Goal: Contribute content: Contribute content

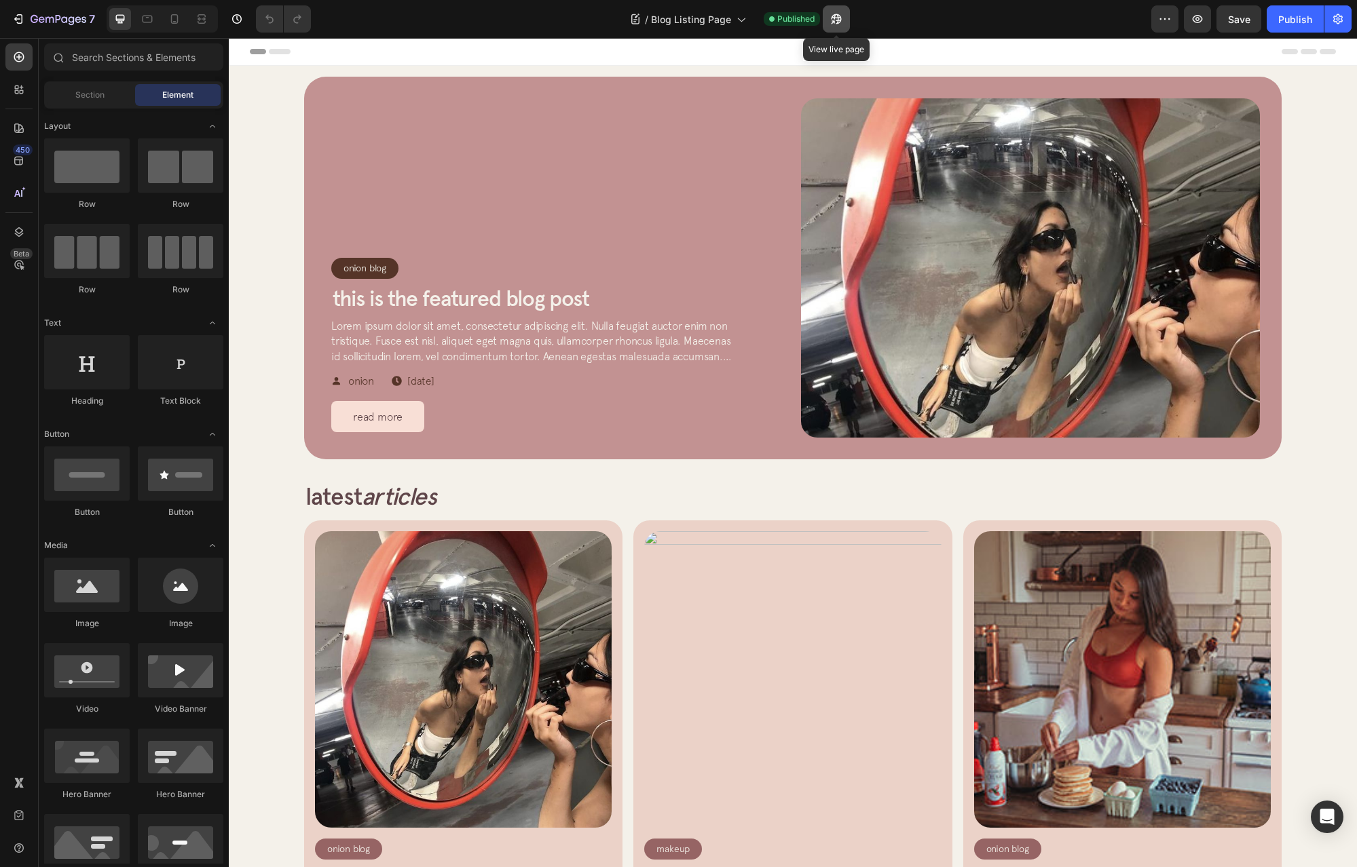
click at [837, 17] on icon "button" at bounding box center [836, 19] width 14 height 14
click at [836, 23] on icon "button" at bounding box center [836, 19] width 14 height 14
click at [28, 16] on div "7" at bounding box center [53, 19] width 83 height 16
click at [500, 176] on div "Onion Blog Article Category Row Row This is the featured blog post Article Titl…" at bounding box center [560, 265] width 459 height 334
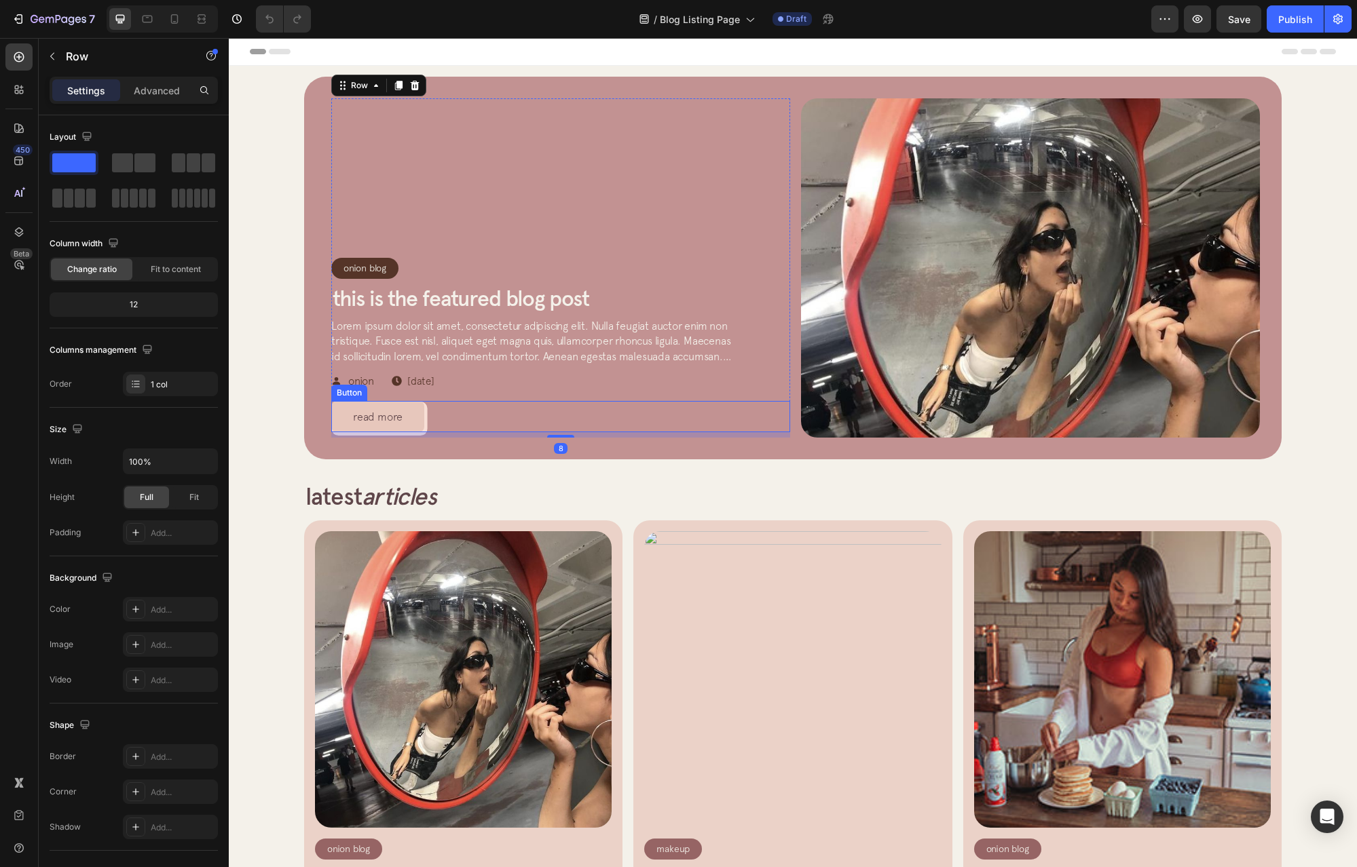
click at [410, 405] on link "read more" at bounding box center [377, 416] width 93 height 31
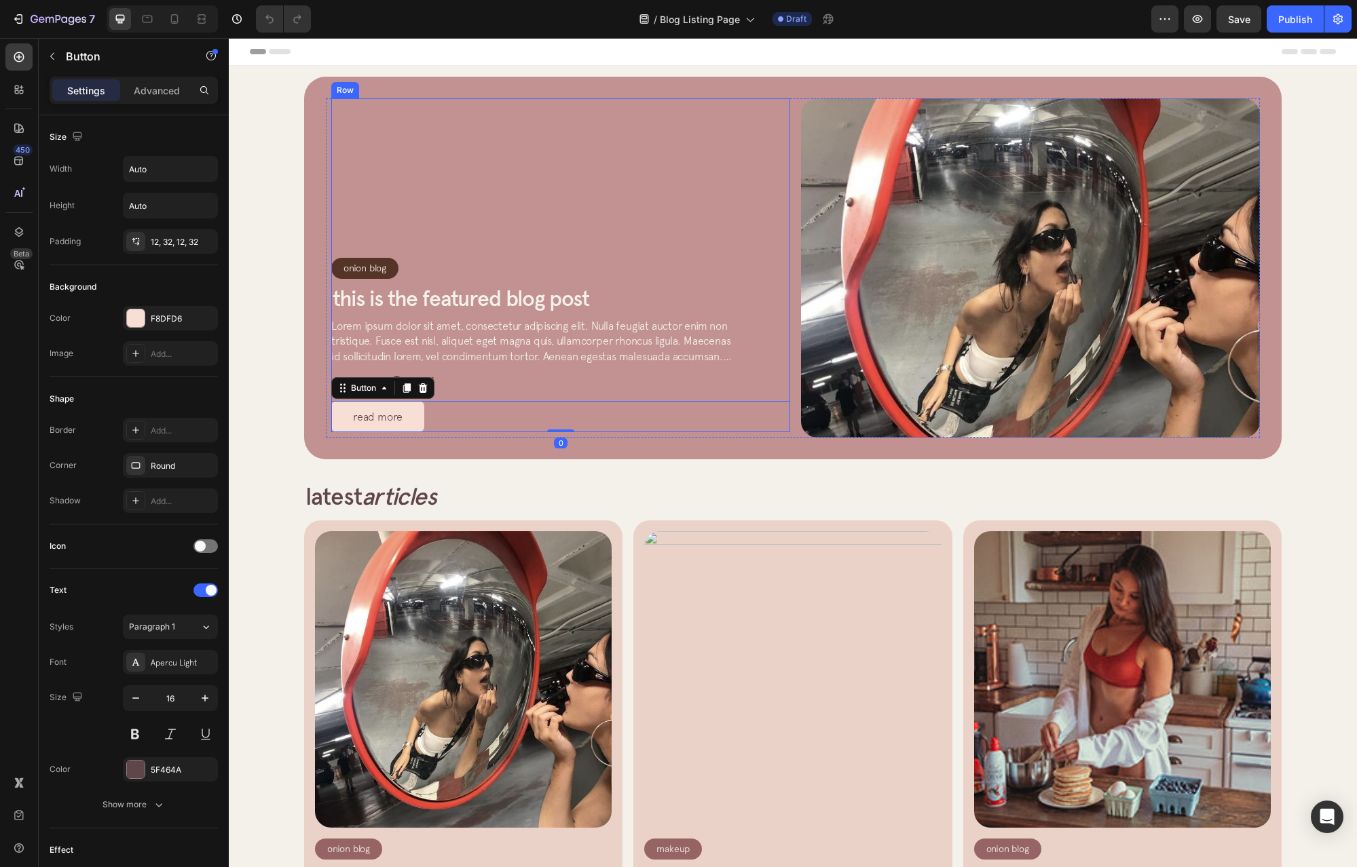
click at [365, 157] on div "Onion Blog Article Category Row Row This is the featured blog post Article Titl…" at bounding box center [560, 265] width 459 height 334
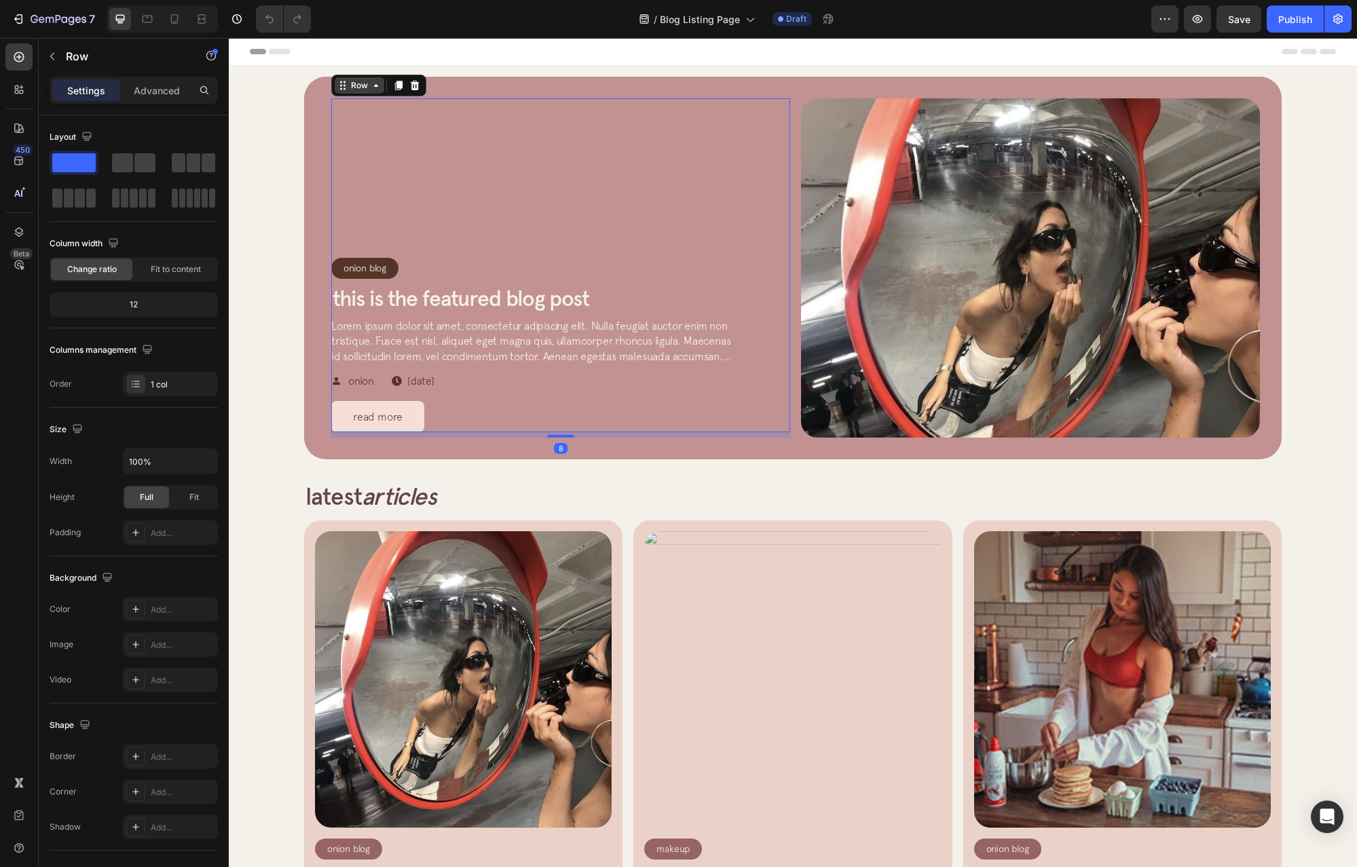
click at [337, 90] on icon at bounding box center [342, 85] width 11 height 11
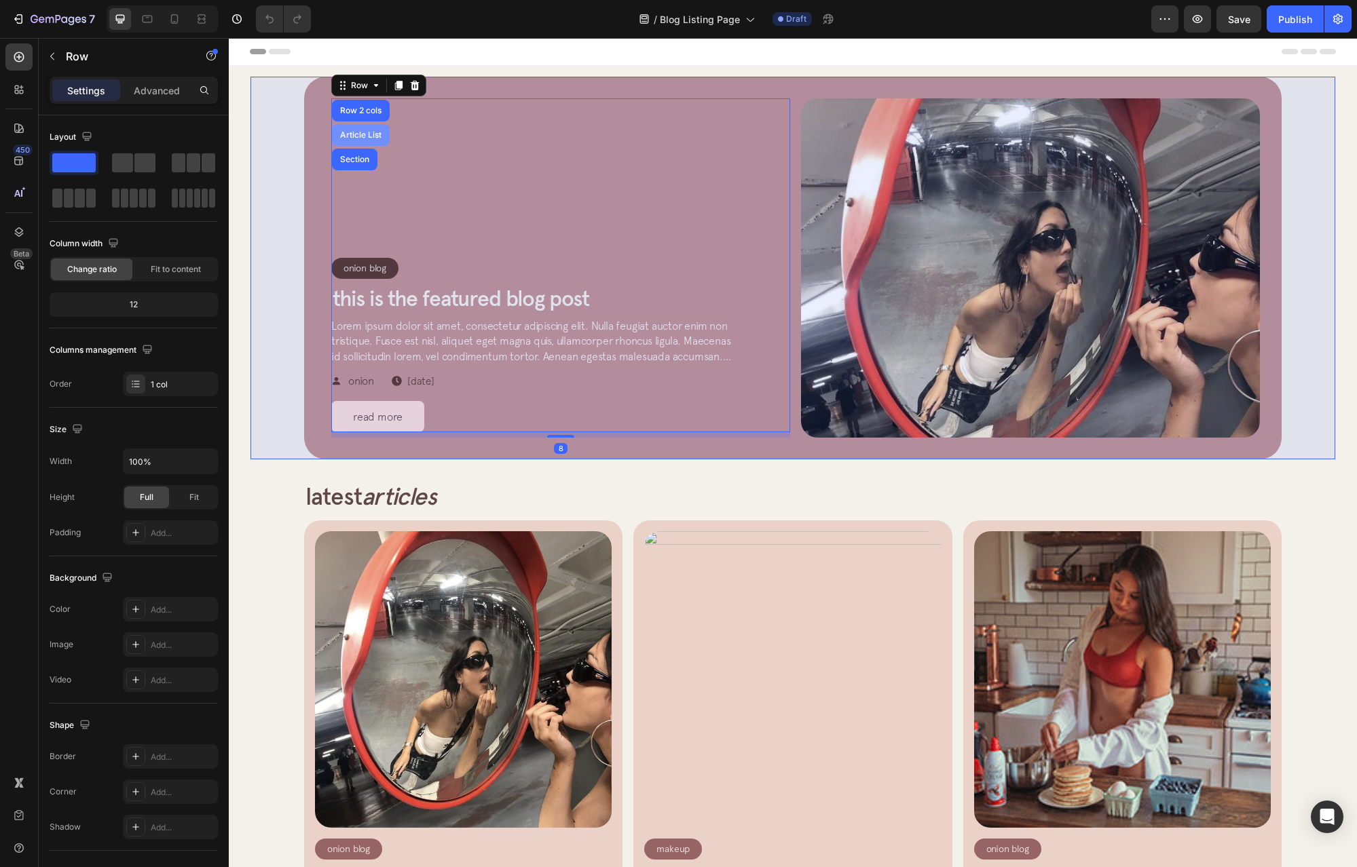
click at [361, 138] on div "Article List" at bounding box center [360, 135] width 47 height 8
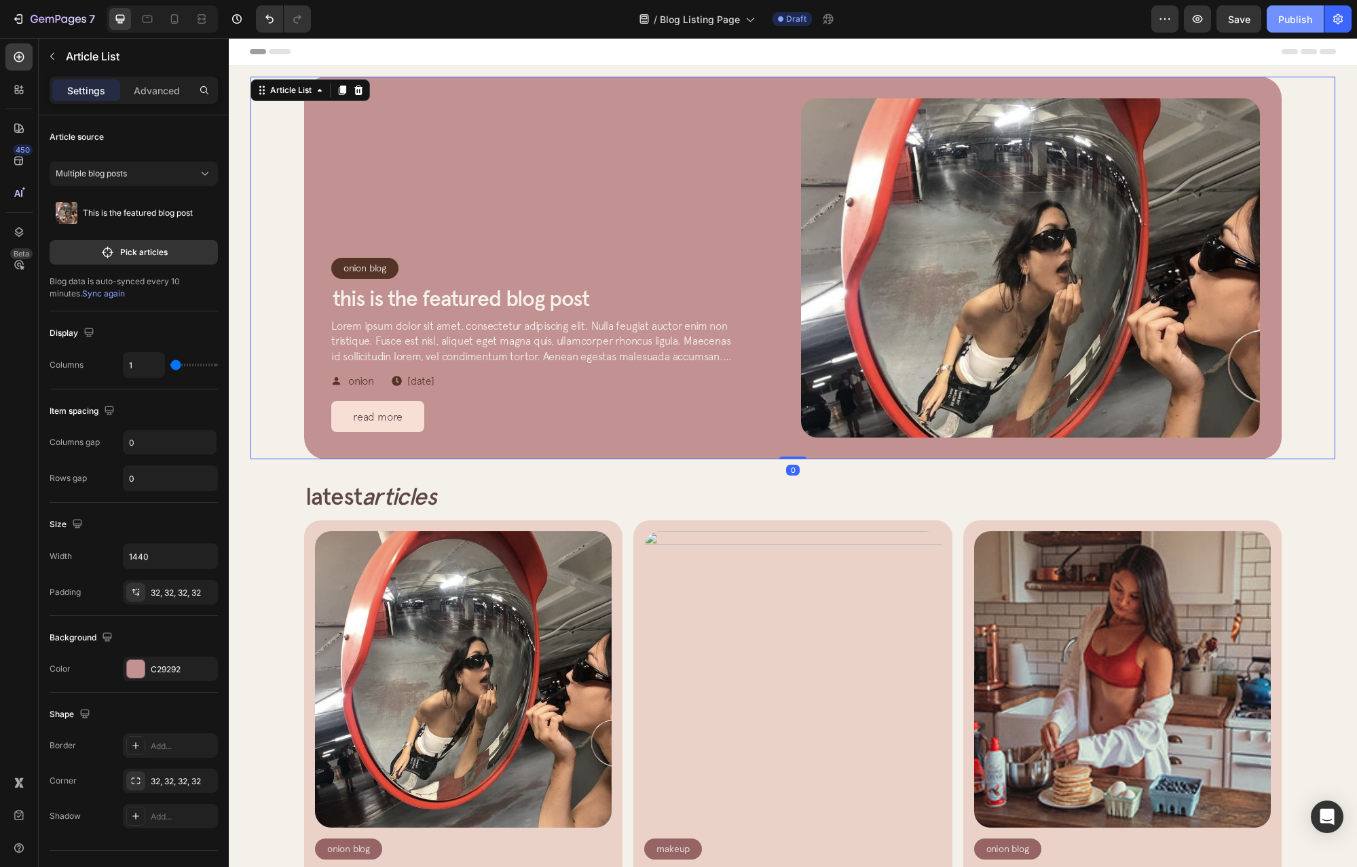
drag, startPoint x: 1286, startPoint y: 13, endPoint x: 1057, endPoint y: 28, distance: 229.2
click at [1286, 13] on div "Publish" at bounding box center [1295, 19] width 34 height 14
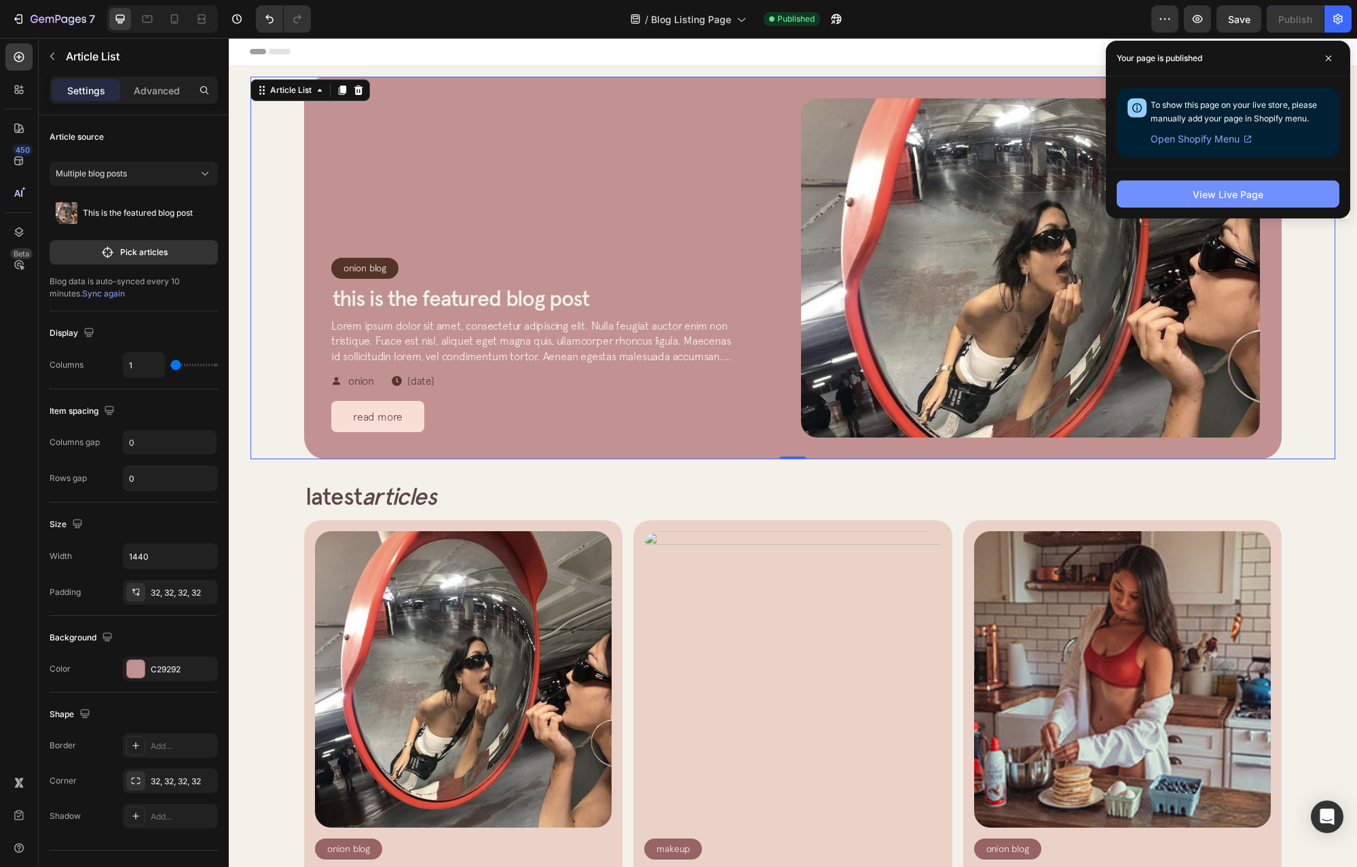
click at [1253, 200] on div "View Live Page" at bounding box center [1227, 194] width 71 height 14
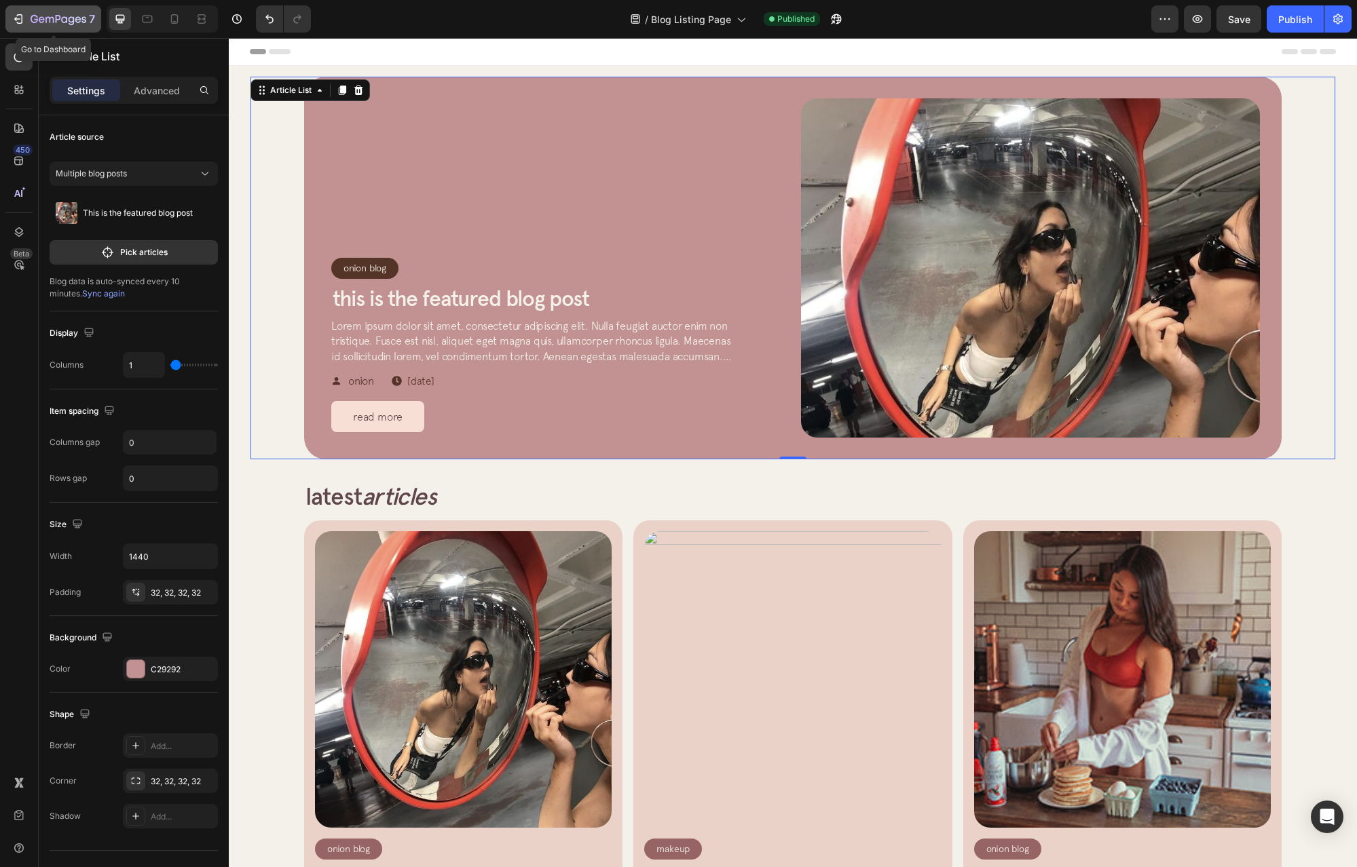
click at [22, 19] on icon "button" at bounding box center [20, 19] width 6 height 10
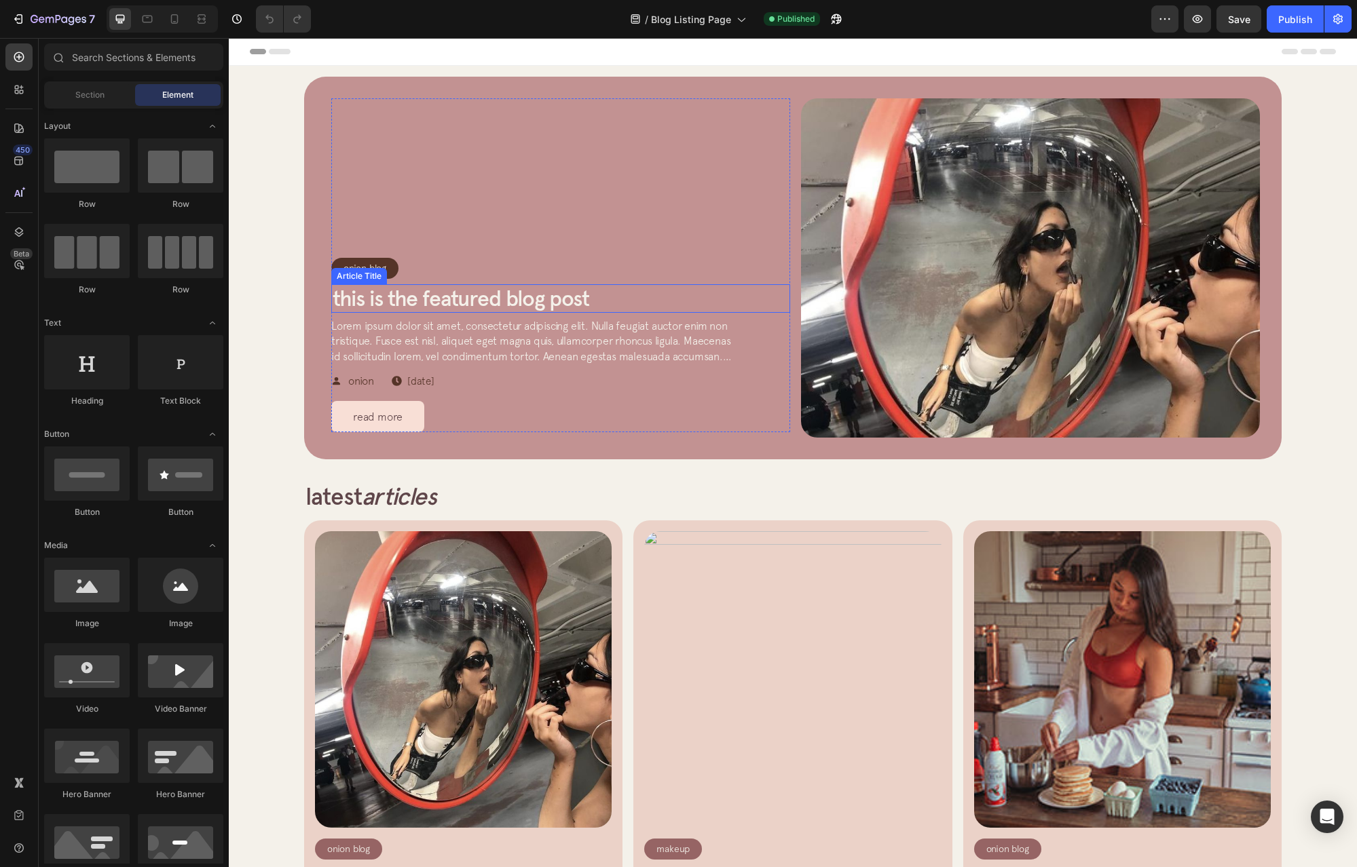
click at [421, 265] on div "Onion Blog Article Category Row Row" at bounding box center [560, 271] width 459 height 26
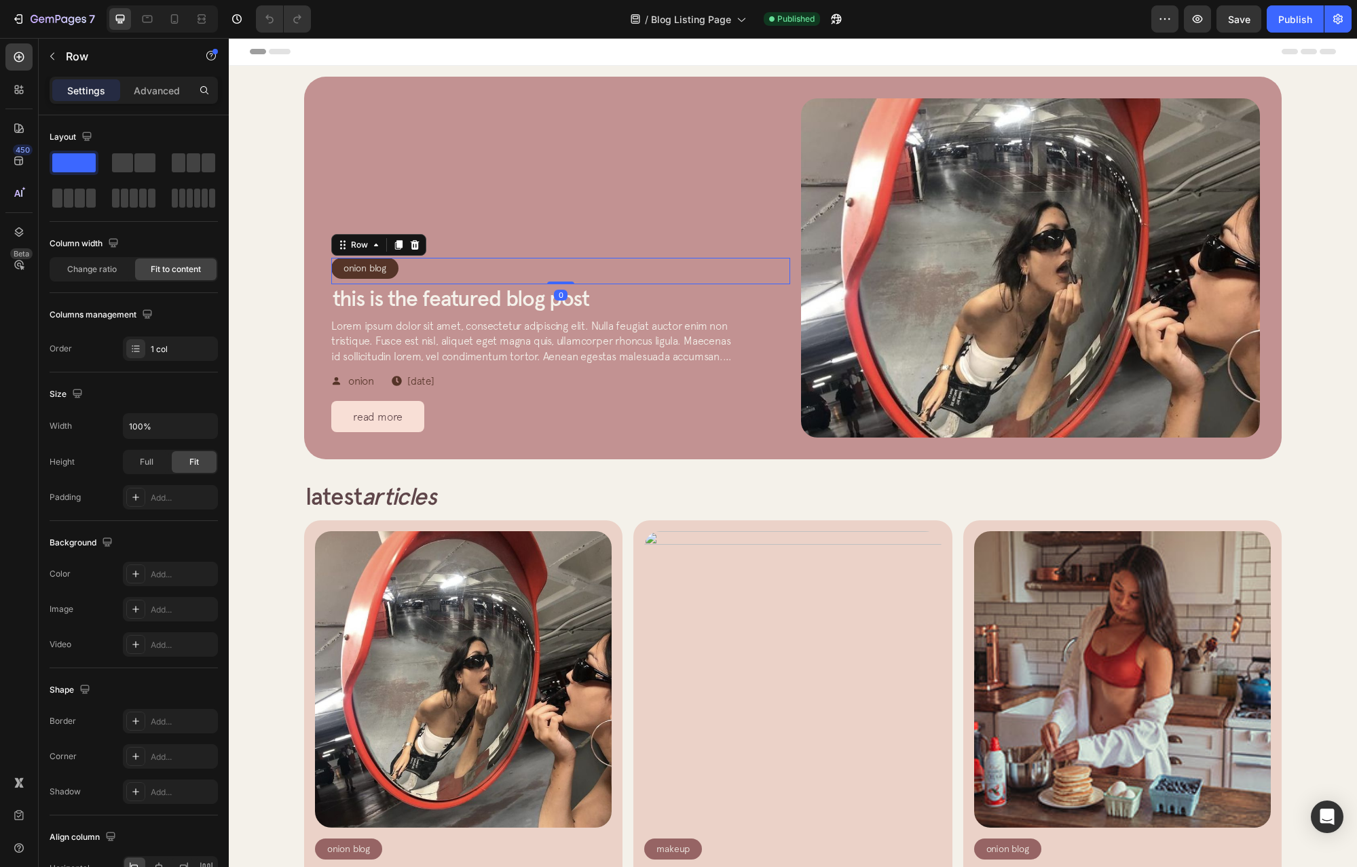
click at [379, 268] on div "Onion Blog" at bounding box center [364, 268] width 45 height 15
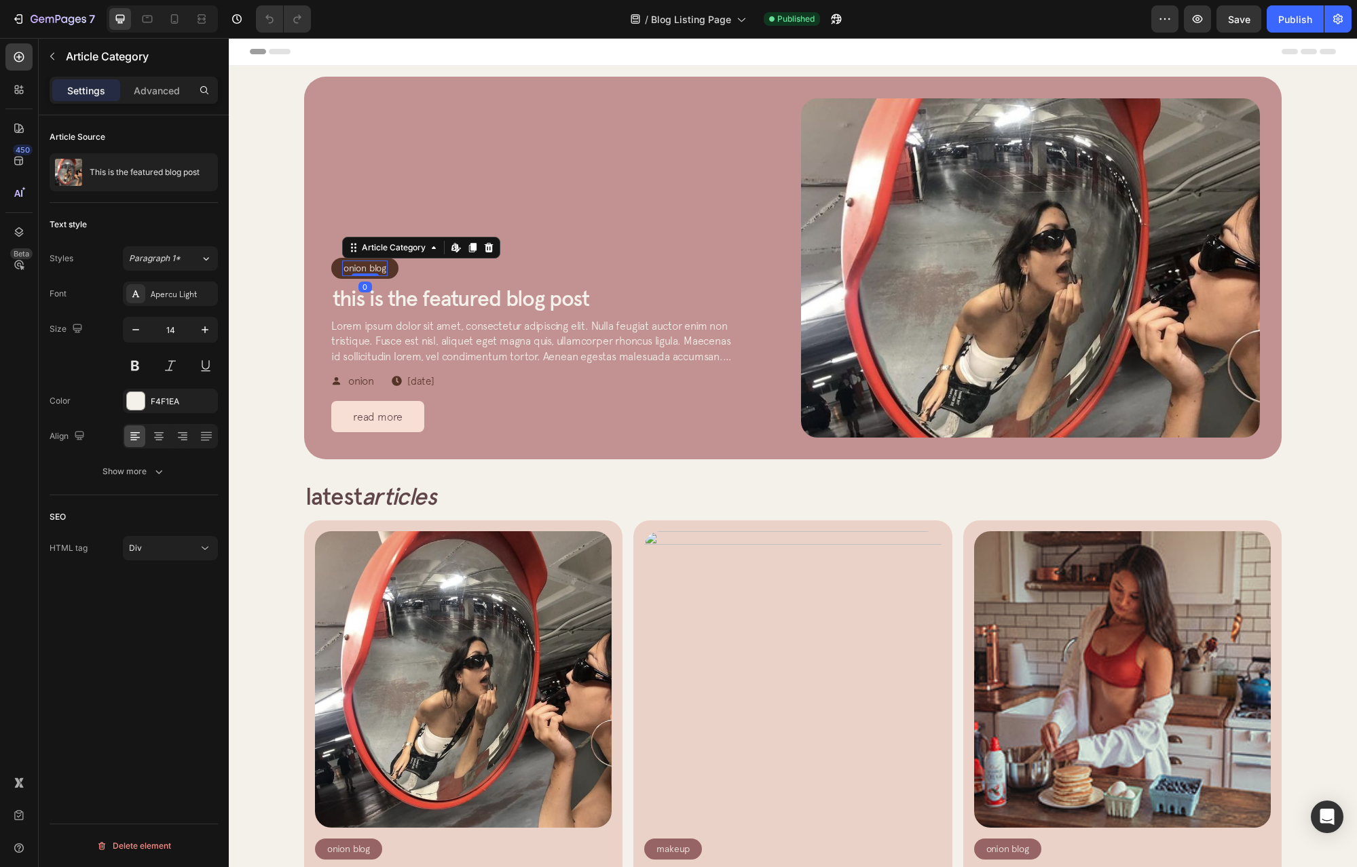
click at [483, 267] on div "Onion Blog Article Category Edit content in Shopify 0 Row Row" at bounding box center [560, 271] width 459 height 26
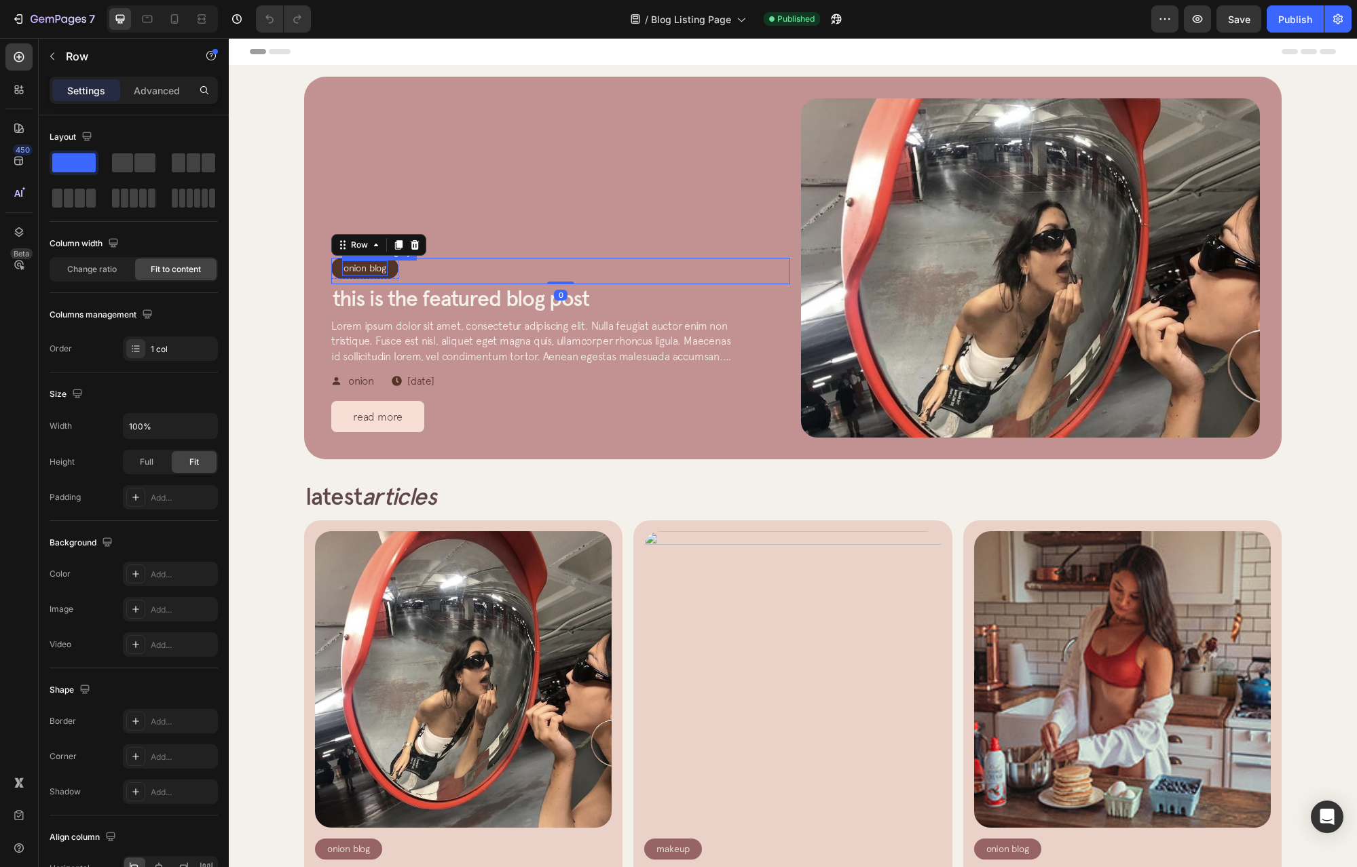
click at [382, 270] on div "Onion Blog" at bounding box center [364, 268] width 45 height 15
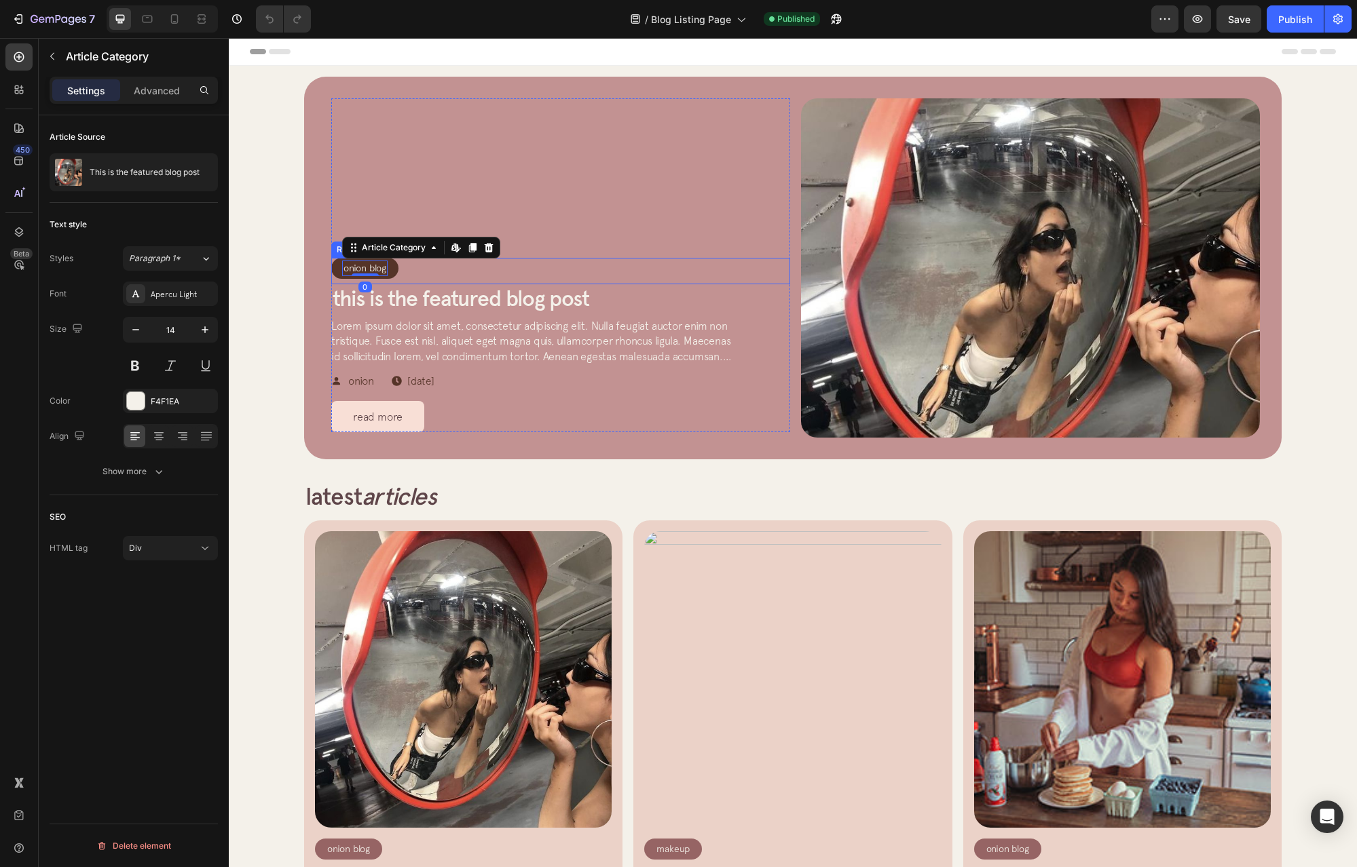
click at [442, 269] on div "Onion Blog Article Category Edit content in Shopify 0 Row Row" at bounding box center [560, 271] width 459 height 26
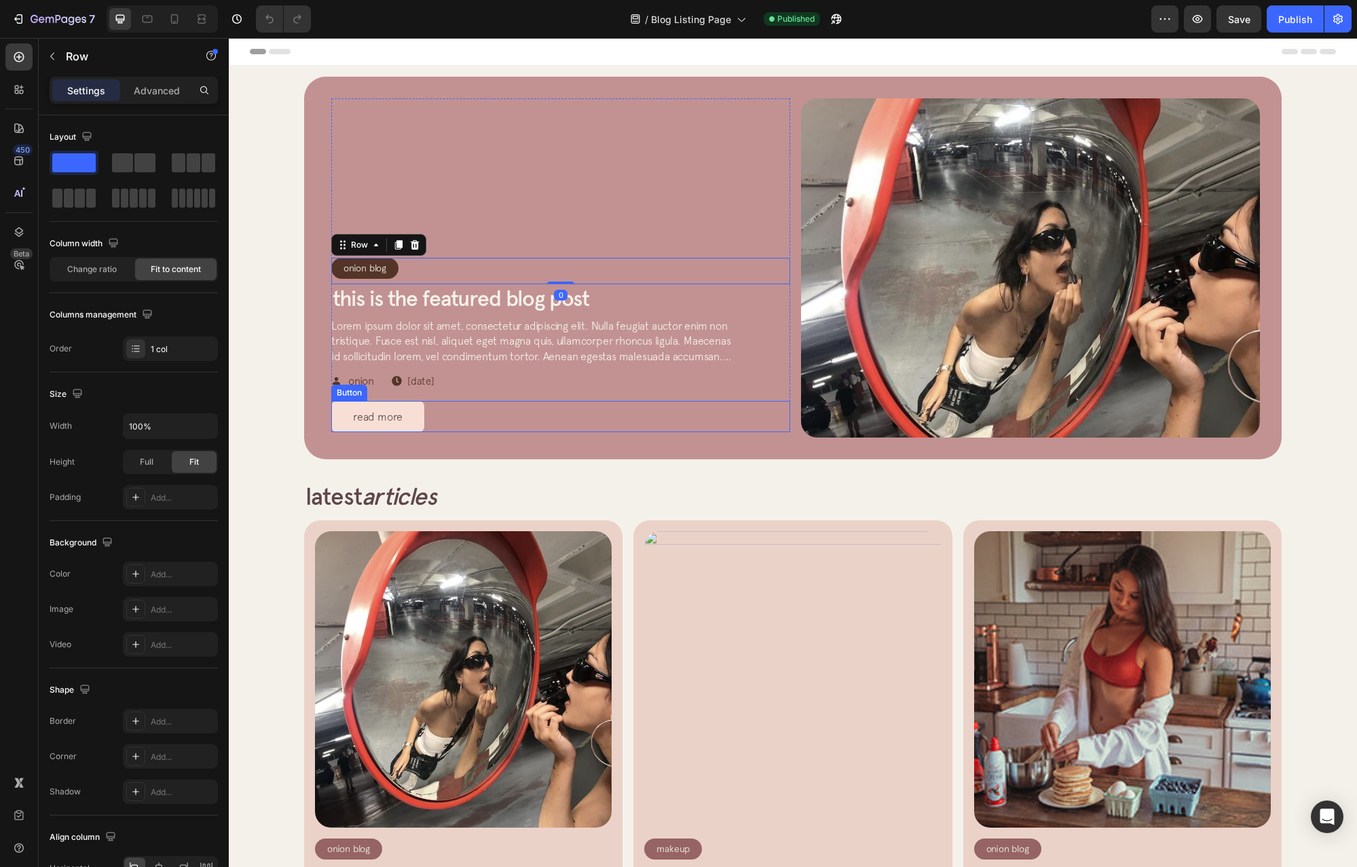
click at [466, 419] on div "read more Button" at bounding box center [560, 416] width 459 height 31
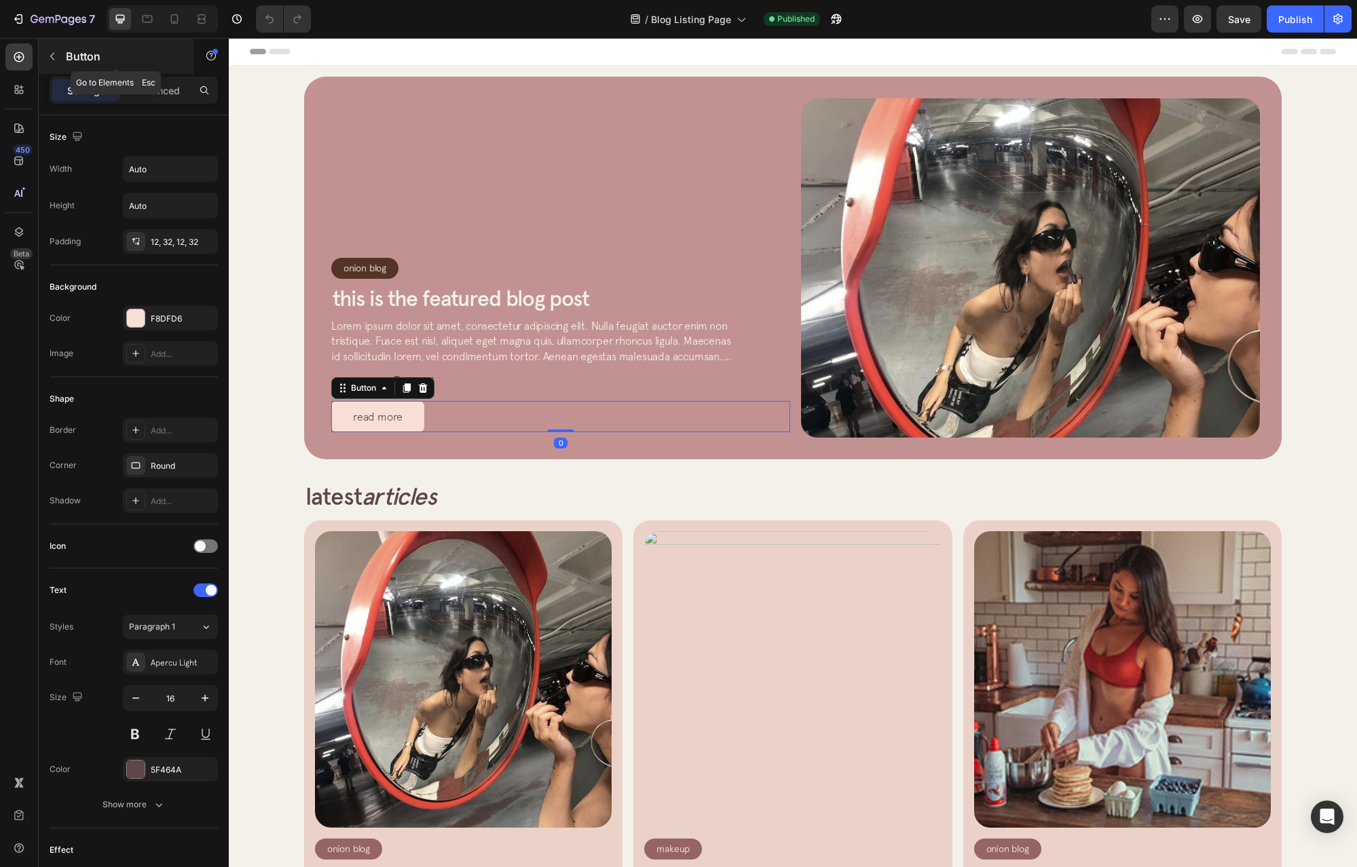
click at [45, 55] on button "button" at bounding box center [52, 56] width 22 height 22
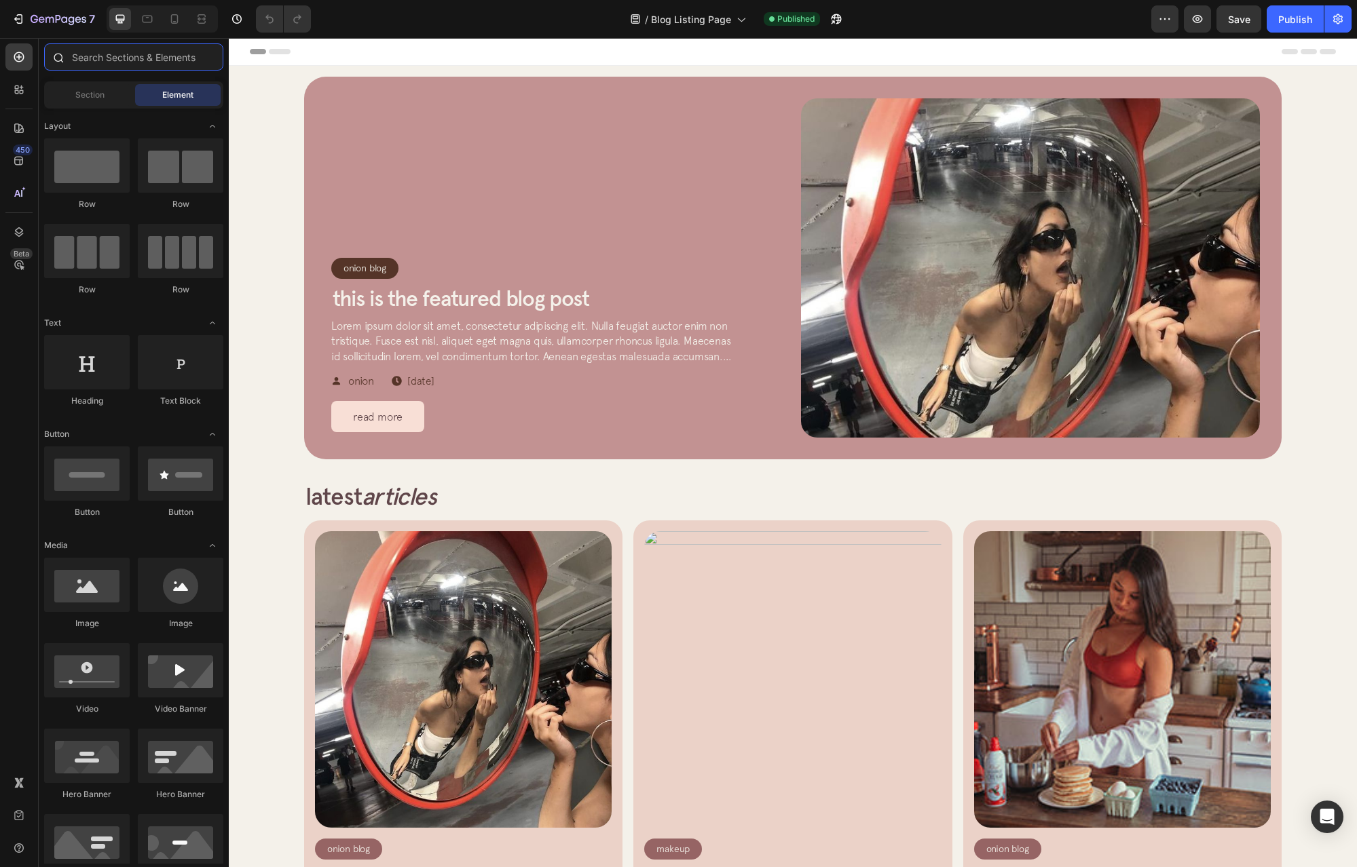
click at [115, 62] on input "text" at bounding box center [133, 56] width 179 height 27
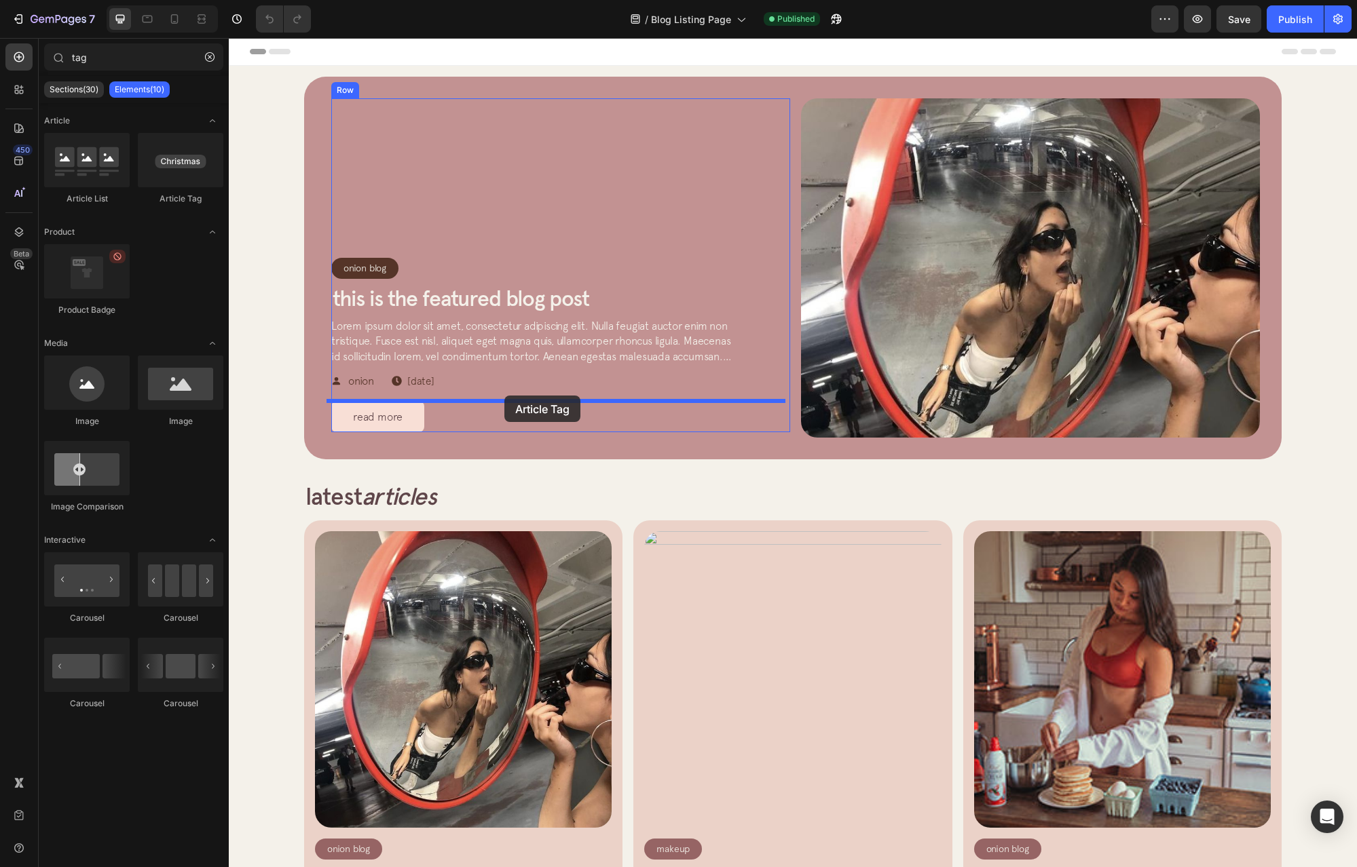
drag, startPoint x: 425, startPoint y: 219, endPoint x: 504, endPoint y: 394, distance: 192.9
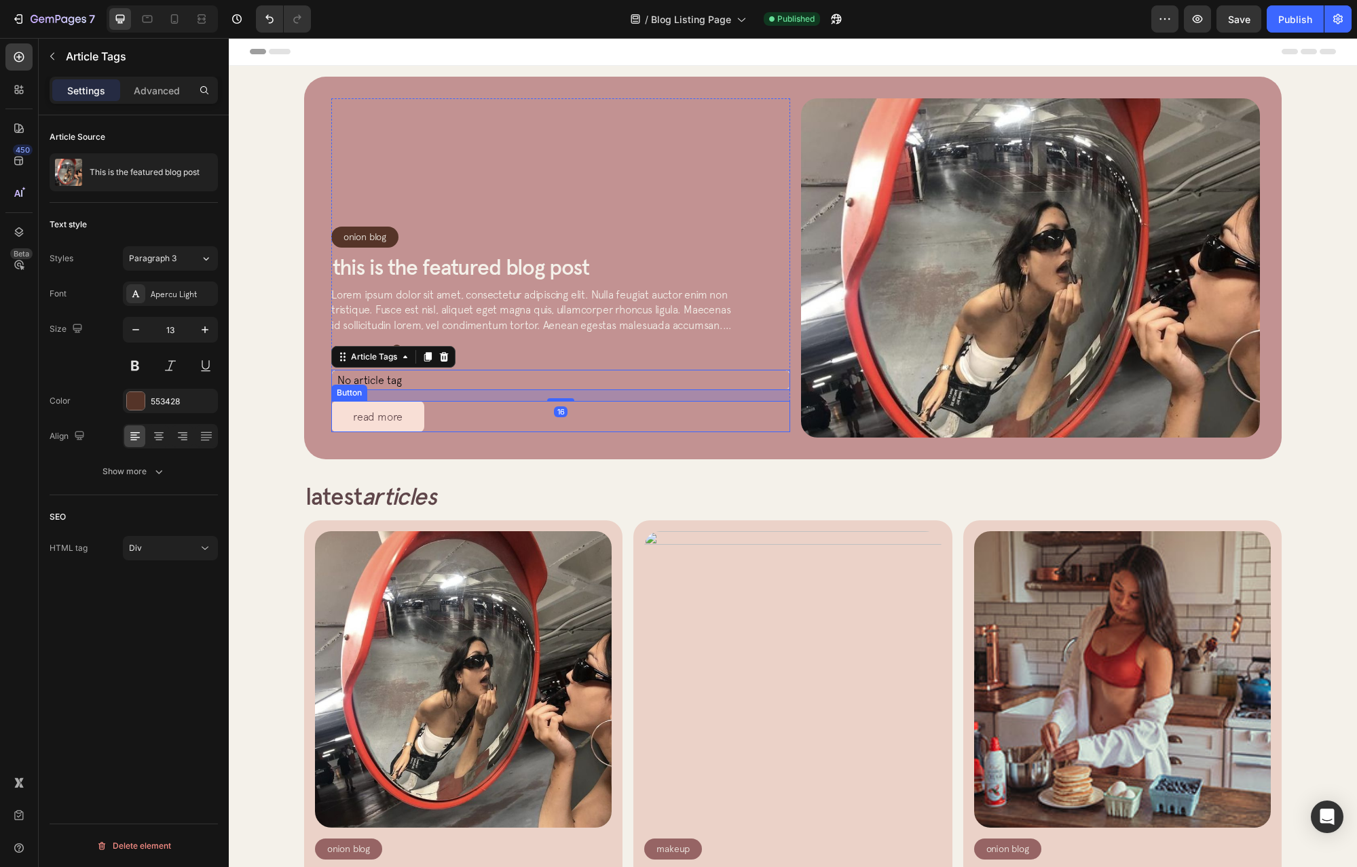
type input "ta"
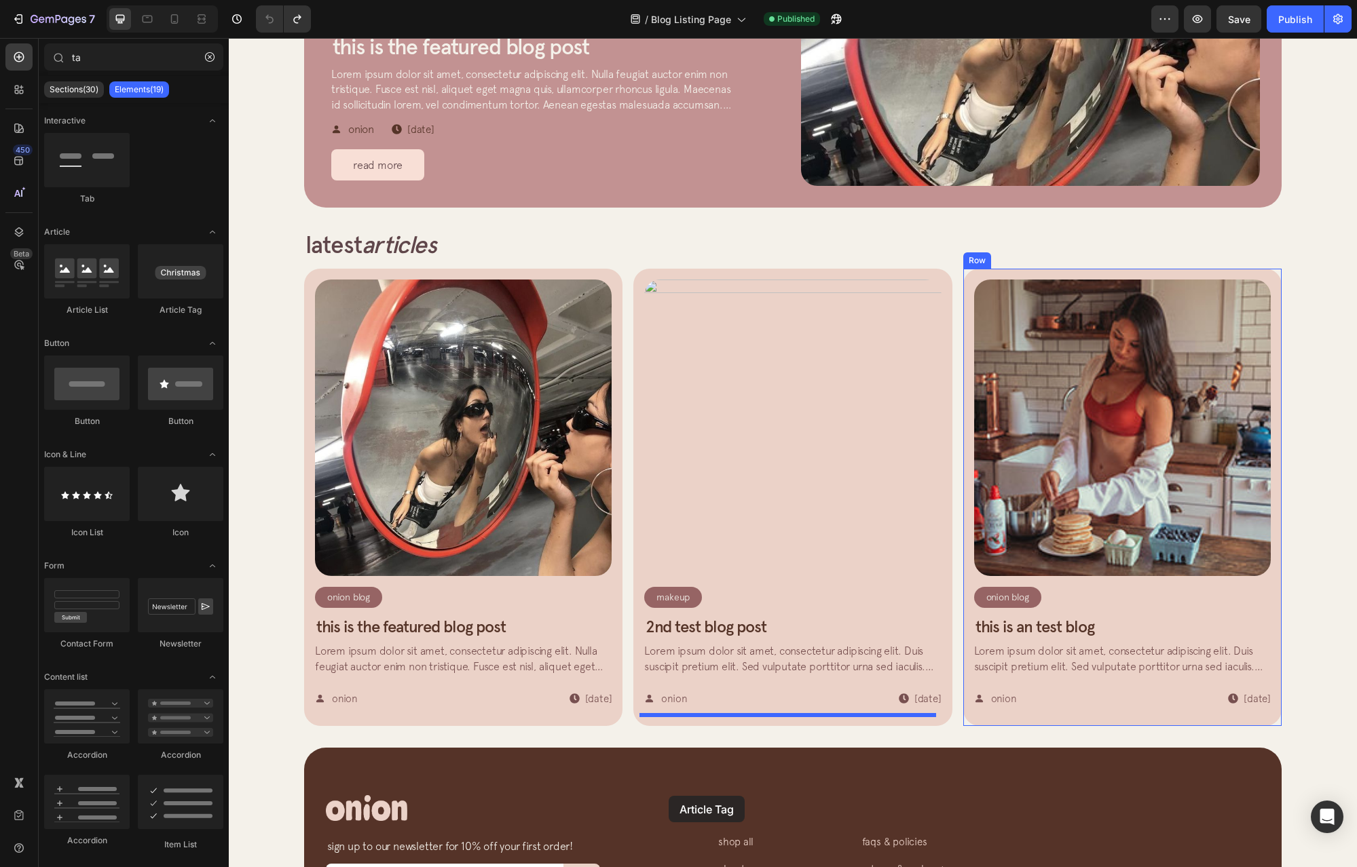
scroll to position [409, 0]
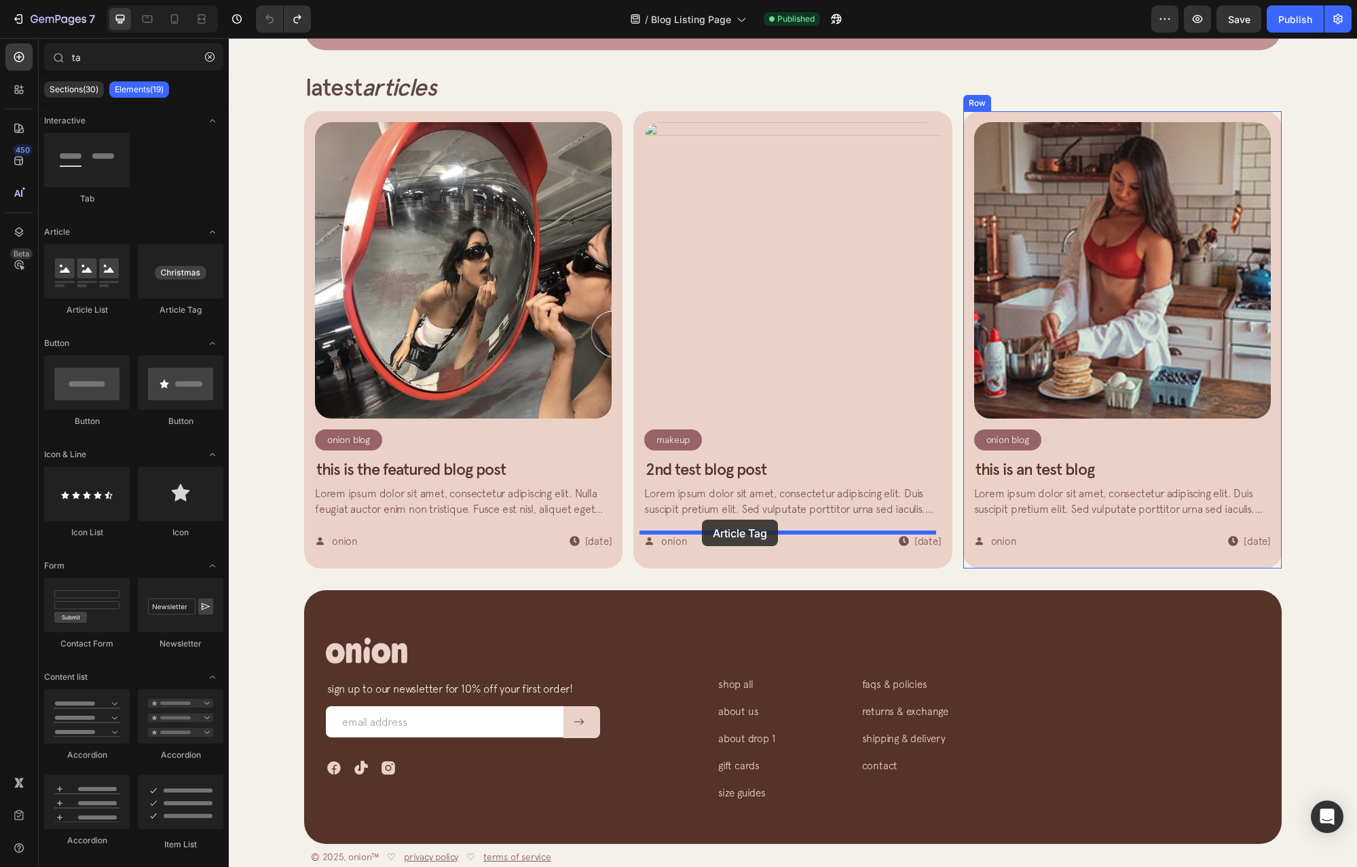
drag, startPoint x: 448, startPoint y: 343, endPoint x: 702, endPoint y: 520, distance: 309.1
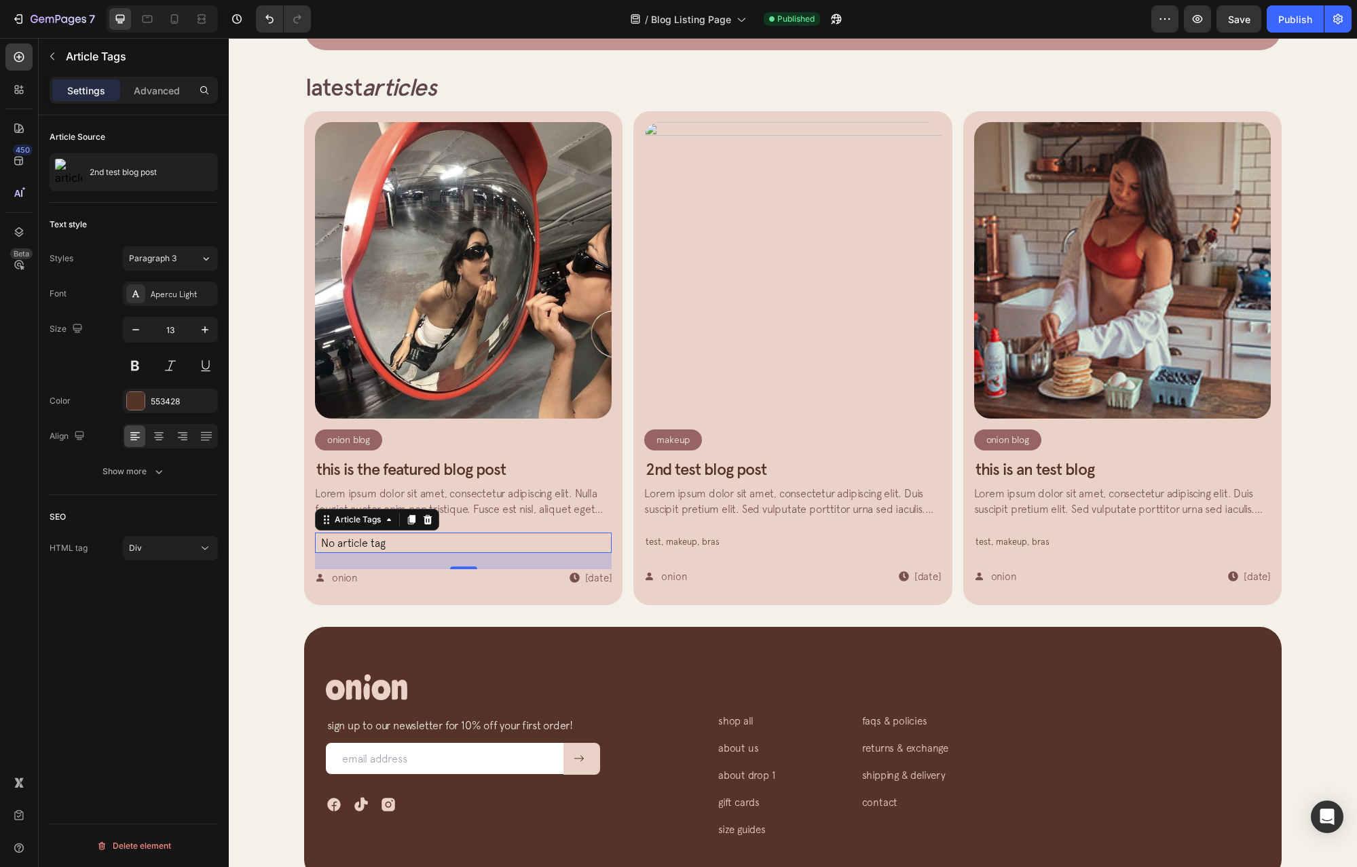
click at [718, 536] on div "test, makeup, bras" at bounding box center [792, 542] width 297 height 18
click at [692, 537] on div "test, makeup, bras" at bounding box center [792, 542] width 297 height 18
click at [685, 544] on div "test, makeup, bras" at bounding box center [792, 542] width 297 height 18
click at [793, 622] on div at bounding box center [793, 616] width 22 height 22
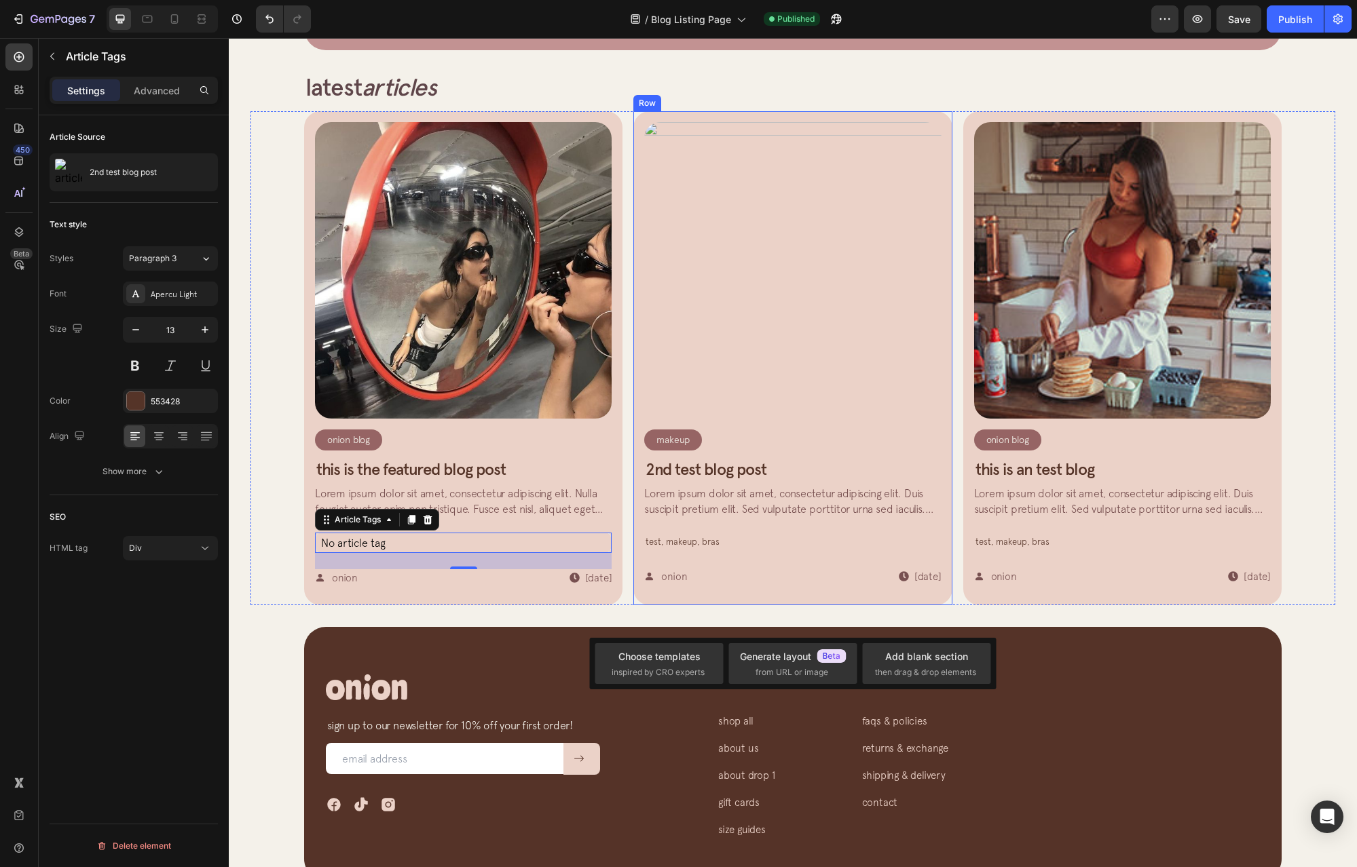
click at [685, 552] on div "Article Image Makeup Article Category Row Row 2nd test blog post Article Title …" at bounding box center [792, 358] width 297 height 472
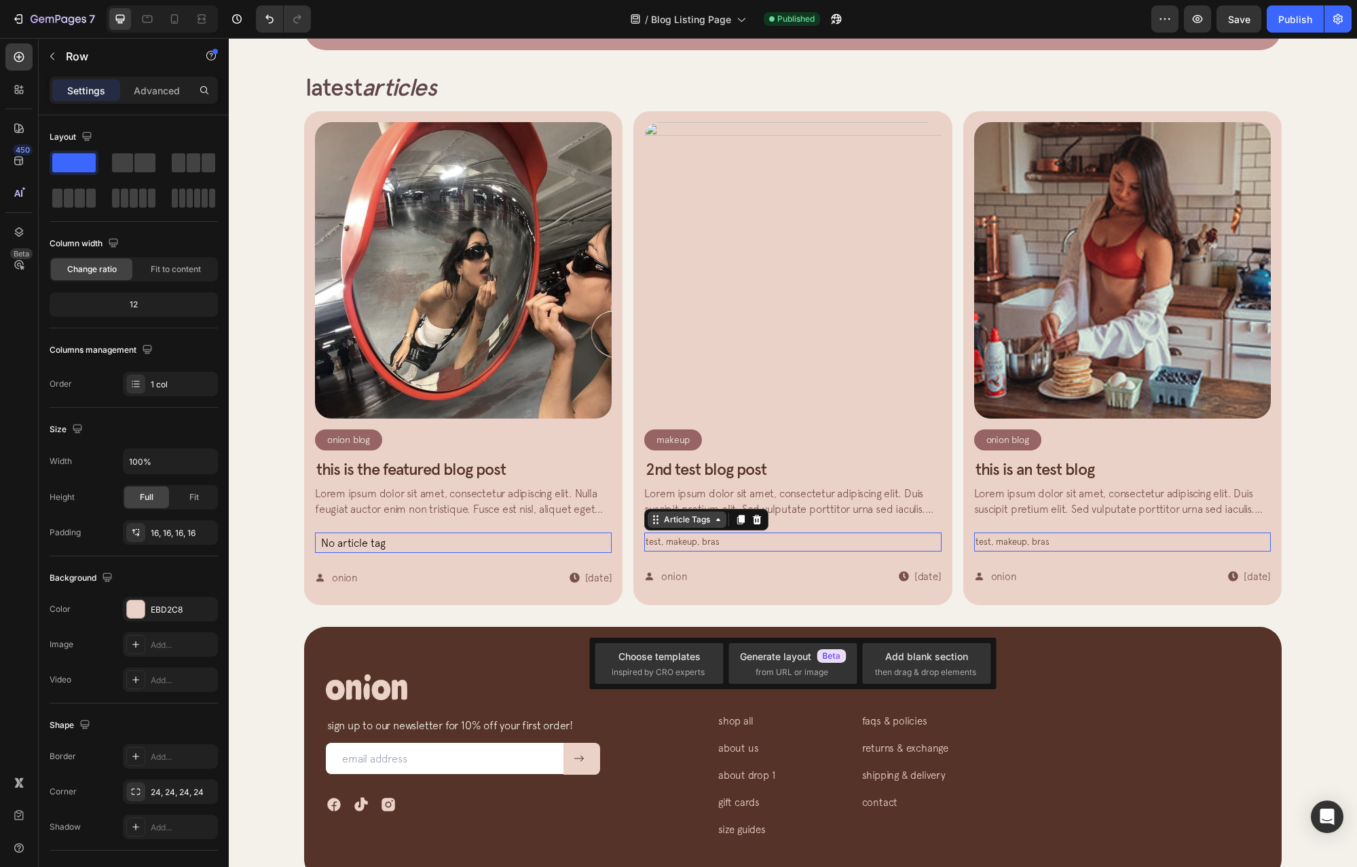
click at [659, 531] on div "Article Tags" at bounding box center [706, 520] width 124 height 22
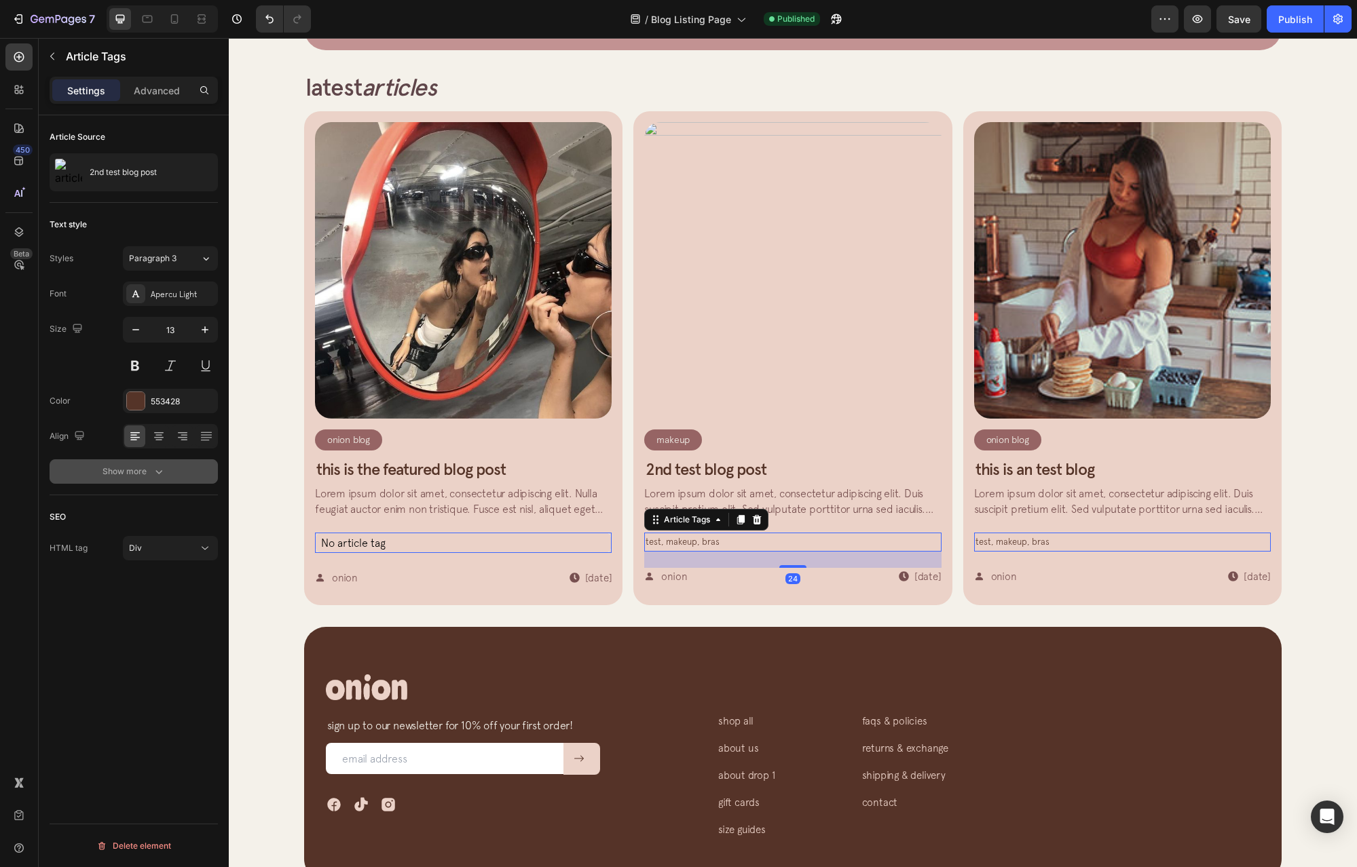
click at [153, 472] on icon "button" at bounding box center [159, 472] width 14 height 14
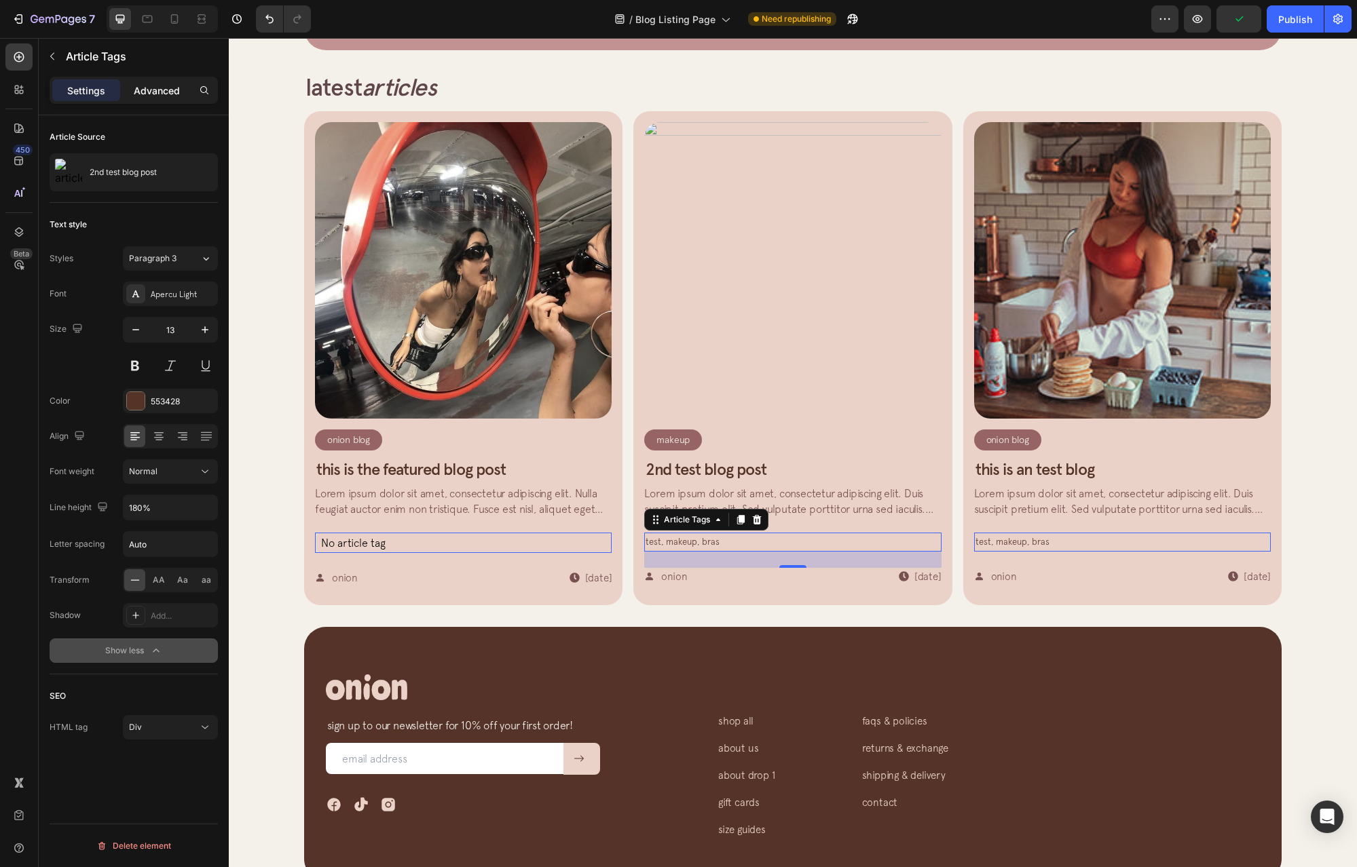
click at [153, 88] on p "Advanced" at bounding box center [157, 90] width 46 height 14
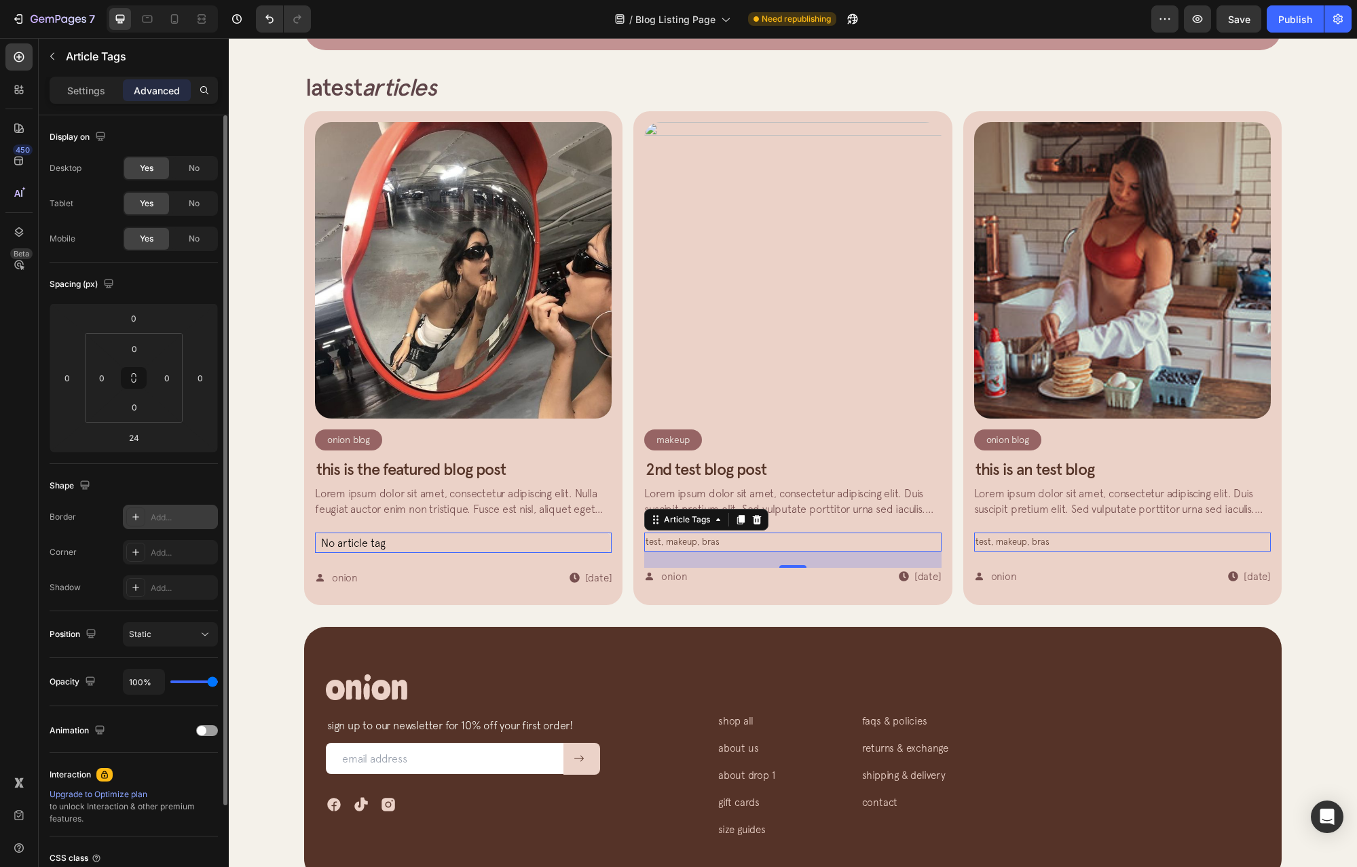
click at [132, 521] on icon at bounding box center [135, 517] width 11 height 11
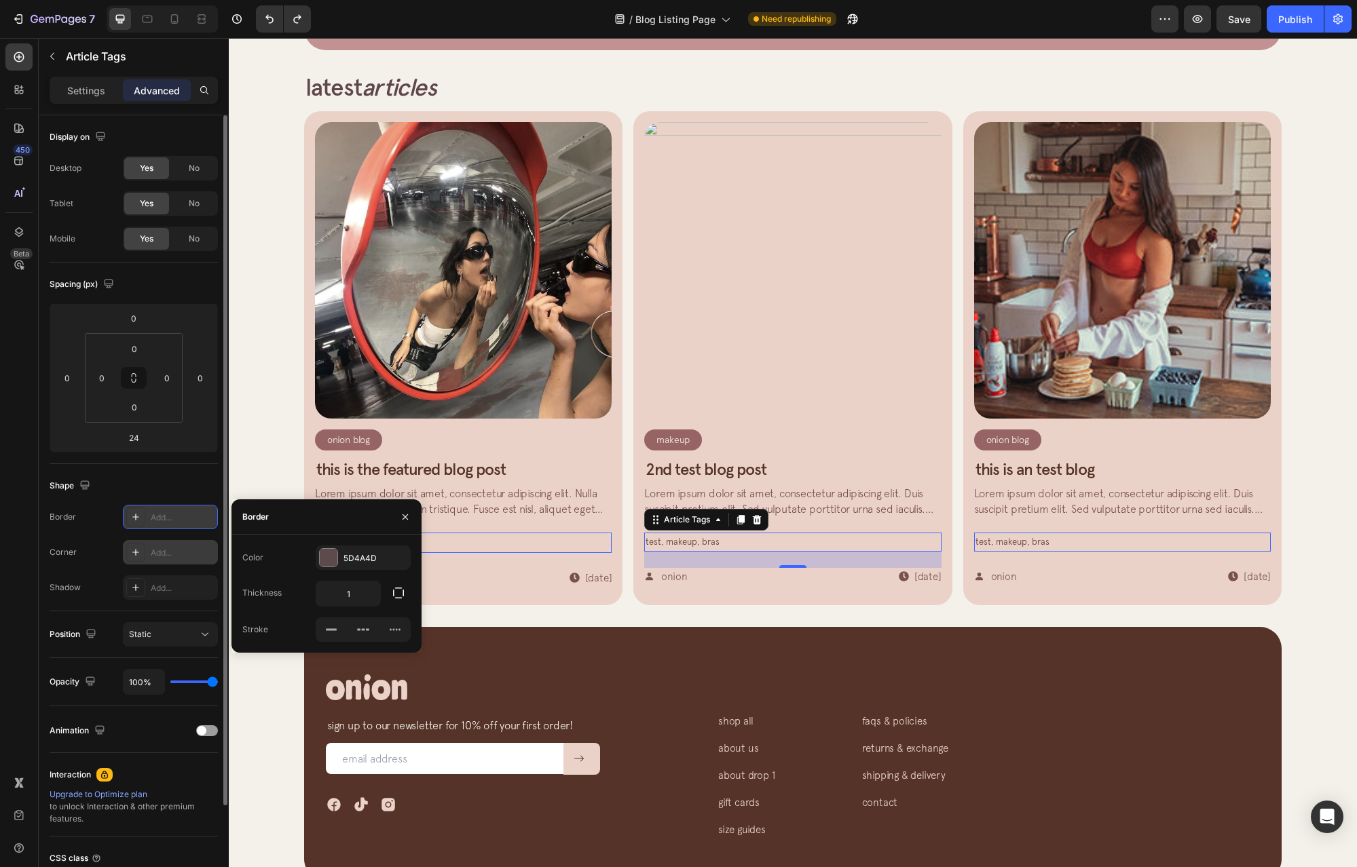
click at [145, 552] on div "Add..." at bounding box center [170, 552] width 95 height 24
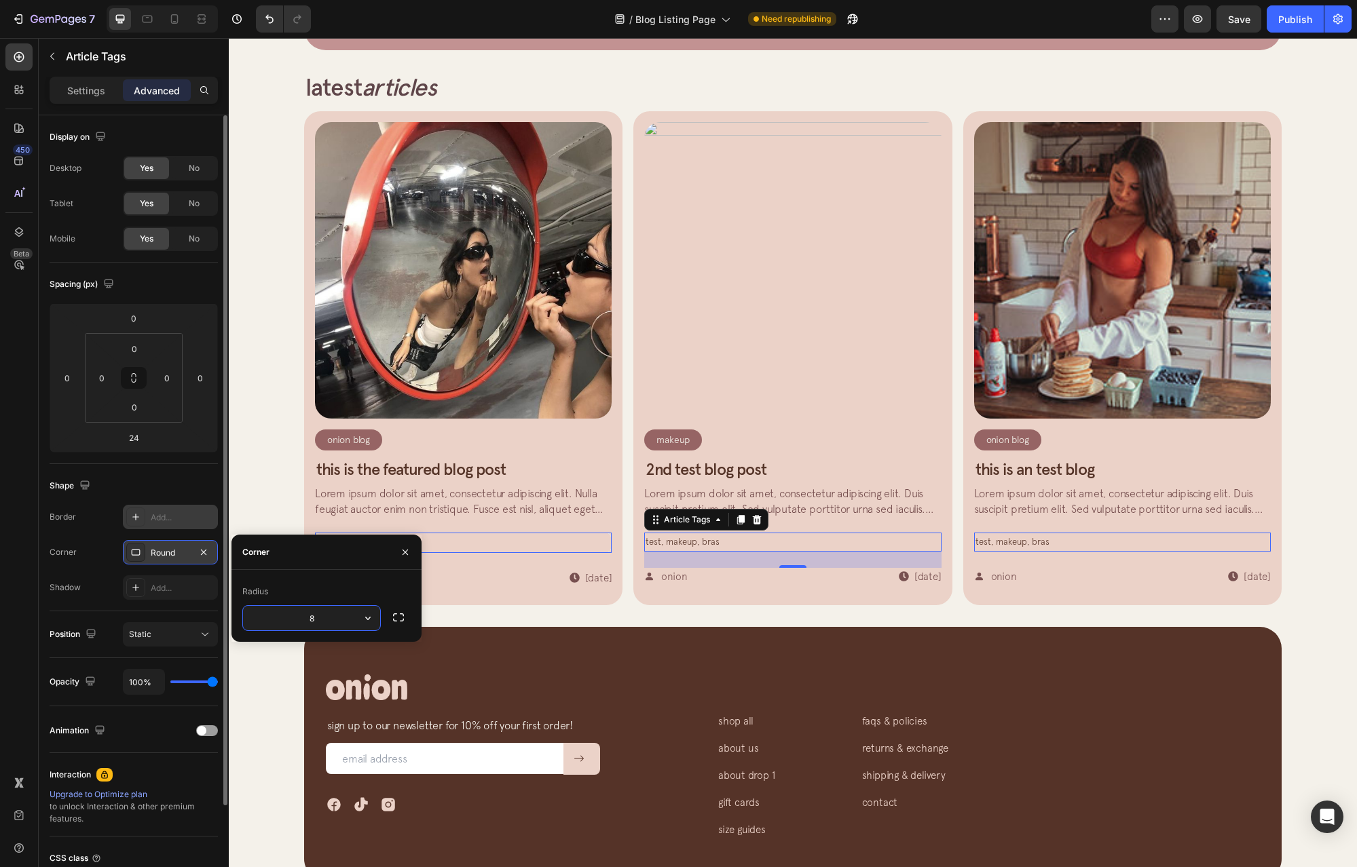
type input "0"
click at [94, 96] on p "Settings" at bounding box center [86, 90] width 38 height 14
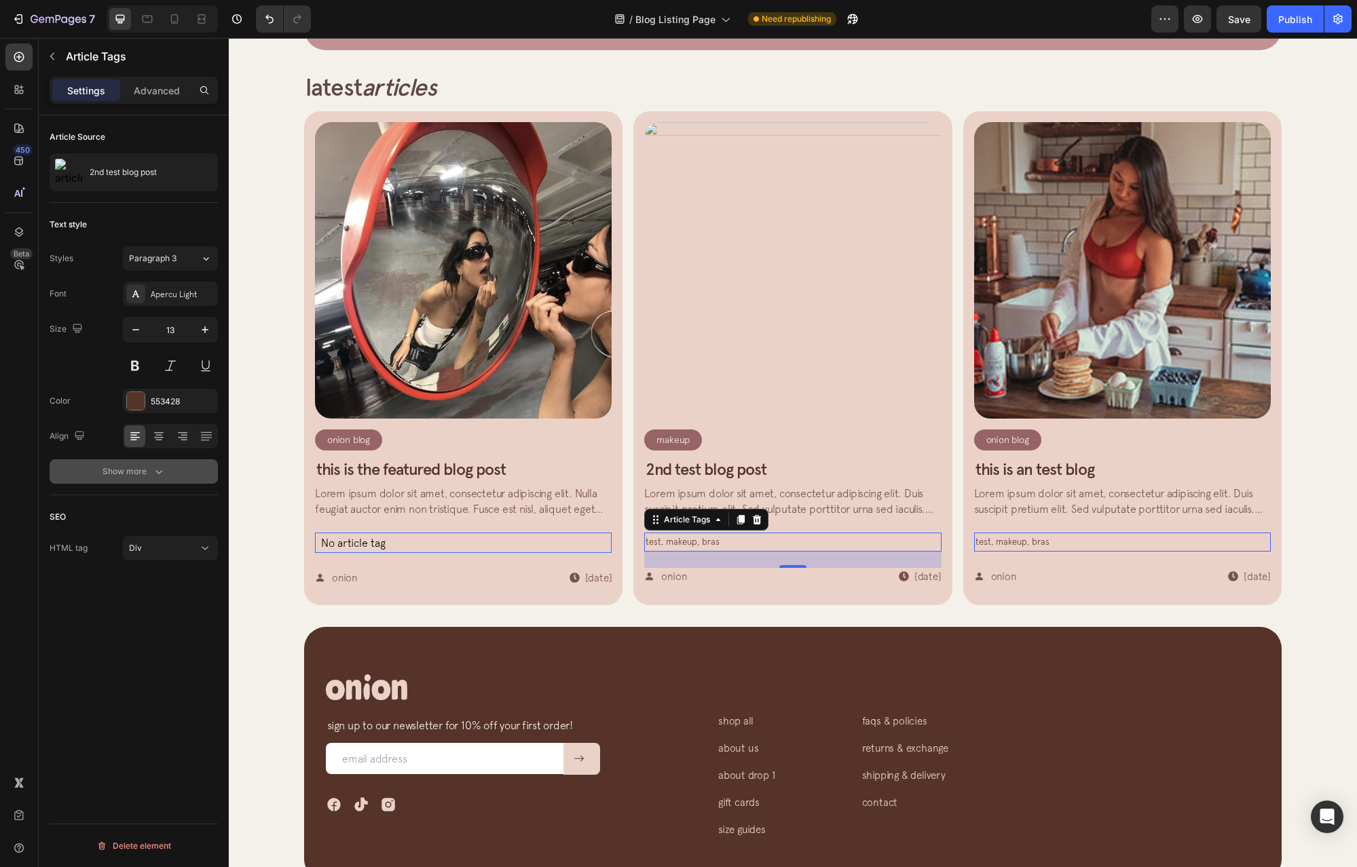
click at [128, 471] on div "Show more" at bounding box center [133, 472] width 63 height 14
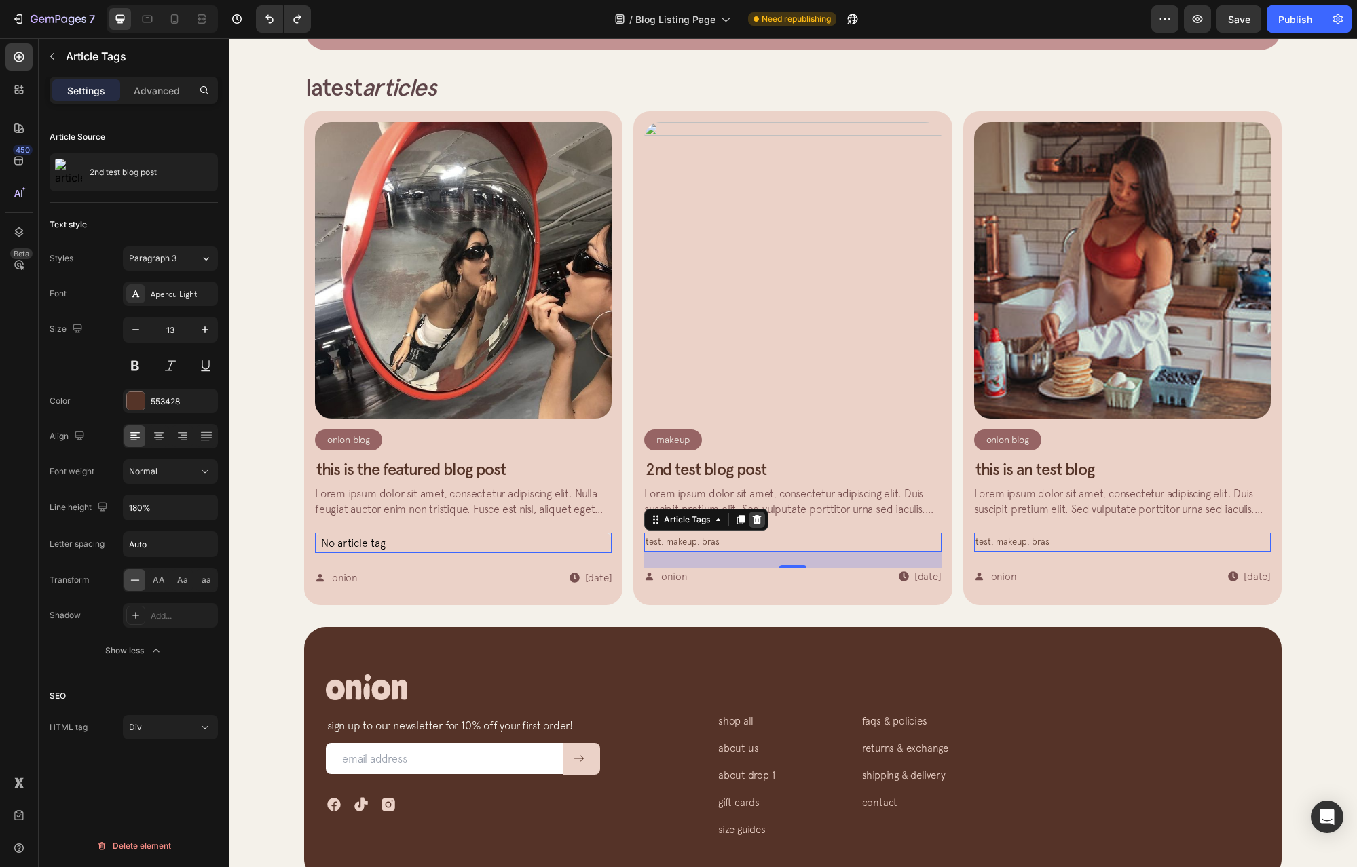
click at [751, 522] on icon at bounding box center [756, 519] width 11 height 11
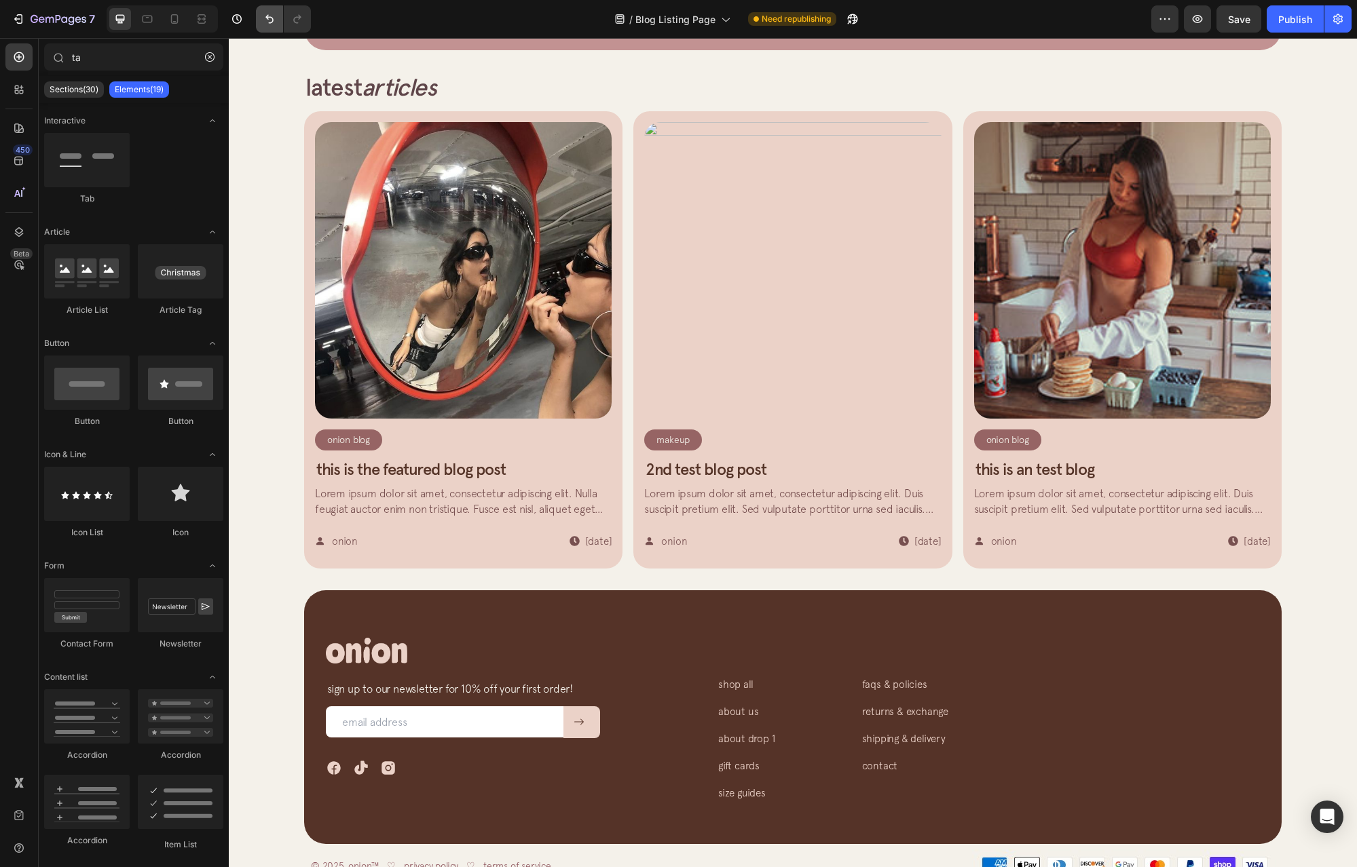
click at [268, 25] on icon "Undo/Redo" at bounding box center [270, 19] width 14 height 14
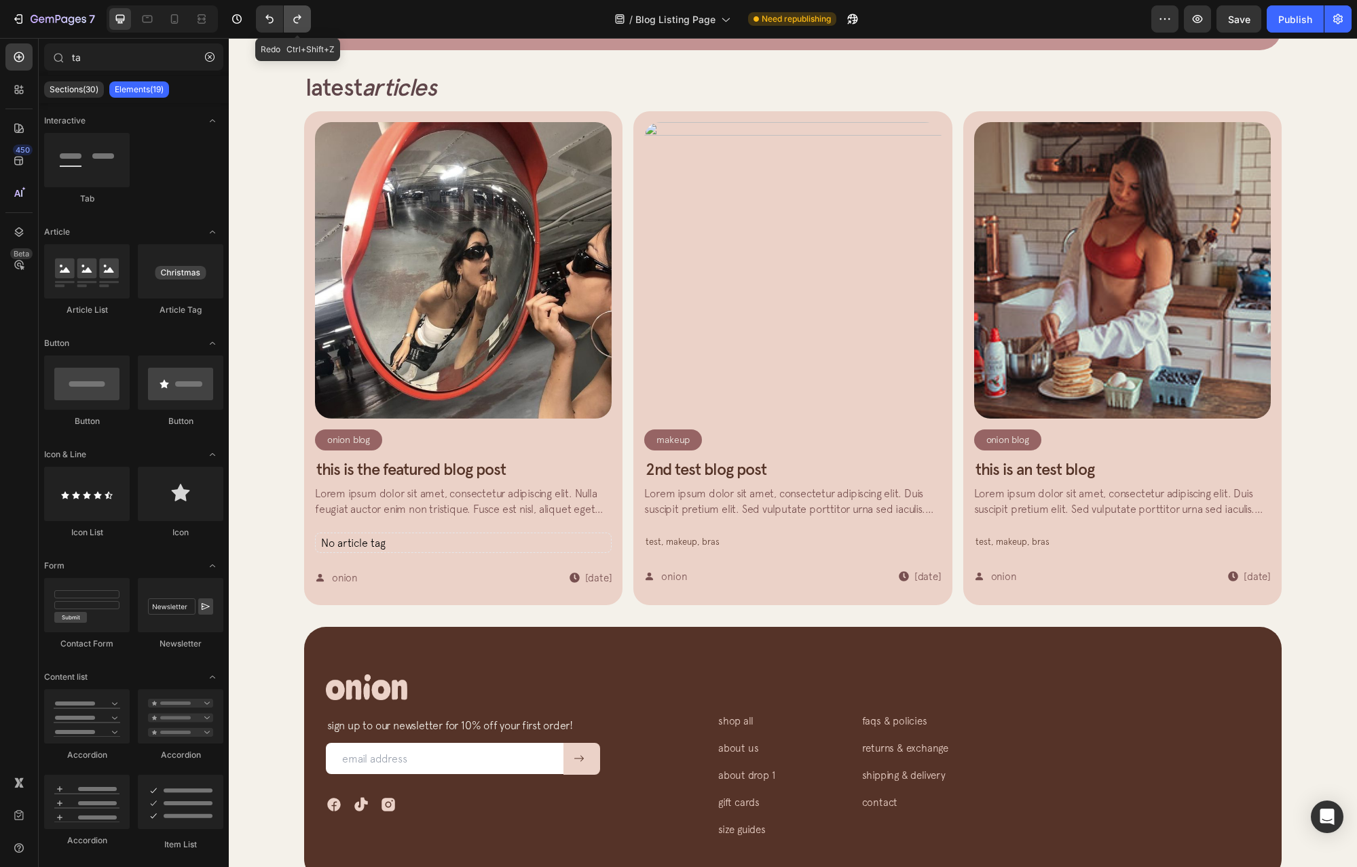
click at [297, 24] on icon "Undo/Redo" at bounding box center [297, 19] width 14 height 14
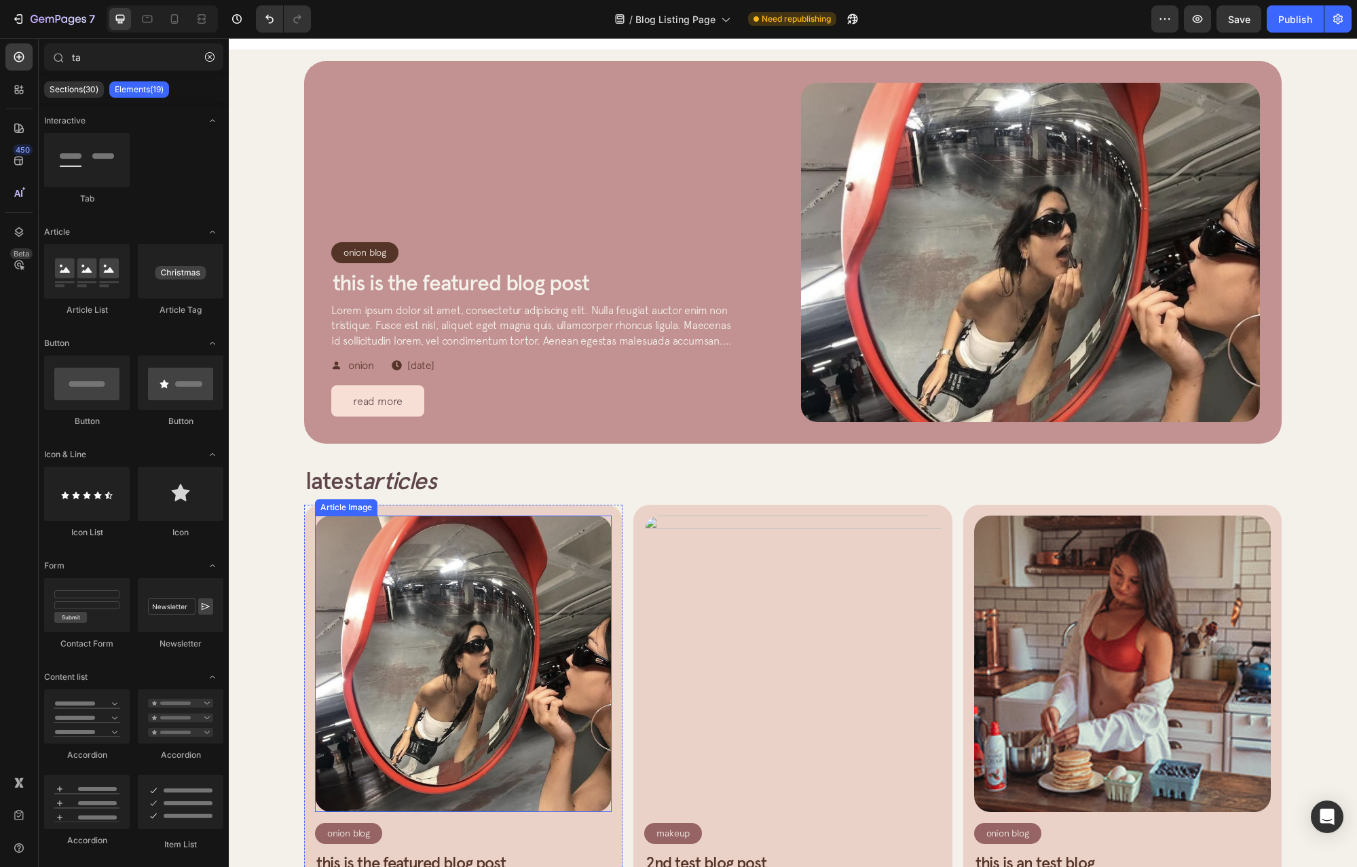
scroll to position [0, 0]
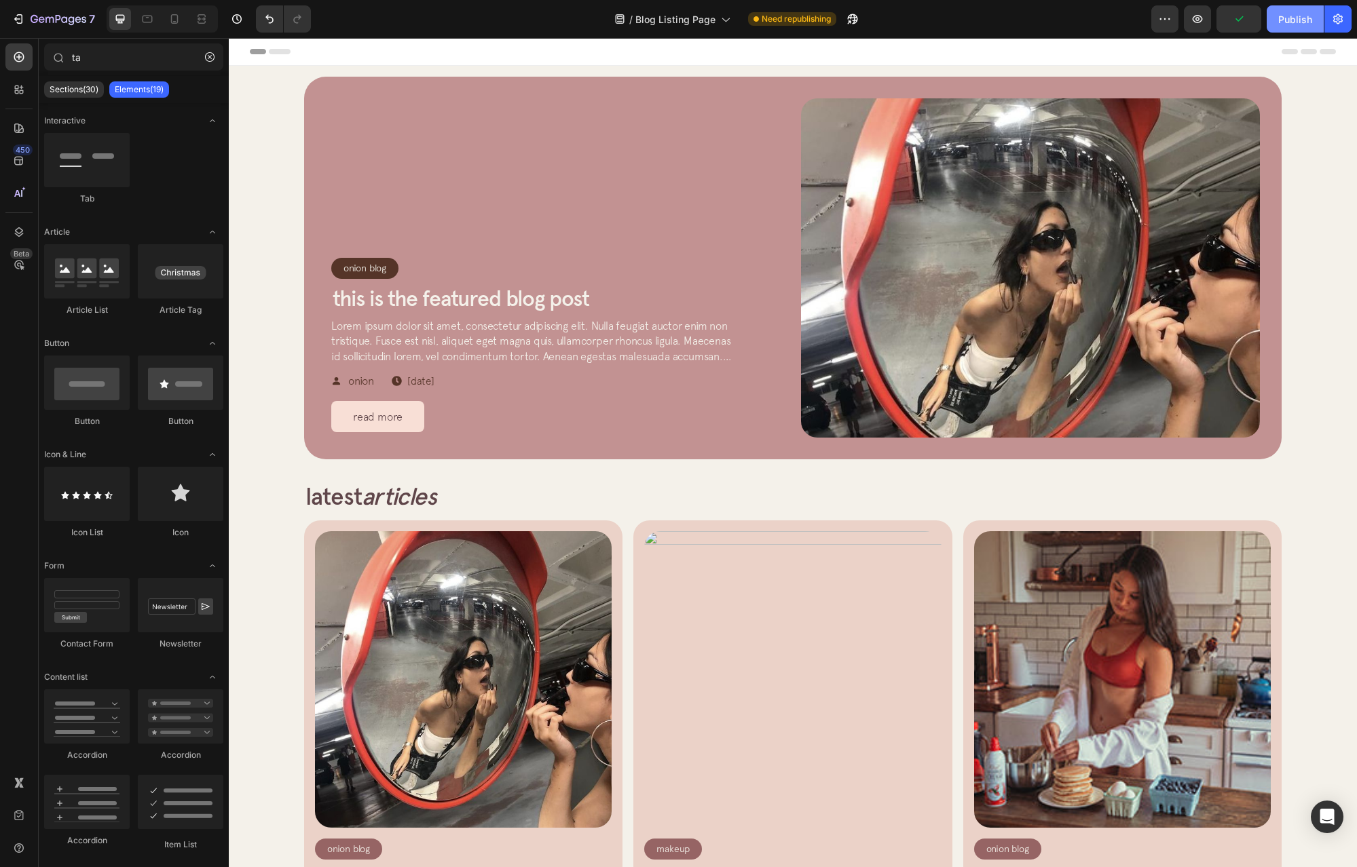
click at [1288, 19] on div "Publish" at bounding box center [1295, 19] width 34 height 14
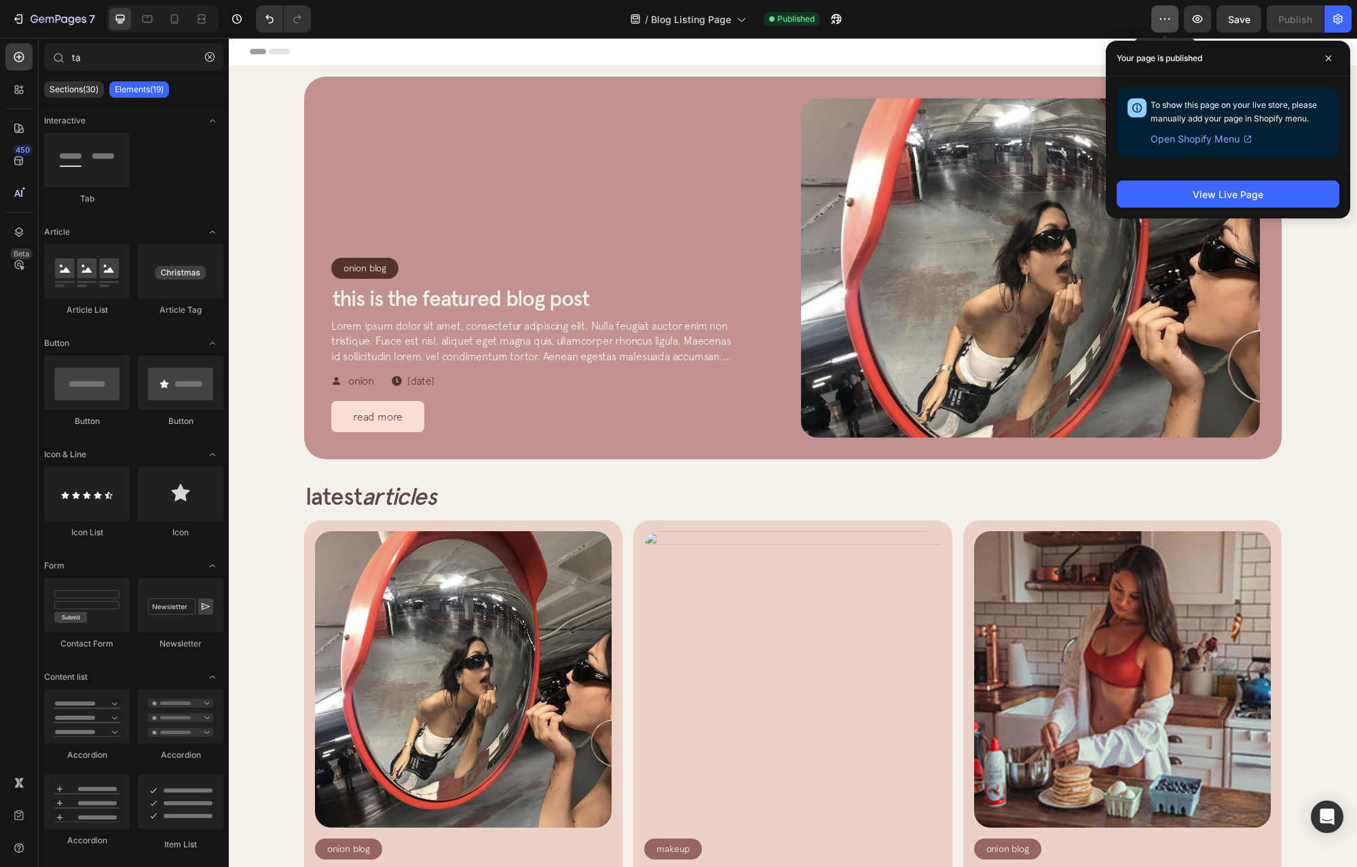
click at [1163, 25] on icon "button" at bounding box center [1165, 19] width 14 height 14
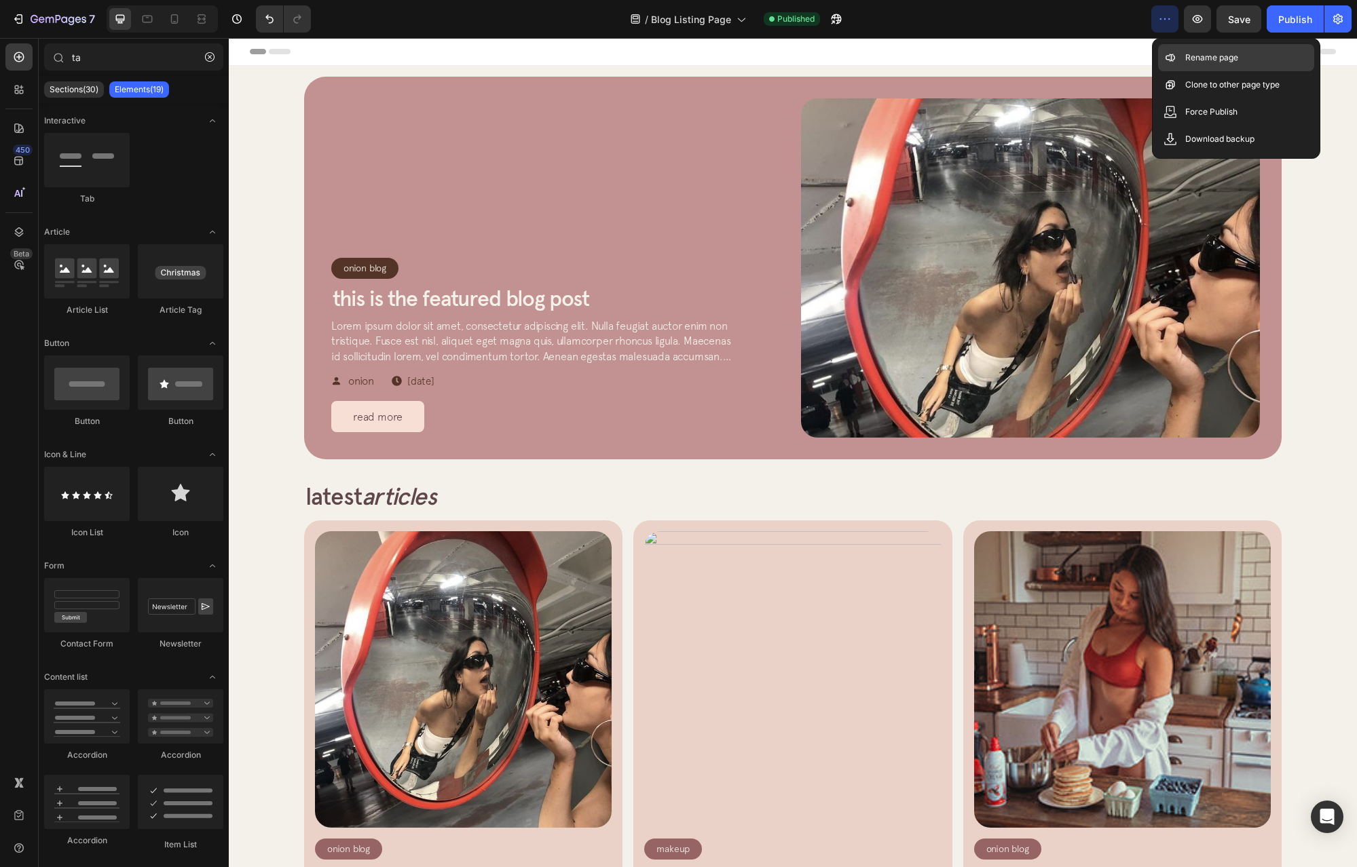
click at [1274, 61] on div "Rename page" at bounding box center [1236, 57] width 156 height 27
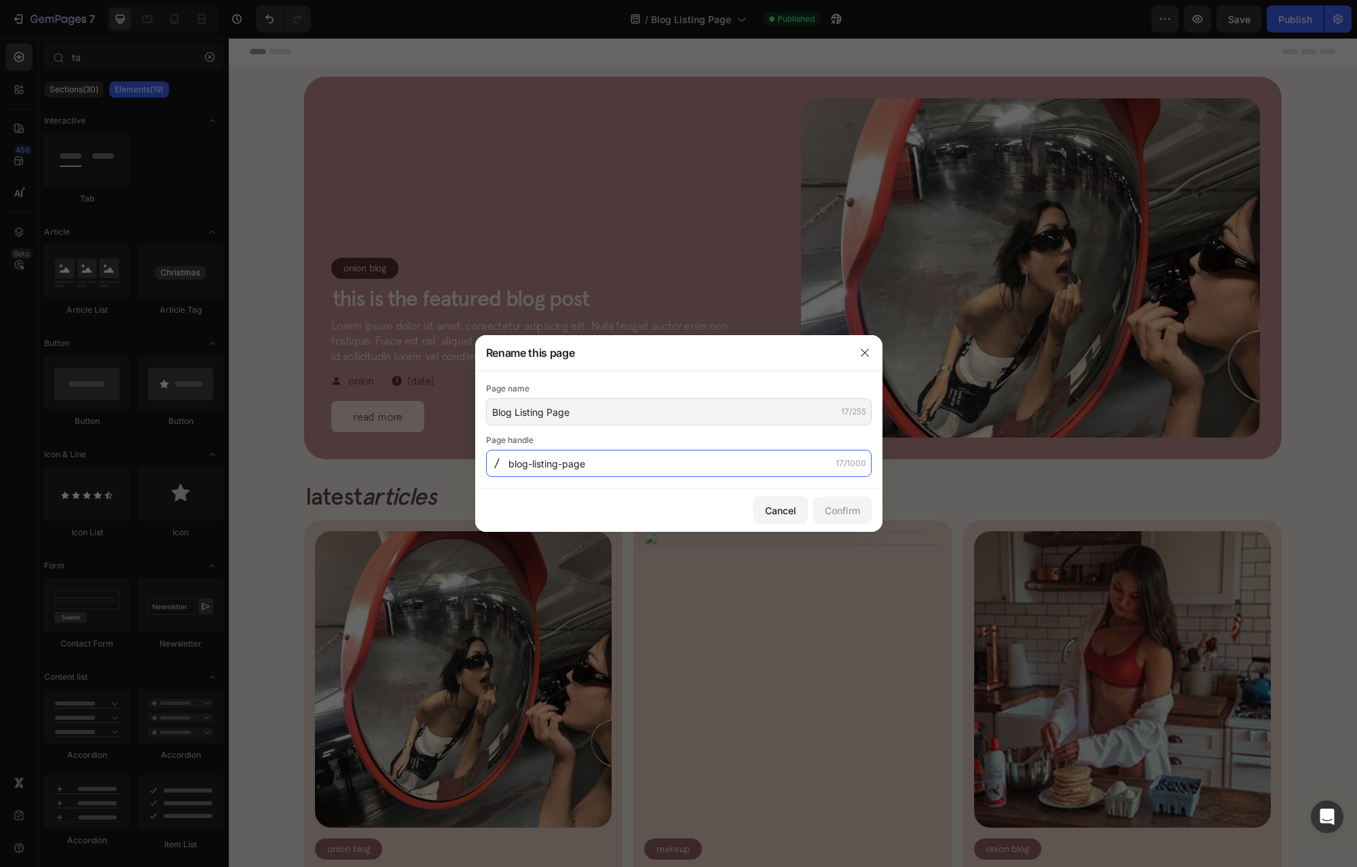
click at [564, 463] on input "blog-listing-page" at bounding box center [678, 463] width 385 height 27
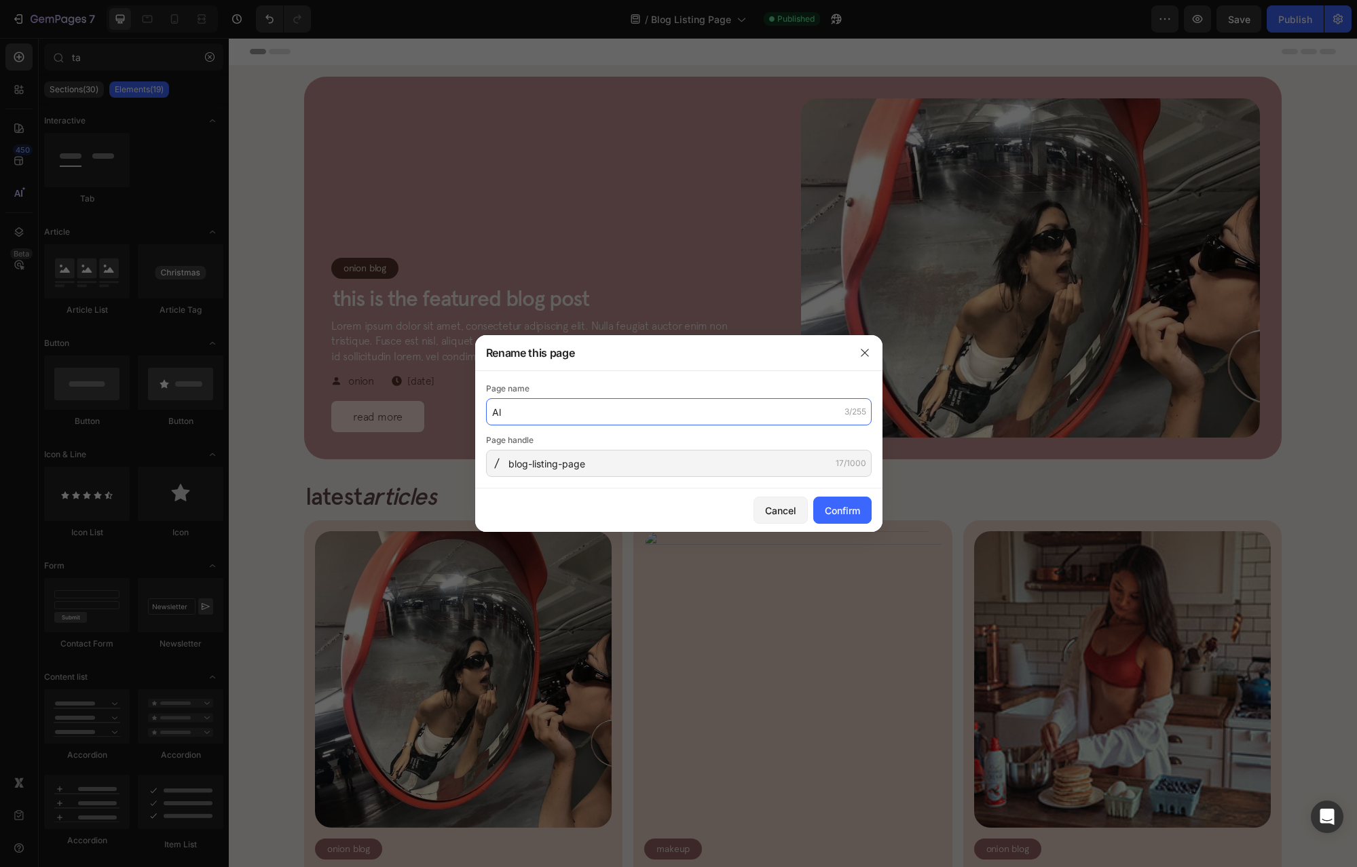
type input "A"
type input "Blog"
click at [563, 471] on input "blog-listing-page" at bounding box center [678, 463] width 385 height 27
click at [531, 468] on input "blog-listing-page" at bounding box center [678, 463] width 385 height 27
drag, startPoint x: 529, startPoint y: 468, endPoint x: 776, endPoint y: 476, distance: 247.8
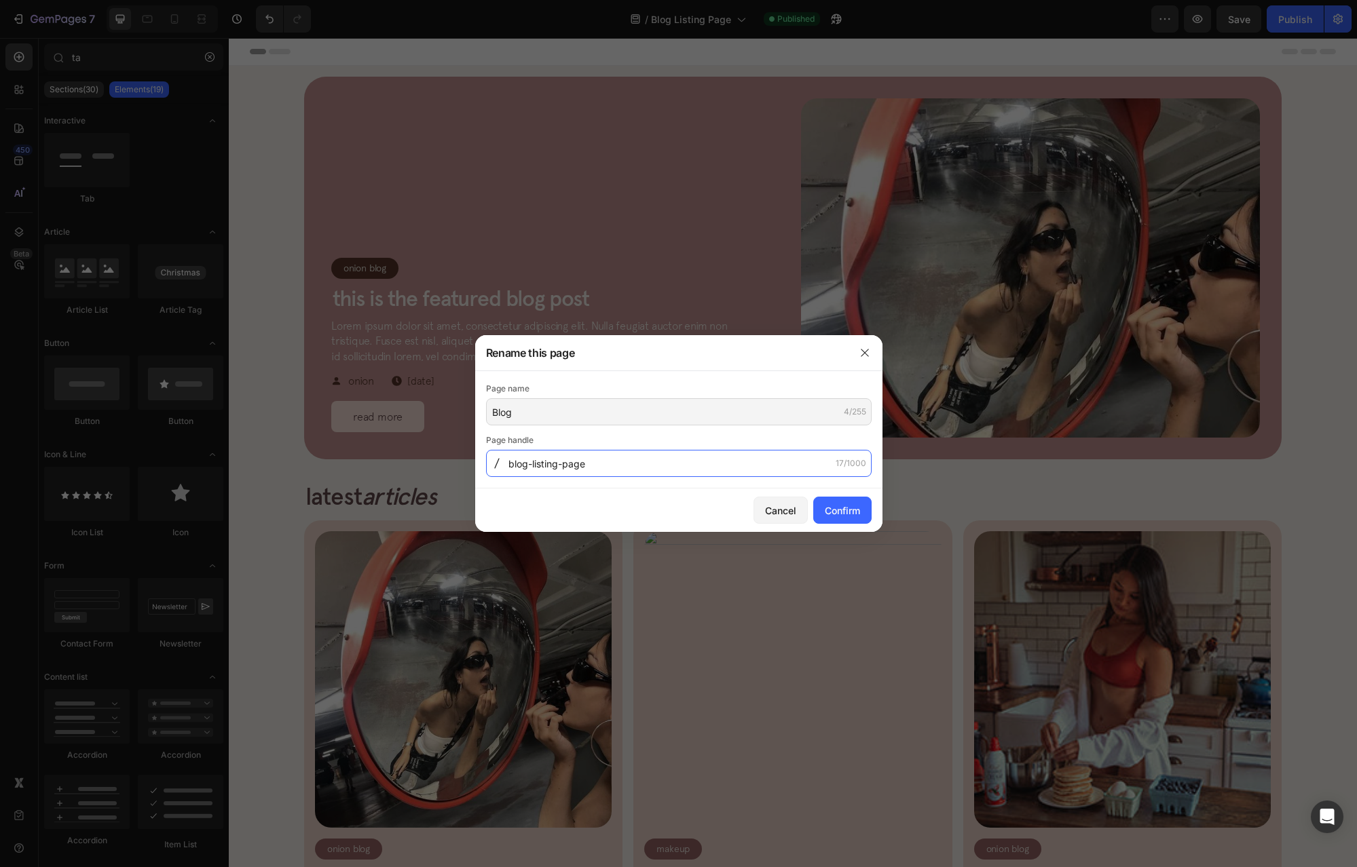
click at [774, 476] on input "blog-listing-page" at bounding box center [678, 463] width 385 height 27
type input "blog"
click at [854, 516] on div "Confirm" at bounding box center [842, 511] width 35 height 14
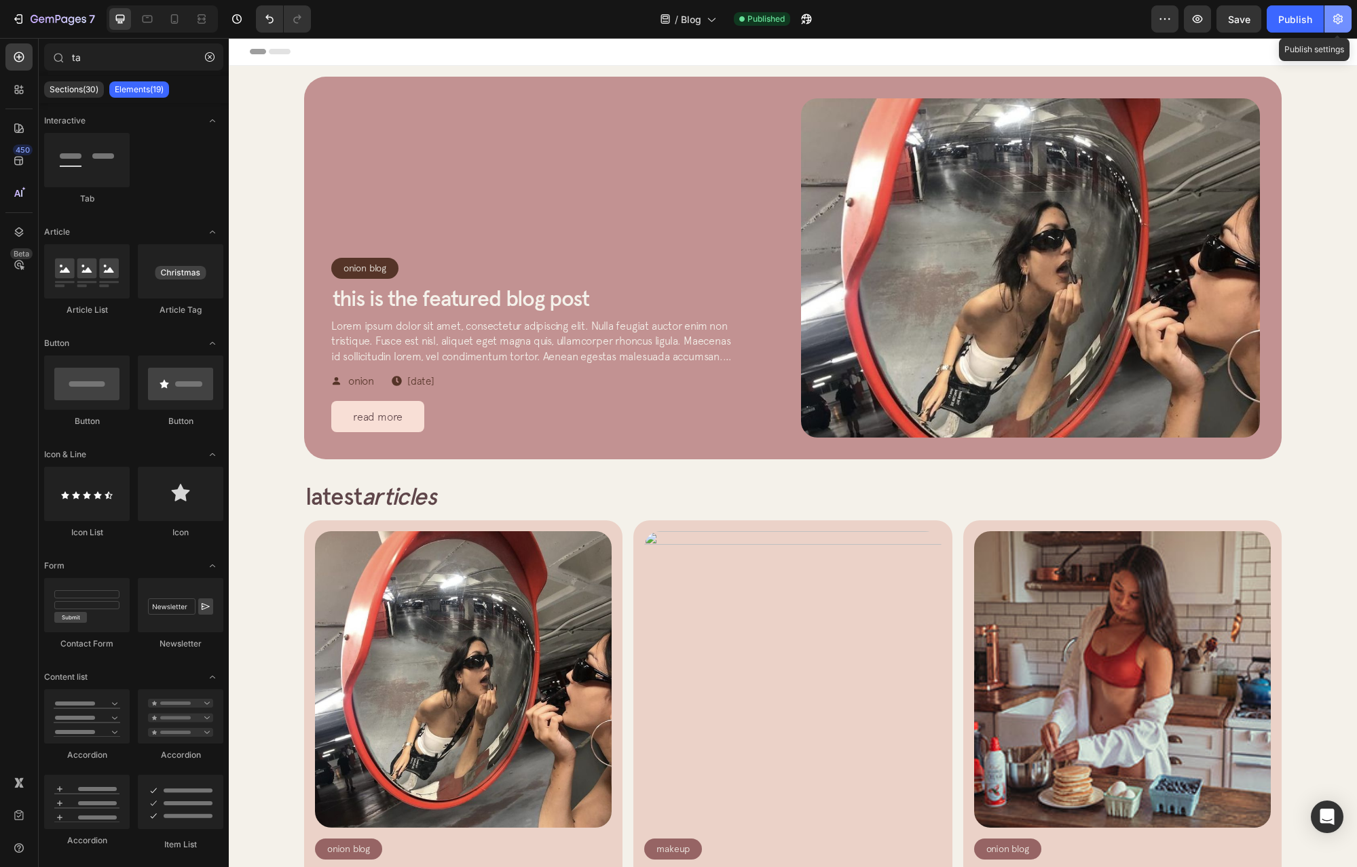
click at [1332, 20] on icon "button" at bounding box center [1338, 19] width 14 height 14
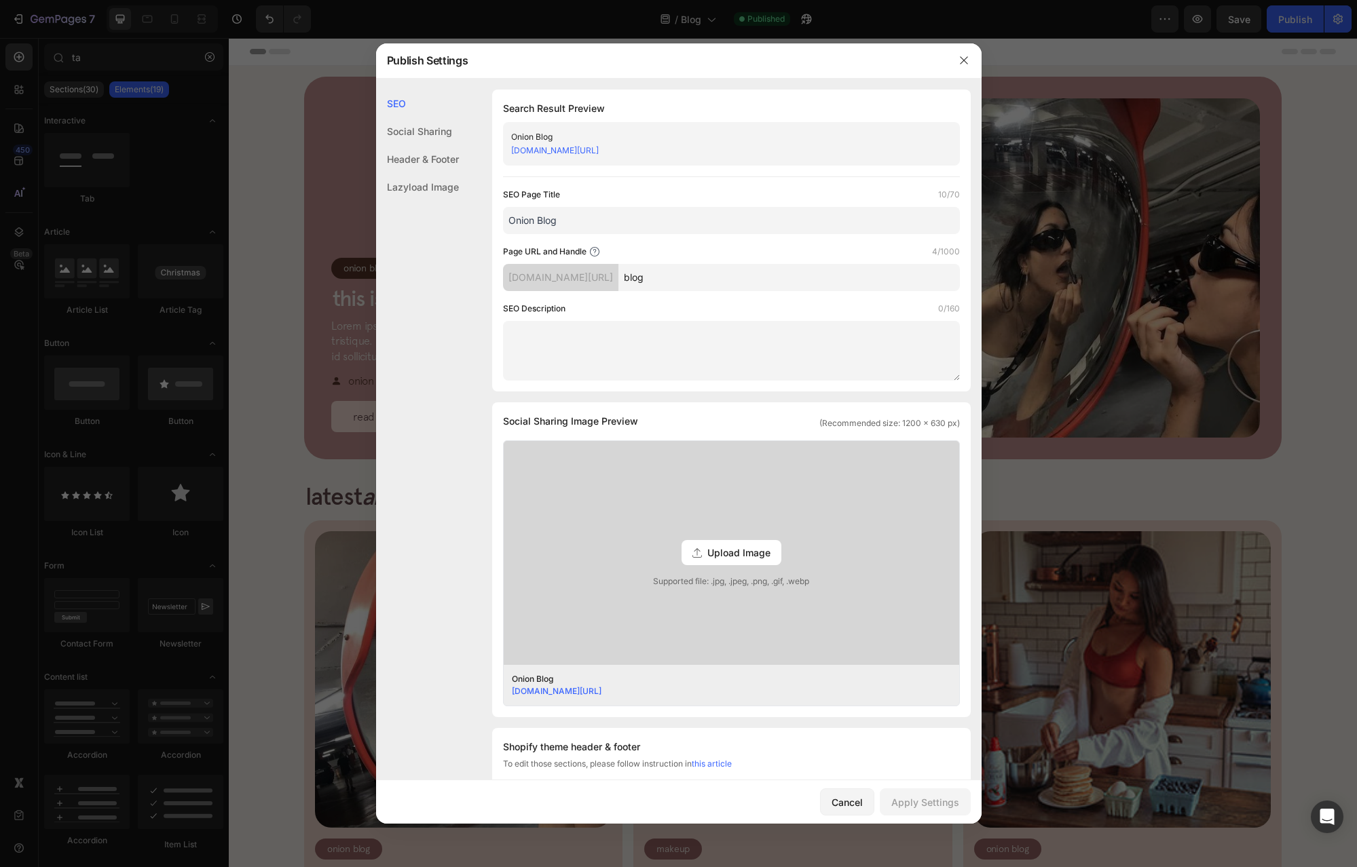
click at [568, 216] on input "Onion Blog" at bounding box center [731, 220] width 457 height 27
click at [859, 803] on div "Cancel" at bounding box center [846, 802] width 31 height 14
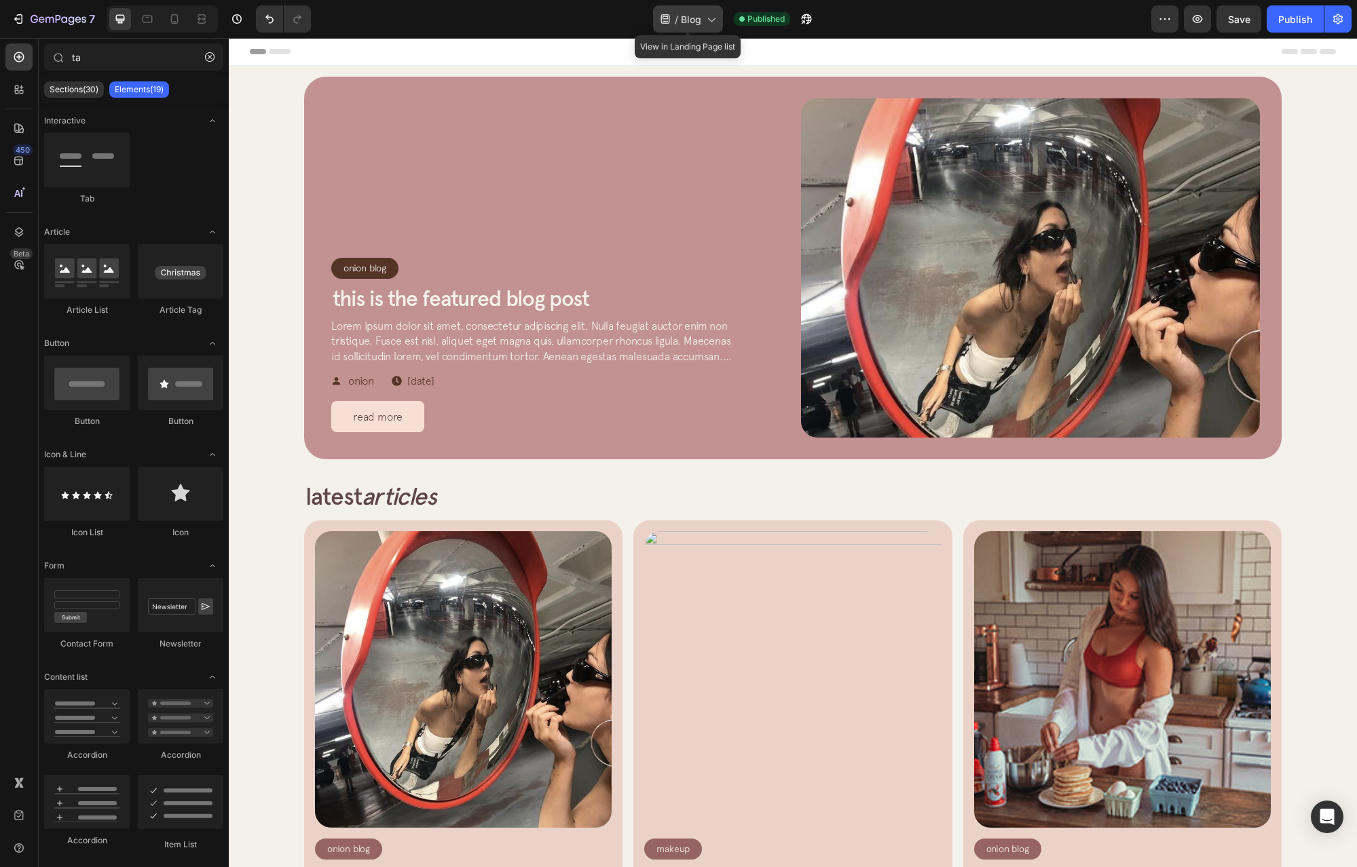
click at [666, 22] on icon at bounding box center [665, 19] width 14 height 14
click at [1333, 21] on icon "button" at bounding box center [1338, 19] width 10 height 10
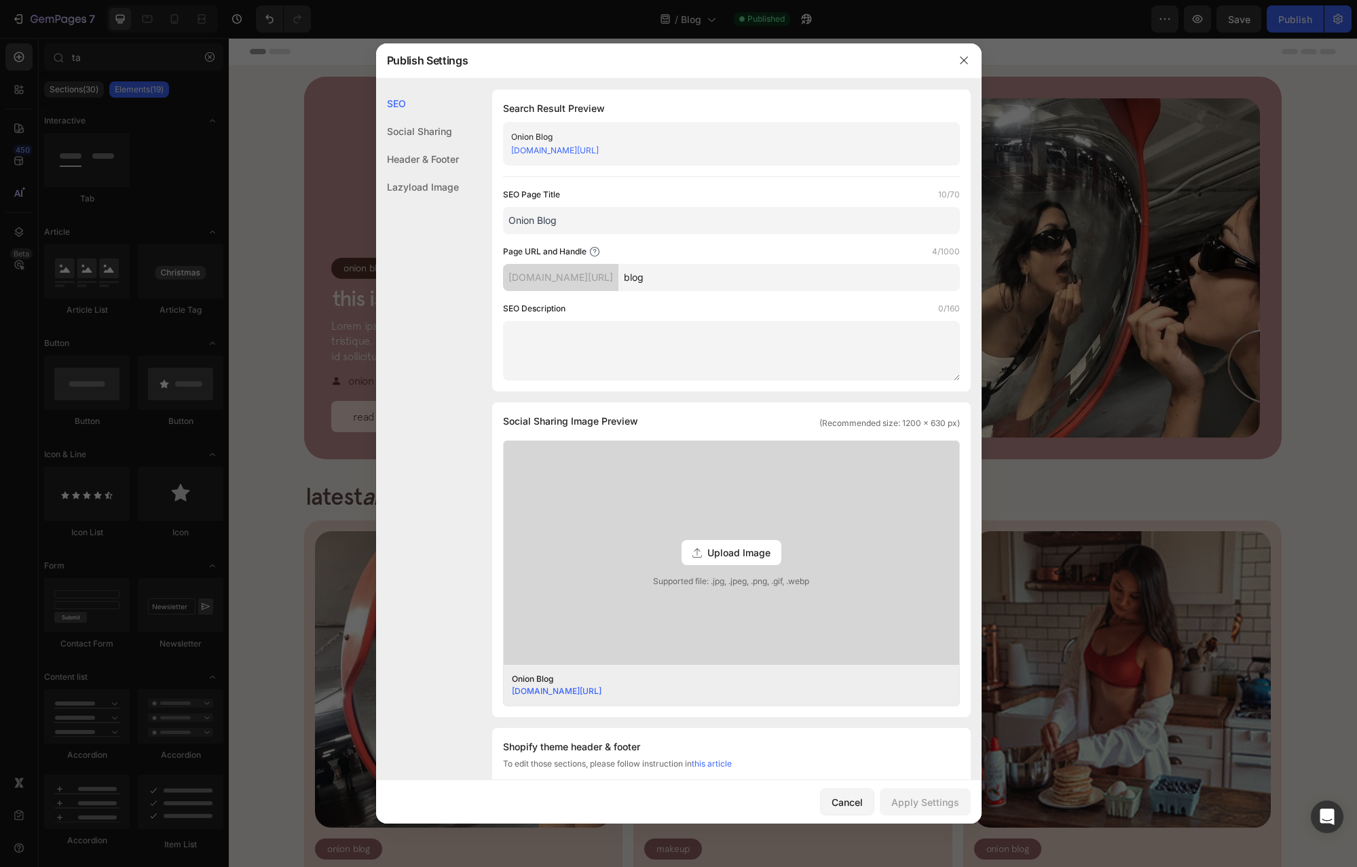
click at [749, 21] on div at bounding box center [678, 433] width 1357 height 867
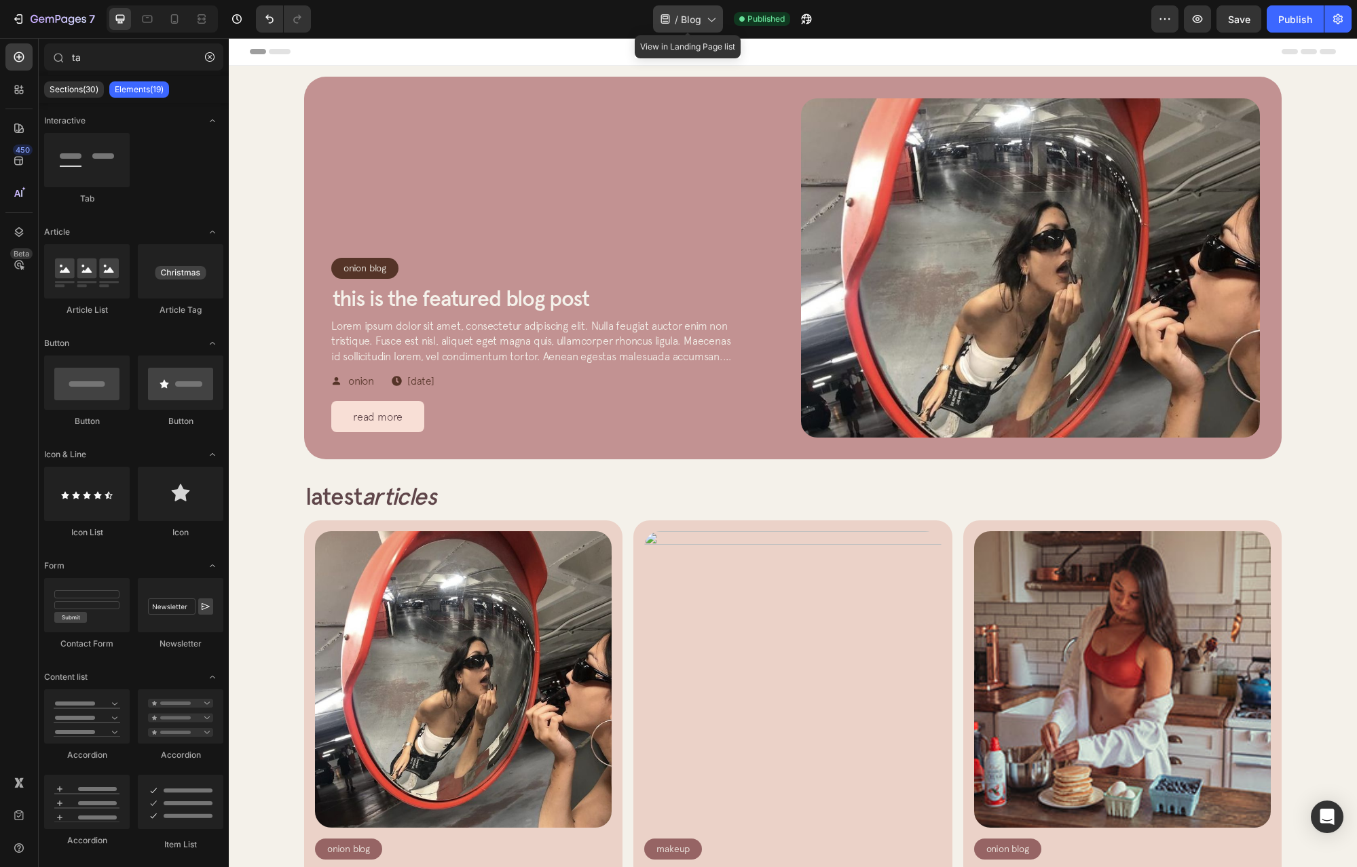
click at [698, 22] on span "Blog" at bounding box center [691, 19] width 20 height 14
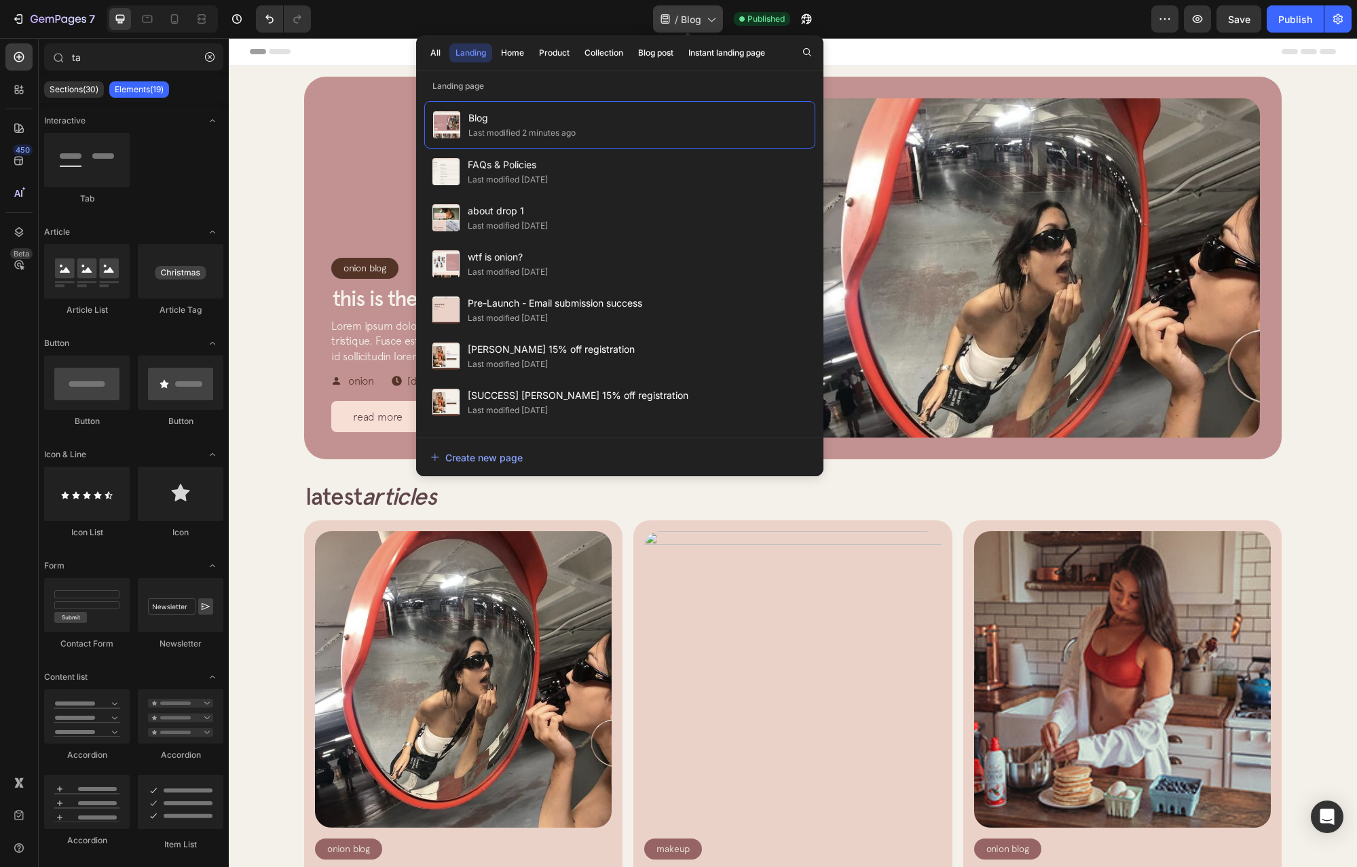
click at [698, 22] on span "Blog" at bounding box center [691, 19] width 20 height 14
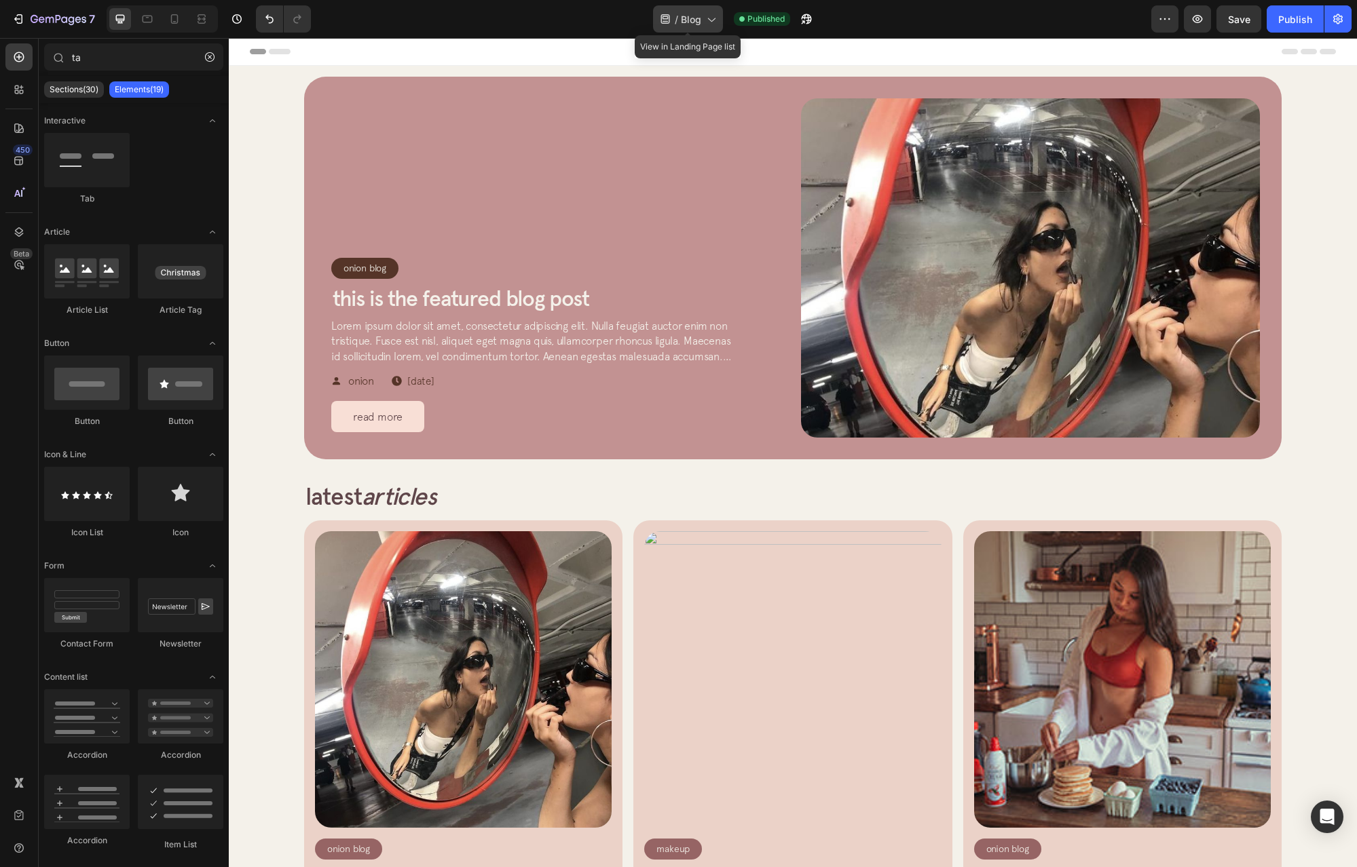
click at [698, 22] on span "Blog" at bounding box center [691, 19] width 20 height 14
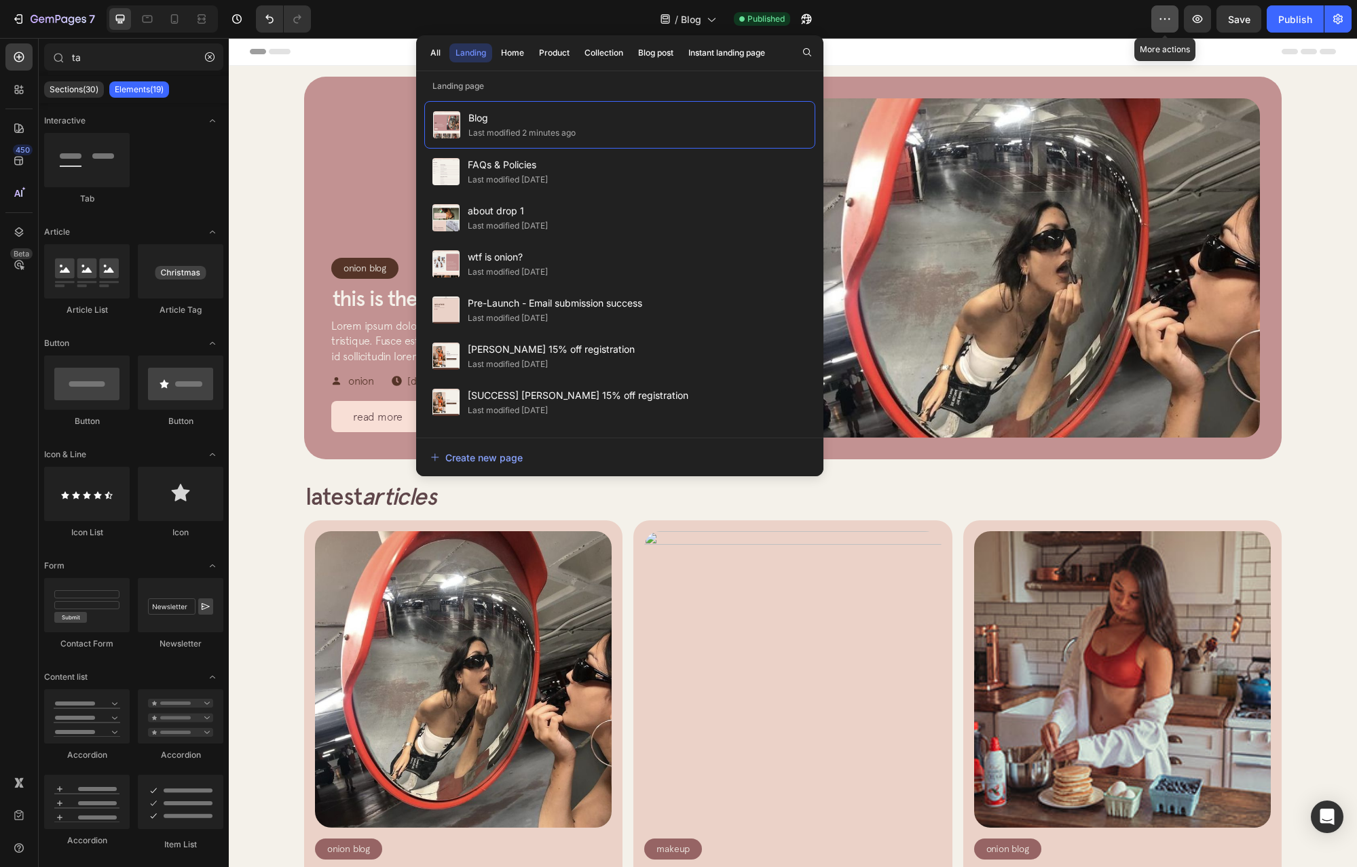
click at [1159, 16] on icon "button" at bounding box center [1165, 19] width 14 height 14
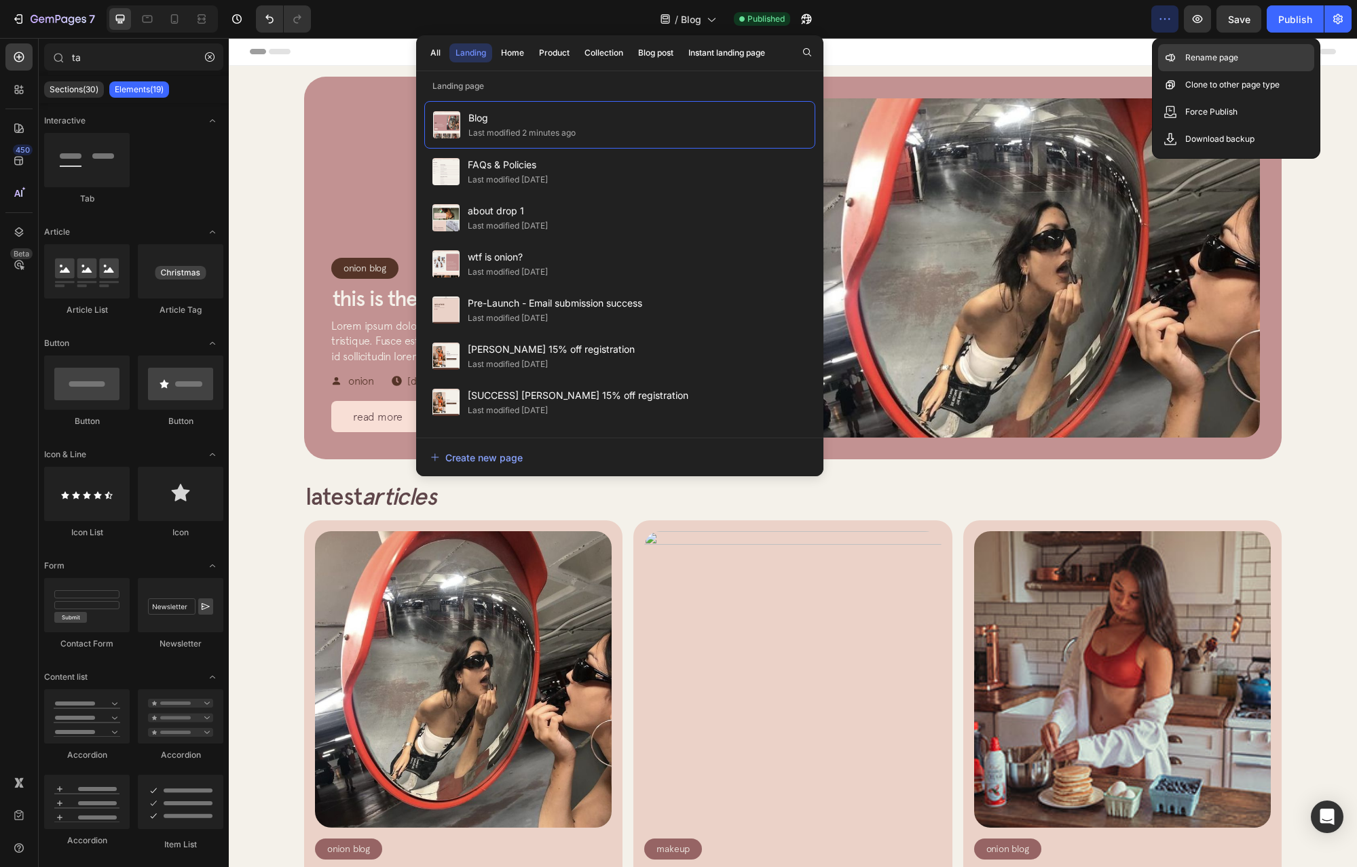
click at [1195, 68] on div "Rename page" at bounding box center [1236, 57] width 156 height 27
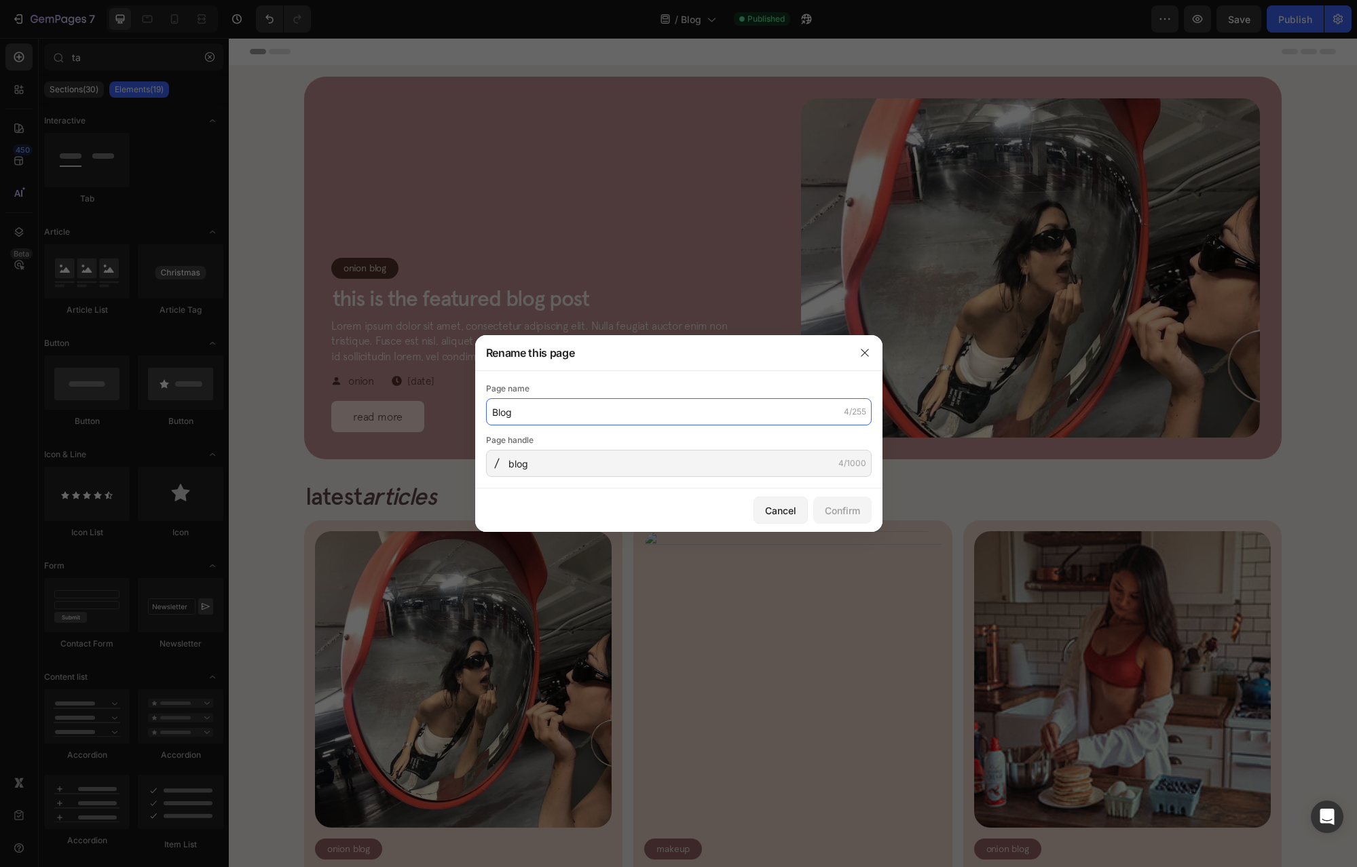
click at [571, 404] on input "Blog" at bounding box center [678, 411] width 385 height 27
type input "Blog Listing Page"
click at [855, 518] on button "Confirm" at bounding box center [842, 510] width 58 height 27
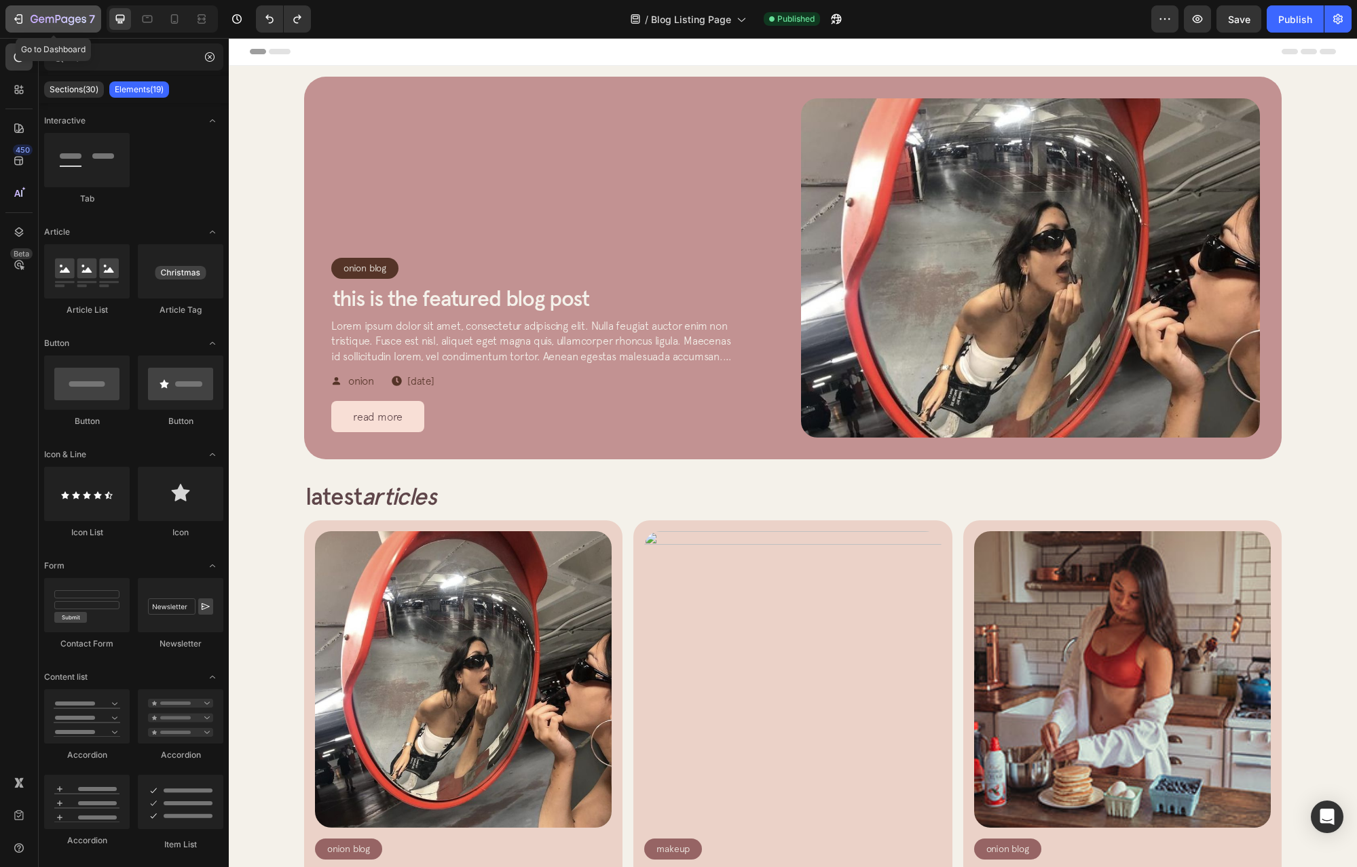
click at [22, 18] on icon "button" at bounding box center [20, 19] width 6 height 10
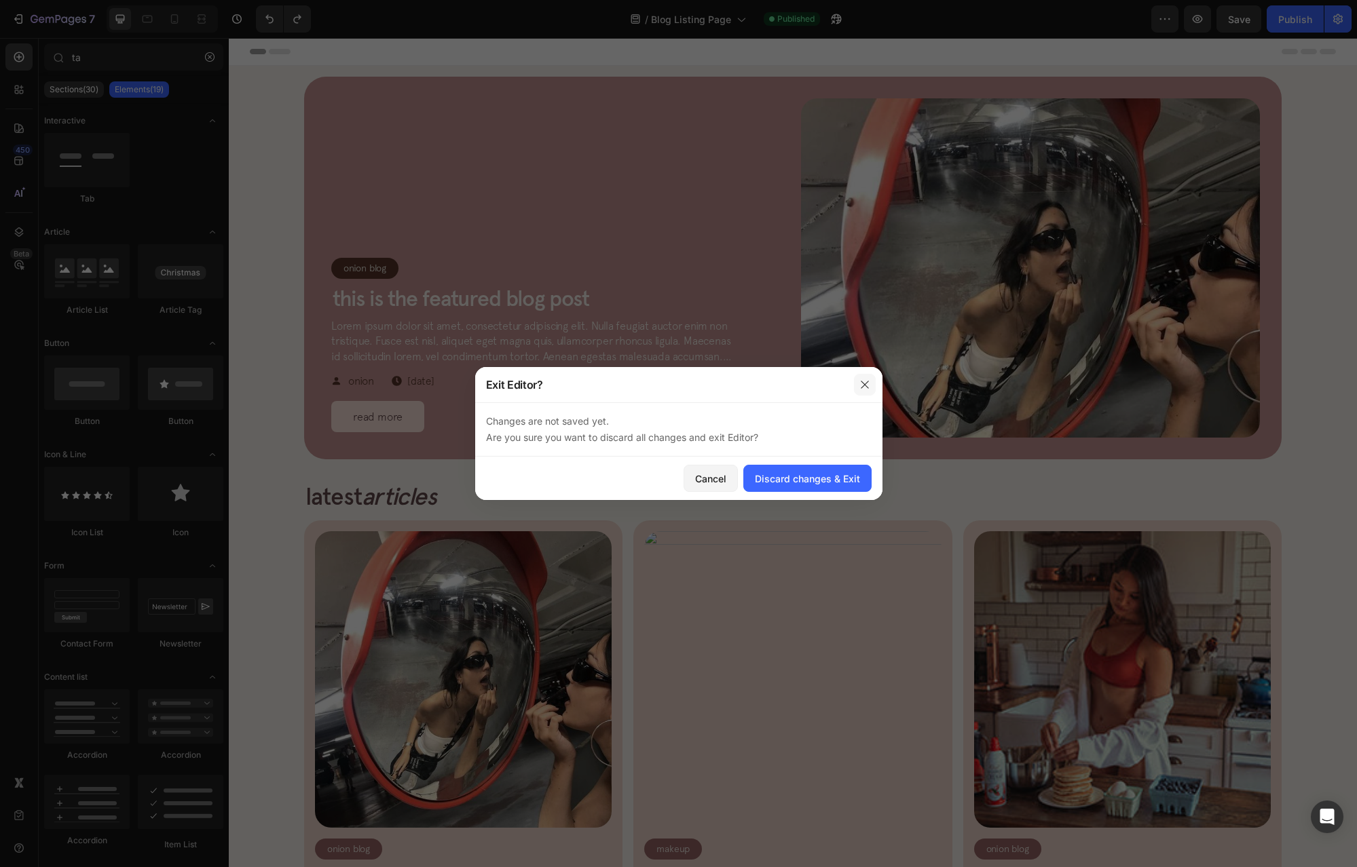
click at [866, 375] on button "button" at bounding box center [865, 385] width 22 height 22
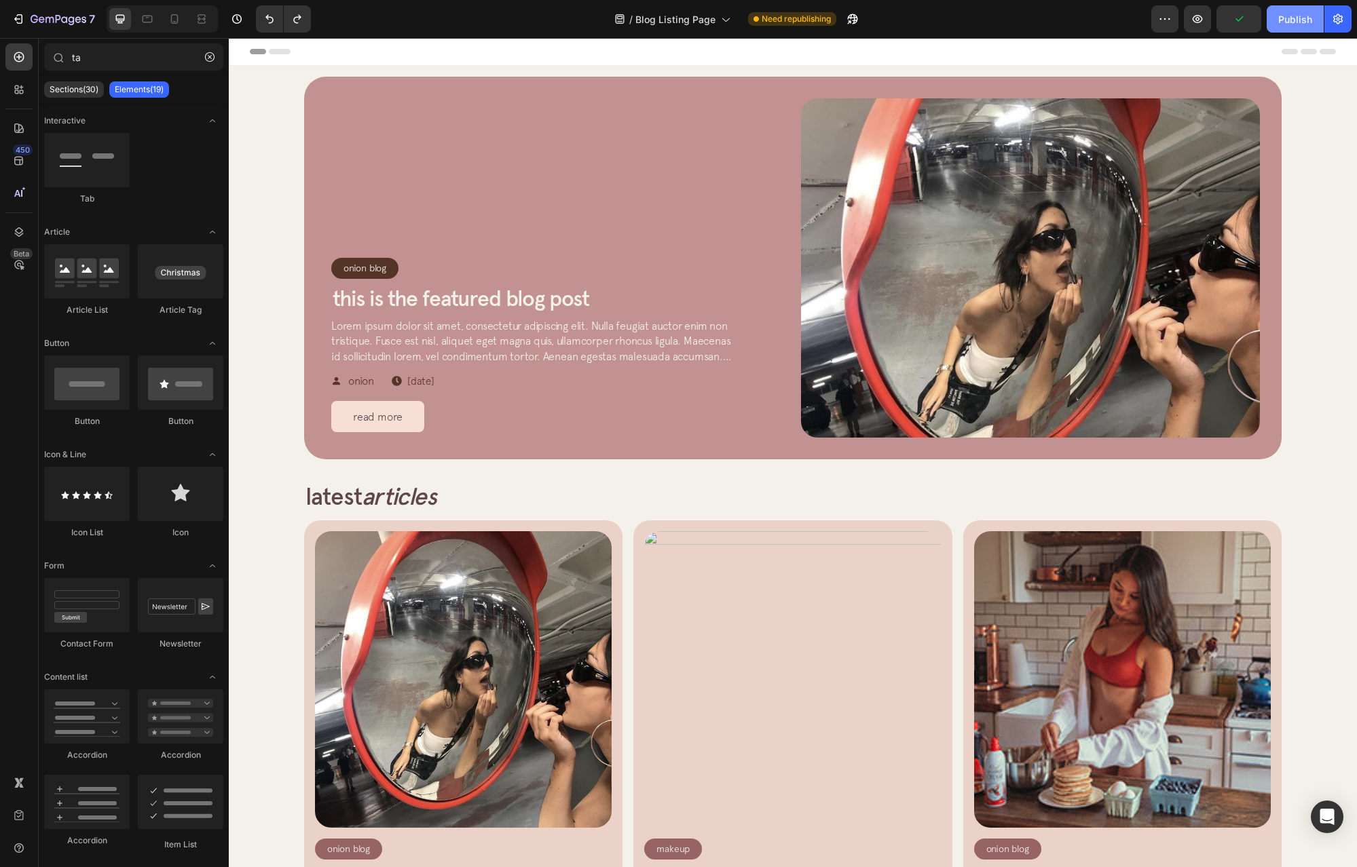
click at [1291, 21] on div "Publish" at bounding box center [1295, 19] width 34 height 14
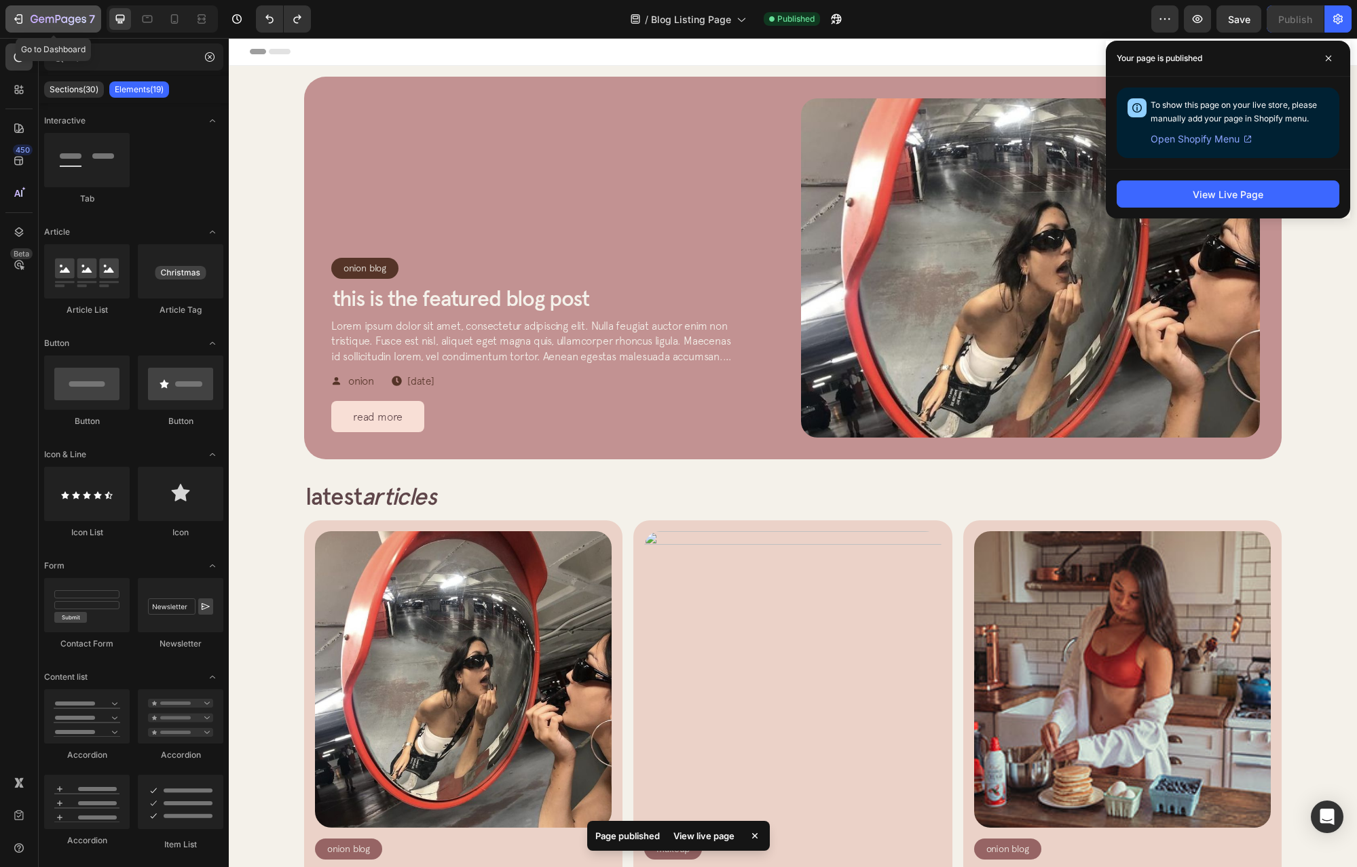
click at [37, 24] on icon "button" at bounding box center [59, 20] width 56 height 12
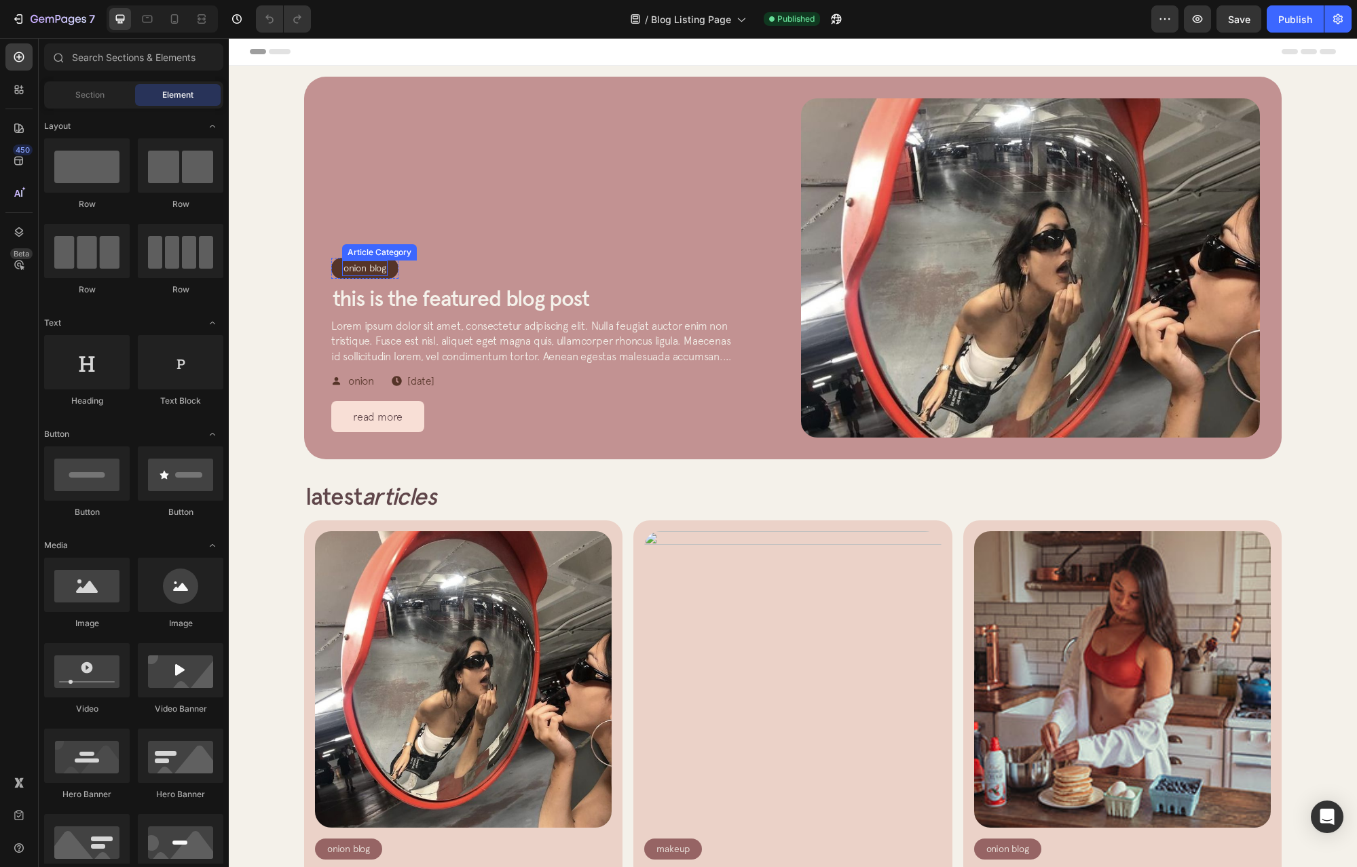
click at [366, 265] on div "Onion Blog" at bounding box center [364, 268] width 45 height 15
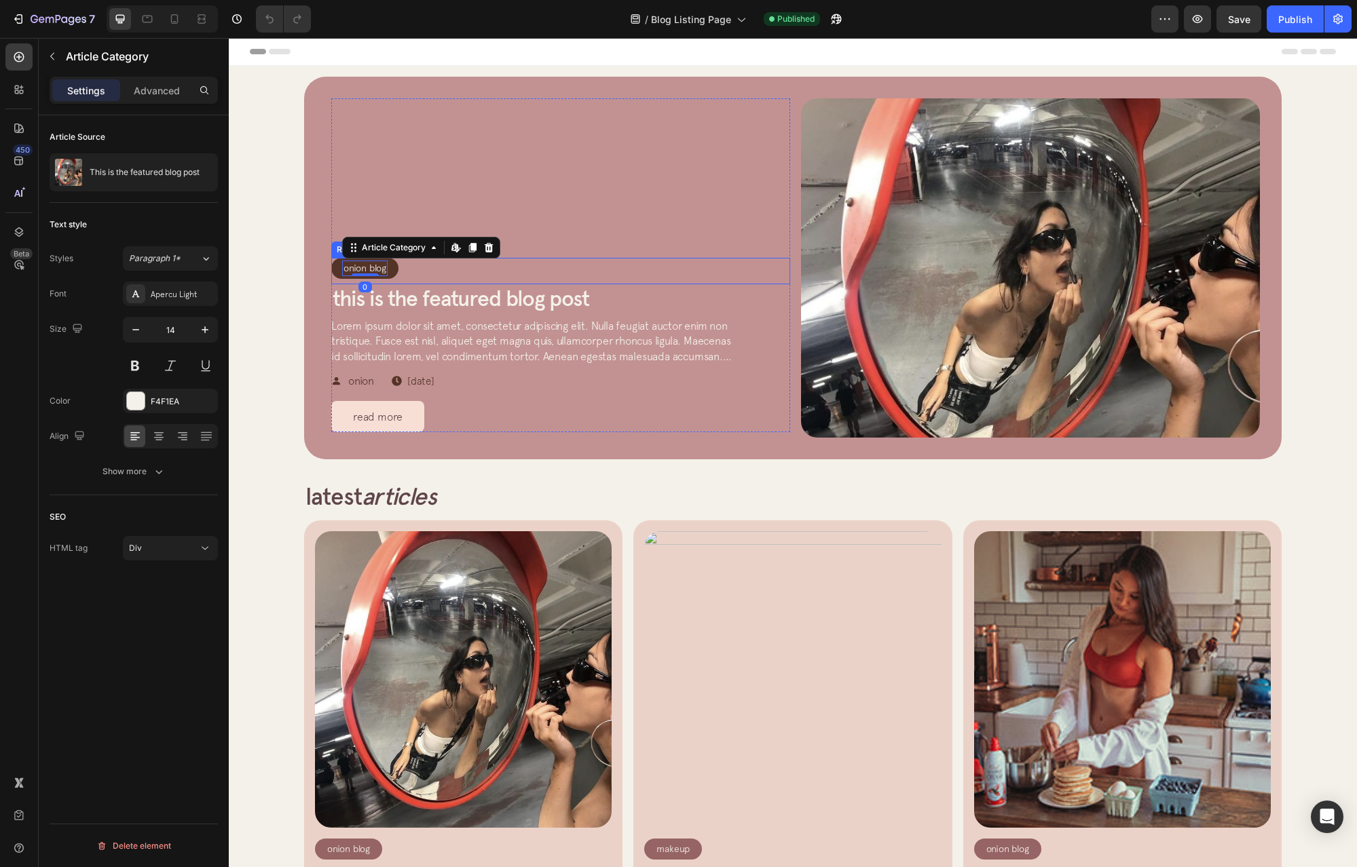
click at [394, 265] on div "Onion Blog Article Category Edit content in Shopify 0 Row Row" at bounding box center [560, 271] width 459 height 26
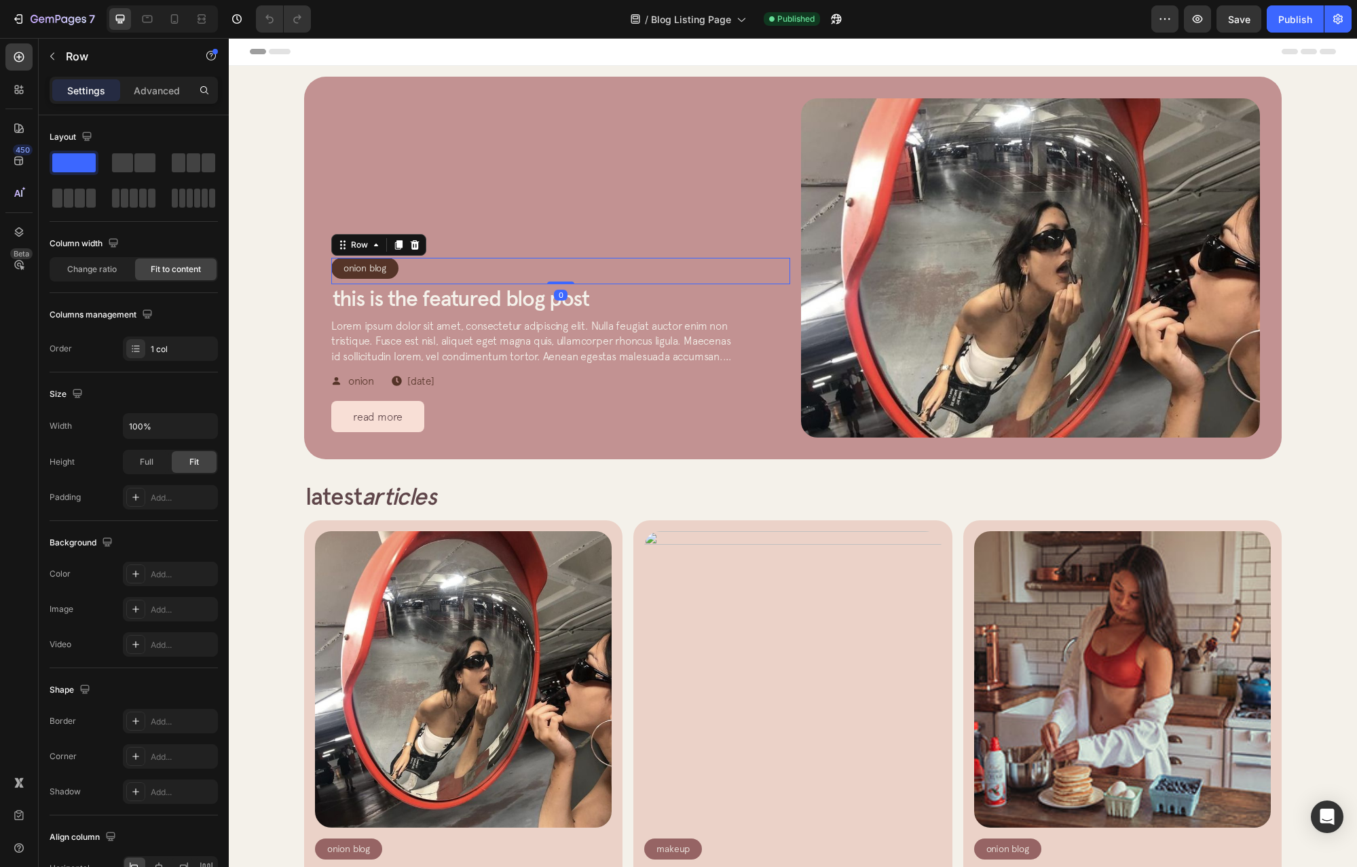
click at [389, 270] on div "Onion Blog Article Category Row" at bounding box center [364, 268] width 67 height 20
click at [495, 273] on div "Onion Blog Article Category Row 8 Row" at bounding box center [560, 271] width 459 height 26
click at [251, 261] on div "Onion Blog Article Category Row Row 0 This is the featured blog post Article Ti…" at bounding box center [792, 268] width 1084 height 383
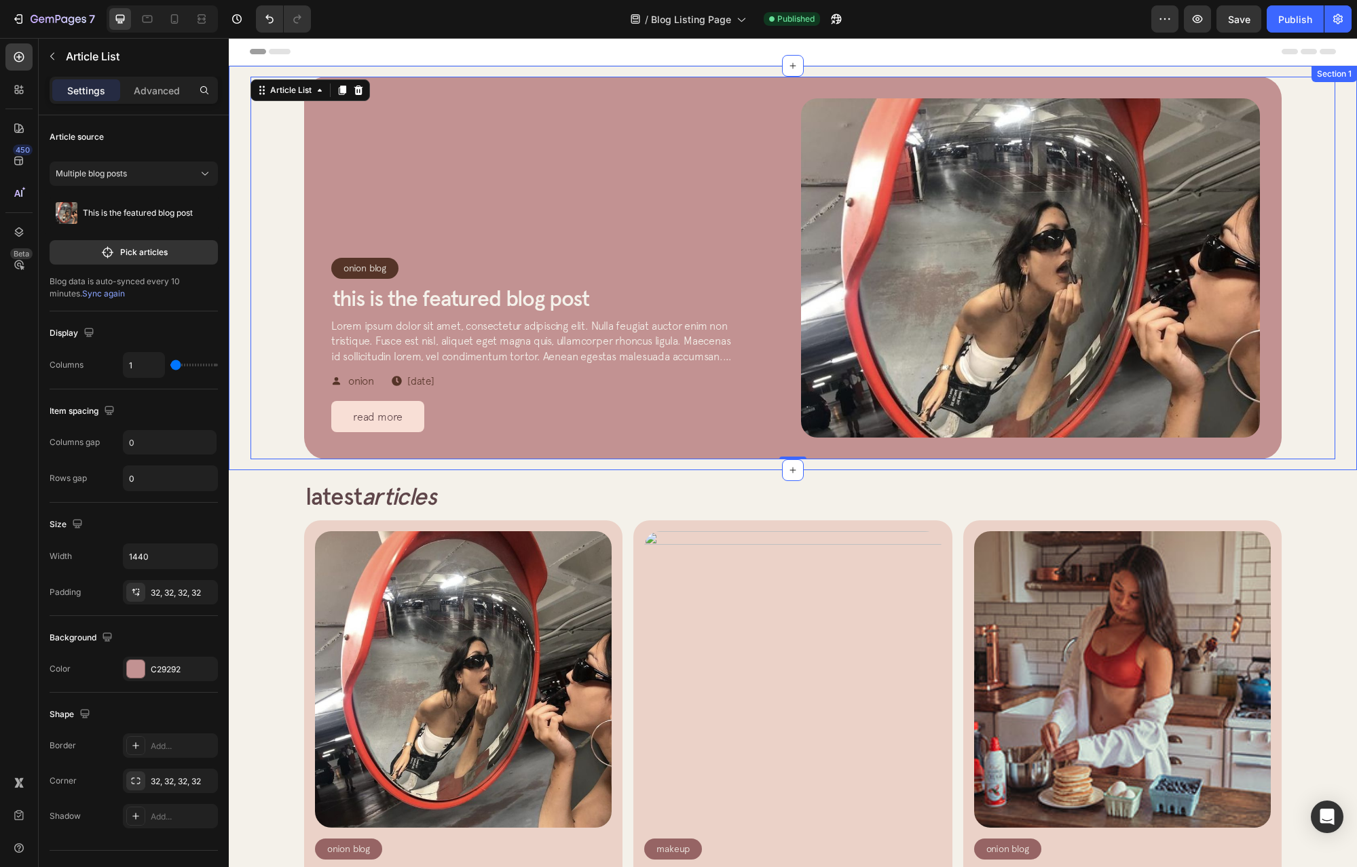
click at [235, 252] on div "Onion Blog Article Category Row Row This is the featured blog post Article Titl…" at bounding box center [793, 268] width 1128 height 404
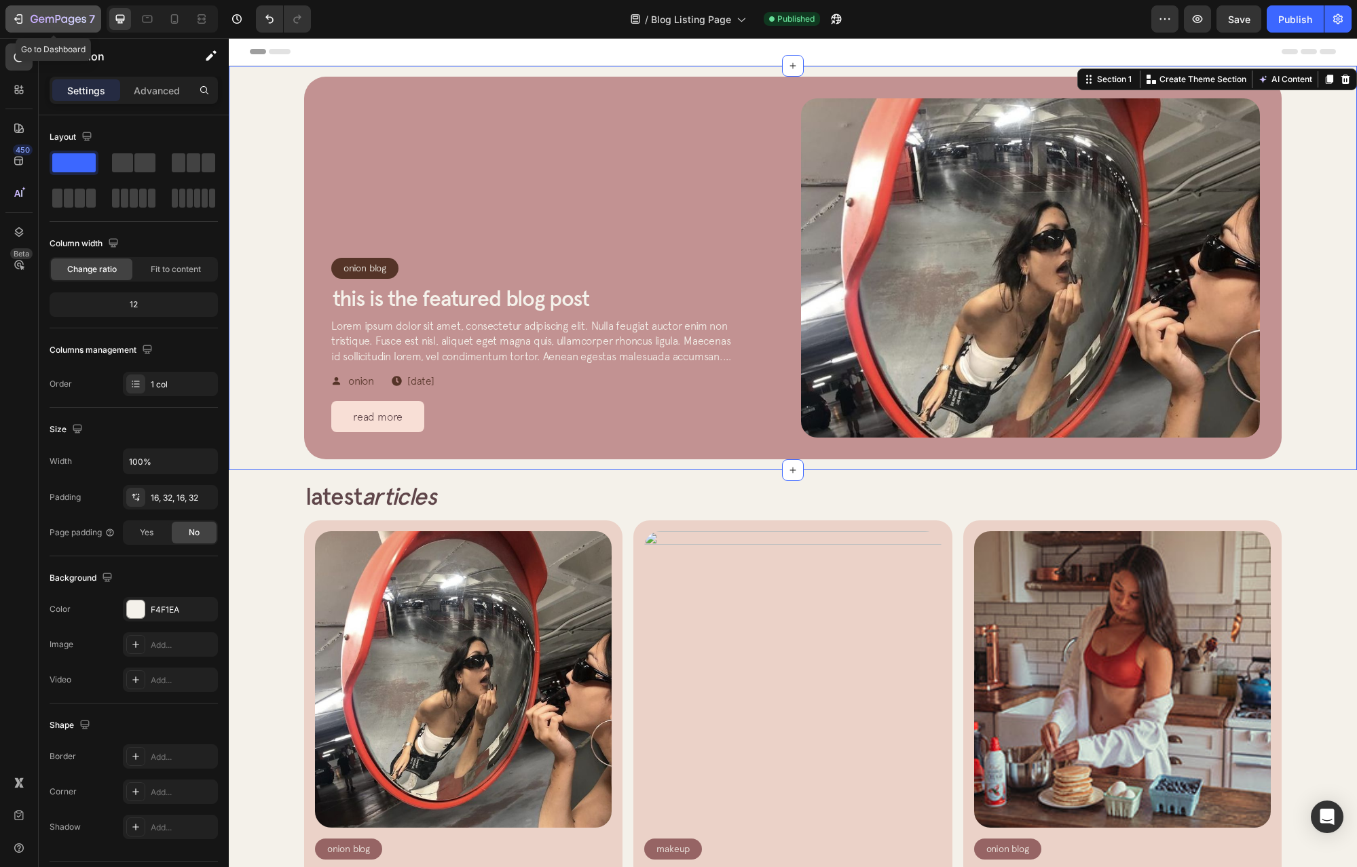
click at [22, 9] on button "7" at bounding box center [53, 18] width 96 height 27
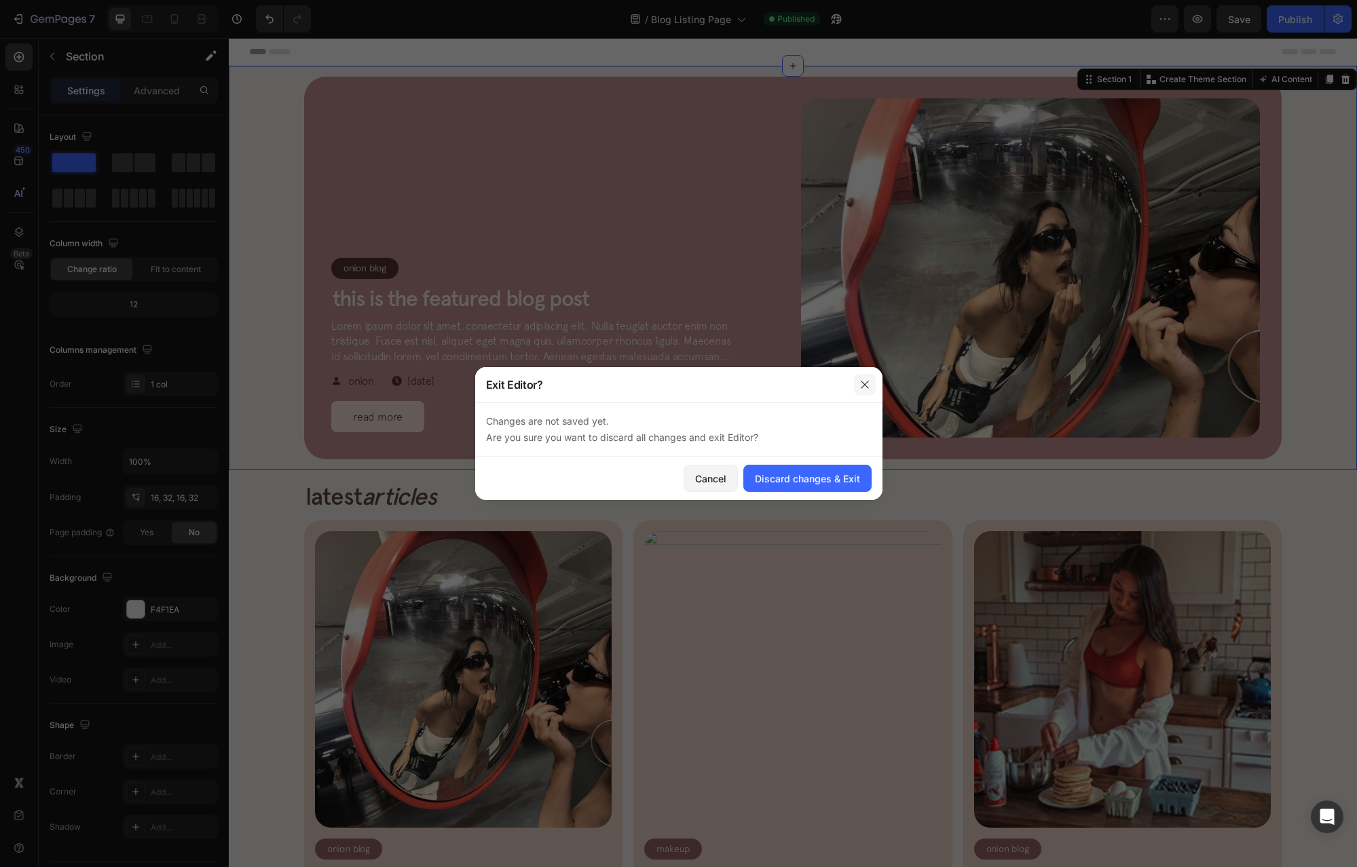
drag, startPoint x: 858, startPoint y: 385, endPoint x: 869, endPoint y: 382, distance: 11.2
click at [869, 382] on icon "button" at bounding box center [864, 384] width 11 height 11
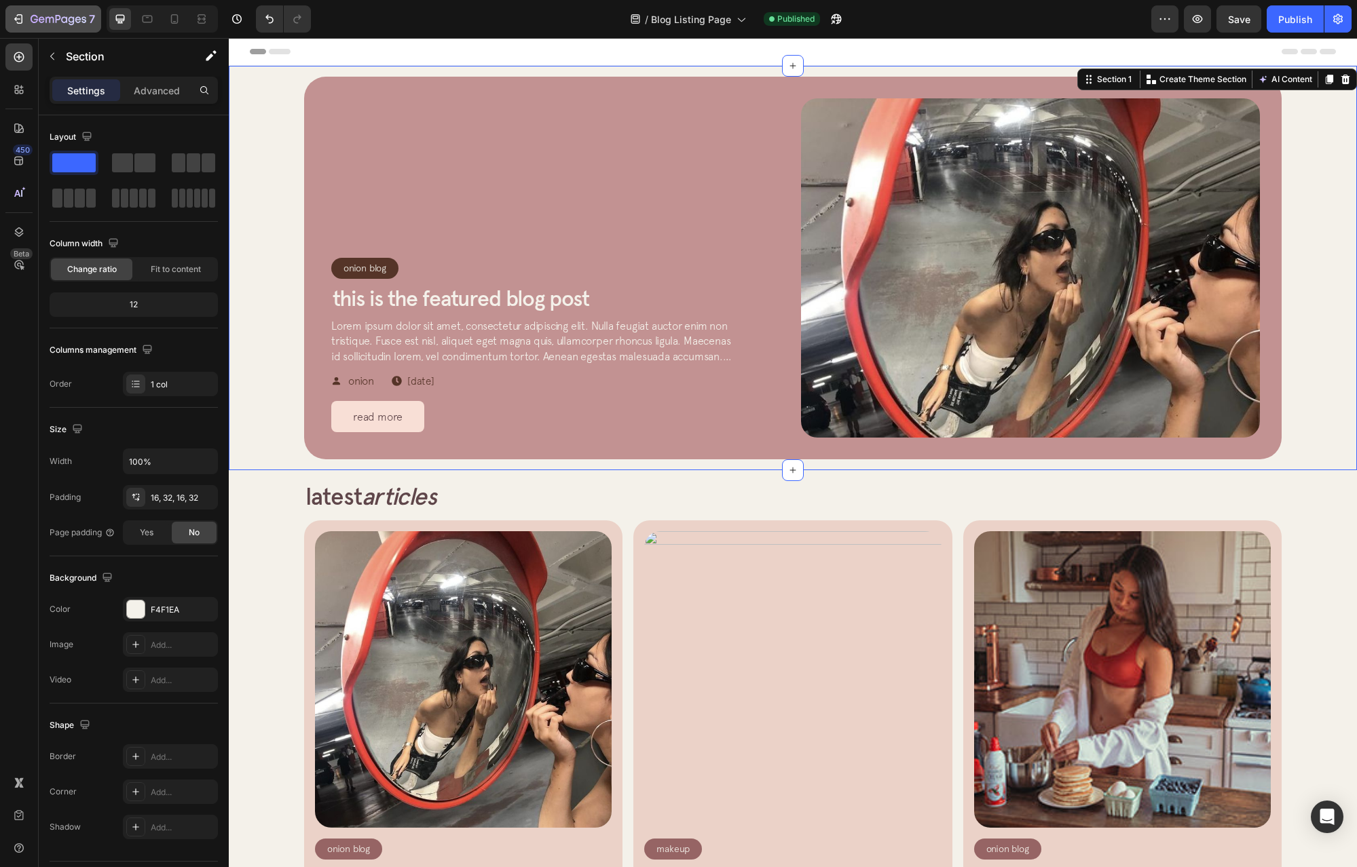
click at [15, 32] on button "7" at bounding box center [53, 18] width 96 height 27
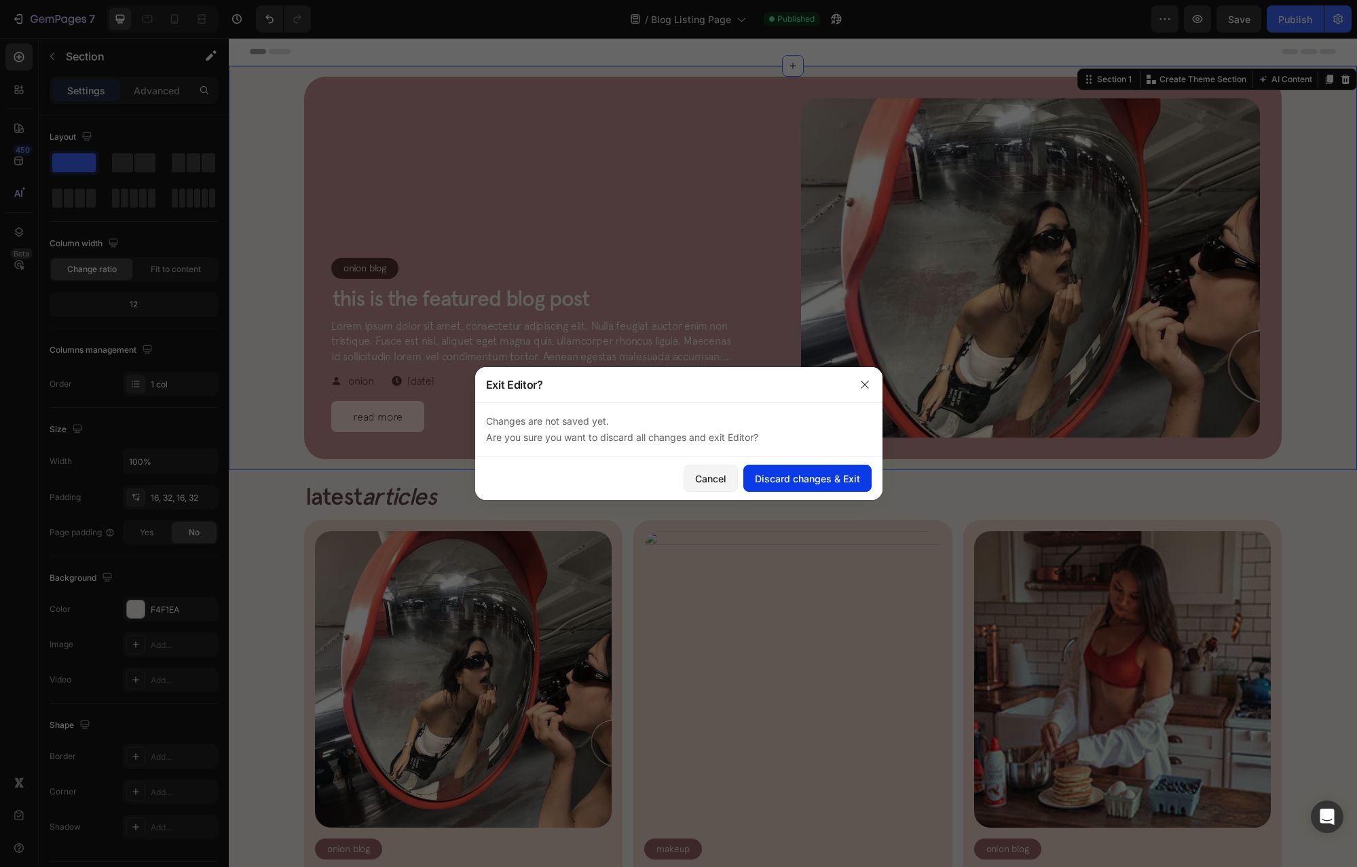
click at [804, 480] on div "Discard changes & Exit" at bounding box center [807, 479] width 105 height 14
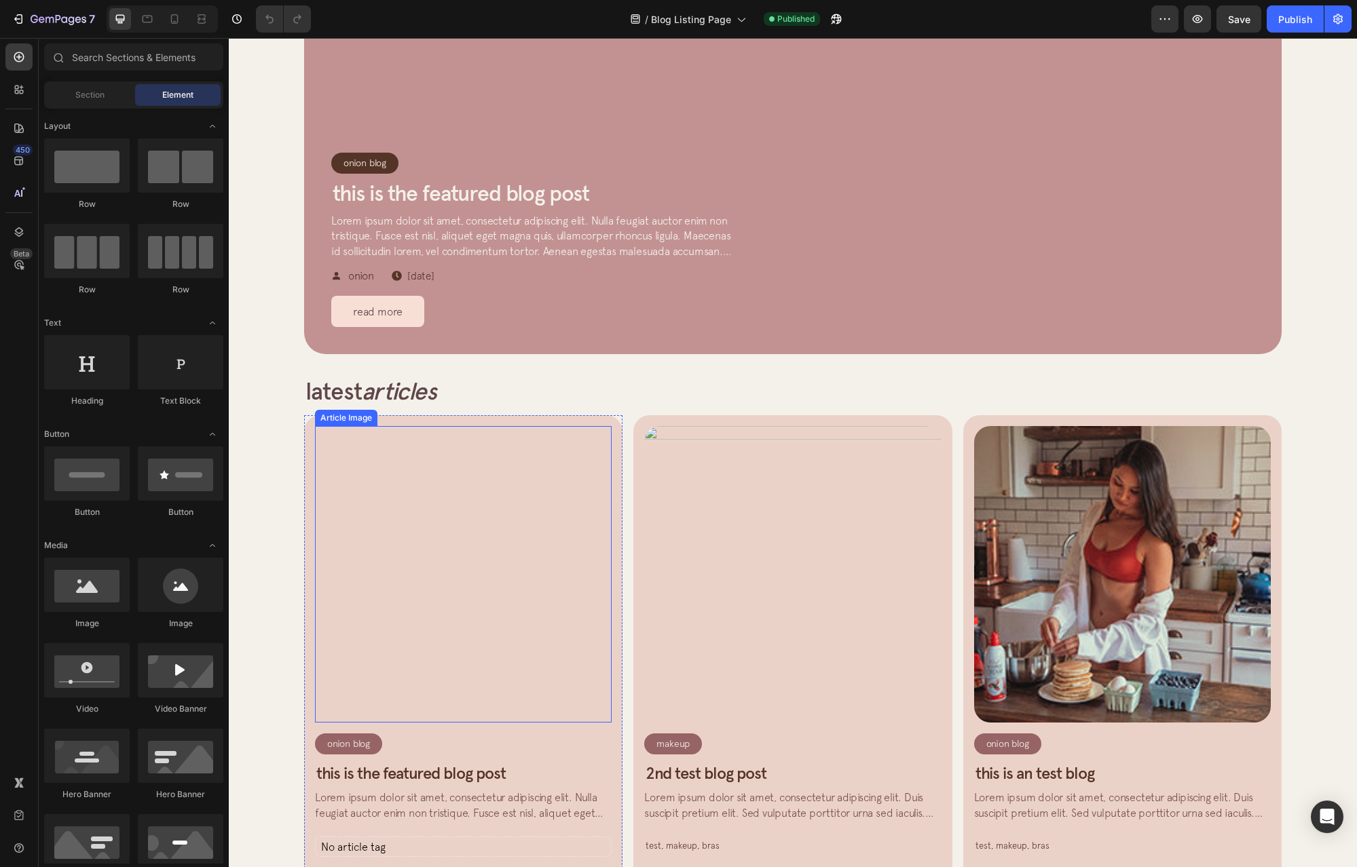
scroll to position [407, 0]
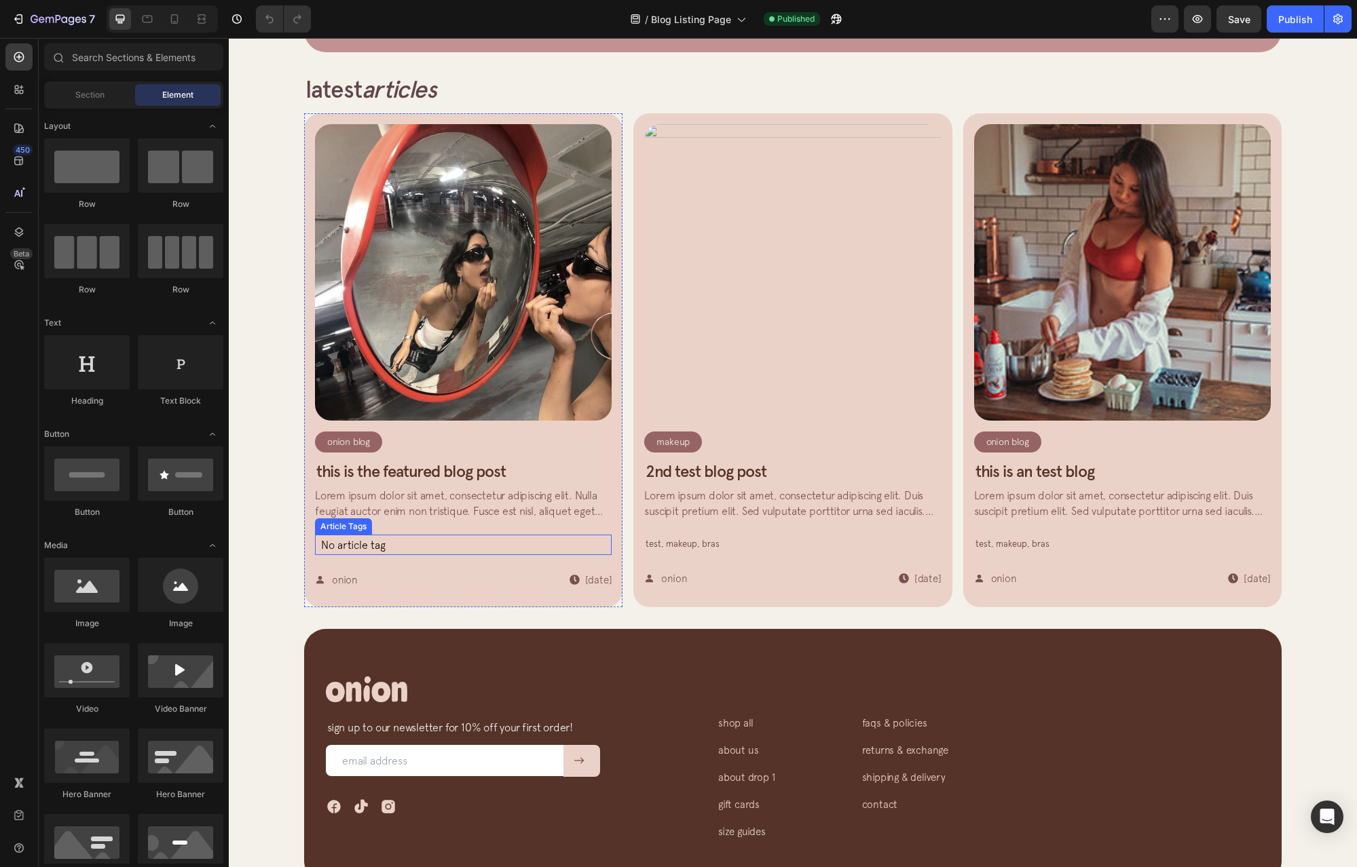
click at [354, 554] on p "No article tag" at bounding box center [463, 545] width 297 height 20
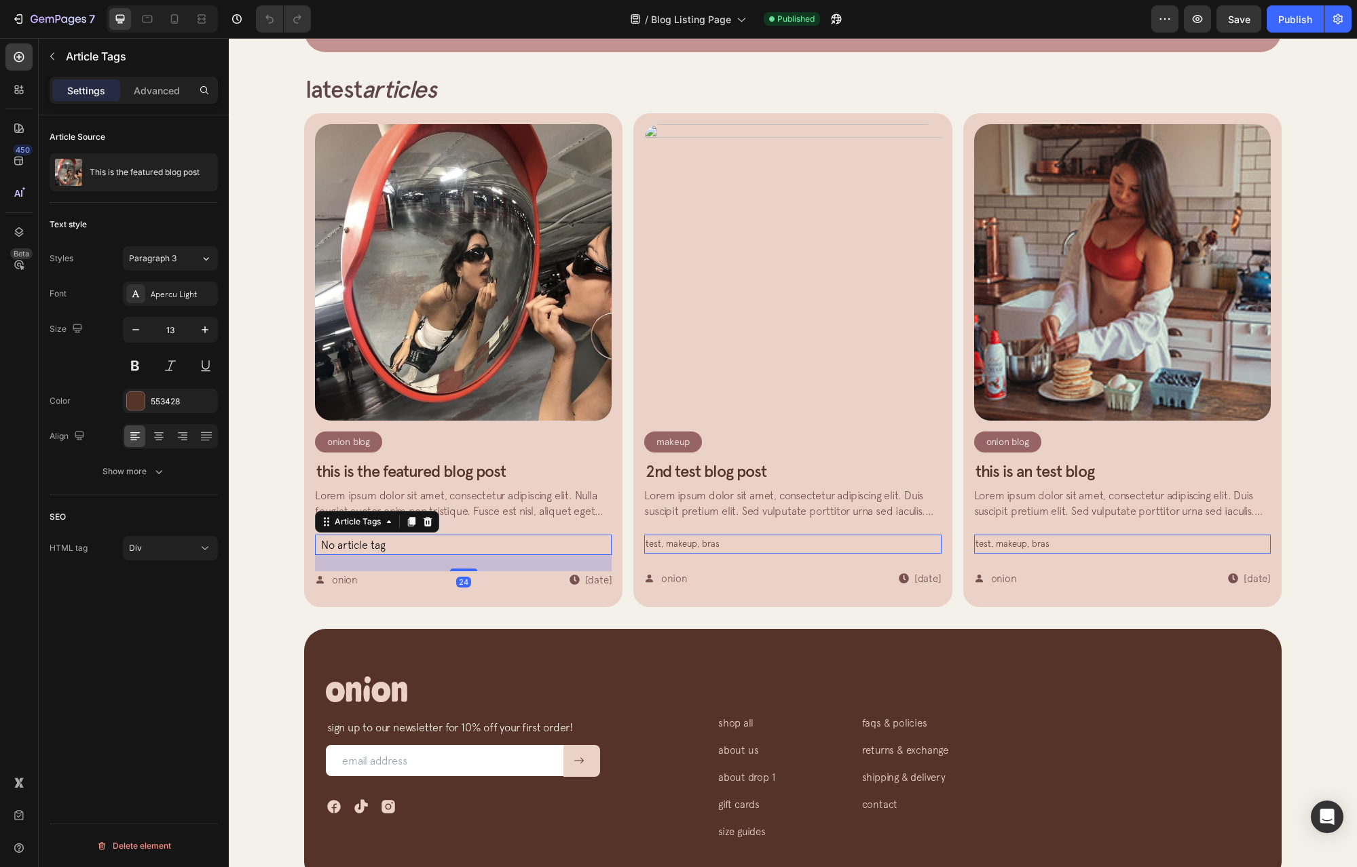
click at [377, 546] on p "No article tag" at bounding box center [463, 545] width 297 height 20
click at [422, 522] on icon at bounding box center [427, 521] width 11 height 11
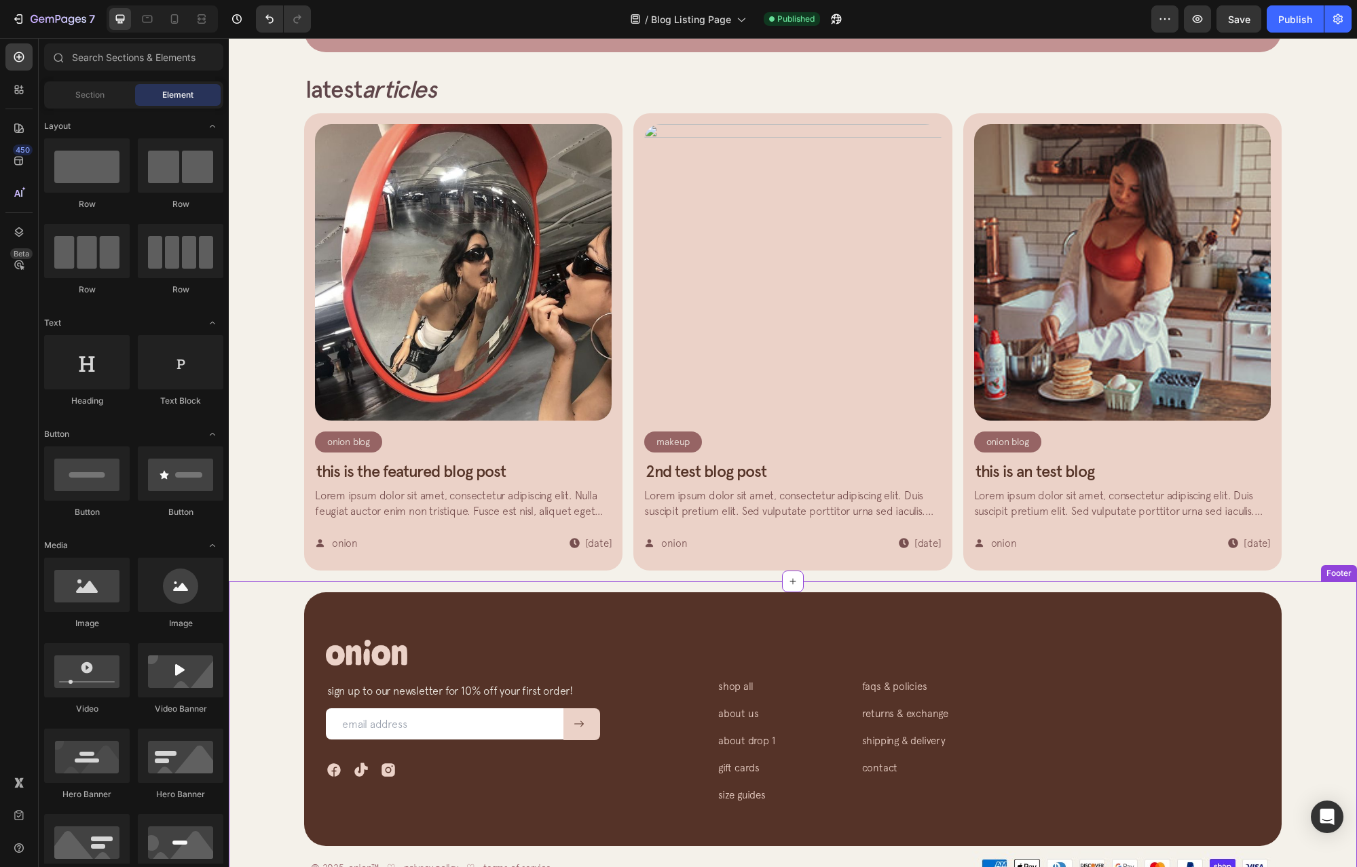
click at [489, 528] on div "Article Image Onion Blog Article Category Row Row This is the featured blog pos…" at bounding box center [463, 342] width 297 height 436
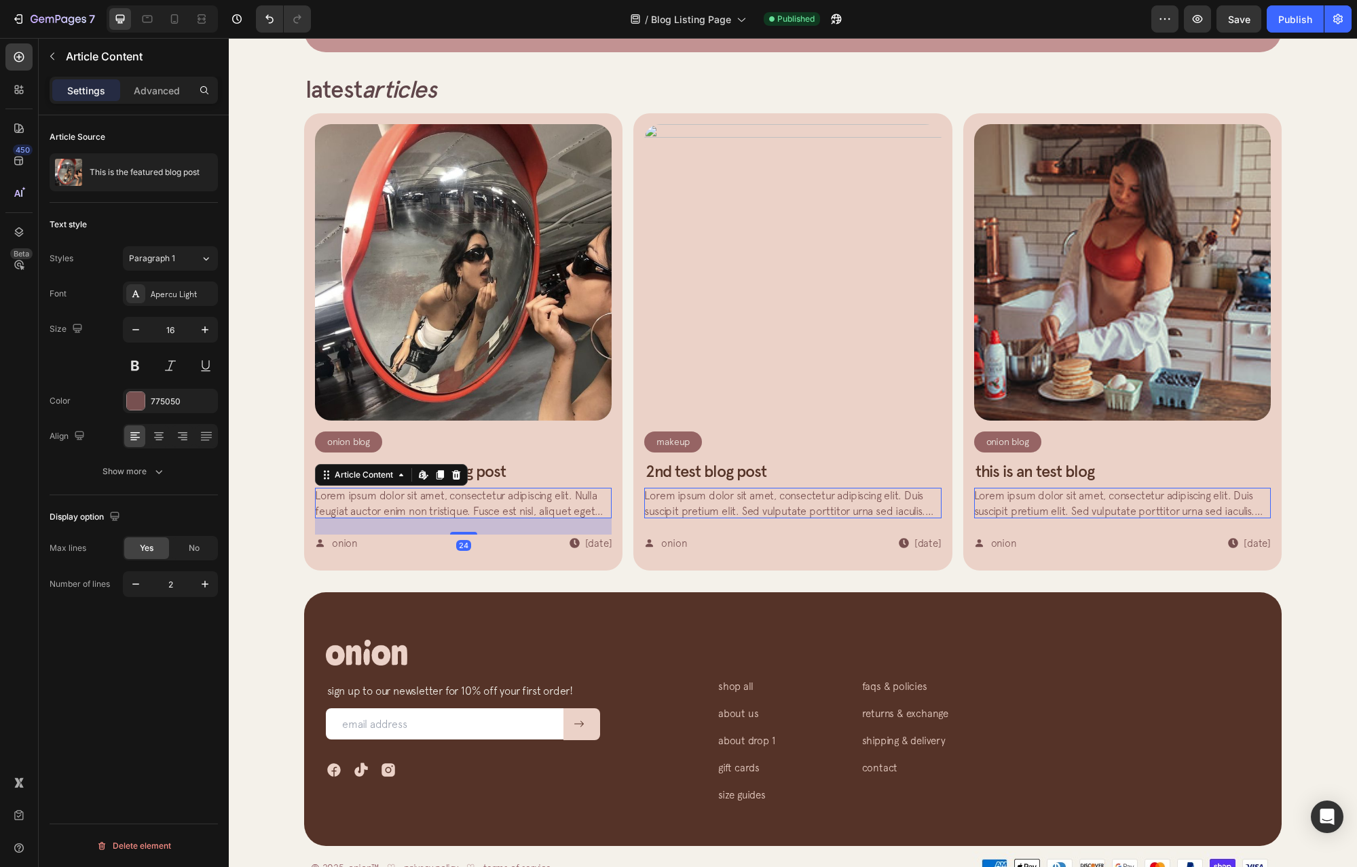
click at [485, 491] on span "Lorem ipsum dolor sit amet, consectetur adipiscing elit. Nulla feugiat auctor e…" at bounding box center [461, 533] width 293 height 88
click at [1248, 15] on span "Save" at bounding box center [1239, 20] width 22 height 12
click at [1298, 24] on div "Publish" at bounding box center [1295, 19] width 34 height 14
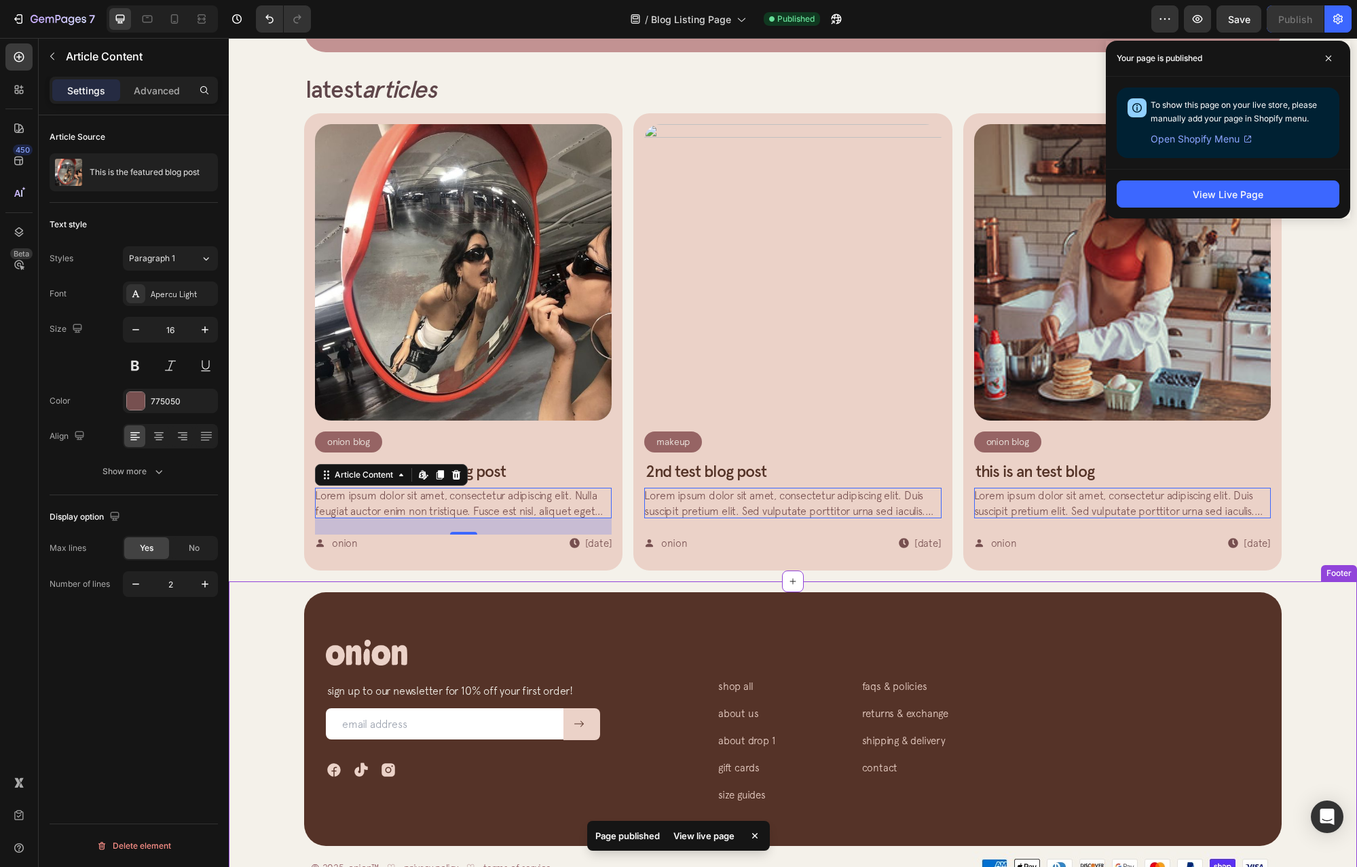
click at [768, 652] on div "shop all Button about us Button about drop 1 Button gift cards Button size guid…" at bounding box center [989, 727] width 542 height 174
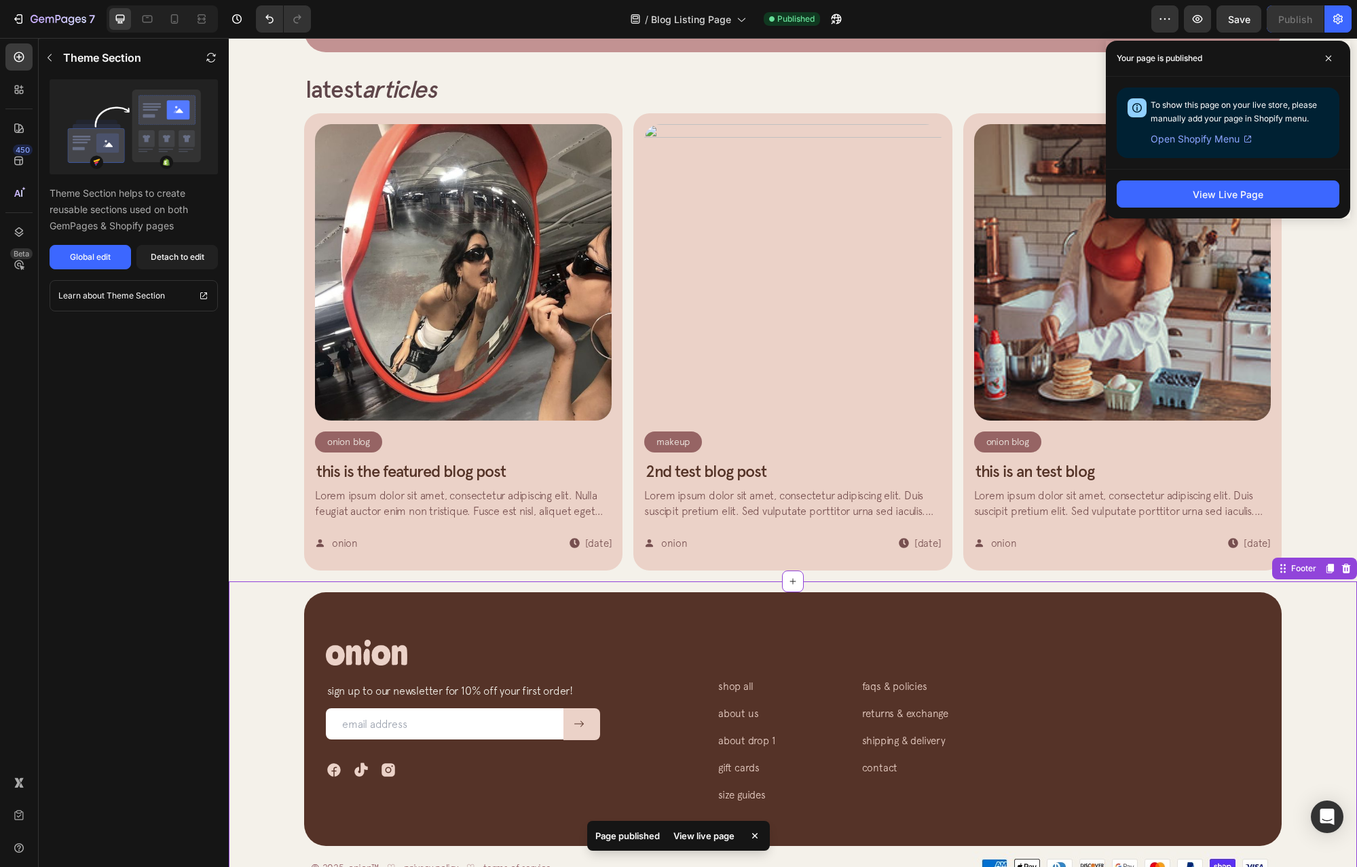
click at [771, 650] on div "shop all Button about us Button about drop 1 Button gift cards Button size guid…" at bounding box center [989, 727] width 542 height 174
click at [73, 259] on div "Global edit" at bounding box center [90, 257] width 41 height 12
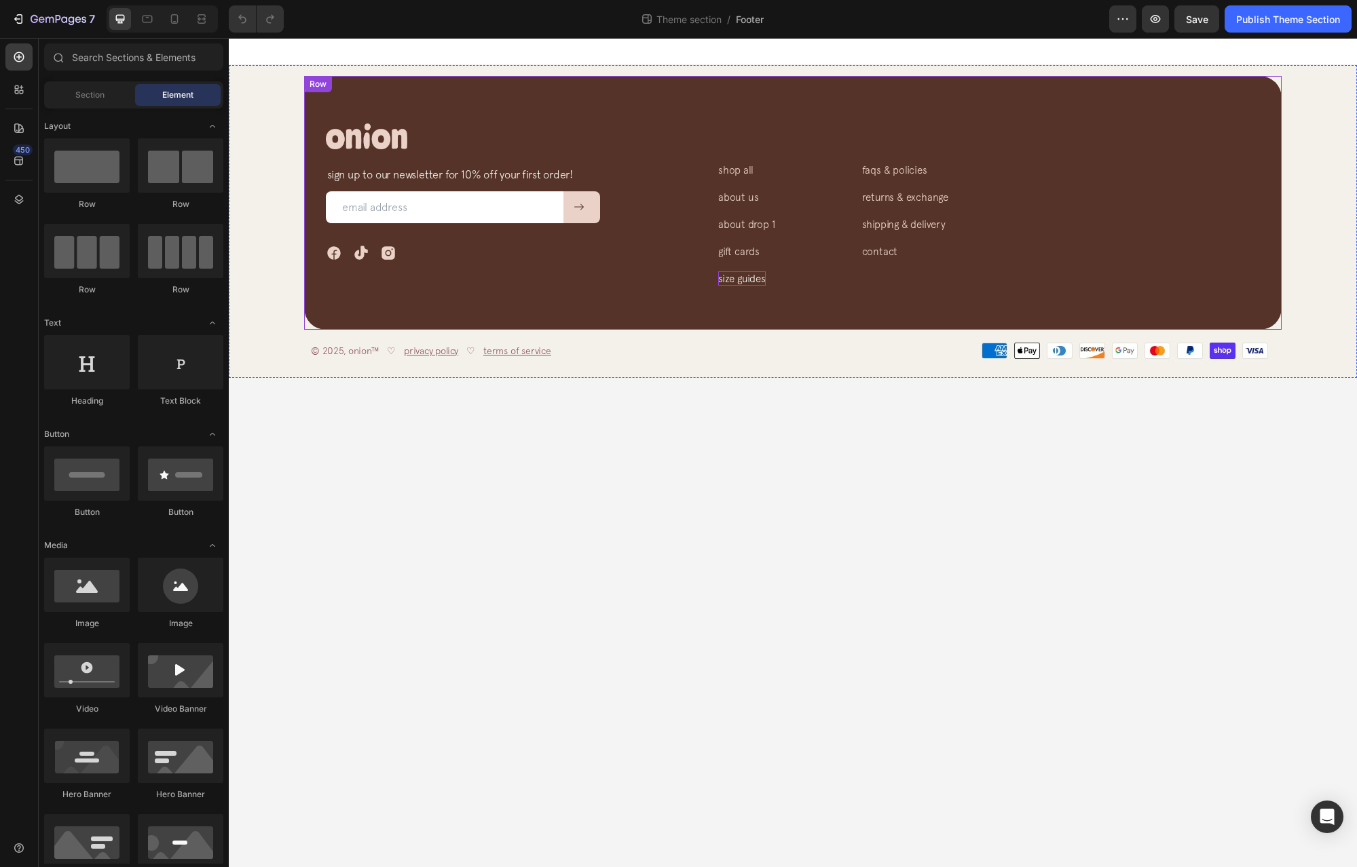
click at [753, 276] on p "size guides" at bounding box center [742, 278] width 48 height 14
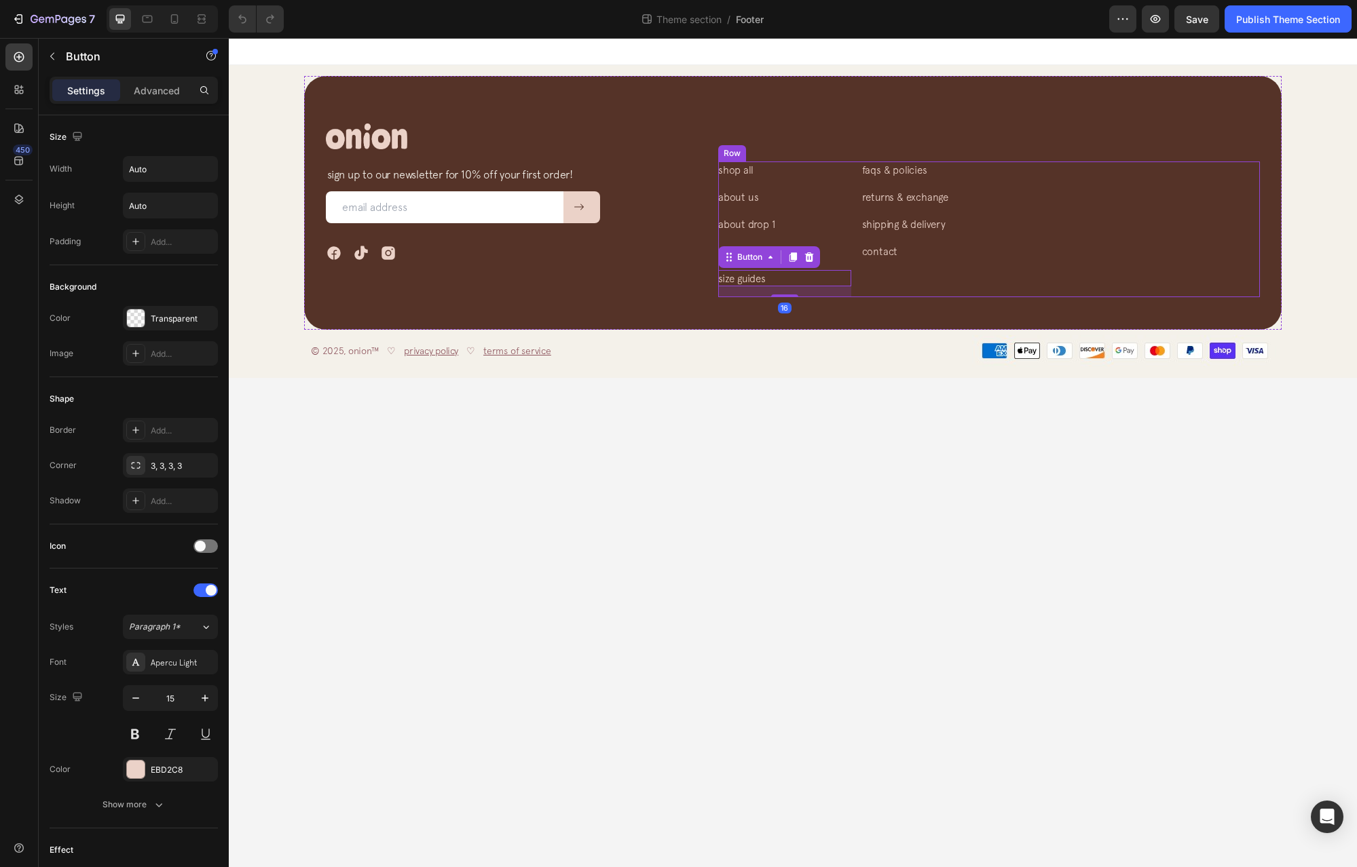
click at [983, 262] on div "contact Button" at bounding box center [1061, 256] width 398 height 27
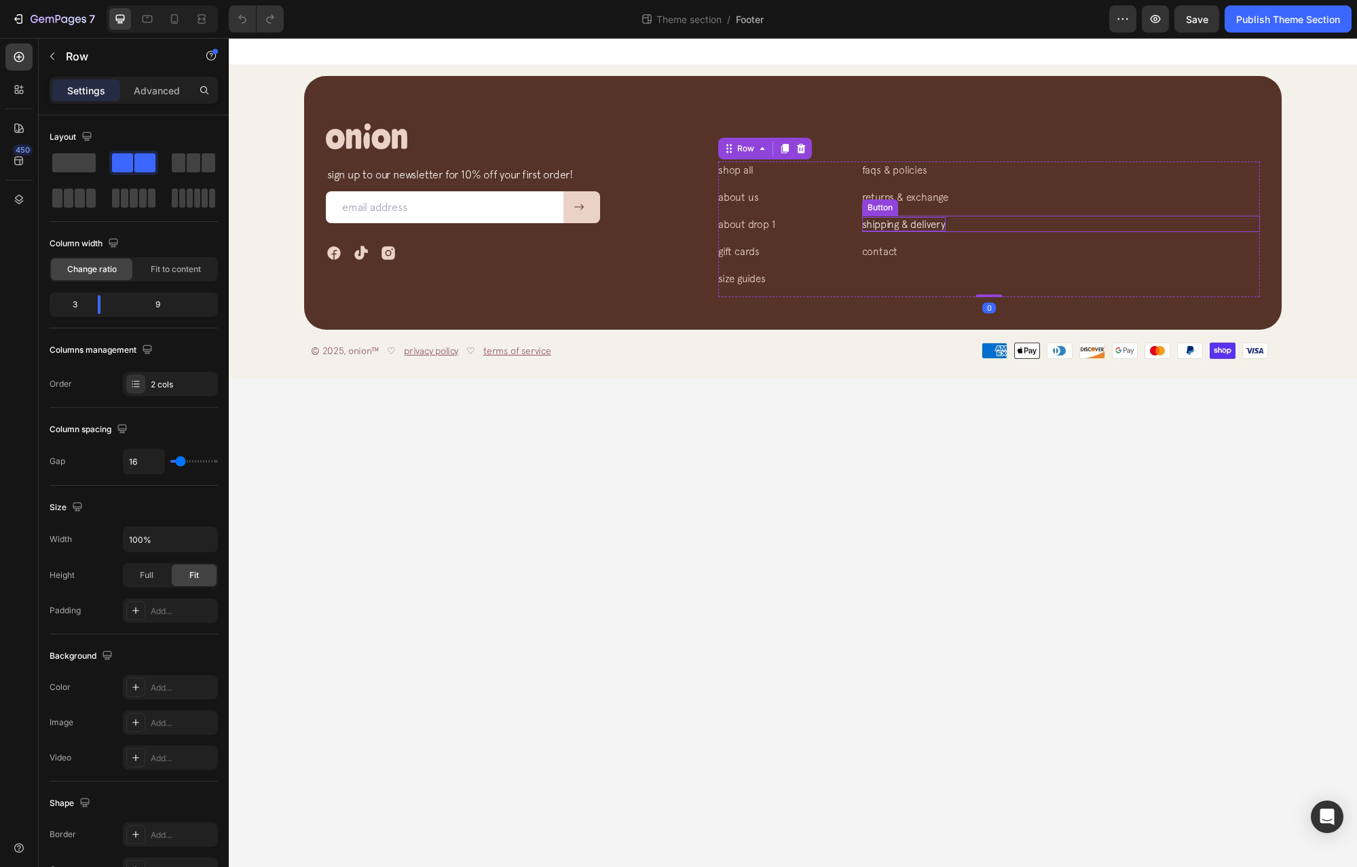
click at [929, 225] on p "shipping & delivery" at bounding box center [903, 224] width 83 height 14
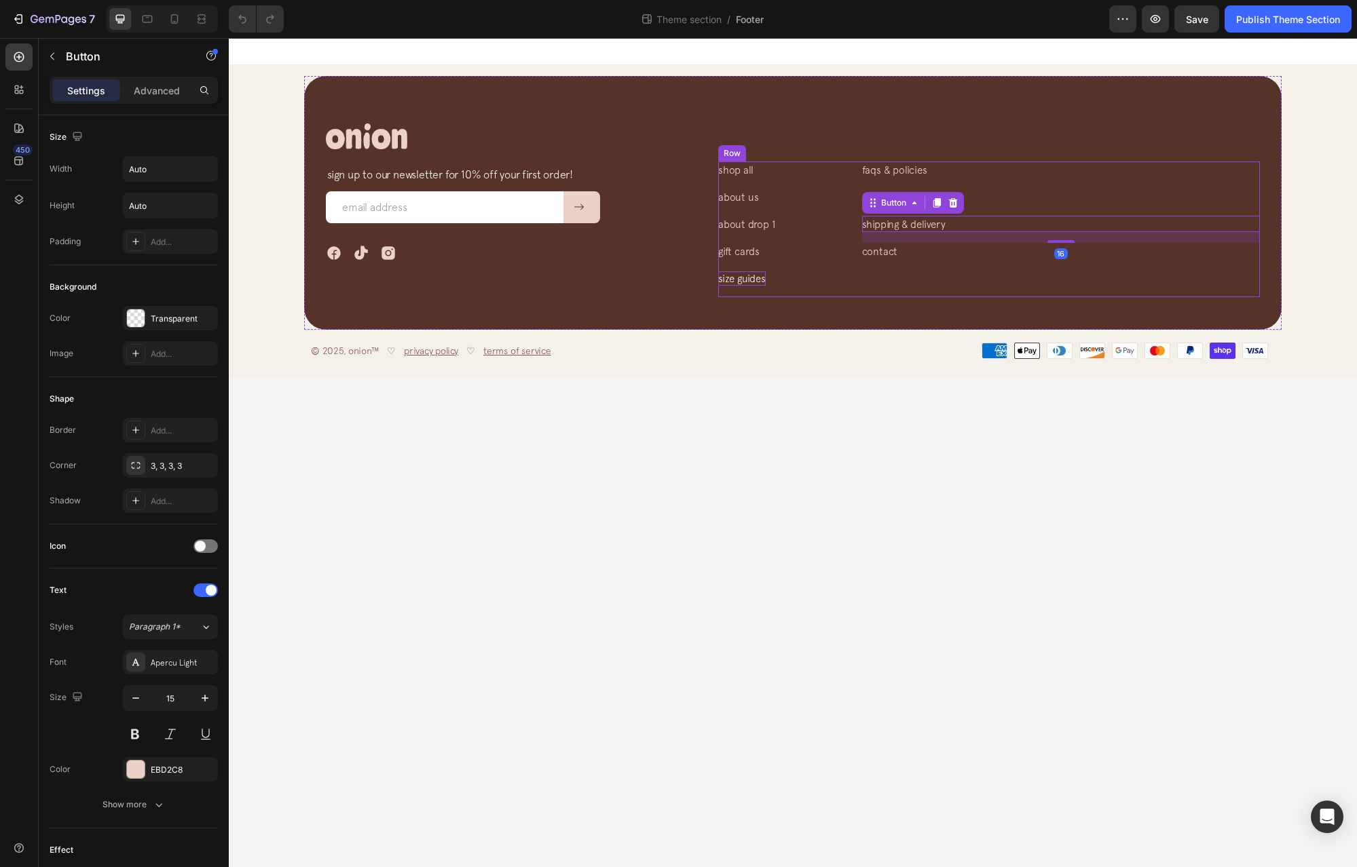
click at [757, 279] on p "size guides" at bounding box center [742, 278] width 48 height 14
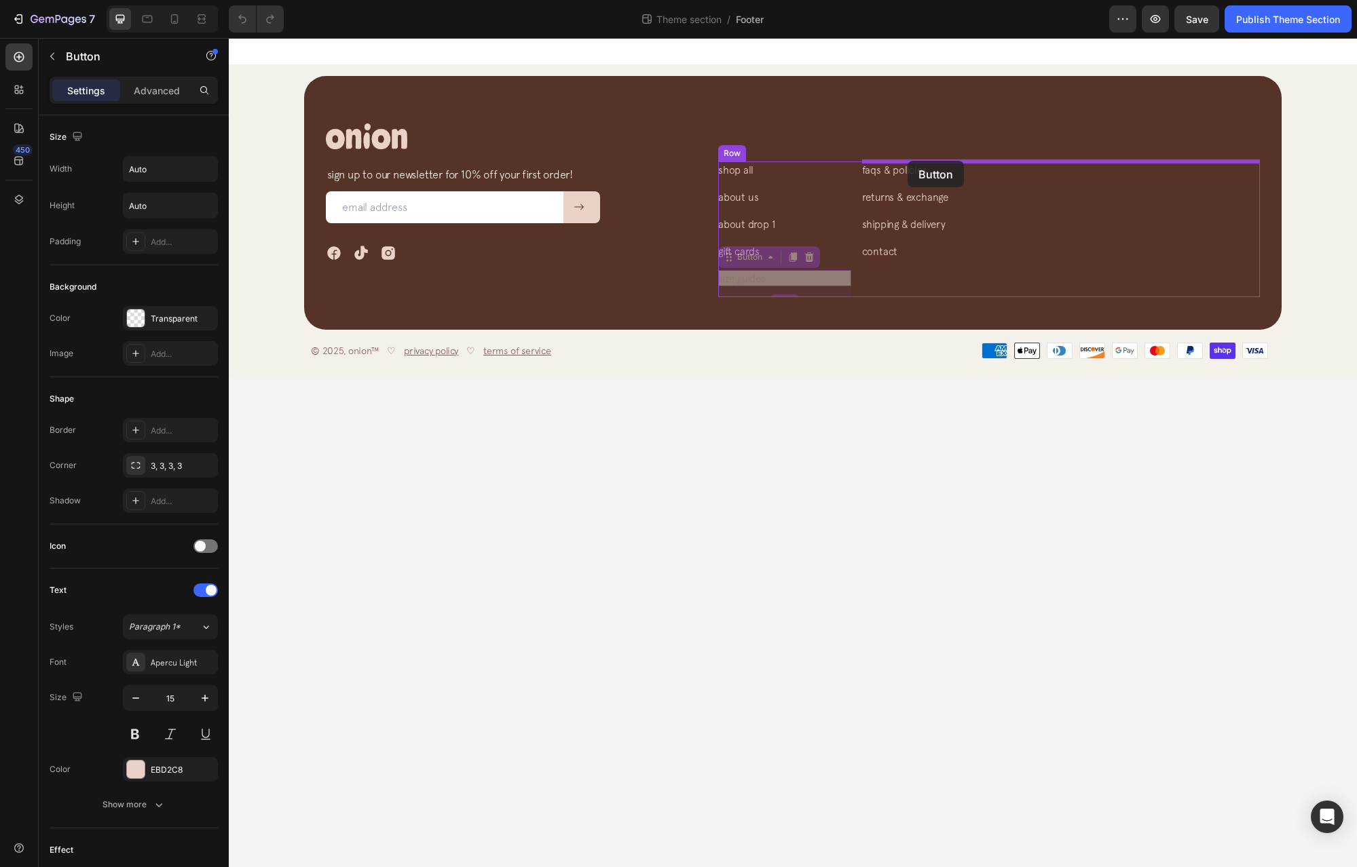
drag, startPoint x: 727, startPoint y: 259, endPoint x: 907, endPoint y: 161, distance: 205.3
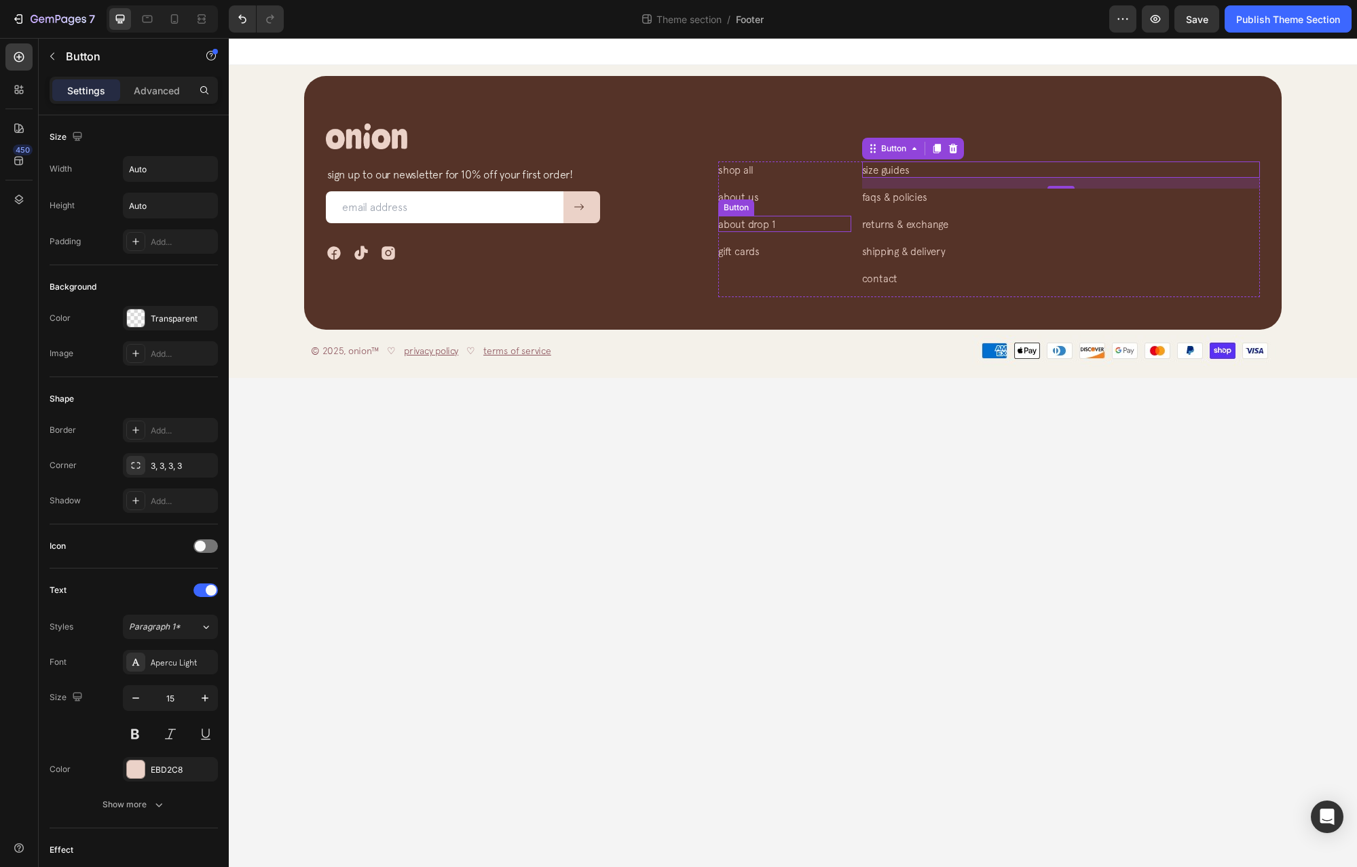
click at [737, 201] on div "Button" at bounding box center [736, 208] width 36 height 16
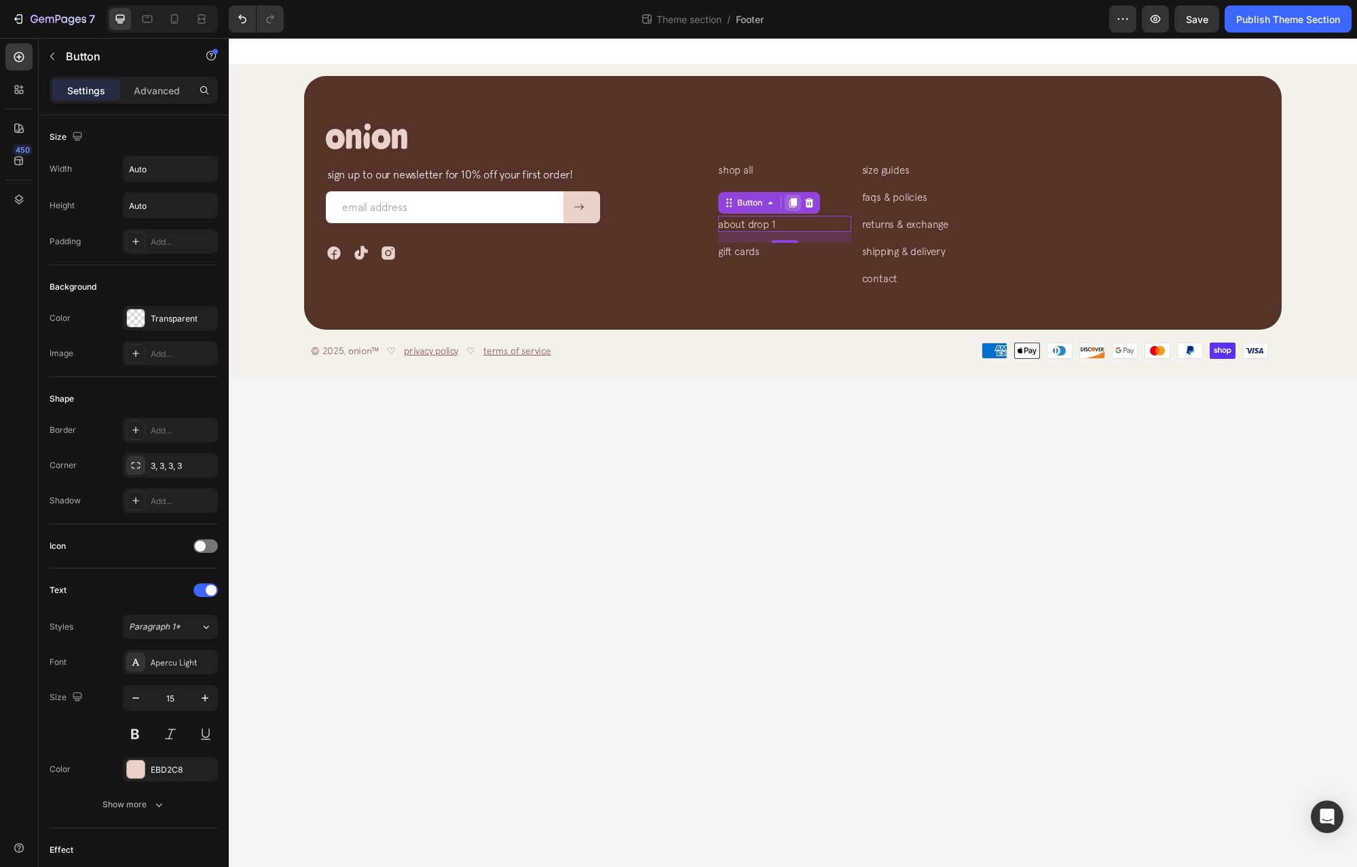
click at [793, 210] on div at bounding box center [792, 203] width 16 height 16
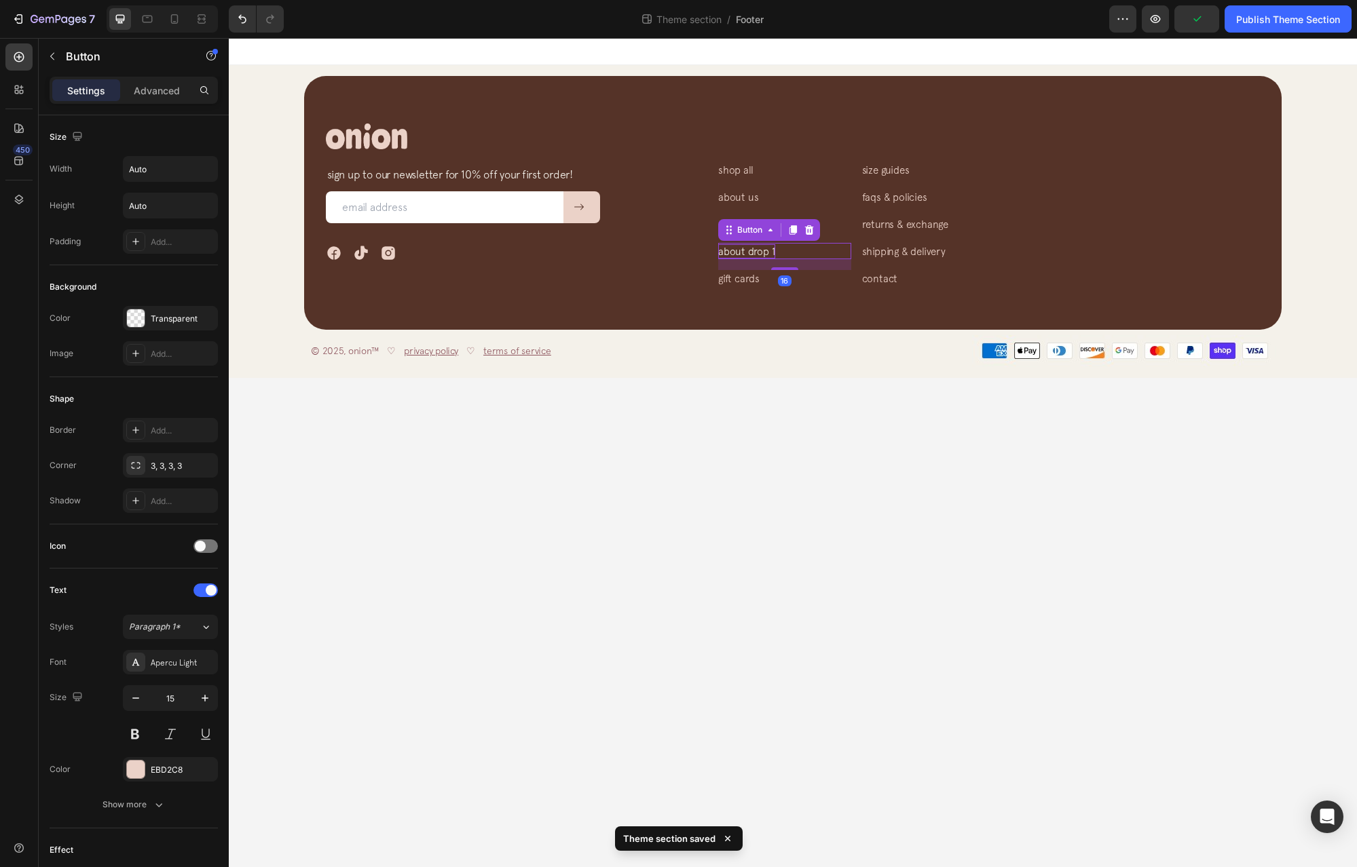
click at [765, 252] on p "about drop 1" at bounding box center [746, 251] width 57 height 14
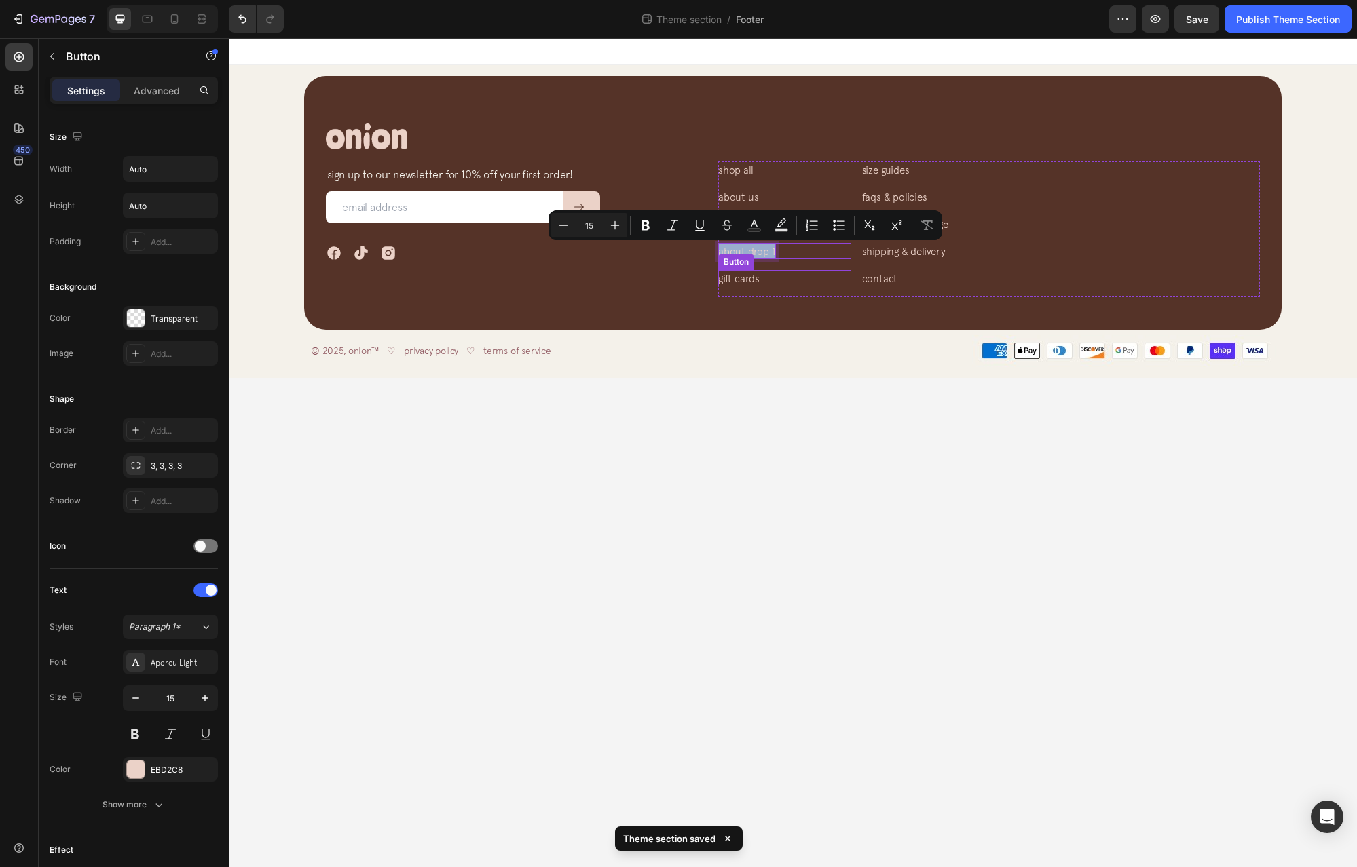
click at [816, 281] on div "gift cards Button" at bounding box center [784, 278] width 133 height 16
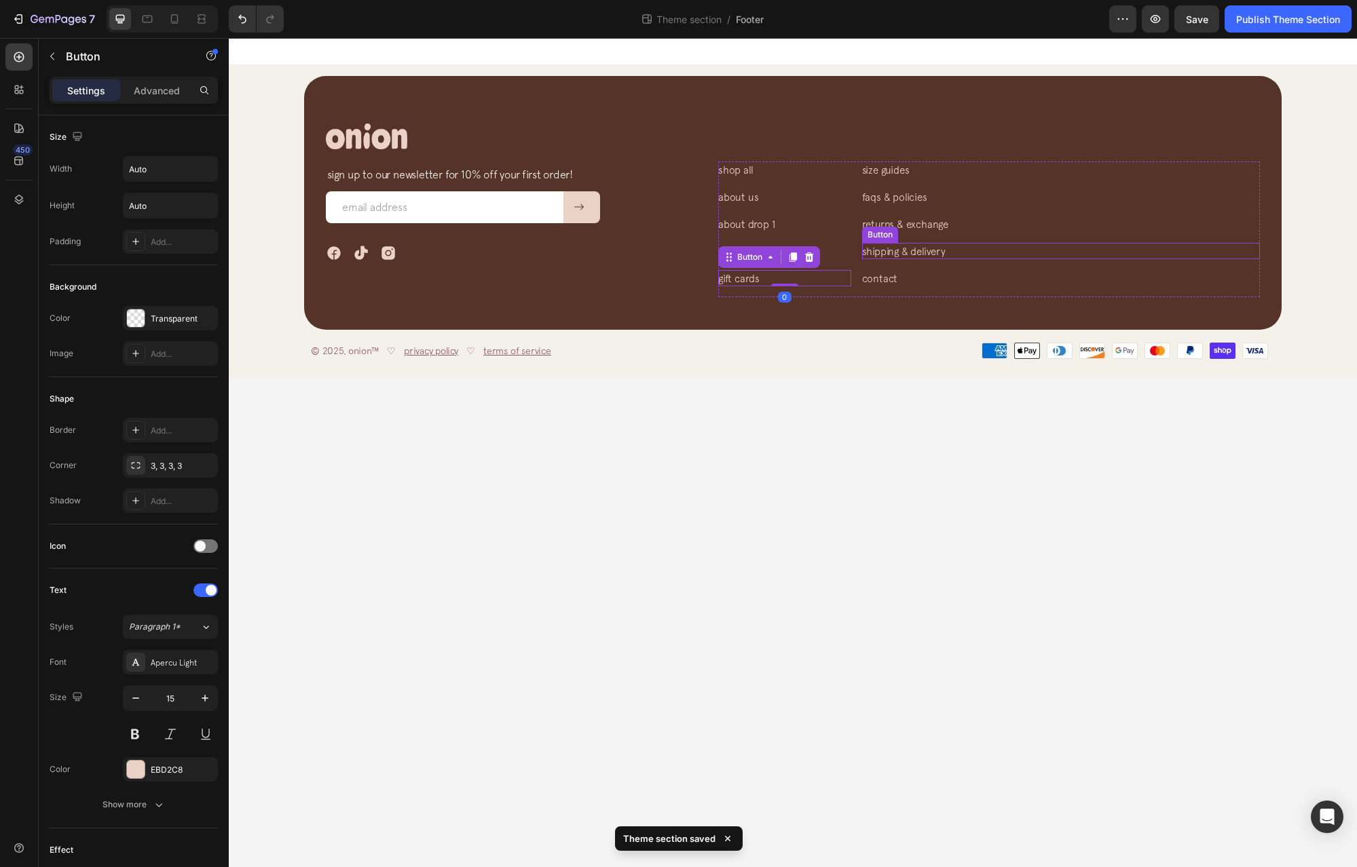
click at [978, 255] on div "shipping & delivery Button" at bounding box center [1061, 251] width 398 height 16
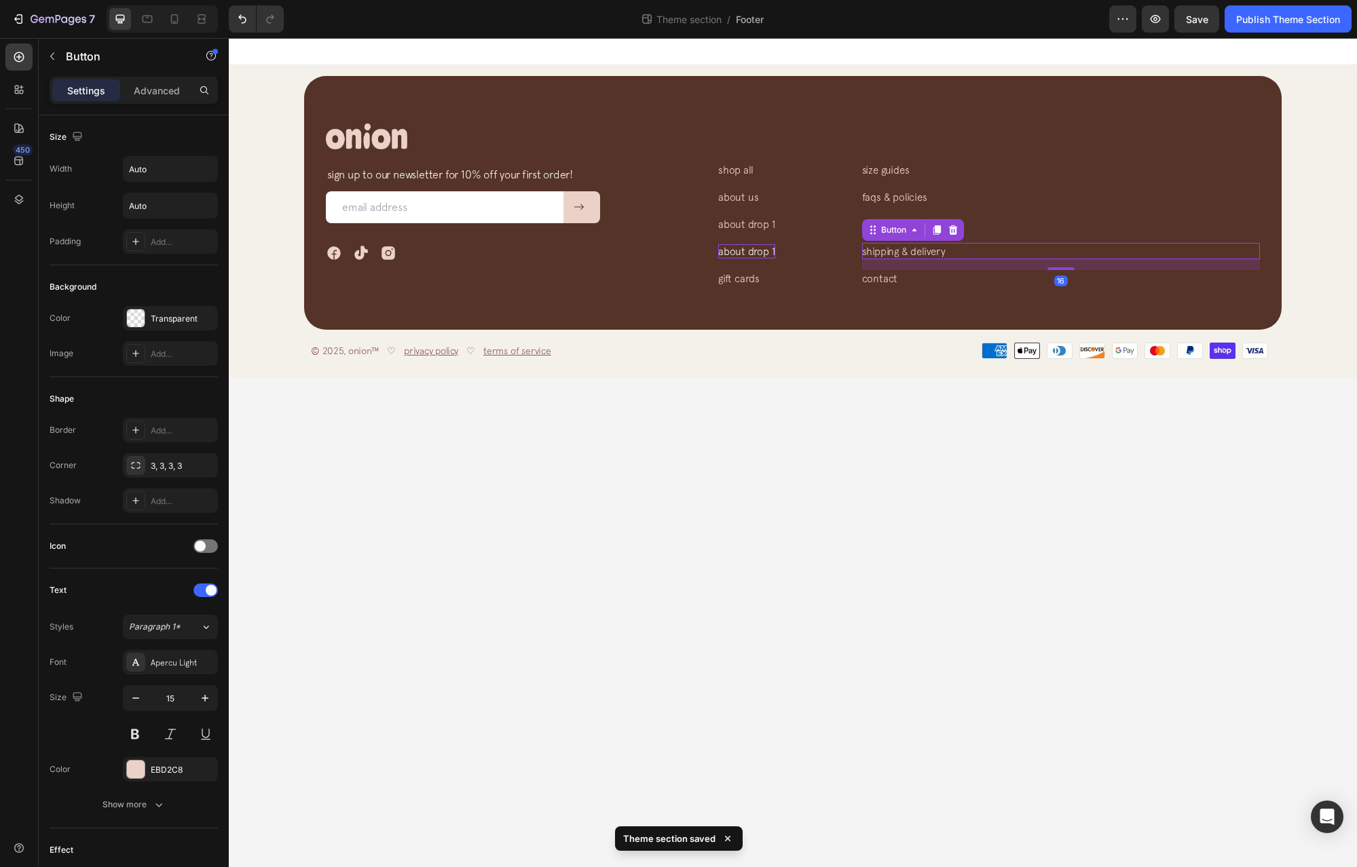
click at [760, 254] on p "about drop 1" at bounding box center [746, 251] width 57 height 14
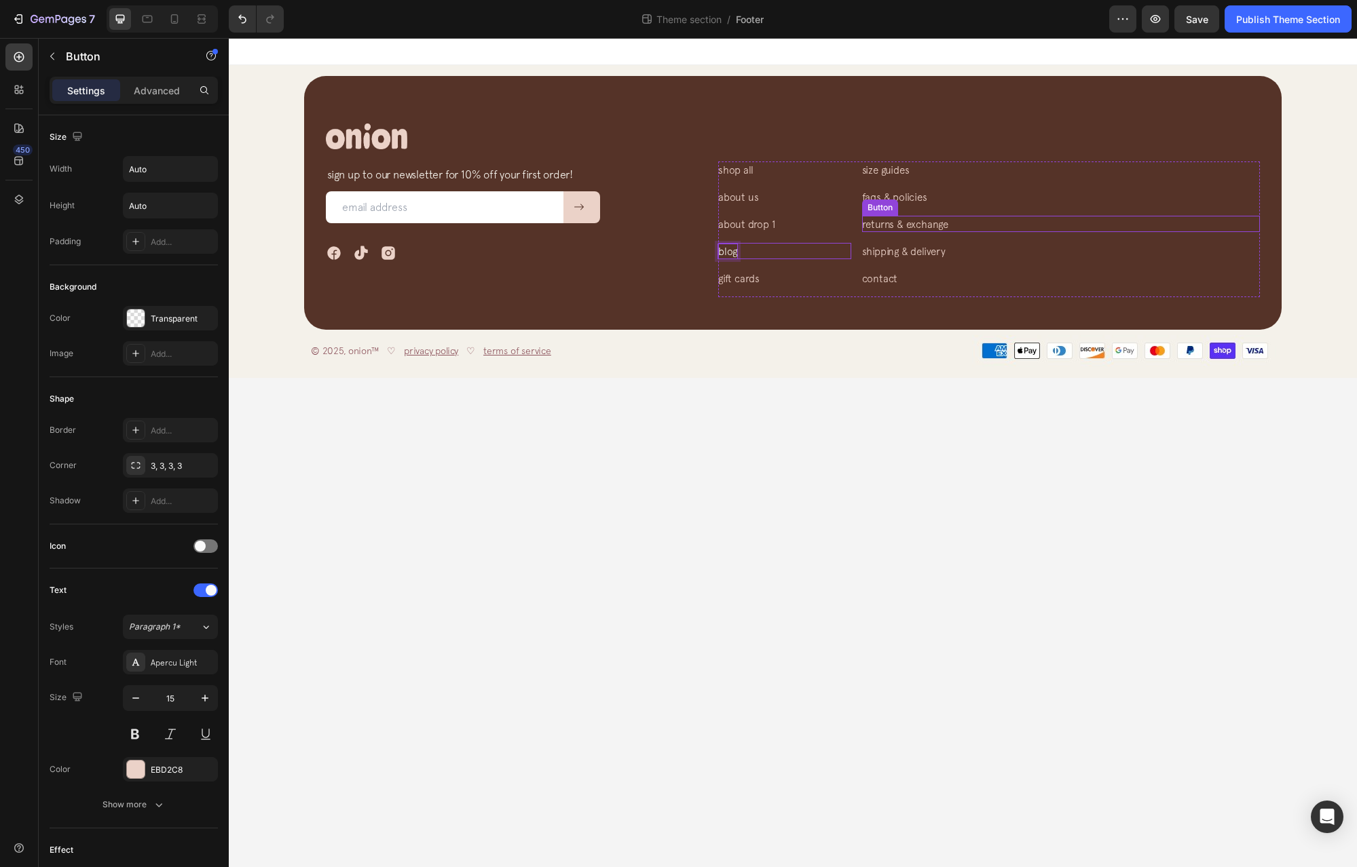
click at [1097, 231] on div "returns & exchange Button" at bounding box center [1061, 224] width 398 height 16
click at [1107, 309] on div "Image Row sign up to our newsletter for 10% off your first order! Text block Em…" at bounding box center [792, 203] width 977 height 254
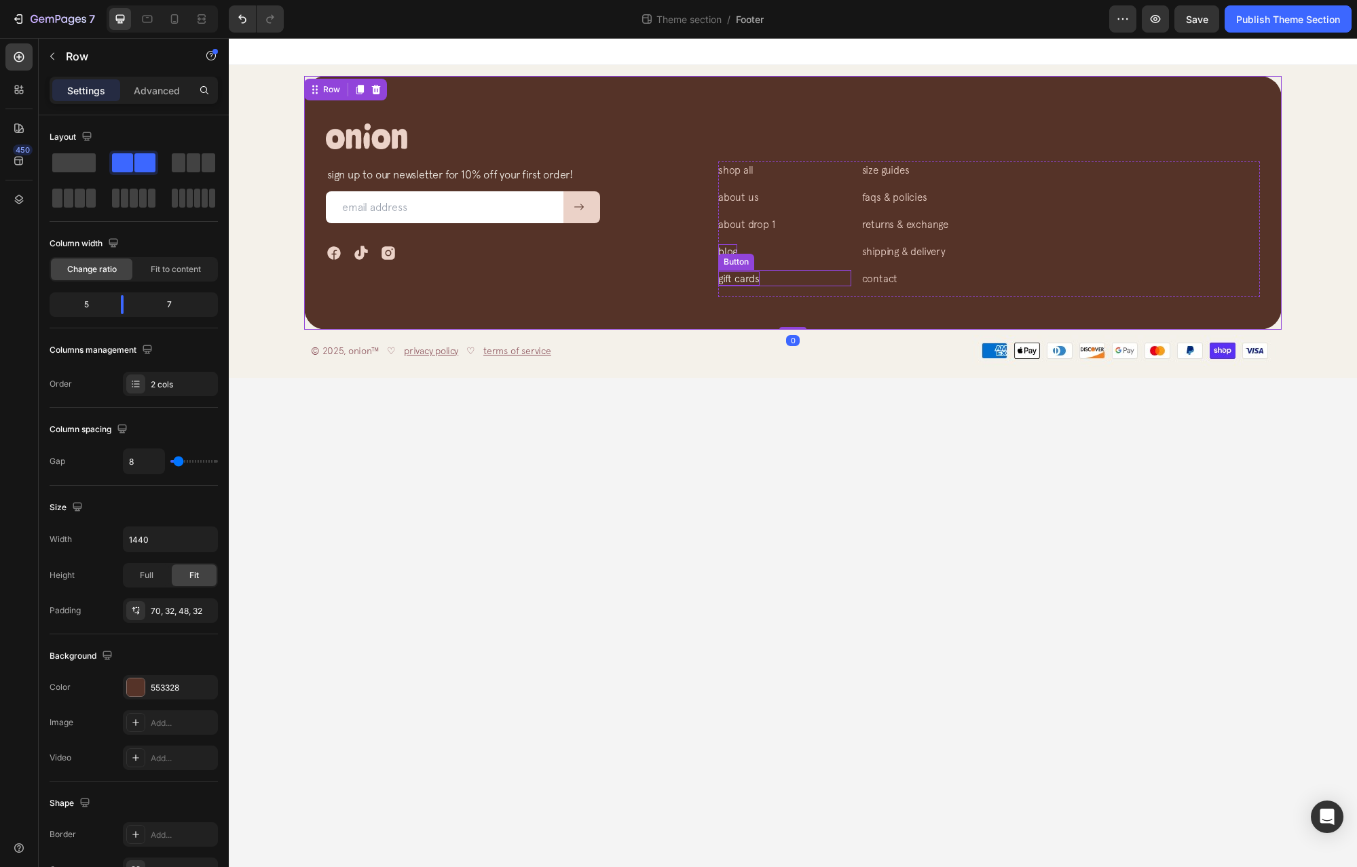
click at [751, 274] on p "gift cards" at bounding box center [738, 278] width 41 height 14
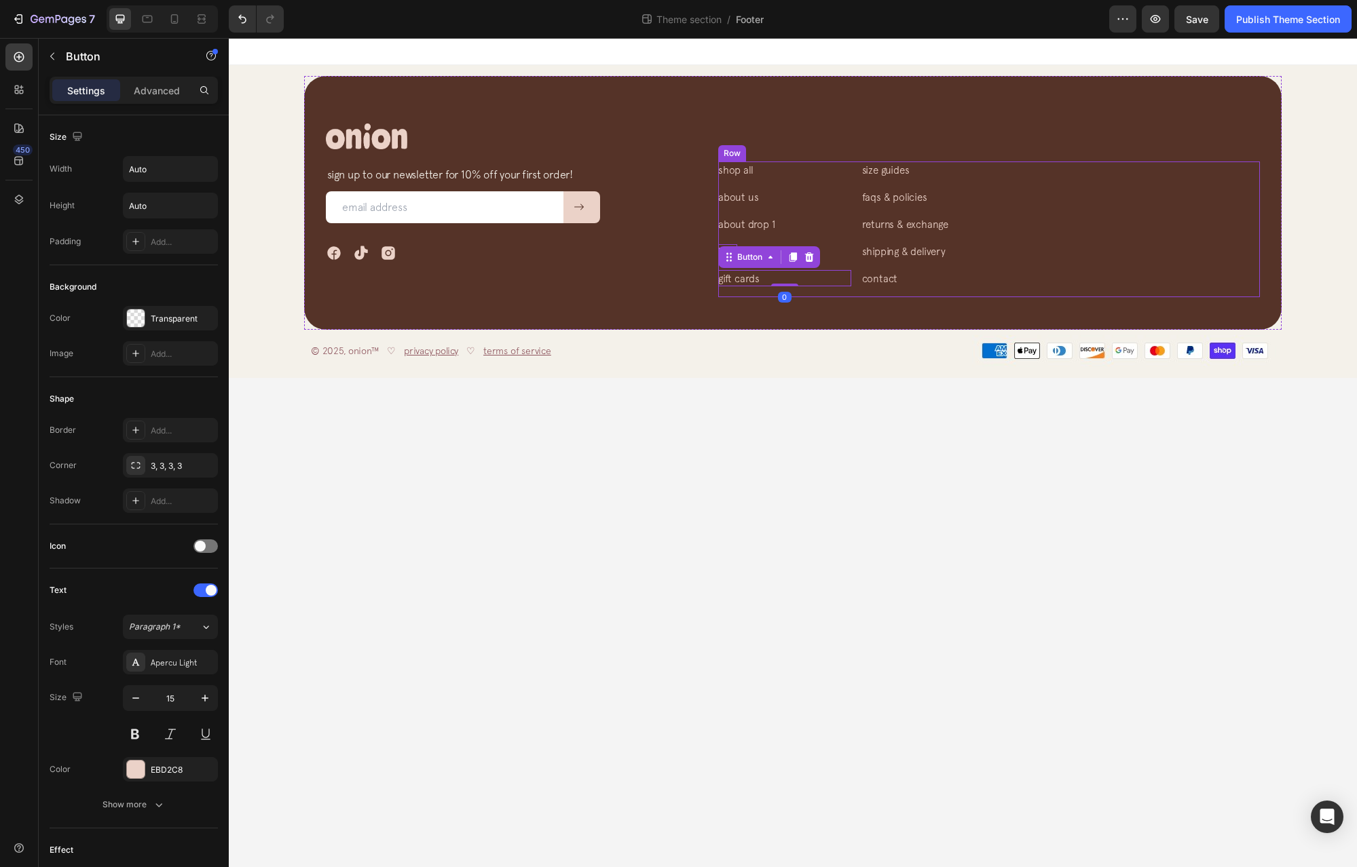
click at [1056, 234] on div "returns & exchange Button" at bounding box center [1061, 229] width 398 height 27
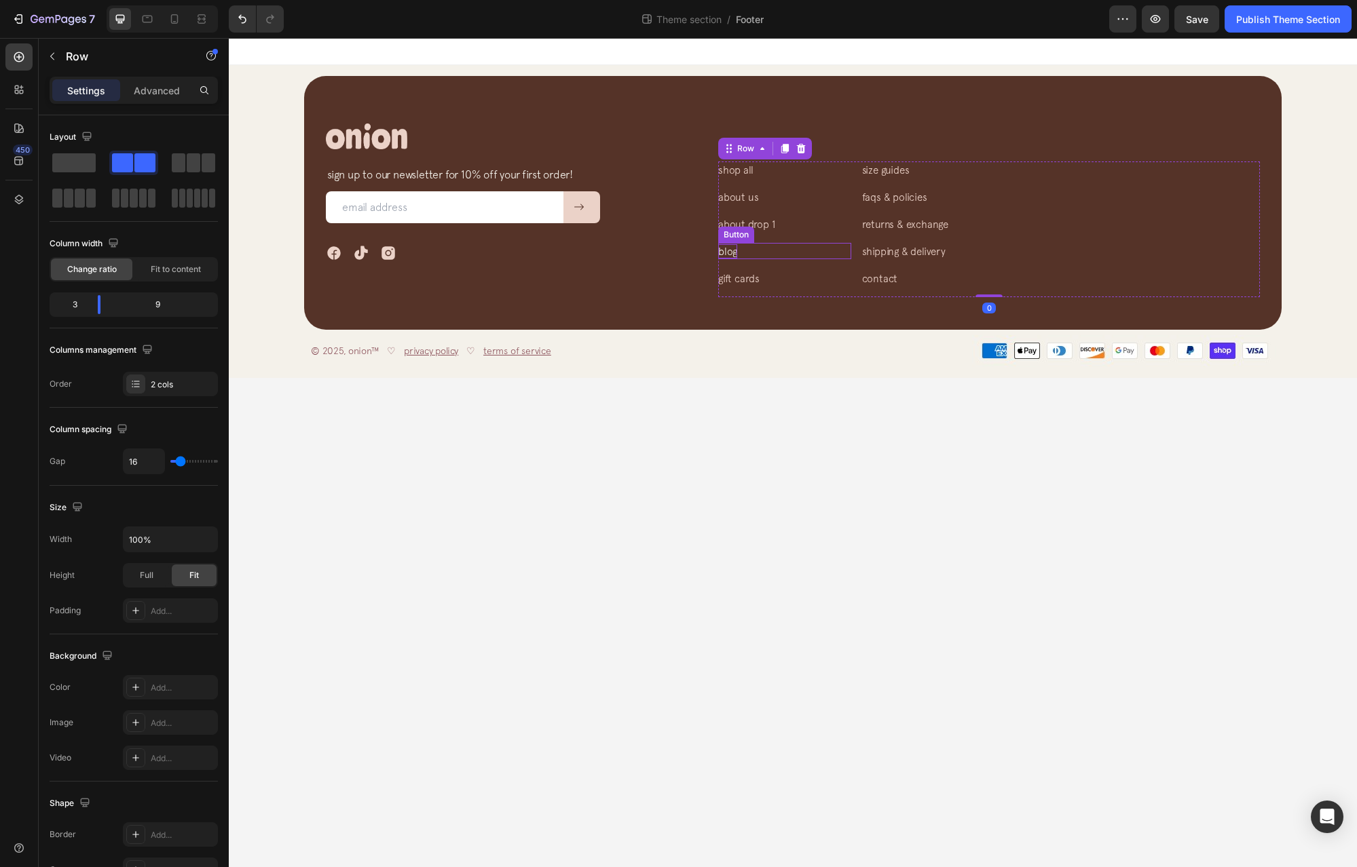
click at [734, 249] on p "blog" at bounding box center [727, 251] width 19 height 14
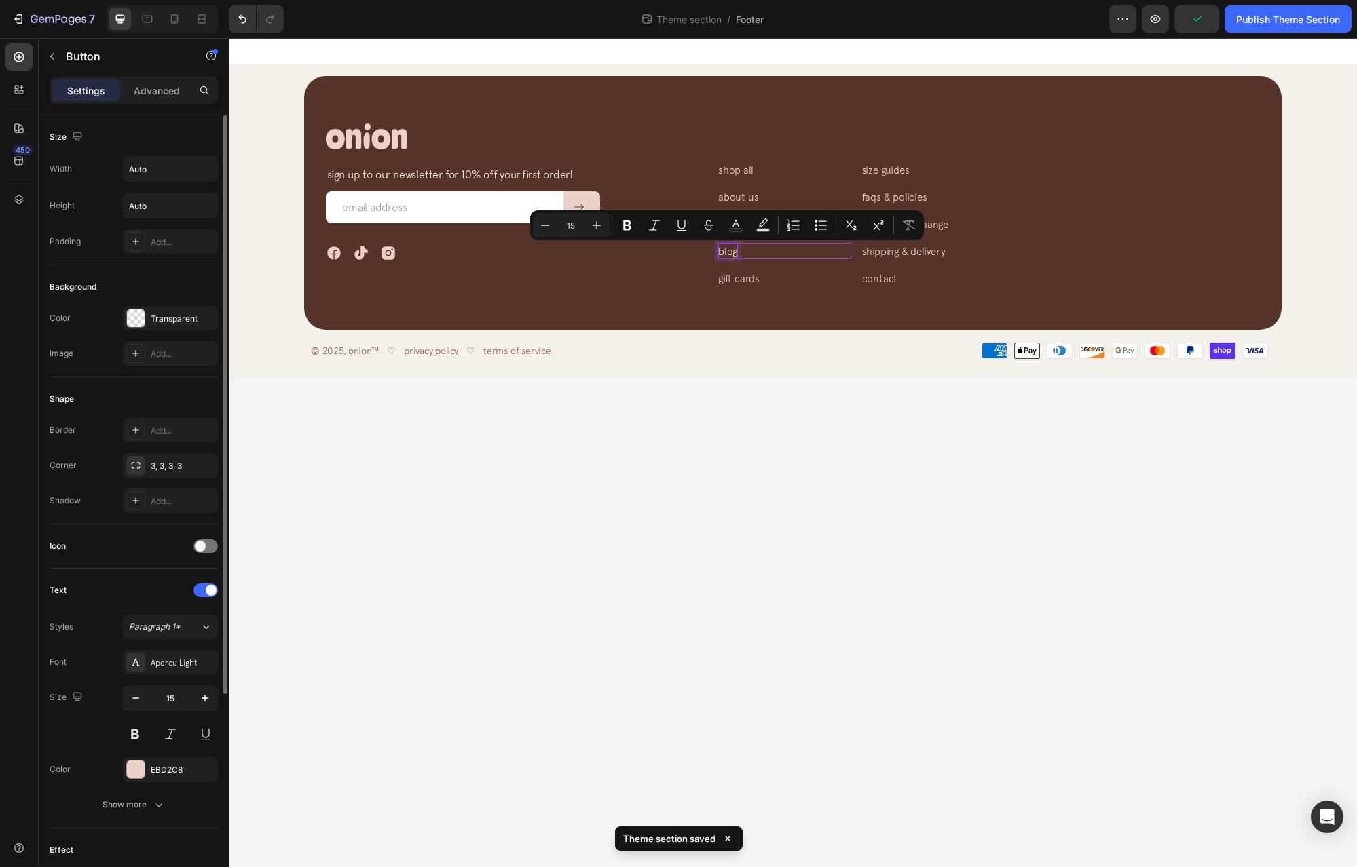
scroll to position [288, 0]
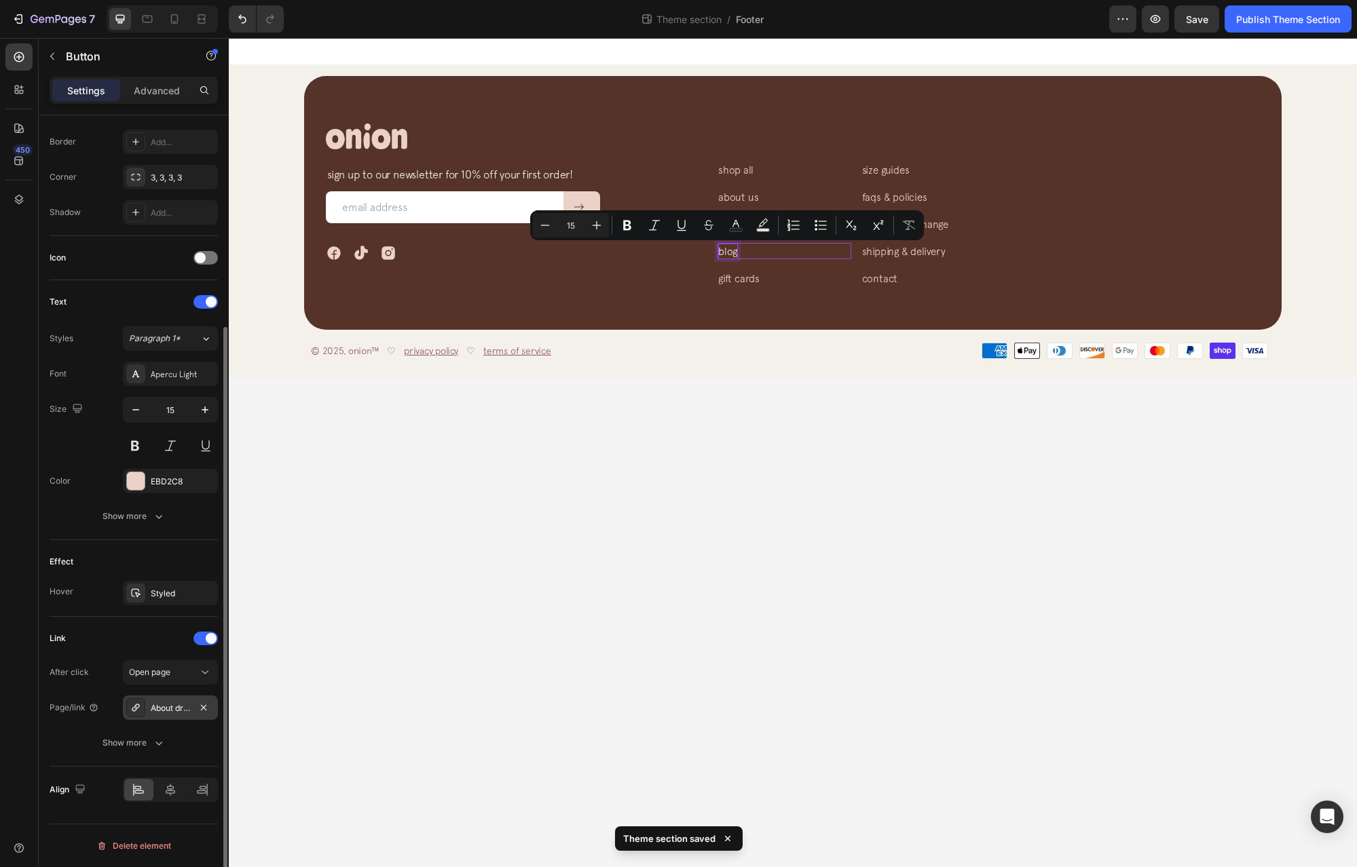
click at [186, 703] on div "About drop 1" at bounding box center [170, 708] width 39 height 12
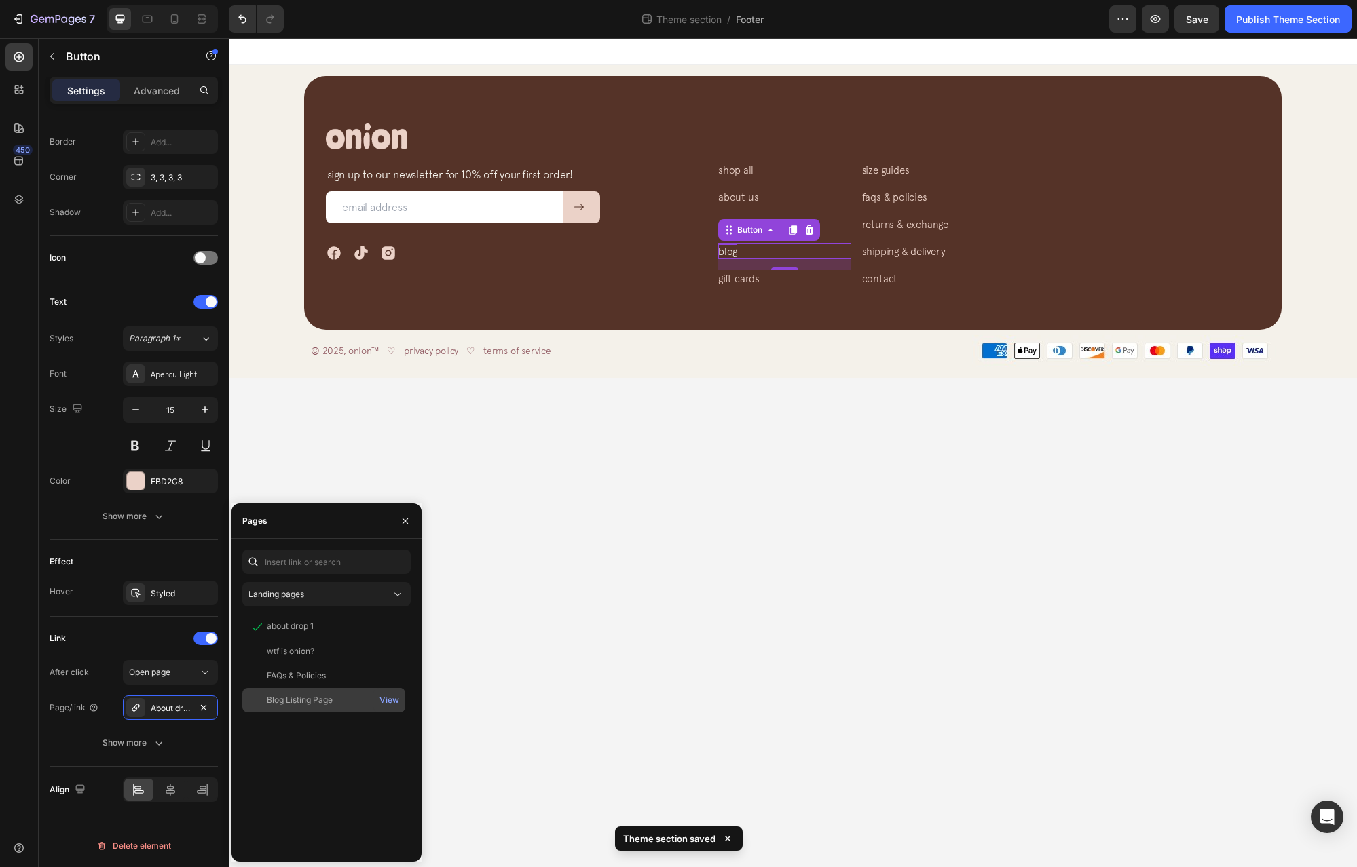
click at [301, 706] on div "Blog Listing Page View" at bounding box center [323, 700] width 163 height 24
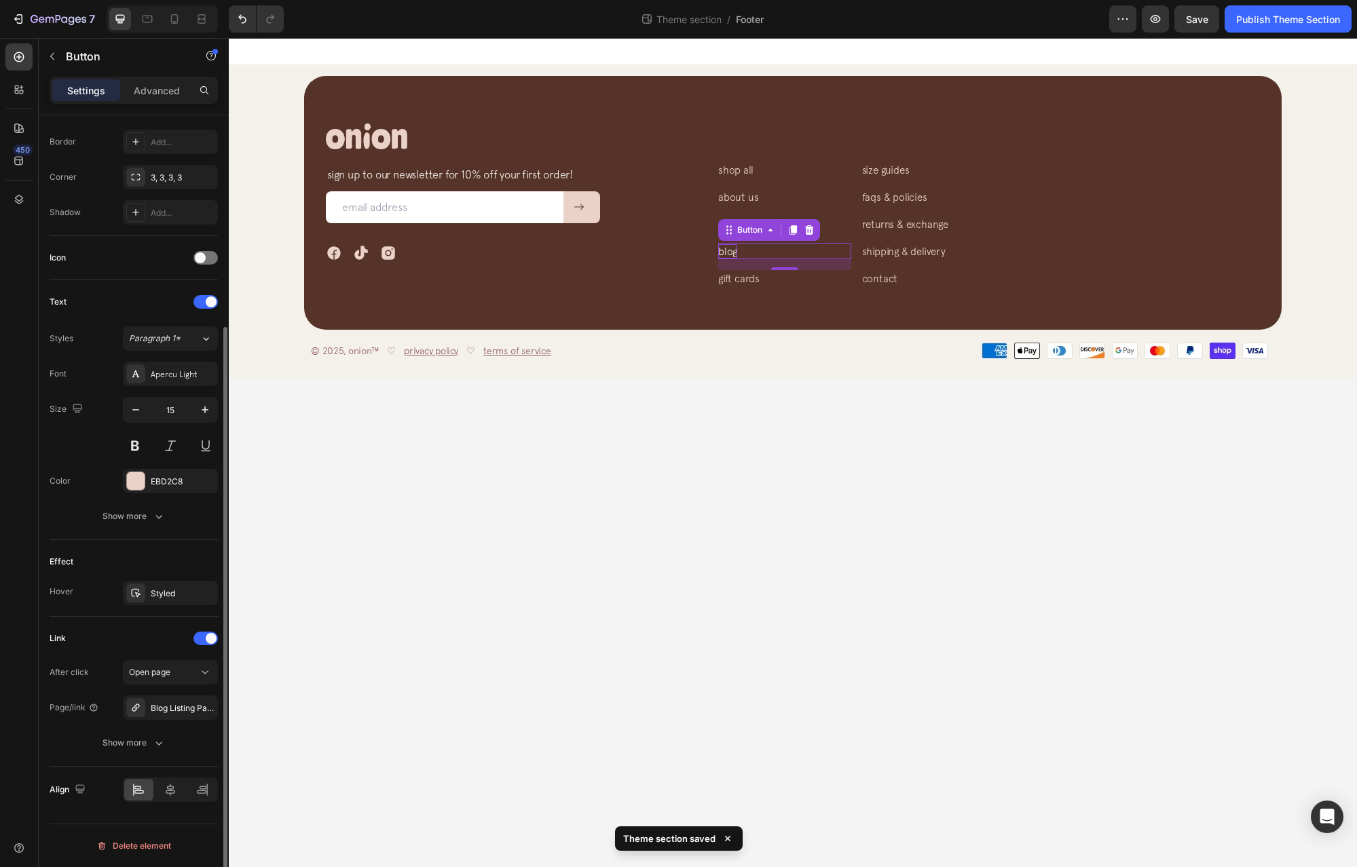
click at [115, 641] on div "Link" at bounding box center [134, 639] width 168 height 22
click at [126, 739] on div "Show more" at bounding box center [133, 743] width 63 height 14
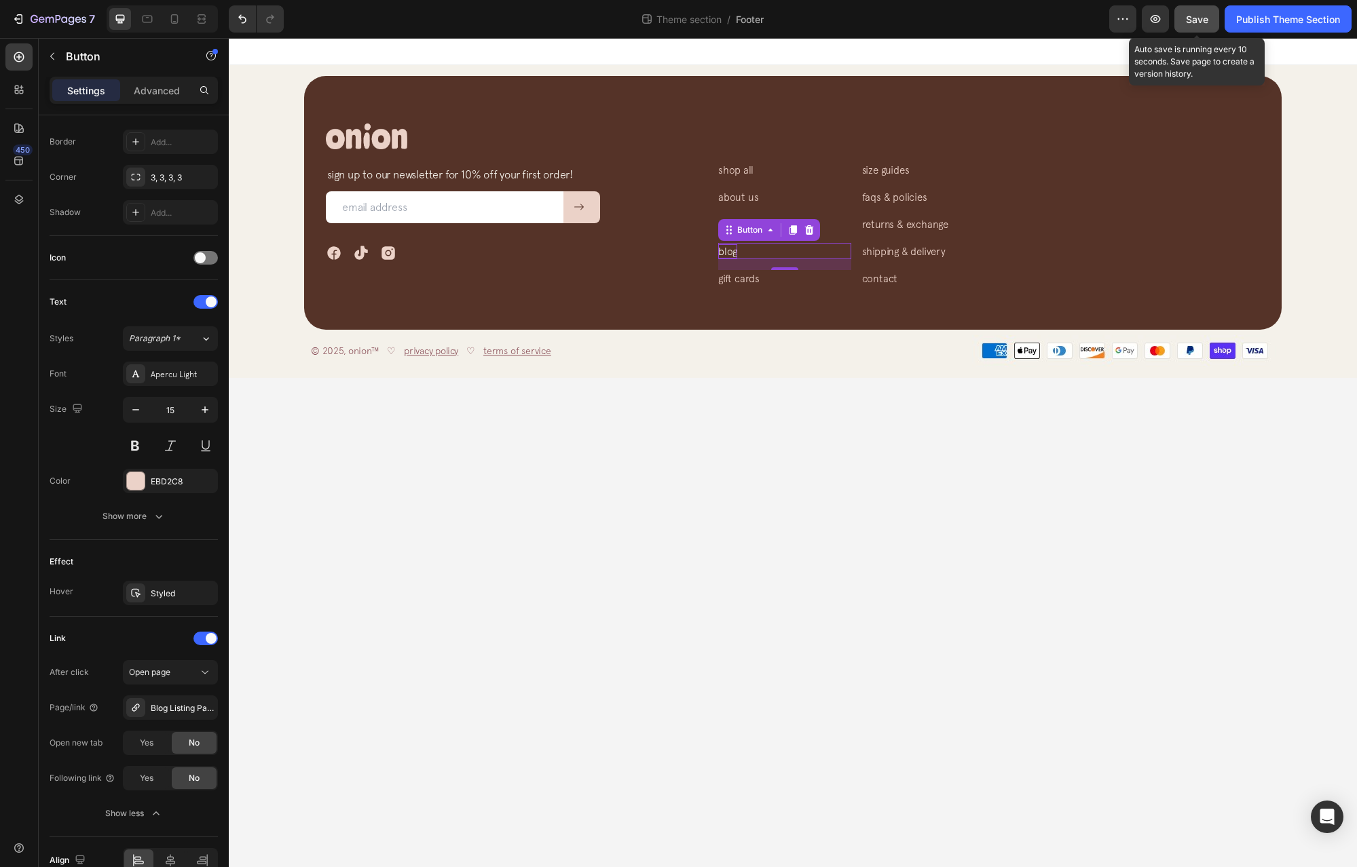
click at [1207, 16] on button "Save" at bounding box center [1196, 18] width 45 height 27
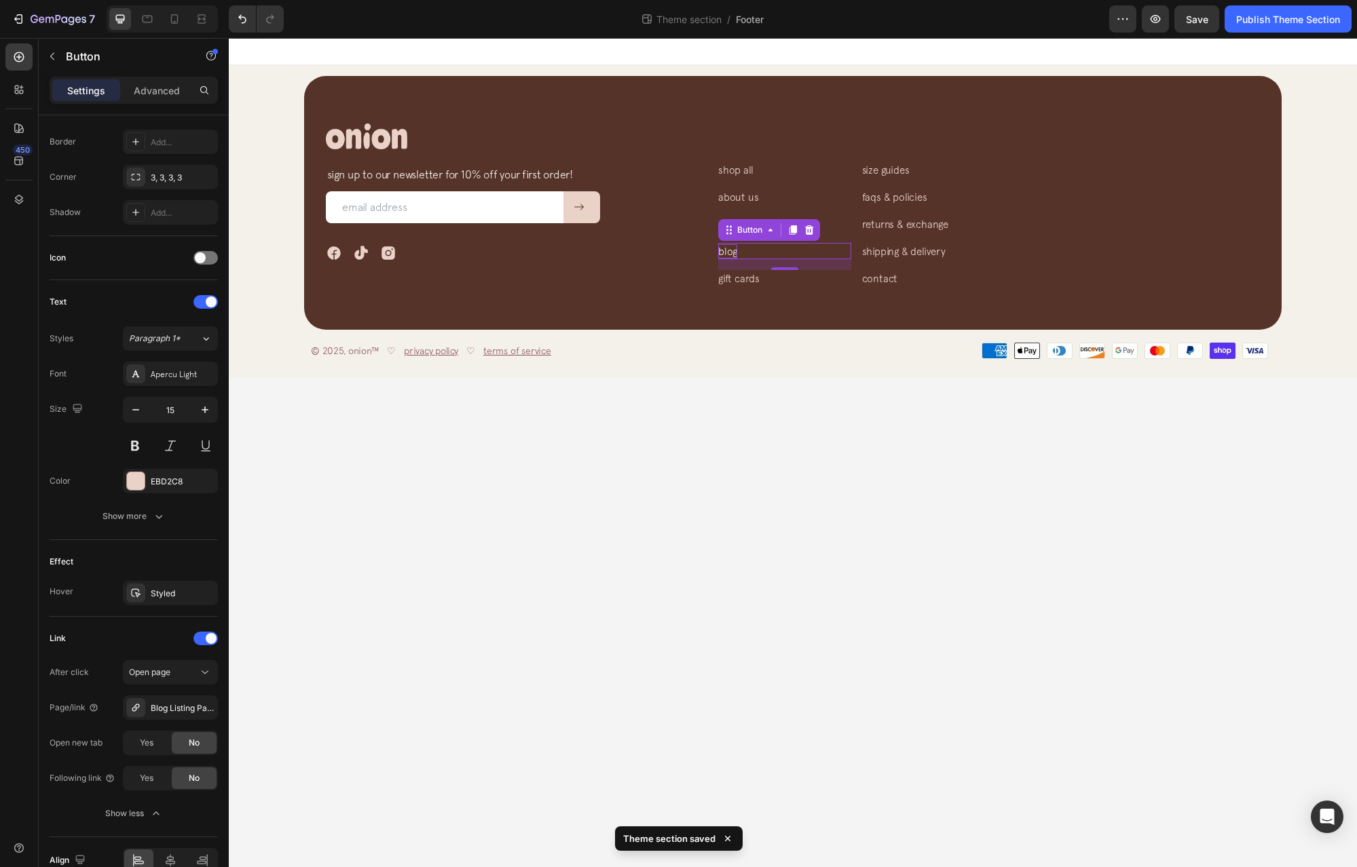
click at [159, 24] on div at bounding box center [162, 18] width 111 height 27
click at [150, 22] on icon at bounding box center [148, 19] width 10 height 7
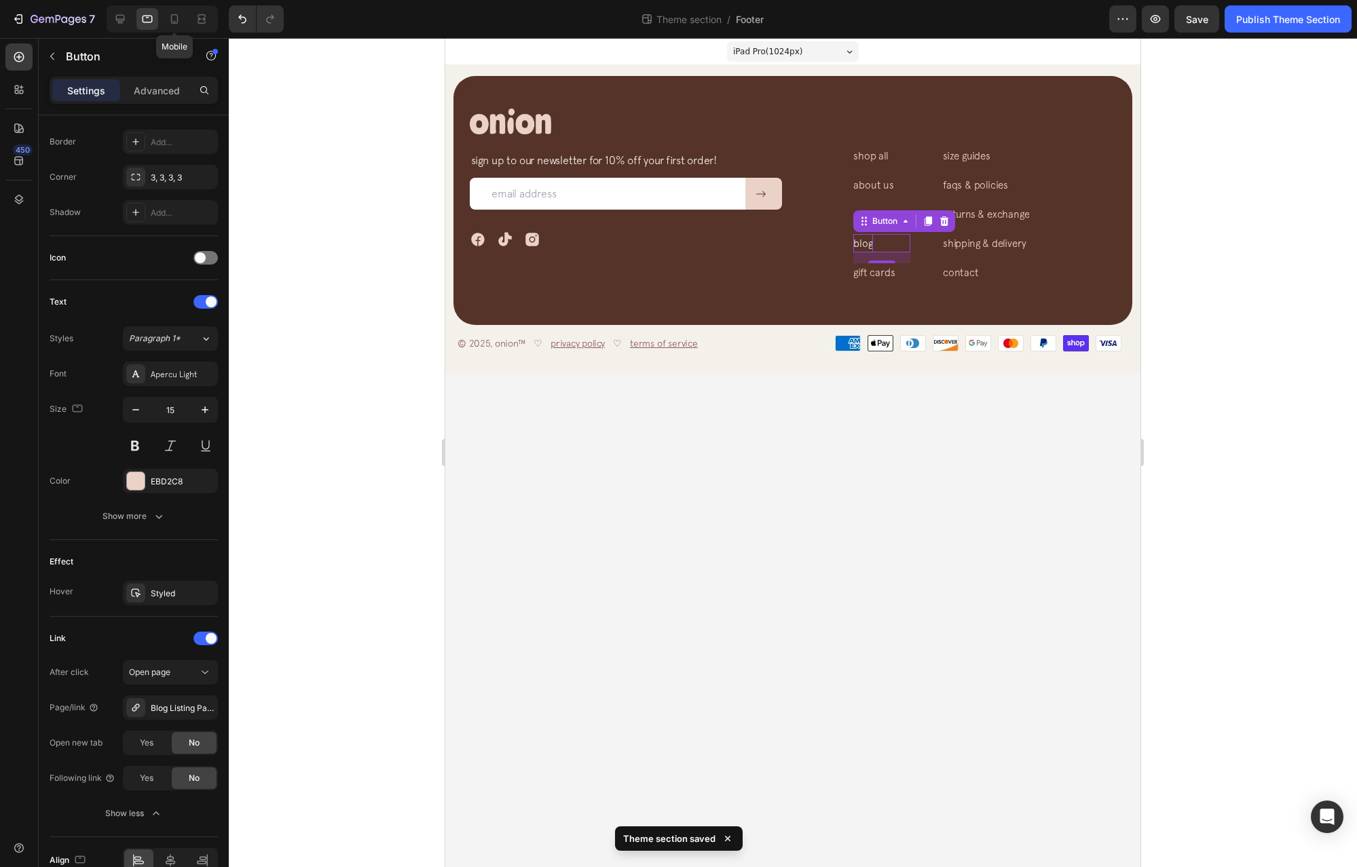
click at [185, 27] on div at bounding box center [175, 19] width 22 height 22
click at [164, 15] on div at bounding box center [162, 18] width 111 height 27
click at [173, 16] on icon at bounding box center [175, 19] width 14 height 14
type input "14"
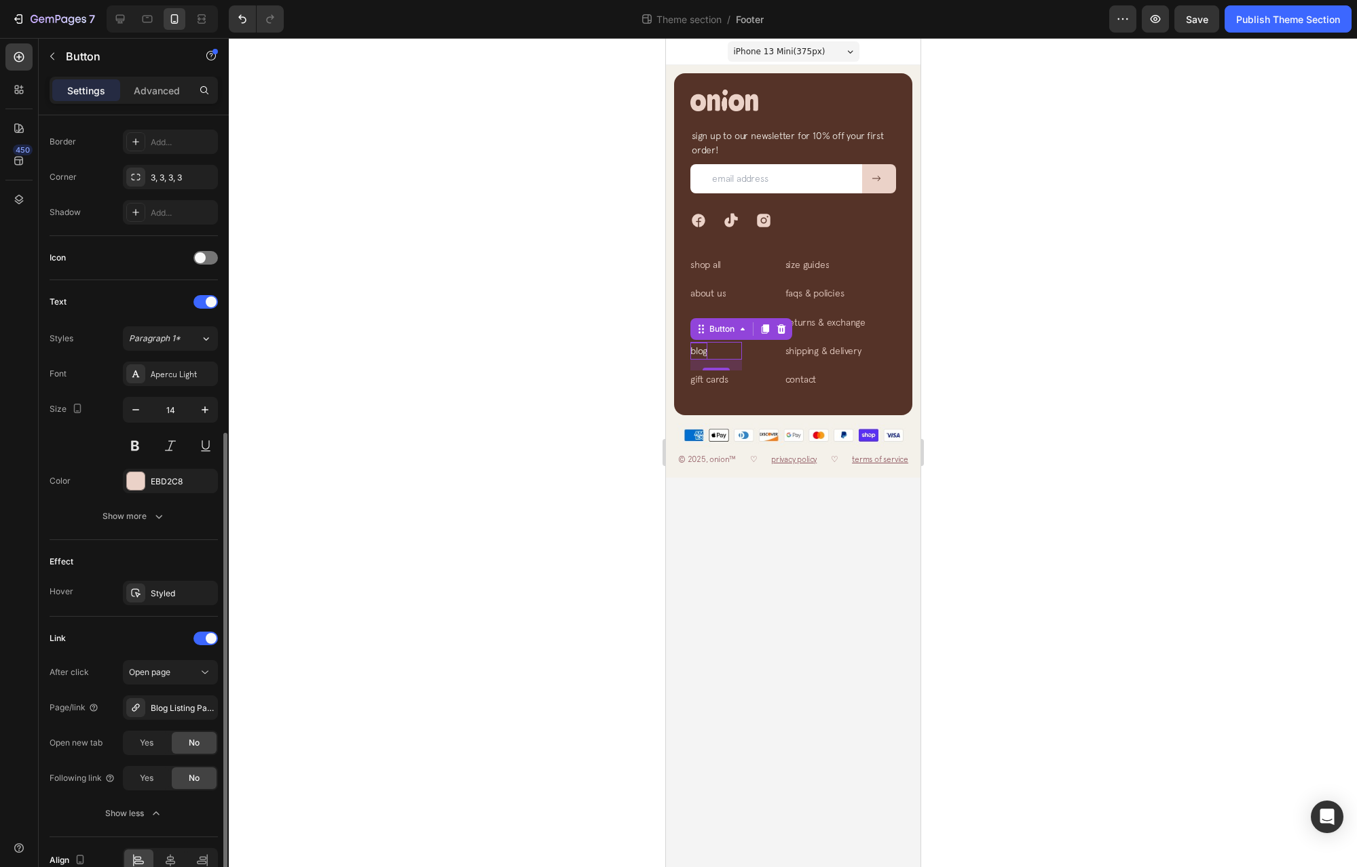
scroll to position [359, 0]
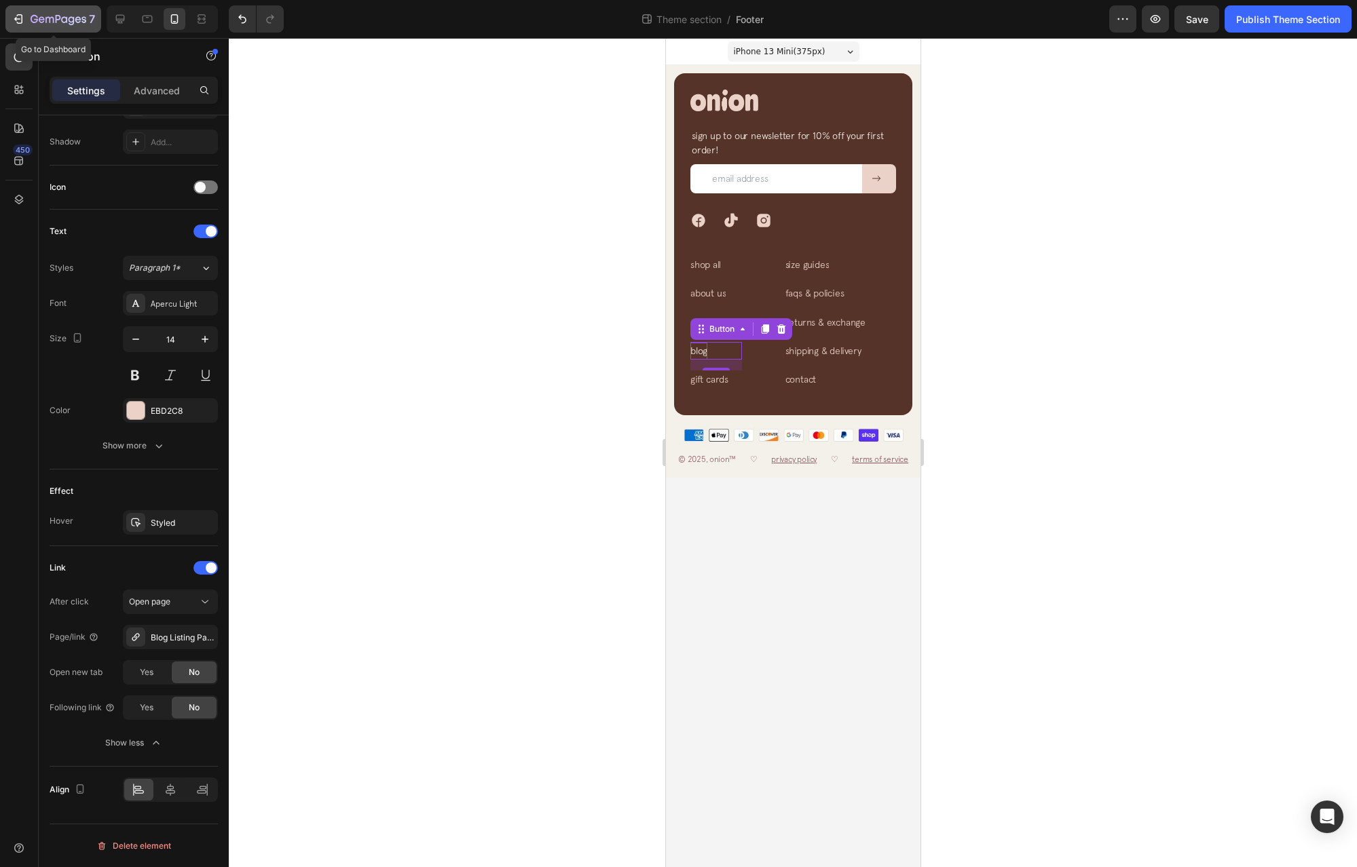
click at [15, 22] on icon "button" at bounding box center [19, 19] width 14 height 14
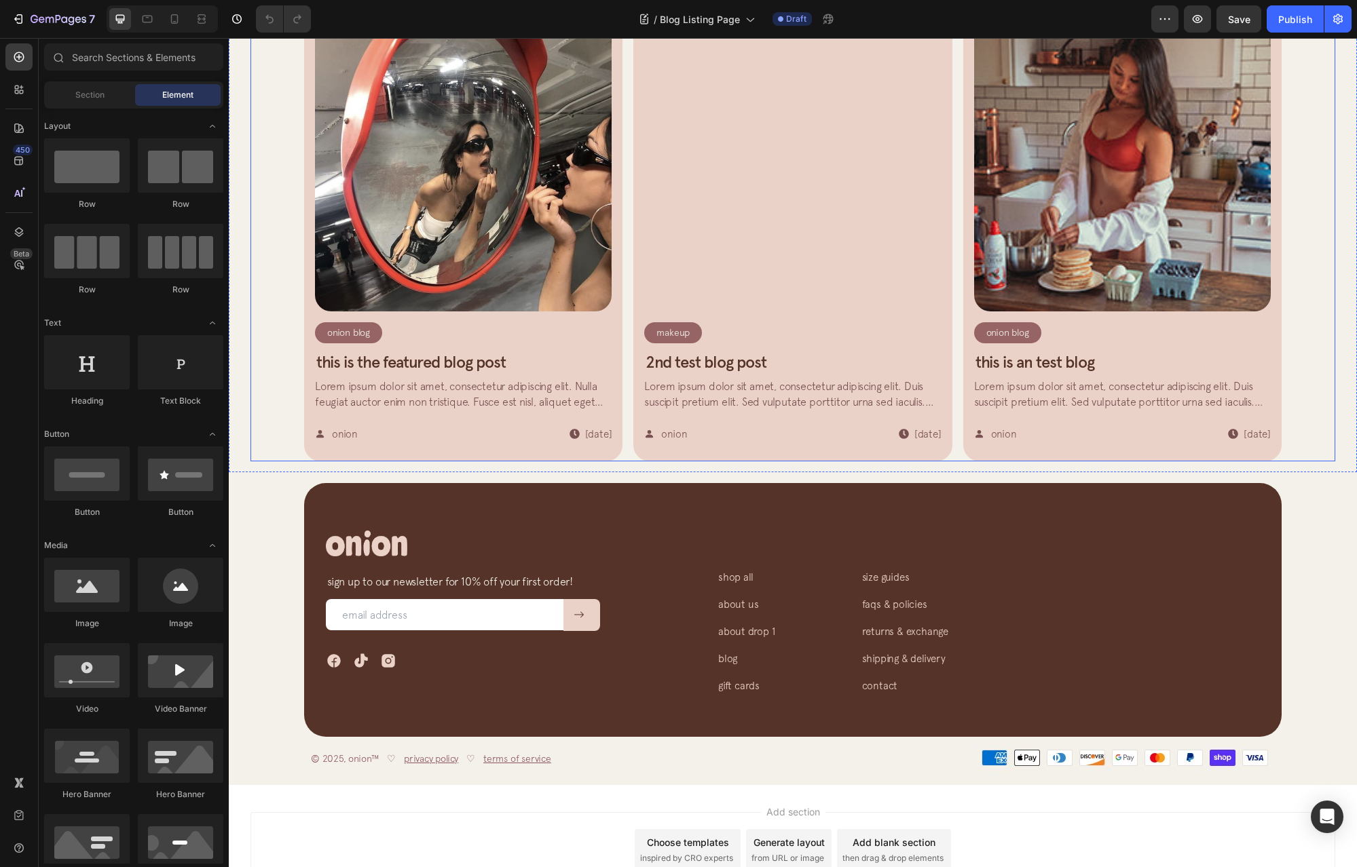
scroll to position [630, 0]
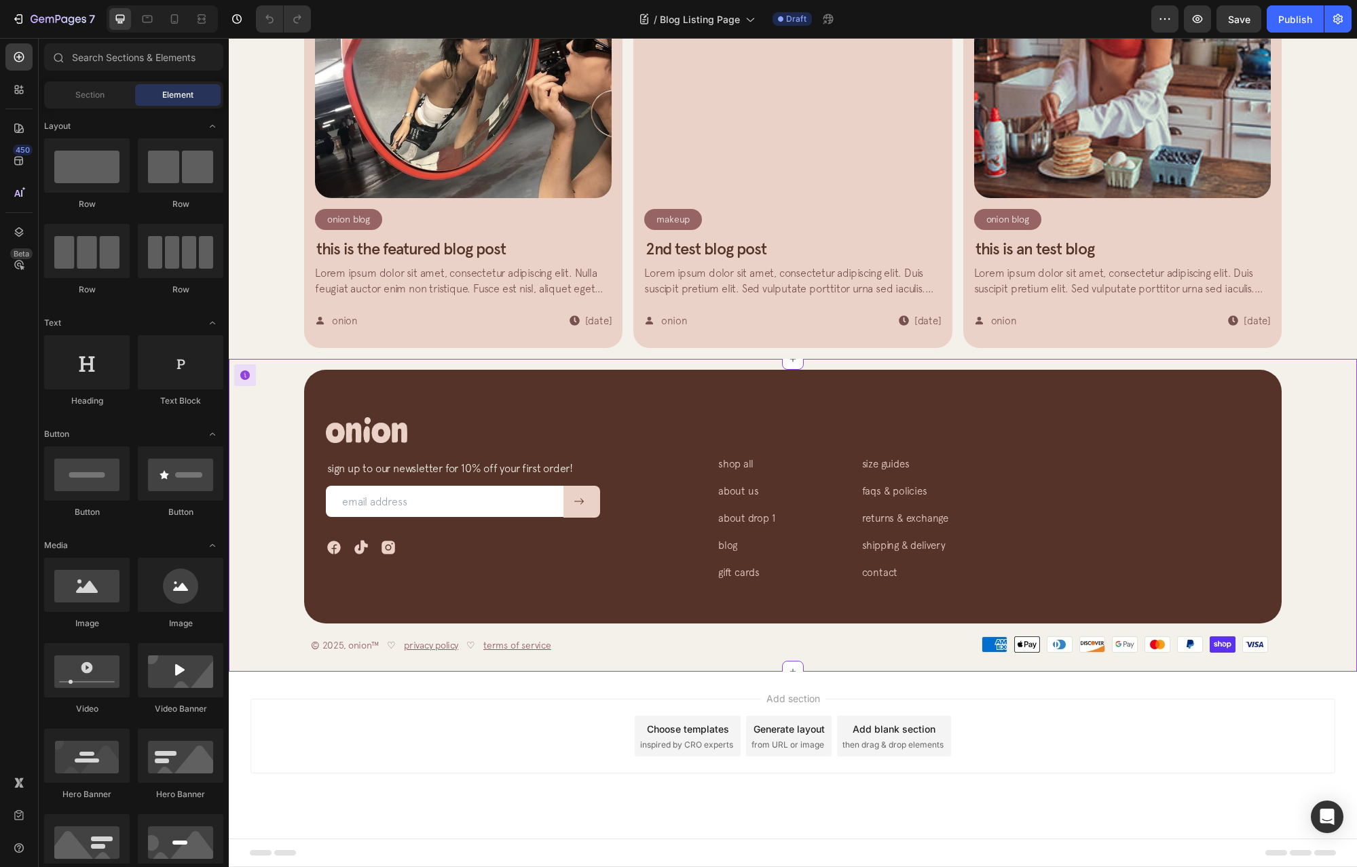
click at [271, 445] on div "Image Row sign up to our newsletter for 10% off your first order! Text block Em…" at bounding box center [792, 518] width 1084 height 297
click at [274, 472] on div "Image Row sign up to our newsletter for 10% off your first order! Text block Em…" at bounding box center [792, 518] width 1084 height 297
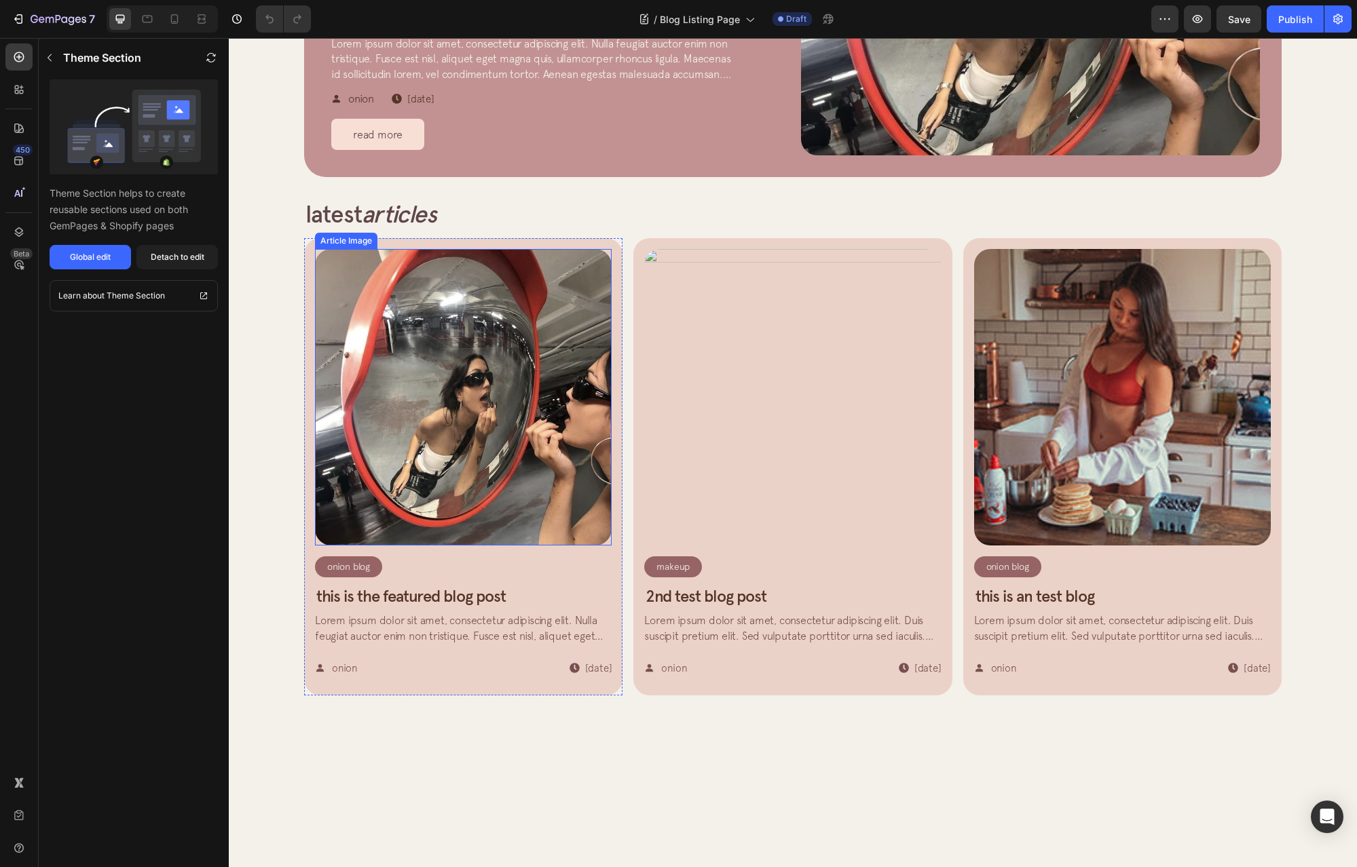
scroll to position [87, 0]
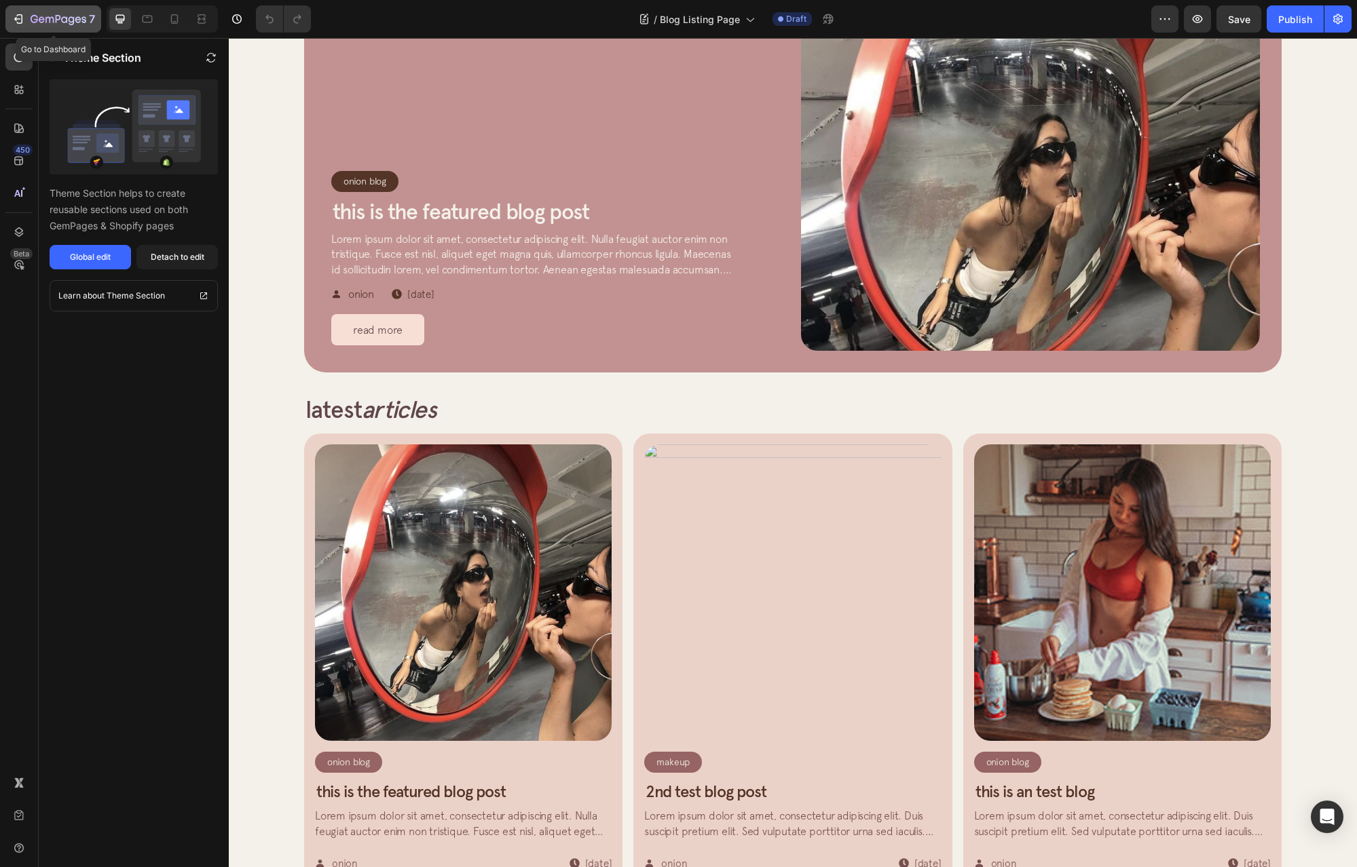
click at [41, 27] on button "7" at bounding box center [53, 18] width 96 height 27
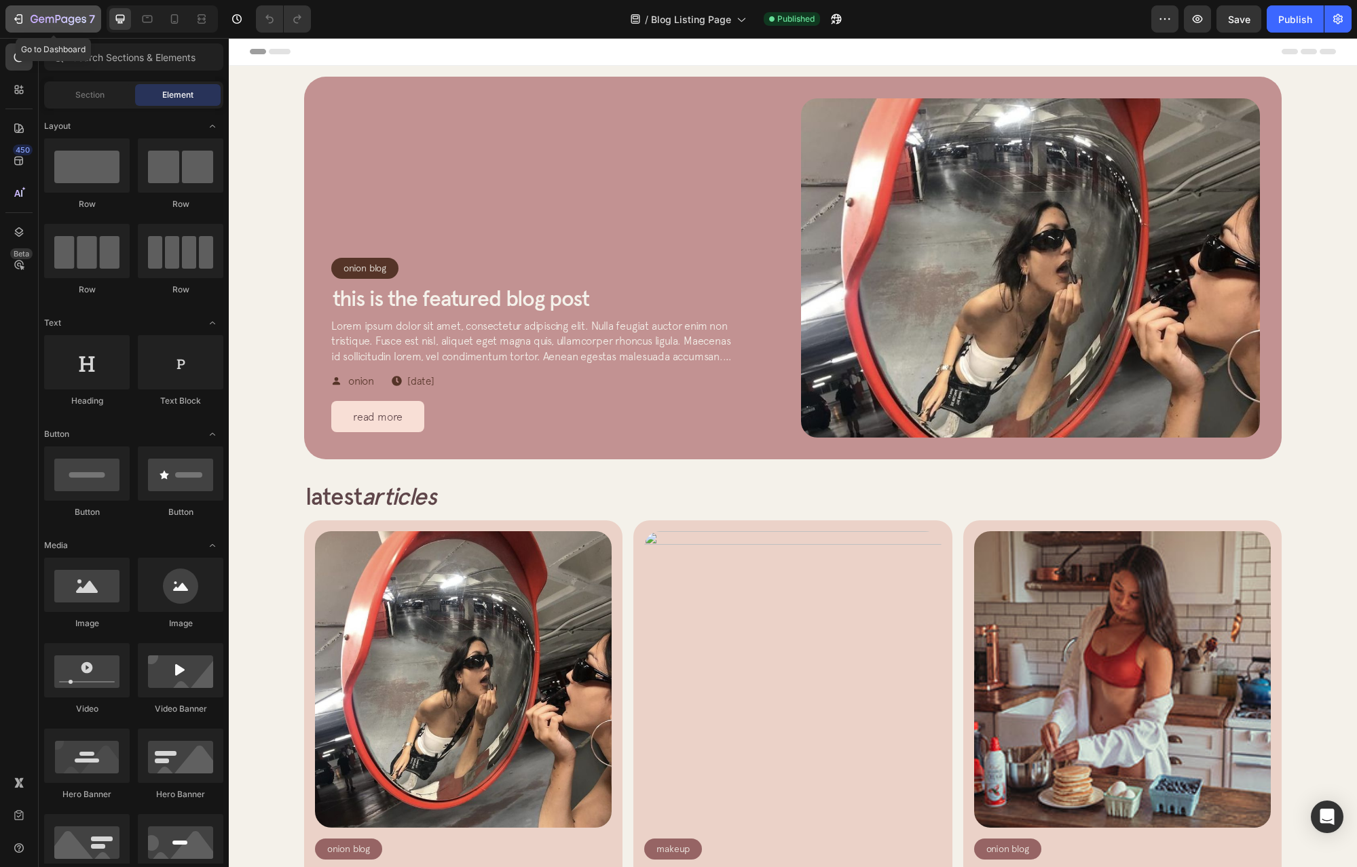
click at [22, 22] on icon "button" at bounding box center [20, 19] width 6 height 10
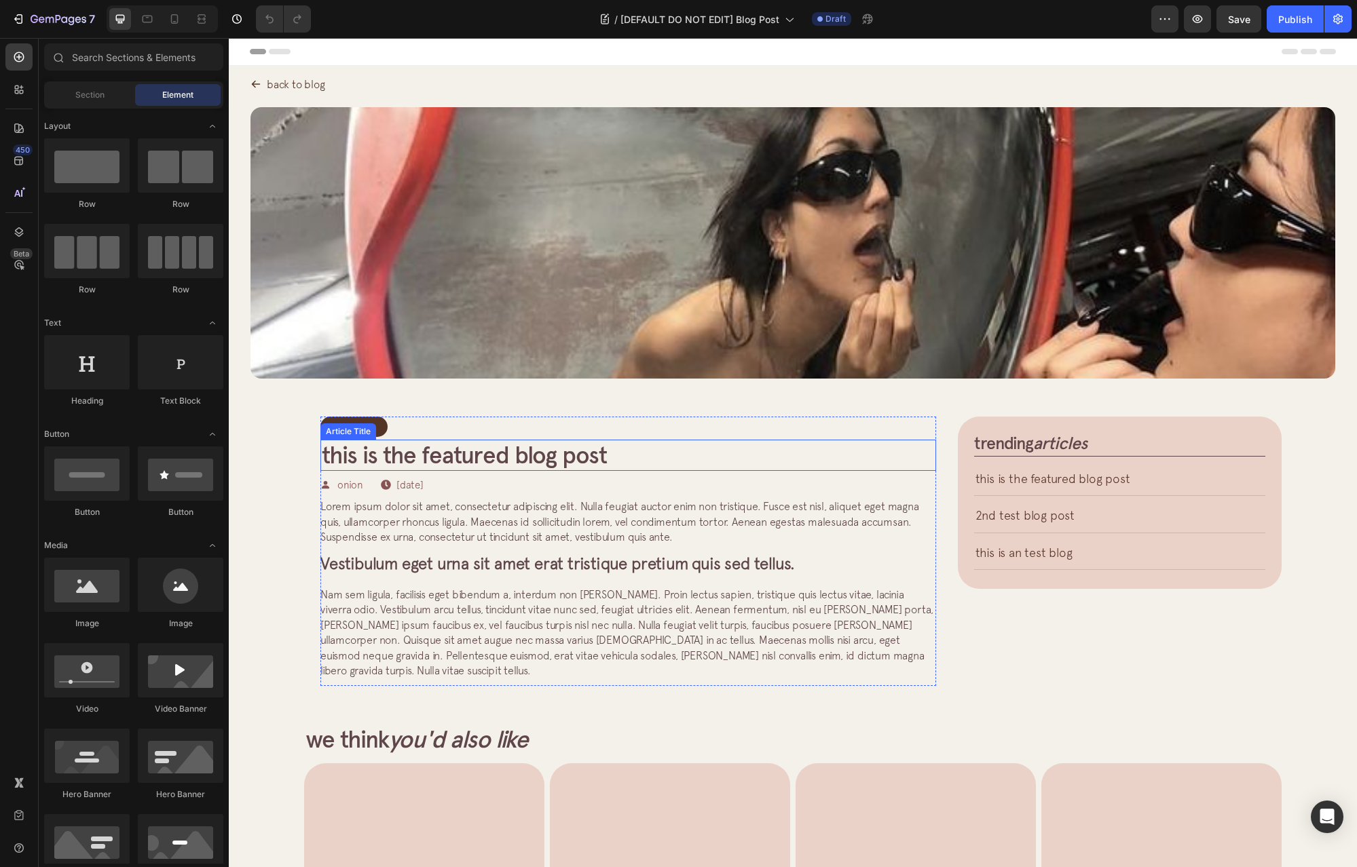
radio input "true"
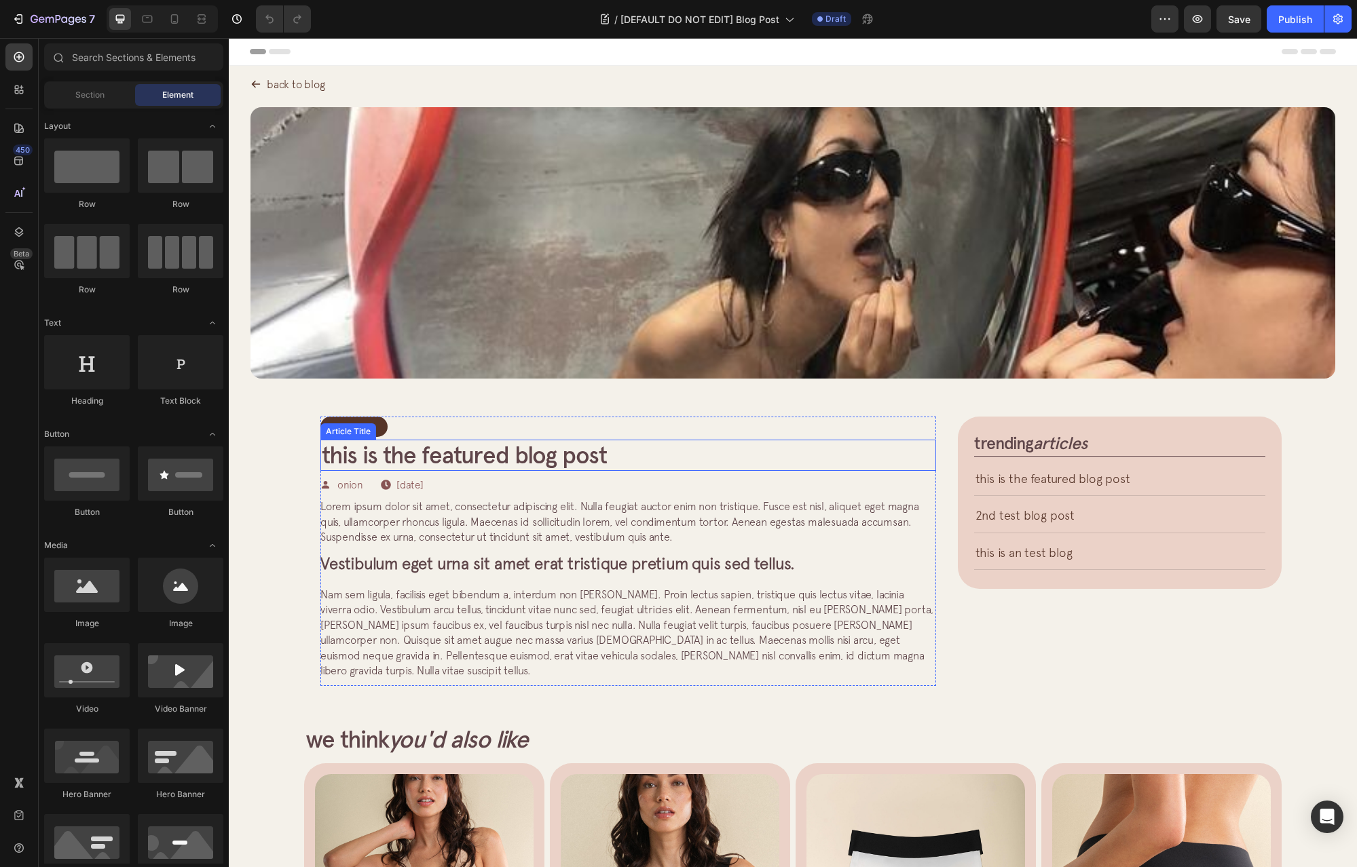
radio input "true"
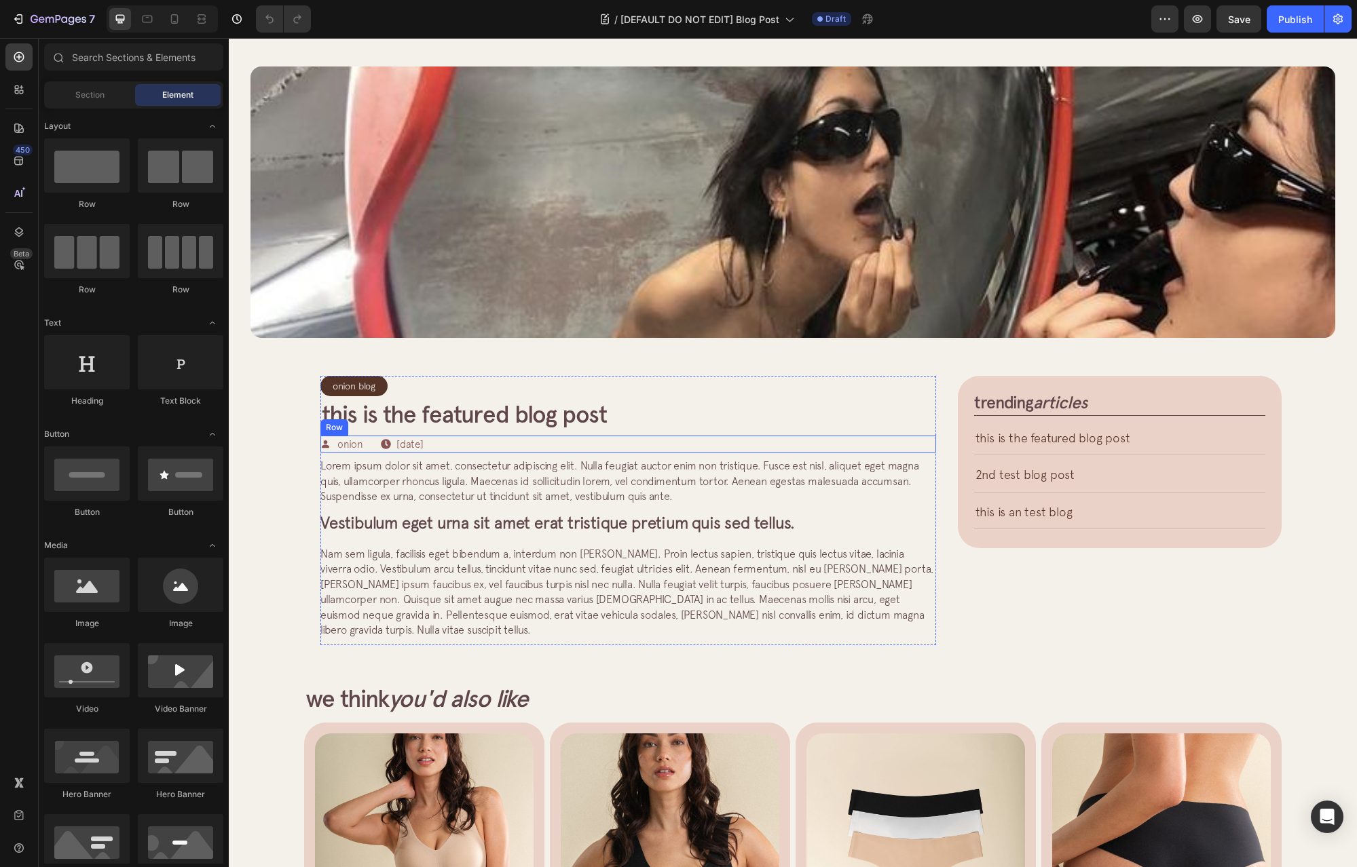
scroll to position [136, 0]
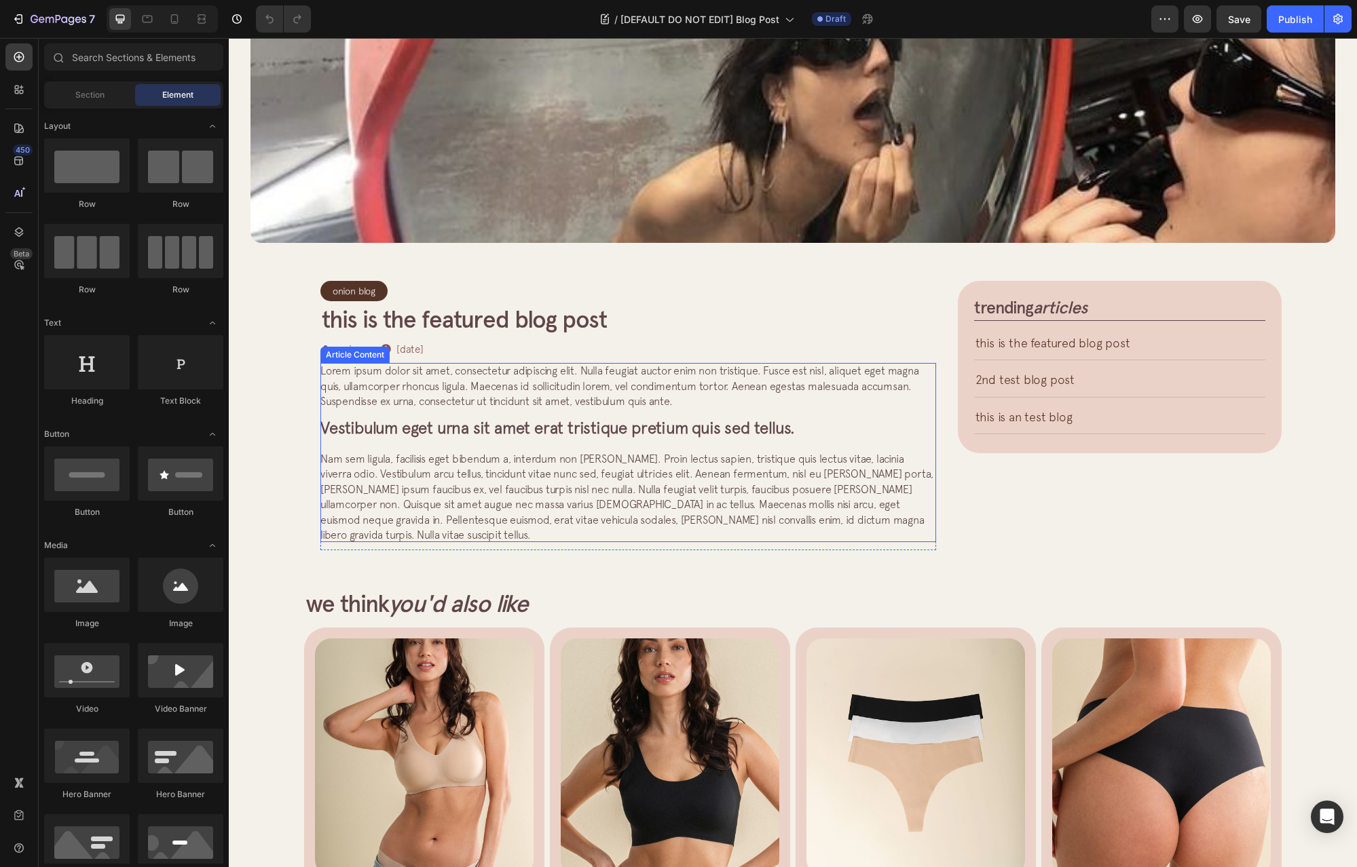
click at [678, 423] on span "Vestibulum eget urna sit amet erat tristique pretium quis sed tellus." at bounding box center [557, 427] width 474 height 19
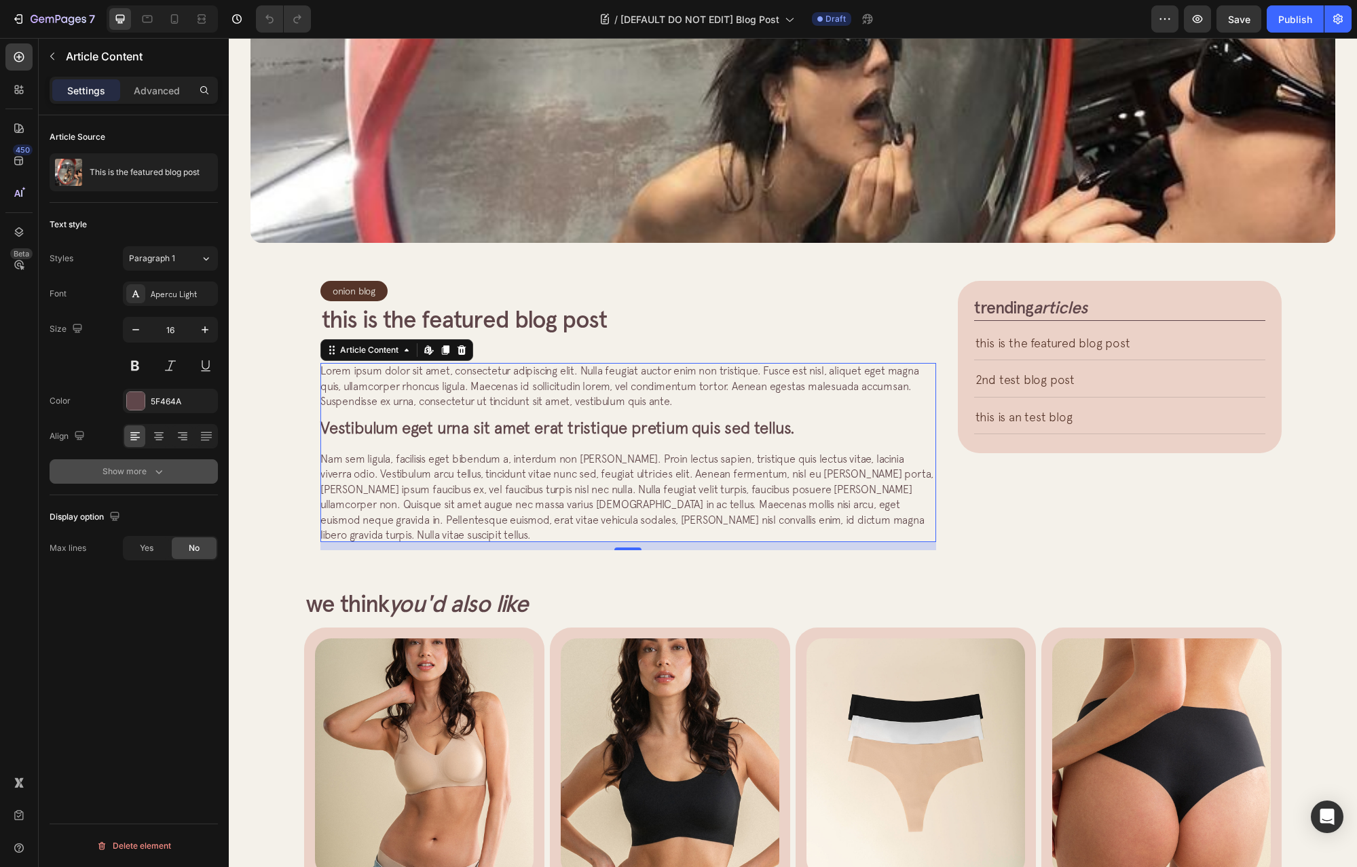
click at [125, 468] on div "Show more" at bounding box center [133, 472] width 63 height 14
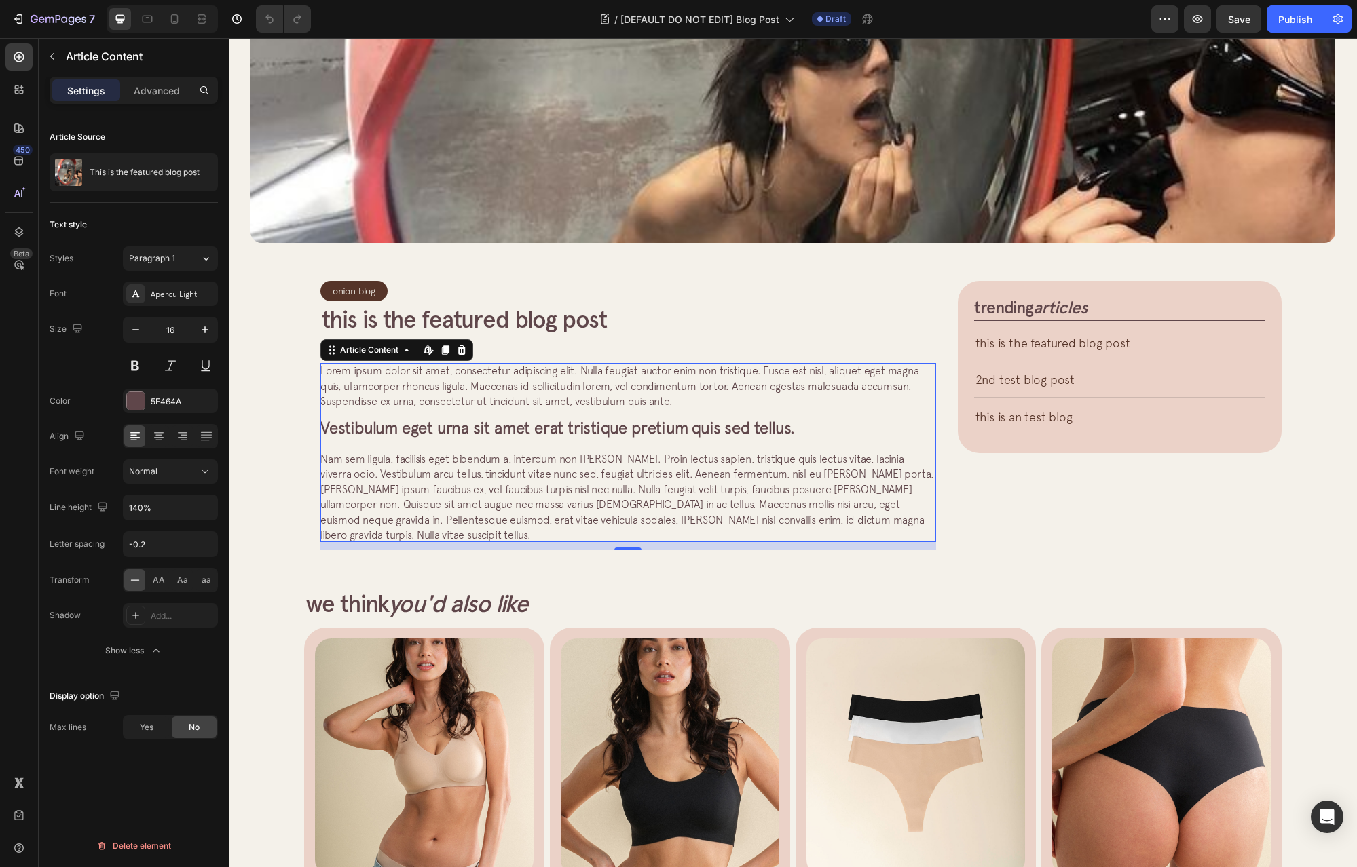
click at [438, 409] on p "Lorem ipsum dolor sit amet, consectetur adipiscing elit. Nulla feugiat auctor e…" at bounding box center [628, 385] width 616 height 45
click at [445, 430] on span "Vestibulum eget urna sit amet erat tristique pretium quis sed tellus." at bounding box center [557, 427] width 474 height 19
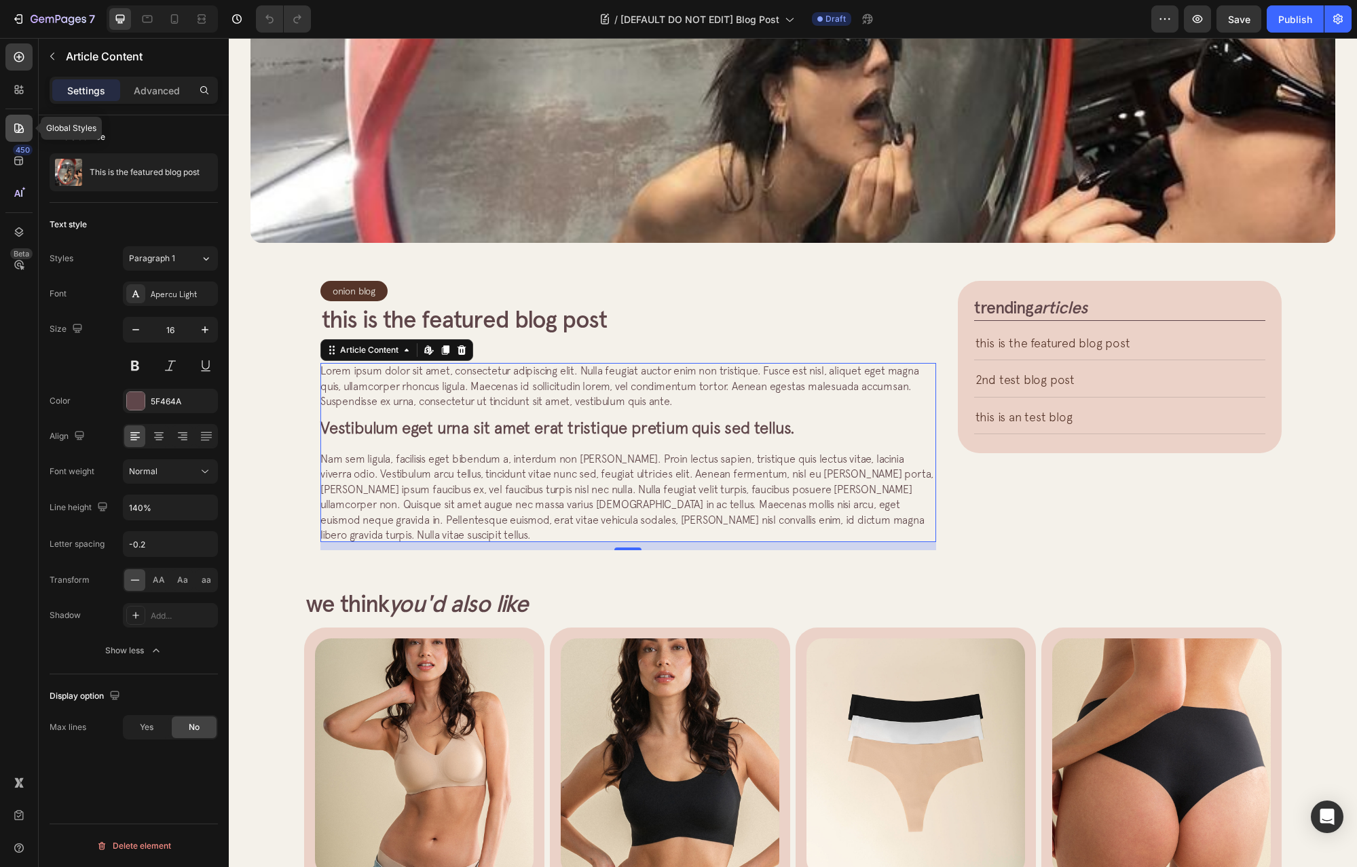
click at [22, 129] on icon at bounding box center [19, 129] width 10 height 10
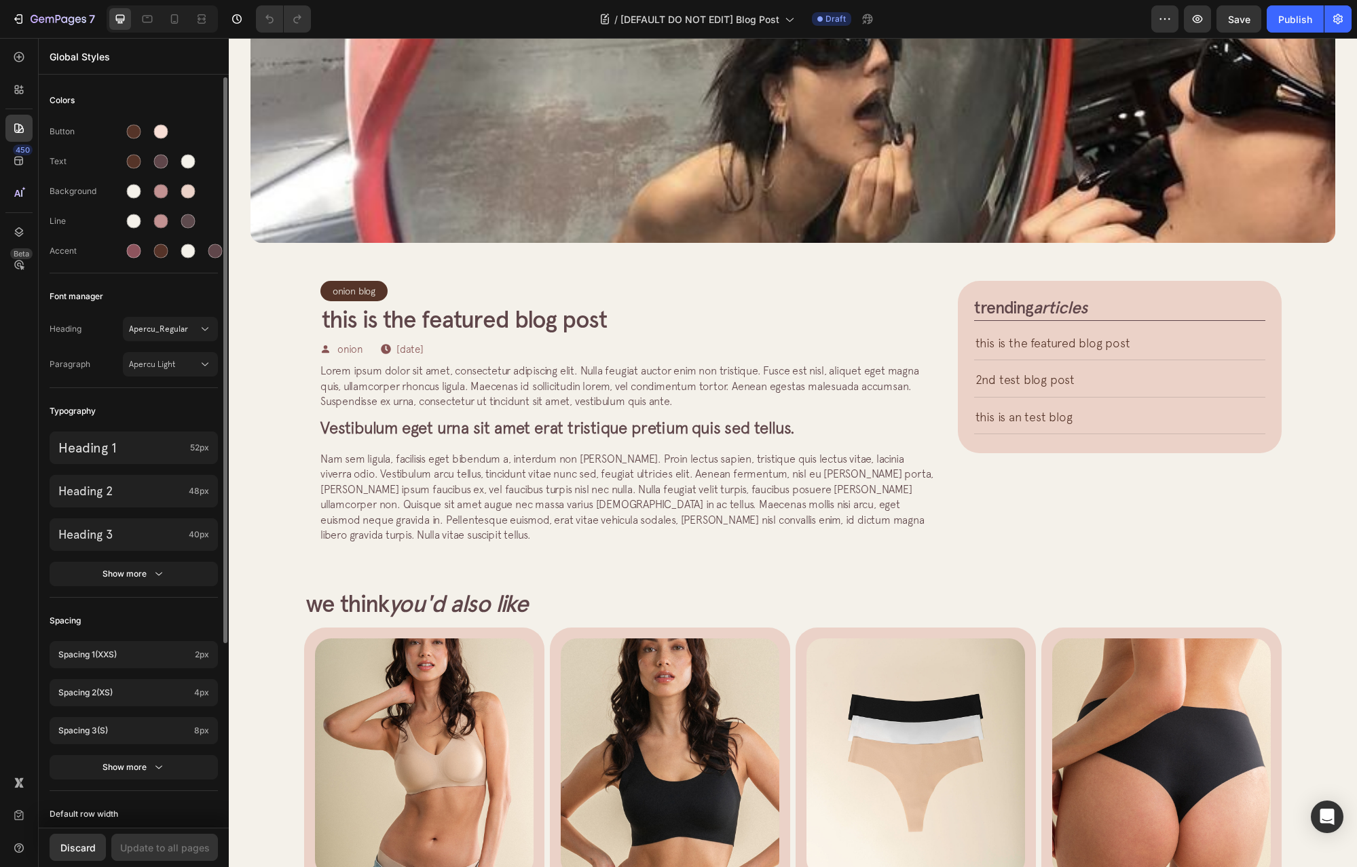
click at [146, 590] on div "Heading 1 52px Heading 2 48px Heading 3 40px Show more" at bounding box center [134, 510] width 168 height 174
click at [151, 578] on div "Show more" at bounding box center [133, 574] width 63 height 14
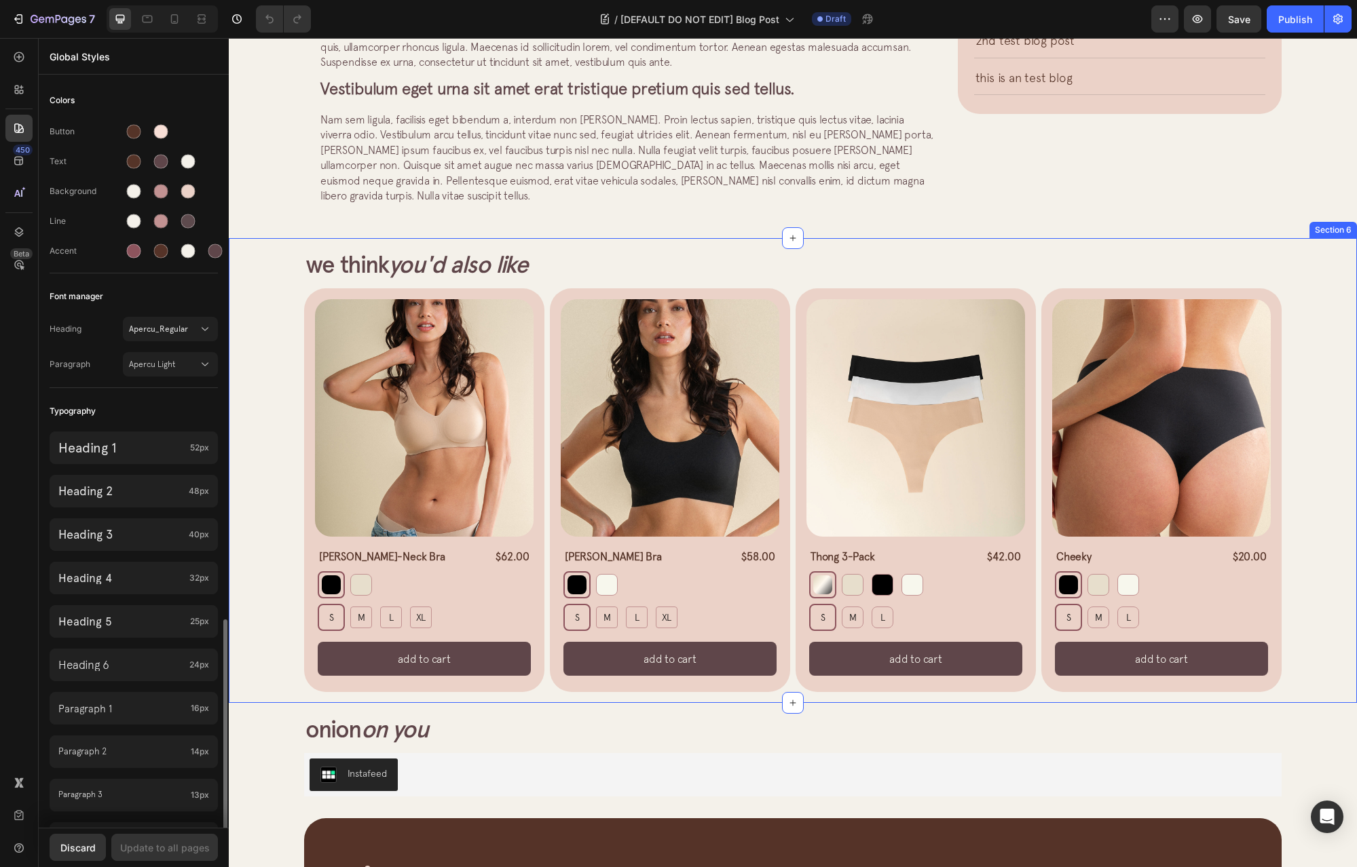
scroll to position [407, 0]
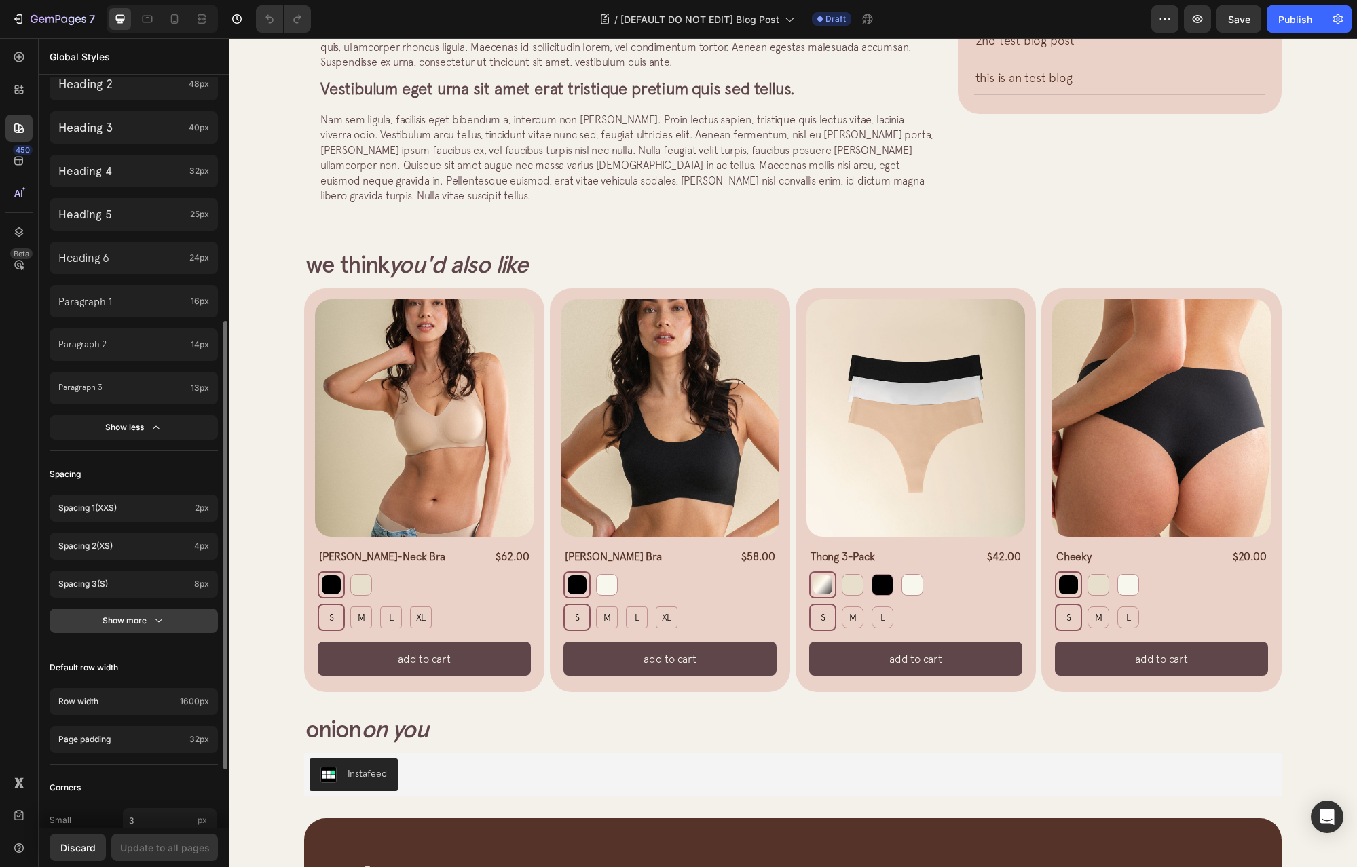
click at [168, 620] on button "Show more" at bounding box center [134, 621] width 168 height 24
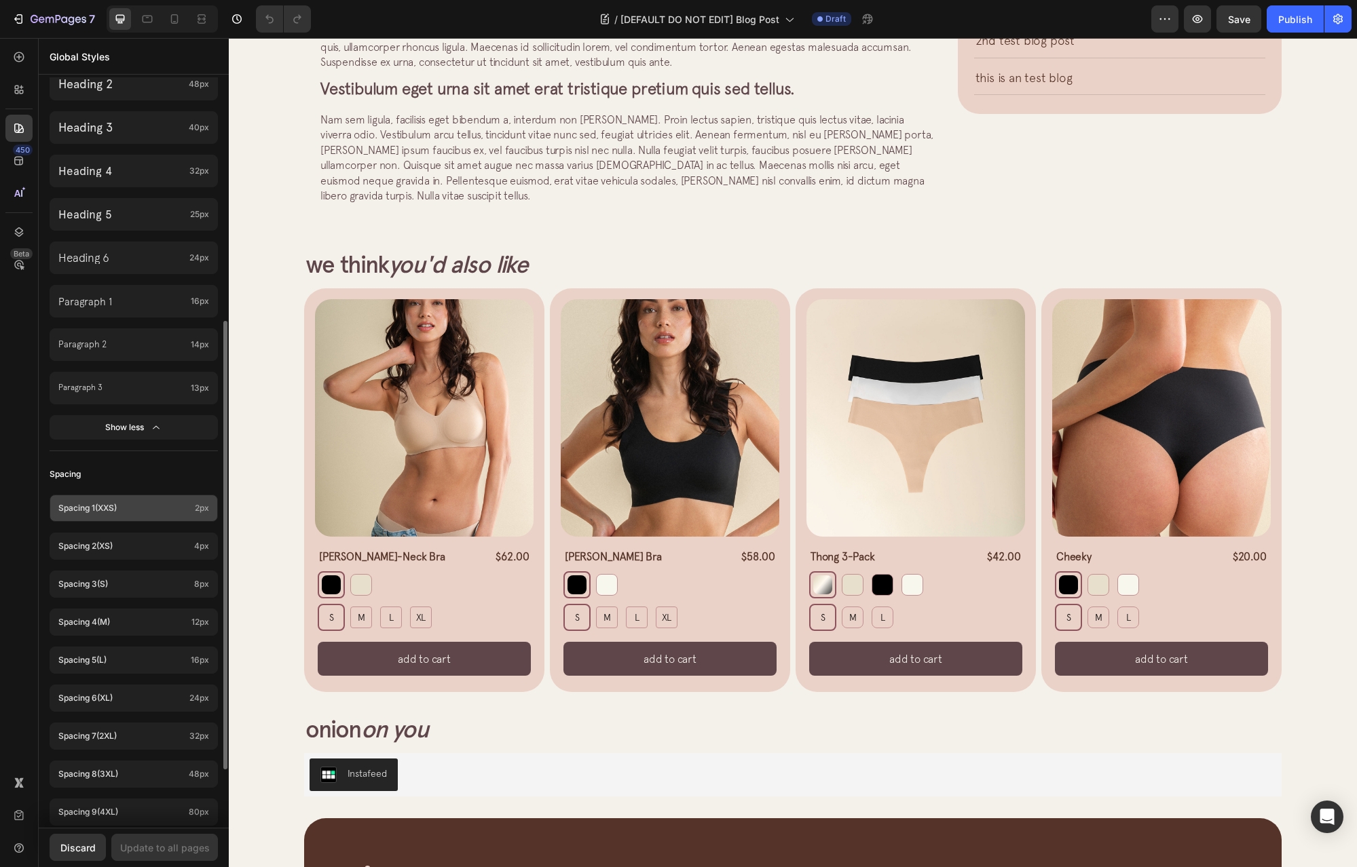
scroll to position [339, 0]
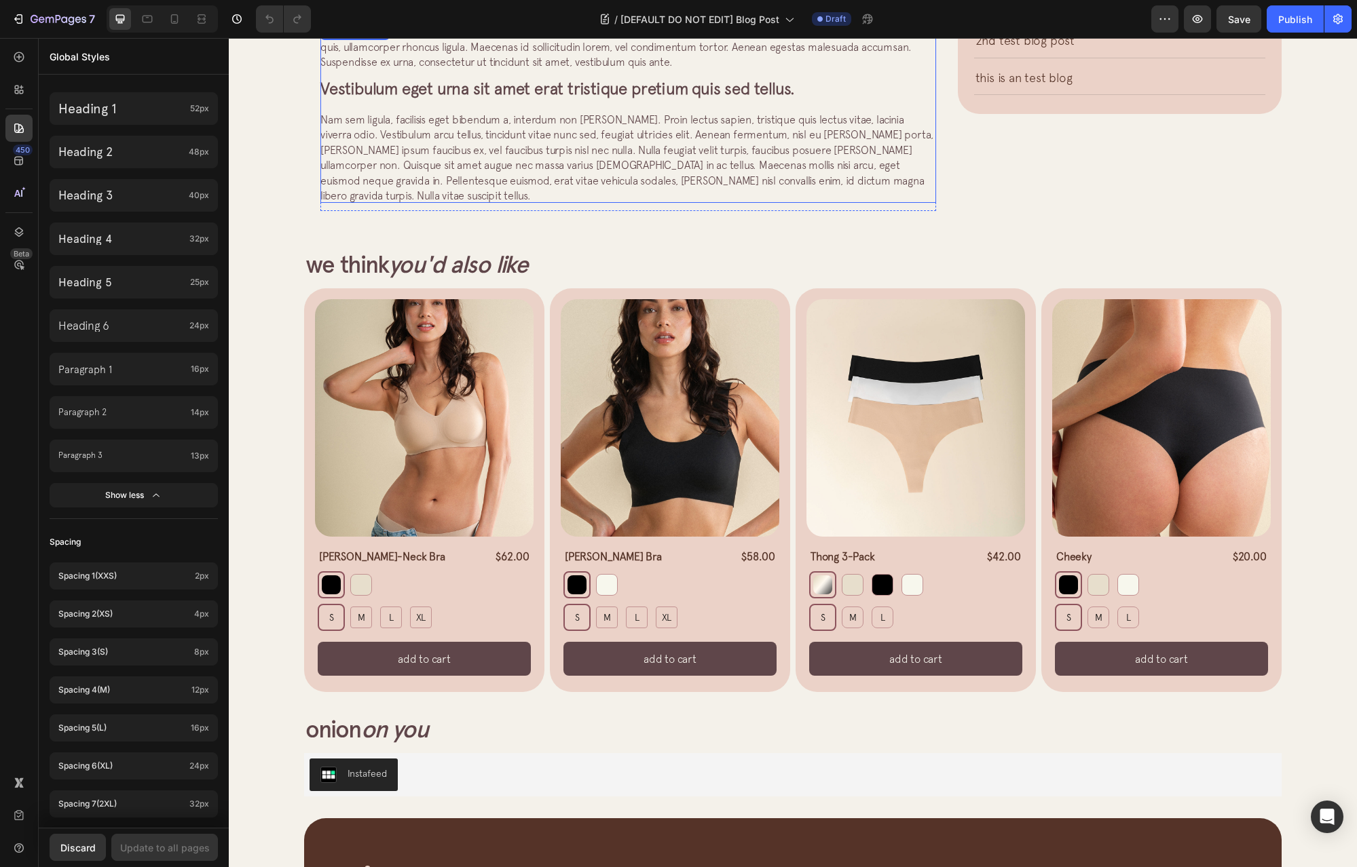
click at [387, 89] on span "Vestibulum eget urna sit amet erat tristique pretium quis sed tellus." at bounding box center [557, 88] width 474 height 19
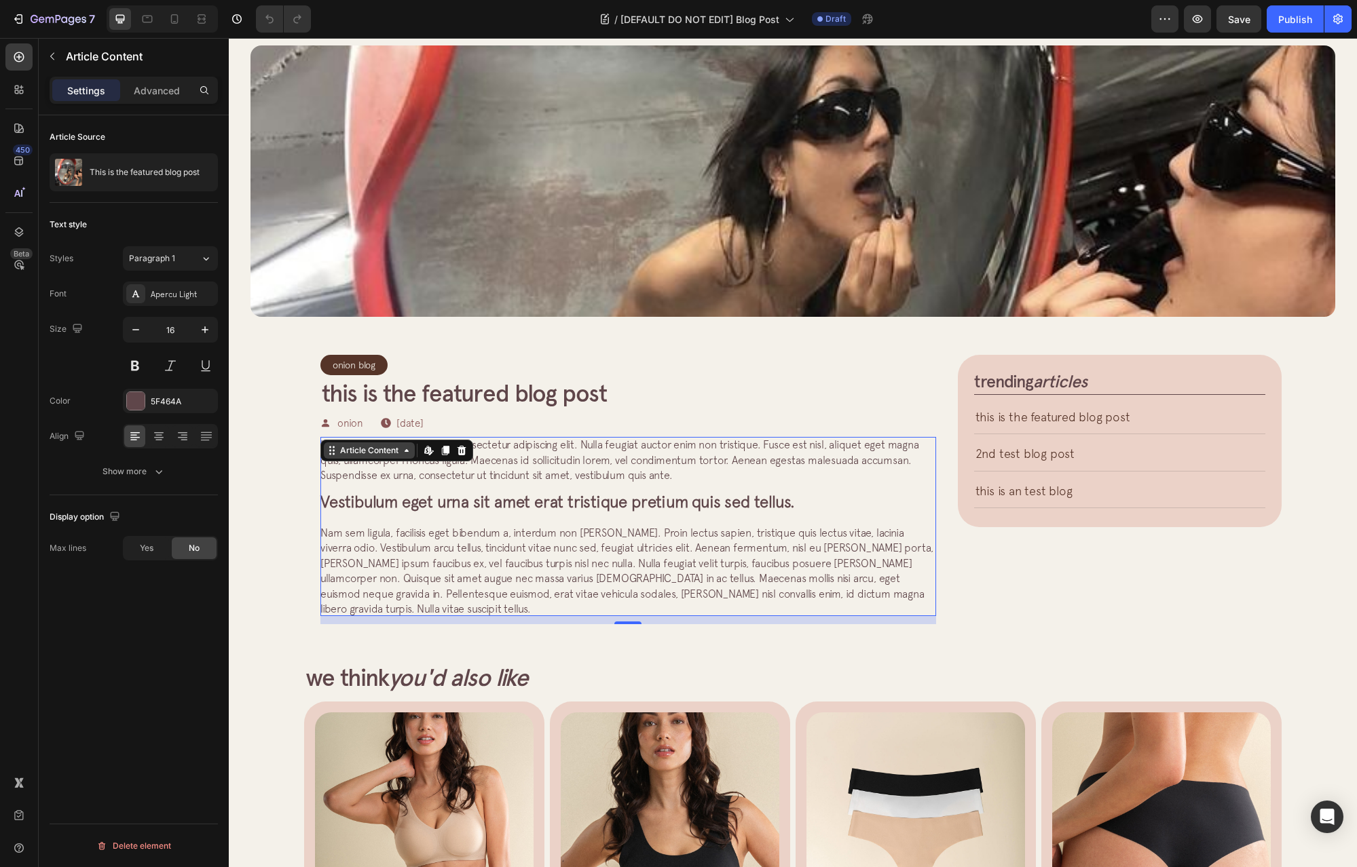
scroll to position [0, 0]
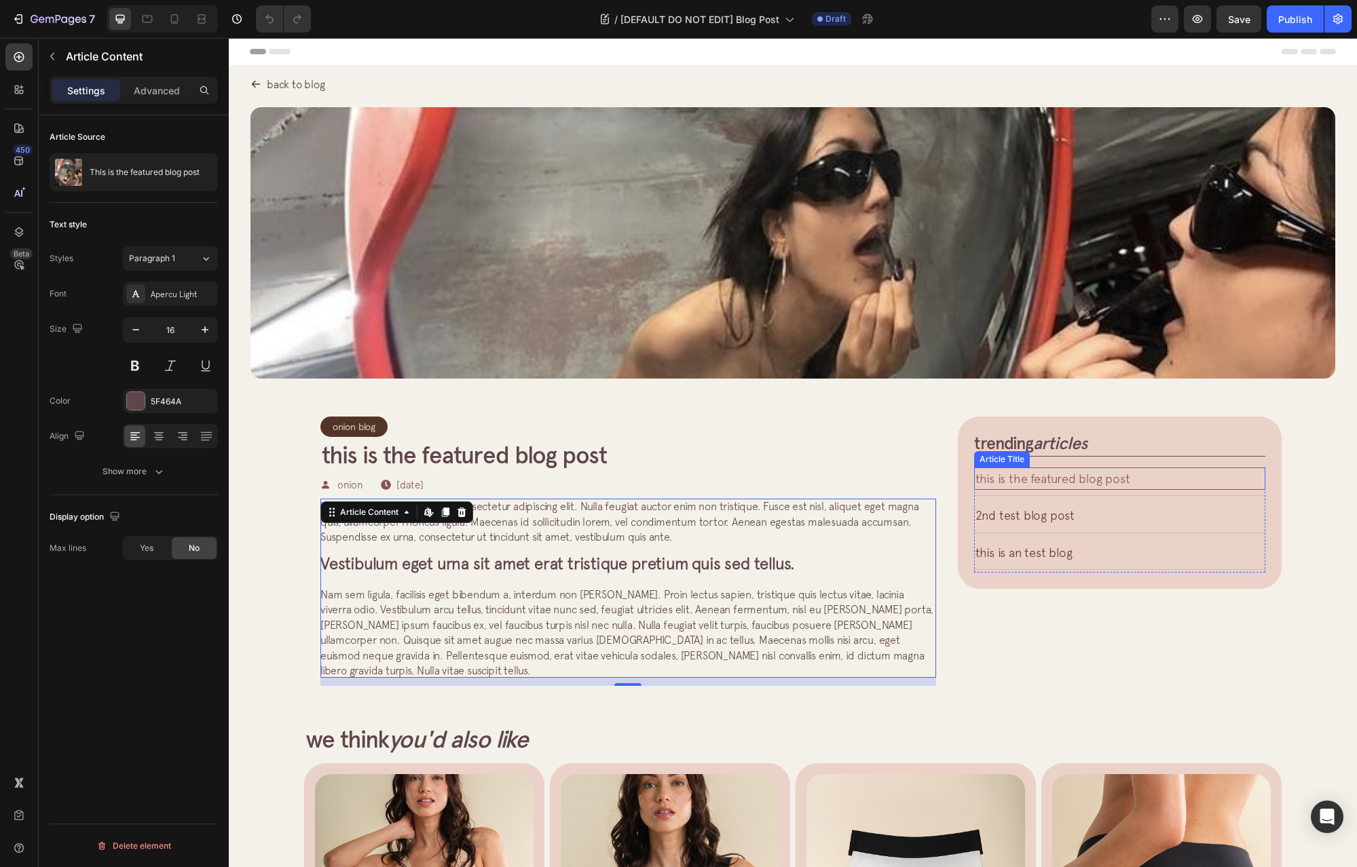
click at [1128, 485] on h2 "This is the featured blog post" at bounding box center [1119, 479] width 291 height 20
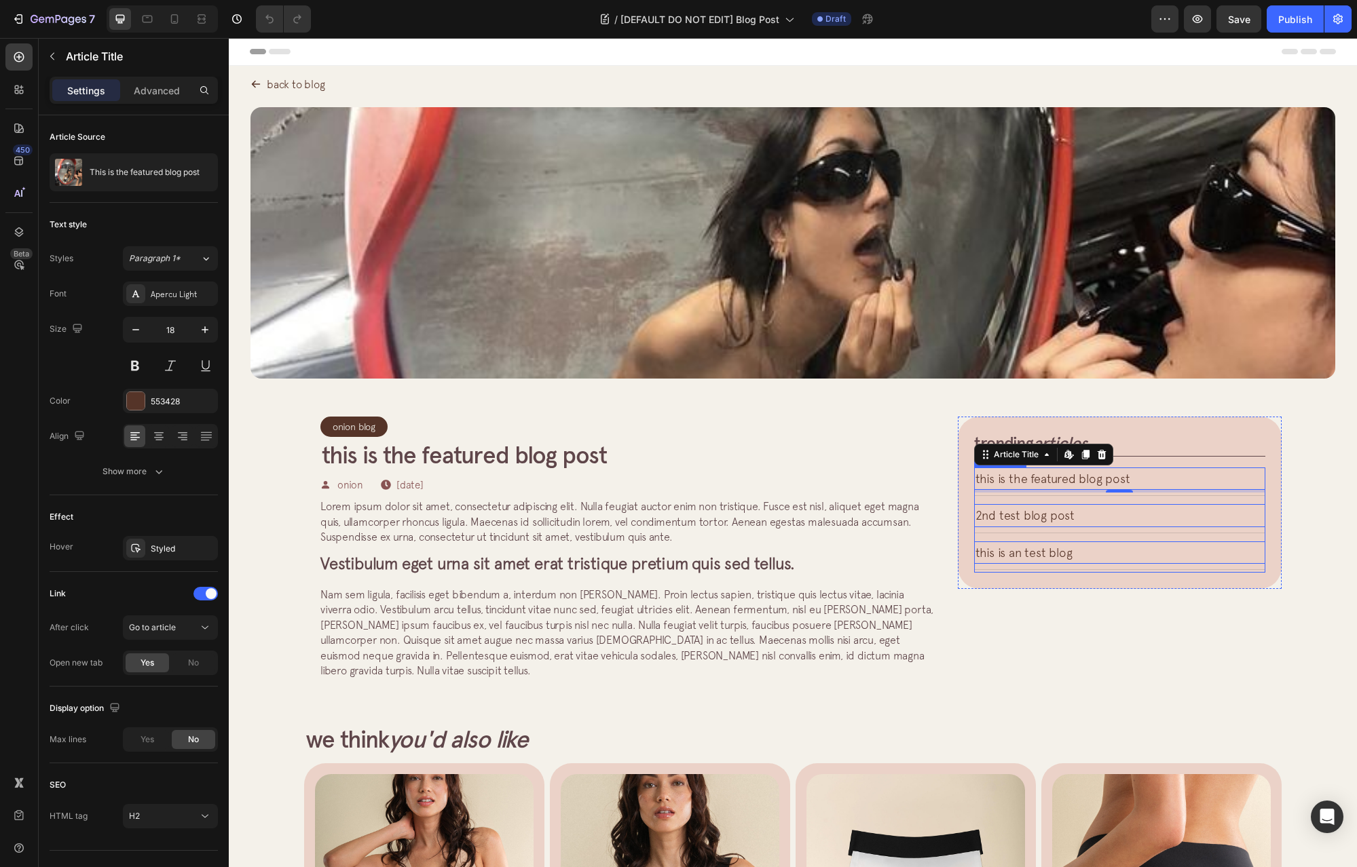
click at [1137, 503] on div "This is the featured blog post Article Title Edit content in Shopify 4 Title Li…" at bounding box center [1119, 520] width 291 height 105
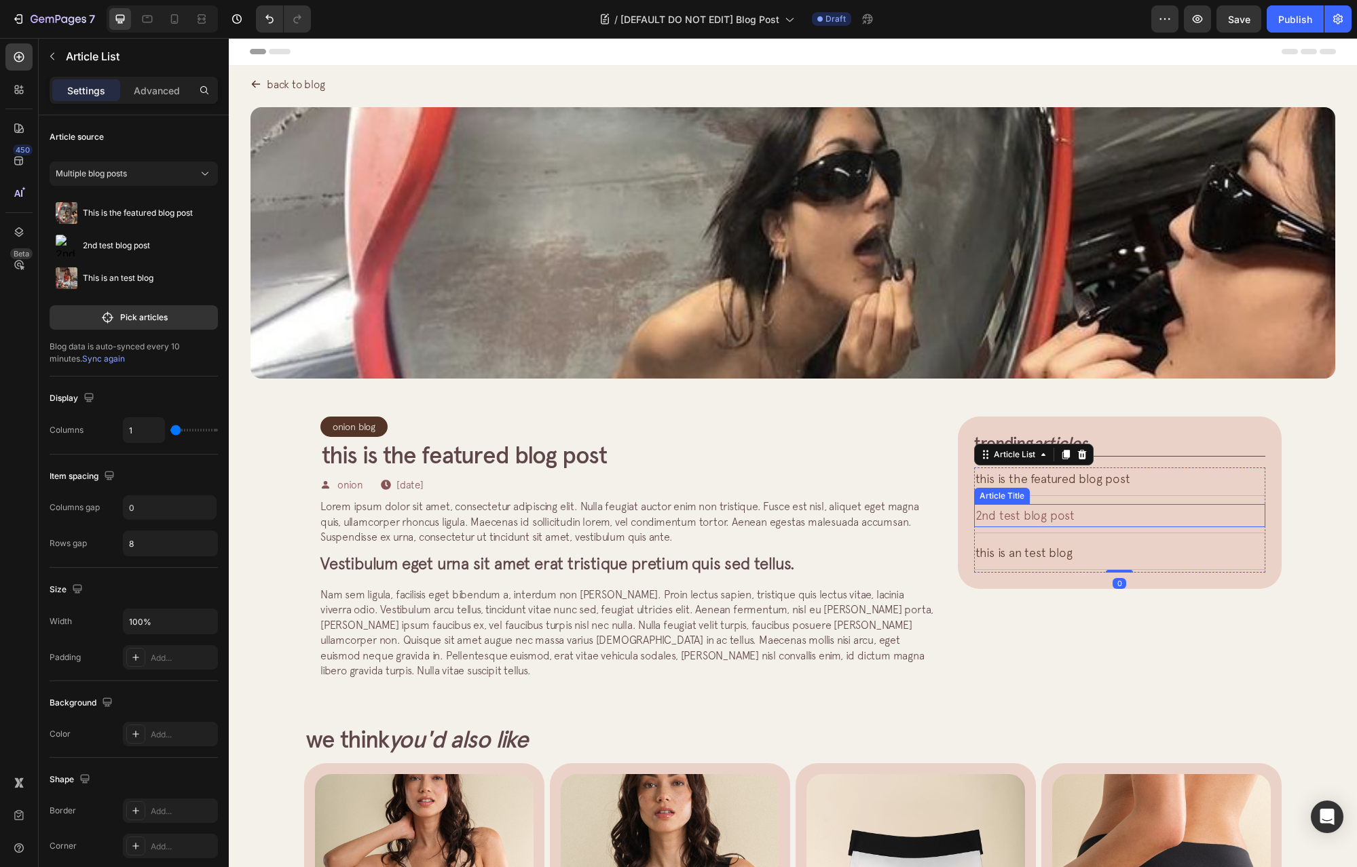
click at [1139, 520] on h2 "2nd test blog post" at bounding box center [1119, 516] width 291 height 20
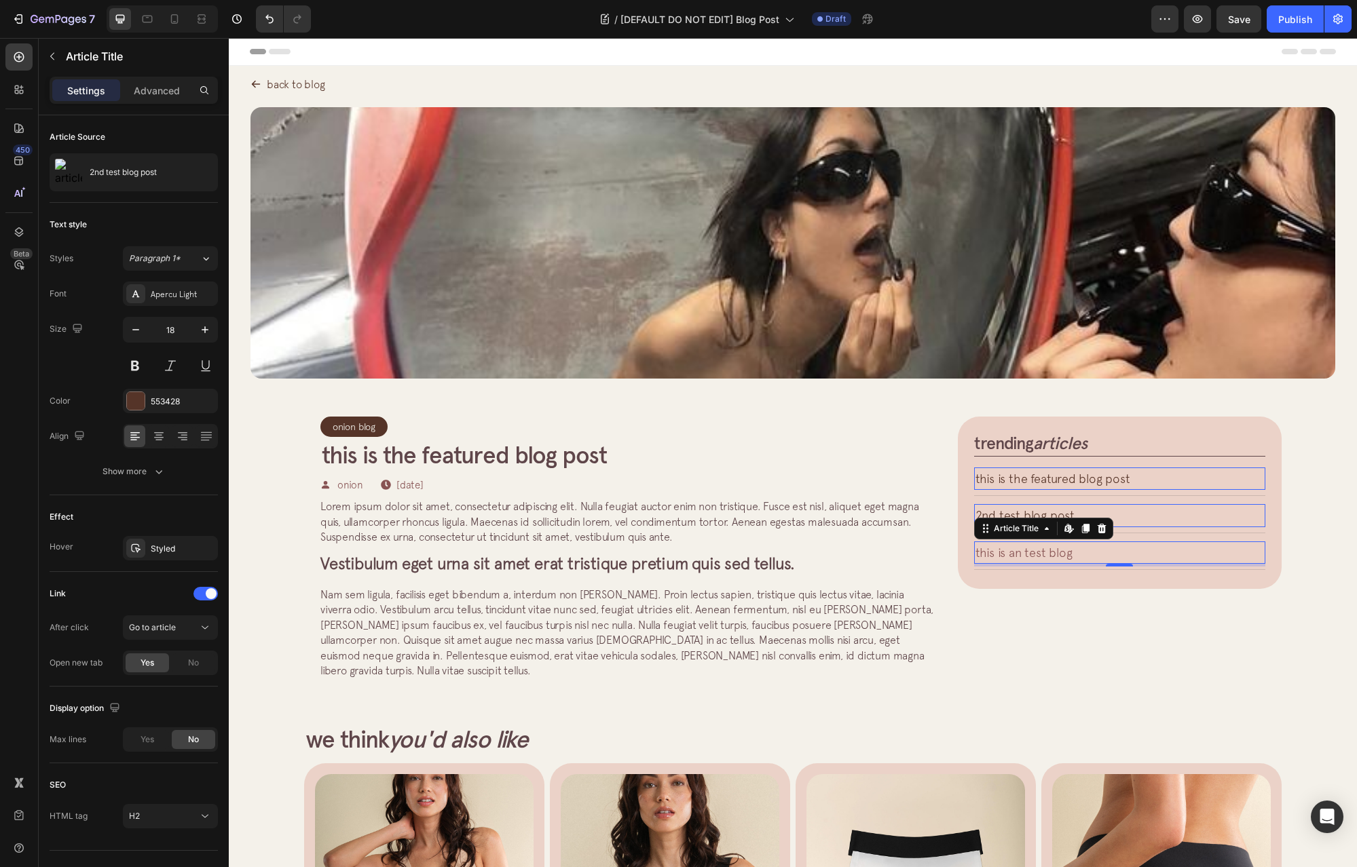
click at [1125, 547] on h2 "This is an test blog" at bounding box center [1119, 553] width 291 height 20
click at [1312, 463] on div "Onion Blog Article Category Row Row This is the featured blog post Article Titl…" at bounding box center [792, 551] width 1084 height 302
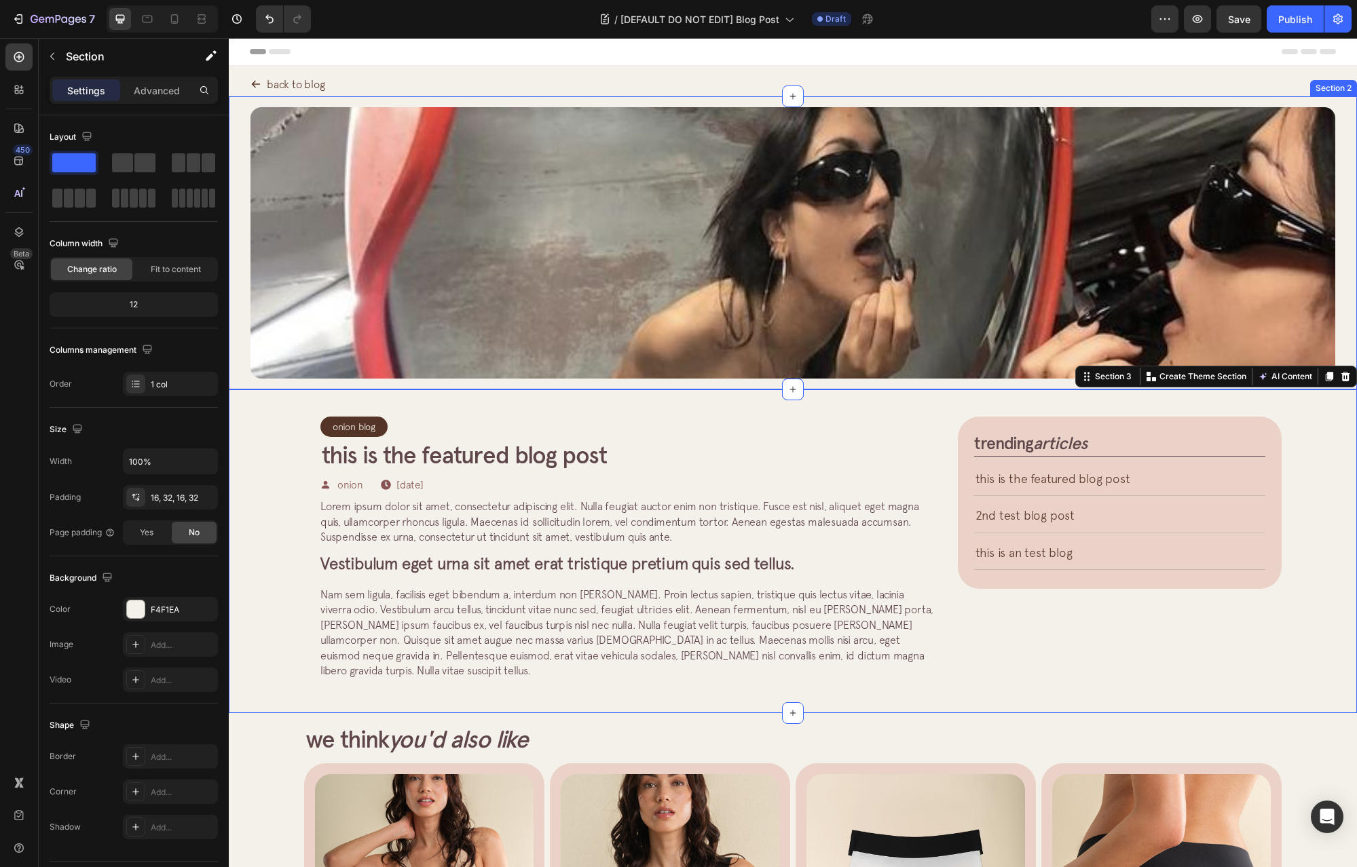
click at [244, 341] on div "Article Image Row Article List Article List Section 2" at bounding box center [793, 242] width 1128 height 293
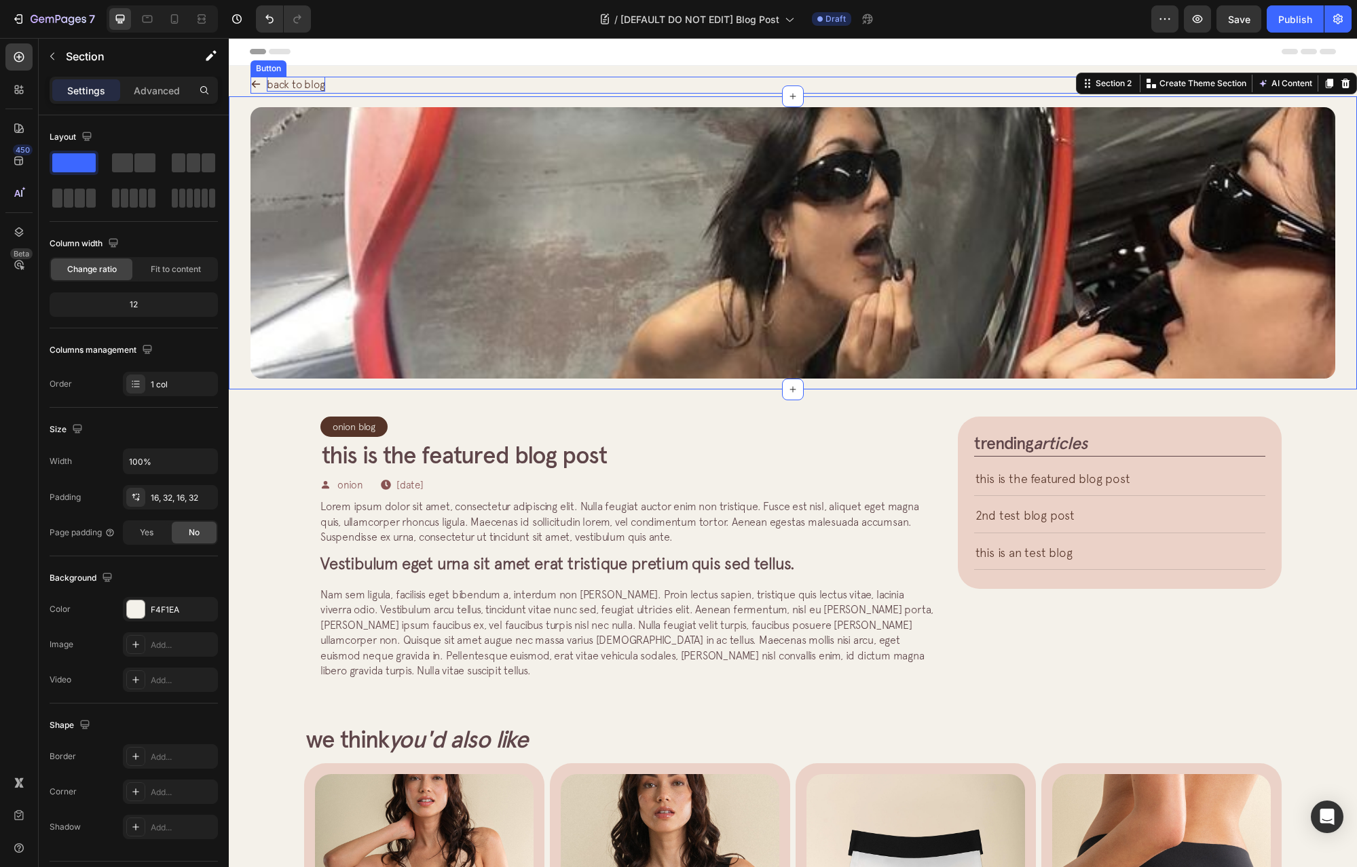
click at [315, 85] on p "back to blog" at bounding box center [296, 84] width 58 height 15
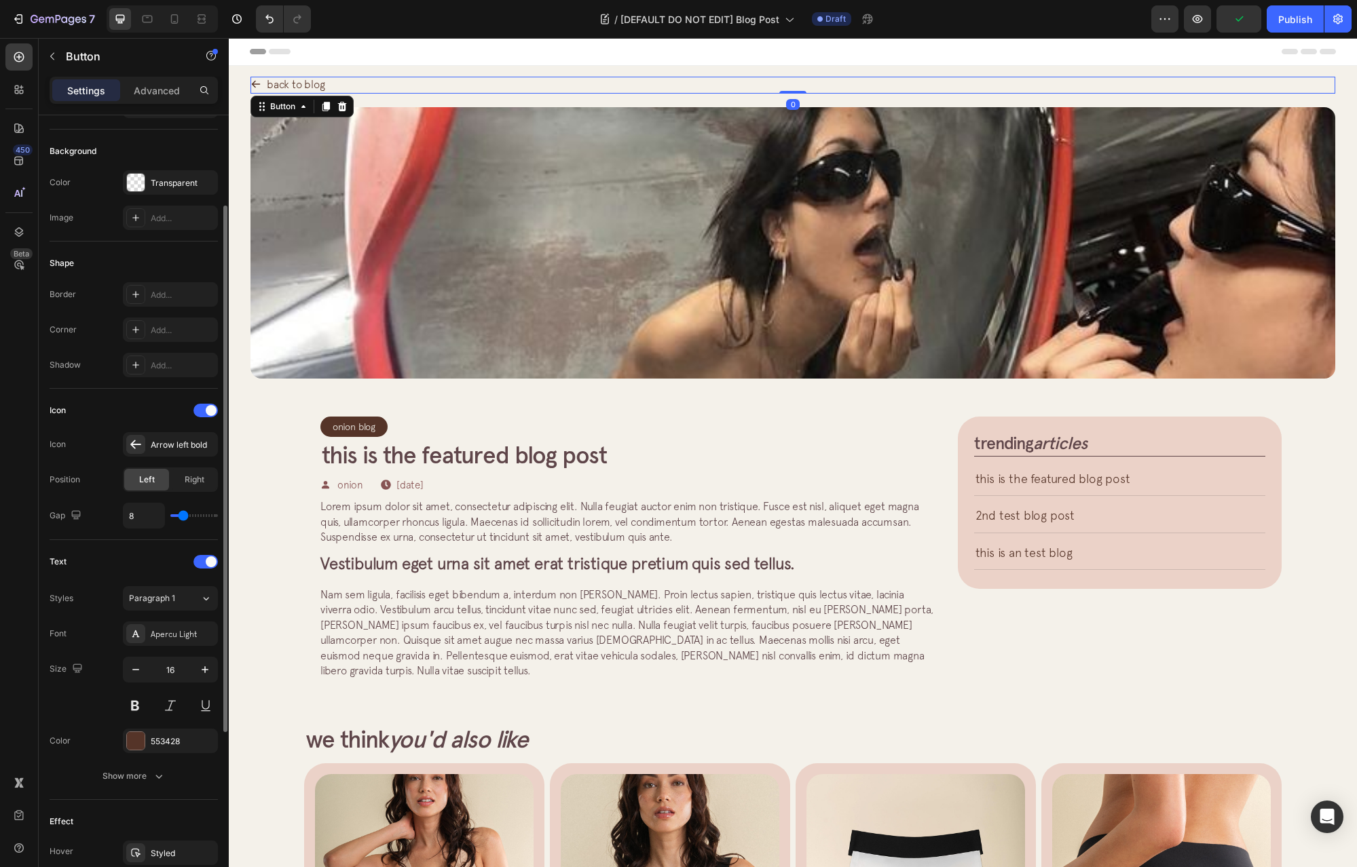
scroll to position [396, 0]
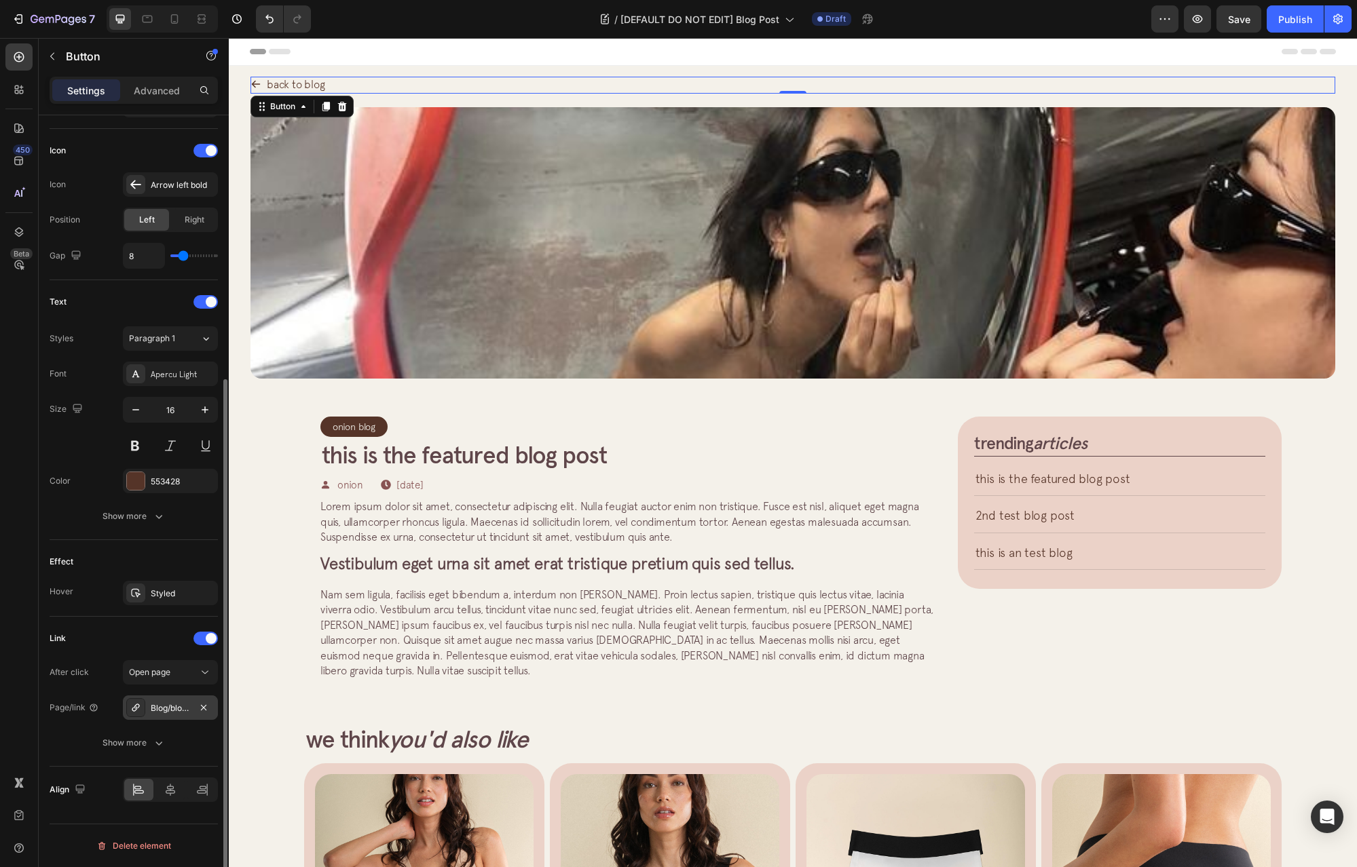
click at [149, 711] on div "Blog/blog-listing-page" at bounding box center [170, 708] width 95 height 24
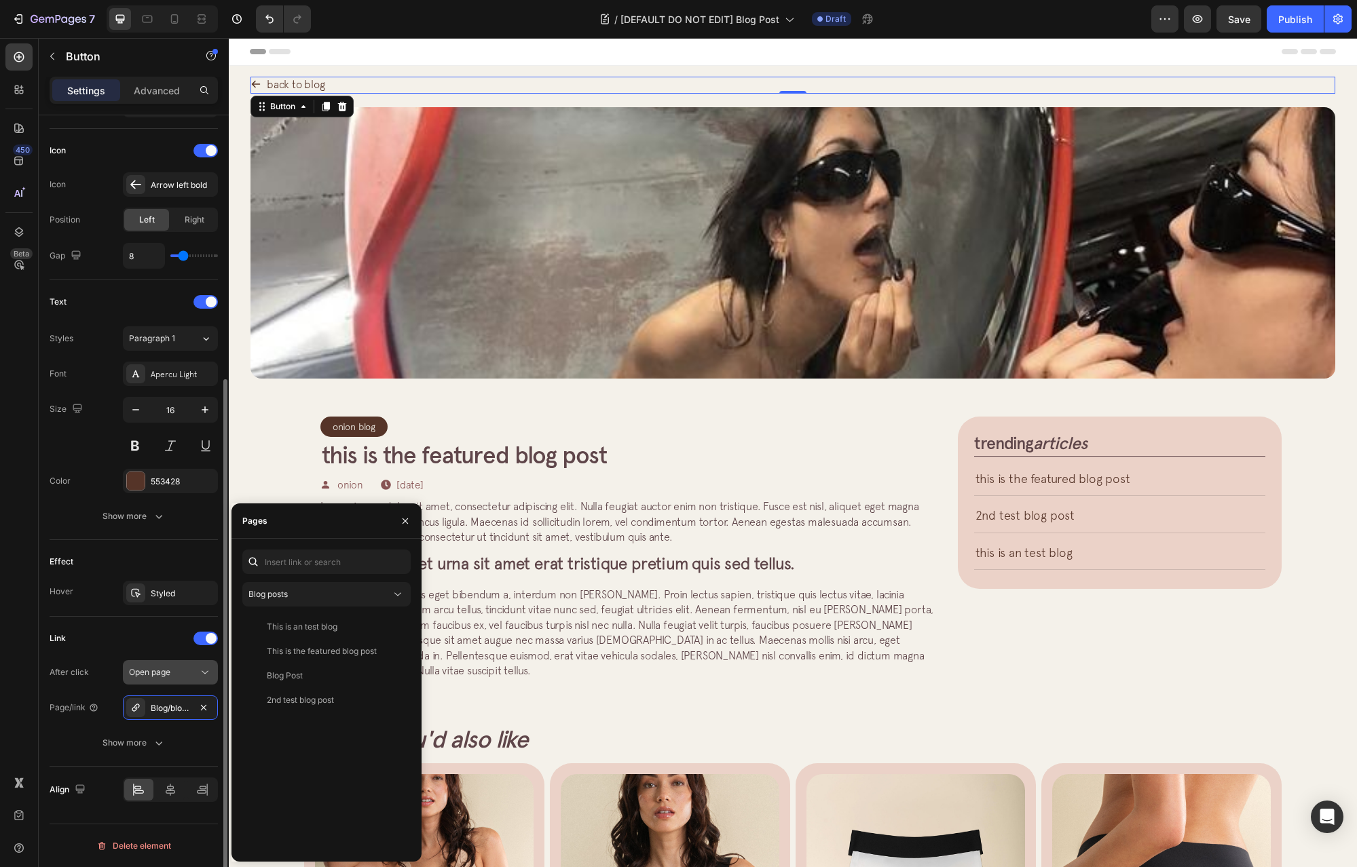
click at [198, 712] on icon "button" at bounding box center [203, 707] width 11 height 11
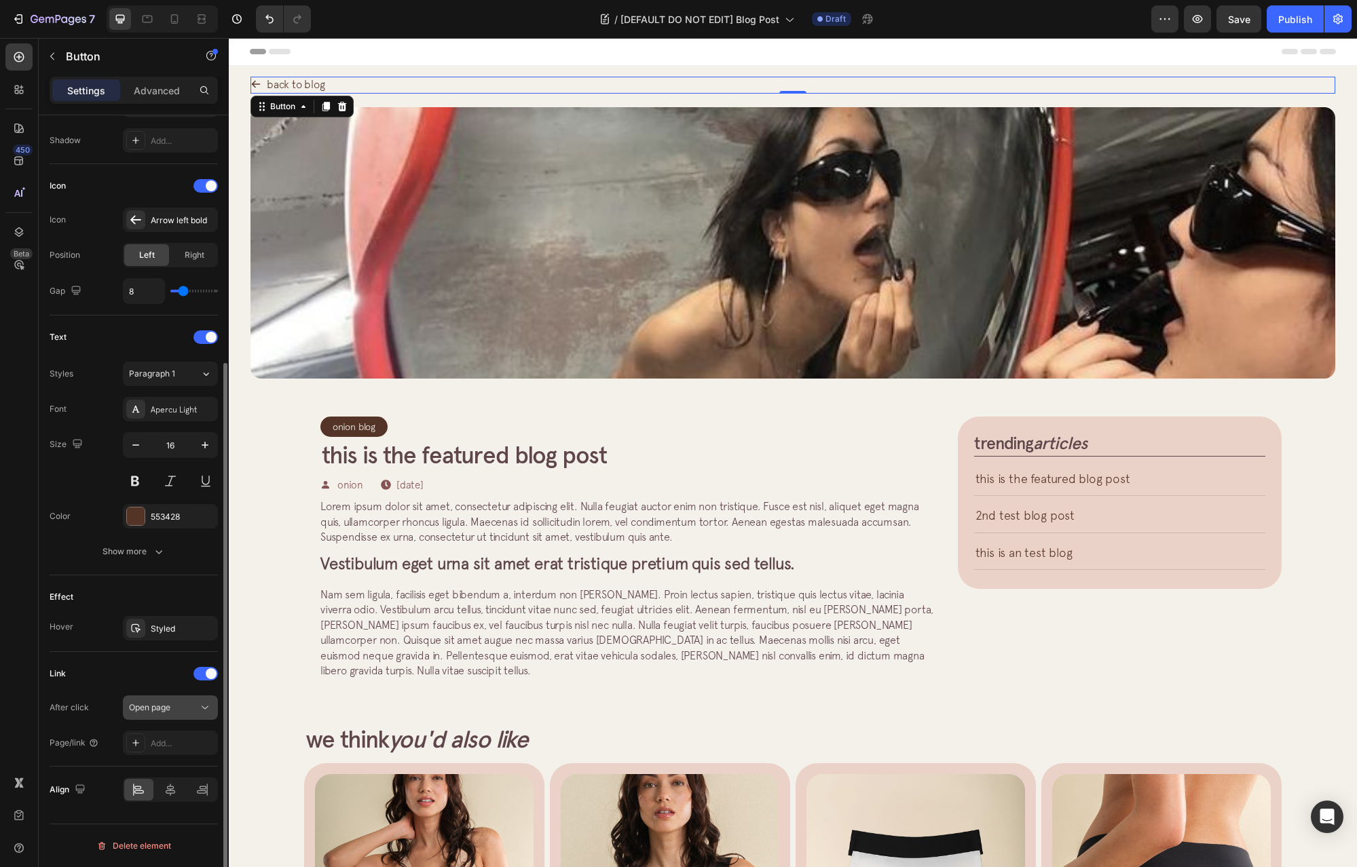
scroll to position [360, 0]
click at [193, 742] on div "Add..." at bounding box center [183, 744] width 64 height 12
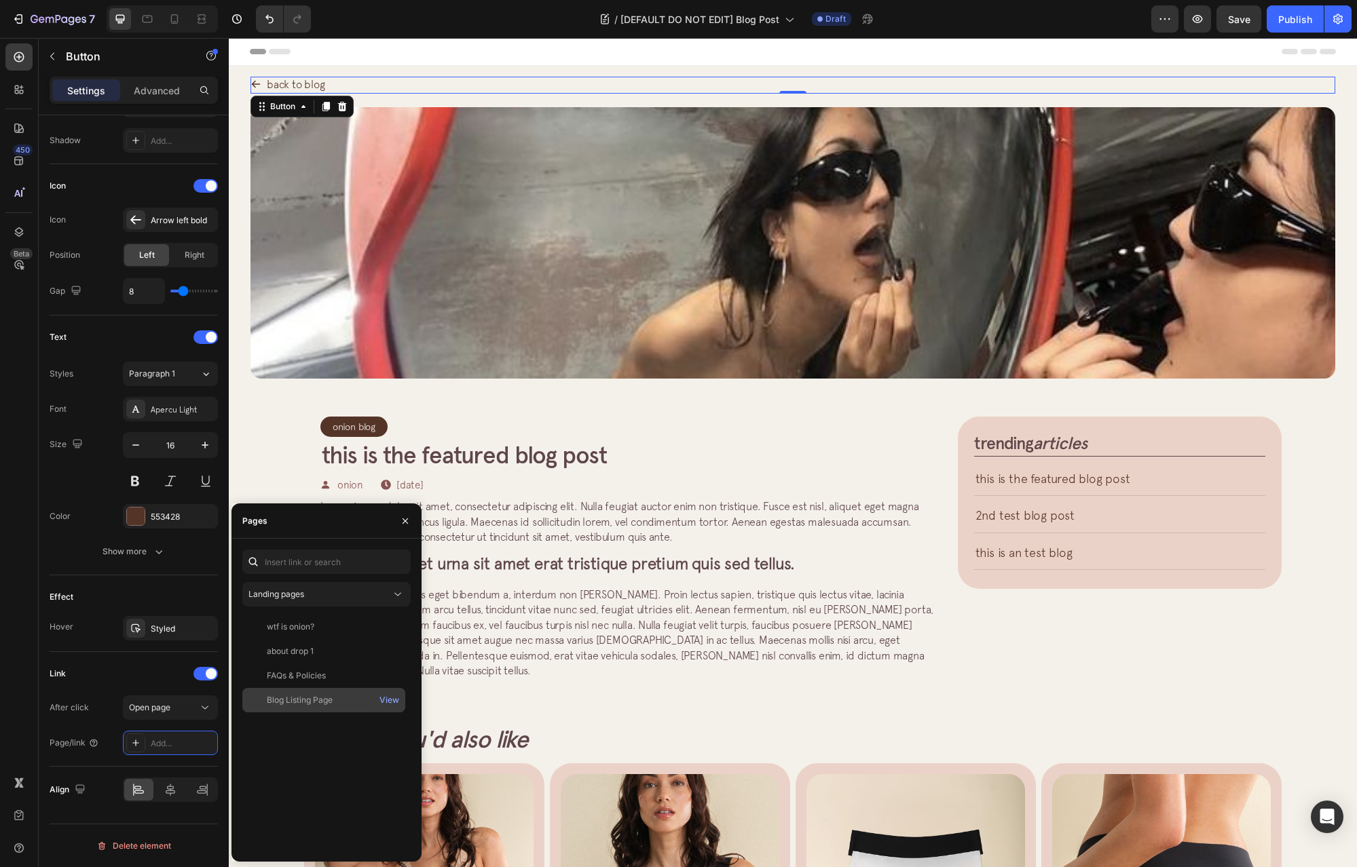
click at [326, 706] on div "Blog Listing Page View" at bounding box center [323, 700] width 163 height 24
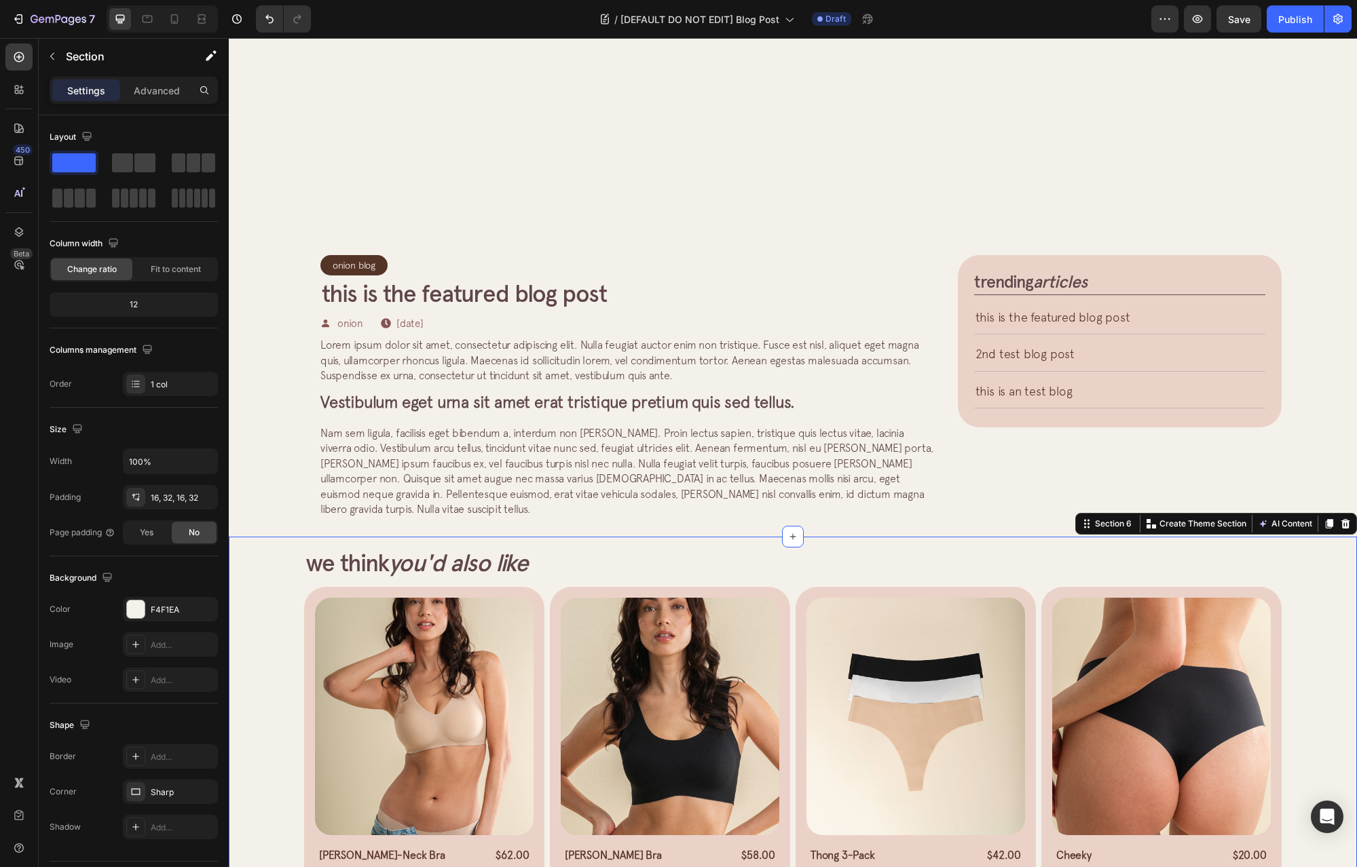
scroll to position [136, 0]
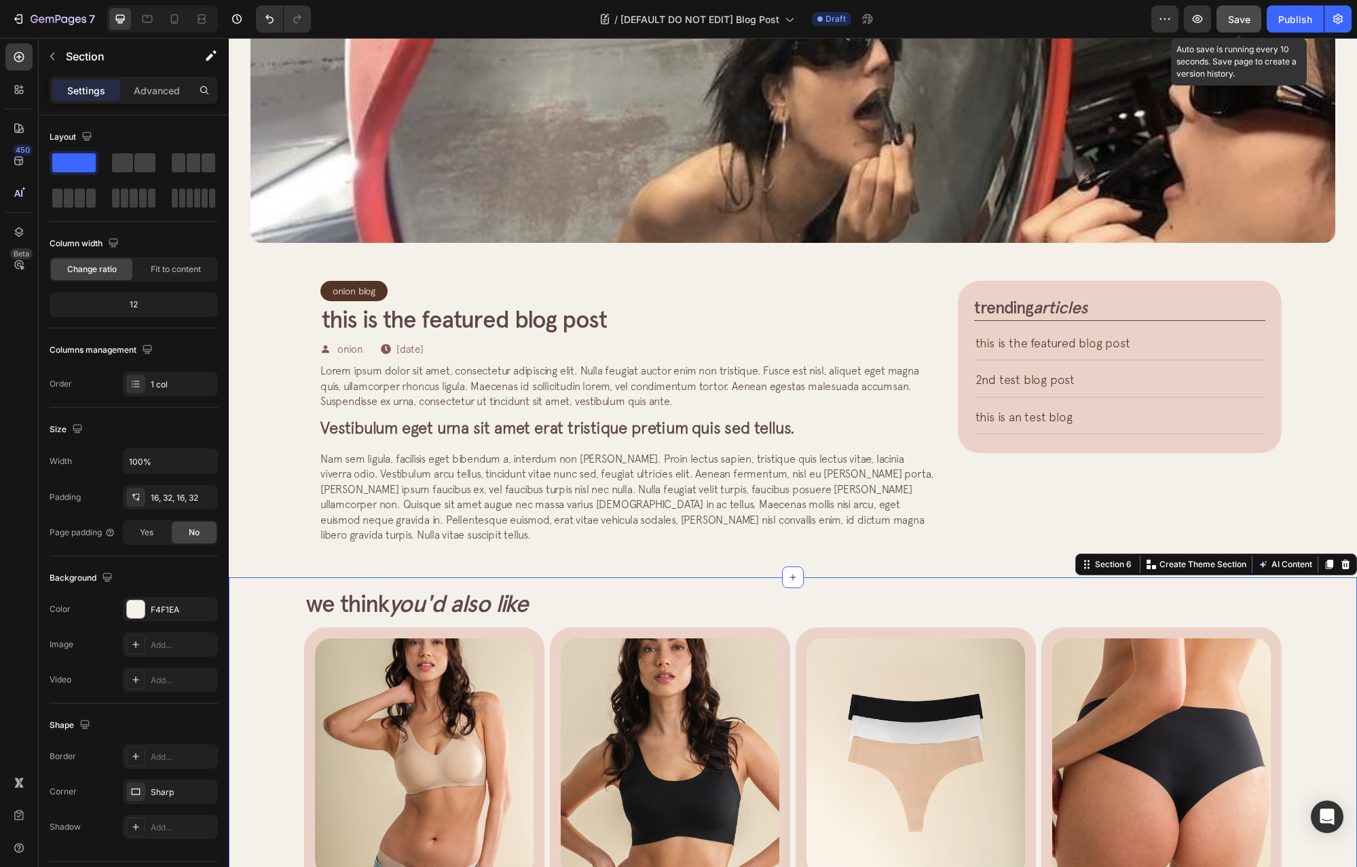
click at [1251, 23] on button "Save" at bounding box center [1238, 18] width 45 height 27
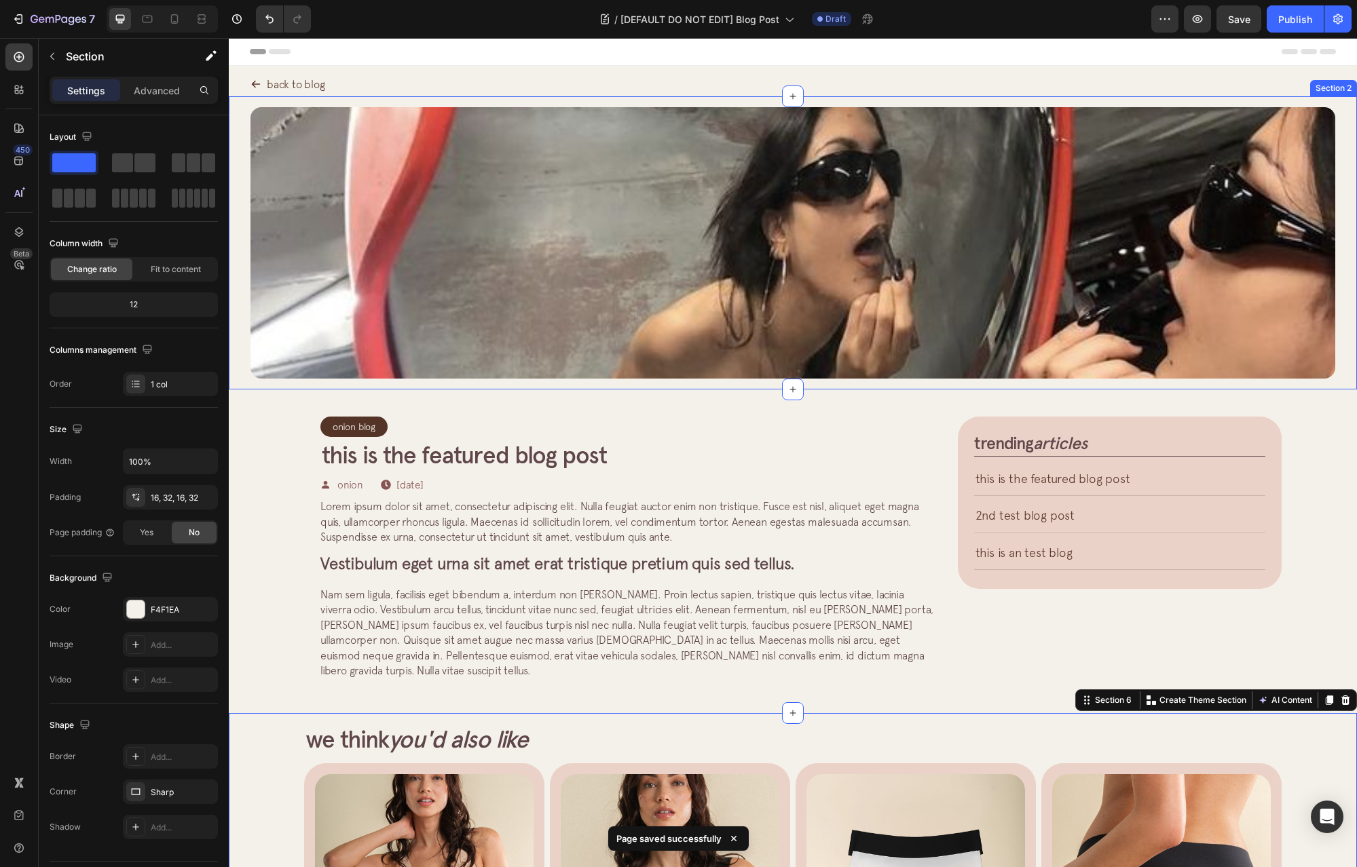
scroll to position [68, 0]
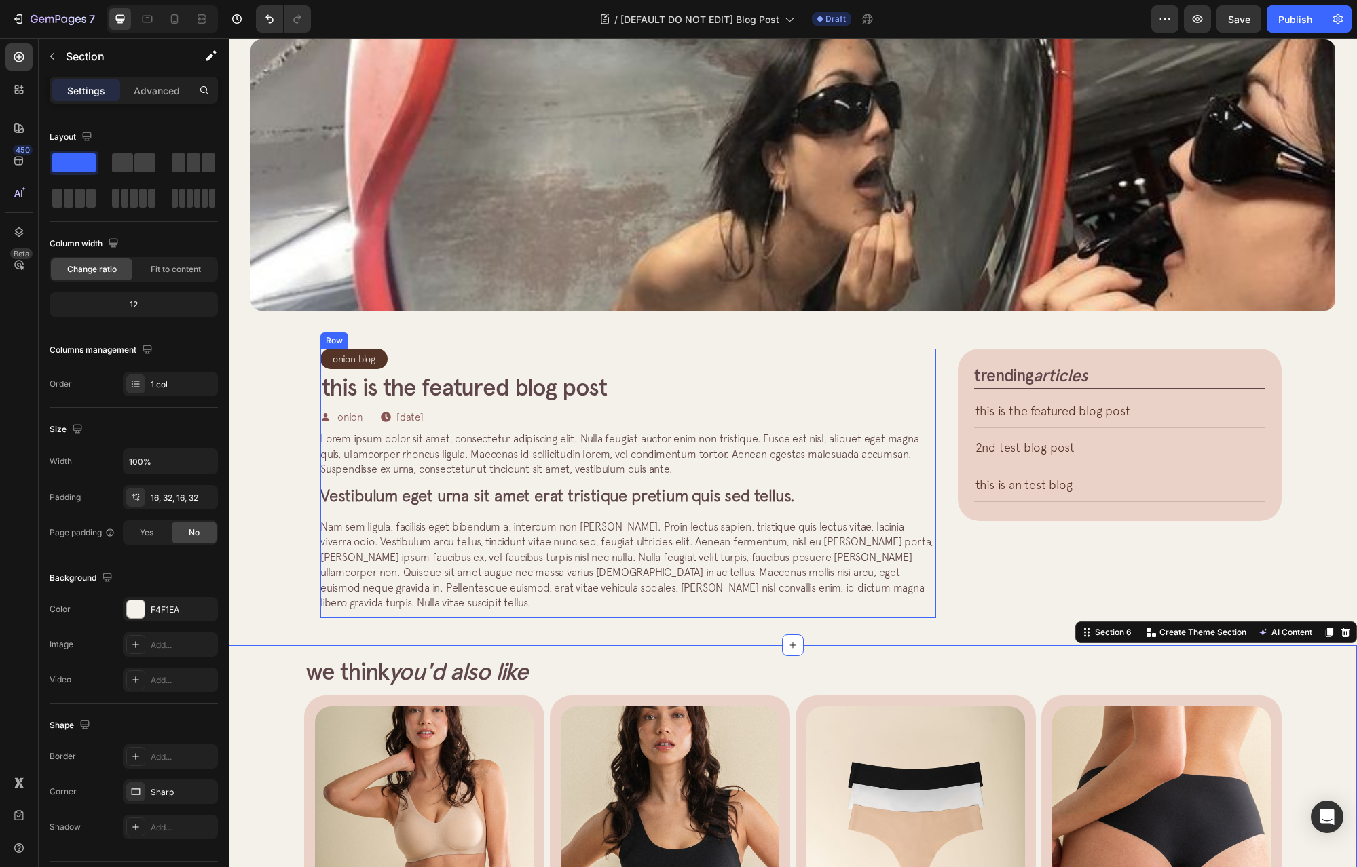
click at [412, 452] on span "Lorem ipsum dolor sit amet, consectetur adipiscing elit. Nulla feugiat auctor e…" at bounding box center [619, 453] width 599 height 43
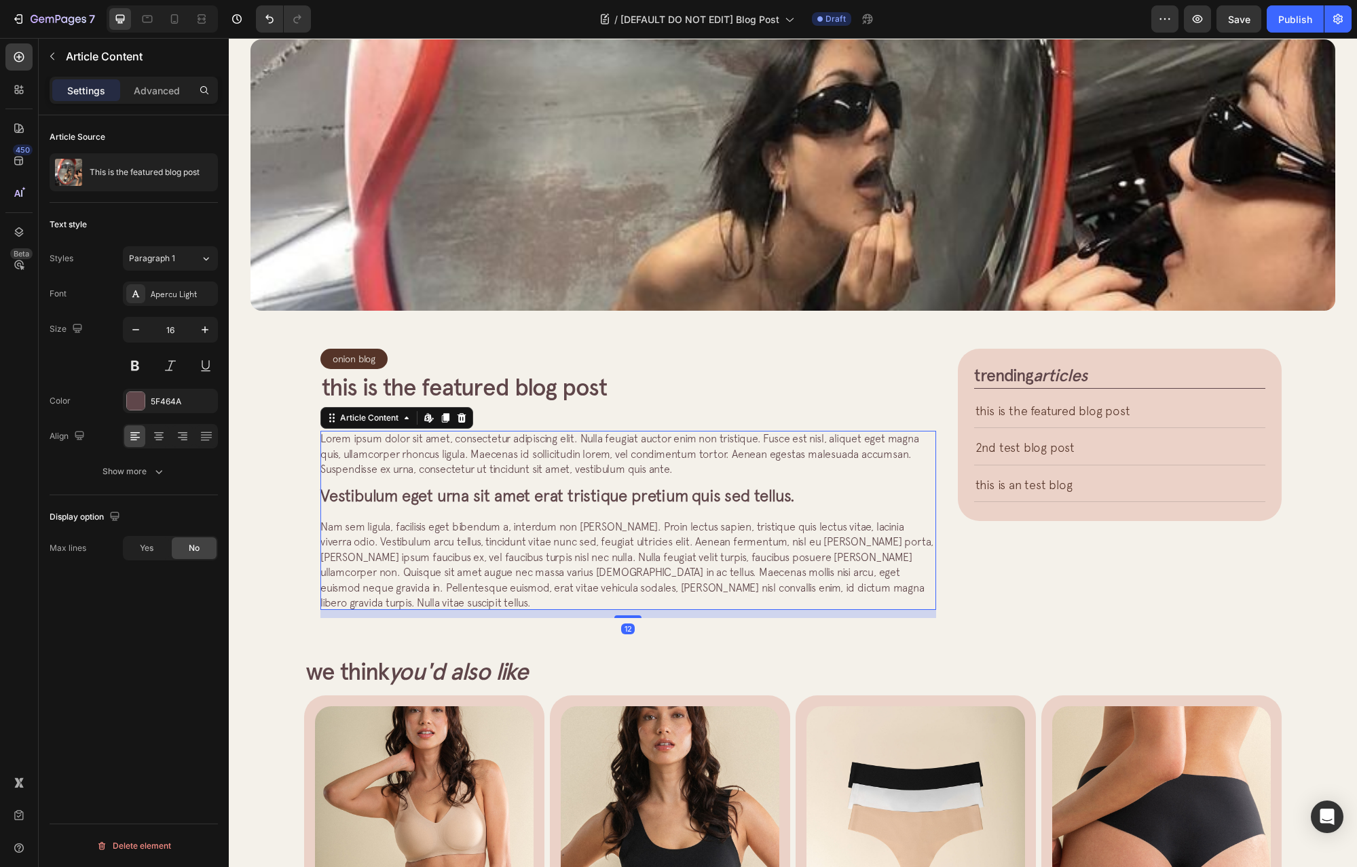
click at [440, 385] on h2 "This is the featured blog post" at bounding box center [628, 387] width 616 height 31
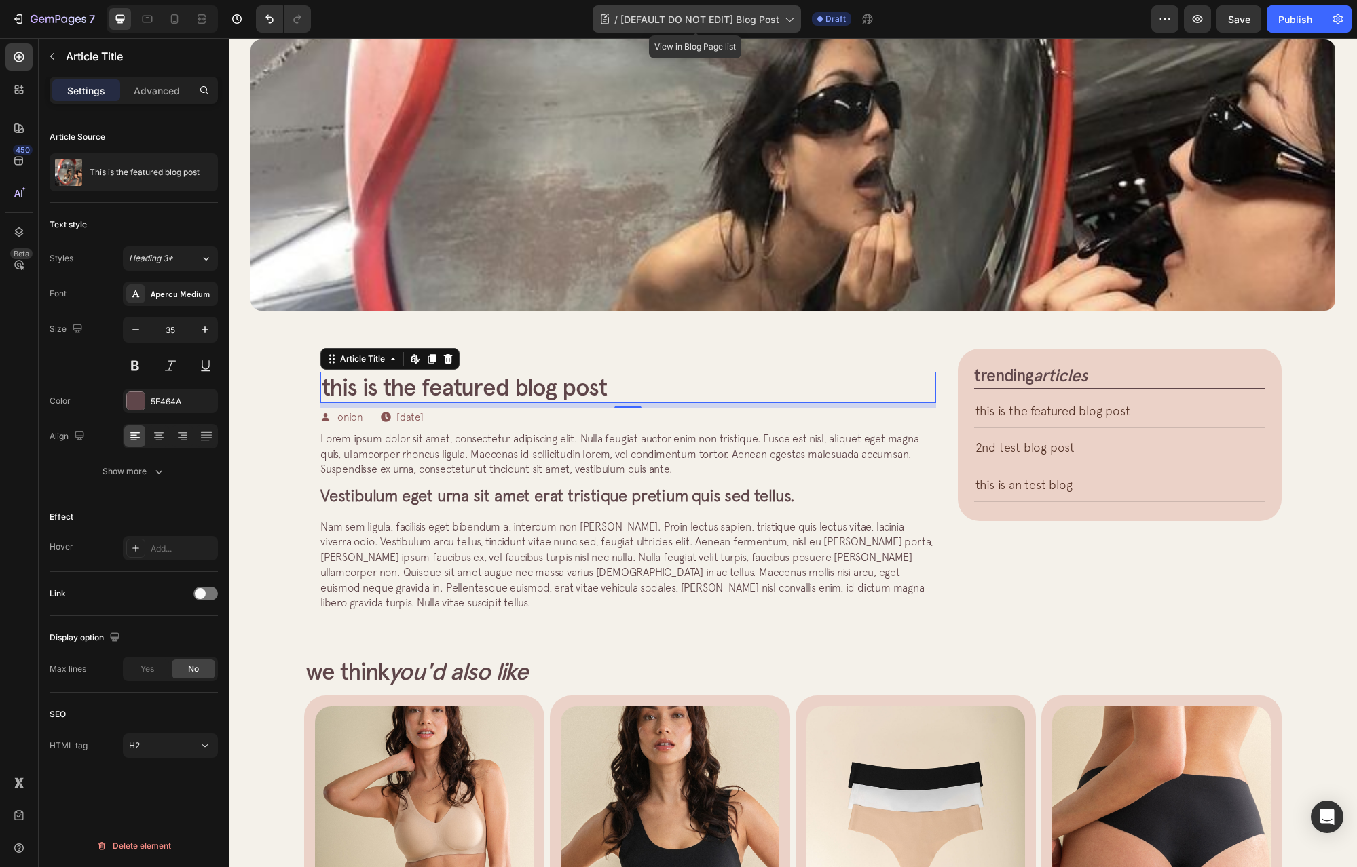
click at [686, 11] on div "/ [DEFAULT DO NOT EDIT] Blog Post" at bounding box center [696, 18] width 208 height 27
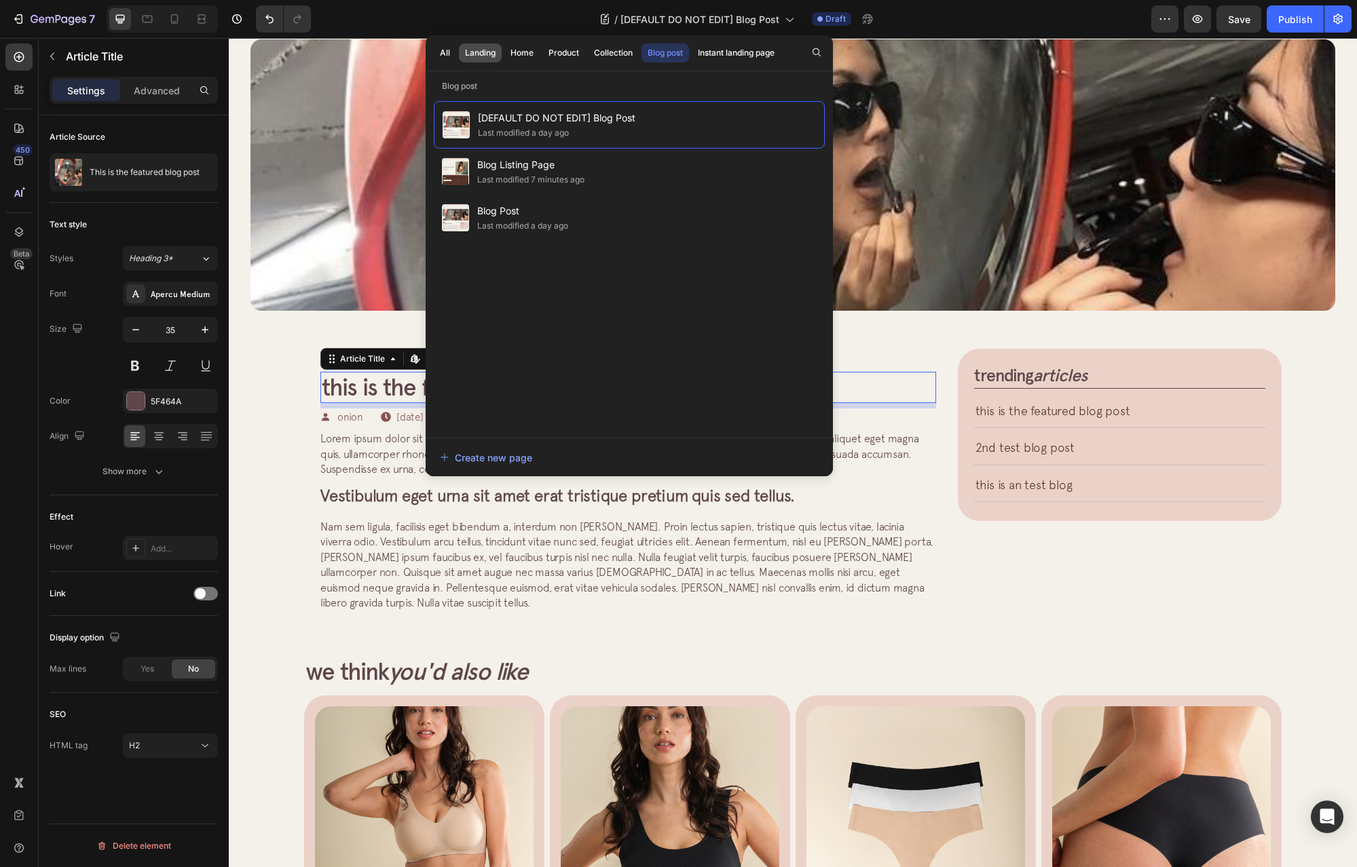
click at [481, 56] on div "Landing" at bounding box center [480, 53] width 31 height 12
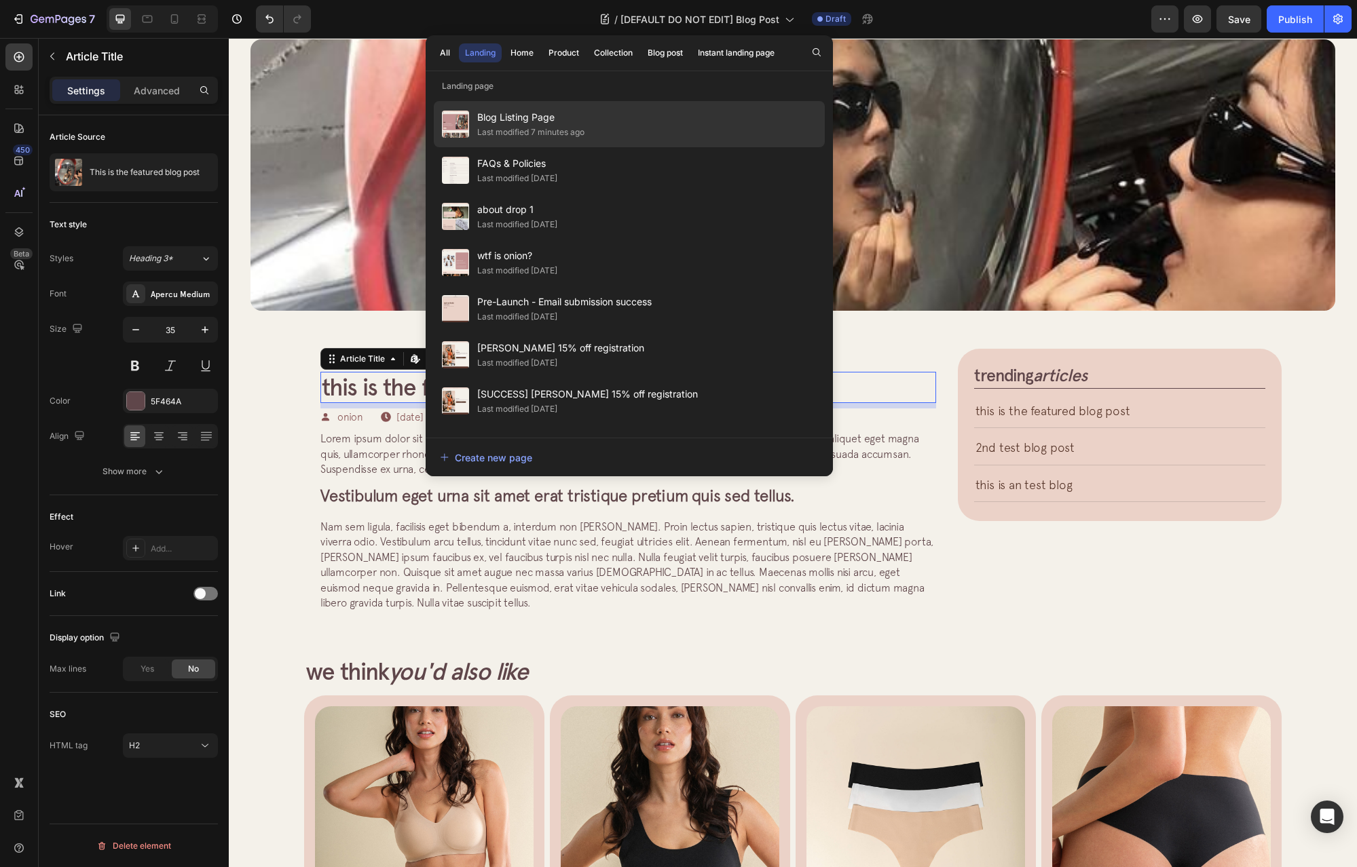
click at [535, 119] on span "Blog Listing Page" at bounding box center [530, 117] width 107 height 16
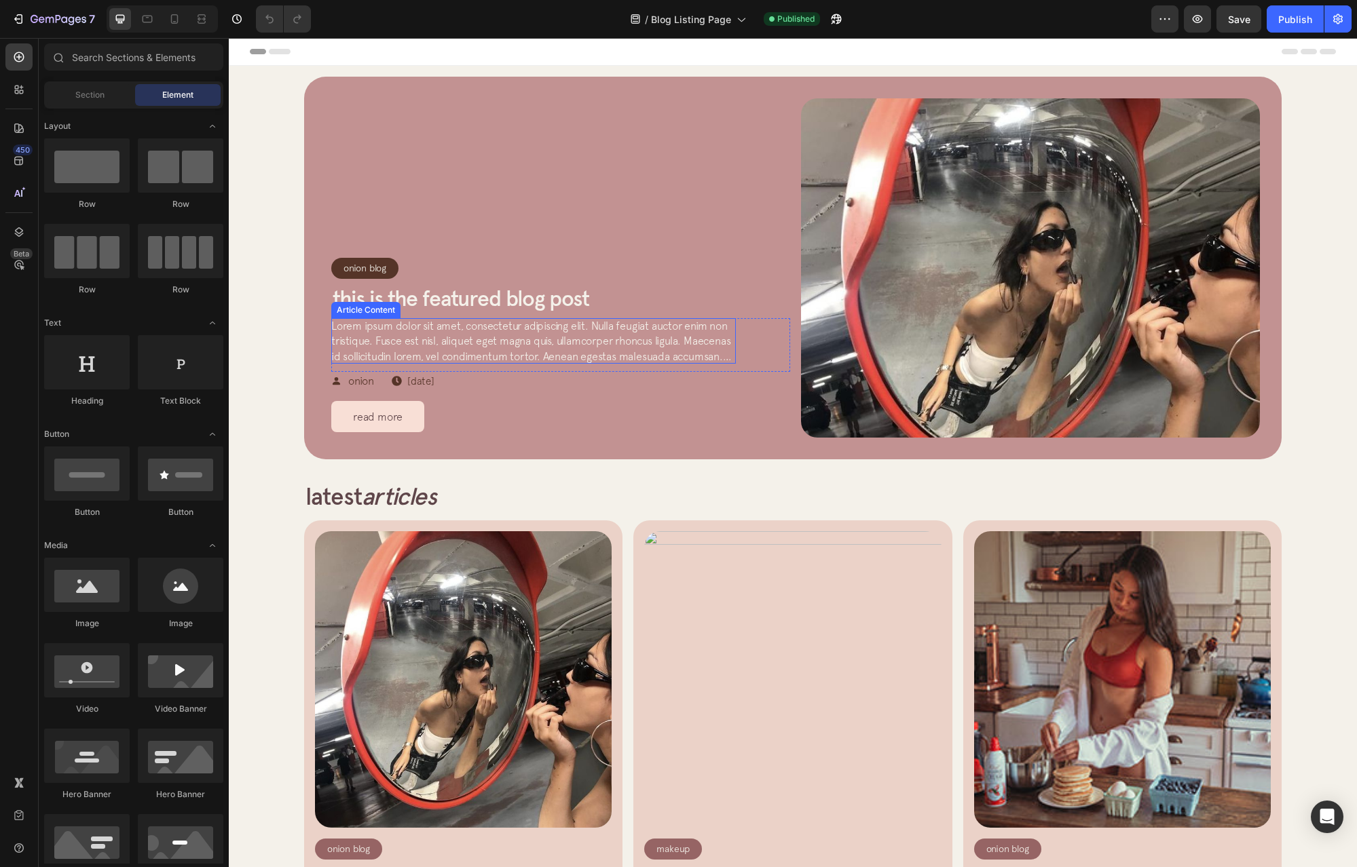
click at [447, 331] on span "Lorem ipsum dolor sit amet, consectetur adipiscing elit. Nulla feugiat auctor e…" at bounding box center [531, 349] width 400 height 58
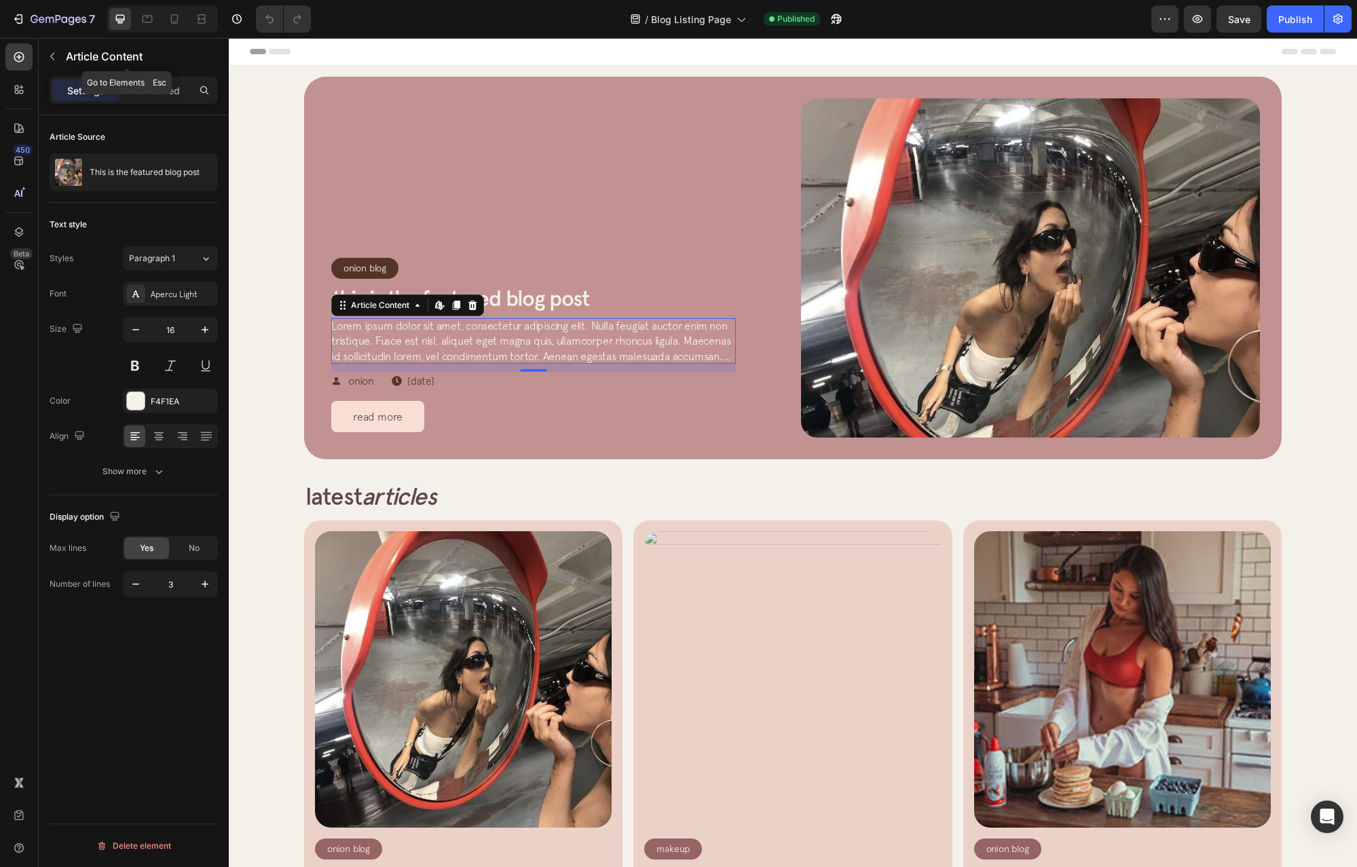
click at [43, 64] on button "button" at bounding box center [52, 56] width 22 height 22
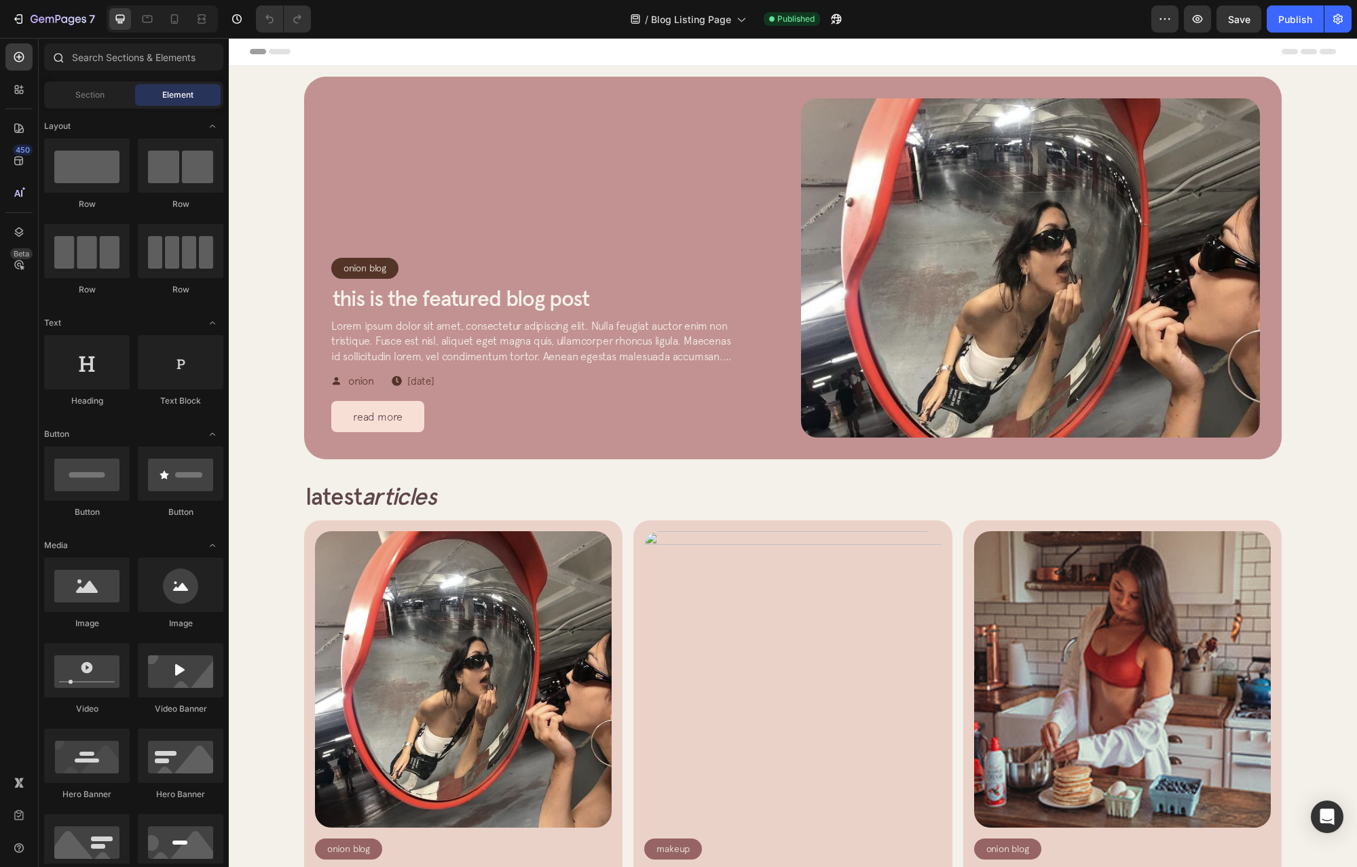
click at [98, 75] on div at bounding box center [134, 59] width 190 height 33
click at [112, 55] on input "text" at bounding box center [133, 56] width 179 height 27
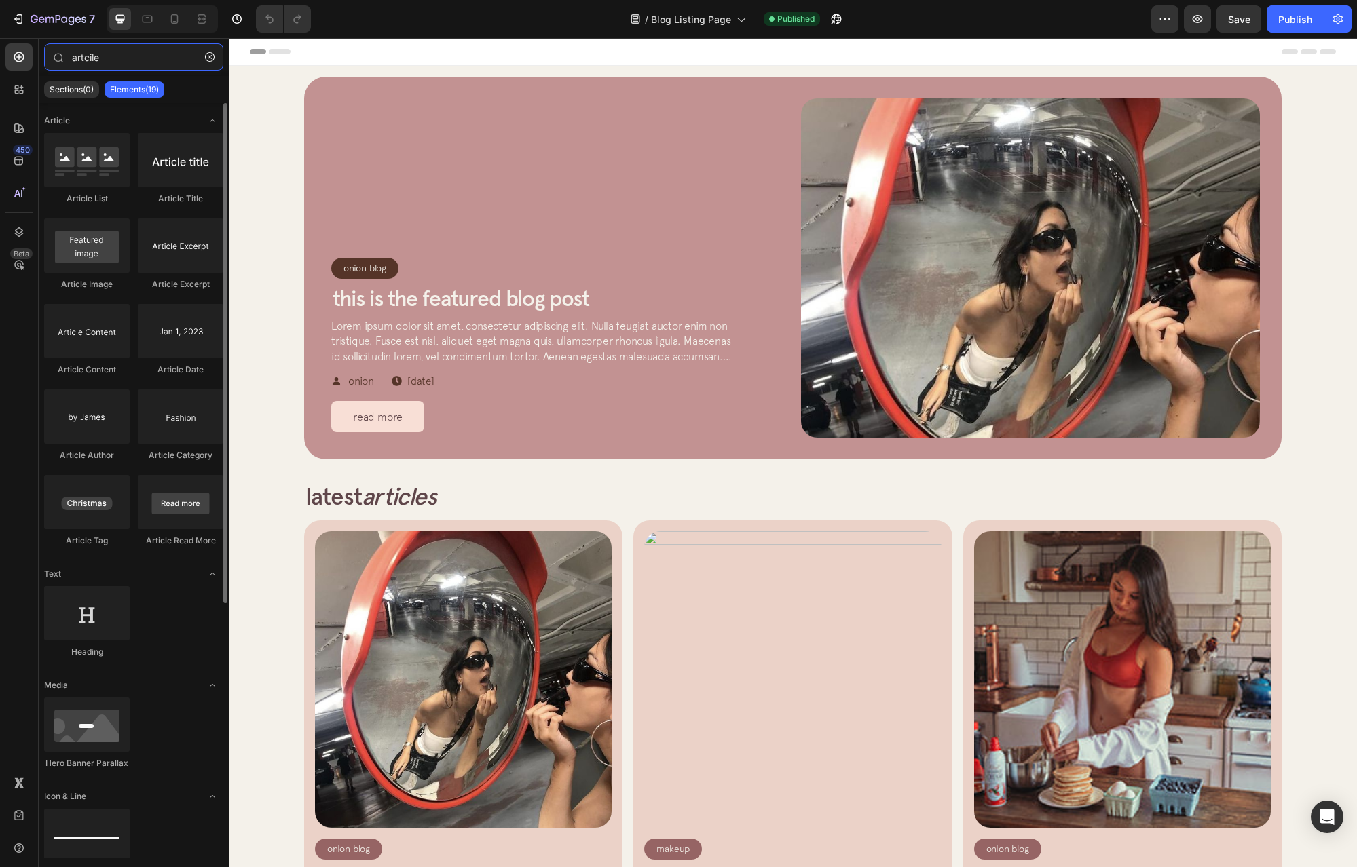
type input "artcile"
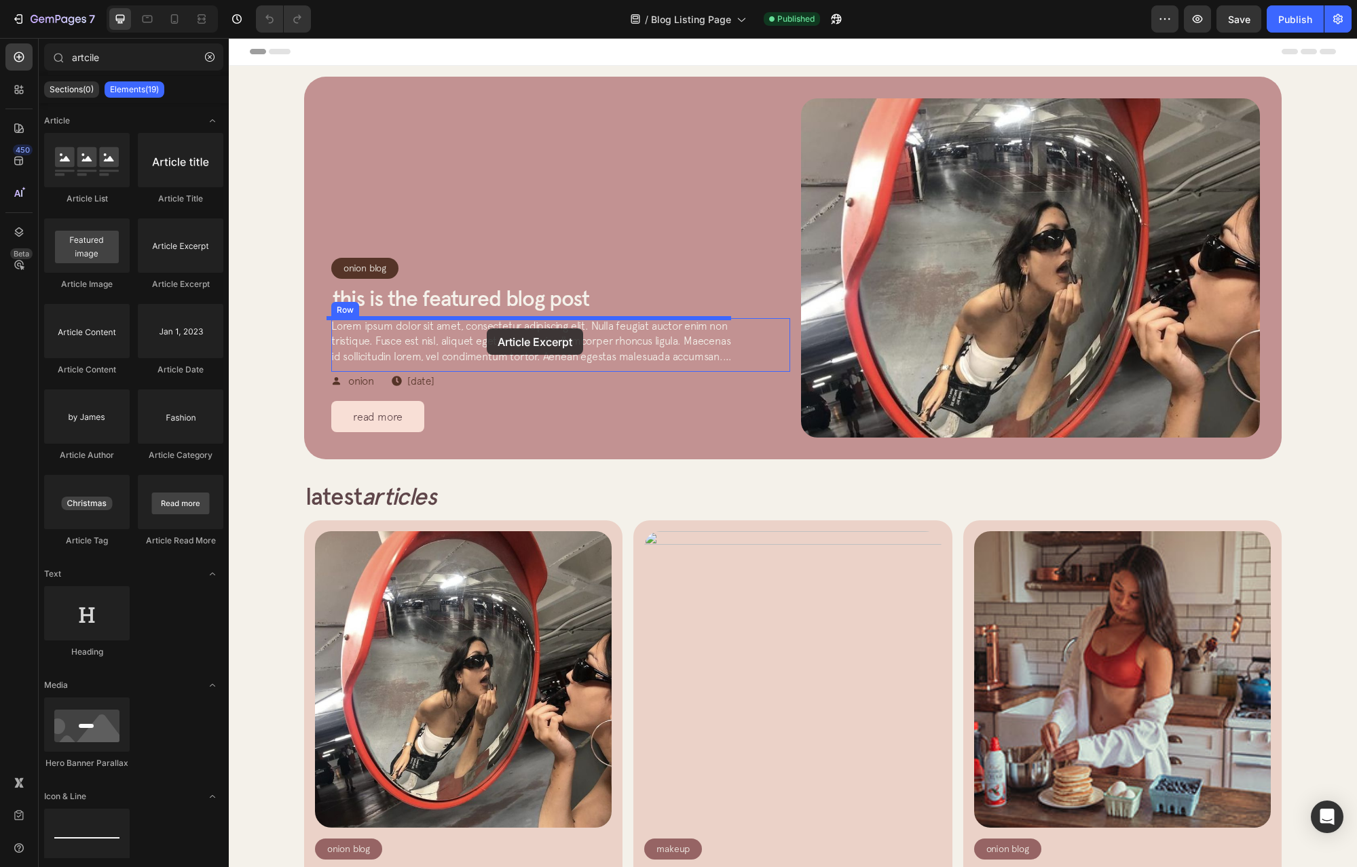
drag, startPoint x: 446, startPoint y: 314, endPoint x: 487, endPoint y: 328, distance: 43.4
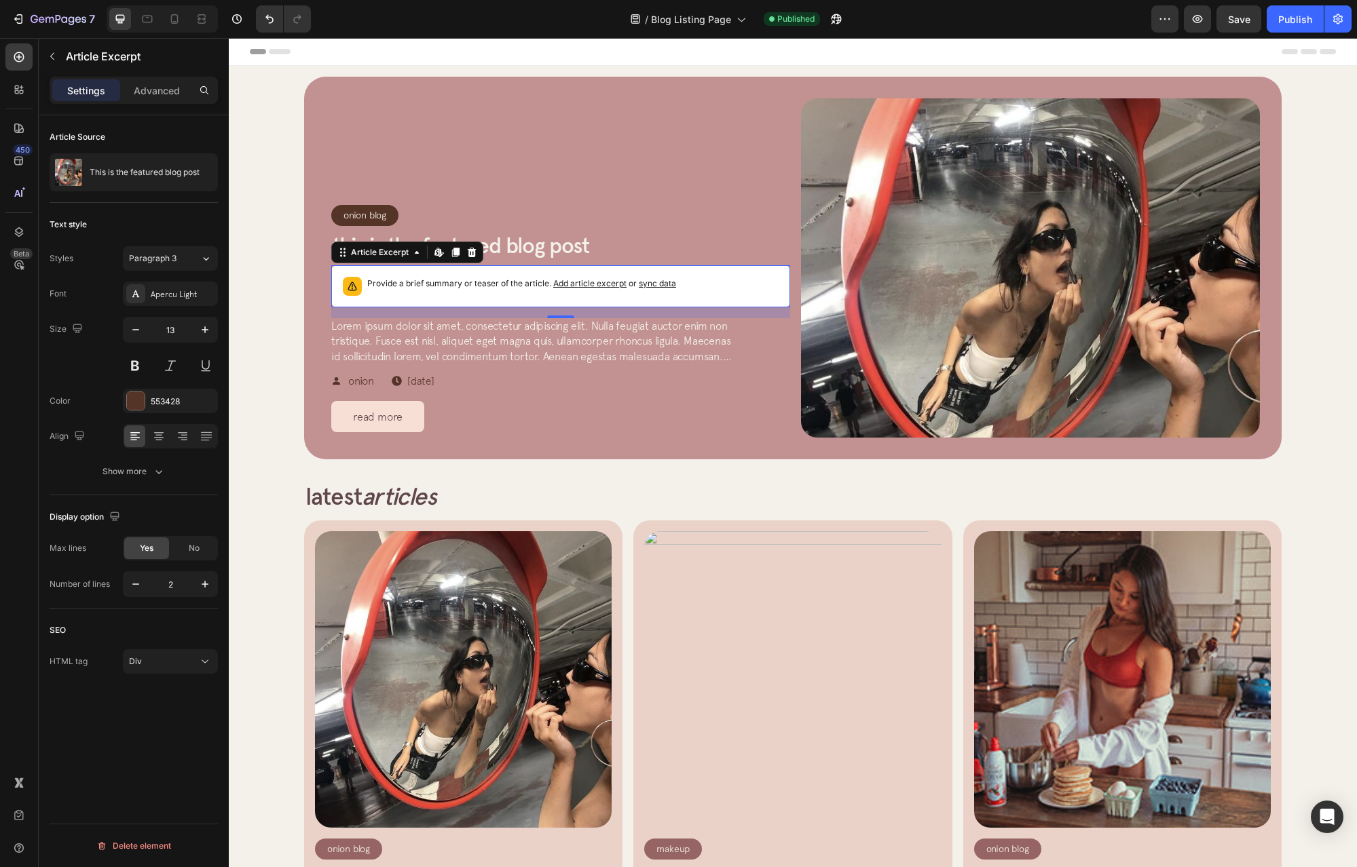
click at [639, 284] on span "sync data" at bounding box center [657, 283] width 37 height 10
click at [651, 289] on p "Provide a brief summary or teaser of the article. Add article excerpt or sync d…" at bounding box center [521, 284] width 309 height 14
click at [555, 397] on div "Onion Blog Article Category Row Row This is the featured blog post Article Titl…" at bounding box center [560, 265] width 459 height 334
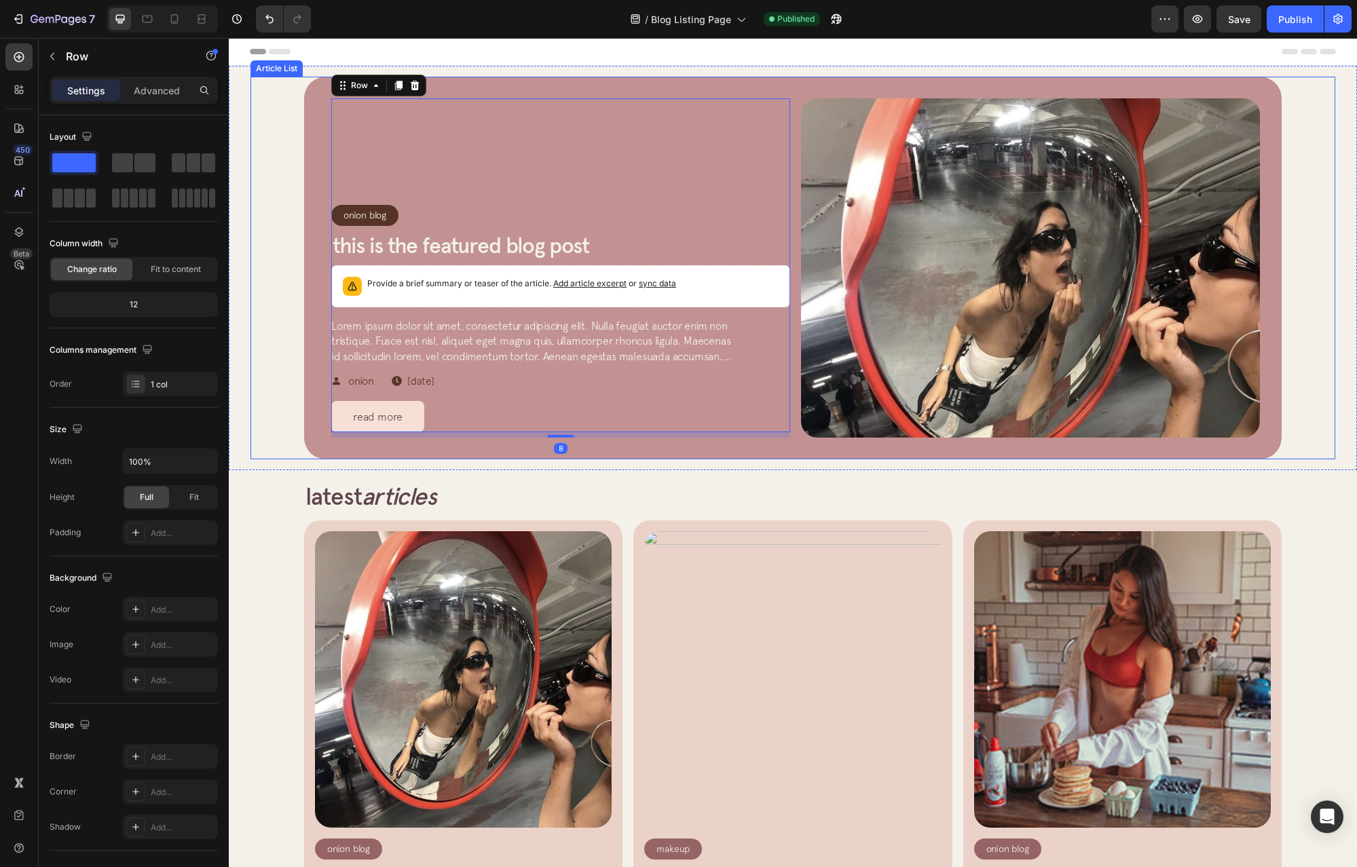
click at [411, 276] on div "Provide a brief summary or teaser of the article. Add article excerpt or sync d…" at bounding box center [560, 286] width 447 height 30
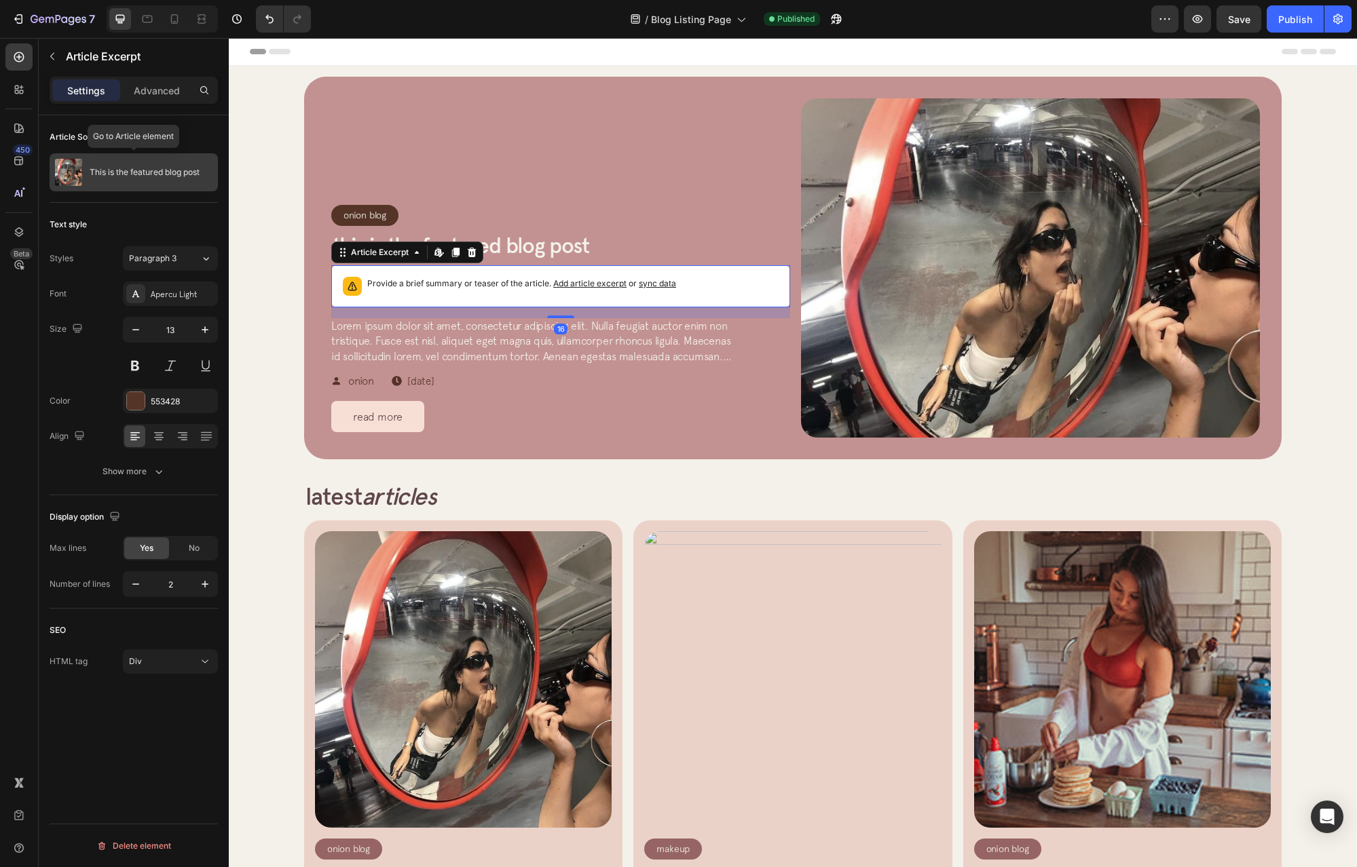
click at [151, 182] on div "This is the featured blog post" at bounding box center [134, 172] width 168 height 38
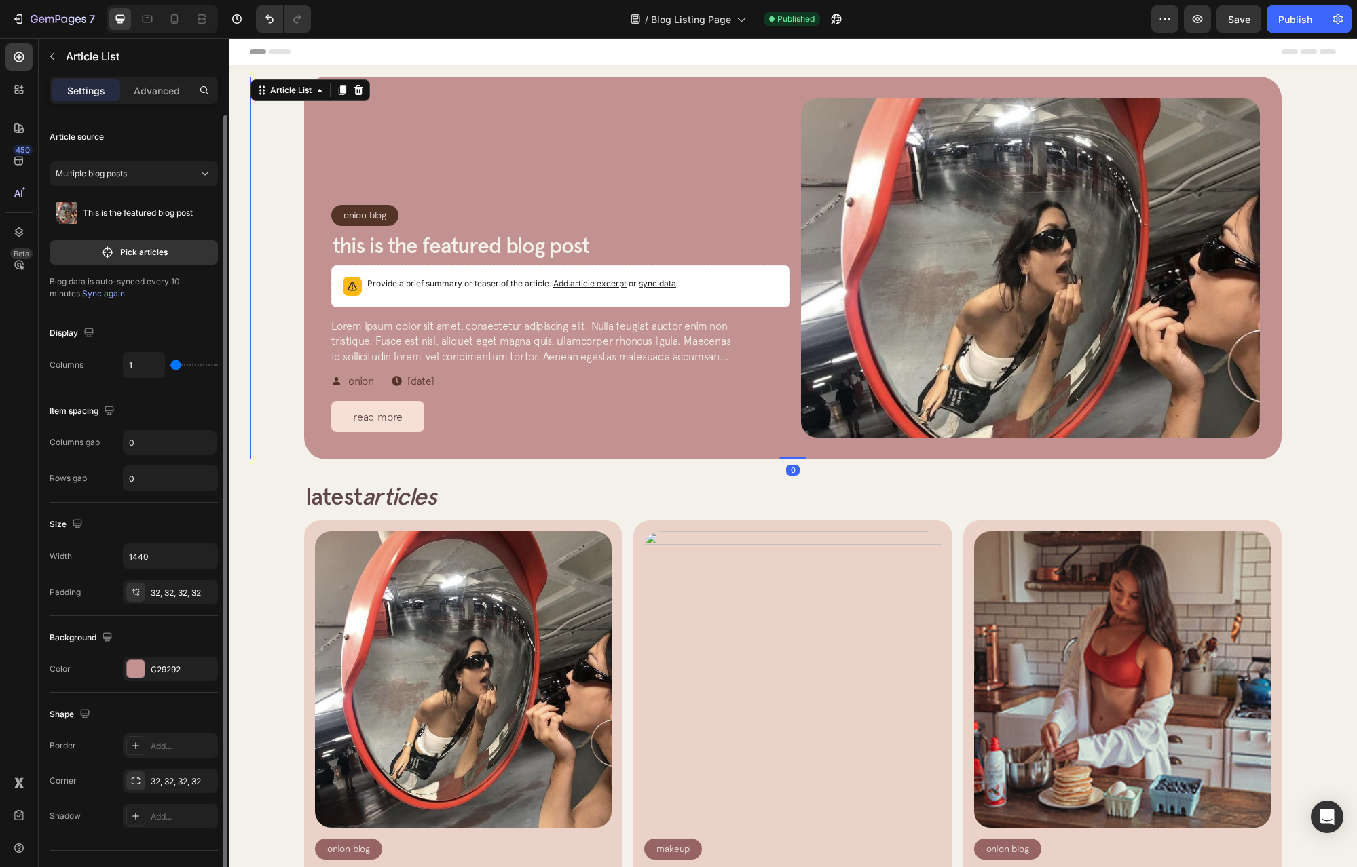
click at [86, 301] on div "Article source Multiple blog posts This is the featured blog post Pick articles…" at bounding box center [134, 213] width 168 height 196
click at [86, 295] on span "Sync again" at bounding box center [103, 293] width 43 height 10
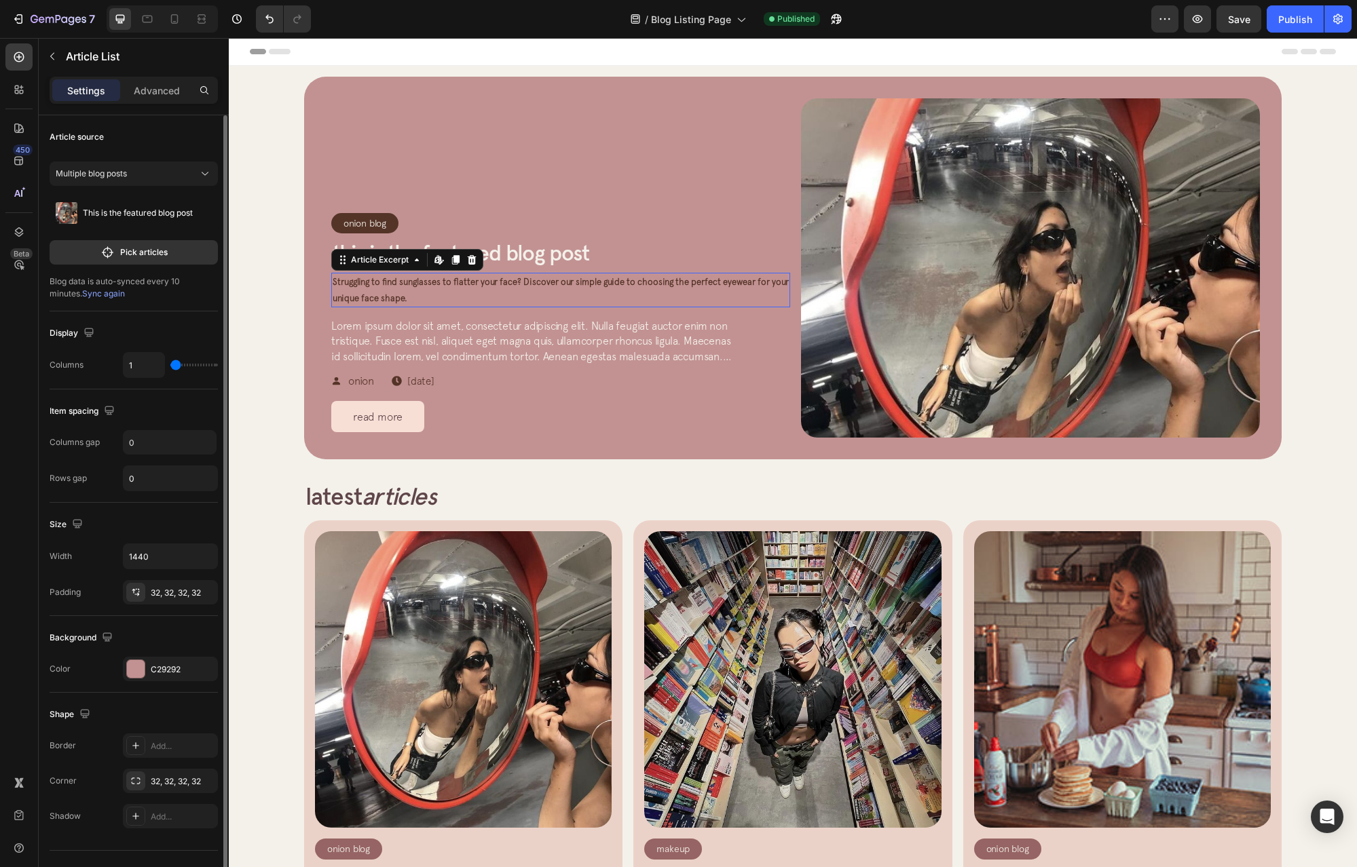
click at [390, 286] on span "Struggling to find sunglasses to flatter your face? Discover our simple guide t…" at bounding box center [561, 290] width 456 height 26
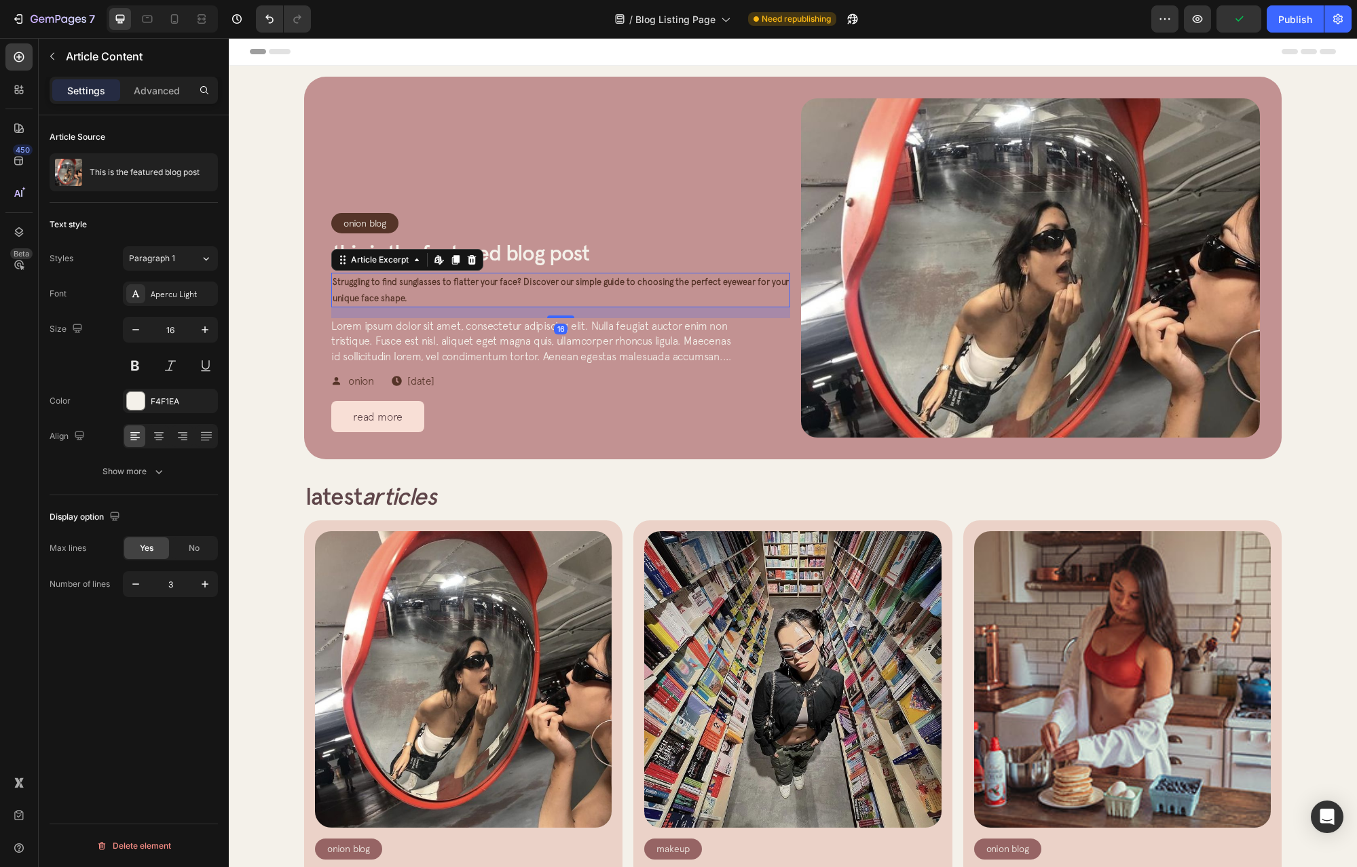
click at [403, 329] on span "Lorem ipsum dolor sit amet, consectetur adipiscing elit. Nulla feugiat auctor e…" at bounding box center [531, 349] width 400 height 58
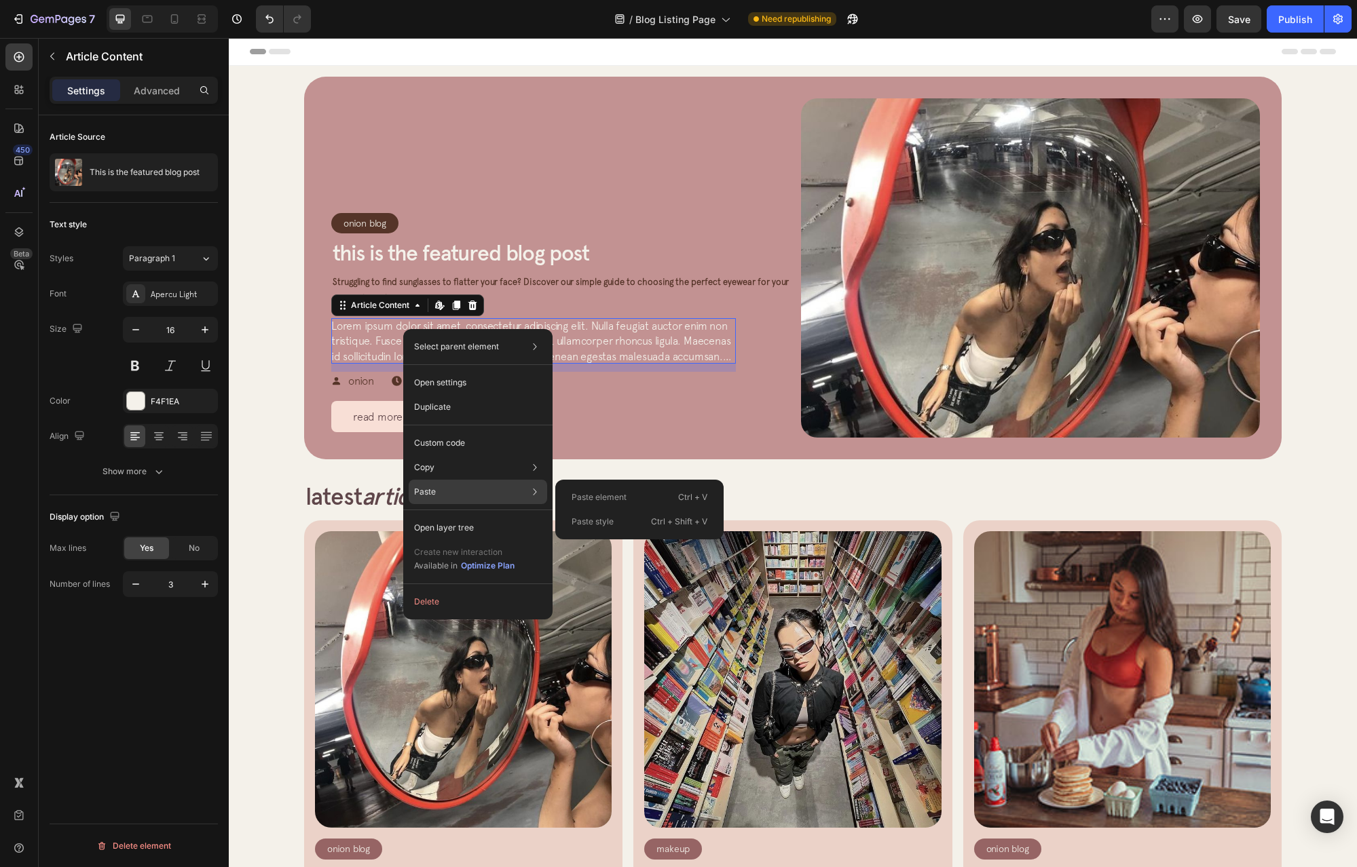
drag, startPoint x: 594, startPoint y: 505, endPoint x: 366, endPoint y: 462, distance: 232.0
click at [594, 505] on div "Paste element Ctrl + V" at bounding box center [639, 497] width 157 height 24
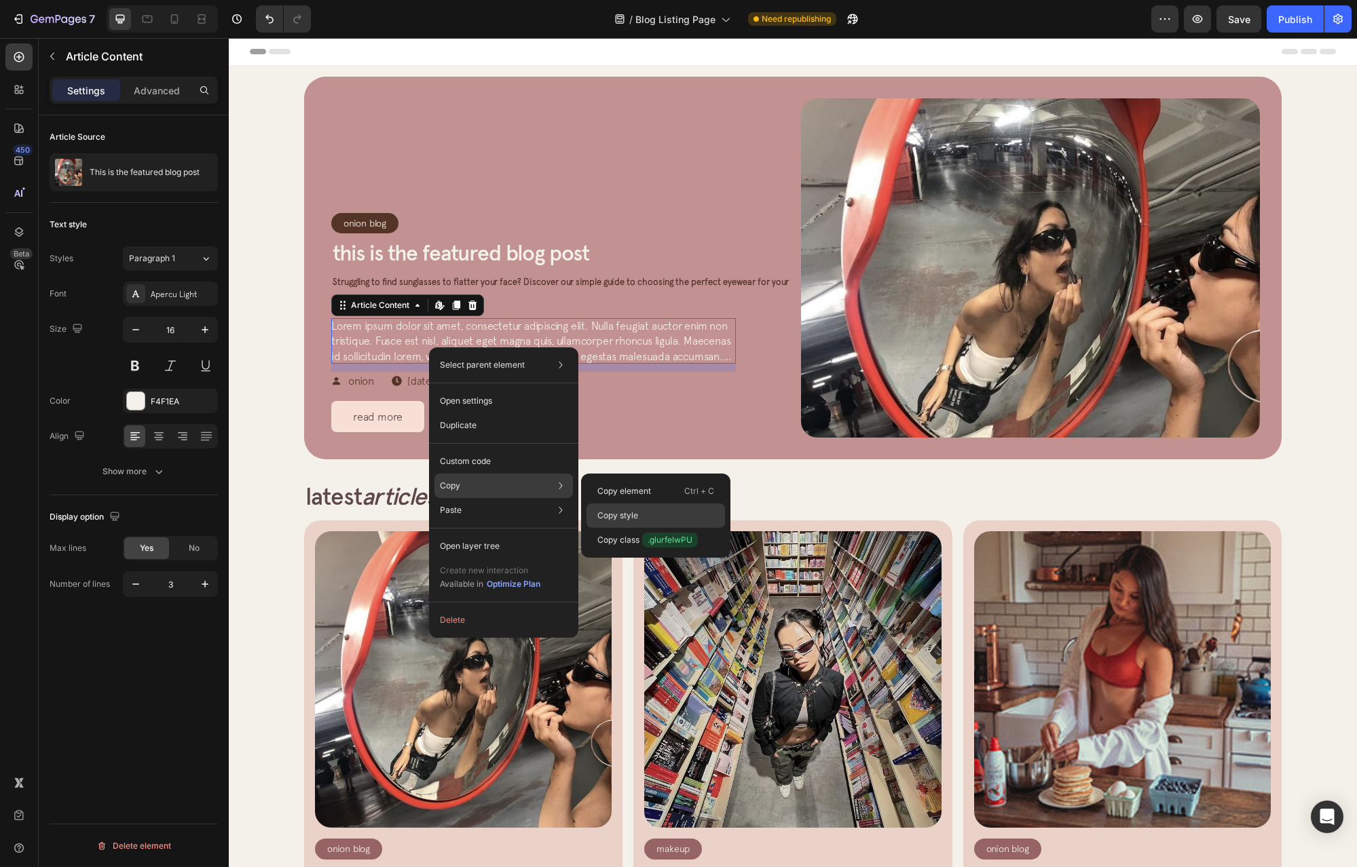
drag, startPoint x: 613, startPoint y: 516, endPoint x: 383, endPoint y: 473, distance: 234.1
click at [613, 517] on p "Copy style" at bounding box center [617, 516] width 41 height 12
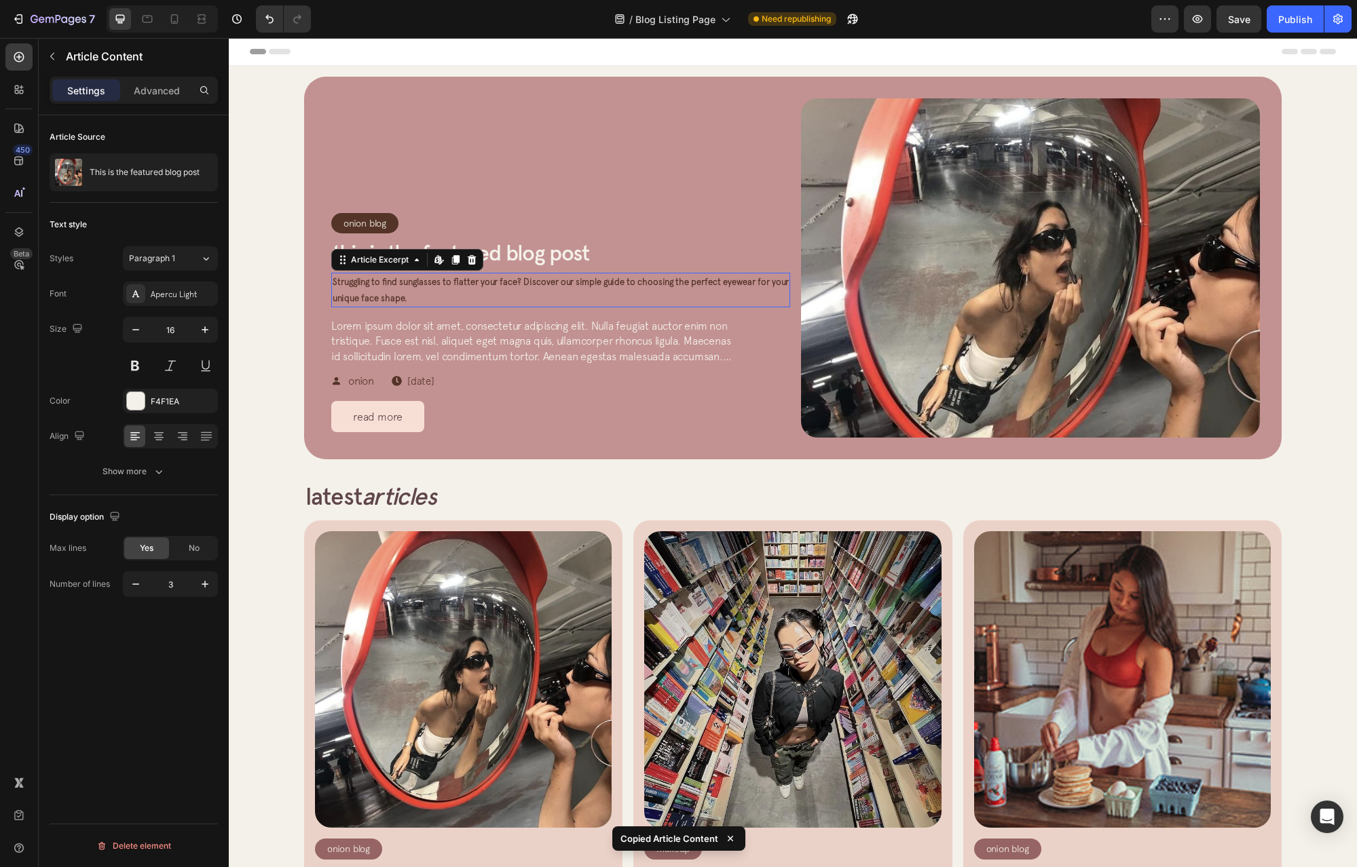
click at [411, 281] on span "Struggling to find sunglasses to flatter your face? Discover our simple guide t…" at bounding box center [561, 290] width 456 height 26
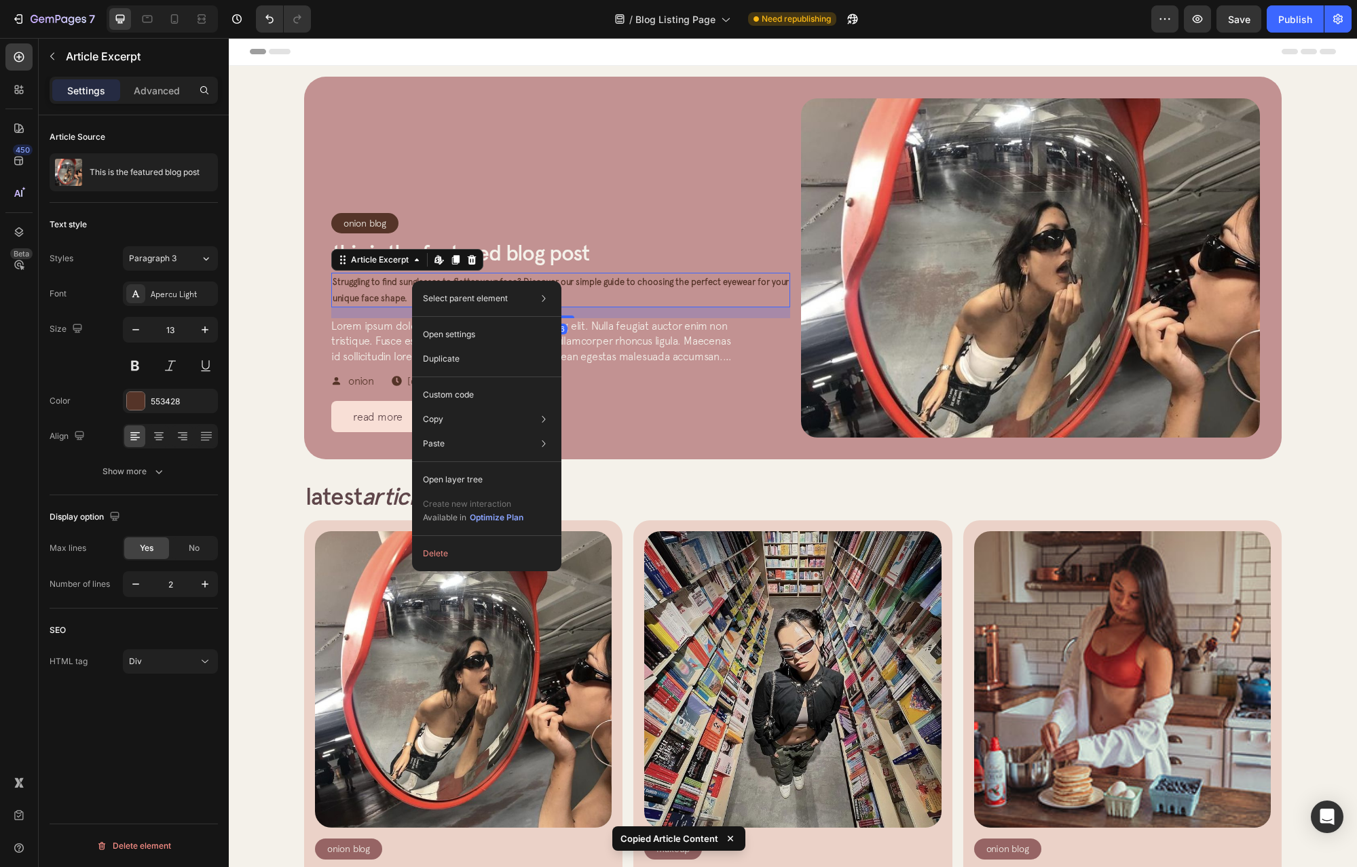
click at [367, 340] on span "Lorem ipsum dolor sit amet, consectetur adipiscing elit. Nulla feugiat auctor e…" at bounding box center [531, 349] width 400 height 58
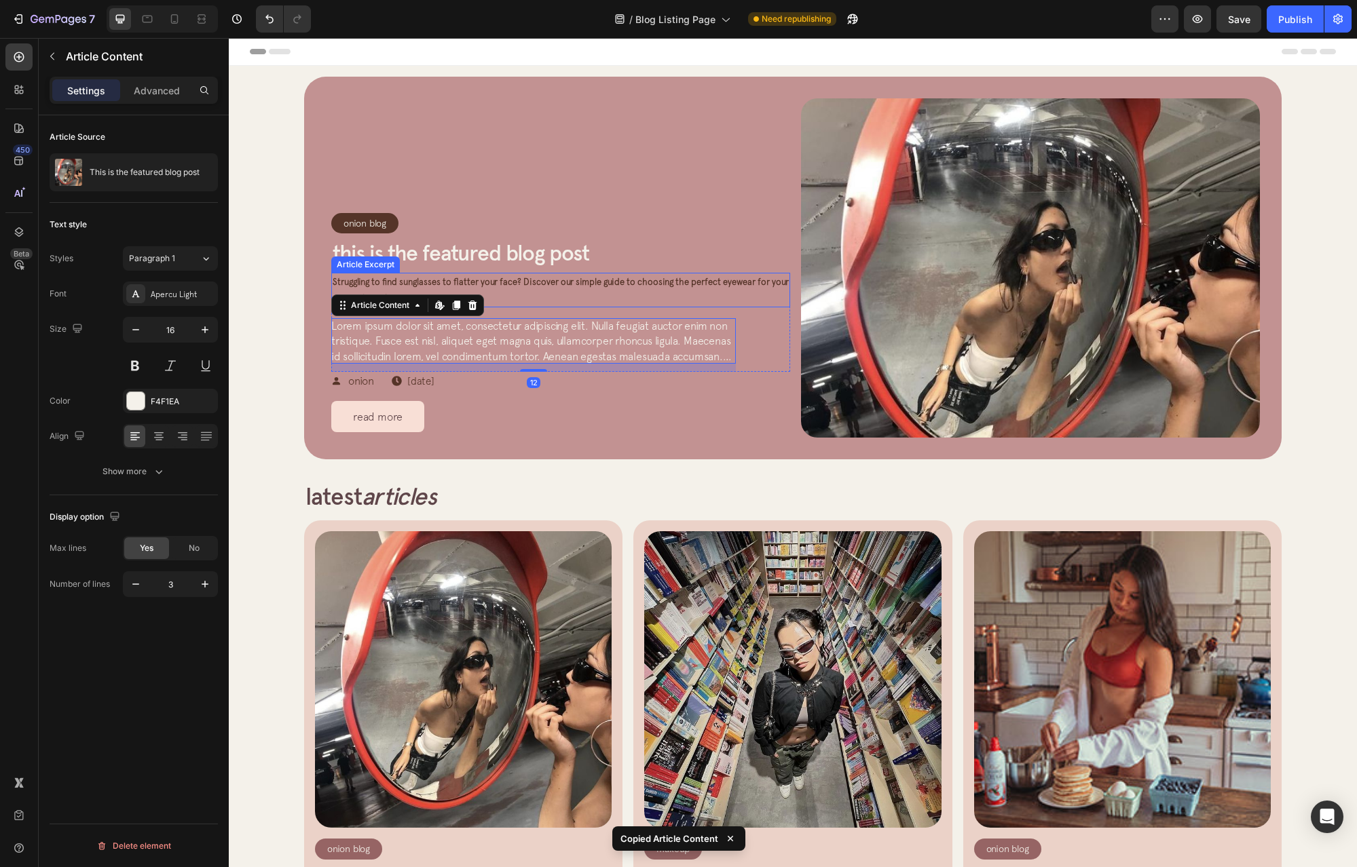
click at [378, 280] on span "Struggling to find sunglasses to flatter your face? Discover our simple guide t…" at bounding box center [561, 290] width 456 height 26
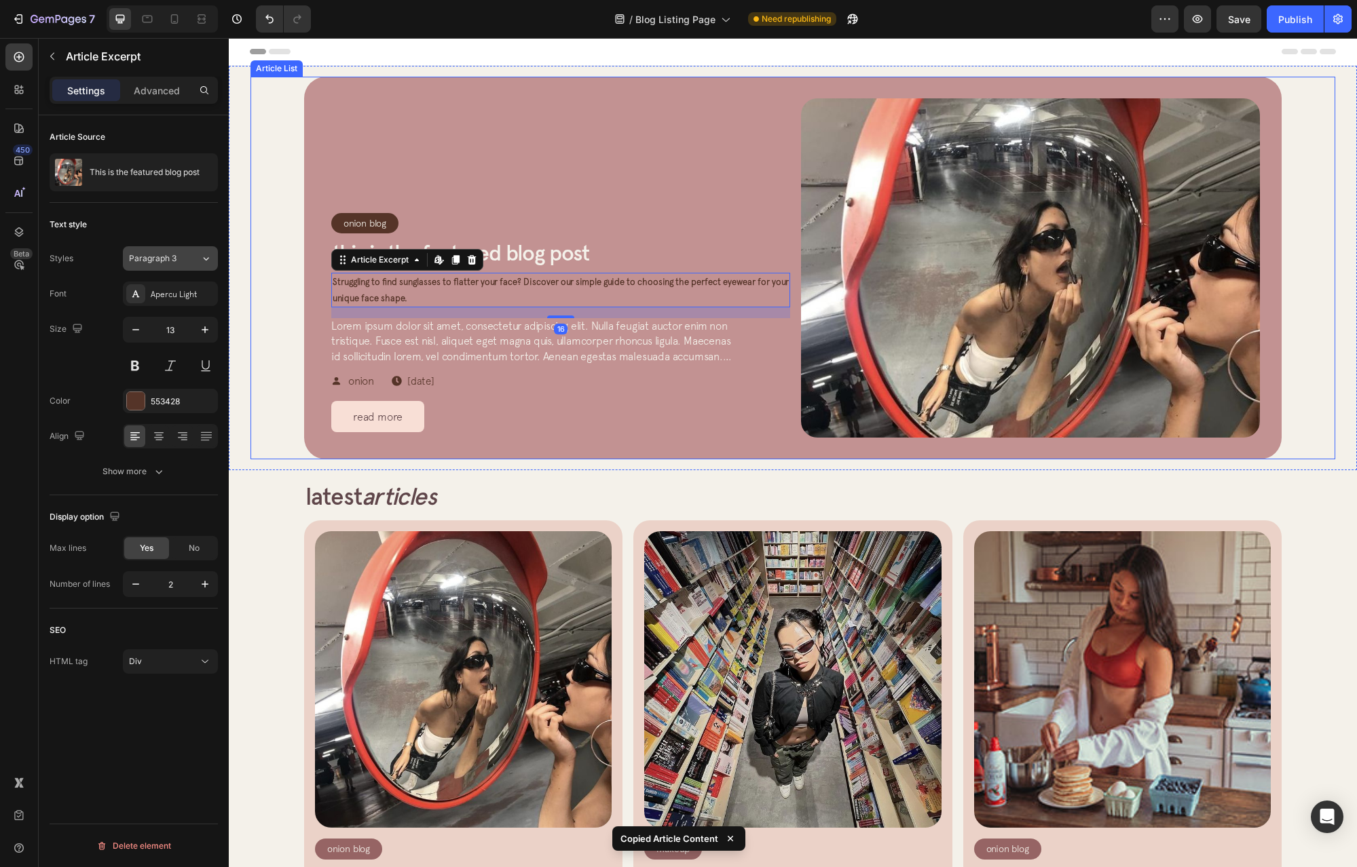
click at [198, 263] on div "Paragraph 3" at bounding box center [164, 258] width 71 height 12
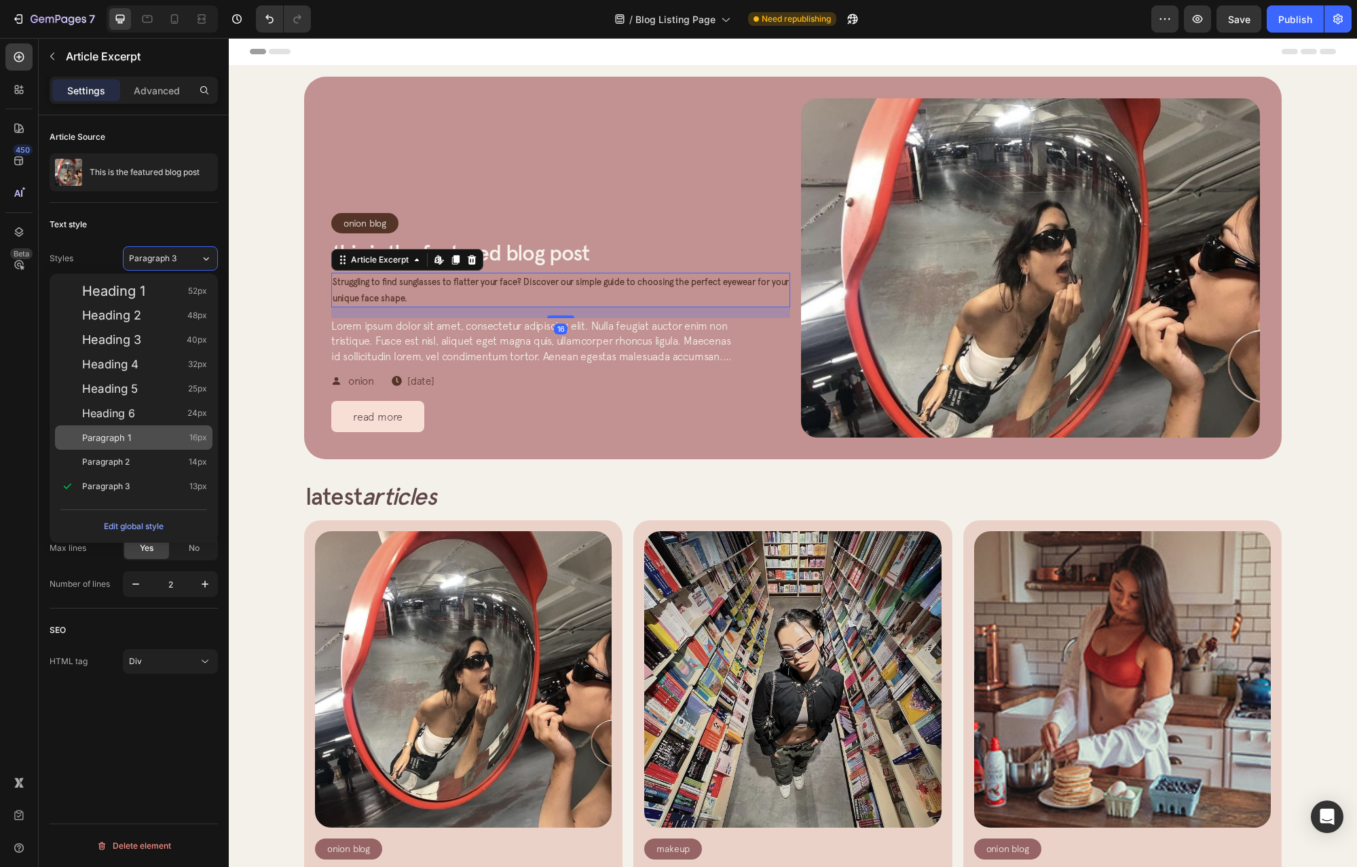
drag, startPoint x: 146, startPoint y: 444, endPoint x: 184, endPoint y: 426, distance: 41.9
click at [145, 444] on div "Paragraph 1 16px" at bounding box center [144, 438] width 125 height 14
type input "16"
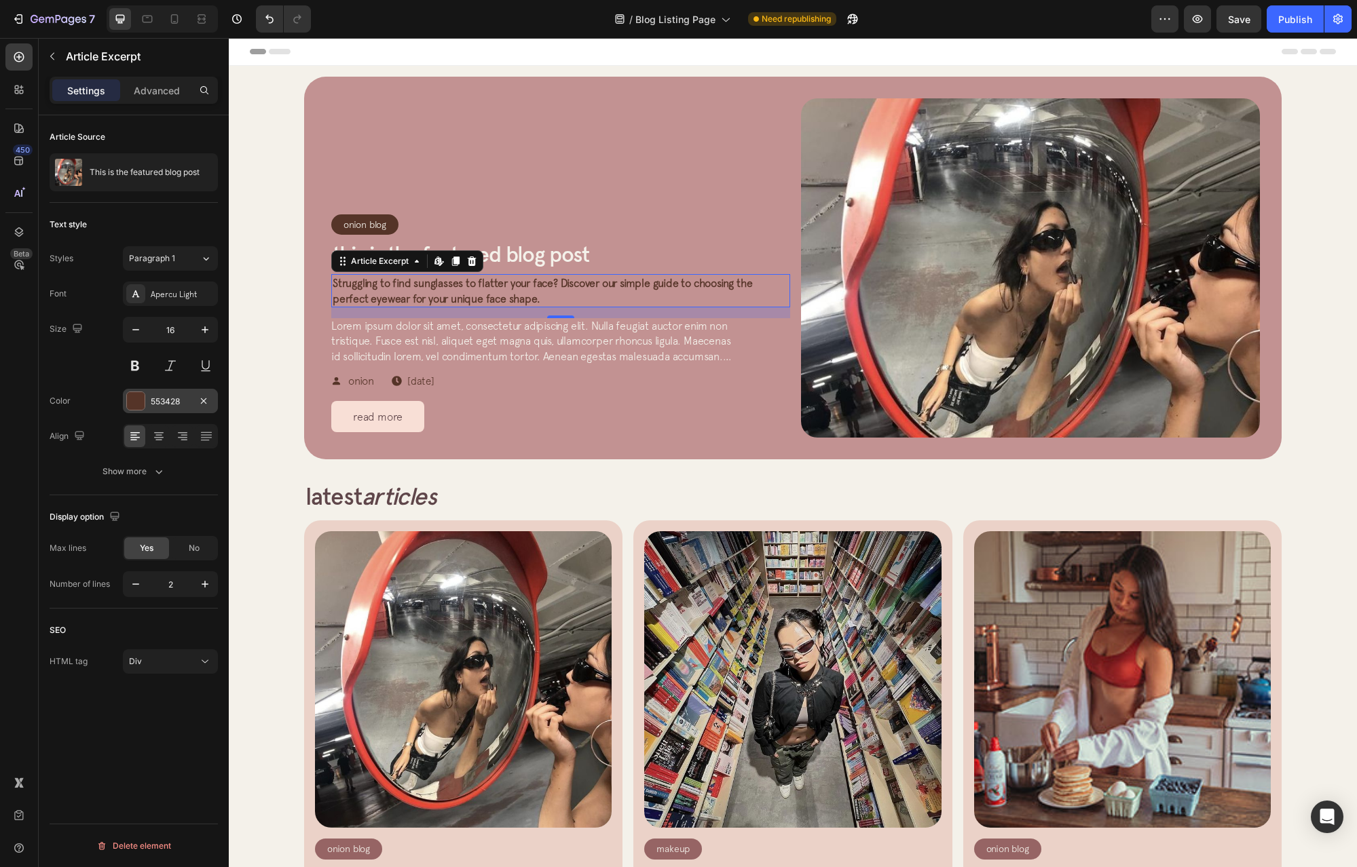
click at [136, 404] on div at bounding box center [136, 401] width 18 height 18
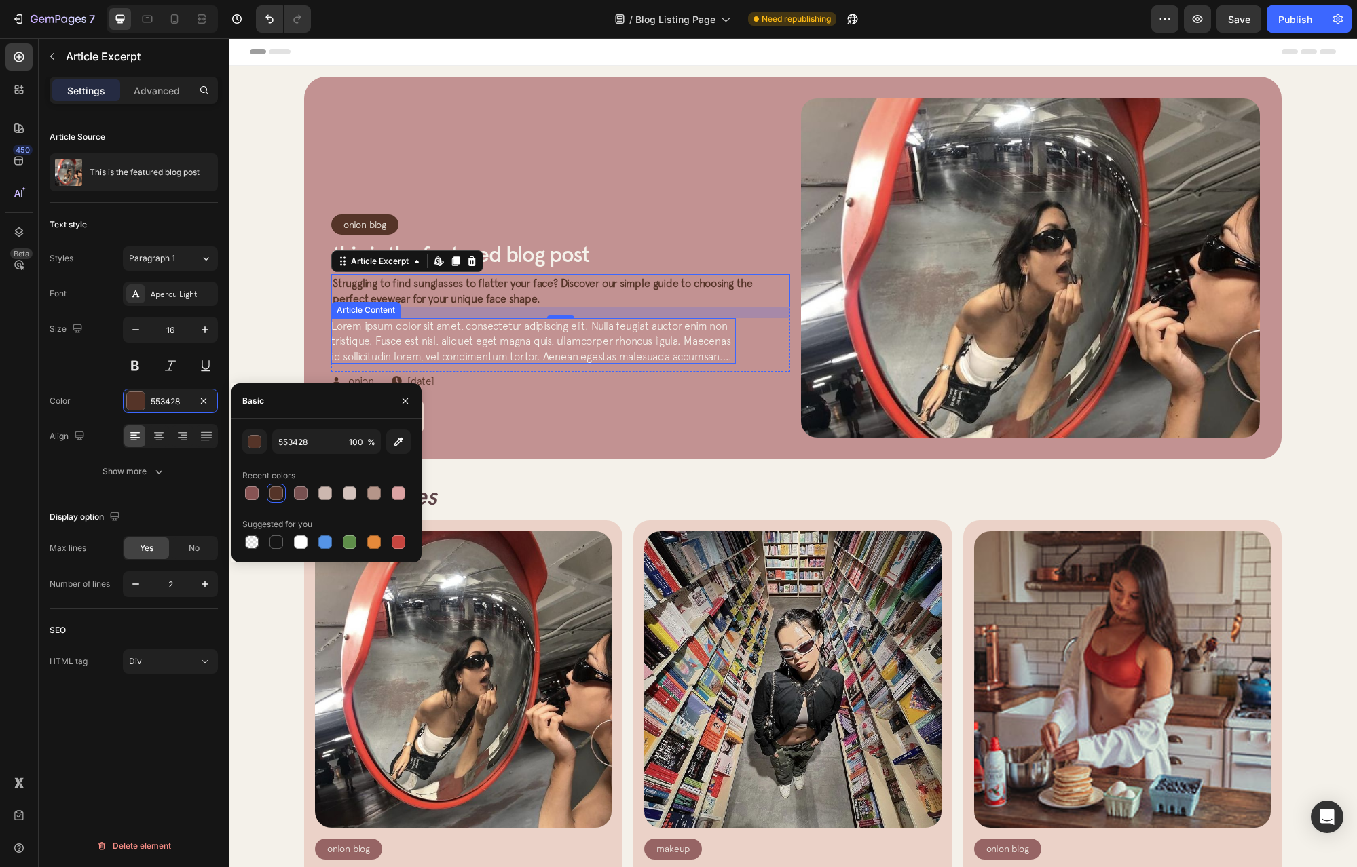
click at [487, 324] on span "Lorem ipsum dolor sit amet, consectetur adipiscing elit. Nulla feugiat auctor e…" at bounding box center [531, 349] width 400 height 58
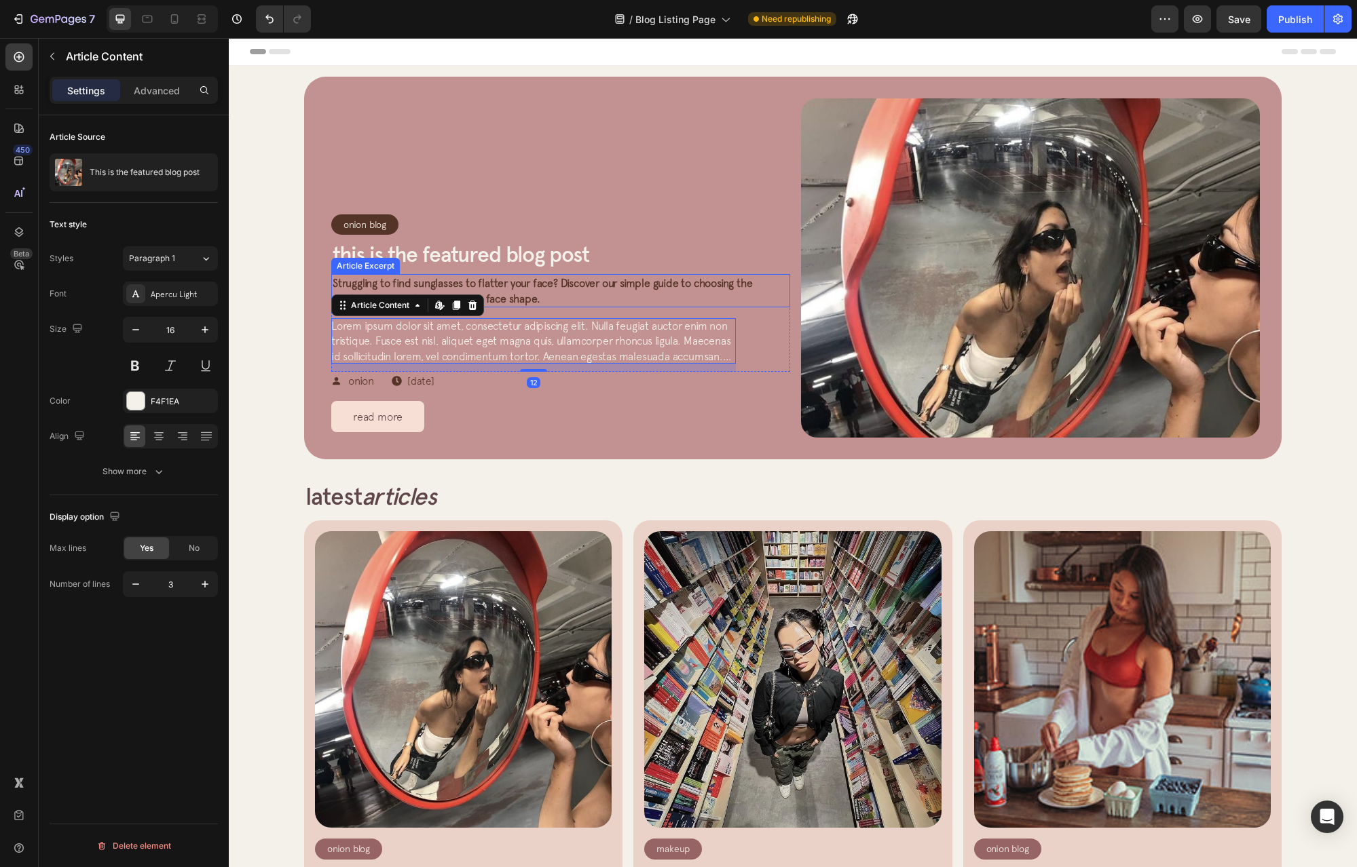
click at [500, 288] on span "Struggling to find sunglasses to flatter your face? Discover our simple guide t…" at bounding box center [542, 290] width 419 height 27
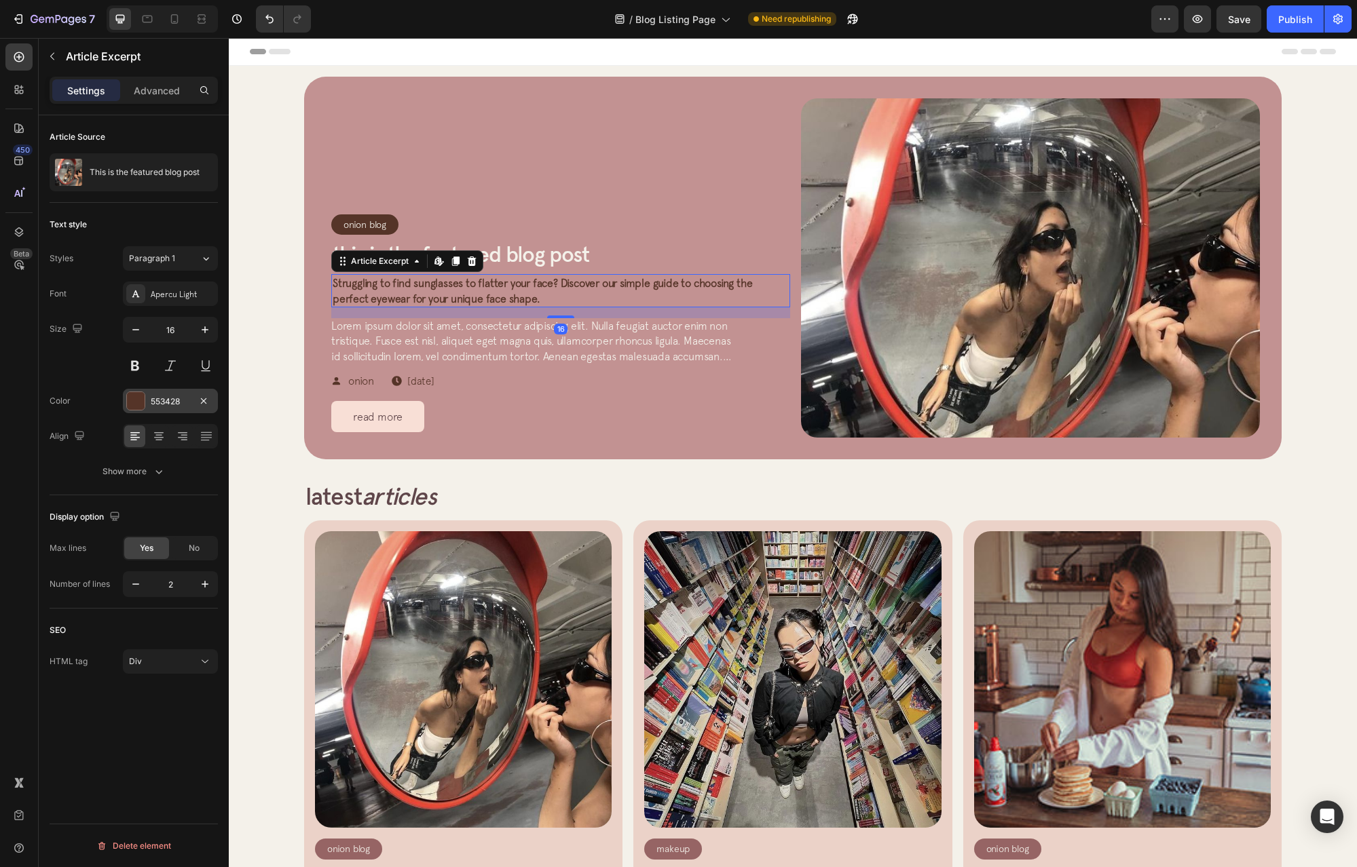
click at [134, 404] on div at bounding box center [136, 401] width 18 height 18
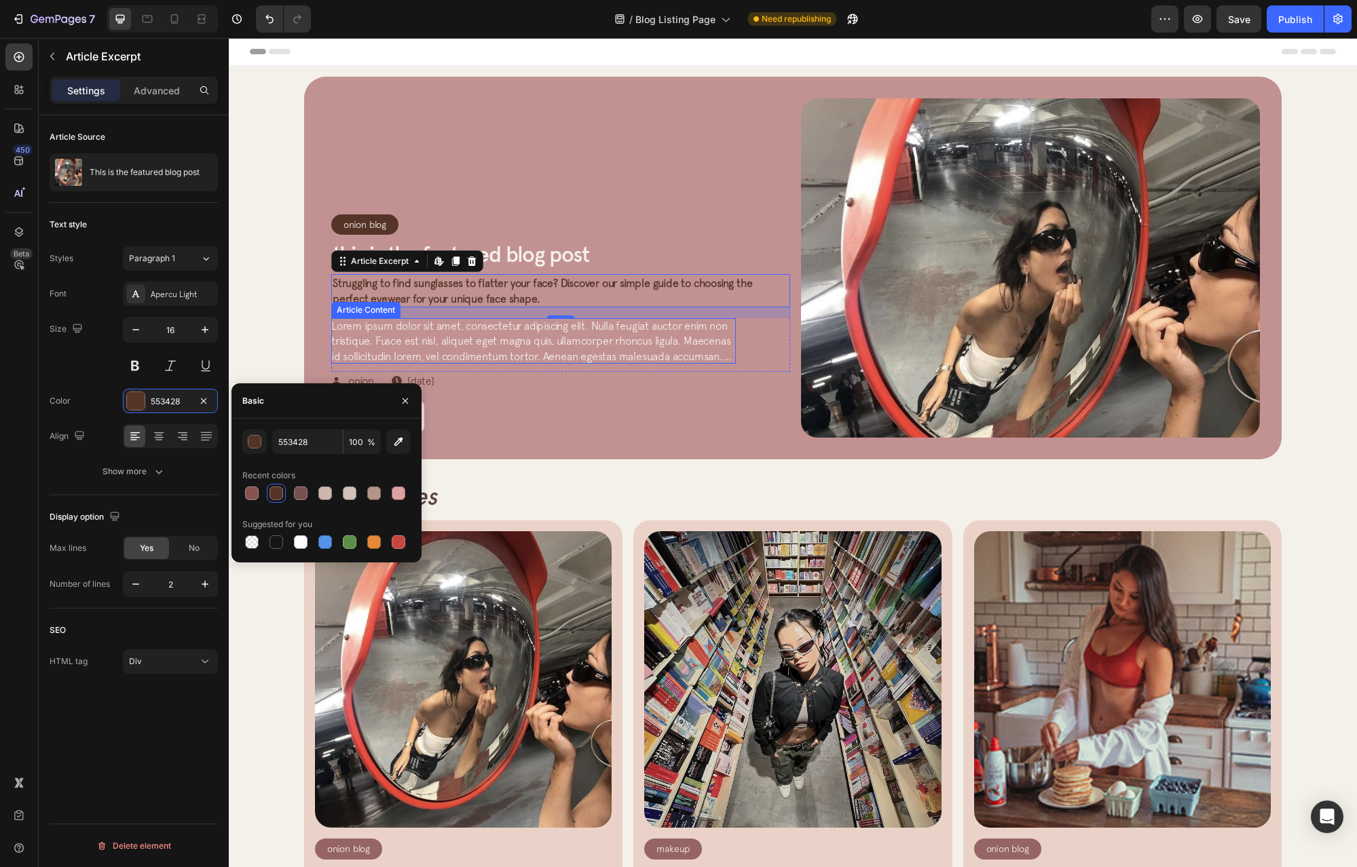
click at [486, 349] on span "Lorem ipsum dolor sit amet, consectetur adipiscing elit. Nulla feugiat auctor e…" at bounding box center [531, 349] width 400 height 58
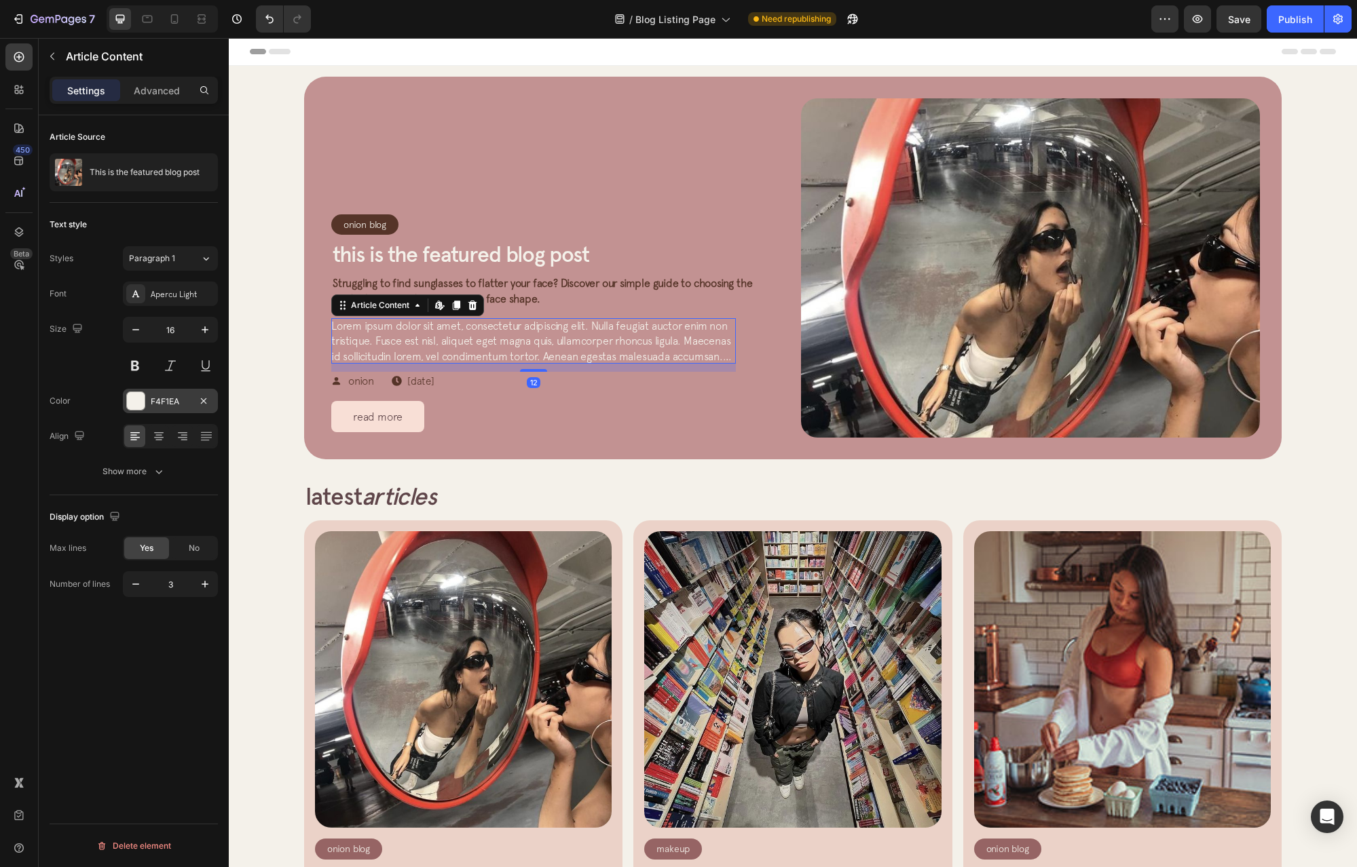
click at [144, 403] on div at bounding box center [136, 401] width 18 height 18
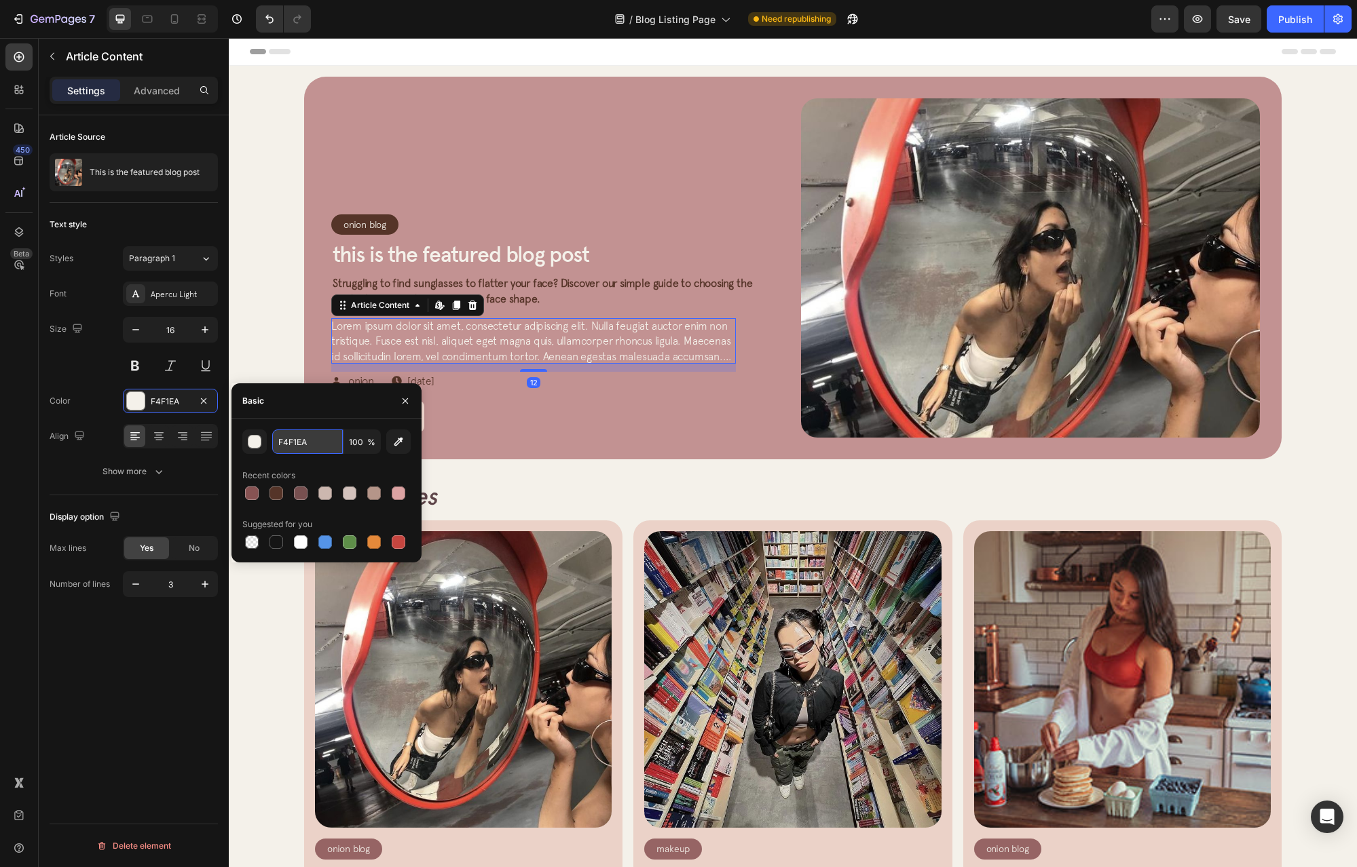
click at [326, 440] on input "F4F1EA" at bounding box center [307, 442] width 71 height 24
click at [532, 270] on div "Onion Blog Article Category Row Row This is the featured blog post Article Titl…" at bounding box center [560, 265] width 459 height 334
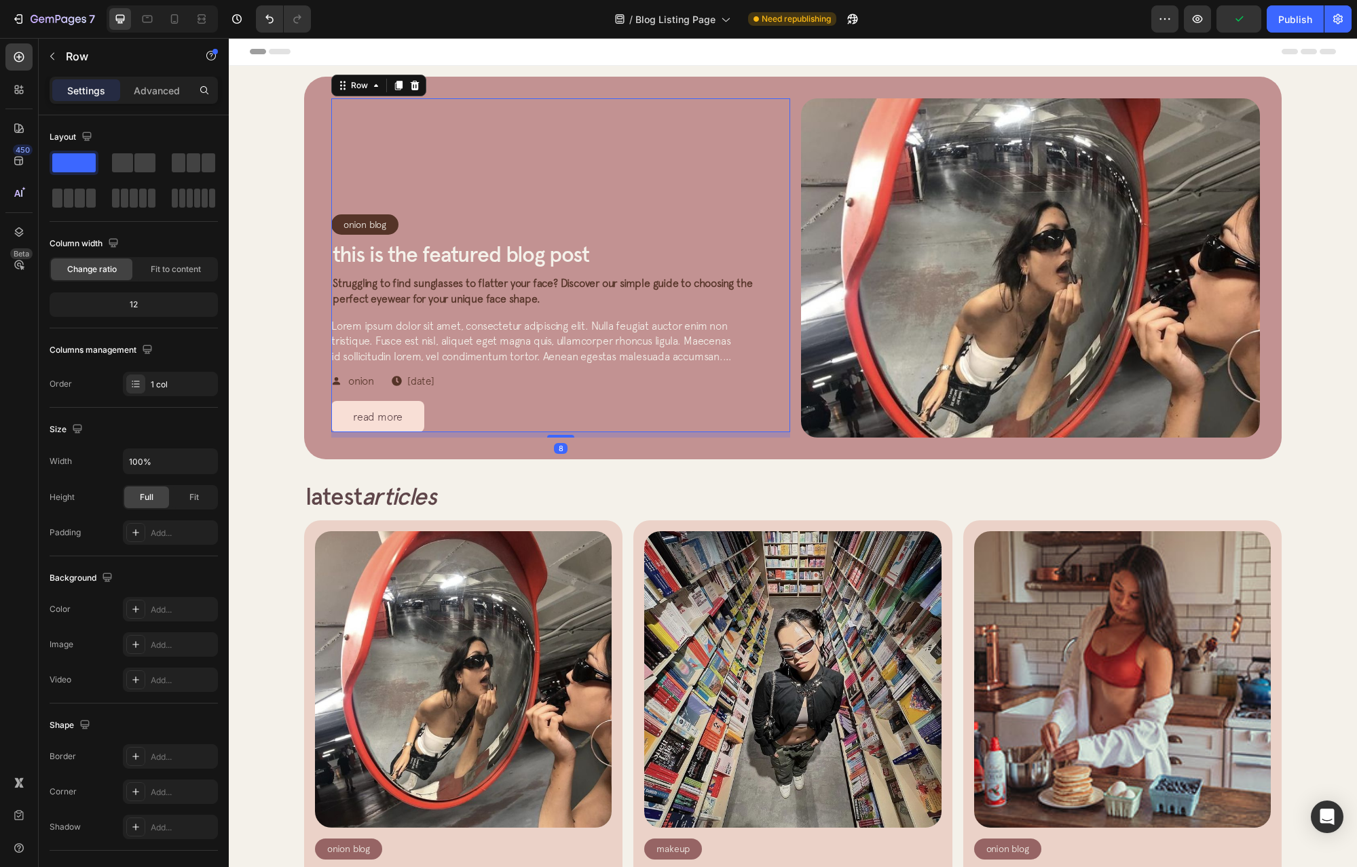
click at [538, 286] on span "Struggling to find sunglasses to flatter your face? Discover our simple guide t…" at bounding box center [542, 290] width 419 height 27
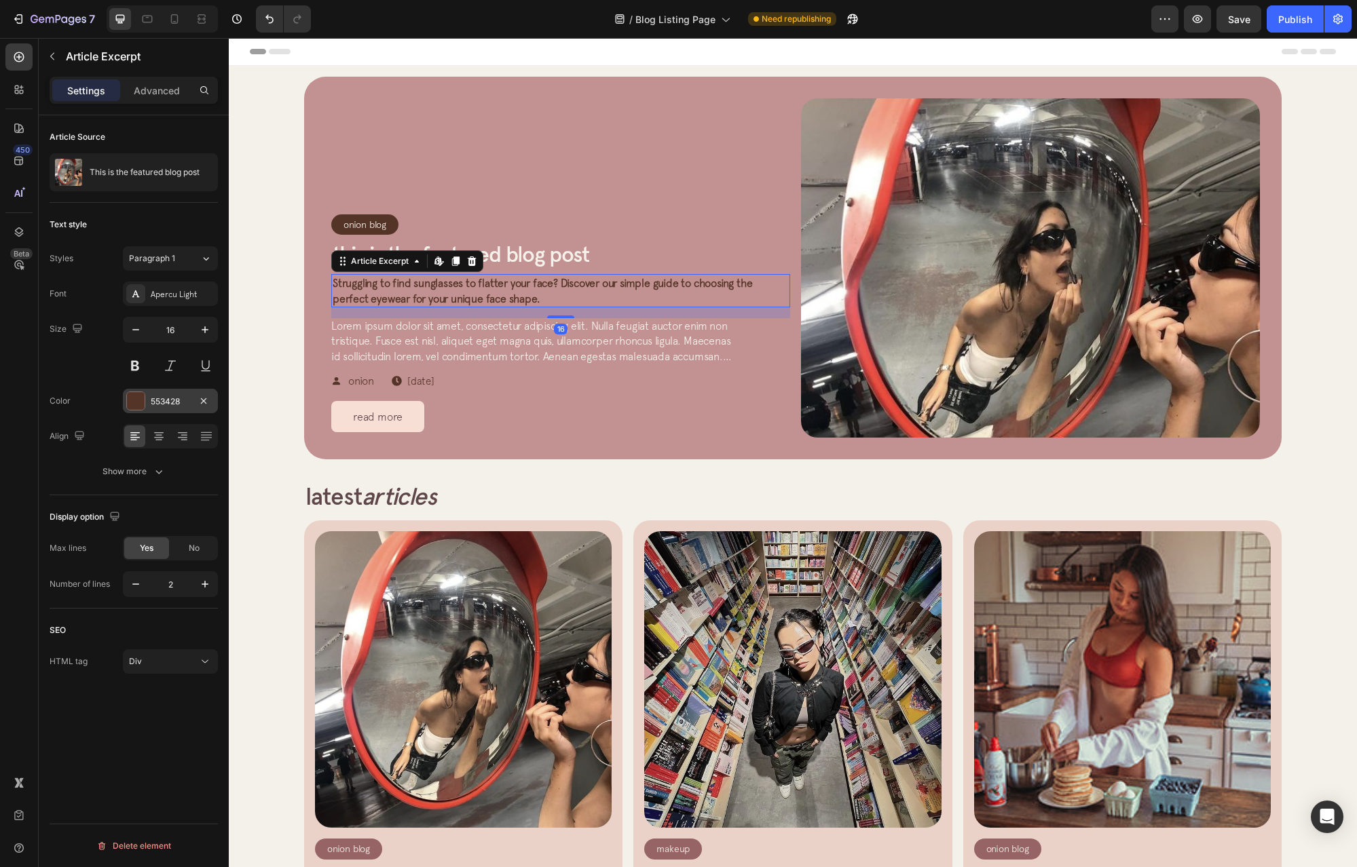
click at [132, 402] on div at bounding box center [136, 401] width 18 height 18
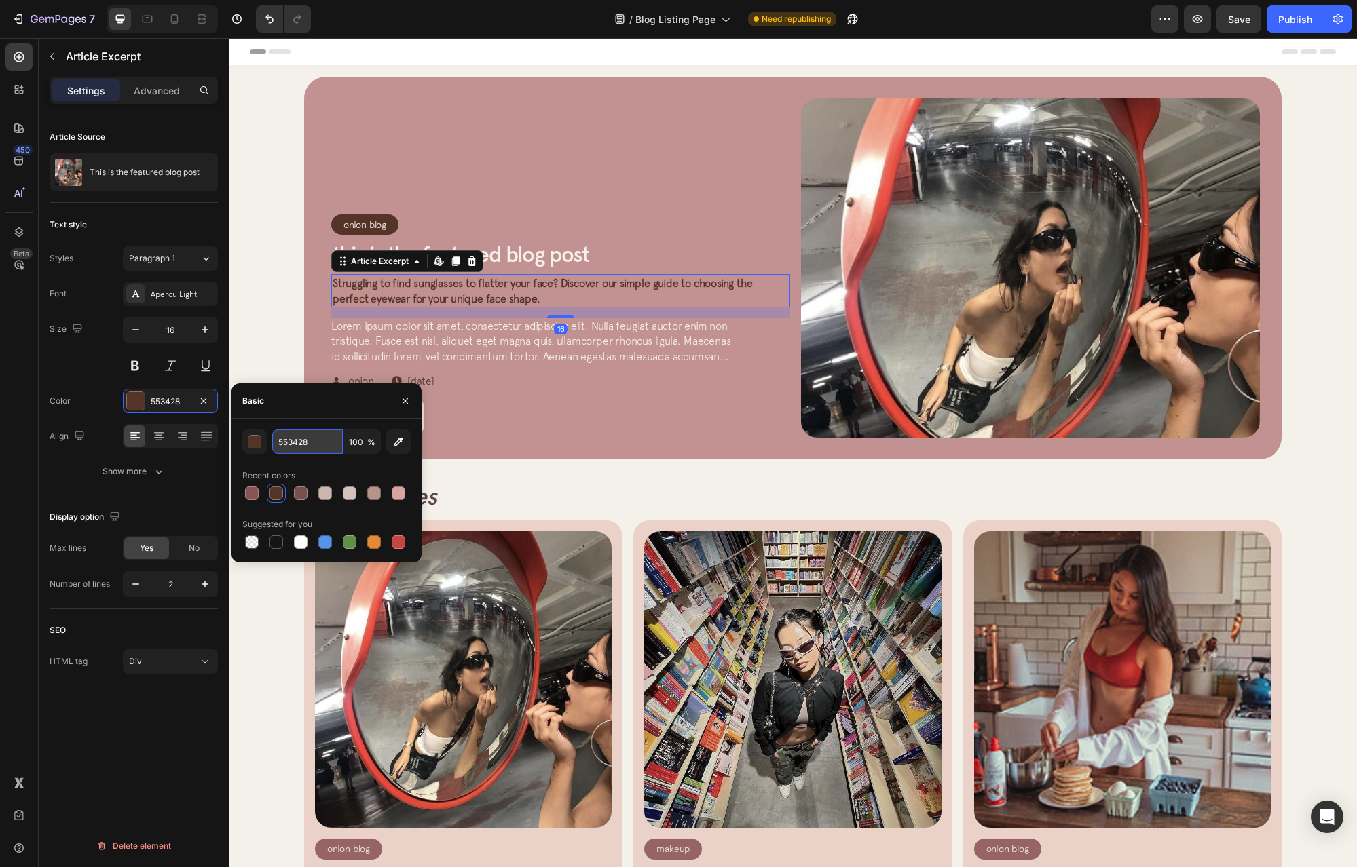
click at [311, 443] on input "553428" at bounding box center [307, 442] width 71 height 24
paste input "F4F1EA"
type input "F4F1EA"
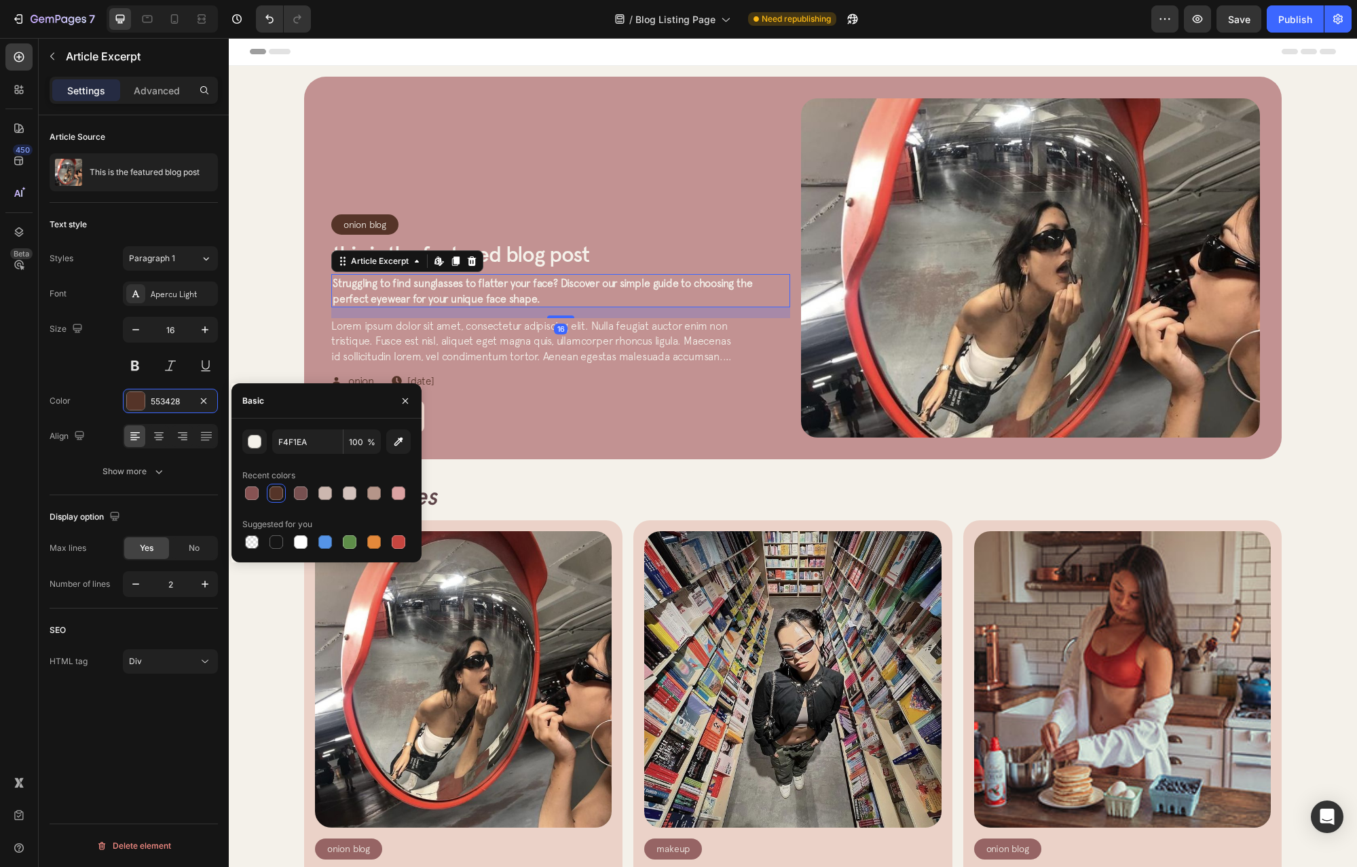
click at [541, 308] on div "16" at bounding box center [560, 312] width 459 height 11
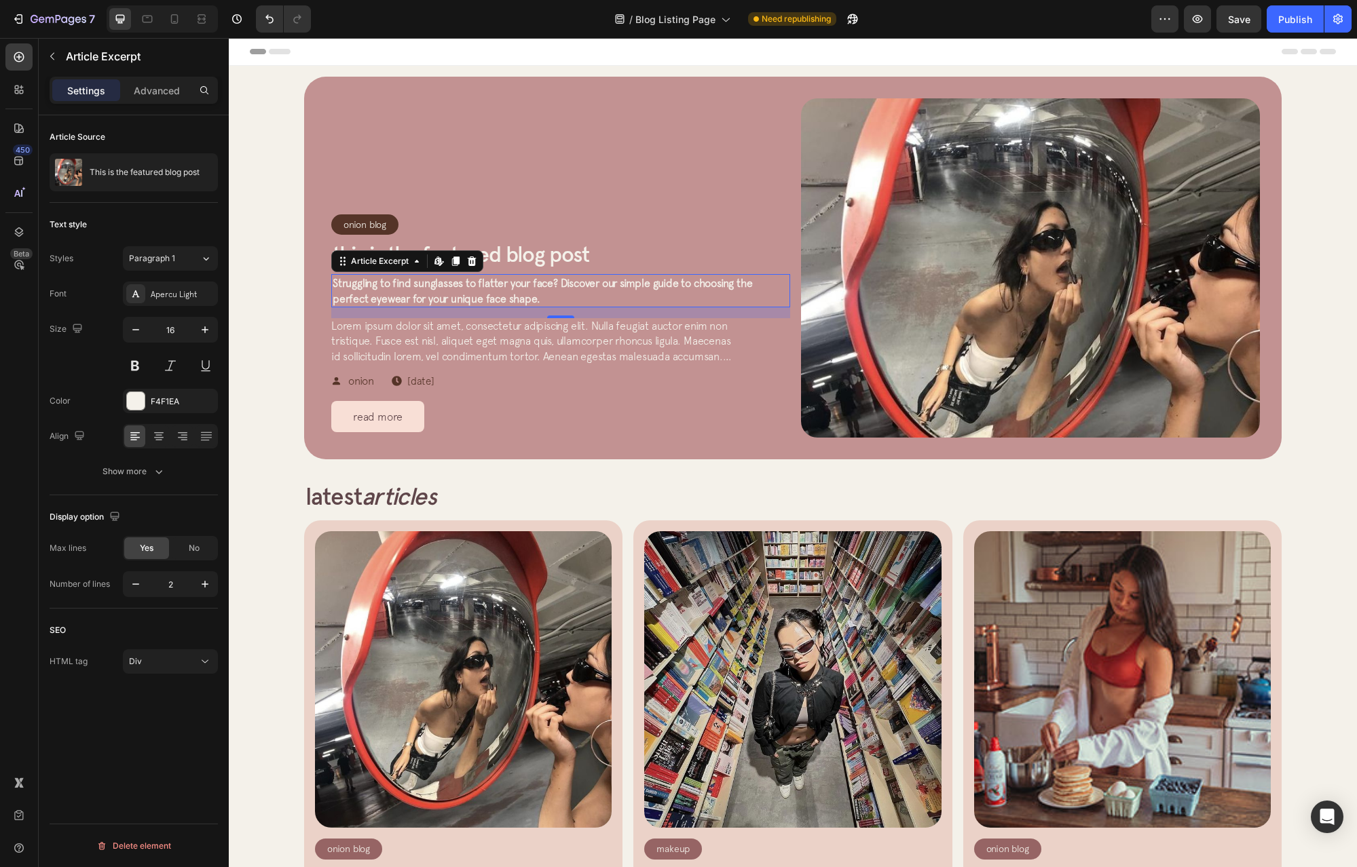
click at [522, 287] on span "Struggling to find sunglasses to flatter your face? Discover our simple guide t…" at bounding box center [542, 290] width 419 height 27
click at [421, 290] on p "Struggling to find sunglasses to flatter your face? Discover our simple guide t…" at bounding box center [561, 291] width 456 height 31
click at [149, 472] on div "Show more" at bounding box center [133, 472] width 63 height 14
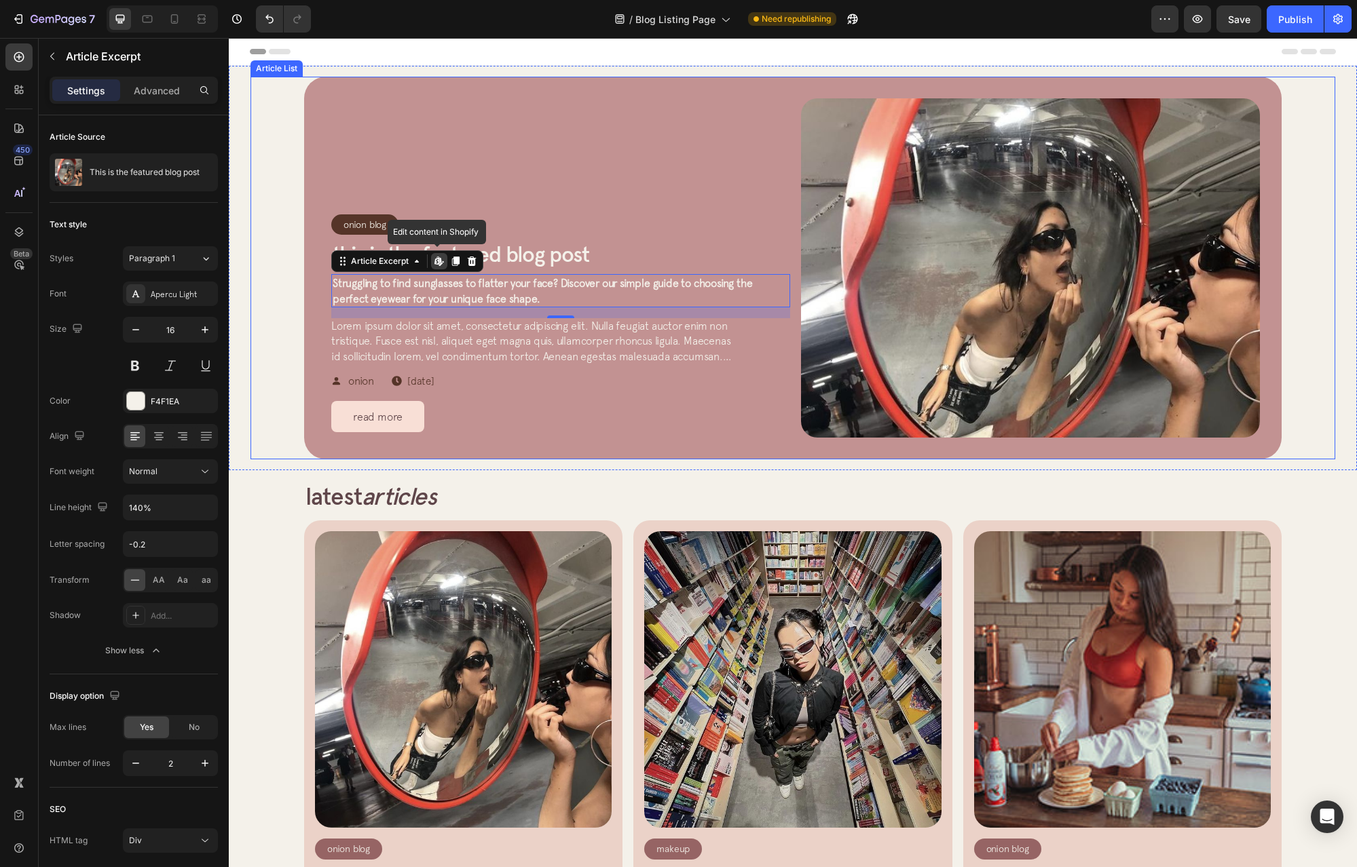
click at [439, 320] on span "Lorem ipsum dolor sit amet, consectetur adipiscing elit. Nulla feugiat auctor e…" at bounding box center [531, 349] width 400 height 58
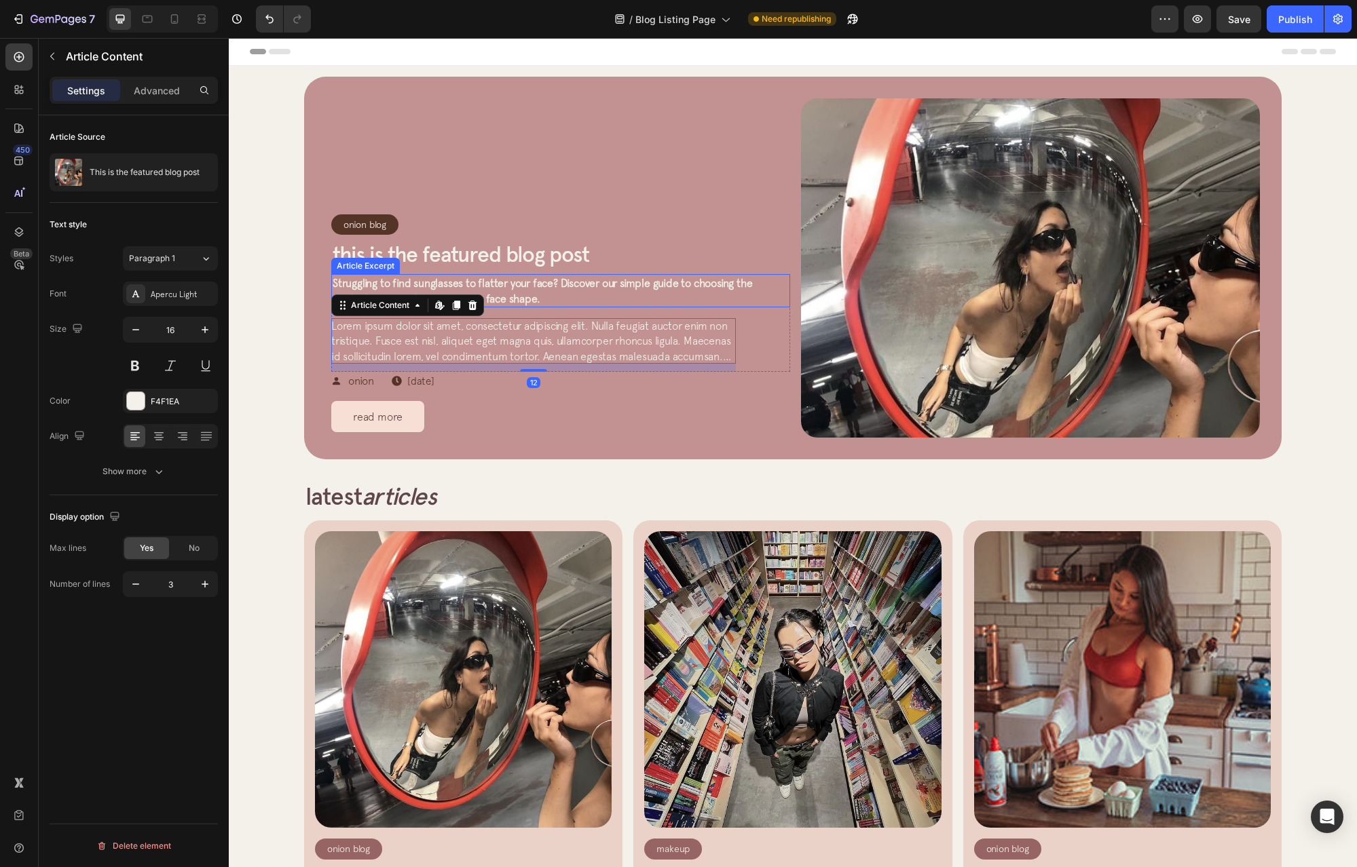
click at [504, 286] on span "Struggling to find sunglasses to flatter your face? Discover our simple guide t…" at bounding box center [542, 290] width 419 height 27
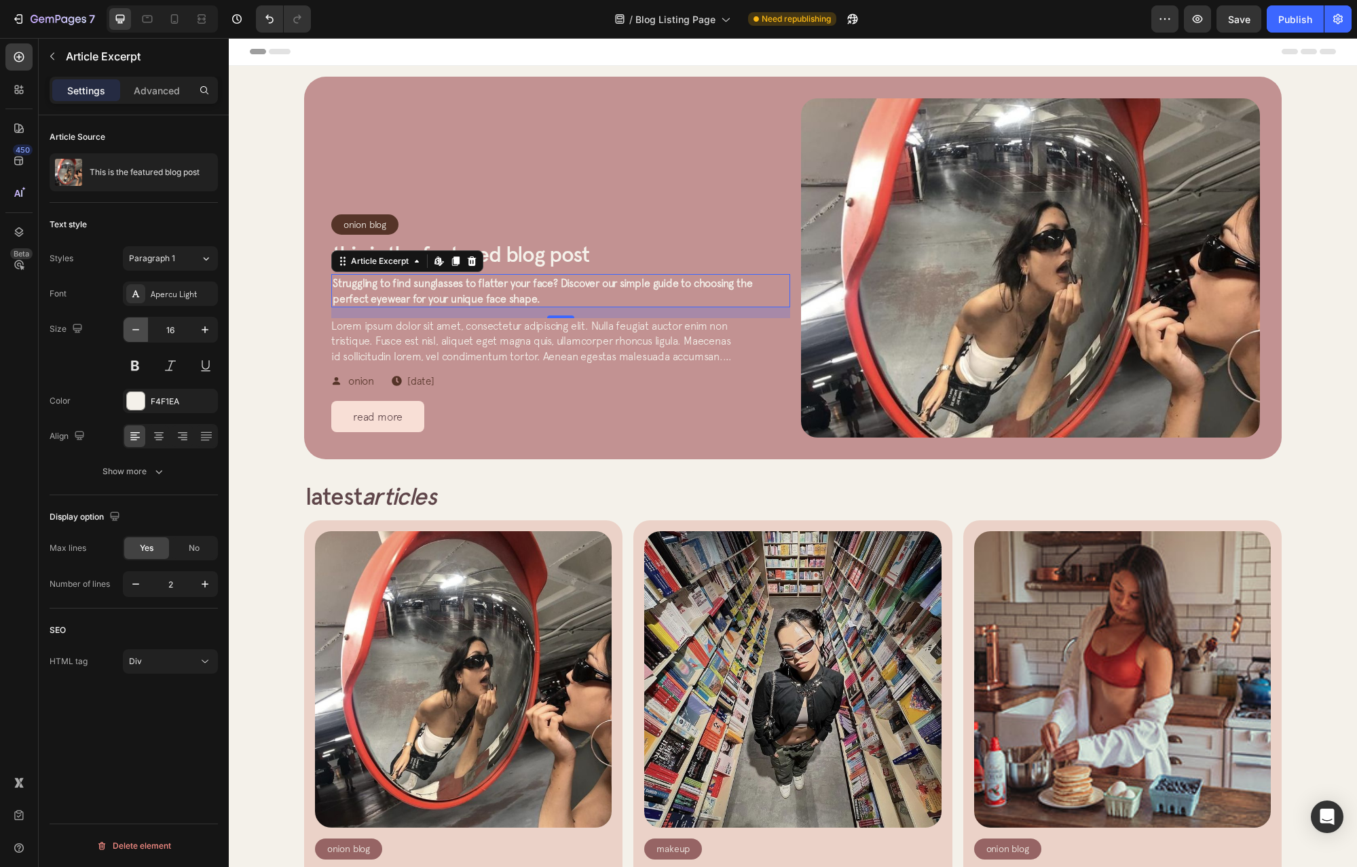
click at [136, 333] on icon "button" at bounding box center [136, 330] width 14 height 14
click at [202, 332] on icon "button" at bounding box center [205, 330] width 14 height 14
type input "16"
click at [142, 369] on button at bounding box center [135, 366] width 24 height 24
click at [134, 368] on button at bounding box center [135, 366] width 24 height 24
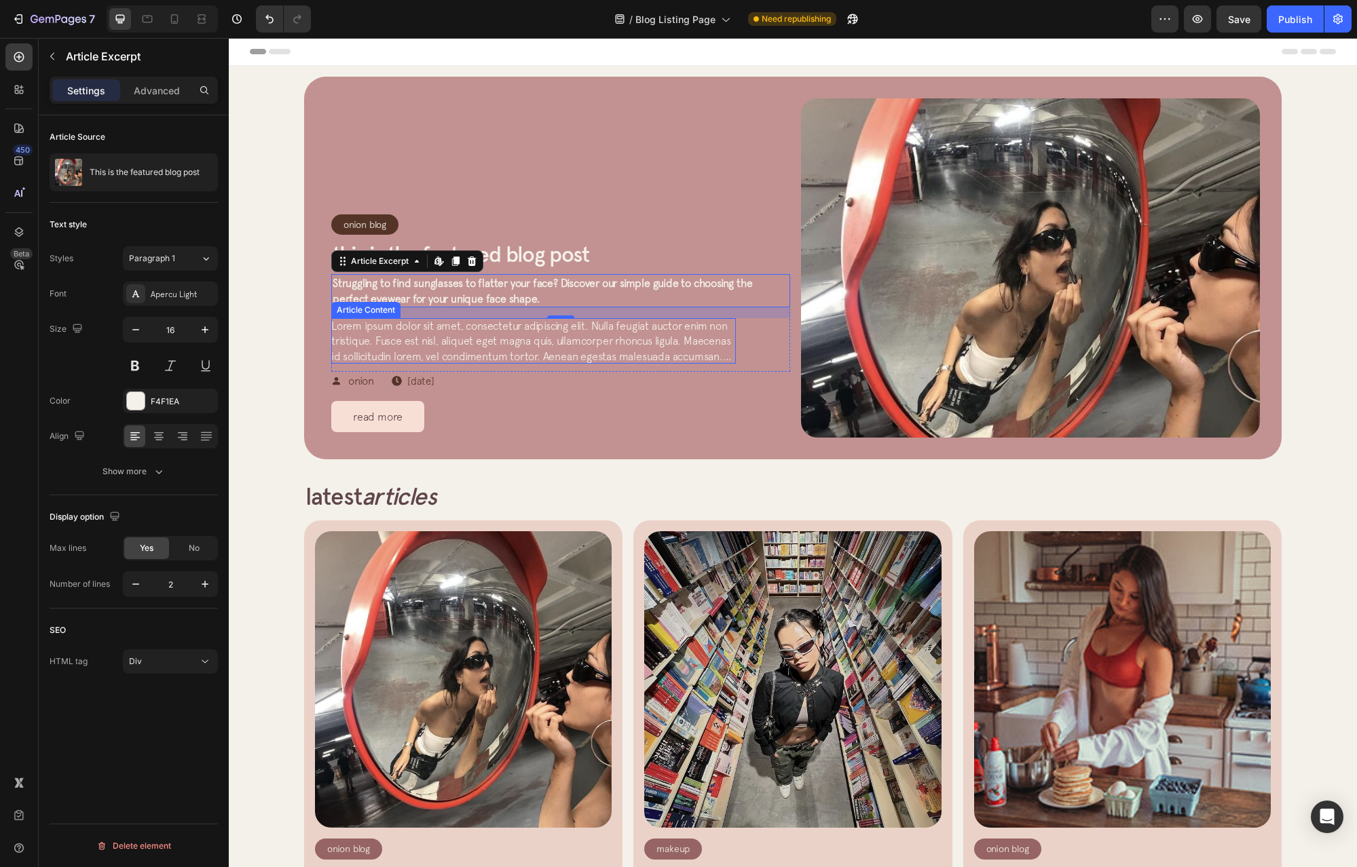
click at [411, 349] on span "Lorem ipsum dolor sit amet, consectetur adipiscing elit. Nulla feugiat auctor e…" at bounding box center [531, 349] width 400 height 58
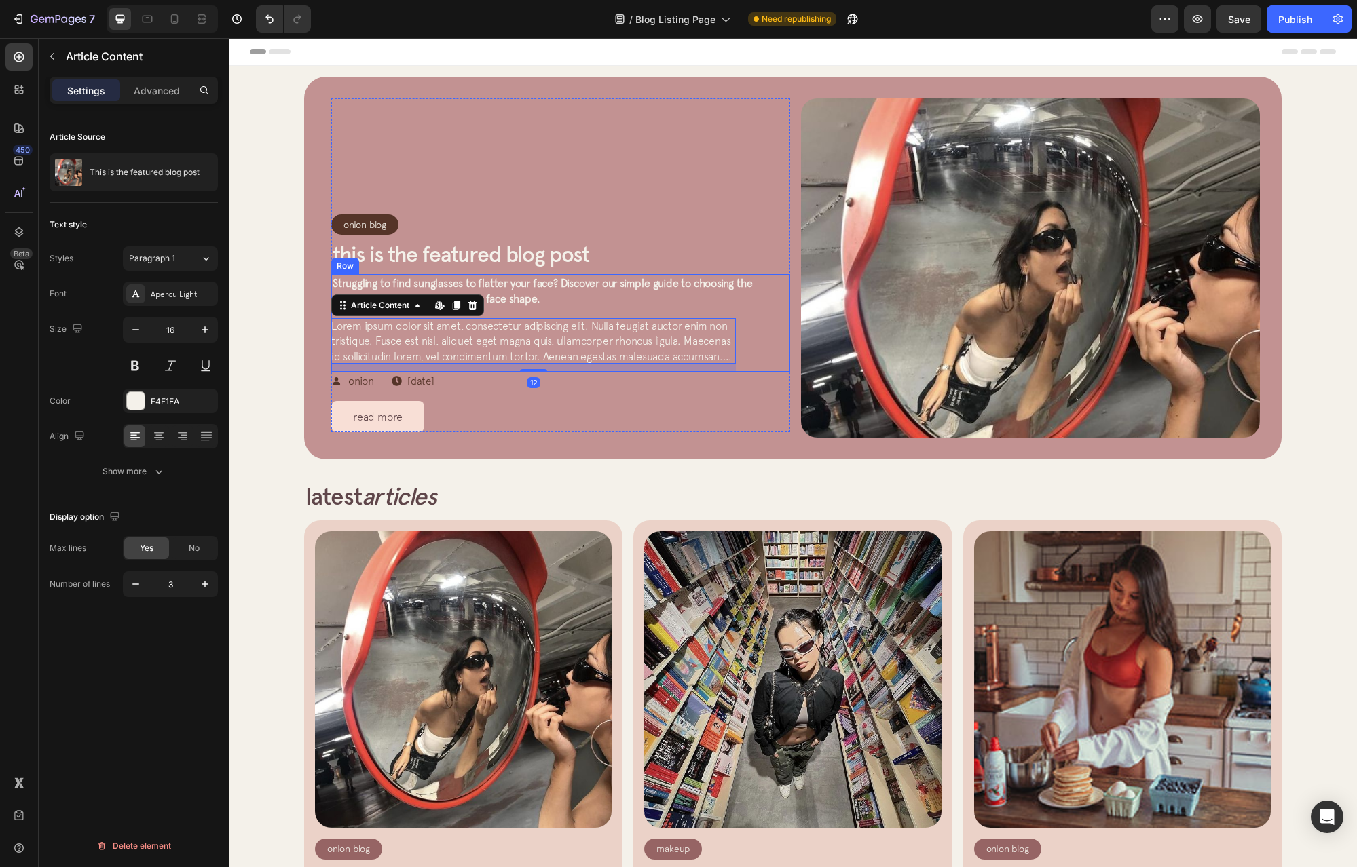
click at [569, 294] on p "Struggling to find sunglasses to flatter your face? Discover our simple guide t…" at bounding box center [561, 291] width 456 height 31
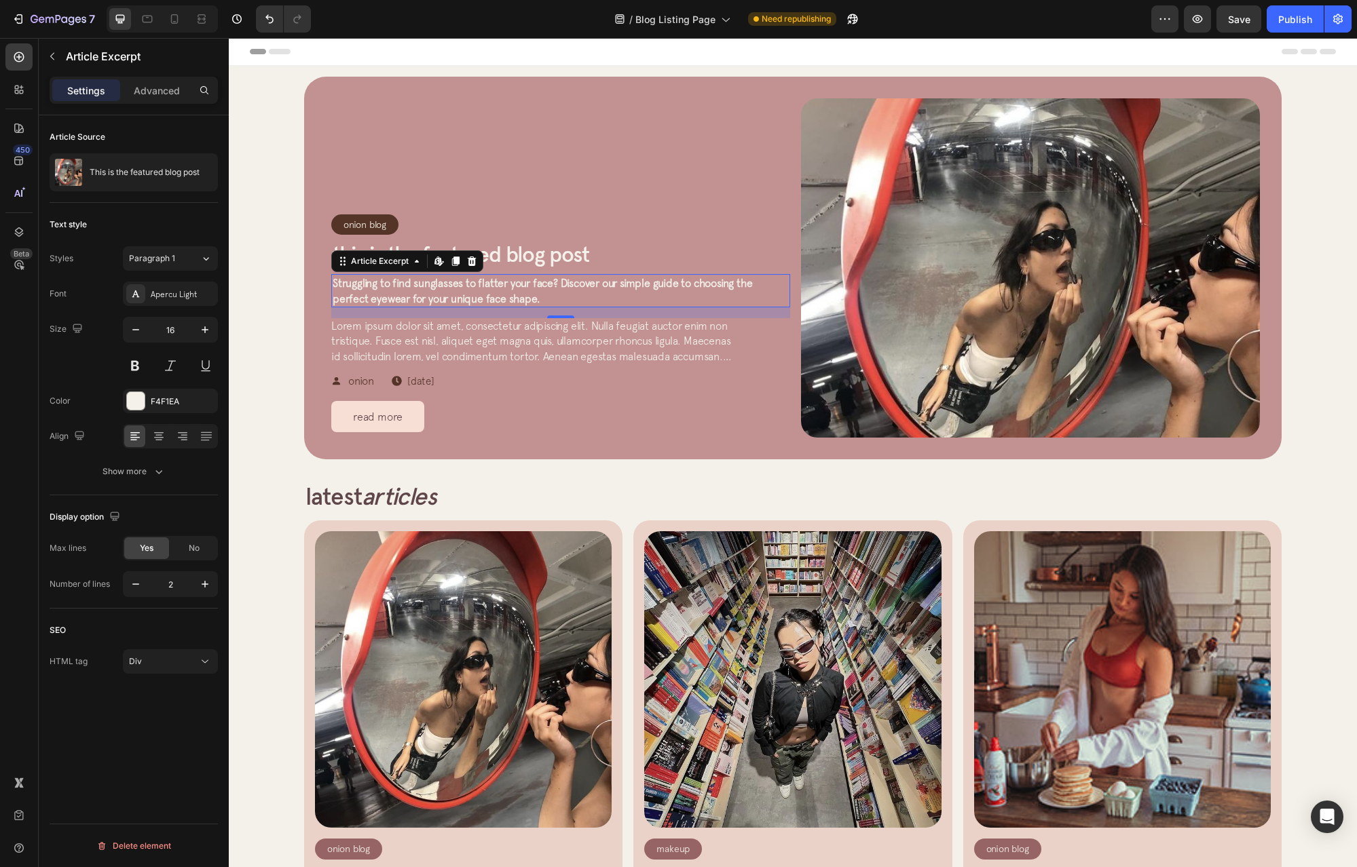
click at [540, 287] on span "Struggling to find sunglasses to flatter your face? Discover our simple guide t…" at bounding box center [542, 290] width 419 height 27
click at [537, 341] on span "Lorem ipsum dolor sit amet, consectetur adipiscing elit. Nulla feugiat auctor e…" at bounding box center [531, 349] width 400 height 58
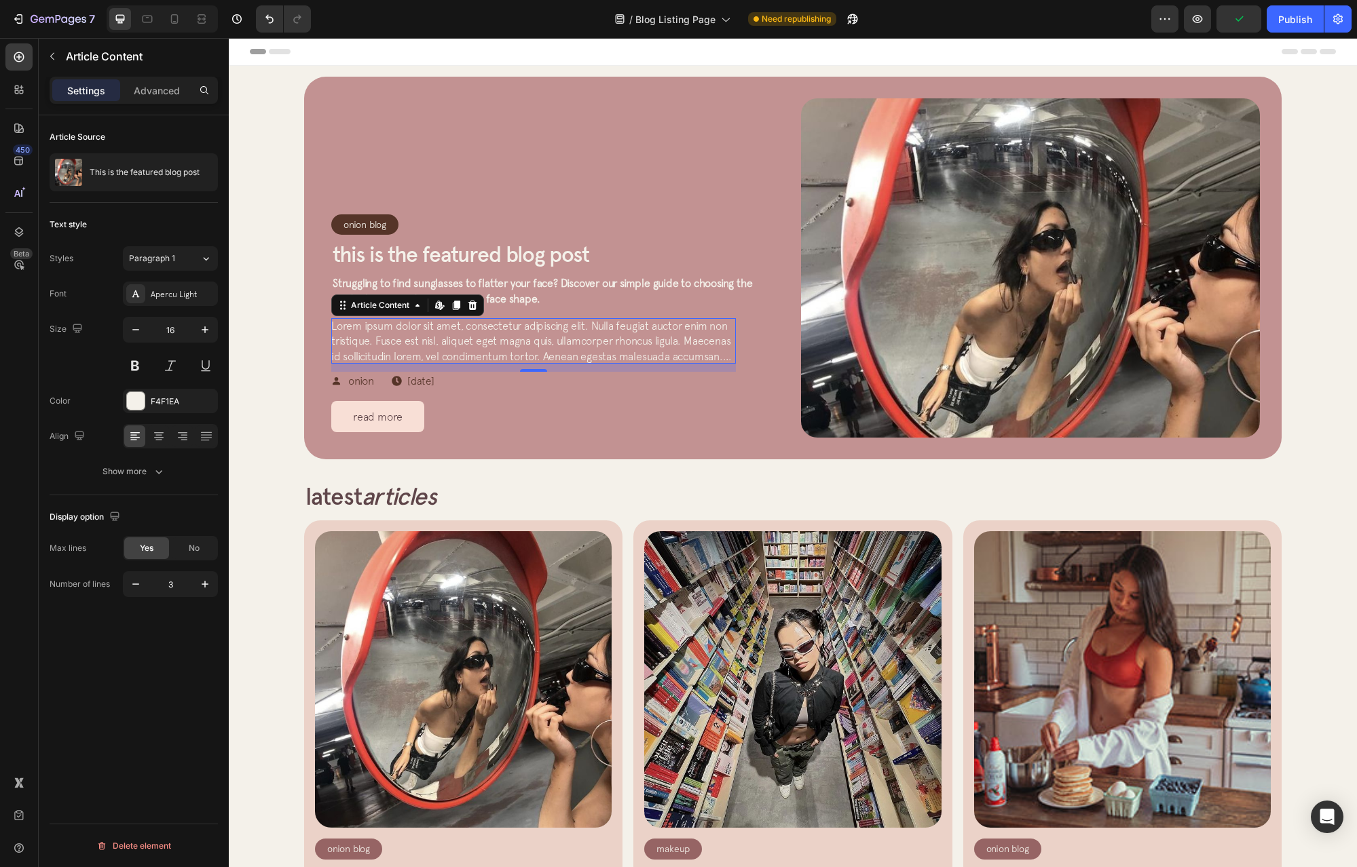
click at [519, 293] on span "Struggling to find sunglasses to flatter your face? Discover our simple guide t…" at bounding box center [542, 290] width 419 height 27
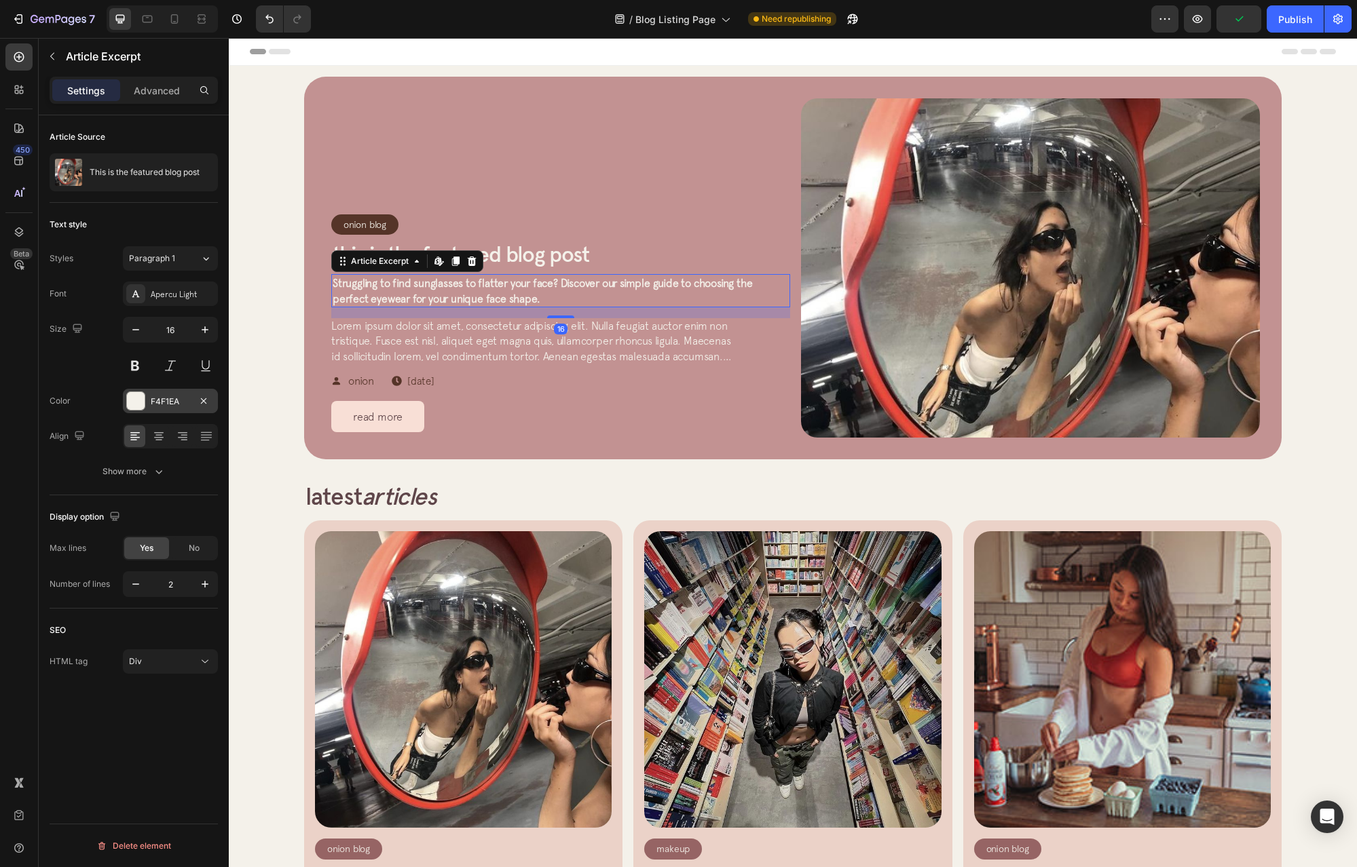
click at [127, 406] on div at bounding box center [136, 401] width 18 height 18
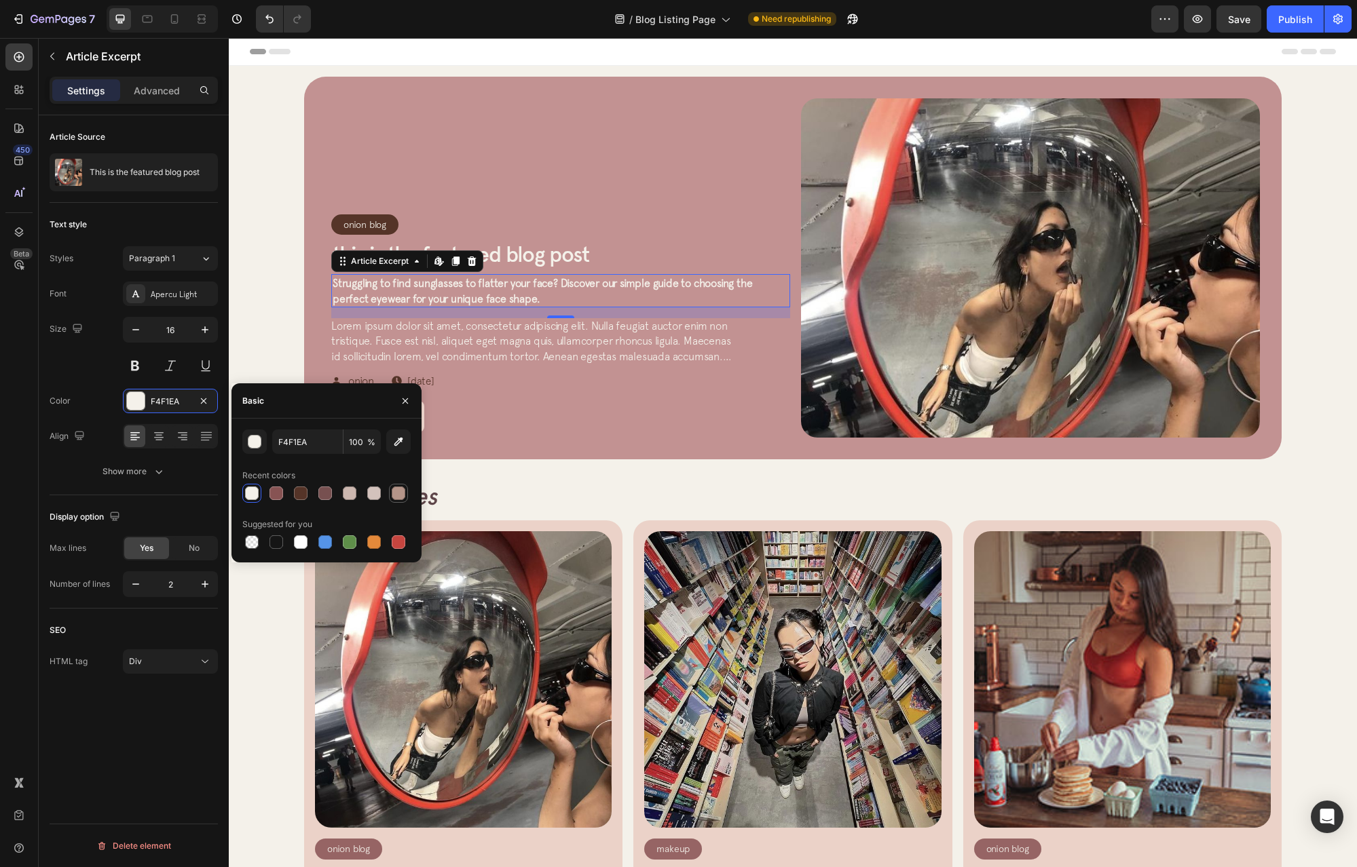
click at [397, 497] on div at bounding box center [399, 494] width 14 height 14
click at [278, 493] on div at bounding box center [276, 494] width 14 height 14
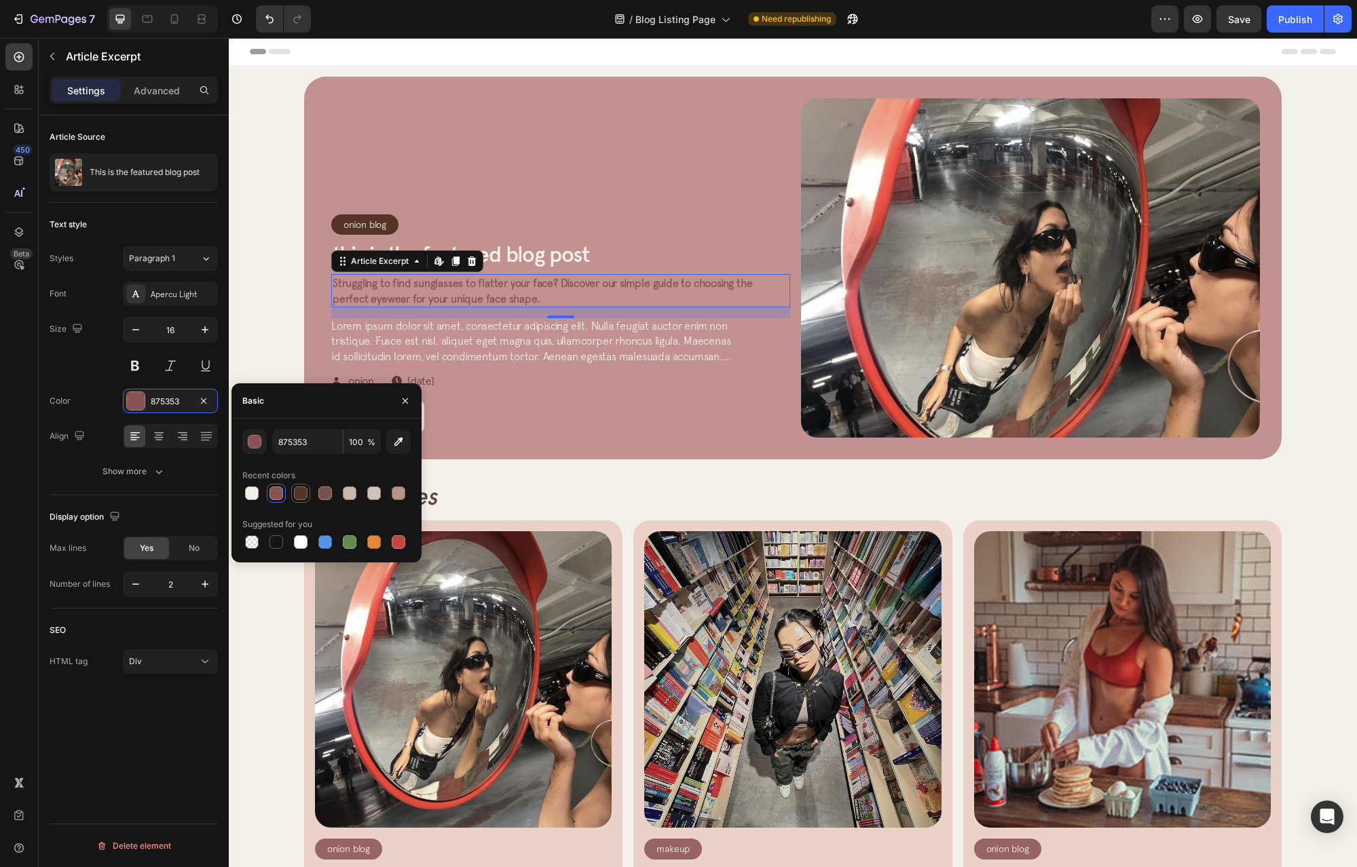
click at [301, 491] on div at bounding box center [301, 494] width 14 height 14
click at [324, 492] on div at bounding box center [325, 494] width 14 height 14
click at [343, 496] on div at bounding box center [350, 494] width 14 height 14
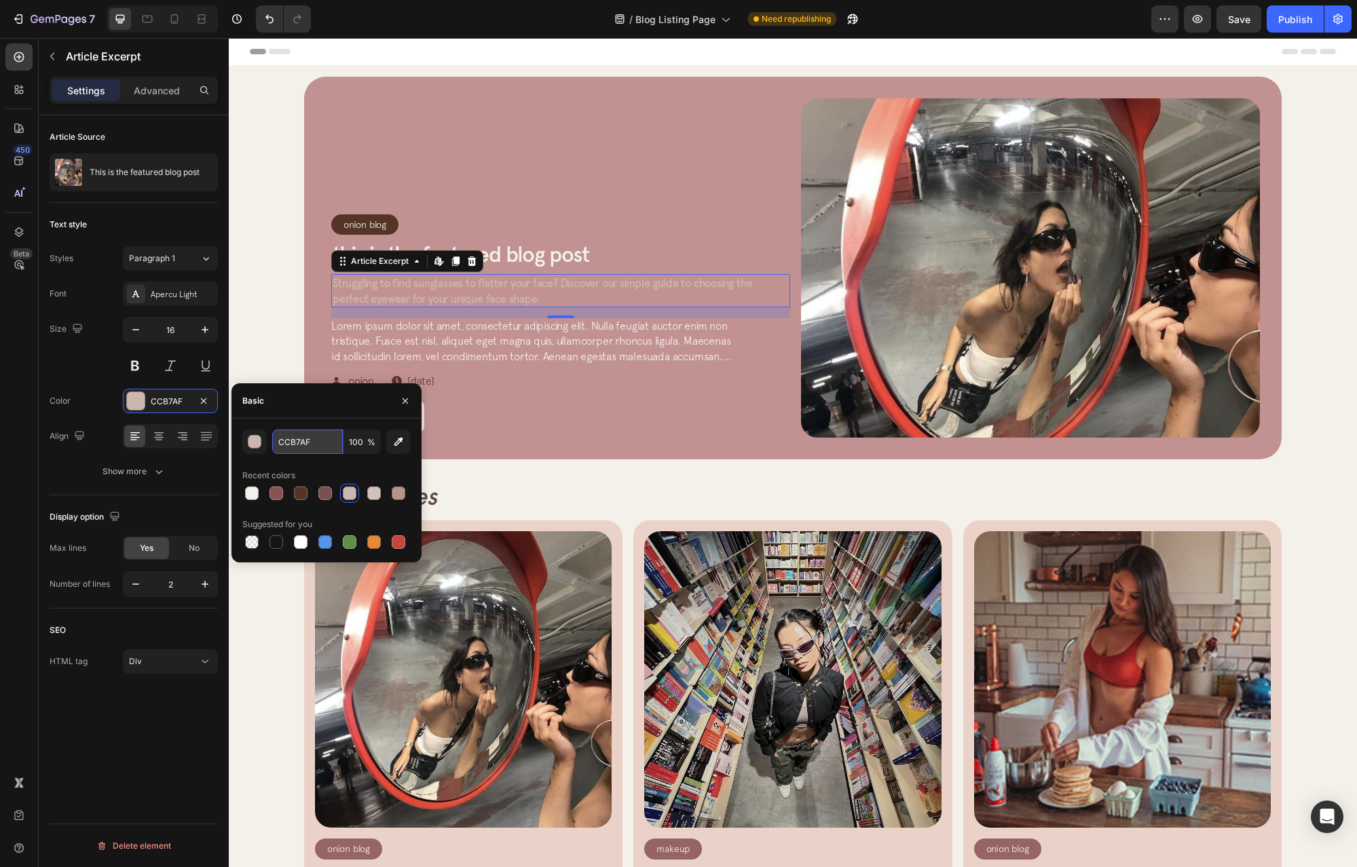
click at [311, 443] on input "CCB7AF" at bounding box center [307, 442] width 71 height 24
click at [252, 493] on div at bounding box center [252, 494] width 14 height 14
click at [263, 449] on button "button" at bounding box center [254, 442] width 24 height 24
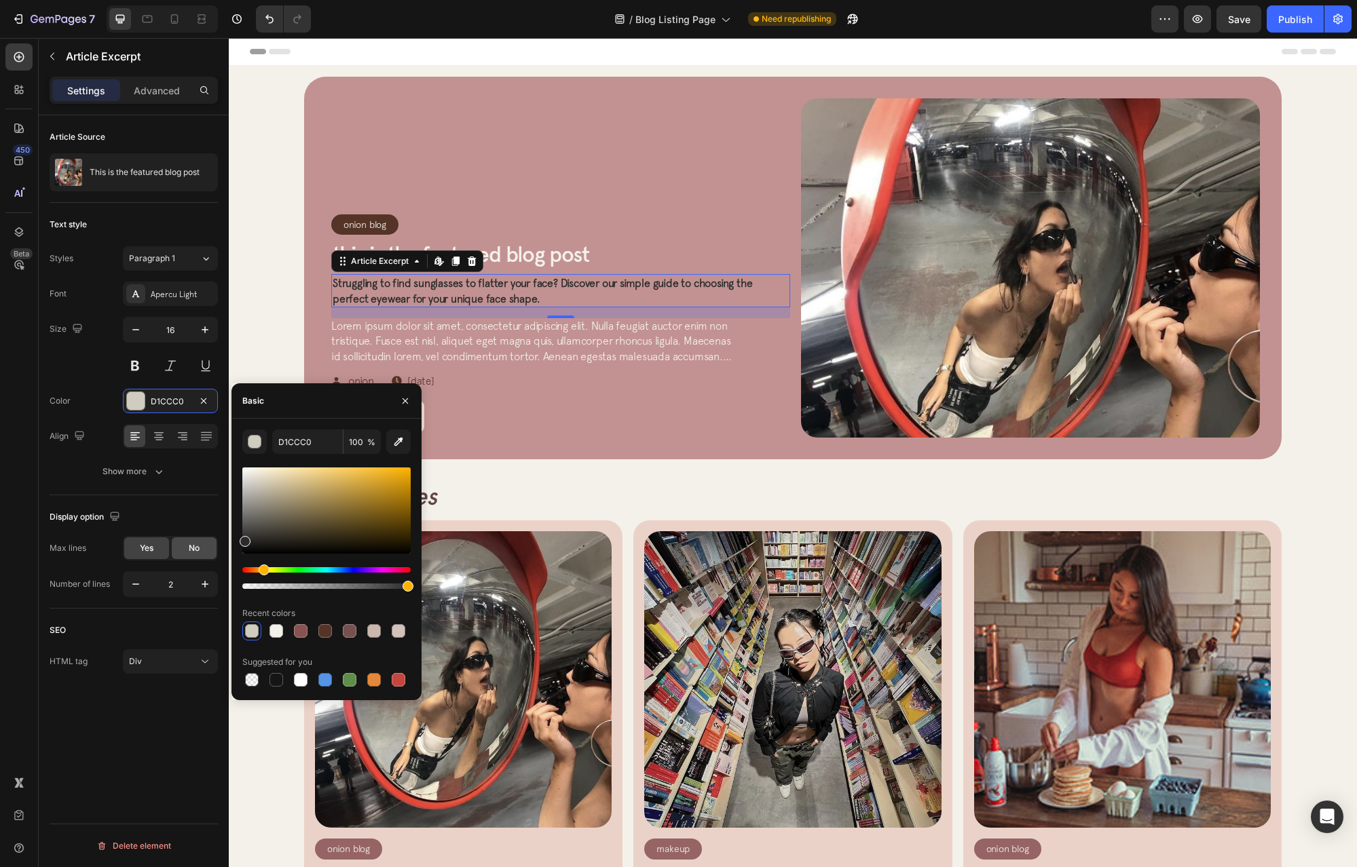
drag, startPoint x: 254, startPoint y: 475, endPoint x: 214, endPoint y: 537, distance: 73.8
click at [214, 538] on div "450 Beta artcile Sections(0) Elements(19) We couldn’t find any matches for “art…" at bounding box center [114, 452] width 229 height 829
type input "2B2B2B"
click at [325, 637] on div at bounding box center [325, 631] width 14 height 14
type input "F4F1EA"
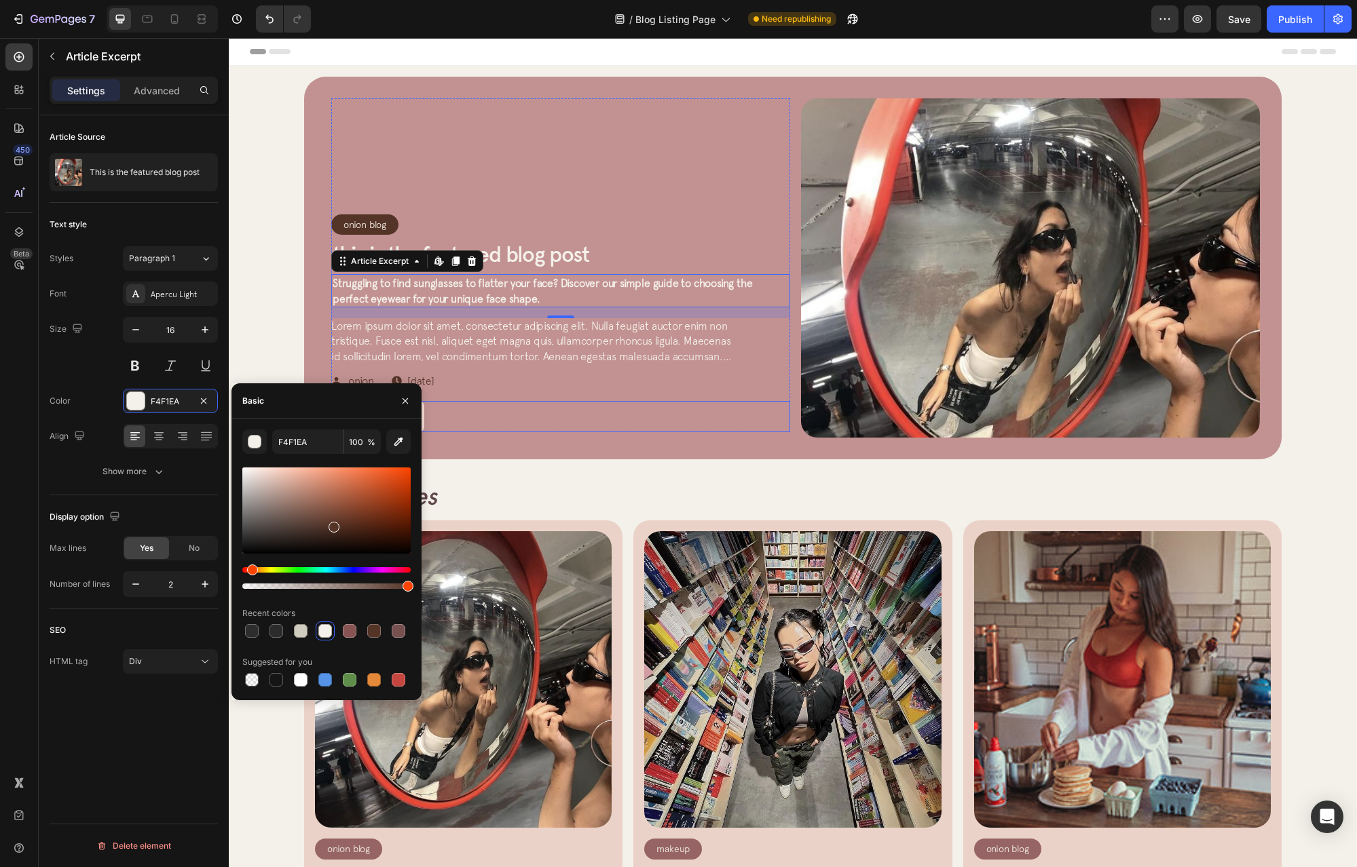
click at [504, 400] on div "Onion Blog Article Category Row Row This is the featured blog post Article Titl…" at bounding box center [560, 265] width 459 height 334
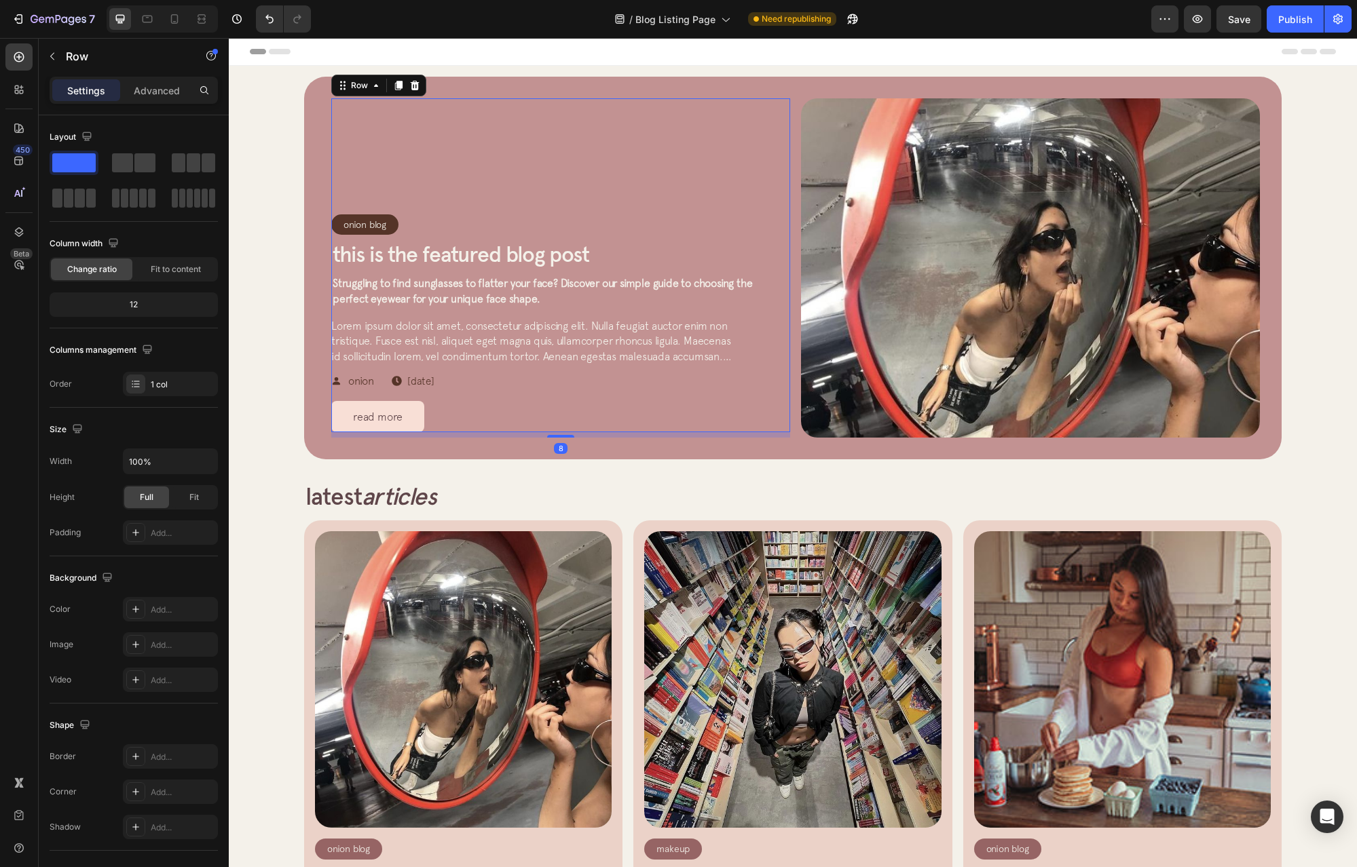
click at [500, 344] on span "Lorem ipsum dolor sit amet, consectetur adipiscing elit. Nulla feugiat auctor e…" at bounding box center [531, 349] width 400 height 58
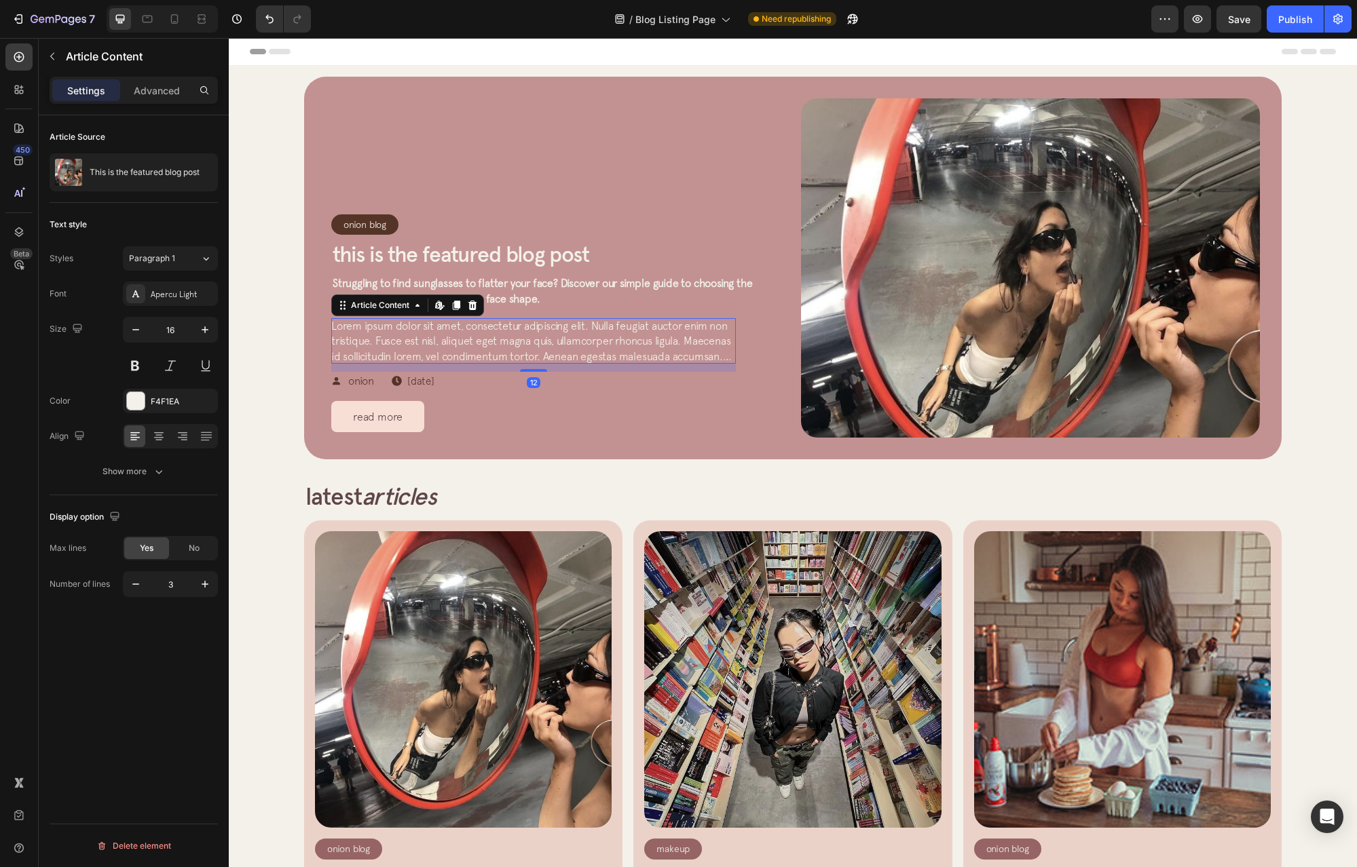
click at [535, 283] on span "Struggling to find sunglasses to flatter your face? Discover our simple guide t…" at bounding box center [542, 290] width 419 height 27
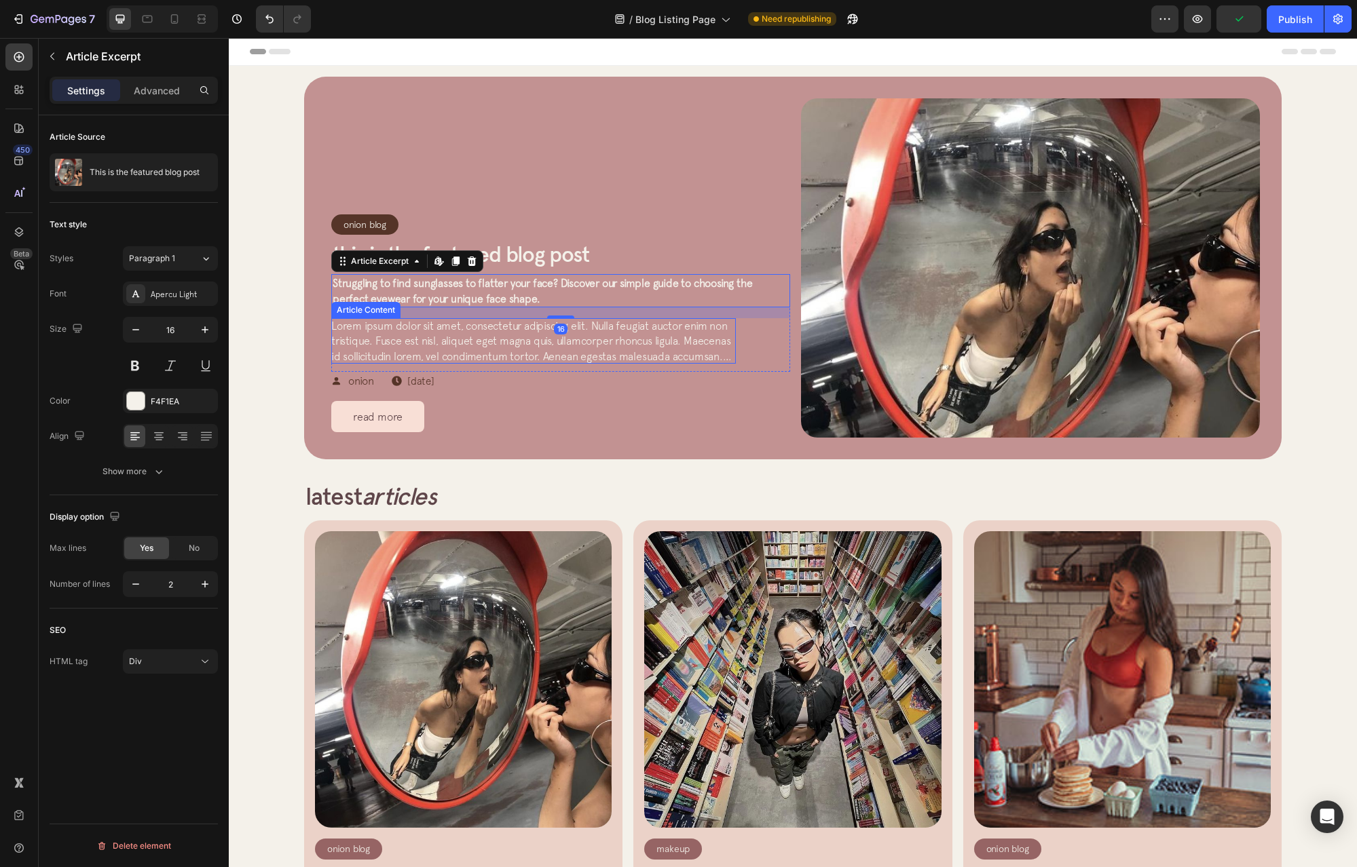
click at [529, 335] on span "Lorem ipsum dolor sit amet, consectetur adipiscing elit. Nulla feugiat auctor e…" at bounding box center [531, 349] width 400 height 58
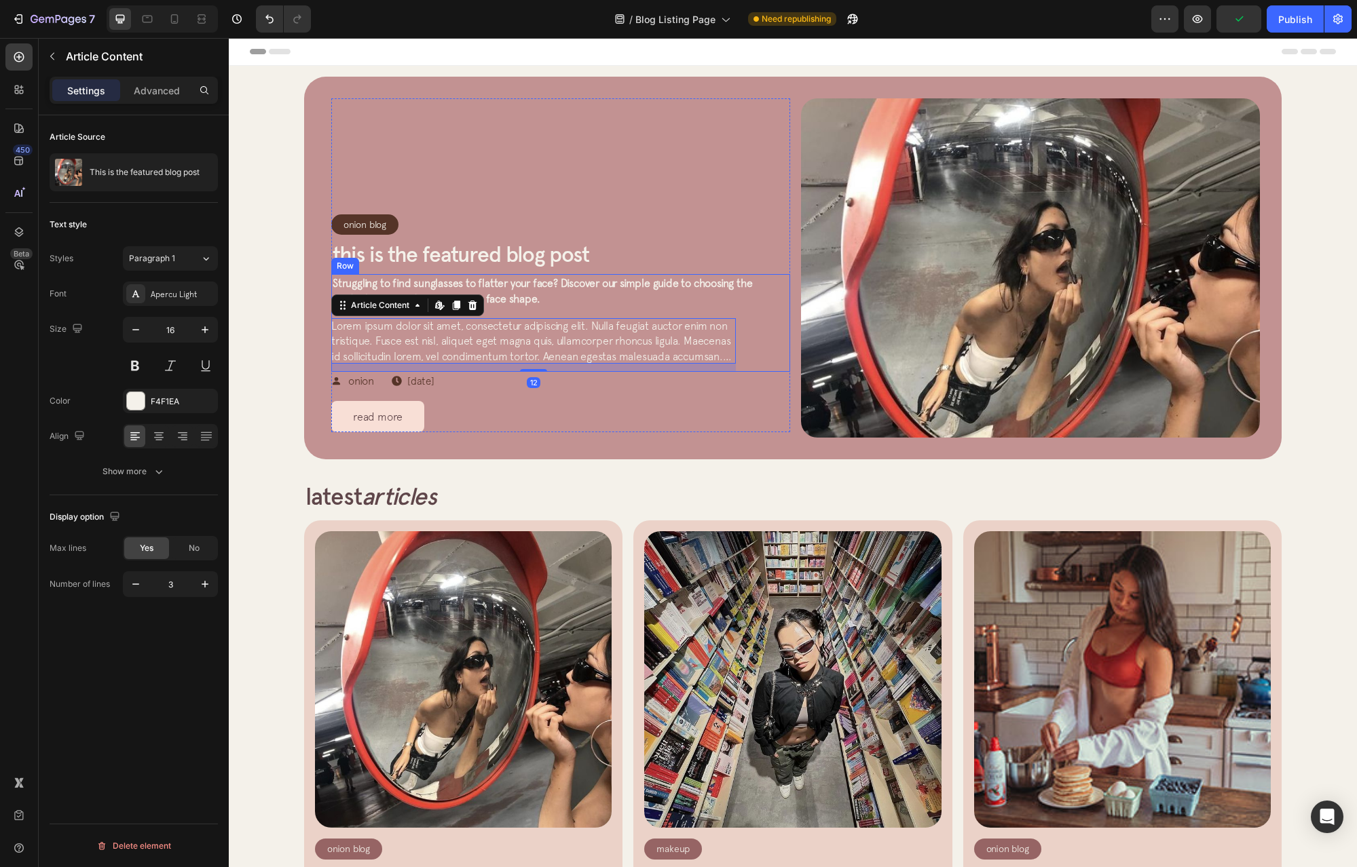
click at [538, 287] on span "Struggling to find sunglasses to flatter your face? Discover our simple guide t…" at bounding box center [542, 290] width 419 height 27
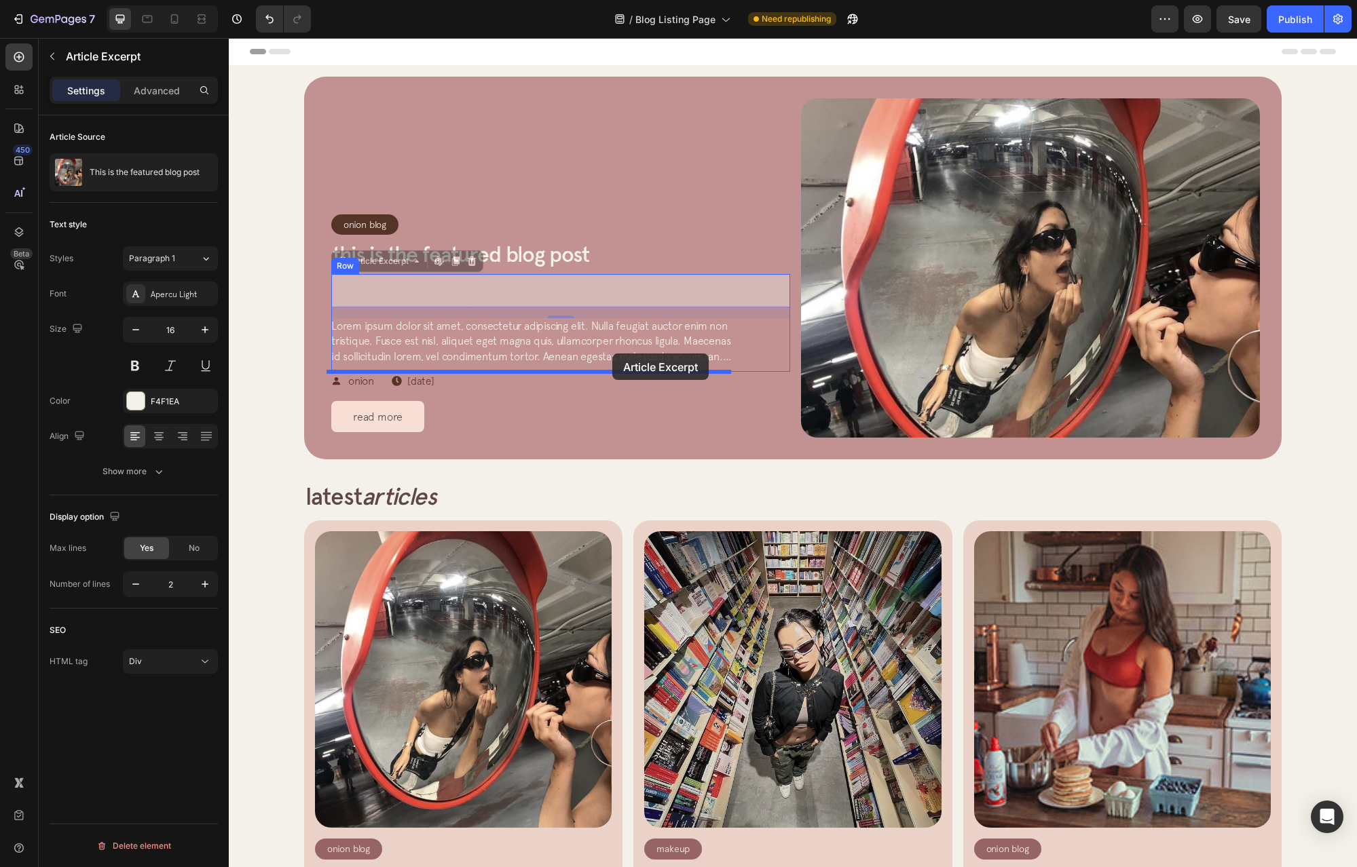
drag, startPoint x: 529, startPoint y: 284, endPoint x: 604, endPoint y: 354, distance: 102.3
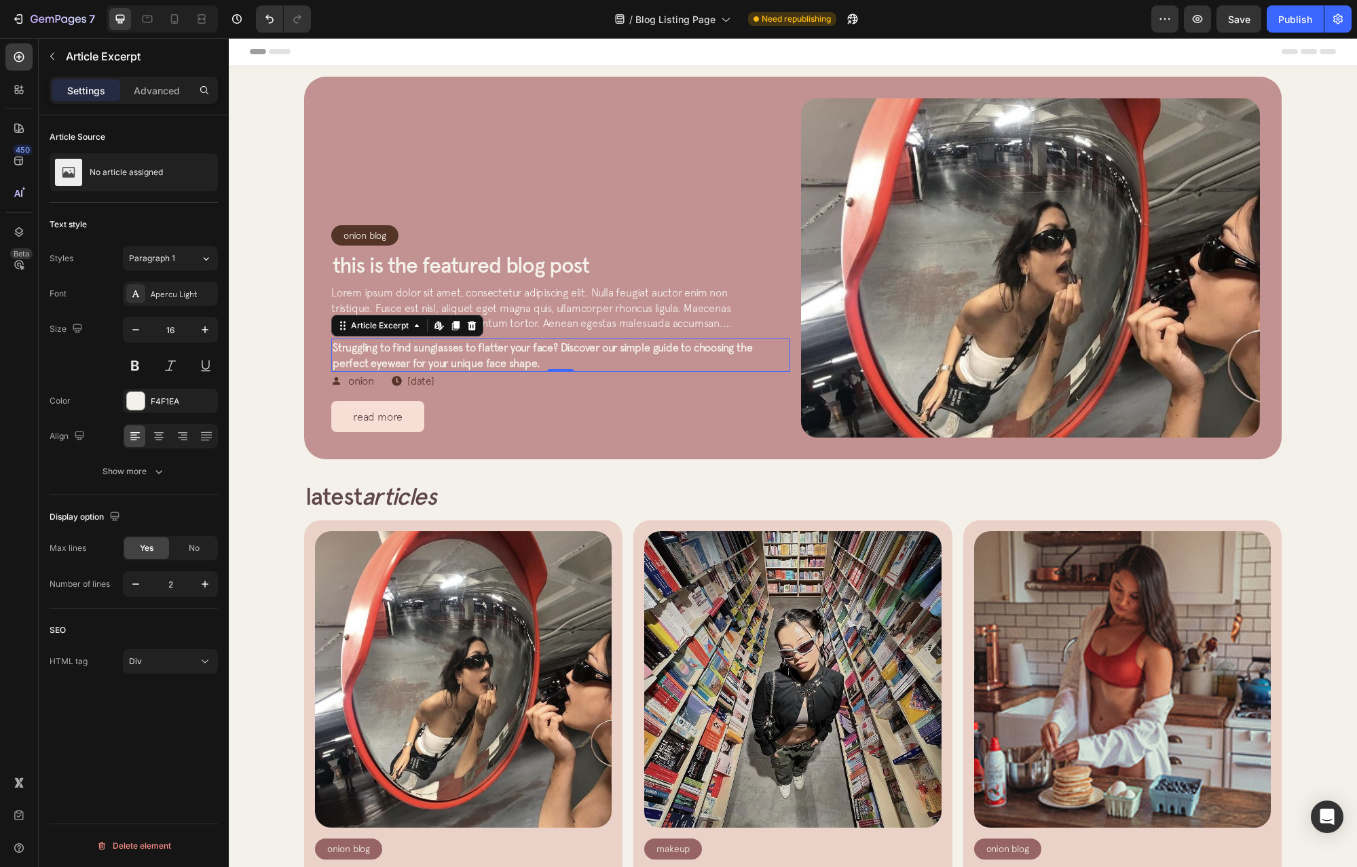
click at [557, 306] on span "Lorem ipsum dolor sit amet, consectetur adipiscing elit. Nulla feugiat auctor e…" at bounding box center [531, 315] width 400 height 58
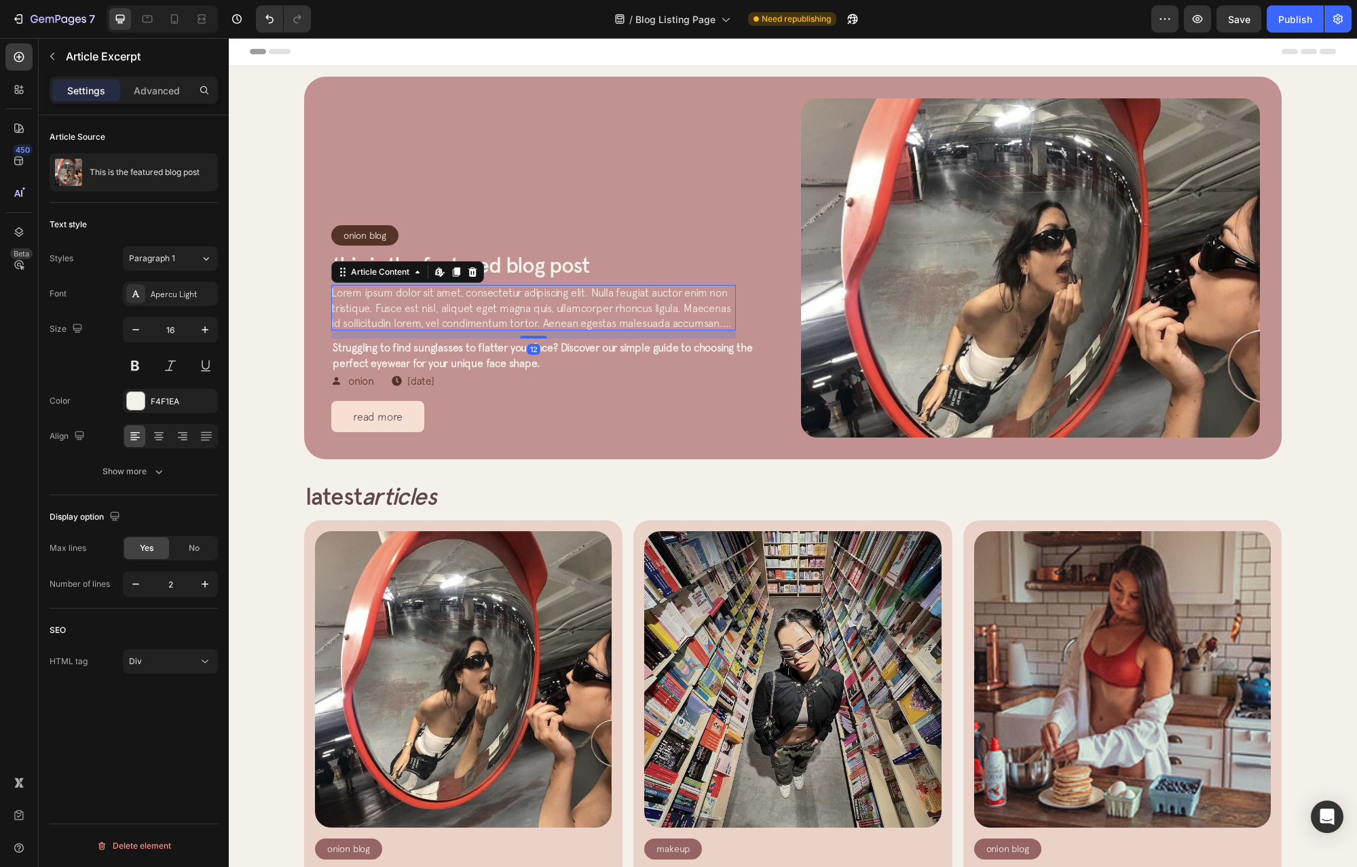
click at [565, 352] on span "Struggling to find sunglasses to flatter your face? Discover our simple guide t…" at bounding box center [542, 354] width 419 height 27
click at [576, 305] on span "Lorem ipsum dolor sit amet, consectetur adipiscing elit. Nulla feugiat auctor e…" at bounding box center [531, 315] width 400 height 58
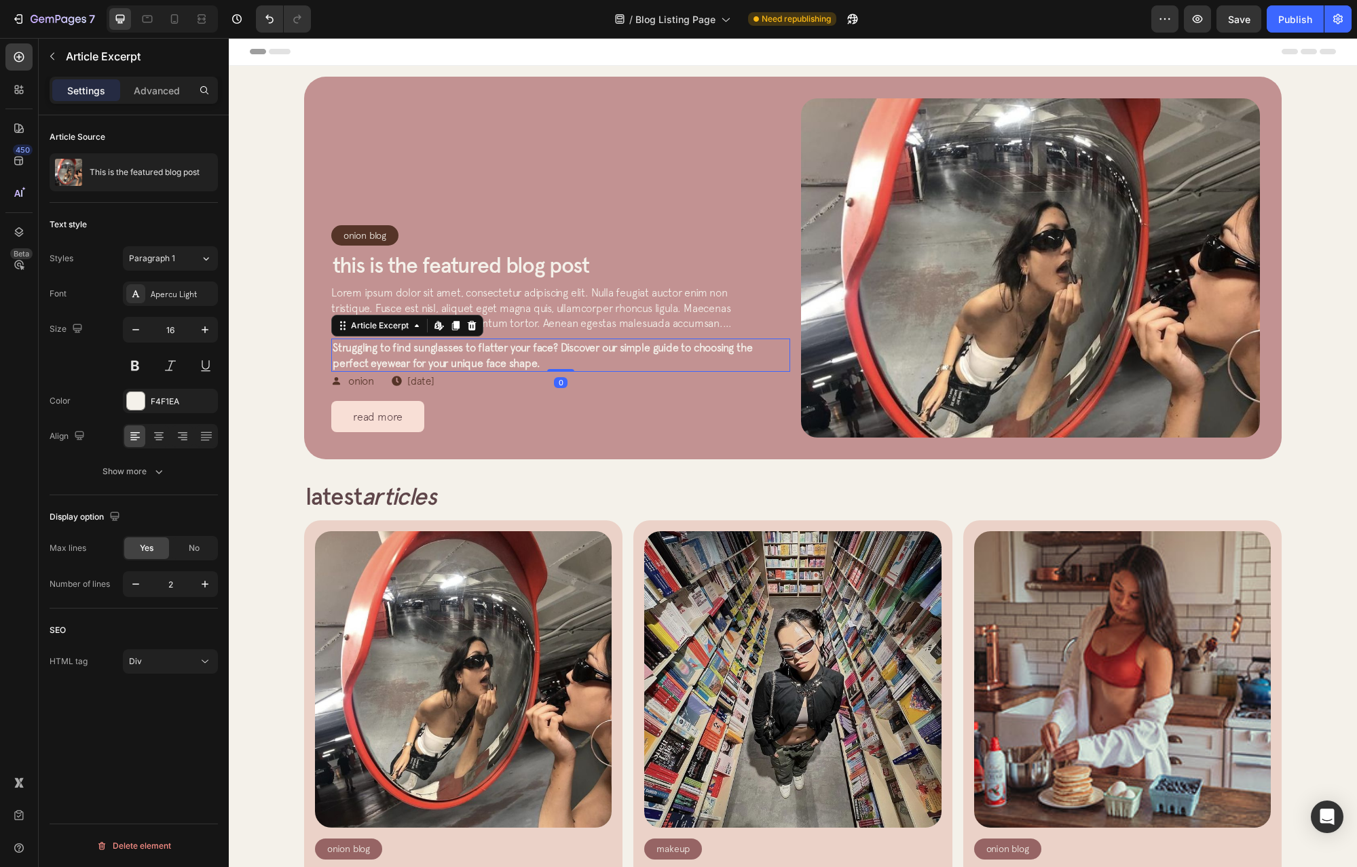
click at [611, 345] on span "Struggling to find sunglasses to flatter your face? Discover our simple guide t…" at bounding box center [542, 354] width 419 height 27
click at [780, 290] on div "Lorem ipsum dolor sit amet, consectetur adipiscing elit. Nulla feugiat auctor e…" at bounding box center [560, 328] width 459 height 87
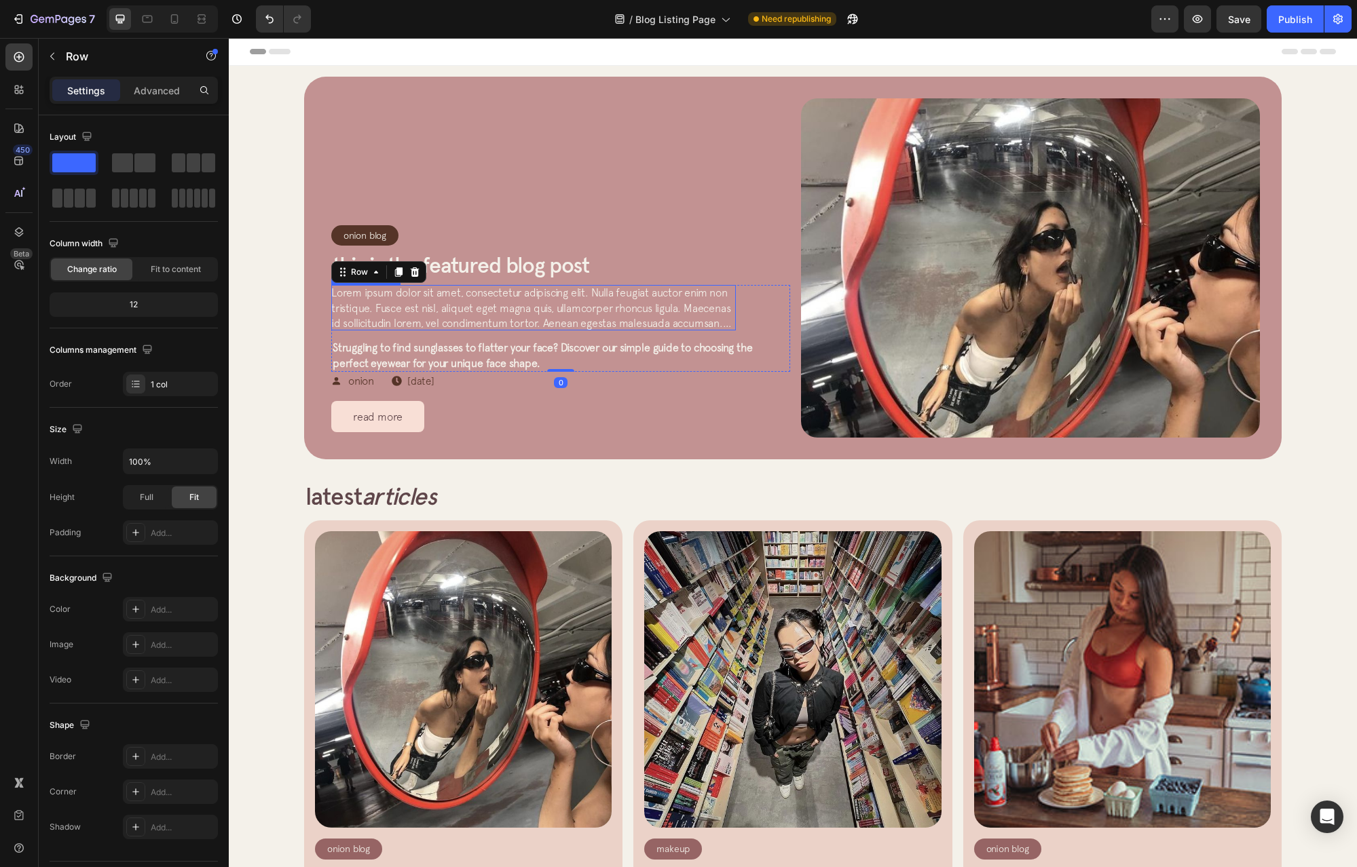
click at [628, 307] on span "Lorem ipsum dolor sit amet, consectetur adipiscing elit. Nulla feugiat auctor e…" at bounding box center [531, 315] width 400 height 58
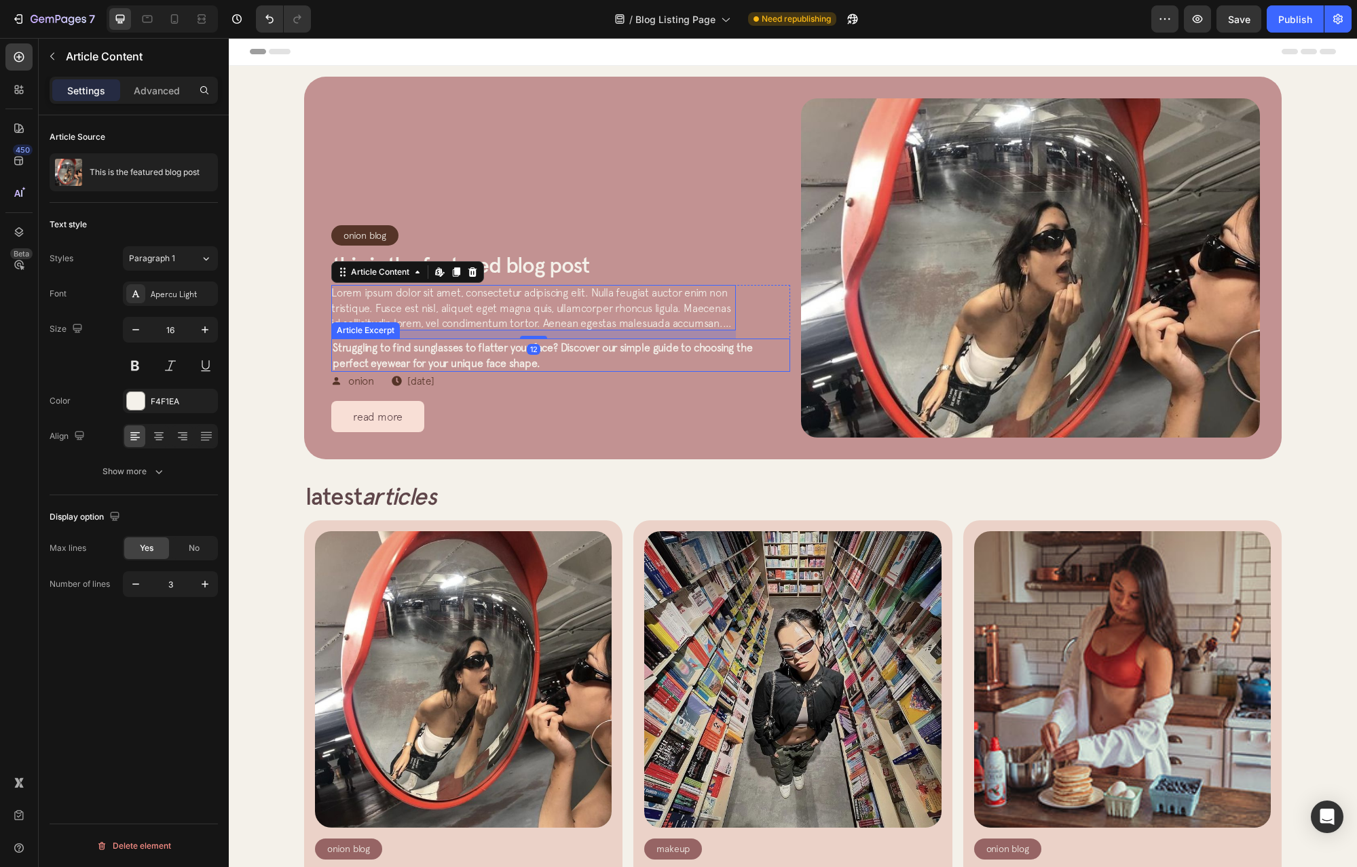
click at [478, 354] on p "Struggling to find sunglasses to flatter your face? Discover our simple guide t…" at bounding box center [561, 355] width 456 height 31
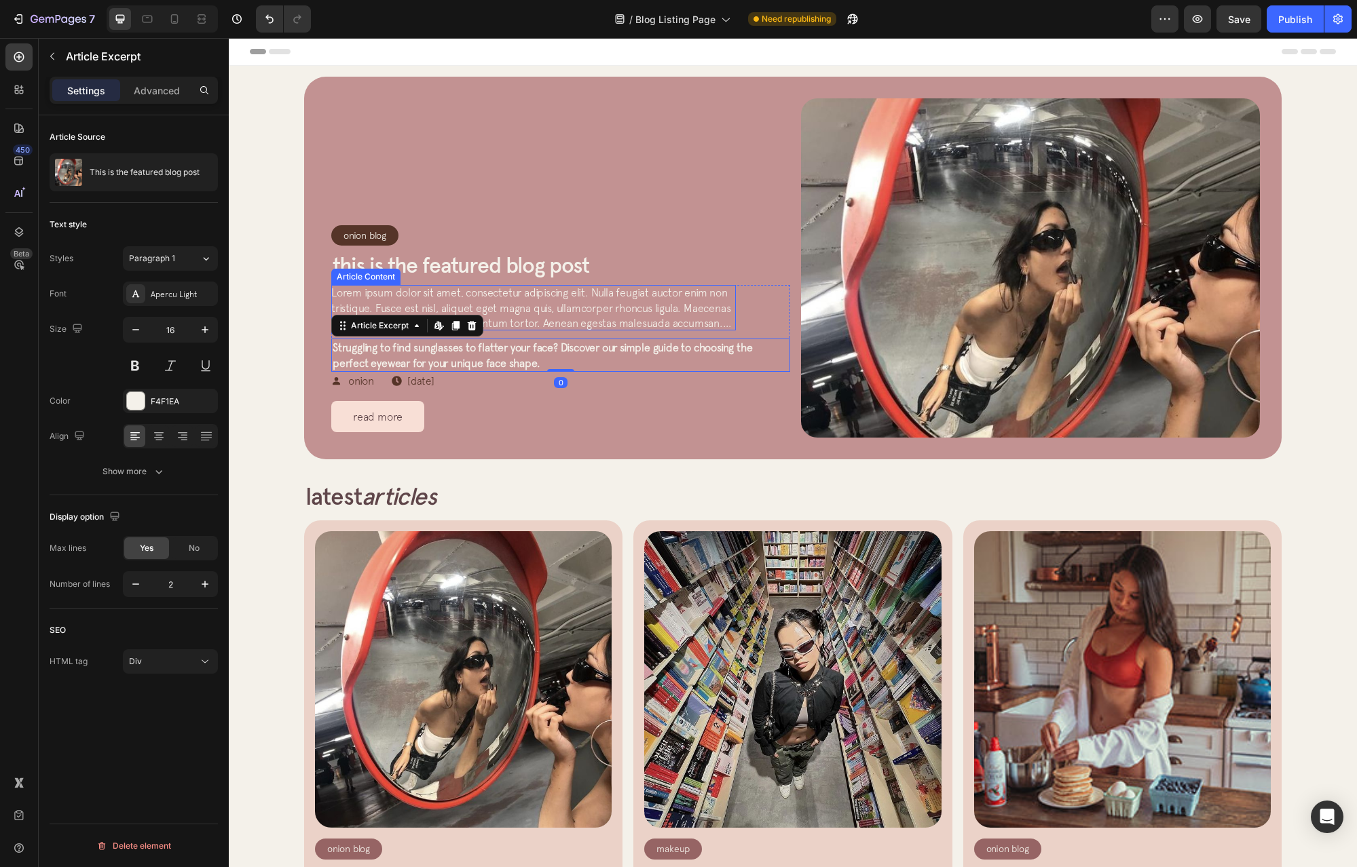
click at [511, 316] on p "Lorem ipsum dolor sit amet, consectetur adipiscing elit. Nulla feugiat auctor e…" at bounding box center [533, 307] width 404 height 45
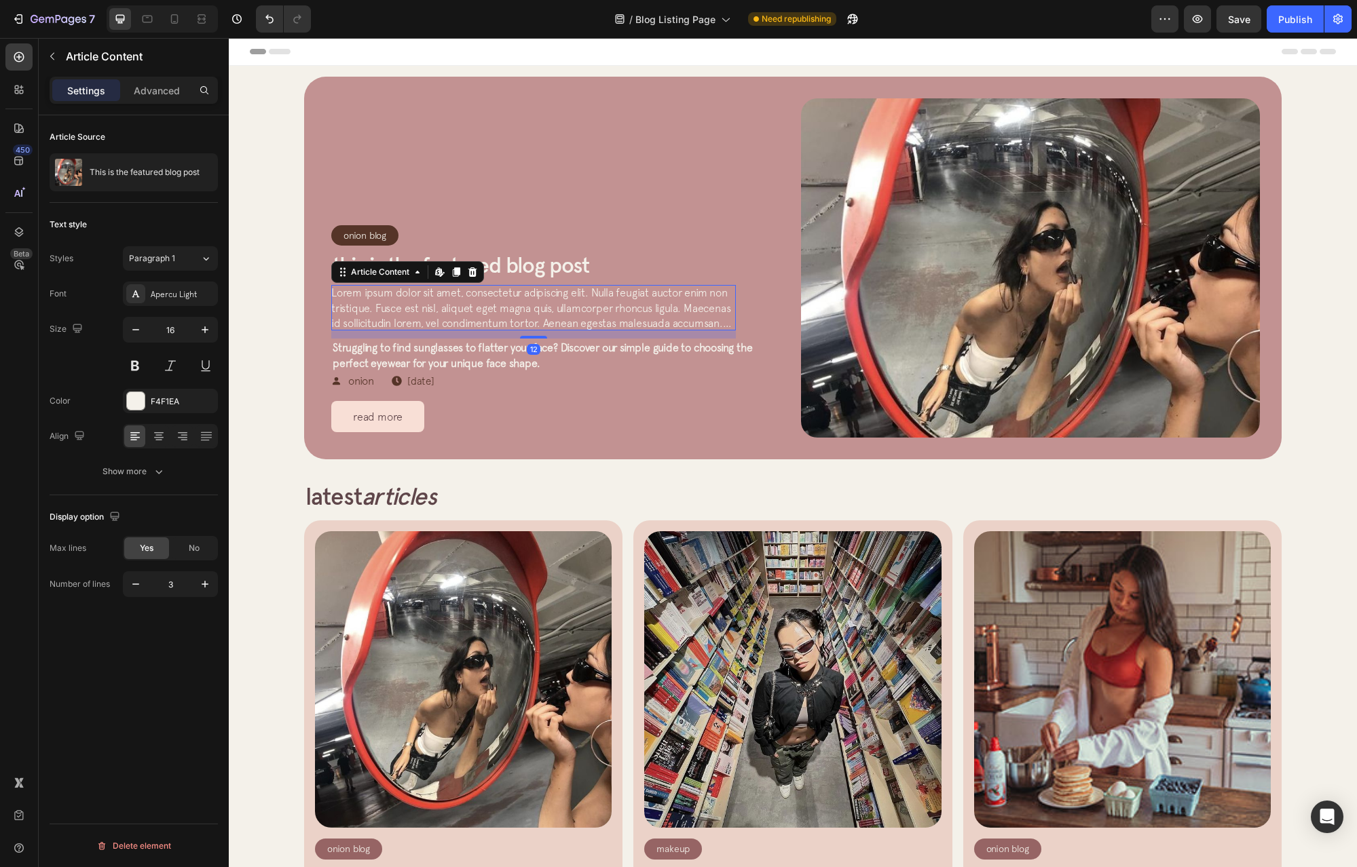
click at [531, 363] on span "Struggling to find sunglasses to flatter your face? Discover our simple guide t…" at bounding box center [542, 354] width 419 height 27
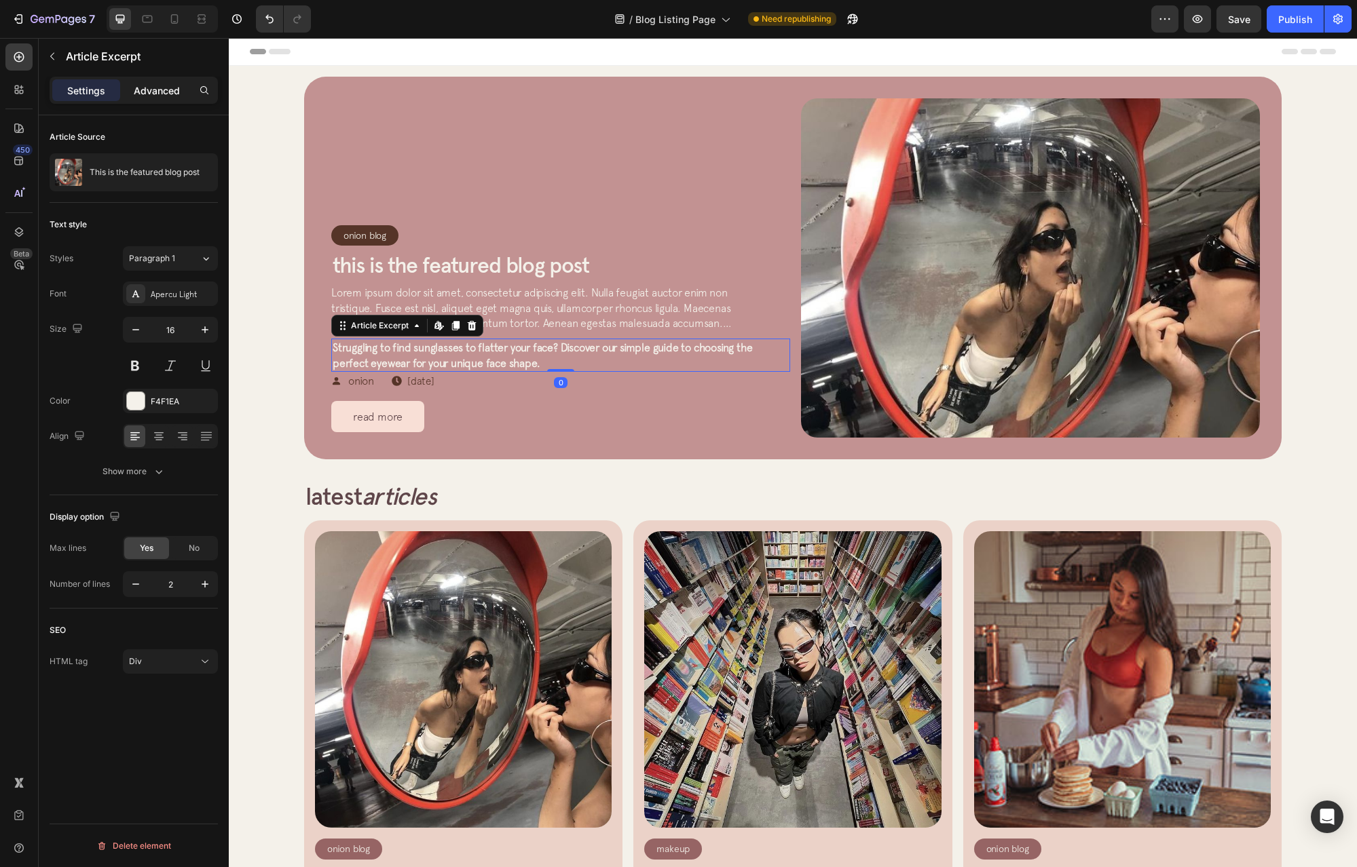
click at [166, 88] on p "Advanced" at bounding box center [157, 90] width 46 height 14
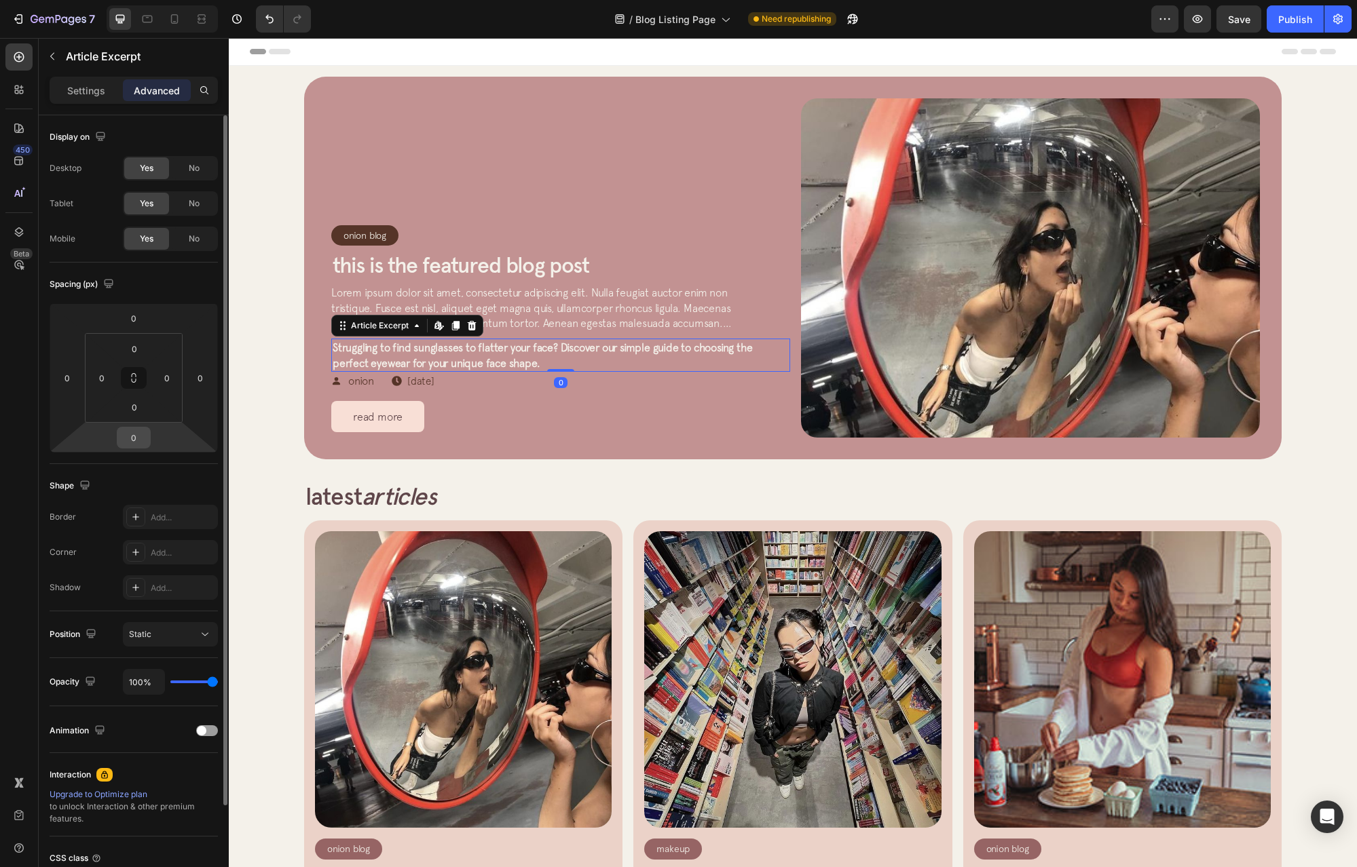
click at [143, 428] on input "0" at bounding box center [133, 438] width 27 height 20
type input "12"
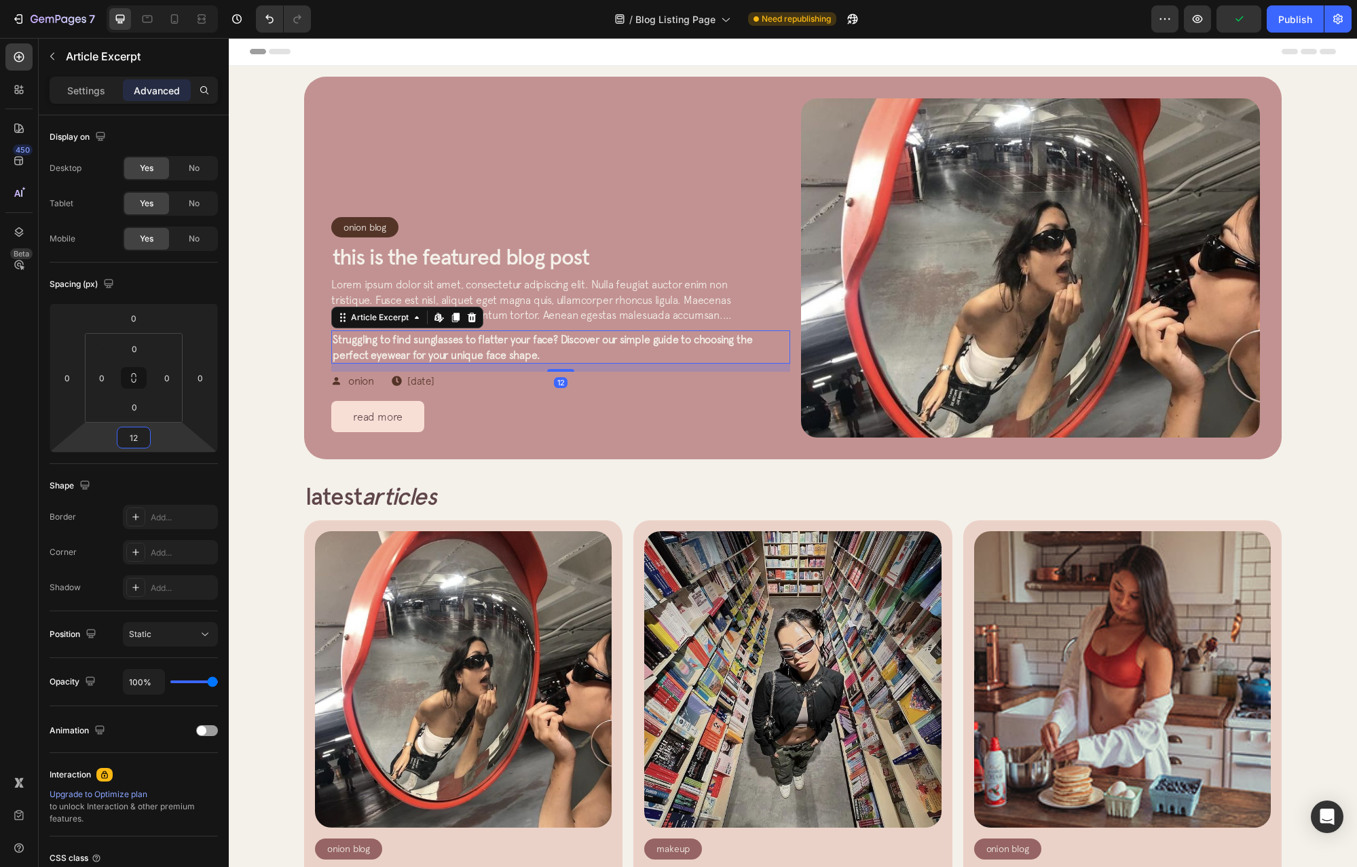
click at [516, 221] on div "Onion Blog Article Category Row Row" at bounding box center [560, 230] width 459 height 26
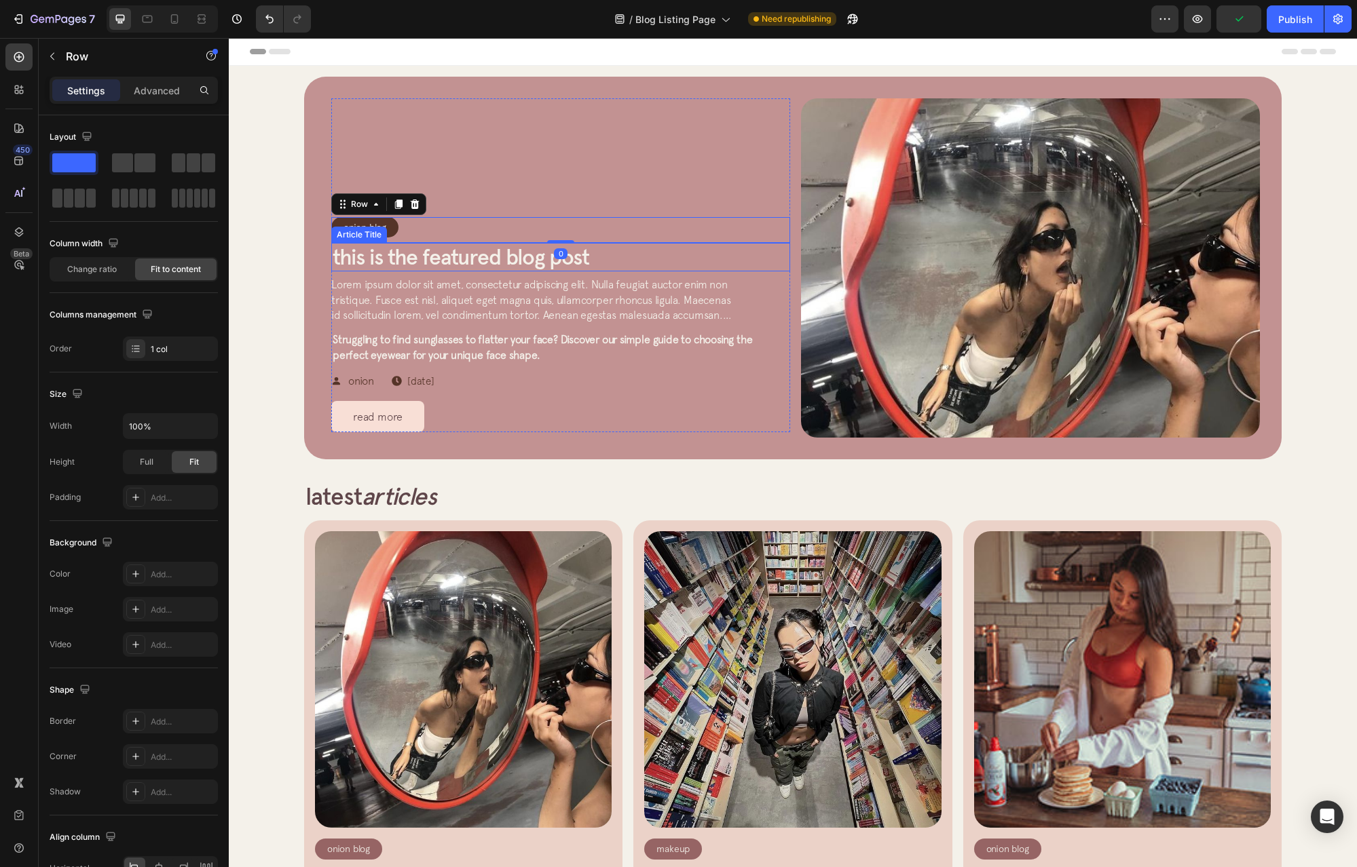
click at [529, 342] on span "Struggling to find sunglasses to flatter your face? Discover our simple guide t…" at bounding box center [542, 346] width 419 height 27
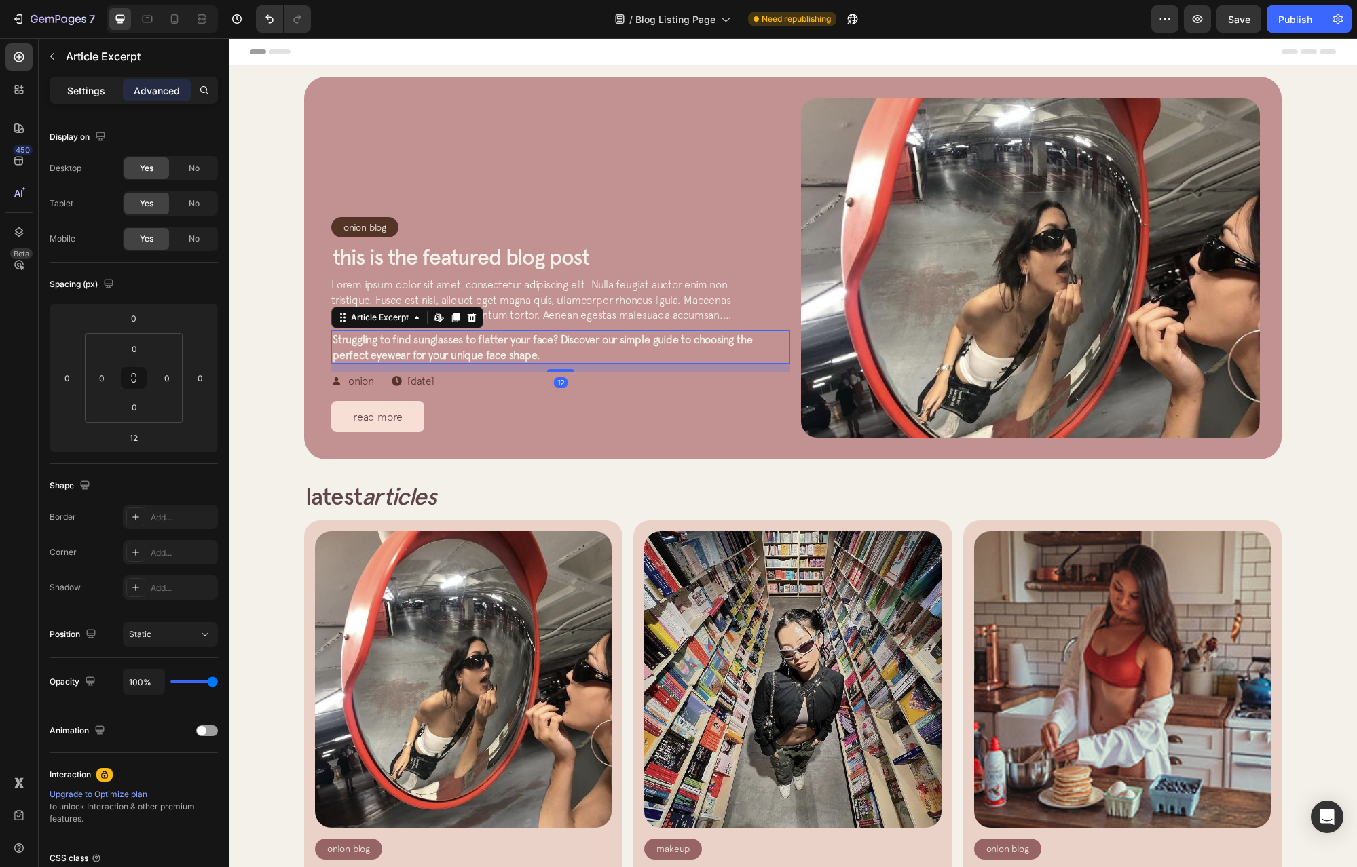
click at [73, 88] on p "Settings" at bounding box center [86, 90] width 38 height 14
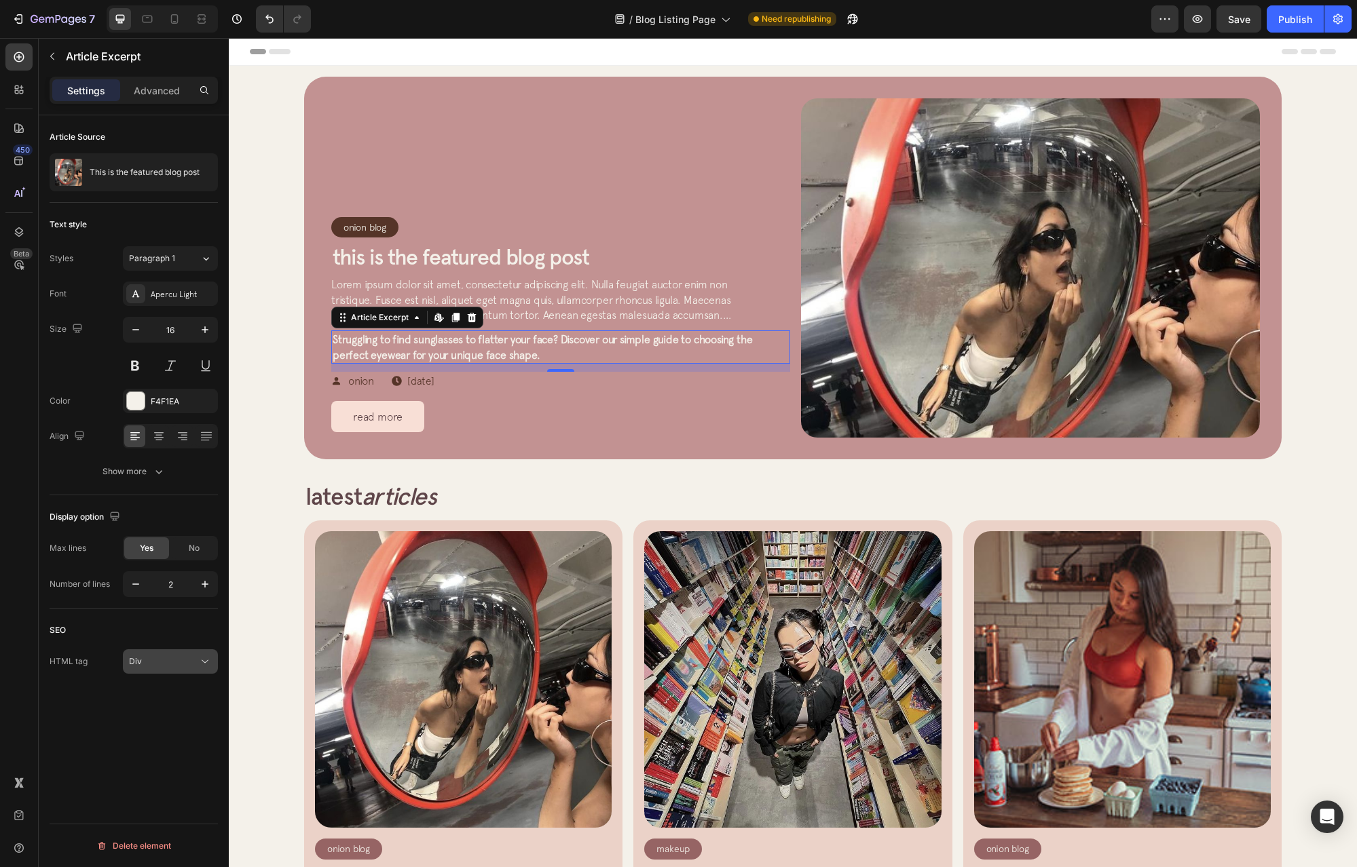
click at [200, 663] on icon at bounding box center [205, 662] width 14 height 14
click at [52, 720] on div "Article Source This is the featured blog post Text style Styles Paragraph 1 Fon…" at bounding box center [134, 510] width 190 height 791
click at [168, 669] on button "Div" at bounding box center [170, 661] width 95 height 24
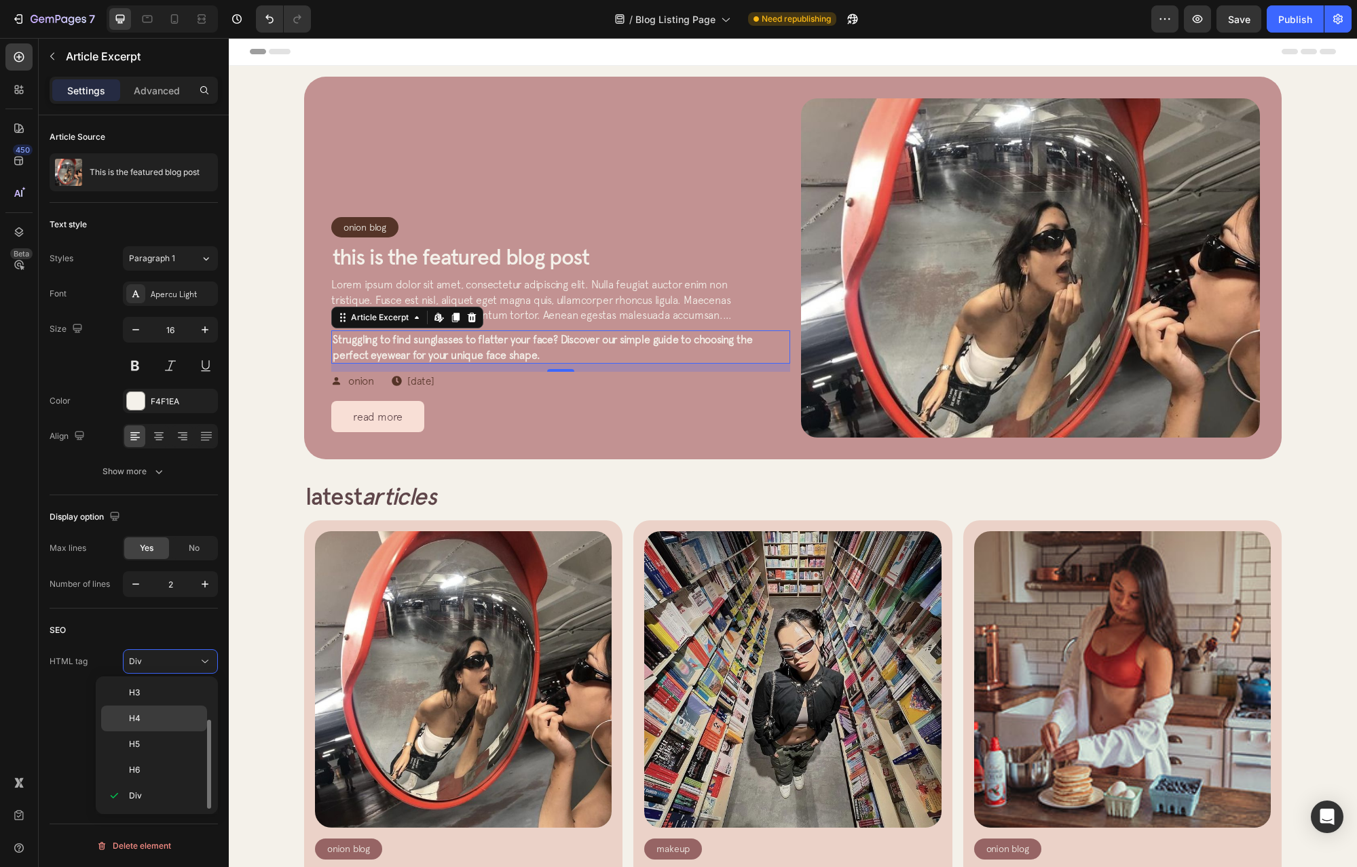
scroll to position [0, 0]
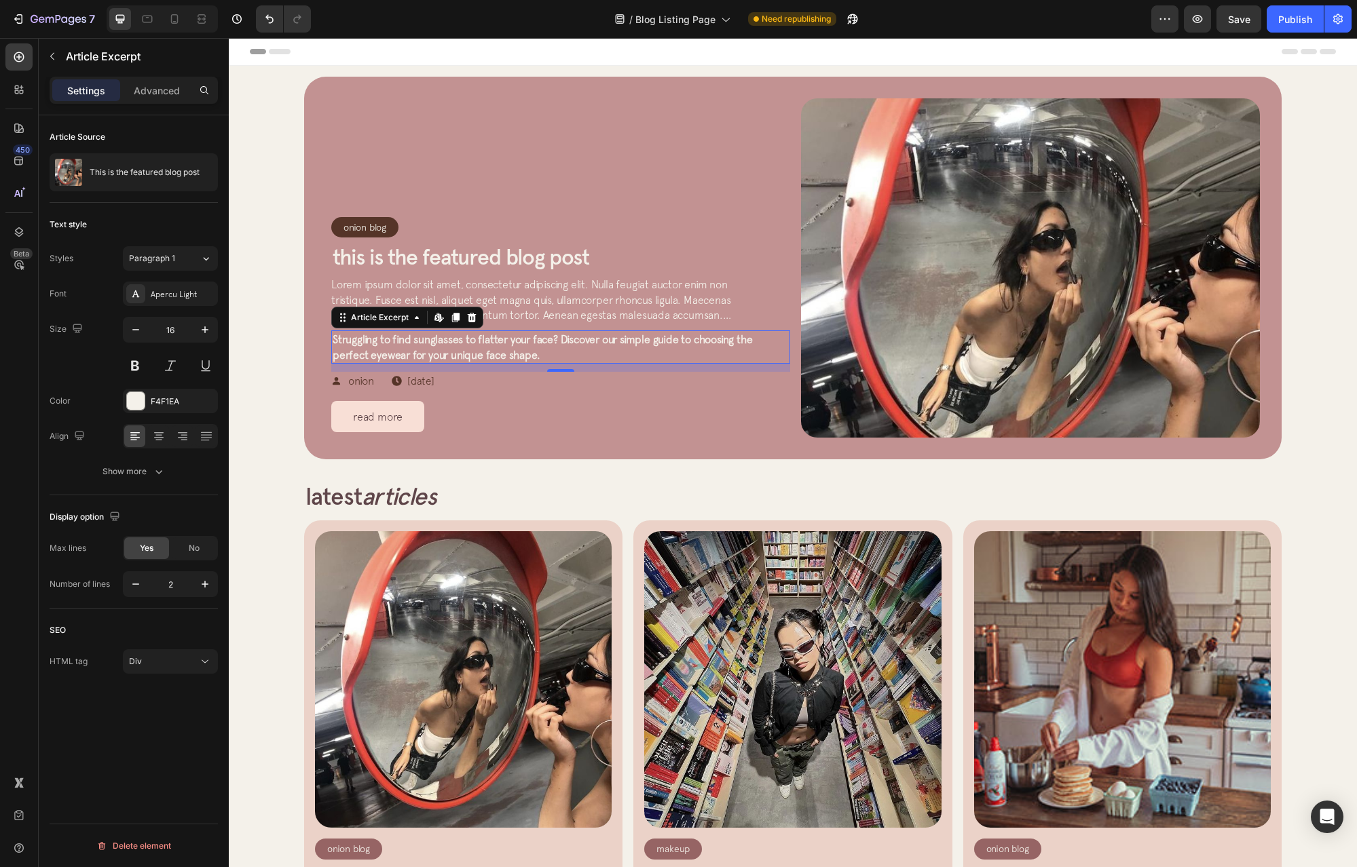
click at [67, 754] on div "Article Source This is the featured blog post Text style Styles Paragraph 1 Fon…" at bounding box center [134, 510] width 190 height 791
click at [198, 548] on span "No" at bounding box center [194, 548] width 11 height 12
click at [151, 479] on button "Show more" at bounding box center [134, 471] width 168 height 24
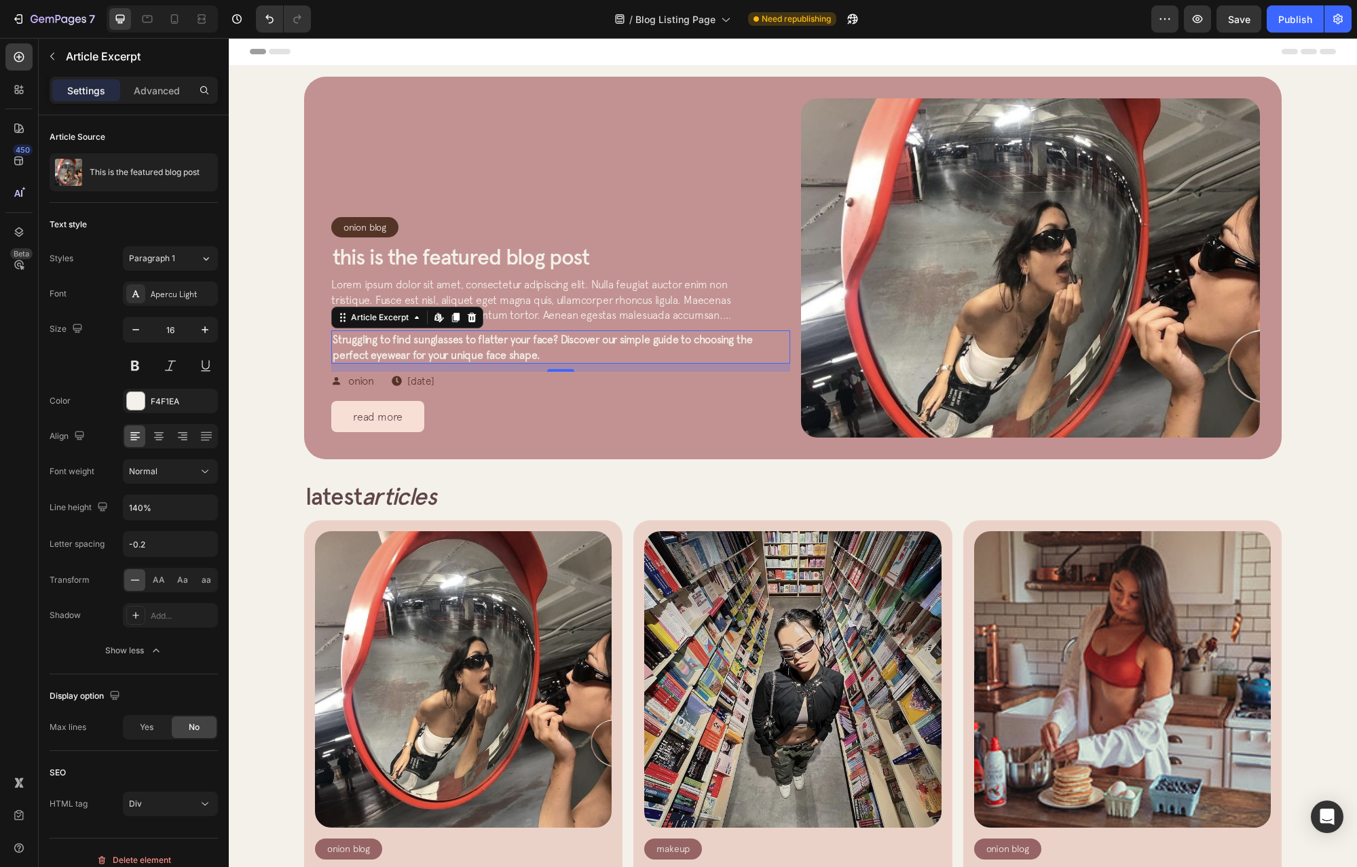
click at [480, 292] on p "Lorem ipsum dolor sit amet, consectetur adipiscing elit. Nulla feugiat auctor e…" at bounding box center [533, 299] width 404 height 45
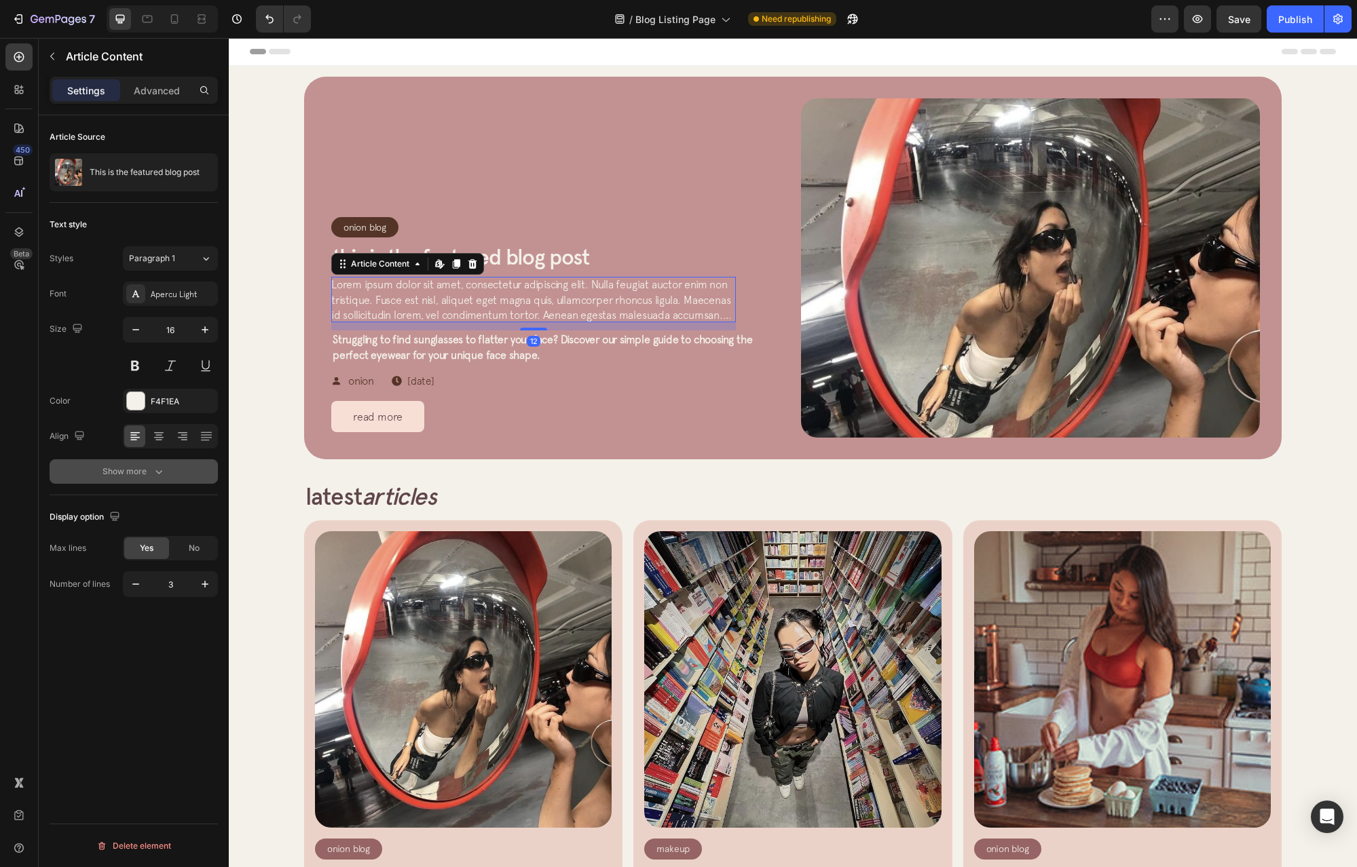
click at [149, 470] on div "Show more" at bounding box center [133, 472] width 63 height 14
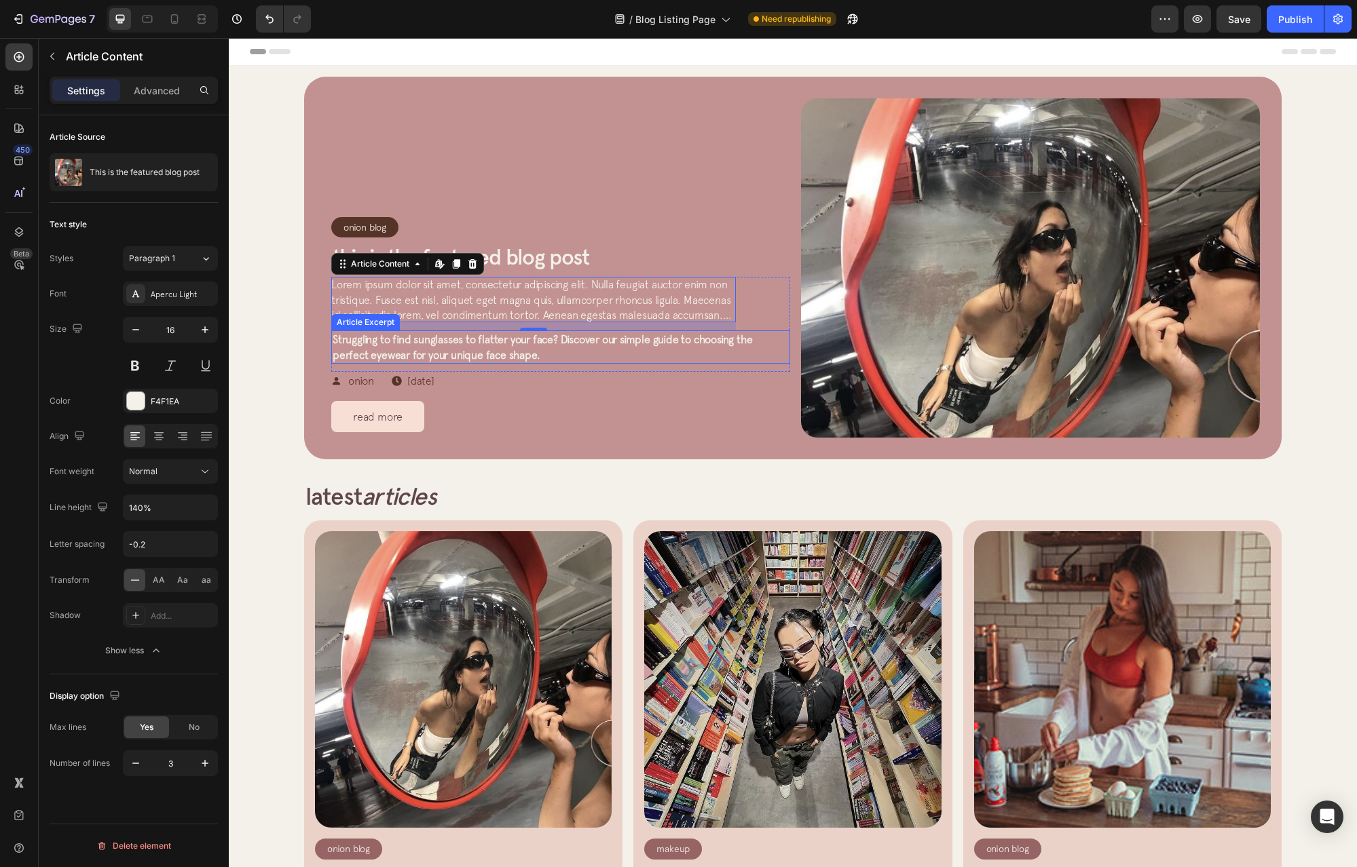
click at [364, 343] on span "Struggling to find sunglasses to flatter your face? Discover our simple guide t…" at bounding box center [542, 346] width 419 height 27
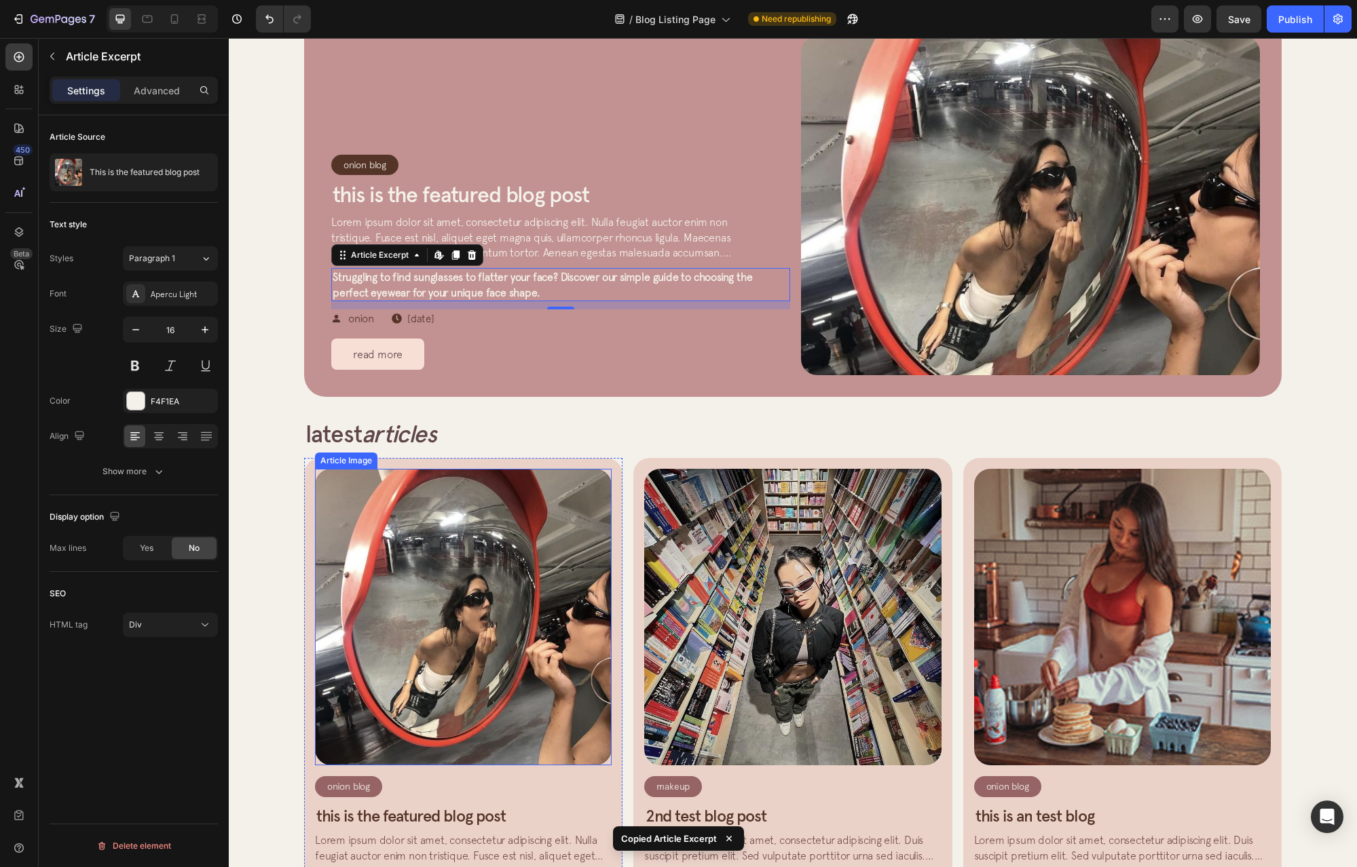
scroll to position [68, 0]
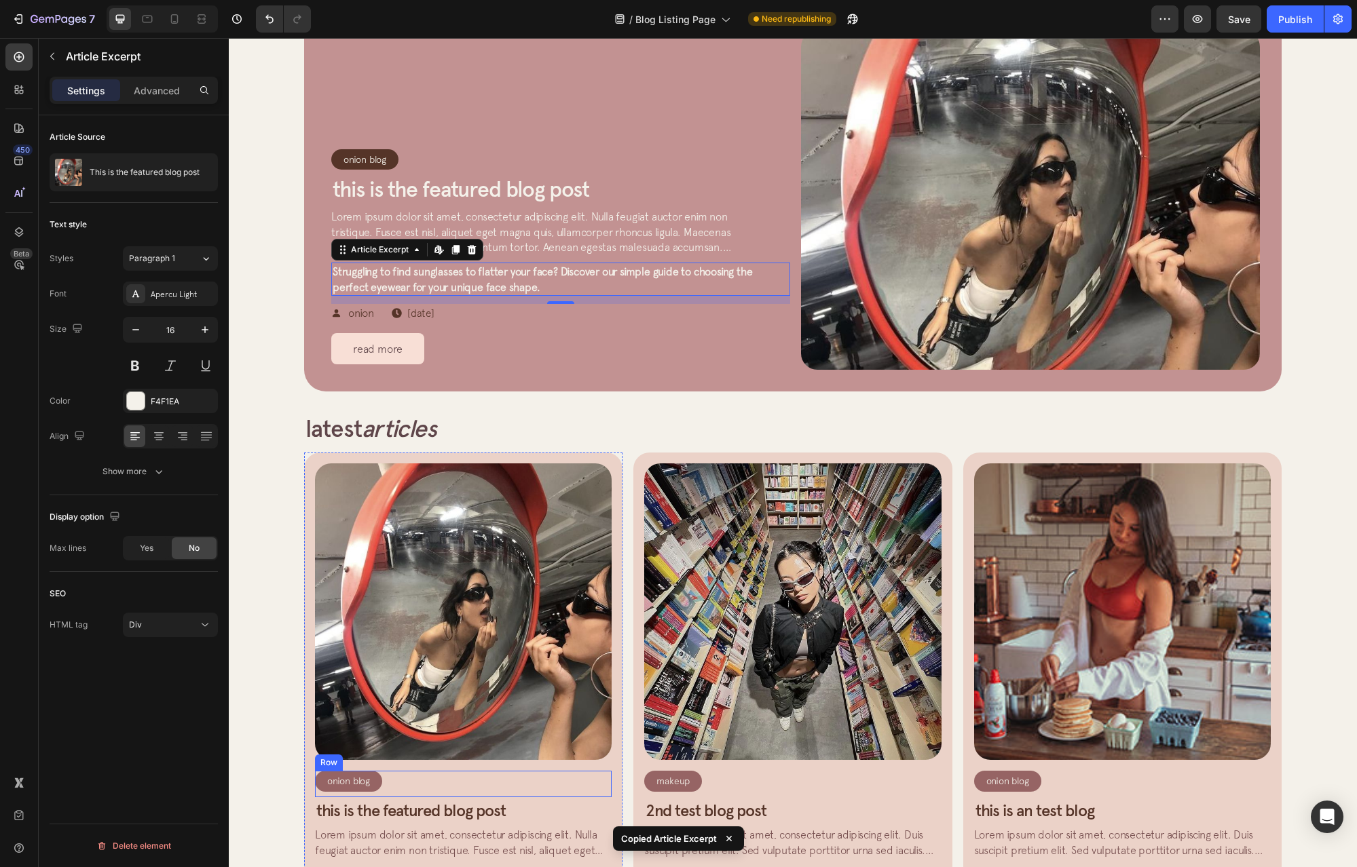
click at [415, 831] on span "Lorem ipsum dolor sit amet, consectetur adipiscing elit. Nulla feugiat auctor e…" at bounding box center [461, 873] width 293 height 88
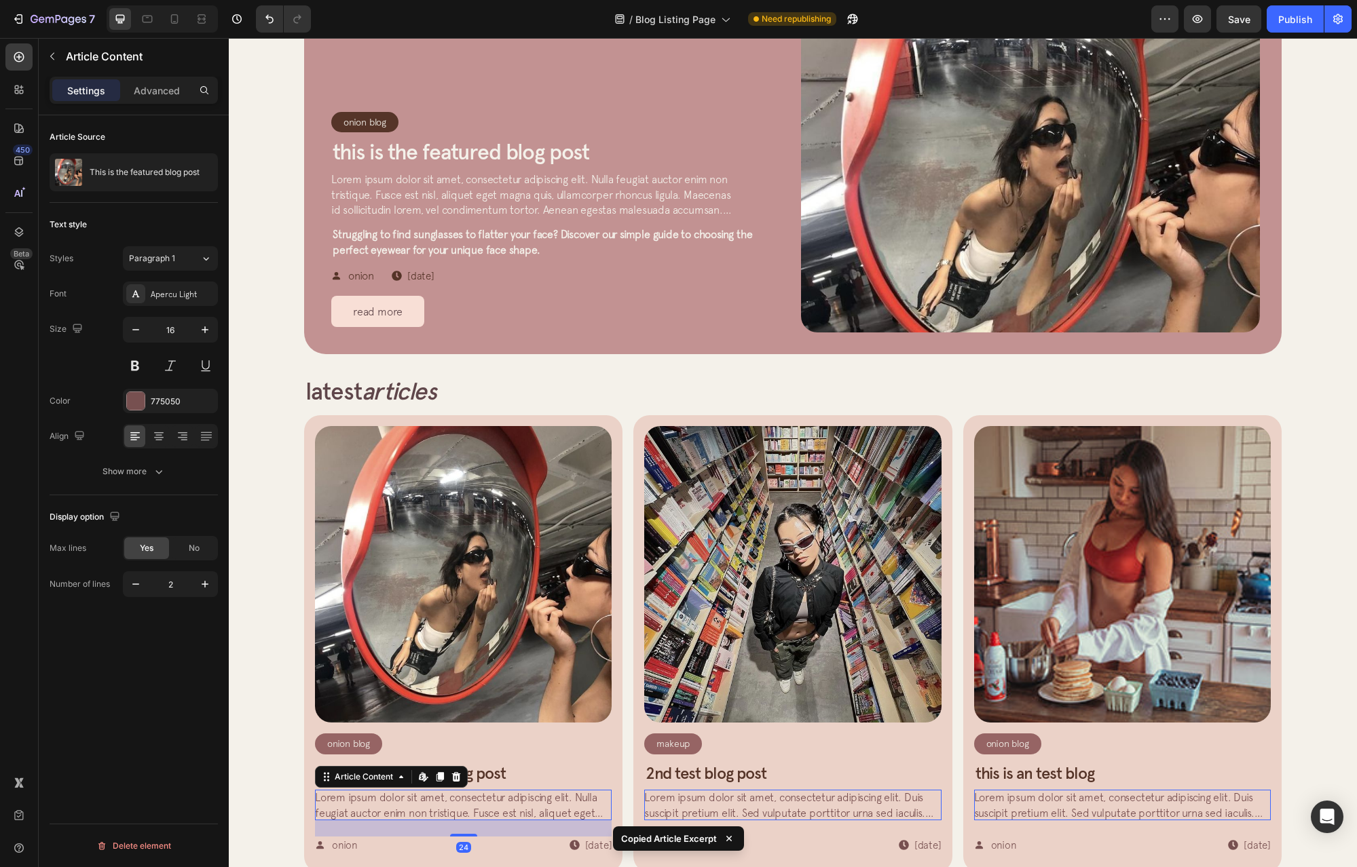
scroll to position [339, 0]
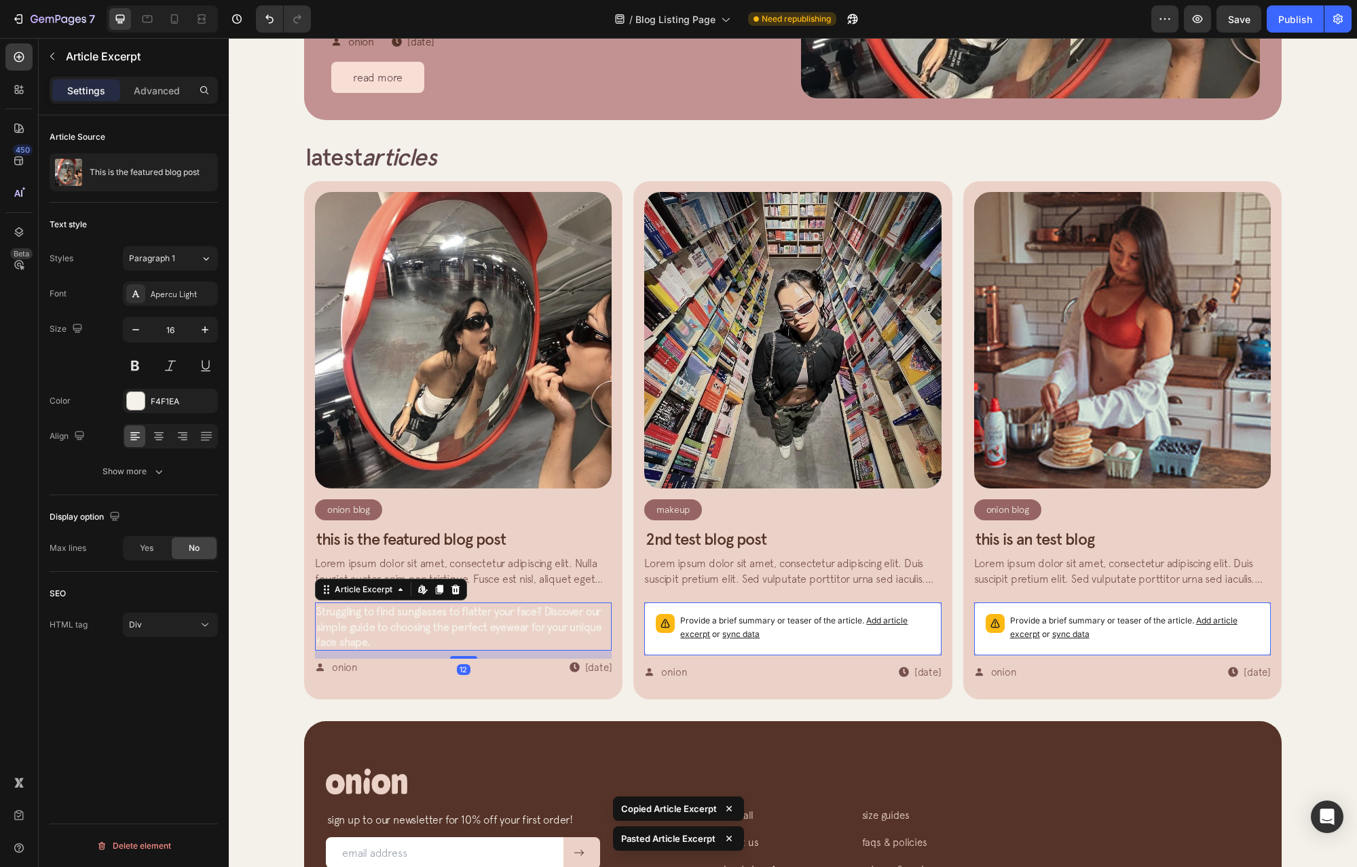
click at [493, 632] on span "Struggling to find sunglasses to flatter your face? Discover our simple guide t…" at bounding box center [459, 626] width 286 height 43
click at [506, 582] on span "Lorem ipsum dolor sit amet, consectetur adipiscing elit. Nulla feugiat auctor e…" at bounding box center [461, 601] width 293 height 88
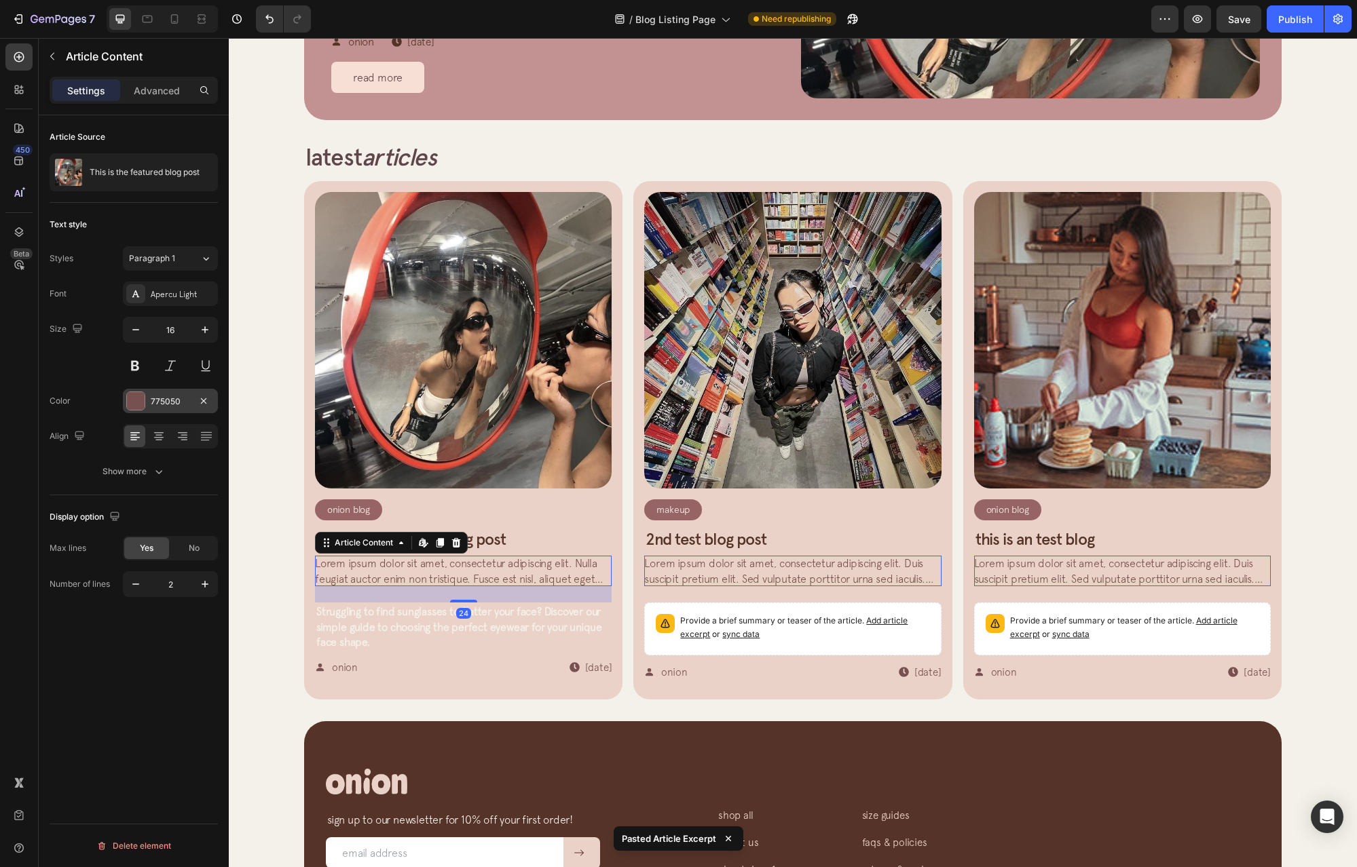
drag, startPoint x: 168, startPoint y: 402, endPoint x: 176, endPoint y: 407, distance: 9.4
click at [169, 402] on div "775050" at bounding box center [170, 402] width 39 height 12
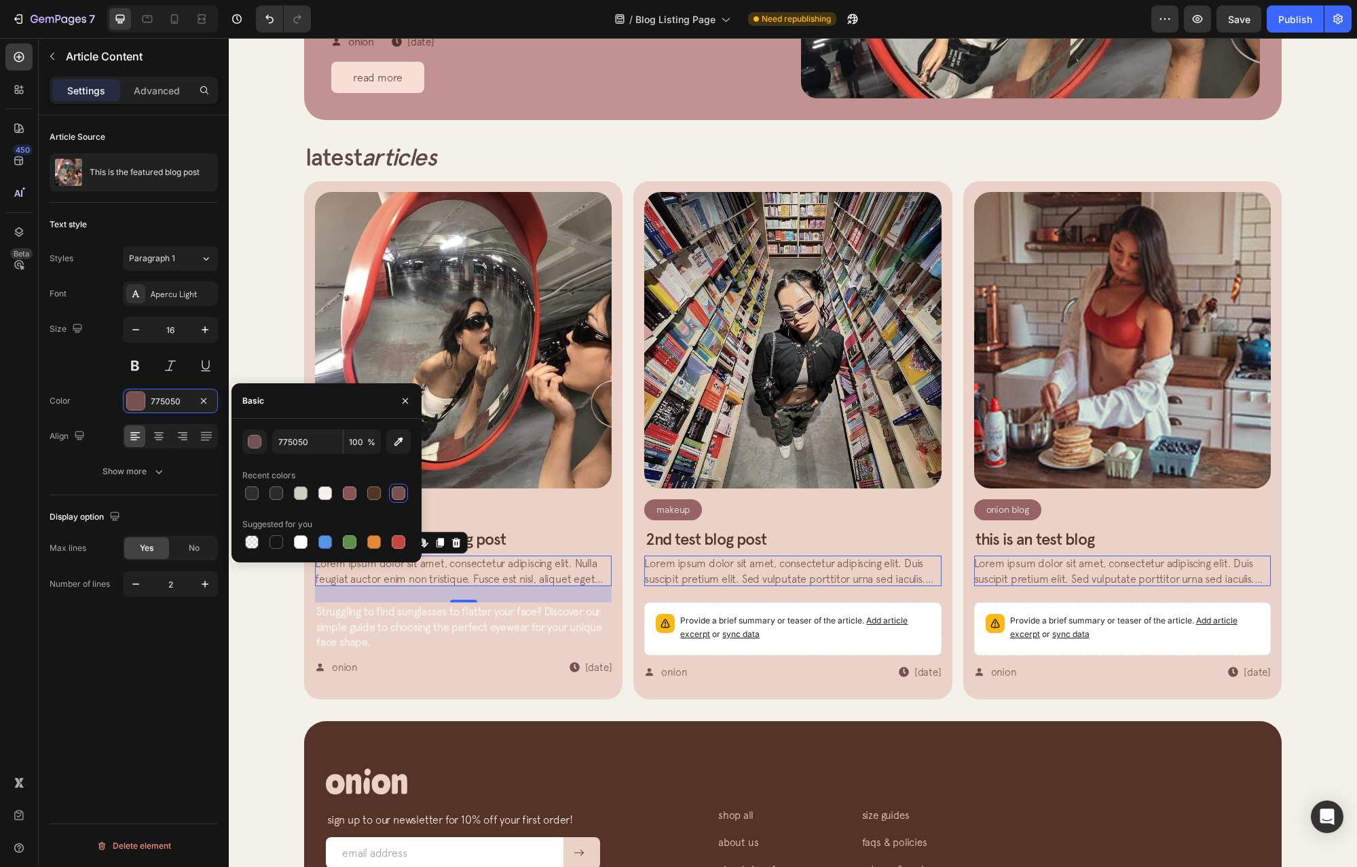
click at [452, 620] on p "Struggling to find sunglasses to flatter your face? Discover our simple guide t…" at bounding box center [463, 626] width 294 height 45
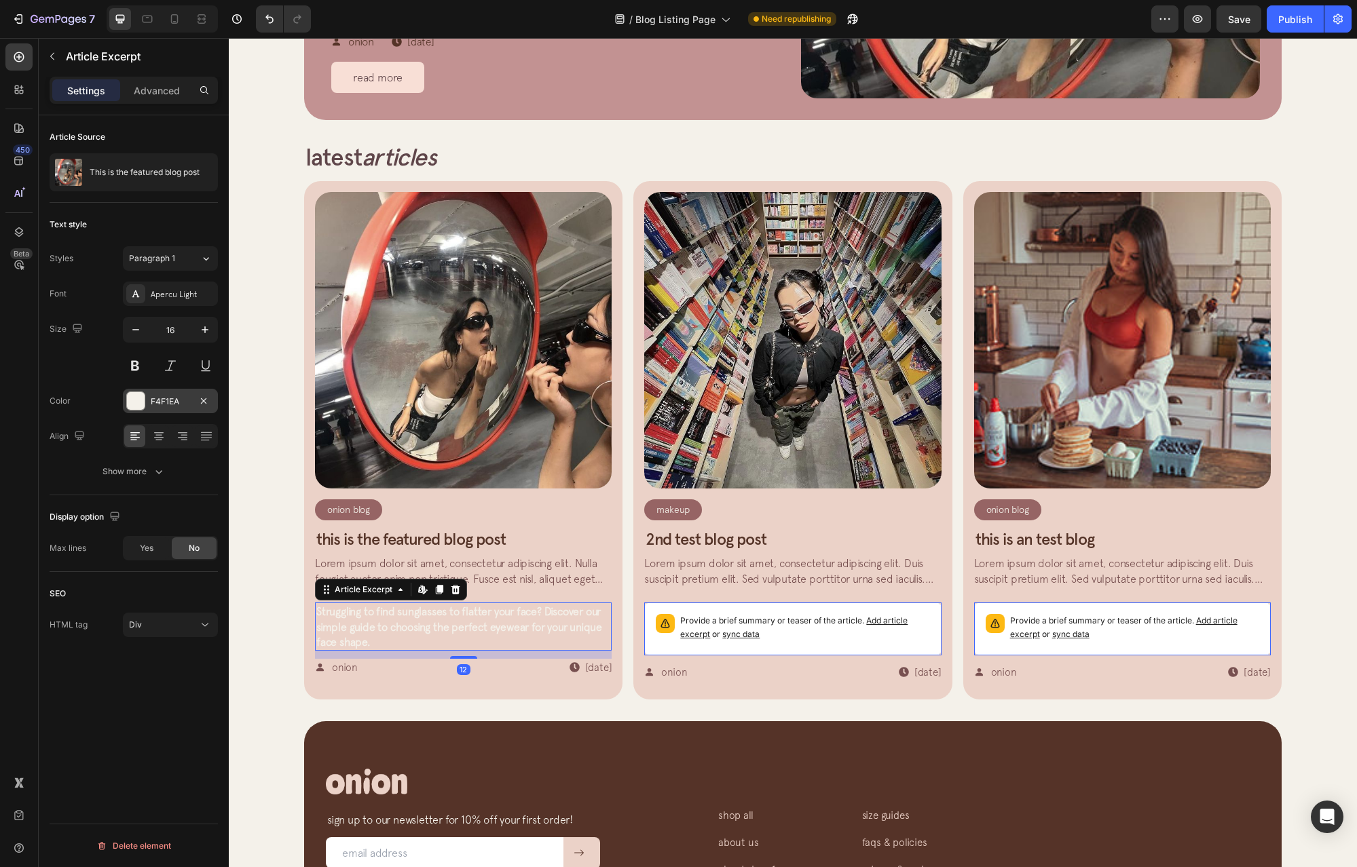
click at [159, 402] on div "F4F1EA" at bounding box center [170, 402] width 39 height 12
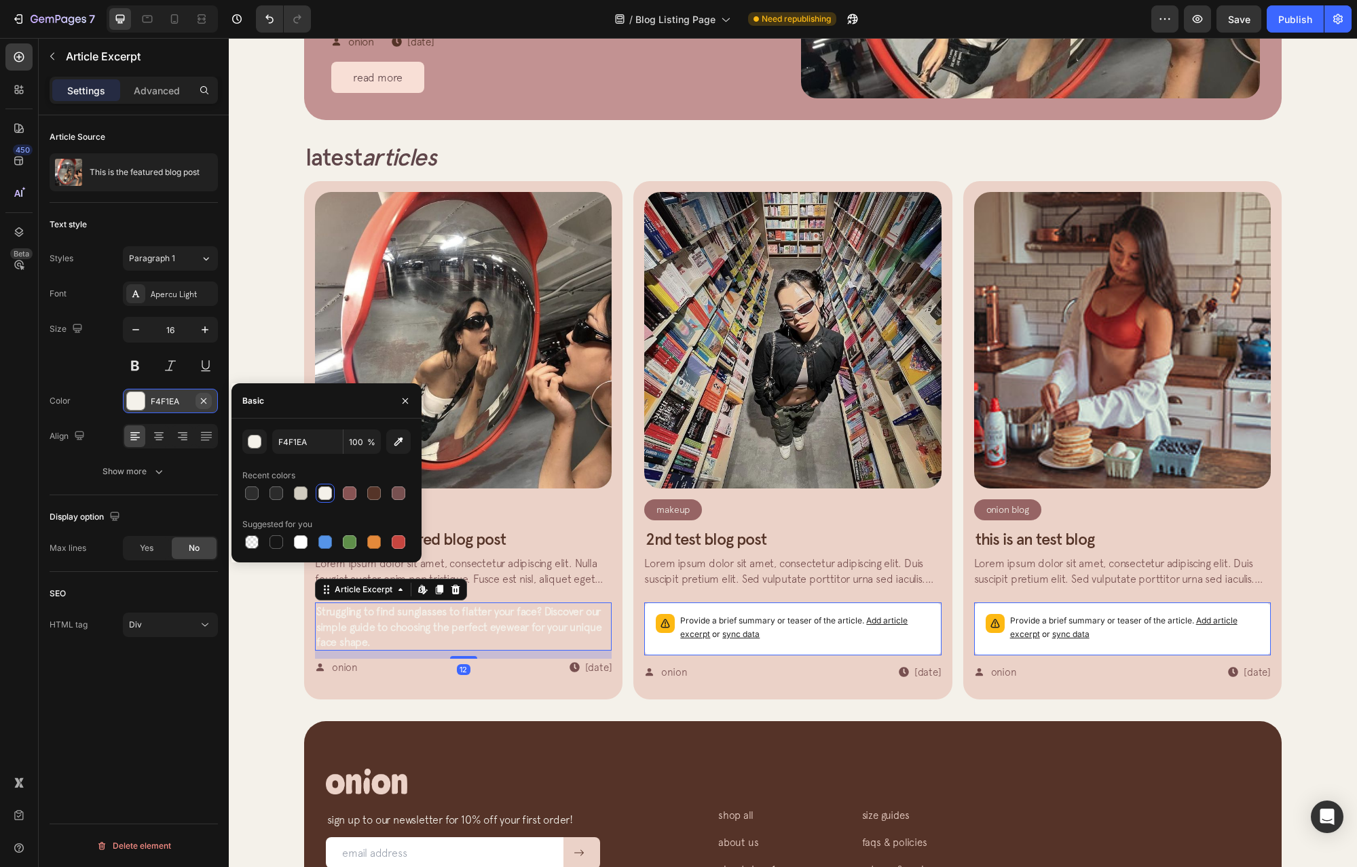
click at [202, 400] on icon "button" at bounding box center [203, 401] width 11 height 11
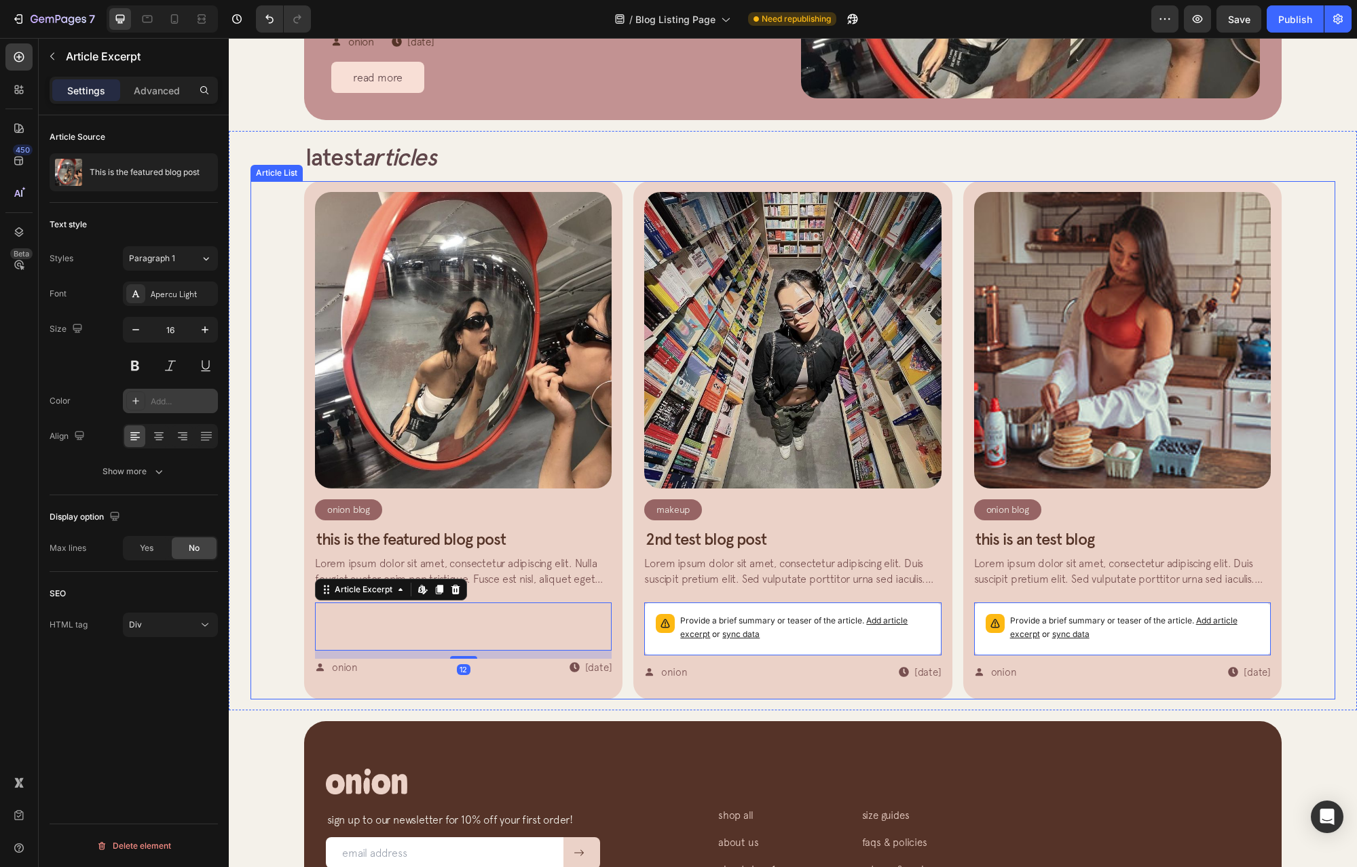
click at [184, 402] on div "Add..." at bounding box center [183, 402] width 64 height 12
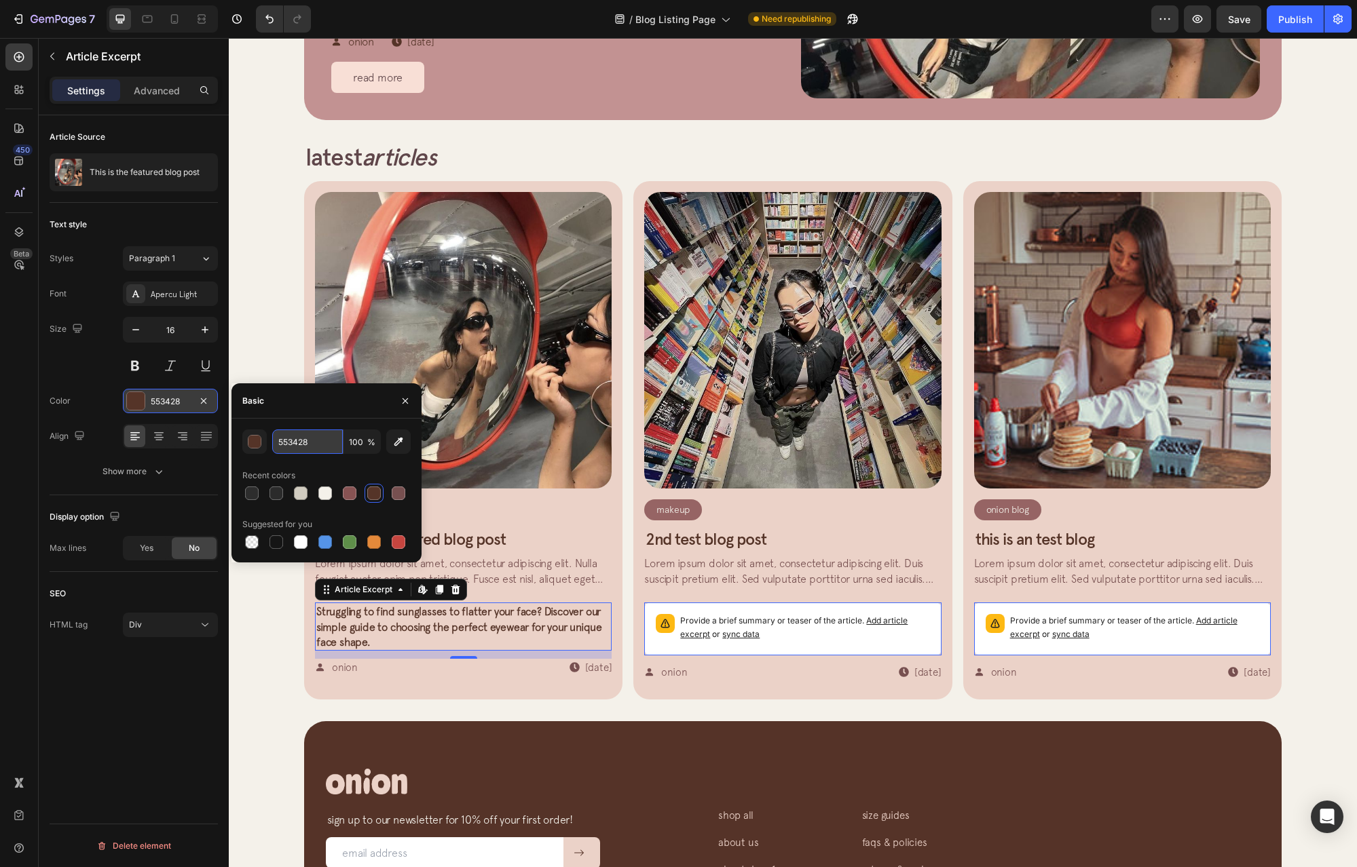
click at [318, 444] on input "553428" at bounding box center [307, 442] width 71 height 24
paste input "775050"
type input "775050"
click at [564, 624] on span "Struggling to find sunglasses to flatter your face? Discover our simple guide t…" at bounding box center [459, 626] width 286 height 43
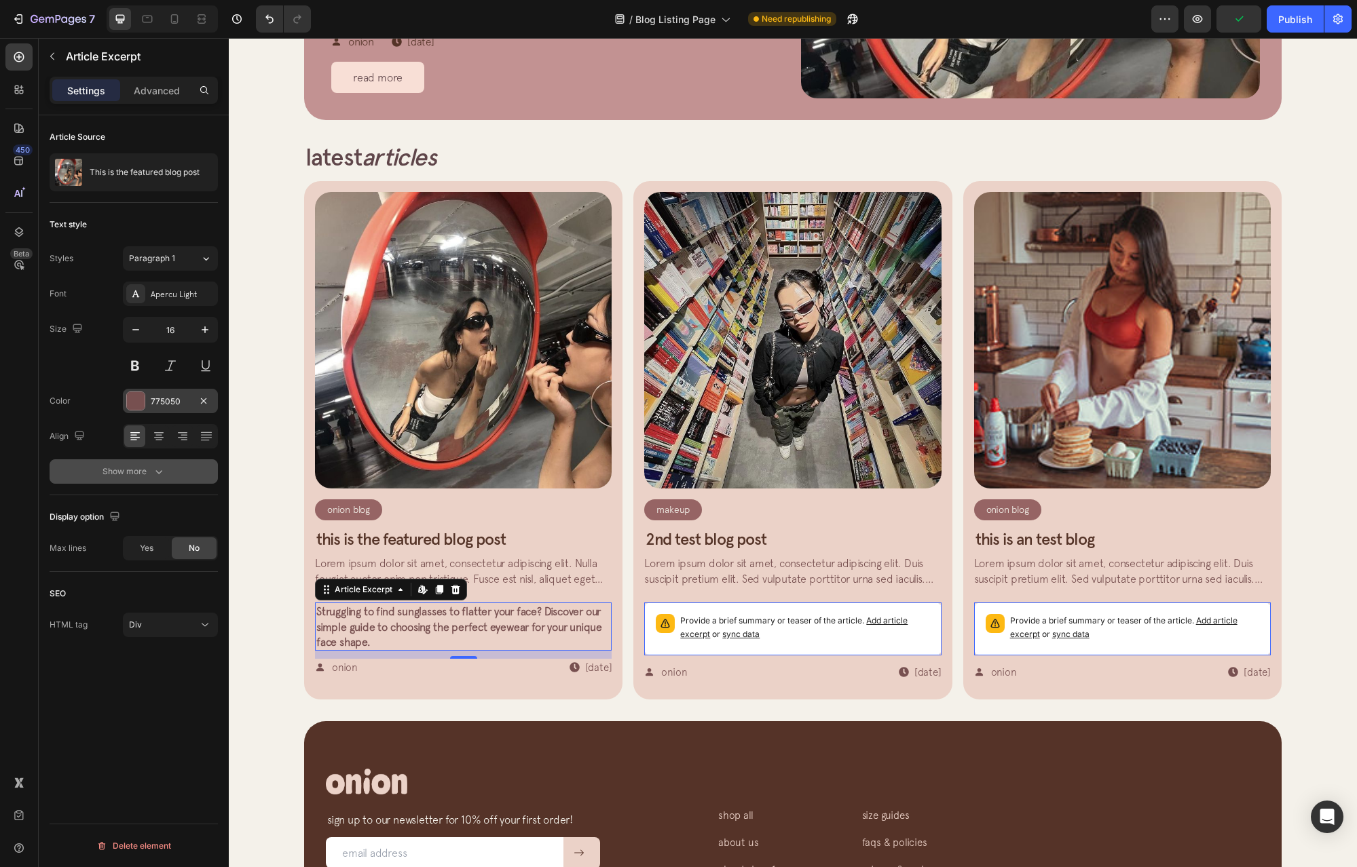
click at [134, 476] on div "Show more" at bounding box center [133, 472] width 63 height 14
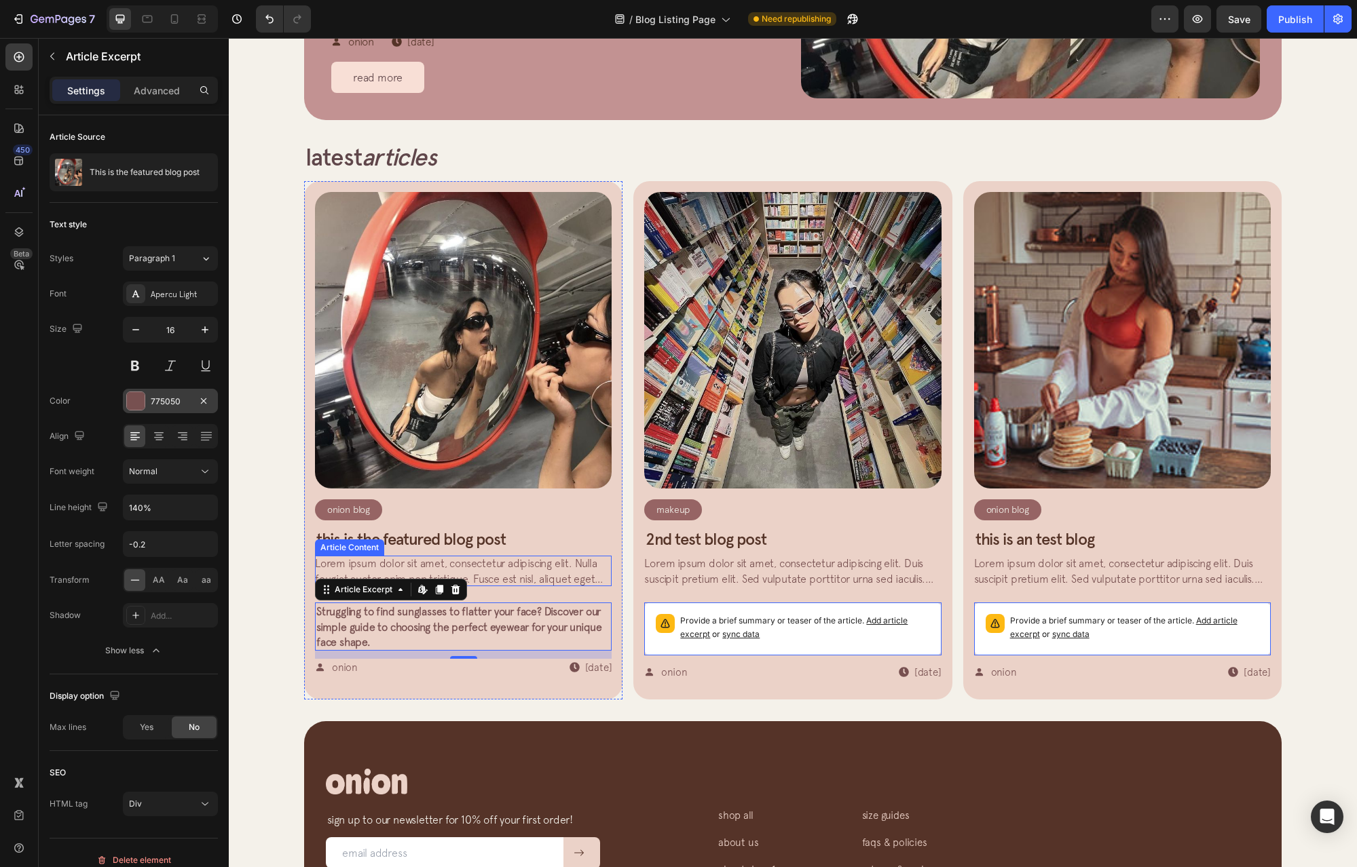
click at [490, 563] on span "Lorem ipsum dolor sit amet, consectetur adipiscing elit. Nulla feugiat auctor e…" at bounding box center [461, 601] width 293 height 88
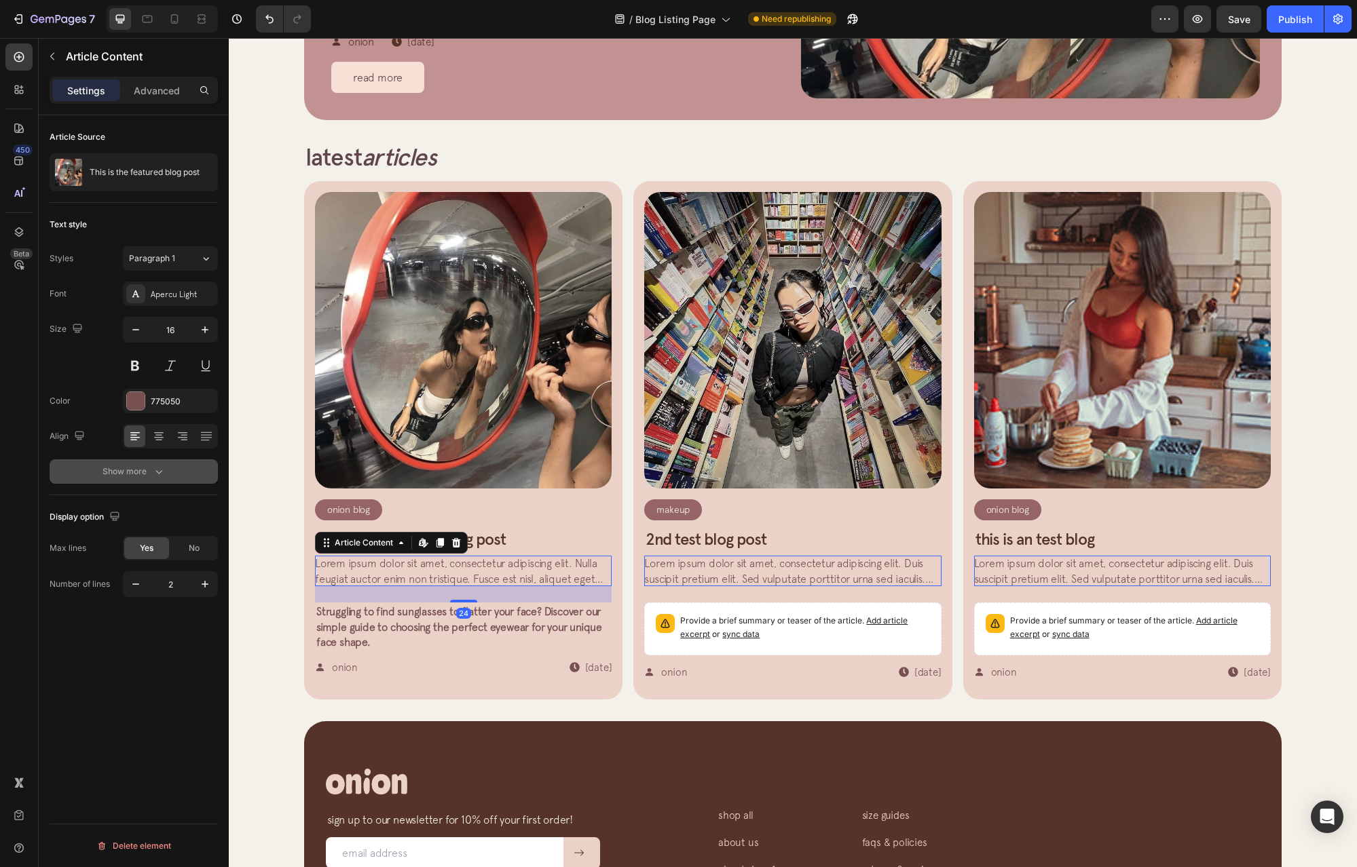
click at [120, 466] on div "Show more" at bounding box center [133, 472] width 63 height 14
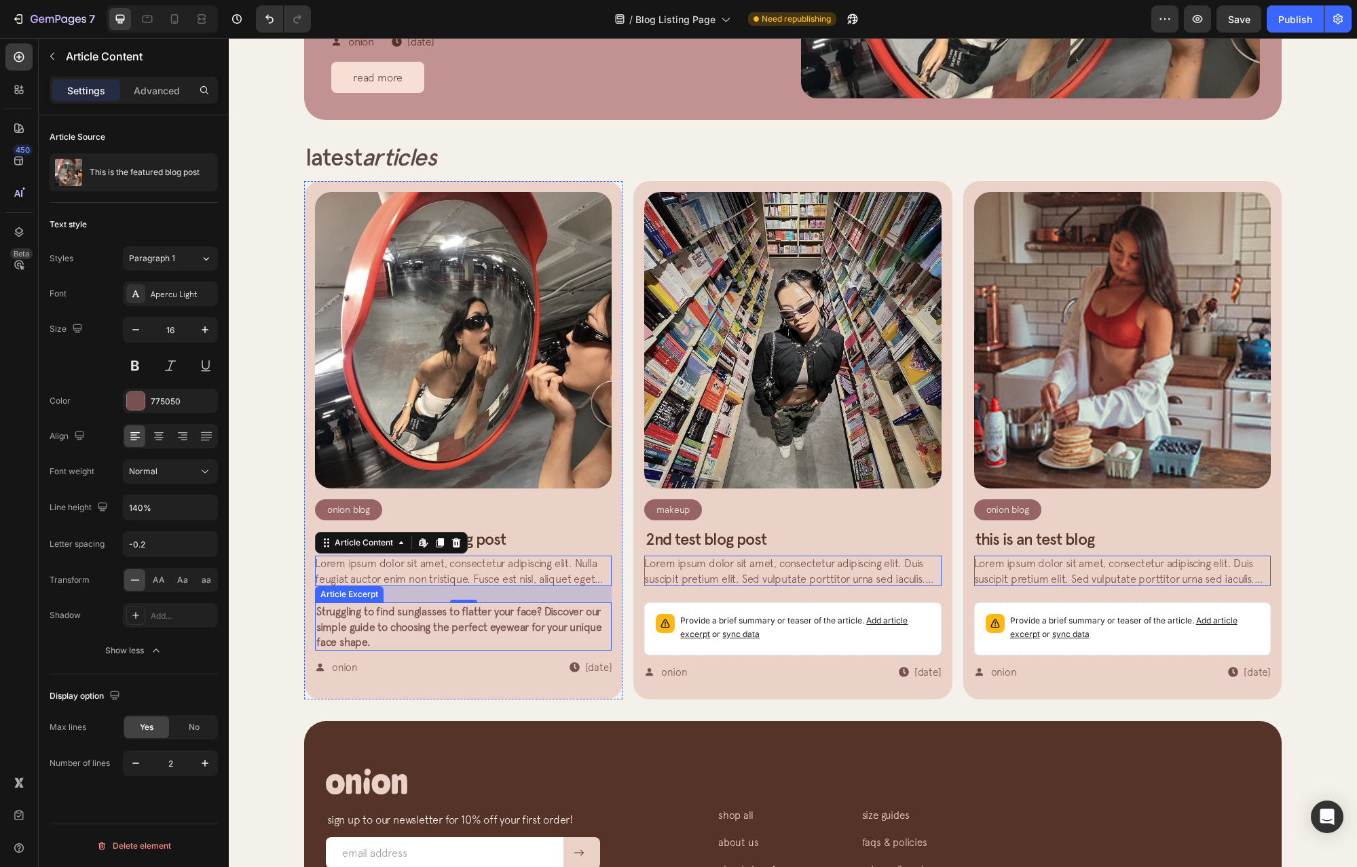
click at [511, 616] on span "Struggling to find sunglasses to flatter your face? Discover our simple guide t…" at bounding box center [459, 626] width 286 height 43
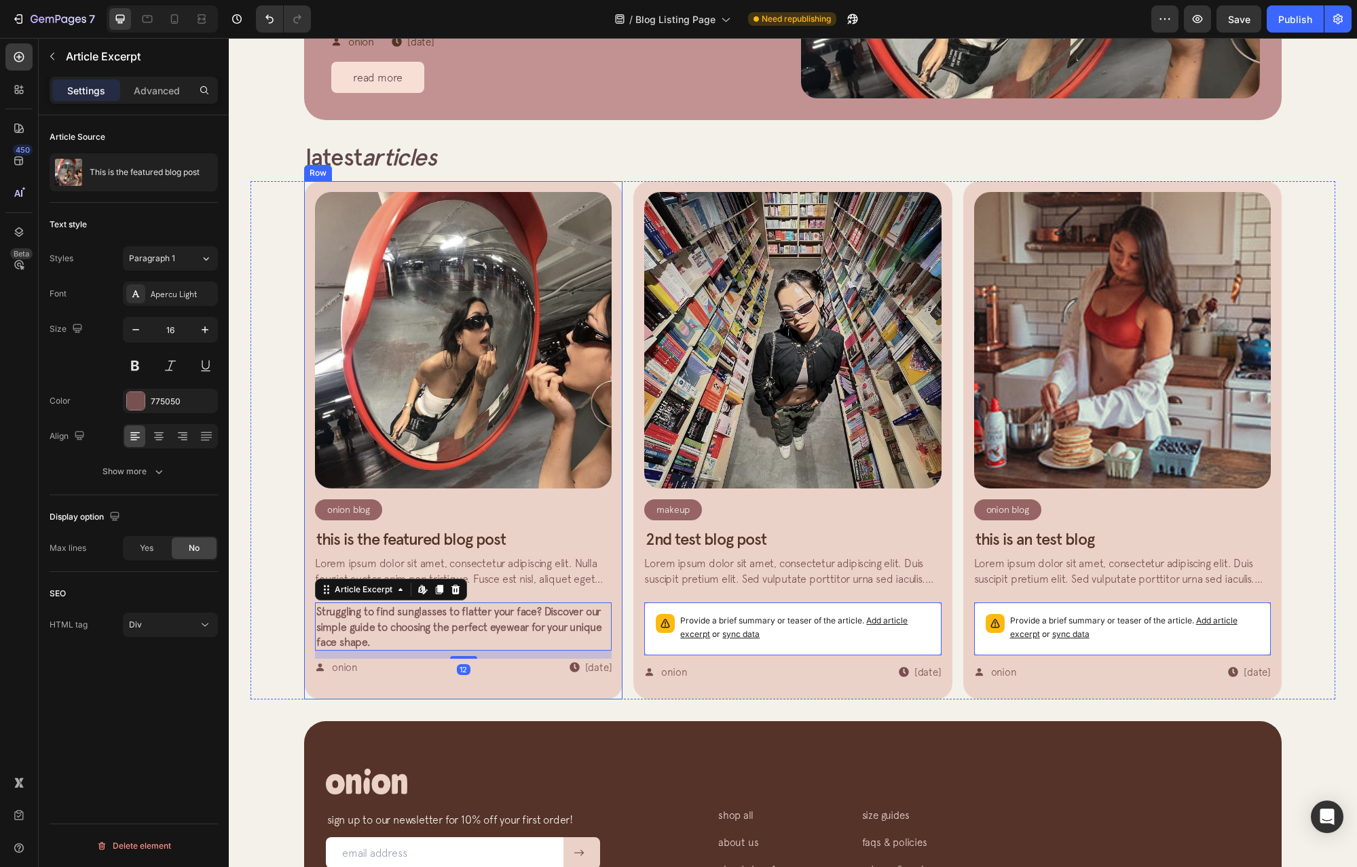
click at [521, 582] on span "Lorem ipsum dolor sit amet, consectetur adipiscing elit. Nulla feugiat auctor e…" at bounding box center [461, 601] width 293 height 88
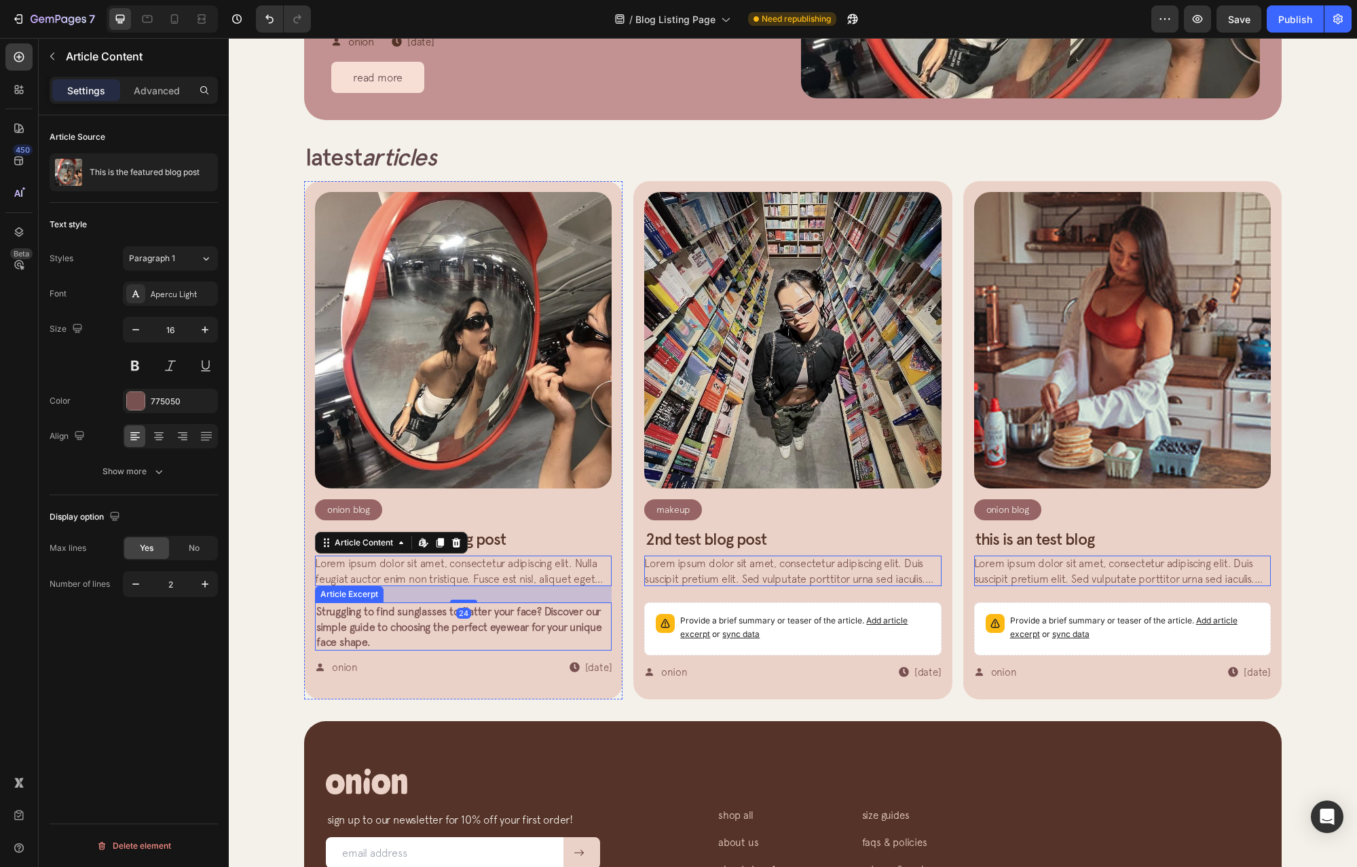
click at [514, 618] on span "Struggling to find sunglasses to flatter your face? Discover our simple guide t…" at bounding box center [459, 626] width 286 height 43
click at [492, 581] on span "Lorem ipsum dolor sit amet, consectetur adipiscing elit. Nulla feugiat auctor e…" at bounding box center [461, 601] width 293 height 88
click at [497, 618] on p "Struggling to find sunglasses to flatter your face? Discover our simple guide t…" at bounding box center [463, 626] width 294 height 45
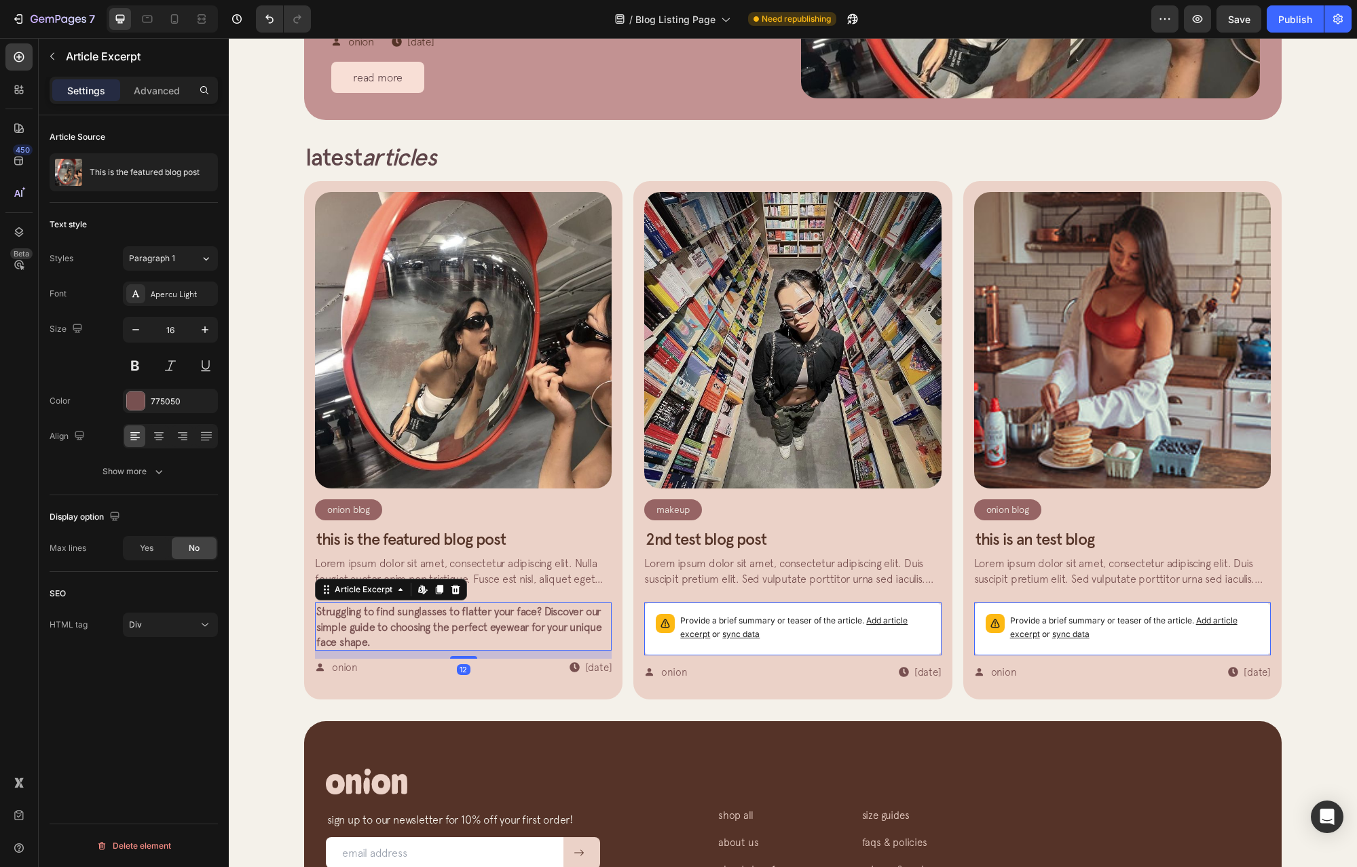
click at [150, 103] on div "Settings Advanced" at bounding box center [134, 90] width 168 height 27
click at [158, 93] on p "Advanced" at bounding box center [157, 90] width 46 height 14
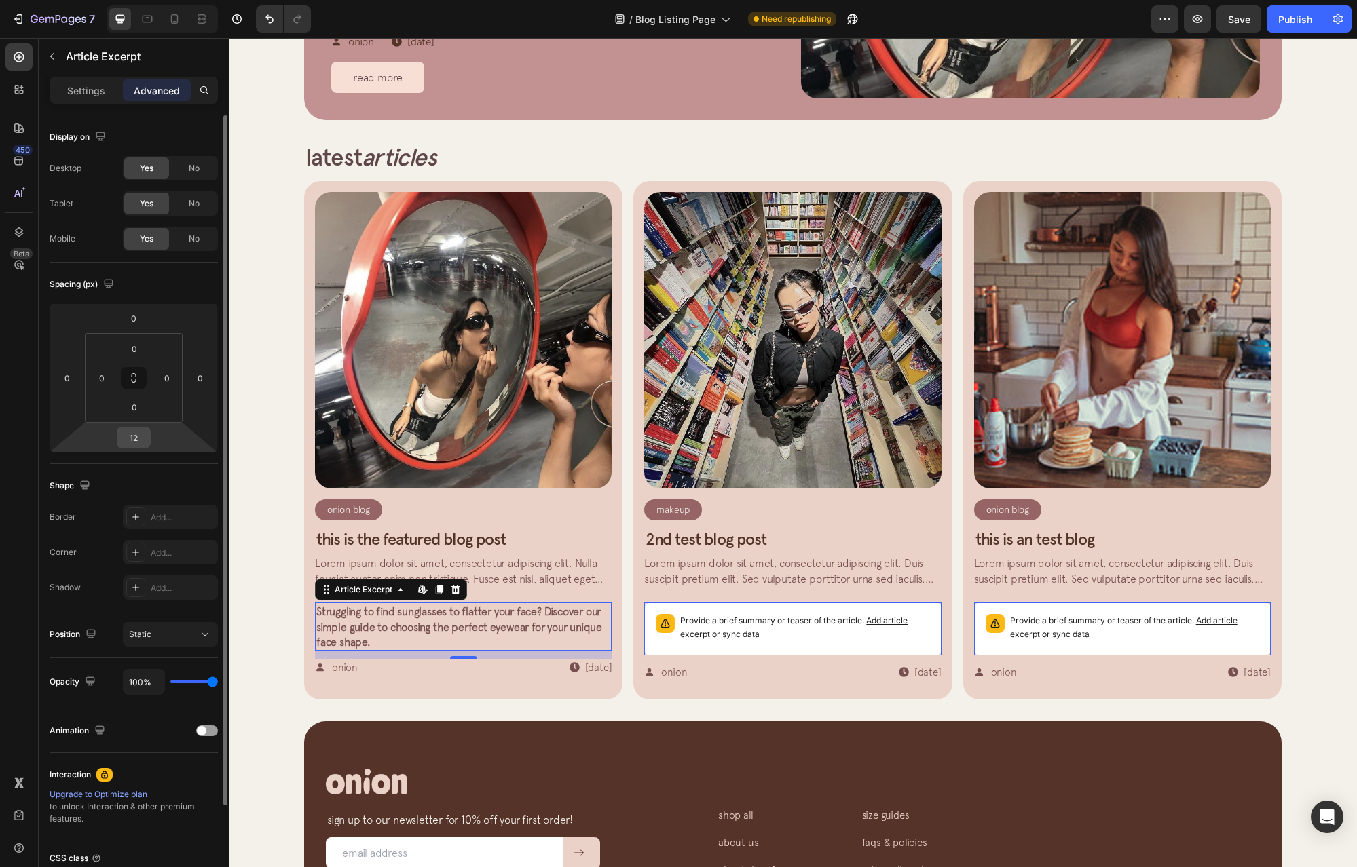
click at [124, 444] on input "12" at bounding box center [133, 438] width 27 height 20
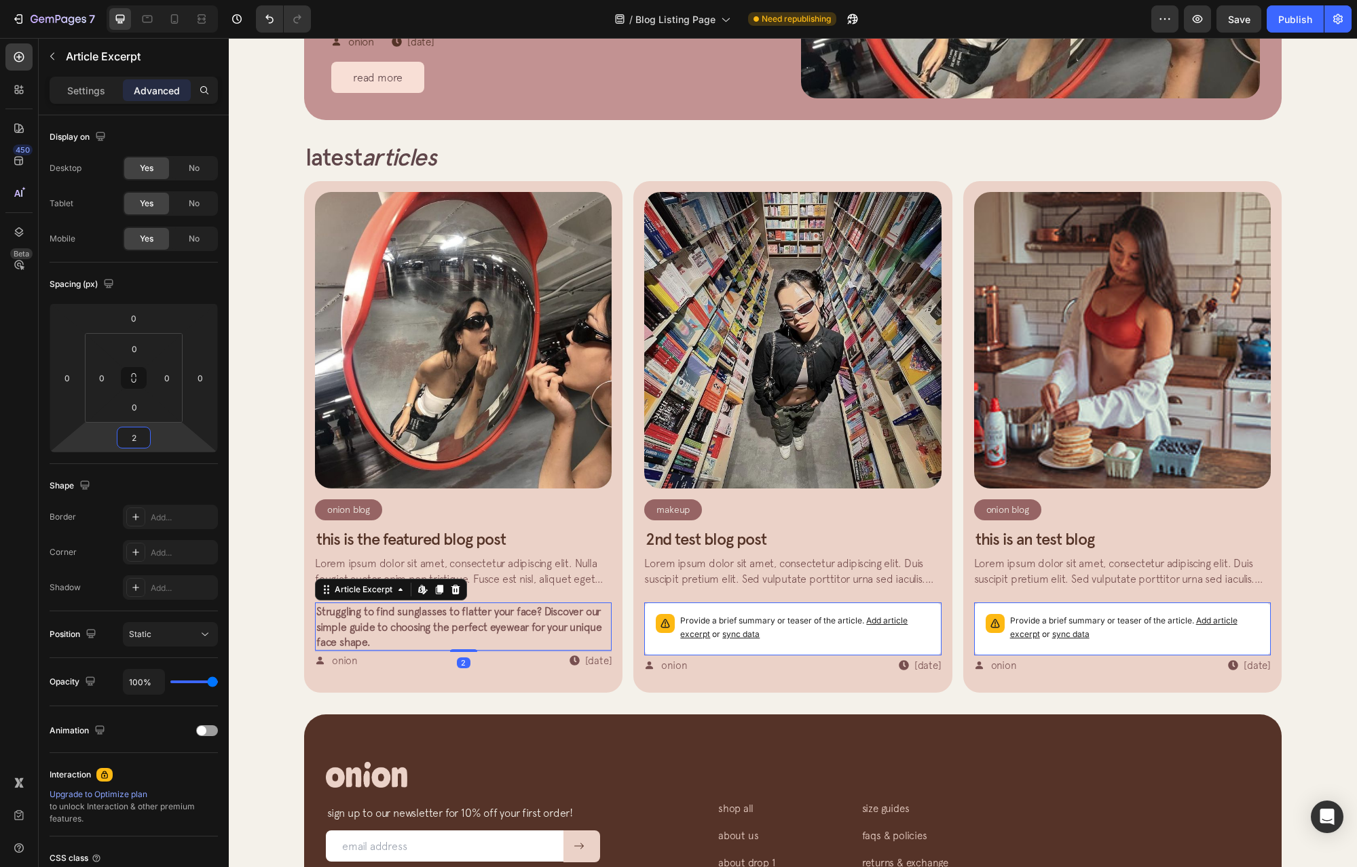
type input "24"
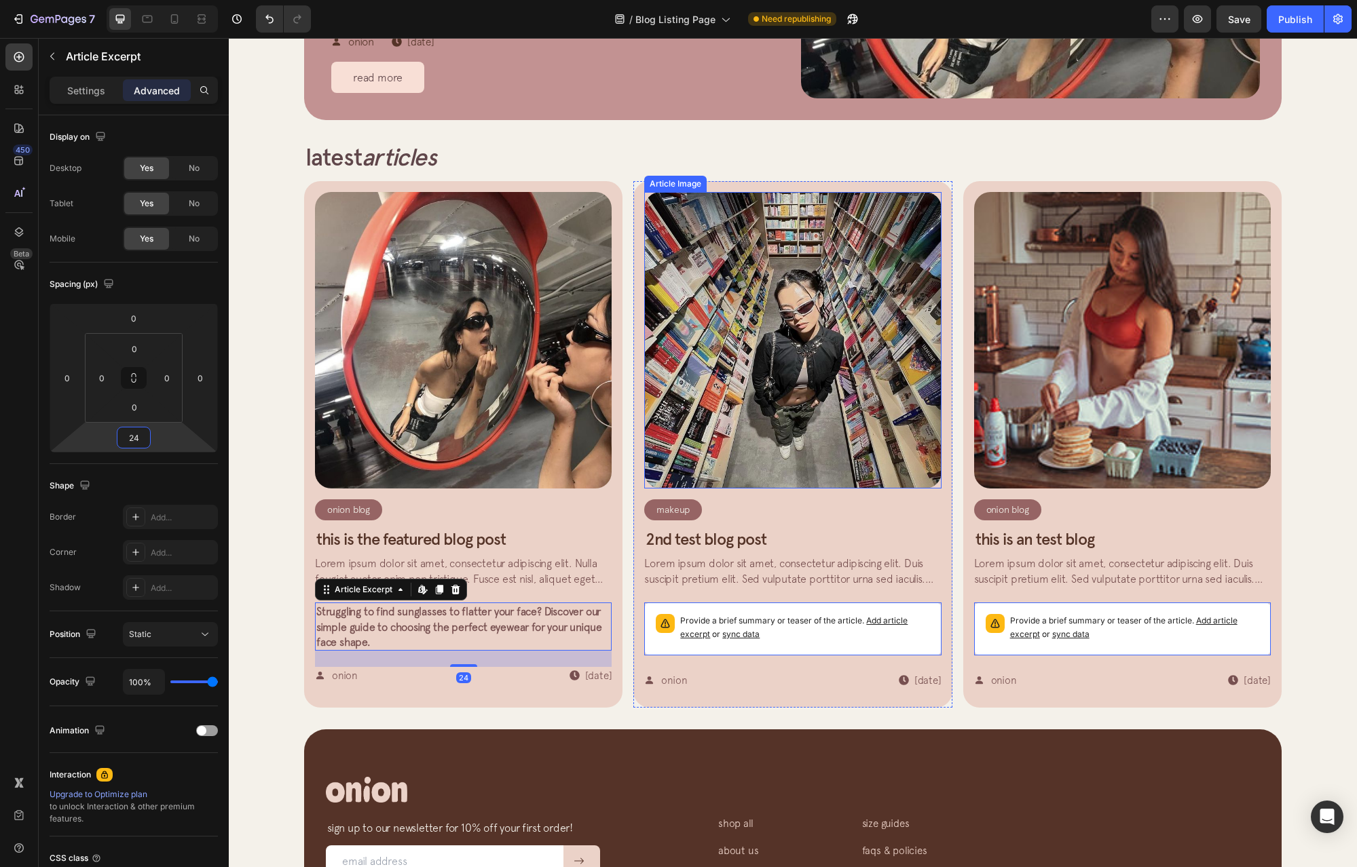
click at [877, 290] on img at bounding box center [792, 340] width 297 height 297
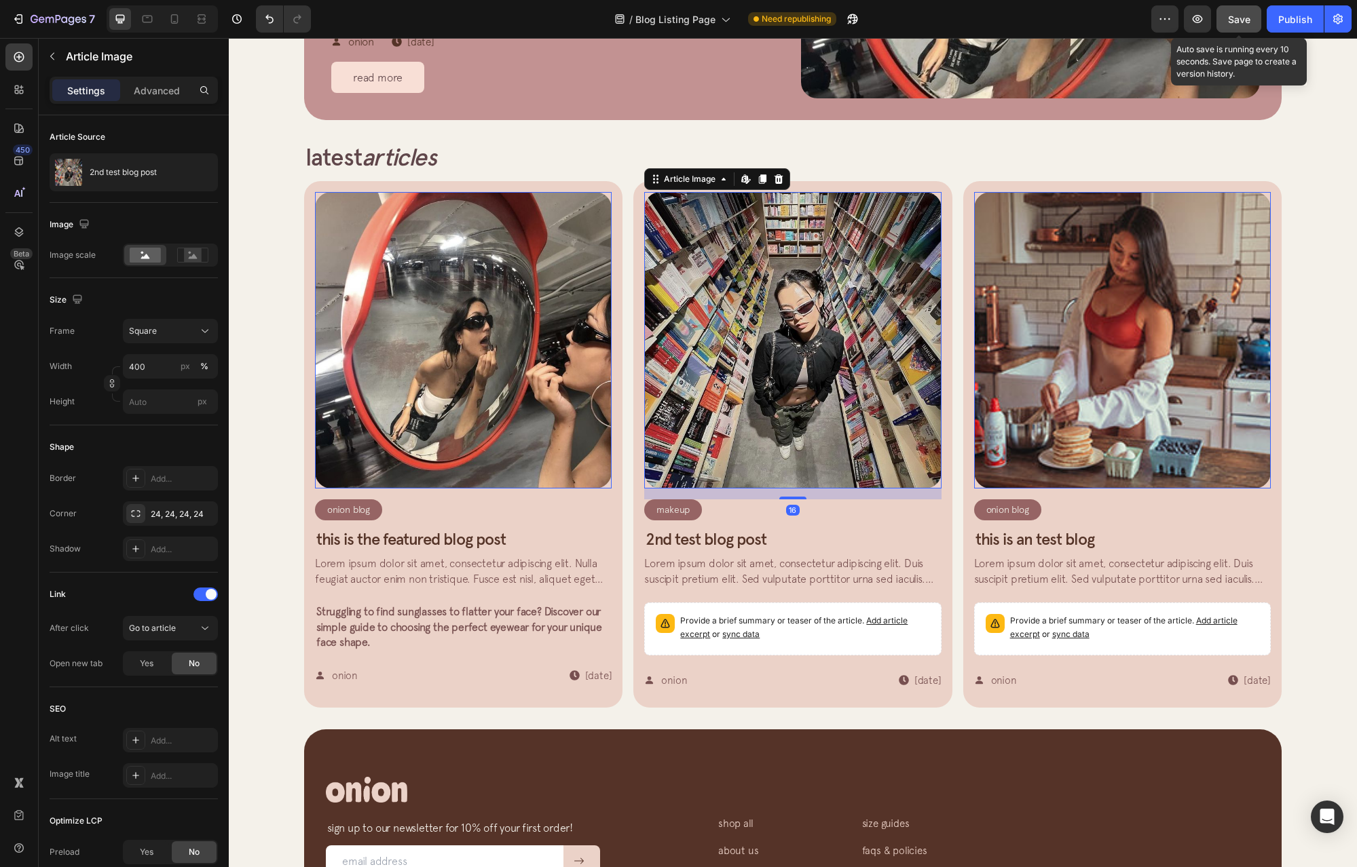
click at [1228, 26] on div "Save" at bounding box center [1239, 19] width 22 height 14
click at [1288, 16] on div "Publish" at bounding box center [1295, 19] width 34 height 14
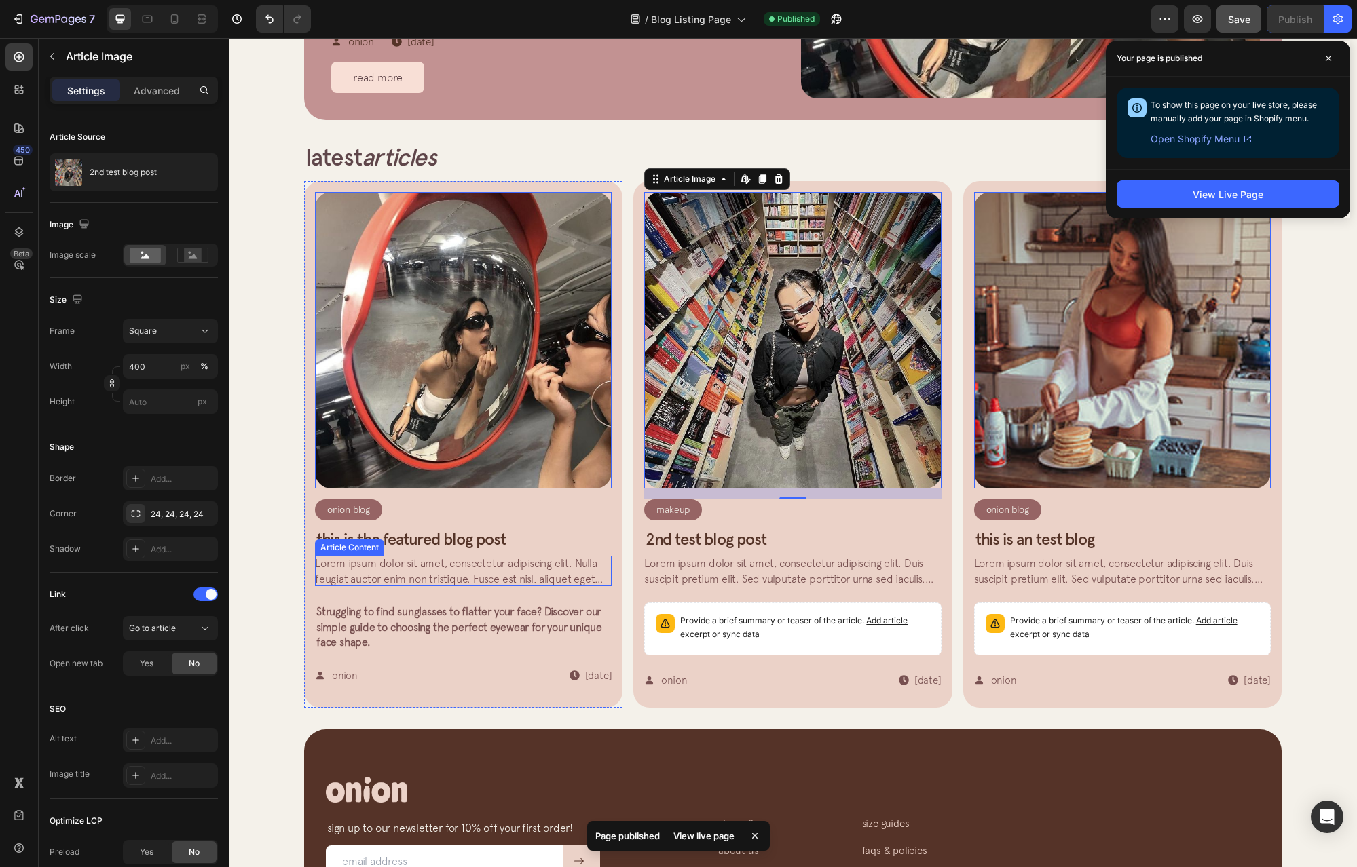
click at [487, 569] on span "Lorem ipsum dolor sit amet, consectetur adipiscing elit. Nulla feugiat auctor e…" at bounding box center [461, 601] width 293 height 88
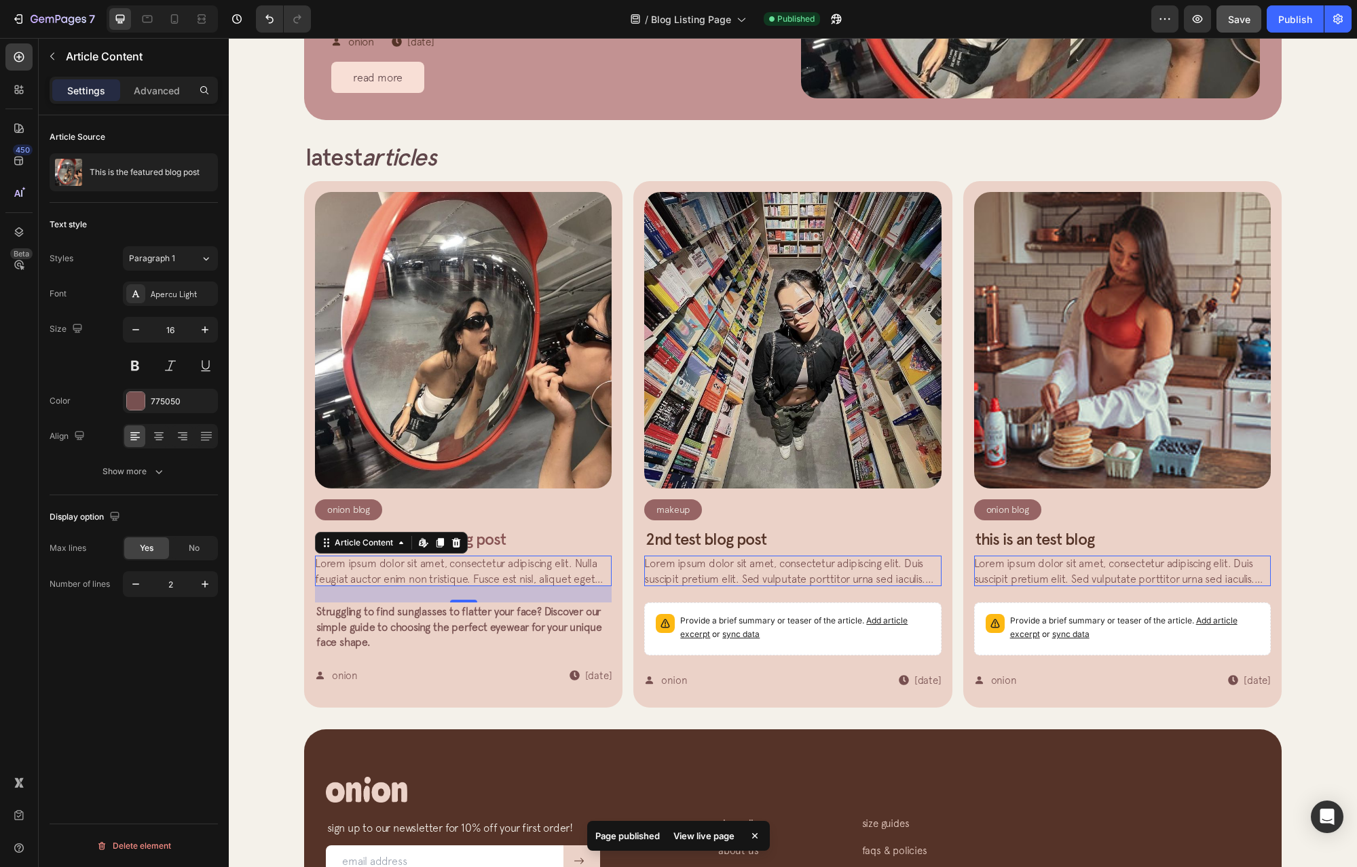
click at [451, 548] on icon at bounding box center [456, 542] width 11 height 11
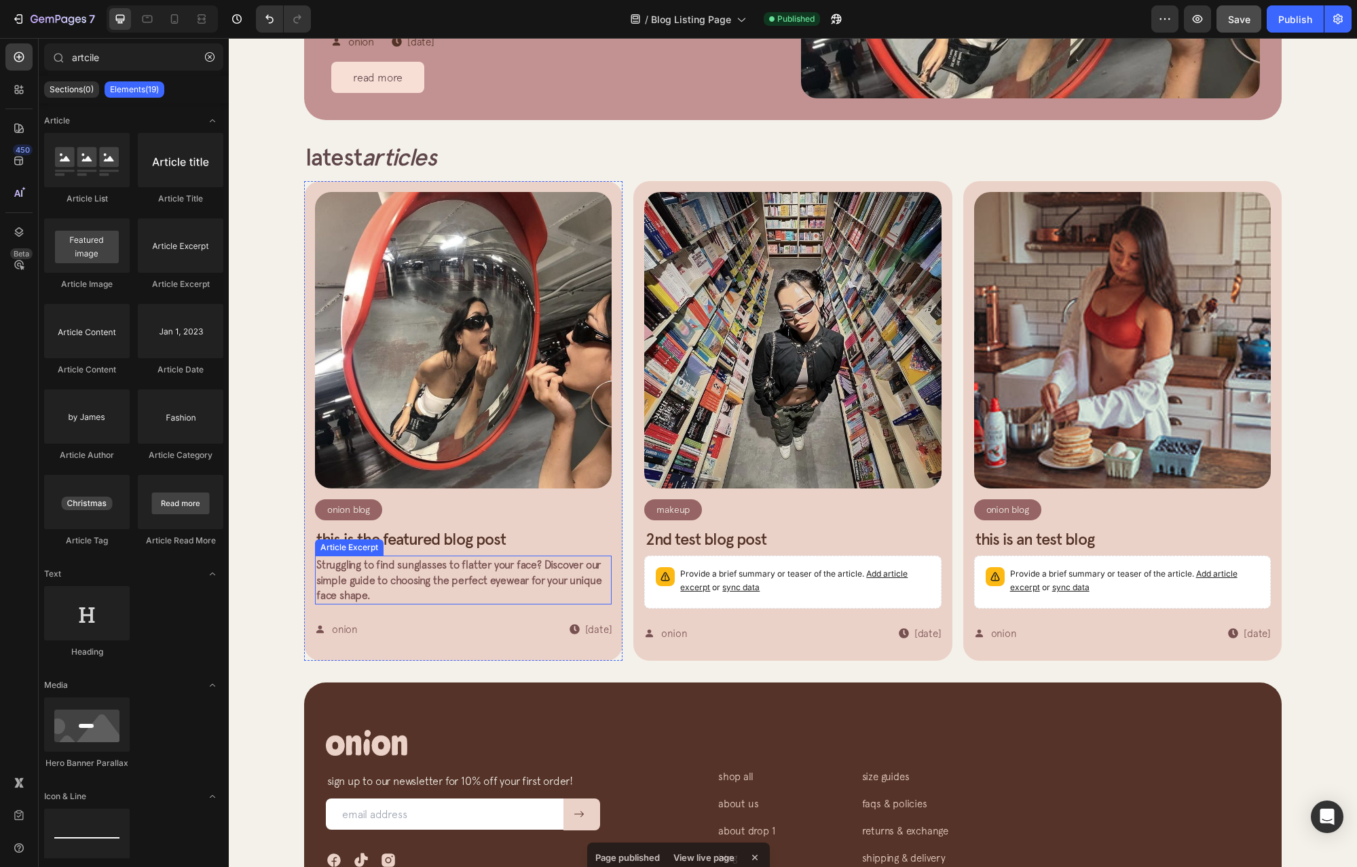
click at [474, 575] on span "Struggling to find sunglasses to flatter your face? Discover our simple guide t…" at bounding box center [459, 580] width 286 height 43
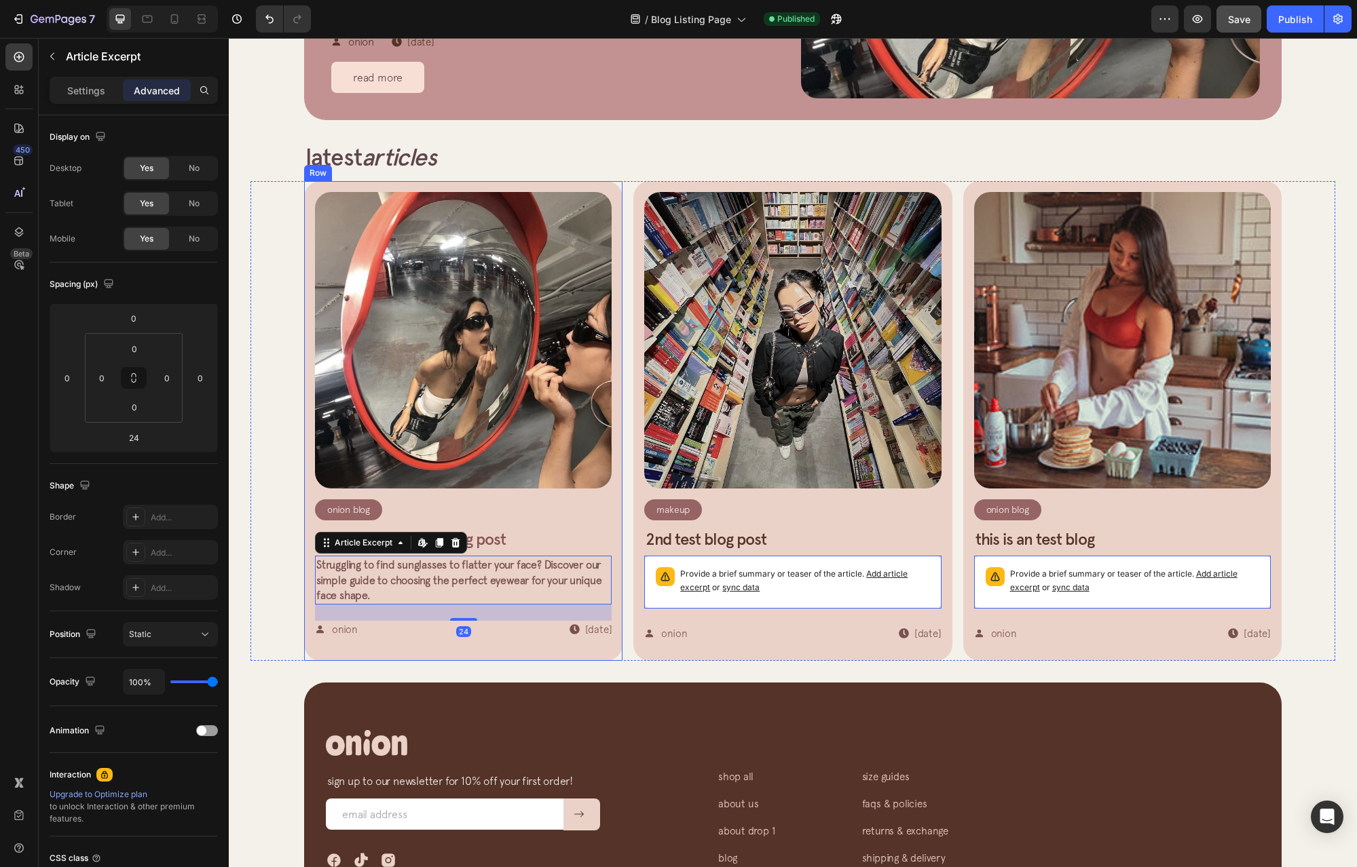
click at [490, 545] on h2 "This is the featured blog post" at bounding box center [463, 540] width 297 height 22
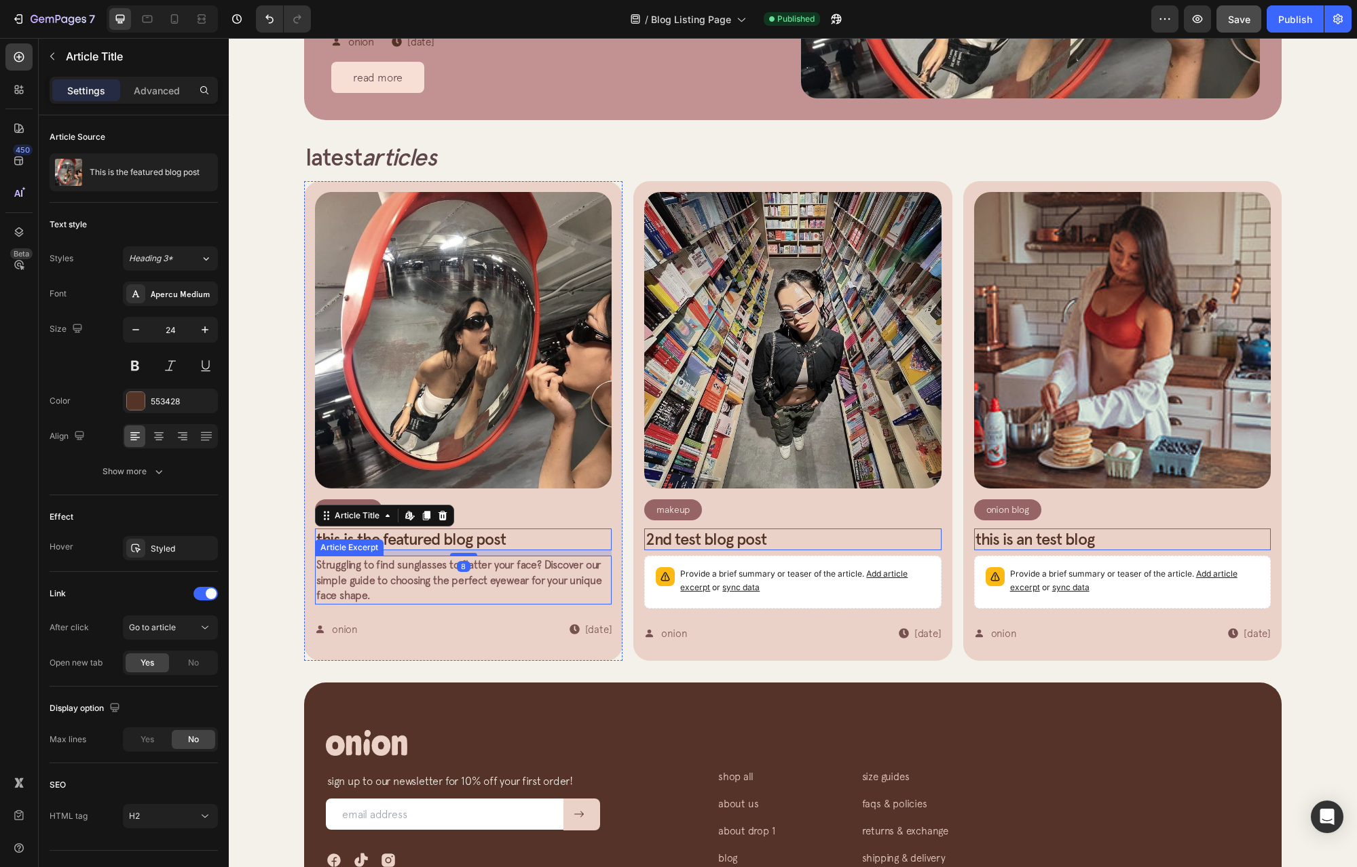
click at [502, 578] on span "Struggling to find sunglasses to flatter your face? Discover our simple guide t…" at bounding box center [459, 580] width 286 height 43
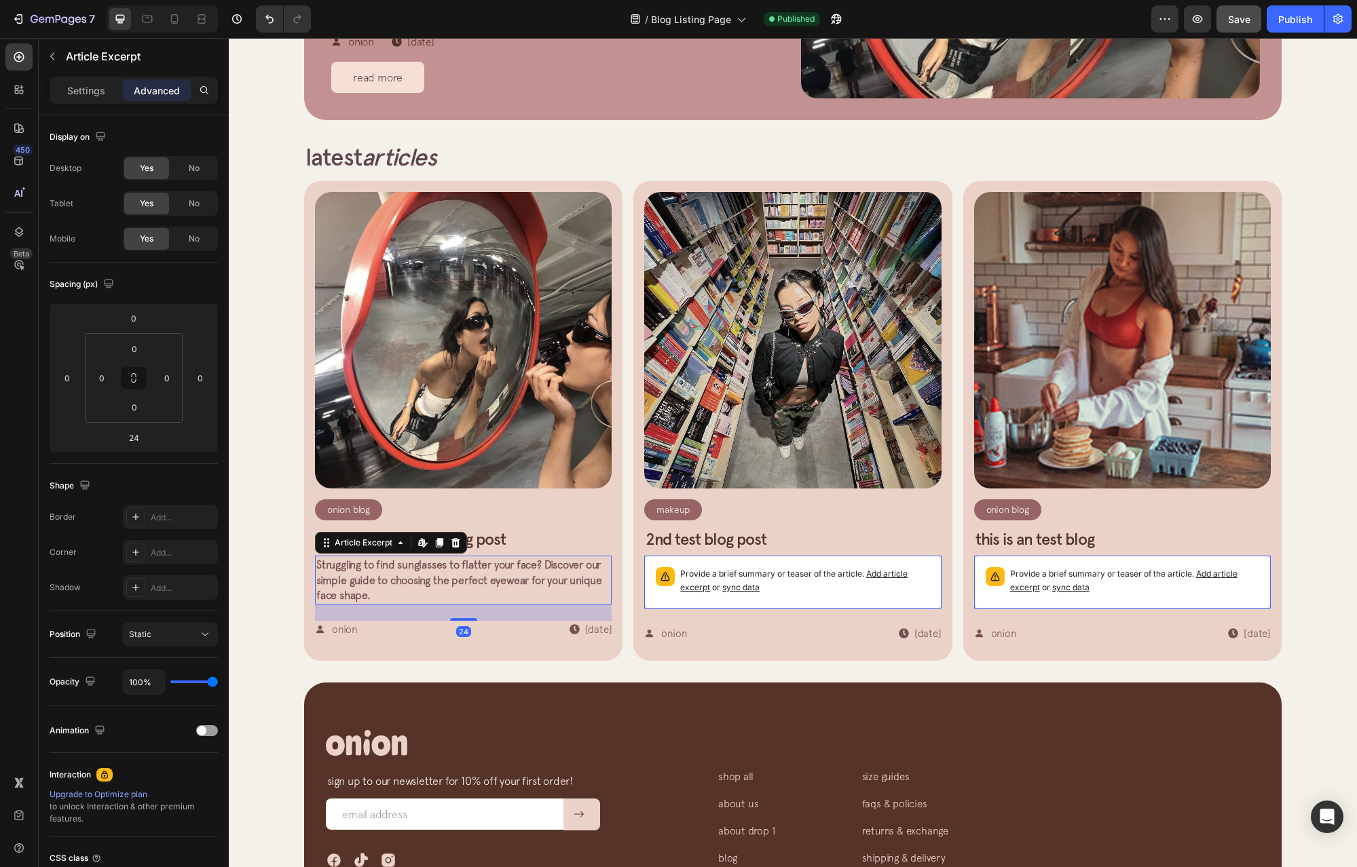
click at [727, 577] on p "Provide a brief summary or teaser of the article. Add article excerpt or sync d…" at bounding box center [804, 580] width 249 height 27
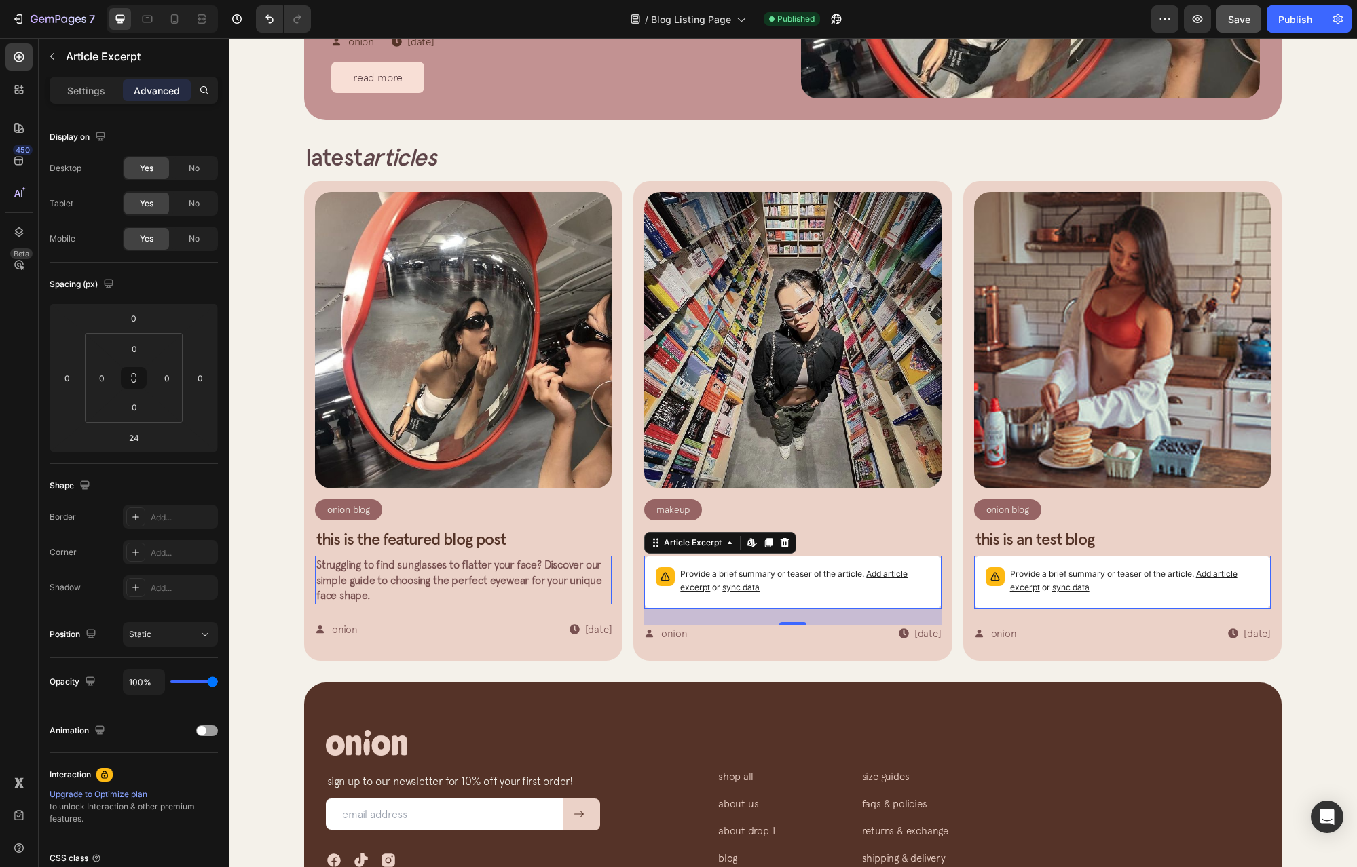
click at [527, 571] on p "Struggling to find sunglasses to flatter your face? Discover our simple guide t…" at bounding box center [463, 579] width 294 height 45
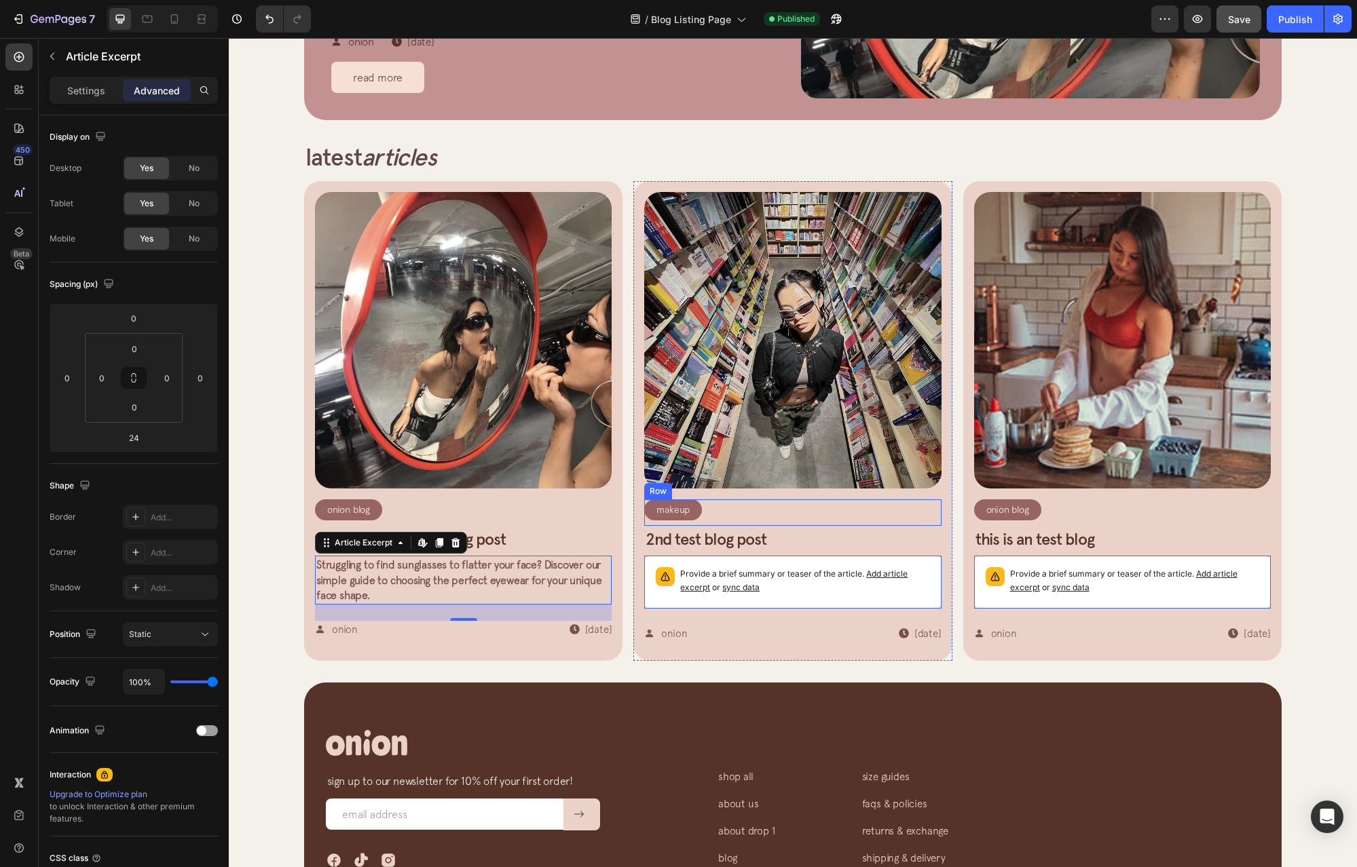
click at [743, 511] on div "Makeup Article Category Row Row" at bounding box center [792, 512] width 297 height 26
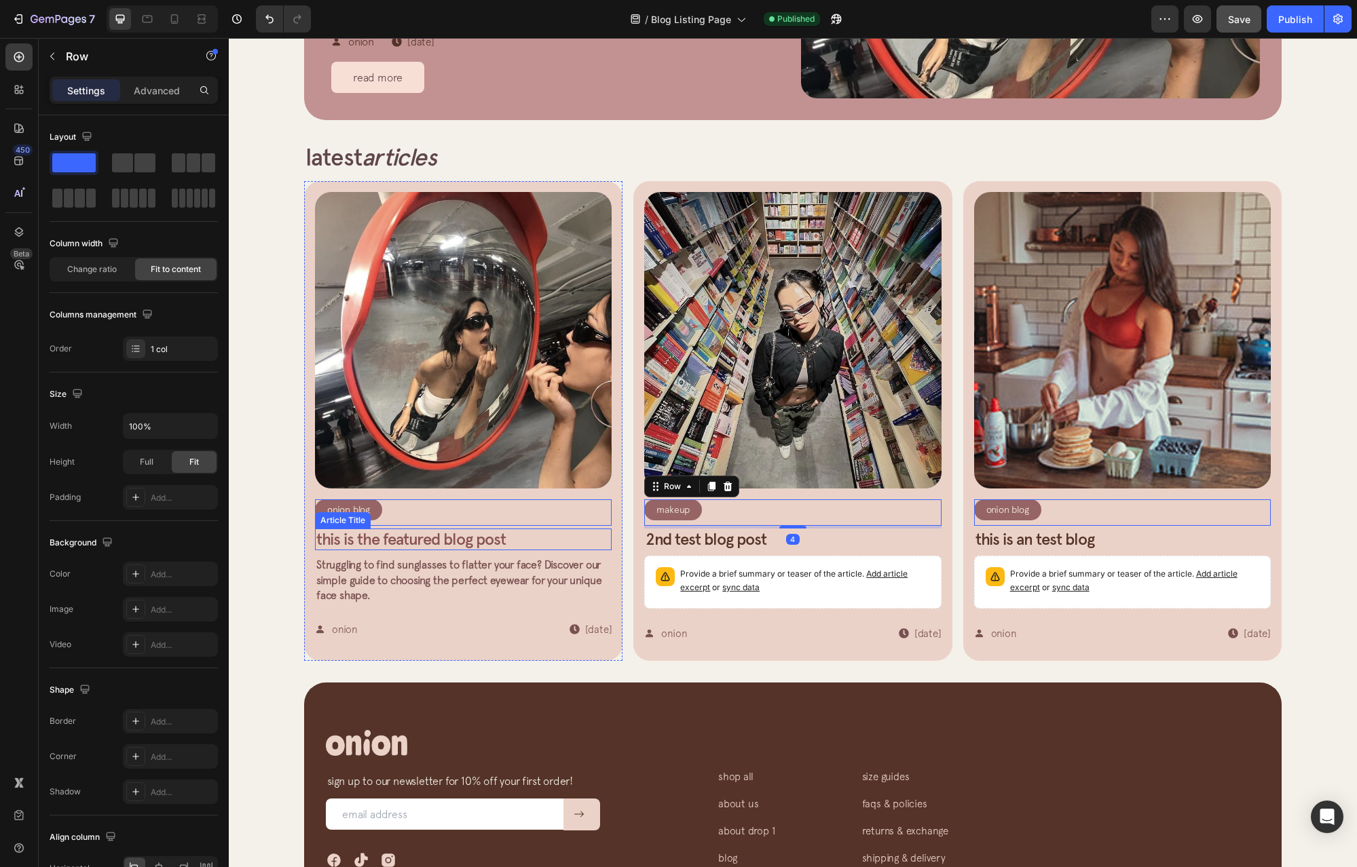
click at [435, 529] on h2 "This is the featured blog post" at bounding box center [463, 540] width 297 height 22
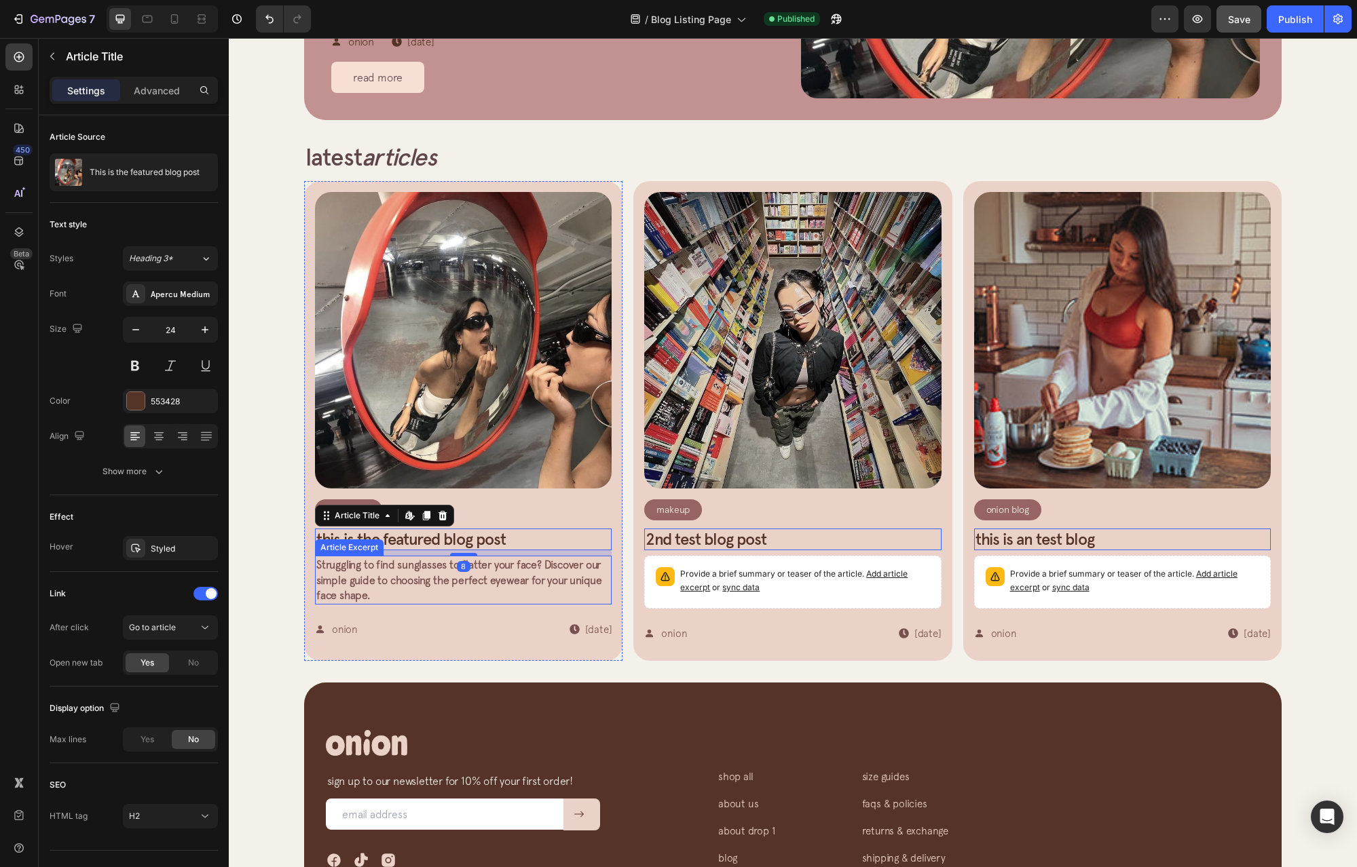
click at [535, 577] on span "Struggling to find sunglasses to flatter your face? Discover our simple guide t…" at bounding box center [459, 580] width 286 height 43
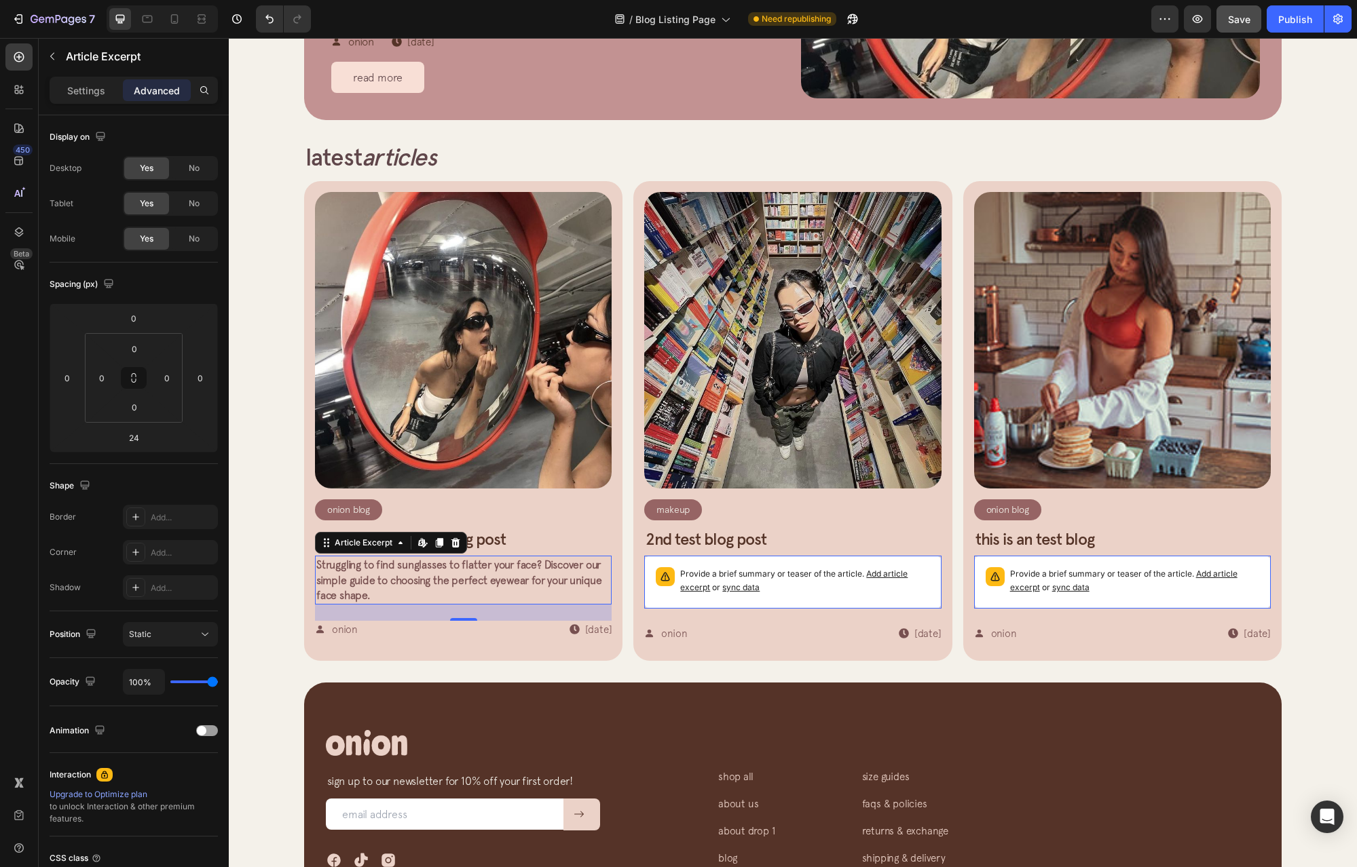
click at [85, 94] on p "Settings" at bounding box center [86, 90] width 38 height 14
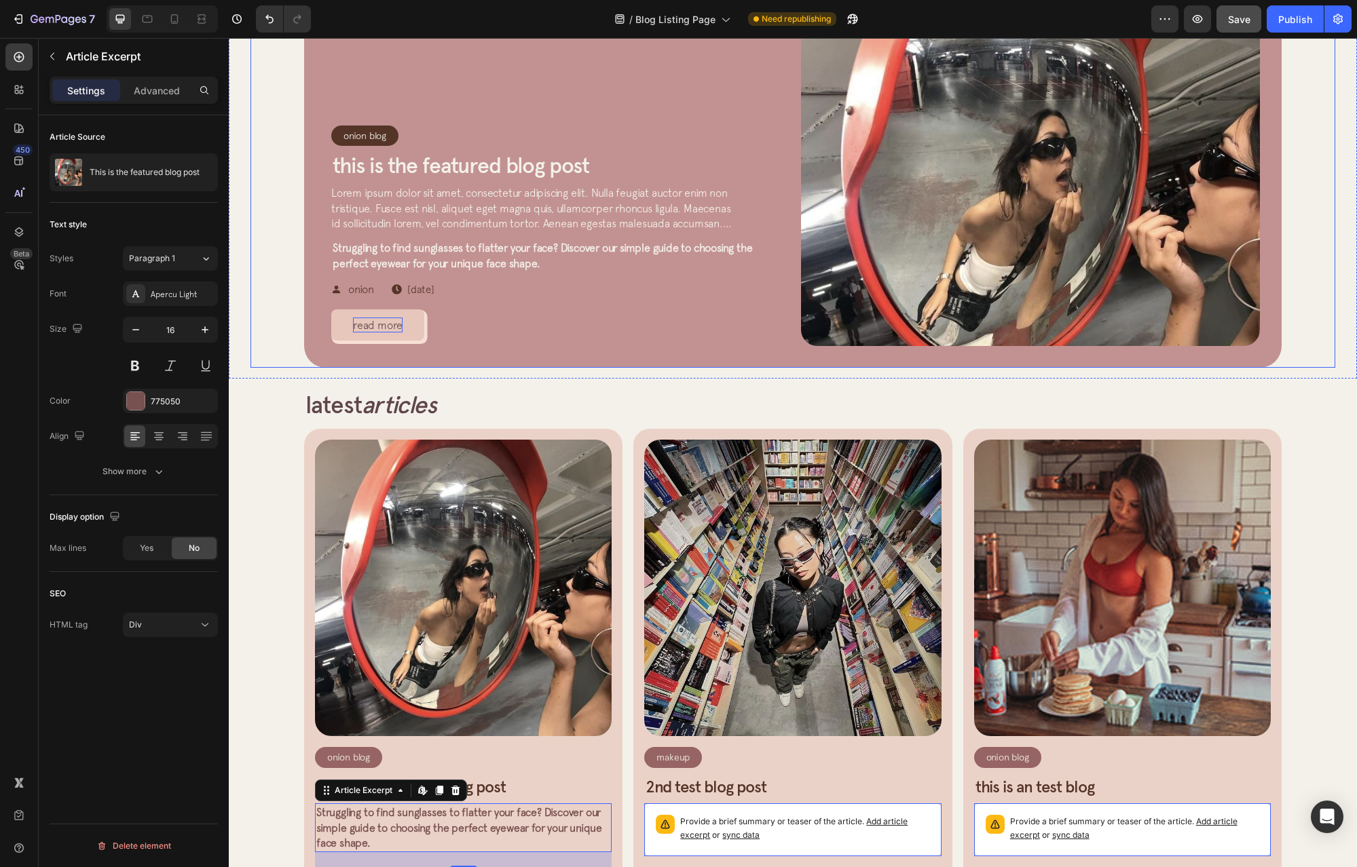
scroll to position [0, 0]
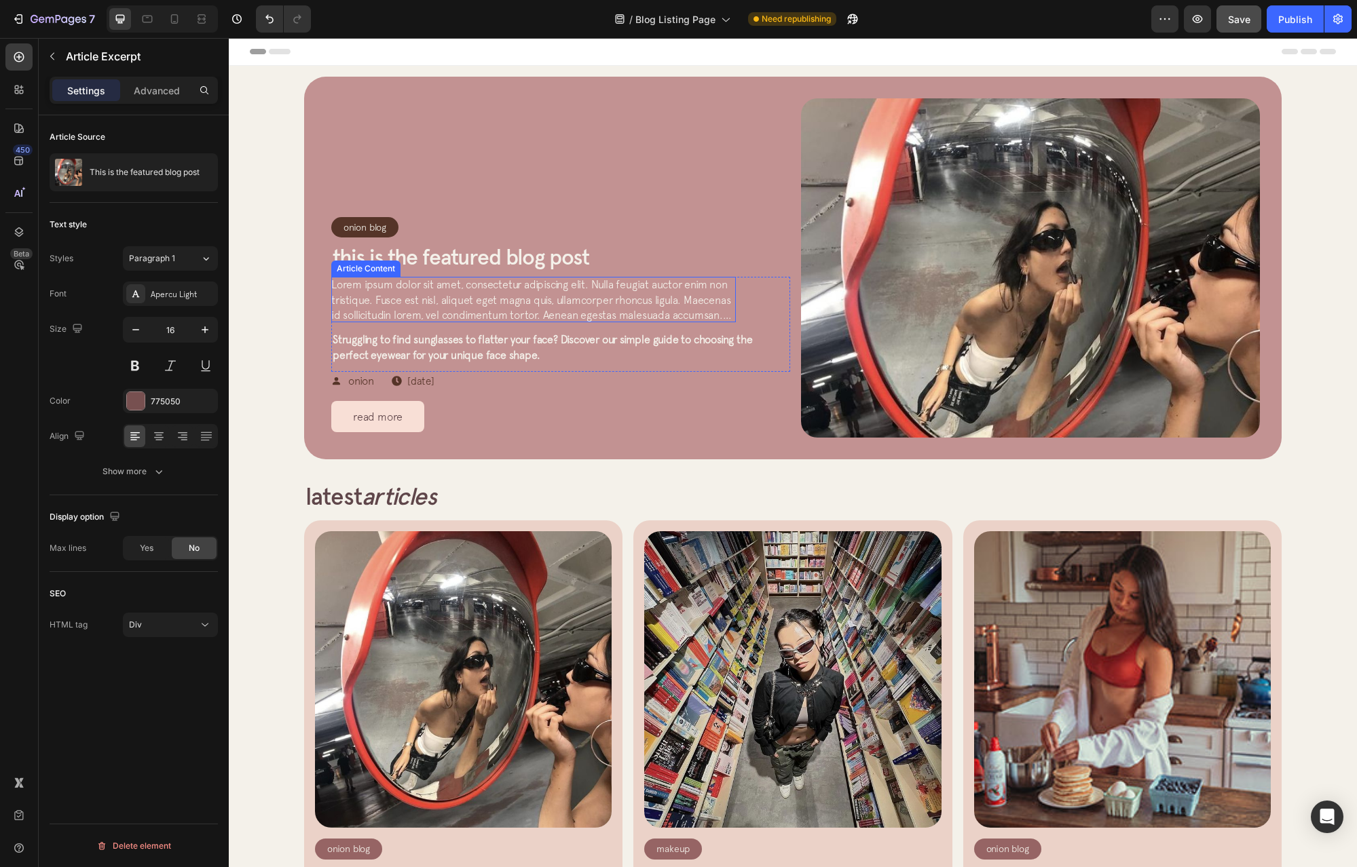
click at [463, 295] on span "Lorem ipsum dolor sit amet, consectetur adipiscing elit. Nulla feugiat auctor e…" at bounding box center [531, 307] width 400 height 58
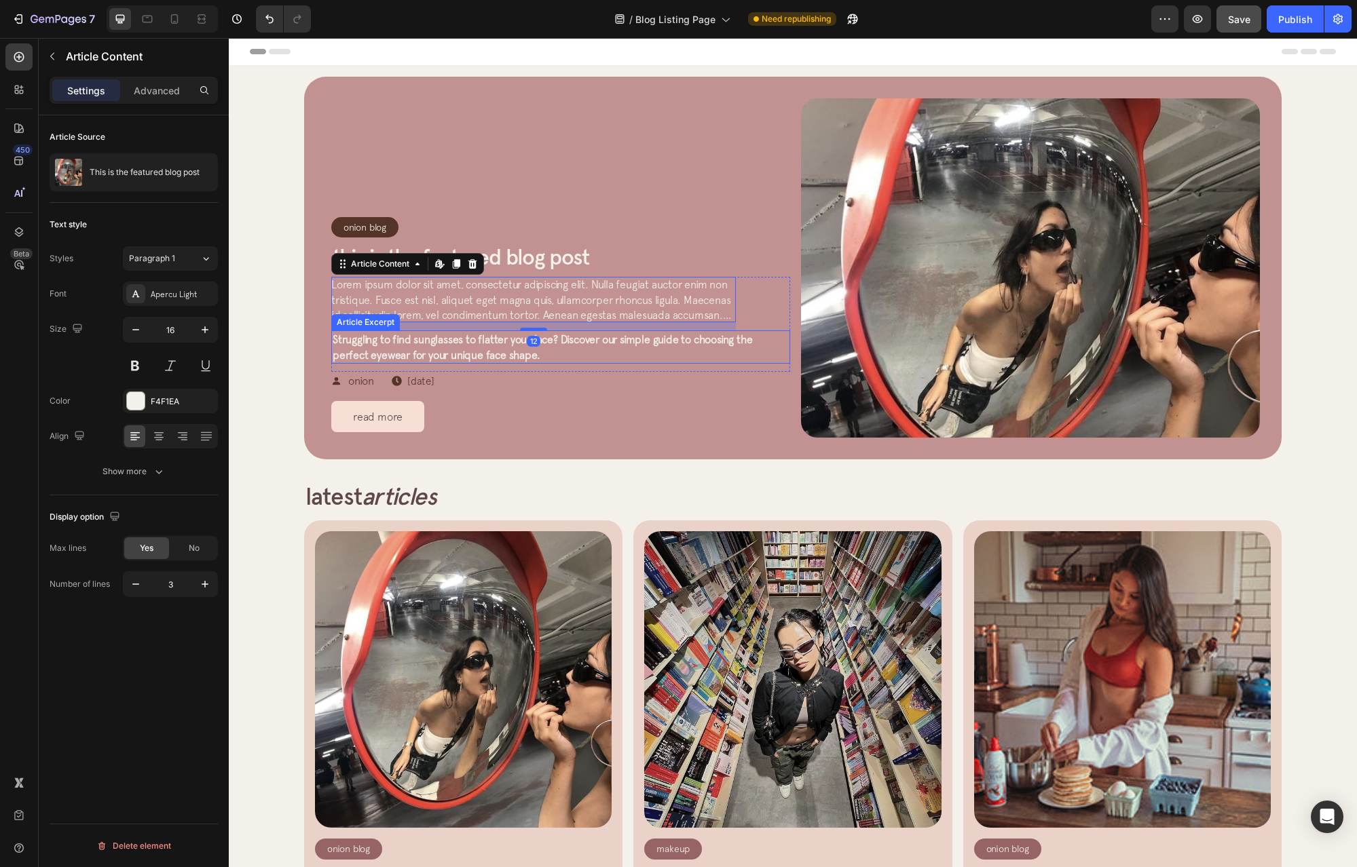
click at [711, 352] on p "Struggling to find sunglasses to flatter your face? Discover our simple guide t…" at bounding box center [561, 347] width 456 height 31
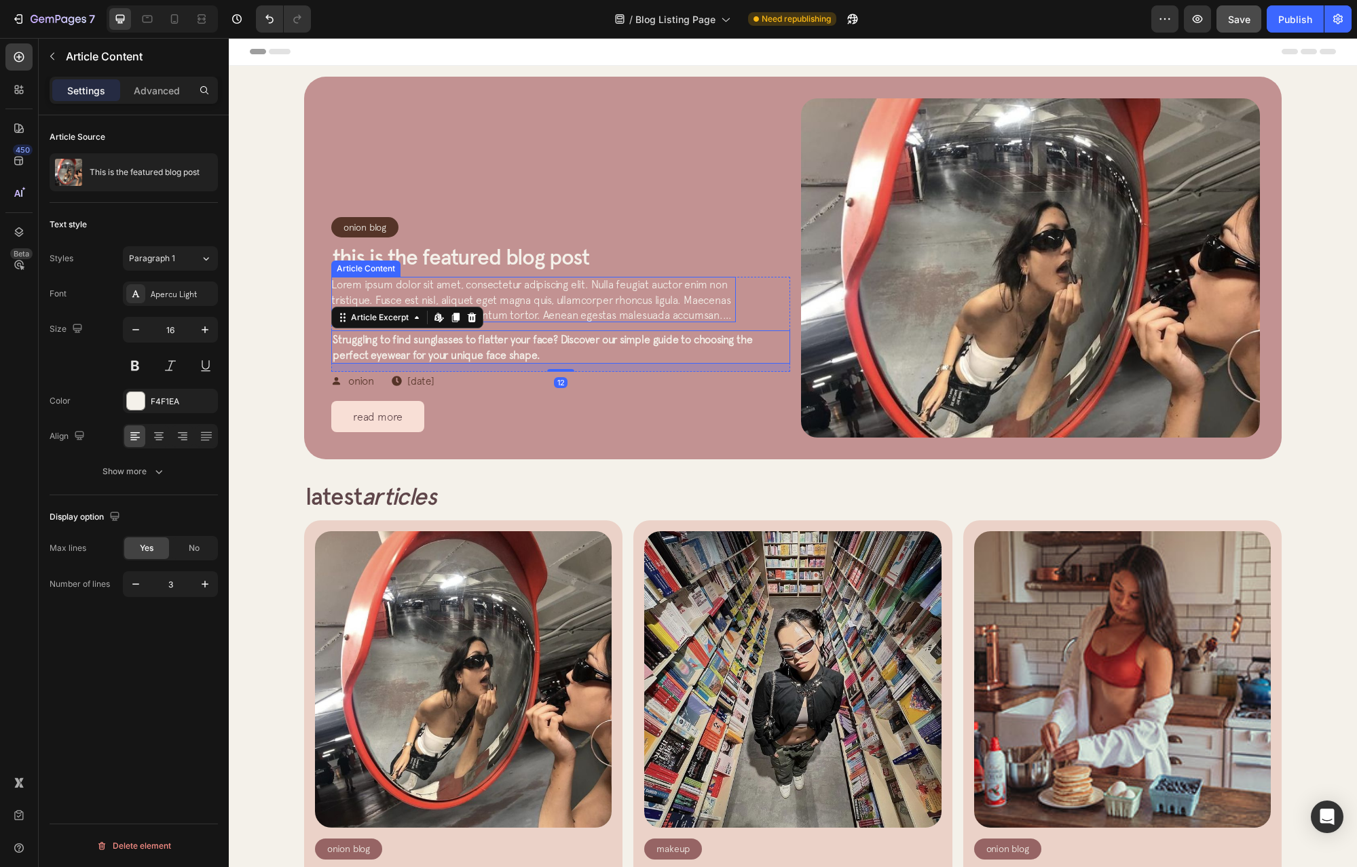
click at [692, 309] on span "Lorem ipsum dolor sit amet, consectetur adipiscing elit. Nulla feugiat auctor e…" at bounding box center [531, 307] width 400 height 58
click at [698, 347] on p "Struggling to find sunglasses to flatter your face? Discover our simple guide t…" at bounding box center [561, 347] width 456 height 31
click at [160, 94] on p "Advanced" at bounding box center [157, 90] width 46 height 14
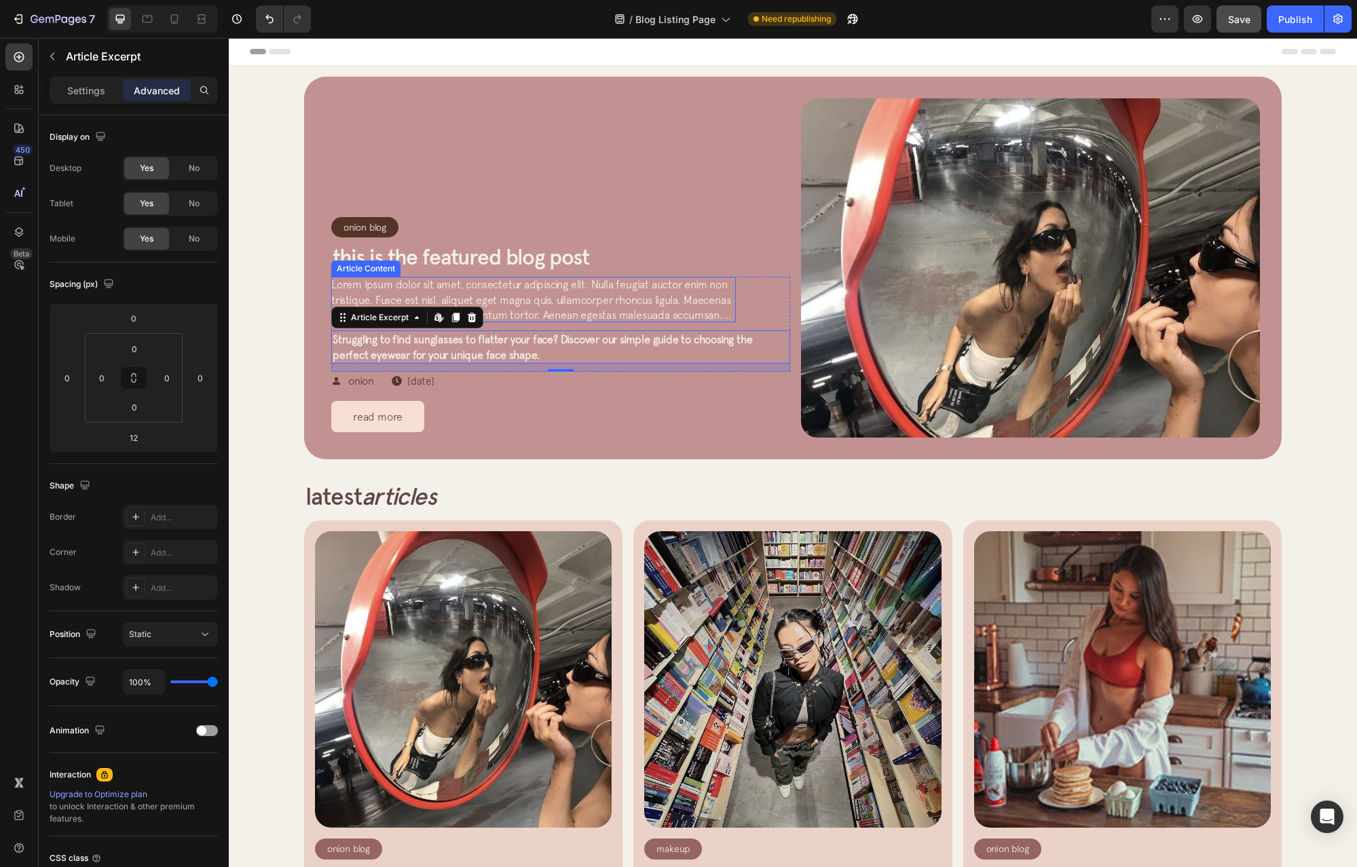
click at [516, 280] on span "Lorem ipsum dolor sit amet, consectetur adipiscing elit. Nulla feugiat auctor e…" at bounding box center [531, 307] width 400 height 58
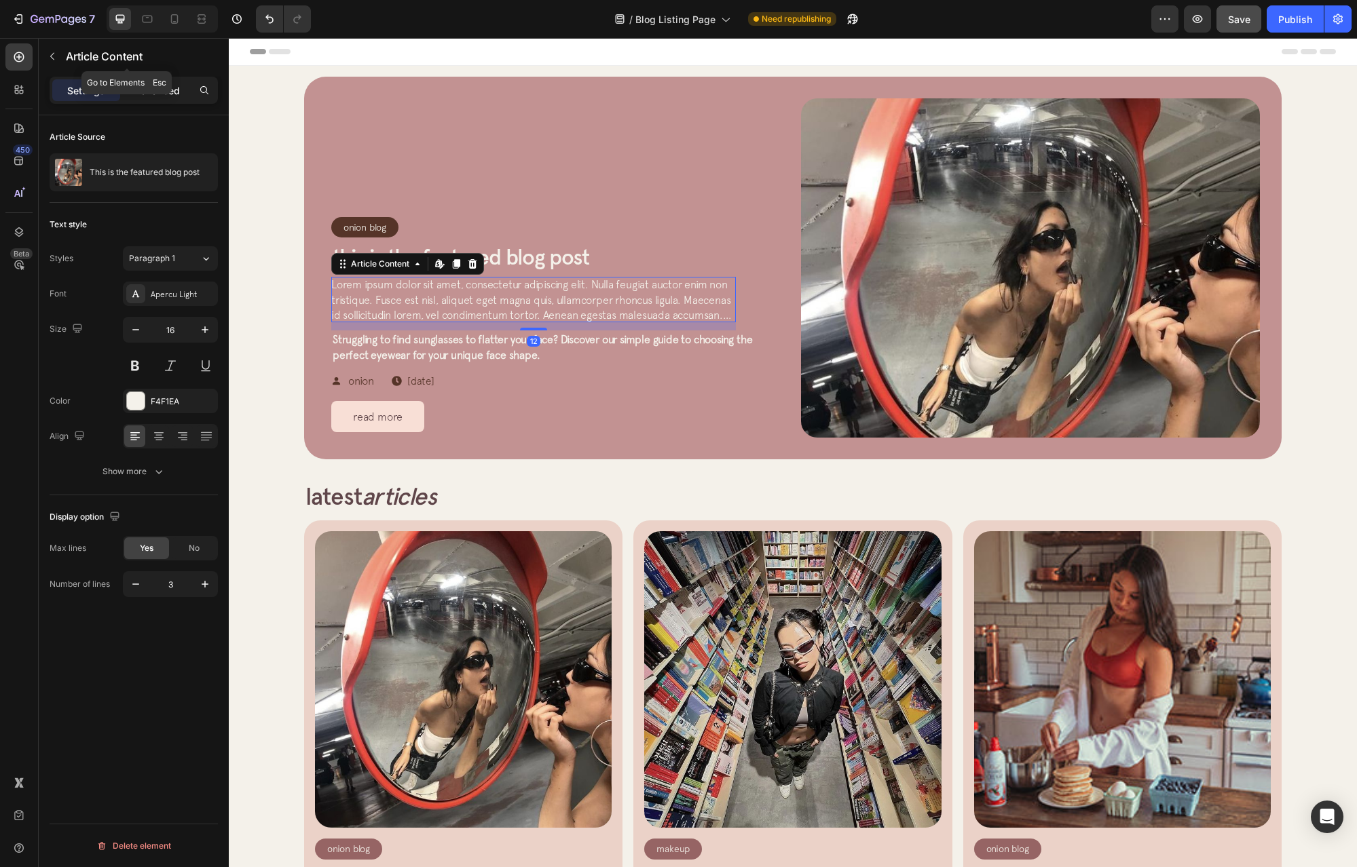
click at [168, 86] on p "Advanced" at bounding box center [157, 90] width 46 height 14
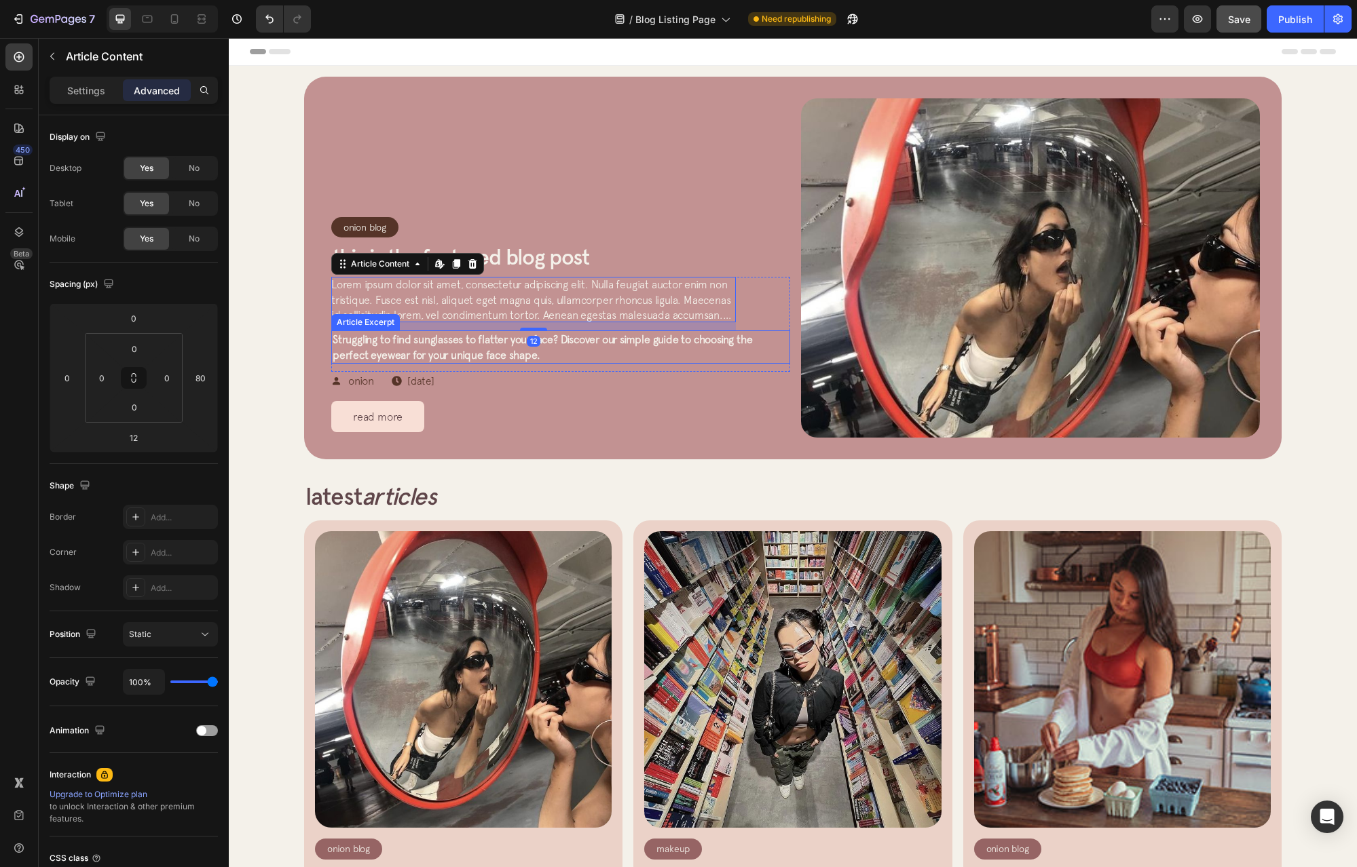
click at [594, 343] on span "Struggling to find sunglasses to flatter your face? Discover our simple guide t…" at bounding box center [542, 346] width 419 height 27
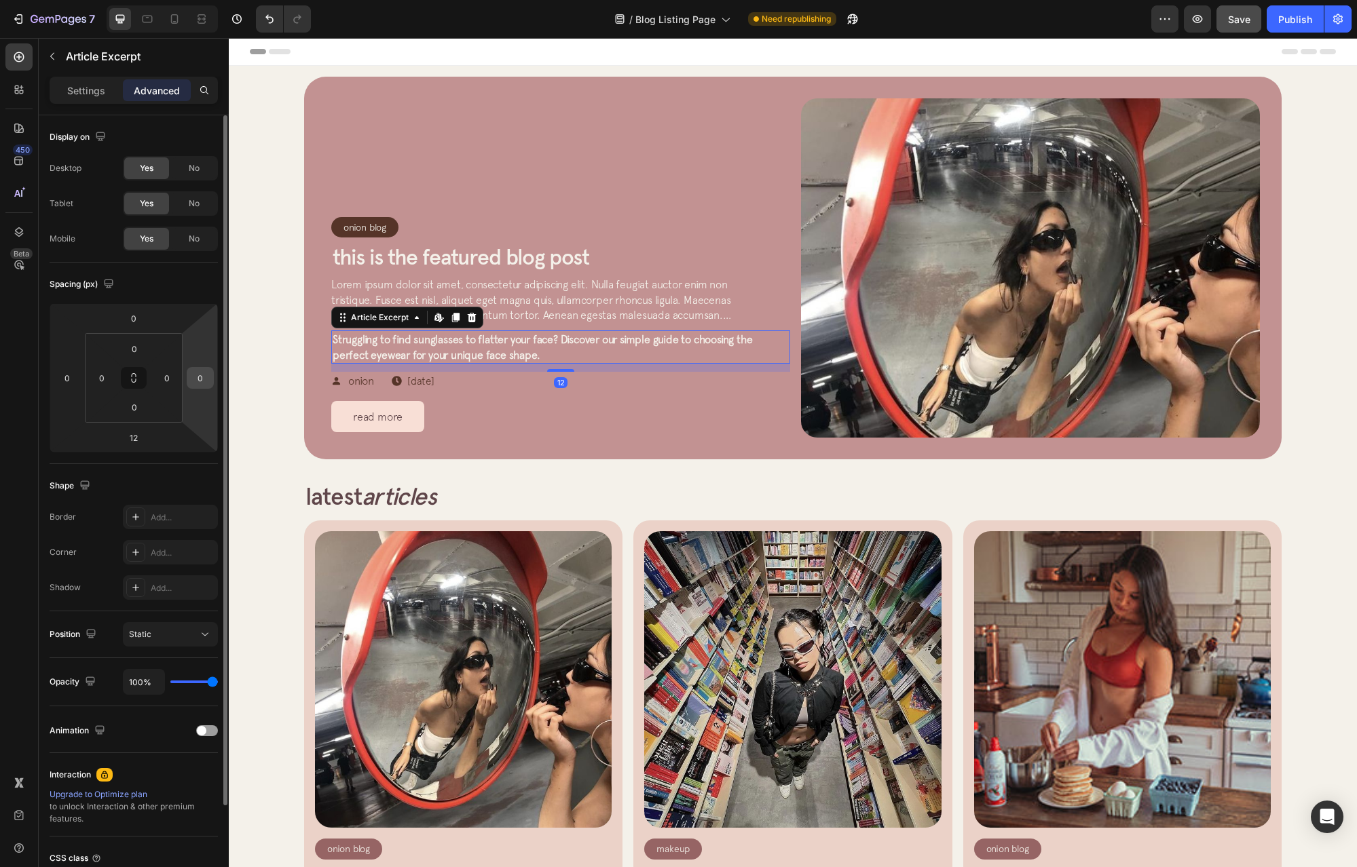
click at [212, 375] on div "0" at bounding box center [200, 378] width 27 height 22
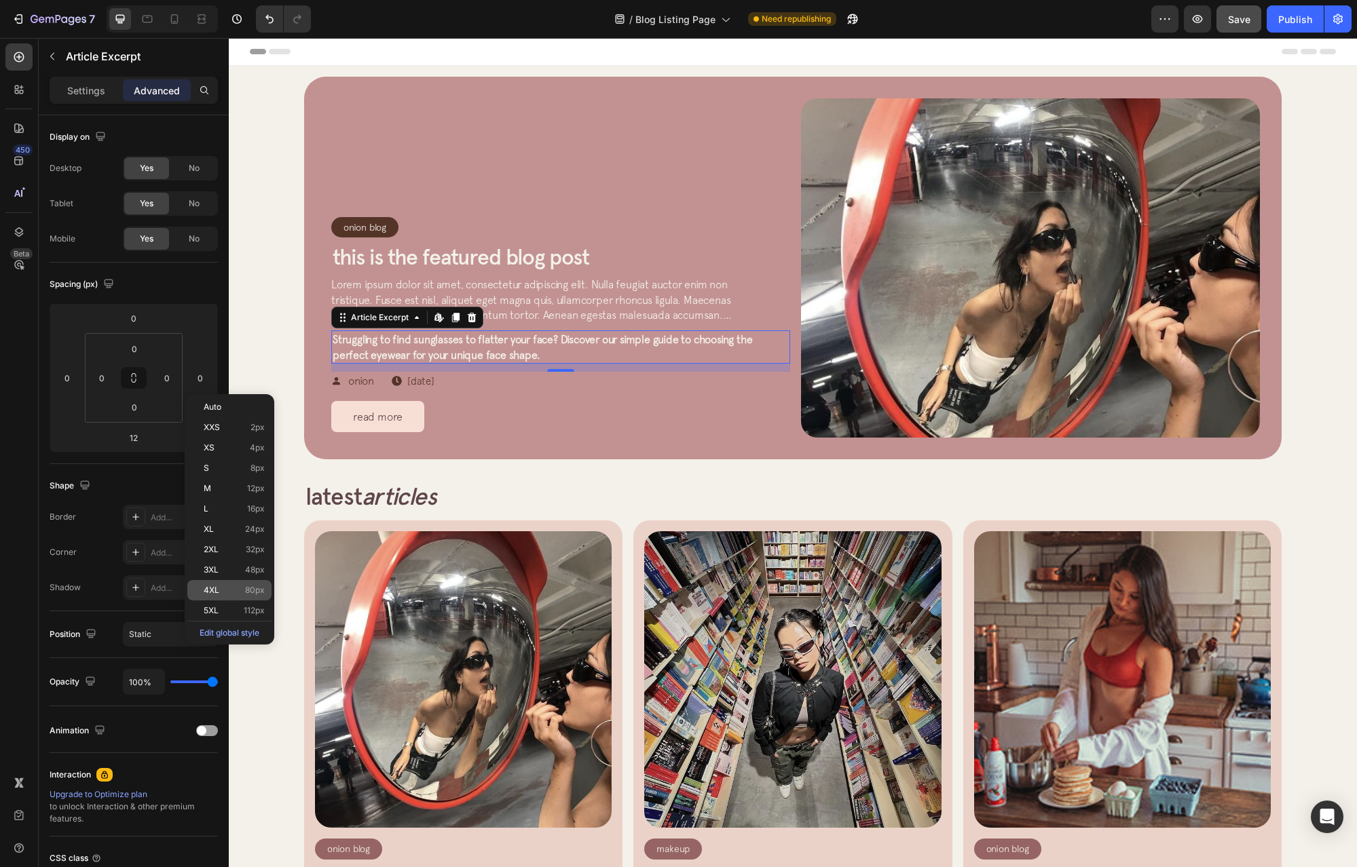
click at [225, 588] on p "4XL 80px" at bounding box center [234, 591] width 61 height 10
type input "80"
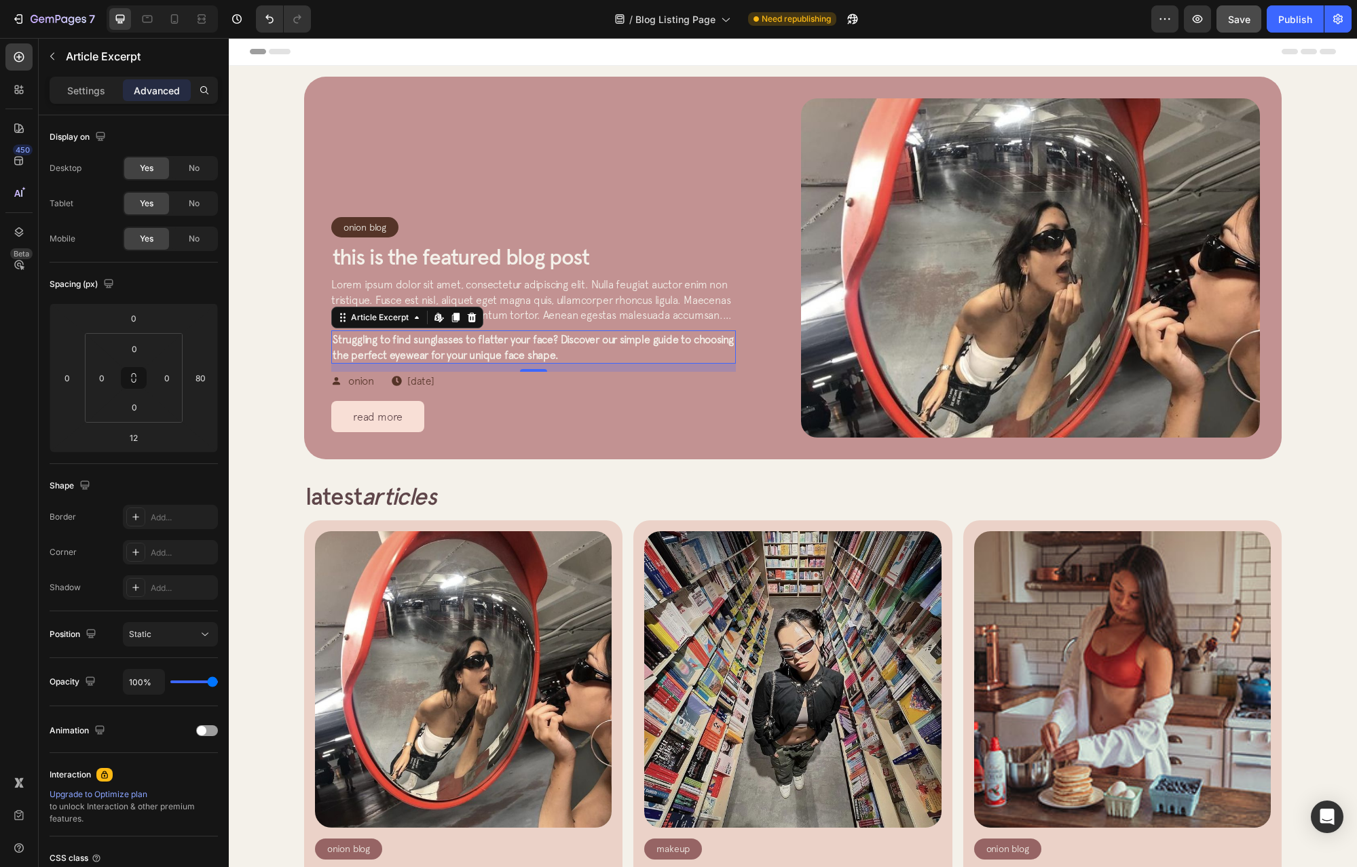
click at [725, 314] on p "Lorem ipsum dolor sit amet, consectetur adipiscing elit. Nulla feugiat auctor e…" at bounding box center [533, 299] width 404 height 45
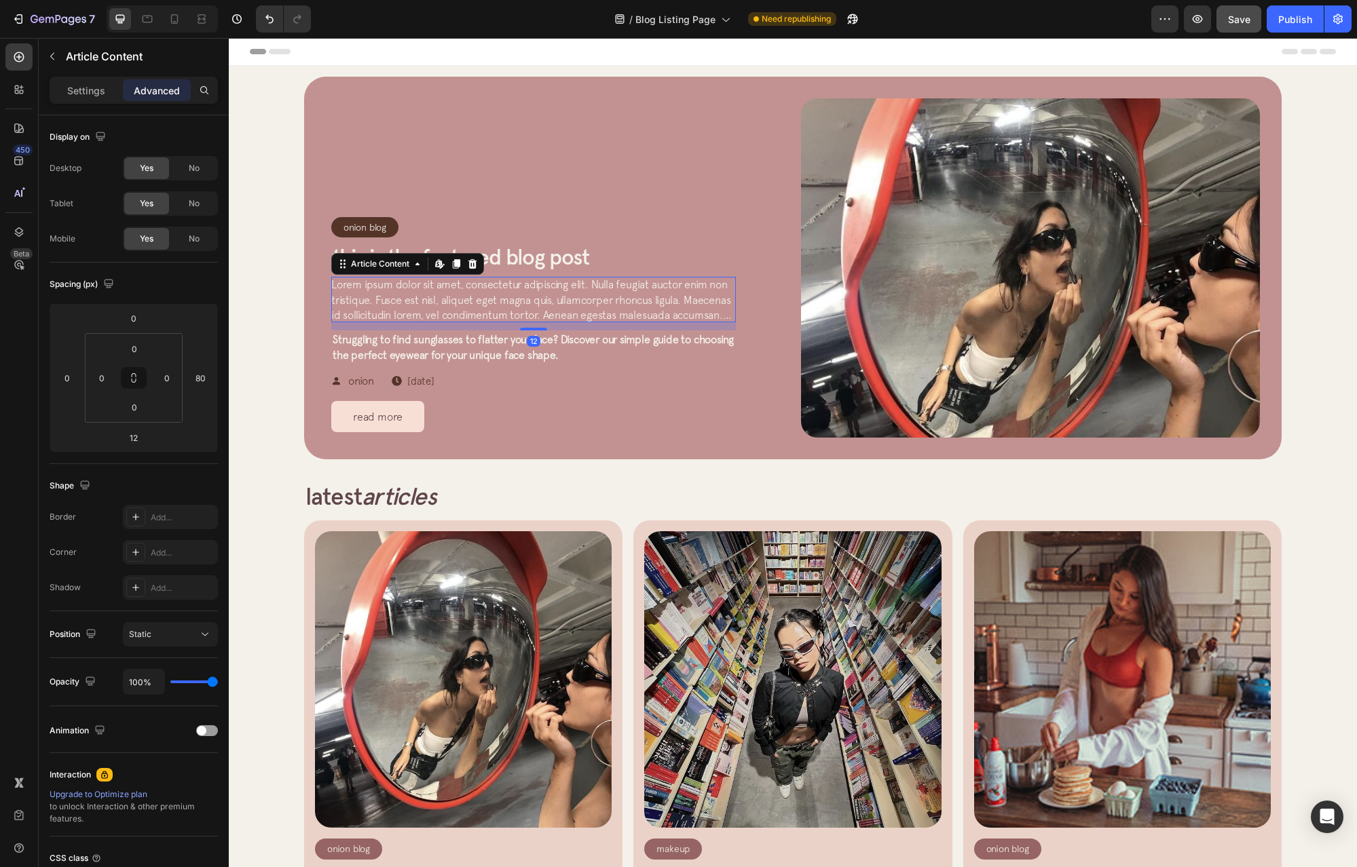
drag, startPoint x: 469, startPoint y: 271, endPoint x: 624, endPoint y: 363, distance: 180.4
click at [470, 272] on div at bounding box center [472, 264] width 16 height 16
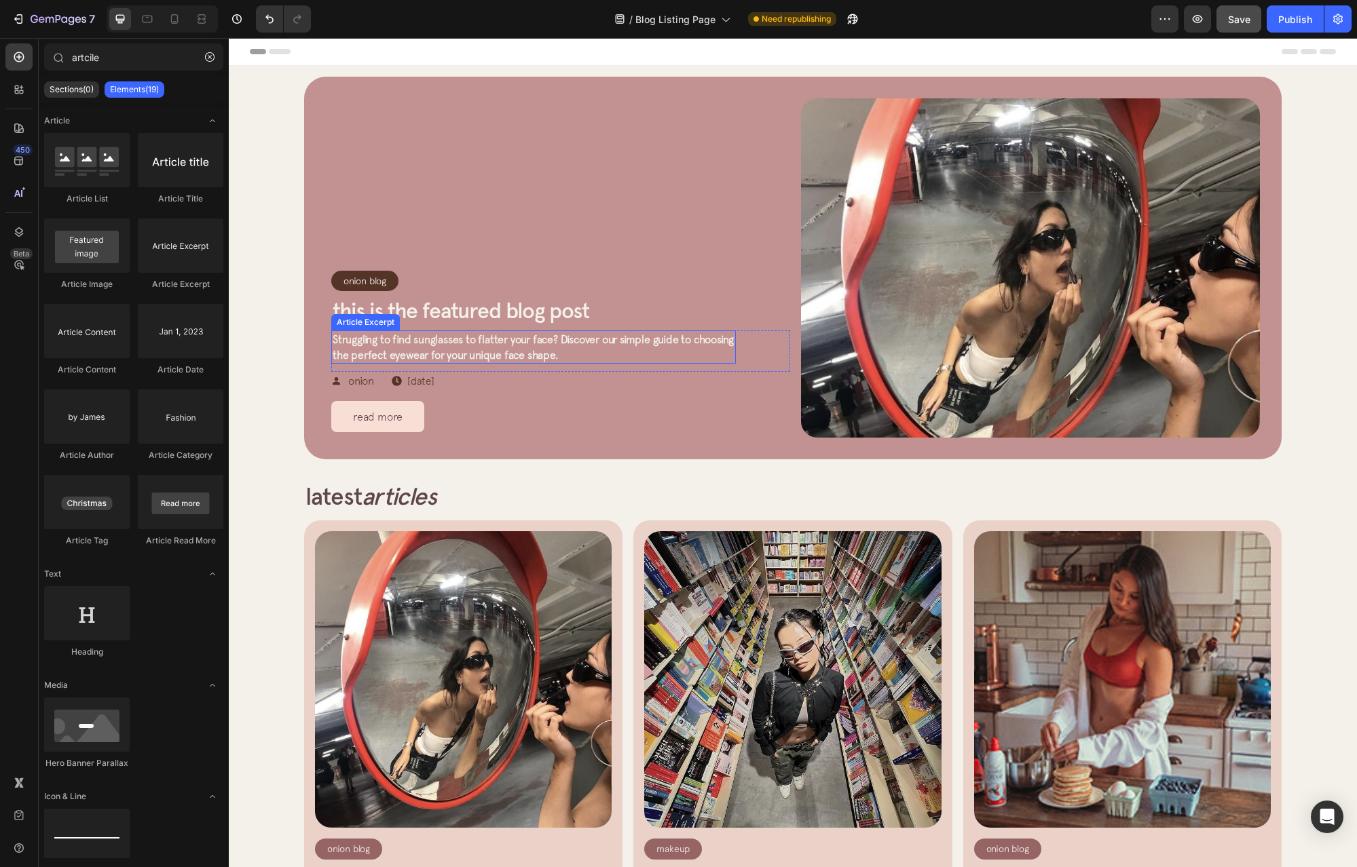
click at [633, 352] on p "Struggling to find sunglasses to flatter your face? Discover our simple guide t…" at bounding box center [534, 347] width 402 height 31
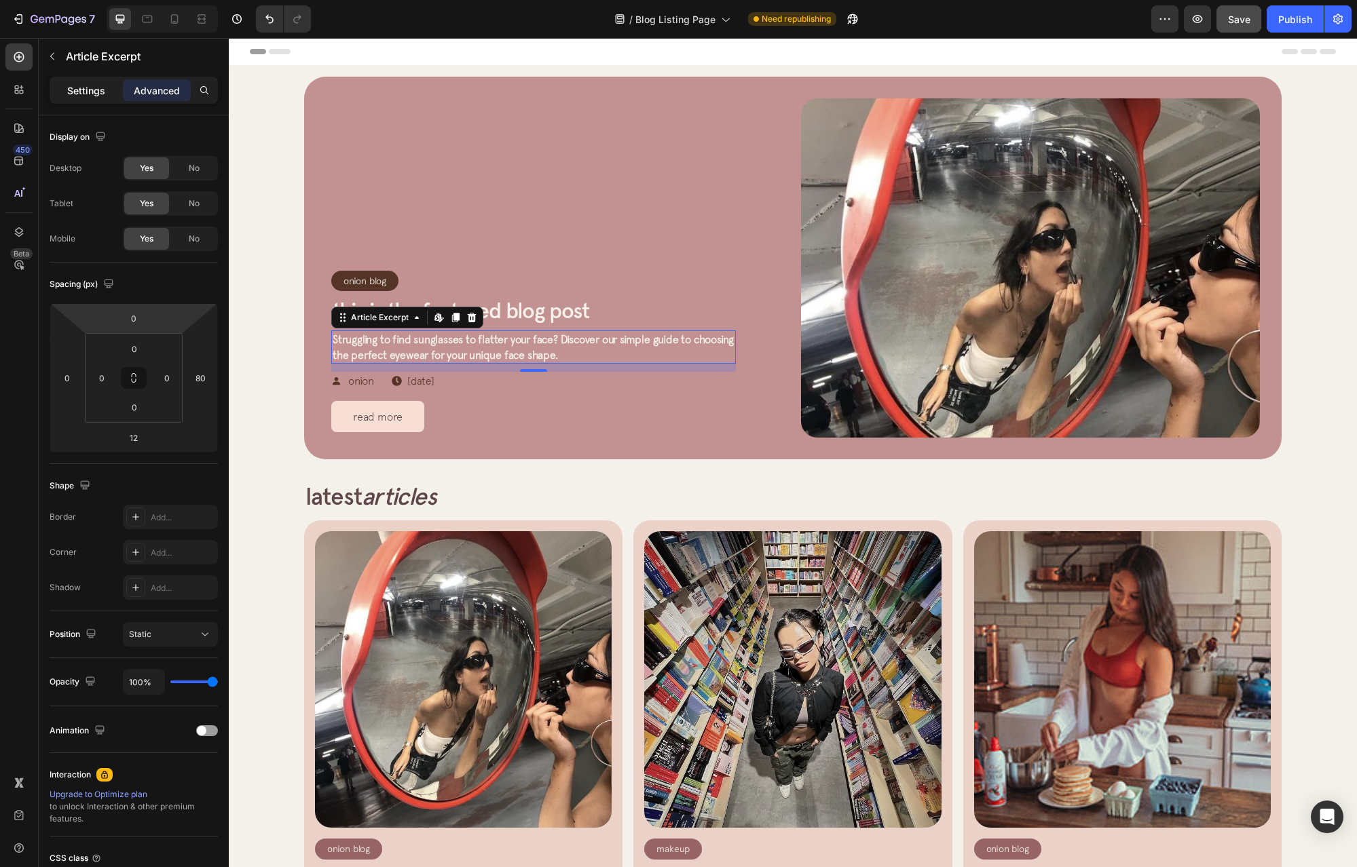
click at [86, 78] on div "Settings Advanced" at bounding box center [134, 90] width 168 height 27
click at [72, 82] on div "Settings" at bounding box center [86, 90] width 68 height 22
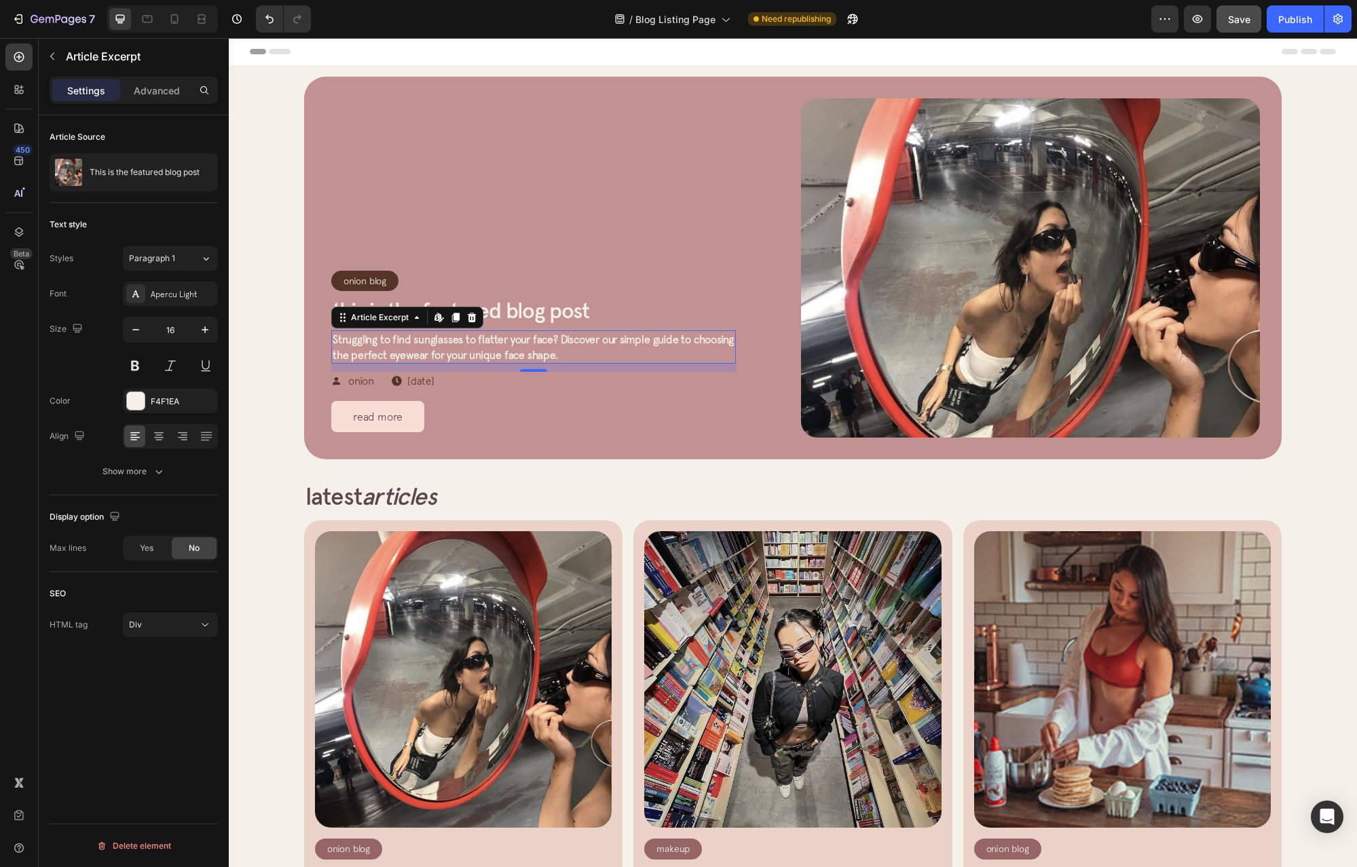
click at [81, 92] on p "Settings" at bounding box center [86, 90] width 38 height 14
click at [124, 483] on button "Show more" at bounding box center [134, 471] width 168 height 24
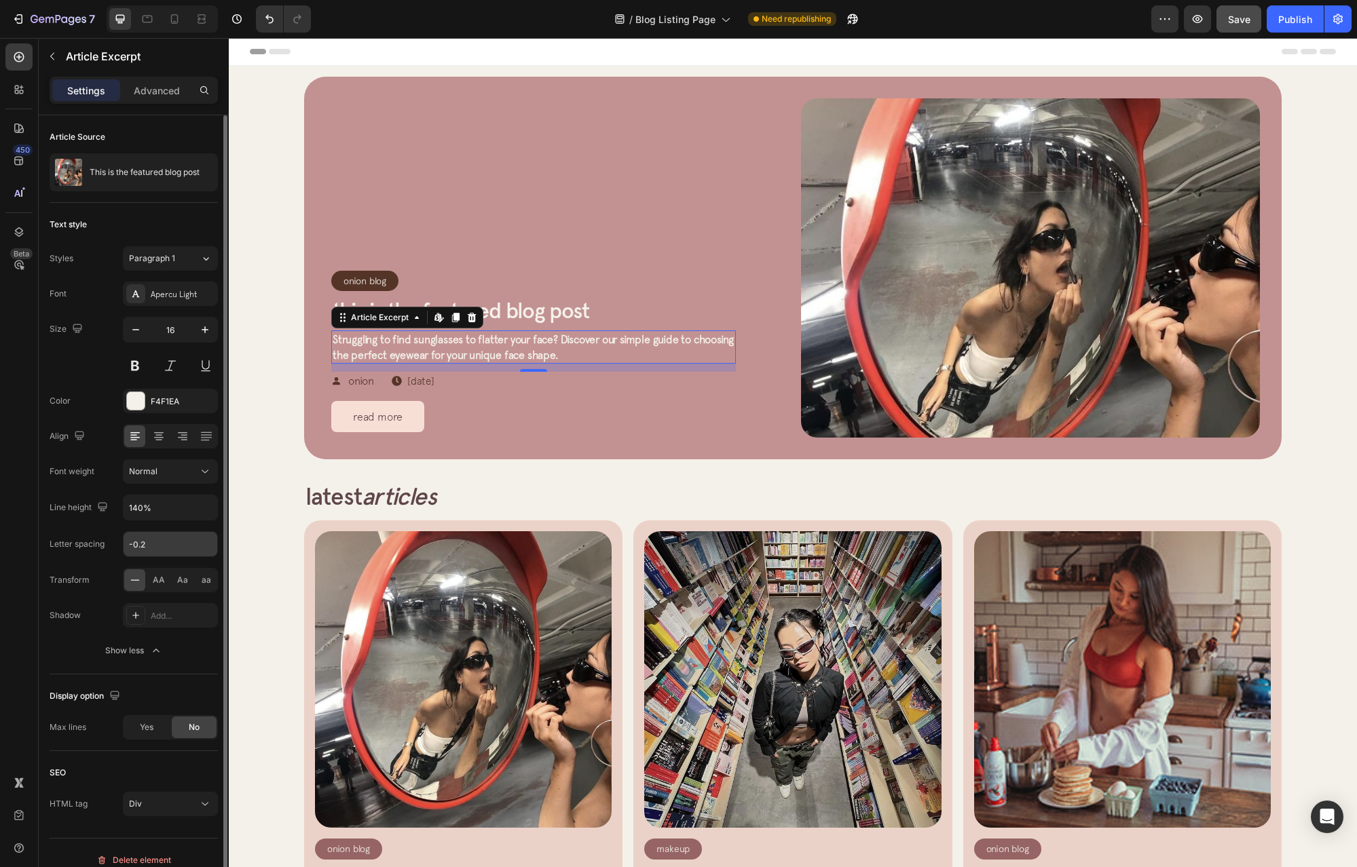
click at [174, 544] on input "-0.2" at bounding box center [171, 544] width 94 height 24
click at [199, 544] on input "-0.2" at bounding box center [171, 544] width 94 height 24
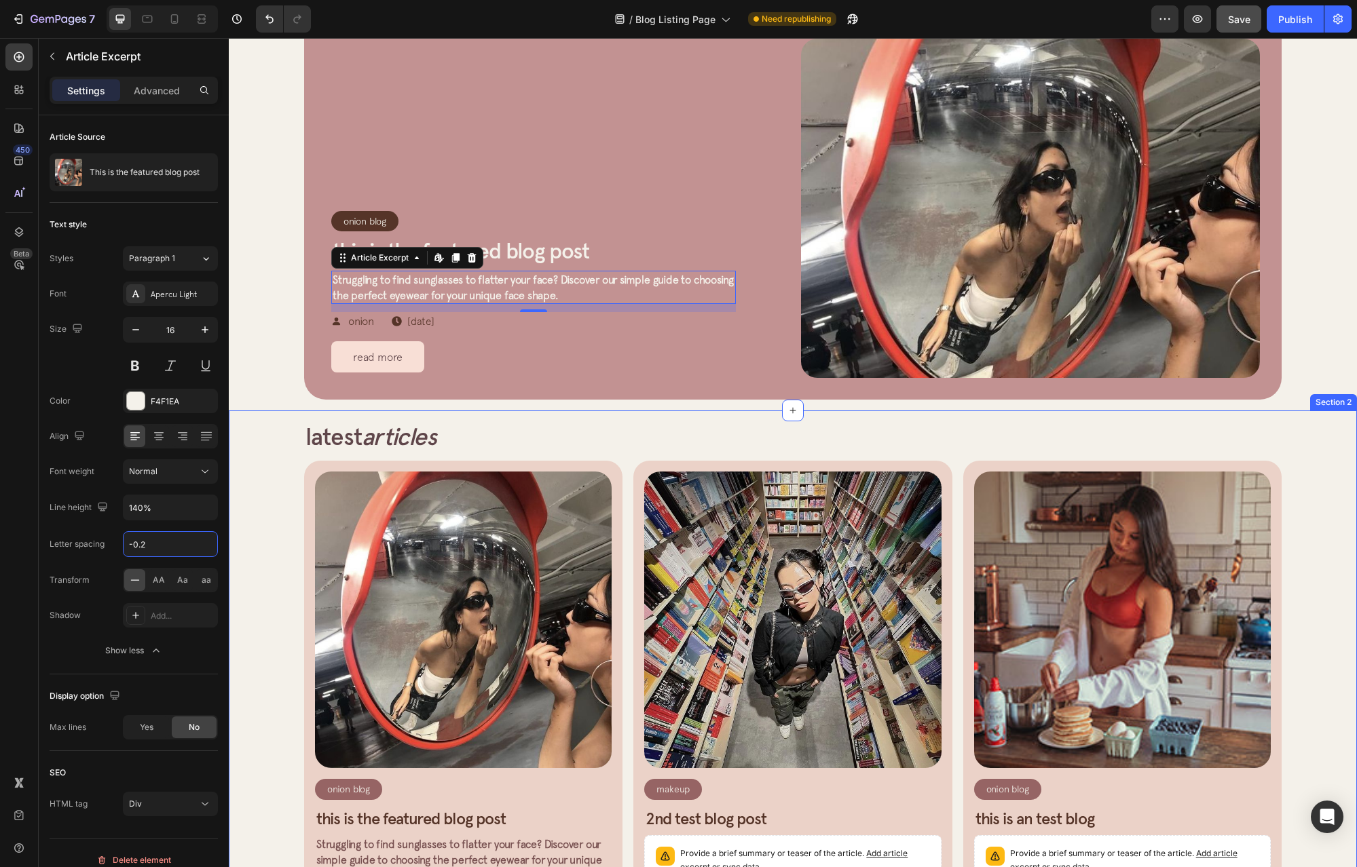
scroll to position [339, 0]
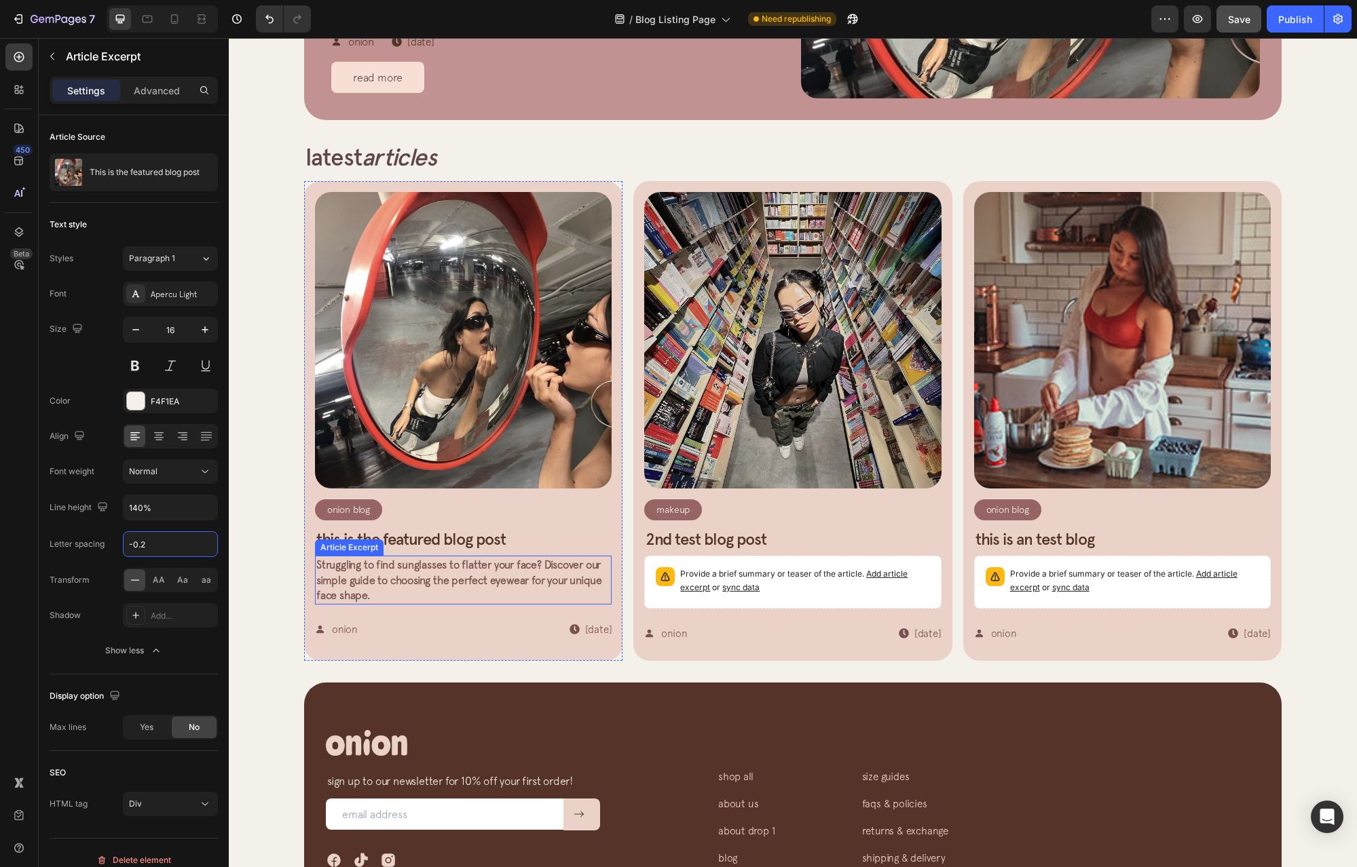
click at [508, 576] on span "Struggling to find sunglasses to flatter your face? Discover our simple guide t…" at bounding box center [459, 580] width 286 height 43
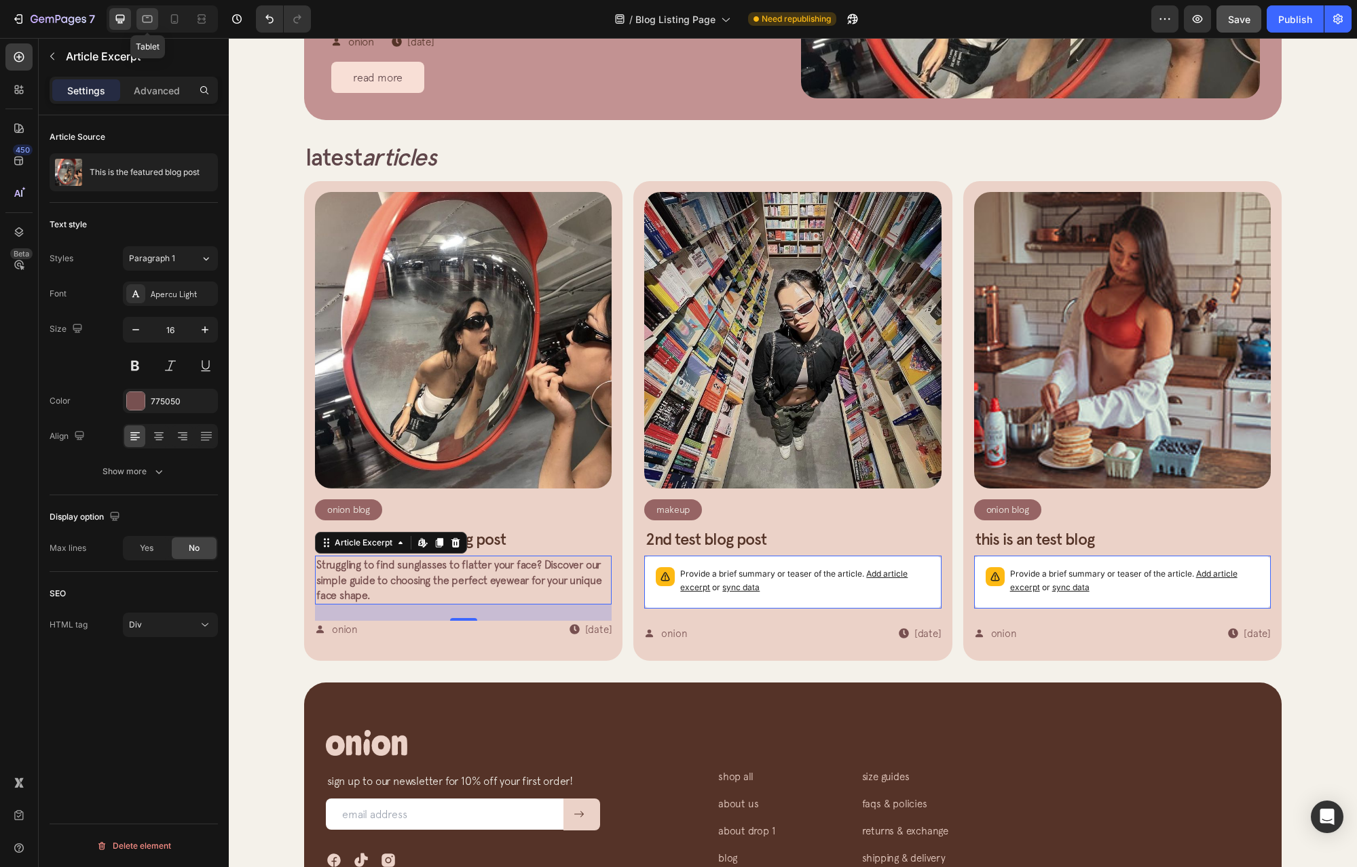
click at [157, 20] on div at bounding box center [147, 19] width 22 height 22
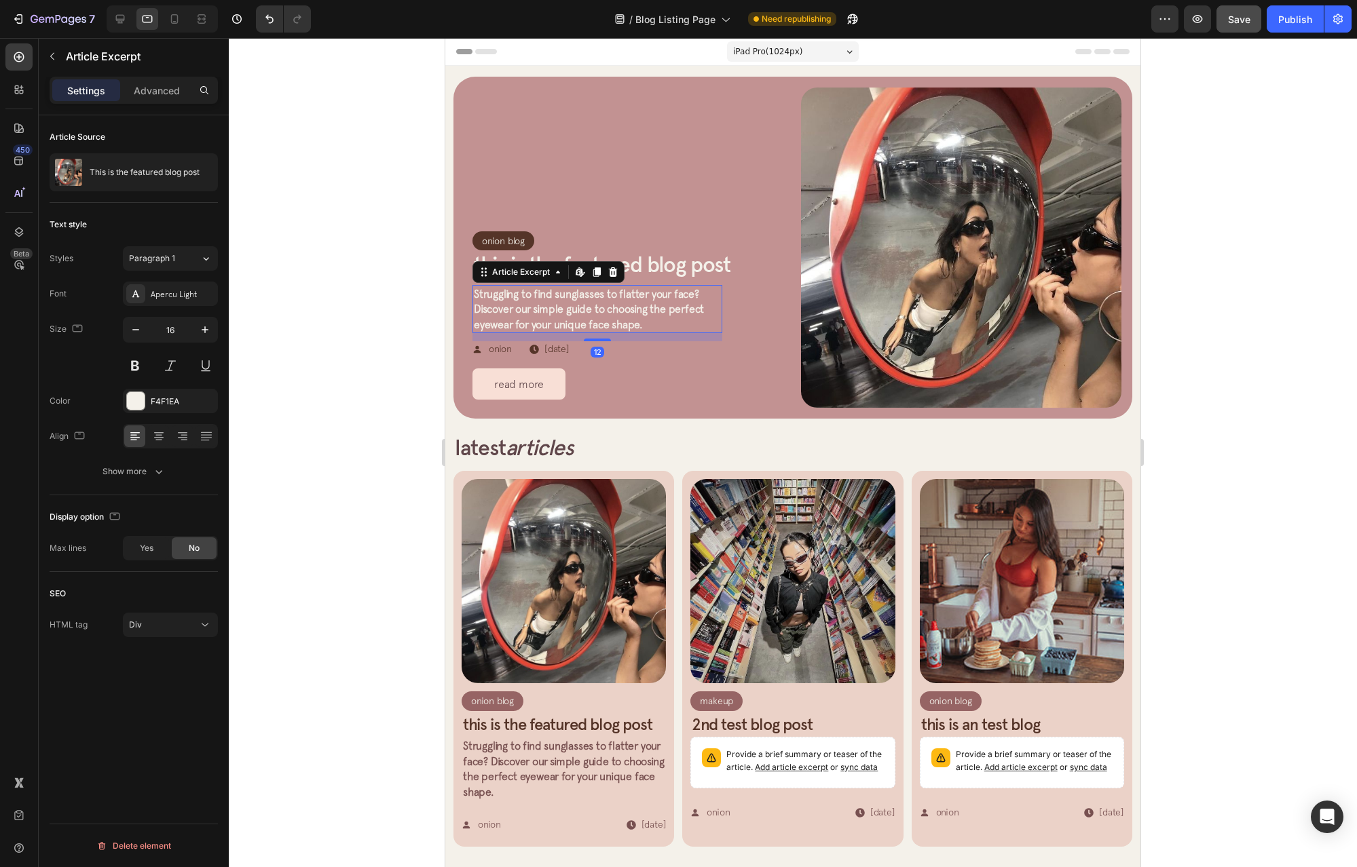
click at [619, 296] on p "Struggling to find sunglasses to flatter your face? Discover our simple guide t…" at bounding box center [597, 308] width 247 height 45
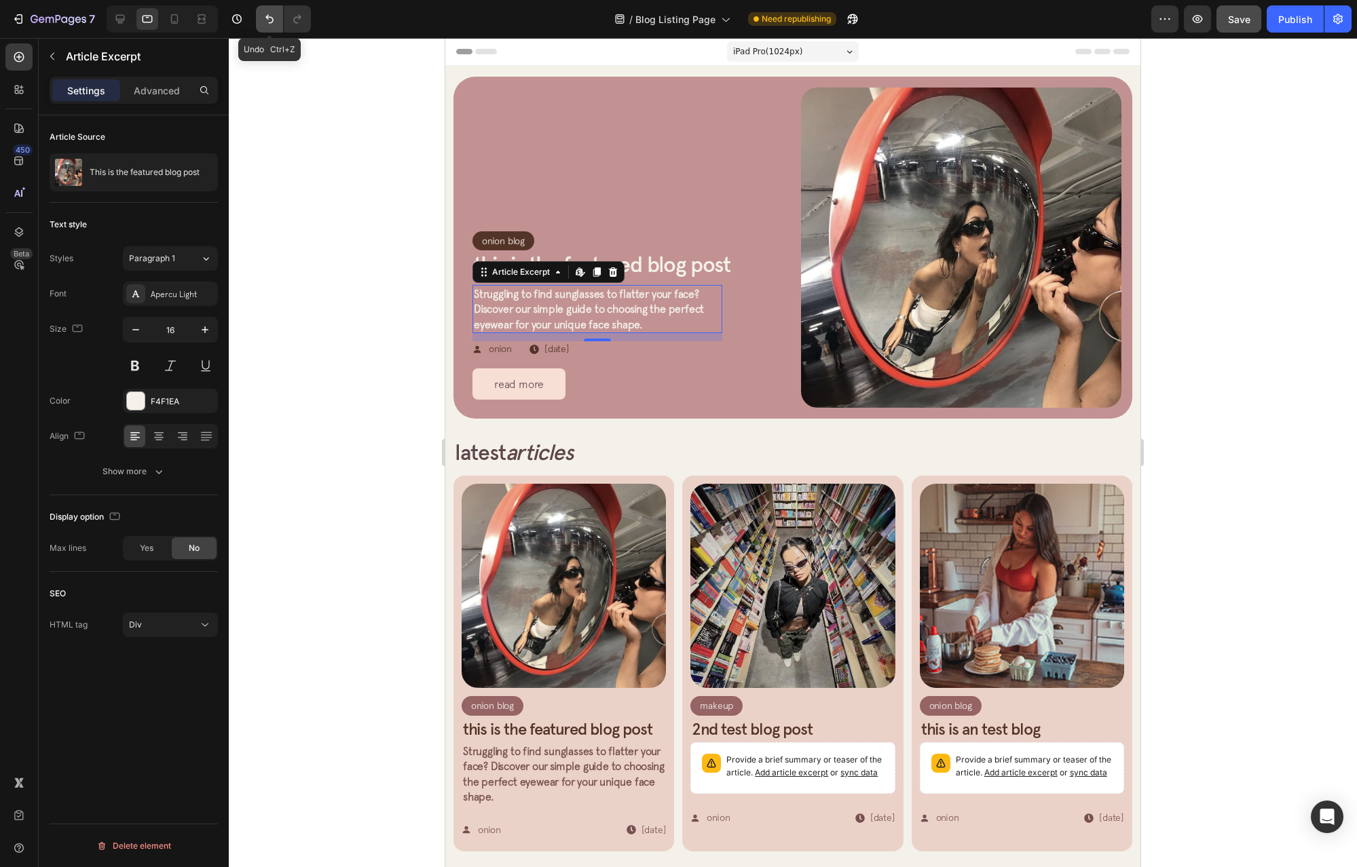
click at [276, 27] on button "Undo/Redo" at bounding box center [269, 18] width 27 height 27
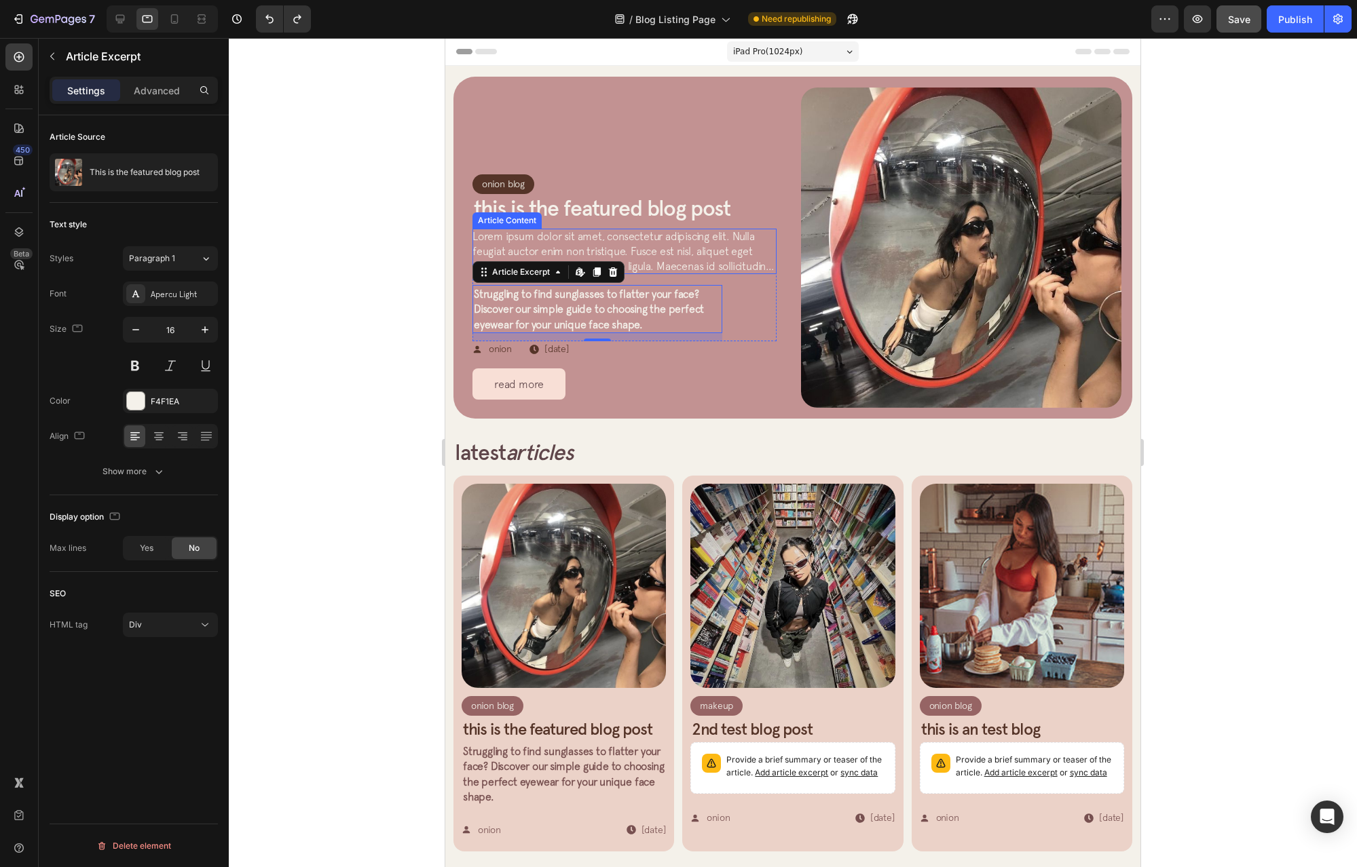
click at [666, 253] on p "Lorem ipsum dolor sit amet, consectetur adipiscing elit. Nulla feugiat auctor e…" at bounding box center [624, 251] width 304 height 45
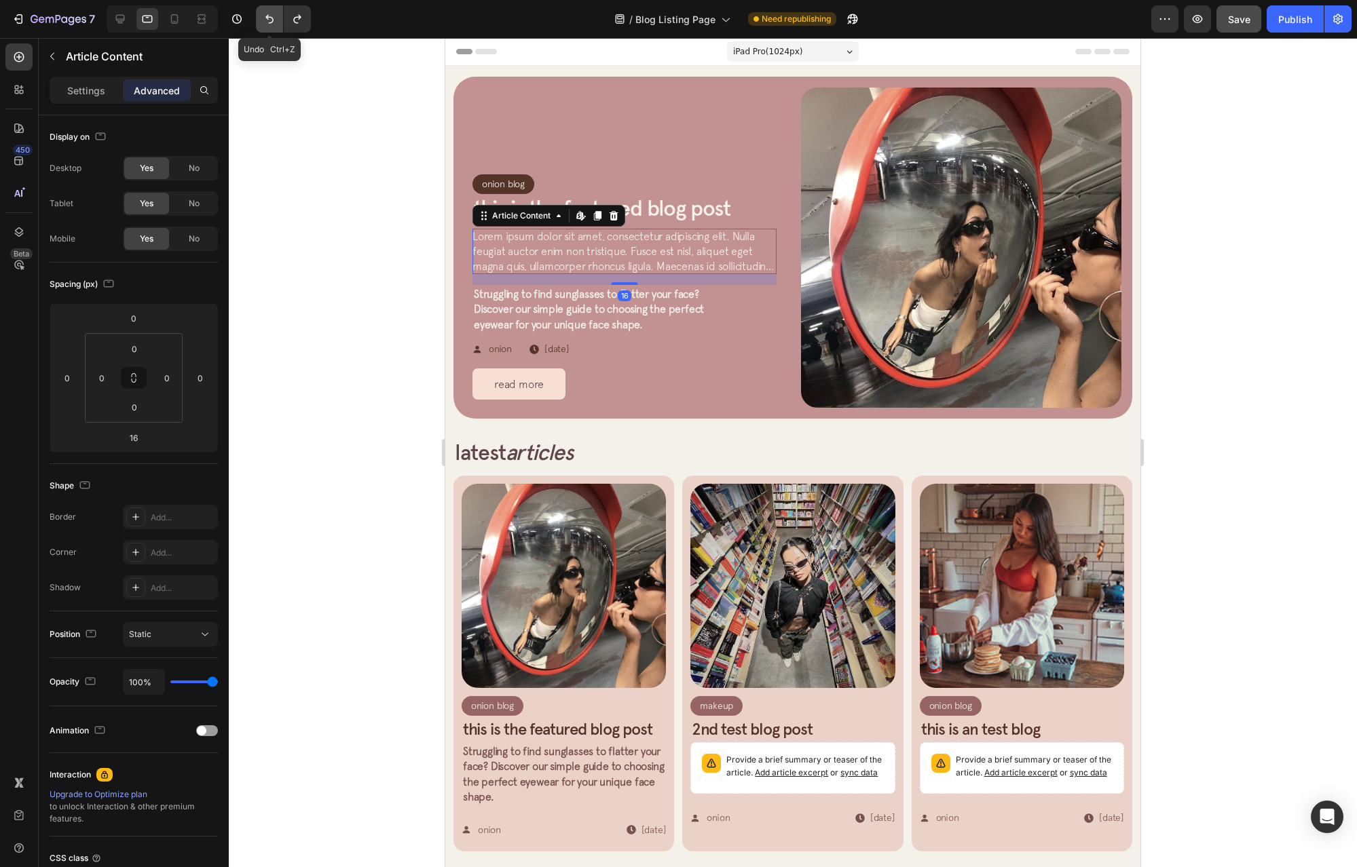
click at [277, 21] on button "Undo/Redo" at bounding box center [269, 18] width 27 height 27
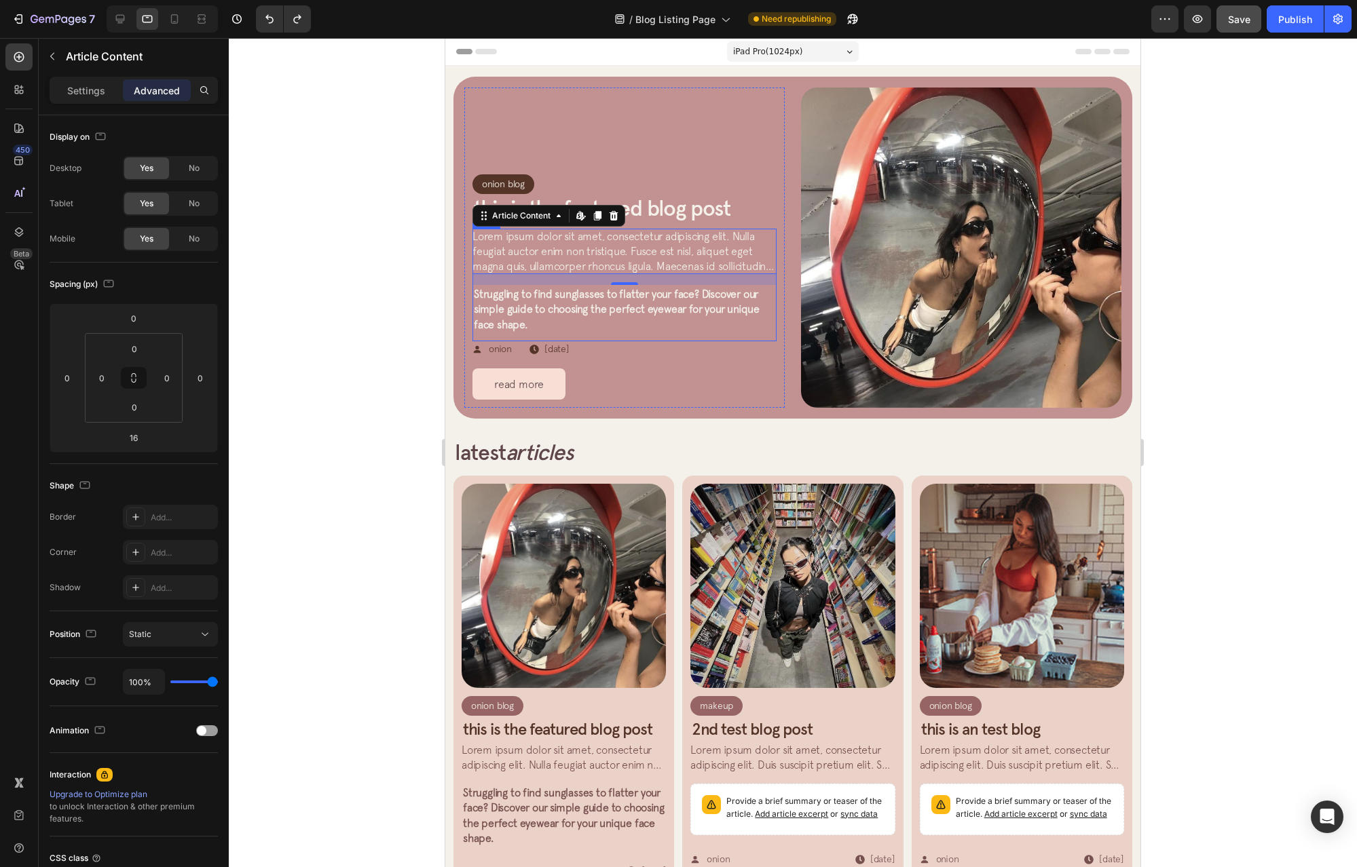
click at [660, 298] on span "Struggling to find sunglasses to flatter your face? Discover our simple guide t…" at bounding box center [617, 309] width 286 height 43
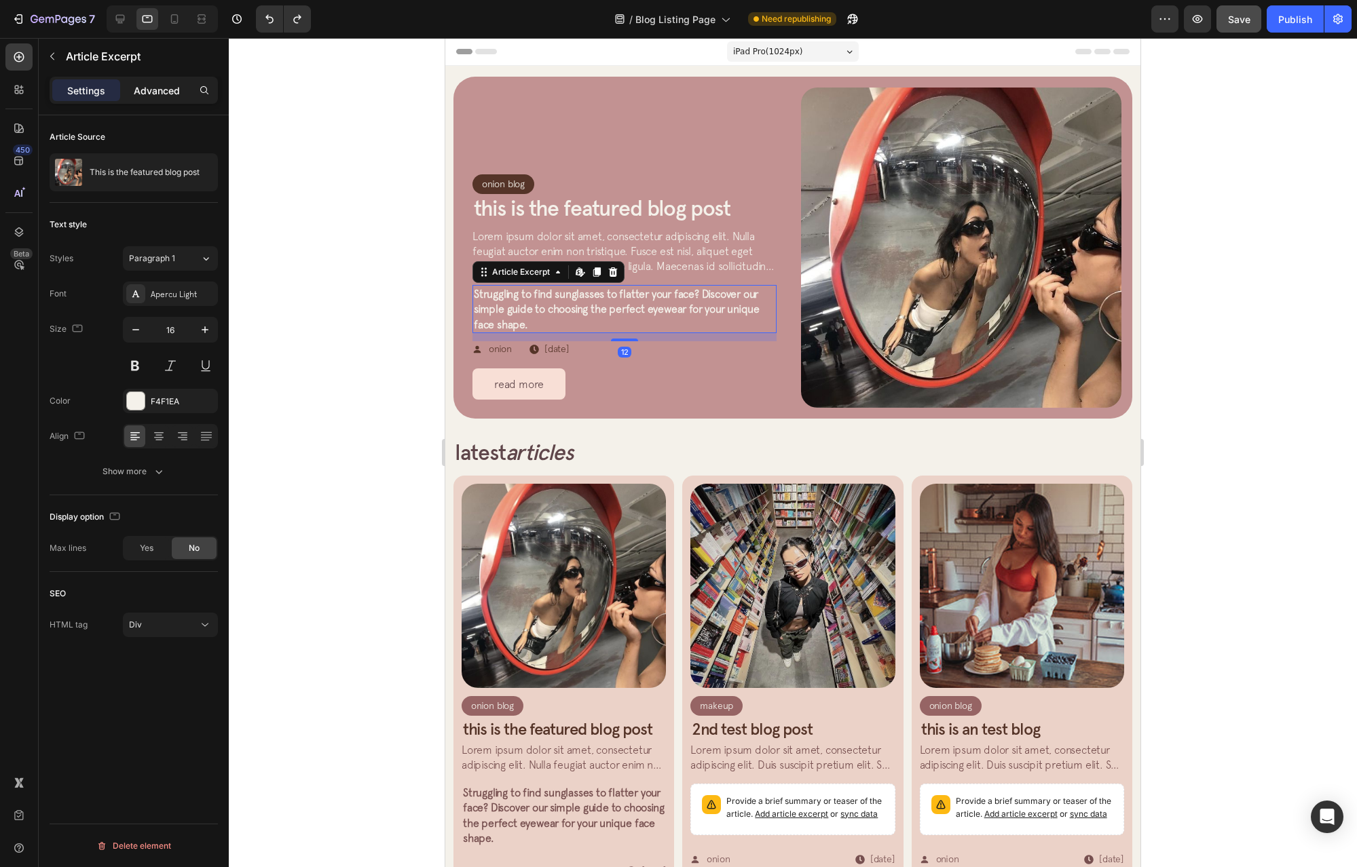
click at [139, 90] on p "Advanced" at bounding box center [157, 90] width 46 height 14
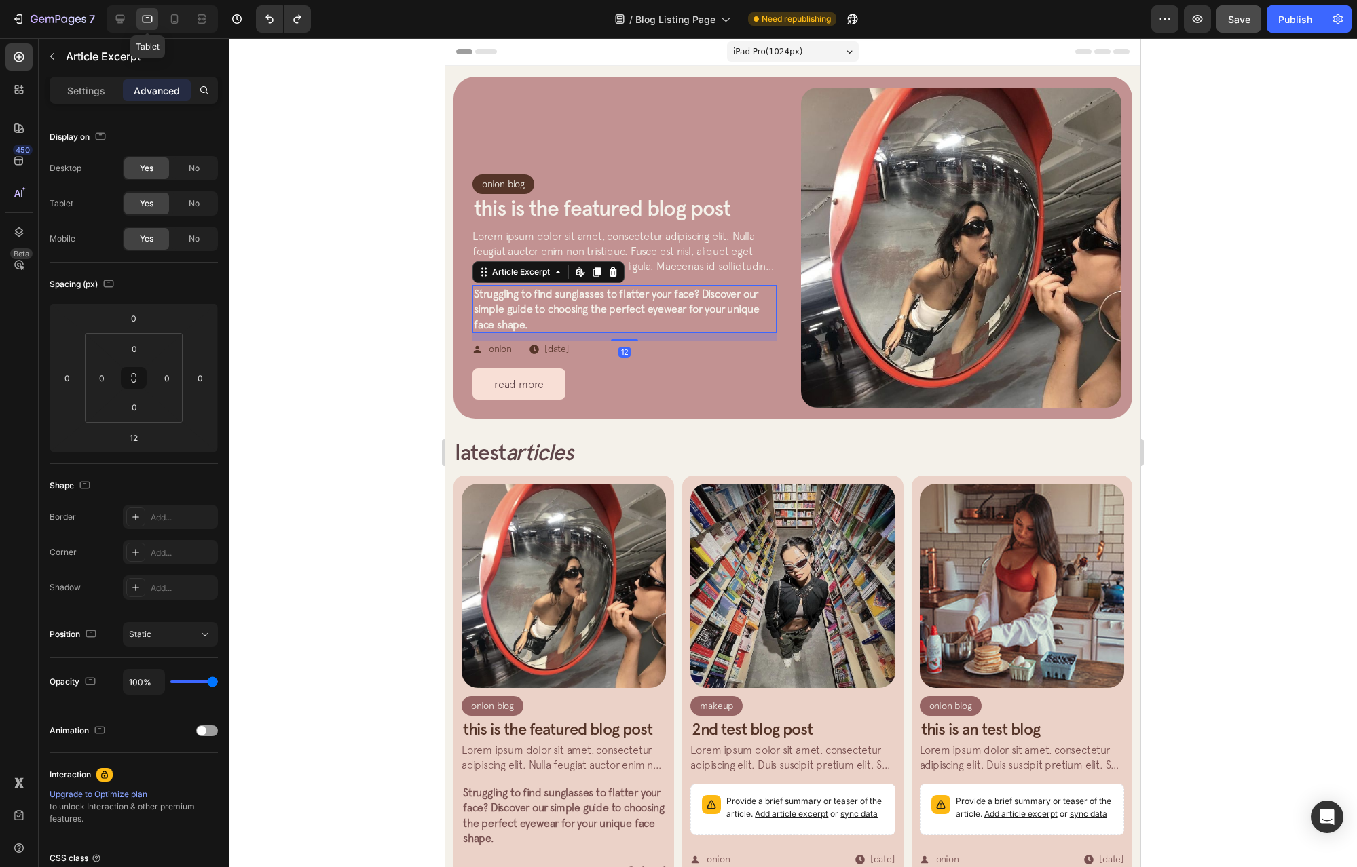
click at [139, 29] on div at bounding box center [147, 19] width 22 height 22
click at [109, 24] on div "Desktop" at bounding box center [162, 18] width 111 height 27
click at [117, 24] on icon at bounding box center [120, 19] width 14 height 14
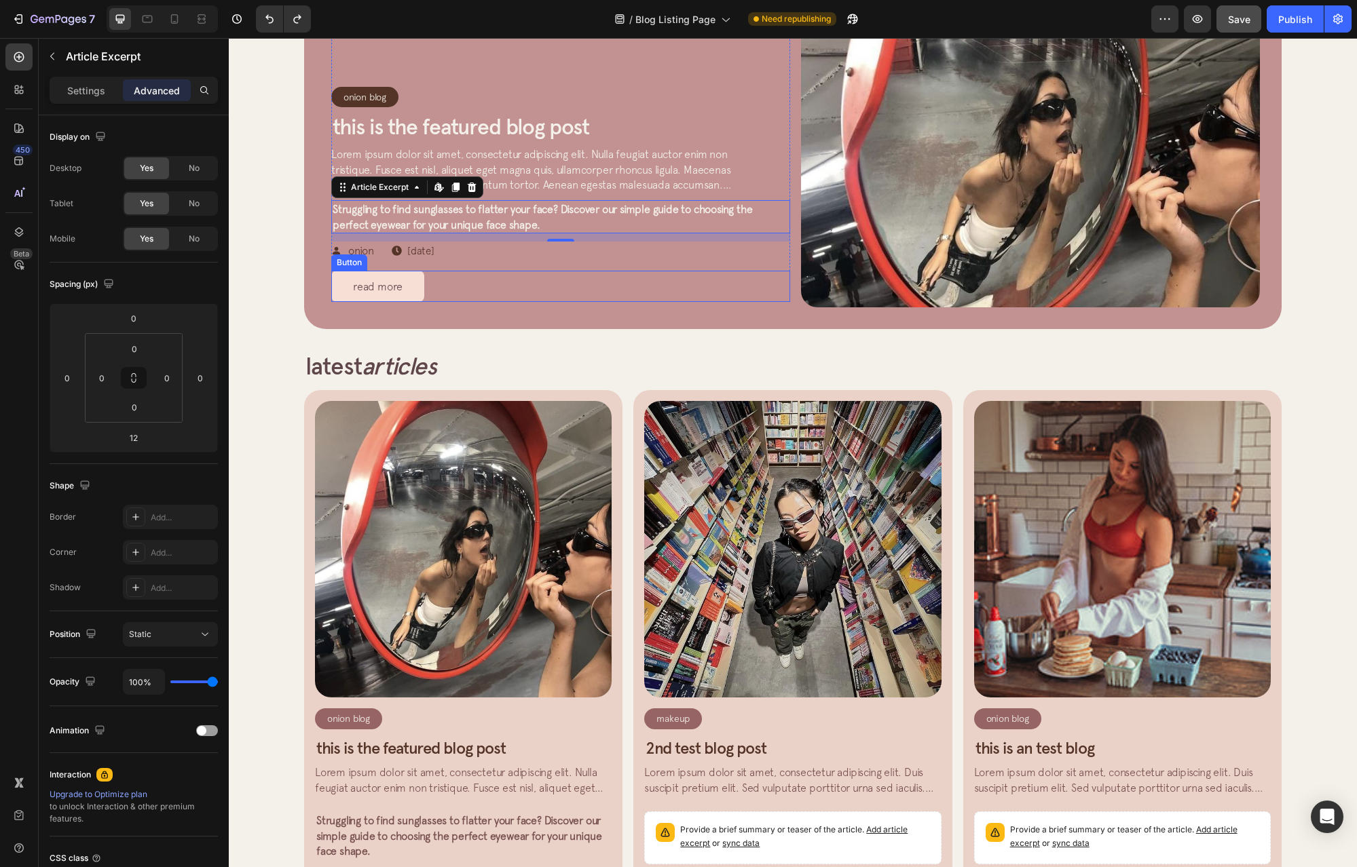
click at [694, 401] on img at bounding box center [792, 549] width 297 height 297
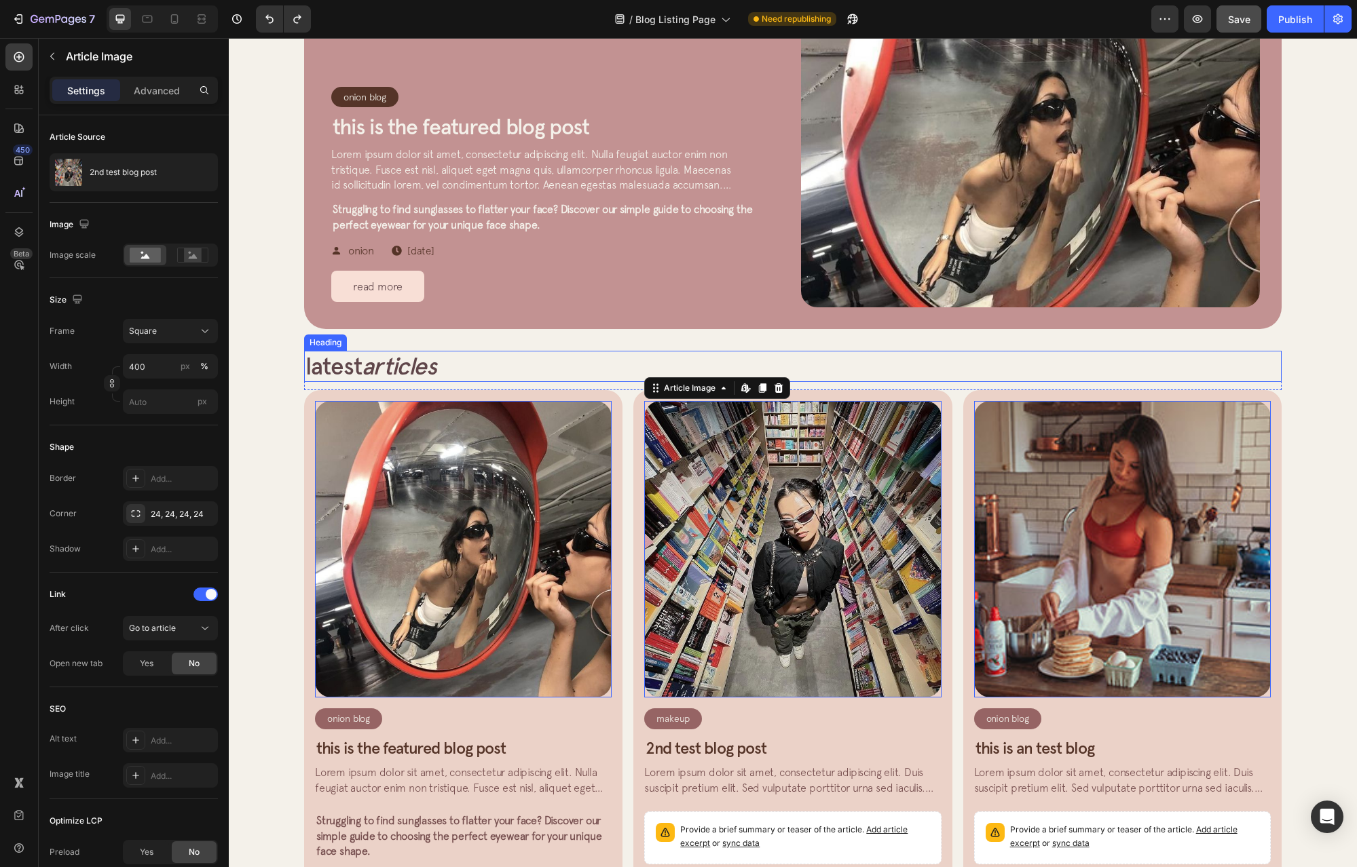
scroll to position [245, 0]
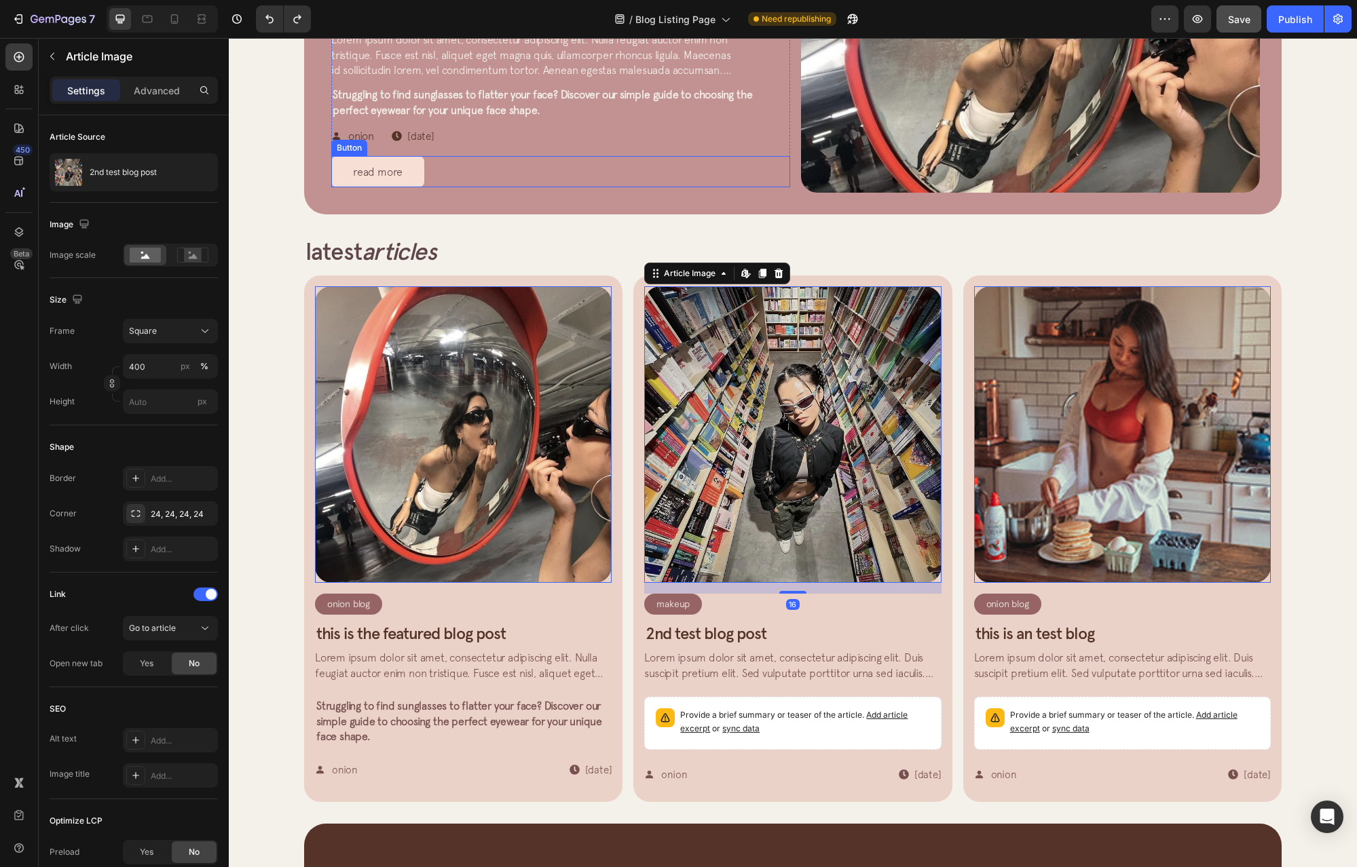
click at [654, 102] on p "Struggling to find sunglasses to flatter your face? Discover our simple guide t…" at bounding box center [561, 102] width 456 height 31
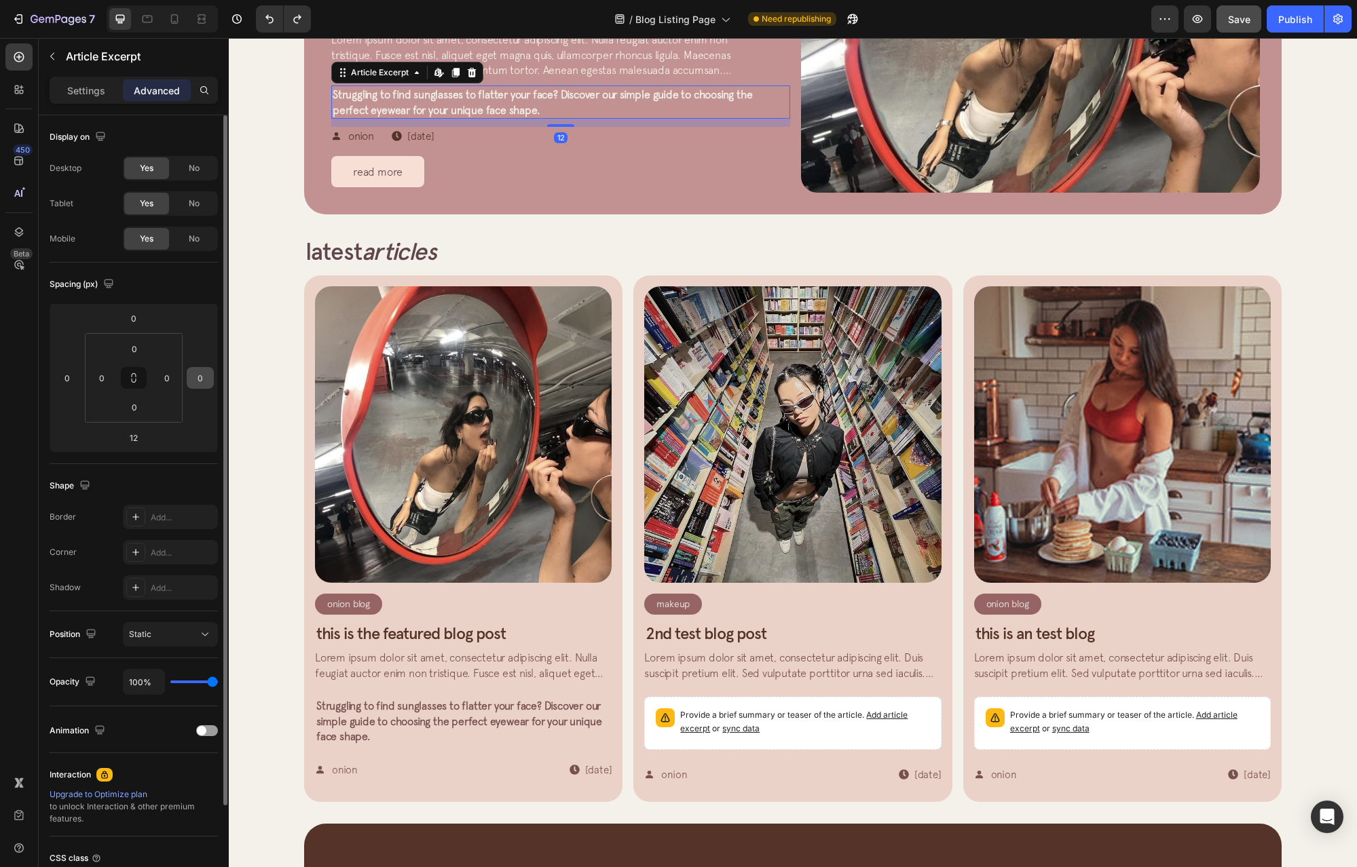
click at [186, 0] on html "7 Version history / Blog Listing Page Need republishing Preview Save Publish 45…" at bounding box center [678, 0] width 1357 height 0
click at [202, 381] on input "0" at bounding box center [200, 378] width 20 height 20
type input "80"
click at [183, 0] on html "7 Version history / Blog Listing Page Need republishing Preview Publish 450 Bet…" at bounding box center [678, 0] width 1357 height 0
click at [204, 374] on input "80" at bounding box center [200, 378] width 20 height 20
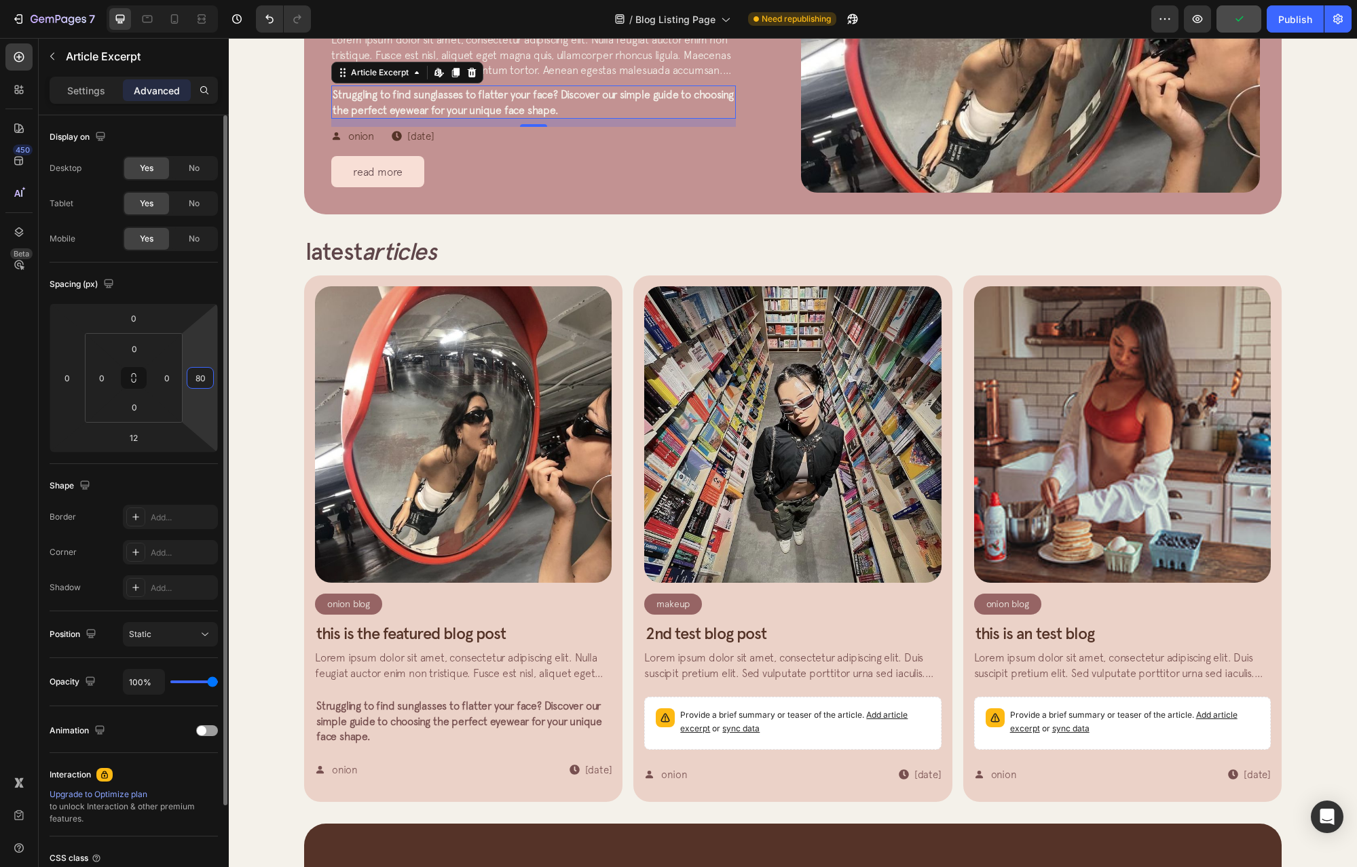
click at [204, 374] on input "80" at bounding box center [200, 378] width 20 height 20
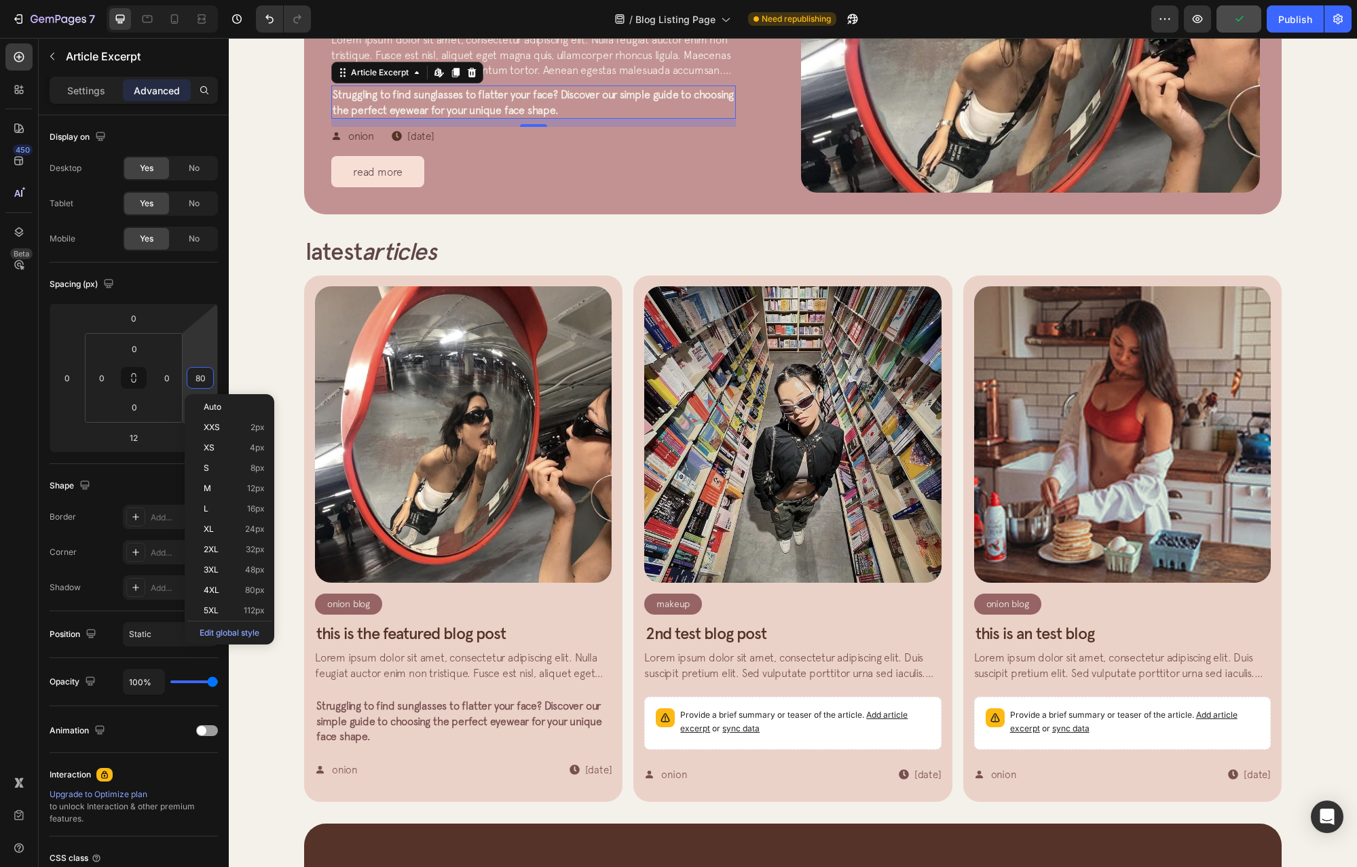
click at [470, 235] on div "latest articles Heading Row Article Image Onion Blog Article Category Row Row T…" at bounding box center [793, 519] width 1128 height 588
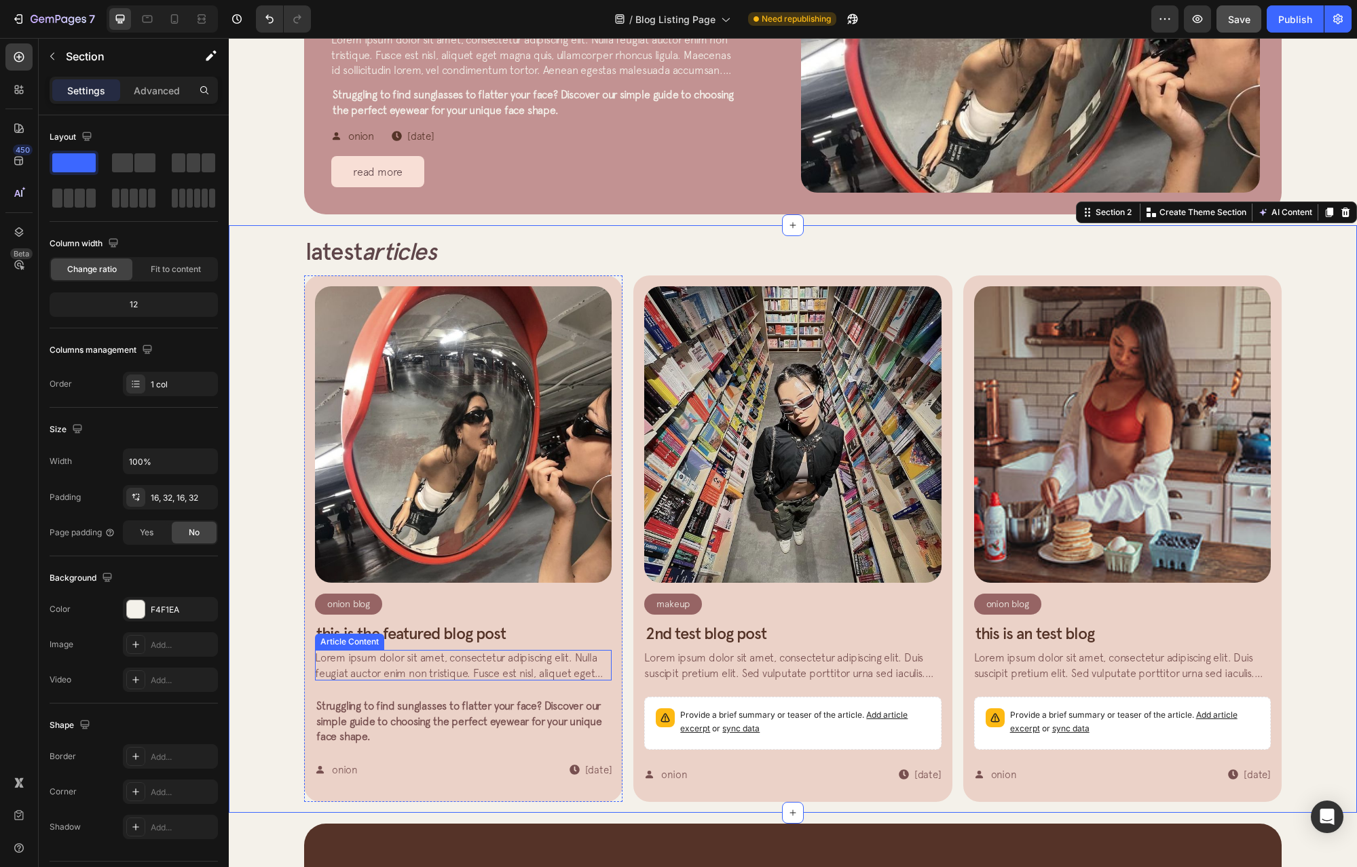
click at [523, 721] on span "Struggling to find sunglasses to flatter your face? Discover our simple guide t…" at bounding box center [459, 721] width 286 height 43
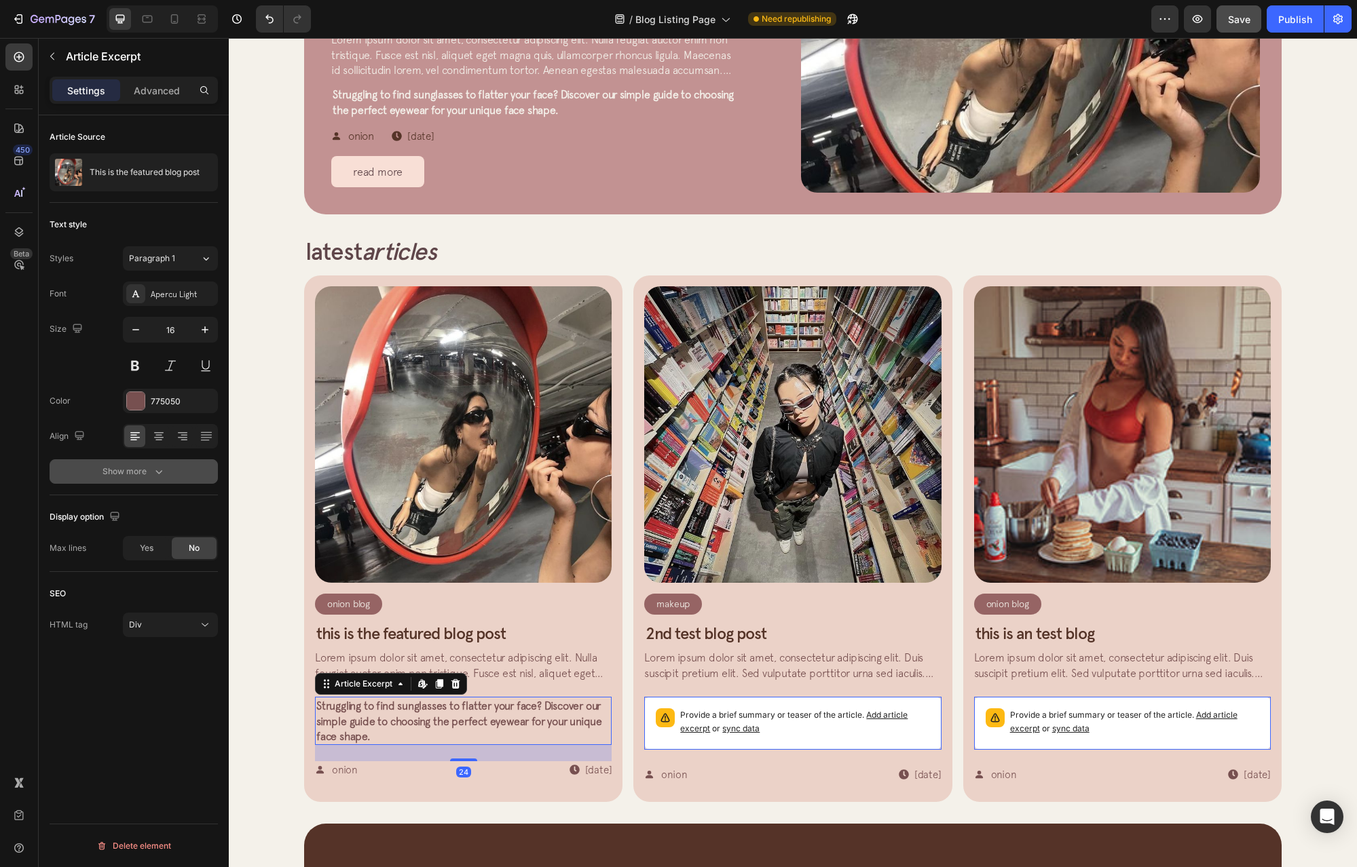
click at [143, 470] on div "Show more" at bounding box center [133, 472] width 63 height 14
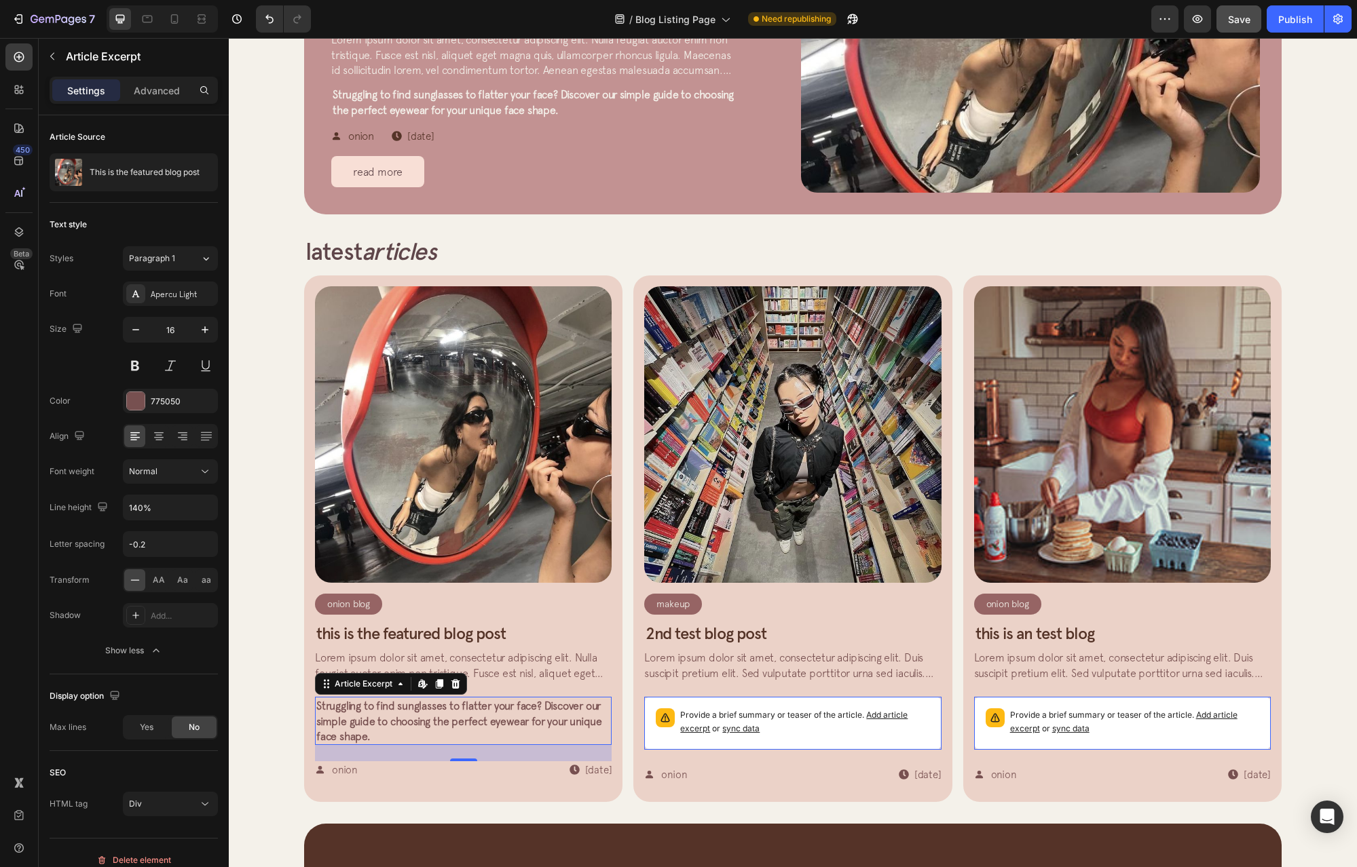
click at [172, 102] on div "Settings Advanced" at bounding box center [134, 90] width 168 height 27
click at [174, 98] on div "Advanced" at bounding box center [157, 90] width 68 height 22
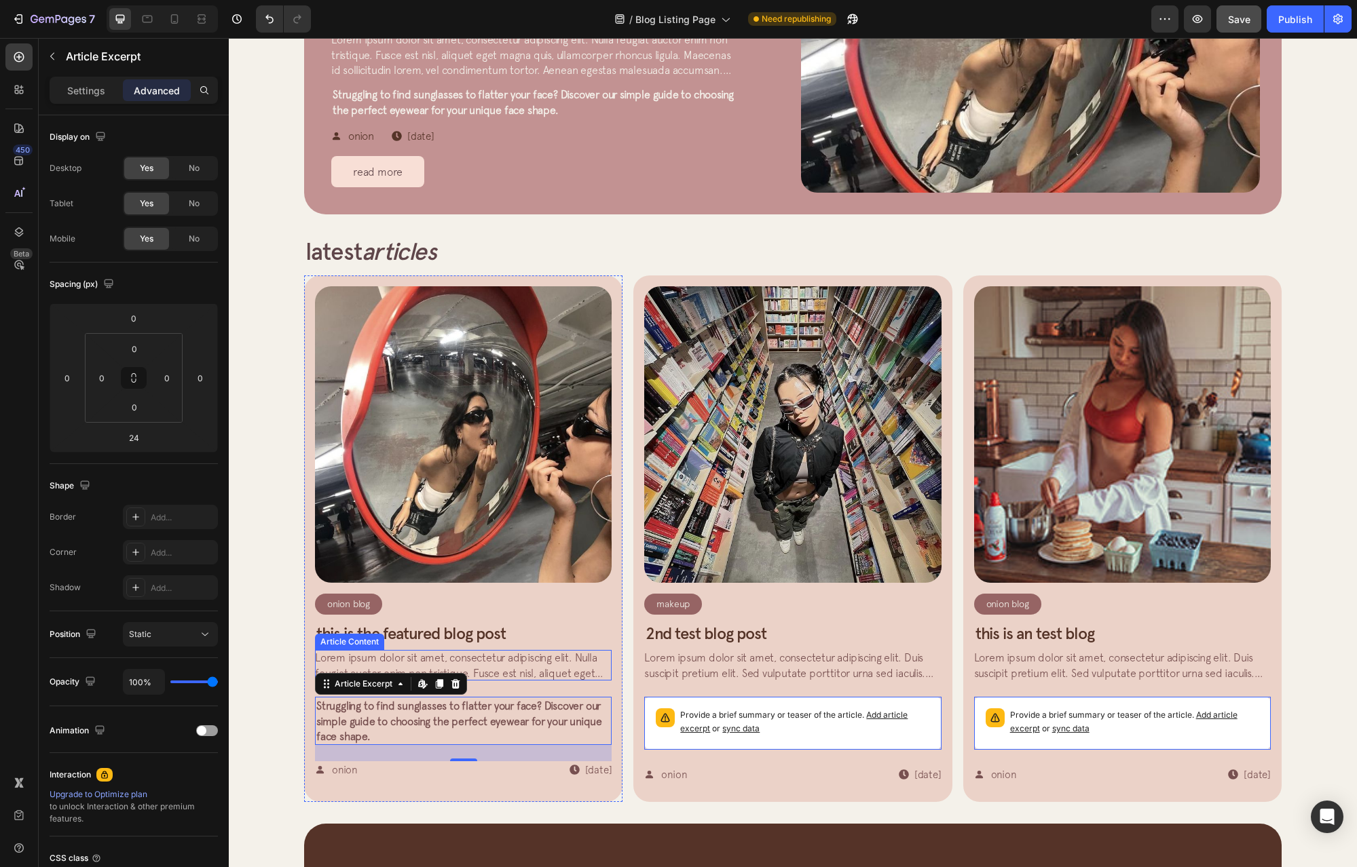
click at [554, 676] on span "Lorem ipsum dolor sit amet, consectetur adipiscing elit. Nulla feugiat auctor e…" at bounding box center [461, 695] width 293 height 88
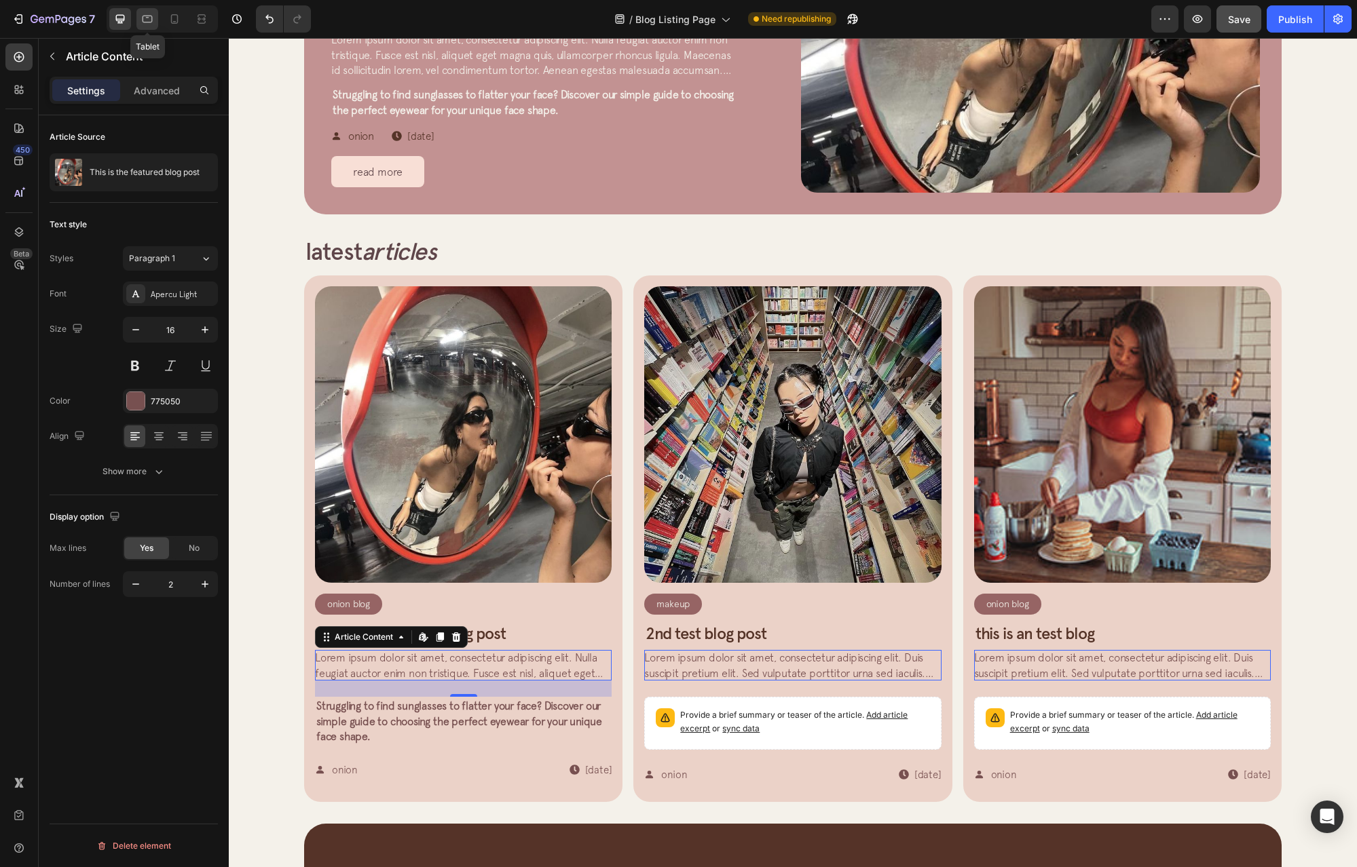
click at [149, 20] on icon at bounding box center [147, 19] width 14 height 14
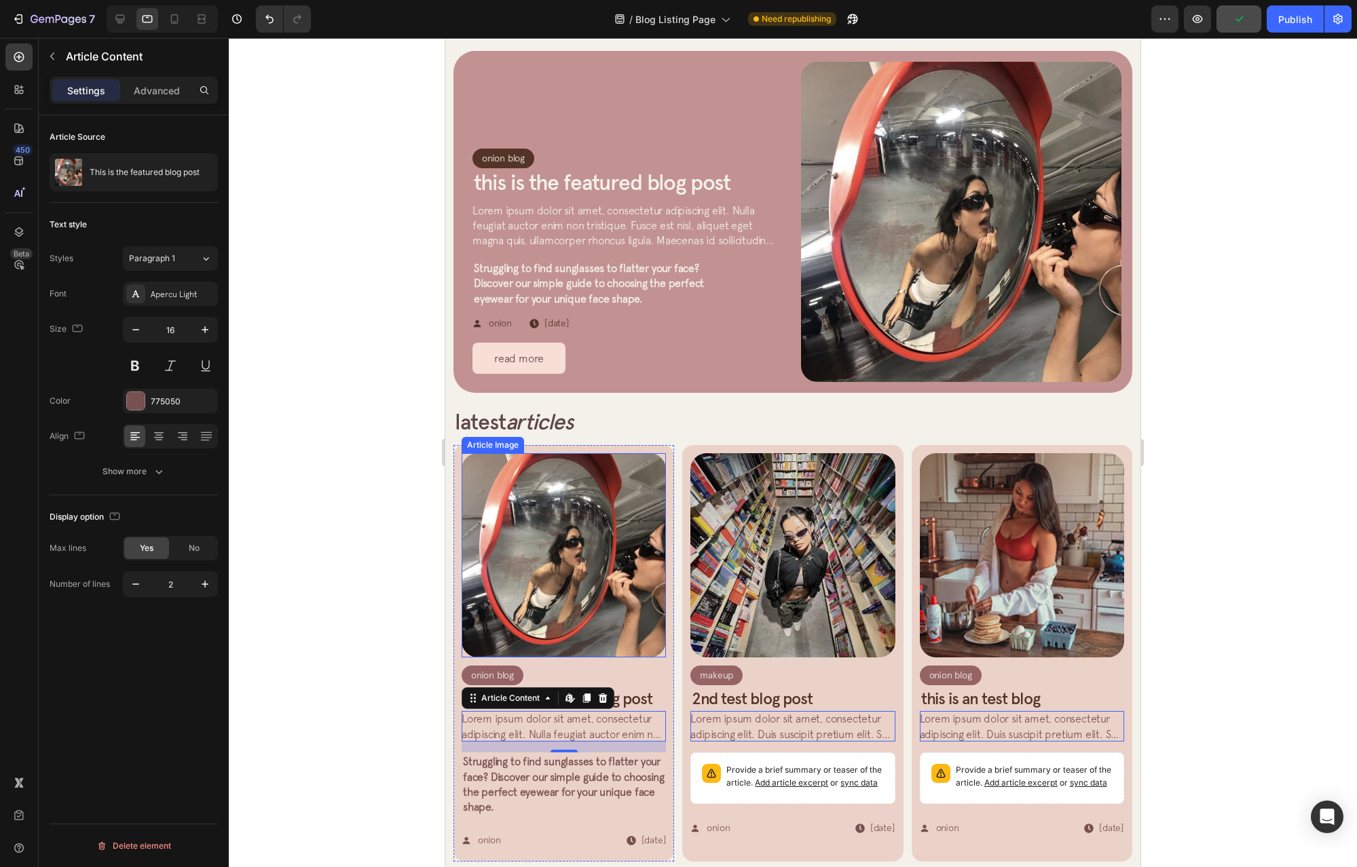
scroll to position [68, 0]
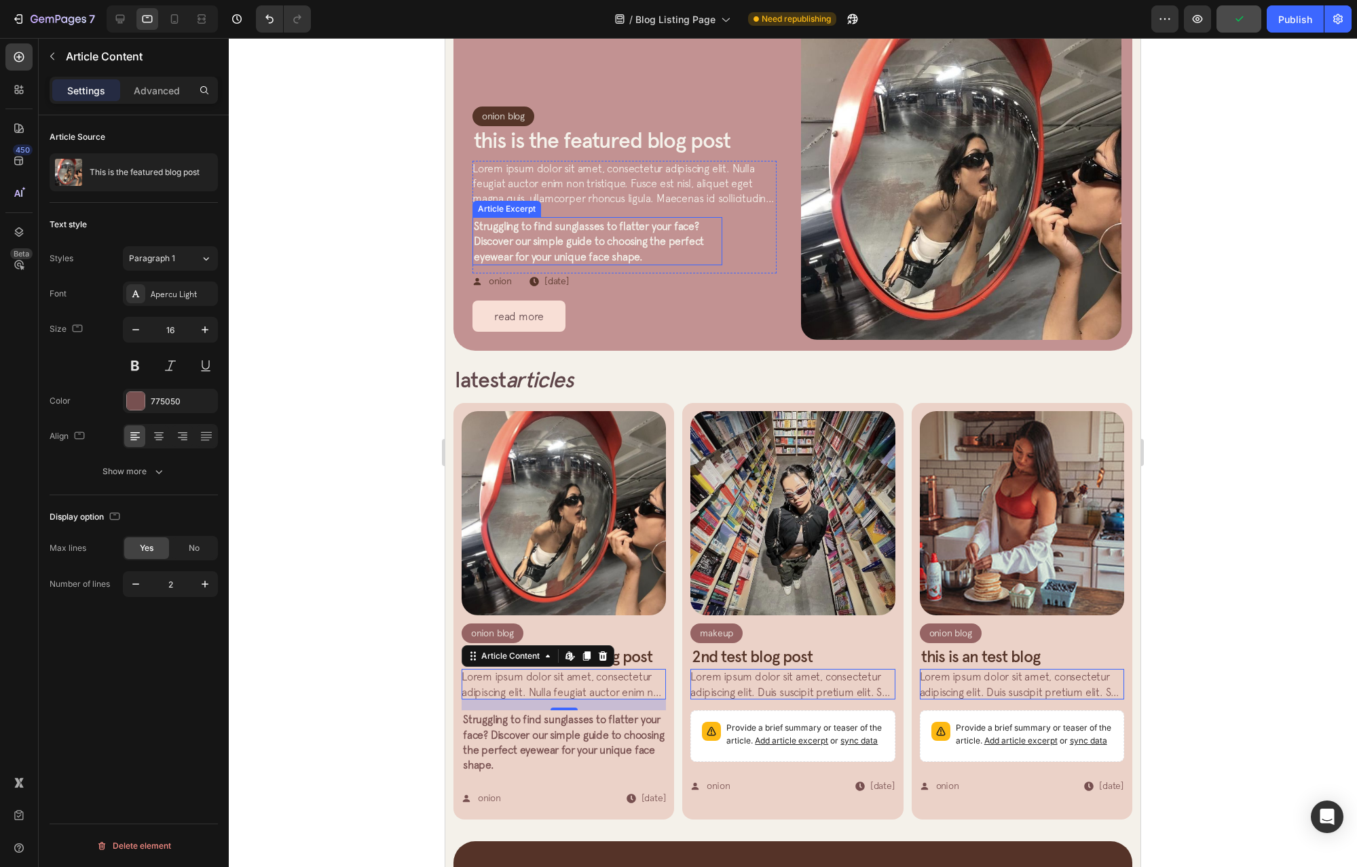
click at [647, 188] on span "Lorem ipsum dolor sit amet, consectetur adipiscing elit. Nulla feugiat auctor e…" at bounding box center [622, 206] width 301 height 88
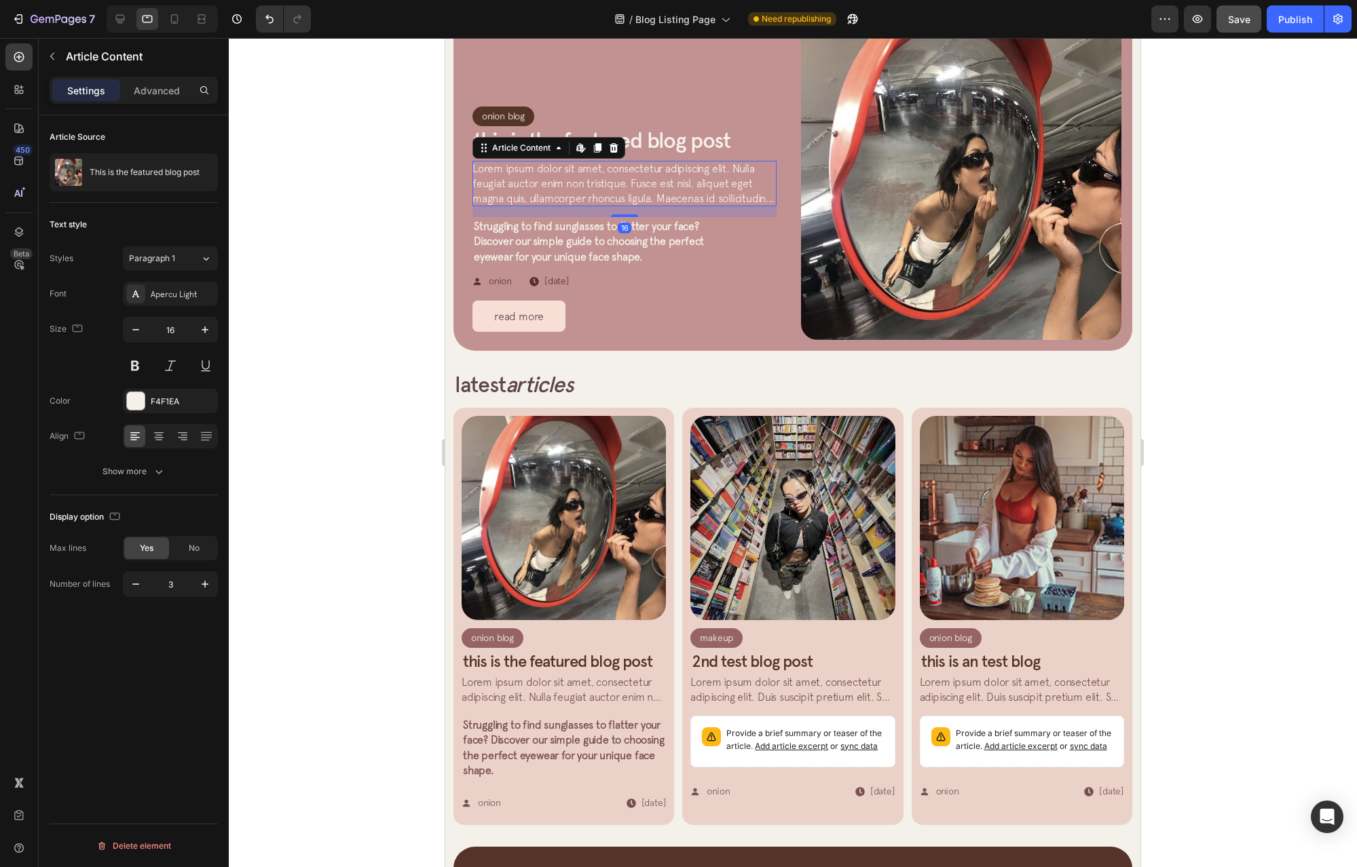
click at [128, 485] on div "Text style Styles Paragraph 1 Font Apercu Light Size 16 Color F4F1EA Align Show…" at bounding box center [134, 349] width 168 height 292
click at [130, 477] on div "Show more" at bounding box center [133, 472] width 63 height 14
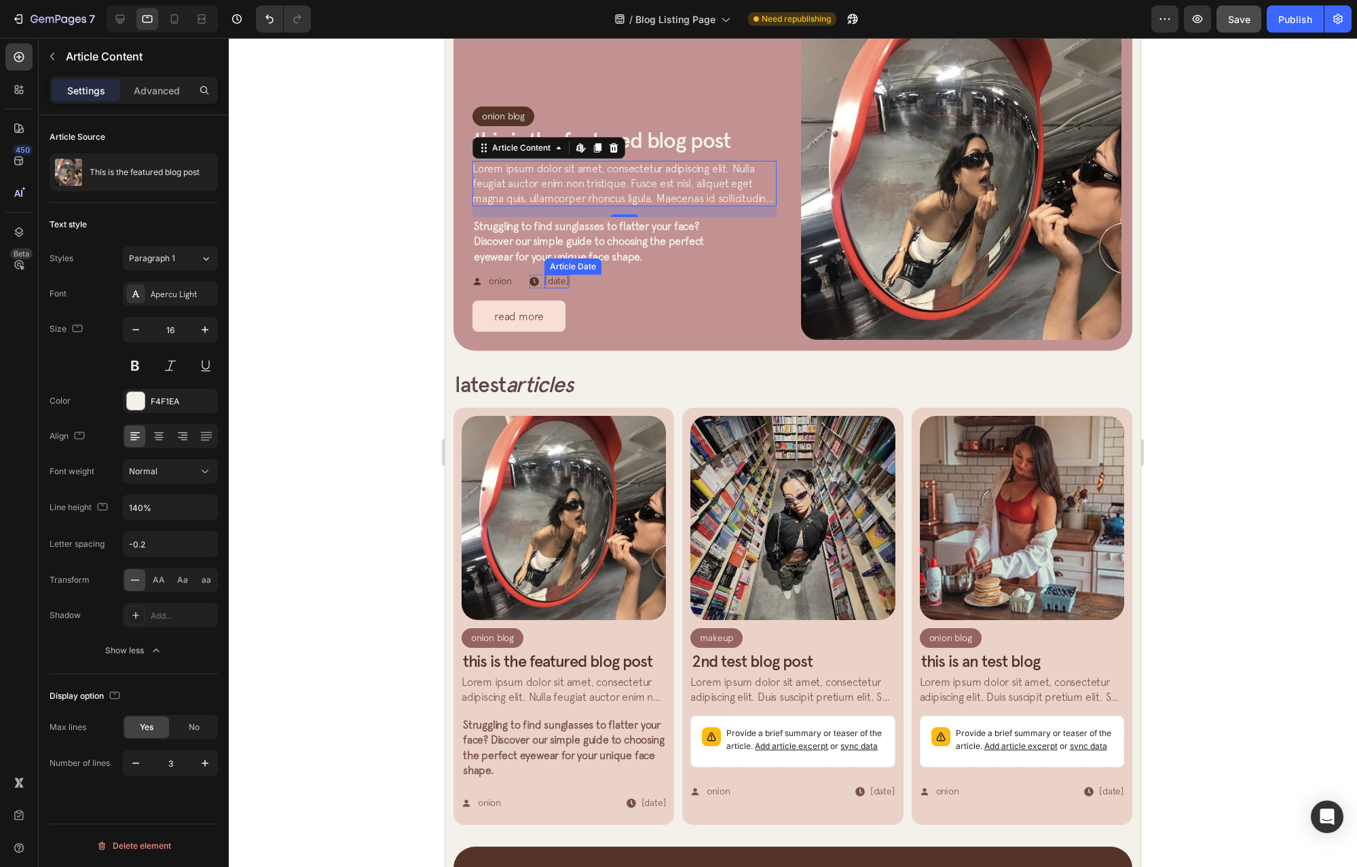
click at [613, 232] on span "Struggling to find sunglasses to flatter your face? Discover our simple guide t…" at bounding box center [589, 241] width 230 height 43
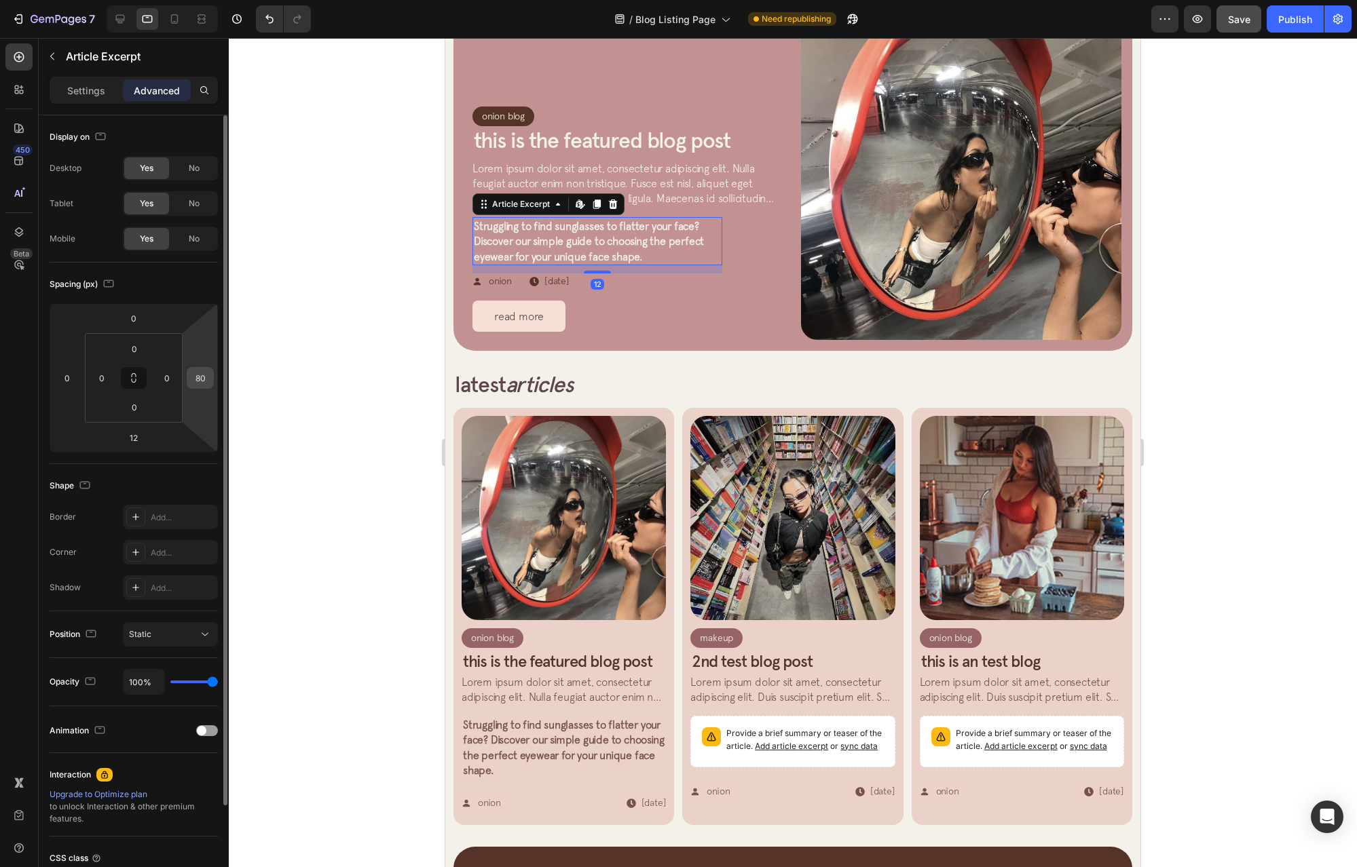
click at [208, 381] on input "80" at bounding box center [200, 378] width 20 height 20
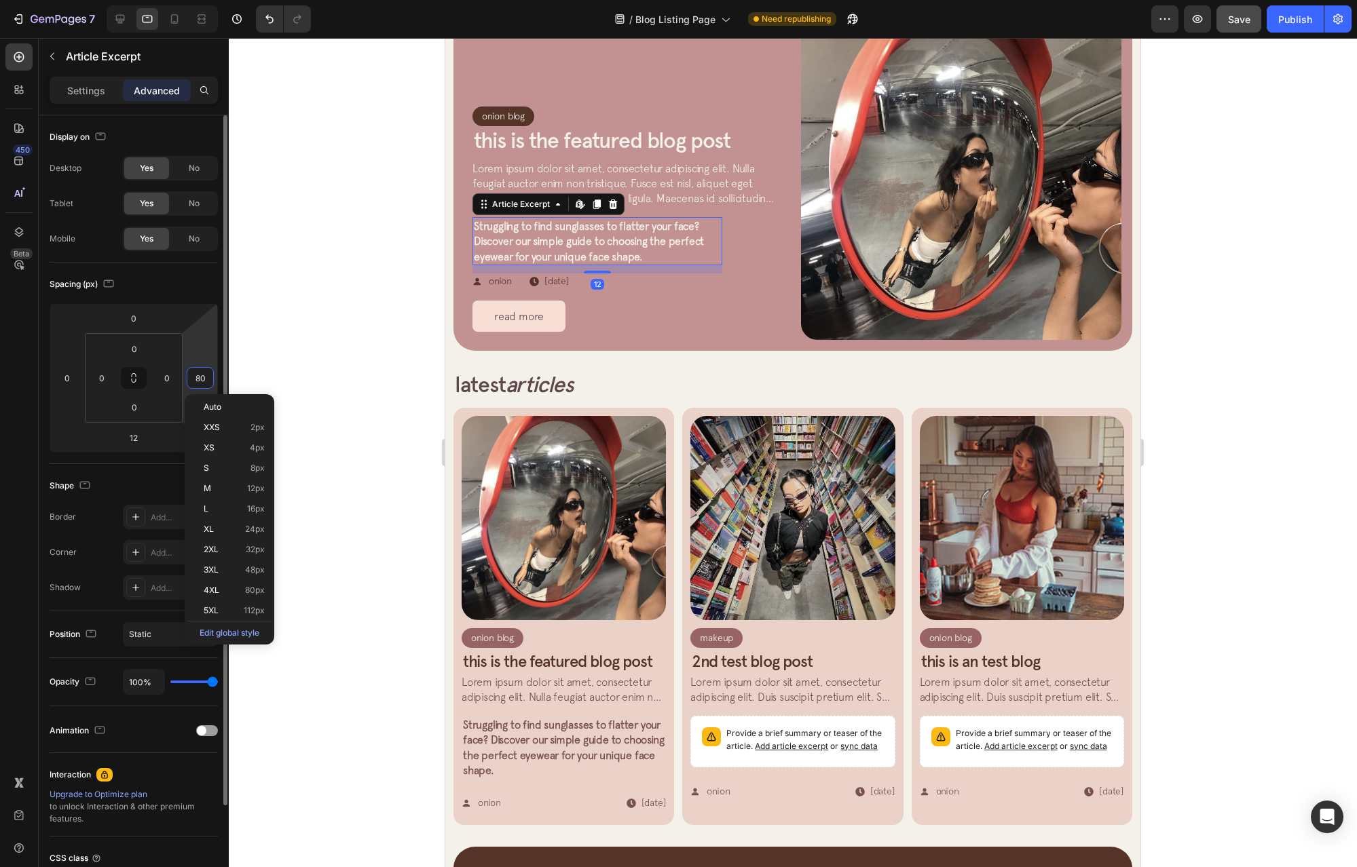
type input "0"
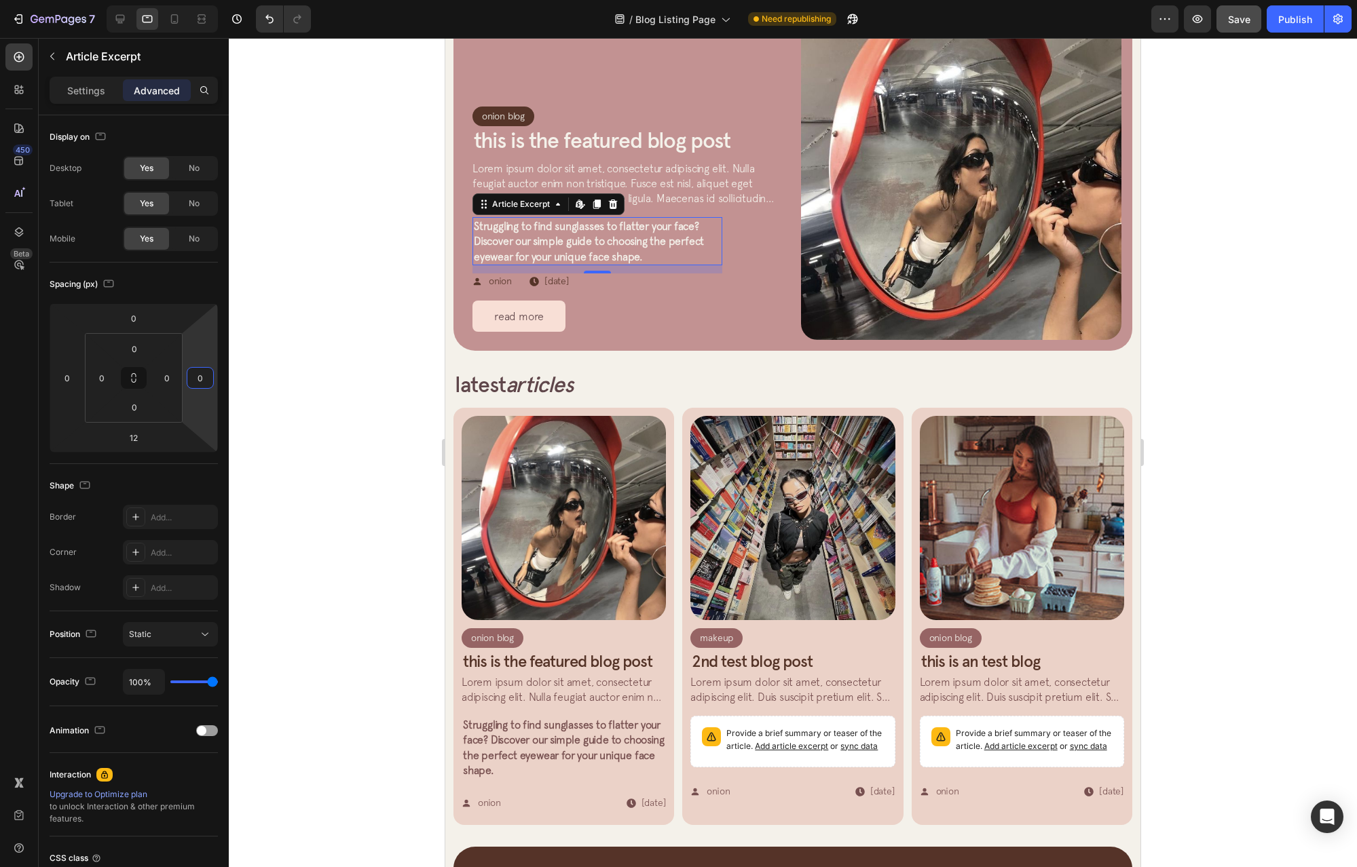
click at [597, 169] on p "Lorem ipsum dolor sit amet, consectetur adipiscing elit. Nulla feugiat auctor e…" at bounding box center [624, 183] width 304 height 45
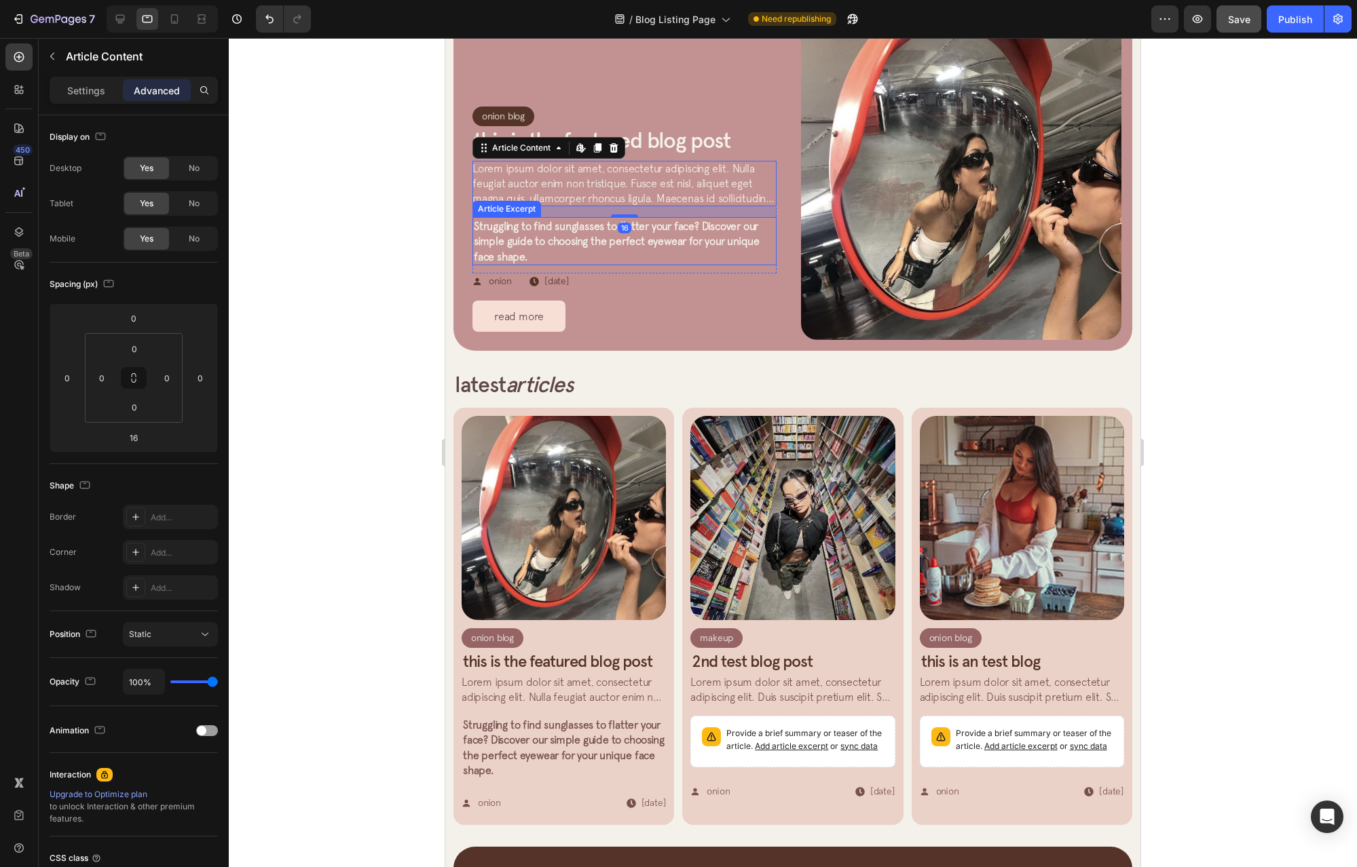
click at [569, 263] on div "Lorem ipsum dolor sit amet, consectetur adipiscing elit. Nulla feugiat auctor e…" at bounding box center [624, 217] width 304 height 113
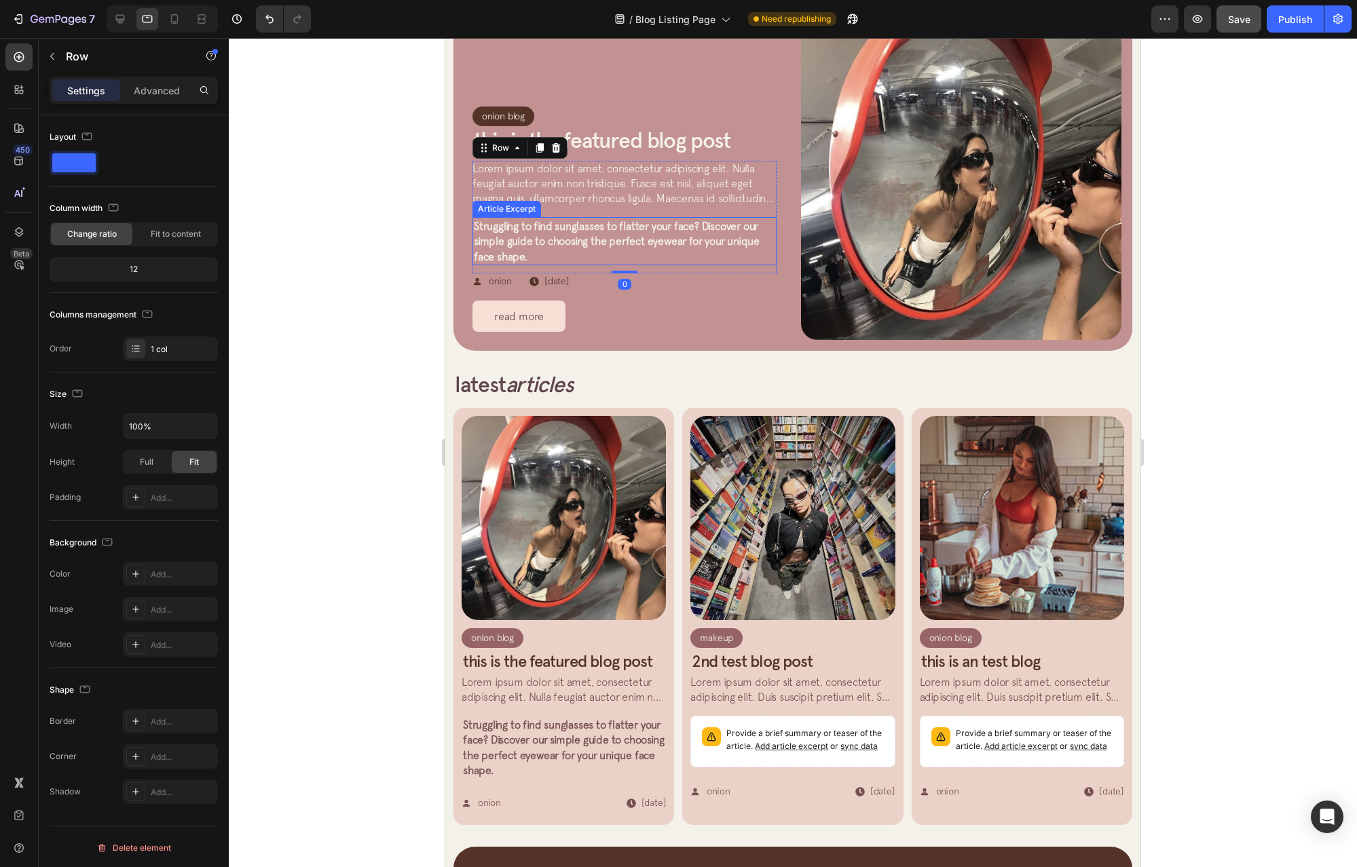
click at [568, 235] on span "Struggling to find sunglasses to flatter your face? Discover our simple guide t…" at bounding box center [617, 241] width 286 height 43
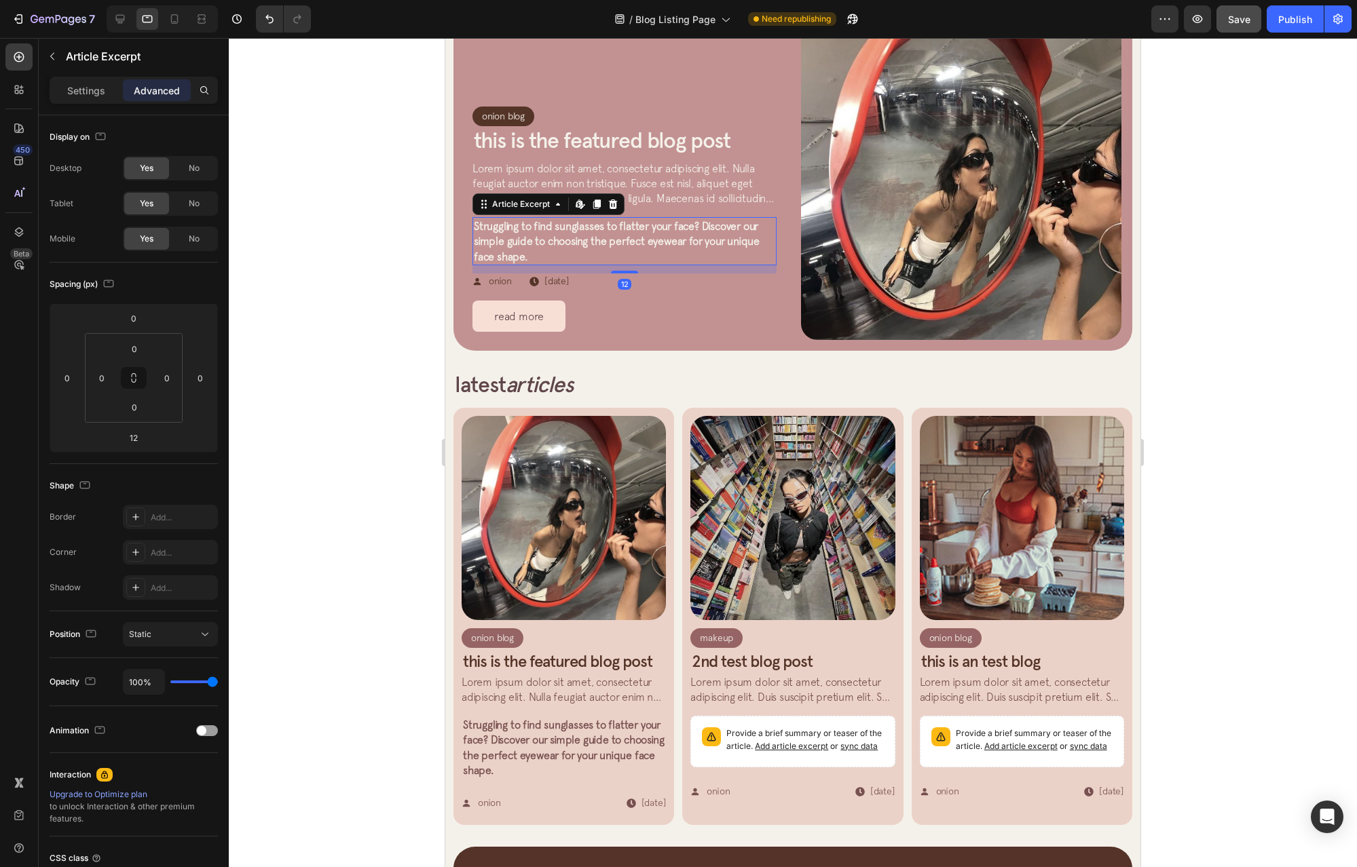
click at [637, 175] on span "Lorem ipsum dolor sit amet, consectetur adipiscing elit. Nulla feugiat auctor e…" at bounding box center [622, 206] width 301 height 88
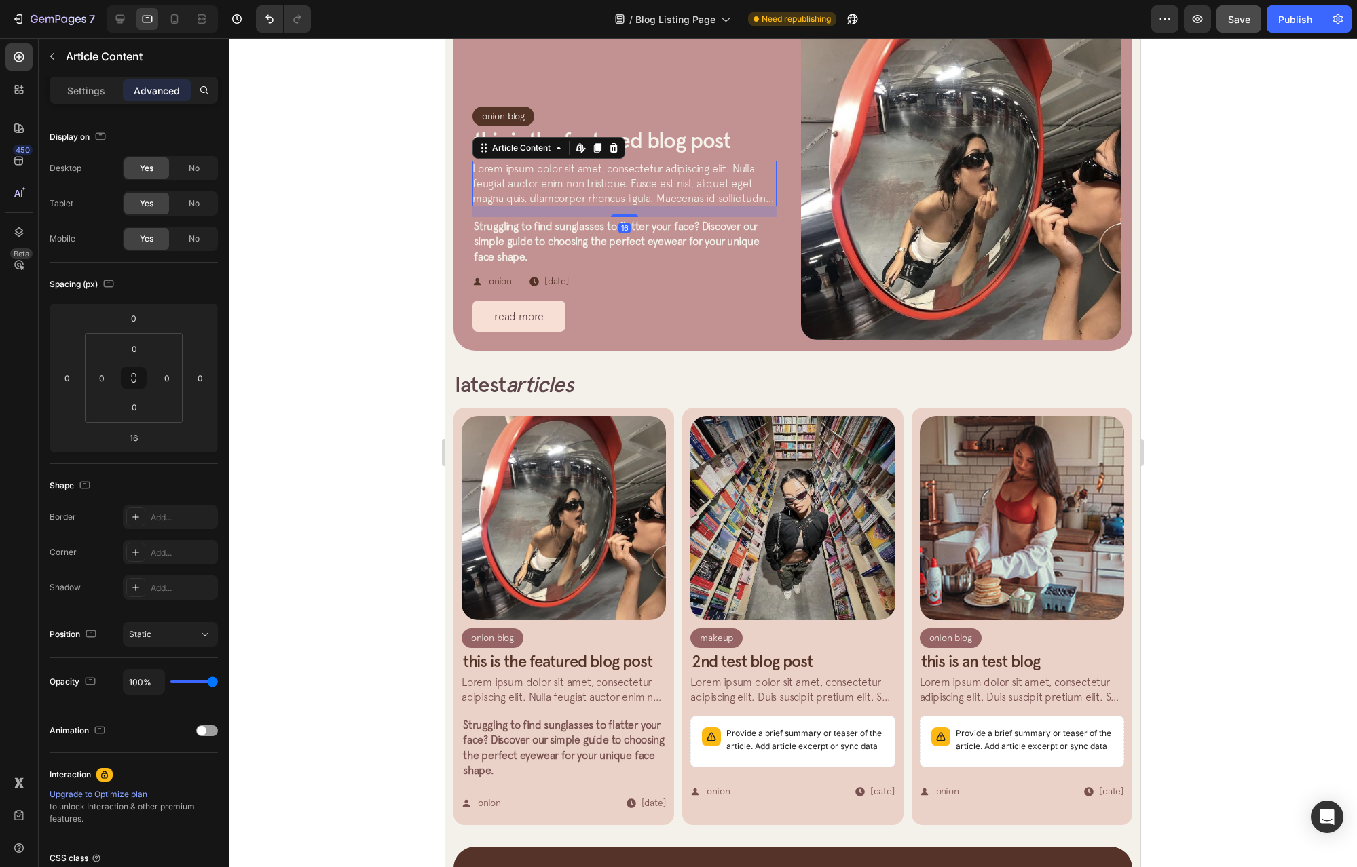
click at [62, 110] on div "Settings Advanced" at bounding box center [134, 96] width 190 height 39
click at [78, 92] on p "Settings" at bounding box center [86, 90] width 38 height 14
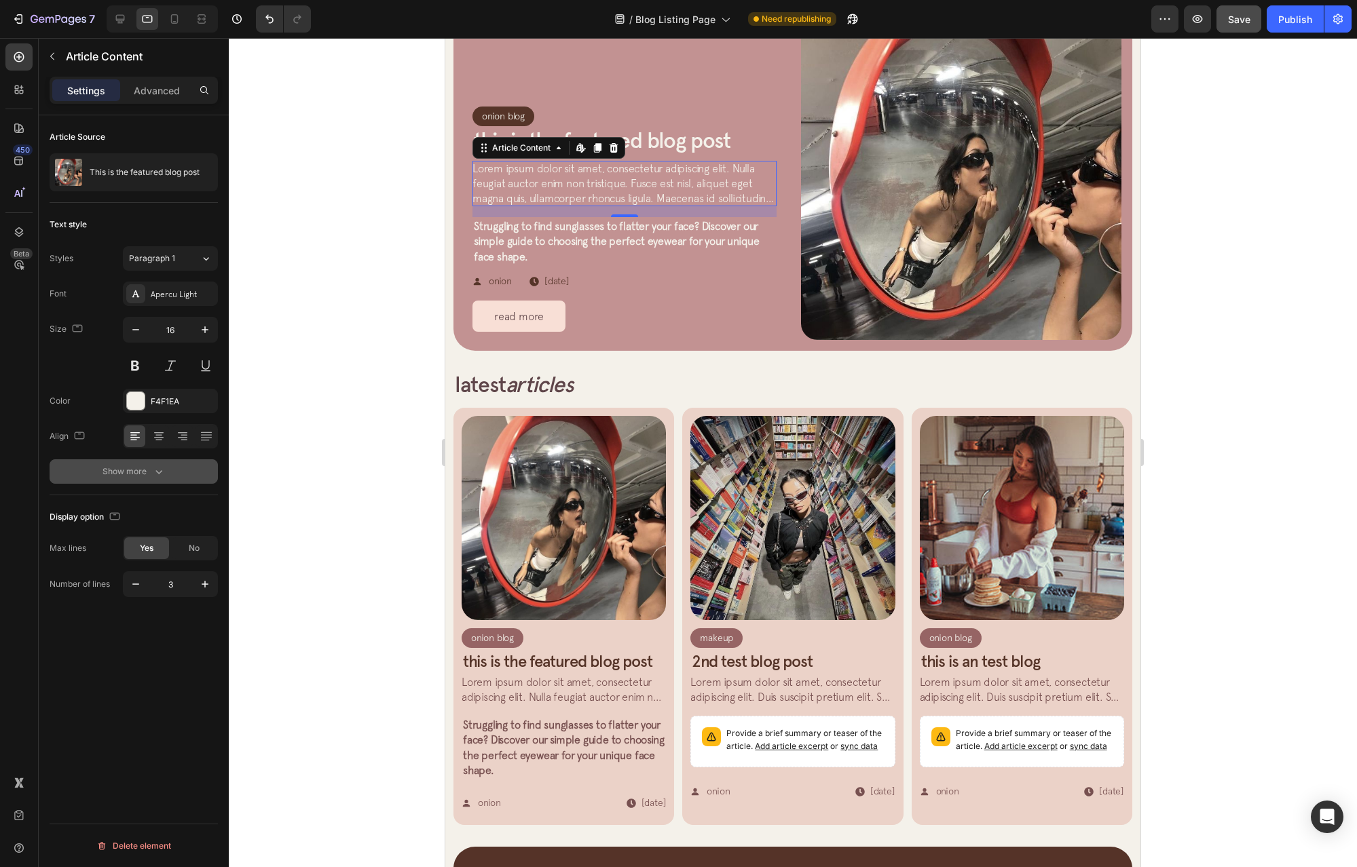
click at [136, 474] on div "Show more" at bounding box center [133, 472] width 63 height 14
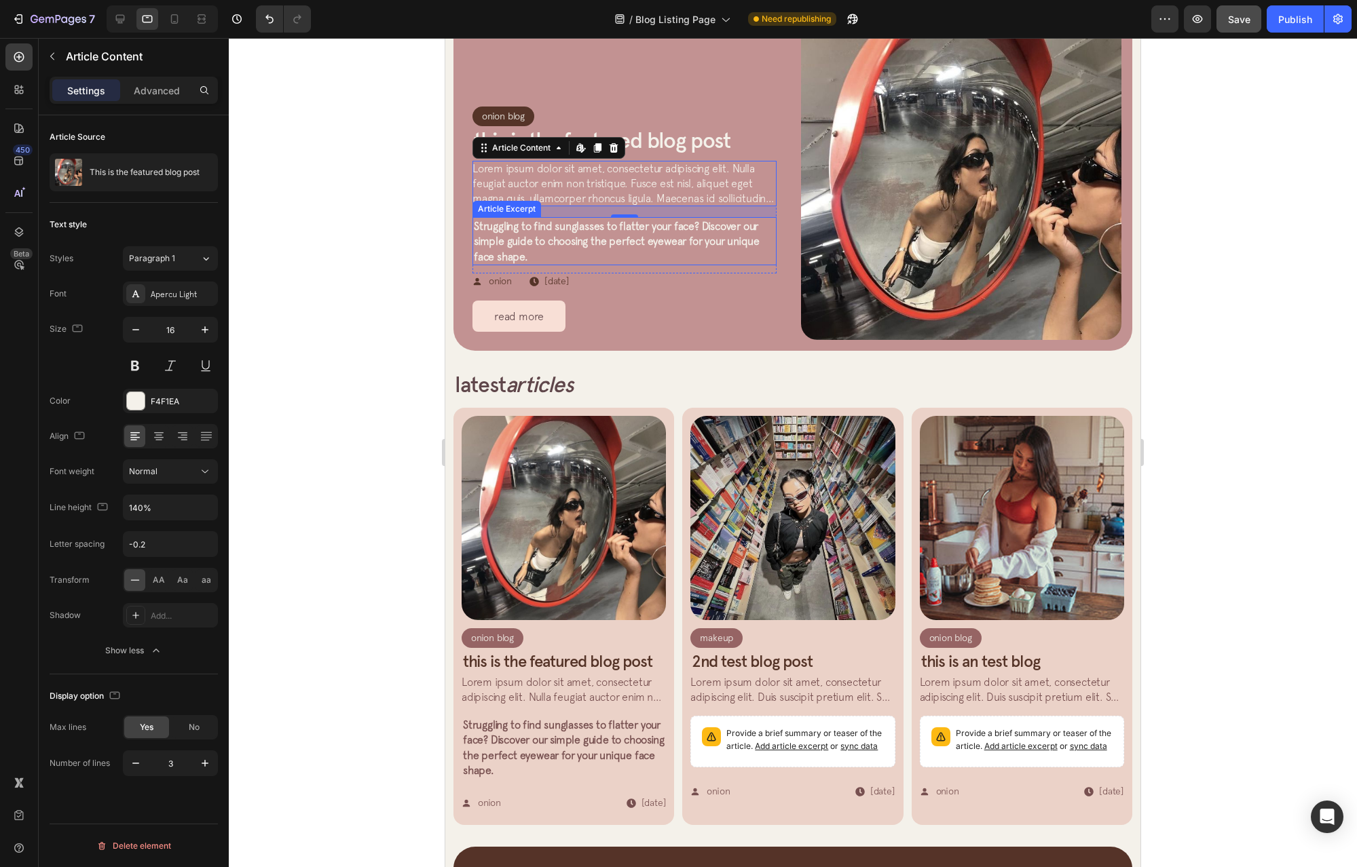
click at [603, 233] on span "Struggling to find sunglasses to flatter your face? Discover our simple guide t…" at bounding box center [617, 241] width 286 height 43
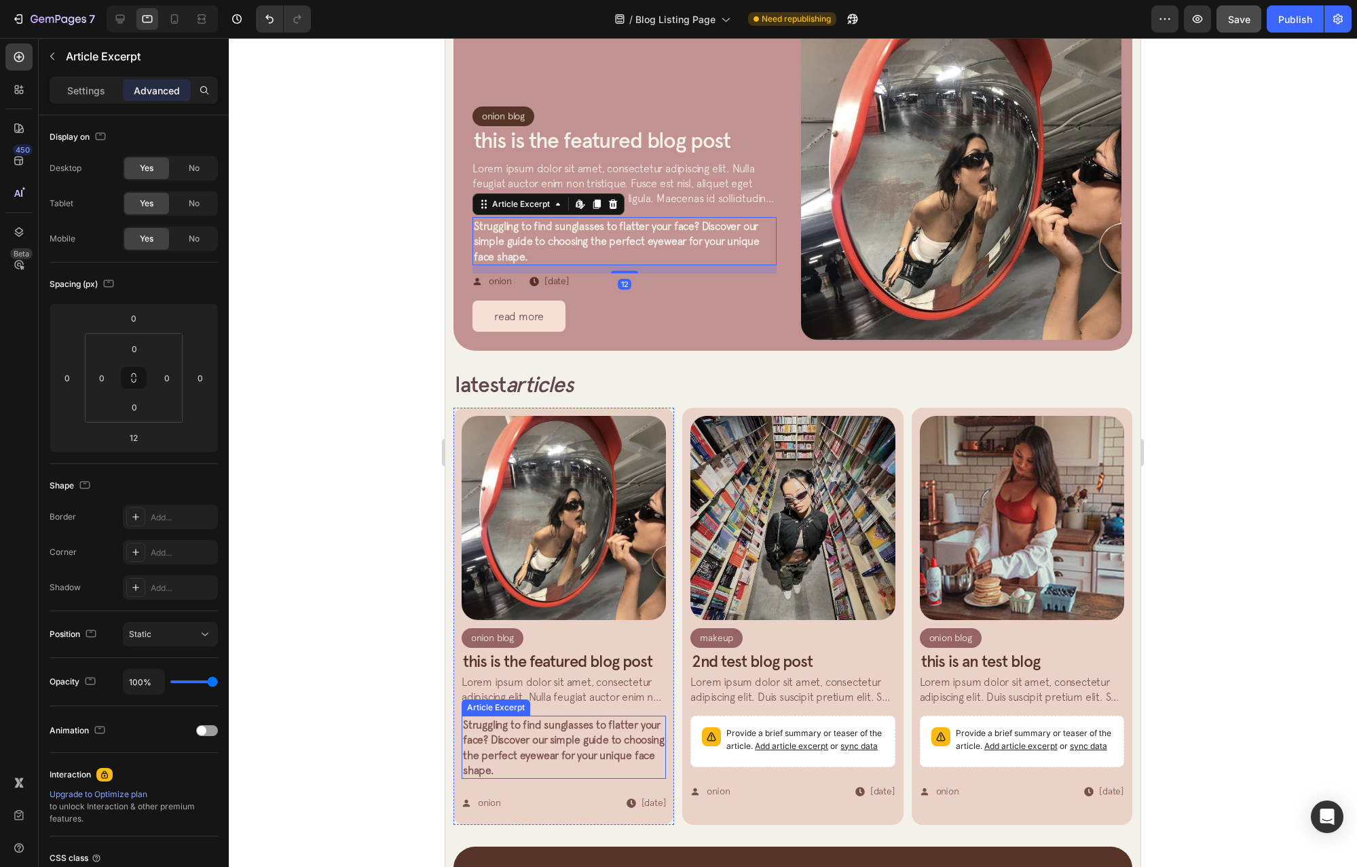
click at [571, 679] on span "Lorem ipsum dolor sit amet, consectetur adipiscing elit. Nulla feugiat auctor e…" at bounding box center [563, 743] width 204 height 134
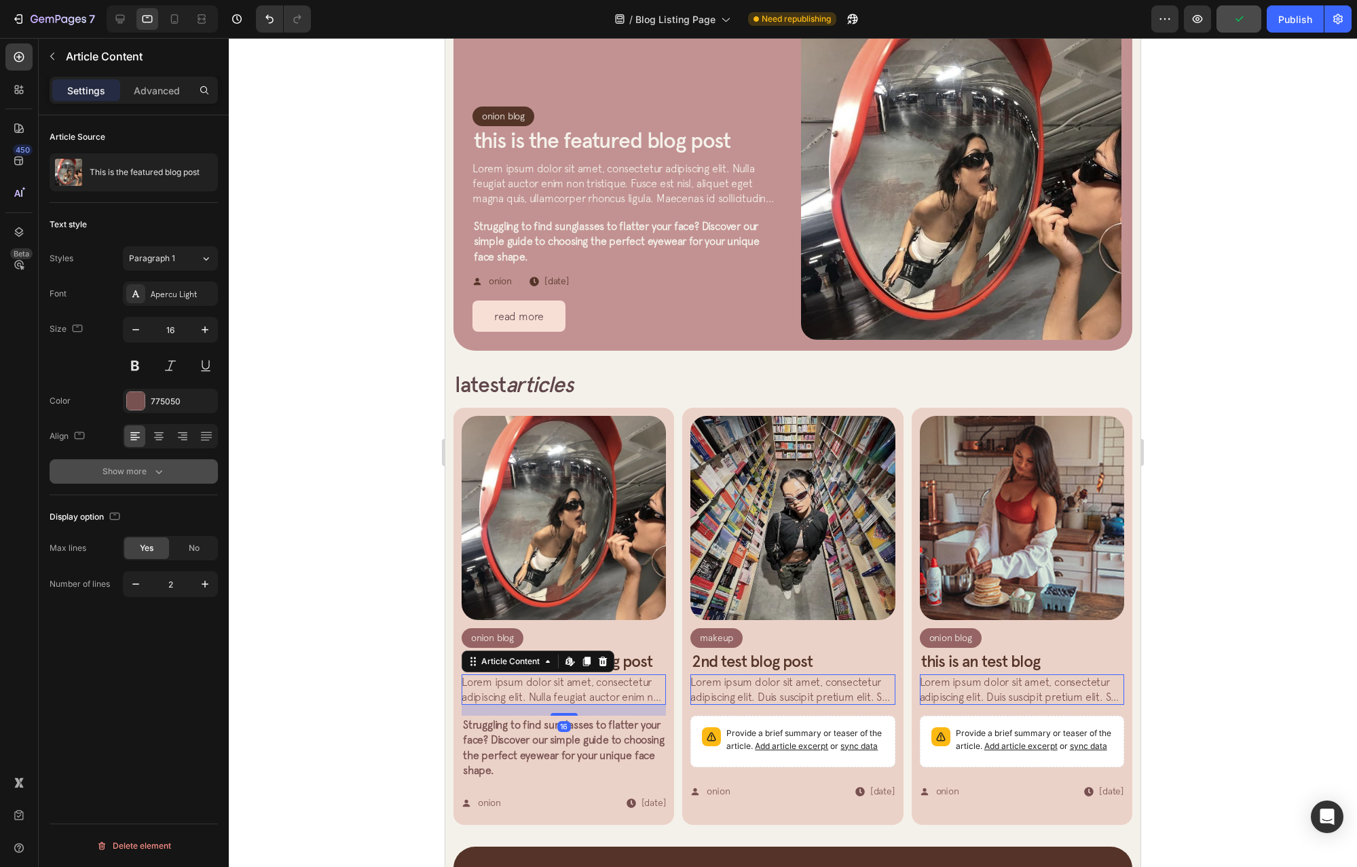
click at [126, 478] on button "Show more" at bounding box center [134, 471] width 168 height 24
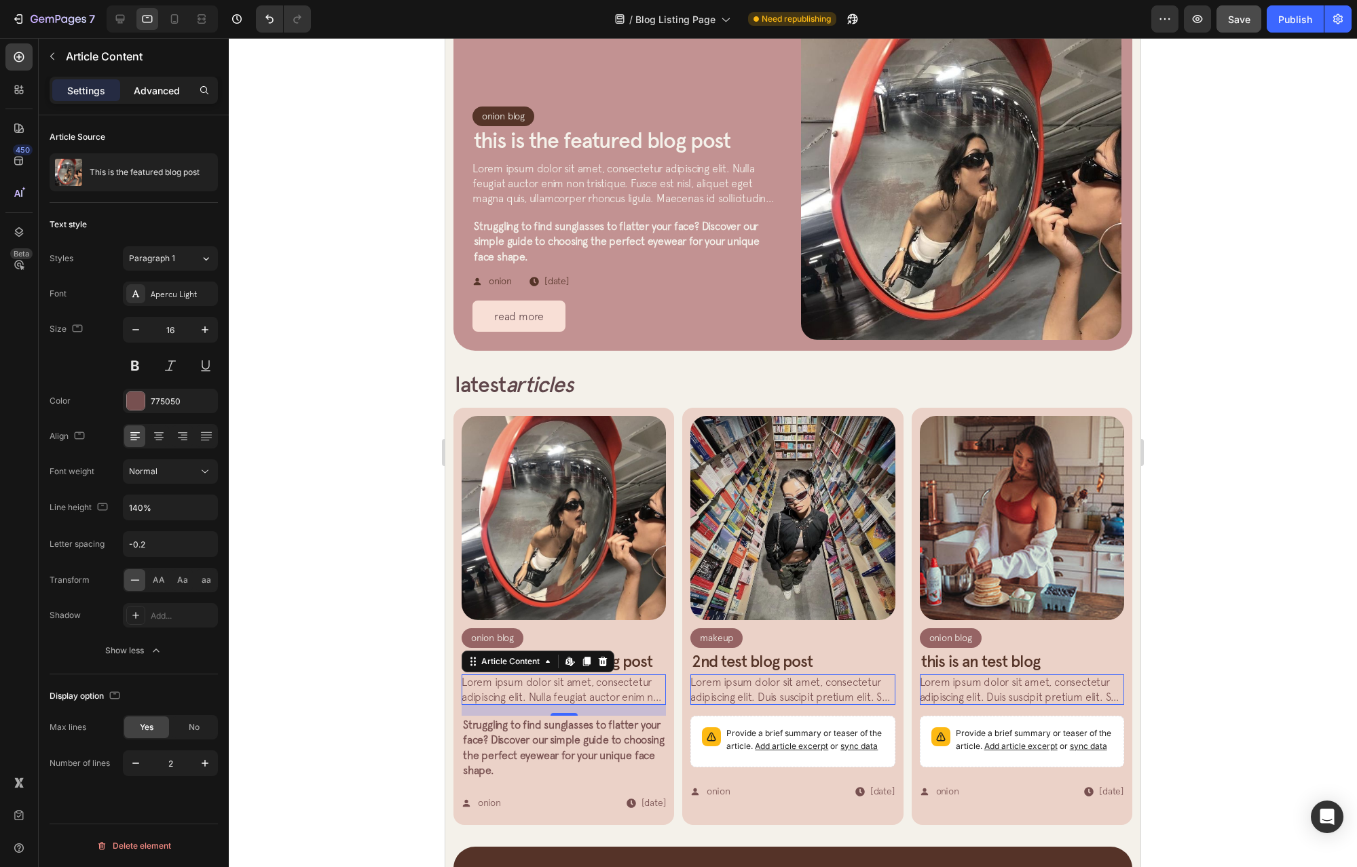
click at [154, 82] on div "Advanced" at bounding box center [157, 90] width 68 height 22
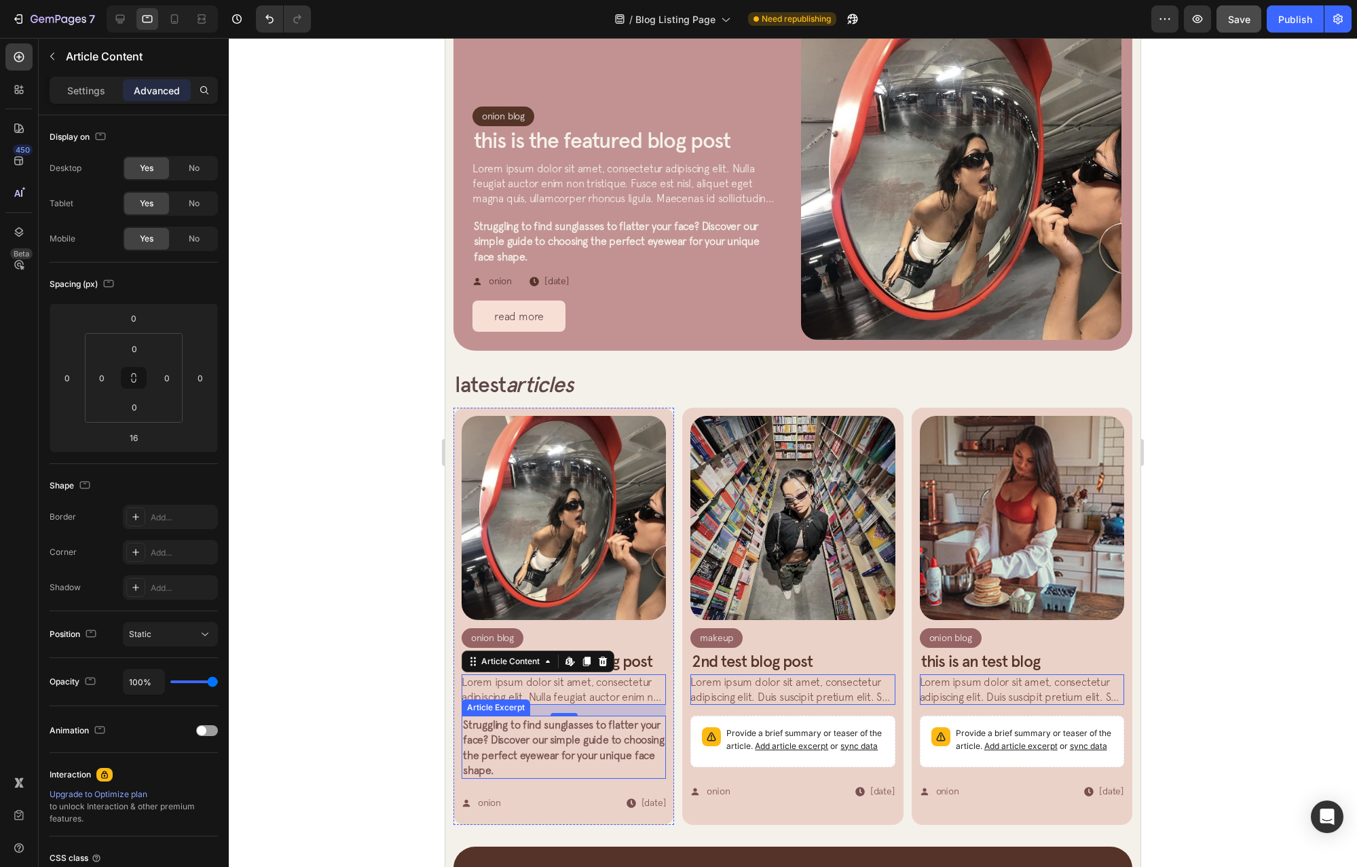
click at [563, 741] on span "Struggling to find sunglasses to flatter your face? Discover our simple guide t…" at bounding box center [563, 748] width 201 height 58
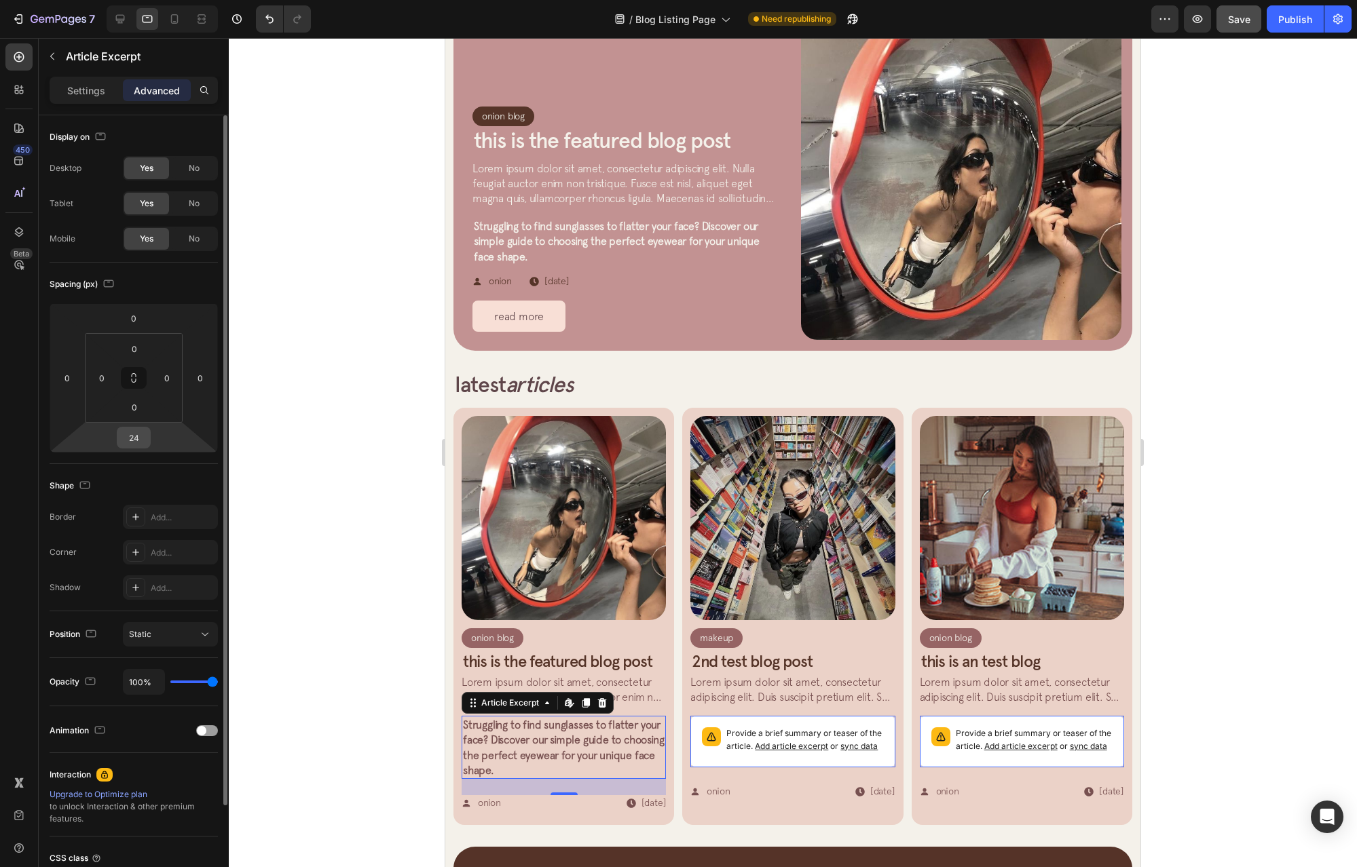
click at [134, 435] on input "24" at bounding box center [133, 438] width 27 height 20
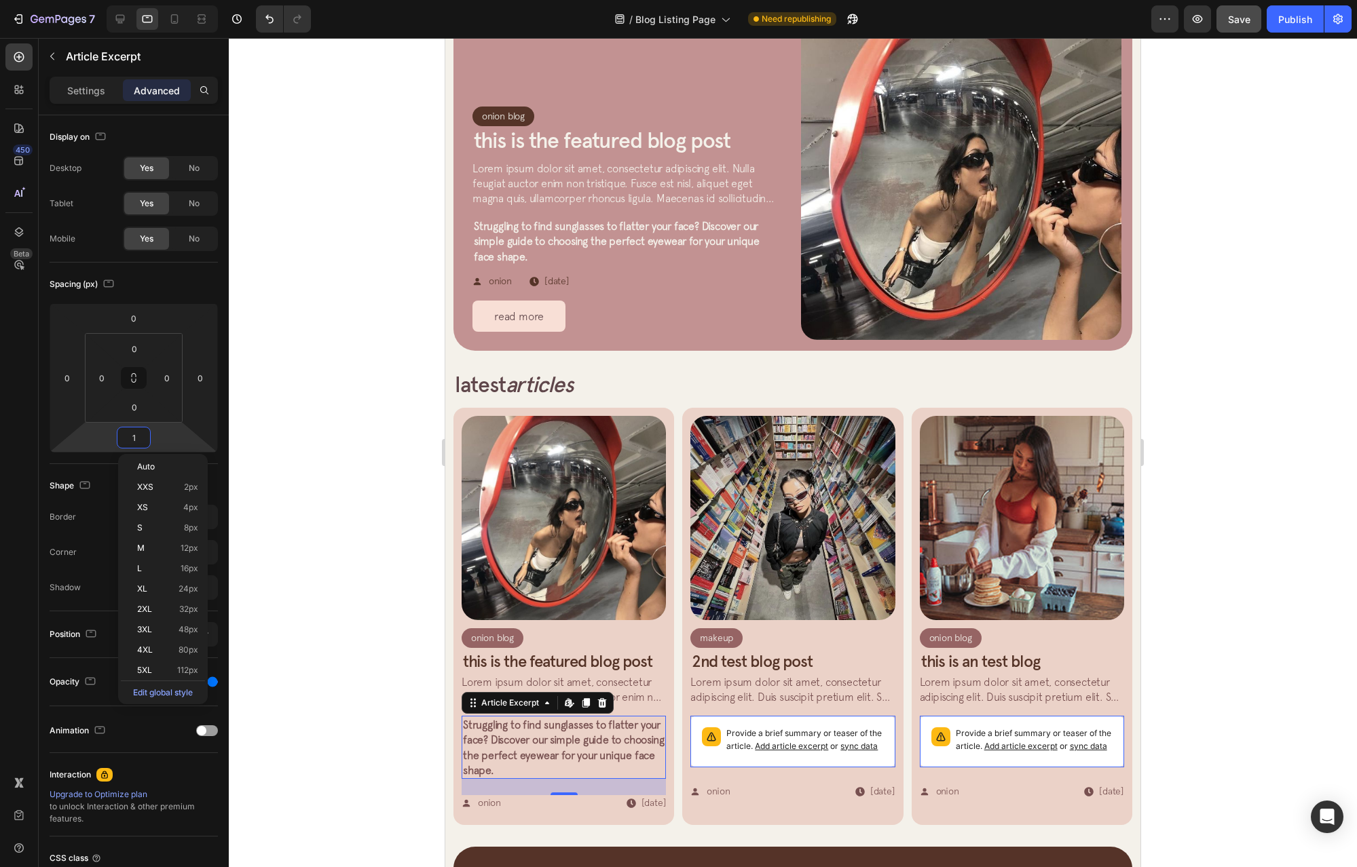
type input "12"
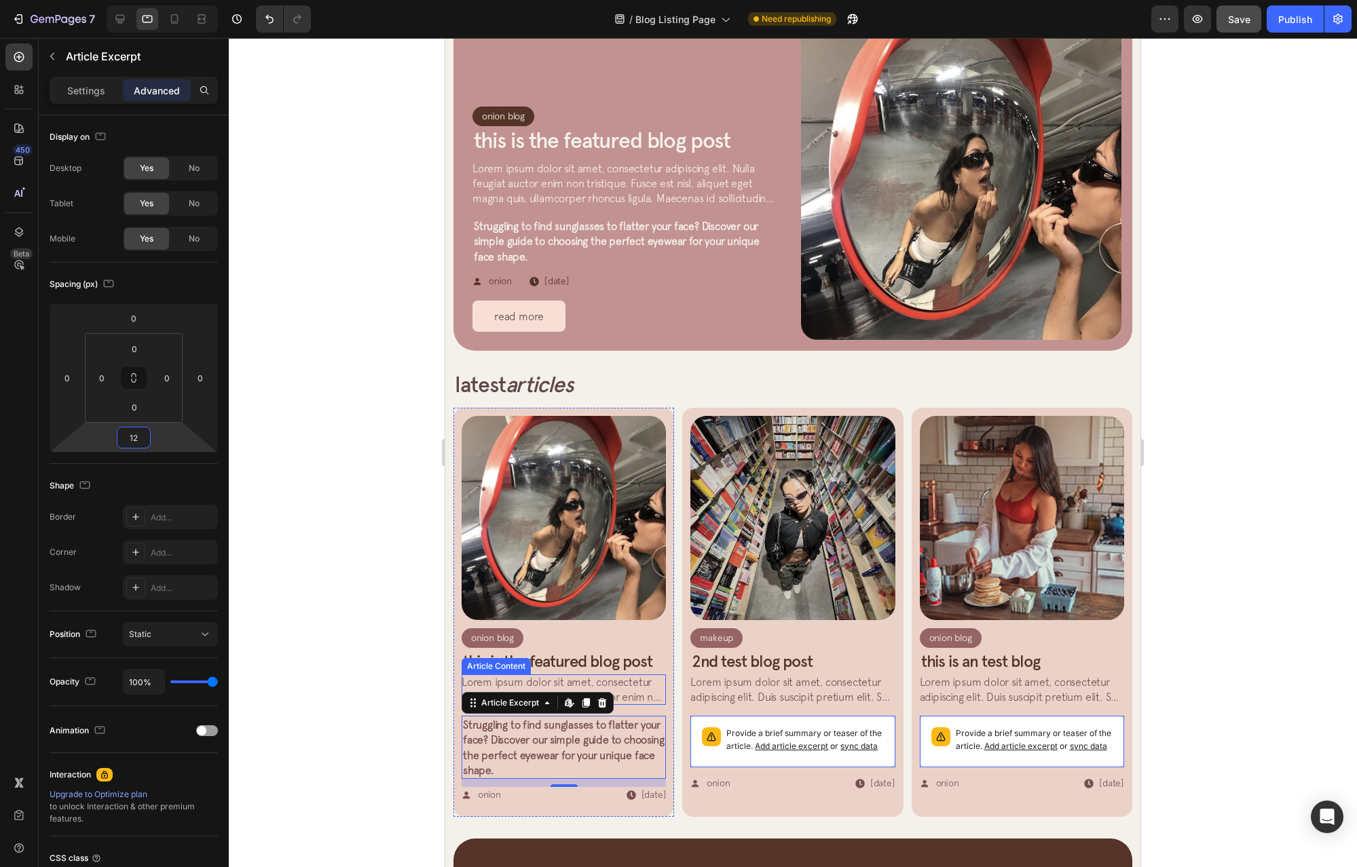
click at [647, 685] on span "Lorem ipsum dolor sit amet, consectetur adipiscing elit. Nulla feugiat auctor e…" at bounding box center [563, 743] width 204 height 134
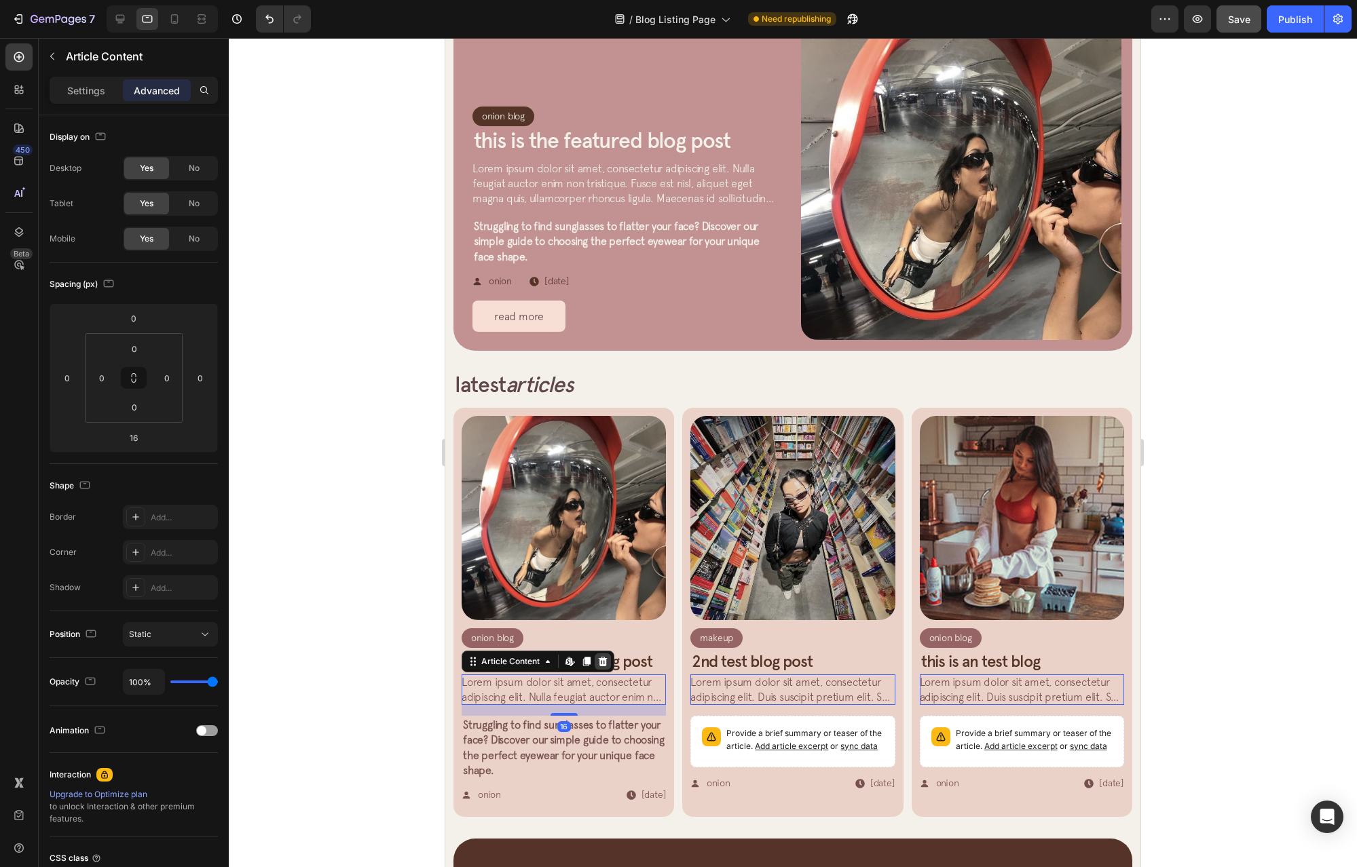
click at [599, 656] on icon at bounding box center [602, 661] width 11 height 11
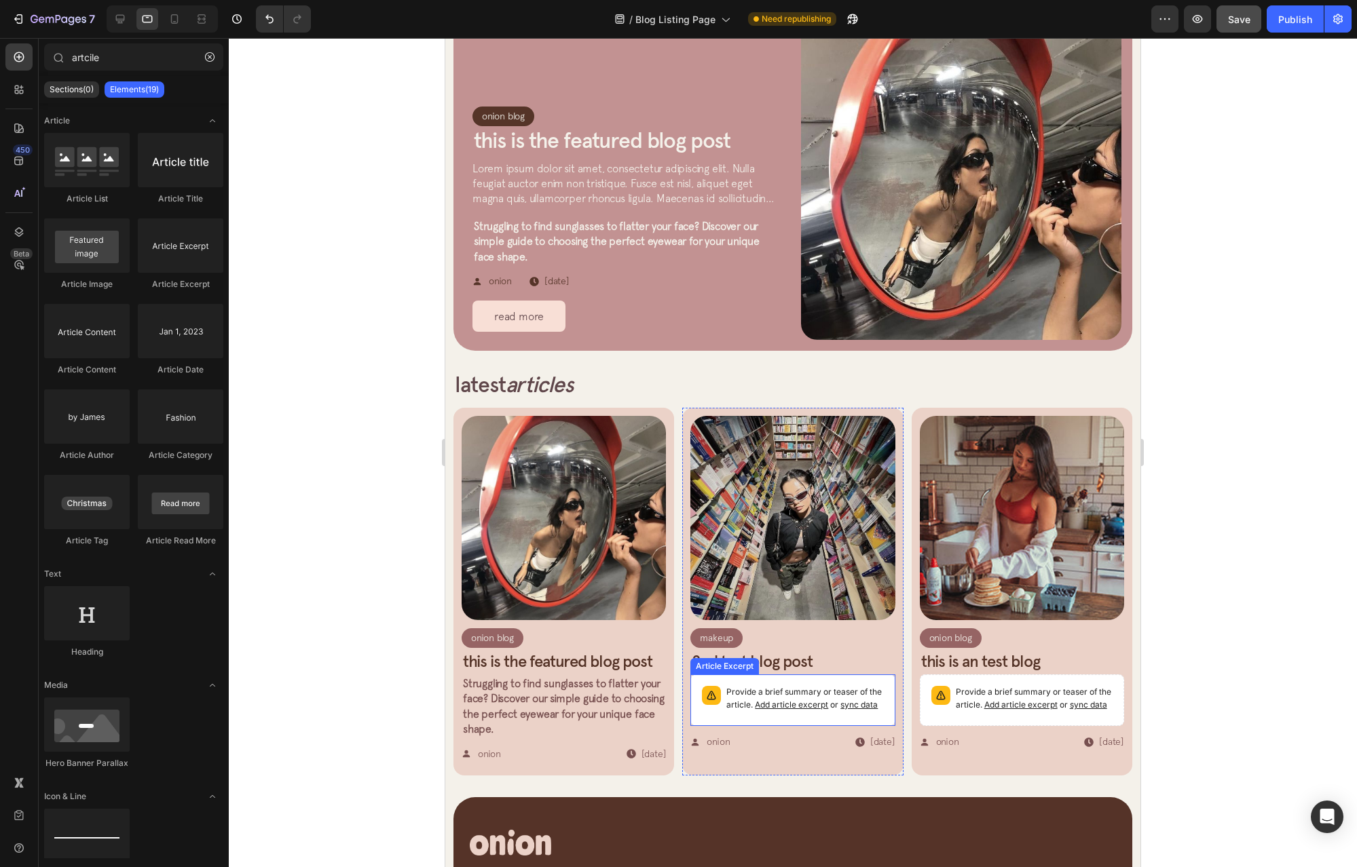
click at [544, 689] on span "Struggling to find sunglasses to flatter your face? Discover our simple guide t…" at bounding box center [563, 706] width 201 height 58
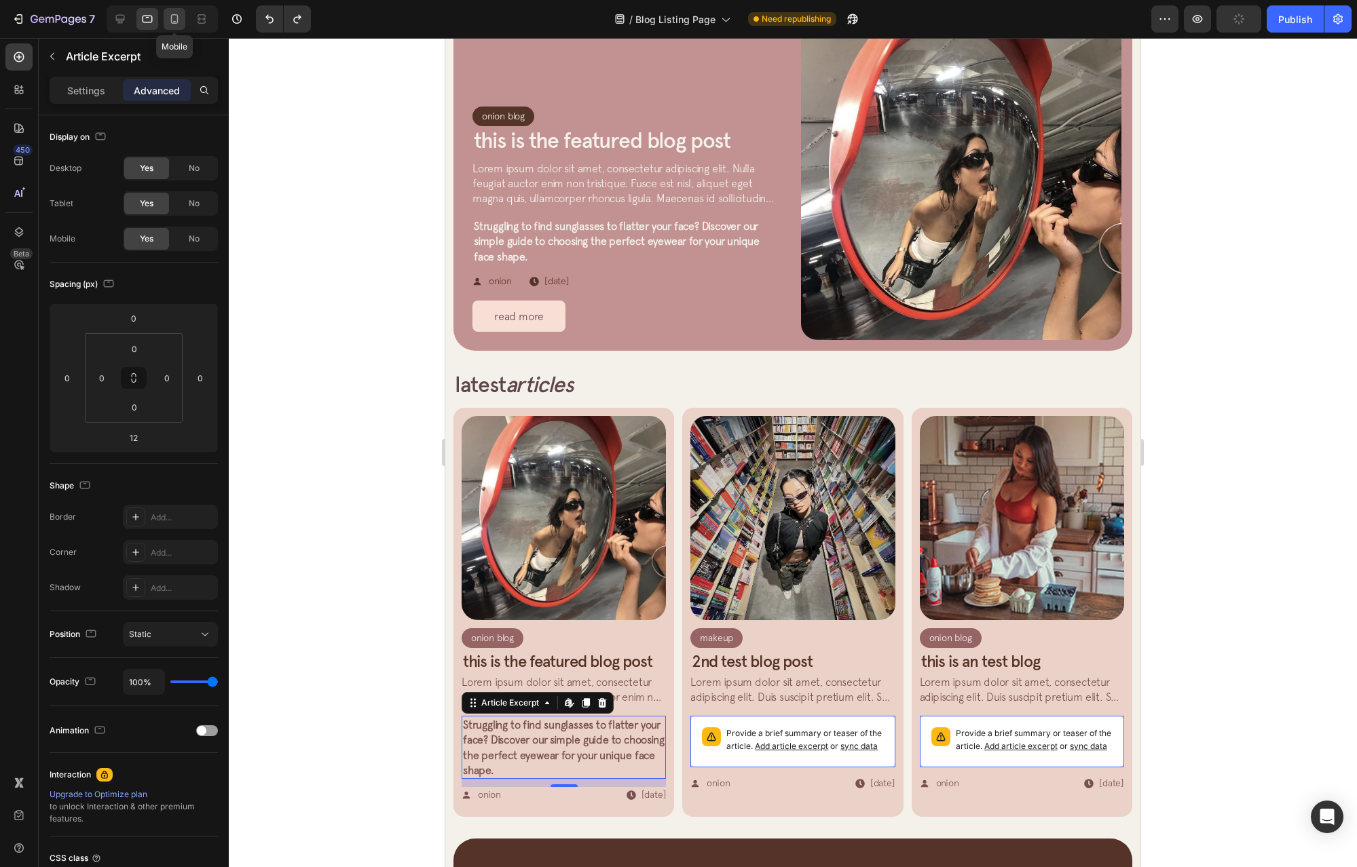
click at [181, 23] on icon at bounding box center [175, 19] width 14 height 14
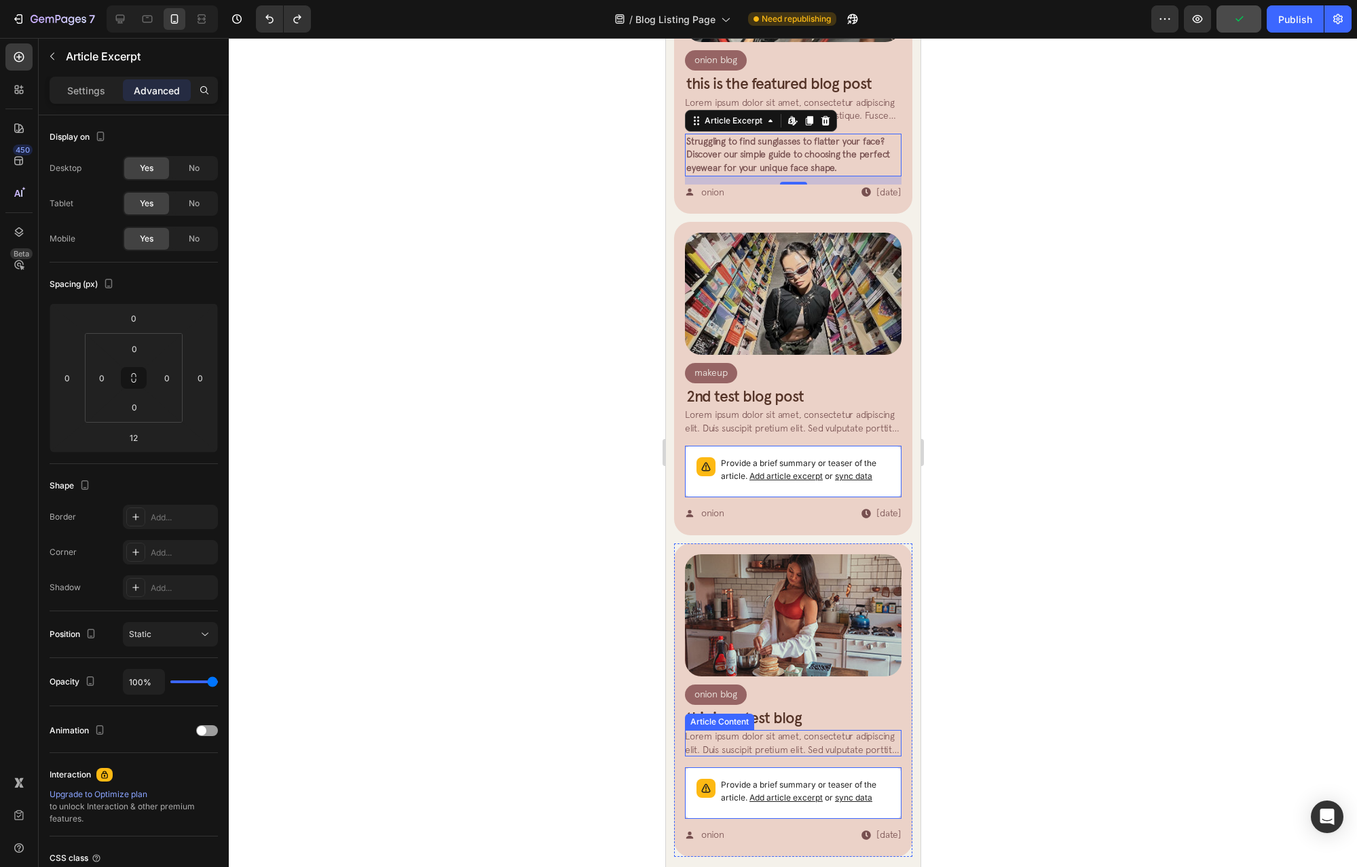
scroll to position [706, 0]
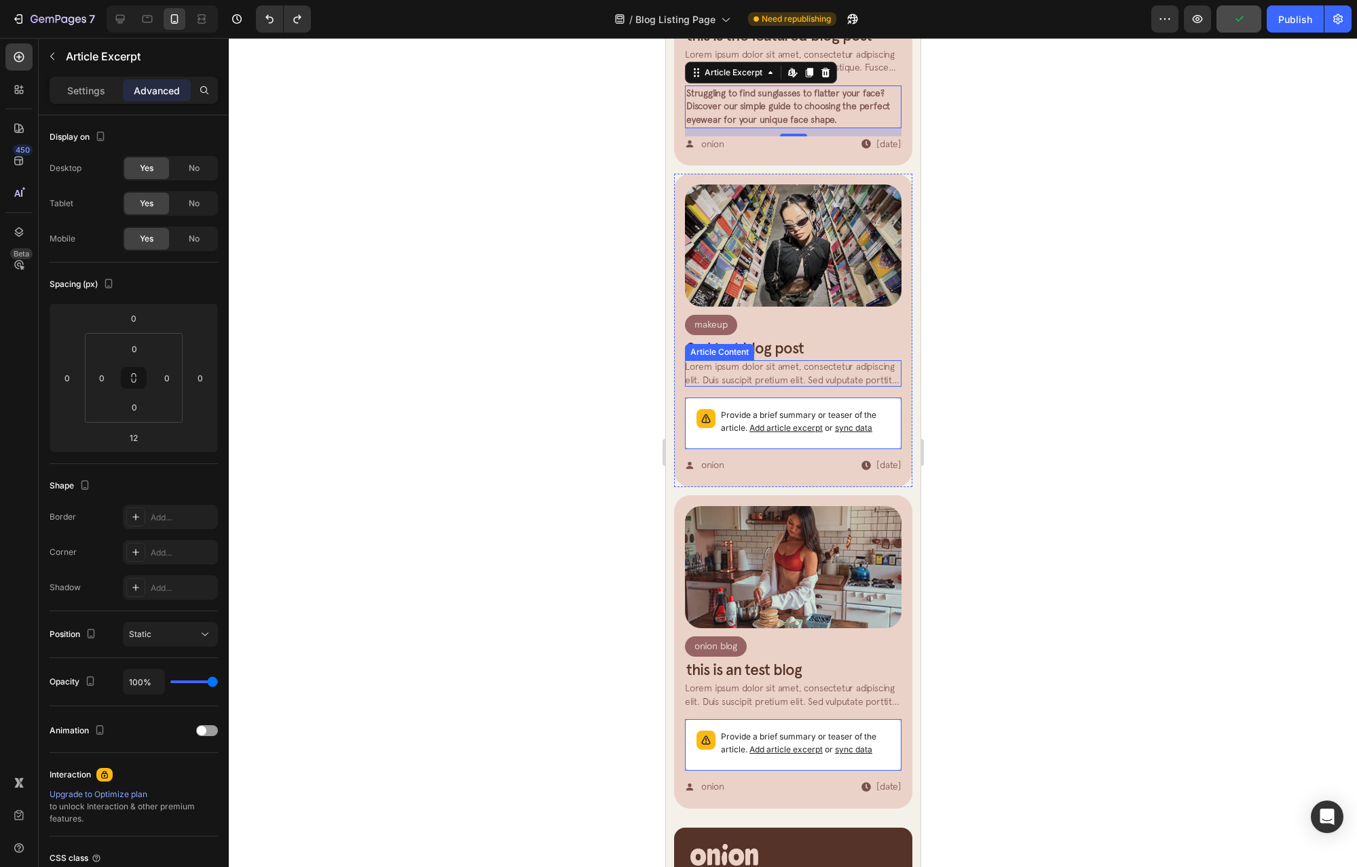
click at [748, 367] on span "Lorem ipsum dolor sit amet, consectetur adipiscing elit. Duis suscipit pretium …" at bounding box center [792, 419] width 216 height 117
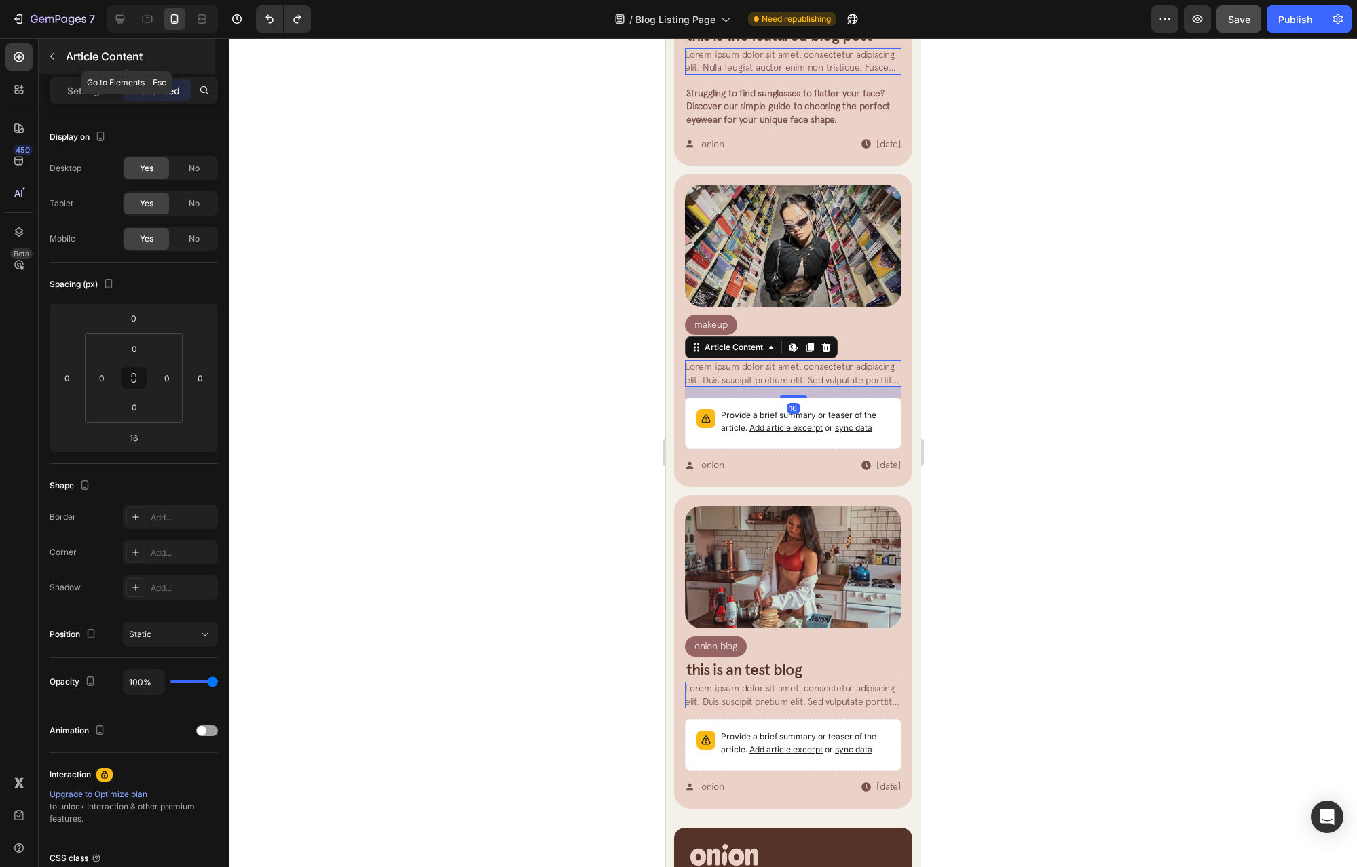
click at [72, 69] on div "Article Content" at bounding box center [127, 56] width 176 height 35
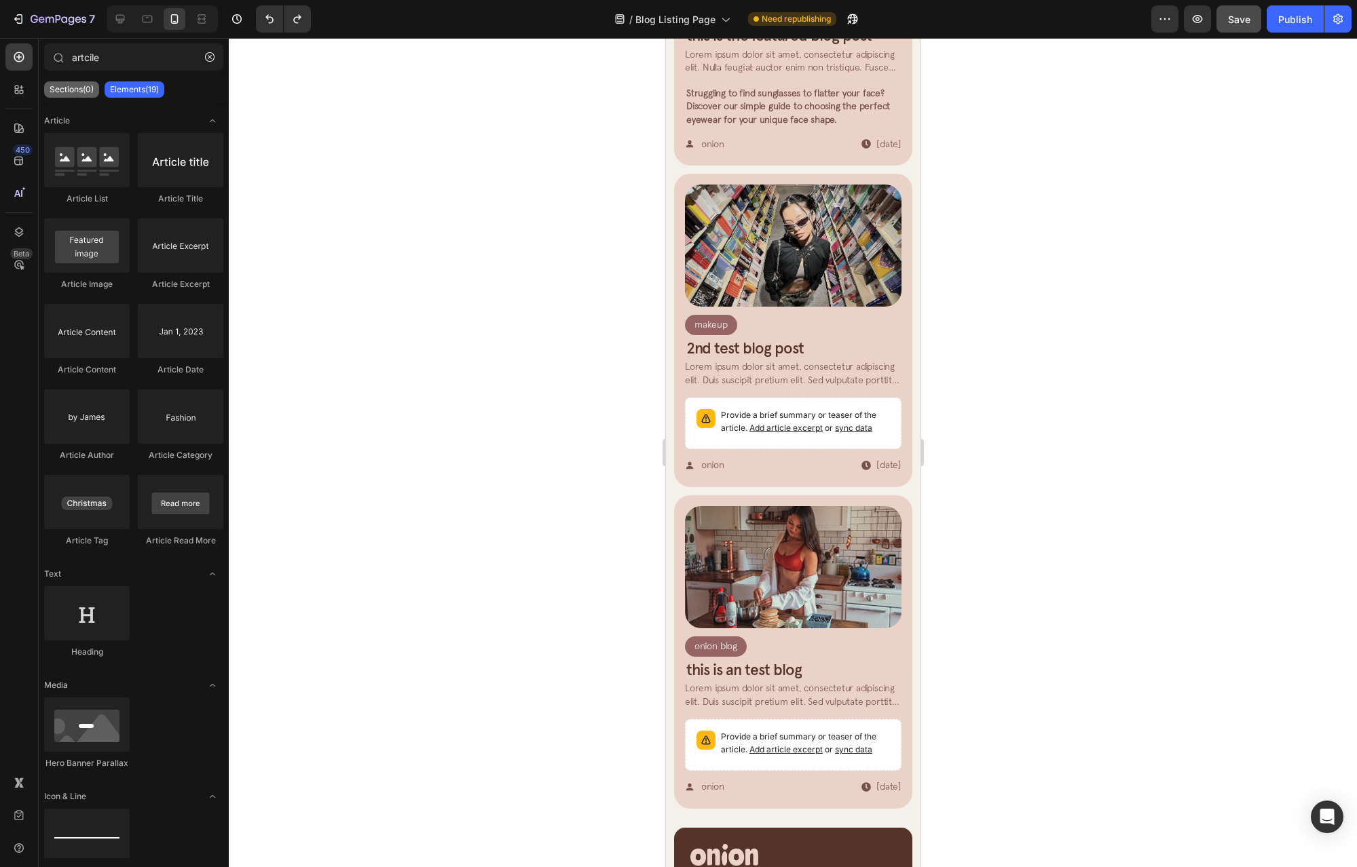
click at [84, 93] on p "Sections(0)" at bounding box center [72, 89] width 44 height 11
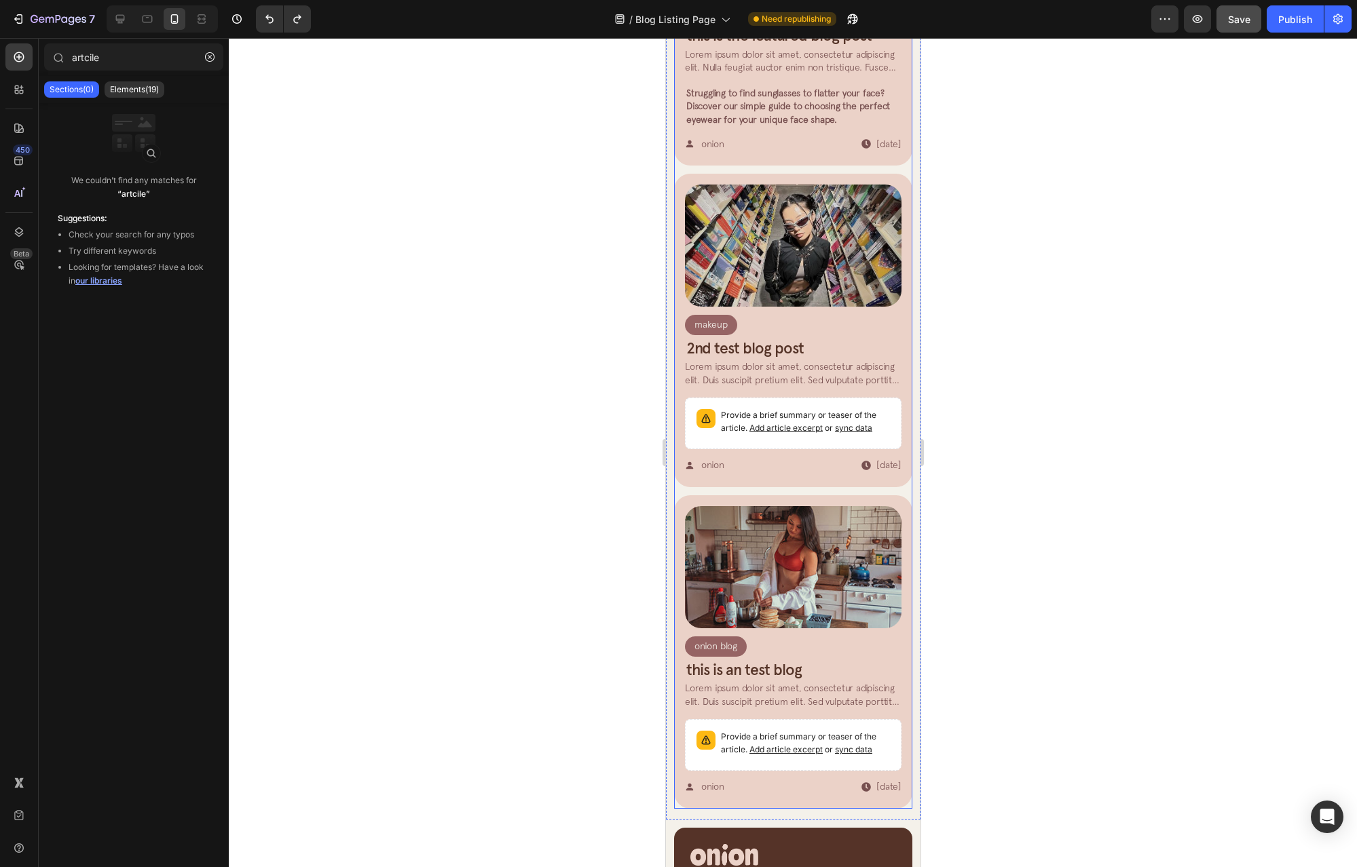
click at [827, 476] on div "Article Image Makeup Article Category Row Row 2nd test blog post Article Title …" at bounding box center [792, 331] width 216 height 292
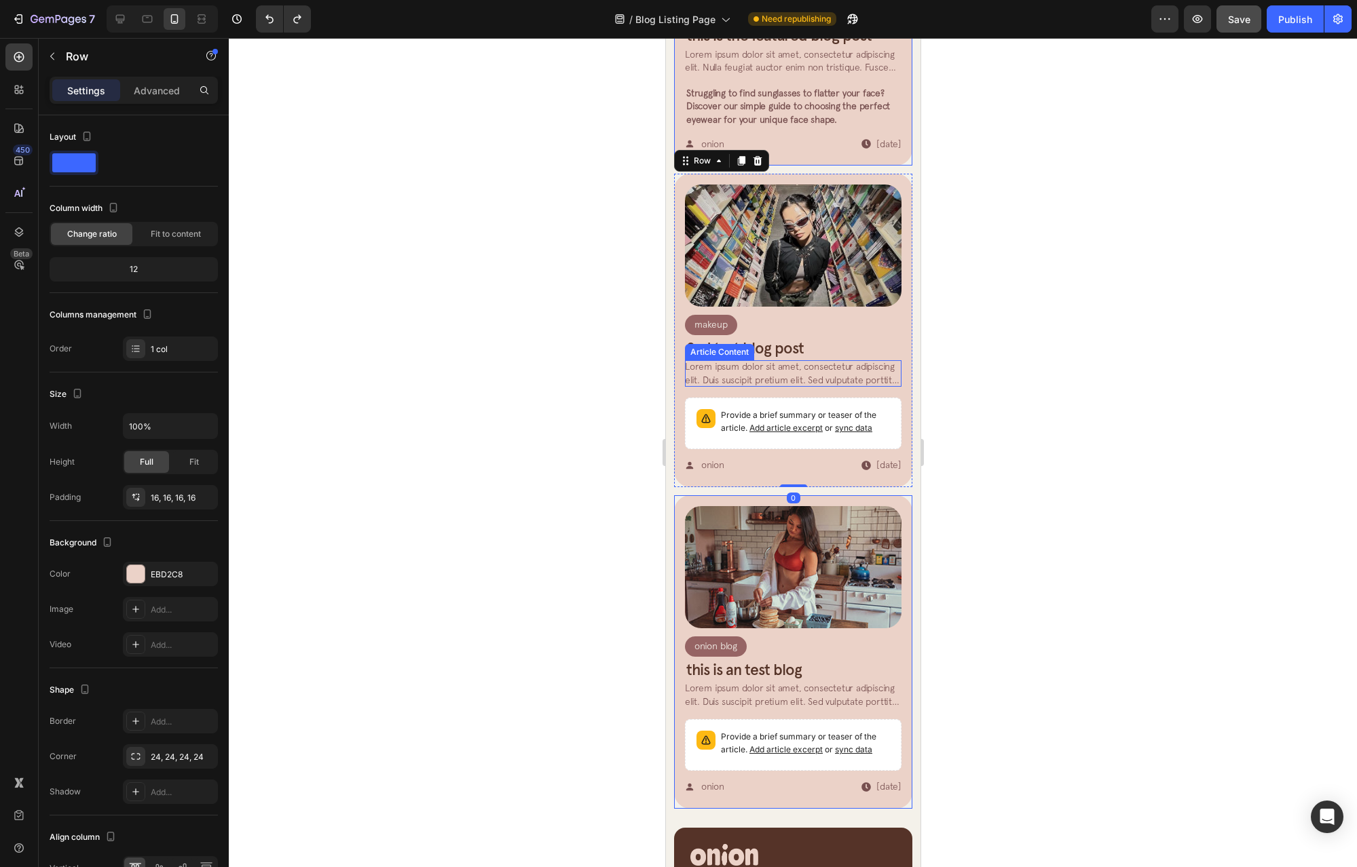
click at [779, 378] on span "Lorem ipsum dolor sit amet, consectetur adipiscing elit. Duis suscipit pretium …" at bounding box center [792, 419] width 216 height 117
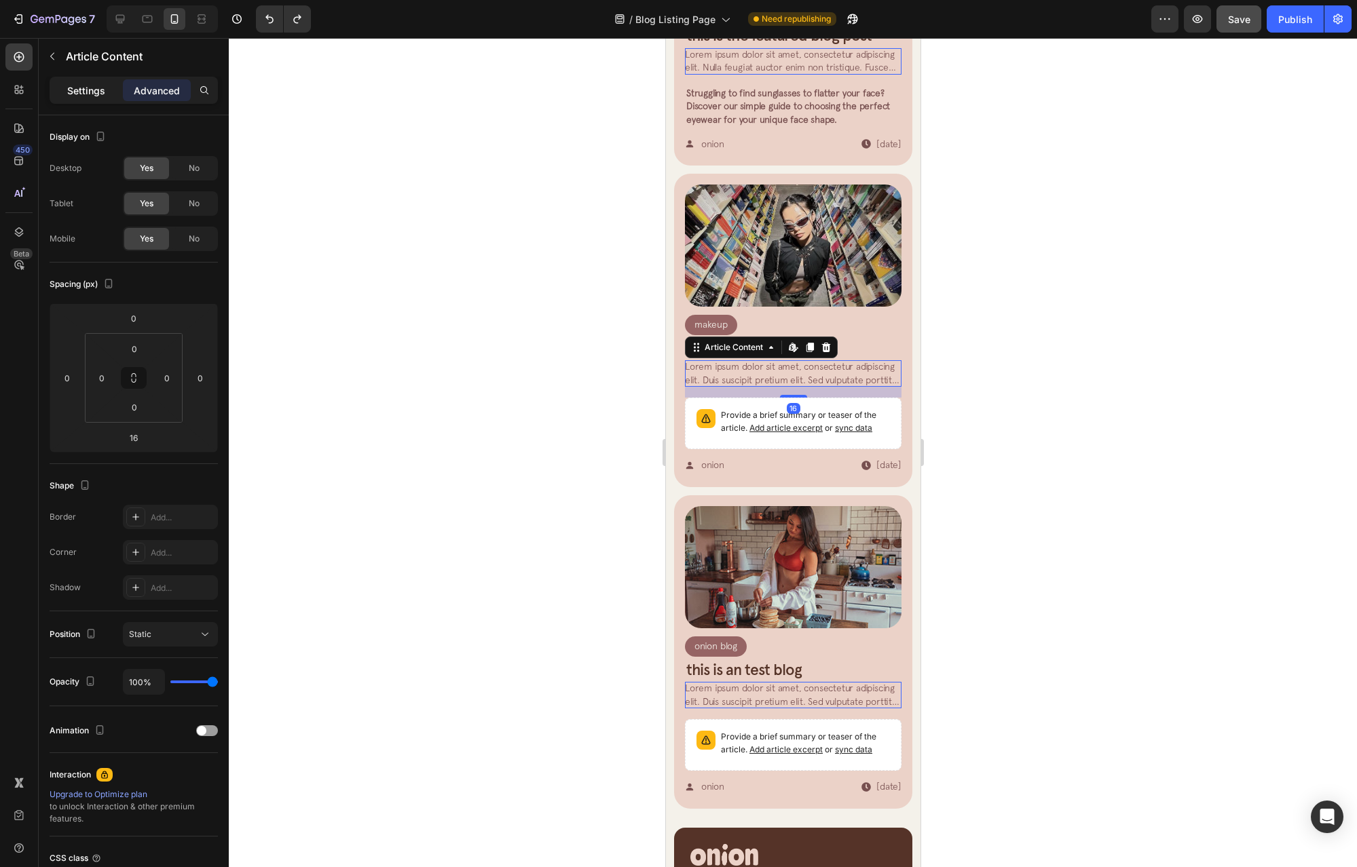
click at [60, 100] on div "Settings" at bounding box center [86, 90] width 68 height 22
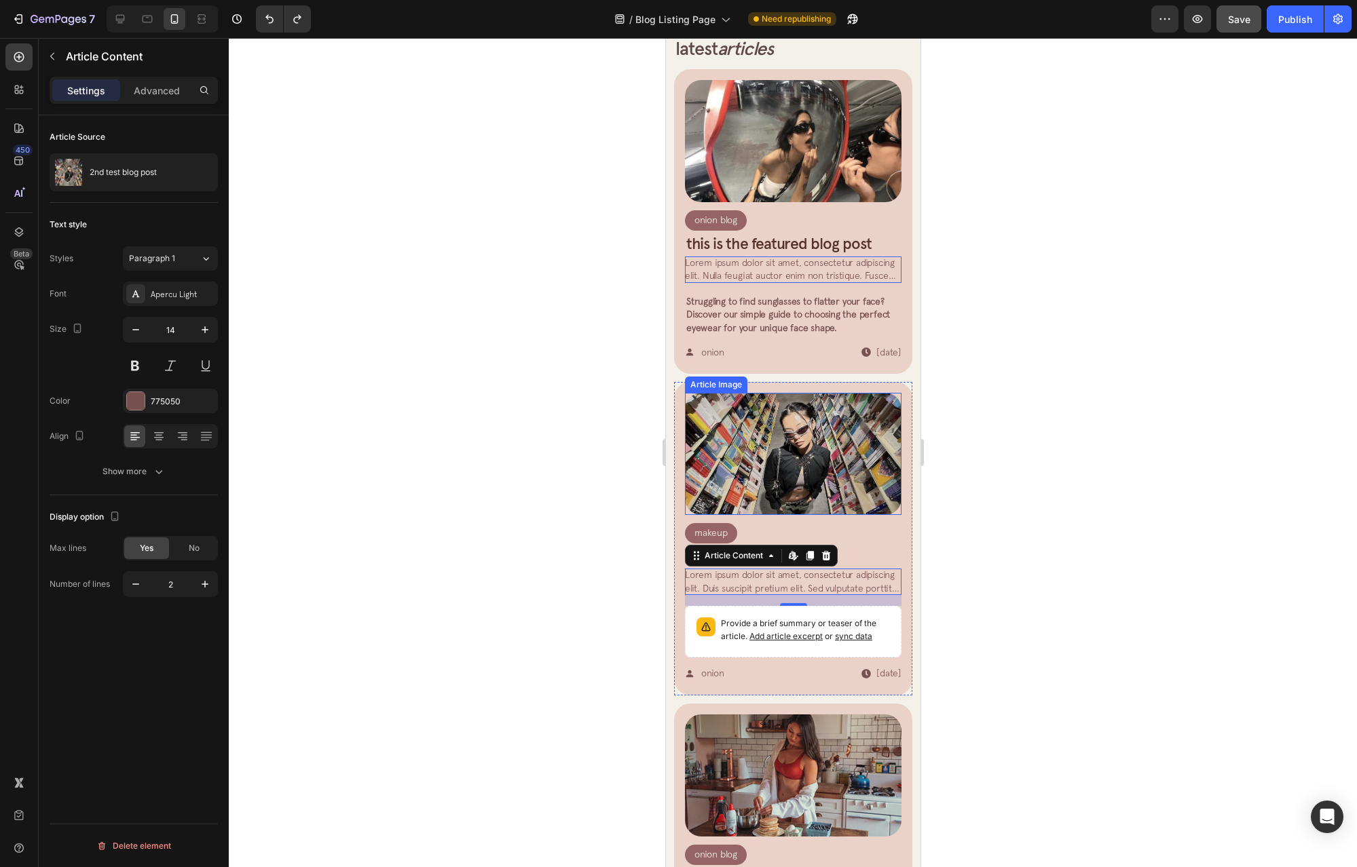
scroll to position [434, 0]
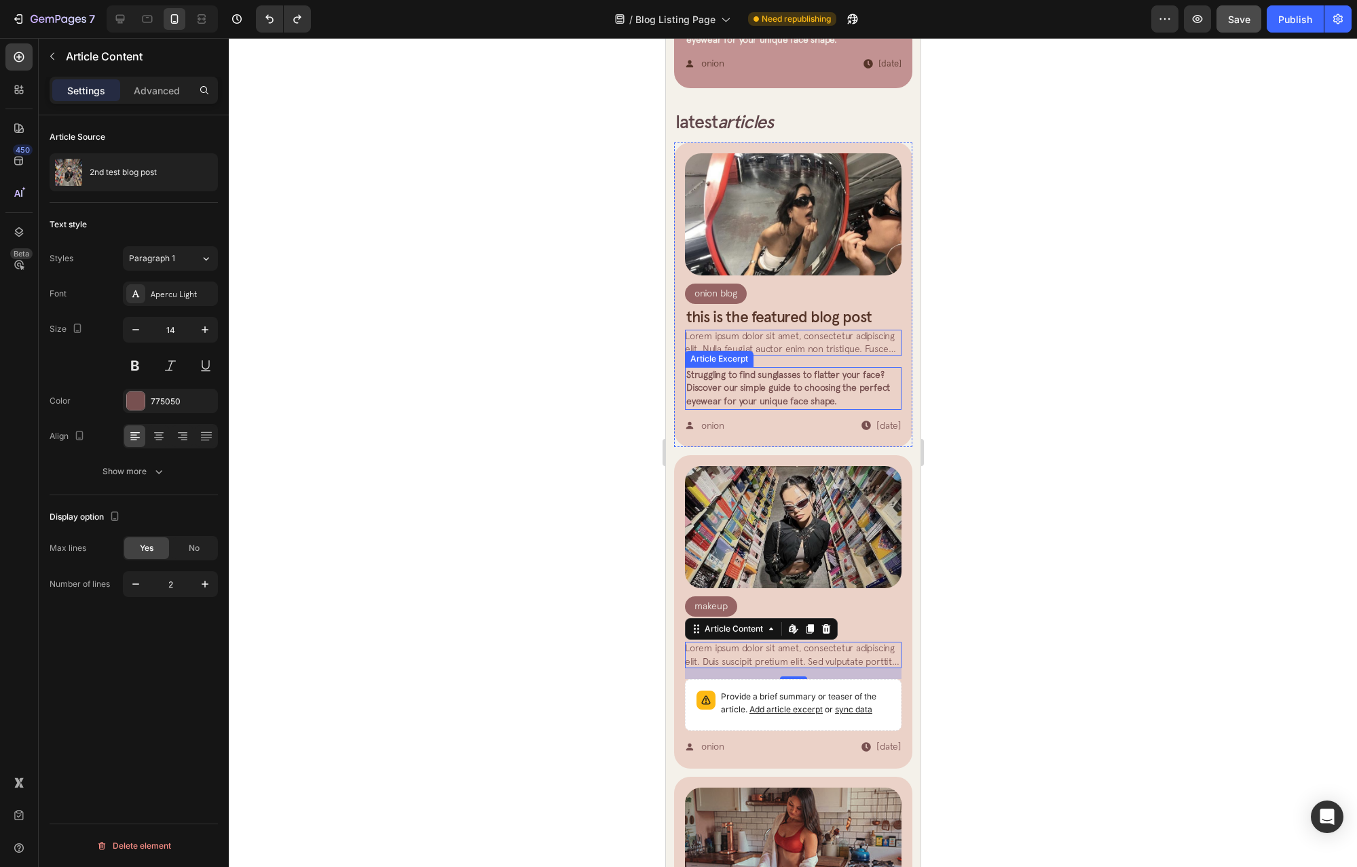
click at [744, 371] on p "Struggling to find sunglasses to flatter your face? Discover our simple guide t…" at bounding box center [792, 388] width 214 height 40
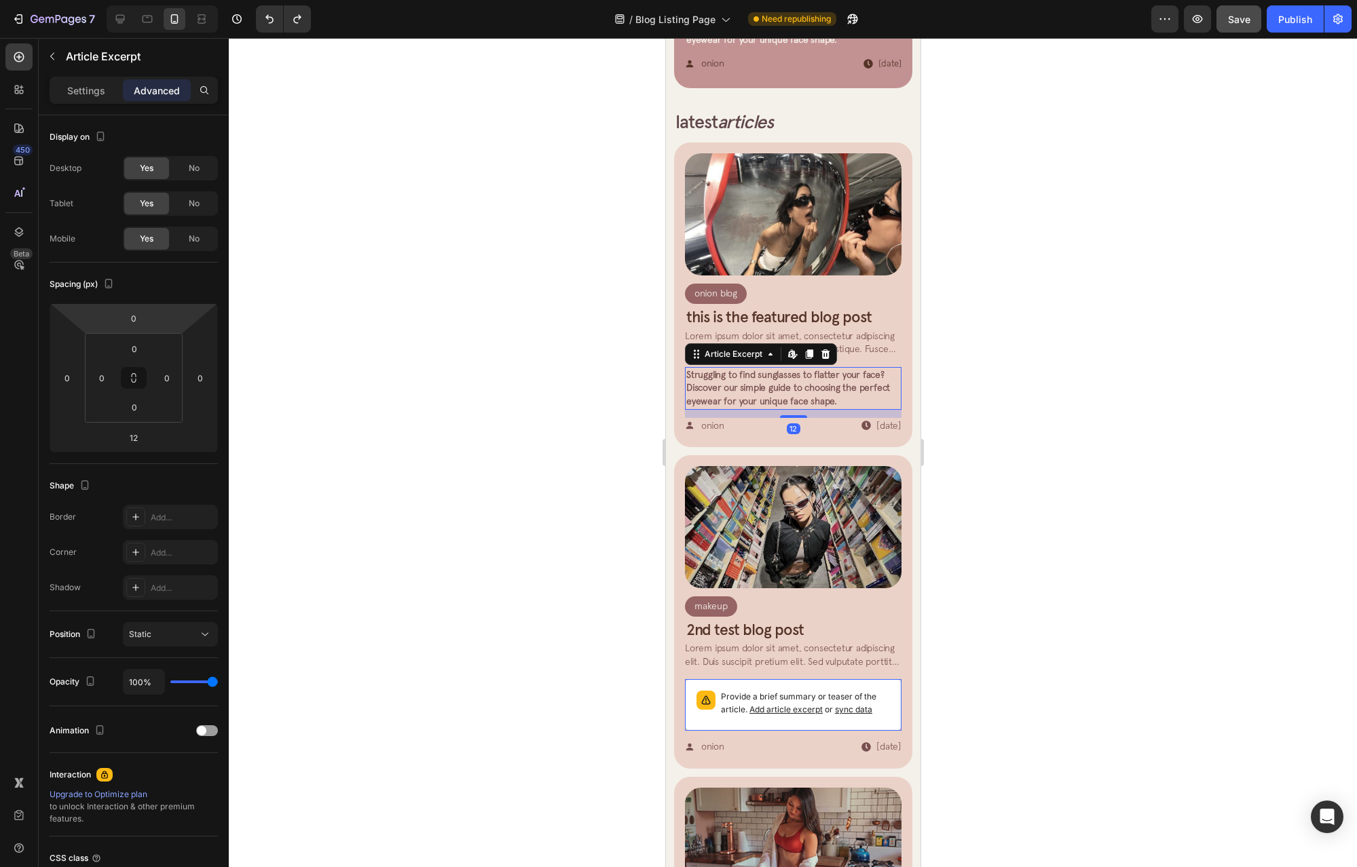
click at [868, 337] on span "Lorem ipsum dolor sit amet, consectetur adipiscing elit. Nulla feugiat auctor e…" at bounding box center [789, 375] width 211 height 91
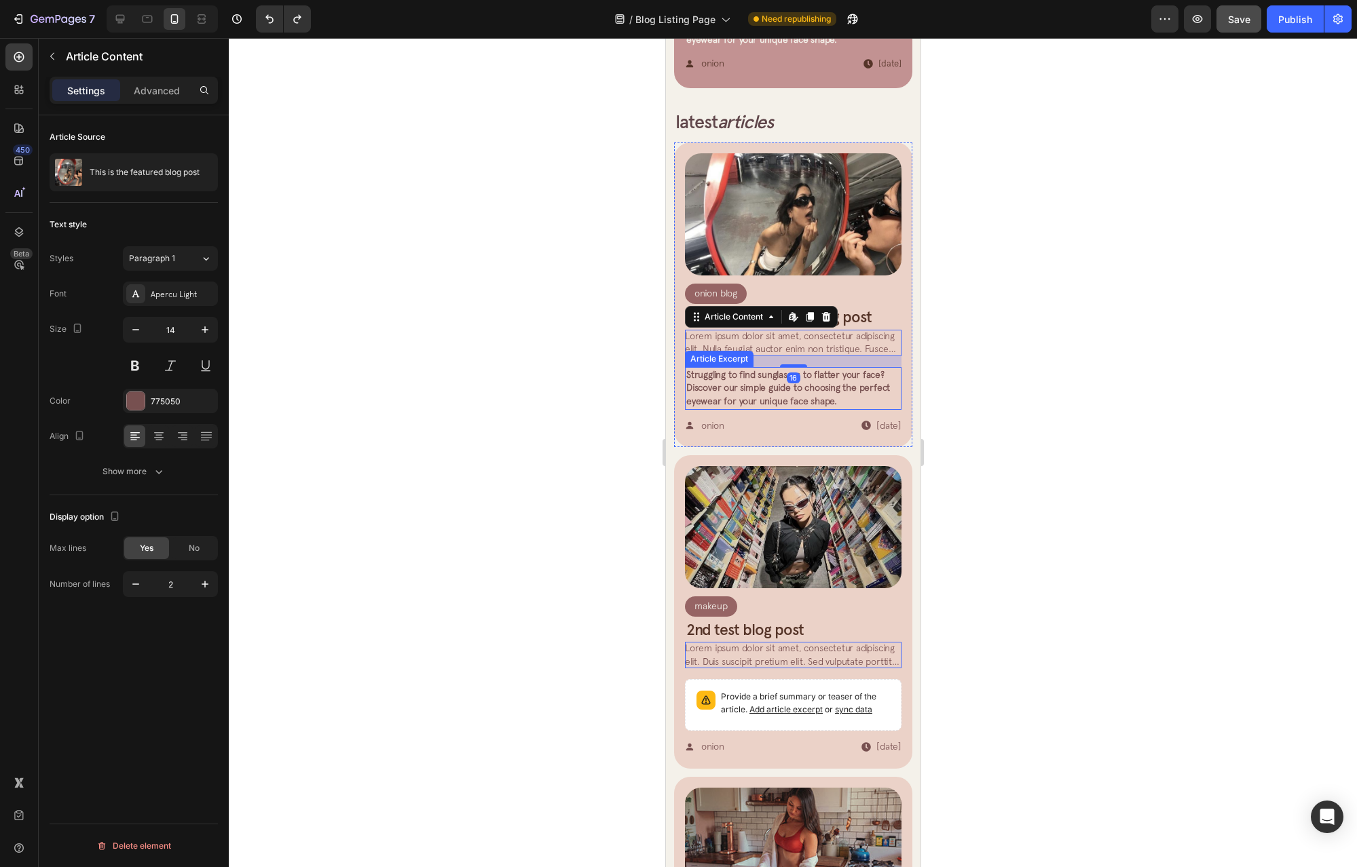
click at [748, 392] on span "Struggling to find sunglasses to flatter your face? Discover our simple guide t…" at bounding box center [787, 387] width 204 height 37
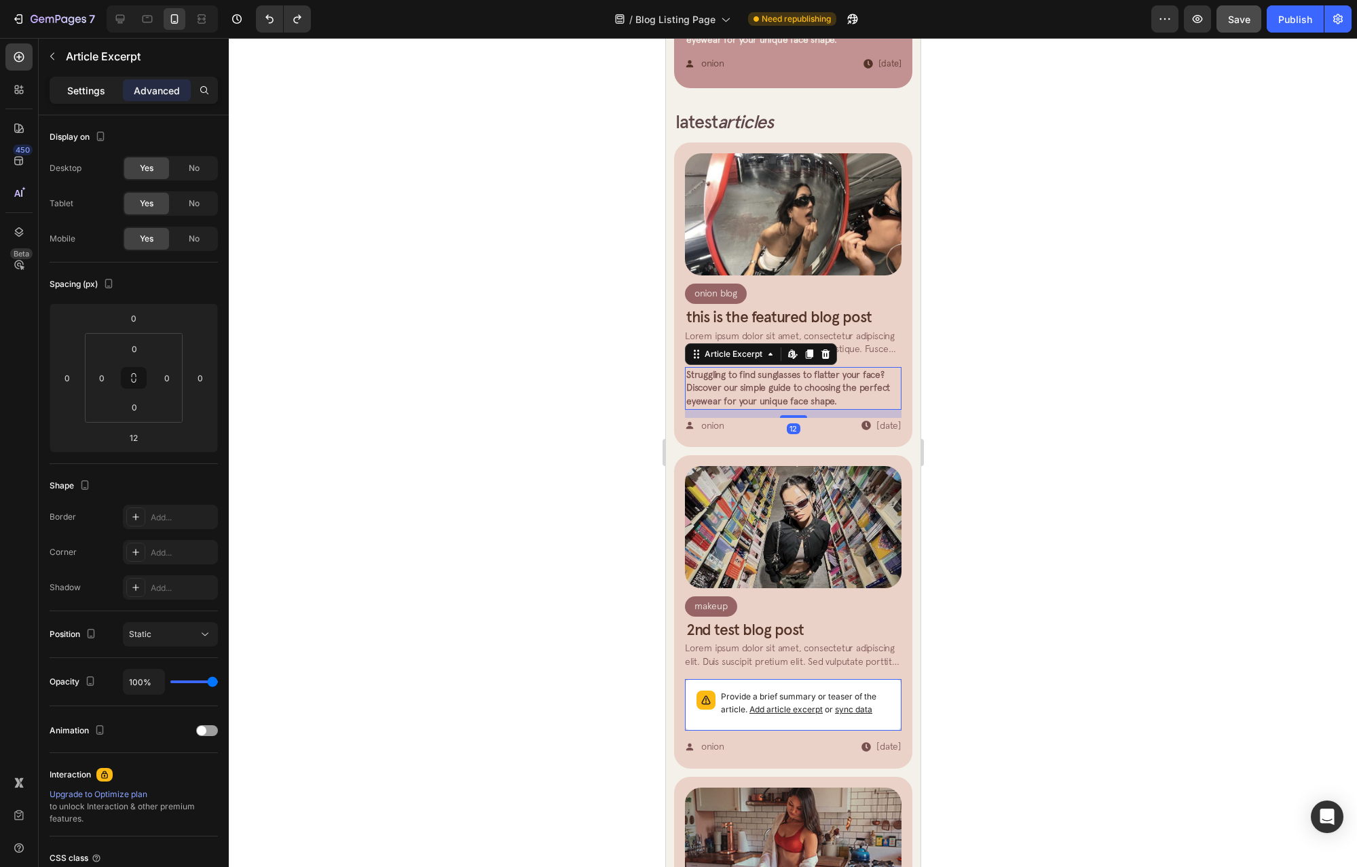
click at [86, 92] on p "Settings" at bounding box center [86, 90] width 38 height 14
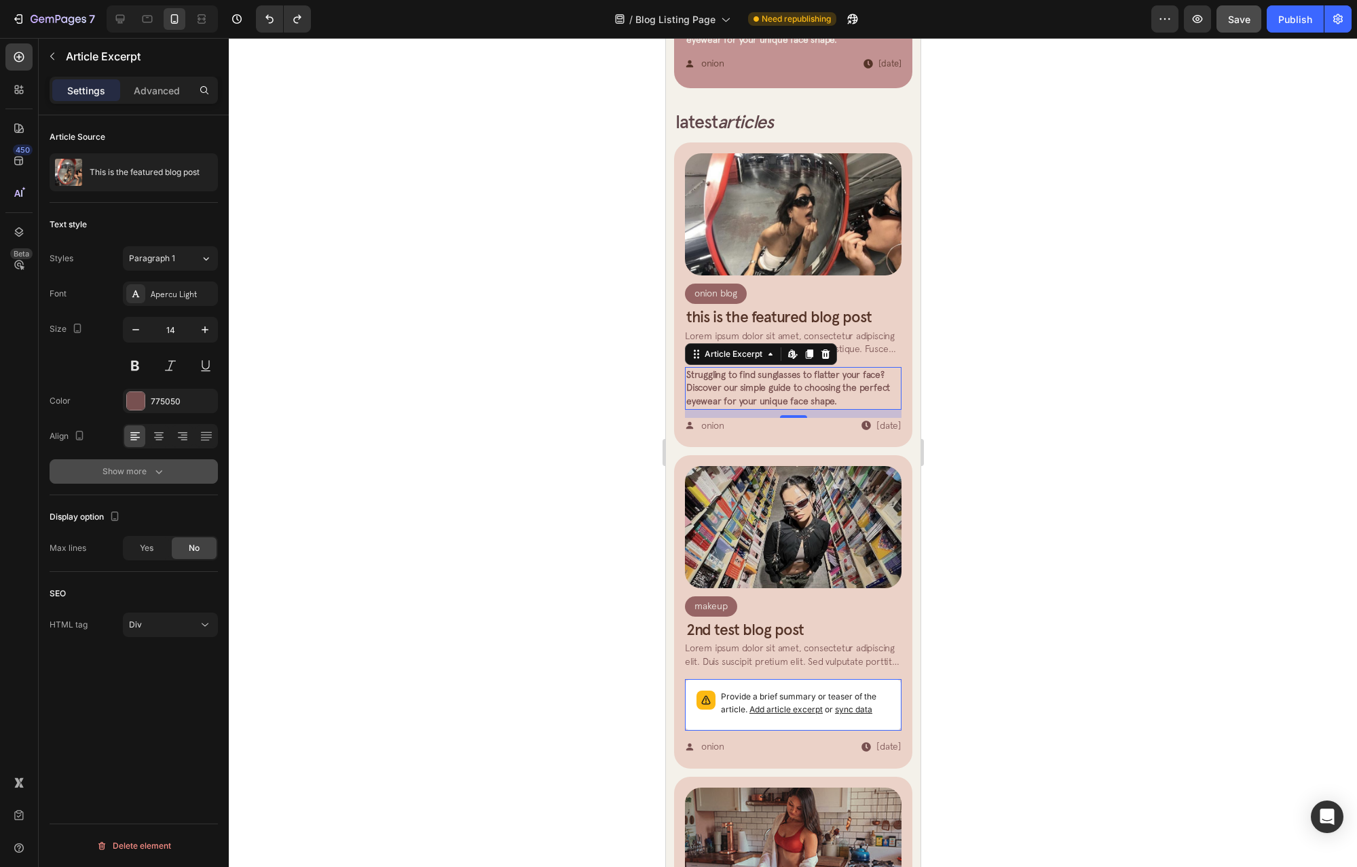
click at [124, 482] on button "Show more" at bounding box center [134, 471] width 168 height 24
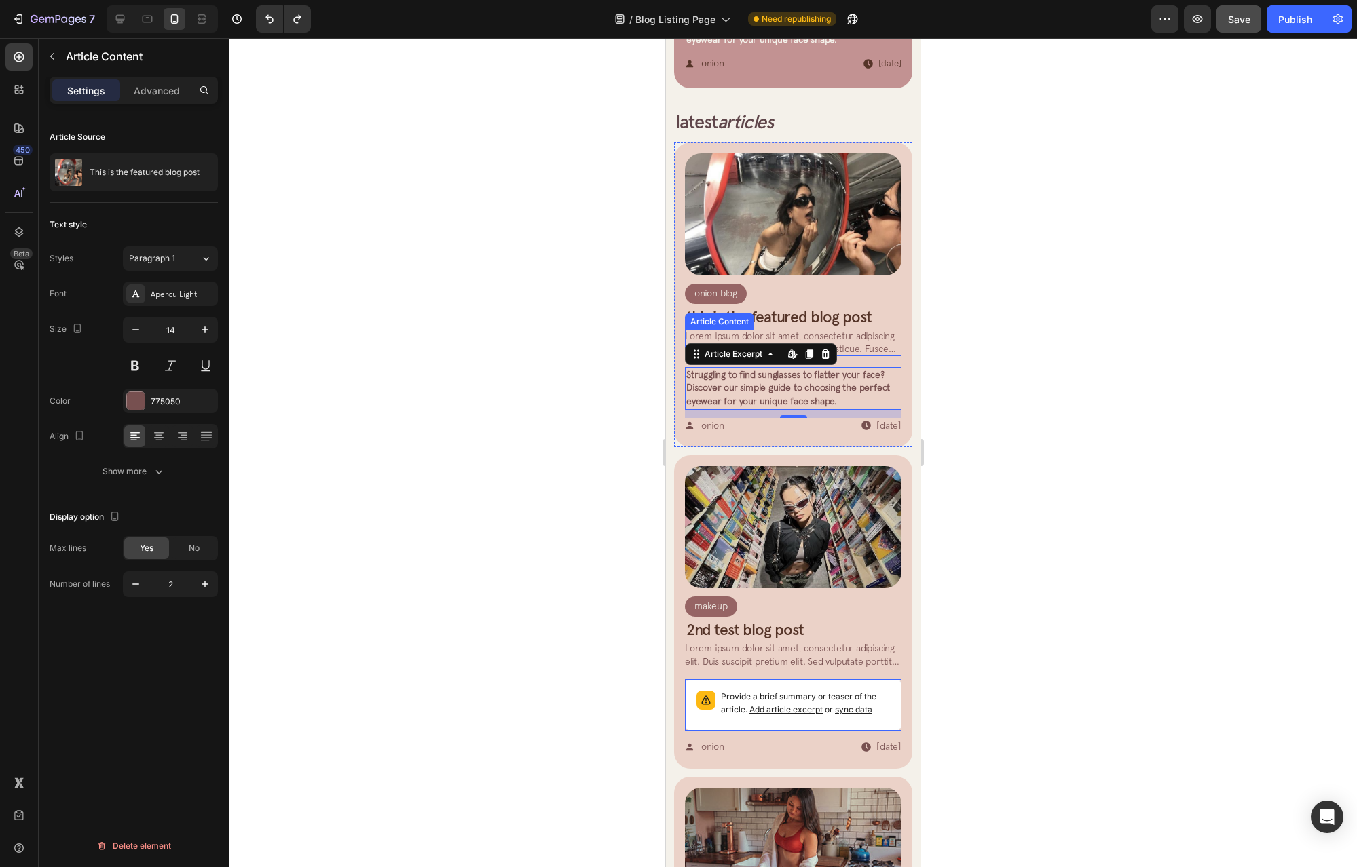
click at [821, 330] on span "Lorem ipsum dolor sit amet, consectetur adipiscing elit. Nulla feugiat auctor e…" at bounding box center [789, 375] width 211 height 91
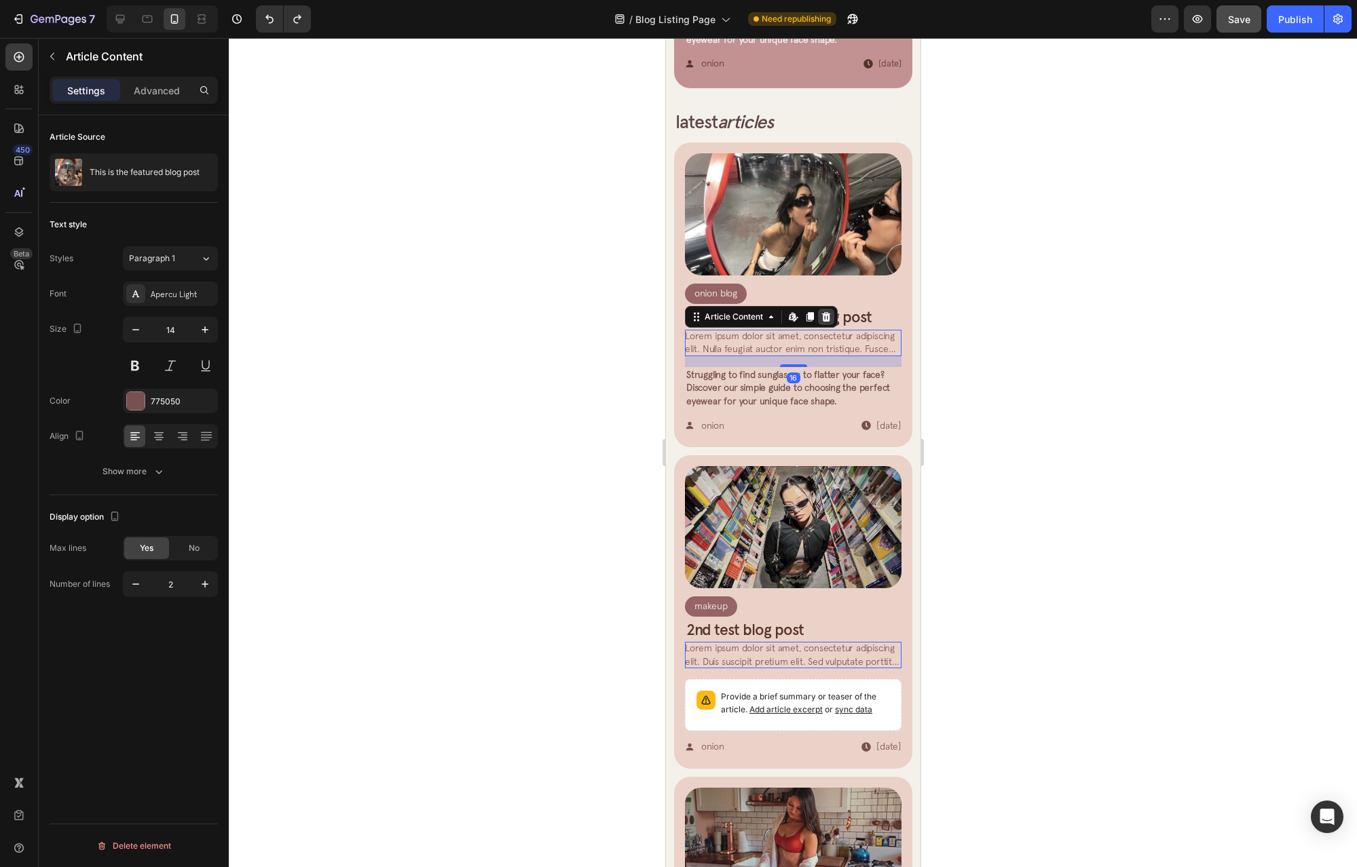
click at [829, 311] on icon at bounding box center [825, 316] width 11 height 11
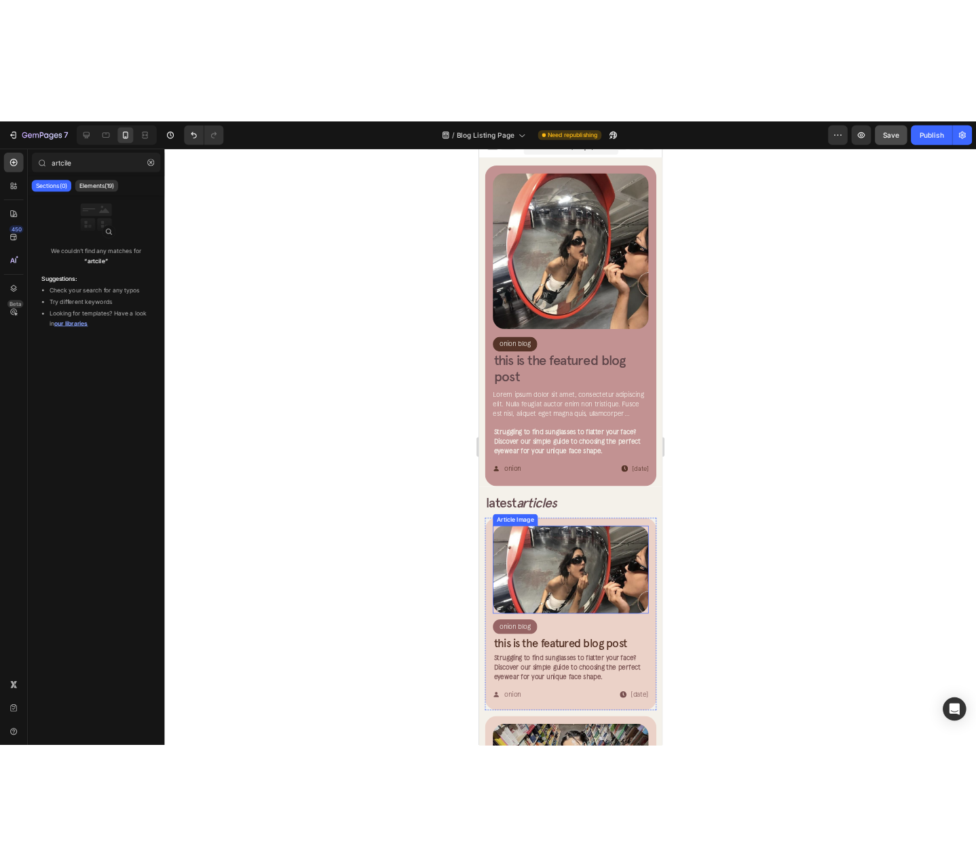
scroll to position [0, 0]
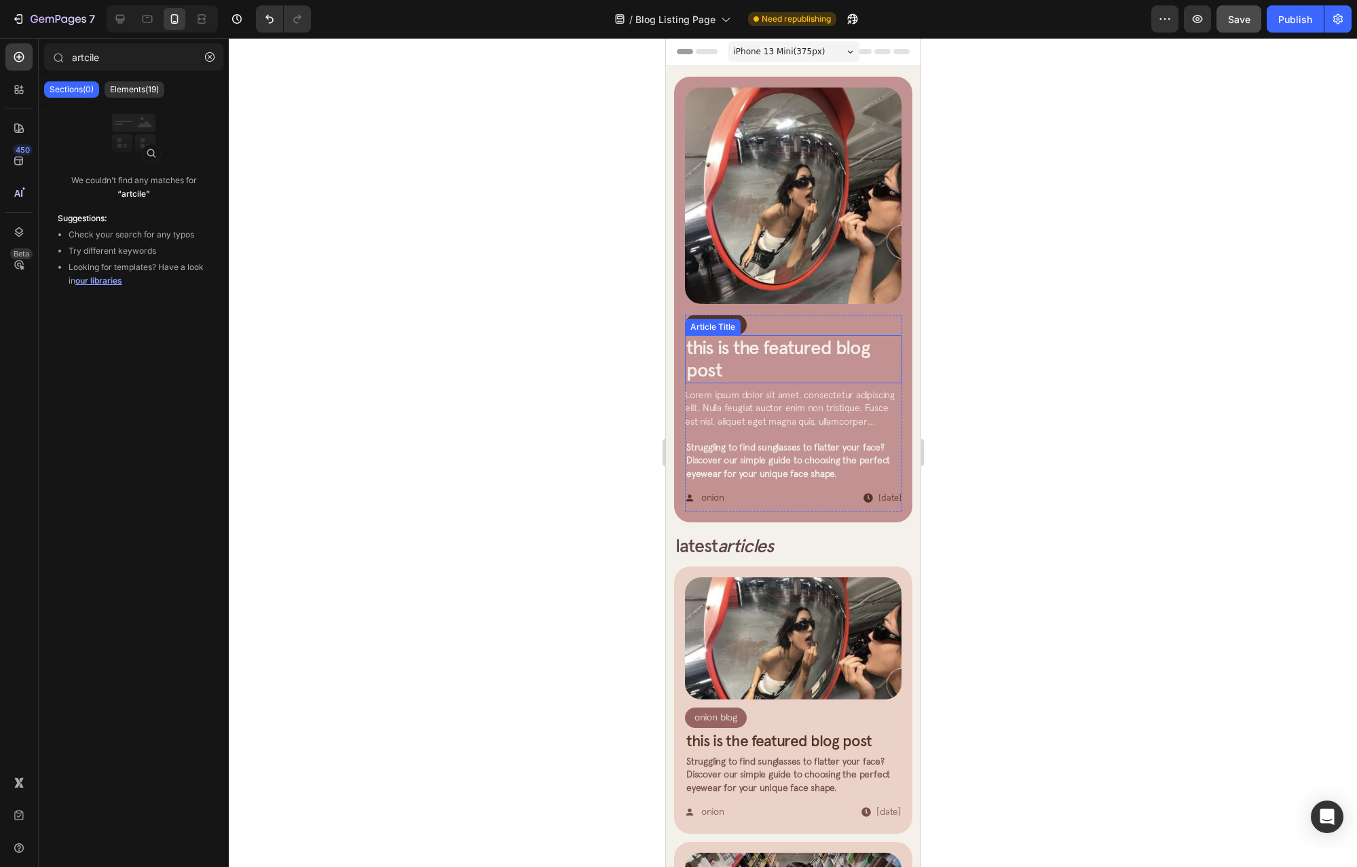
click at [757, 391] on p "Lorem ipsum dolor sit amet, consectetur adipiscing elit. Nulla feugiat auctor e…" at bounding box center [792, 409] width 216 height 40
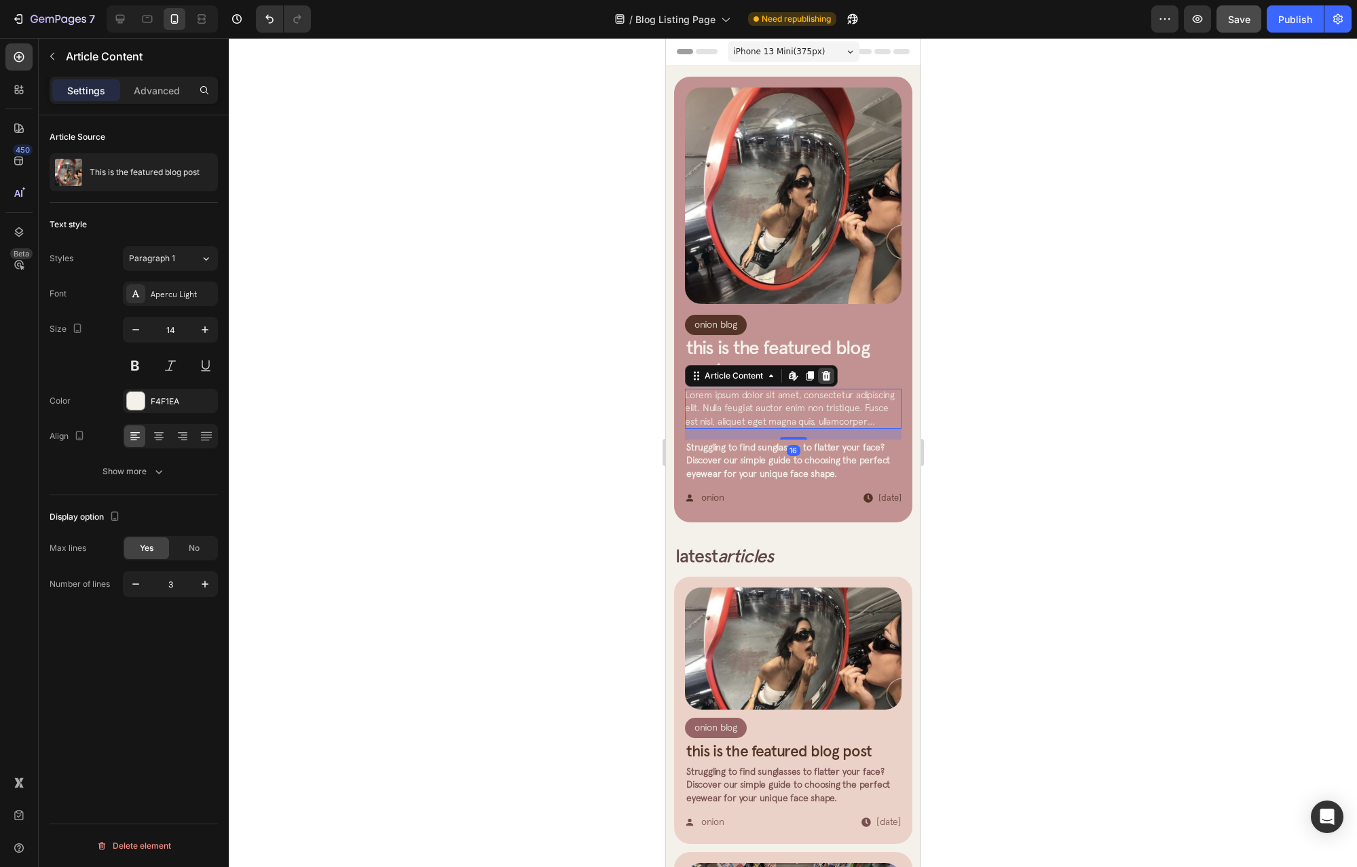
click at [827, 371] on icon at bounding box center [825, 376] width 9 height 10
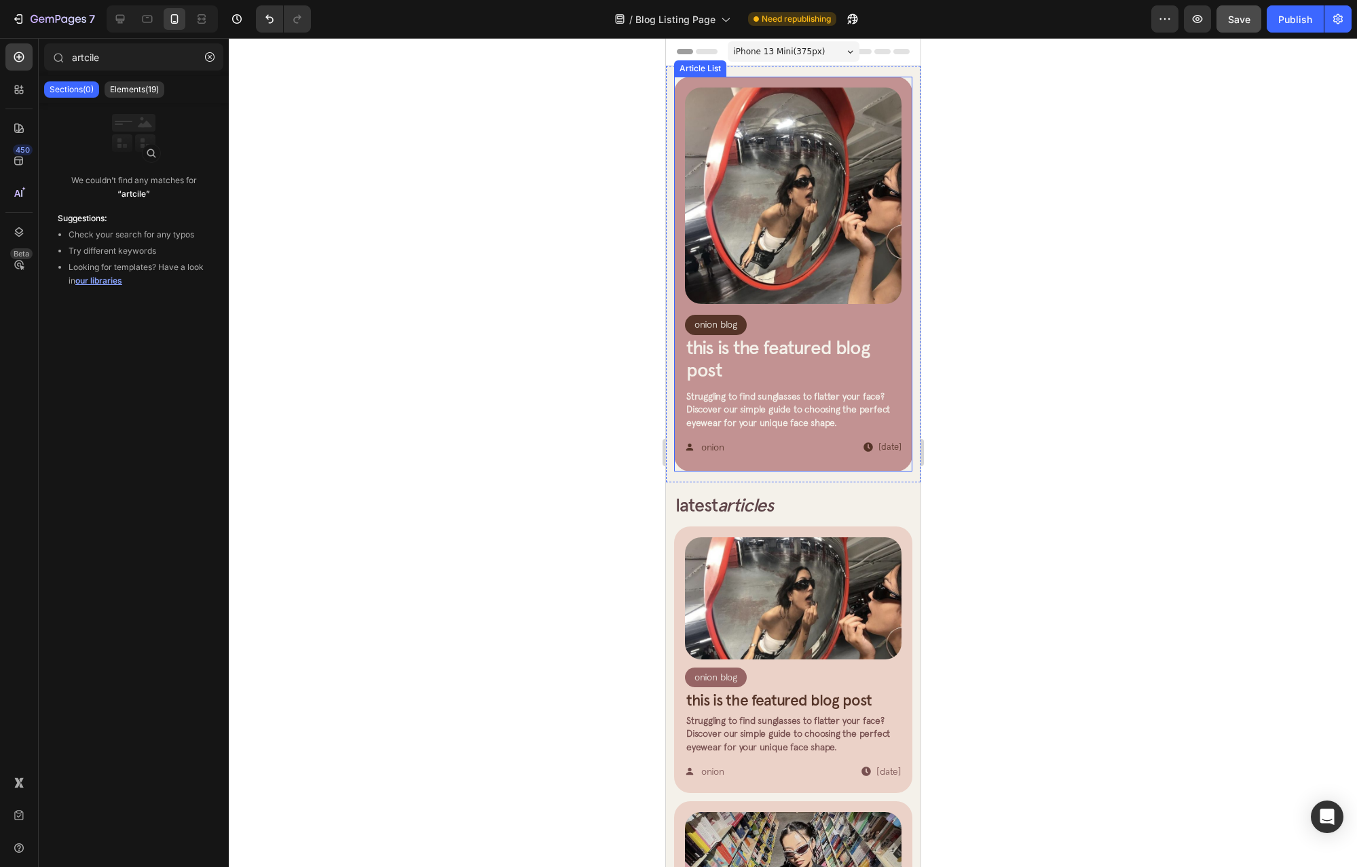
click at [802, 398] on span "Struggling to find sunglasses to flatter your face? Discover our simple guide t…" at bounding box center [787, 409] width 204 height 37
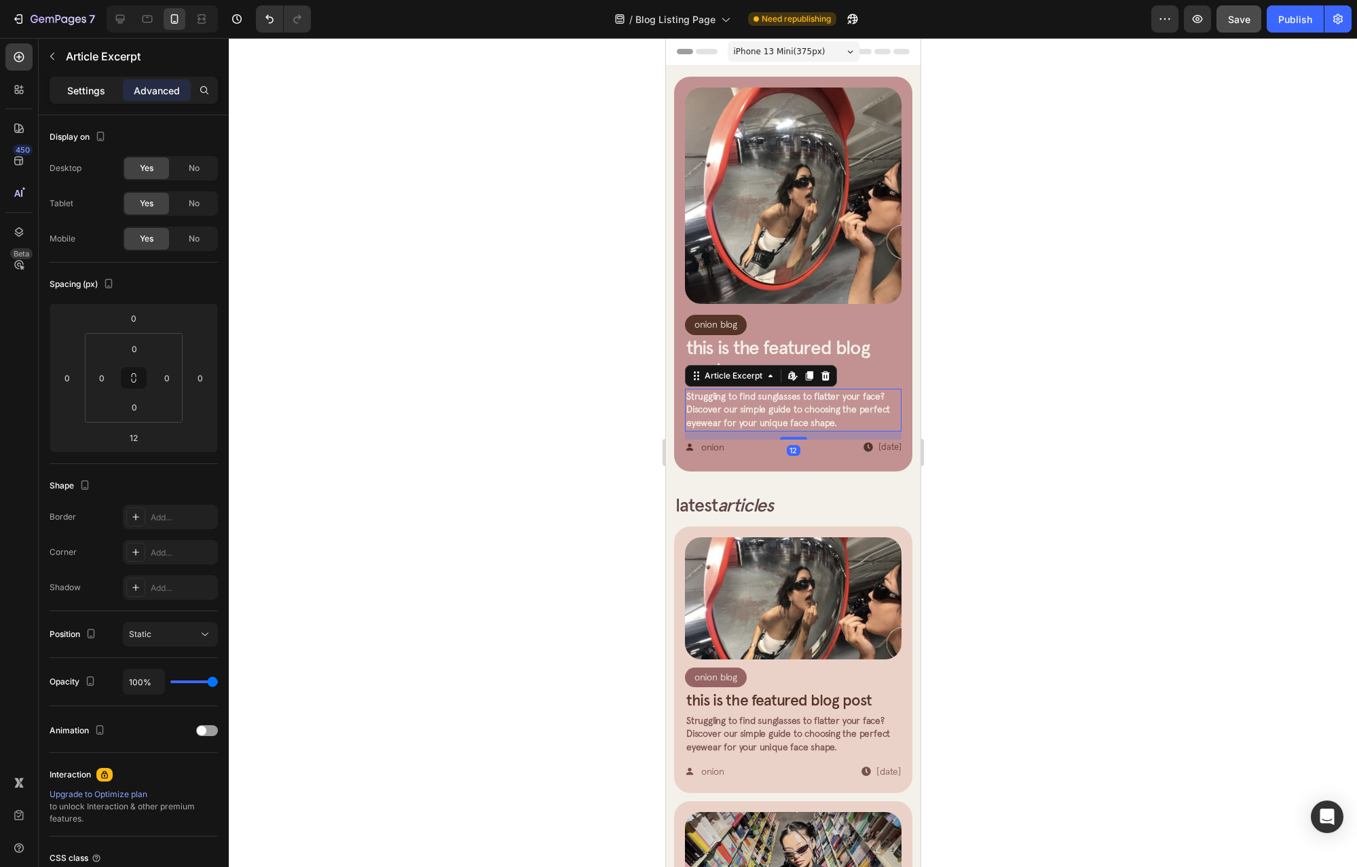
drag, startPoint x: 80, startPoint y: 81, endPoint x: 89, endPoint y: 83, distance: 9.2
click at [80, 80] on div "Settings" at bounding box center [86, 90] width 68 height 22
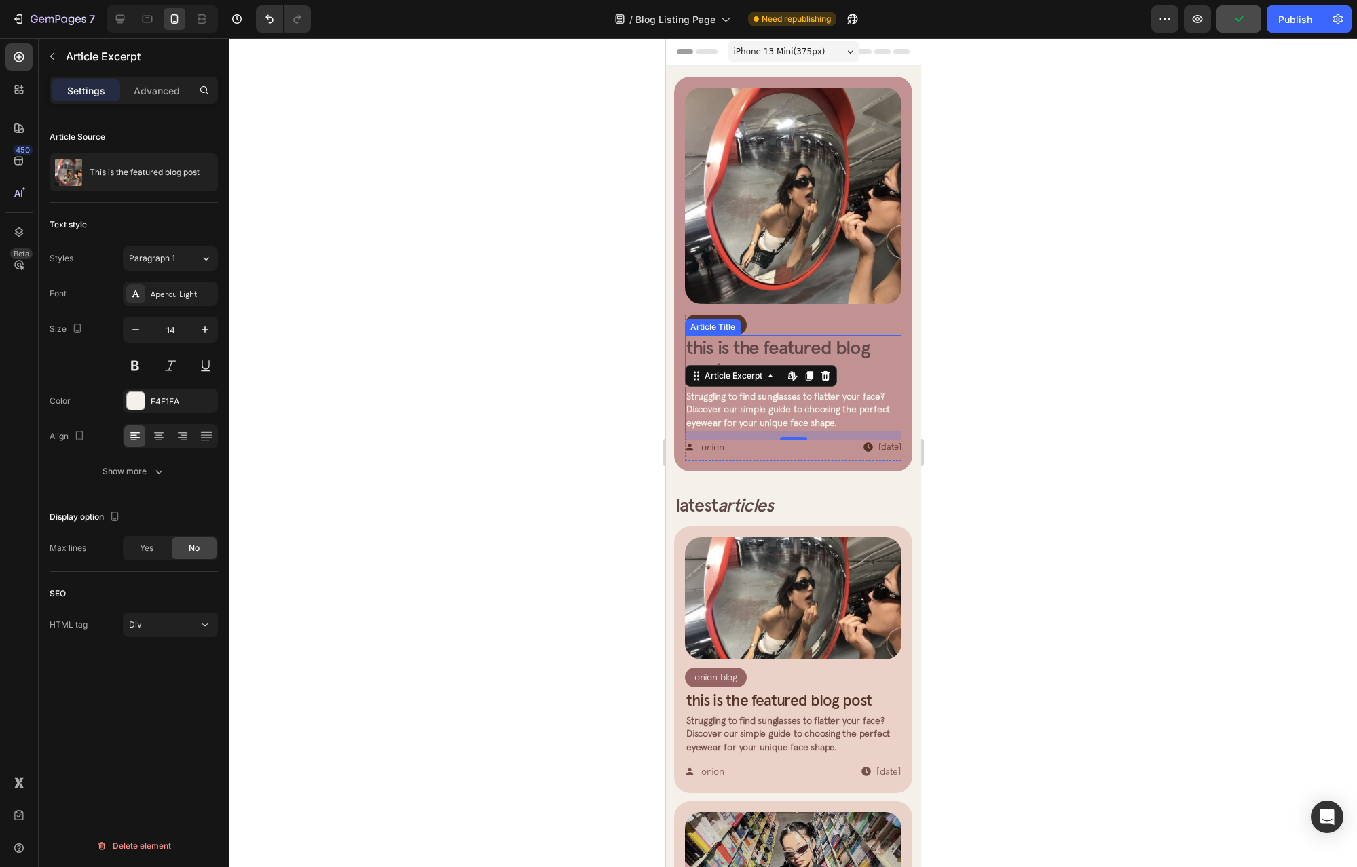
click at [798, 344] on h2 "This is the featured blog post" at bounding box center [792, 359] width 216 height 48
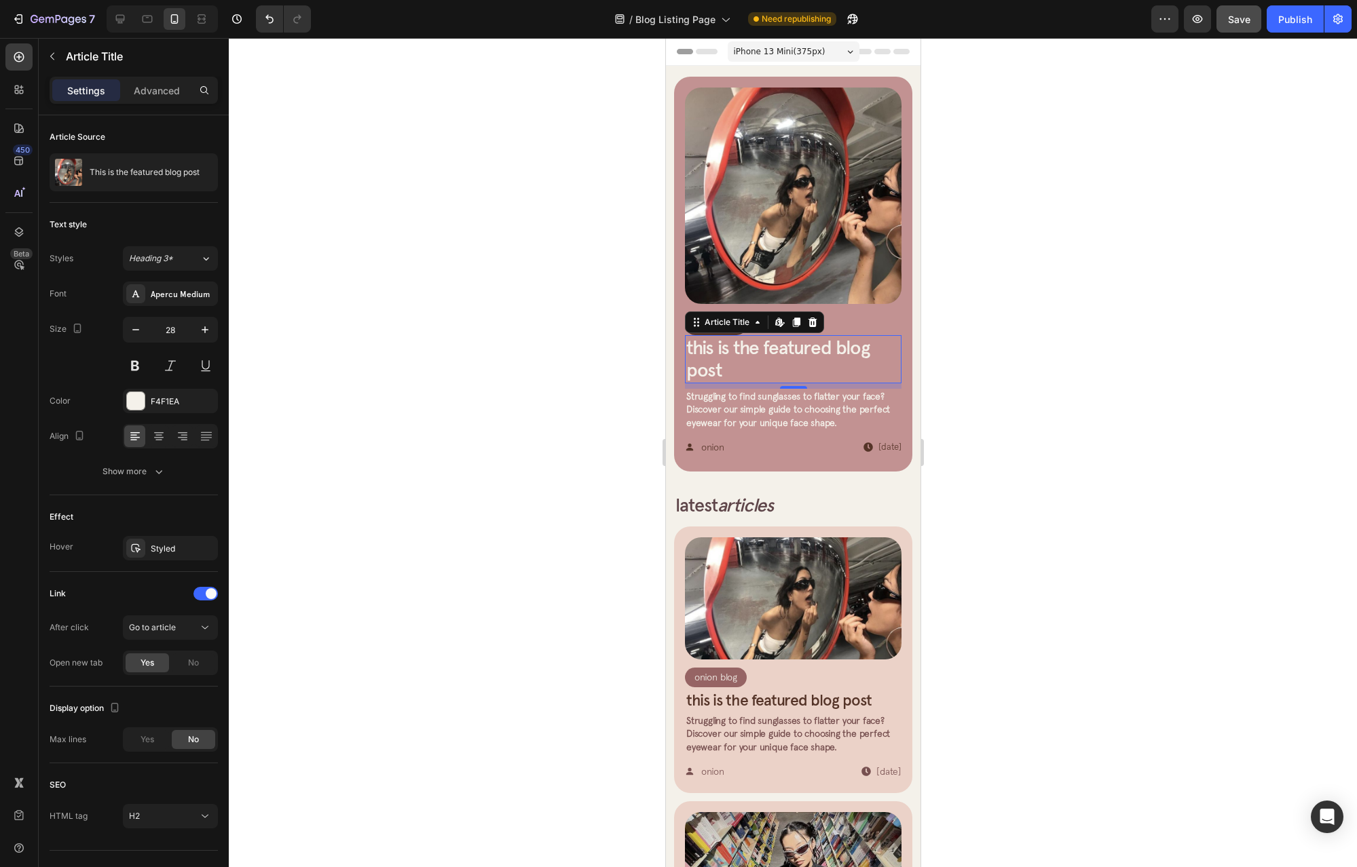
click at [1254, 26] on button "Save" at bounding box center [1238, 18] width 45 height 27
click at [1293, 22] on div "Publish" at bounding box center [1295, 19] width 34 height 14
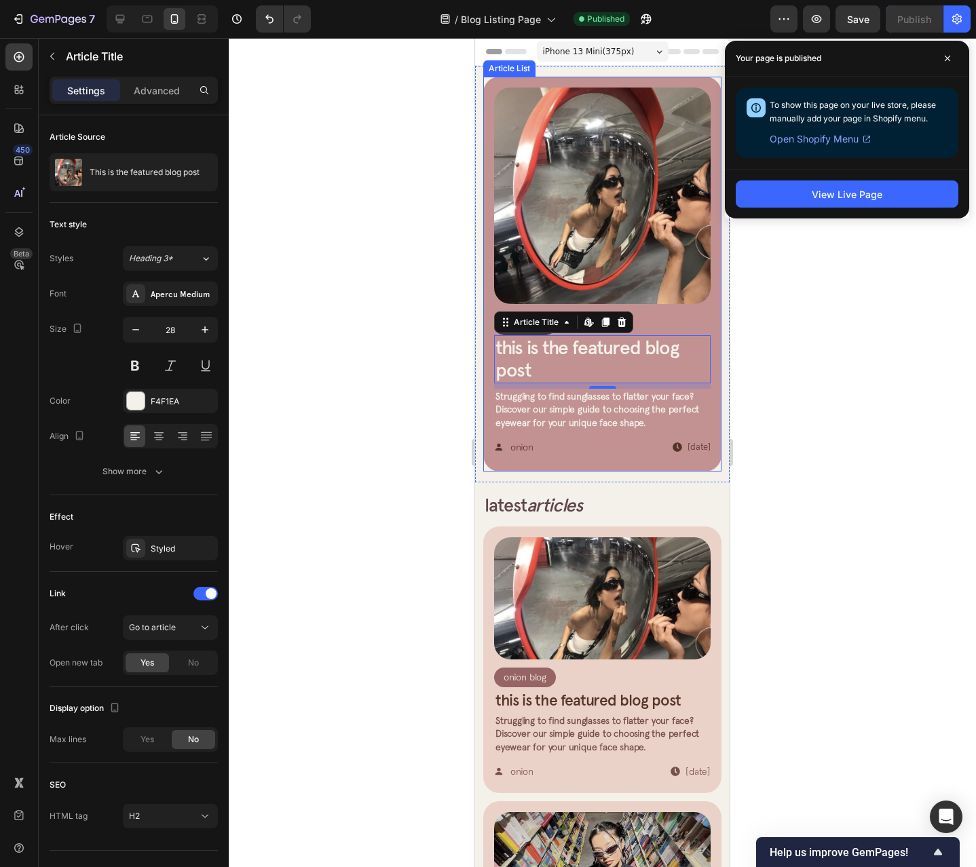
drag, startPoint x: 824, startPoint y: 400, endPoint x: 923, endPoint y: 106, distance: 310.7
click at [824, 400] on div at bounding box center [602, 452] width 747 height 829
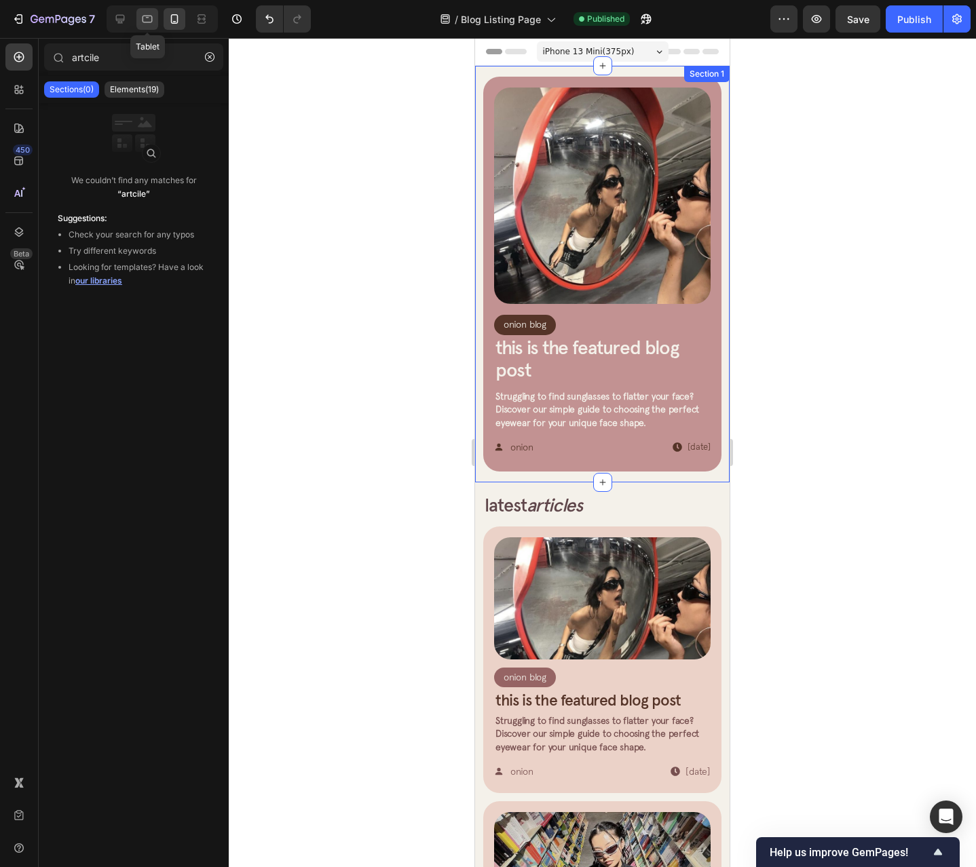
click at [141, 24] on icon at bounding box center [147, 19] width 14 height 14
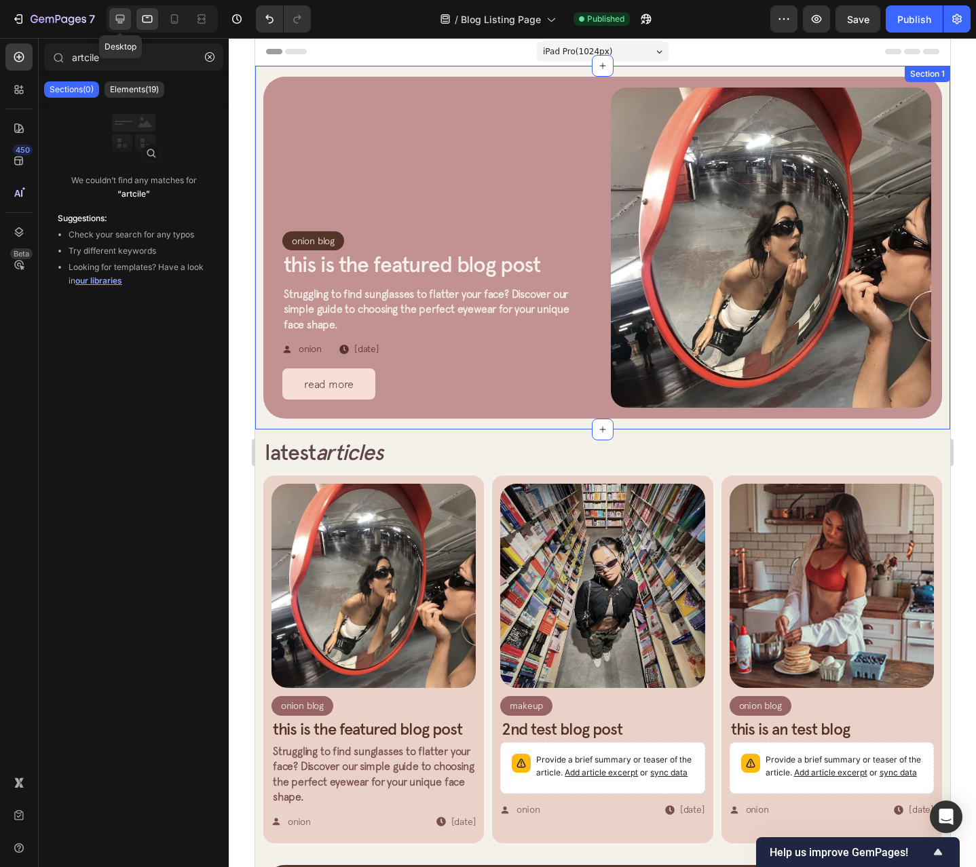
click at [121, 22] on icon at bounding box center [120, 19] width 9 height 9
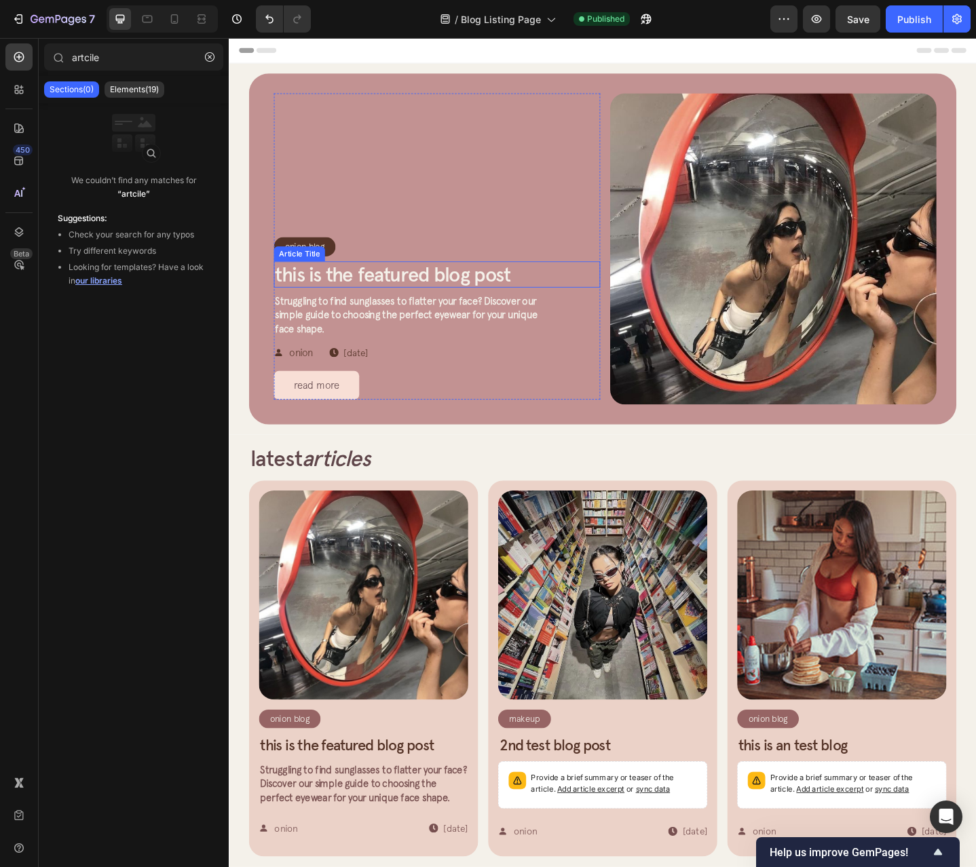
click at [312, 259] on div "Onion Blog" at bounding box center [310, 265] width 45 height 15
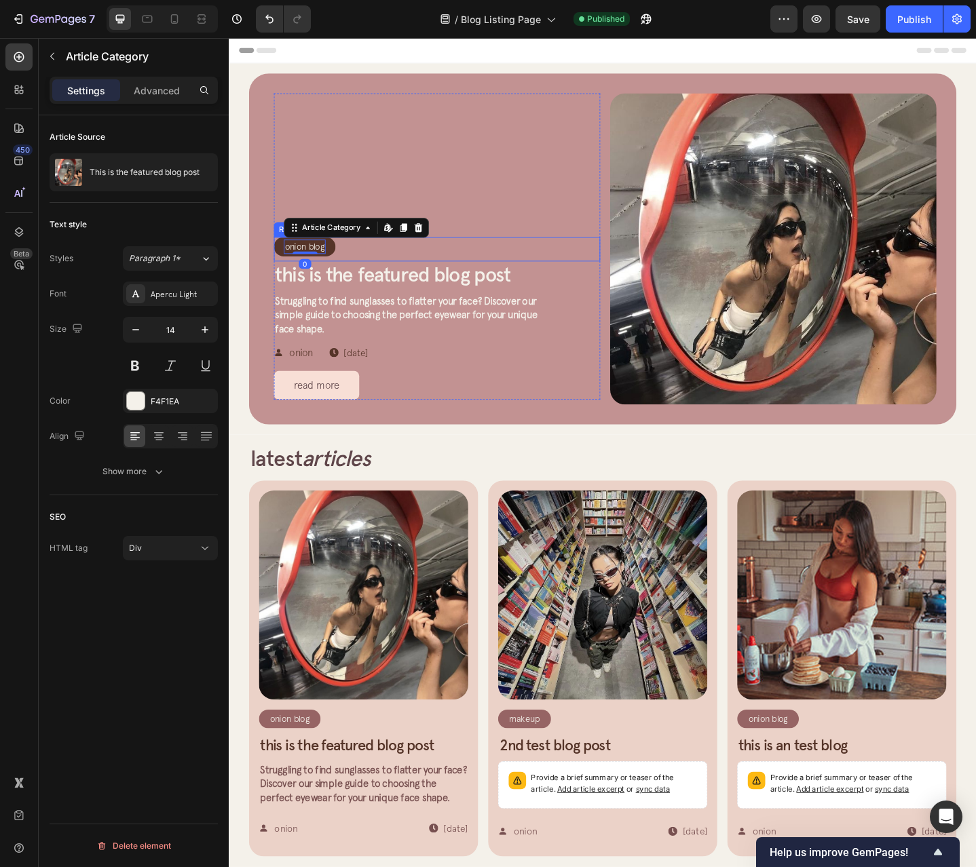
click at [344, 265] on div "Onion Blog Article Category Edit content in Shopify 0 Row" at bounding box center [311, 265] width 67 height 20
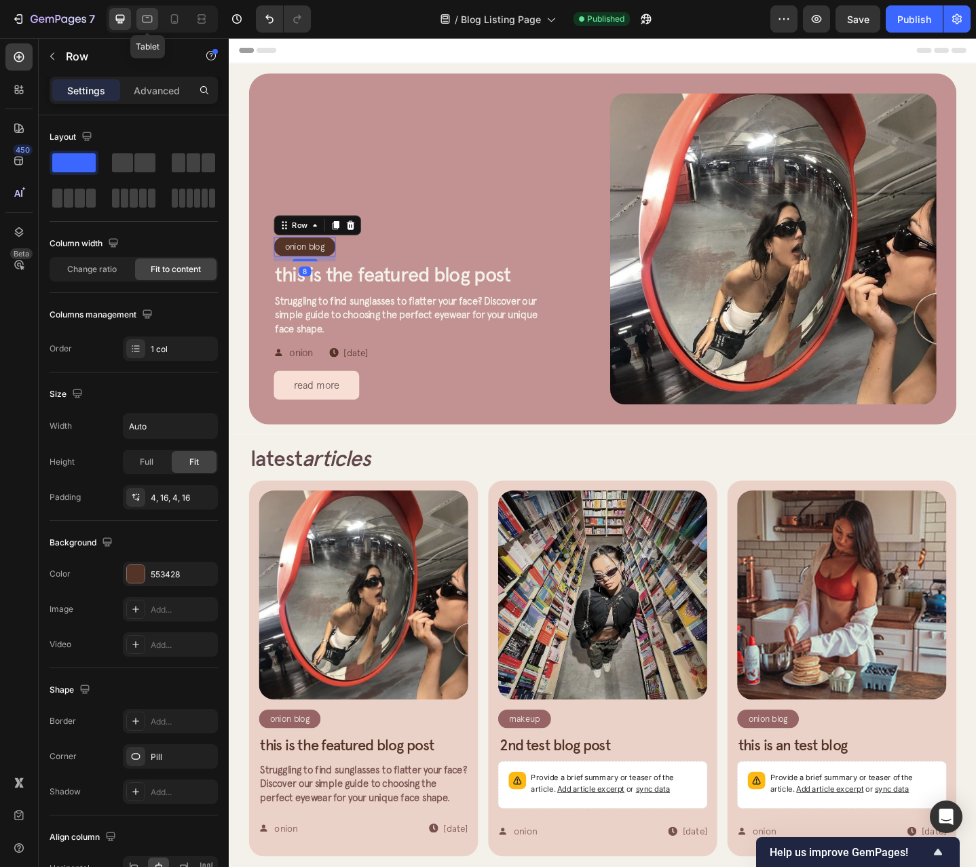
click at [155, 22] on div at bounding box center [147, 19] width 22 height 22
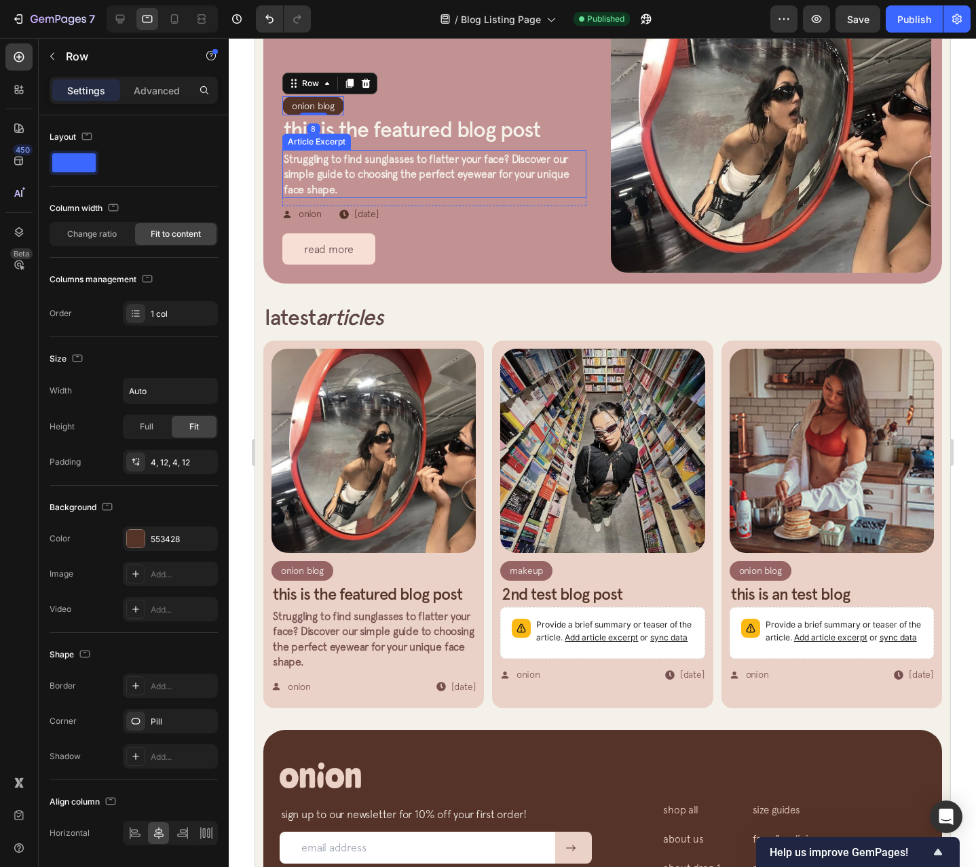
scroll to position [140, 0]
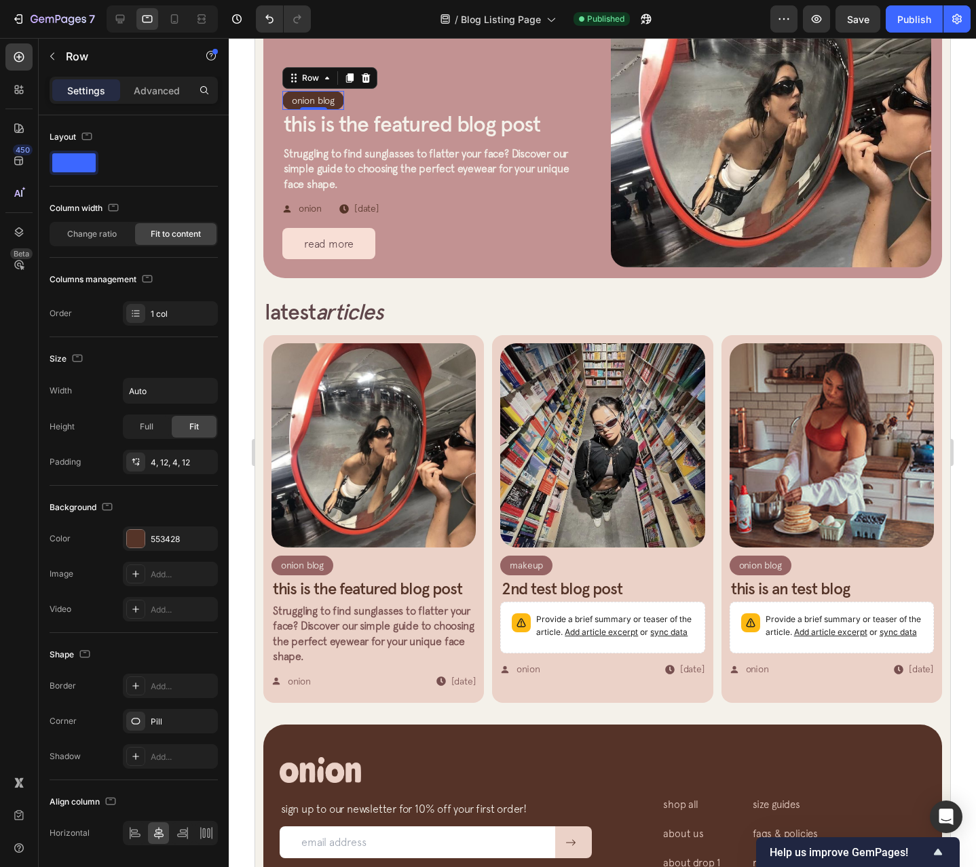
click at [344, 95] on div "Onion Blog Article Category Row 8 Row" at bounding box center [434, 101] width 304 height 20
click at [319, 100] on div "Onion Blog" at bounding box center [312, 101] width 45 height 14
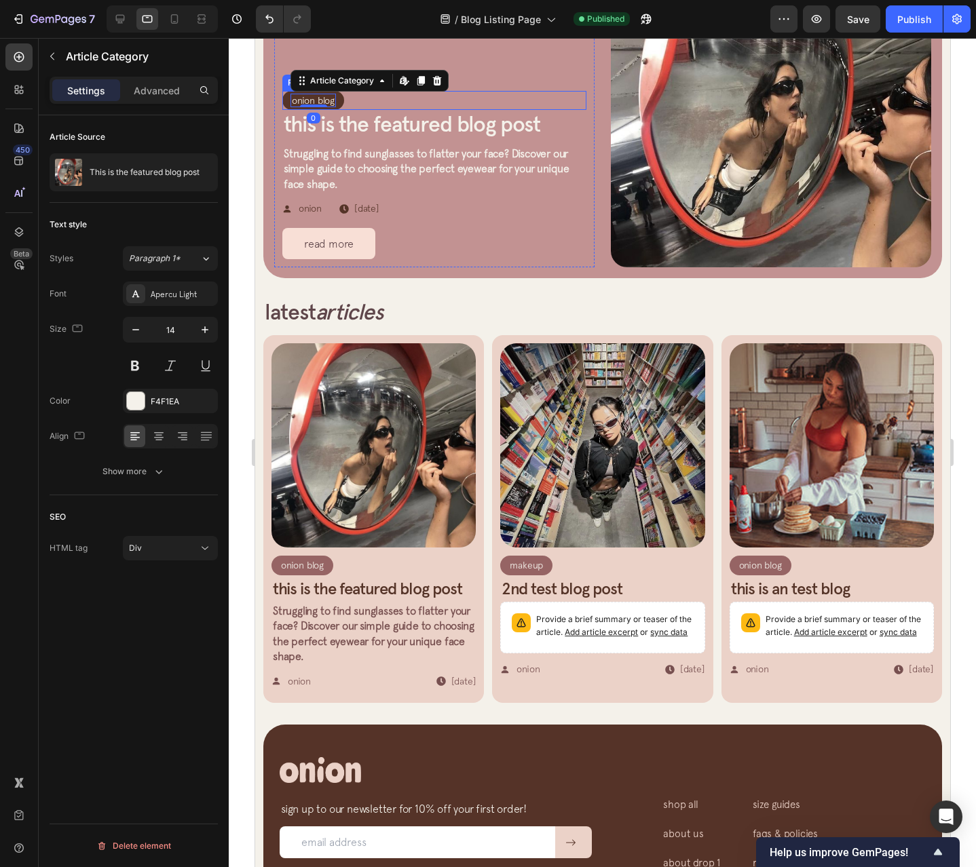
click at [354, 93] on div "Onion Blog Article Category Edit content in Shopify 0 Row Row" at bounding box center [434, 101] width 304 height 20
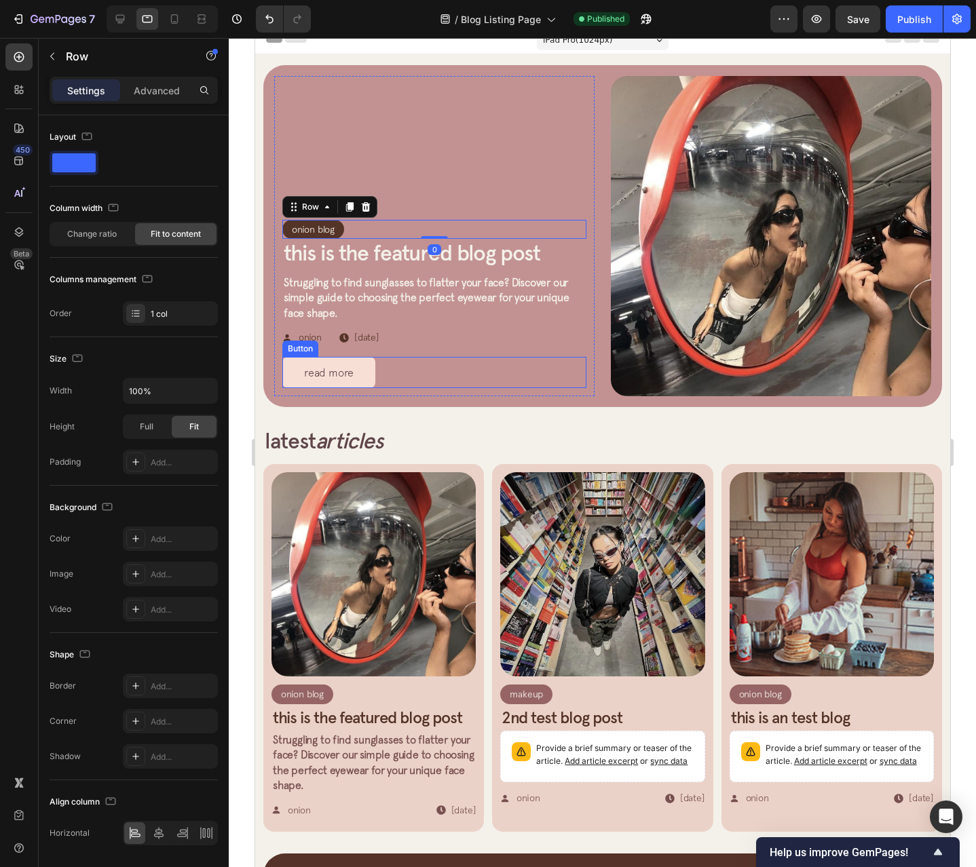
scroll to position [0, 0]
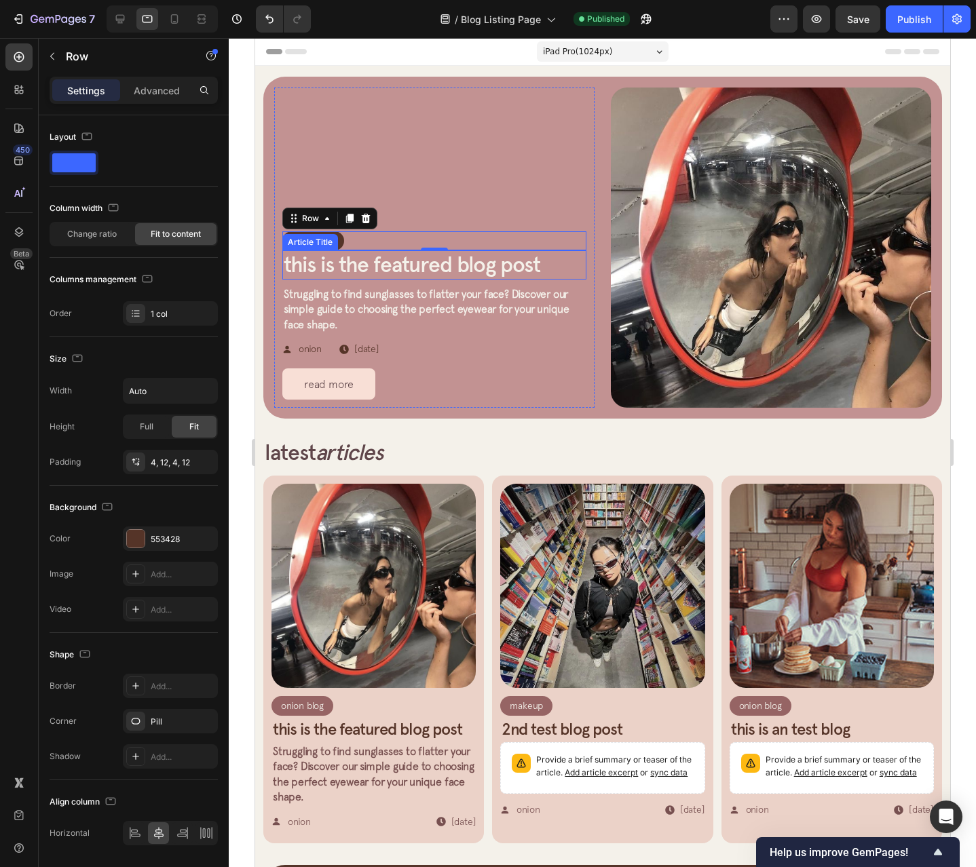
click at [340, 234] on div "Onion Blog Article Category Row" at bounding box center [313, 241] width 62 height 20
click at [170, 93] on p "Advanced" at bounding box center [157, 90] width 46 height 14
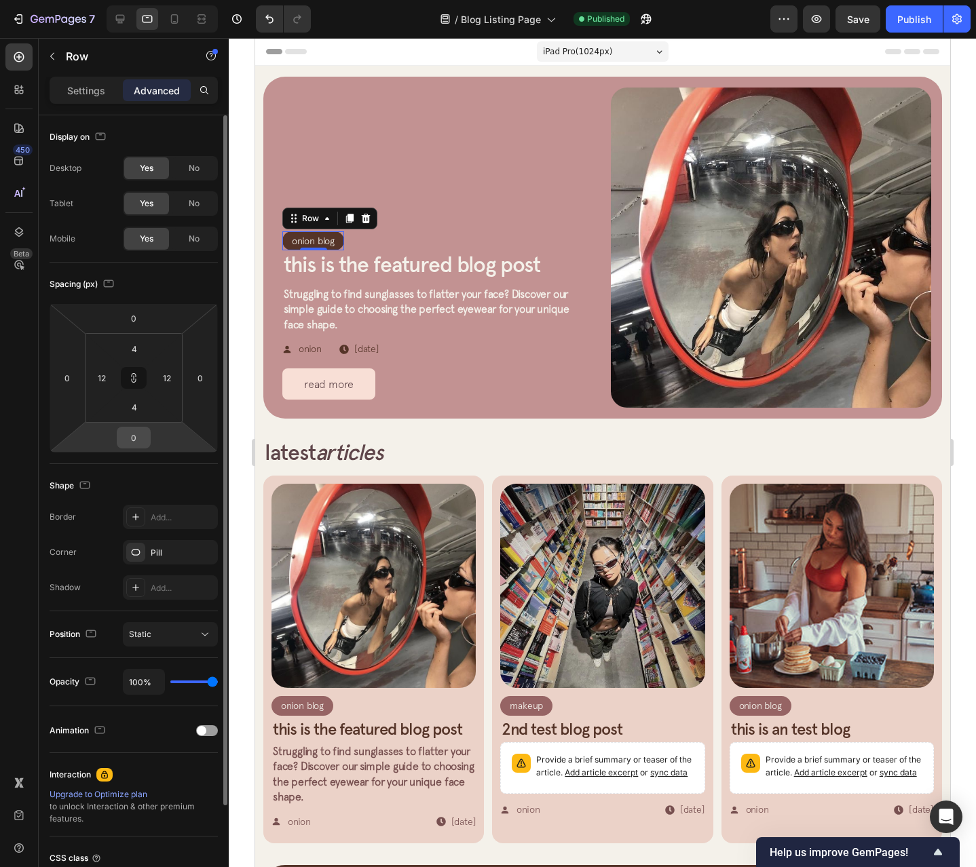
click at [132, 440] on input "0" at bounding box center [133, 438] width 27 height 20
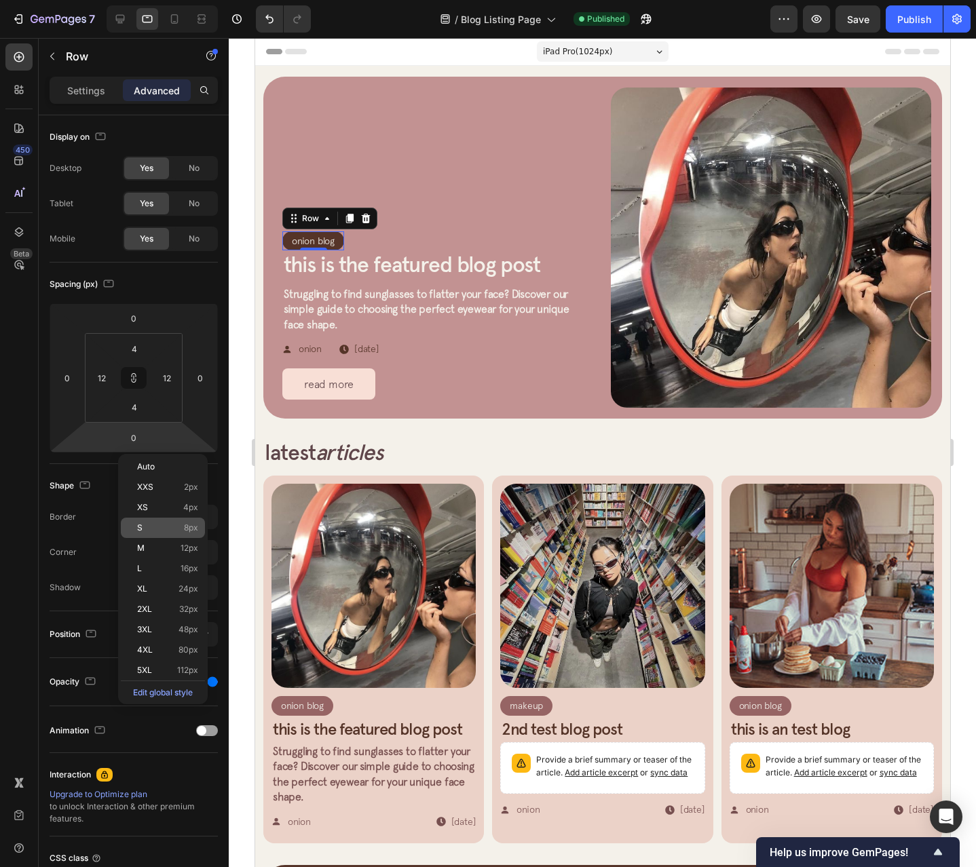
click at [168, 532] on p "S 8px" at bounding box center [167, 528] width 61 height 10
type input "8"
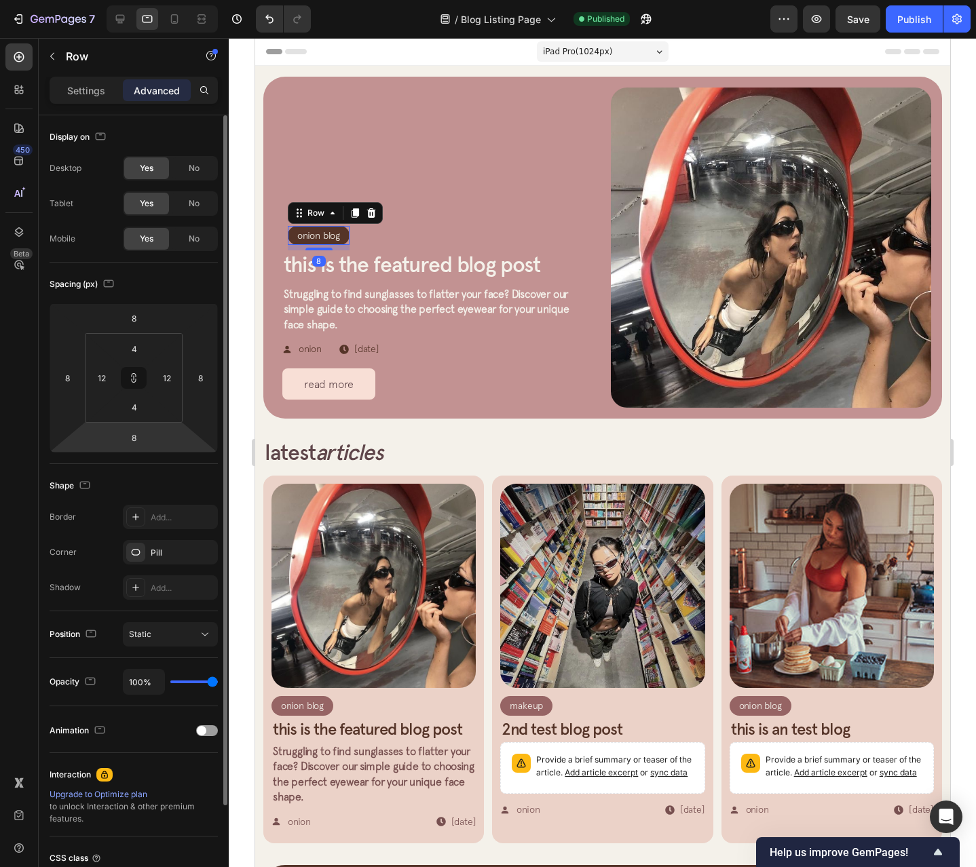
type input "0"
click at [134, 377] on icon at bounding box center [133, 378] width 11 height 11
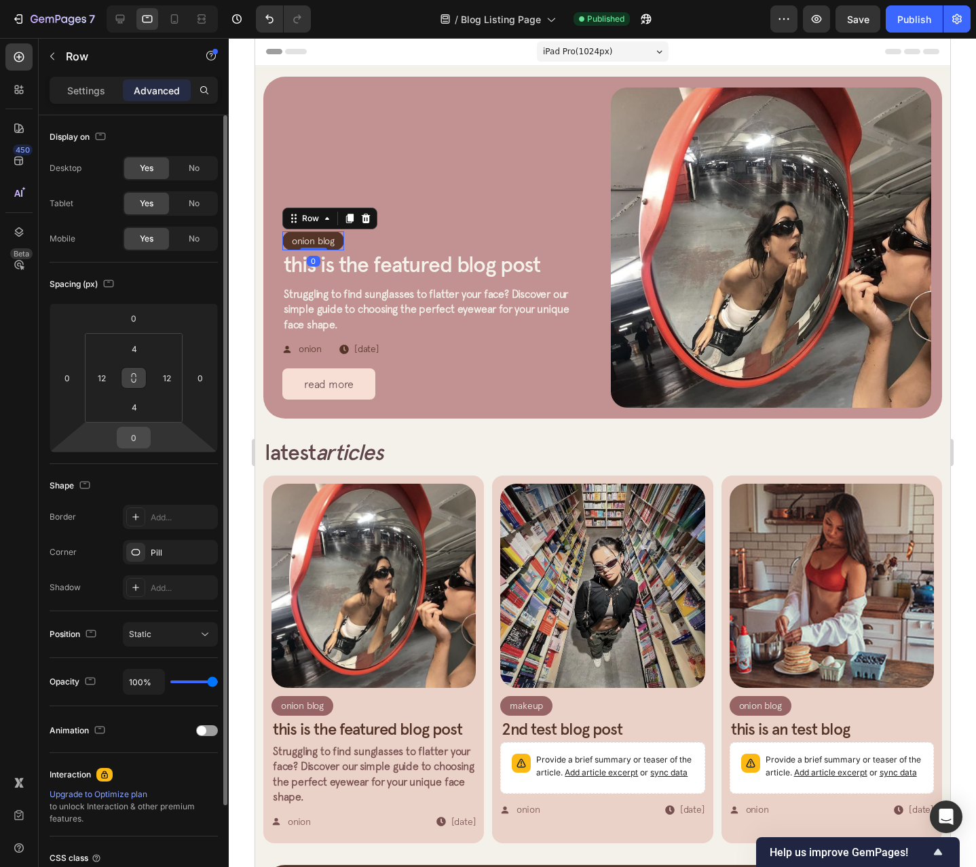
click at [142, 436] on input "0" at bounding box center [133, 438] width 27 height 20
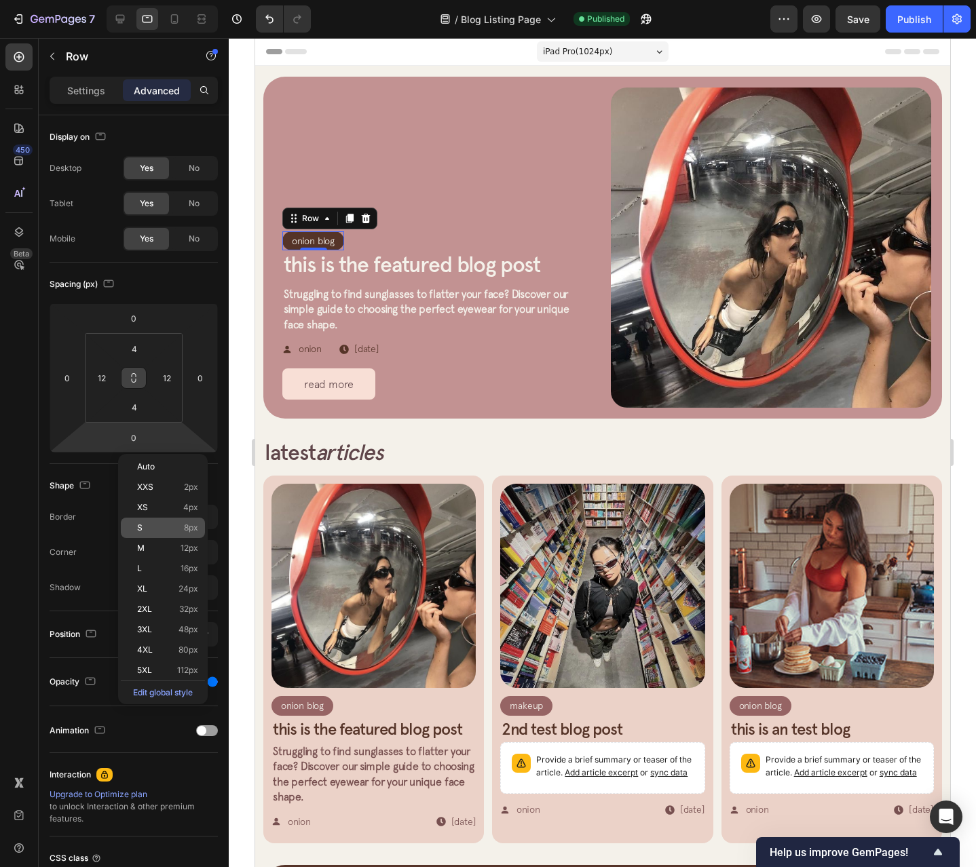
click at [191, 526] on span "8px" at bounding box center [191, 528] width 14 height 10
type input "8"
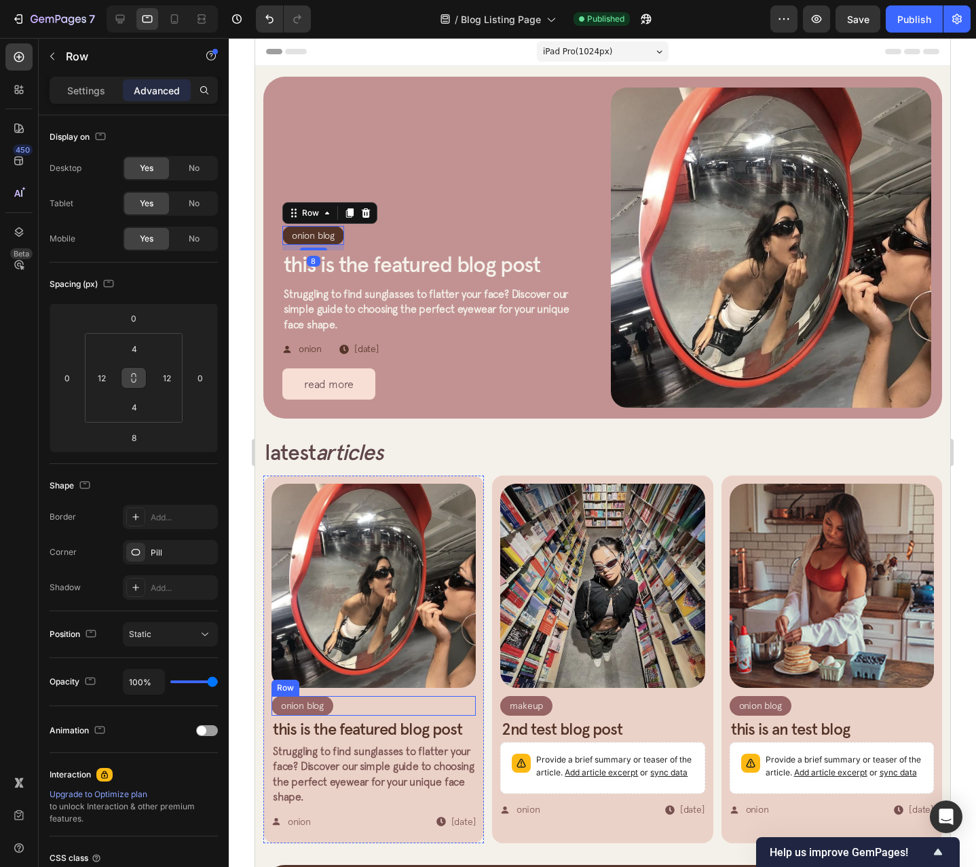
click at [332, 697] on div "Onion Blog Article Category Row" at bounding box center [302, 706] width 62 height 20
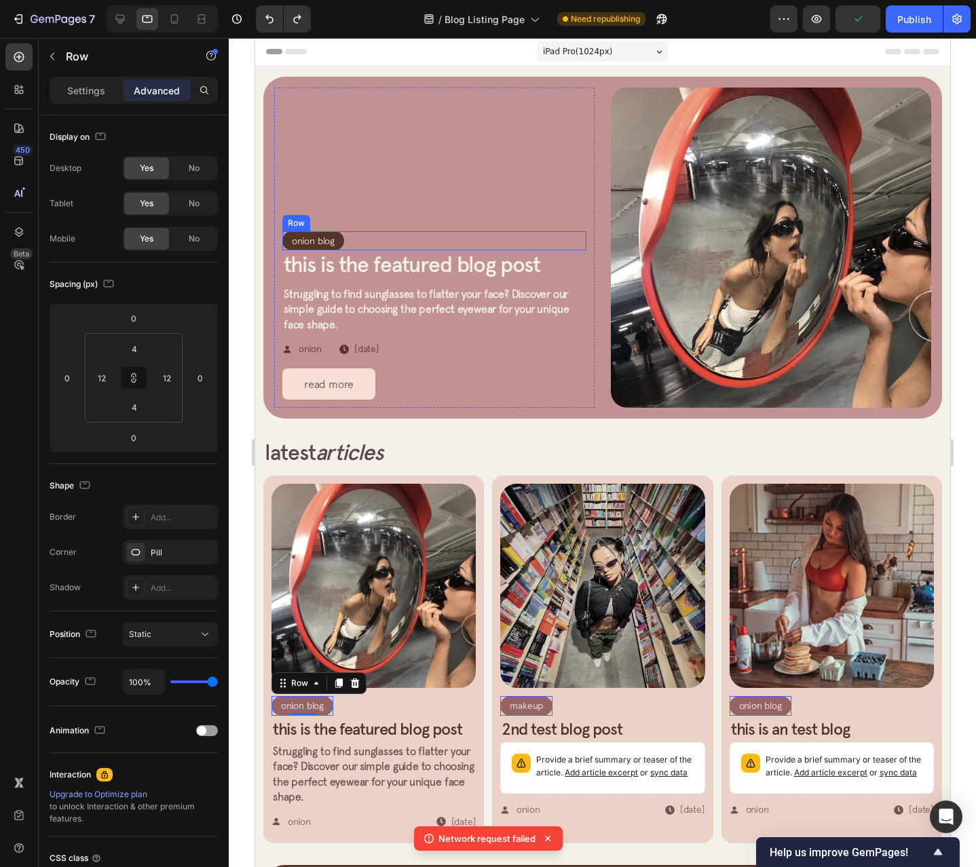
click at [398, 231] on div "Onion Blog Article Category Row Row" at bounding box center [434, 241] width 304 height 20
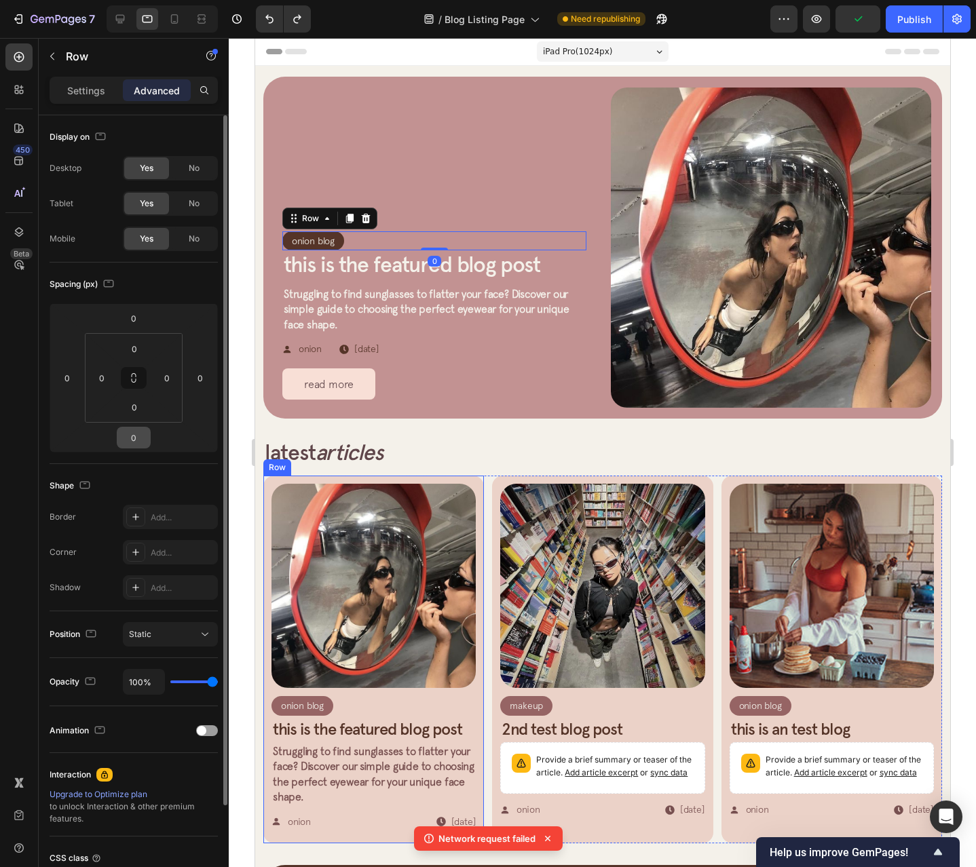
click at [128, 440] on input "0" at bounding box center [133, 438] width 27 height 20
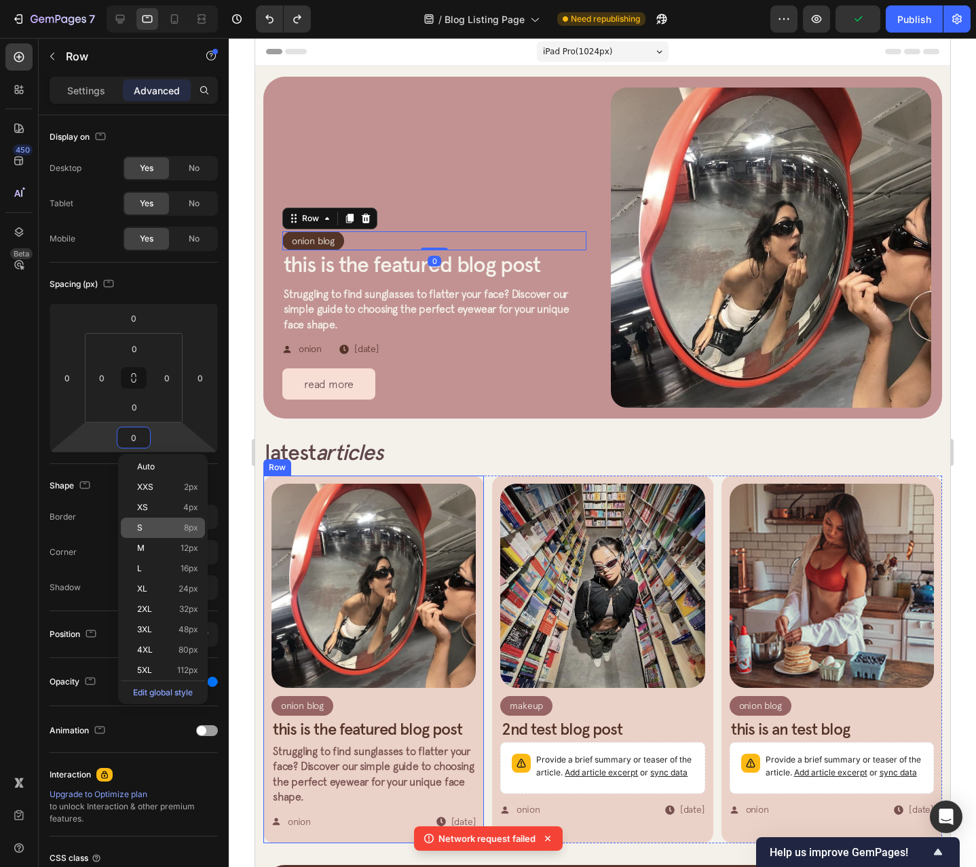
click at [151, 533] on div "S 8px" at bounding box center [163, 528] width 84 height 20
type input "8"
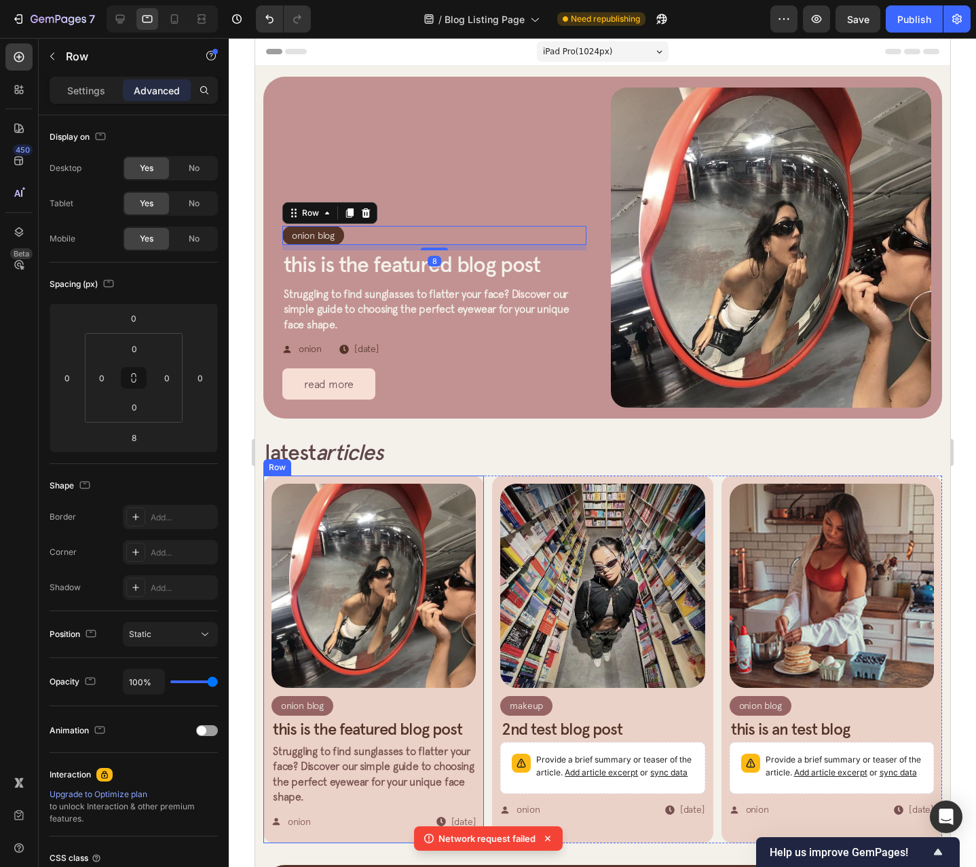
click at [419, 708] on div "Article Image Onion Blog Article Category Row Row This is the featured blog pos…" at bounding box center [373, 660] width 204 height 352
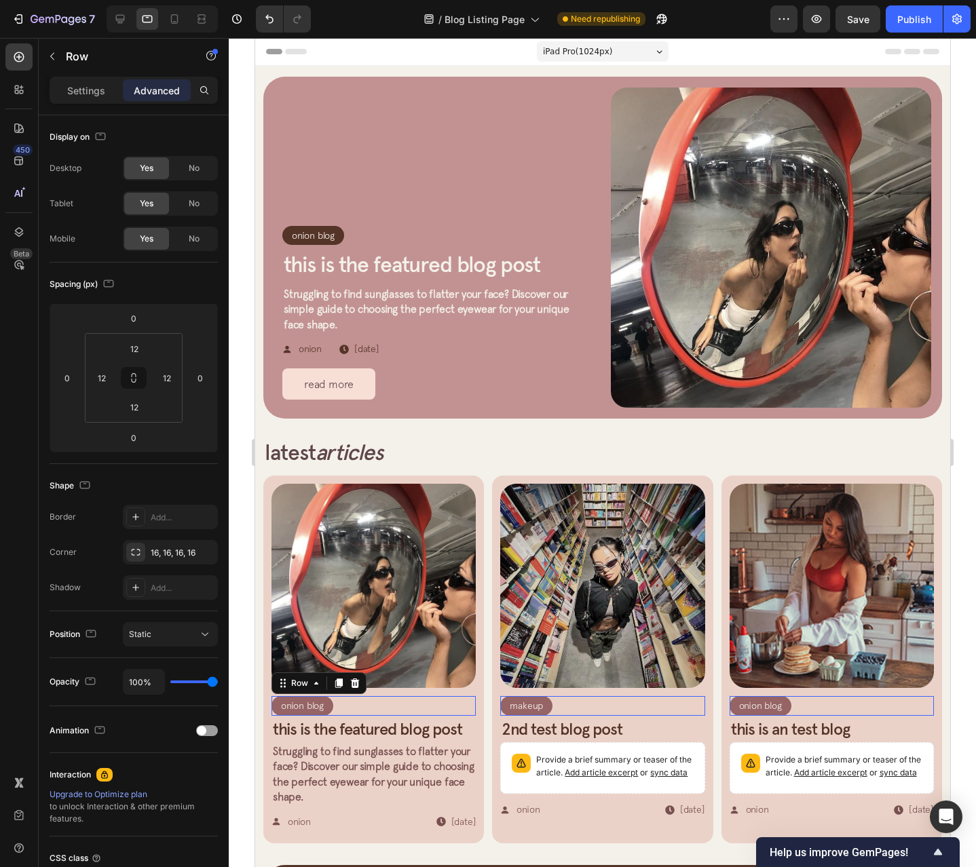
click at [427, 696] on div "Onion Blog Article Category Row Row 0" at bounding box center [373, 706] width 204 height 20
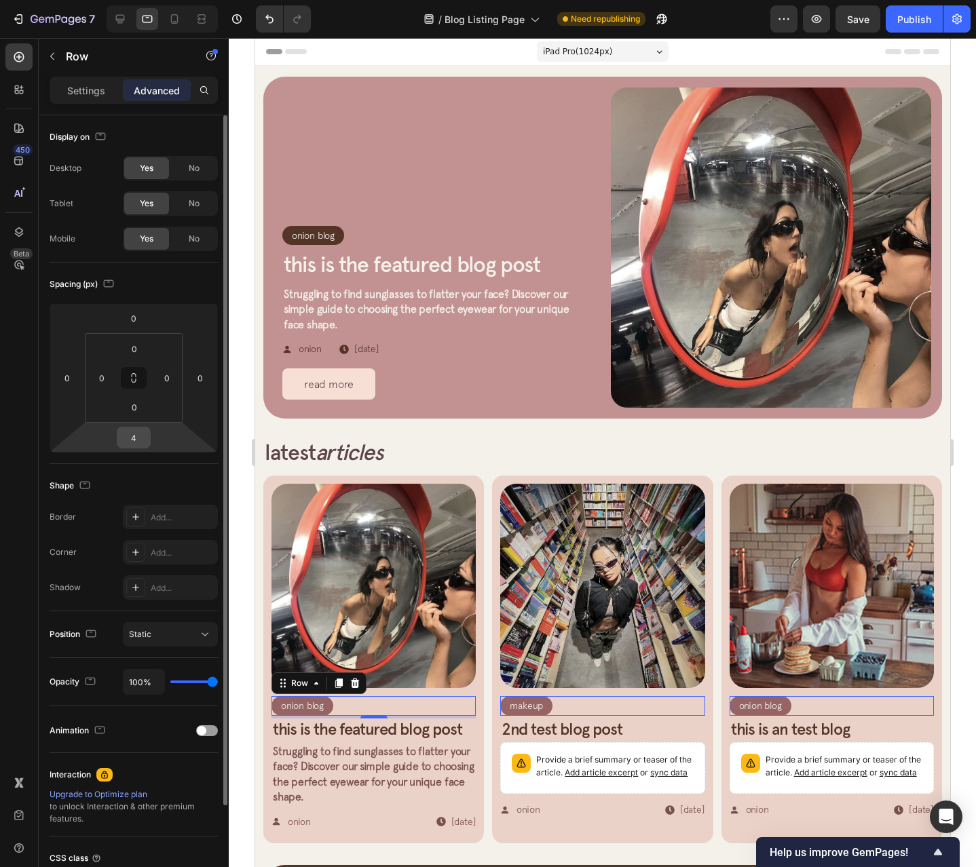
click at [144, 439] on input "4" at bounding box center [133, 438] width 27 height 20
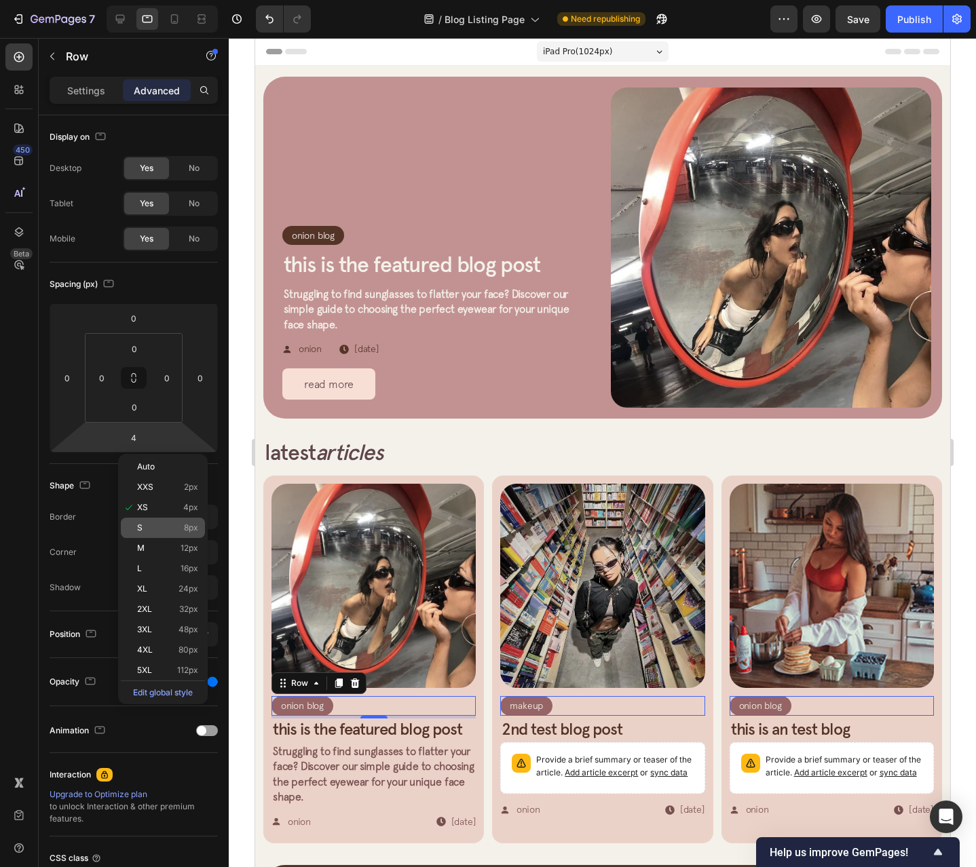
click at [176, 528] on p "S 8px" at bounding box center [167, 528] width 61 height 10
type input "8"
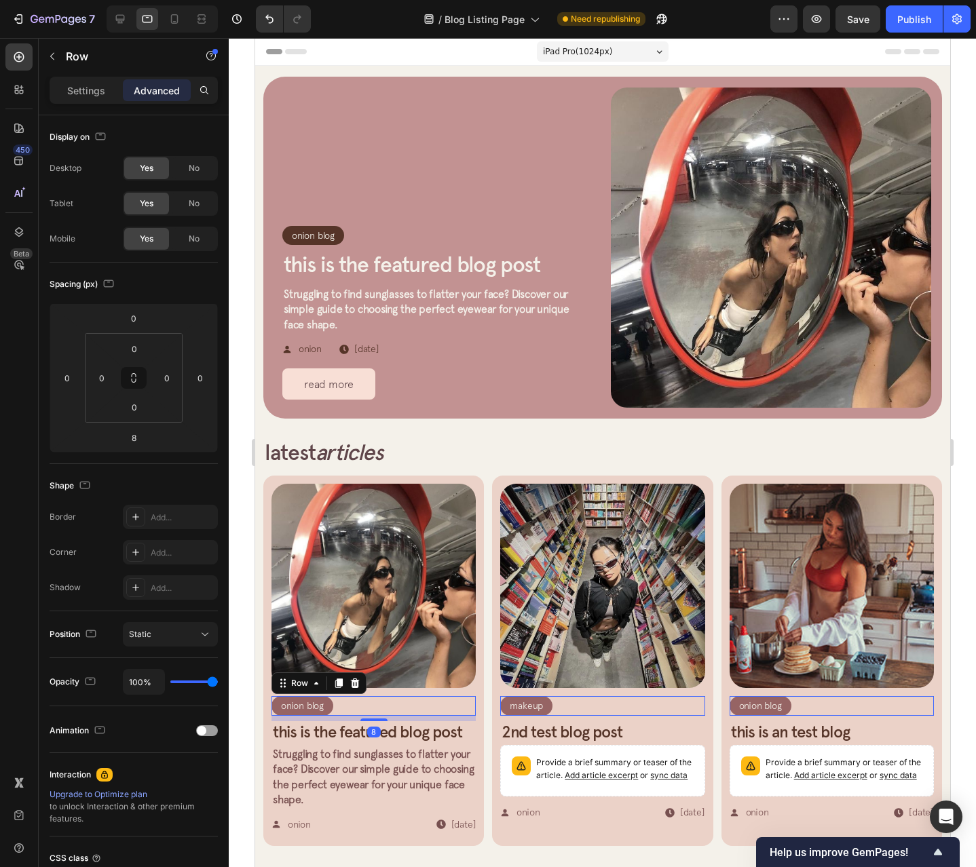
click at [846, 699] on div "Onion Blog Article Category Row Row 0" at bounding box center [831, 706] width 204 height 20
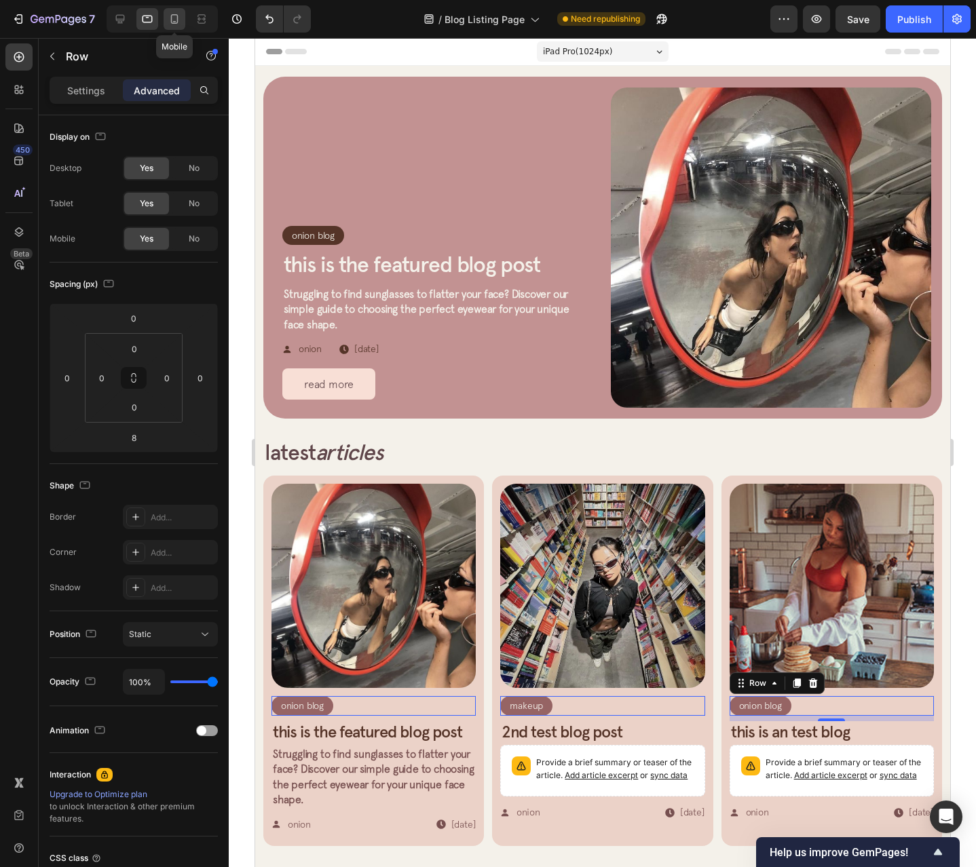
click at [182, 26] on div at bounding box center [175, 19] width 22 height 22
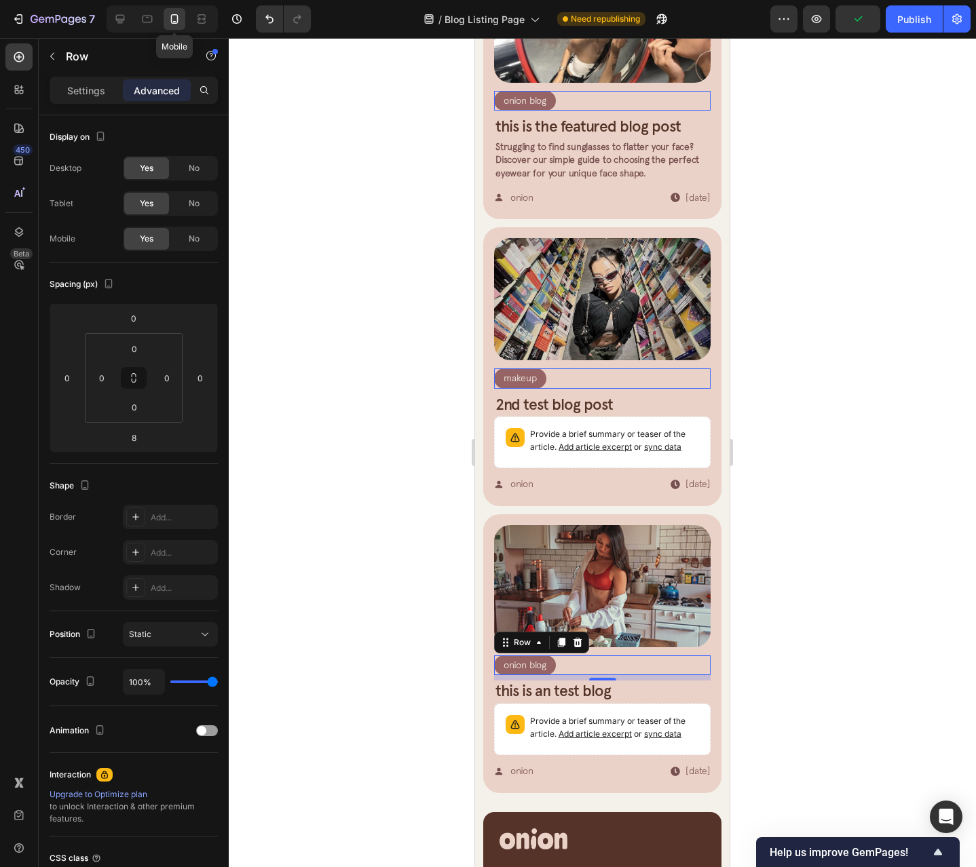
scroll to position [578, 0]
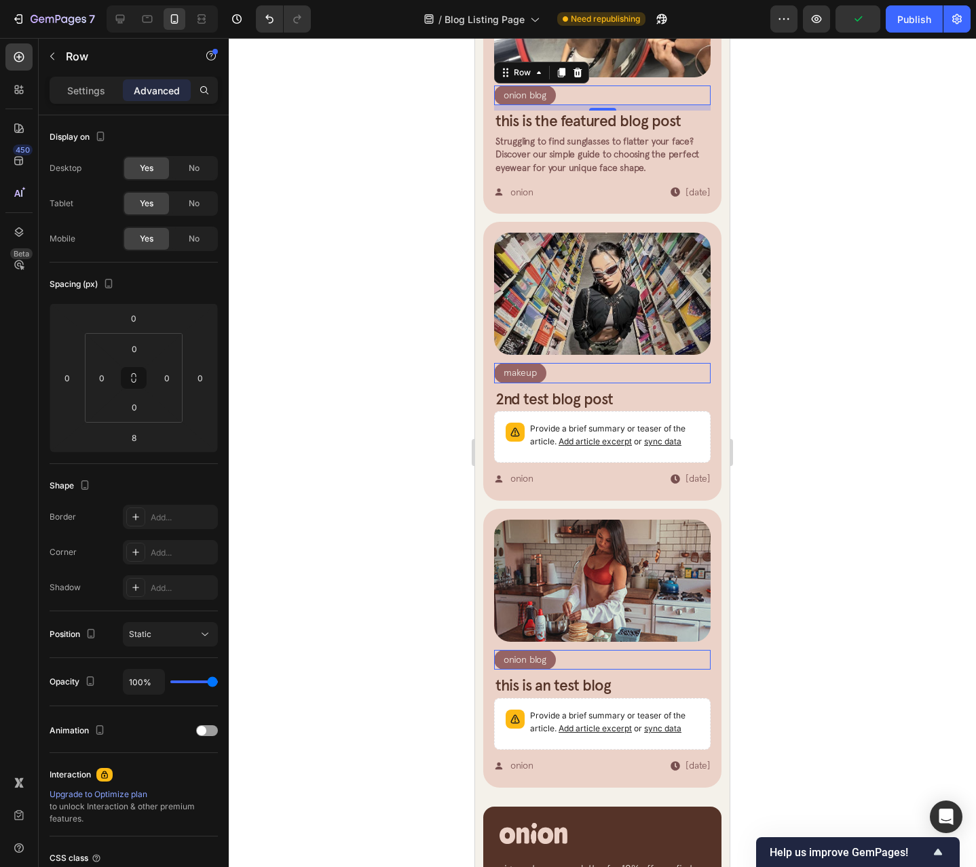
click at [575, 88] on div "Onion Blog Article Category Row Row 8" at bounding box center [602, 96] width 216 height 20
click at [610, 371] on div "Makeup Article Category Row Row 0" at bounding box center [602, 373] width 216 height 20
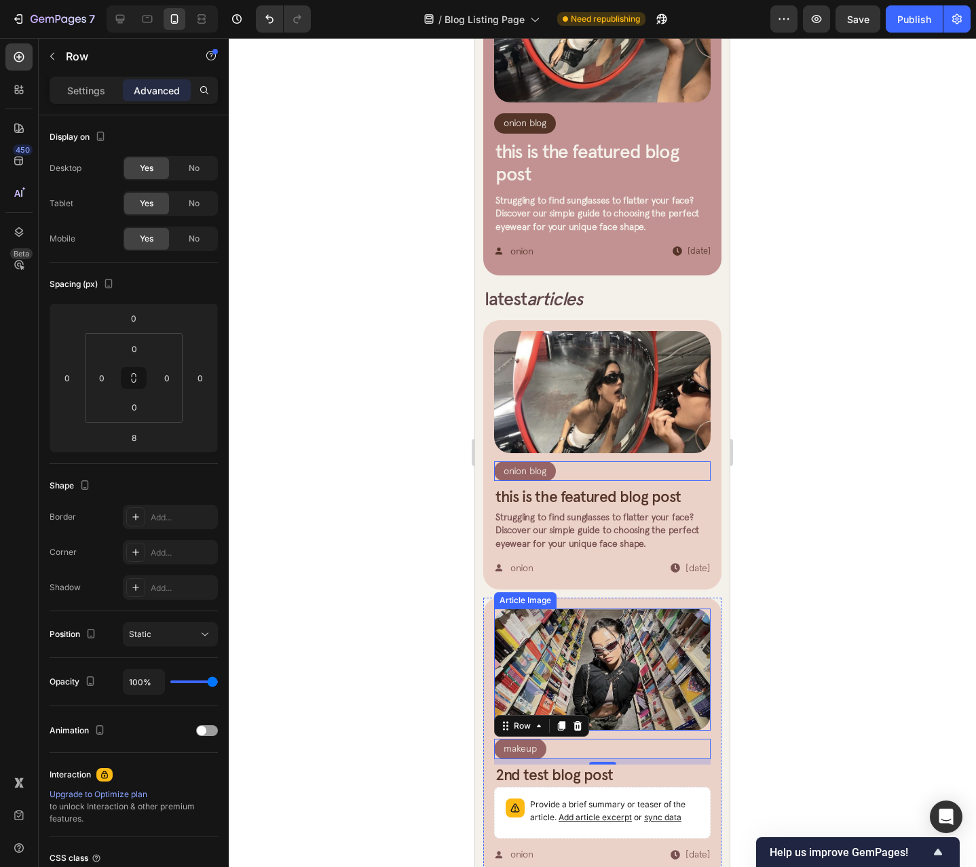
scroll to position [0, 0]
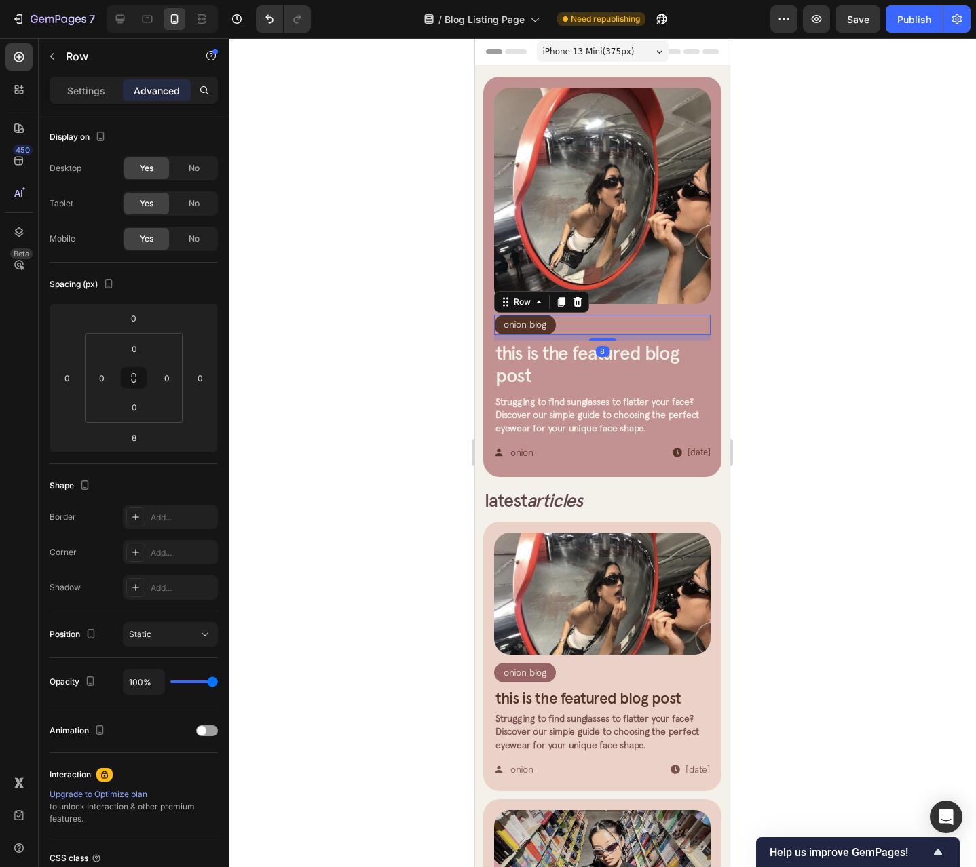
click at [593, 315] on div "Onion Blog Article Category Row Row 8" at bounding box center [602, 325] width 216 height 20
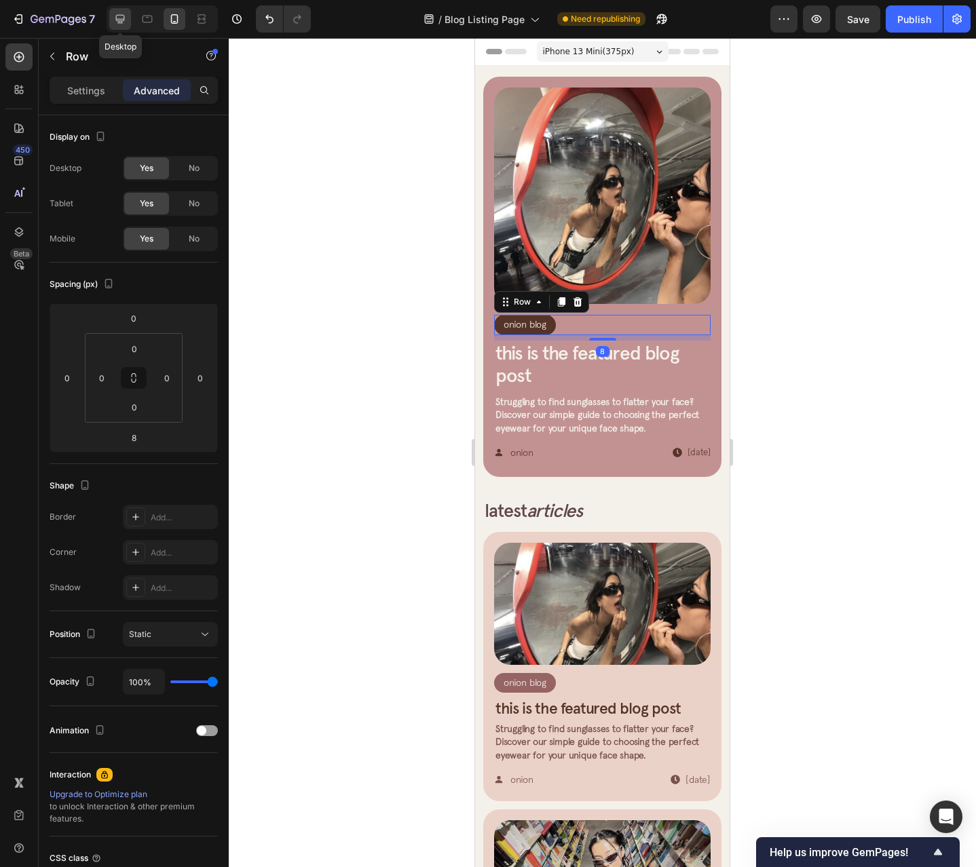
click at [121, 22] on icon at bounding box center [120, 19] width 9 height 9
type input "0"
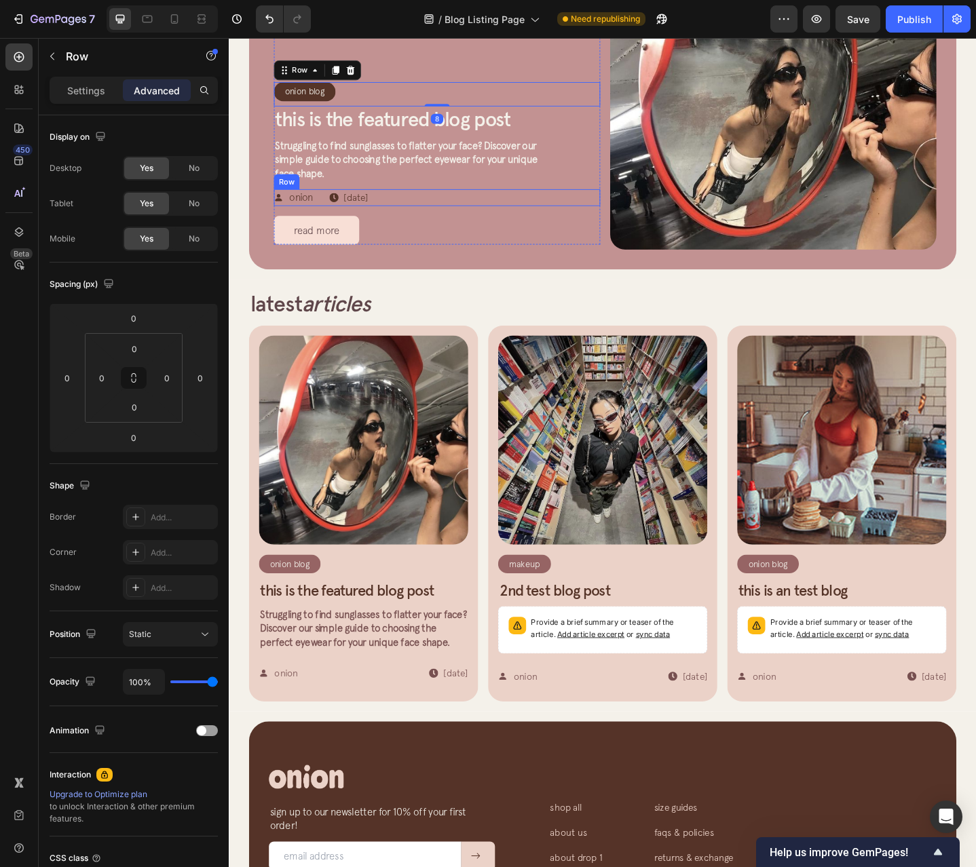
scroll to position [170, 0]
click at [428, 81] on div "Onion Blog Article Category Row Row 8 This is the featured blog post Article Ti…" at bounding box center [456, 96] width 356 height 334
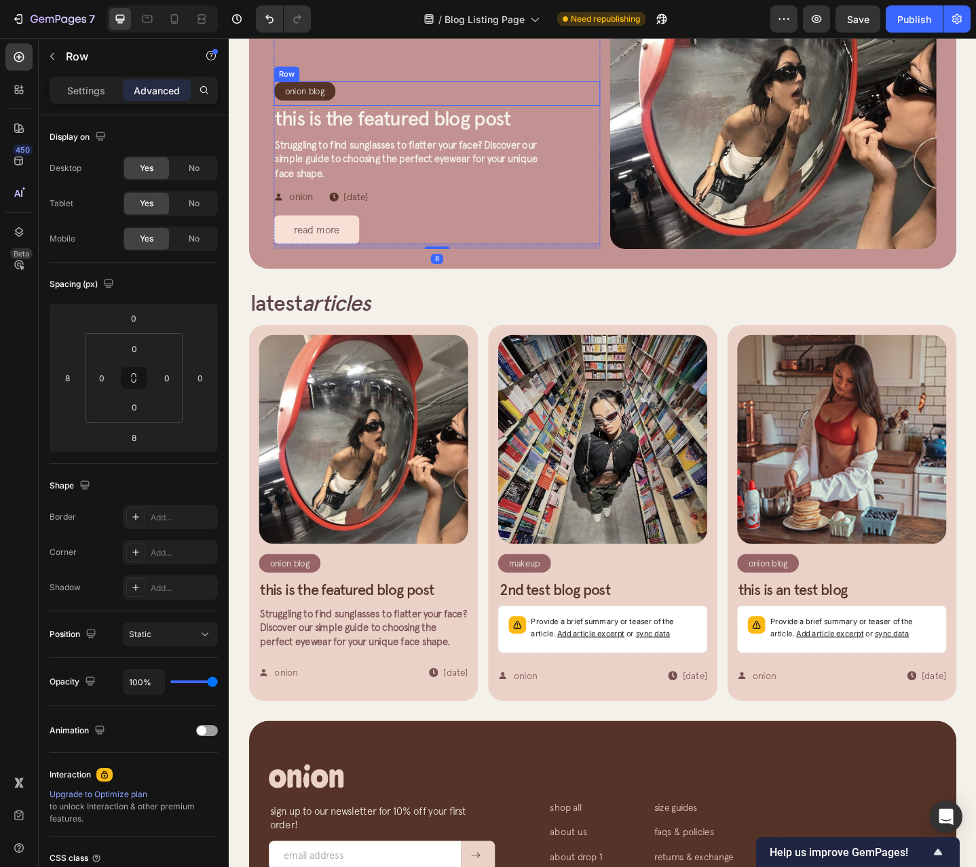
click at [341, 96] on div "Onion Blog Article Category Row" at bounding box center [311, 96] width 67 height 20
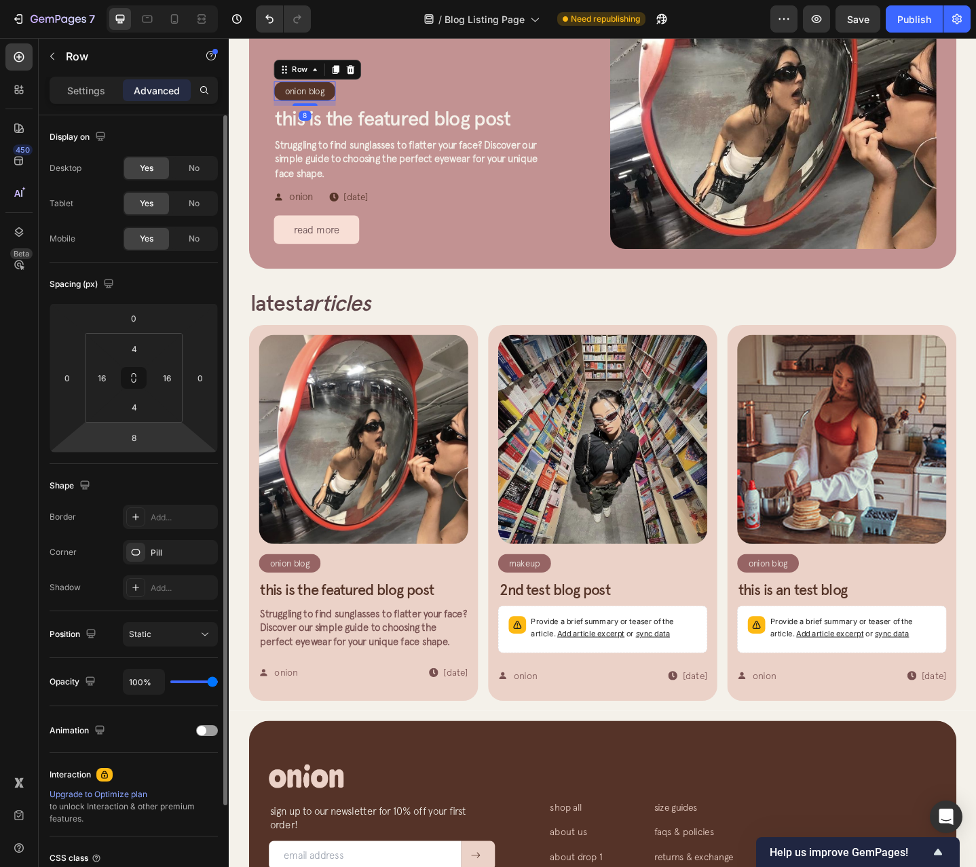
click at [151, 0] on html "7 Version history / Blog Listing Page Need republishing Preview Save Publish 45…" at bounding box center [488, 0] width 976 height 0
click at [140, 434] on input "8" at bounding box center [133, 438] width 27 height 20
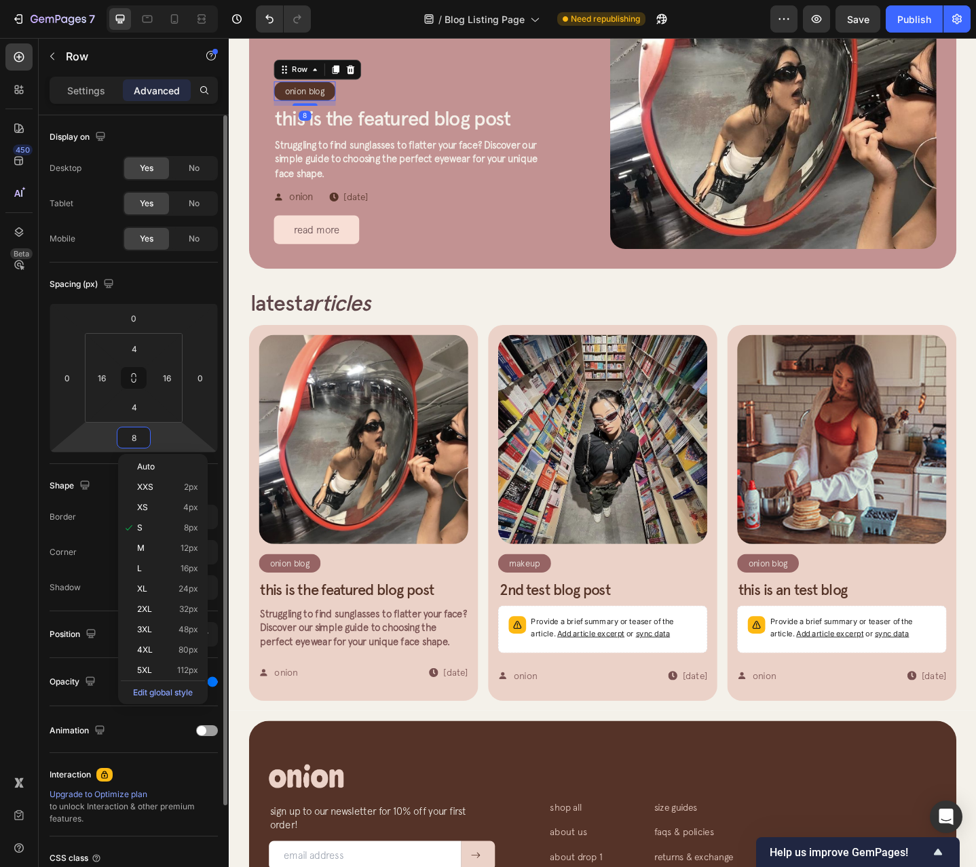
click at [140, 436] on input "8" at bounding box center [133, 438] width 27 height 20
type input "0"
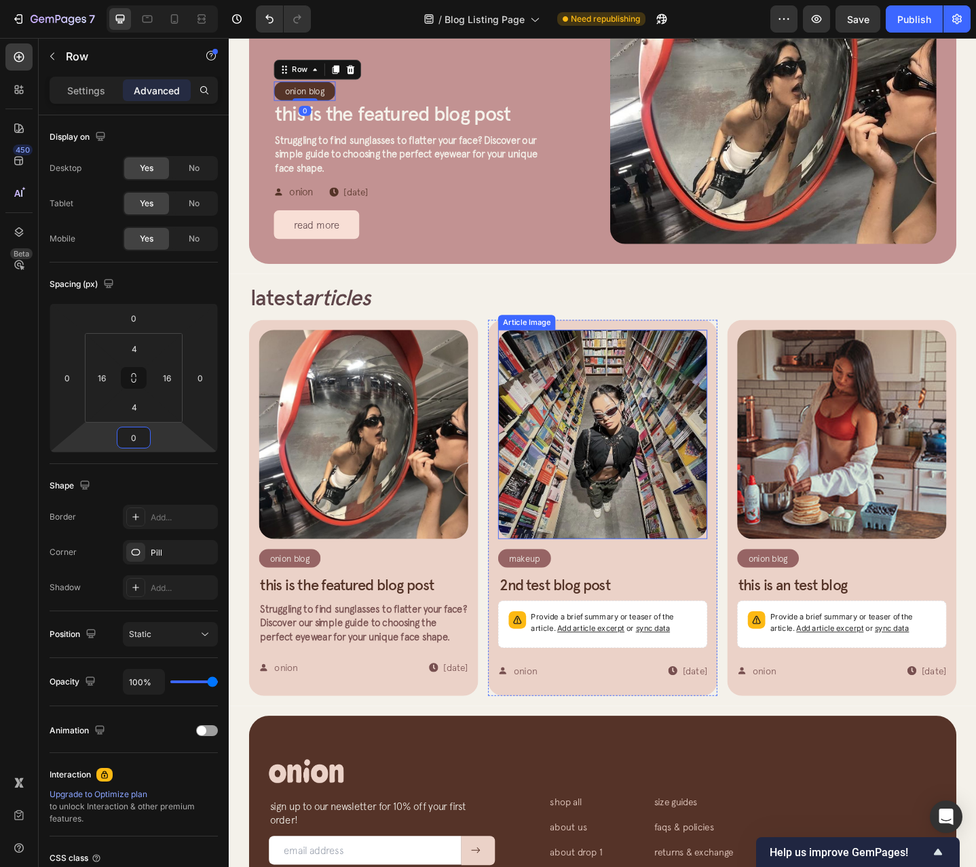
click at [560, 204] on div "Icon onion Text Block Row Icon Sep 25, 2025 Article Date Row Row" at bounding box center [456, 206] width 356 height 18
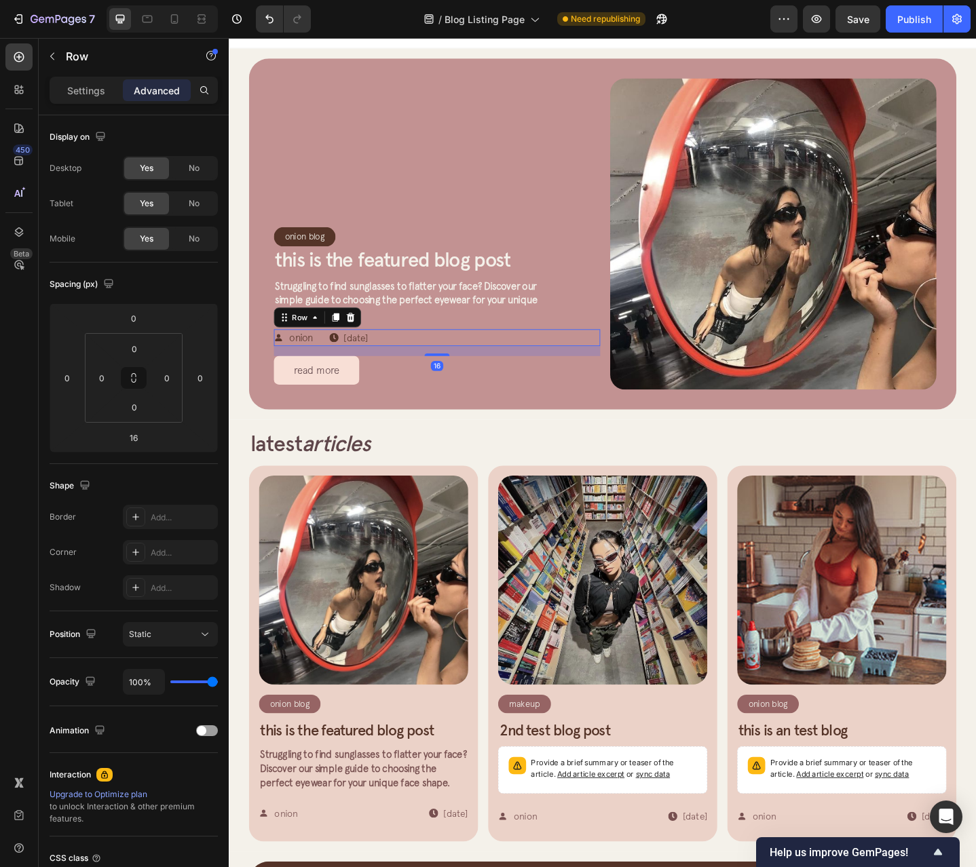
scroll to position [0, 0]
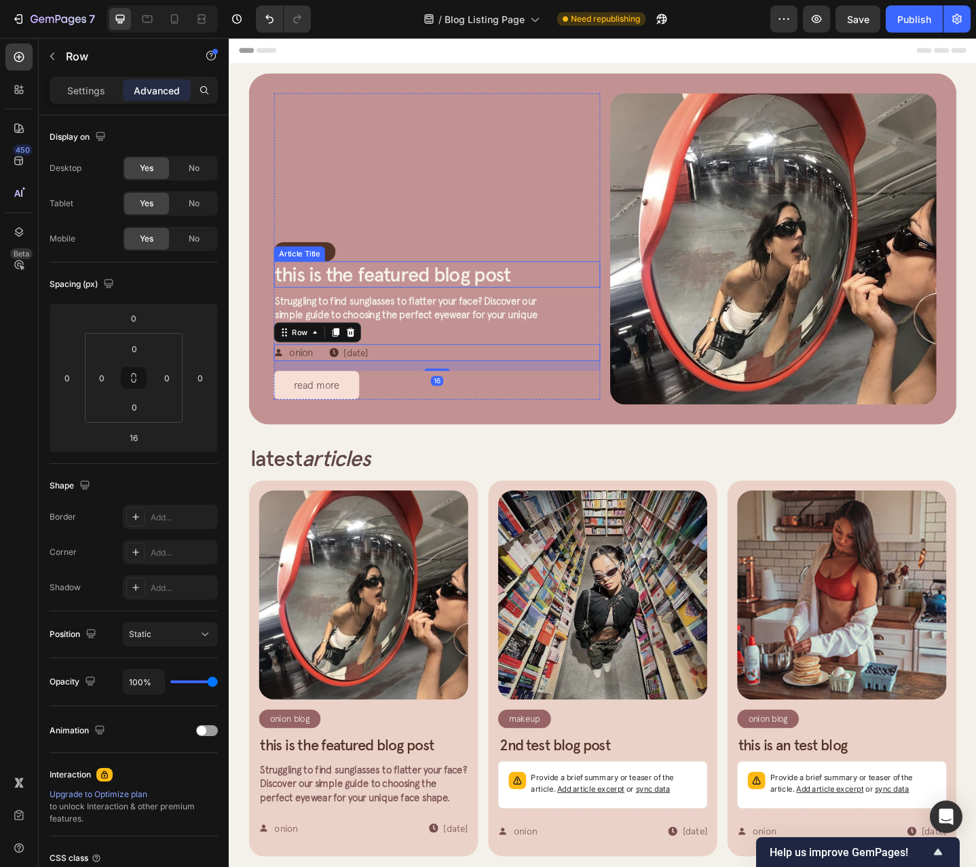
click at [464, 264] on div "Onion Blog Article Category Row Row" at bounding box center [456, 271] width 356 height 20
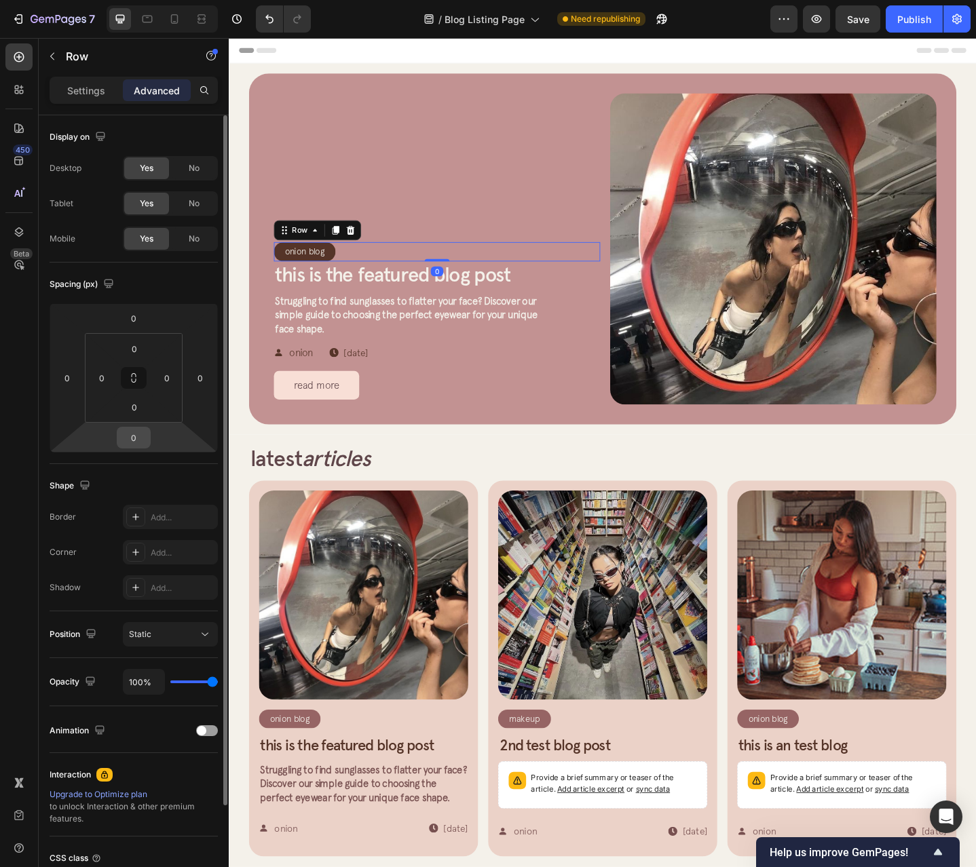
click at [144, 442] on input "0" at bounding box center [133, 438] width 27 height 20
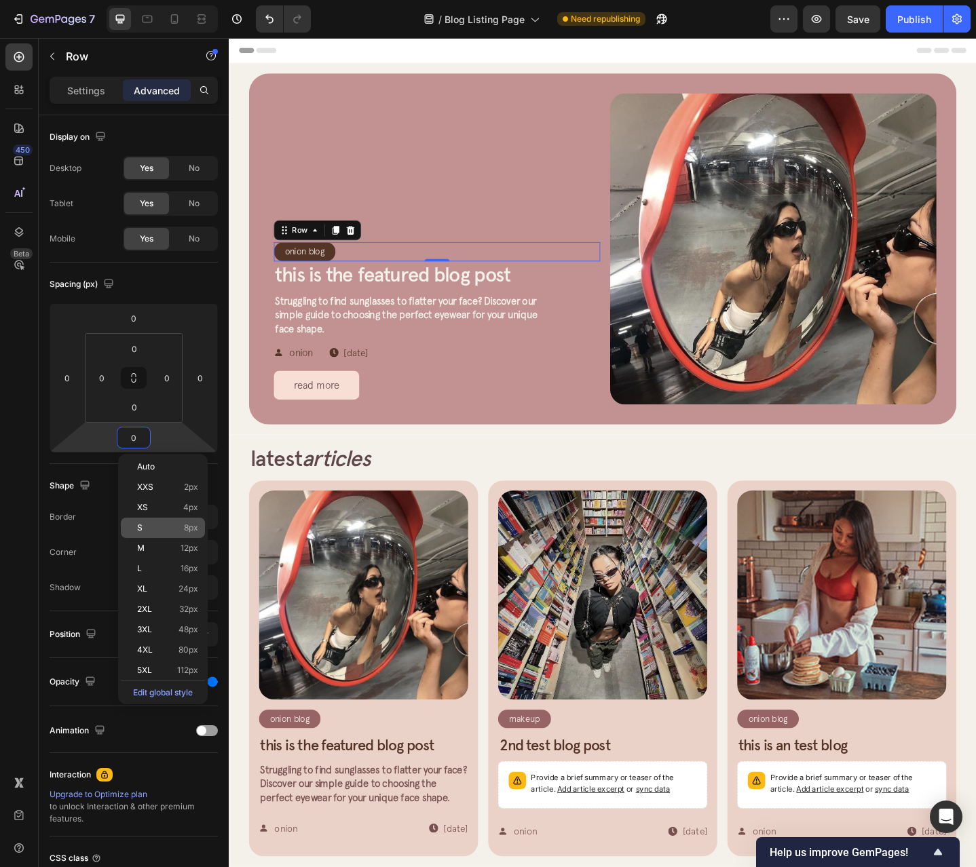
click at [191, 525] on span "8px" at bounding box center [191, 528] width 14 height 10
type input "8"
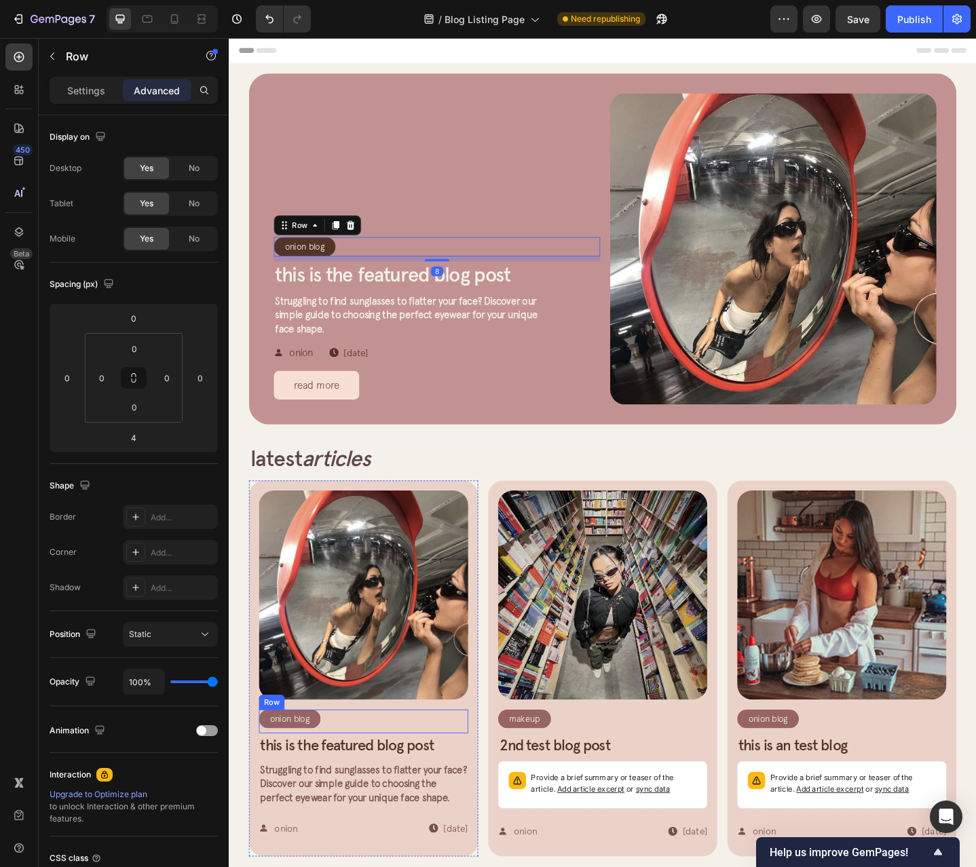
click at [387, 774] on div "Onion Blog Article Category Row Row" at bounding box center [375, 783] width 228 height 26
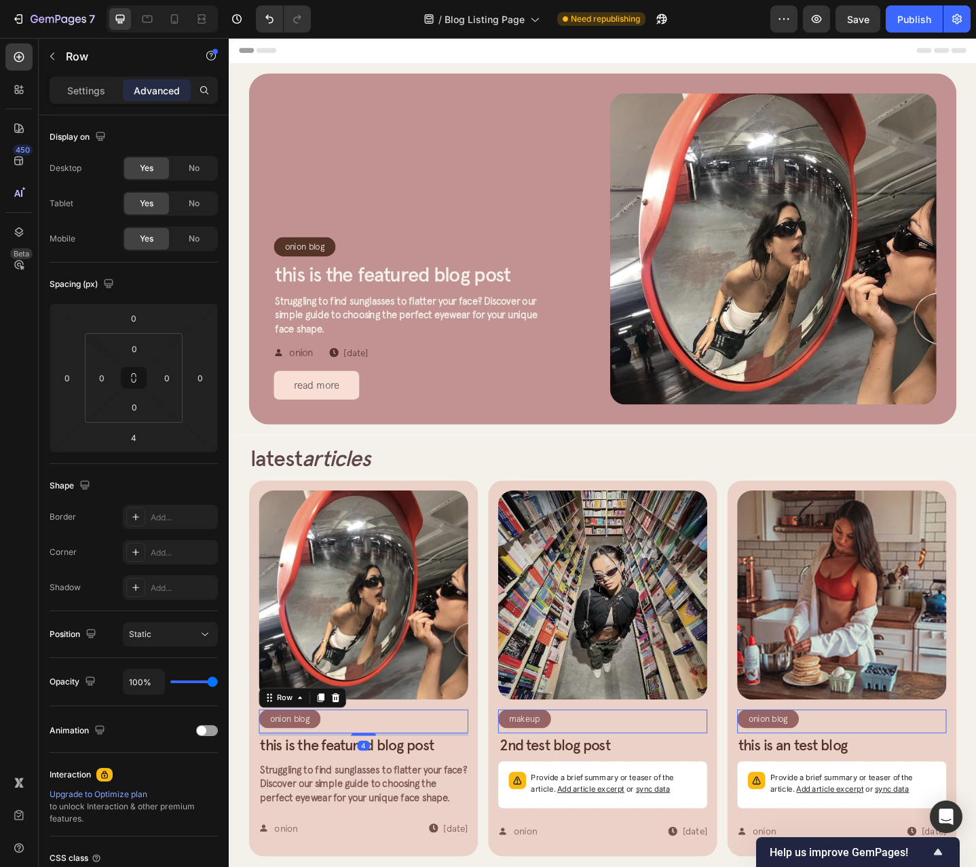
click at [338, 774] on div "Onion Blog Article Category Row Row 4" at bounding box center [375, 783] width 228 height 26
click at [324, 776] on div "Onion Blog Article Category Row" at bounding box center [294, 780] width 67 height 20
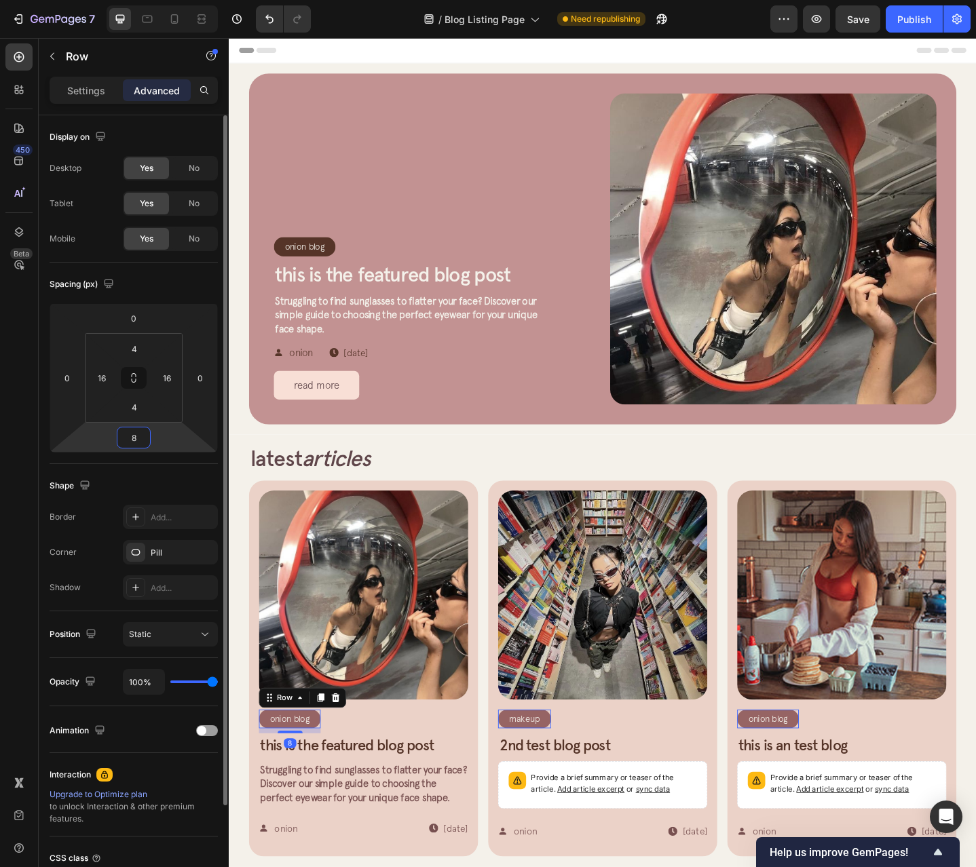
click at [145, 442] on input "8" at bounding box center [133, 438] width 27 height 20
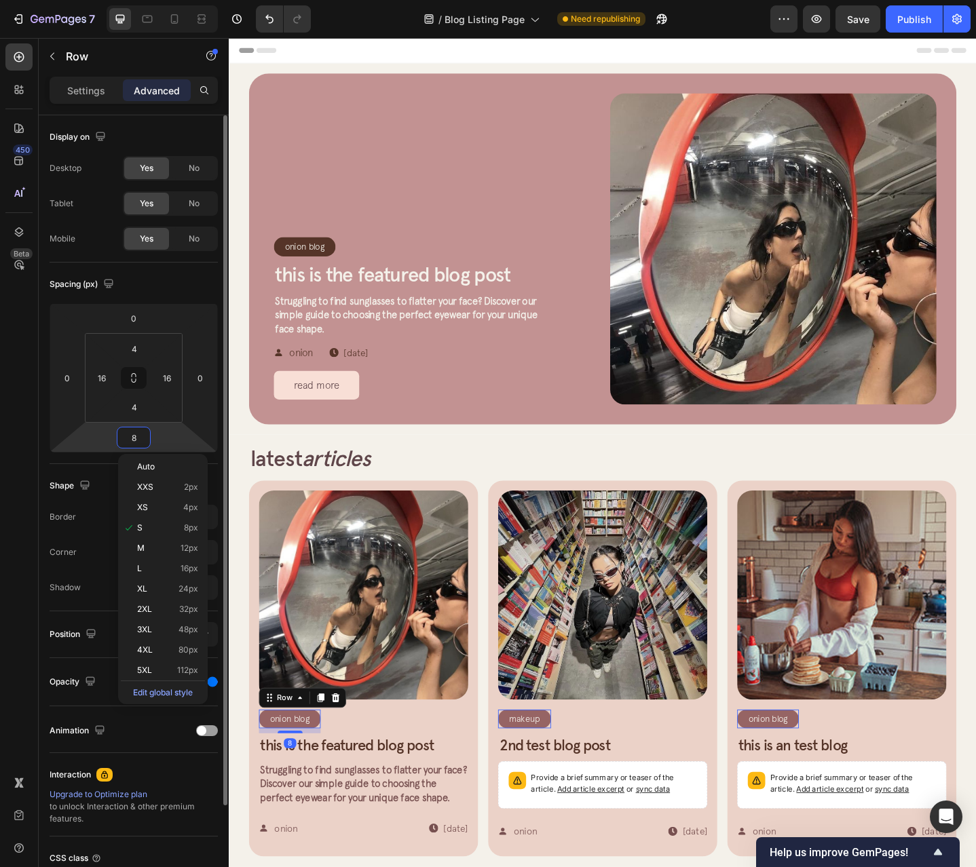
type input "0"
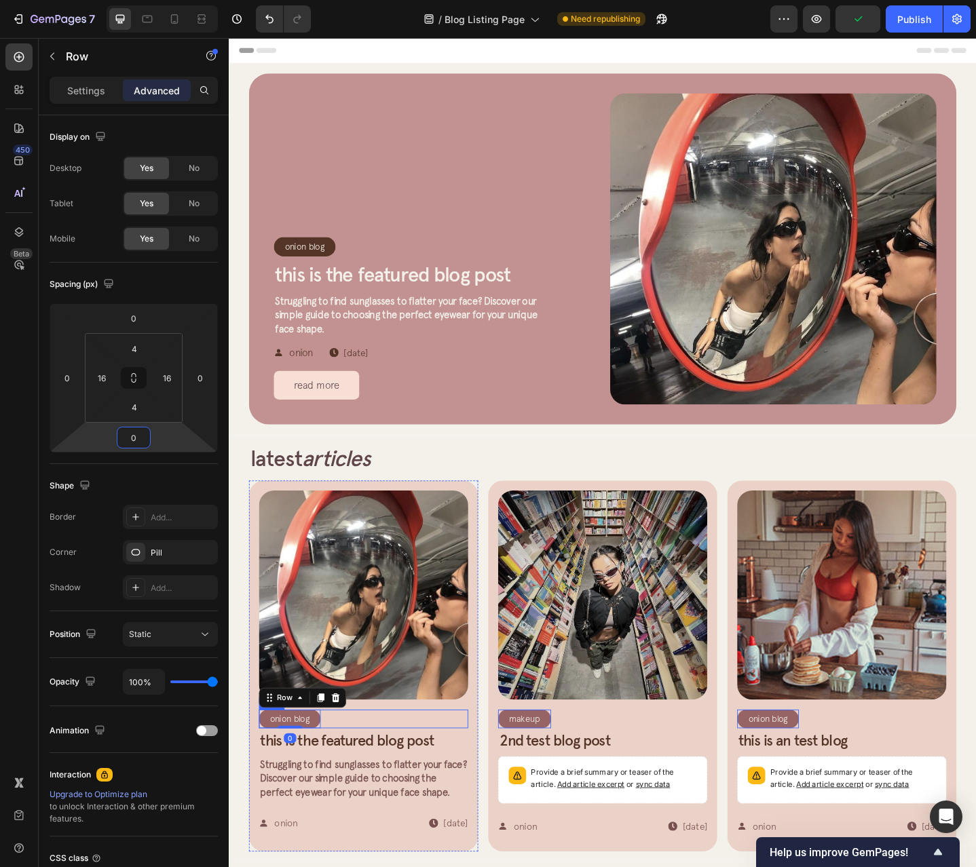
click at [367, 771] on div "Onion Blog Article Category Row 0 Row" at bounding box center [375, 780] width 228 height 20
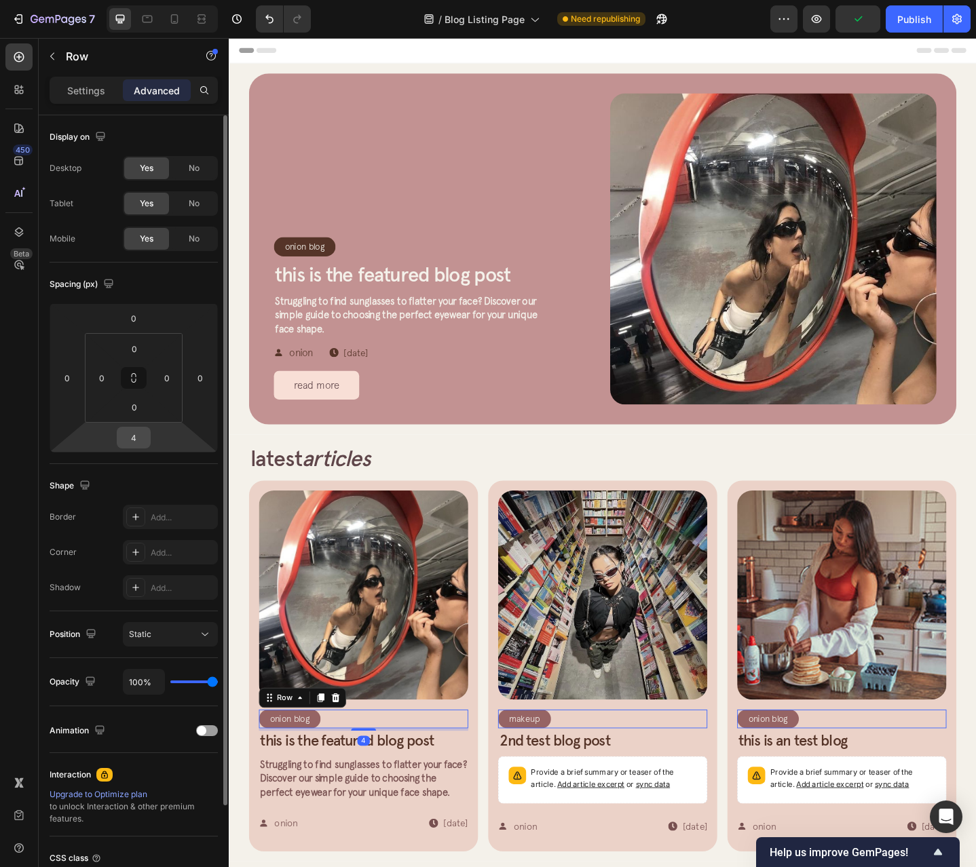
click at [135, 438] on input "4" at bounding box center [133, 438] width 27 height 20
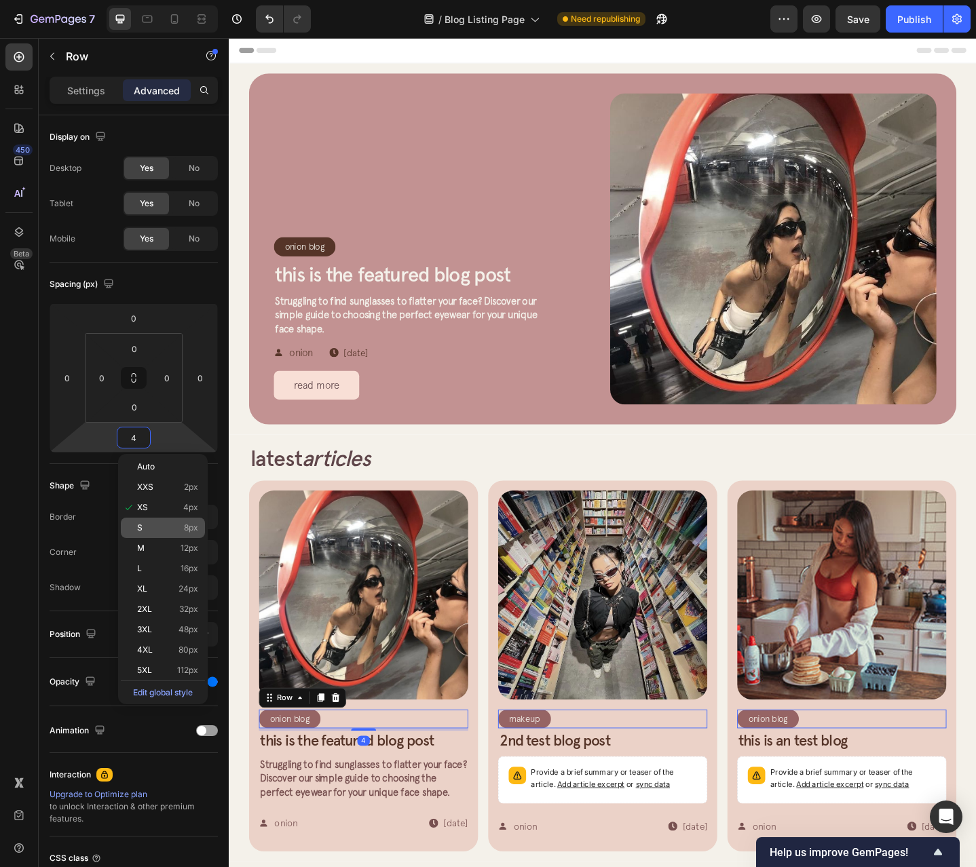
click at [182, 531] on p "S 8px" at bounding box center [167, 528] width 61 height 10
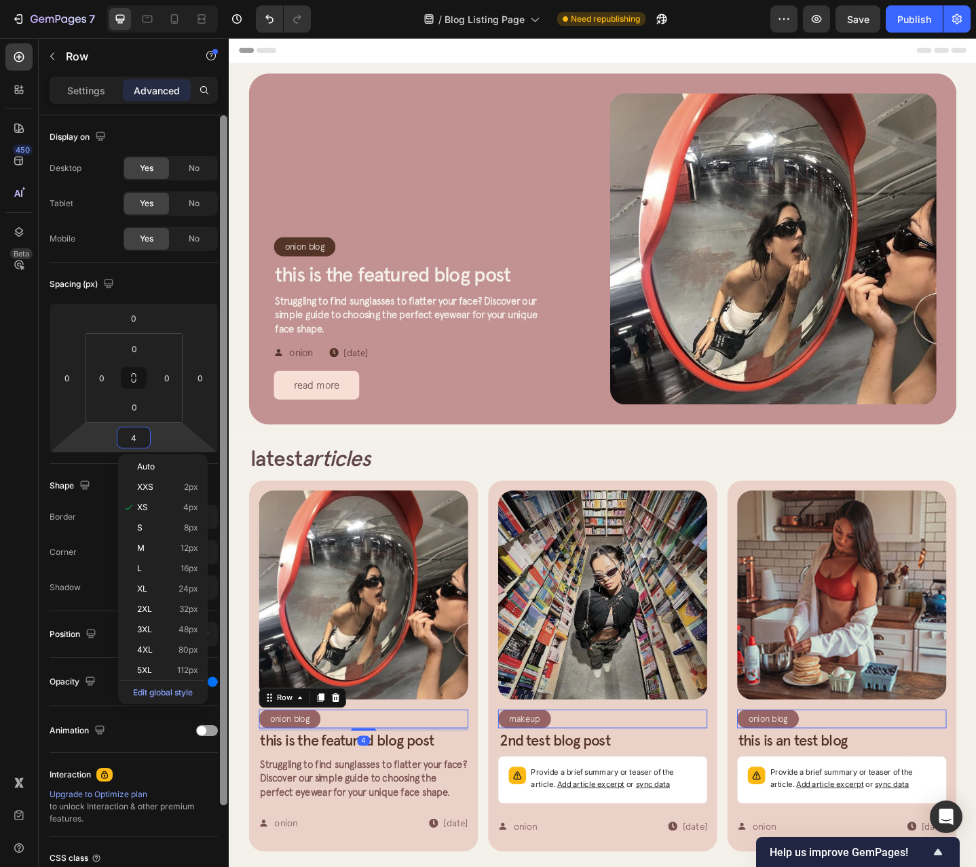
type input "8"
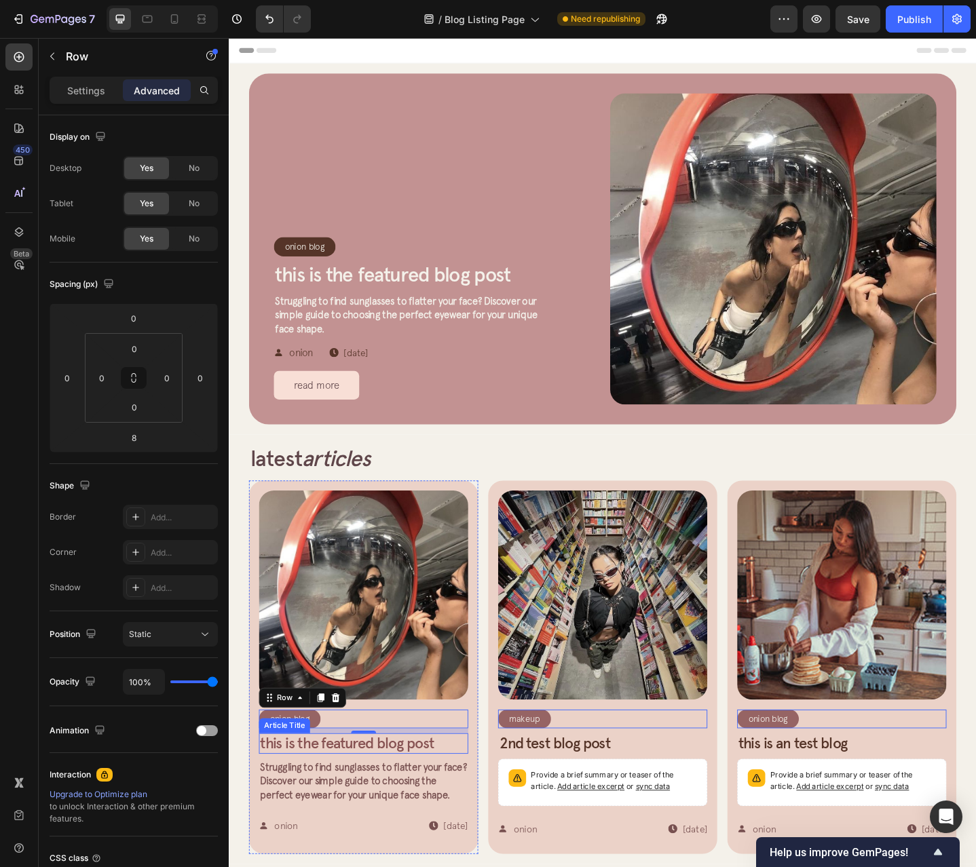
click at [420, 797] on h2 "This is the featured blog post" at bounding box center [375, 807] width 228 height 22
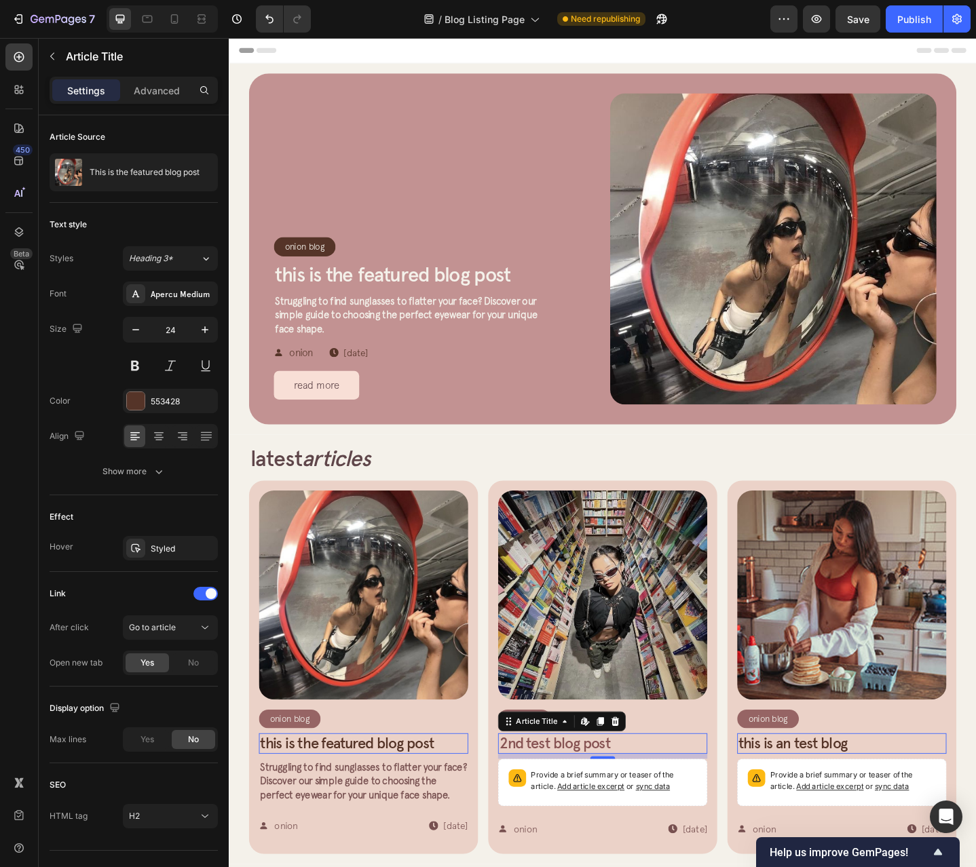
click at [683, 798] on h2 "2nd test blog post" at bounding box center [636, 807] width 228 height 22
click at [969, 789] on div "Article Image Onion Blog Article Category Row Row This is an test blog Article …" at bounding box center [896, 723] width 228 height 385
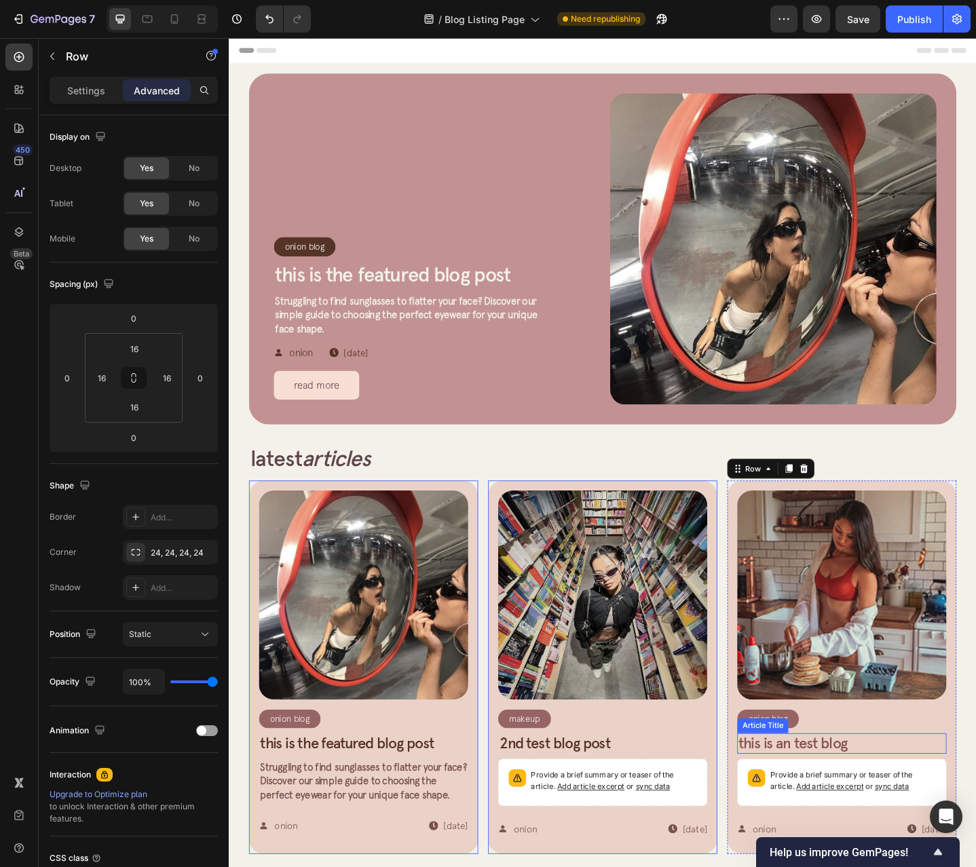
click at [992, 805] on h2 "This is an test blog" at bounding box center [896, 807] width 228 height 22
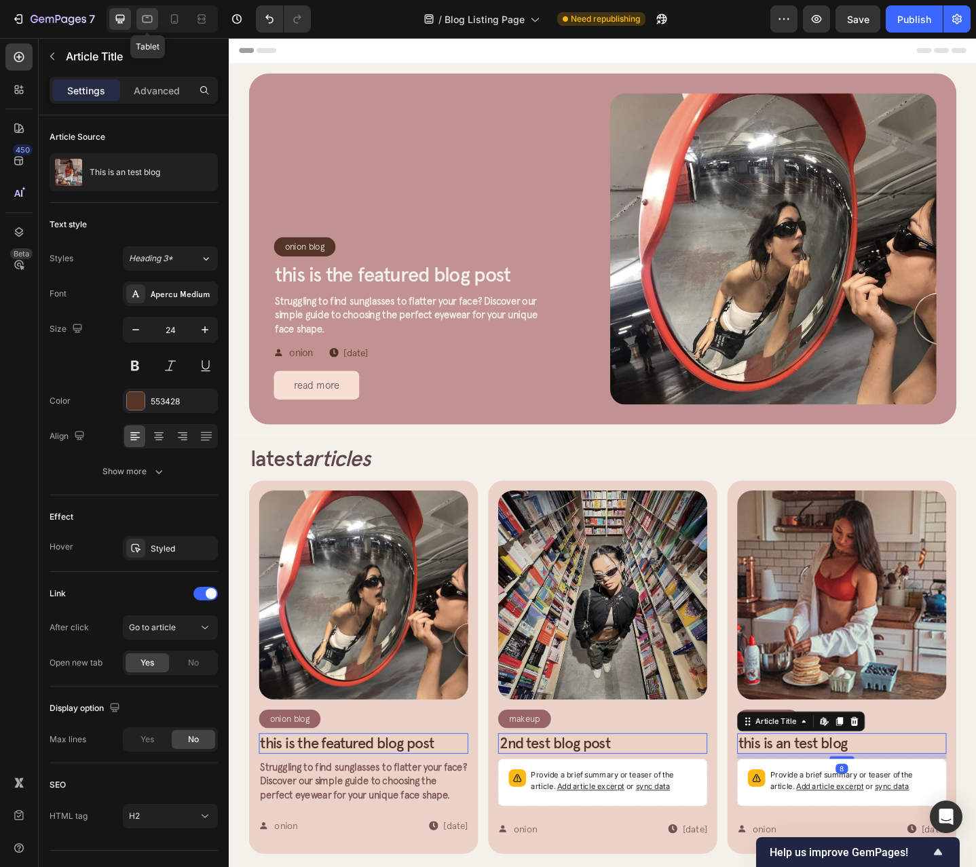
click at [152, 20] on icon at bounding box center [148, 19] width 10 height 7
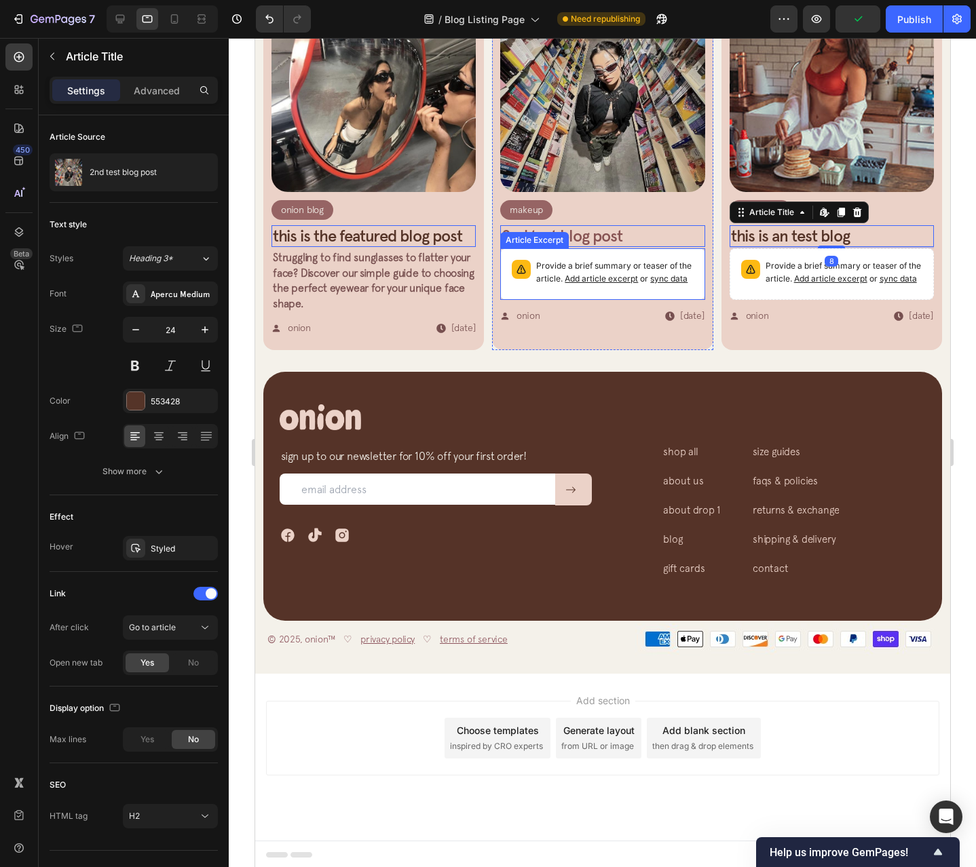
click at [641, 225] on h2 "2nd test blog post" at bounding box center [601, 236] width 204 height 22
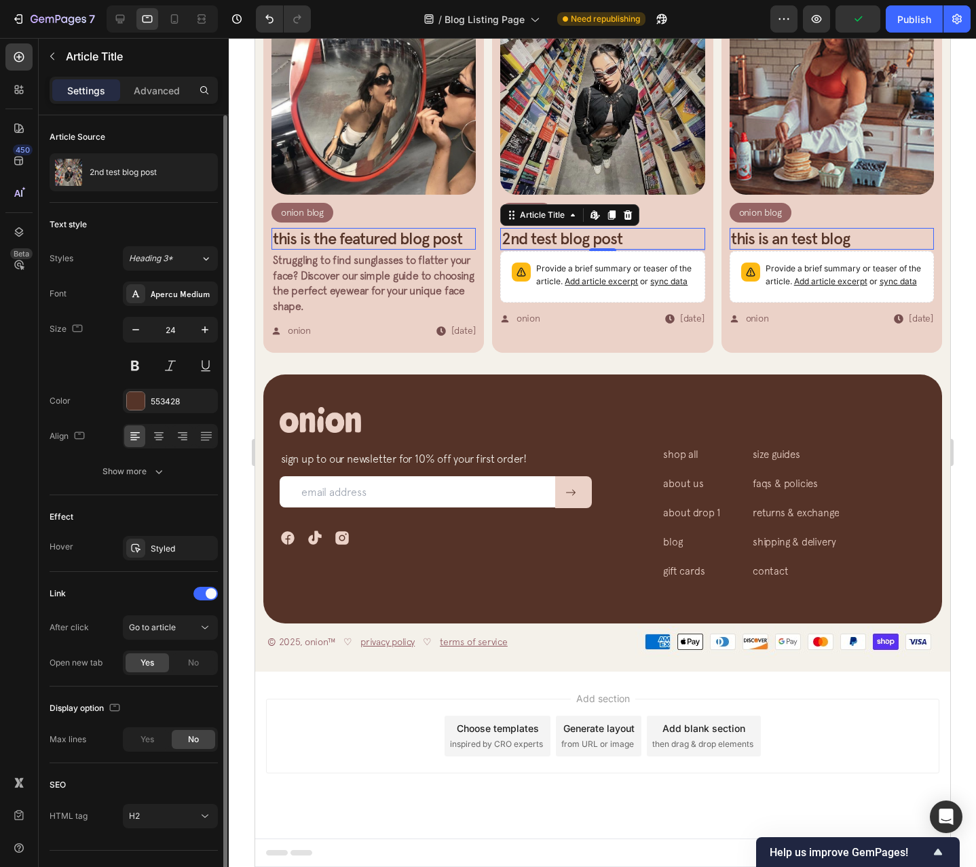
scroll to position [487, 0]
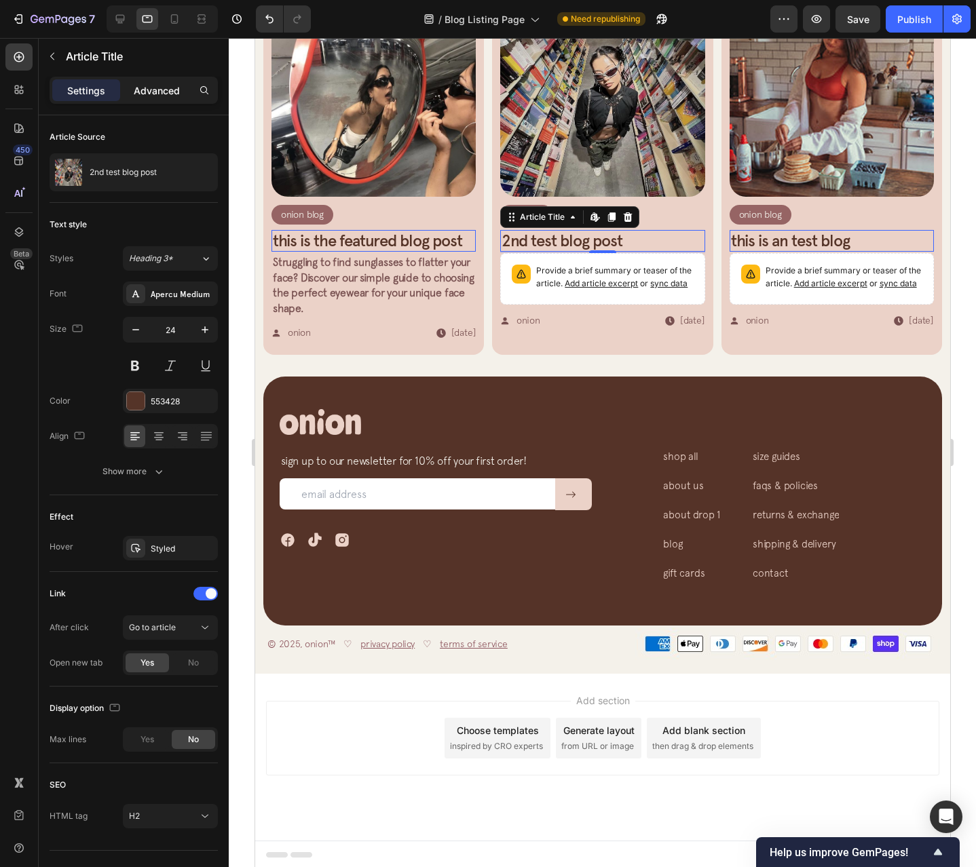
click at [170, 92] on p "Advanced" at bounding box center [157, 90] width 46 height 14
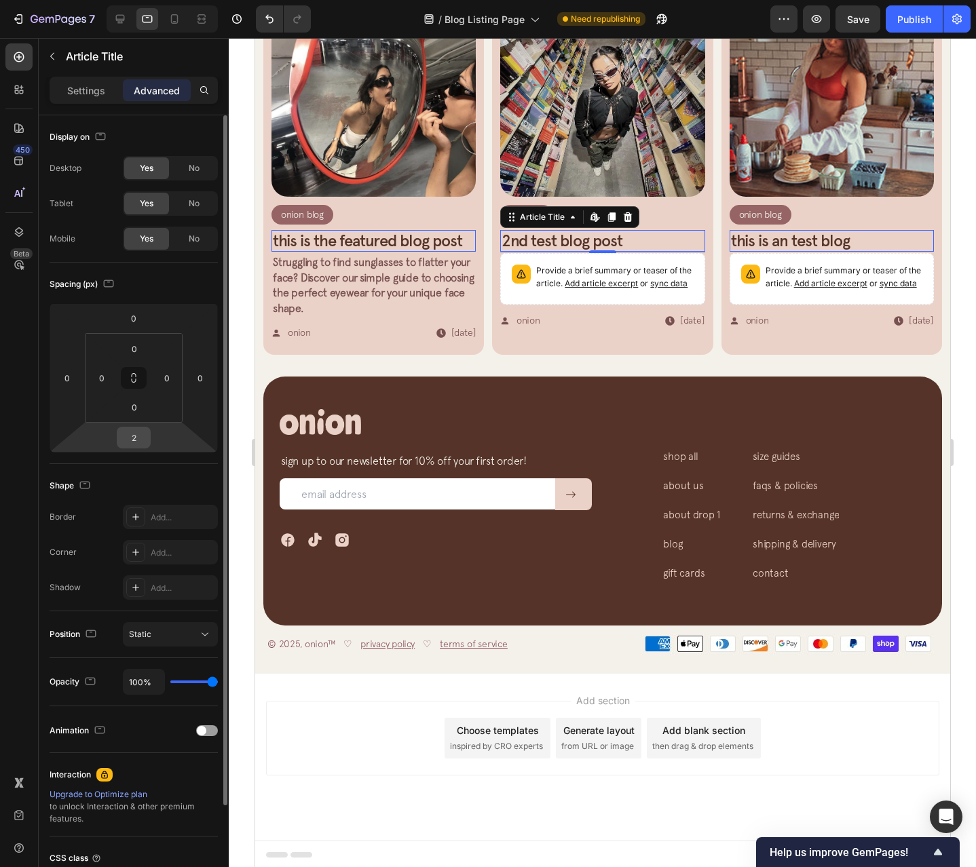
click at [132, 435] on input "2" at bounding box center [133, 438] width 27 height 20
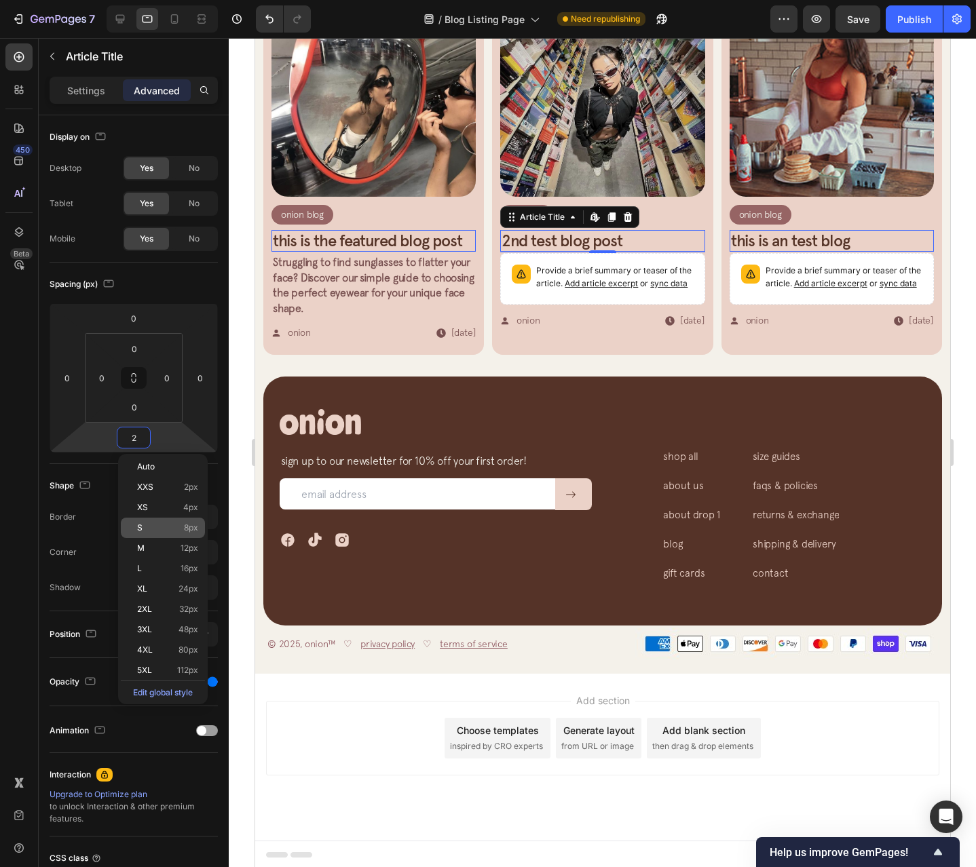
click at [153, 530] on p "S 8px" at bounding box center [167, 528] width 61 height 10
type input "8"
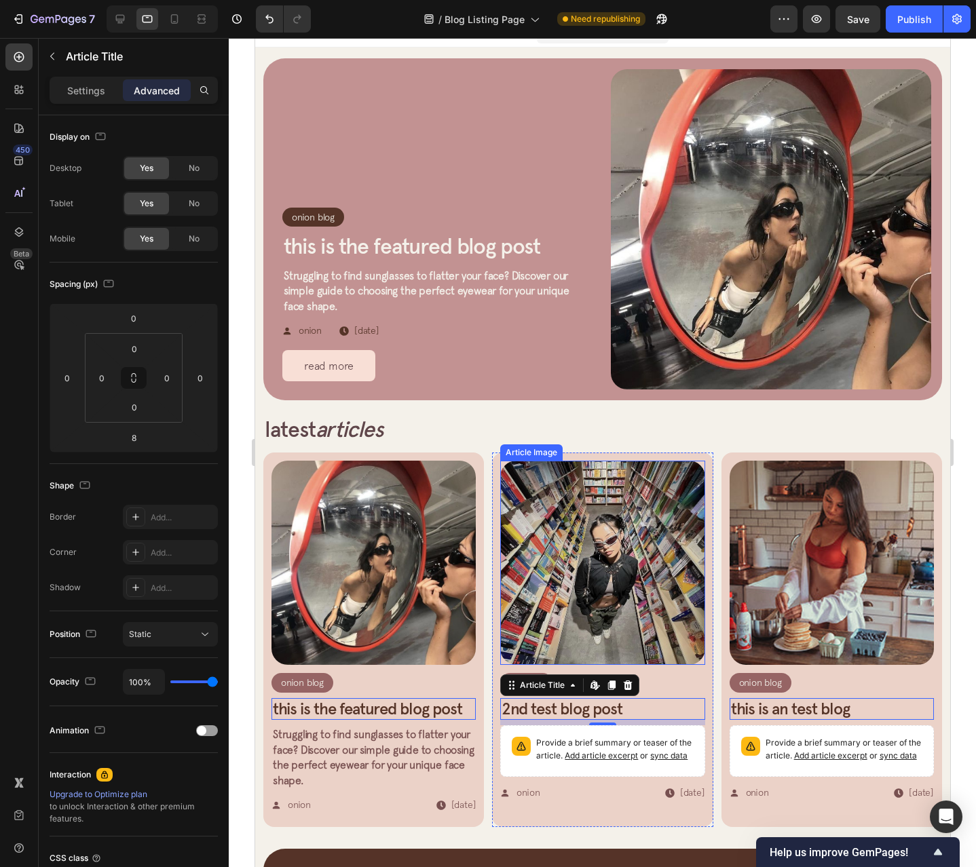
scroll to position [0, 0]
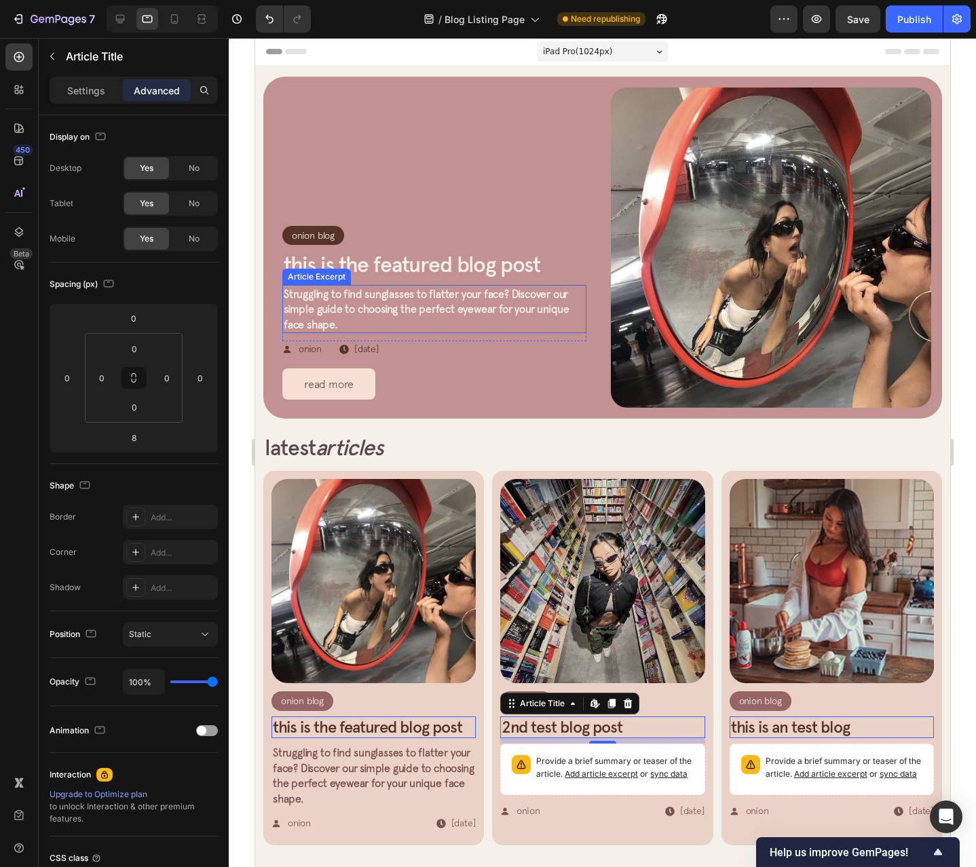
click at [518, 299] on span "Struggling to find sunglasses to flatter your face? Discover our simple guide t…" at bounding box center [426, 309] width 286 height 43
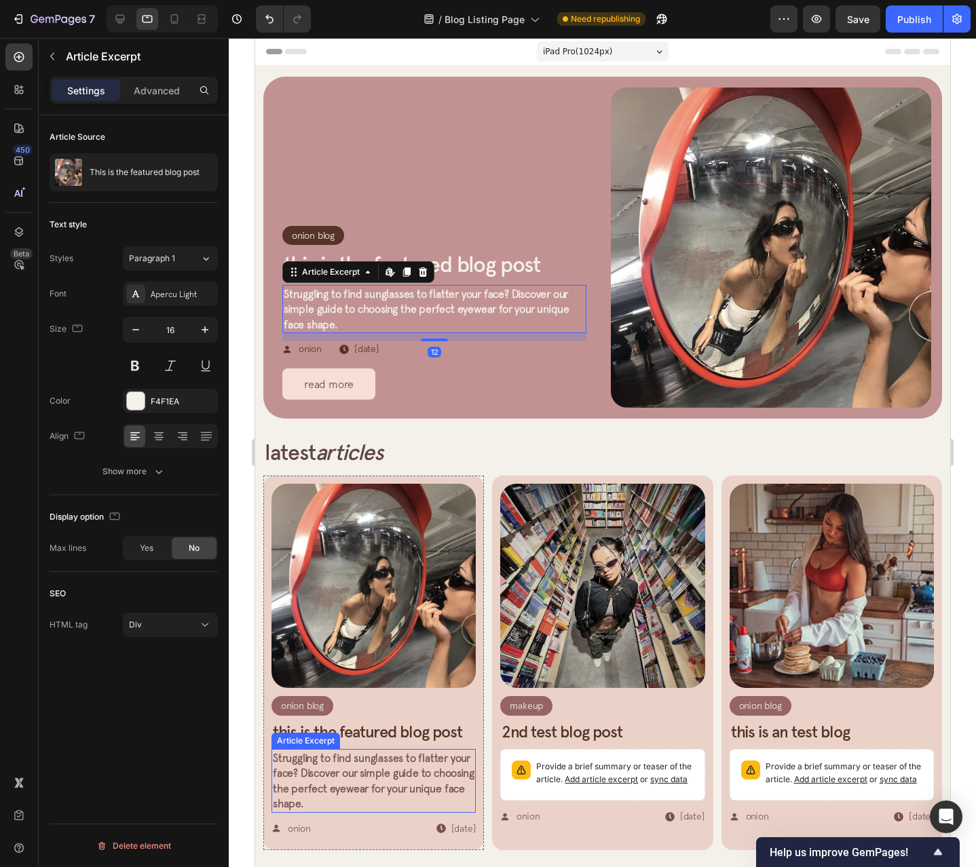
click at [425, 772] on p "Struggling to find sunglasses to flatter your face? Discover our simple guide t…" at bounding box center [373, 781] width 202 height 61
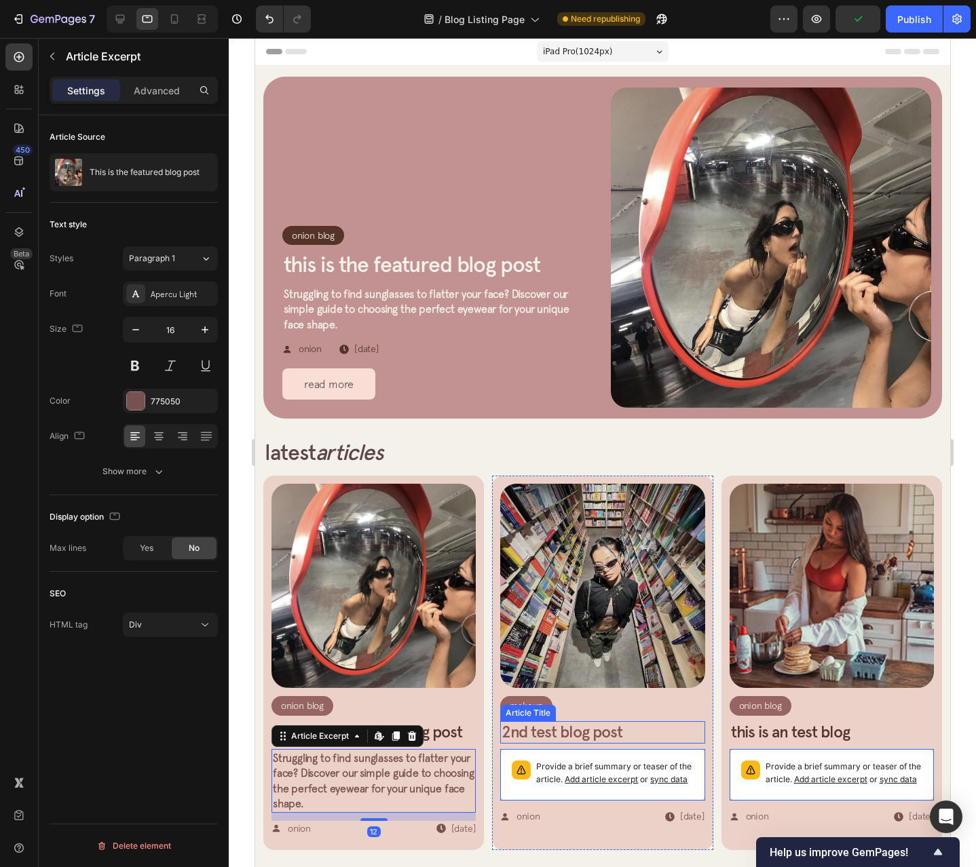
click at [646, 728] on h2 "2nd test blog post" at bounding box center [601, 732] width 204 height 22
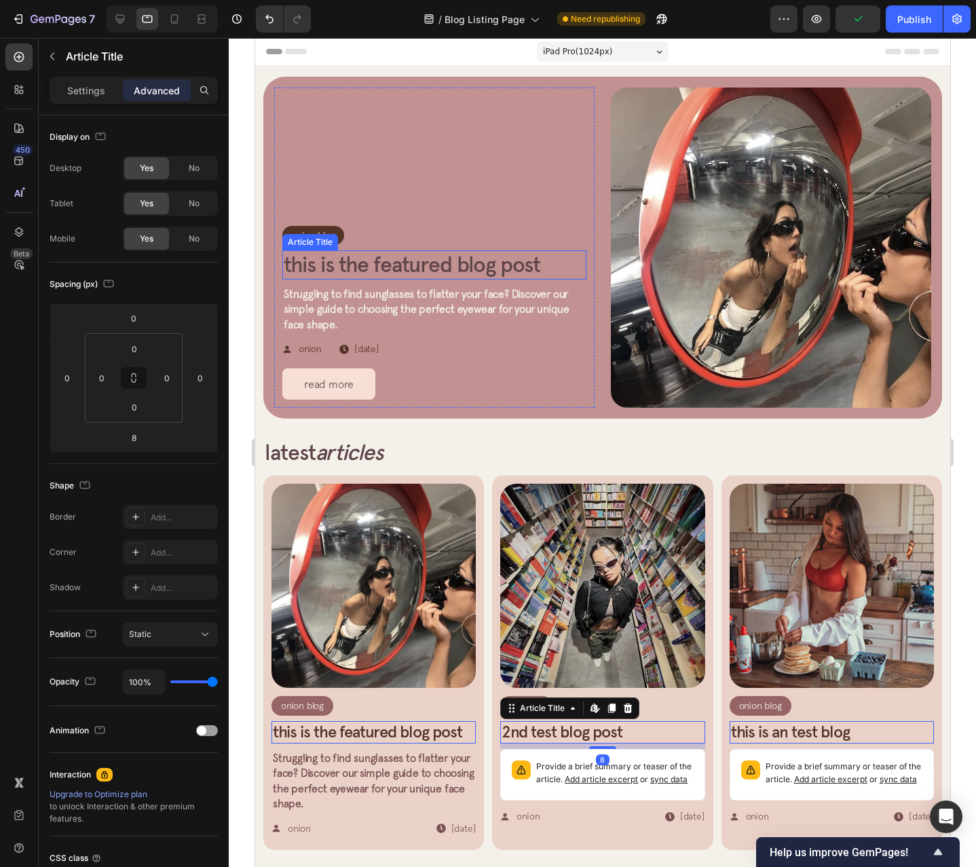
click at [400, 254] on h2 "This is the featured blog post" at bounding box center [434, 264] width 304 height 29
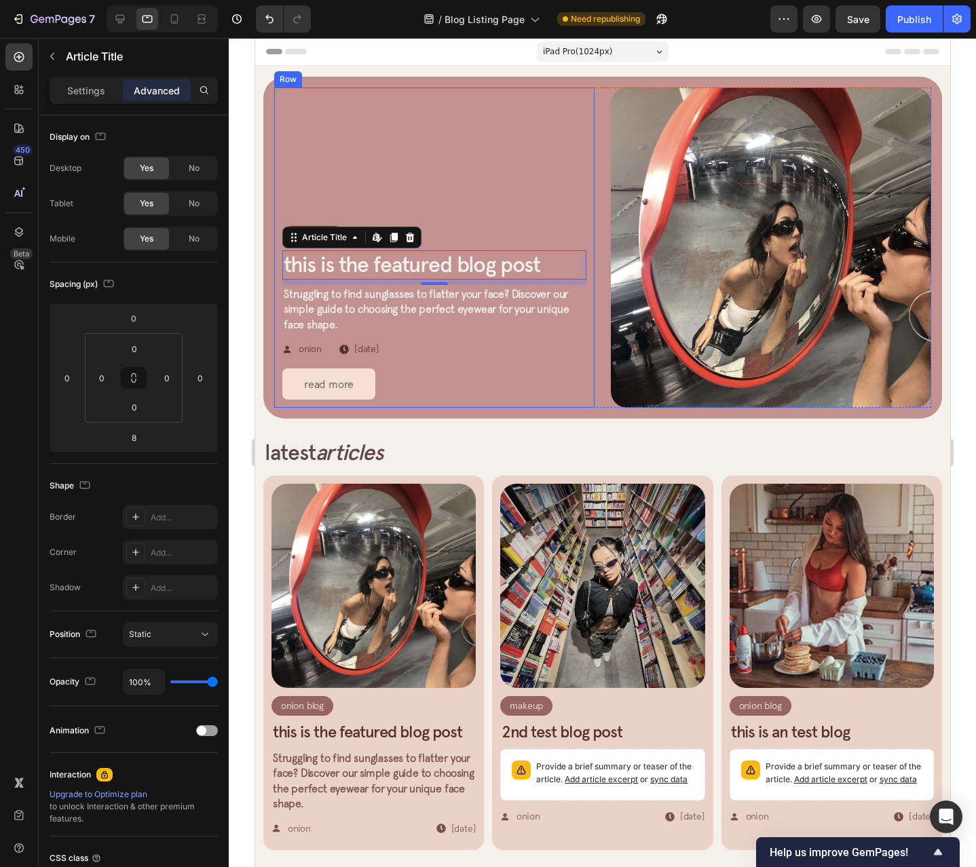
click at [494, 205] on div "Onion Blog Article Category Row Row This is the featured blog post Article Titl…" at bounding box center [434, 248] width 304 height 304
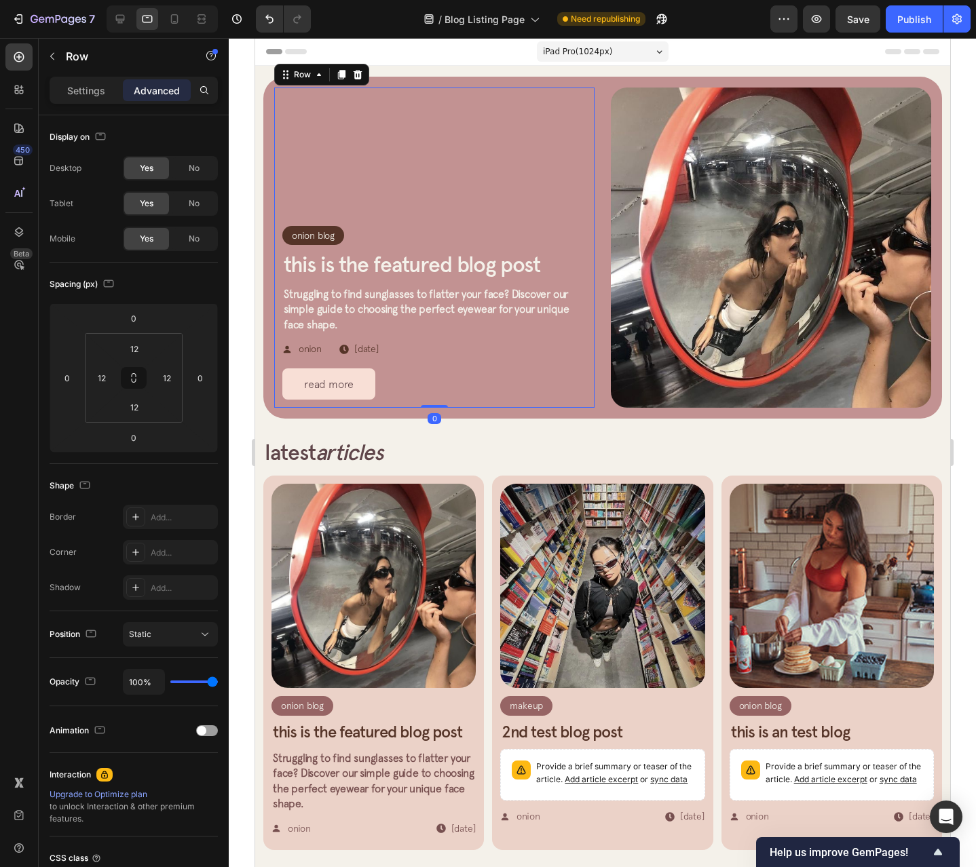
click at [456, 231] on div "Onion Blog Article Category Row Row" at bounding box center [434, 236] width 304 height 20
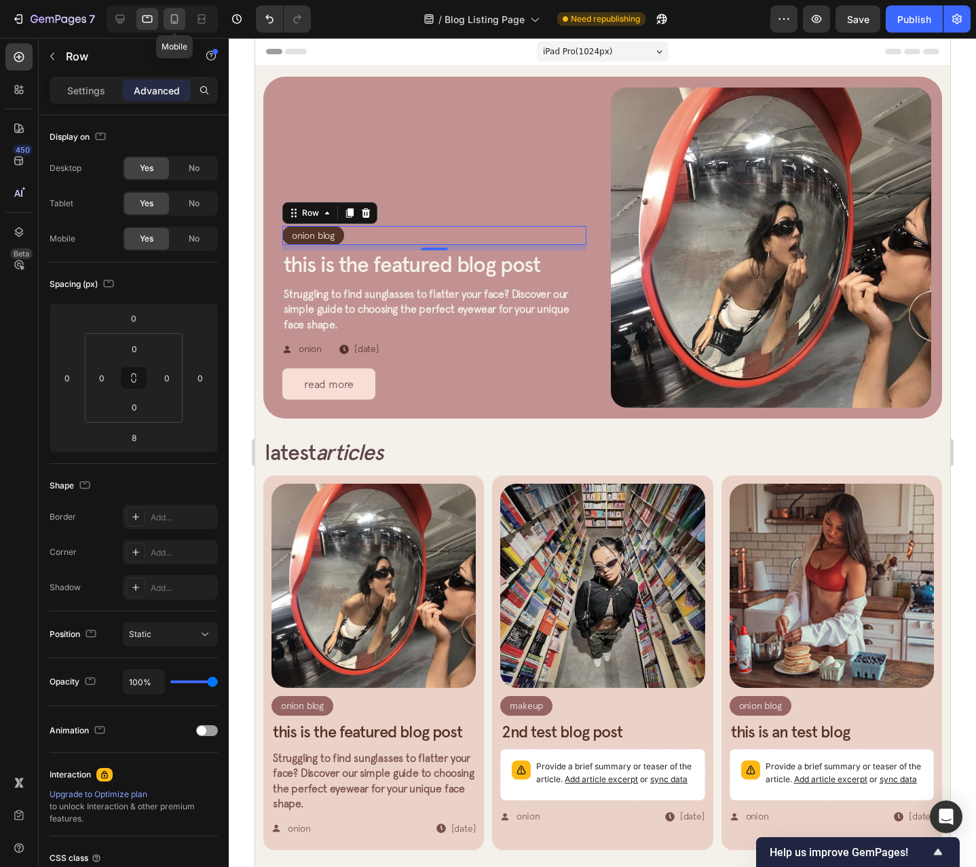
click at [176, 24] on icon at bounding box center [175, 19] width 14 height 14
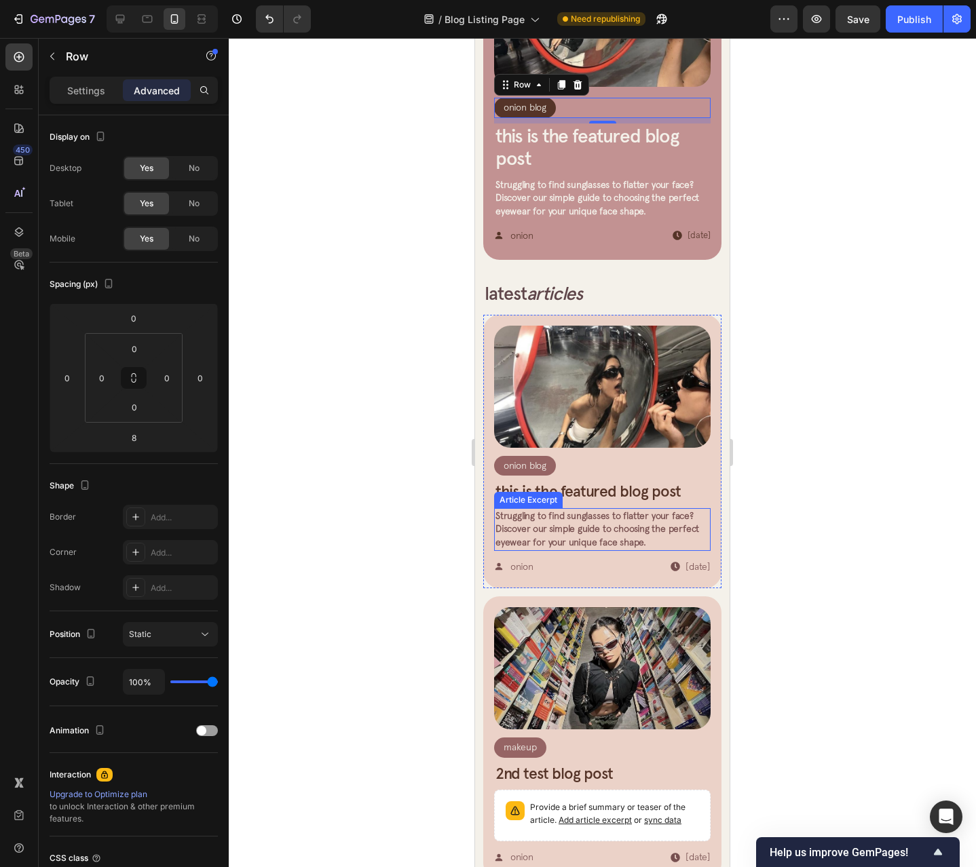
scroll to position [219, 0]
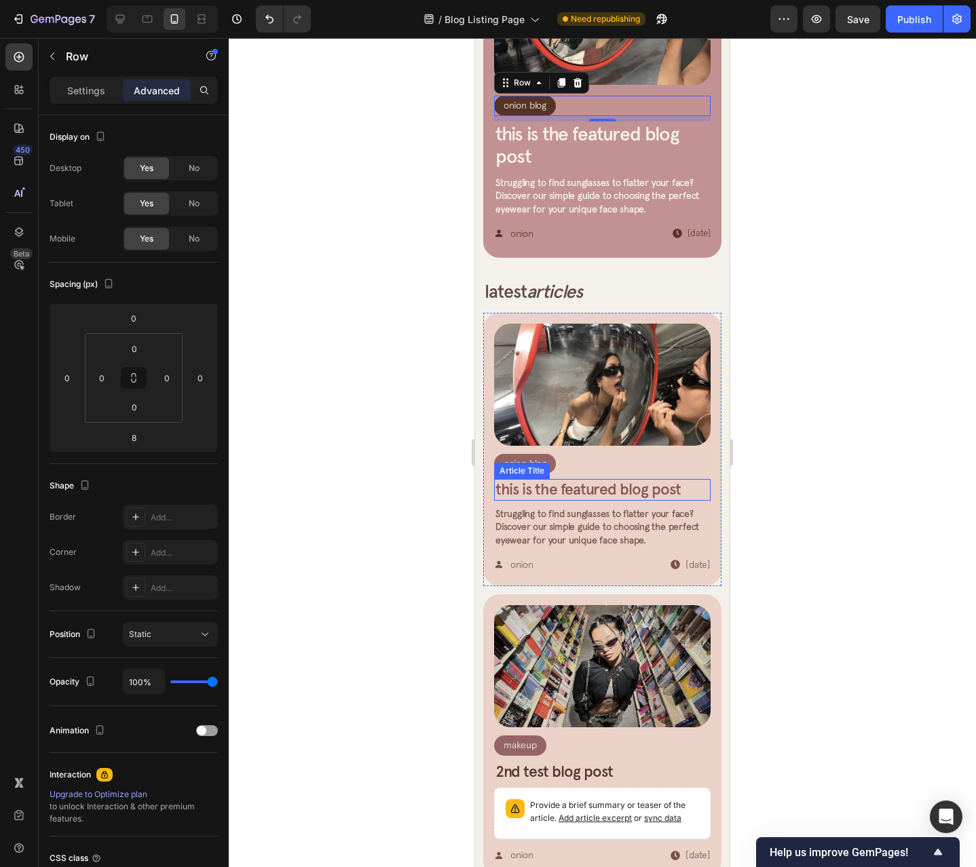
click at [594, 479] on h2 "This is the featured blog post" at bounding box center [602, 490] width 216 height 22
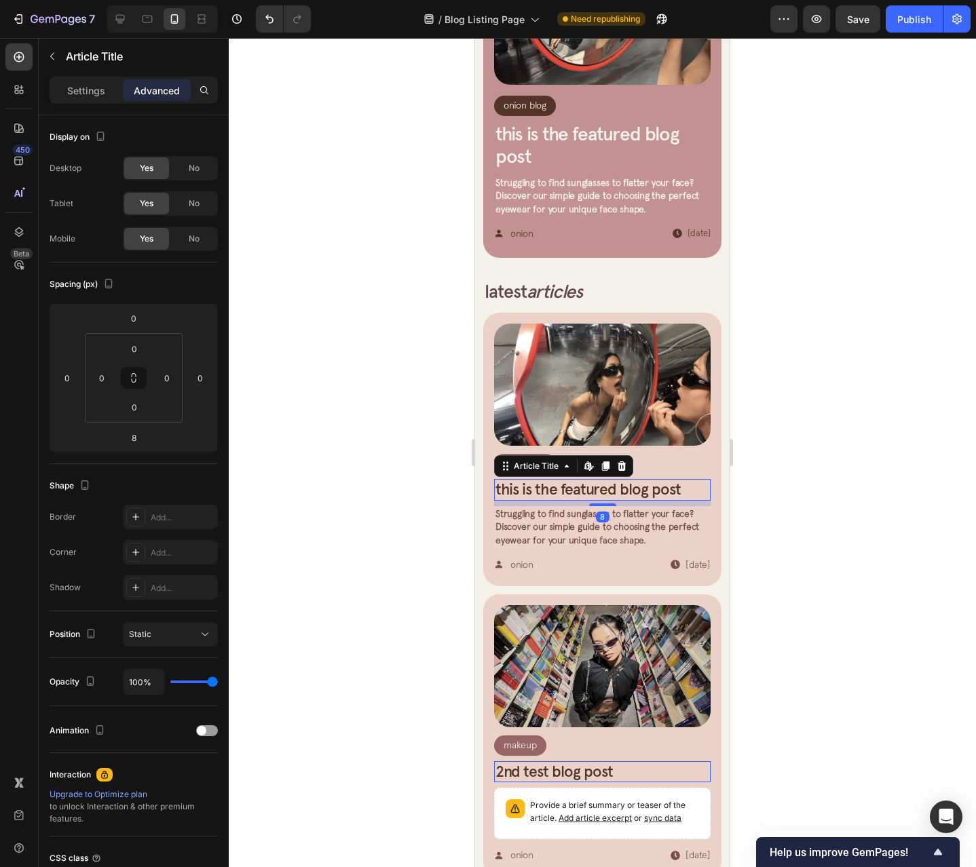
click at [632, 501] on div "8" at bounding box center [602, 503] width 216 height 5
click at [677, 454] on div "Onion Blog Article Category Row Row" at bounding box center [602, 464] width 216 height 20
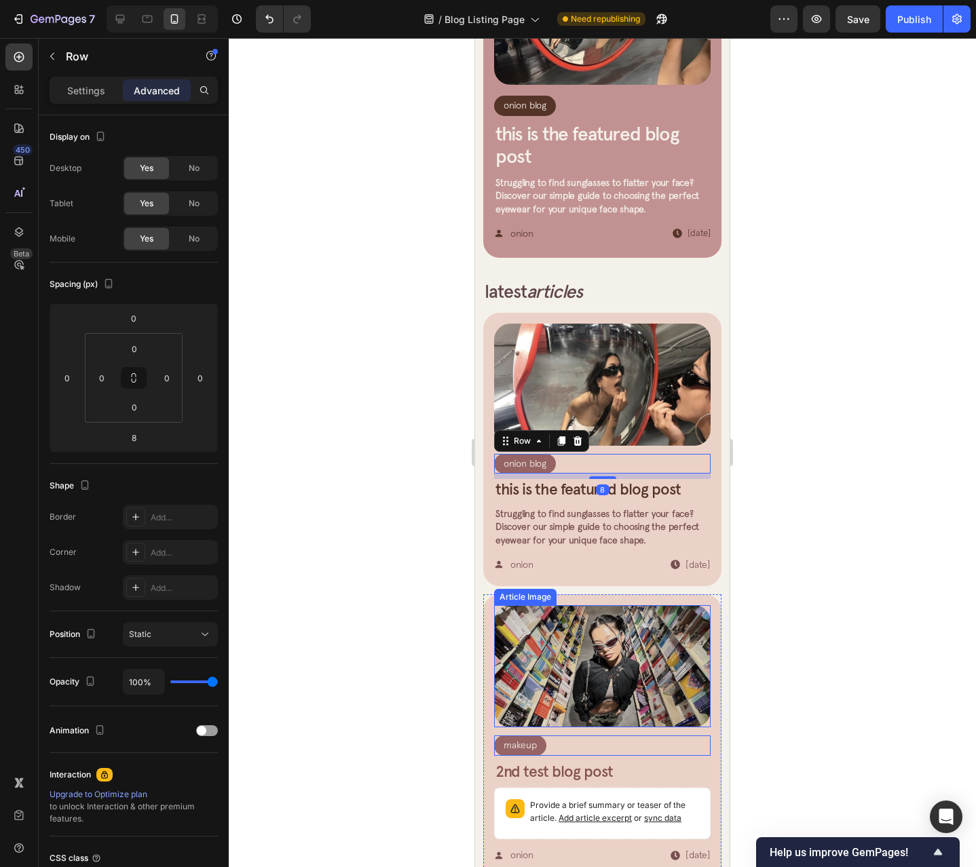
click at [622, 761] on h2 "2nd test blog post" at bounding box center [602, 772] width 216 height 22
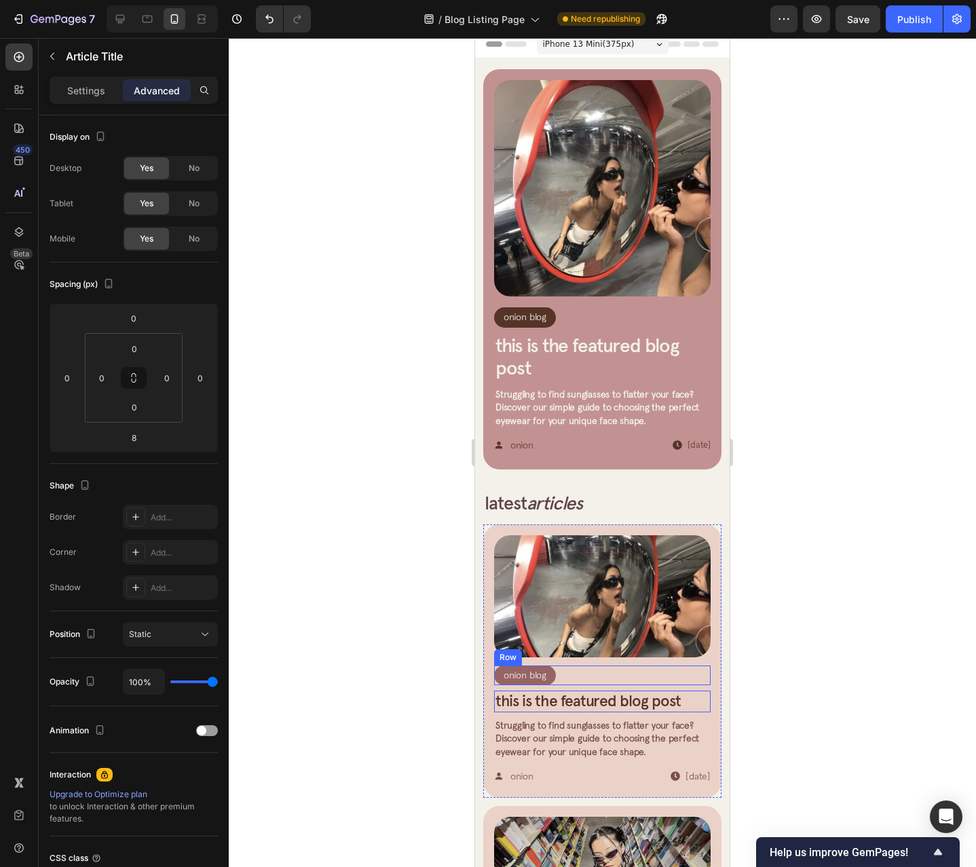
scroll to position [0, 0]
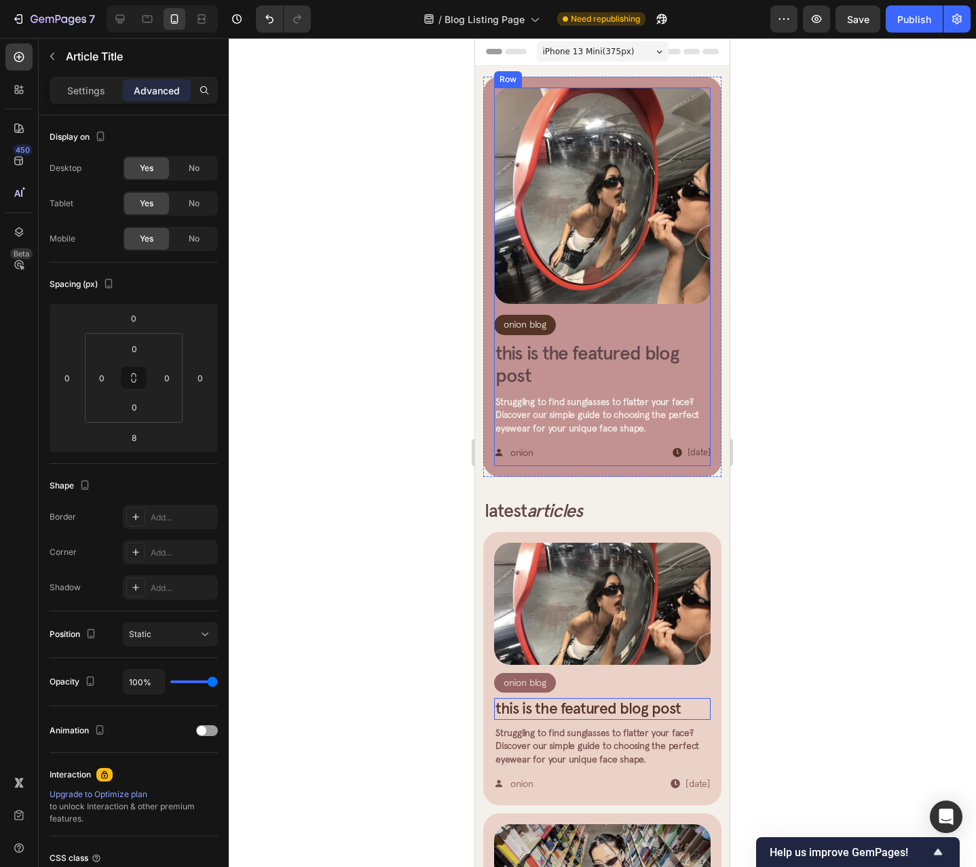
click at [589, 345] on h2 "This is the featured blog post" at bounding box center [602, 365] width 216 height 48
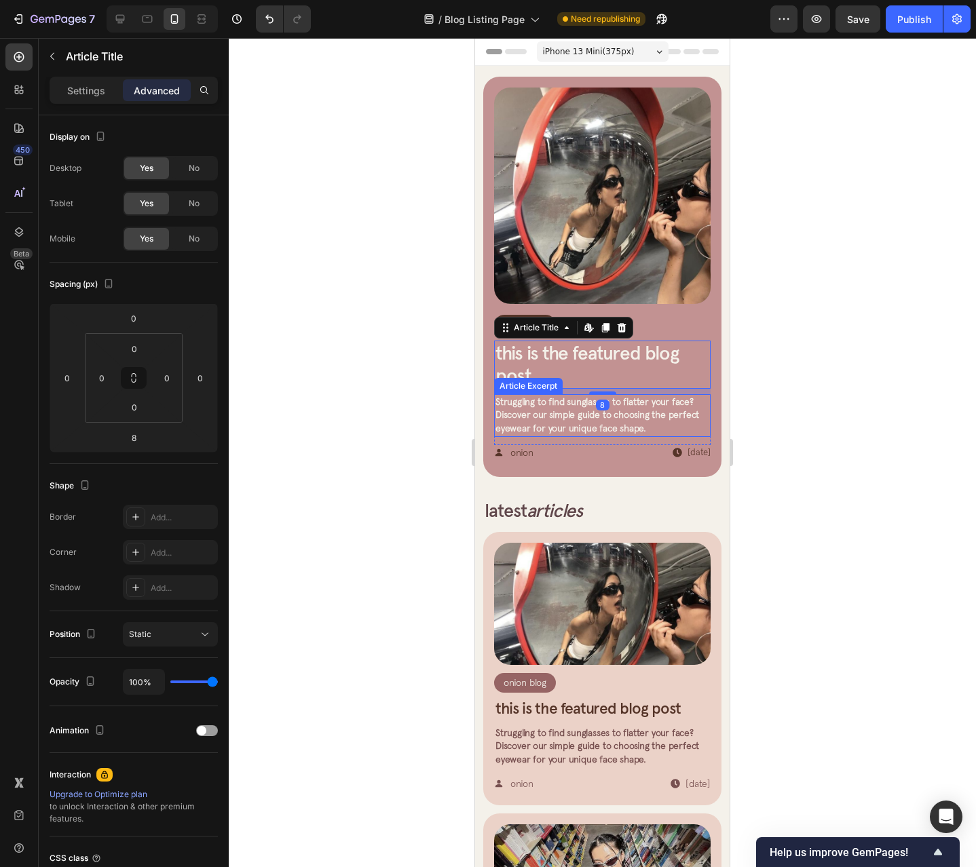
drag, startPoint x: 604, startPoint y: 415, endPoint x: 622, endPoint y: 416, distance: 18.3
click at [604, 415] on span "Struggling to find sunglasses to flatter your face? Discover our simple guide t…" at bounding box center [597, 414] width 204 height 37
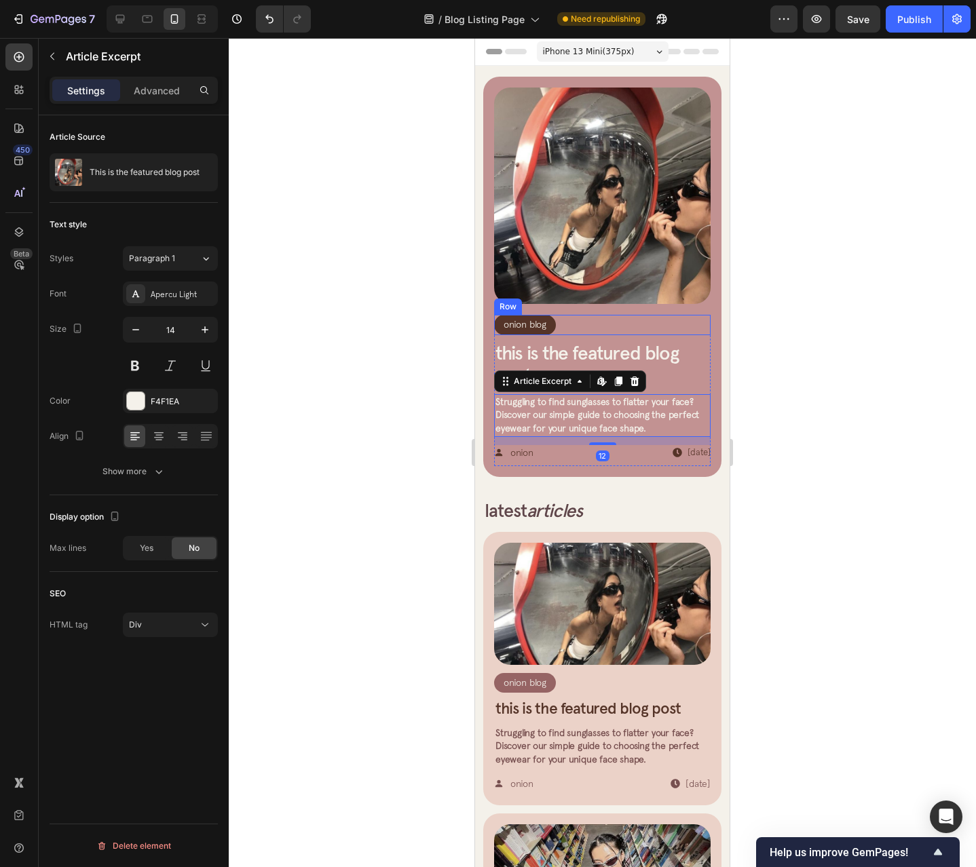
click at [570, 322] on div "Onion Blog Article Category Row Row" at bounding box center [602, 325] width 216 height 20
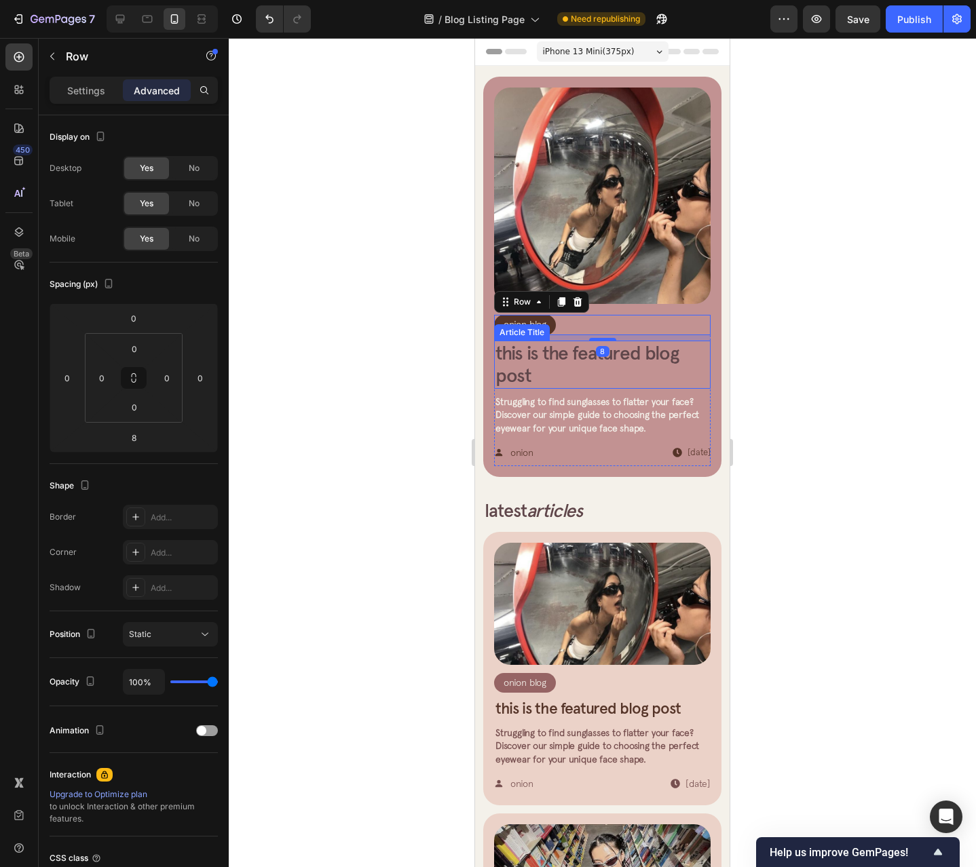
click at [654, 349] on h2 "This is the featured blog post" at bounding box center [602, 365] width 216 height 48
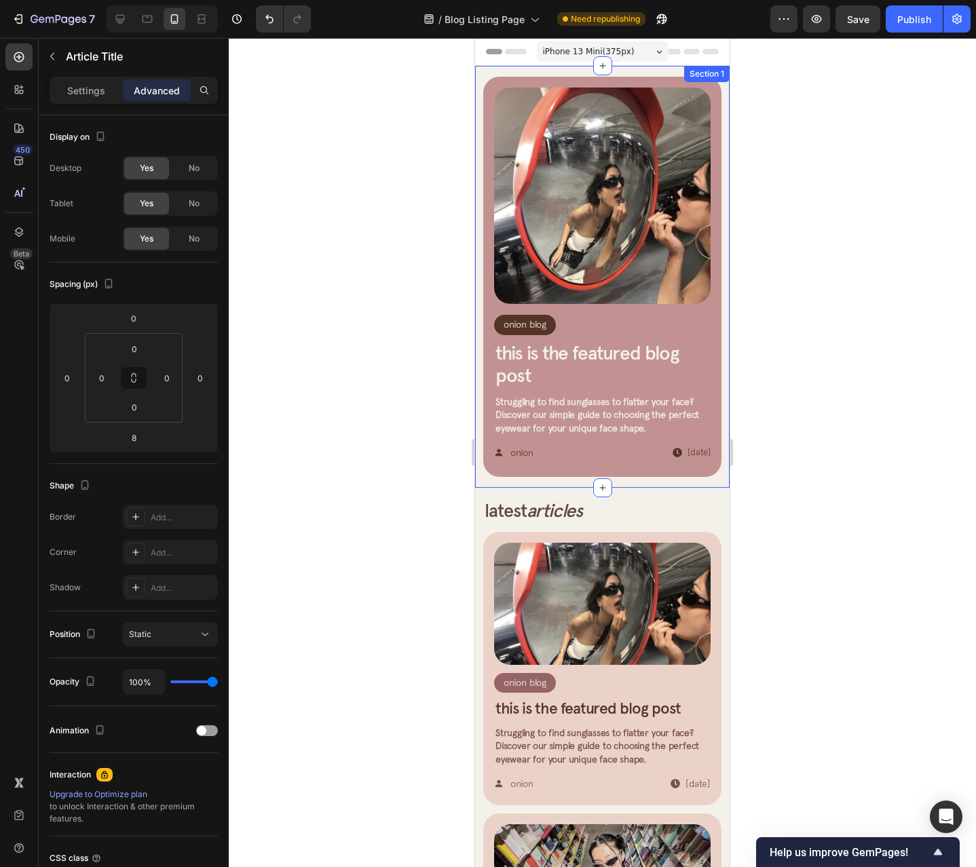
click at [483, 71] on div "Onion Blog Article Category Row Row This is the featured blog post Article Titl…" at bounding box center [602, 277] width 254 height 422
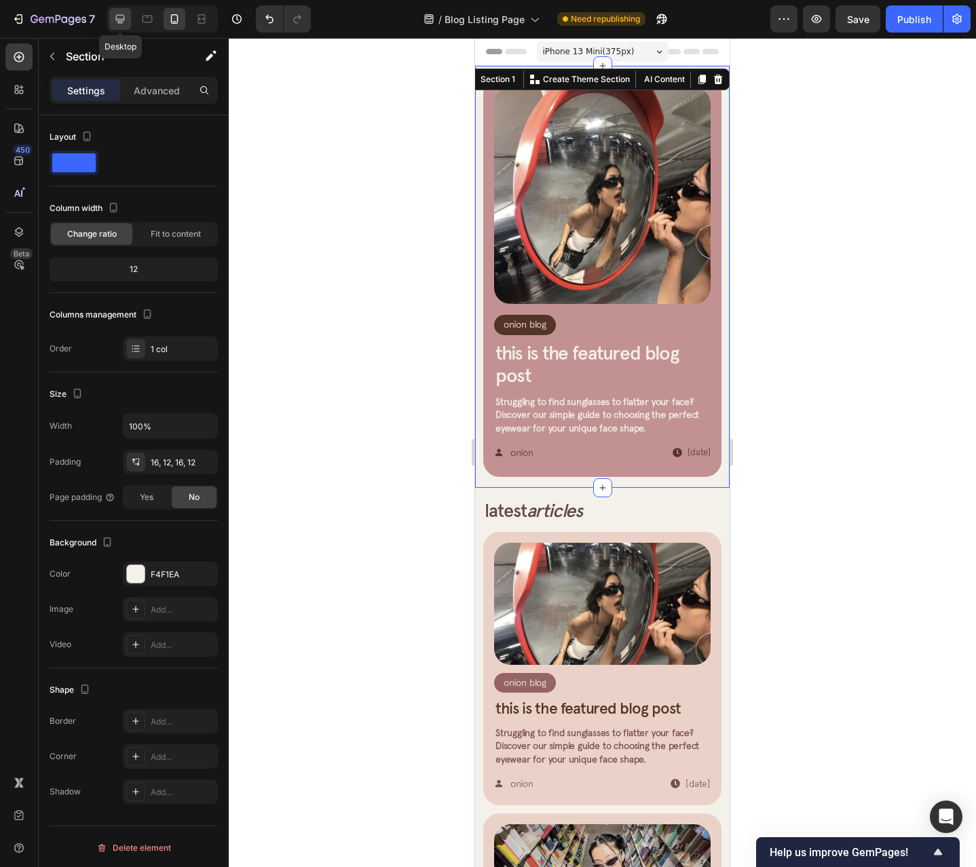
click at [128, 19] on div at bounding box center [120, 19] width 22 height 22
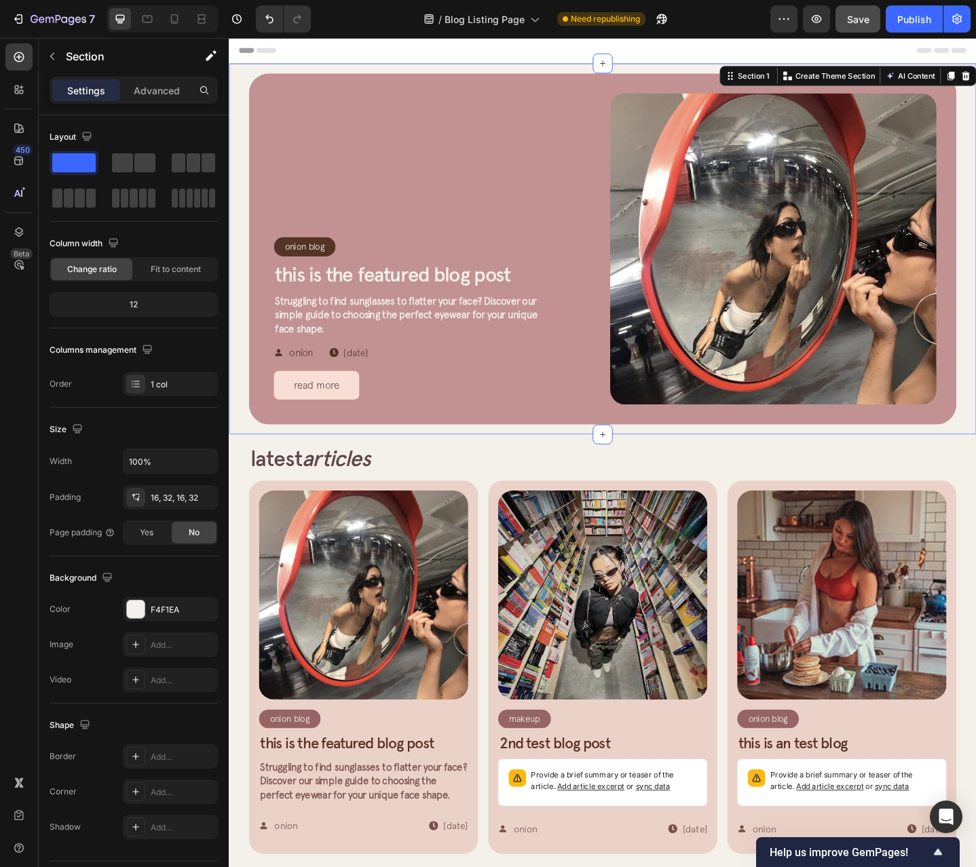
click at [875, 29] on button "Save" at bounding box center [857, 18] width 45 height 27
click at [911, 26] on button "Publish" at bounding box center [914, 18] width 57 height 27
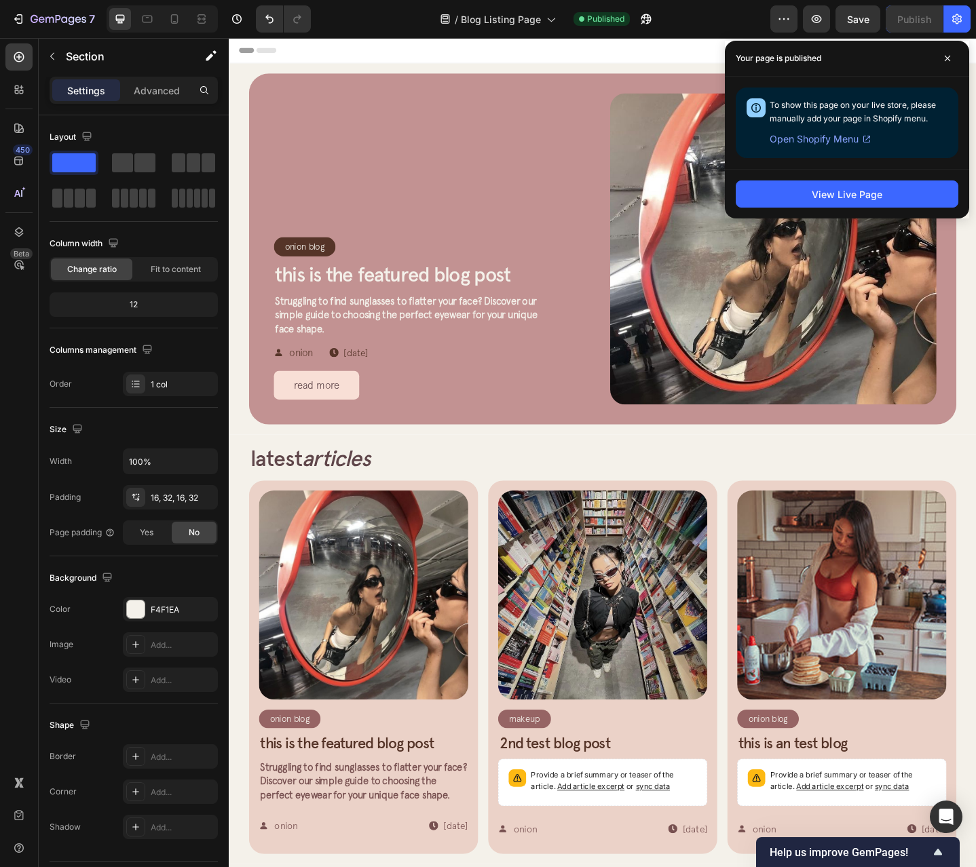
click at [358, 817] on div "Article Image Onion Blog Article Category Row Row This is the featured blog pos…" at bounding box center [375, 723] width 228 height 385
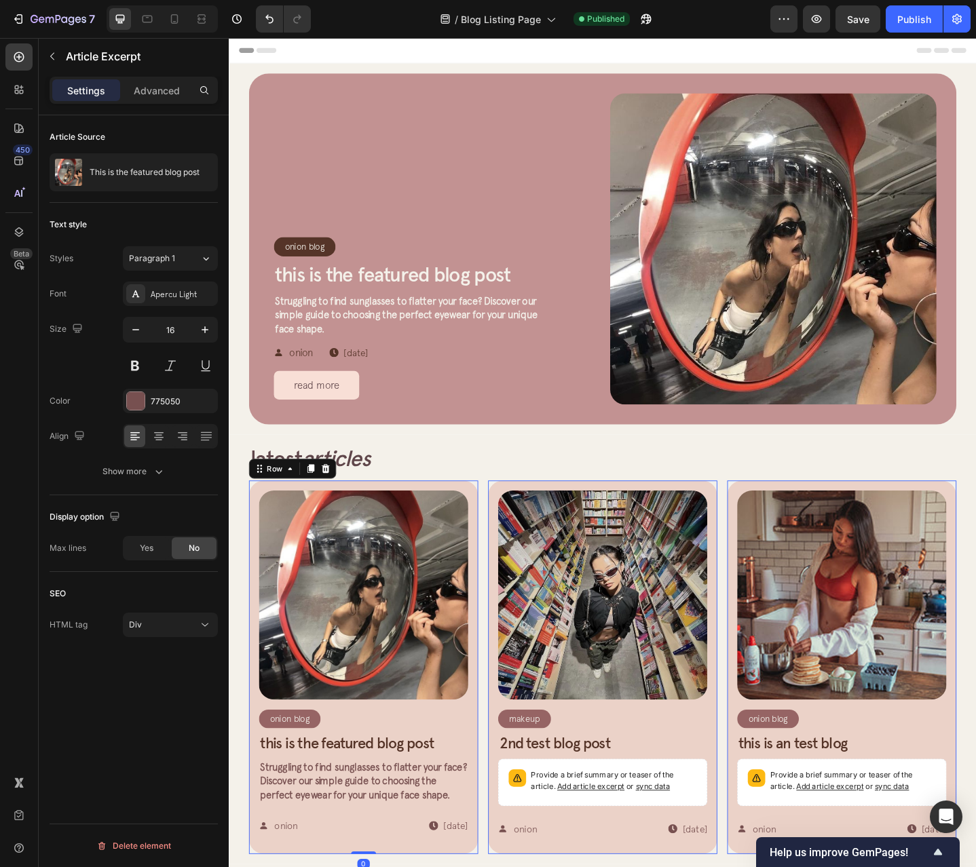
click at [387, 858] on span "Struggling to find sunglasses to flatter your face? Discover our simple guide t…" at bounding box center [375, 848] width 225 height 43
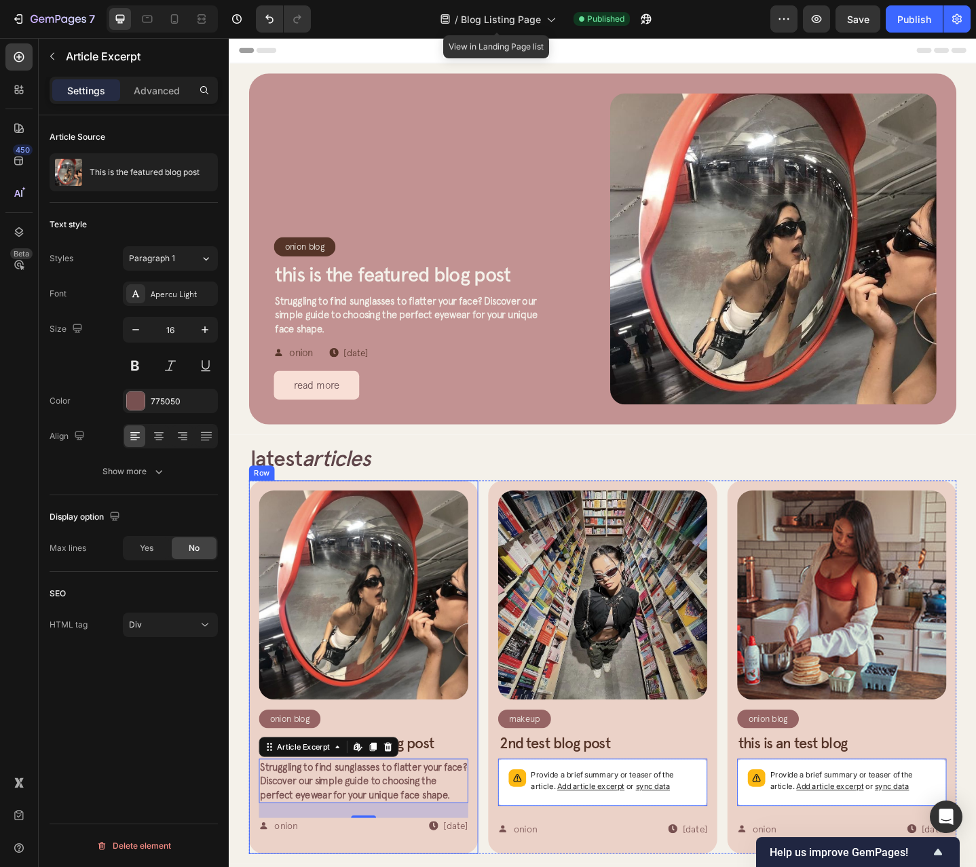
click at [344, 846] on span "Struggling to find sunglasses to flatter your face? Discover our simple guide t…" at bounding box center [375, 848] width 225 height 43
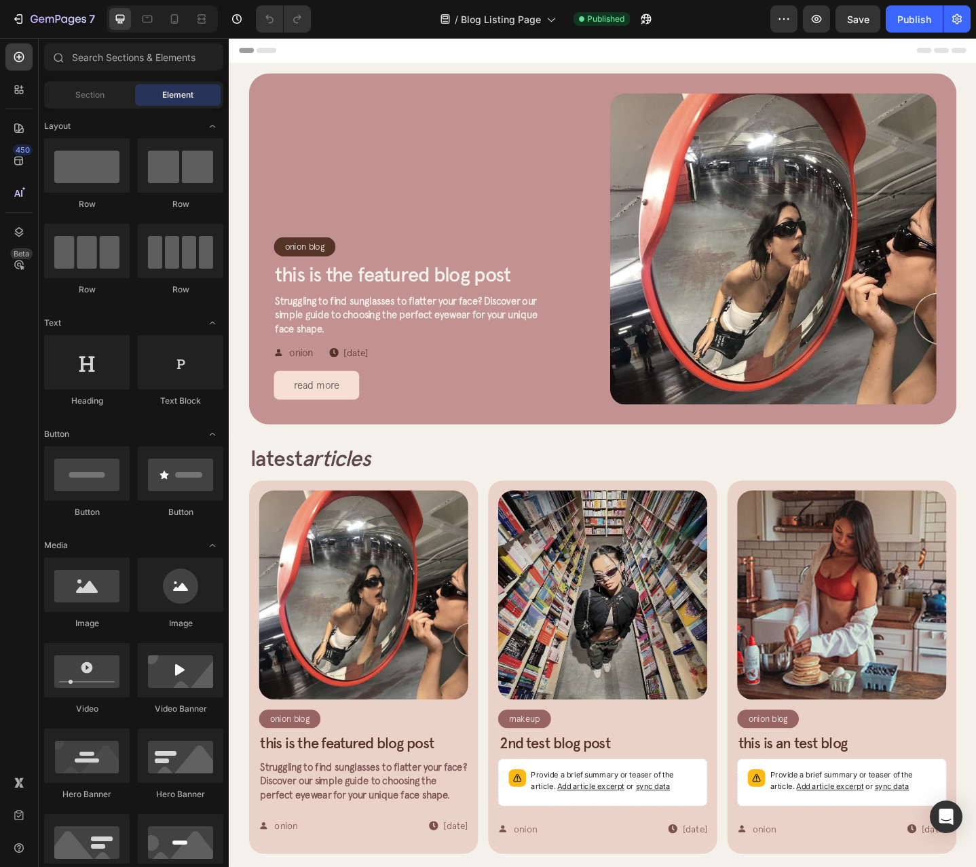
click at [35, 4] on div "7 Version history / Blog Listing Page Published Preview Save Publish" at bounding box center [488, 19] width 976 height 39
click at [26, 19] on div "7" at bounding box center [53, 19] width 83 height 16
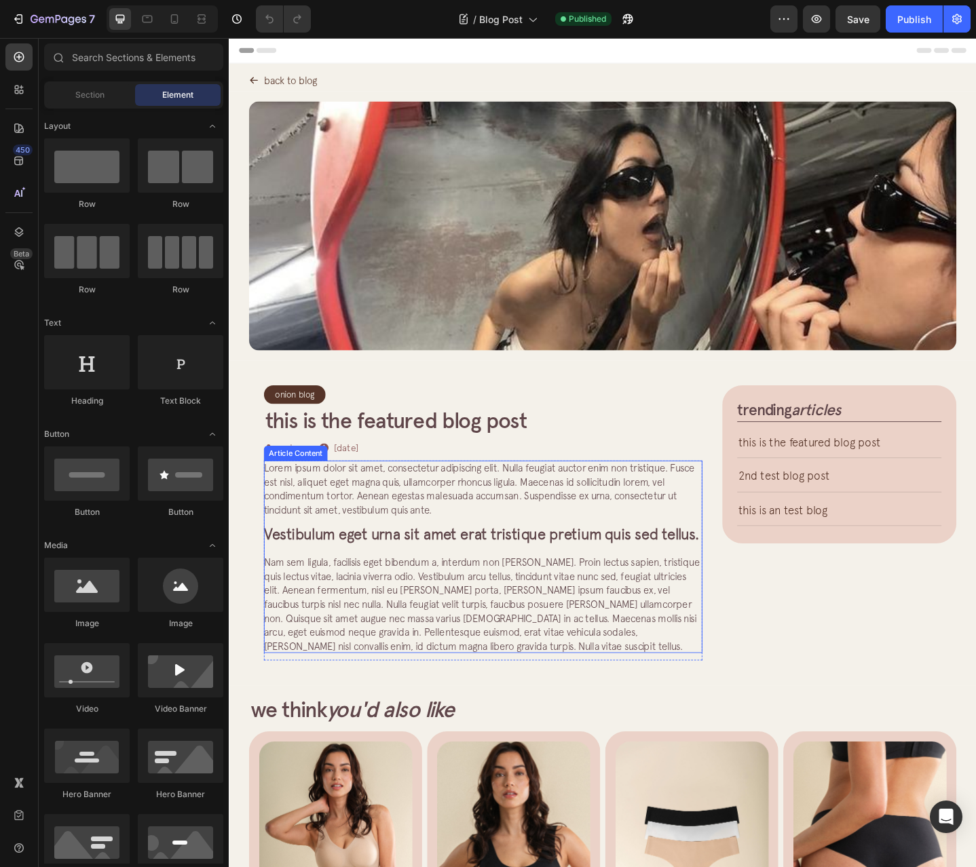
click at [496, 575] on span "Vestibulum eget urna sit amet erat tristique pretium quis sed tellus." at bounding box center [504, 578] width 474 height 19
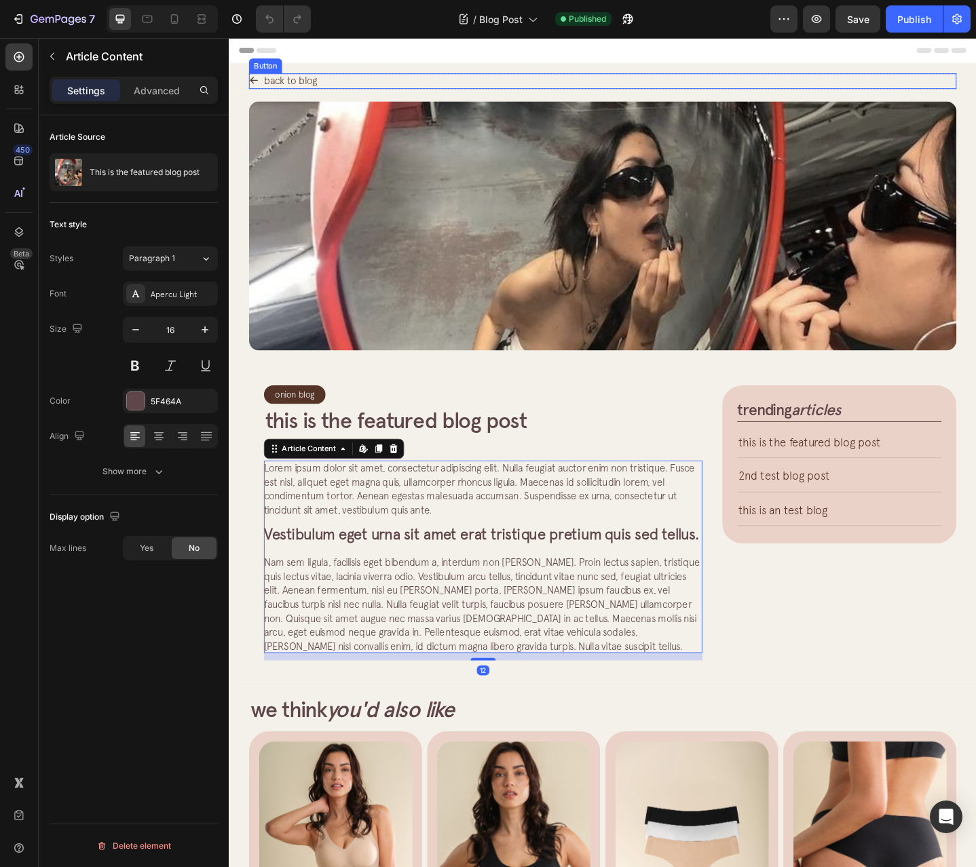
click at [356, 84] on div "back to blog Button" at bounding box center [635, 85] width 771 height 17
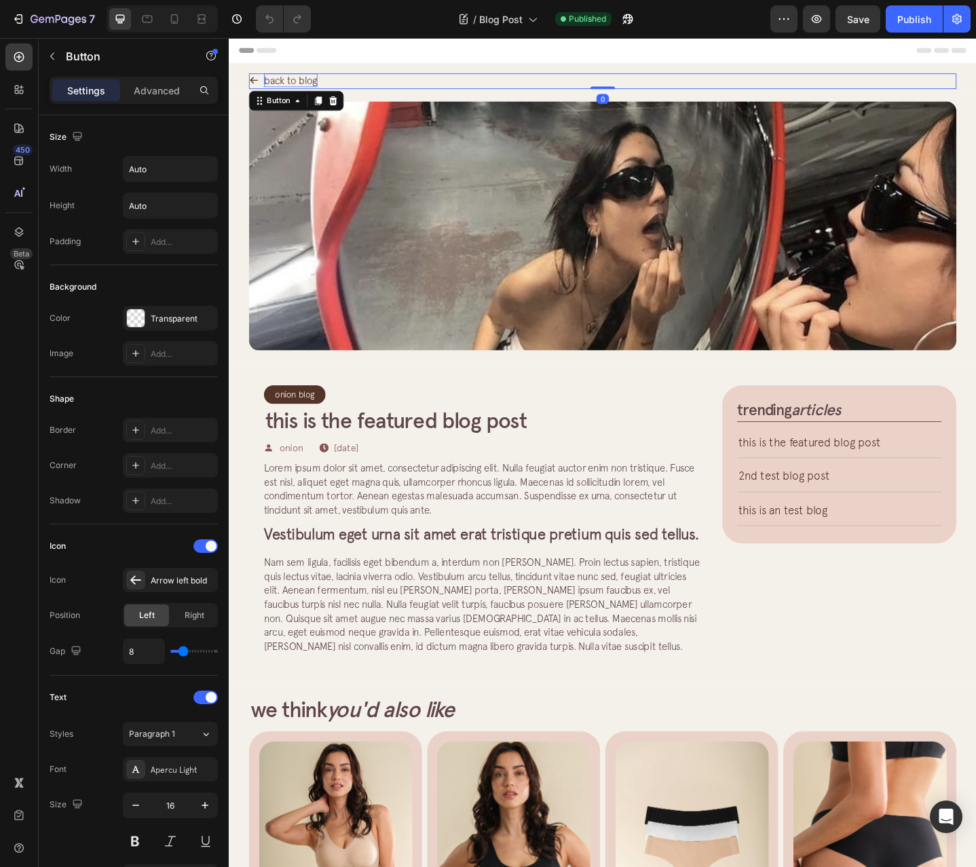
click at [299, 88] on p "back to blog" at bounding box center [296, 84] width 58 height 15
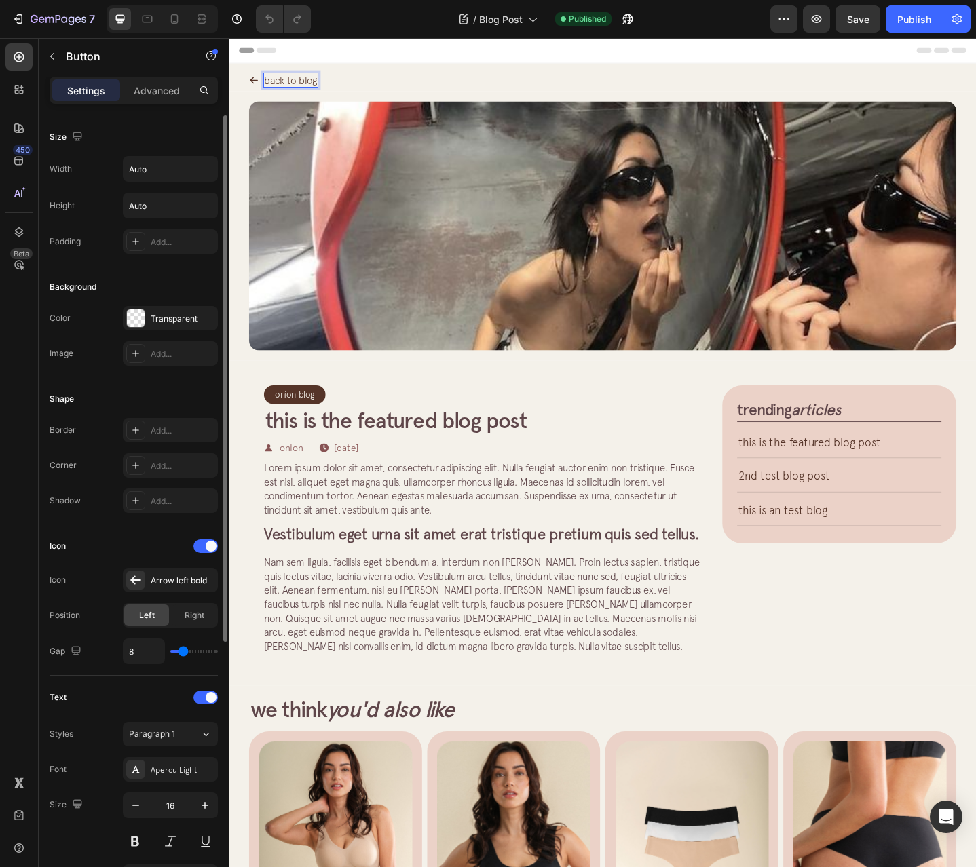
scroll to position [396, 0]
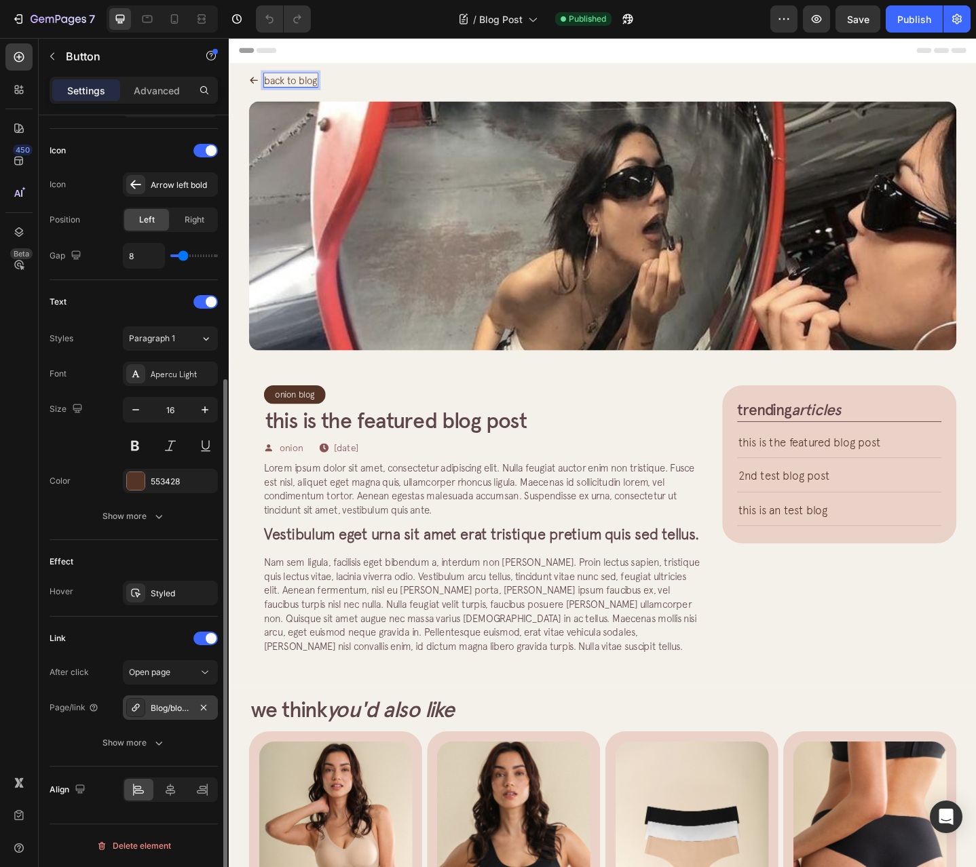
click at [195, 712] on div "Blog/blog-listing-page" at bounding box center [170, 708] width 95 height 24
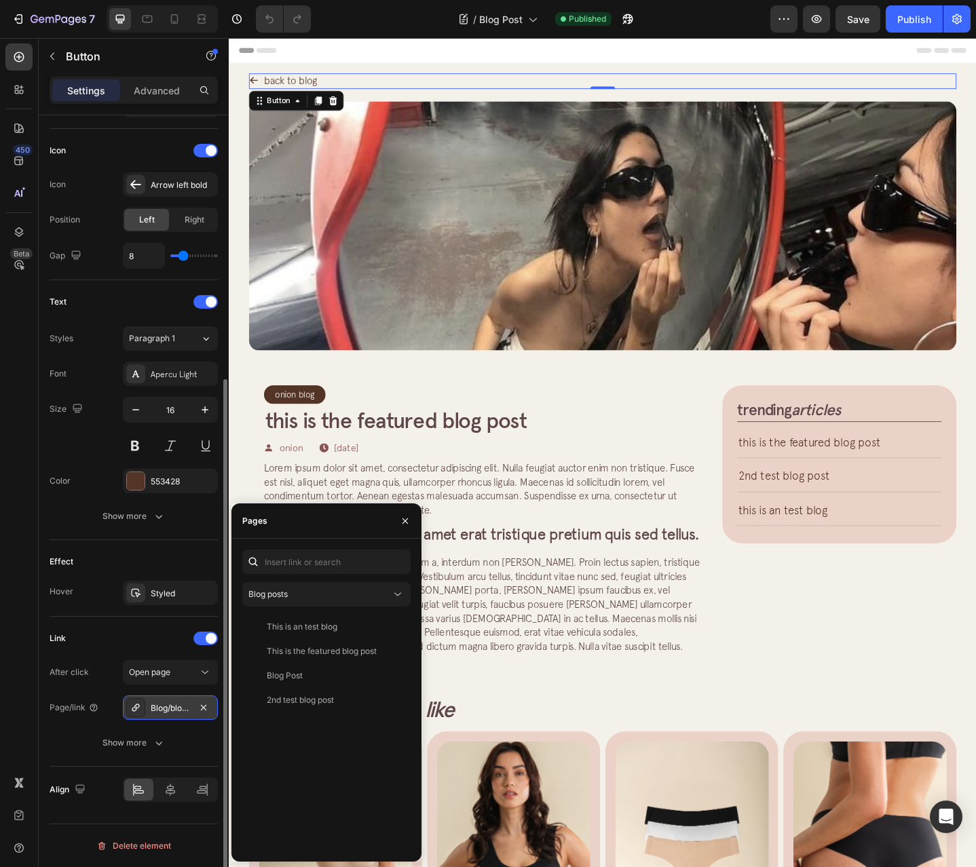
click at [212, 707] on div "Blog/blog-listing-page" at bounding box center [170, 708] width 95 height 24
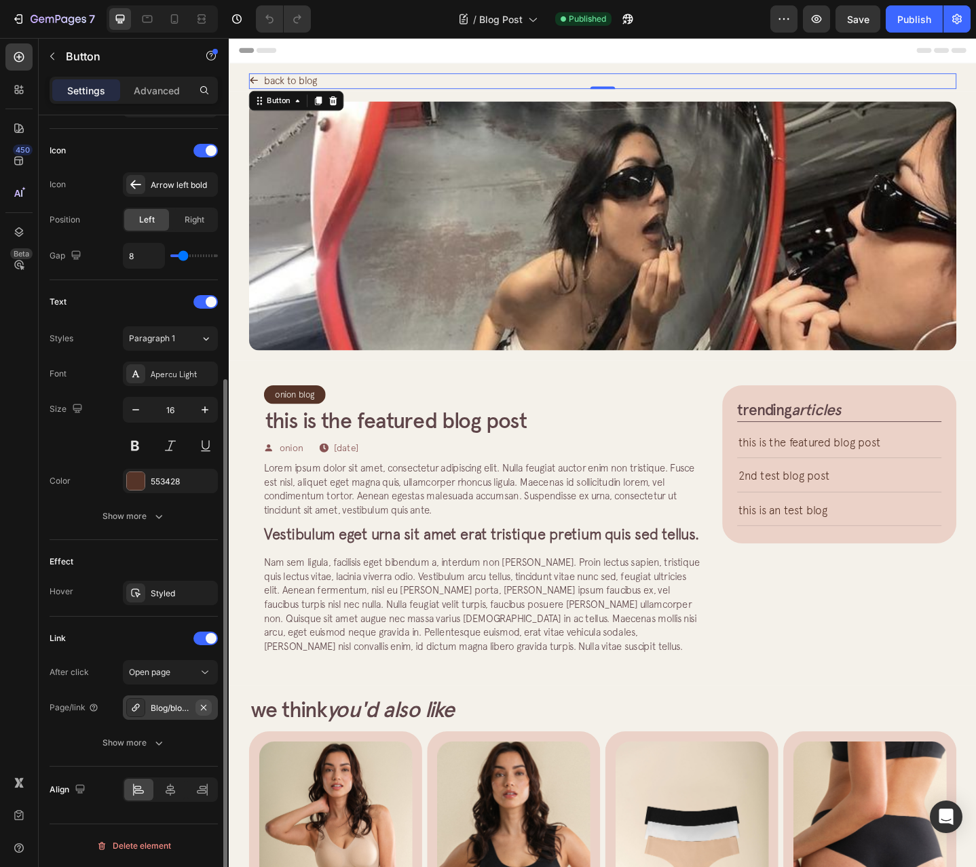
click at [210, 708] on button "button" at bounding box center [203, 708] width 16 height 16
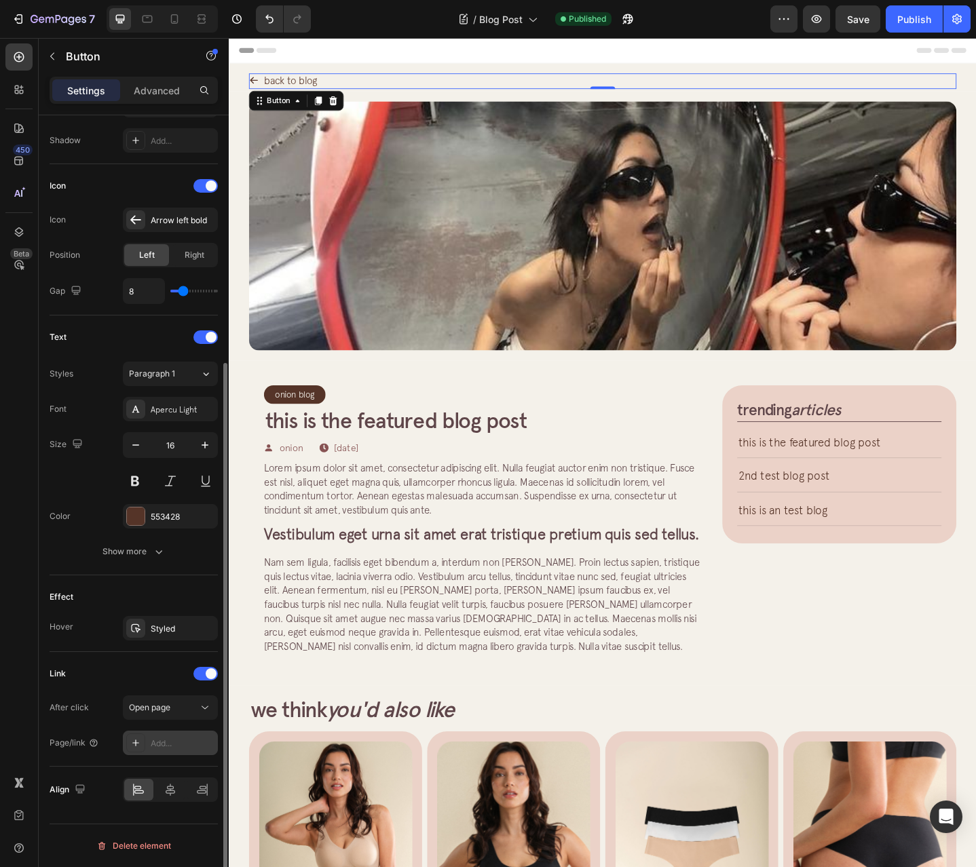
scroll to position [360, 0]
click at [176, 738] on div "Add..." at bounding box center [183, 744] width 64 height 12
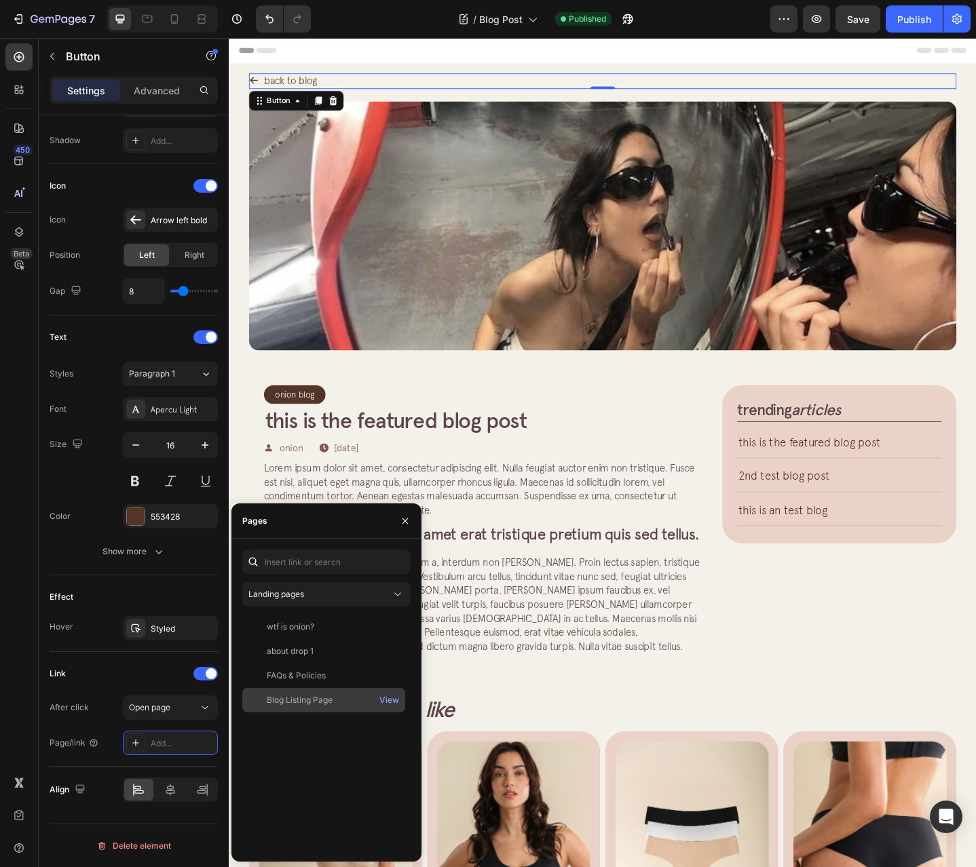
click at [307, 708] on div "Blog Listing Page View" at bounding box center [323, 700] width 163 height 24
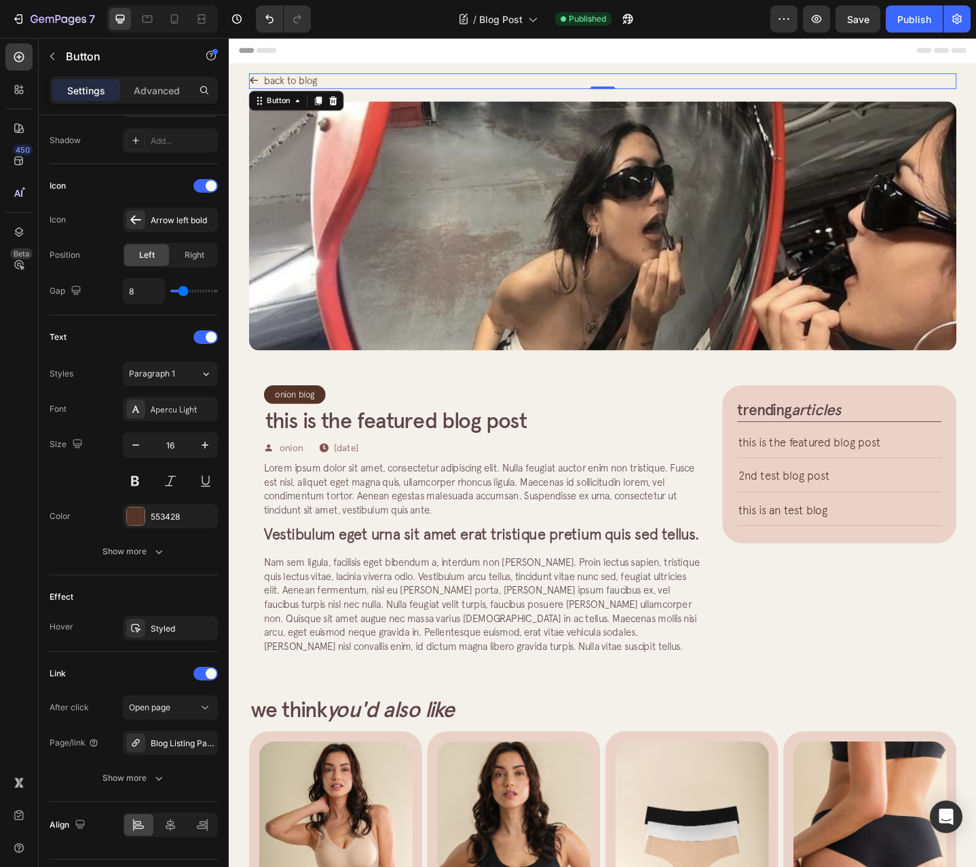
click at [353, 80] on div "back to blog Button 0" at bounding box center [635, 85] width 771 height 17
click at [295, 77] on p "back to blog" at bounding box center [296, 84] width 58 height 15
click at [305, 83] on p "back to blog" at bounding box center [296, 84] width 58 height 15
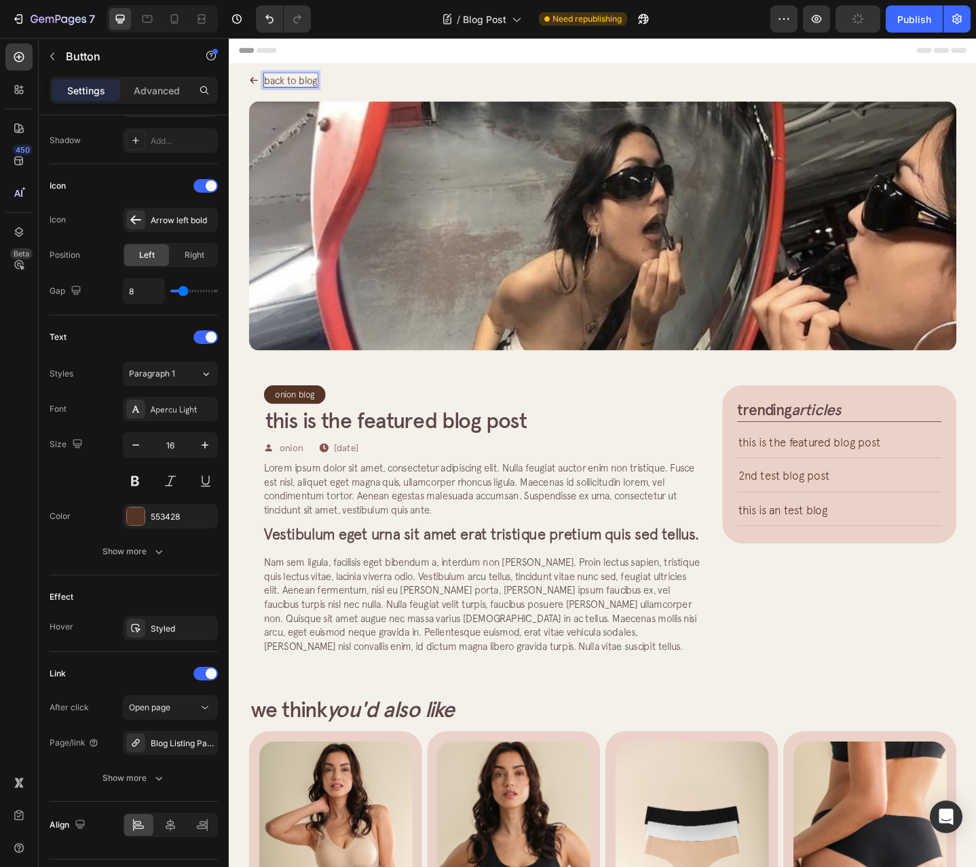
click at [308, 84] on p "back to blog" at bounding box center [296, 84] width 58 height 15
drag, startPoint x: 305, startPoint y: 86, endPoint x: 361, endPoint y: 90, distance: 56.5
click at [357, 83] on div "back to blog Button 0" at bounding box center [635, 85] width 771 height 17
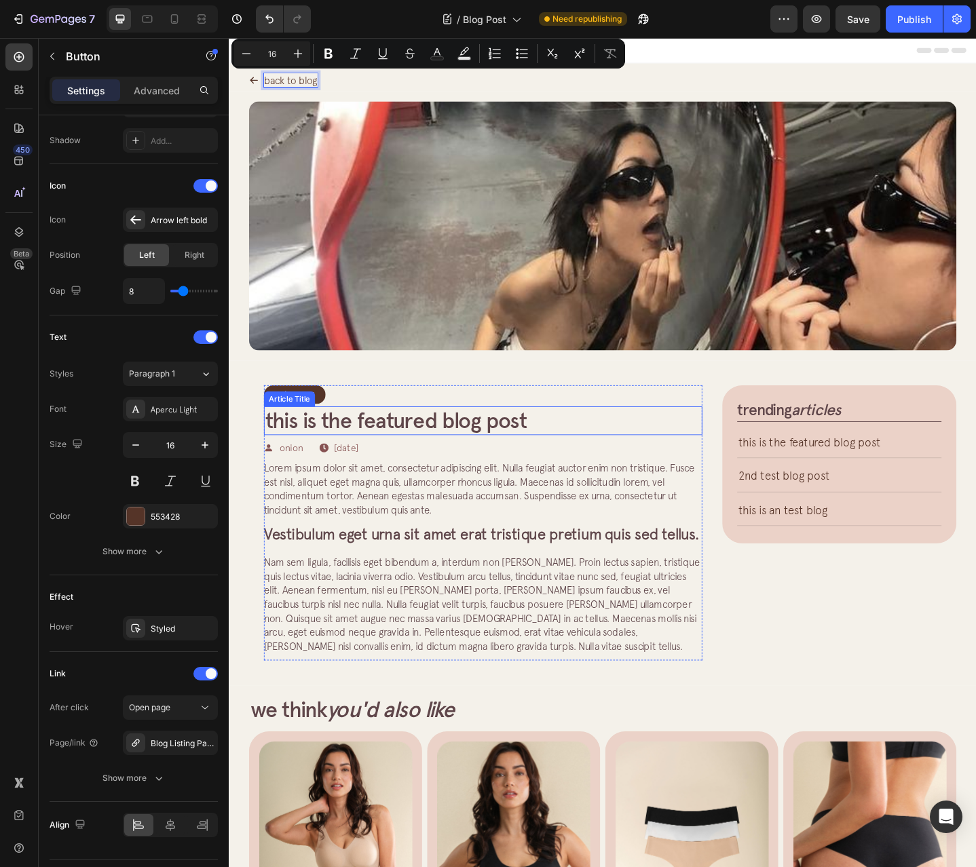
drag, startPoint x: 591, startPoint y: 423, endPoint x: 608, endPoint y: 421, distance: 17.1
click at [591, 423] on div "Onion Blog Article Category Row Row" at bounding box center [506, 427] width 478 height 20
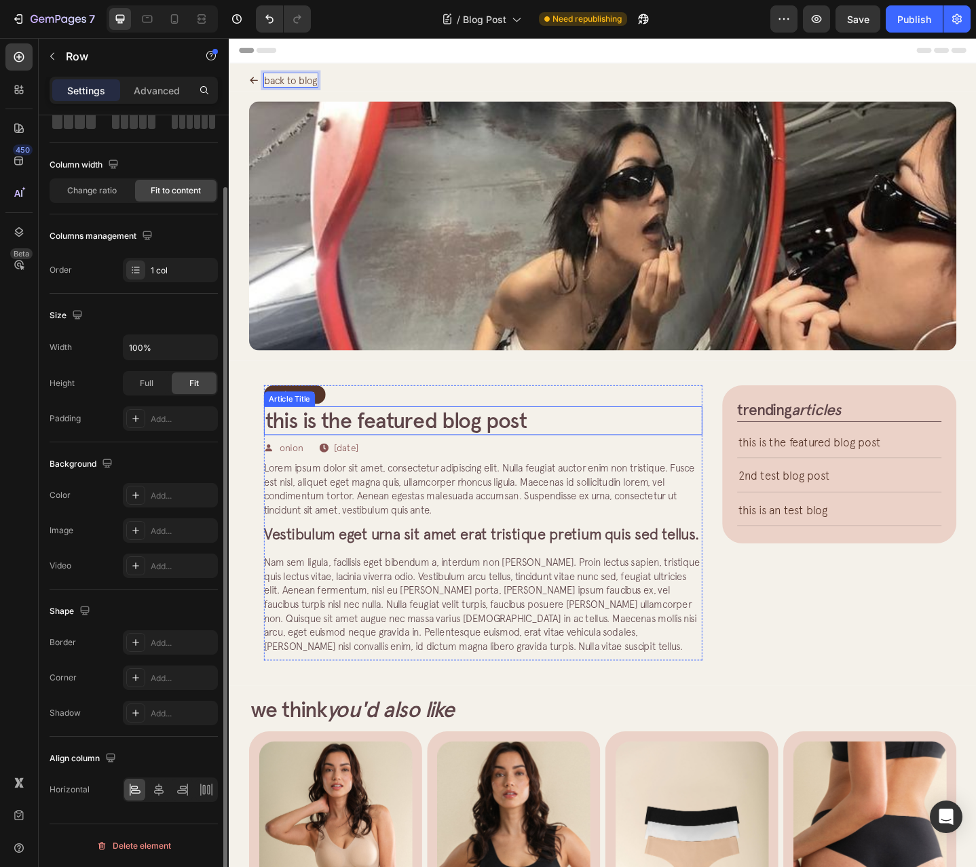
scroll to position [0, 0]
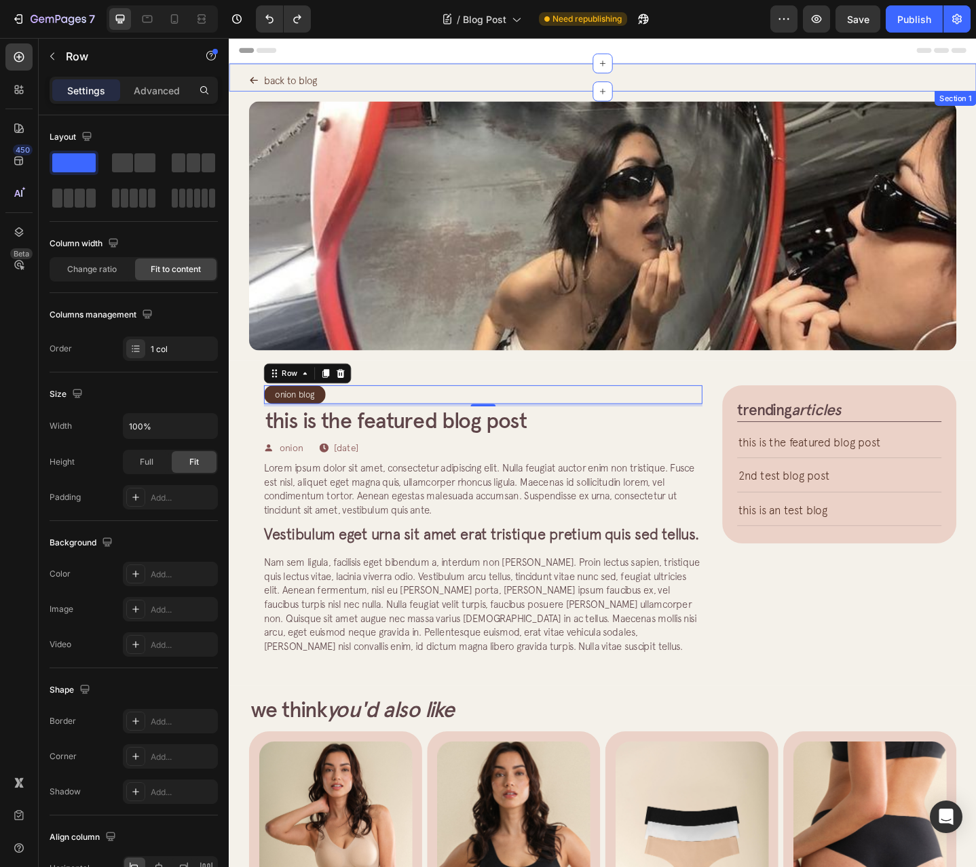
click at [784, 72] on div "back to blog Button Row Section 1" at bounding box center [636, 81] width 814 height 31
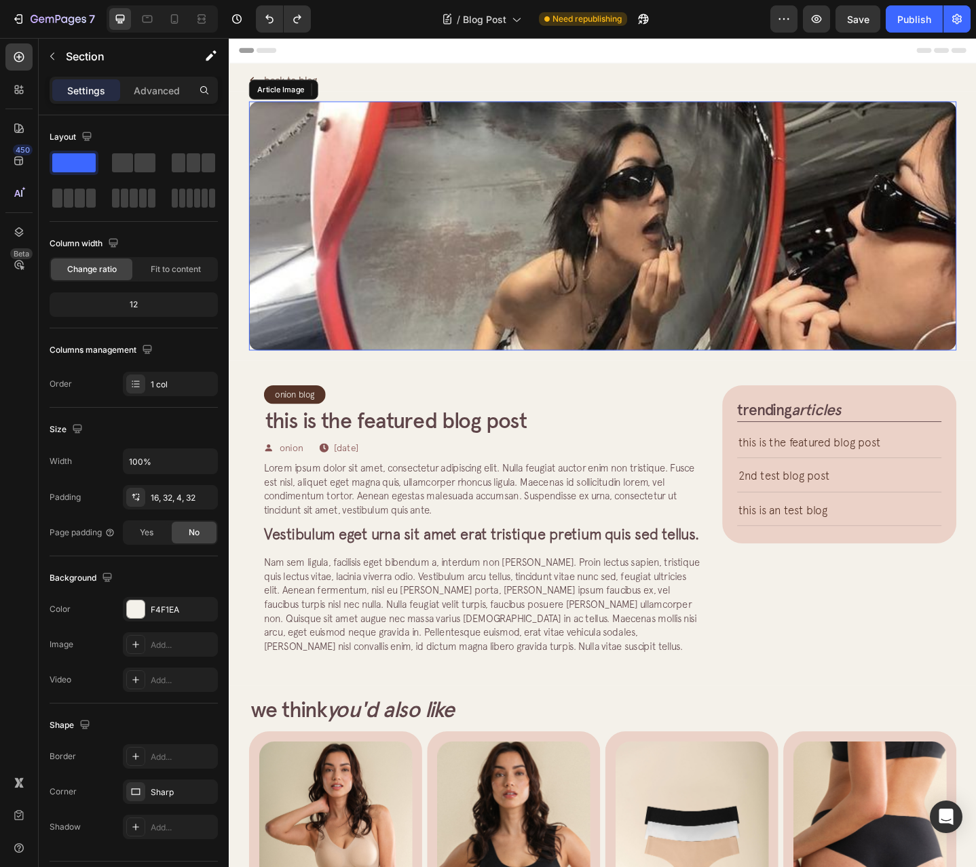
click at [793, 257] on img at bounding box center [635, 242] width 771 height 271
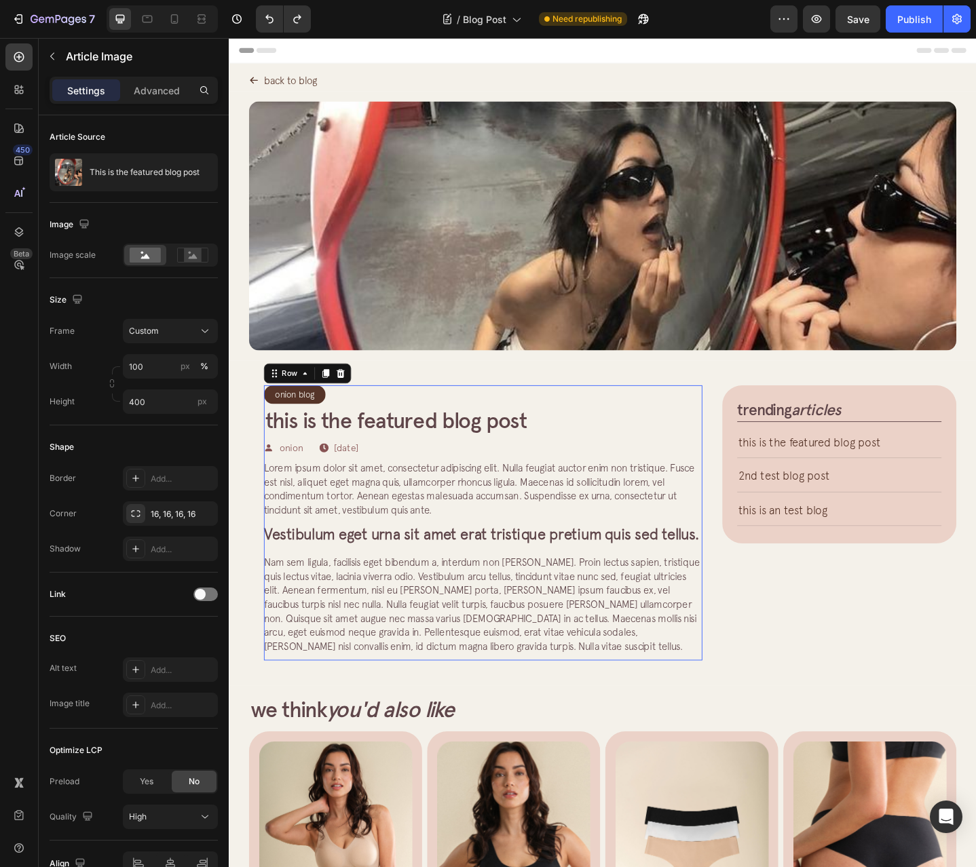
click at [732, 497] on div "Onion Blog Article Category Row Row This is the featured blog post Article Titl…" at bounding box center [506, 567] width 478 height 300
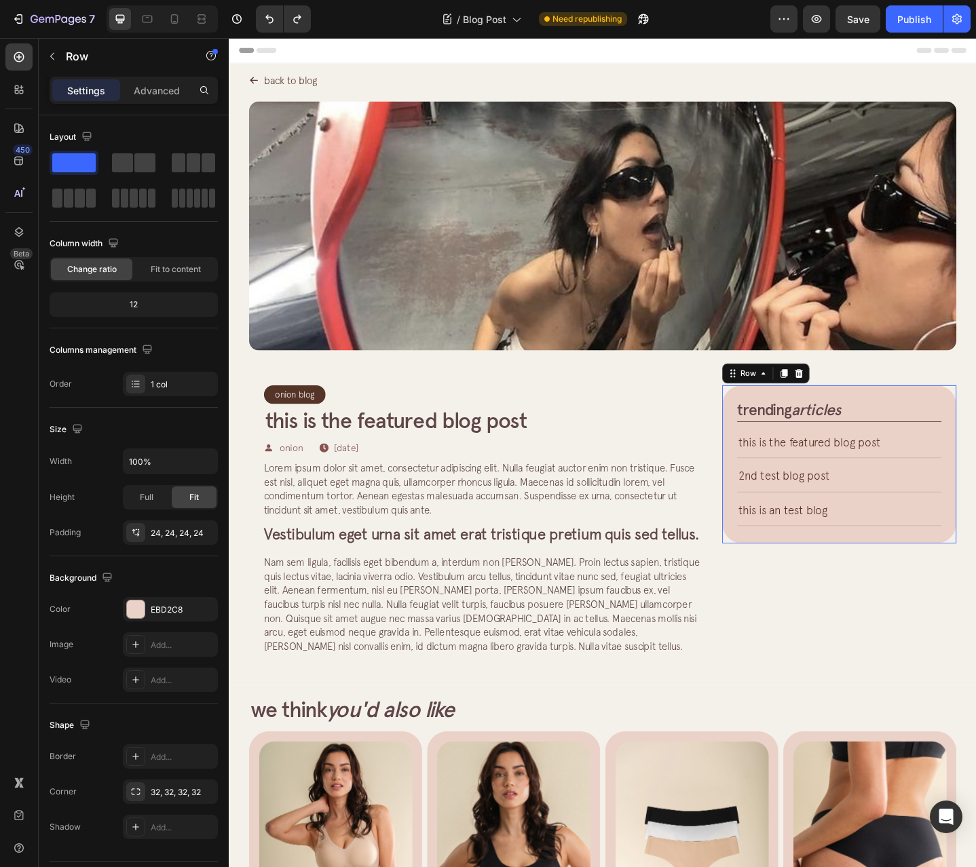
click at [895, 421] on div "trending articles Heading This is the featured blog post Article Title Title Li…" at bounding box center [893, 503] width 255 height 172
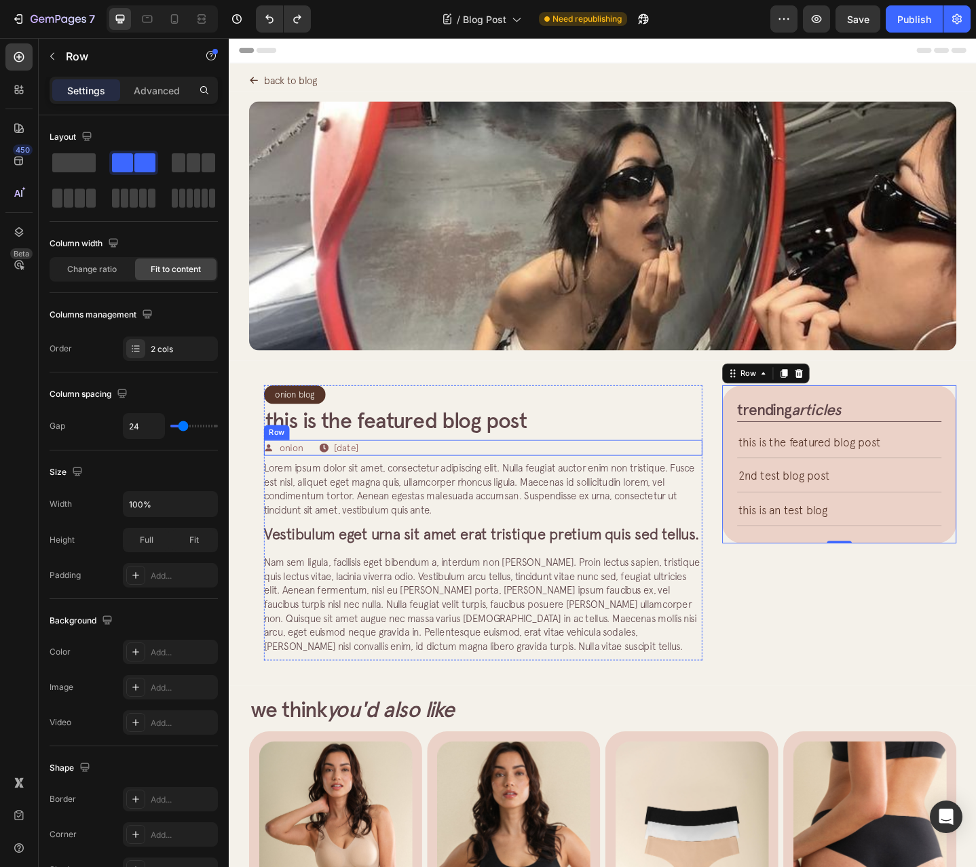
click at [545, 485] on div "Icon onion Text Block Row Icon Sep 25, 2025 Article Date Row Row" at bounding box center [506, 484] width 478 height 17
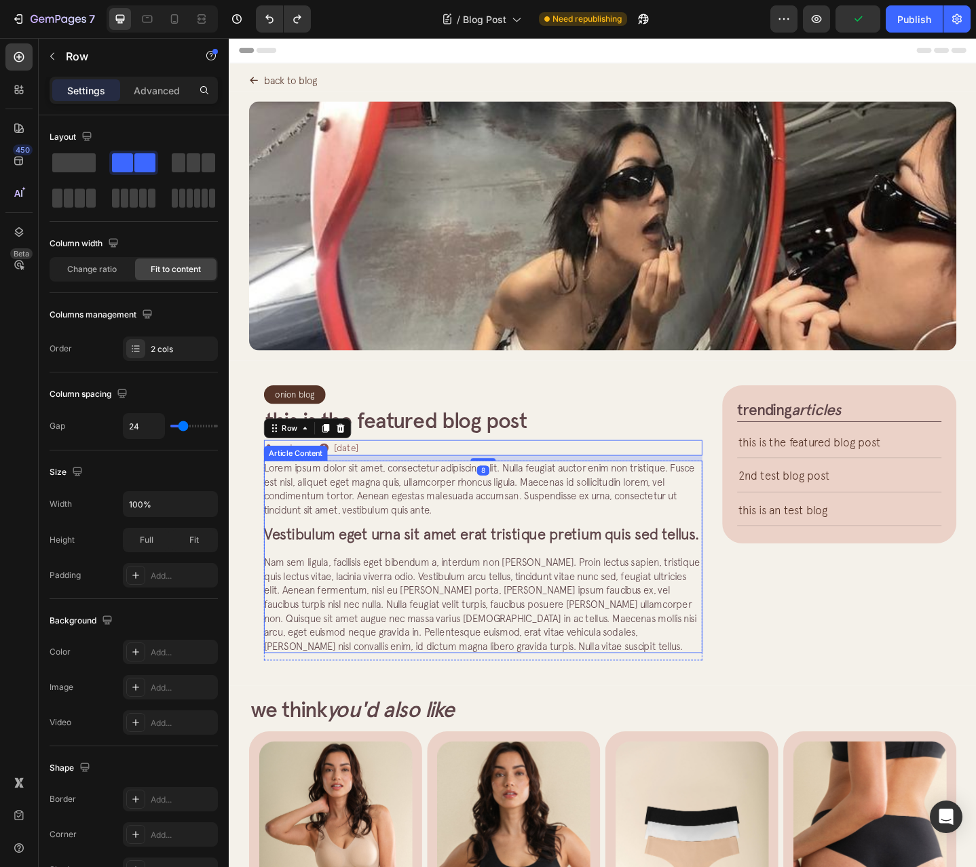
click at [569, 527] on span "Lorem ipsum dolor sit amet, consectetur adipiscing elit. Nulla feugiat auctor e…" at bounding box center [501, 529] width 469 height 58
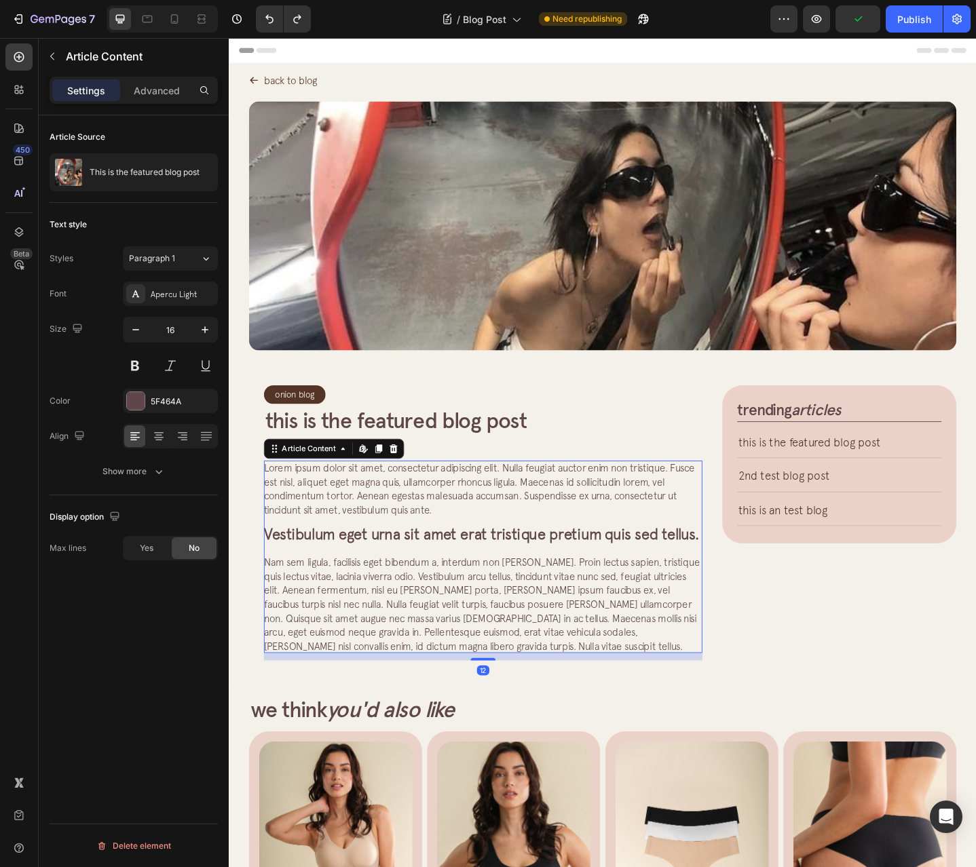
click at [539, 458] on h2 "This is the featured blog post" at bounding box center [506, 455] width 478 height 31
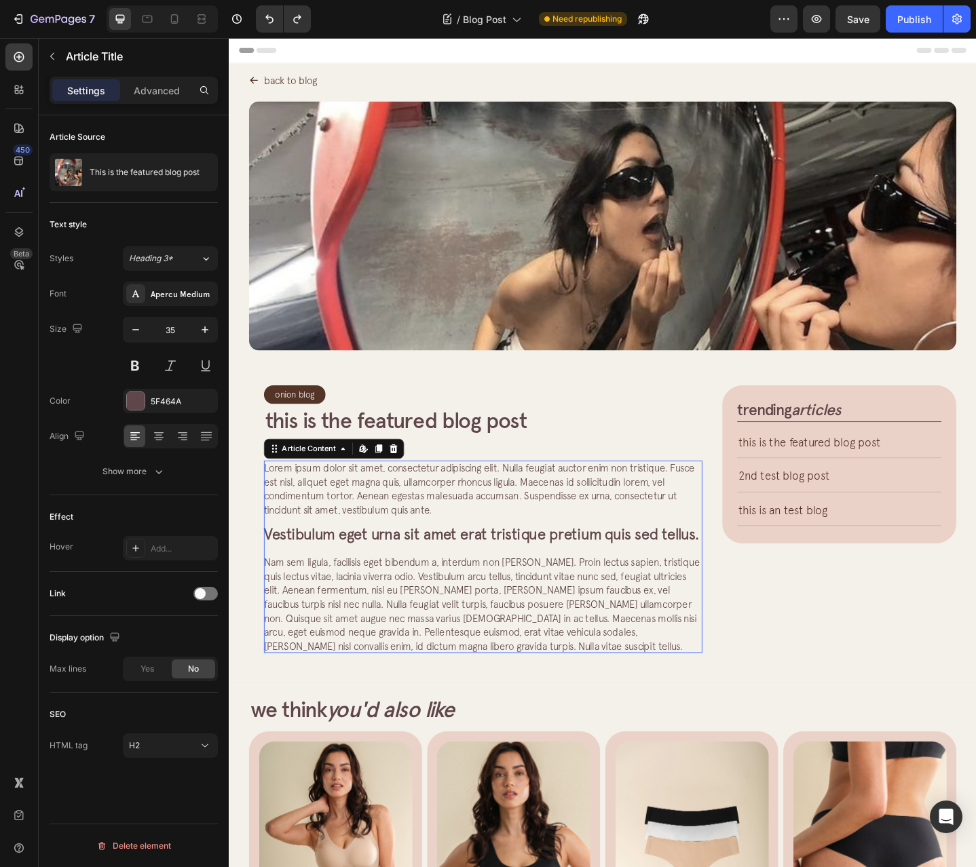
click at [556, 517] on span "Lorem ipsum dolor sit amet, consectetur adipiscing elit. Nulla feugiat auctor e…" at bounding box center [501, 529] width 469 height 58
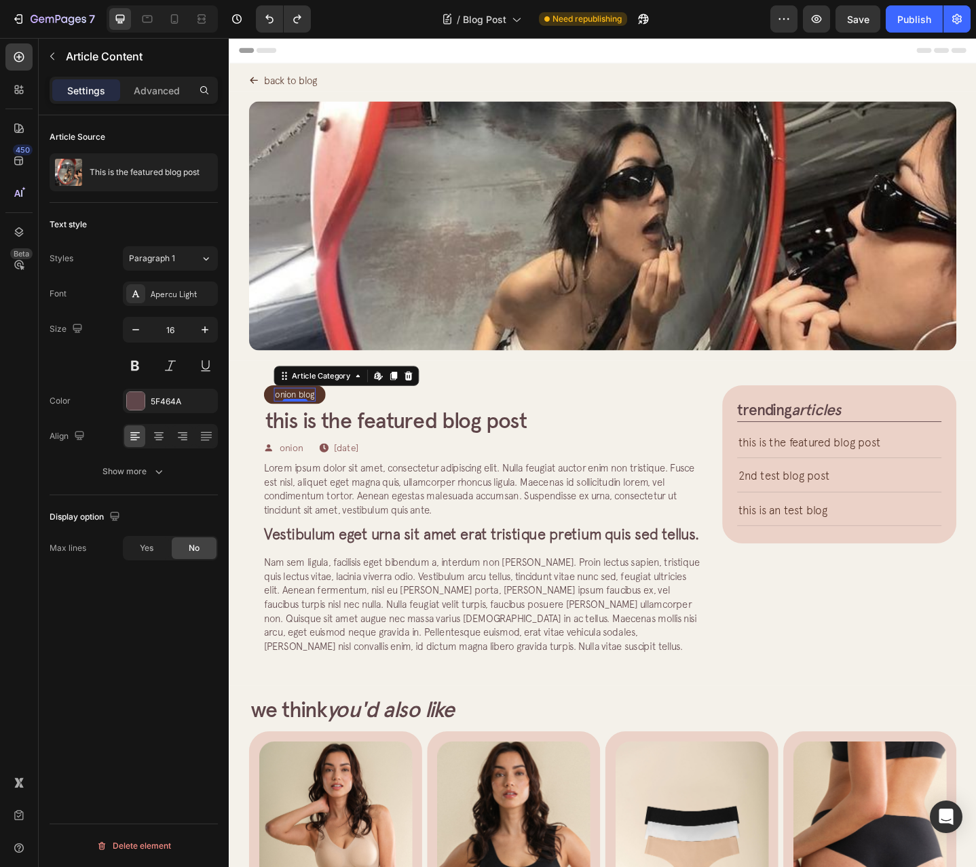
click at [320, 419] on div "Onion Blog" at bounding box center [300, 426] width 45 height 15
click at [381, 421] on div "Onion Blog Article Category Edit content in Shopify 0 Row Row" at bounding box center [506, 427] width 478 height 20
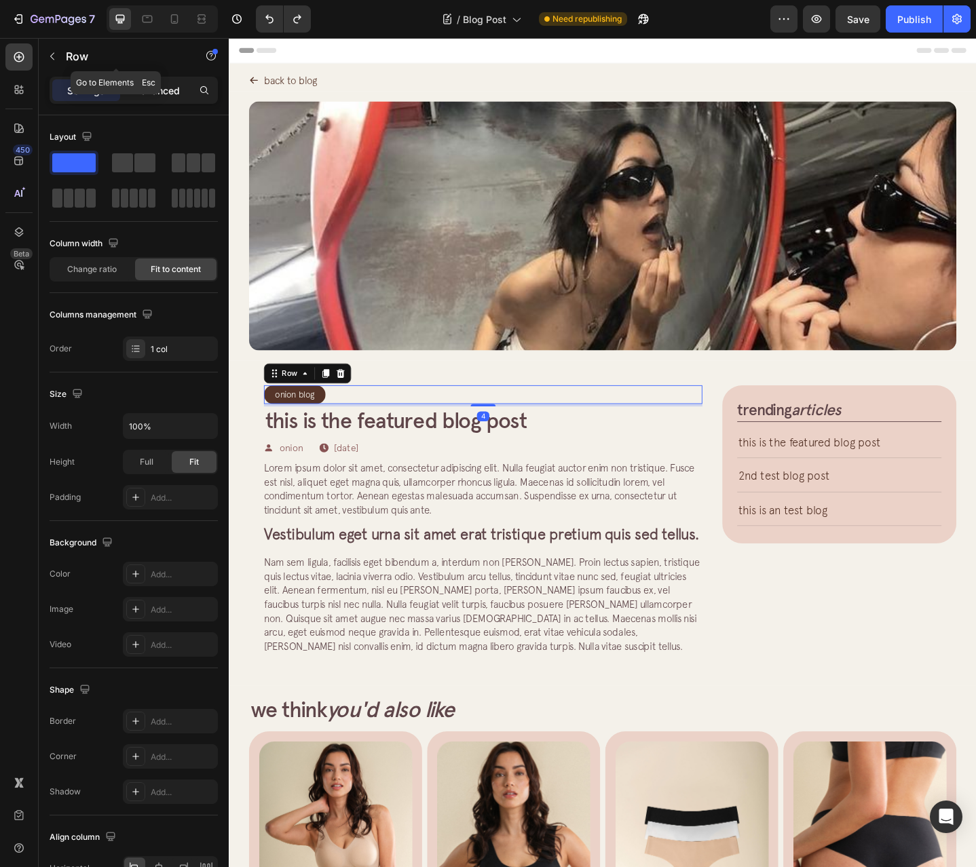
click at [159, 95] on p "Advanced" at bounding box center [157, 90] width 46 height 14
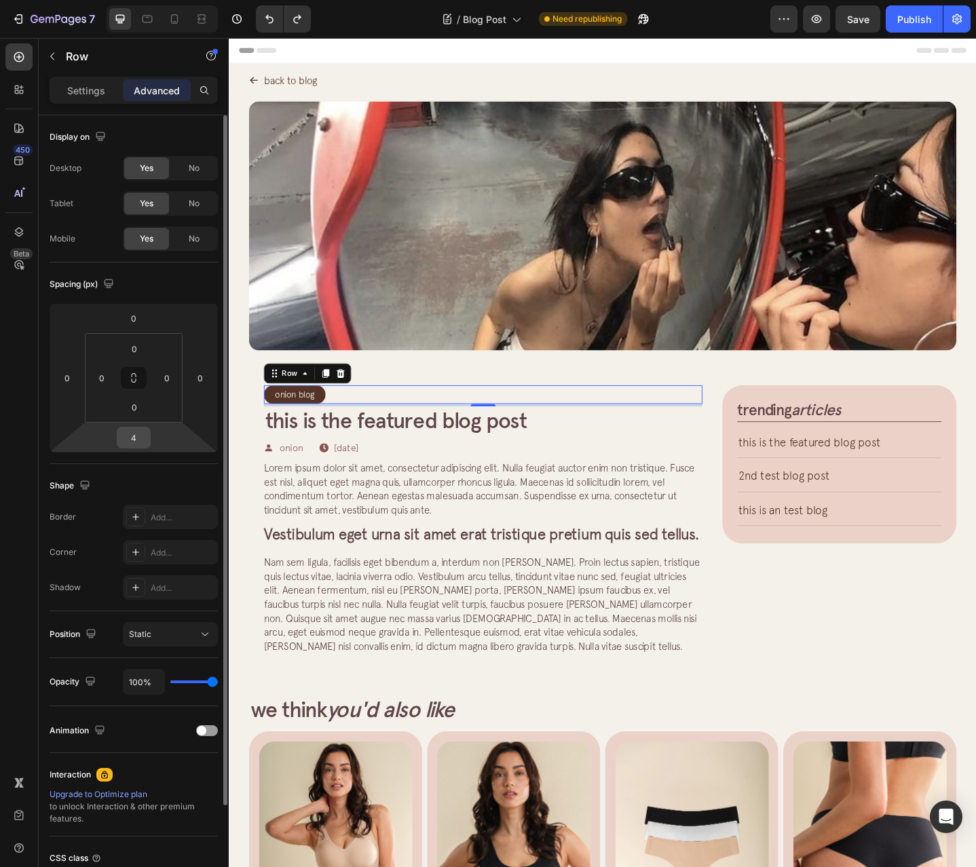
click at [147, 434] on input "4" at bounding box center [133, 438] width 27 height 20
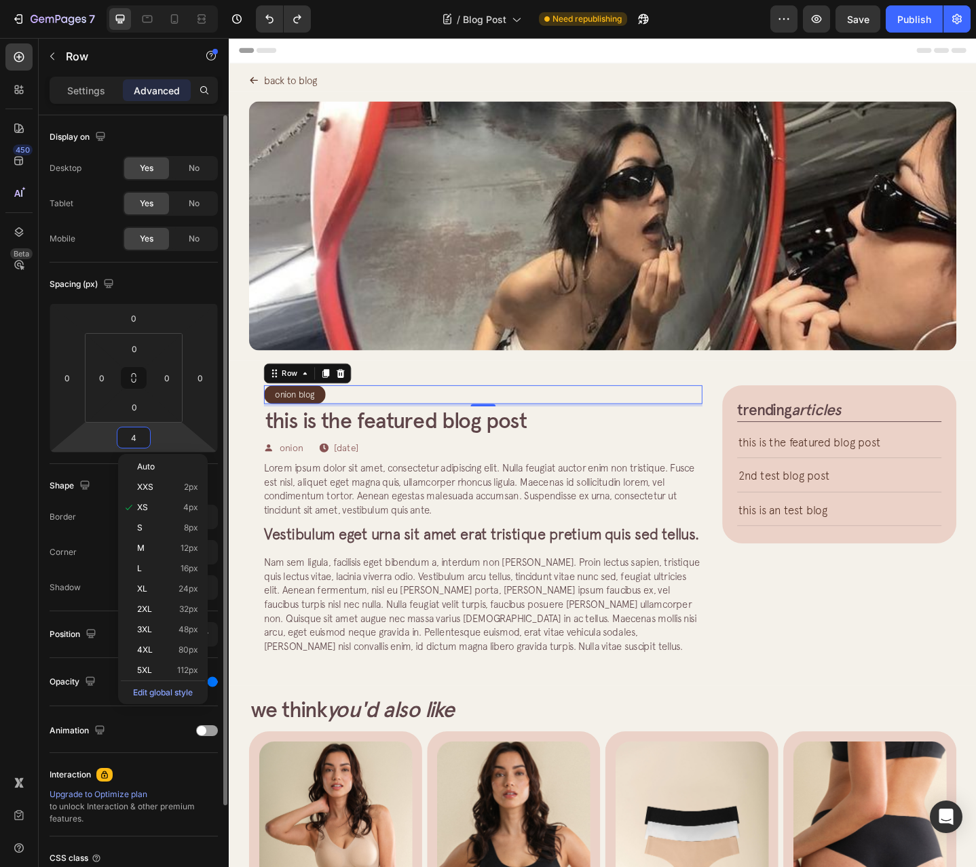
type input "8"
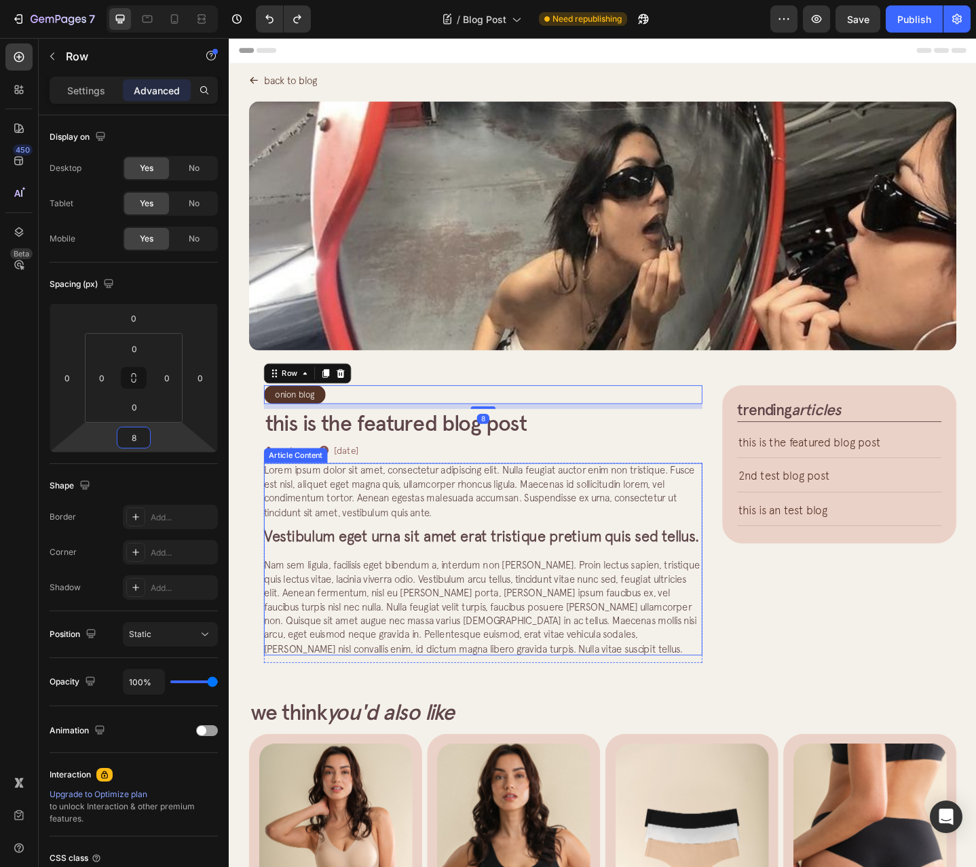
click at [453, 518] on span "Lorem ipsum dolor sit amet, consectetur adipiscing elit. Nulla feugiat auctor e…" at bounding box center [501, 532] width 469 height 58
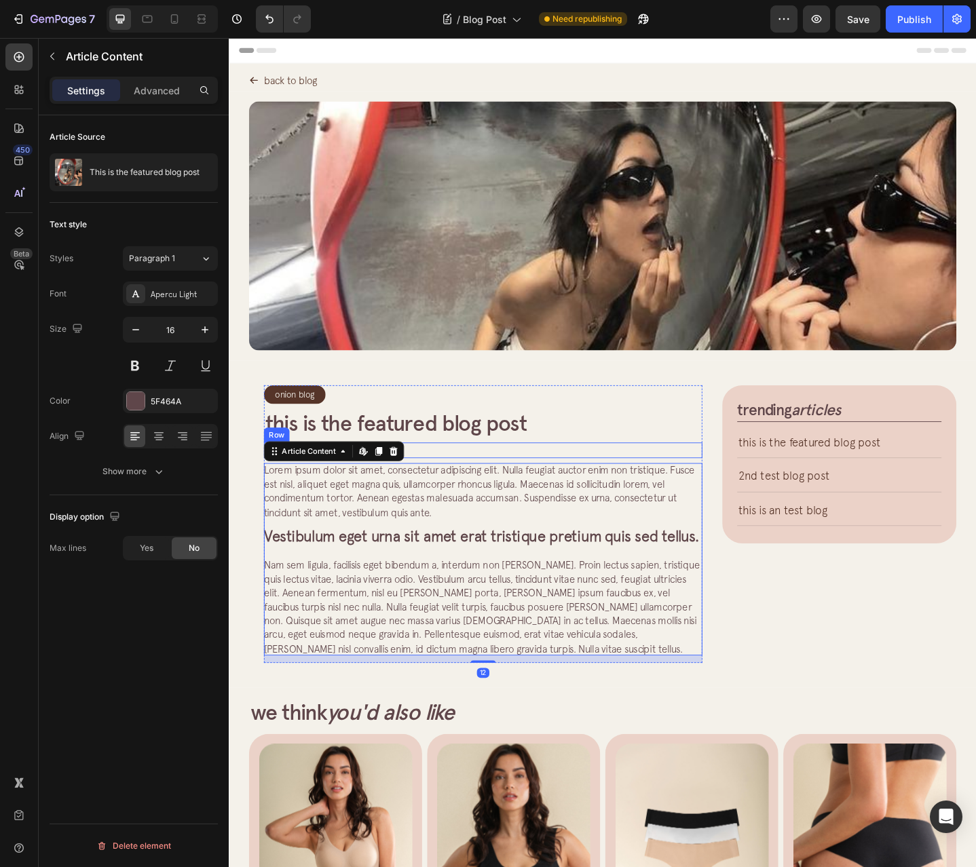
click at [423, 426] on div "Onion Blog Article Category Row Row" at bounding box center [506, 427] width 478 height 20
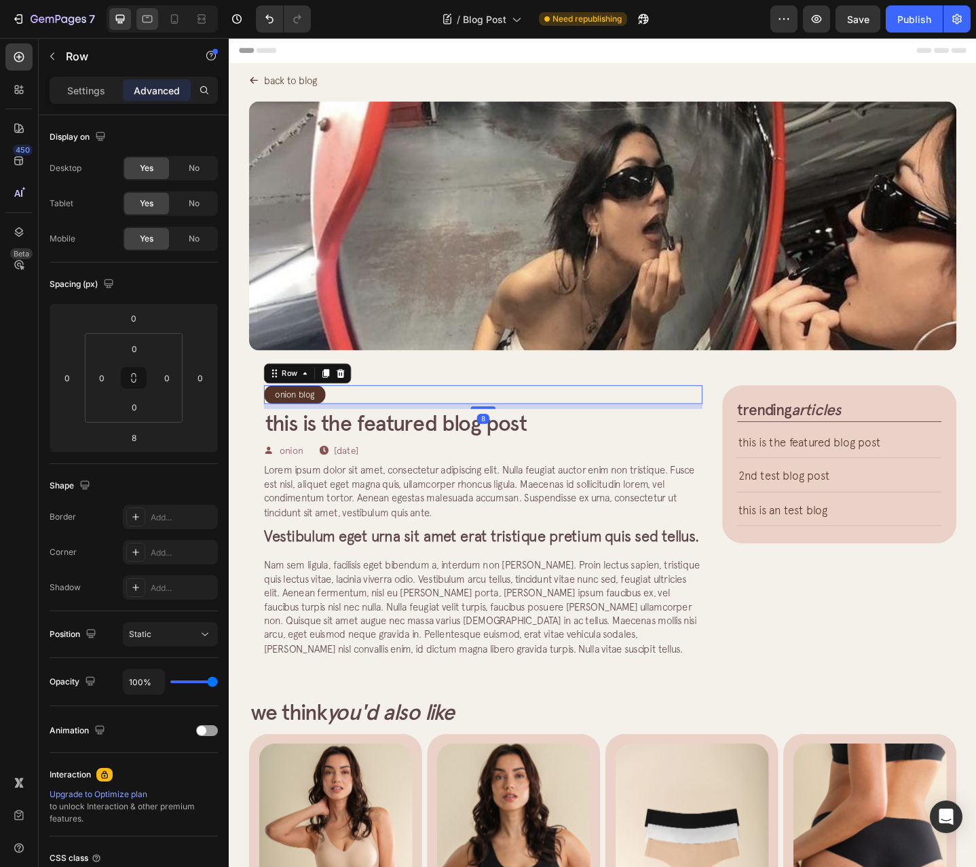
click at [138, 21] on div at bounding box center [147, 19] width 22 height 22
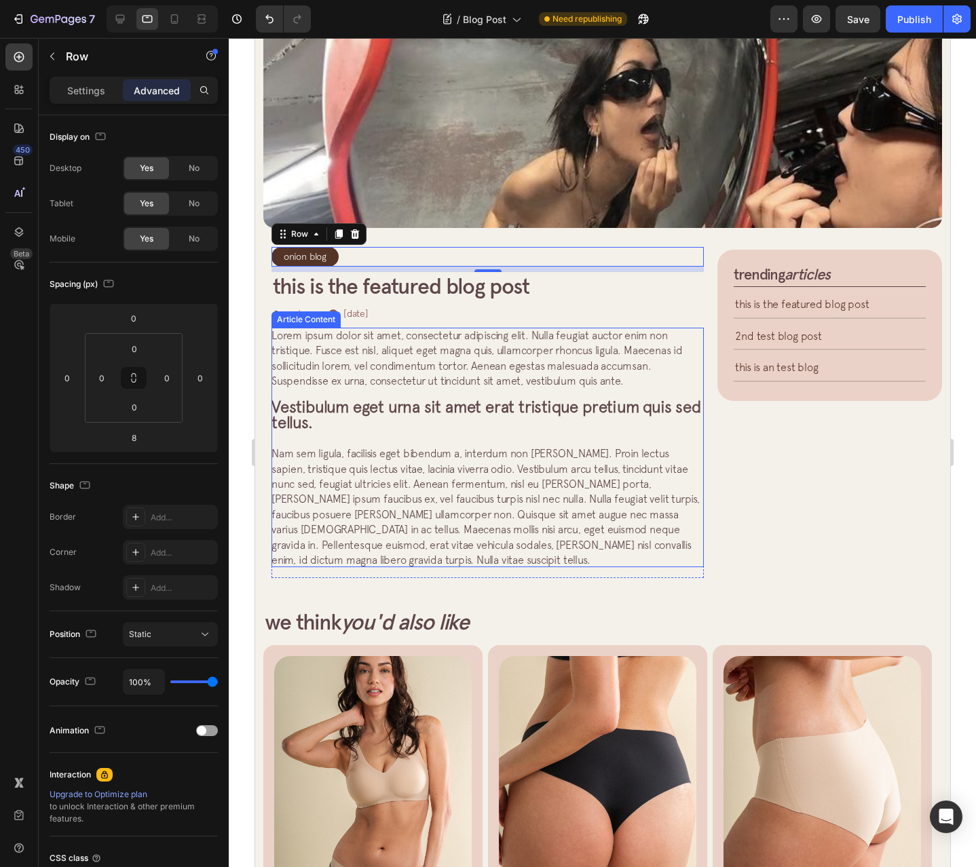
scroll to position [214, 0]
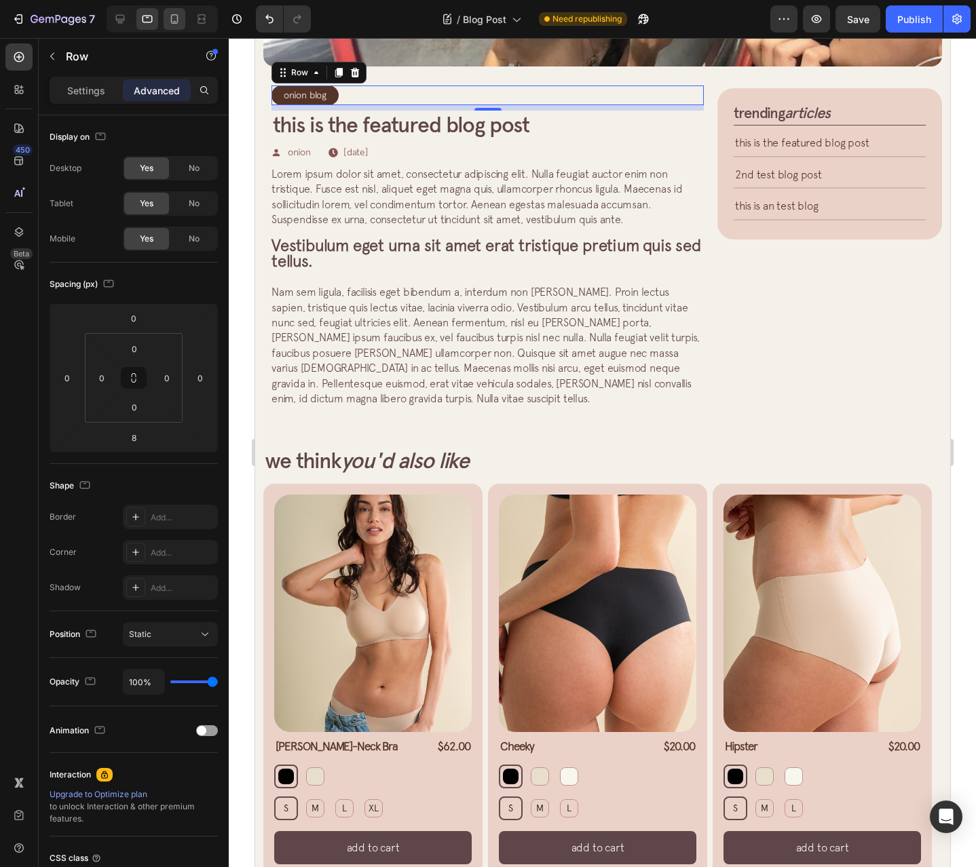
click at [164, 22] on div at bounding box center [175, 19] width 22 height 22
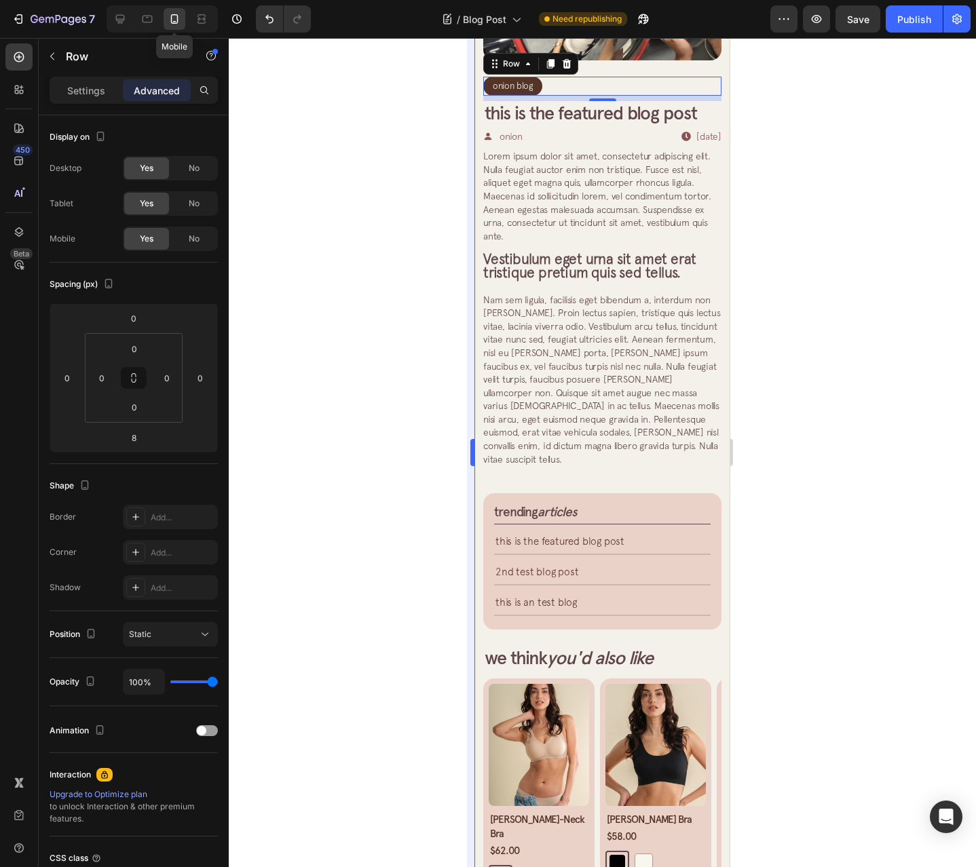
scroll to position [140, 0]
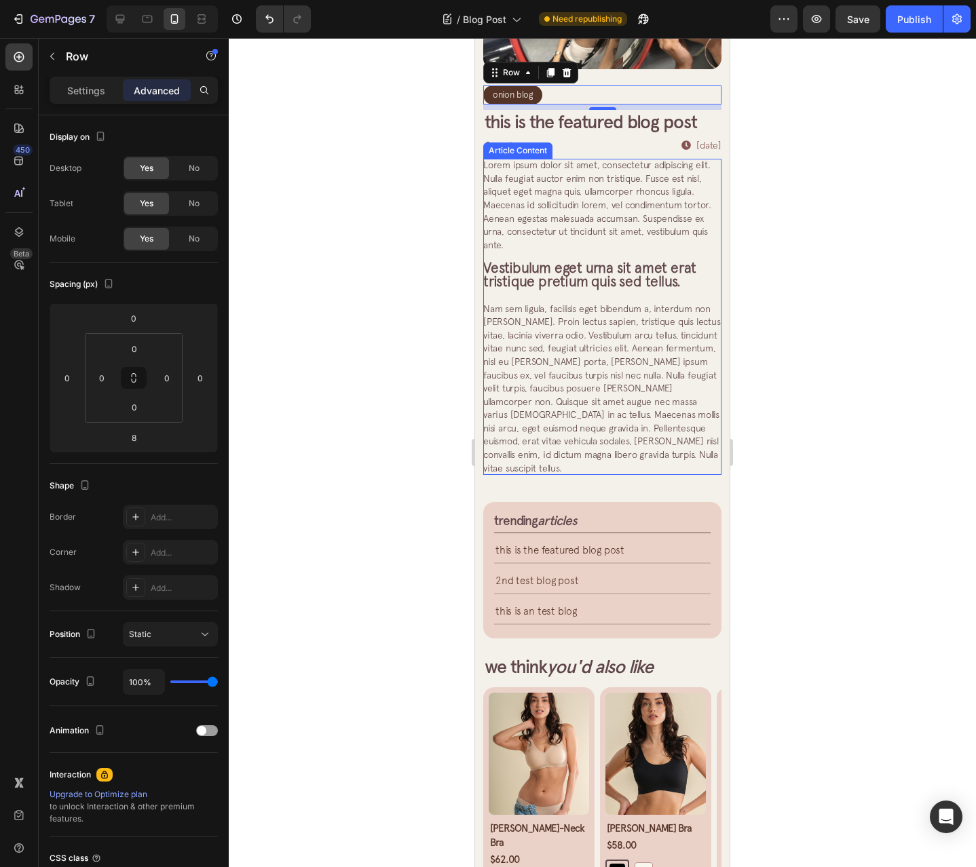
click at [567, 176] on span "Lorem ipsum dolor sit amet, consectetur adipiscing elit. Nulla feugiat auctor e…" at bounding box center [597, 204] width 228 height 91
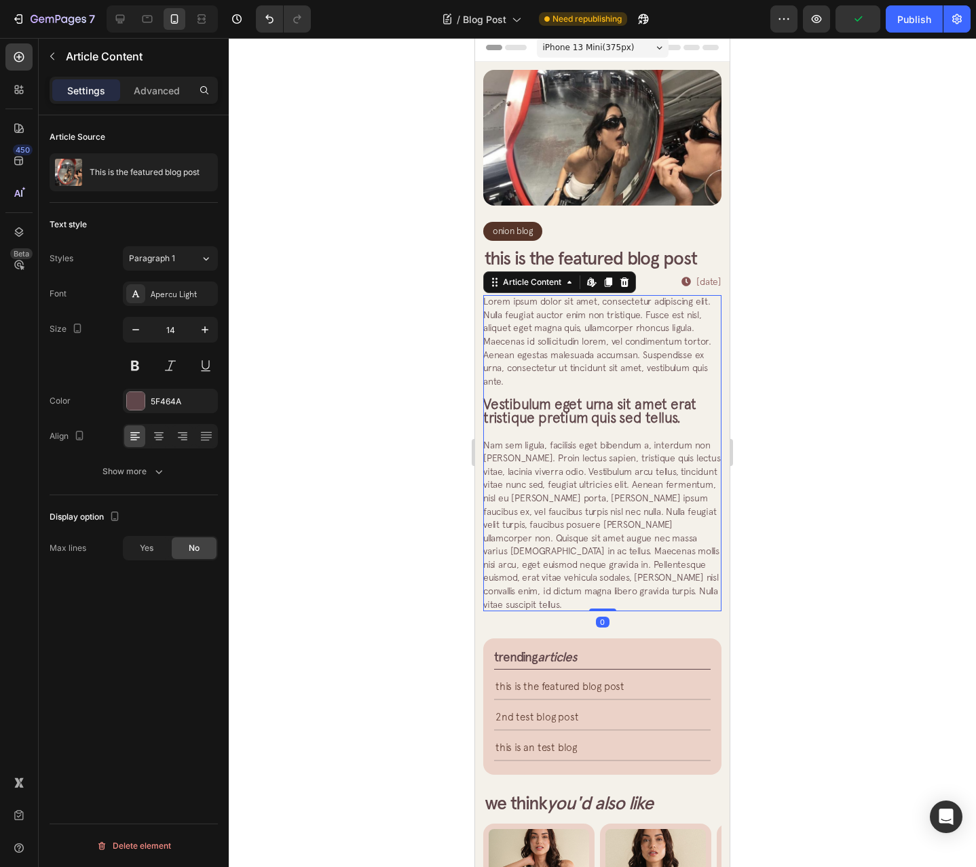
scroll to position [0, 0]
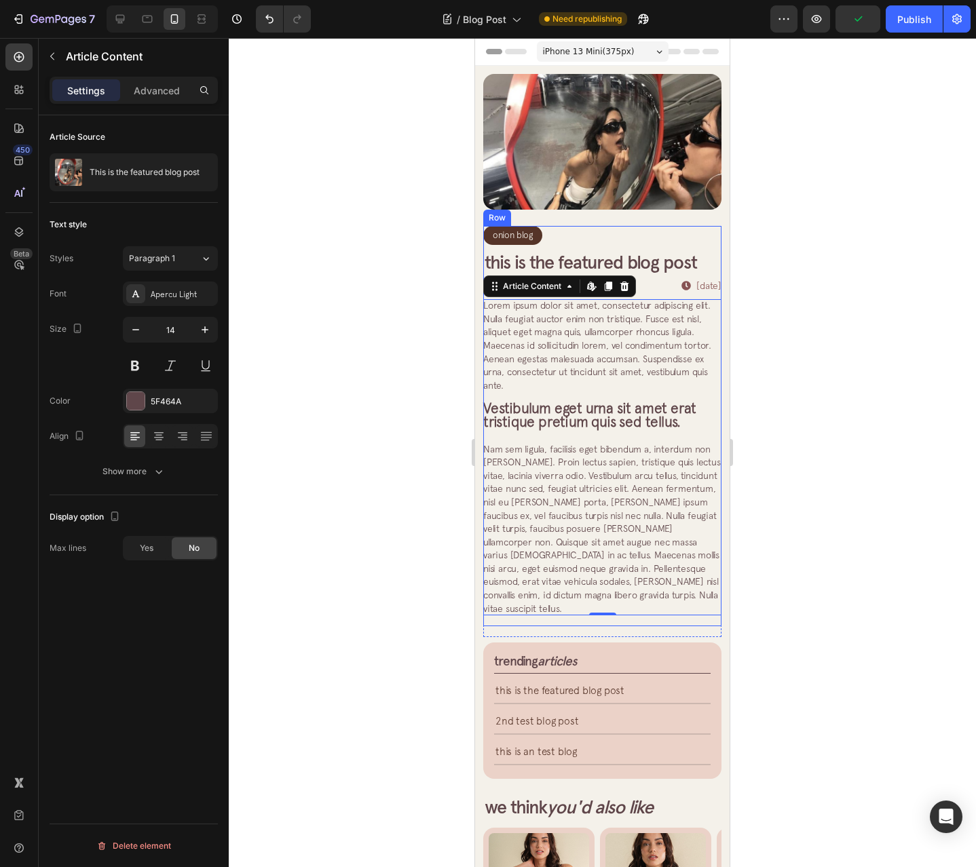
click at [666, 248] on div "Onion Blog Article Category Row Row This is the featured blog post Article Titl…" at bounding box center [602, 426] width 238 height 400
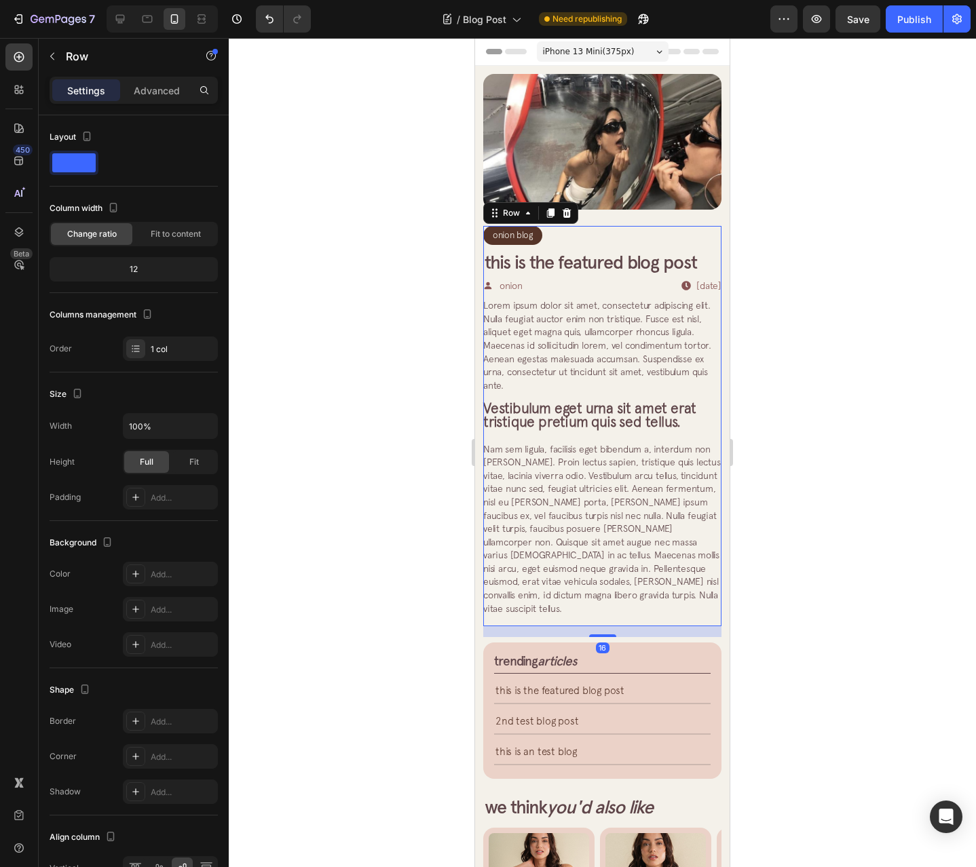
click at [668, 231] on div "Onion Blog Article Category Row Row" at bounding box center [602, 235] width 238 height 19
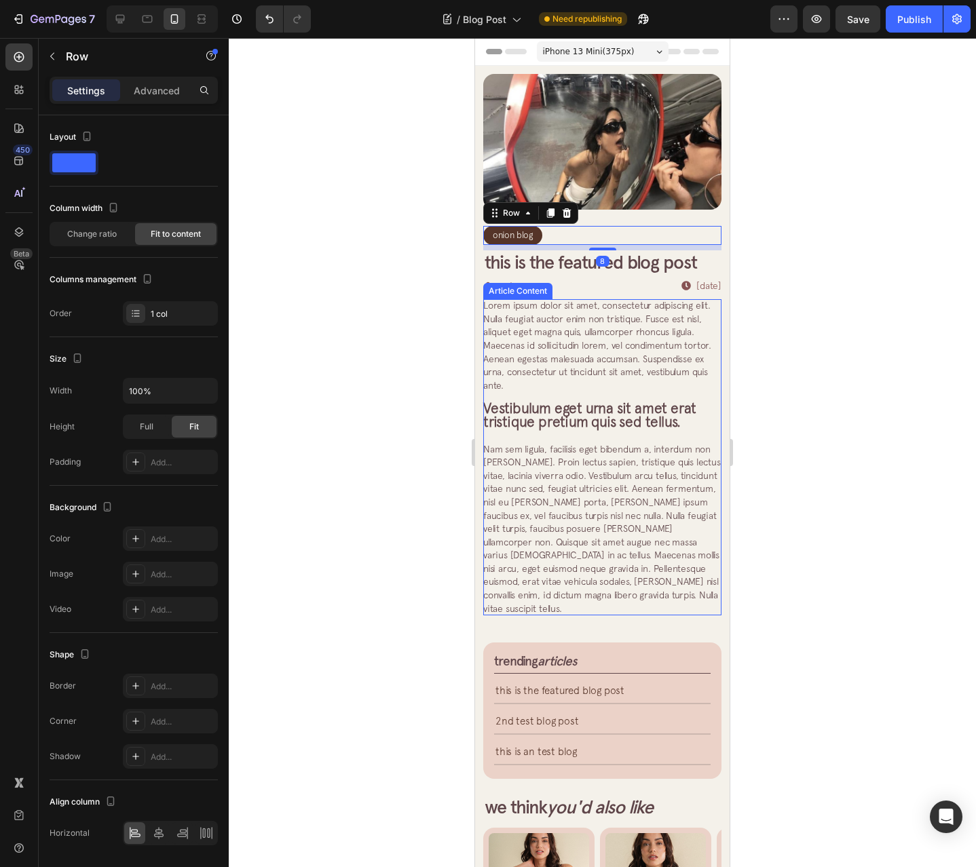
click at [639, 561] on span "Nam sem ligula, facilisis eget bibendum a, interdum non [PERSON_NAME]. Proin le…" at bounding box center [602, 529] width 238 height 170
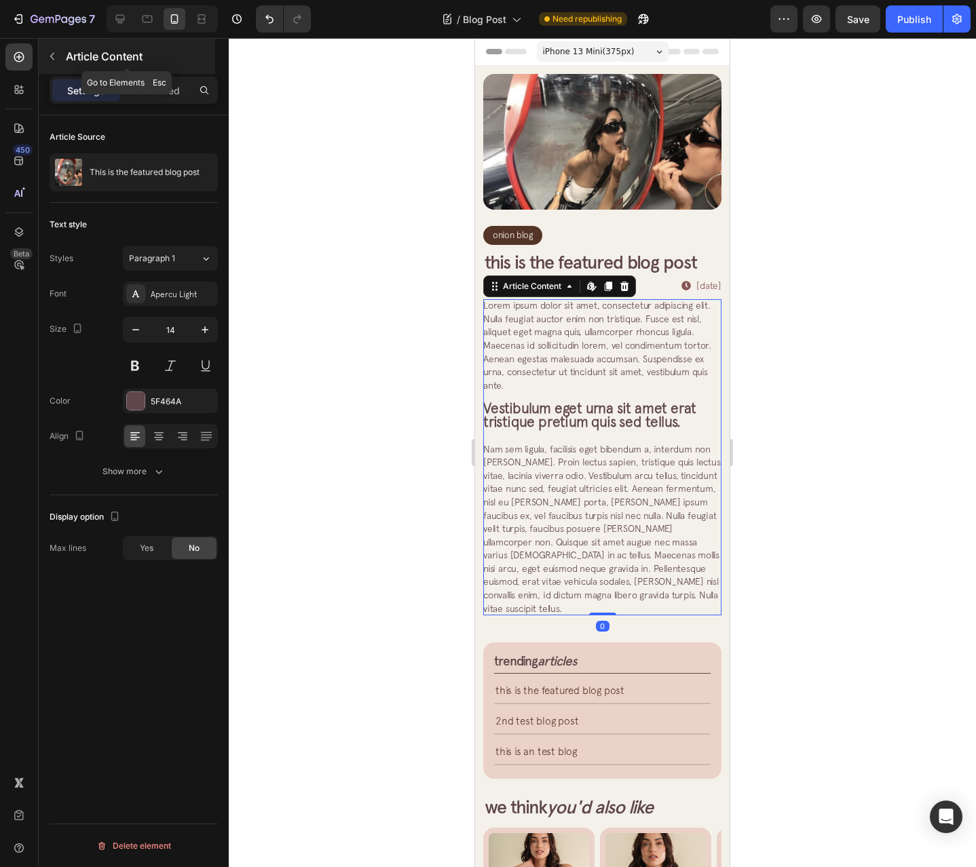
click at [52, 57] on icon "button" at bounding box center [52, 56] width 11 height 11
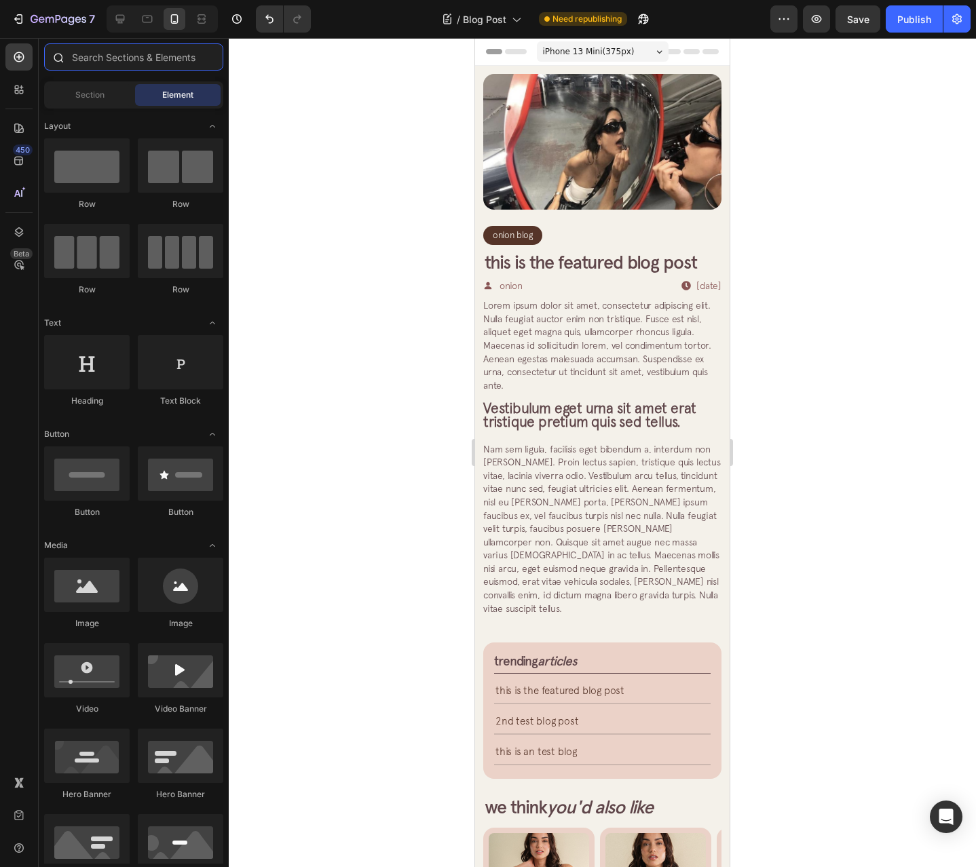
click at [117, 61] on input "text" at bounding box center [133, 56] width 179 height 27
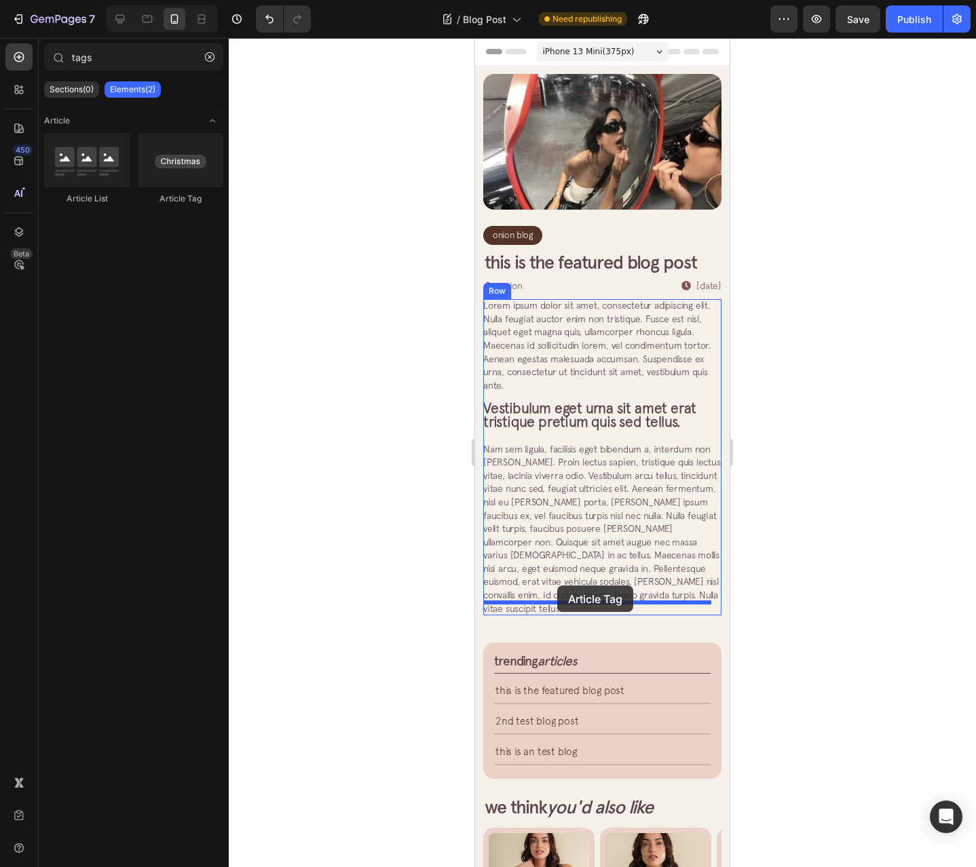
drag, startPoint x: 670, startPoint y: 219, endPoint x: 558, endPoint y: 586, distance: 383.2
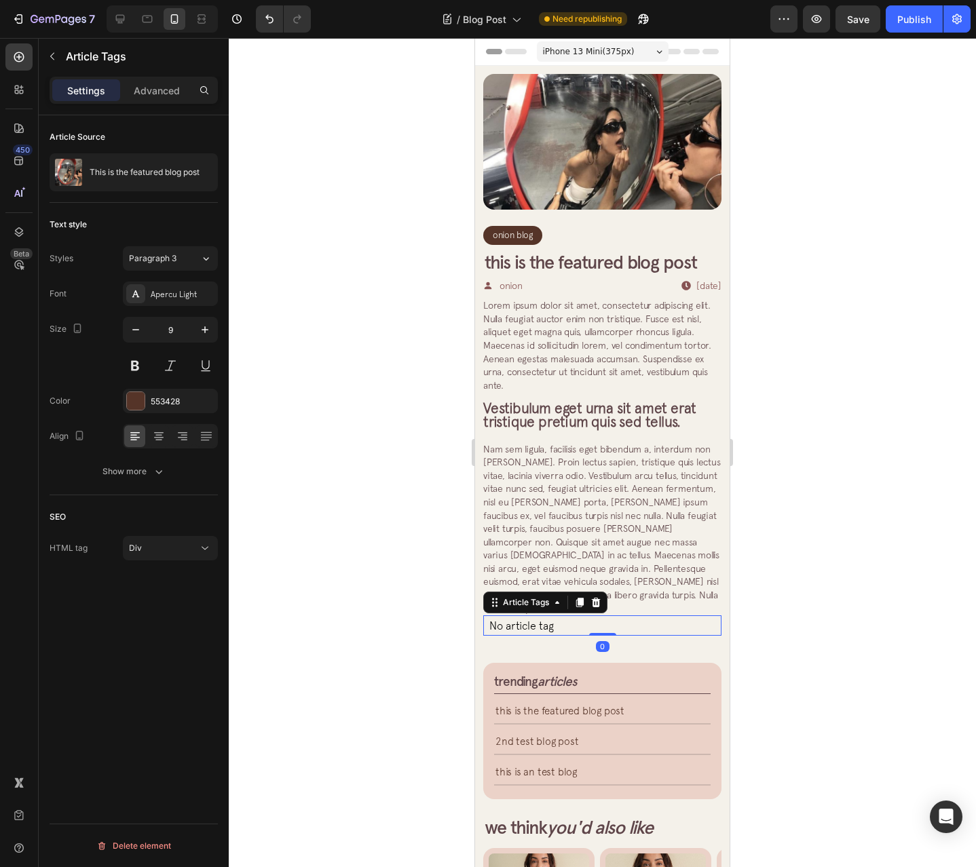
type input "tag"
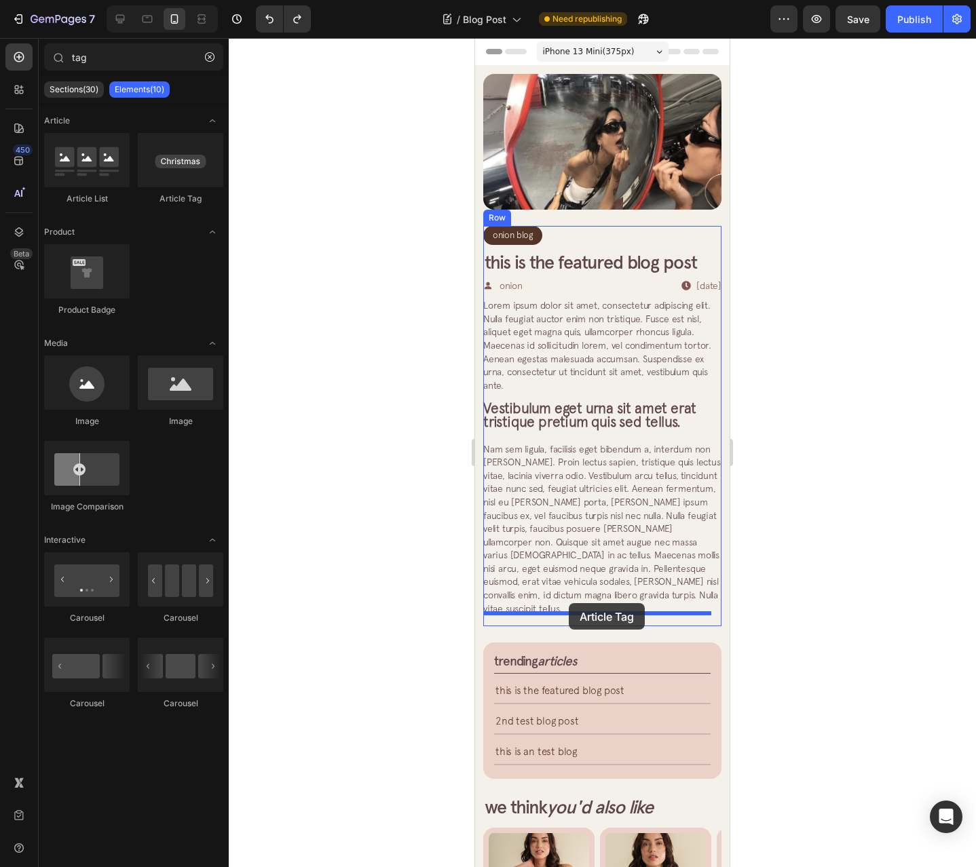
drag, startPoint x: 698, startPoint y: 294, endPoint x: 569, endPoint y: 603, distance: 335.2
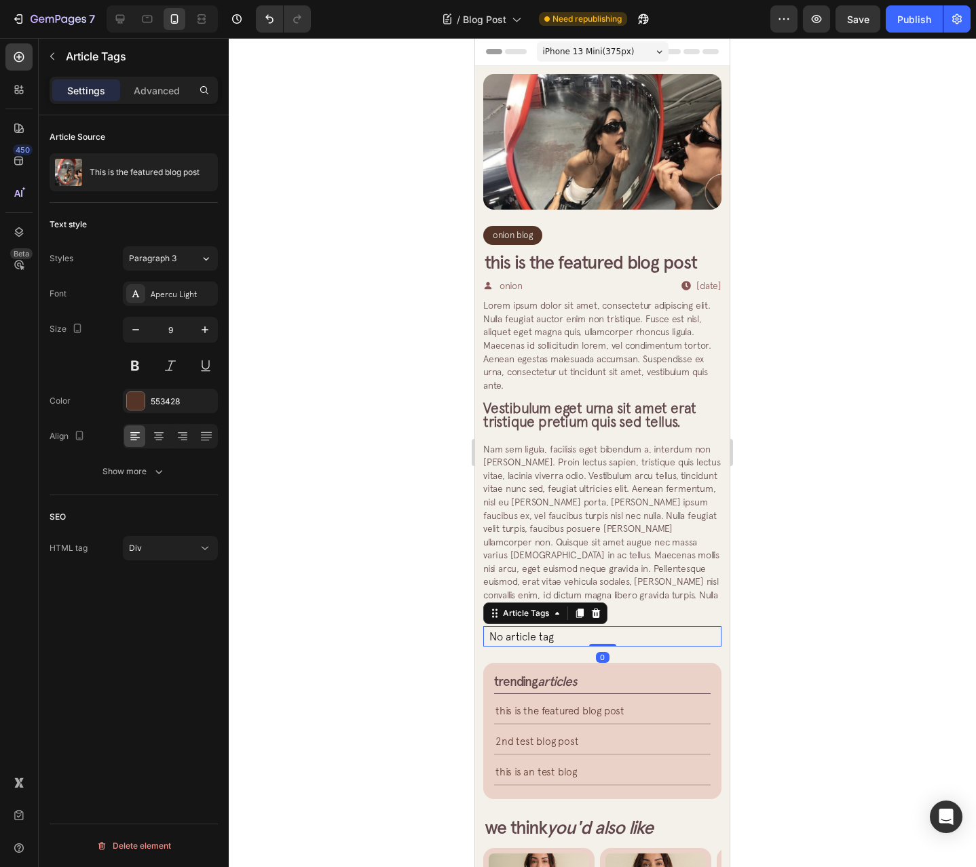
click at [600, 626] on p "No article tag" at bounding box center [602, 636] width 238 height 20
click at [616, 413] on span "Vestibulum eget urna sit amet erat tristique pretium quis sed tellus." at bounding box center [589, 415] width 213 height 30
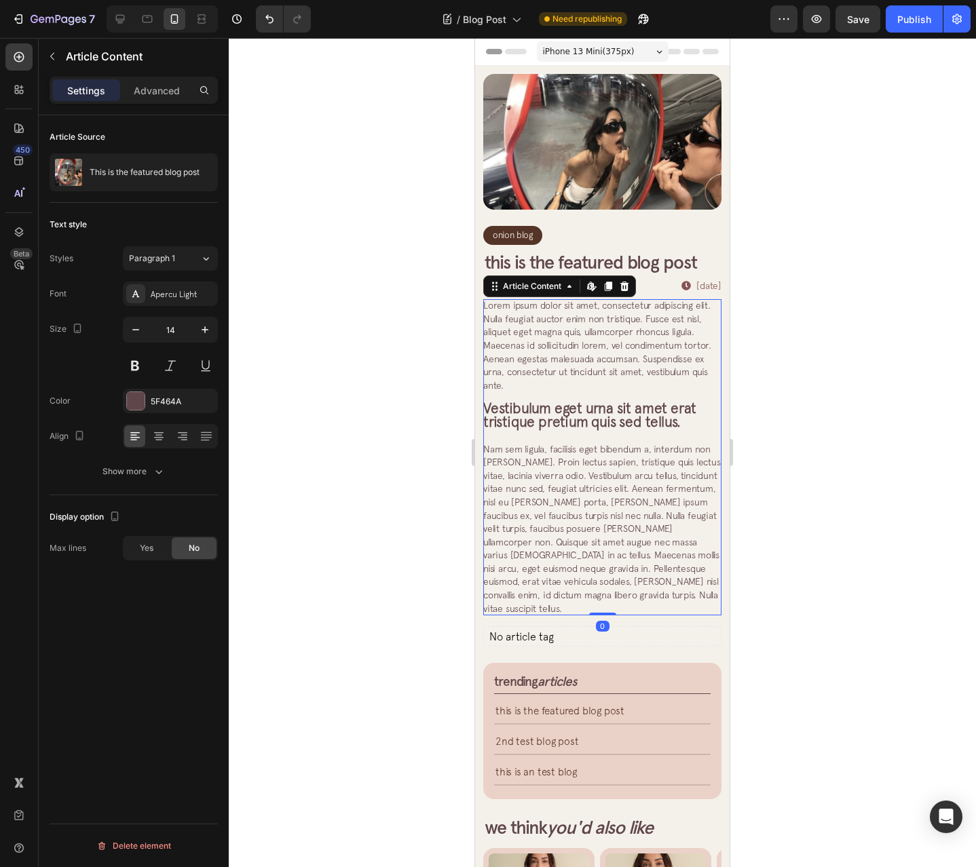
click at [645, 595] on p "Nam sem ligula, facilisis eget bibendum a, interdum non [PERSON_NAME]. Proin le…" at bounding box center [602, 529] width 238 height 173
click at [649, 626] on p "No article tag" at bounding box center [602, 636] width 238 height 20
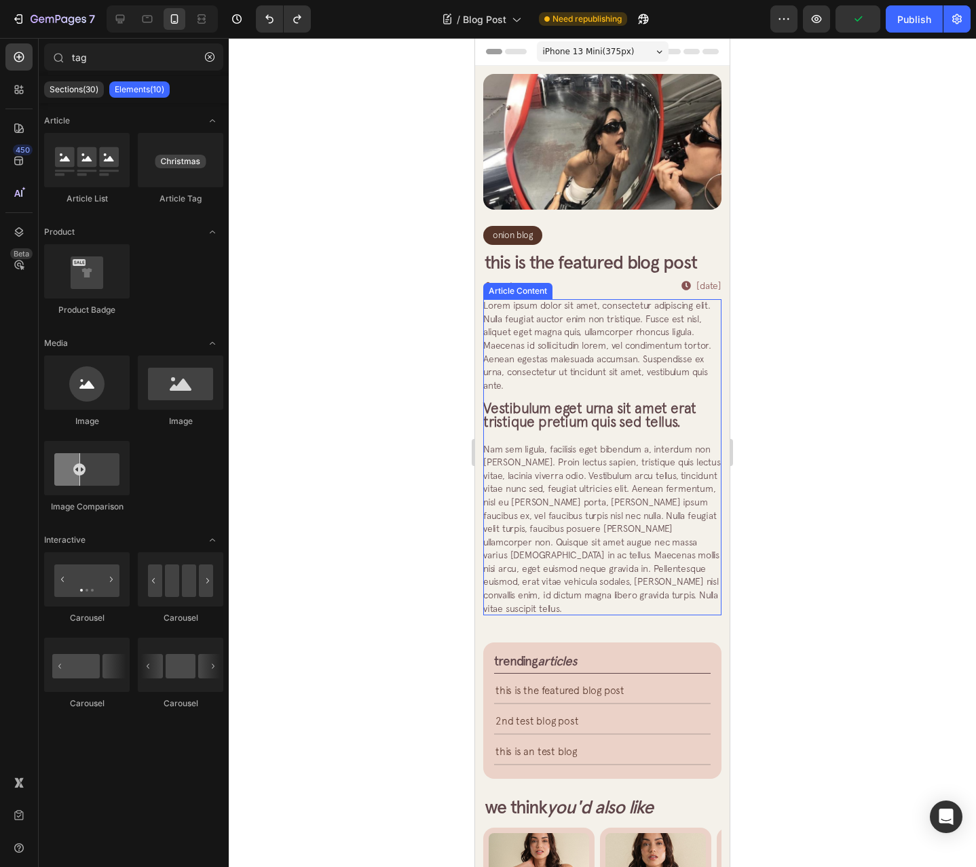
click at [609, 507] on span "Nam sem ligula, facilisis eget bibendum a, interdum non [PERSON_NAME]. Proin le…" at bounding box center [602, 529] width 238 height 170
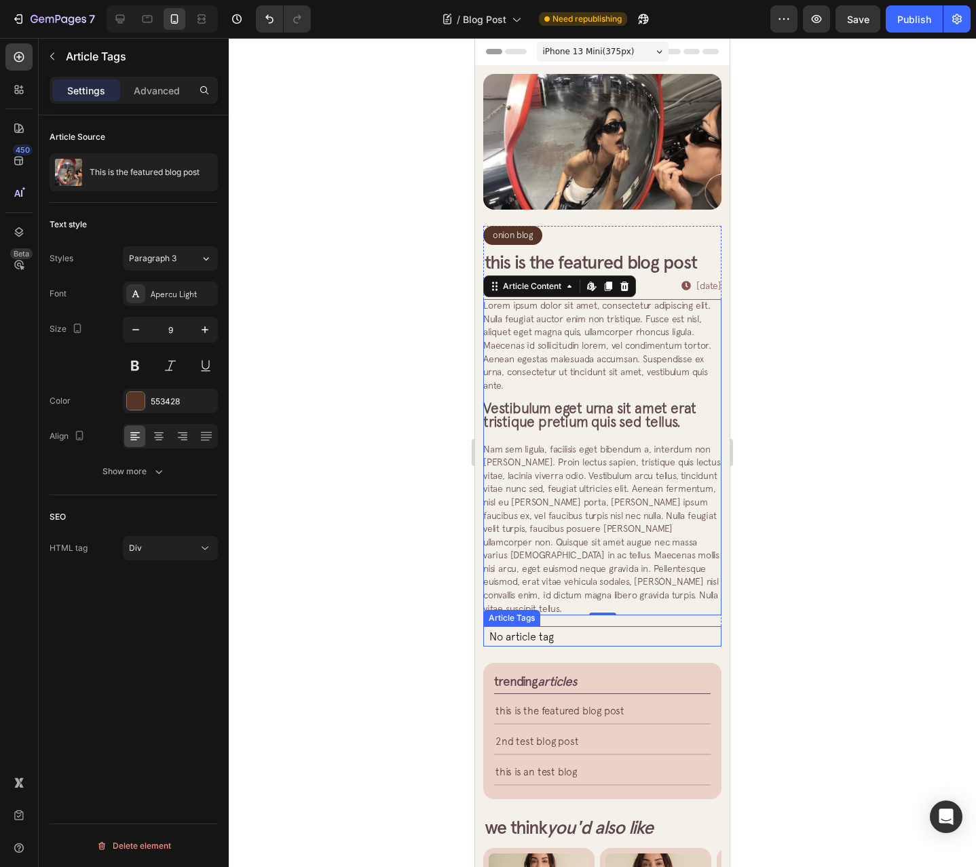
click at [569, 626] on p "No article tag" at bounding box center [602, 636] width 238 height 20
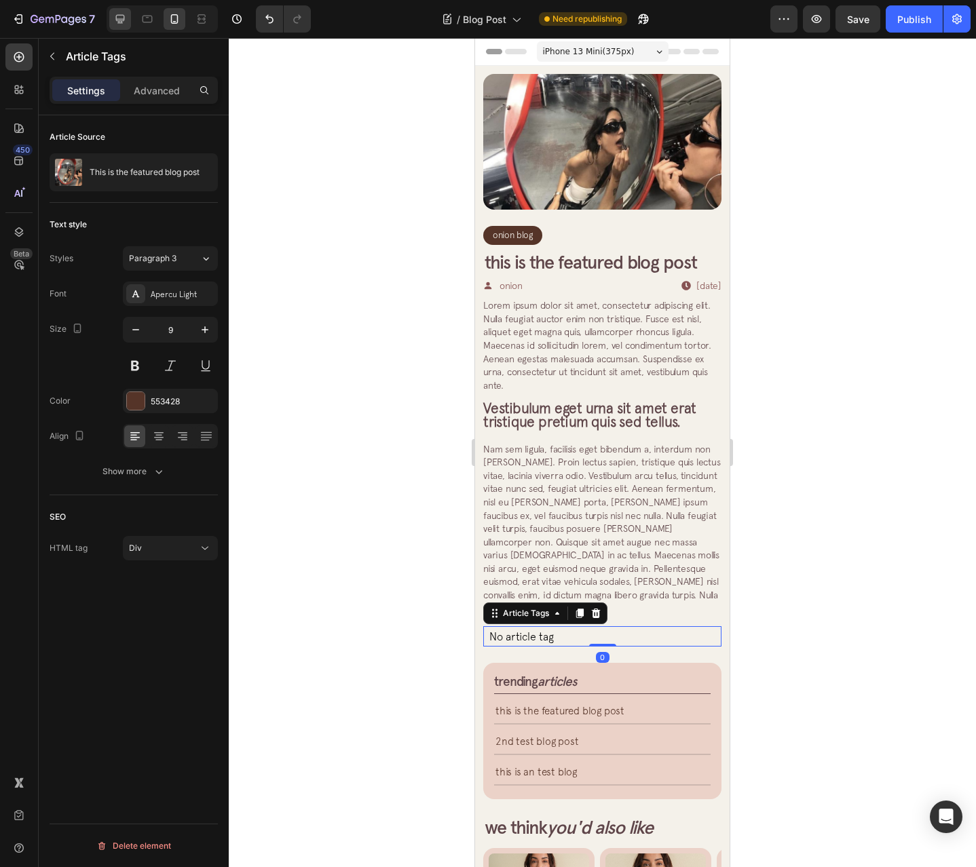
click at [113, 22] on icon at bounding box center [120, 19] width 14 height 14
type input "13"
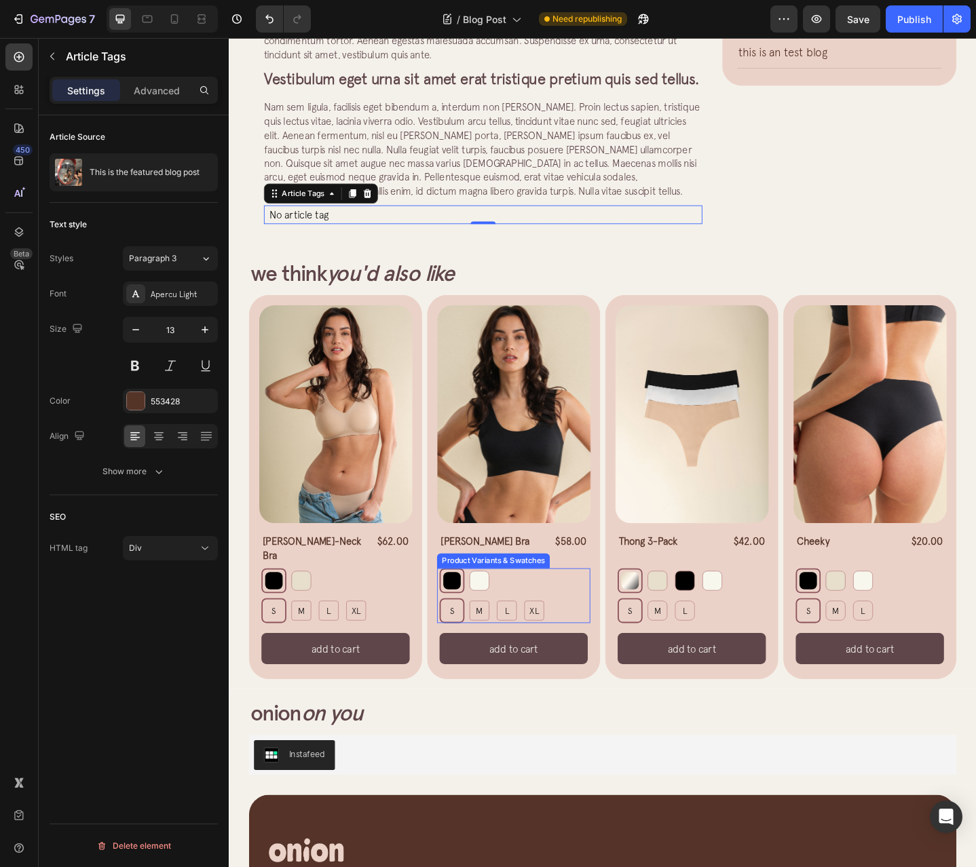
scroll to position [174, 0]
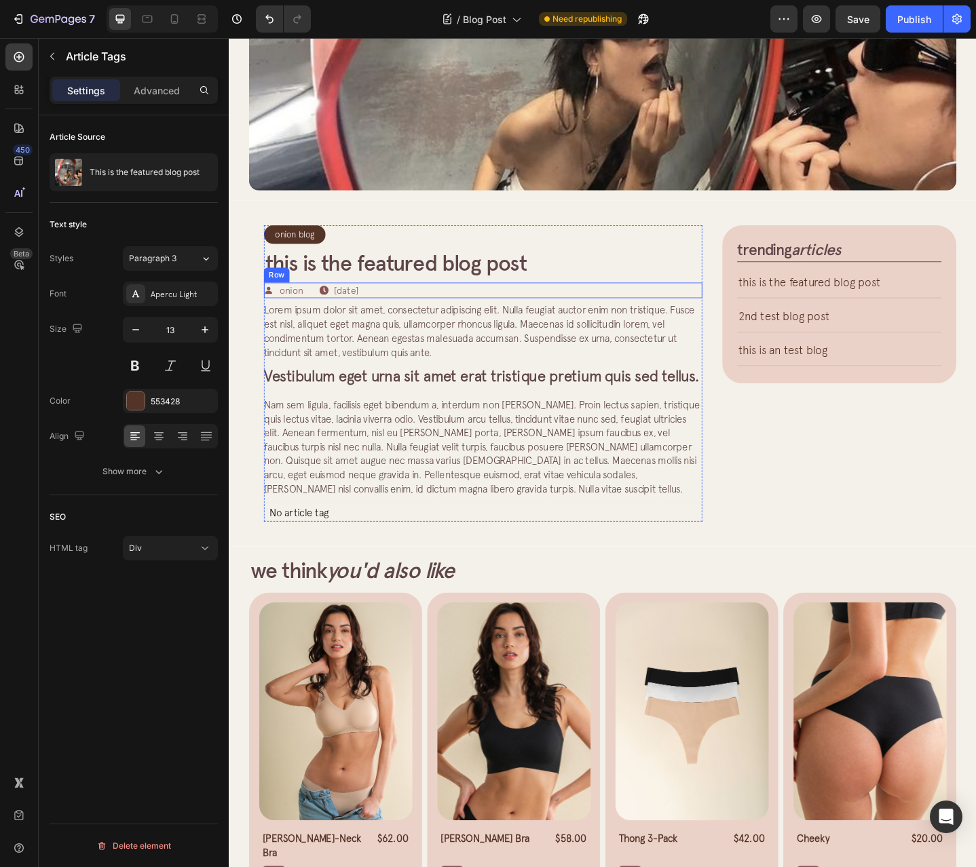
click at [514, 324] on div "Onion Blog Article Category Row Row This is the featured blog post Article Titl…" at bounding box center [506, 403] width 478 height 323
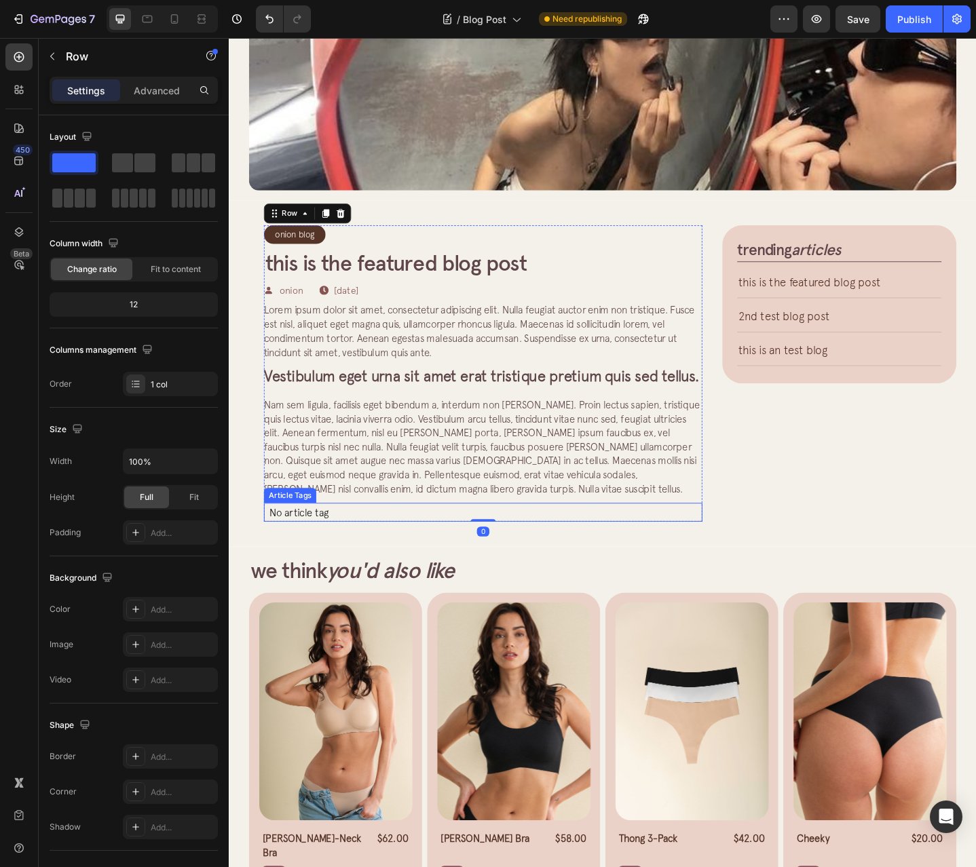
click at [428, 582] on div "Onion Blog Article Category Row Row This is the featured blog post Article Titl…" at bounding box center [505, 404] width 510 height 356
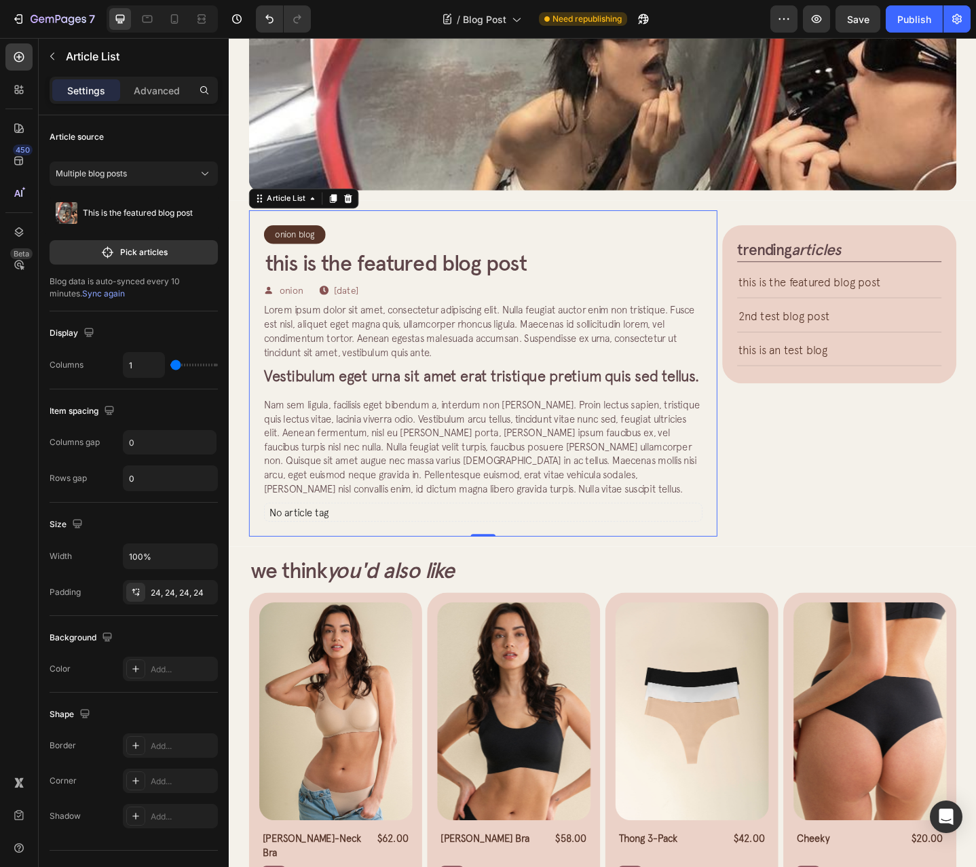
click at [322, 580] on div "Onion Blog Article Category Row Row This is the featured blog post Article Titl…" at bounding box center [505, 404] width 510 height 356
click at [311, 565] on p "No article tag" at bounding box center [506, 555] width 478 height 20
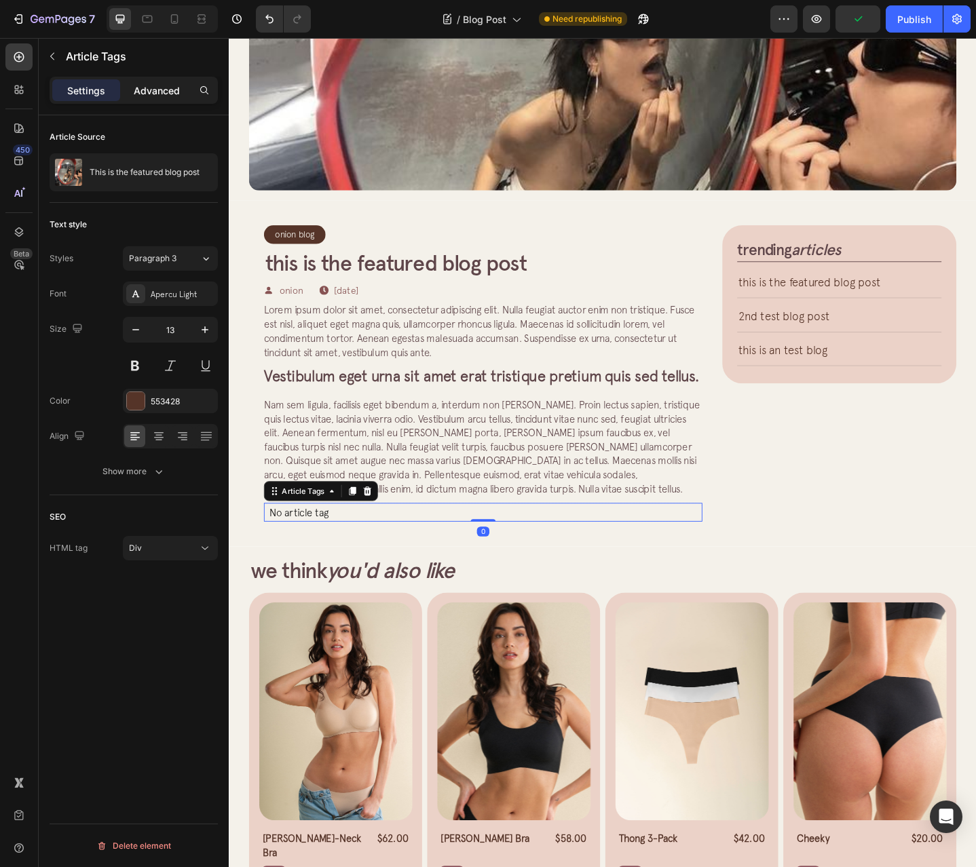
click at [144, 88] on p "Advanced" at bounding box center [157, 90] width 46 height 14
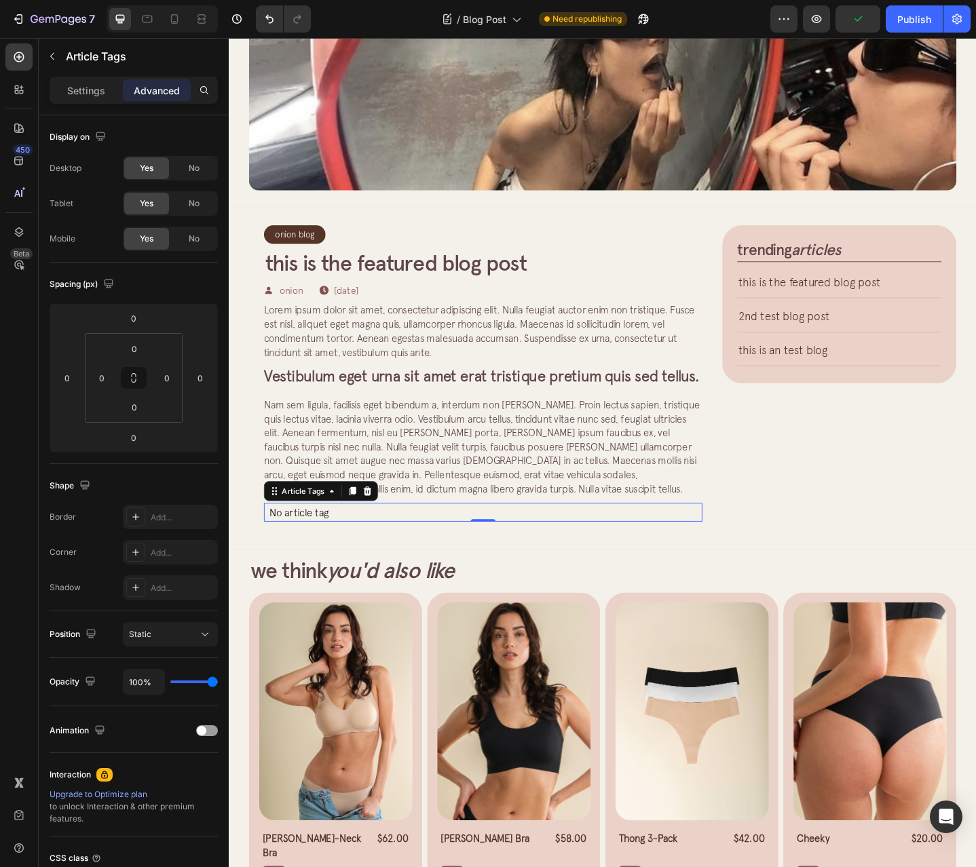
click at [86, 105] on div "Settings Advanced" at bounding box center [134, 96] width 190 height 39
click at [87, 92] on p "Settings" at bounding box center [86, 90] width 38 height 14
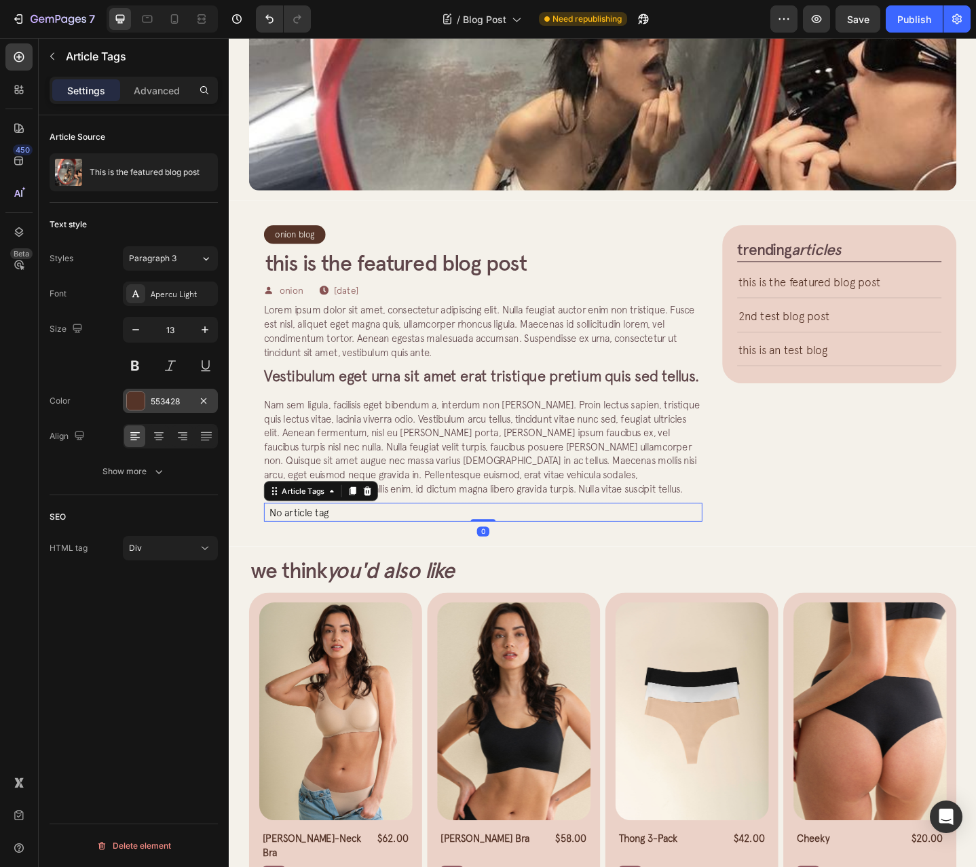
click at [142, 402] on div at bounding box center [136, 401] width 18 height 18
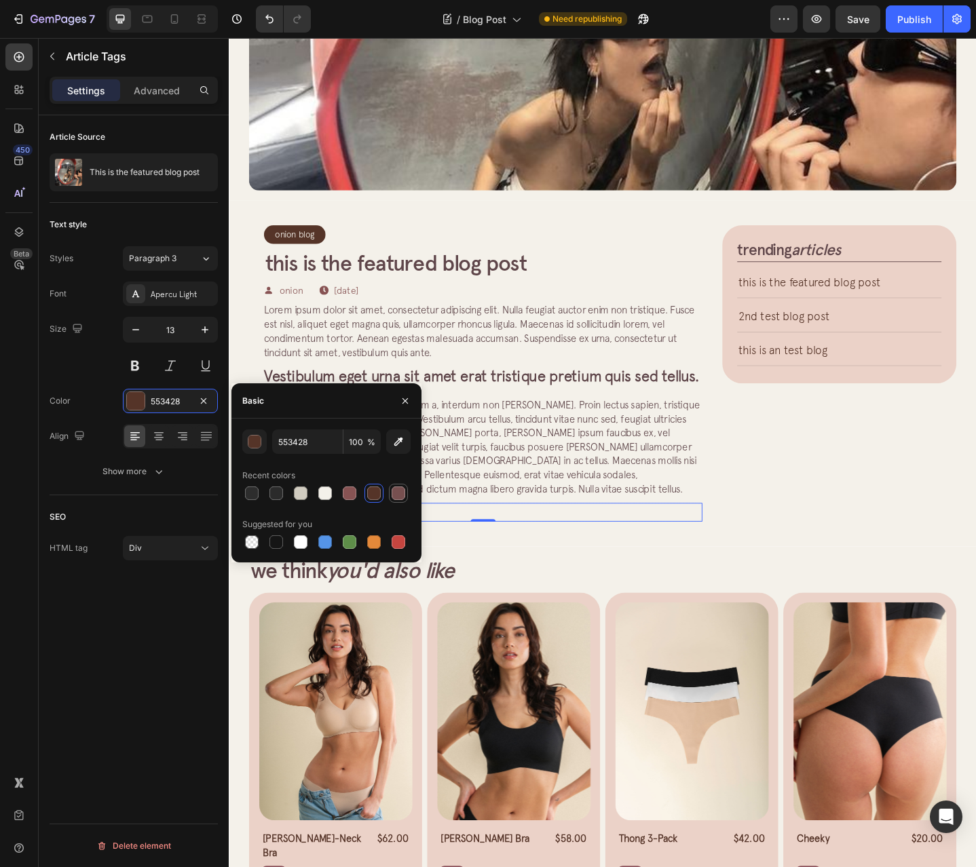
click at [399, 496] on div at bounding box center [399, 494] width 14 height 14
type input "775050"
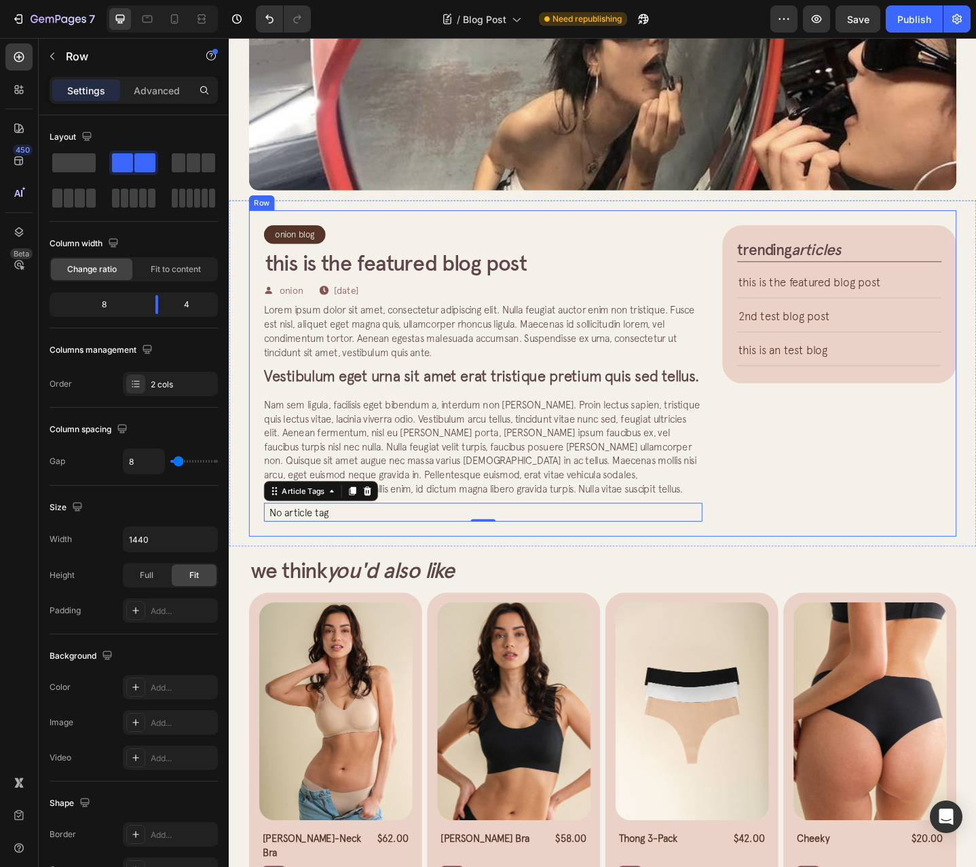
click at [964, 437] on div "trending articles Heading This is the featured blog post Article Title Title Li…" at bounding box center [893, 404] width 255 height 356
click at [496, 565] on p "No article tag" at bounding box center [506, 555] width 478 height 20
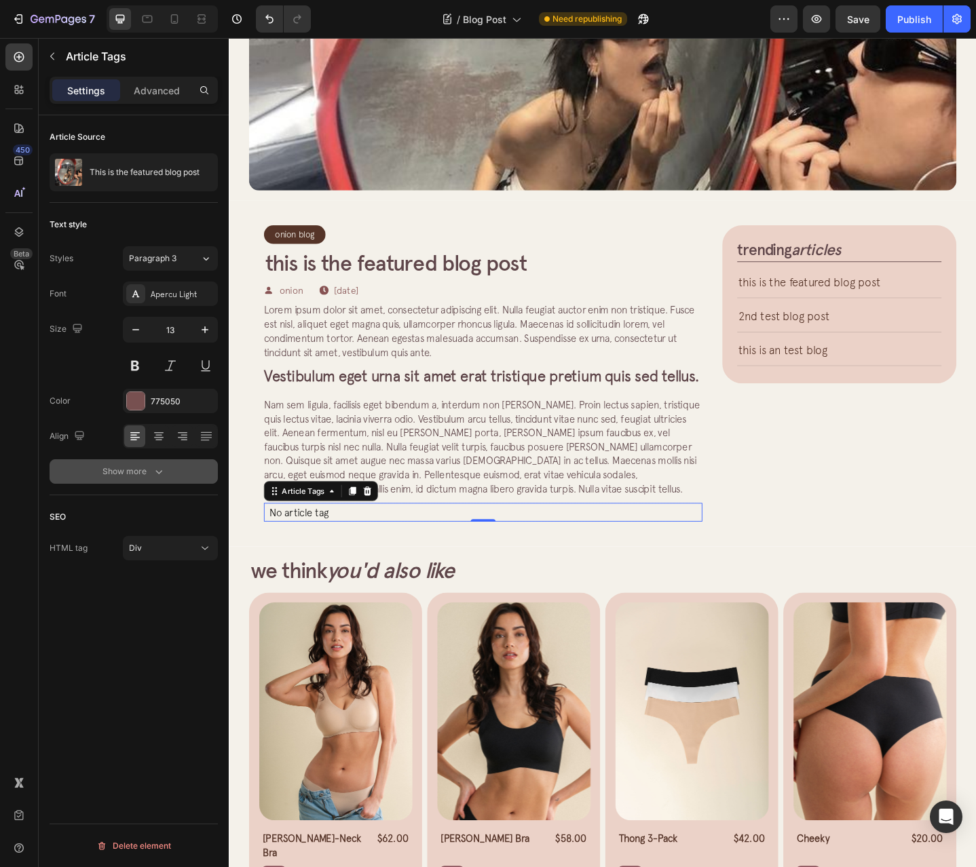
click at [163, 481] on button "Show more" at bounding box center [134, 471] width 168 height 24
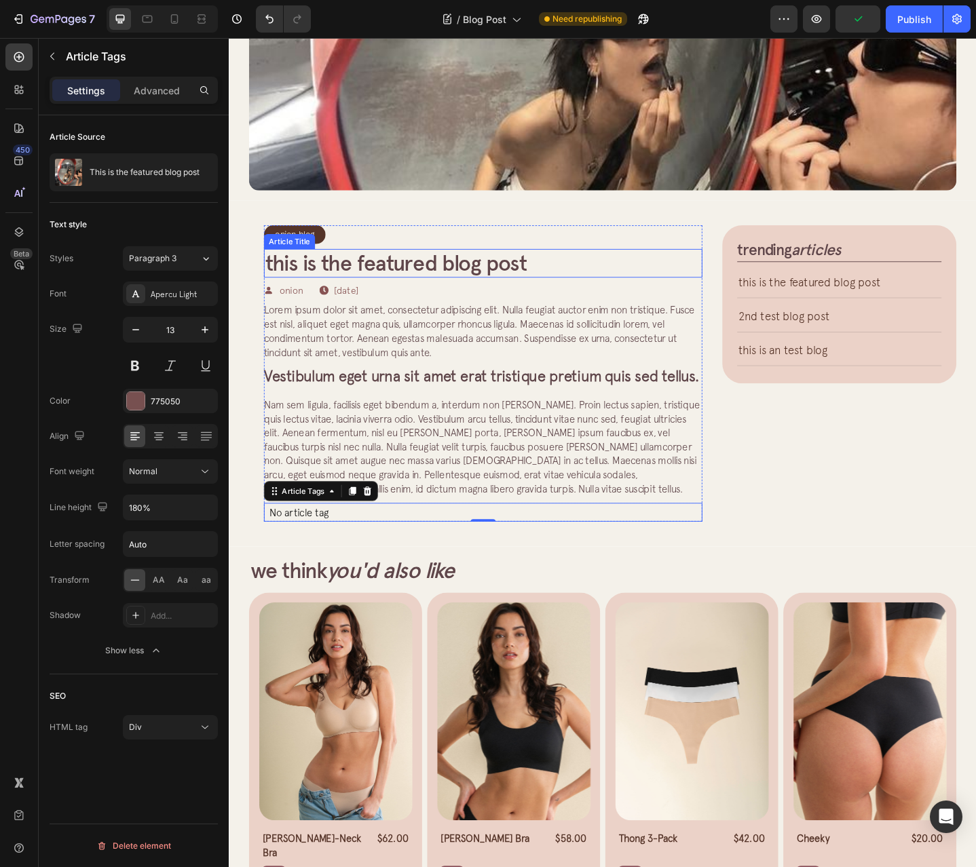
click at [259, 272] on div "Onion Blog Article Category Row Row This is the featured blog post Article Titl…" at bounding box center [505, 404] width 510 height 356
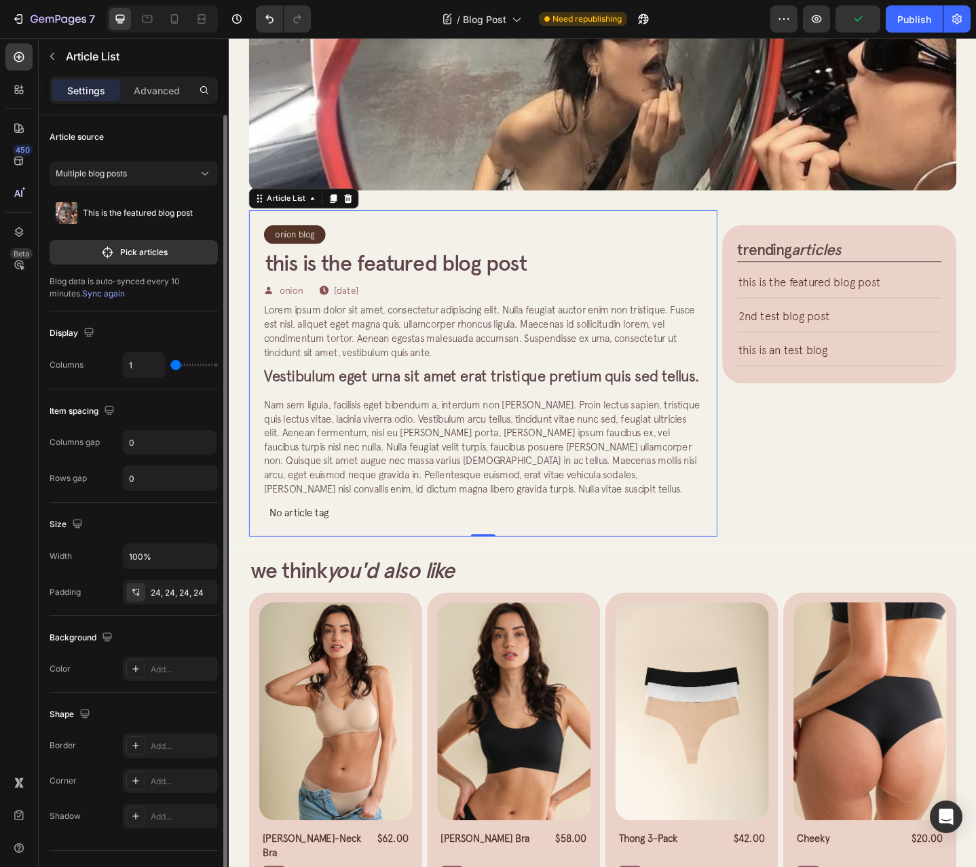
click at [123, 236] on div "This is the featured blog post Pick articles" at bounding box center [134, 227] width 168 height 73
click at [123, 253] on p "Pick articles" at bounding box center [144, 252] width 48 height 12
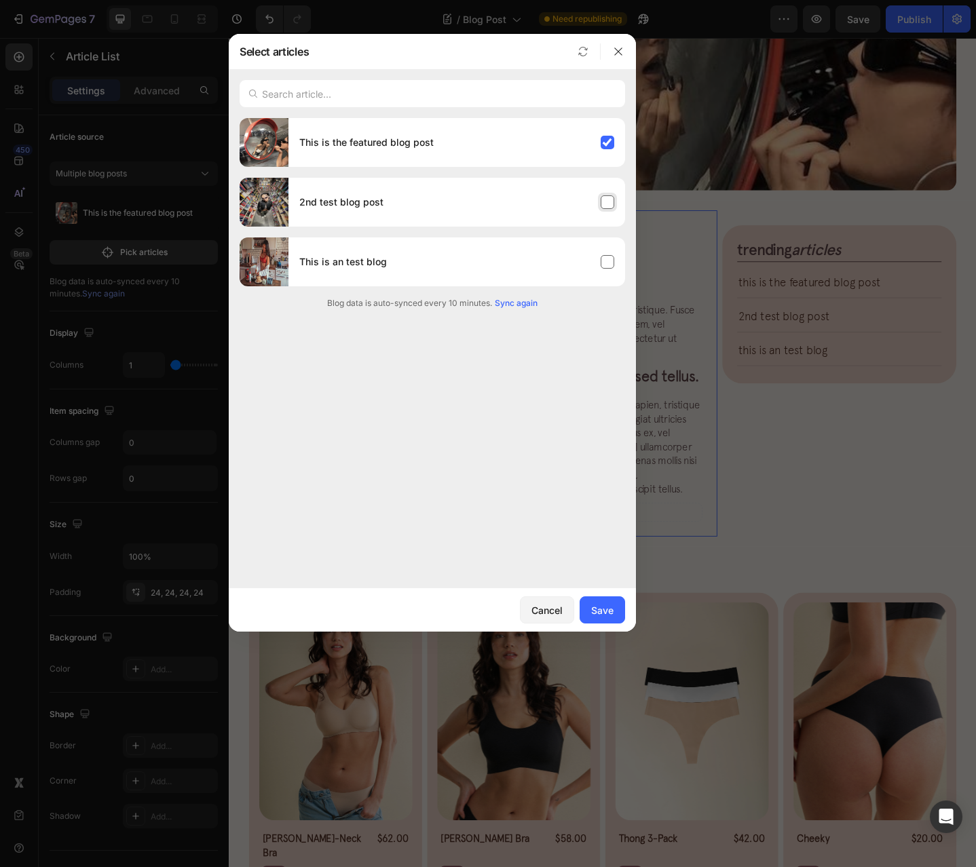
click at [400, 200] on div "2nd test blog post" at bounding box center [456, 202] width 337 height 38
drag, startPoint x: 576, startPoint y: 121, endPoint x: 577, endPoint y: 129, distance: 7.5
click at [576, 123] on div "This is the featured blog post" at bounding box center [432, 142] width 385 height 49
click at [478, 180] on div "2nd test blog post" at bounding box center [432, 202] width 385 height 49
click at [559, 143] on div "This is the featured blog post" at bounding box center [456, 143] width 337 height 38
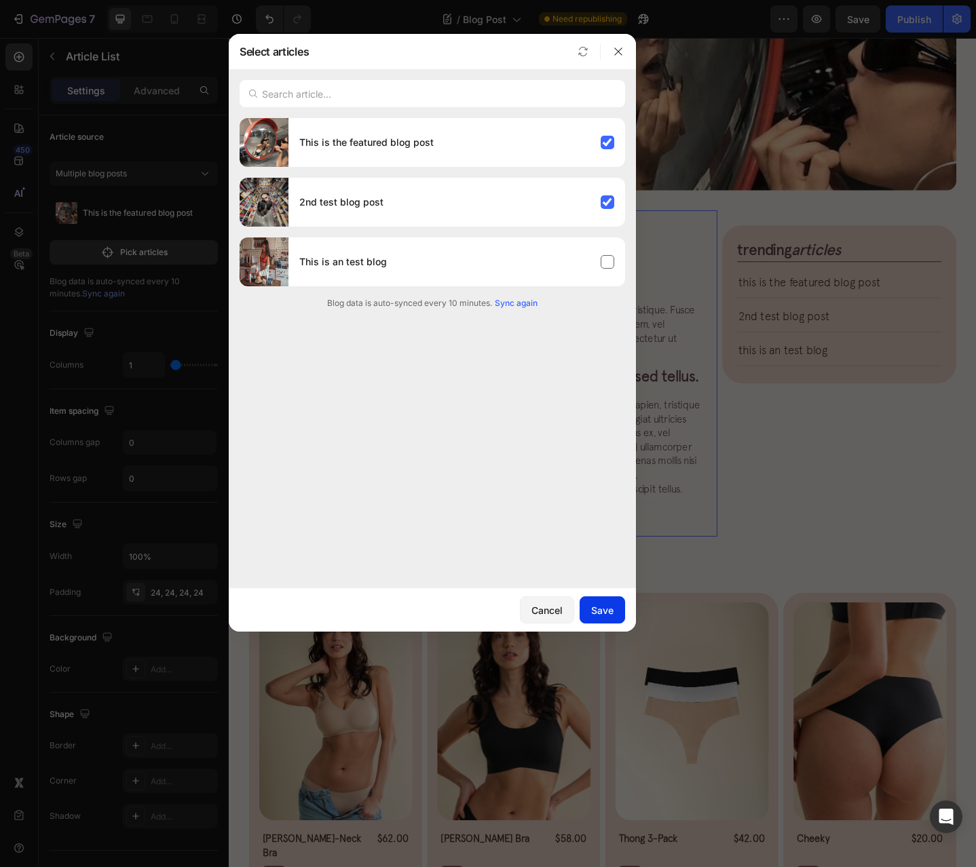
click at [601, 599] on button "Save" at bounding box center [602, 610] width 45 height 27
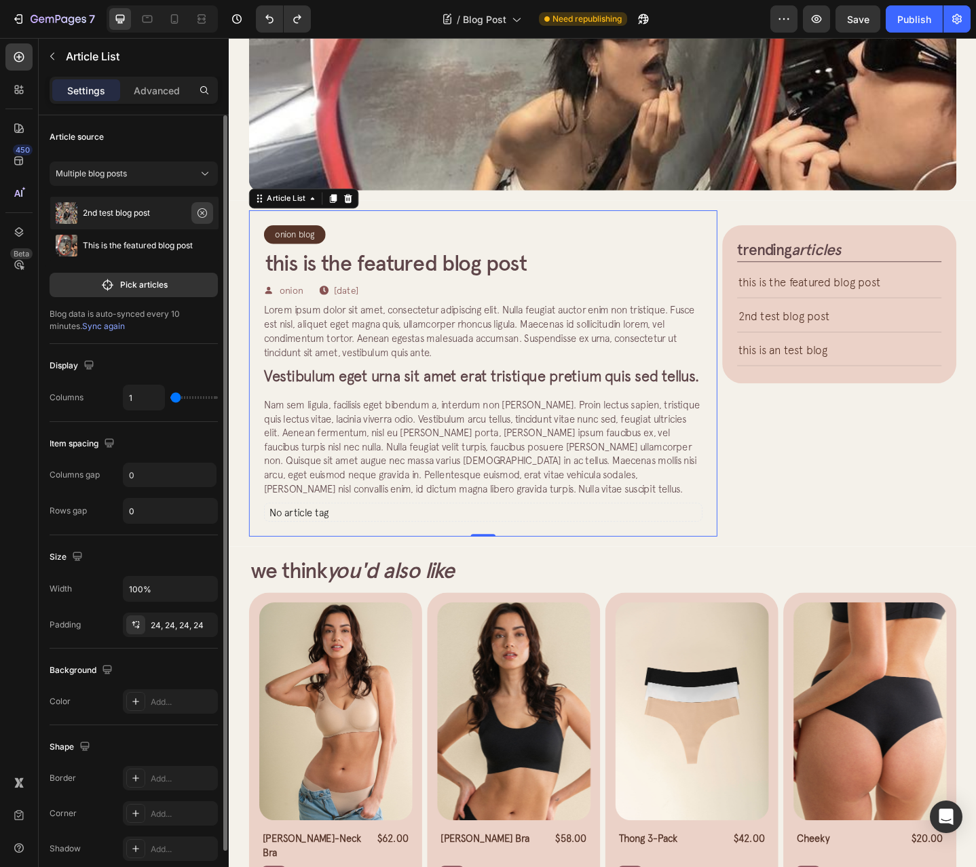
click at [202, 214] on icon "button" at bounding box center [202, 213] width 11 height 11
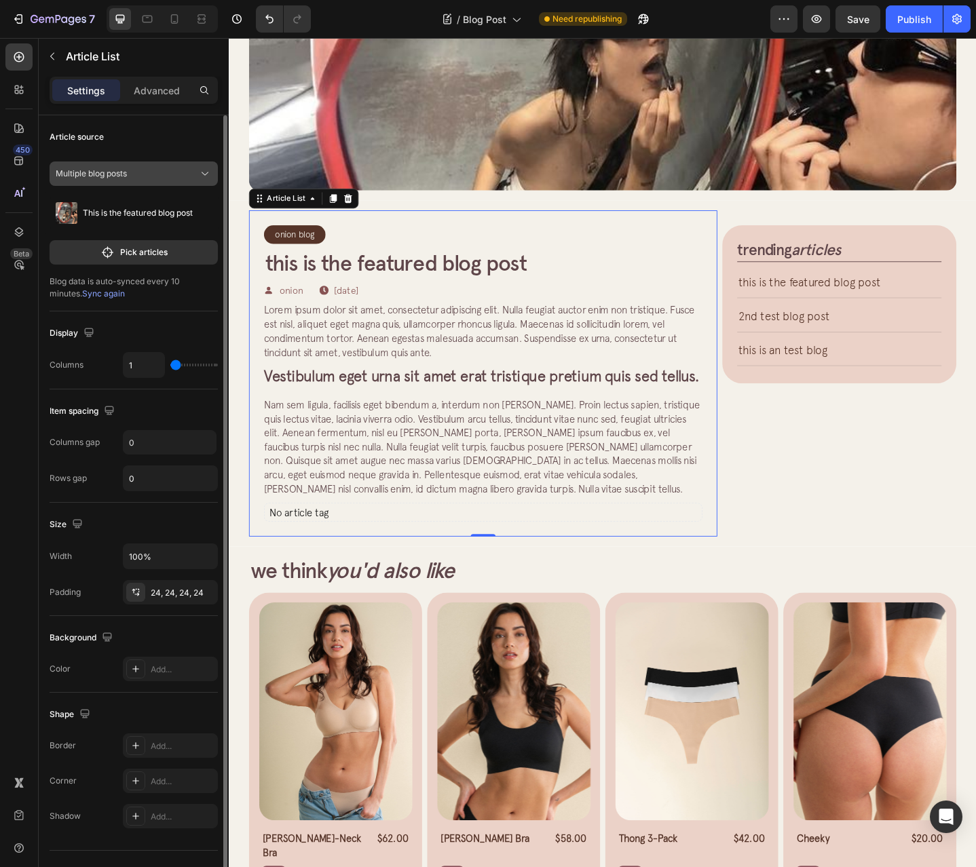
click at [202, 172] on icon at bounding box center [205, 174] width 14 height 14
click at [169, 206] on div "Multiple blog posts" at bounding box center [143, 206] width 128 height 12
click at [166, 257] on p "Pick articles" at bounding box center [144, 252] width 48 height 12
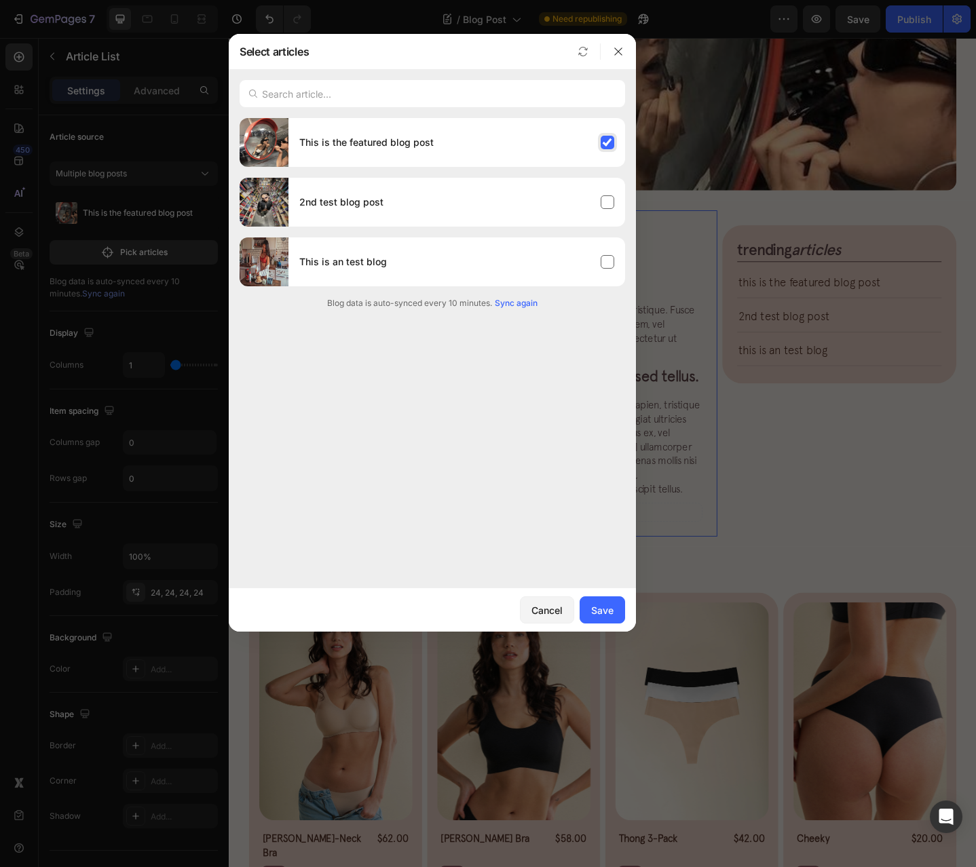
click at [506, 152] on div "This is the featured blog post" at bounding box center [456, 143] width 337 height 38
click at [542, 200] on div "2nd test blog post" at bounding box center [456, 202] width 337 height 38
click at [637, 143] on div at bounding box center [488, 433] width 976 height 867
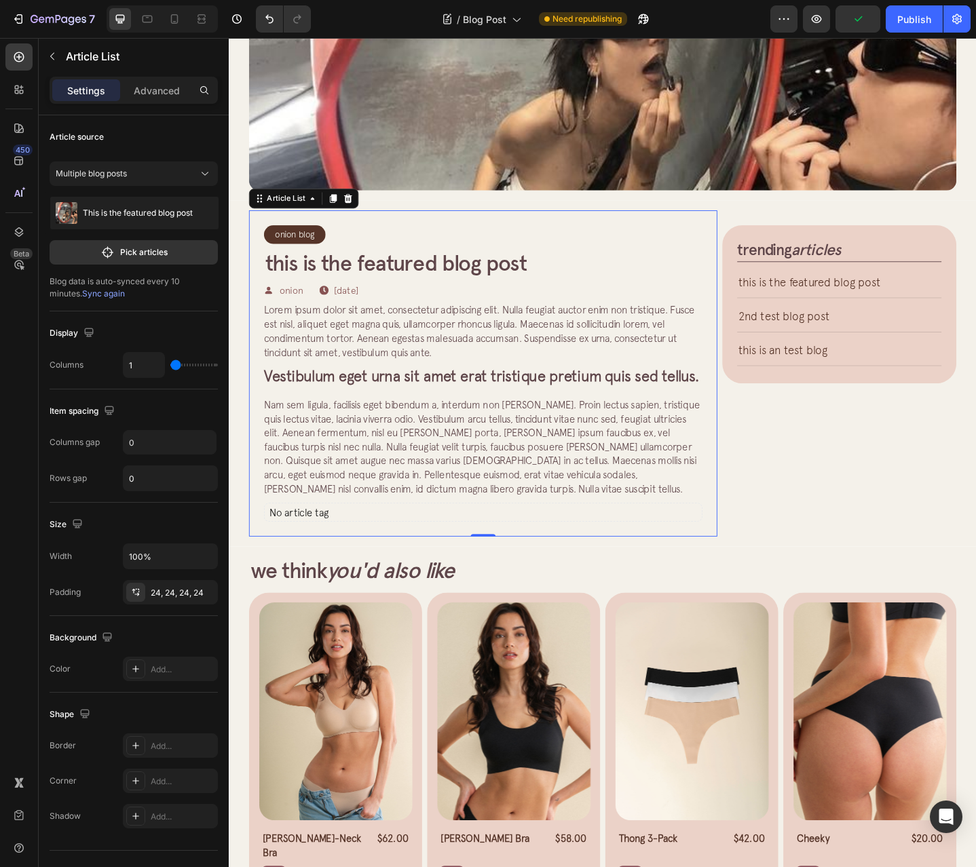
click at [96, 206] on div "This is the featured blog post" at bounding box center [134, 213] width 168 height 33
click at [202, 208] on div "This is the featured blog post" at bounding box center [134, 213] width 168 height 33
click at [178, 254] on button "Pick articles" at bounding box center [134, 252] width 168 height 24
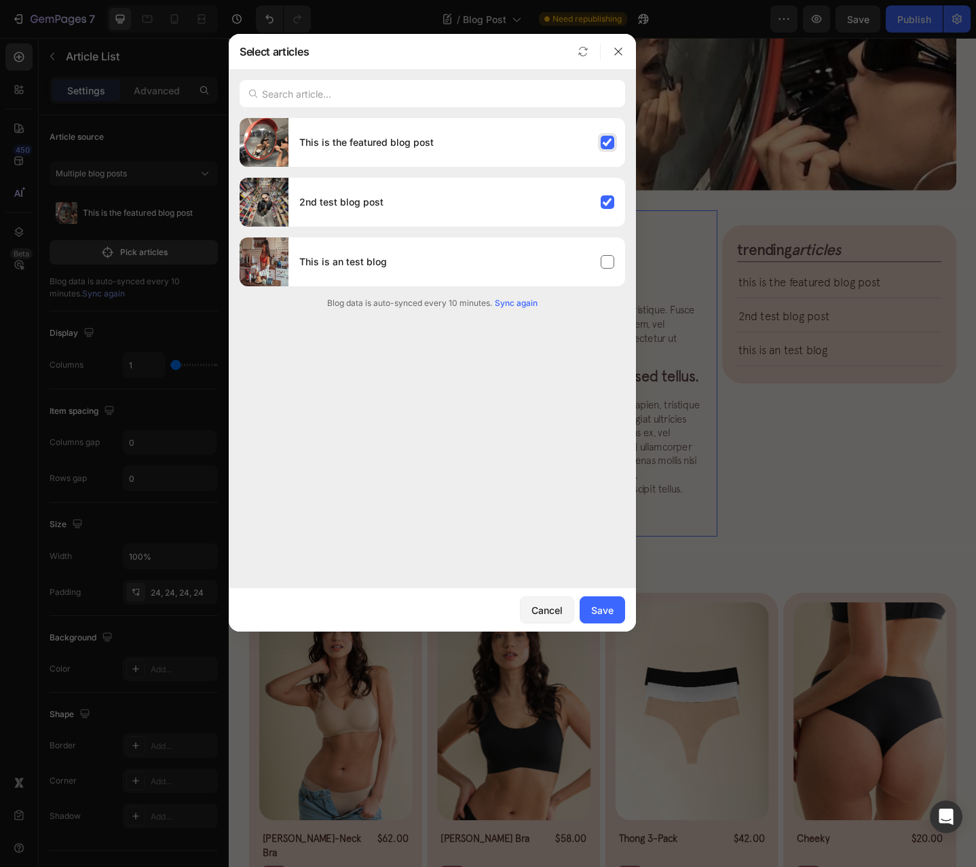
click at [533, 151] on div "This is the featured blog post" at bounding box center [456, 143] width 337 height 38
click at [605, 603] on button "Save" at bounding box center [602, 610] width 45 height 27
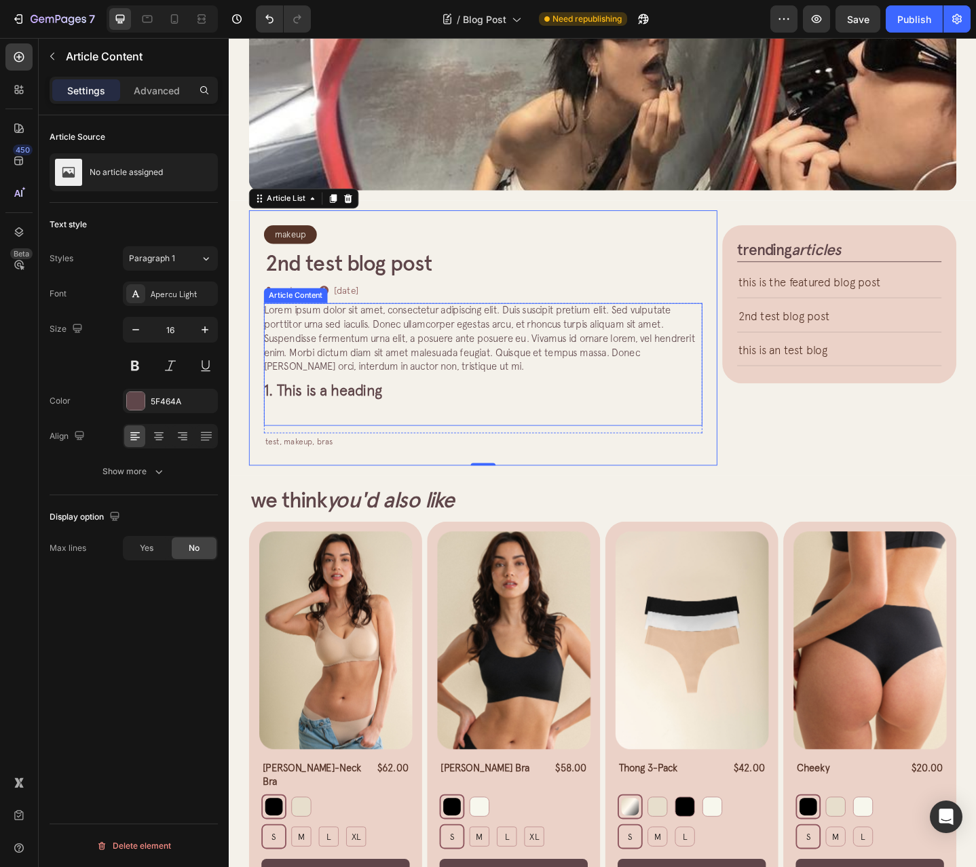
click at [559, 356] on span "Lorem ipsum dolor sit amet, consectetur adipiscing elit. Duis suscipit pretium …" at bounding box center [502, 364] width 470 height 73
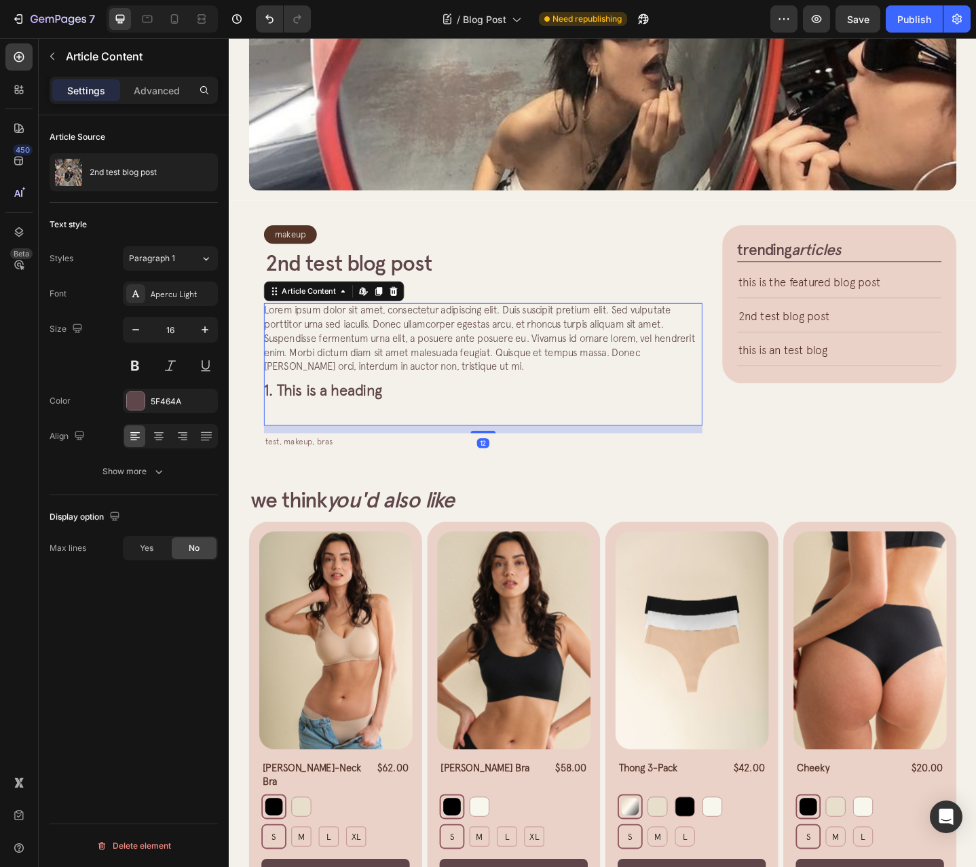
click at [431, 414] on h2 "1. This is a heading" at bounding box center [506, 421] width 478 height 15
click at [413, 447] on p at bounding box center [506, 453] width 478 height 15
click at [383, 418] on span "1. This is a heading" at bounding box center [331, 421] width 129 height 19
click at [309, 478] on div "test, makeup, bras" at bounding box center [506, 478] width 478 height 18
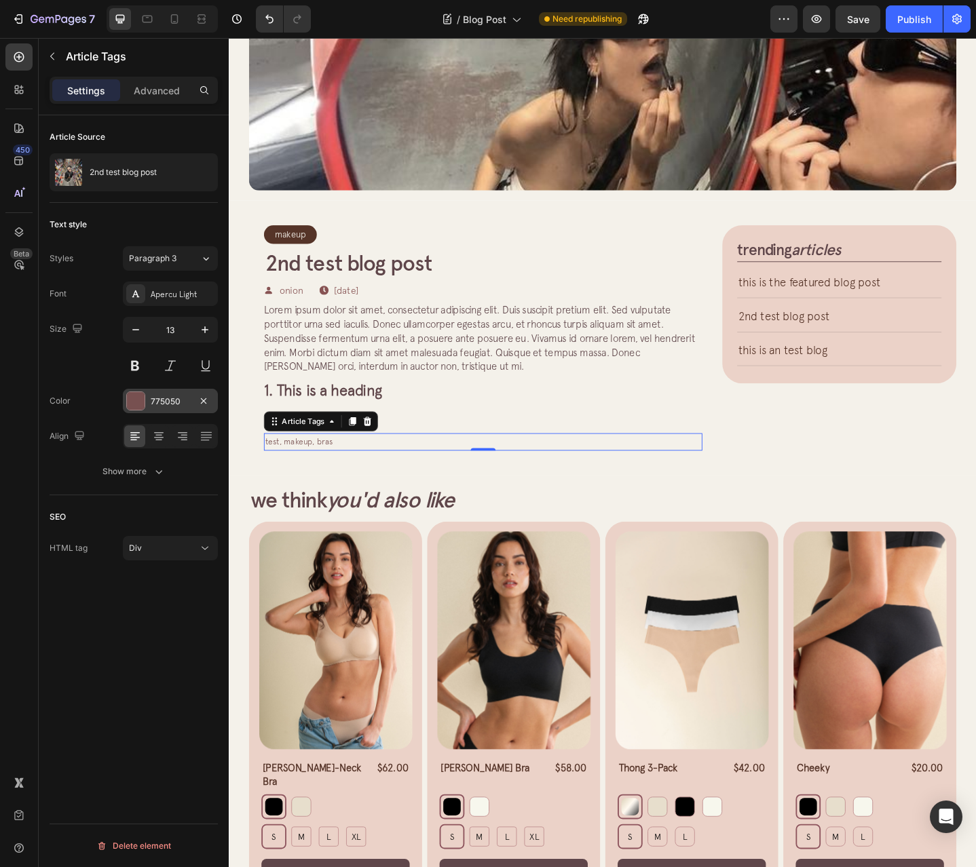
click at [154, 400] on div "775050" at bounding box center [170, 402] width 39 height 12
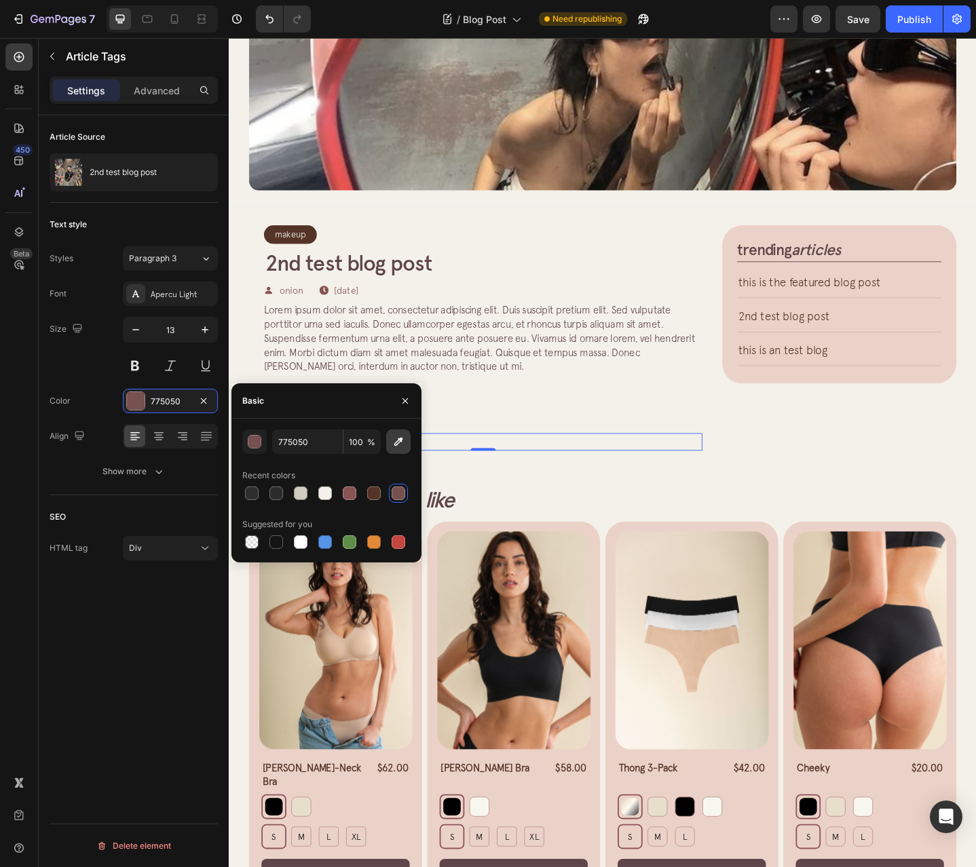
click at [405, 445] on button "button" at bounding box center [398, 442] width 24 height 24
type input "EBD2C8"
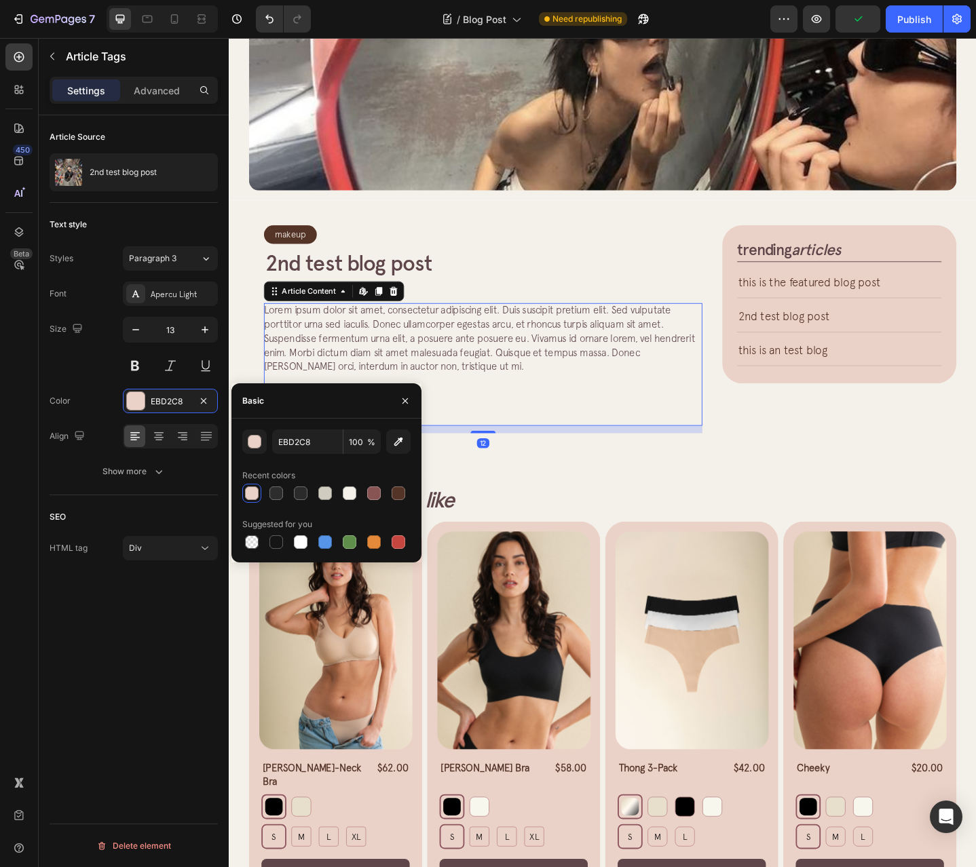
click at [510, 349] on span "Lorem ipsum dolor sit amet, consectetur adipiscing elit. Duis suscipit pretium …" at bounding box center [502, 364] width 470 height 73
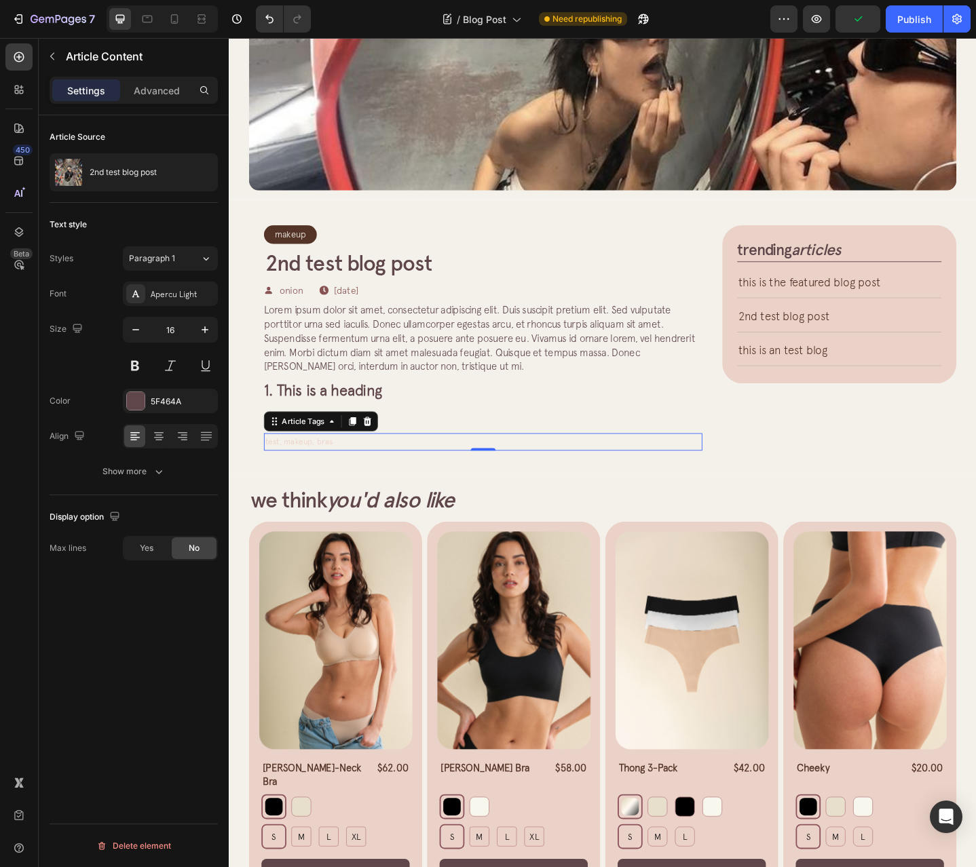
click at [371, 481] on div "test, makeup, bras" at bounding box center [506, 478] width 478 height 18
click at [128, 404] on div at bounding box center [136, 401] width 18 height 18
click at [370, 309] on div "[DATE]" at bounding box center [356, 313] width 27 height 14
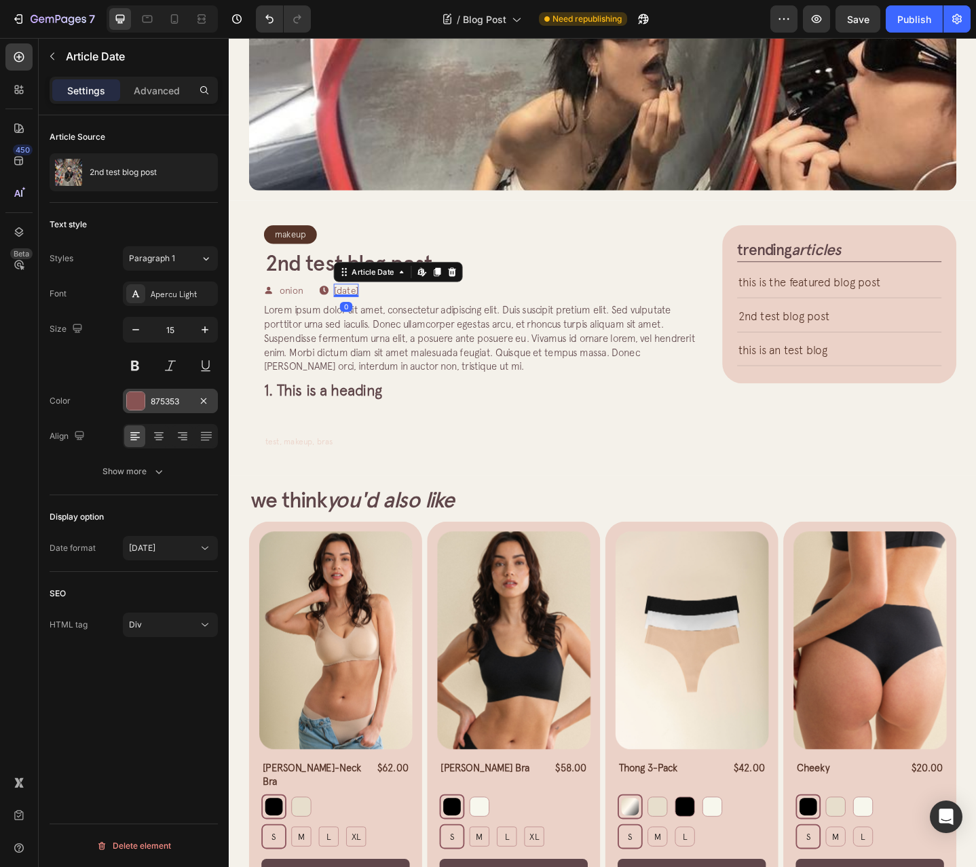
click at [157, 400] on div "875353" at bounding box center [170, 402] width 39 height 12
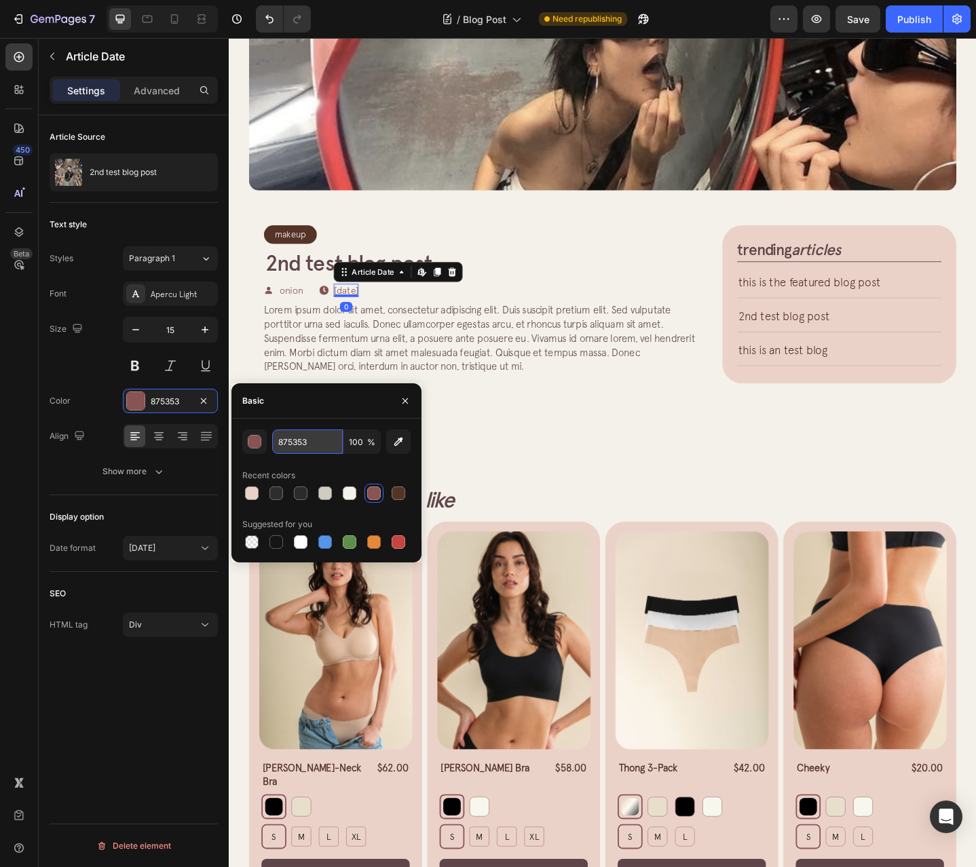
click at [301, 440] on input "875353" at bounding box center [307, 442] width 71 height 24
click at [583, 486] on div "test, makeup, bras" at bounding box center [506, 478] width 478 height 18
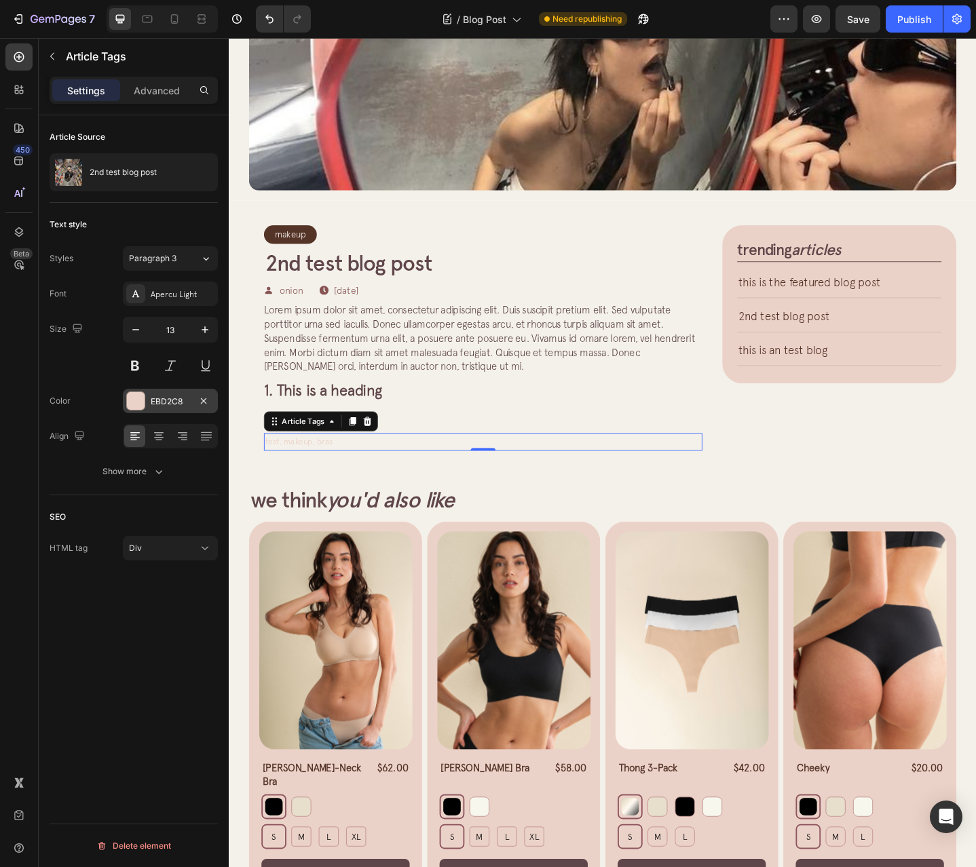
click at [165, 406] on div "EBD2C8" at bounding box center [170, 402] width 39 height 12
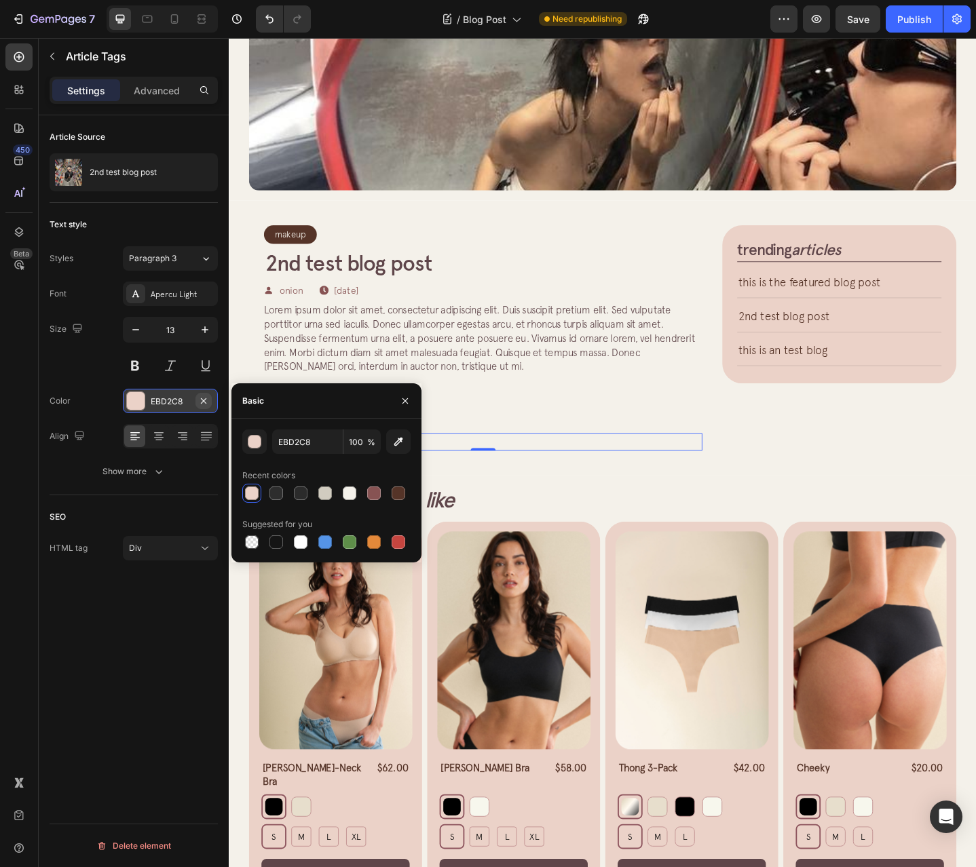
click at [199, 402] on icon "button" at bounding box center [203, 401] width 11 height 11
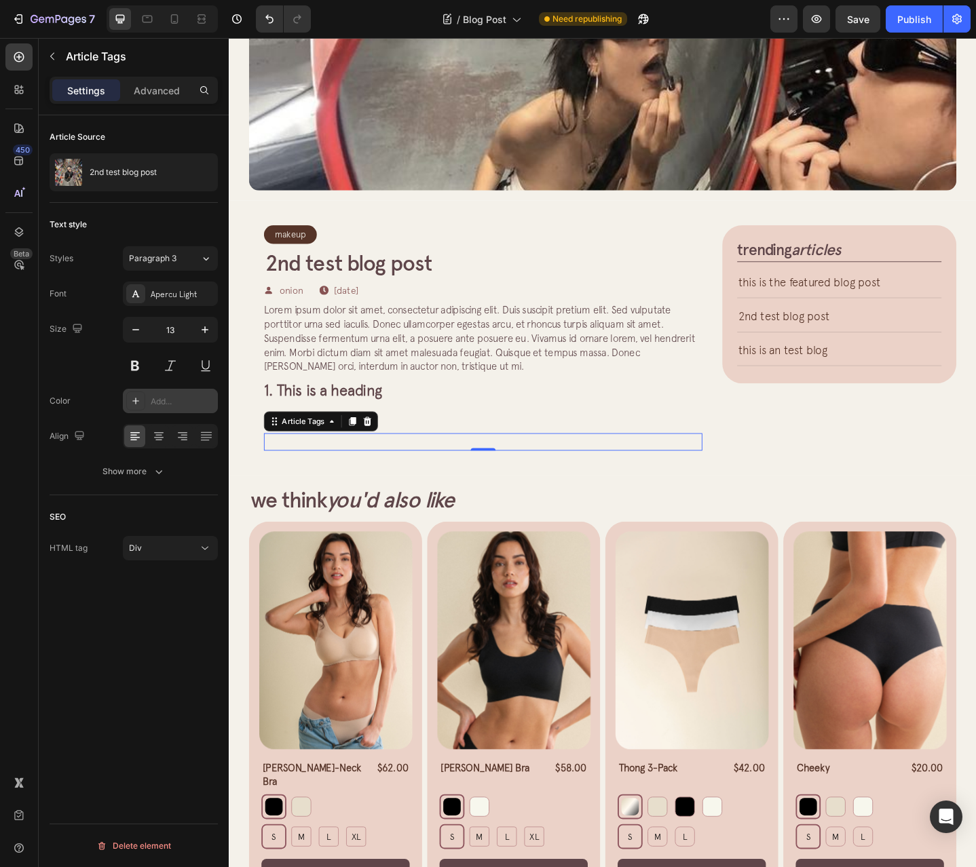
click at [172, 400] on div "Add..." at bounding box center [183, 402] width 64 height 12
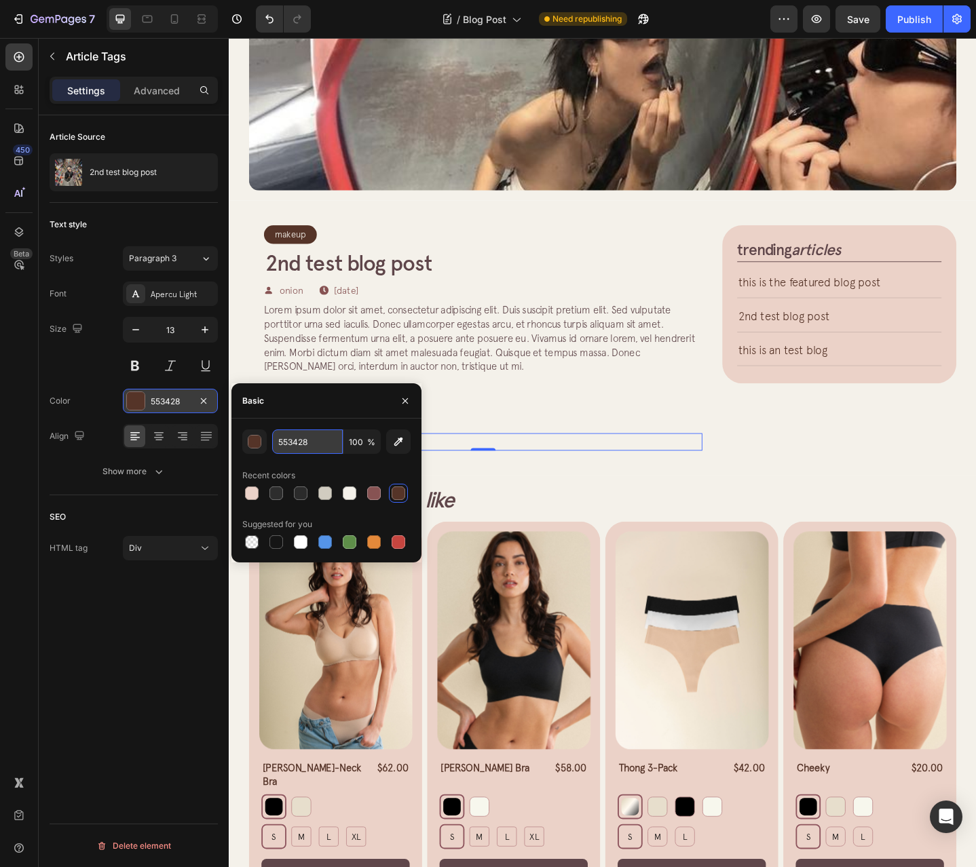
click at [340, 442] on input "553428" at bounding box center [307, 442] width 71 height 24
paste input "875353"
type input "875353"
click at [666, 405] on div "Lorem ipsum dolor sit amet, consectetur adipiscing elit. Duis suscipit pretium …" at bounding box center [506, 394] width 478 height 134
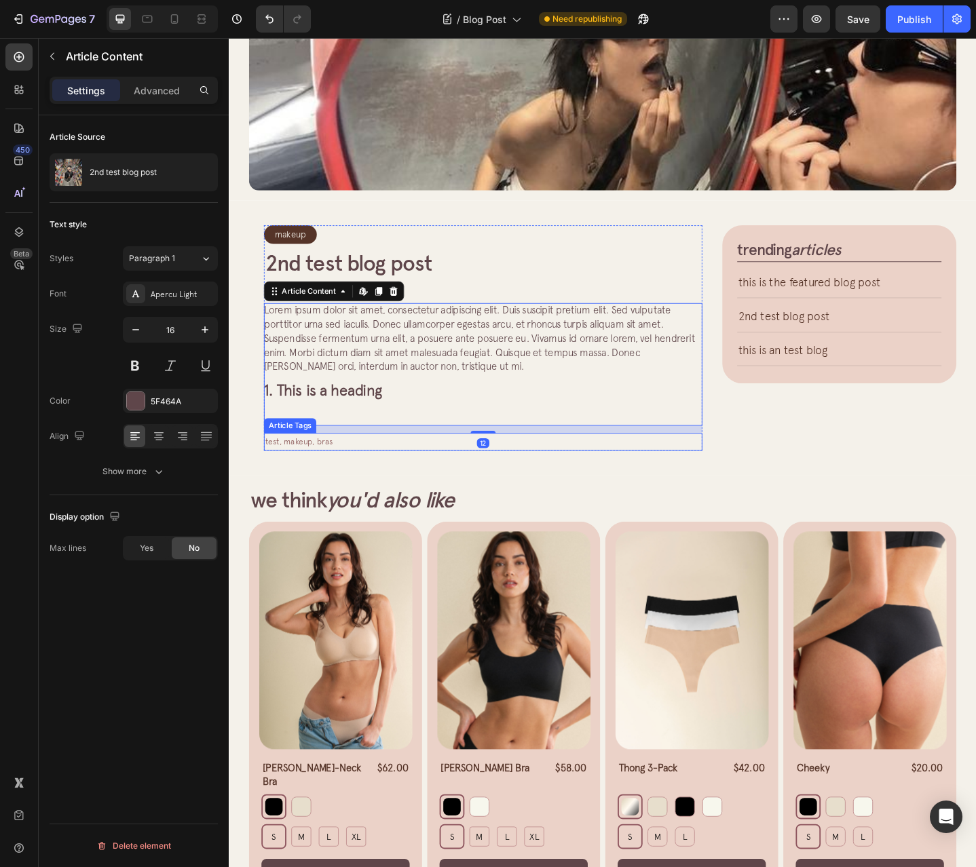
click at [551, 475] on div "test, makeup, bras" at bounding box center [506, 478] width 478 height 18
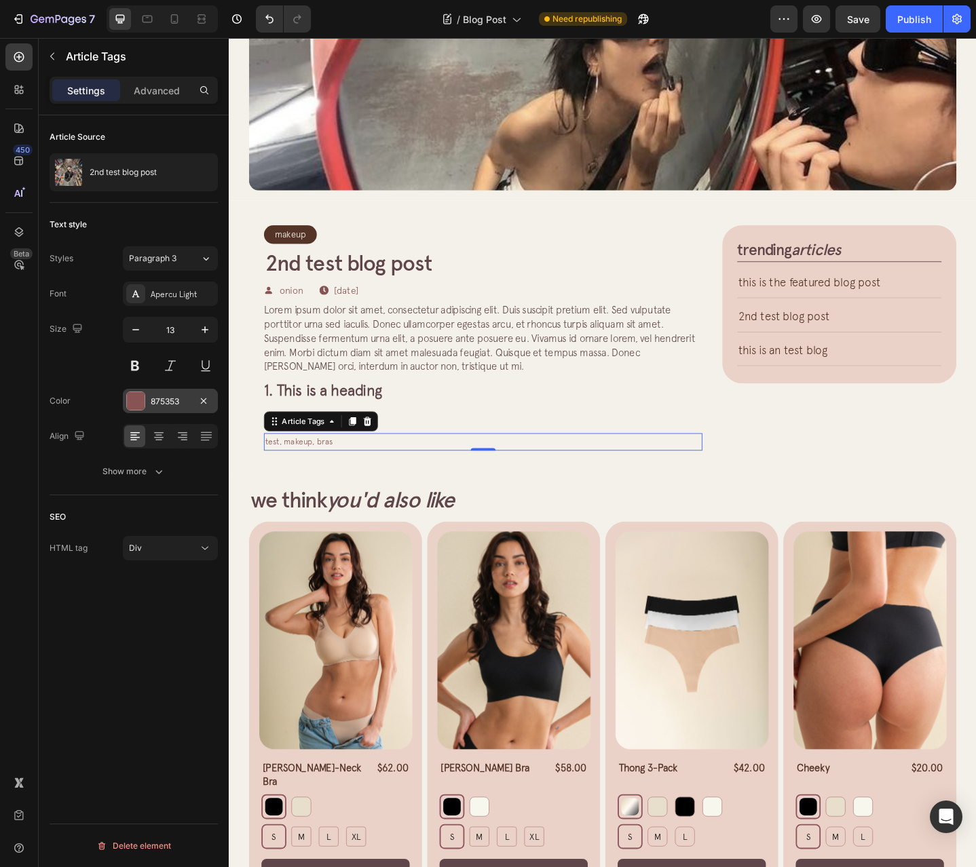
click at [148, 396] on div "875353" at bounding box center [170, 401] width 95 height 24
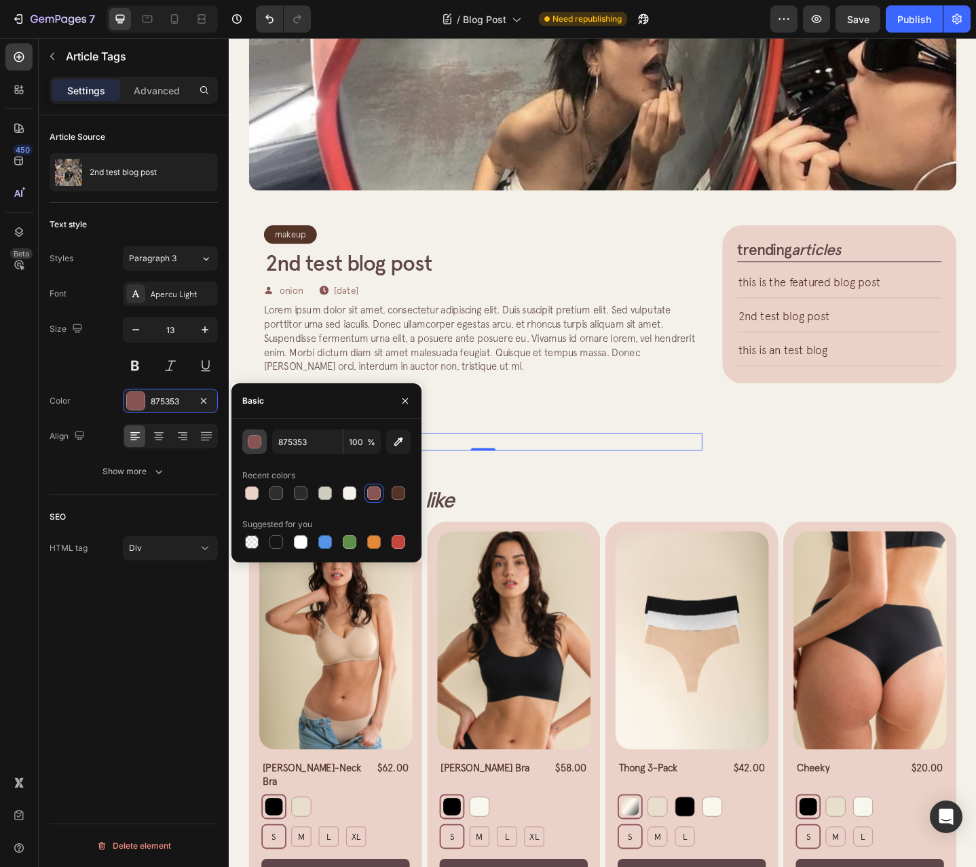
click at [248, 441] on div "button" at bounding box center [255, 442] width 14 height 14
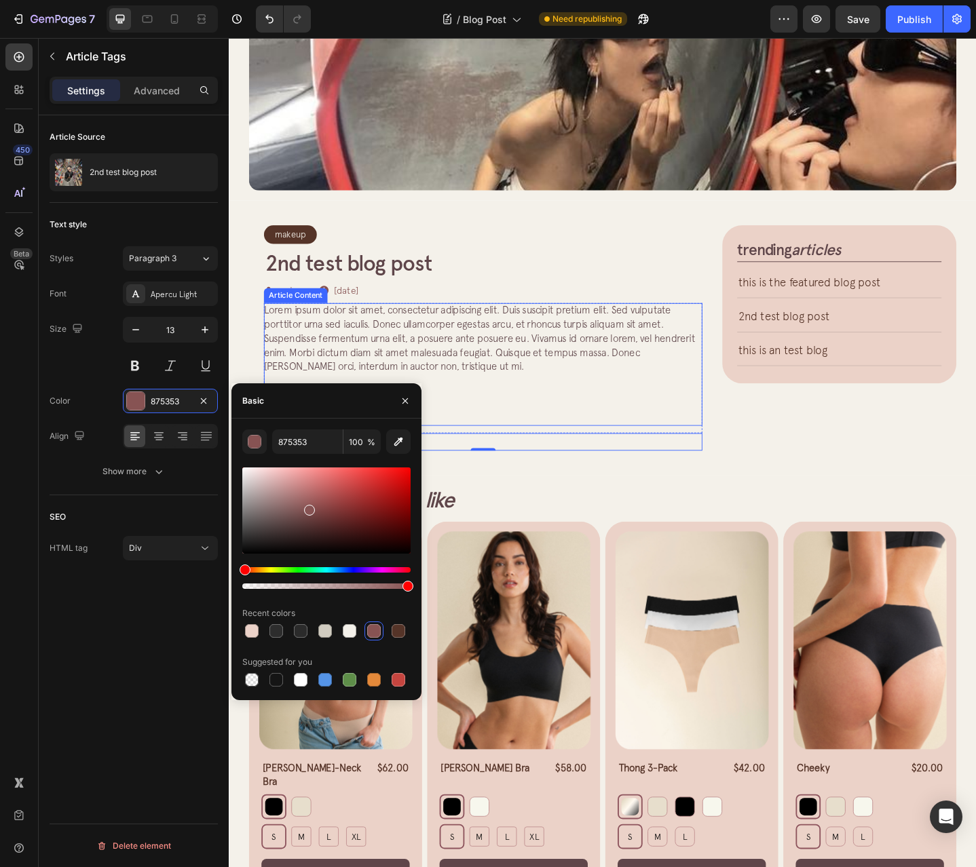
click at [625, 437] on div "Lorem ipsum dolor sit amet, consectetur adipiscing elit. Duis suscipit pretium …" at bounding box center [506, 394] width 478 height 134
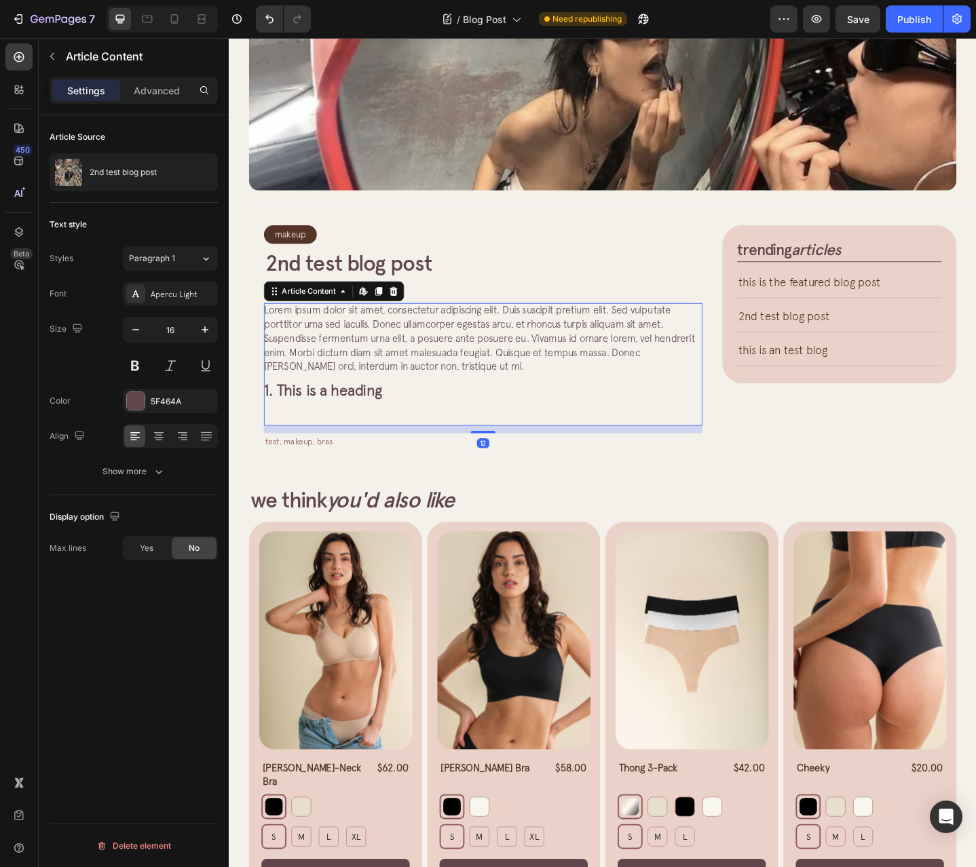
click at [641, 483] on div "test, makeup, bras" at bounding box center [506, 478] width 478 height 18
click at [446, 436] on div "Lorem ipsum dolor sit amet, consectetur adipiscing elit. Duis suscipit pretium …" at bounding box center [506, 394] width 478 height 134
click at [513, 412] on div "Lorem ipsum dolor sit amet, consectetur adipiscing elit. Duis suscipit pretium …" at bounding box center [506, 394] width 478 height 134
click at [540, 282] on h2 "2nd test blog post" at bounding box center [506, 283] width 478 height 31
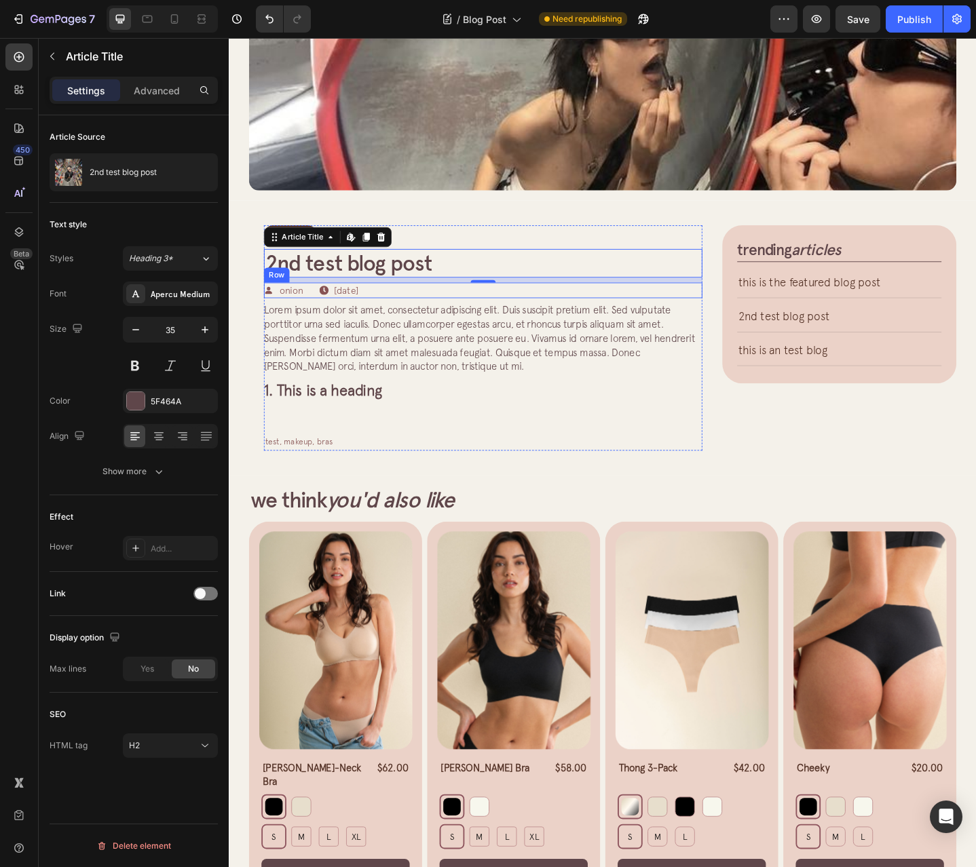
click at [548, 370] on span "Lorem ipsum dolor sit amet, consectetur adipiscing elit. Duis suscipit pretium …" at bounding box center [502, 364] width 470 height 73
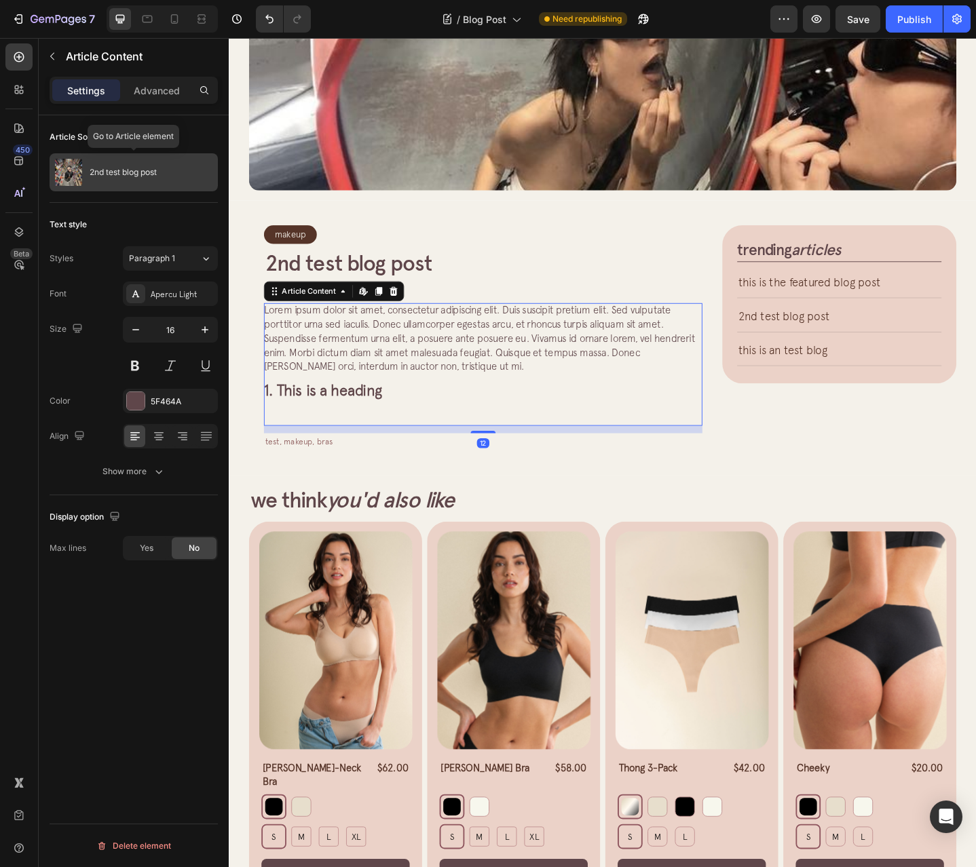
click at [117, 169] on p "2nd test blog post" at bounding box center [123, 173] width 67 height 10
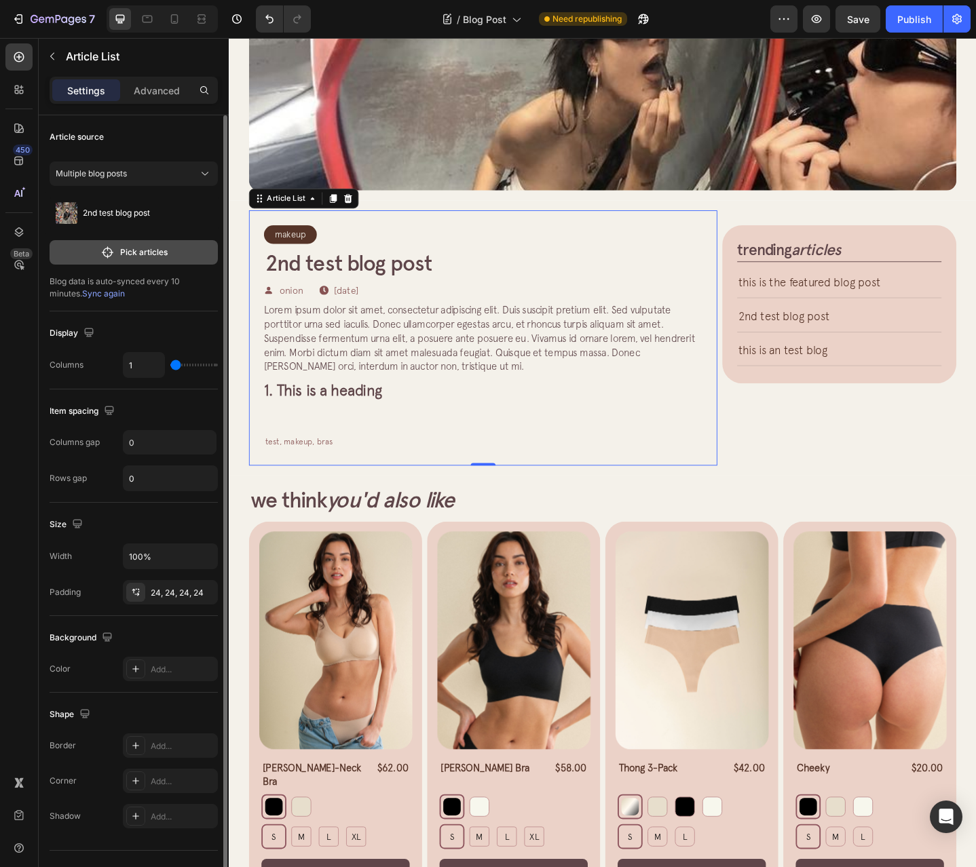
click at [140, 254] on p "Pick articles" at bounding box center [144, 252] width 48 height 12
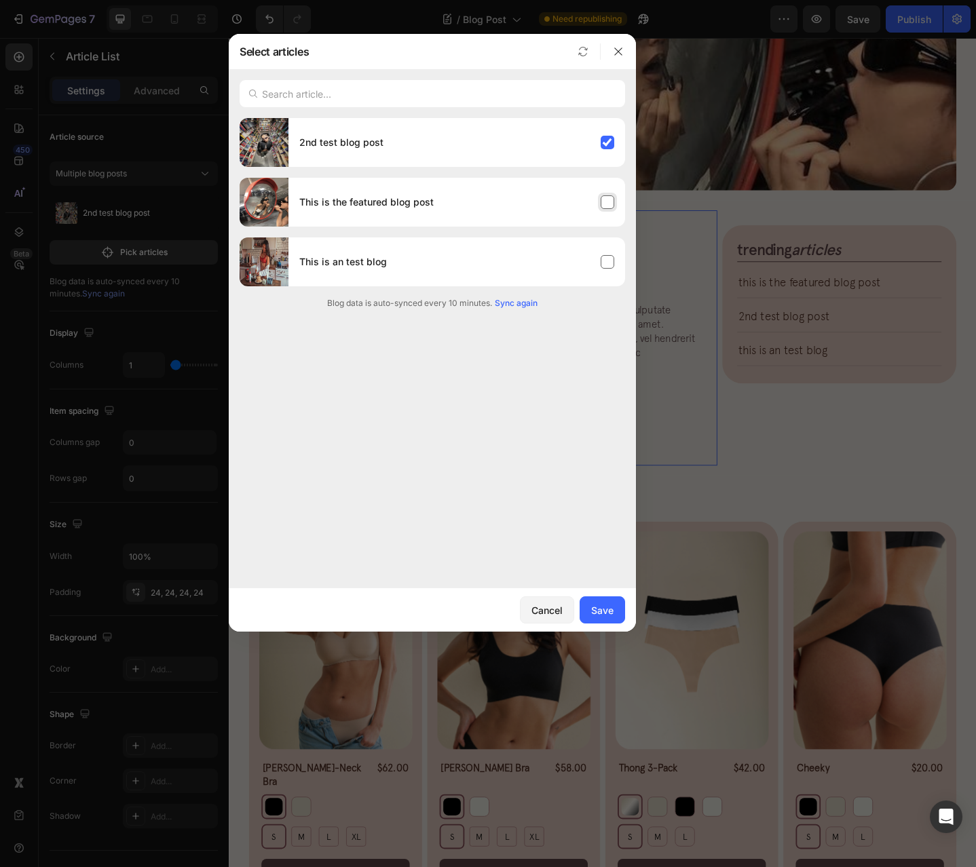
click at [407, 210] on div "This is the featured blog post" at bounding box center [456, 202] width 337 height 38
click at [422, 155] on div "2nd test blog post" at bounding box center [456, 143] width 337 height 38
click at [603, 613] on div "Save" at bounding box center [602, 610] width 22 height 14
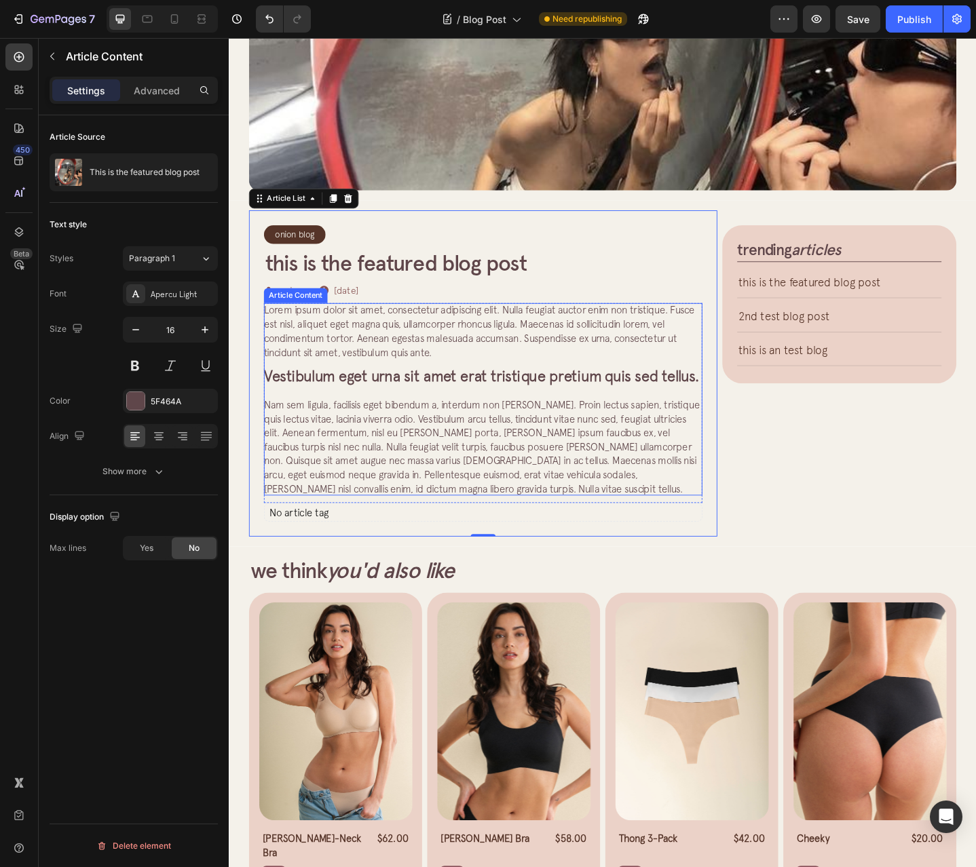
click at [461, 379] on p "Lorem ipsum dolor sit amet, consectetur adipiscing elit. Nulla feugiat auctor e…" at bounding box center [506, 357] width 478 height 61
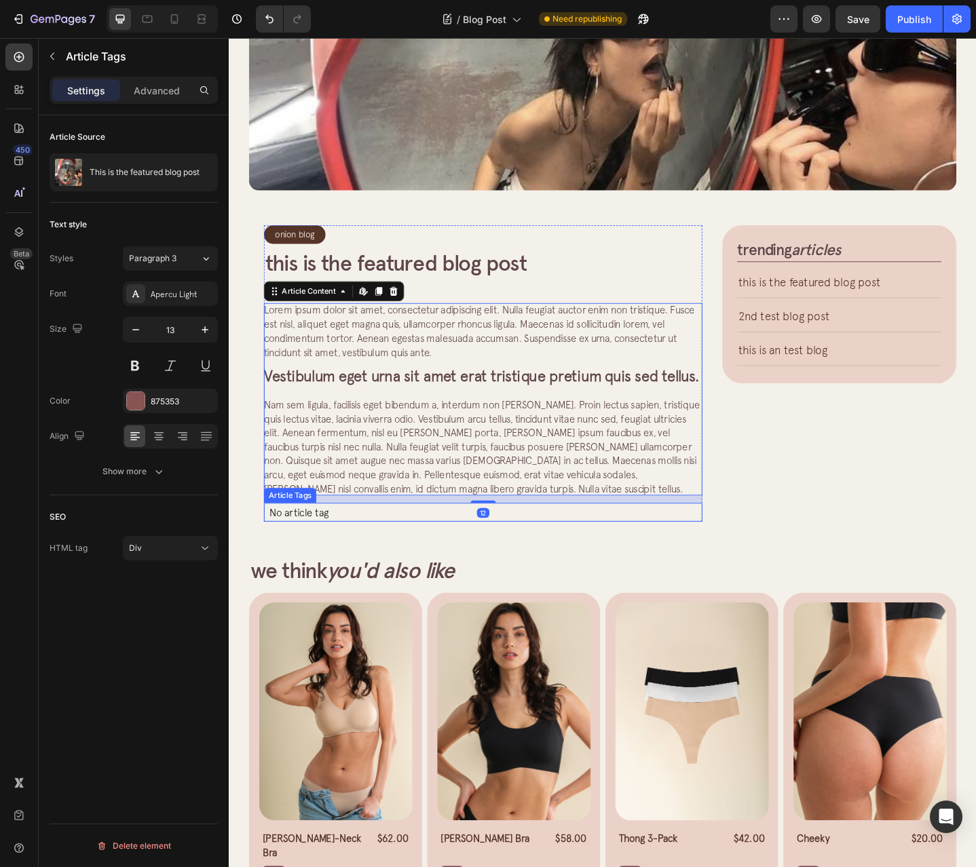
click at [445, 565] on p "No article tag" at bounding box center [506, 555] width 478 height 20
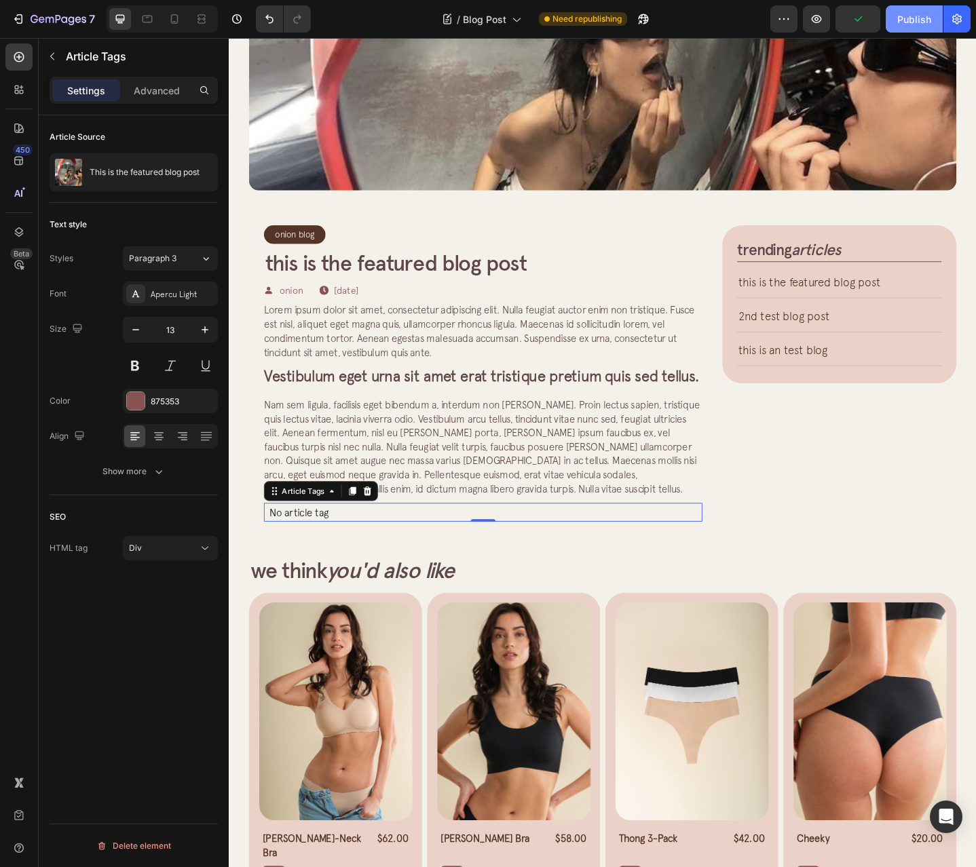
click at [904, 20] on div "Publish" at bounding box center [914, 19] width 34 height 14
click at [505, 24] on span "Blog Post" at bounding box center [500, 19] width 43 height 14
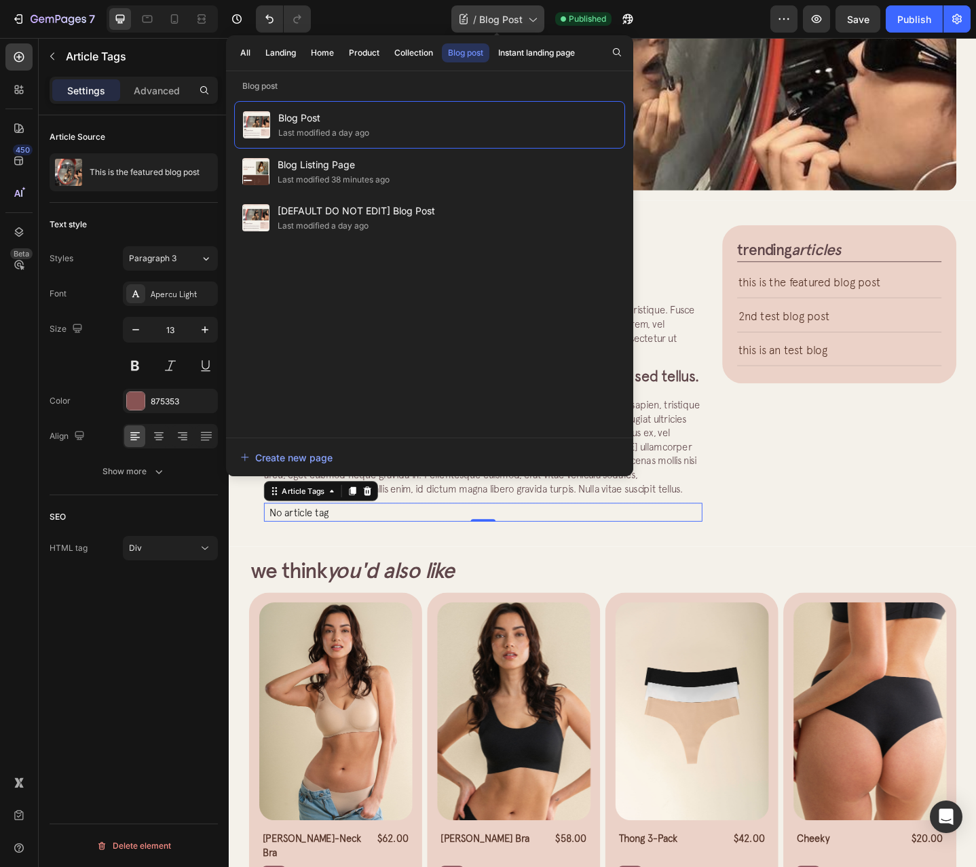
click at [508, 24] on span "Blog Post" at bounding box center [500, 19] width 43 height 14
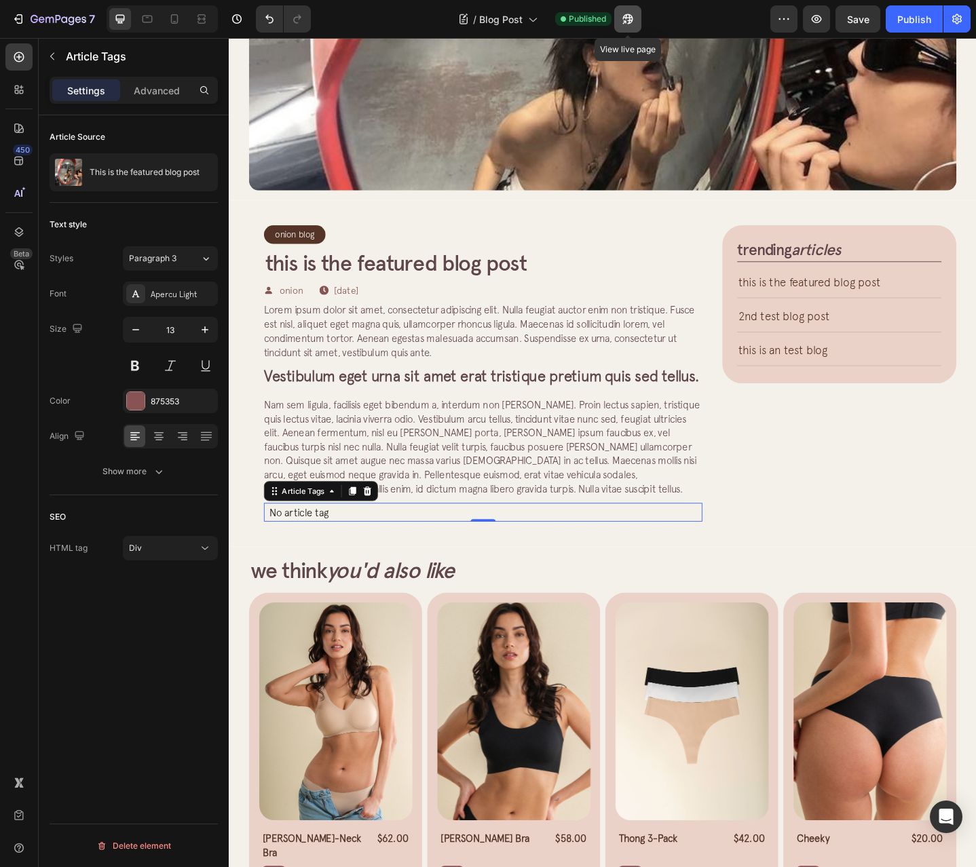
click at [620, 20] on button "button" at bounding box center [627, 18] width 27 height 27
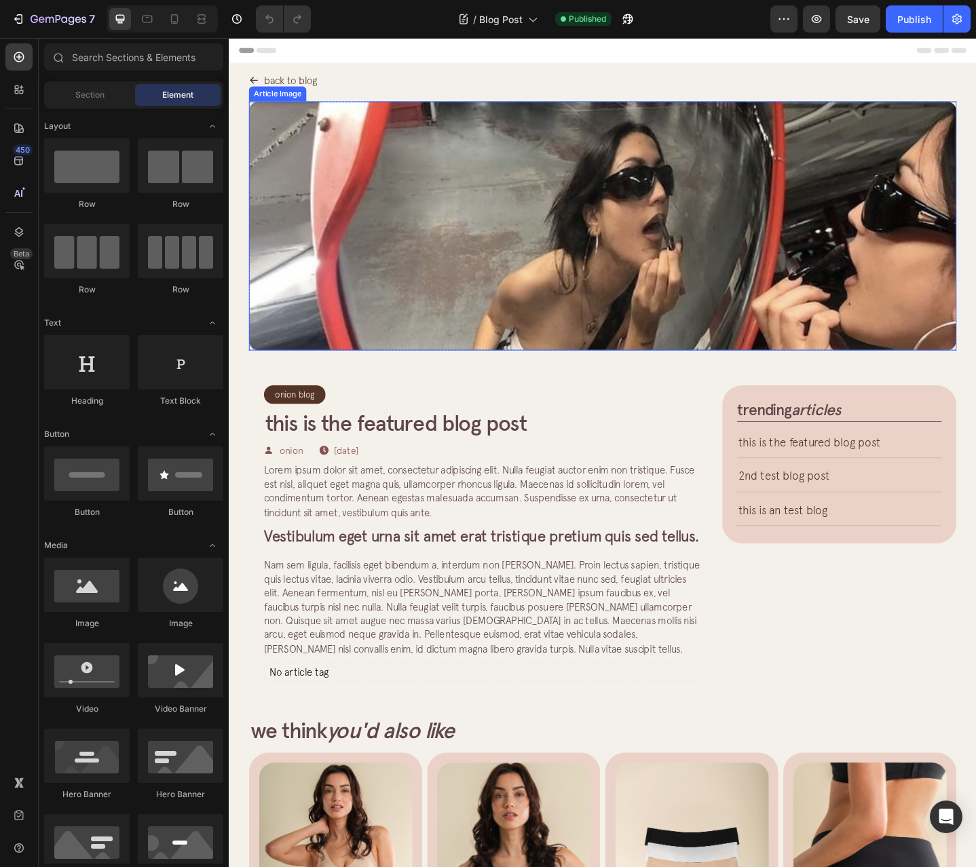
click at [749, 165] on img at bounding box center [635, 242] width 771 height 271
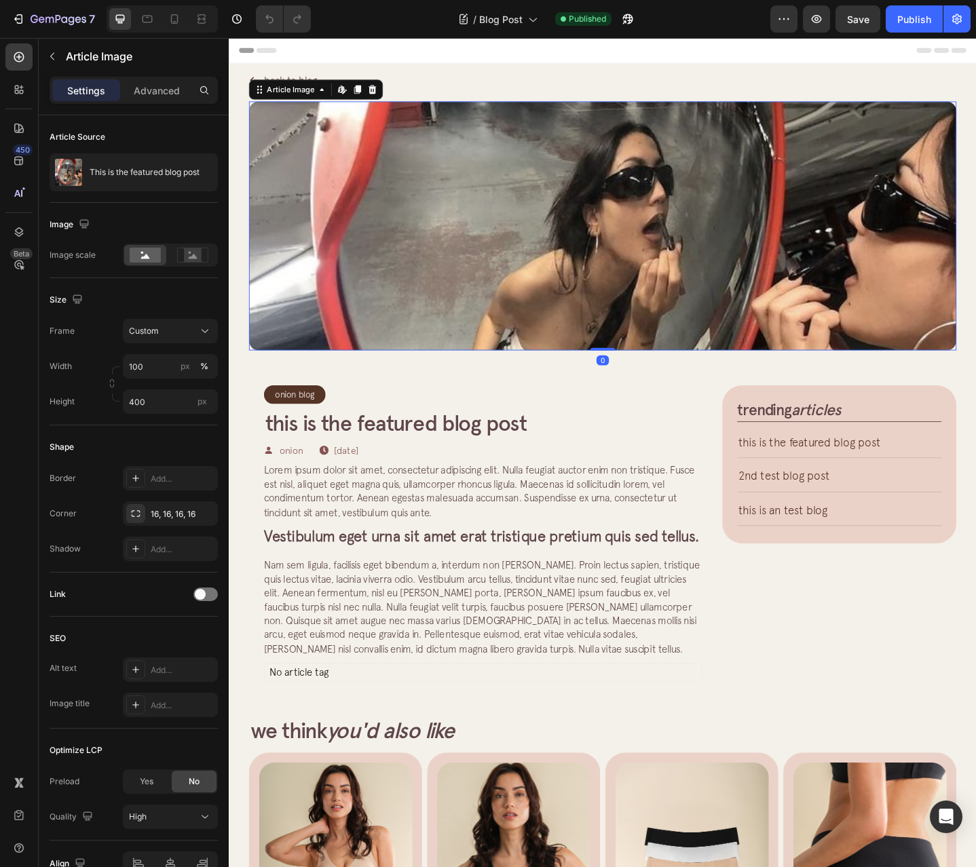
click at [236, 195] on div "Article Image Edit content in Shopify 0 Row Article List Article List Section 2" at bounding box center [636, 242] width 814 height 293
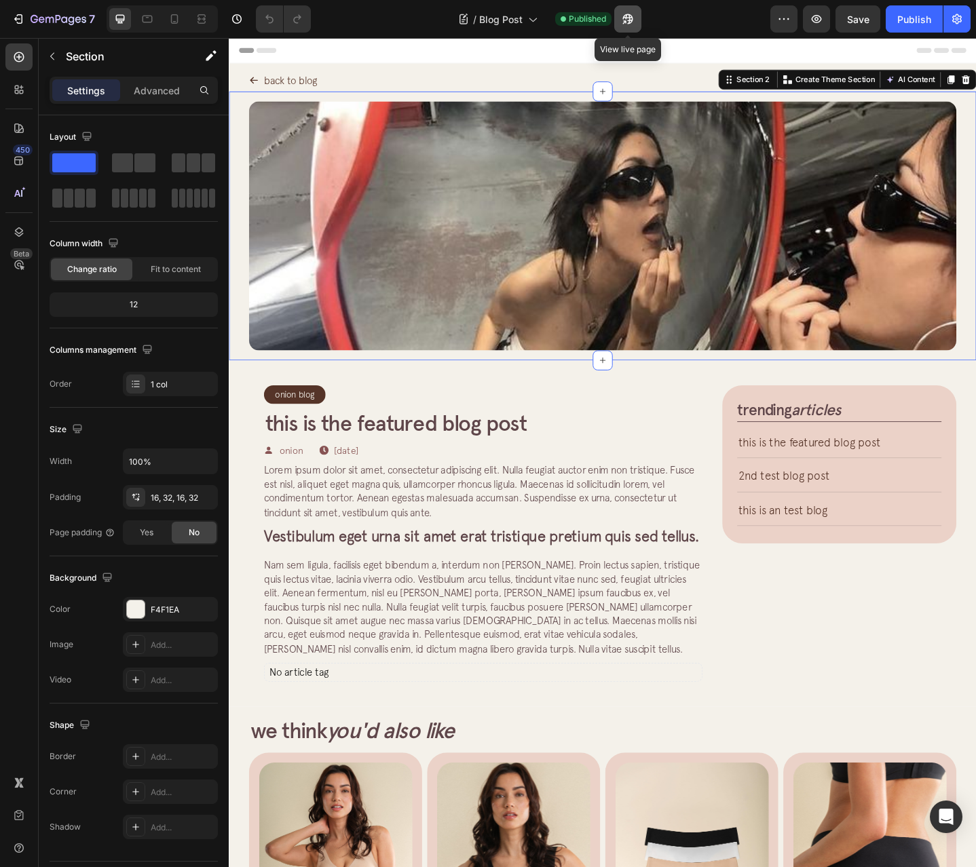
click at [624, 20] on icon "button" at bounding box center [628, 19] width 14 height 14
click at [13, 17] on icon "button" at bounding box center [19, 19] width 14 height 14
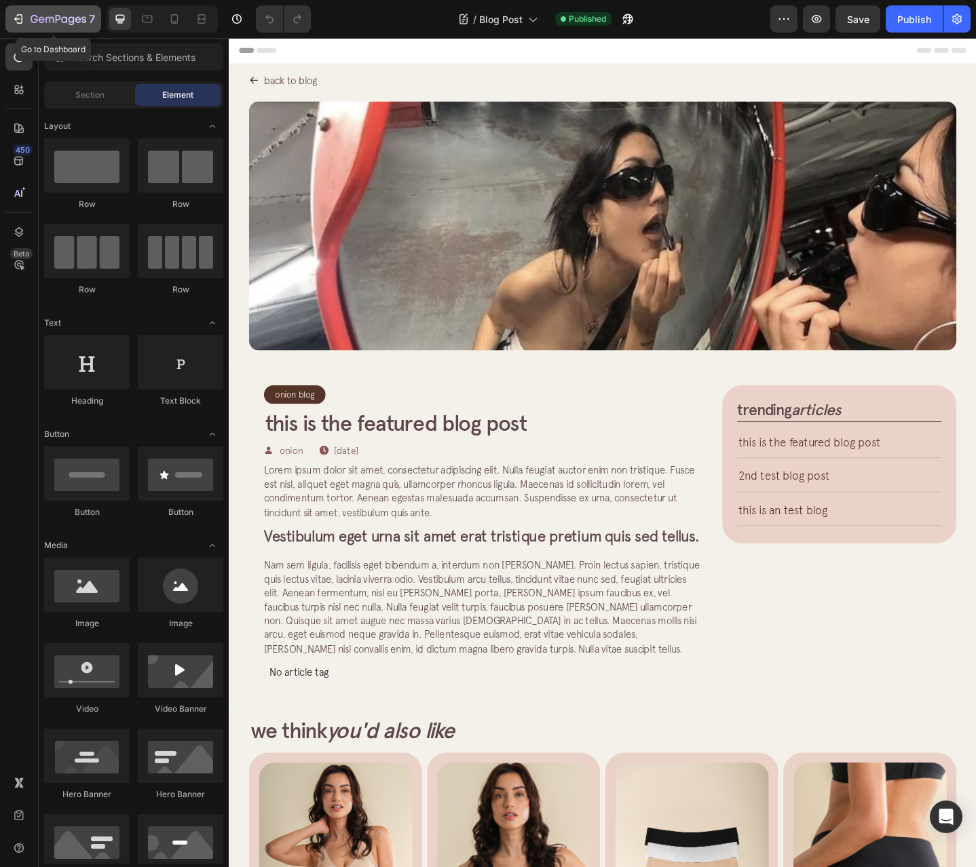
click at [26, 21] on div "7" at bounding box center [53, 19] width 83 height 16
click at [9, 5] on div "7 Version history / Blog Post Published Preview Save Publish" at bounding box center [488, 19] width 976 height 39
click at [26, 26] on div "7" at bounding box center [53, 19] width 83 height 16
click at [508, 16] on span "Blog Post" at bounding box center [500, 19] width 43 height 14
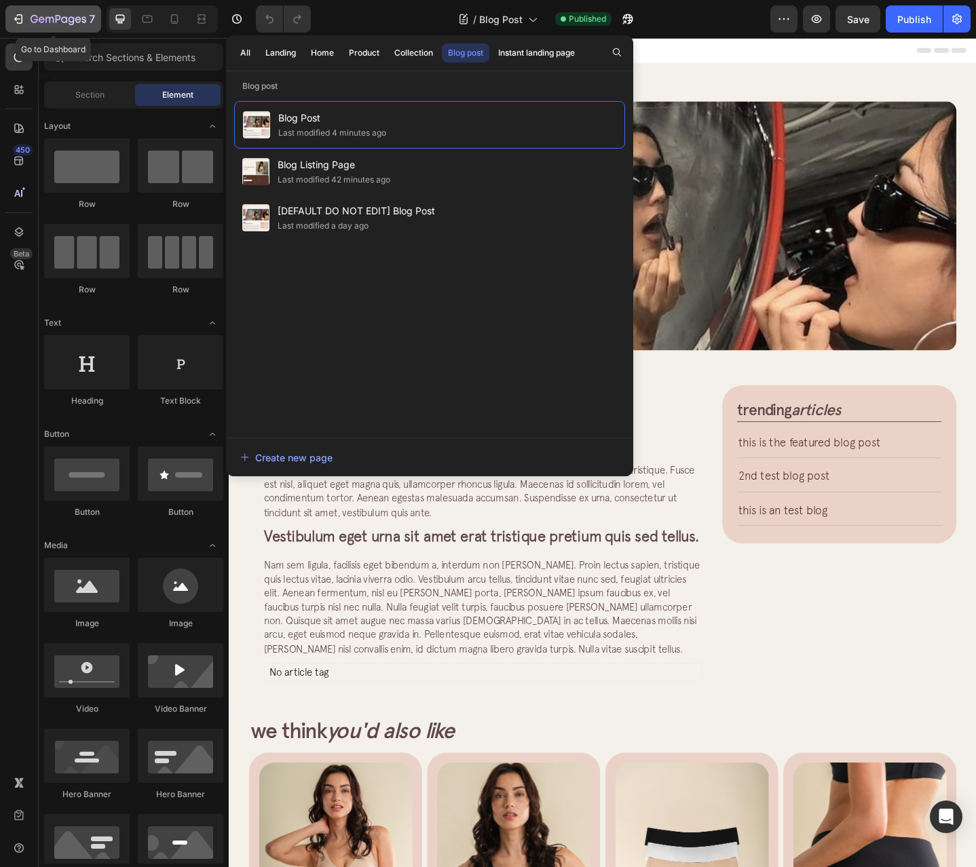
click at [40, 22] on icon "button" at bounding box center [42, 19] width 6 height 6
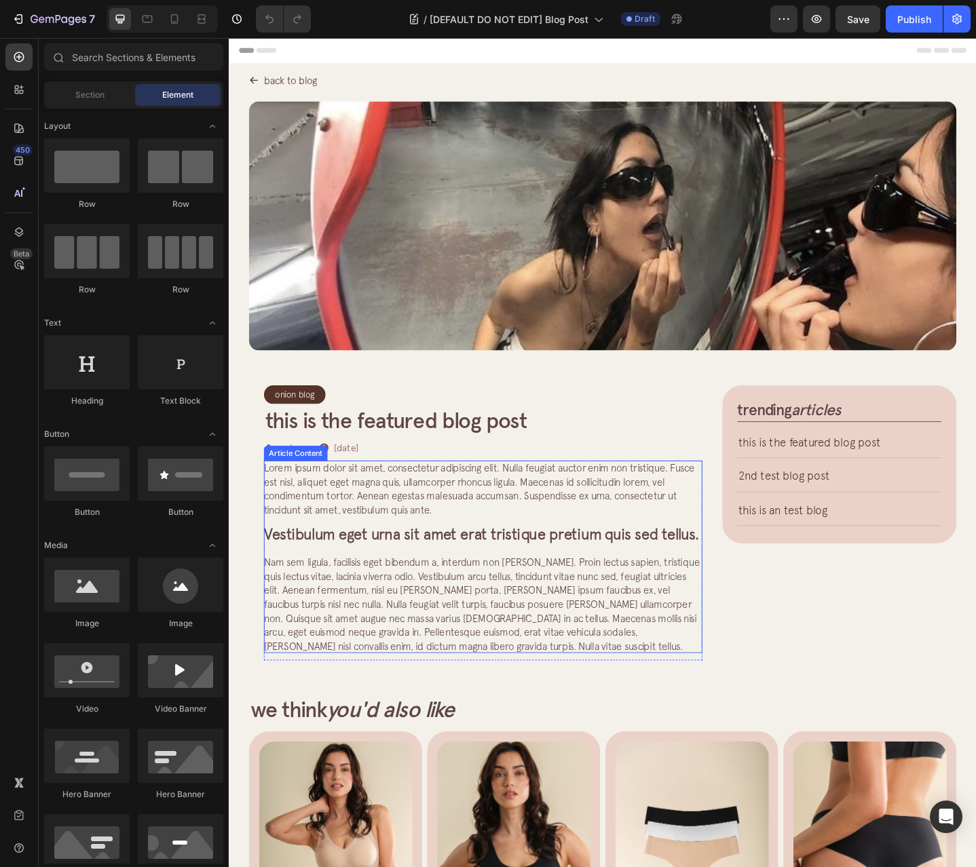
click at [537, 667] on span "Nam sem ligula, facilisis eget bibendum a, interdum non [PERSON_NAME]. Proin le…" at bounding box center [504, 654] width 475 height 103
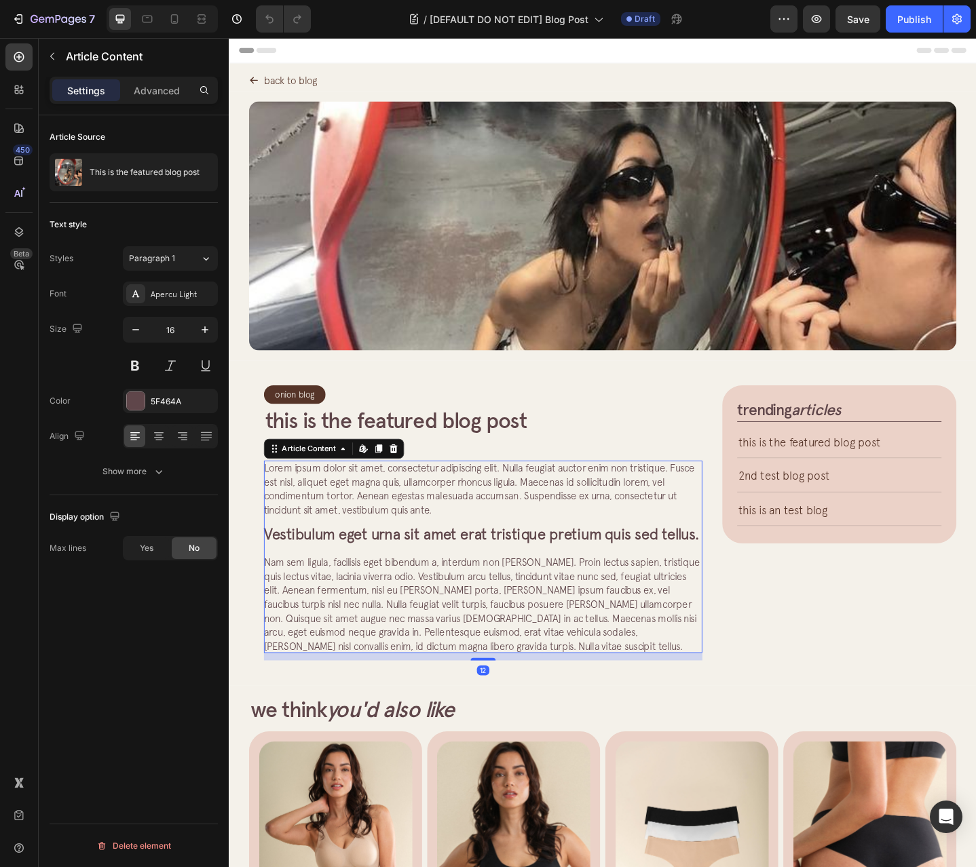
click at [4, 64] on div "450 Beta" at bounding box center [19, 452] width 39 height 829
click at [11, 60] on div at bounding box center [18, 56] width 27 height 27
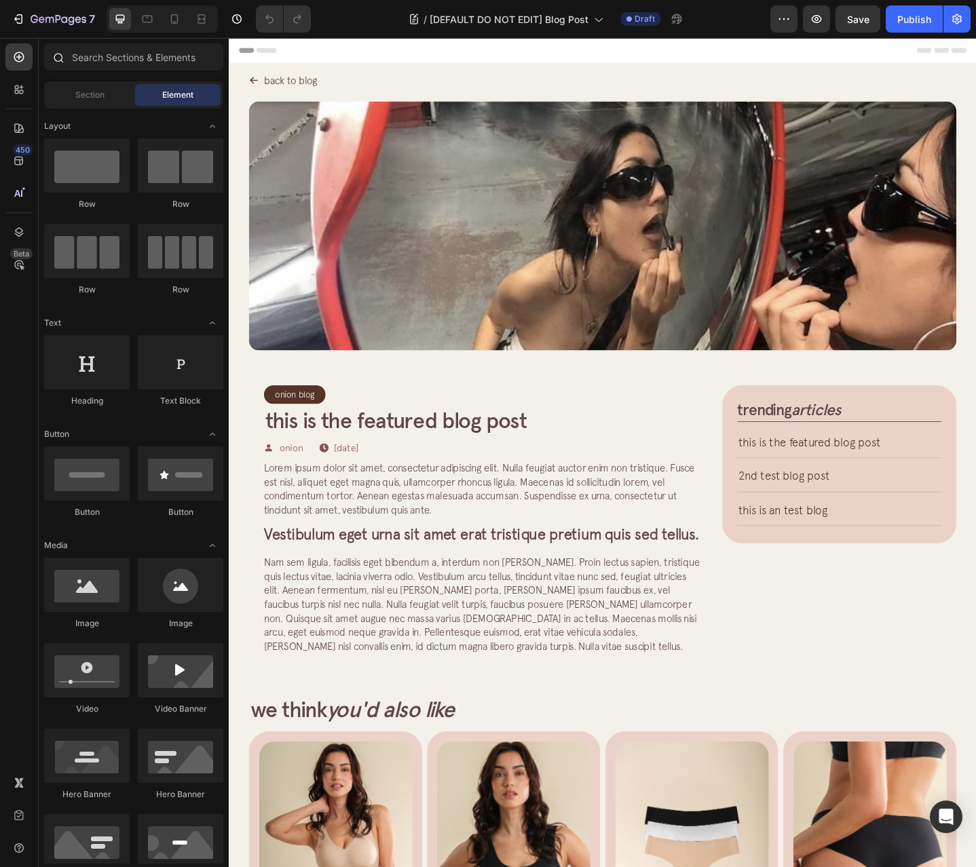
click at [64, 54] on div at bounding box center [57, 56] width 27 height 27
click at [106, 67] on input "text" at bounding box center [133, 56] width 179 height 27
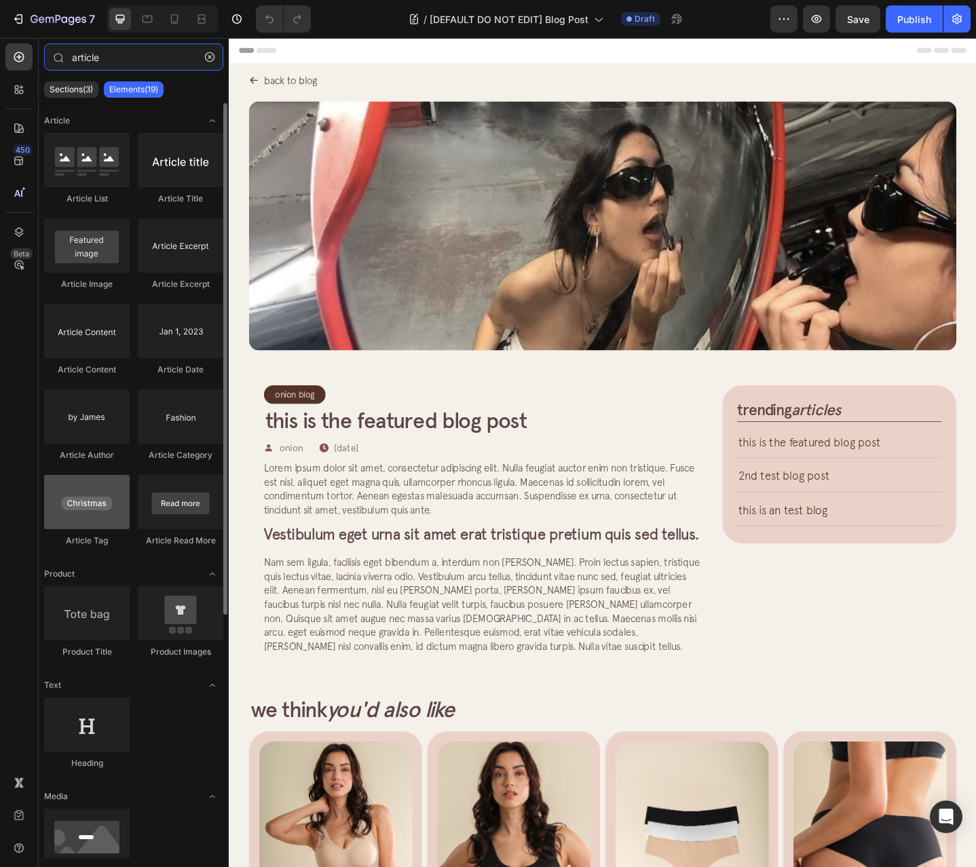
type input "article"
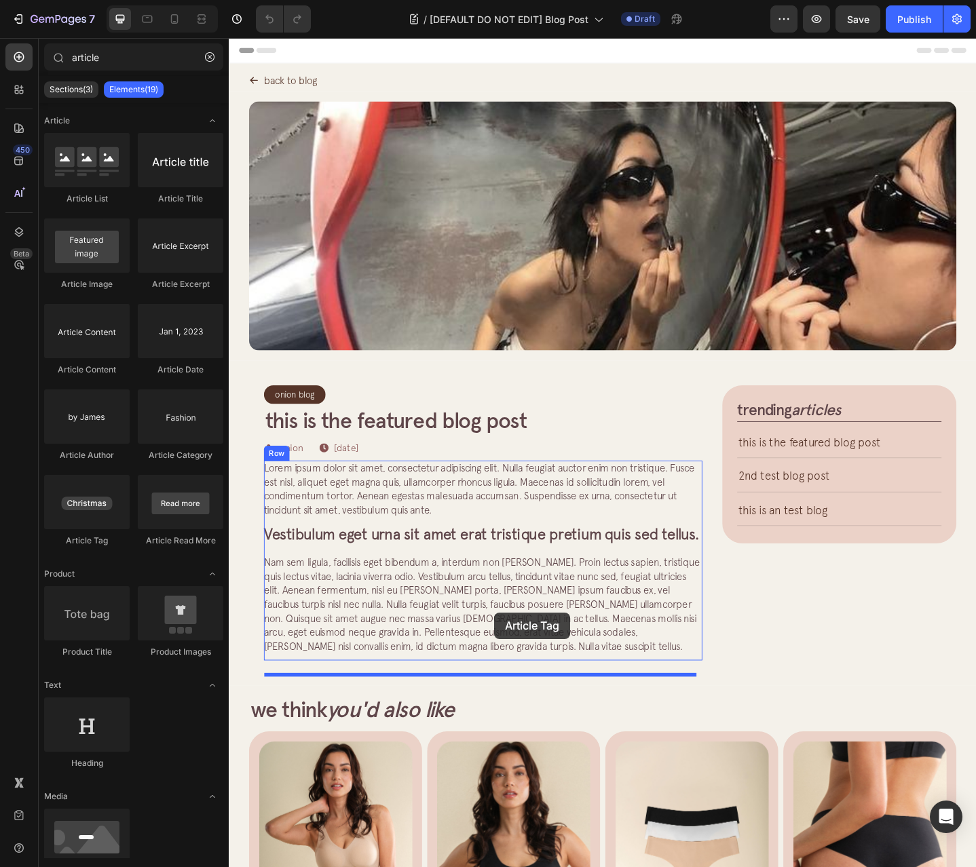
drag, startPoint x: 325, startPoint y: 540, endPoint x: 518, endPoint y: 664, distance: 229.6
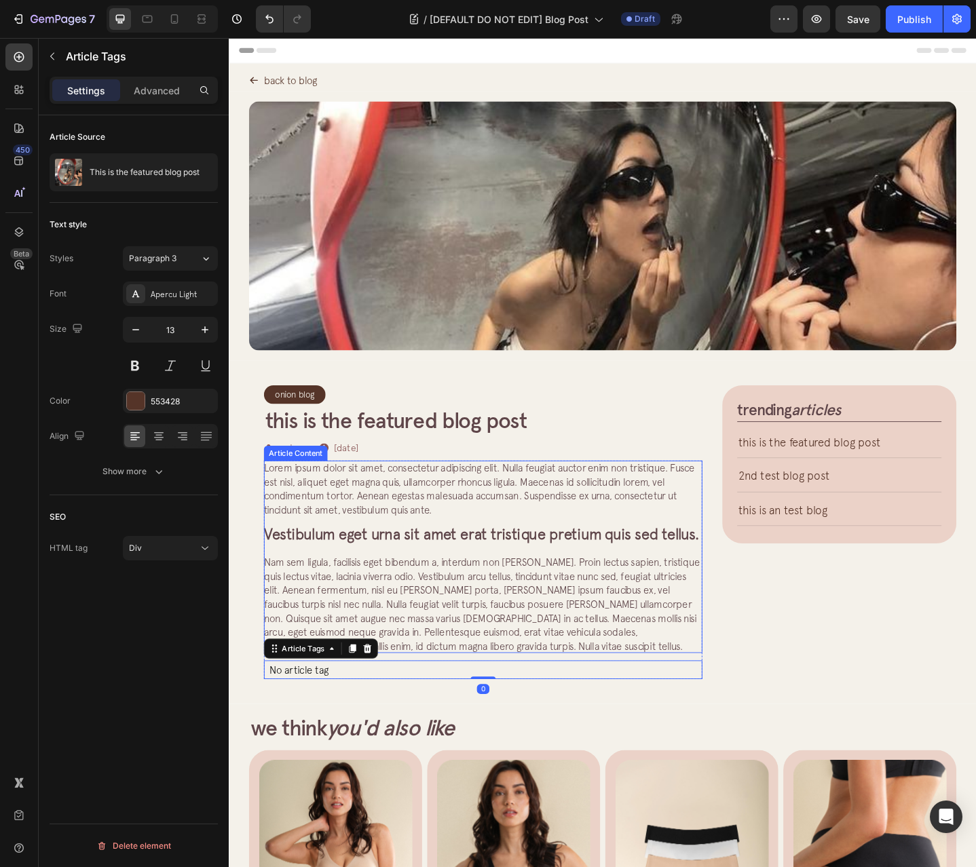
click at [512, 664] on span "Nam sem ligula, facilisis eget bibendum a, interdum non [PERSON_NAME]. Proin le…" at bounding box center [504, 654] width 475 height 103
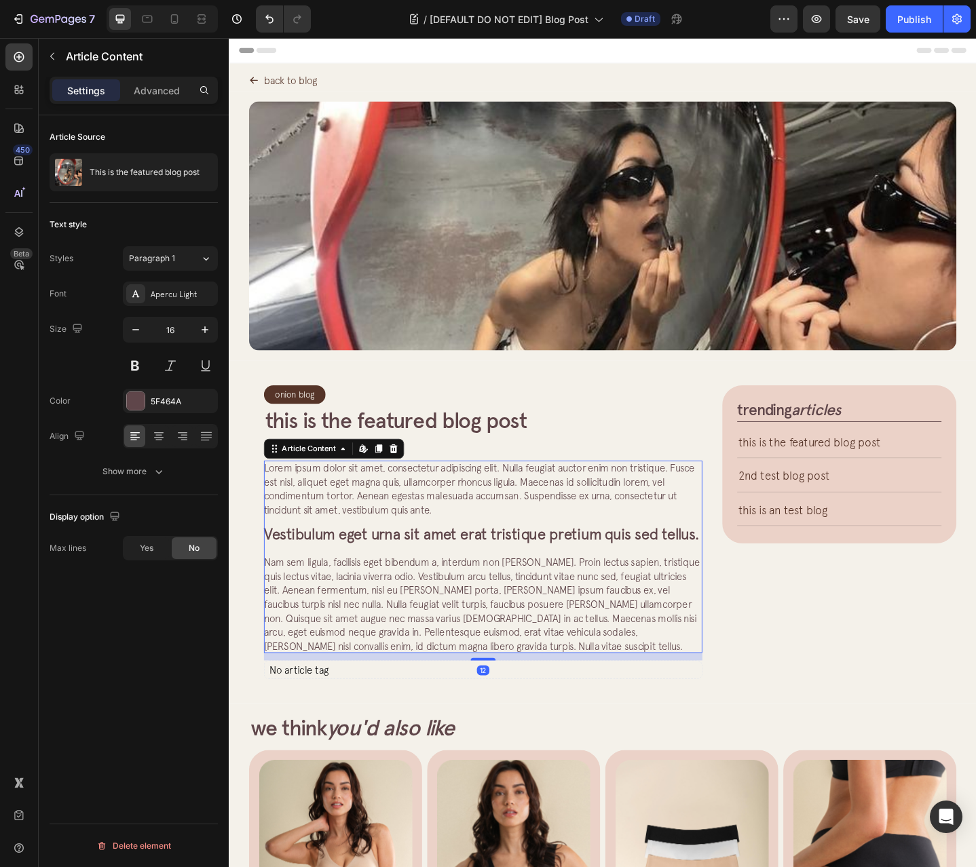
click at [555, 737] on p "No article tag" at bounding box center [506, 727] width 478 height 20
click at [565, 657] on span "Nam sem ligula, facilisis eget bibendum a, interdum non [PERSON_NAME]. Proin le…" at bounding box center [504, 654] width 475 height 103
click at [586, 736] on p "No article tag" at bounding box center [506, 727] width 478 height 20
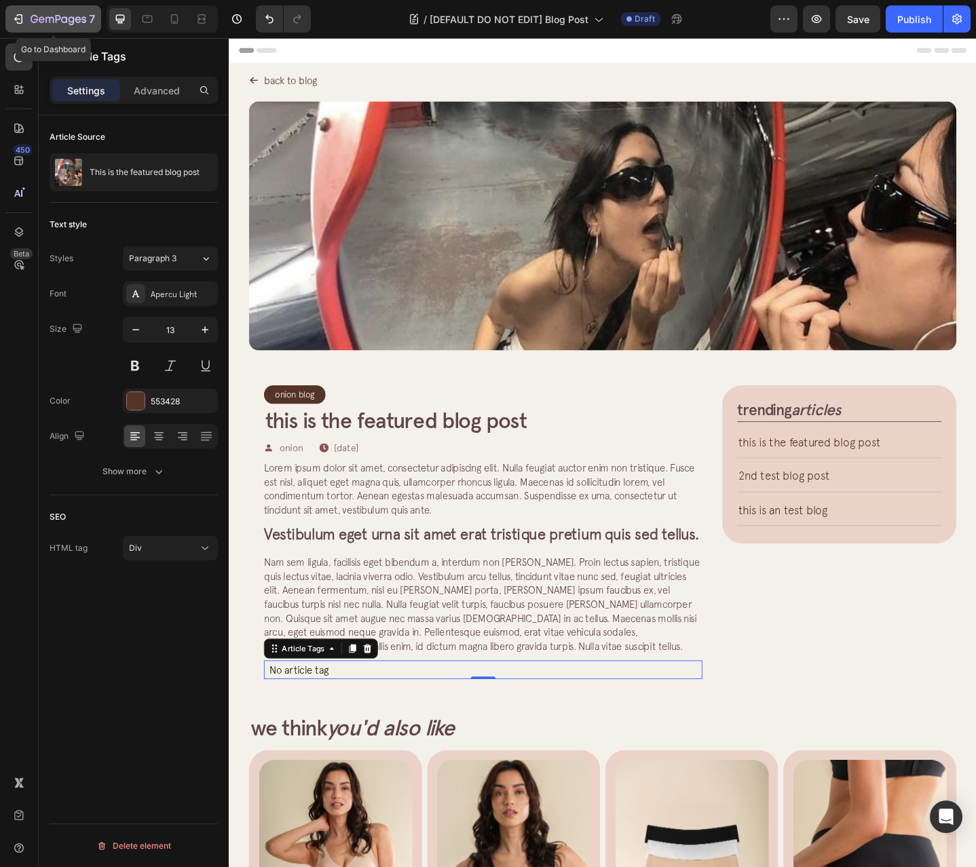
click at [18, 10] on button "7" at bounding box center [53, 18] width 96 height 27
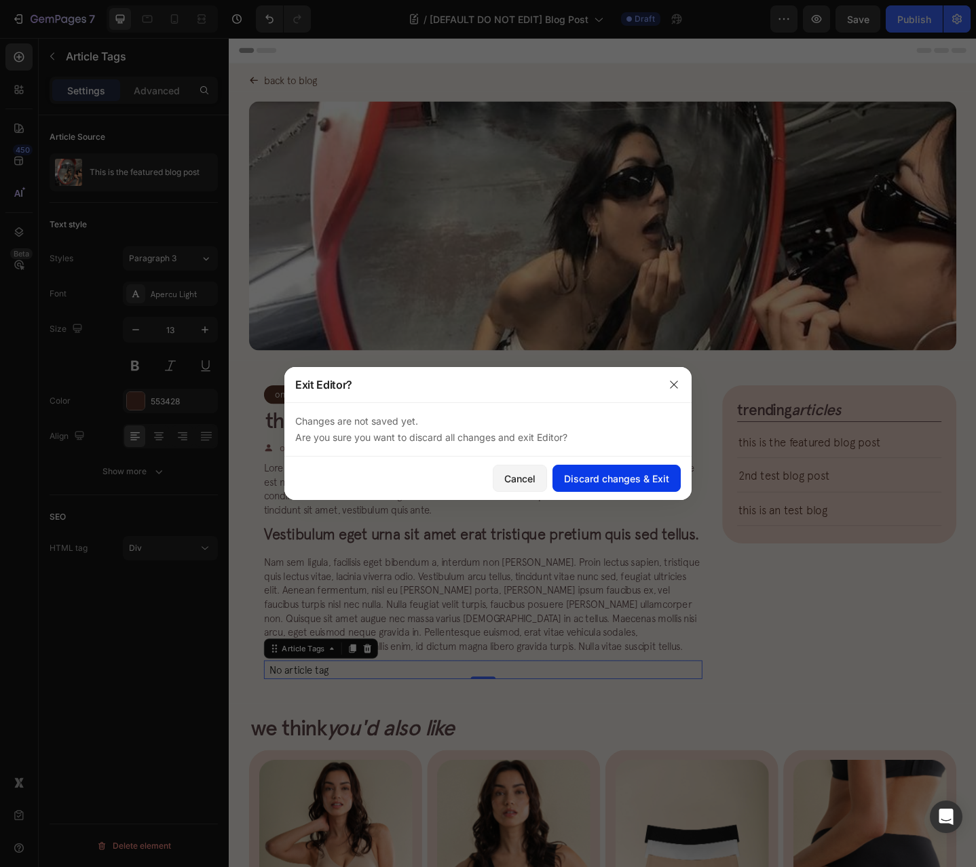
click at [604, 478] on div "Discard changes & Exit" at bounding box center [616, 479] width 105 height 14
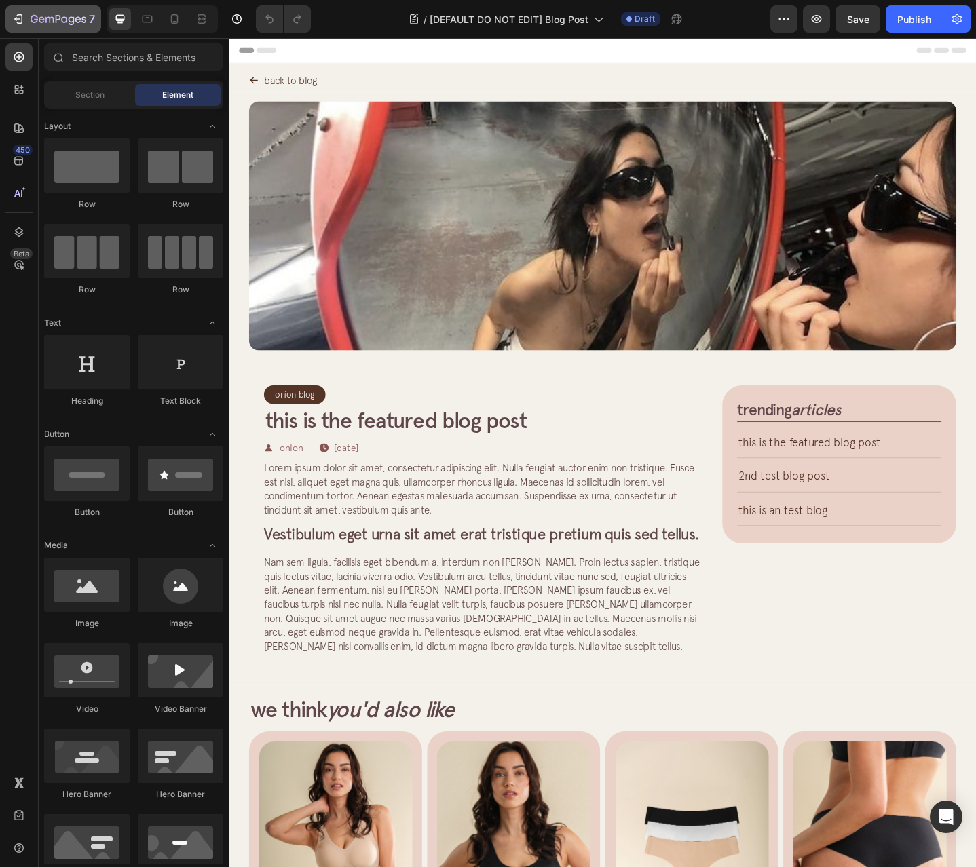
drag, startPoint x: 0, startPoint y: 0, endPoint x: 8, endPoint y: 19, distance: 20.7
click at [8, 19] on button "7" at bounding box center [53, 18] width 96 height 27
click at [28, 44] on div at bounding box center [18, 56] width 27 height 27
click at [29, 26] on div "7" at bounding box center [53, 19] width 83 height 16
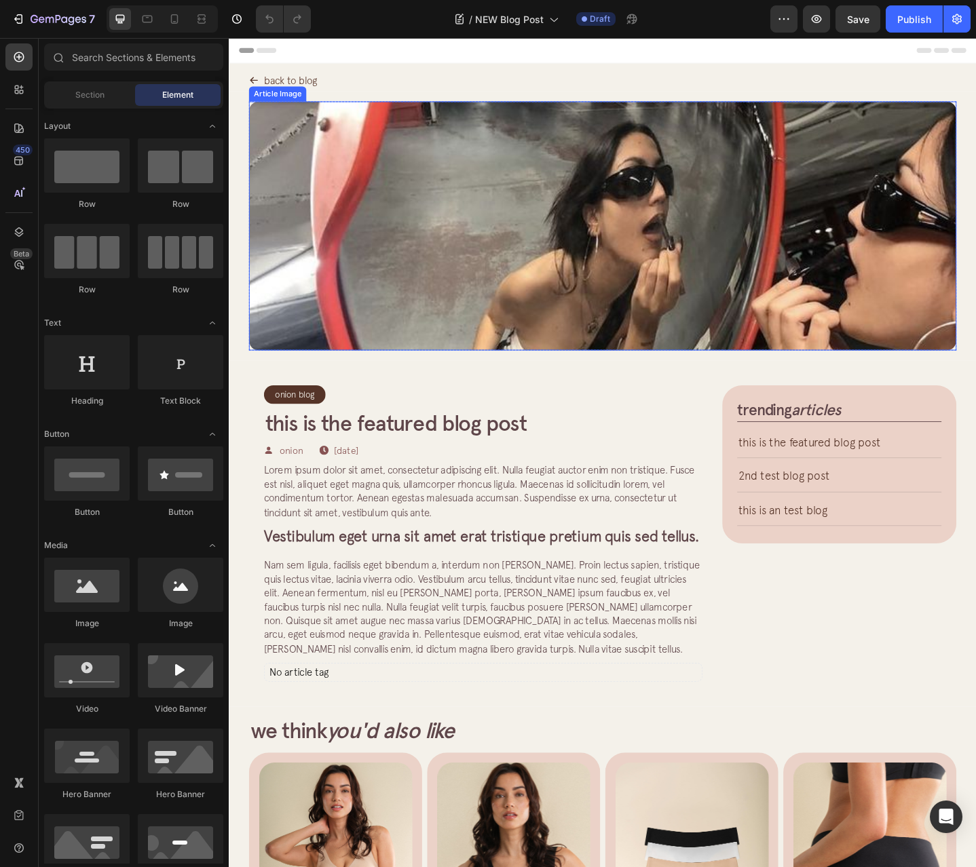
click at [677, 264] on img at bounding box center [635, 242] width 771 height 271
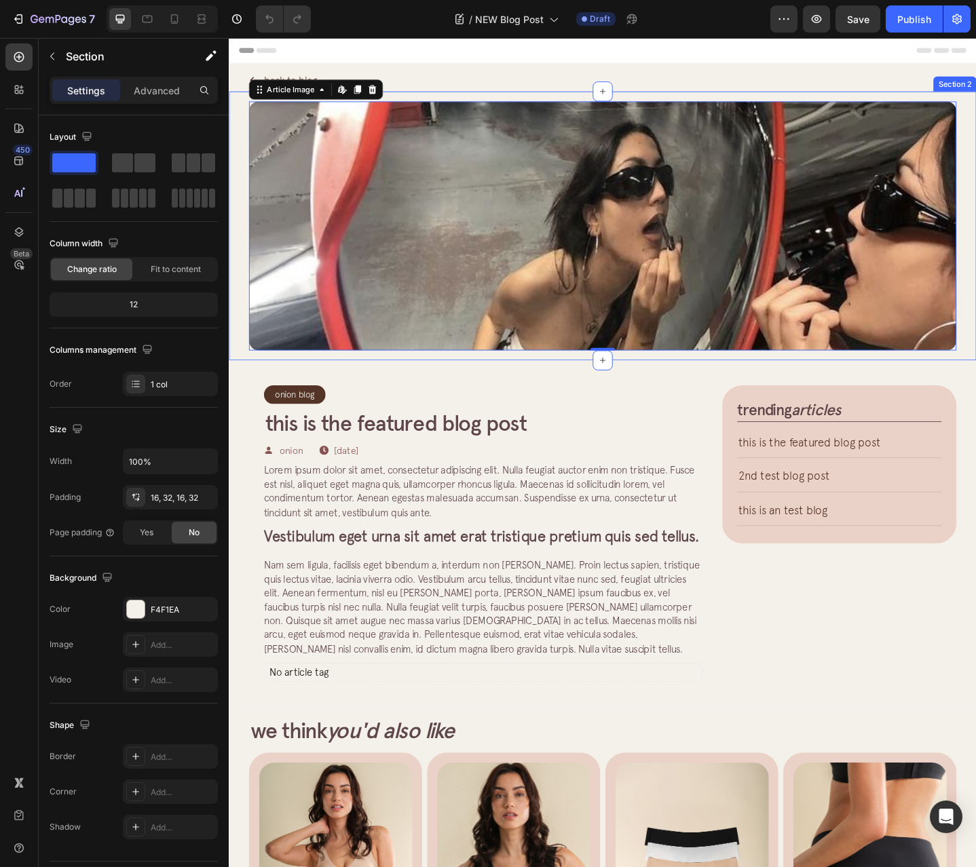
click at [242, 143] on div "Article Image Edit content in Shopify 0 Row Article List Article List Section 2" at bounding box center [636, 242] width 814 height 293
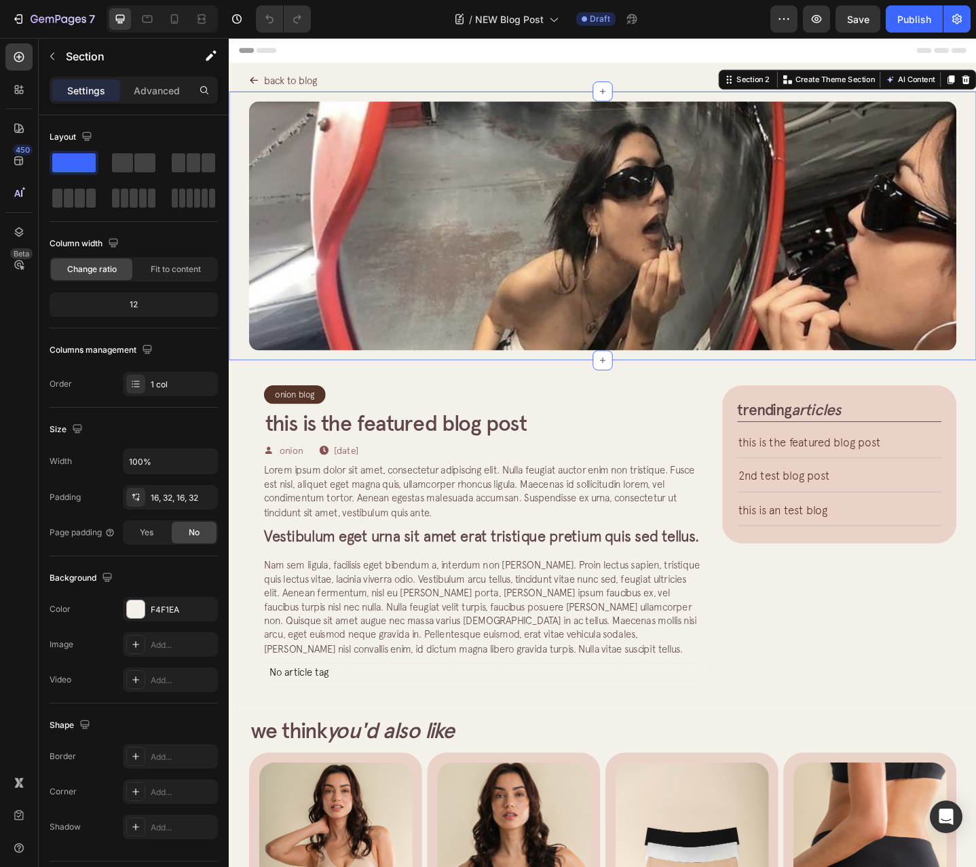
click at [328, 143] on img at bounding box center [635, 242] width 771 height 271
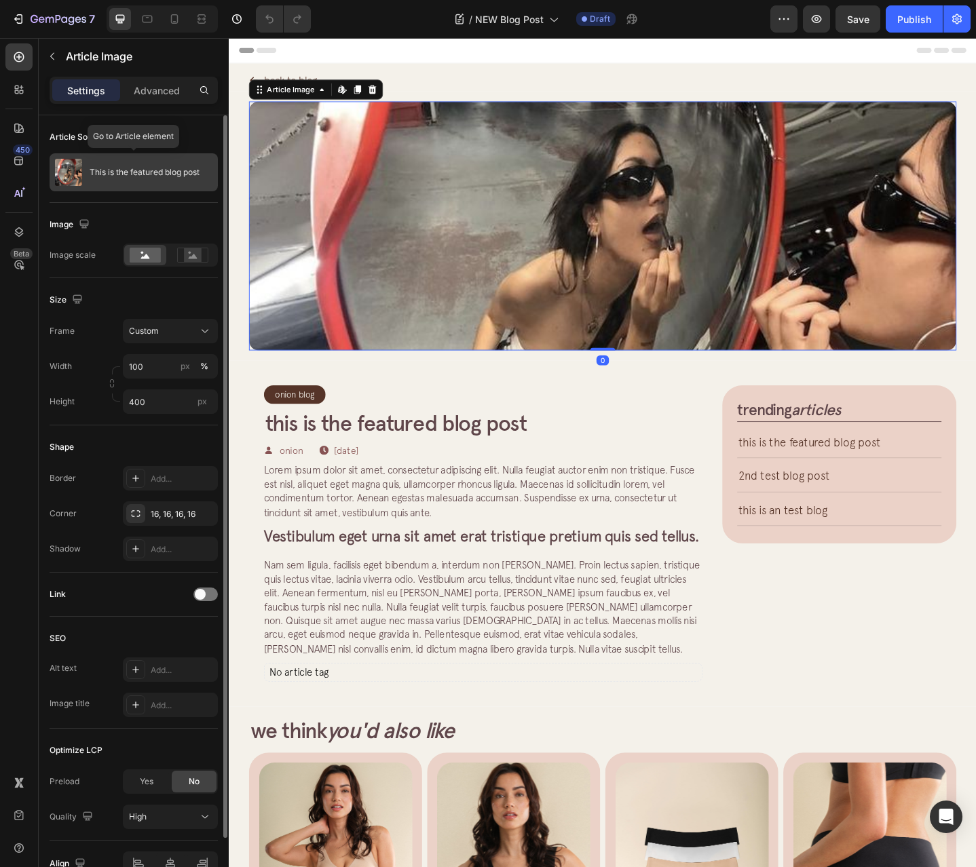
click at [149, 168] on p "This is the featured blog post" at bounding box center [145, 173] width 110 height 10
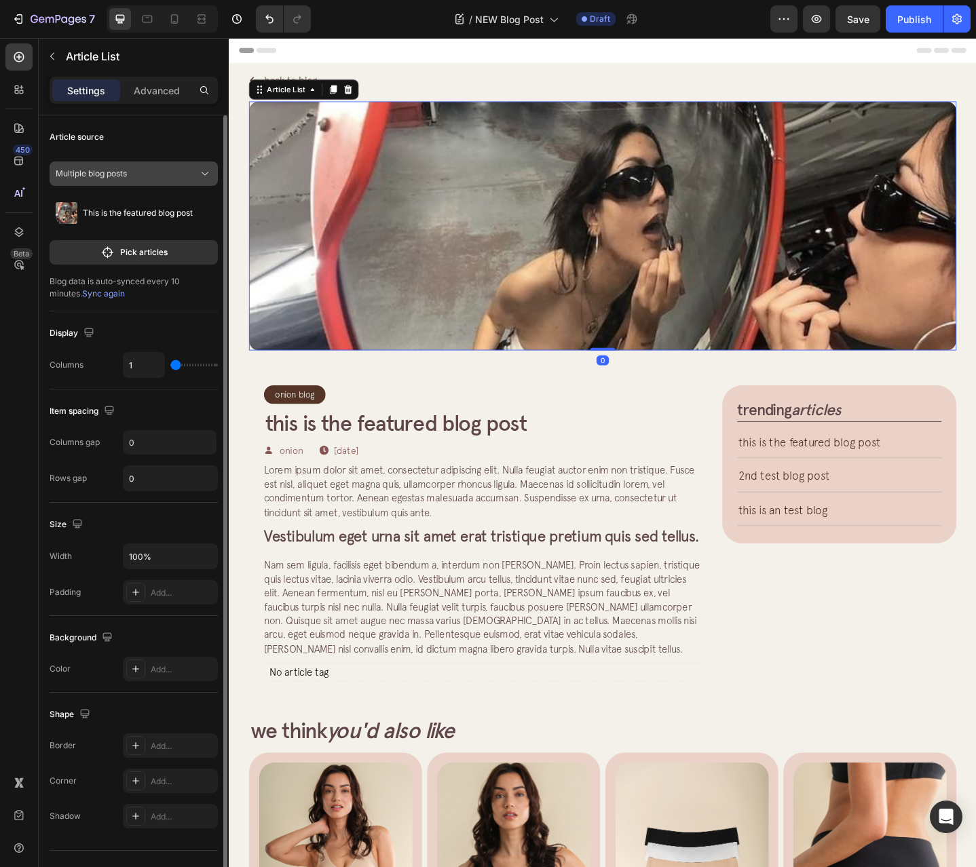
click at [151, 165] on button "Multiple blog posts" at bounding box center [134, 174] width 168 height 24
click at [158, 208] on div "Multiple blog posts" at bounding box center [143, 206] width 128 height 12
click at [163, 254] on p "Pick articles" at bounding box center [144, 252] width 48 height 12
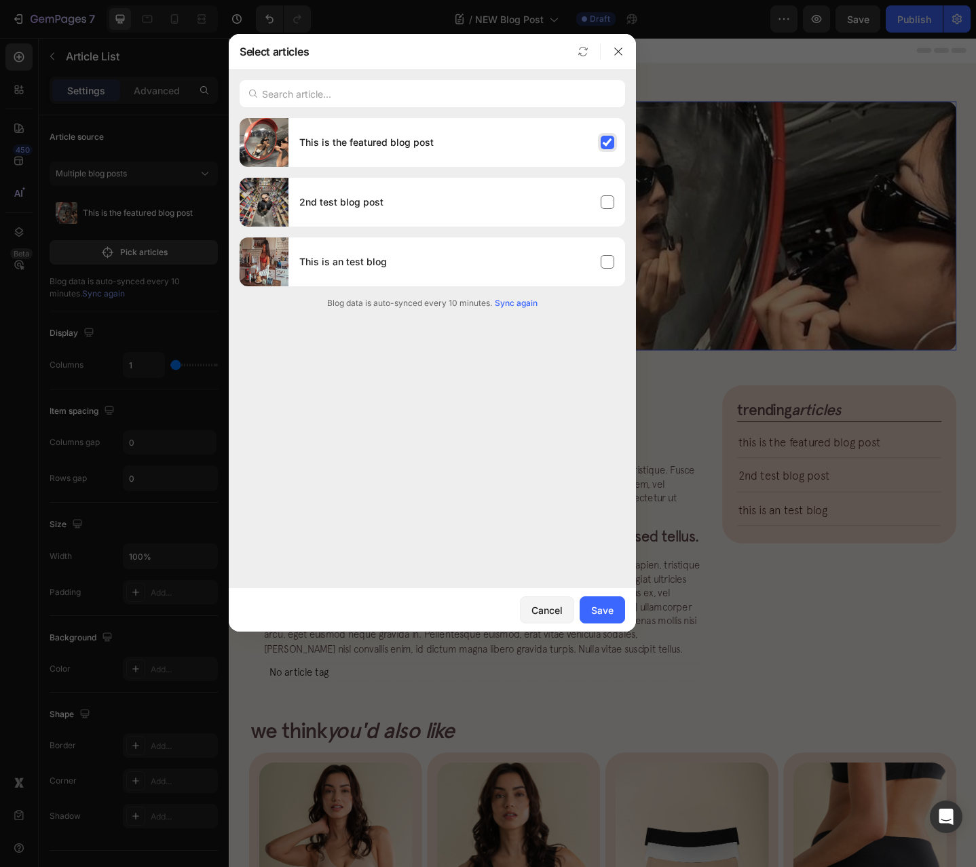
click at [430, 153] on div "This is the featured blog post" at bounding box center [456, 143] width 337 height 38
click at [552, 609] on div "Cancel" at bounding box center [546, 610] width 31 height 14
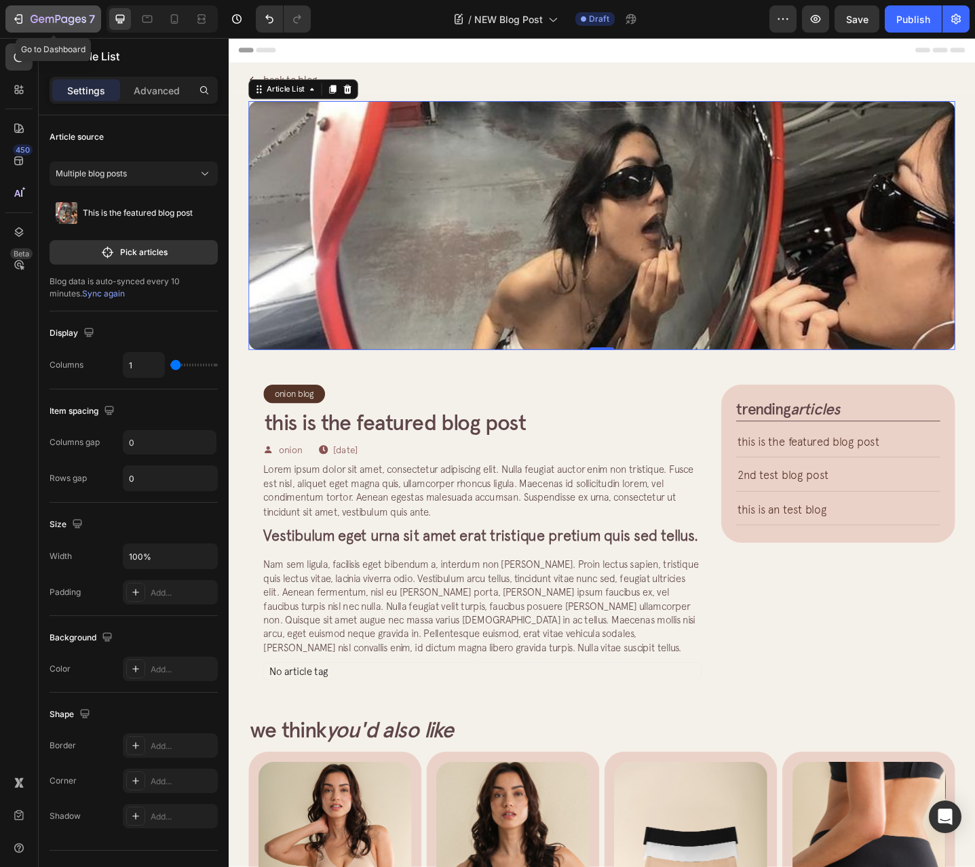
click at [41, 18] on icon "button" at bounding box center [59, 20] width 56 height 12
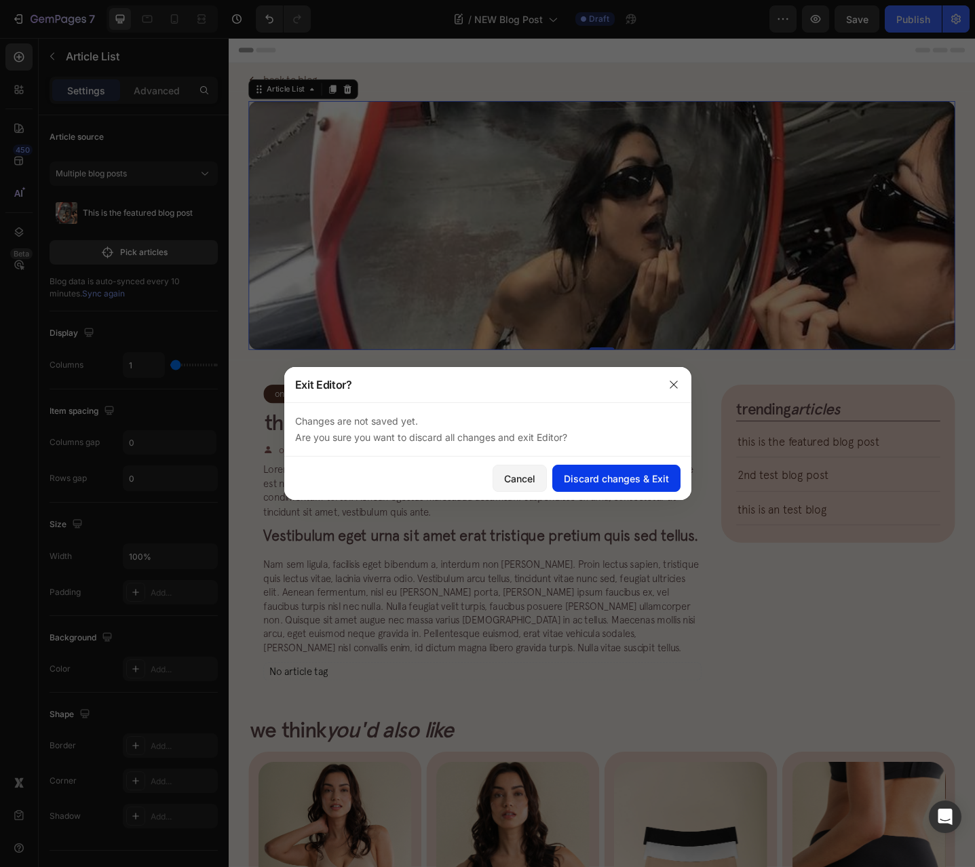
click at [618, 485] on div "Discard changes & Exit" at bounding box center [616, 479] width 105 height 14
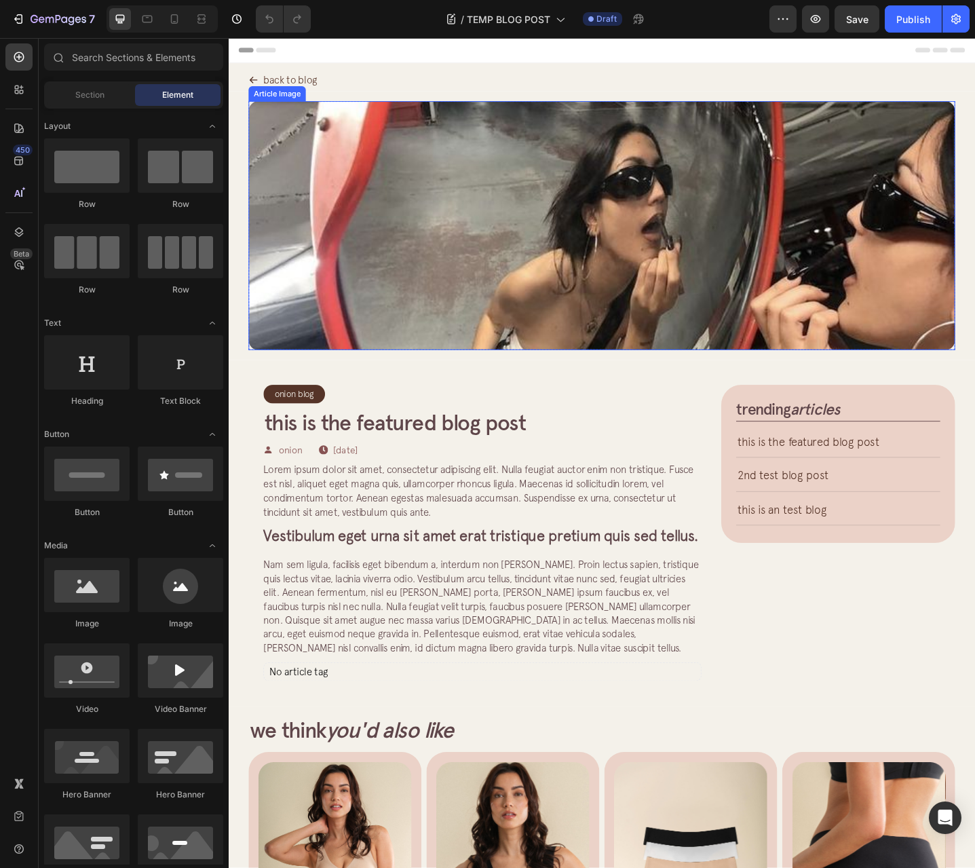
click at [336, 187] on img at bounding box center [635, 242] width 771 height 271
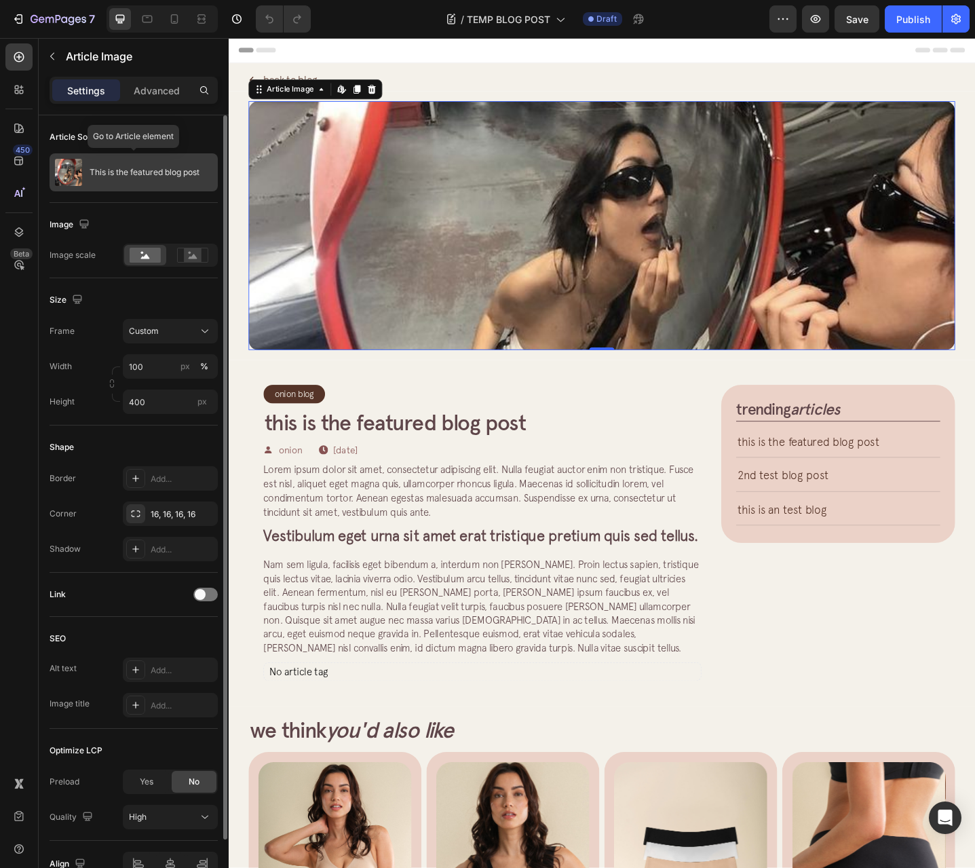
click at [134, 169] on p "This is the featured blog post" at bounding box center [145, 173] width 110 height 10
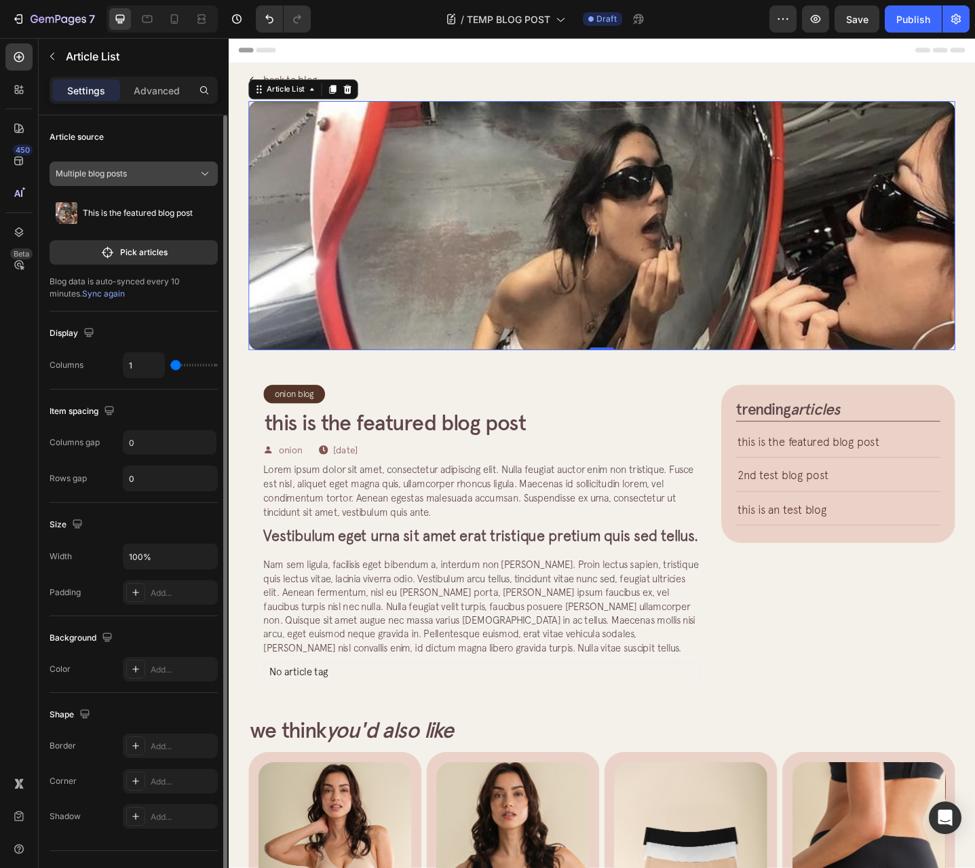
click at [143, 178] on div "Multiple blog posts" at bounding box center [126, 174] width 140 height 12
click at [145, 173] on div "Multiple blog posts" at bounding box center [126, 174] width 140 height 12
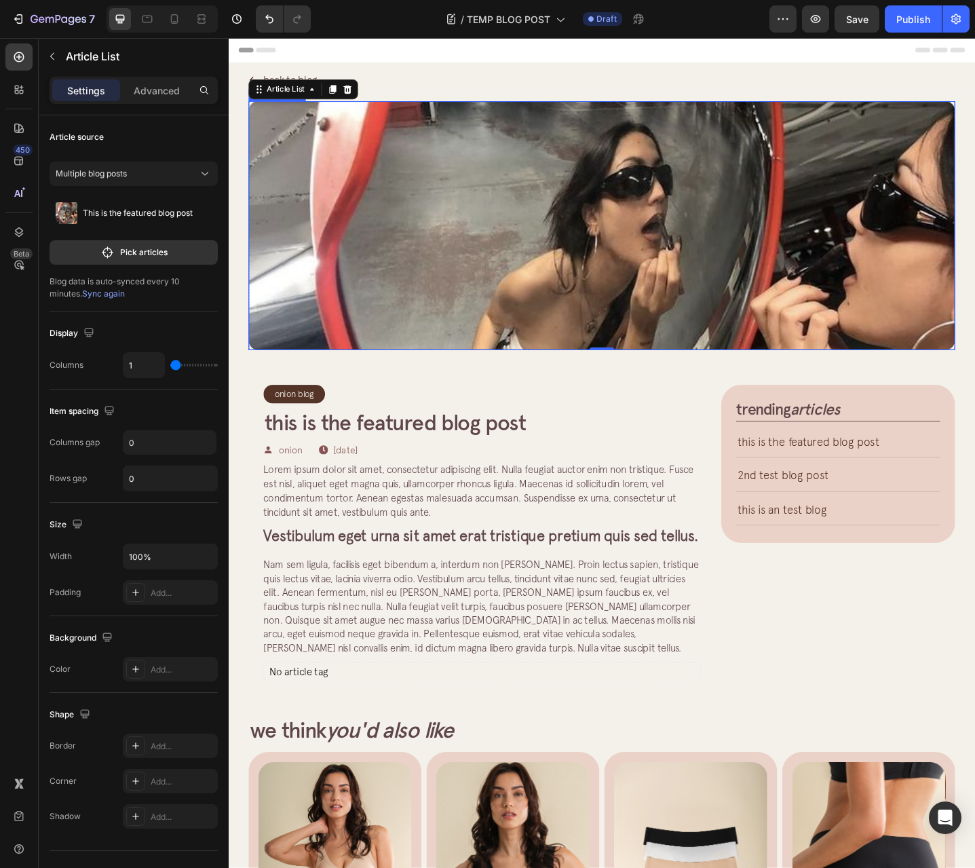
click at [556, 239] on img at bounding box center [635, 242] width 771 height 271
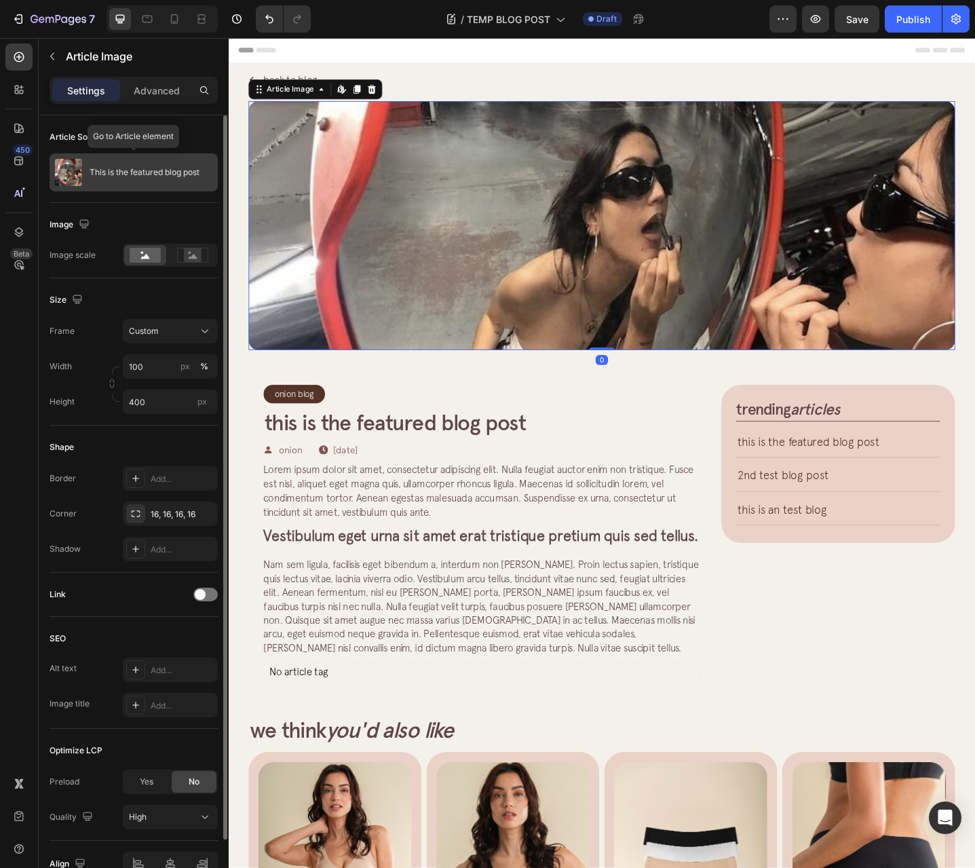
click at [145, 167] on div "This is the featured blog post" at bounding box center [134, 172] width 168 height 38
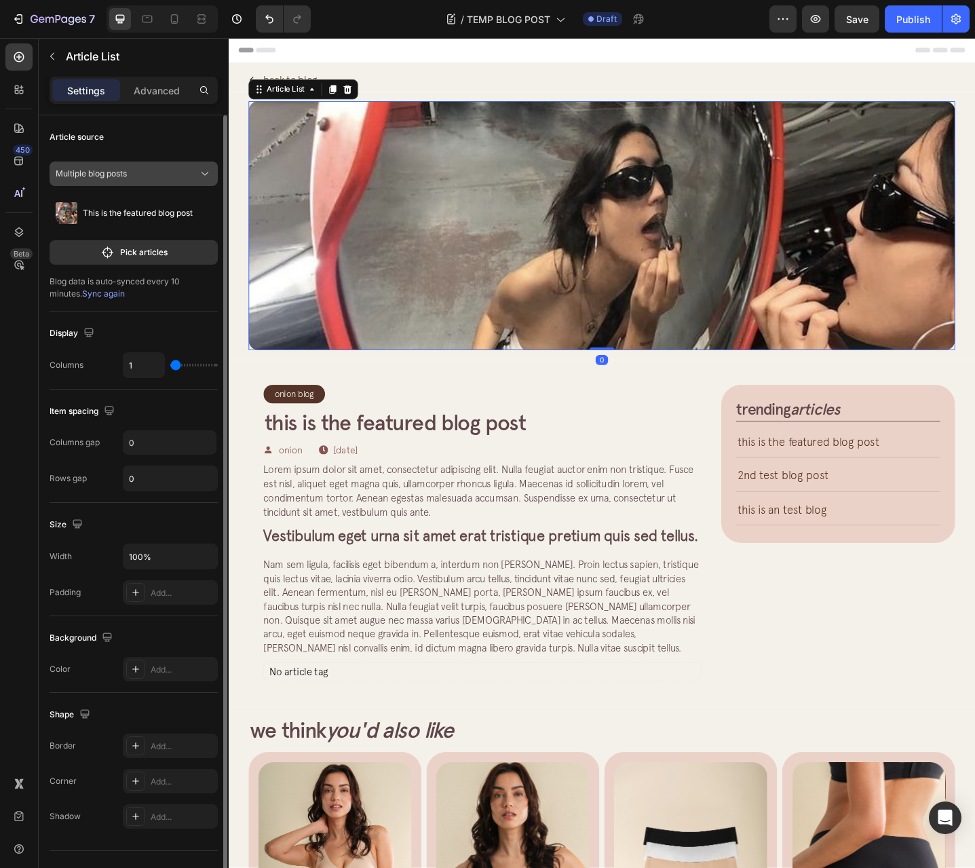
click at [143, 176] on div "Multiple blog posts" at bounding box center [126, 174] width 140 height 12
click at [82, 298] on span "Sync again" at bounding box center [103, 293] width 43 height 10
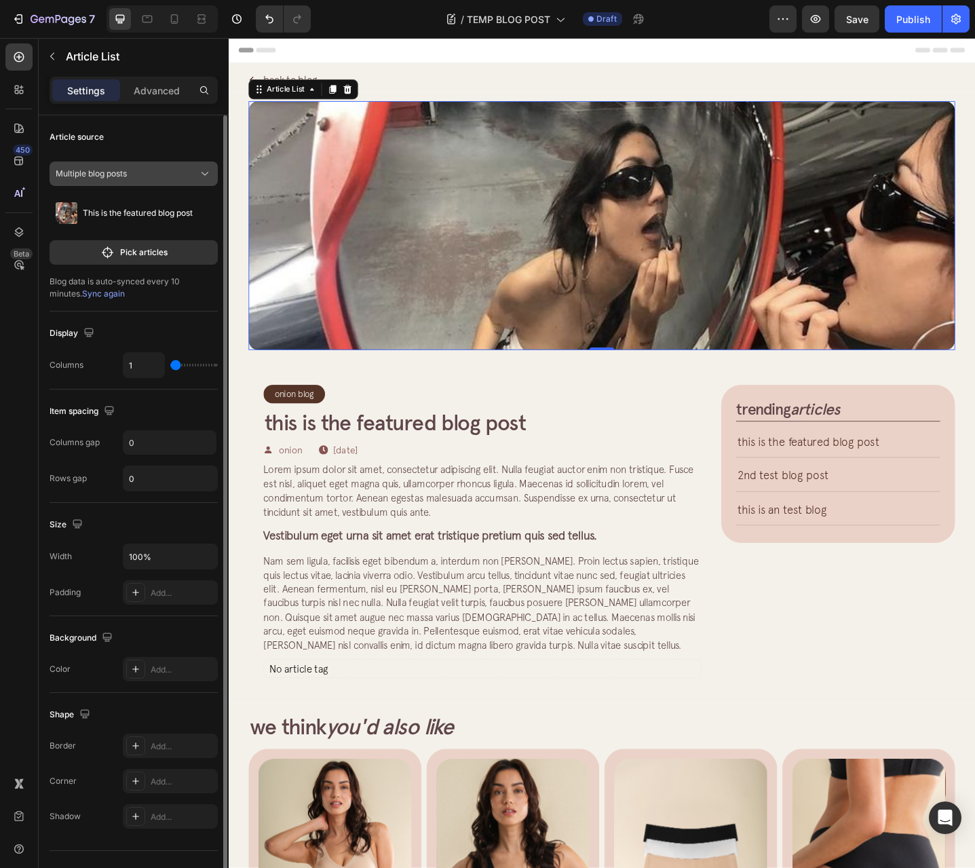
click at [119, 178] on span "Multiple blog posts" at bounding box center [91, 174] width 71 height 12
click at [130, 252] on p "Pick articles" at bounding box center [144, 252] width 48 height 12
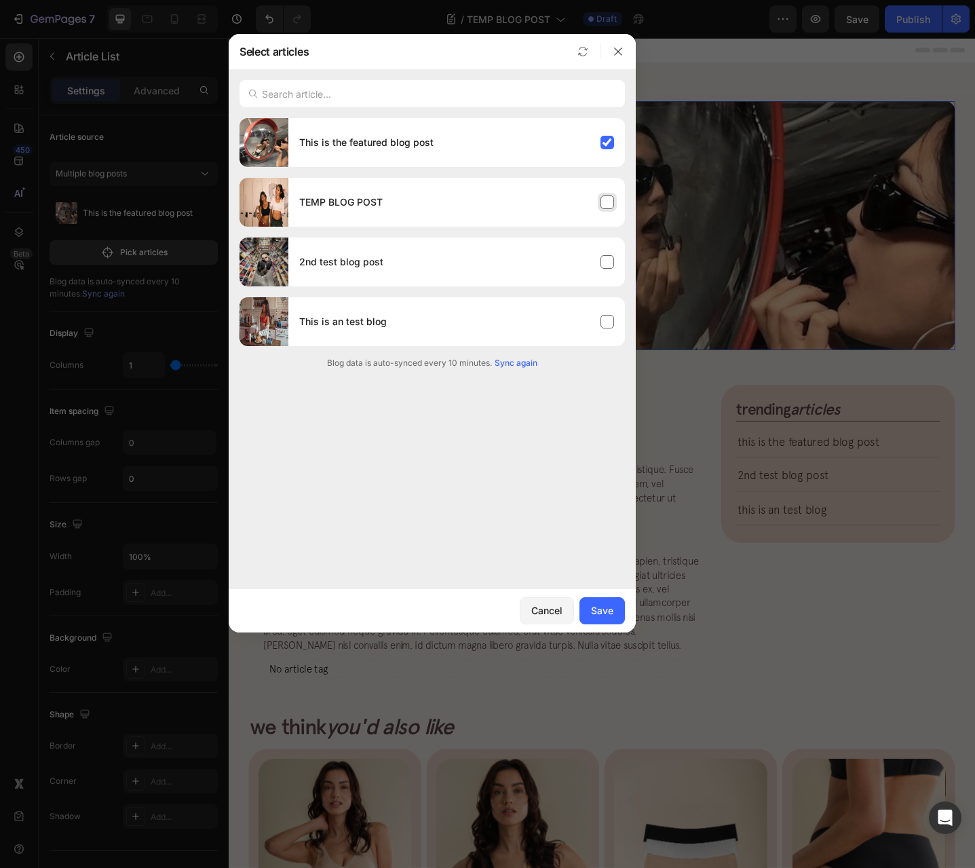
click at [434, 211] on div "TEMP BLOG POST" at bounding box center [456, 202] width 337 height 38
click at [484, 139] on div "This is the featured blog post" at bounding box center [456, 143] width 337 height 38
drag, startPoint x: 600, startPoint y: 604, endPoint x: 608, endPoint y: 607, distance: 8.8
click at [600, 604] on div "Save" at bounding box center [602, 610] width 22 height 14
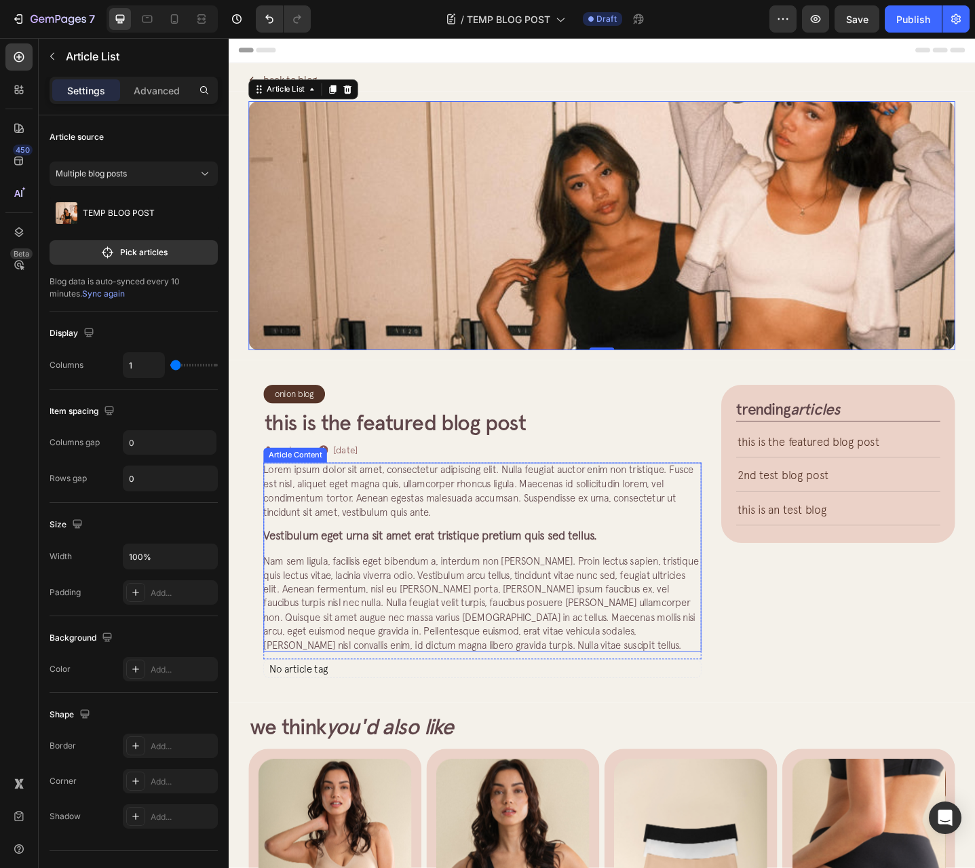
click at [412, 588] on h3 "Vestibulum eget urna sit amet erat tristique pretium quis sed tellus." at bounding box center [506, 580] width 478 height 15
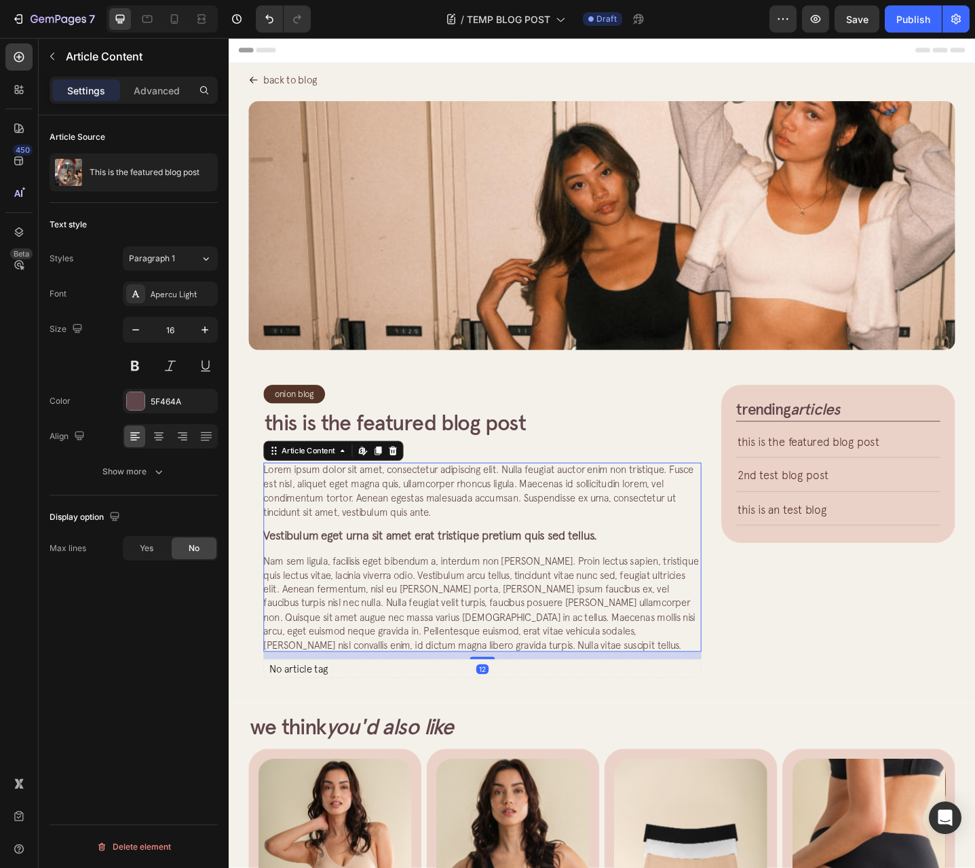
click at [531, 472] on h2 "This is the featured blog post" at bounding box center [506, 457] width 478 height 31
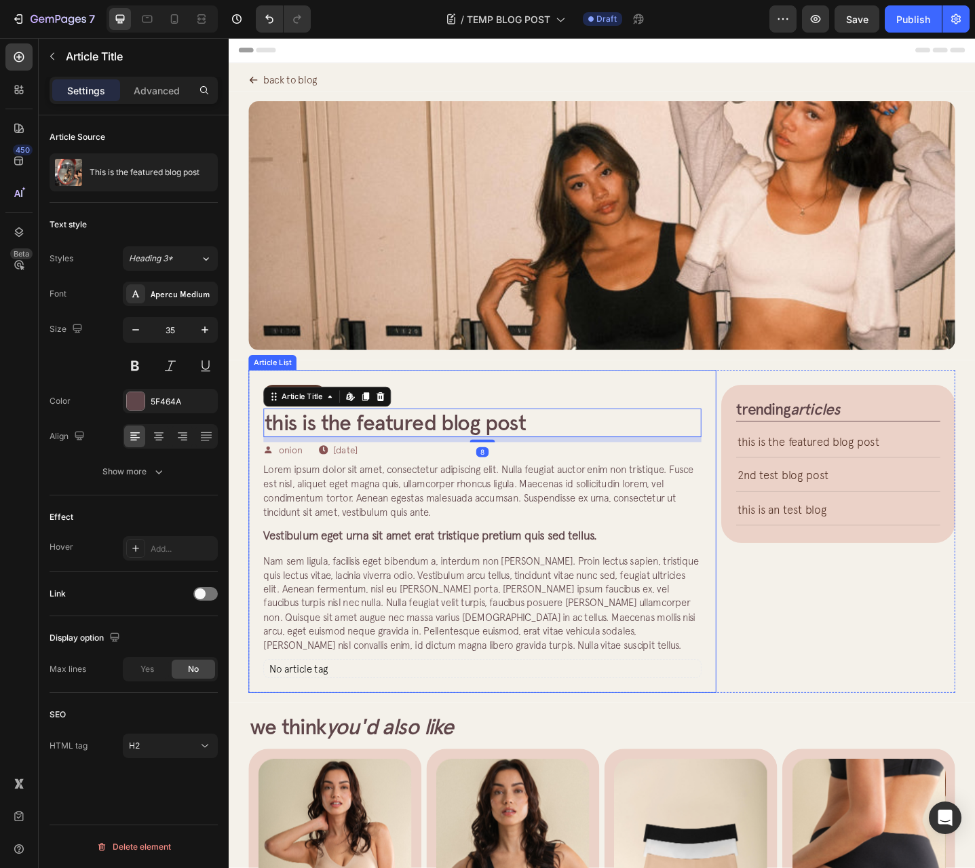
click at [260, 407] on div "Onion Blog Article Category Row Row This is the featured blog post Article Titl…" at bounding box center [505, 576] width 510 height 352
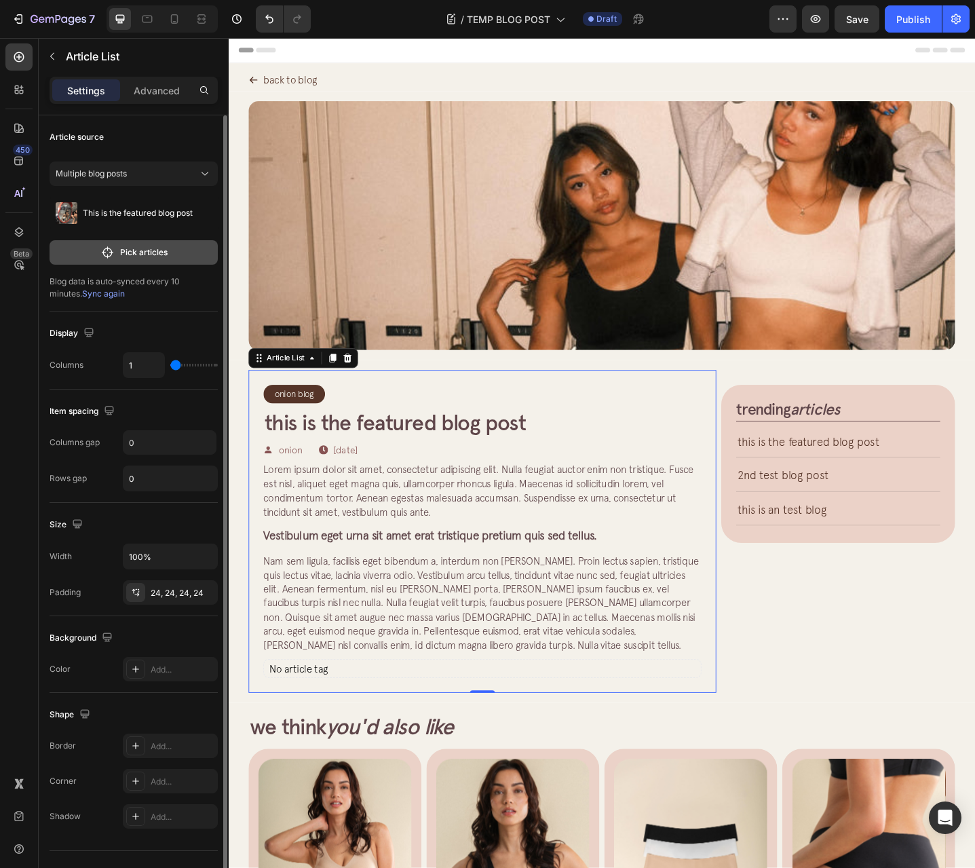
click at [143, 259] on button "Pick articles" at bounding box center [134, 252] width 168 height 24
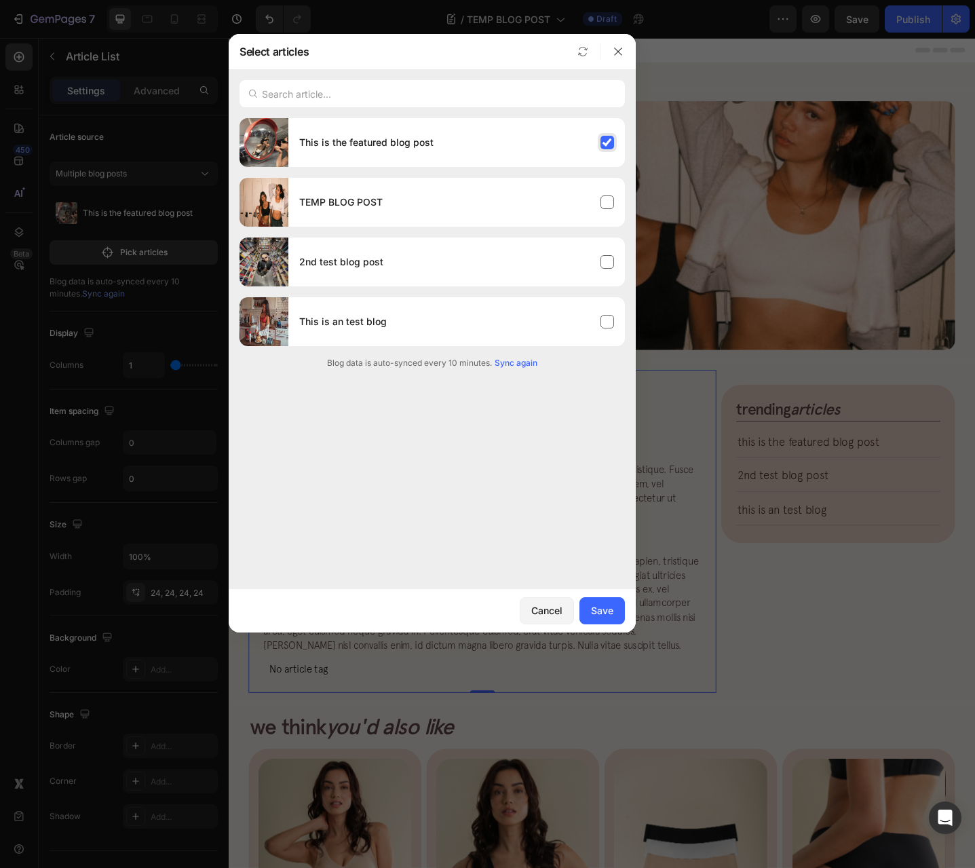
click at [444, 143] on div "This is the featured blog post" at bounding box center [456, 143] width 337 height 38
click at [483, 209] on div "TEMP BLOG POST" at bounding box center [456, 202] width 337 height 38
click at [514, 157] on div "This is the featured blog post" at bounding box center [456, 143] width 337 height 38
click at [617, 611] on button "Save" at bounding box center [602, 610] width 45 height 27
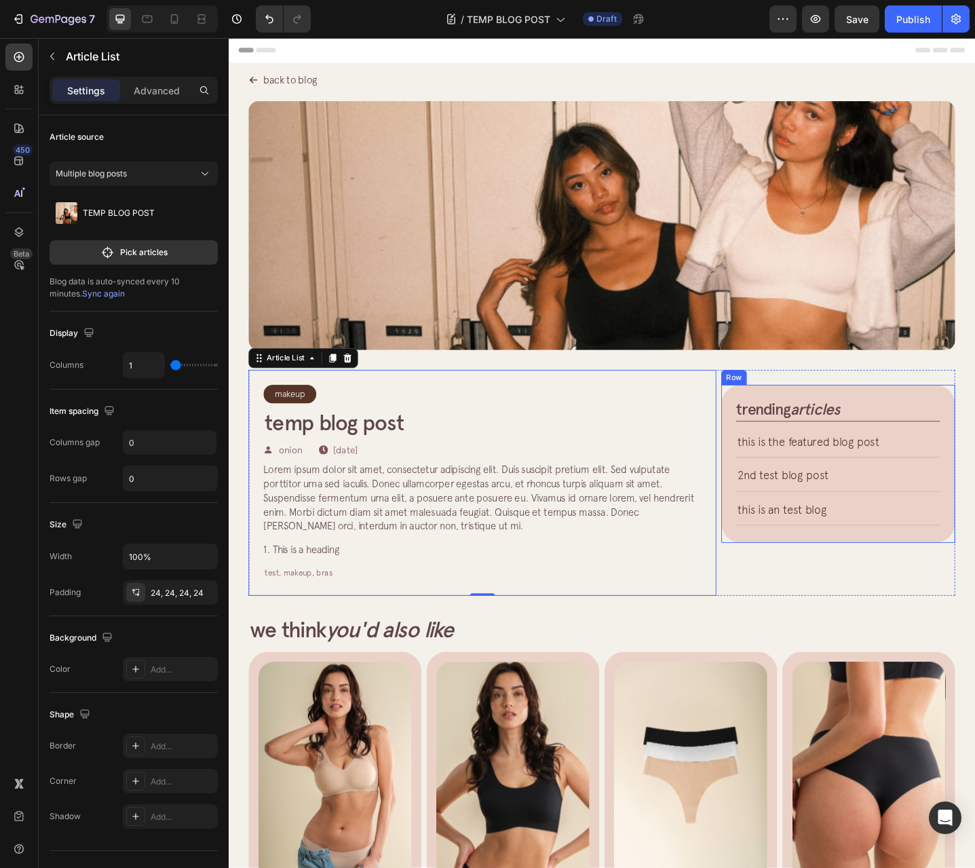
click at [975, 550] on div "trending articles Heading This is the featured blog post Article Title Title Li…" at bounding box center [893, 503] width 255 height 172
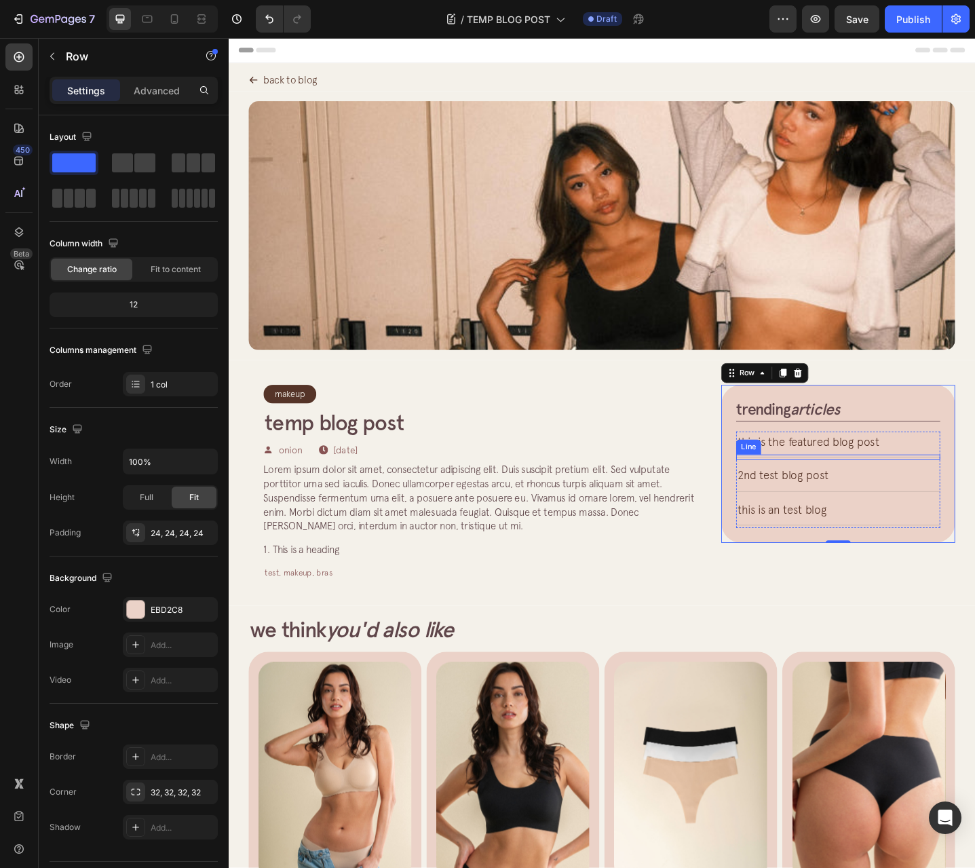
click at [913, 502] on div "This is the featured blog post Article Title Title Line Article List 2nd test b…" at bounding box center [893, 520] width 223 height 105
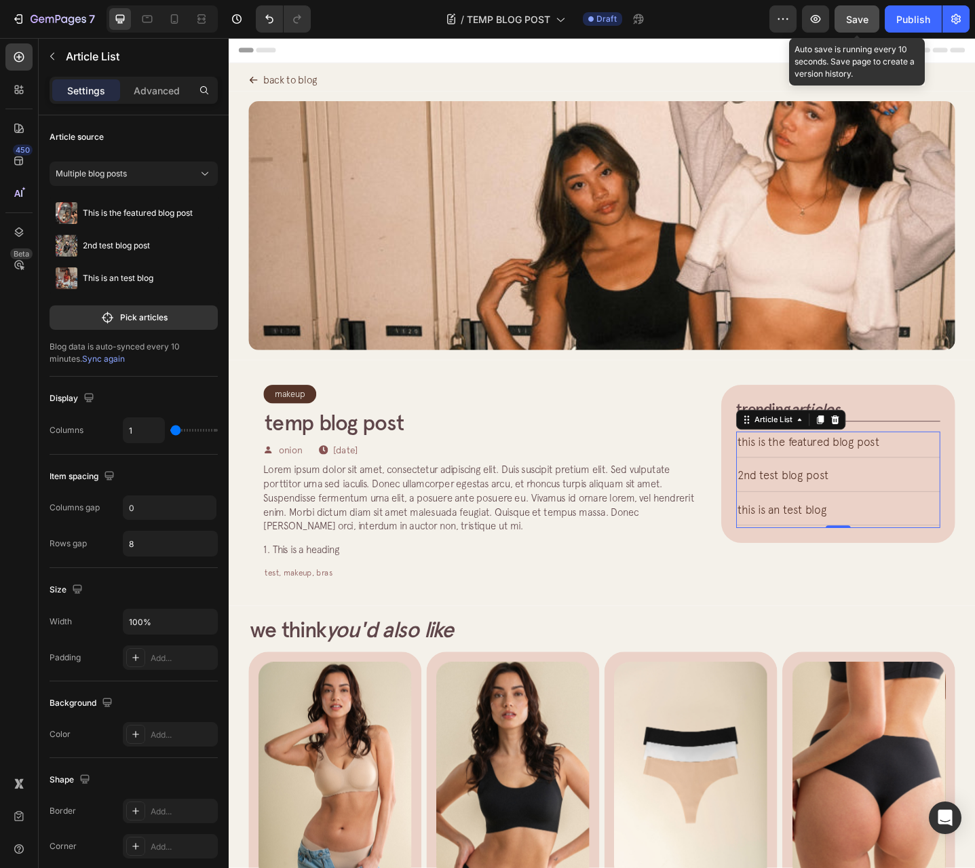
click at [850, 26] on div "Save" at bounding box center [857, 19] width 22 height 14
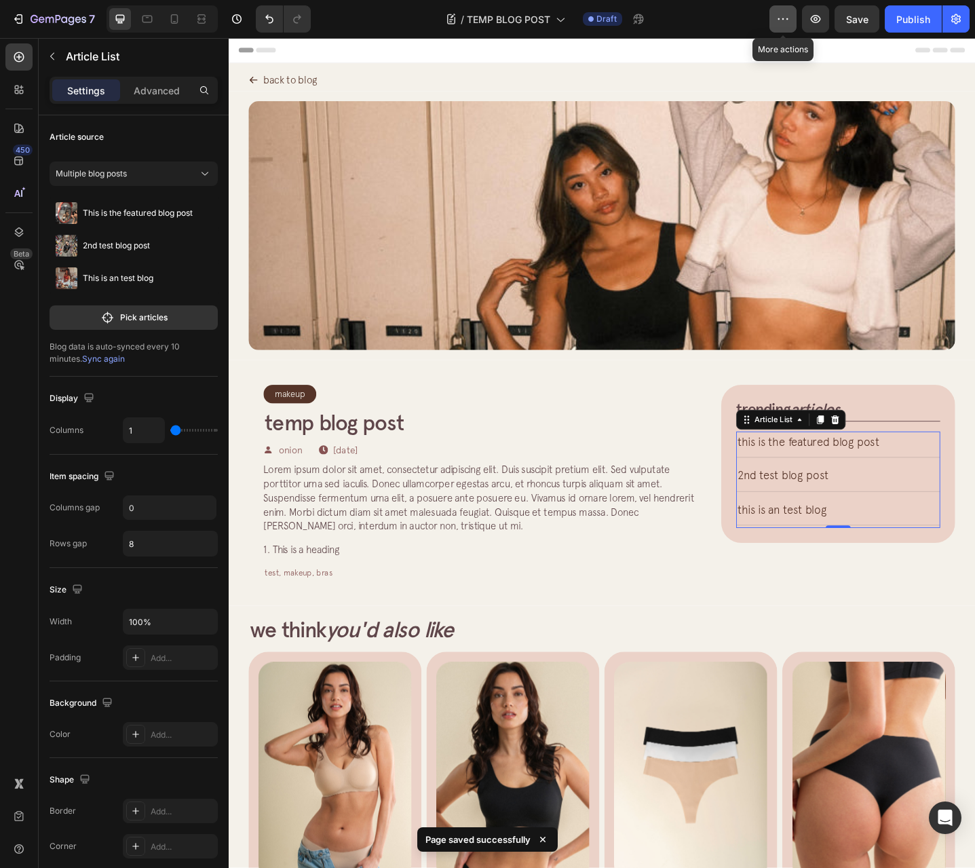
click at [792, 26] on button "button" at bounding box center [783, 18] width 27 height 27
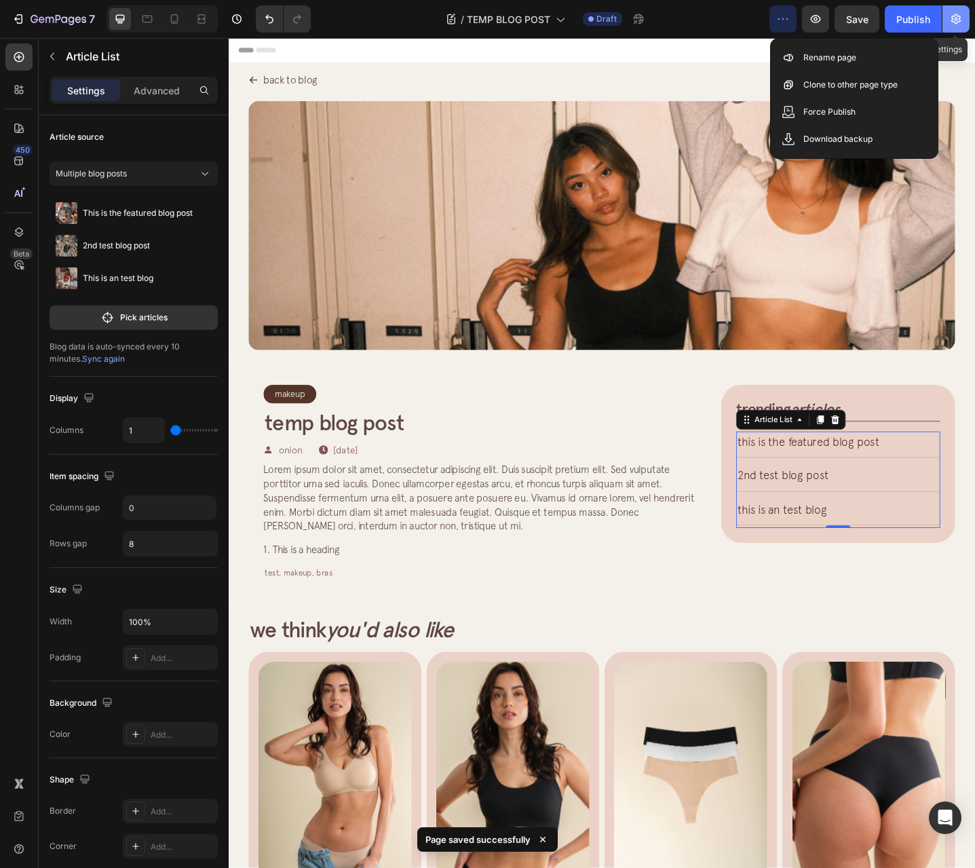
click at [959, 24] on icon "button" at bounding box center [956, 19] width 14 height 14
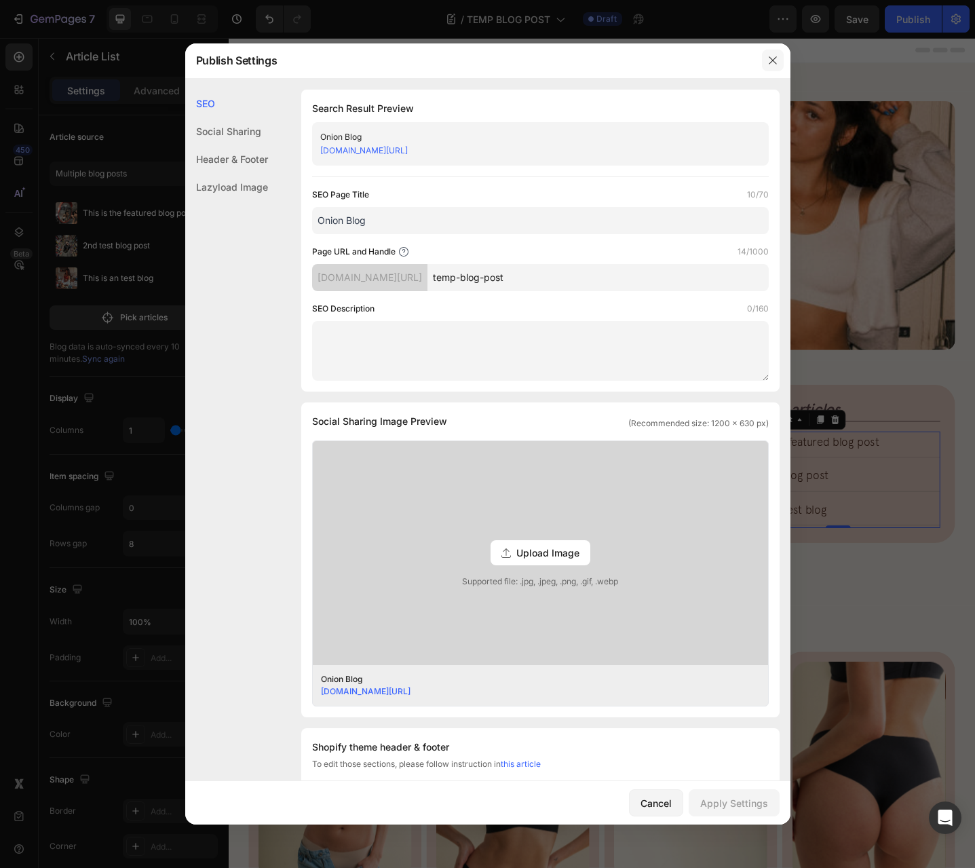
click at [774, 61] on icon "button" at bounding box center [773, 60] width 11 height 11
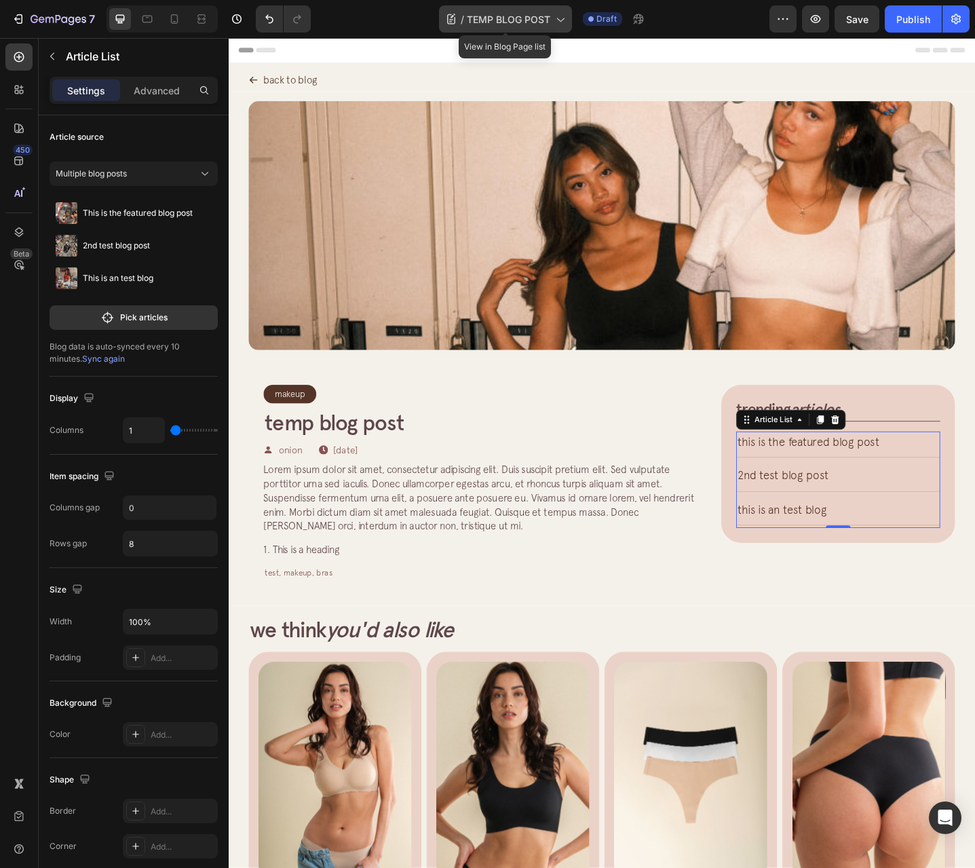
click at [474, 17] on span "TEMP BLOG POST" at bounding box center [508, 19] width 83 height 14
click at [683, 18] on div "/ TEMP BLOG POST Draft" at bounding box center [546, 18] width 448 height 27
click at [786, 25] on icon "button" at bounding box center [783, 19] width 14 height 14
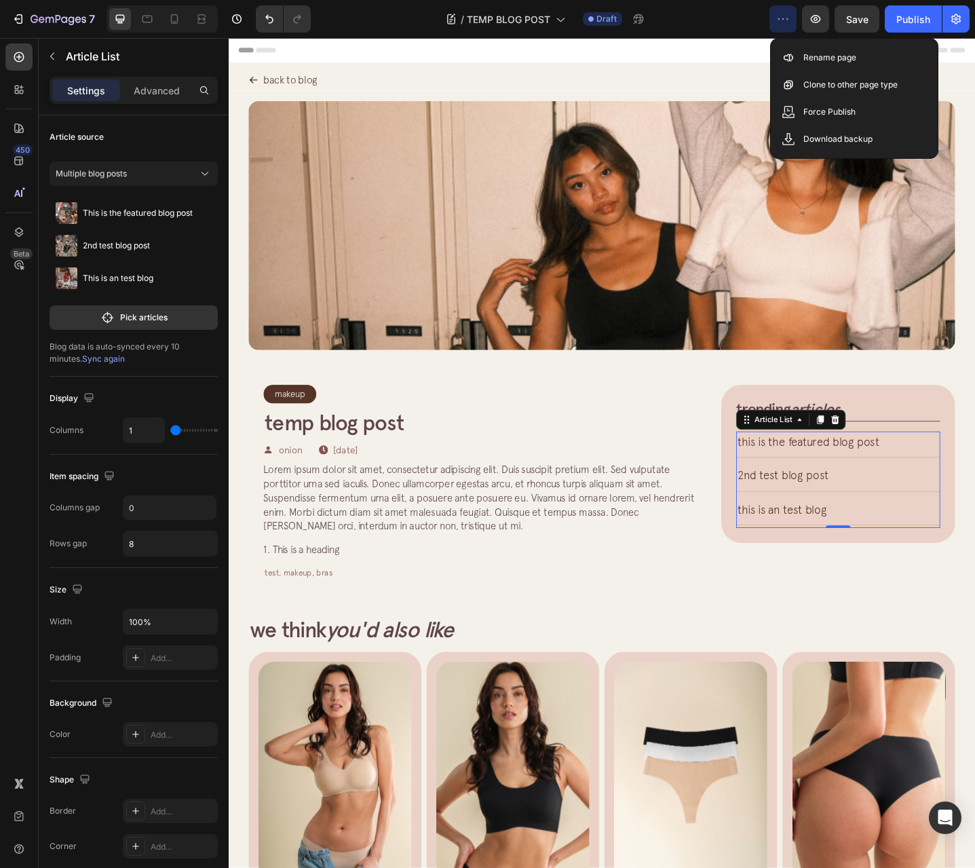
click at [721, 21] on div "/ TEMP BLOG POST Draft" at bounding box center [546, 18] width 448 height 27
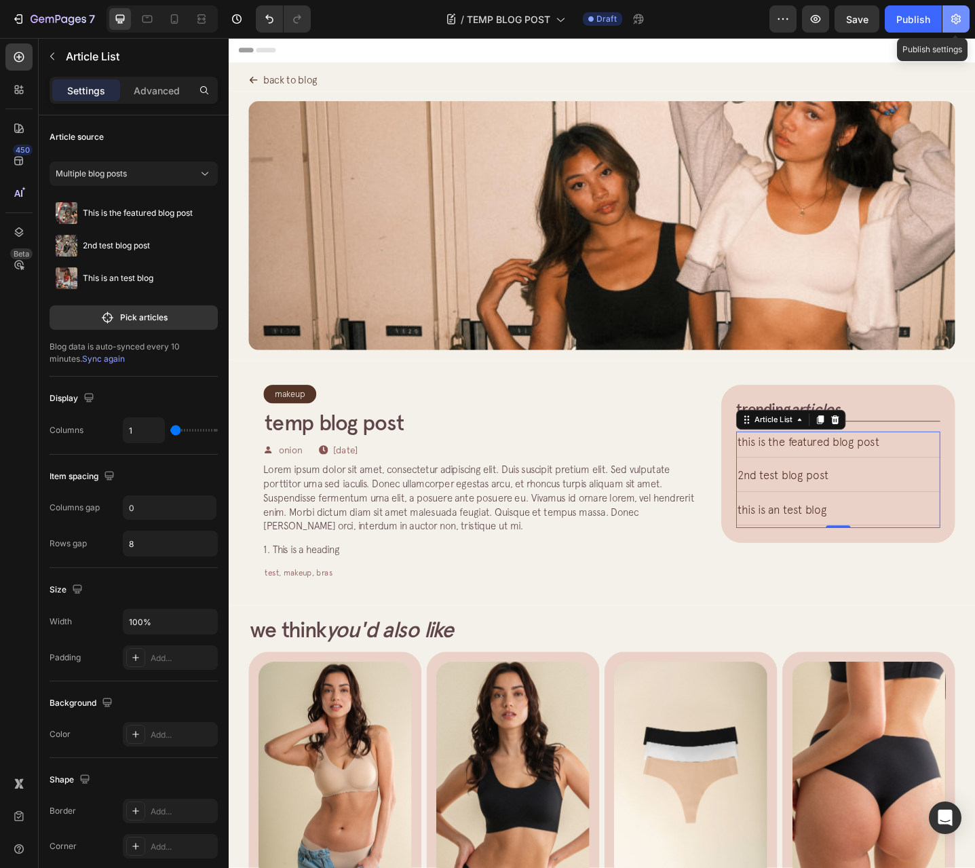
click at [958, 25] on icon "button" at bounding box center [956, 19] width 14 height 14
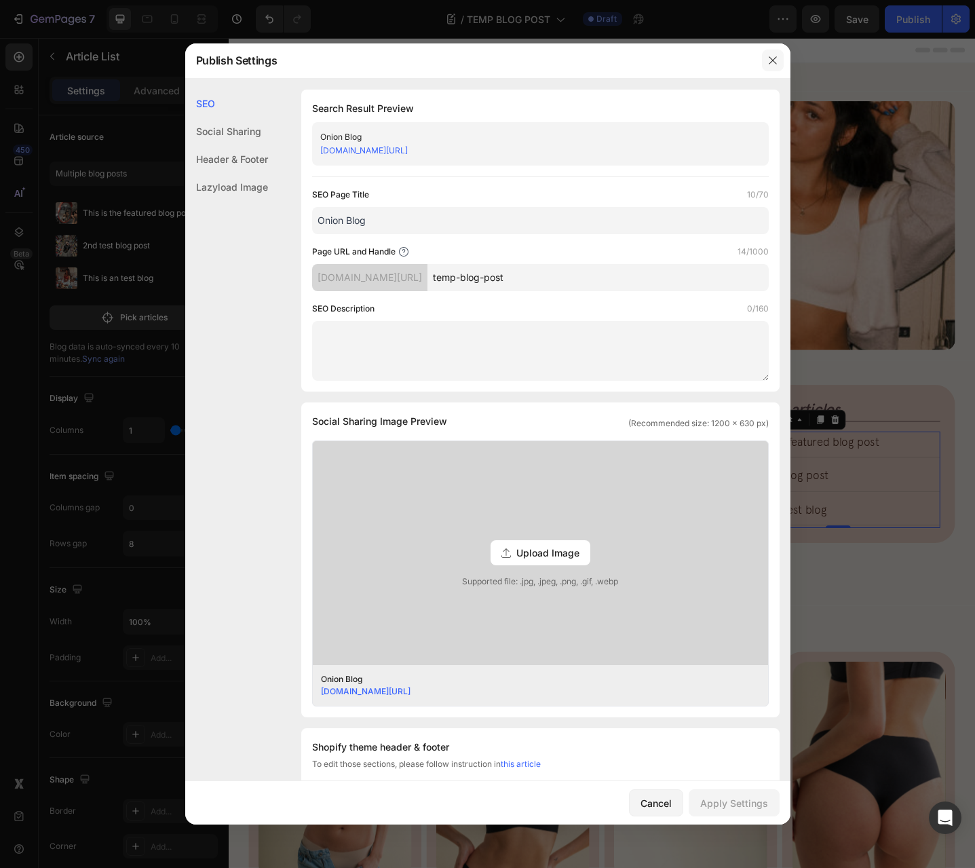
drag, startPoint x: 763, startPoint y: 62, endPoint x: 638, endPoint y: 20, distance: 132.0
click at [763, 62] on button "button" at bounding box center [773, 61] width 22 height 22
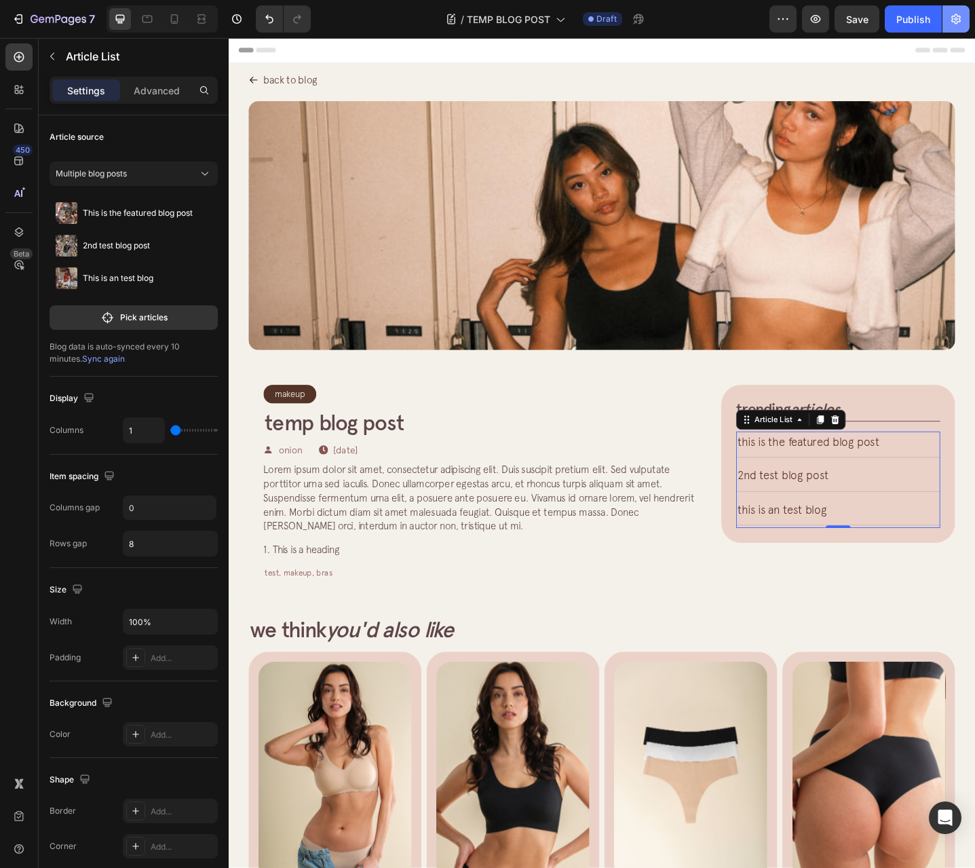
click at [955, 18] on icon "button" at bounding box center [956, 19] width 3 height 3
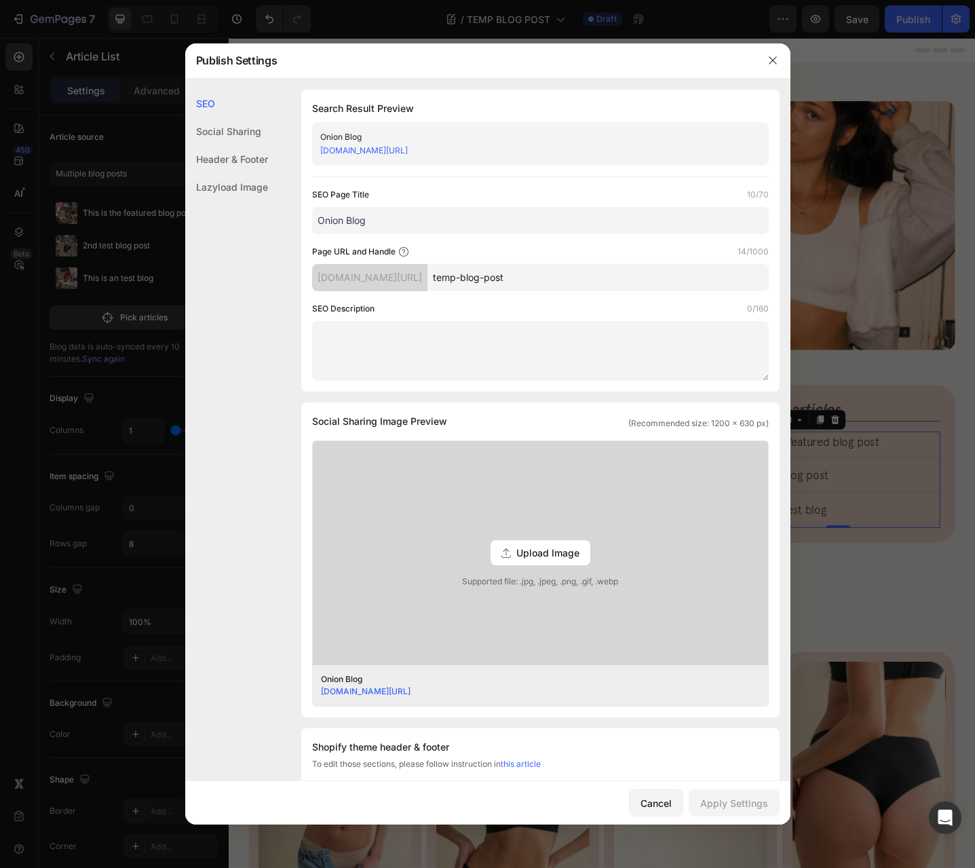
click at [449, 365] on textarea at bounding box center [540, 351] width 457 height 60
click at [713, 354] on textarea at bounding box center [540, 351] width 457 height 60
click at [496, 219] on input "Onion Blog" at bounding box center [540, 220] width 457 height 27
click at [495, 219] on input "Onion Blog" at bounding box center [540, 220] width 457 height 27
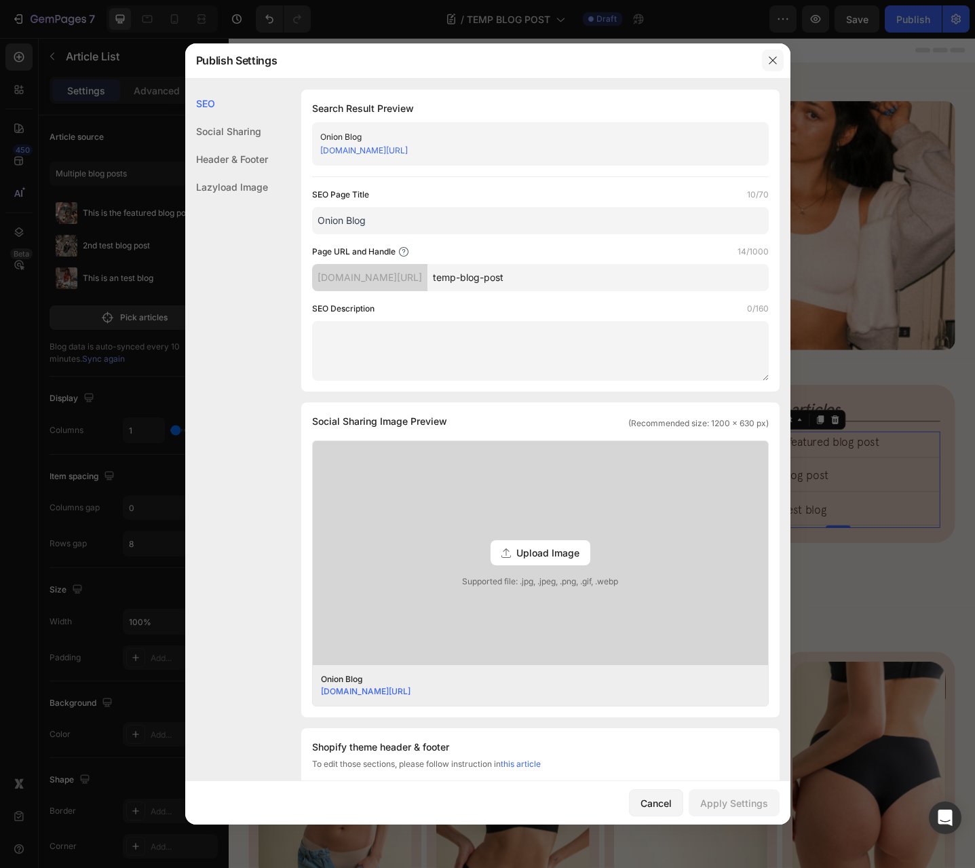
click at [765, 59] on button "button" at bounding box center [773, 61] width 22 height 22
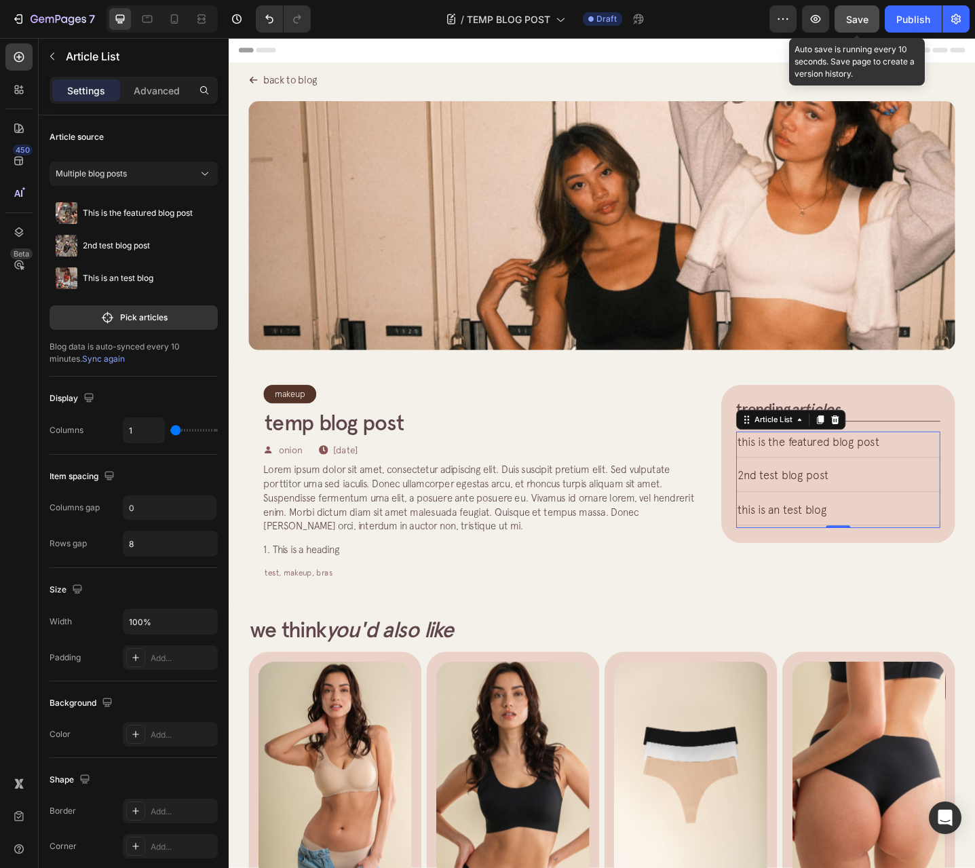
click at [869, 27] on button "Save" at bounding box center [857, 18] width 45 height 27
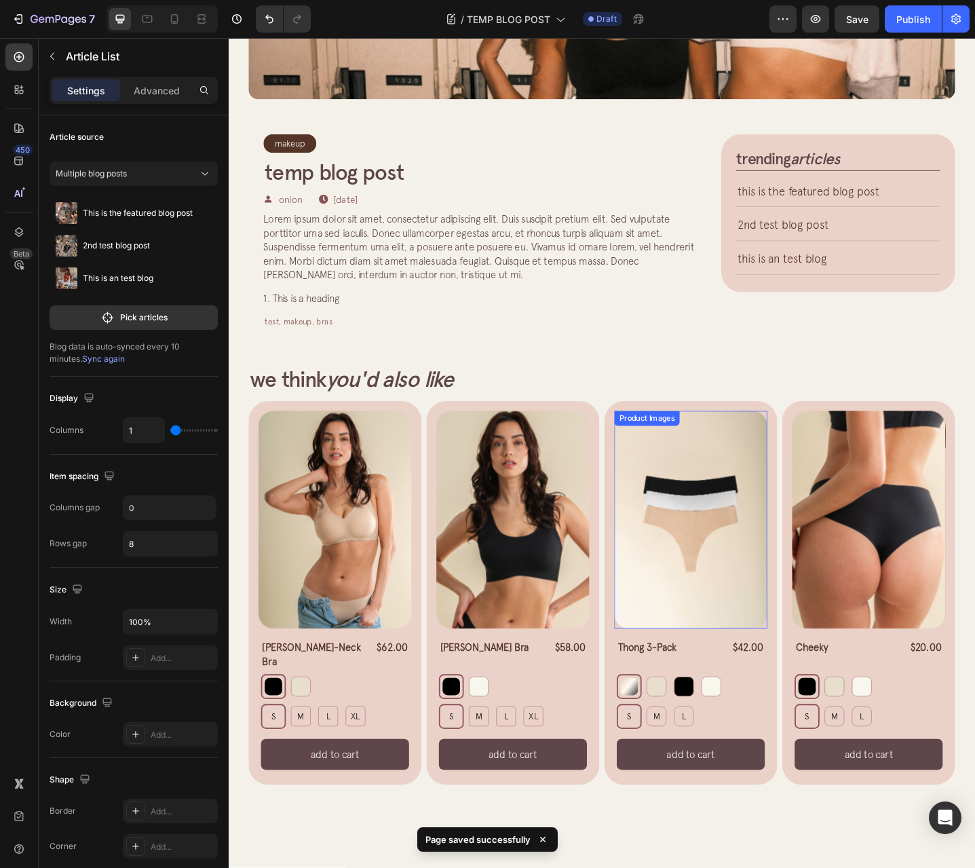
scroll to position [68, 0]
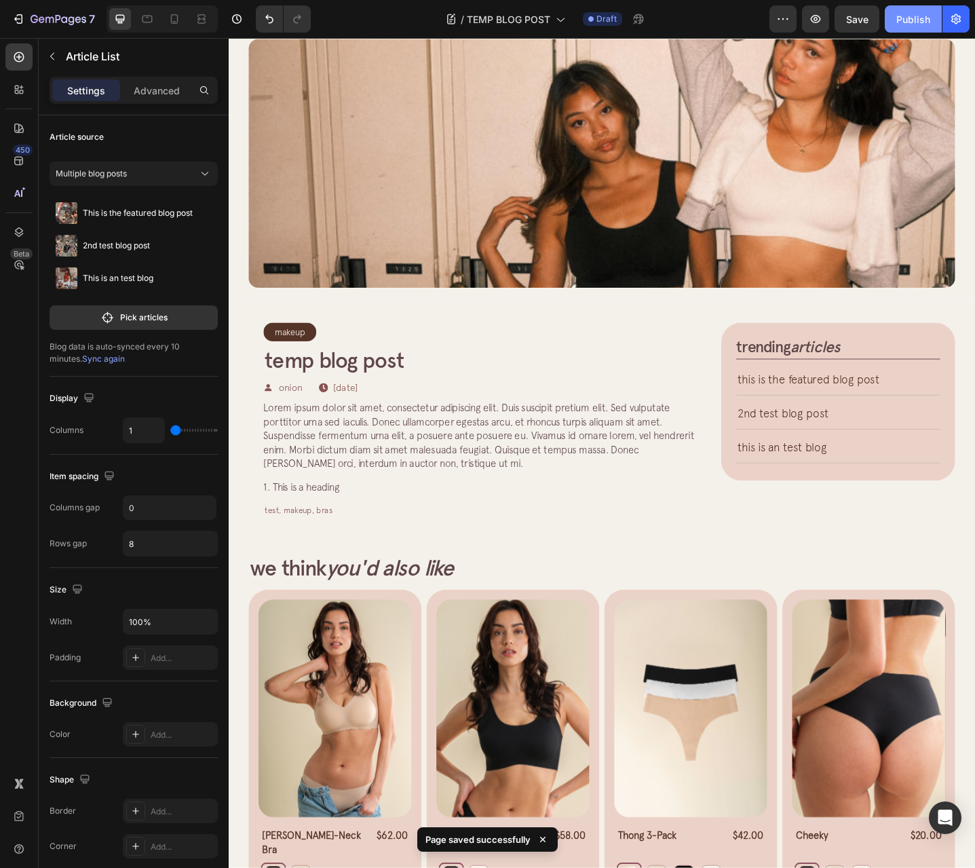
drag, startPoint x: 901, startPoint y: 31, endPoint x: 761, endPoint y: 22, distance: 140.0
click at [901, 31] on button "Publish" at bounding box center [913, 18] width 57 height 27
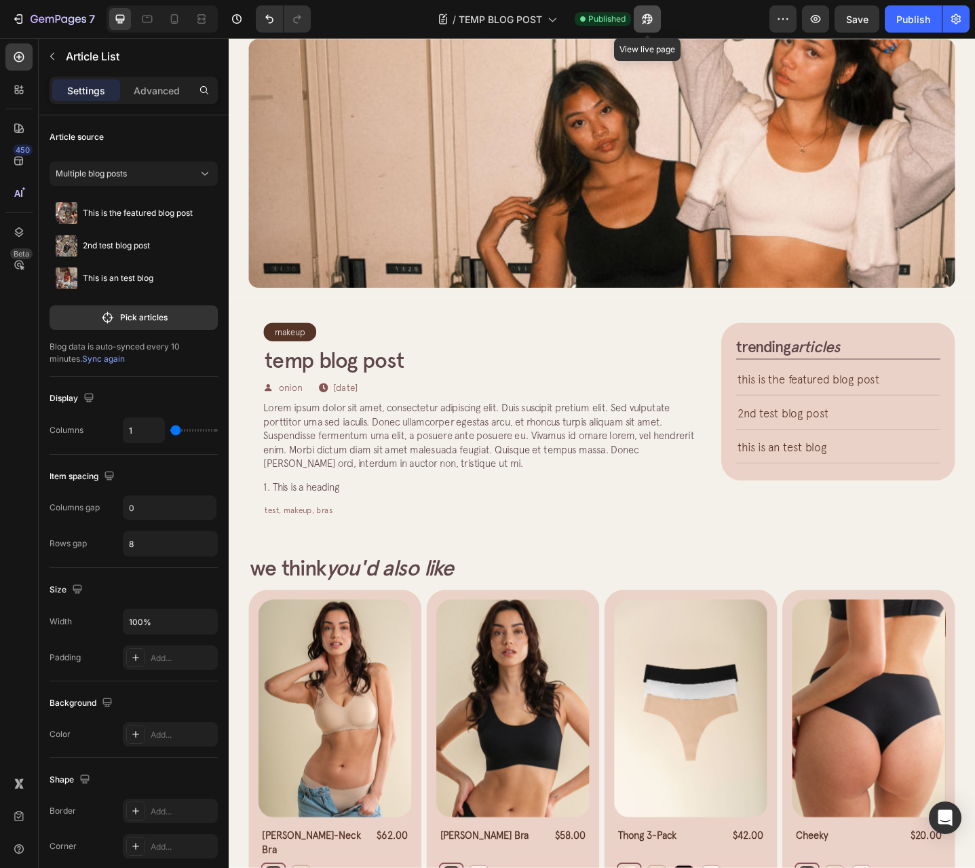
click at [649, 25] on icon "button" at bounding box center [648, 19] width 14 height 14
click at [518, 22] on span "TEMP BLOG POST" at bounding box center [500, 19] width 83 height 14
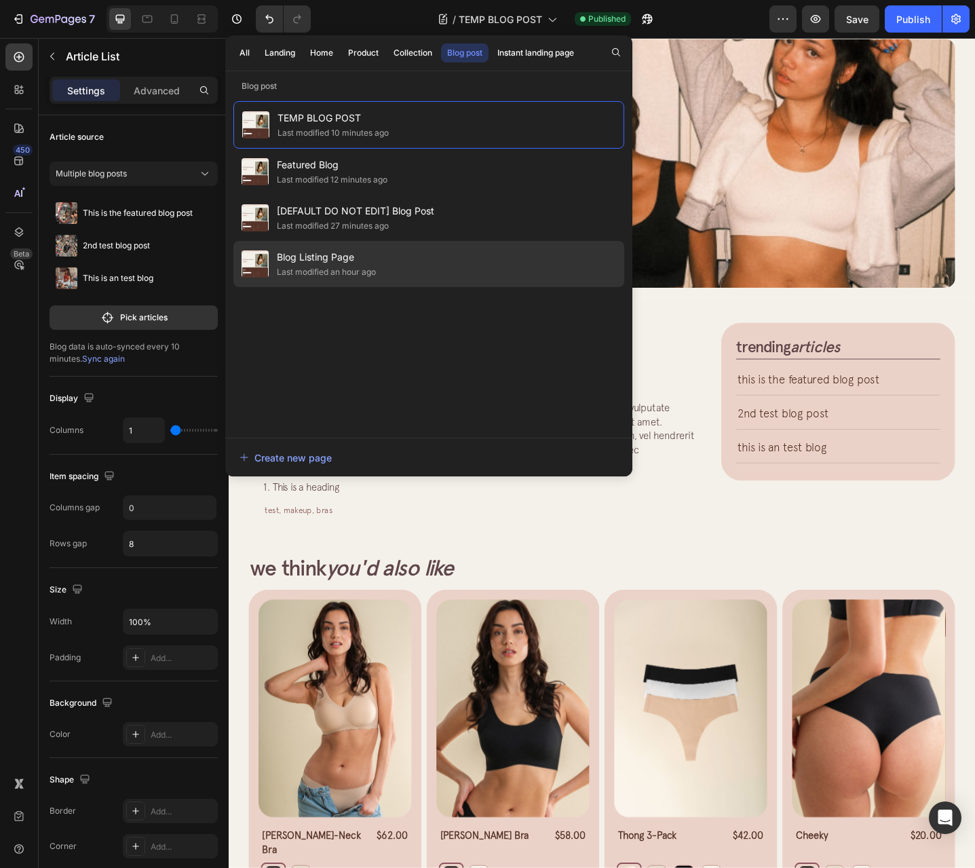
click at [407, 268] on div "Blog Listing Page Last modified an hour ago" at bounding box center [428, 264] width 391 height 46
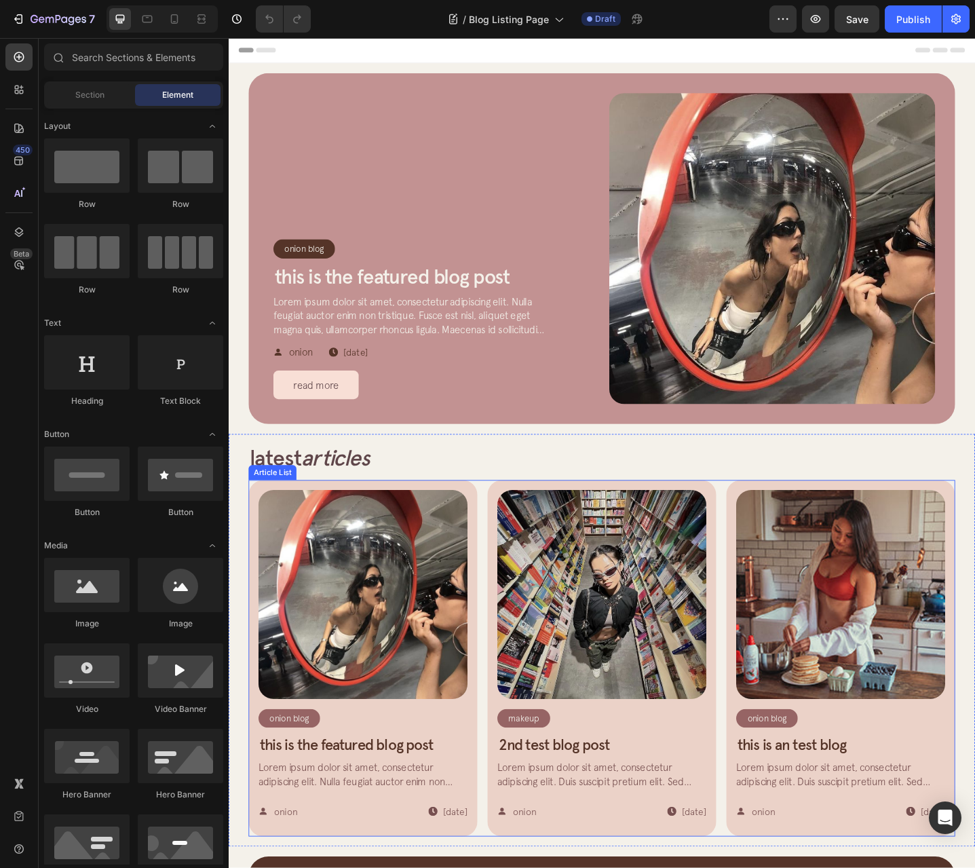
click at [497, 529] on div "Article Image Onion Blog Article Category Row Row This is the featured blog pos…" at bounding box center [635, 715] width 771 height 389
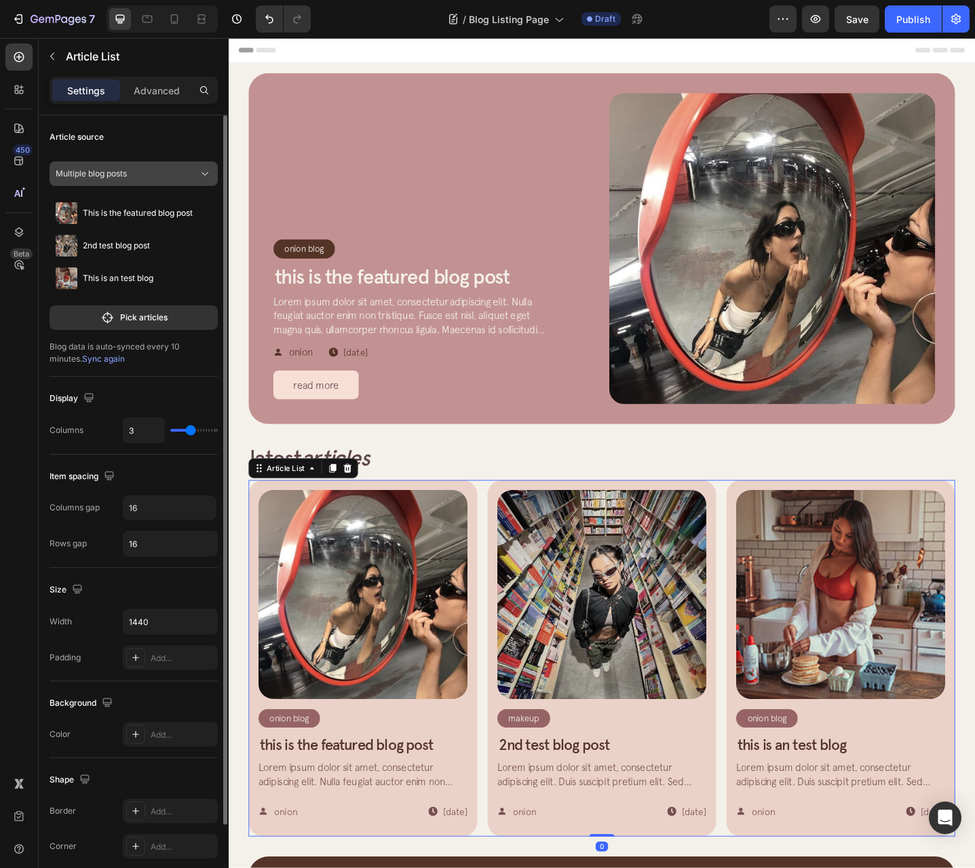
click at [129, 183] on button "Multiple blog posts" at bounding box center [134, 174] width 168 height 24
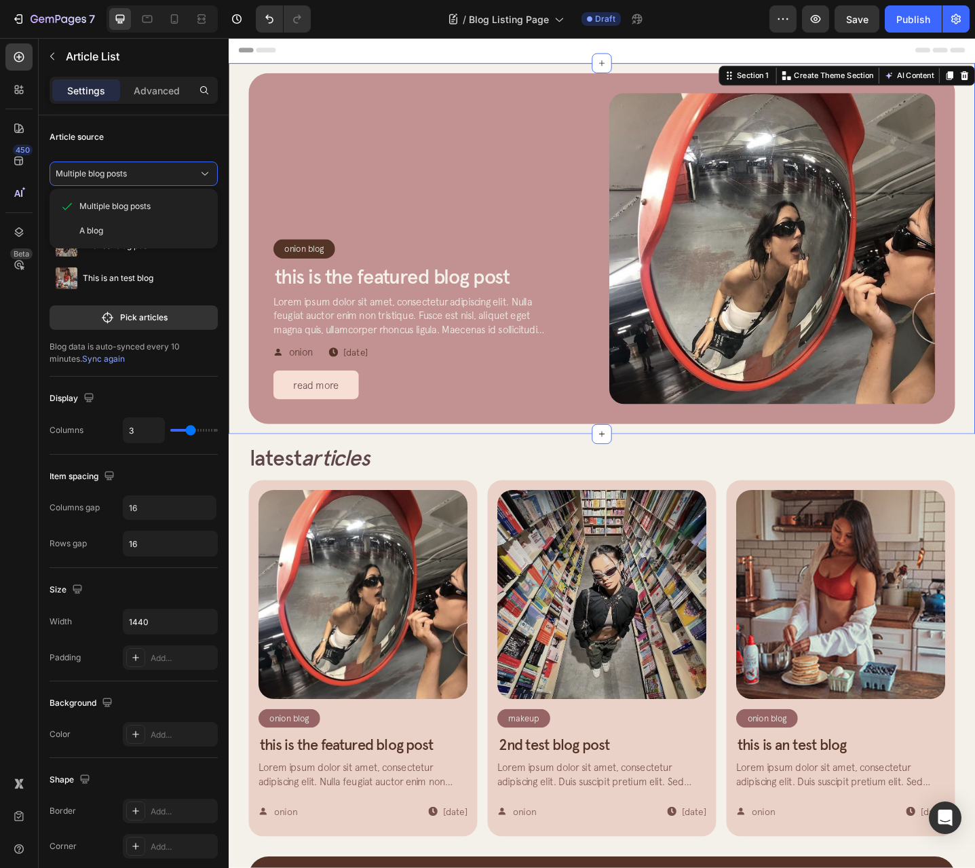
click at [242, 352] on div "Onion Blog Article Category Row Row This is the featured blog post Article Titl…" at bounding box center [636, 268] width 814 height 404
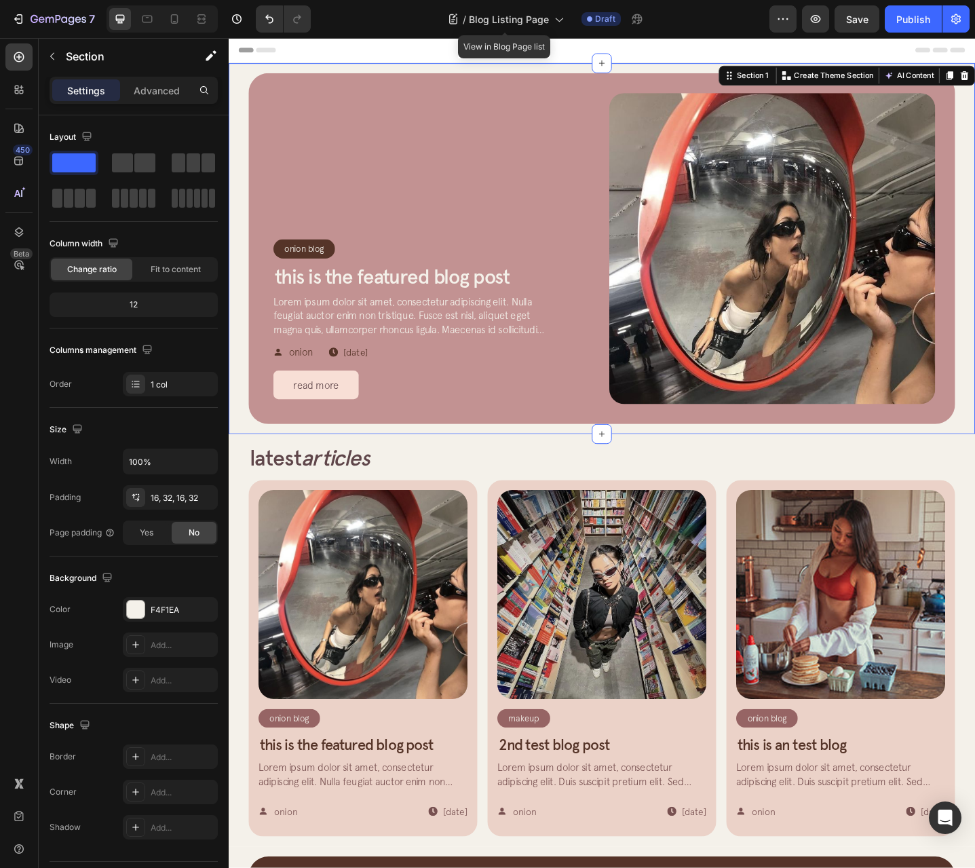
click at [403, 15] on div "/ Blog Listing Page View in Blog Page list Draft" at bounding box center [546, 18] width 448 height 27
click at [22, 20] on icon "button" at bounding box center [20, 19] width 6 height 10
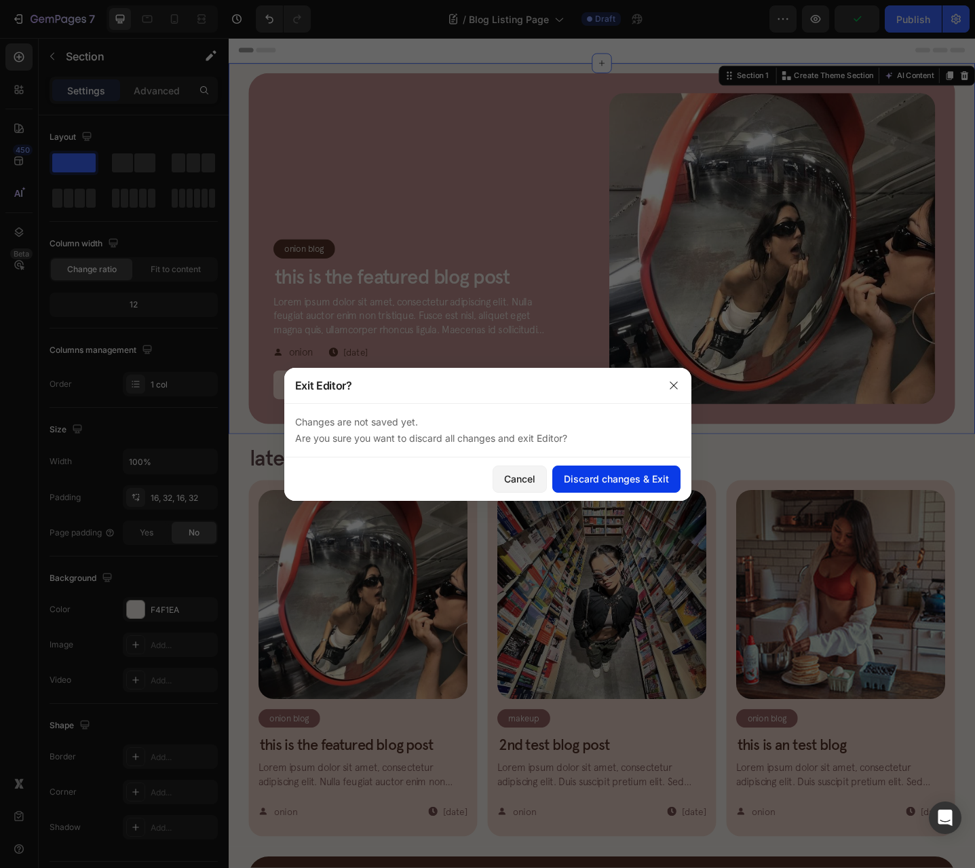
click at [645, 481] on div "Discard changes & Exit" at bounding box center [616, 479] width 105 height 14
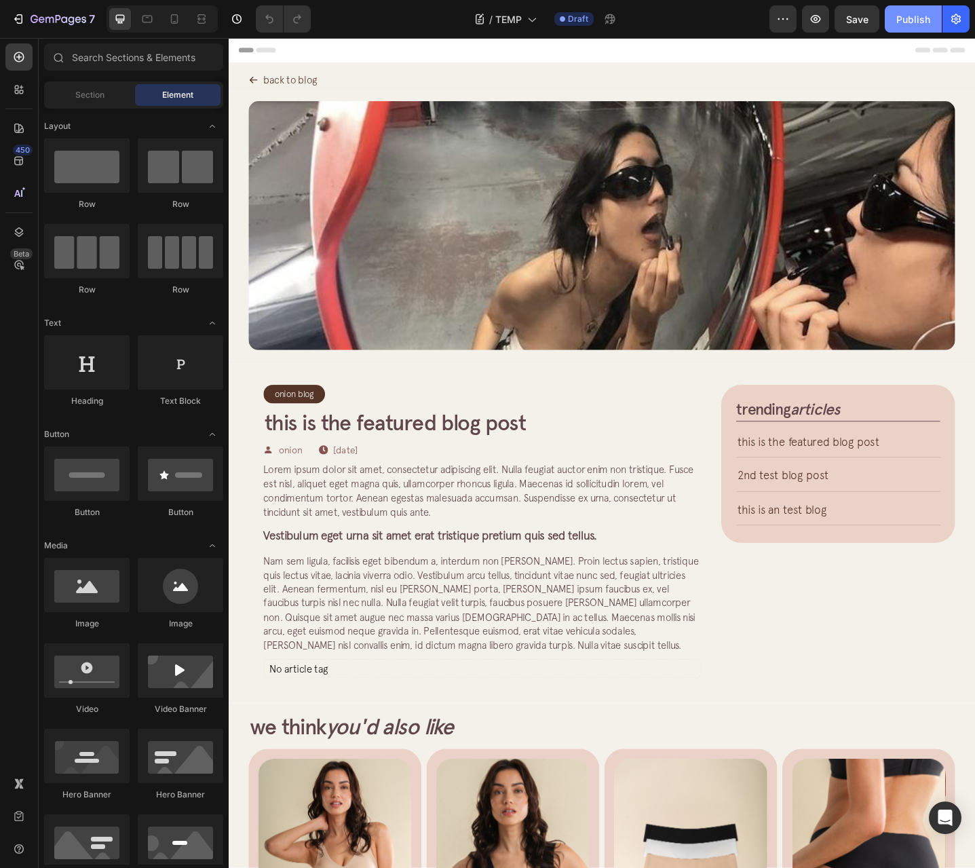
click at [918, 28] on button "Publish" at bounding box center [913, 18] width 57 height 27
click at [867, 22] on span "Save" at bounding box center [857, 20] width 22 height 12
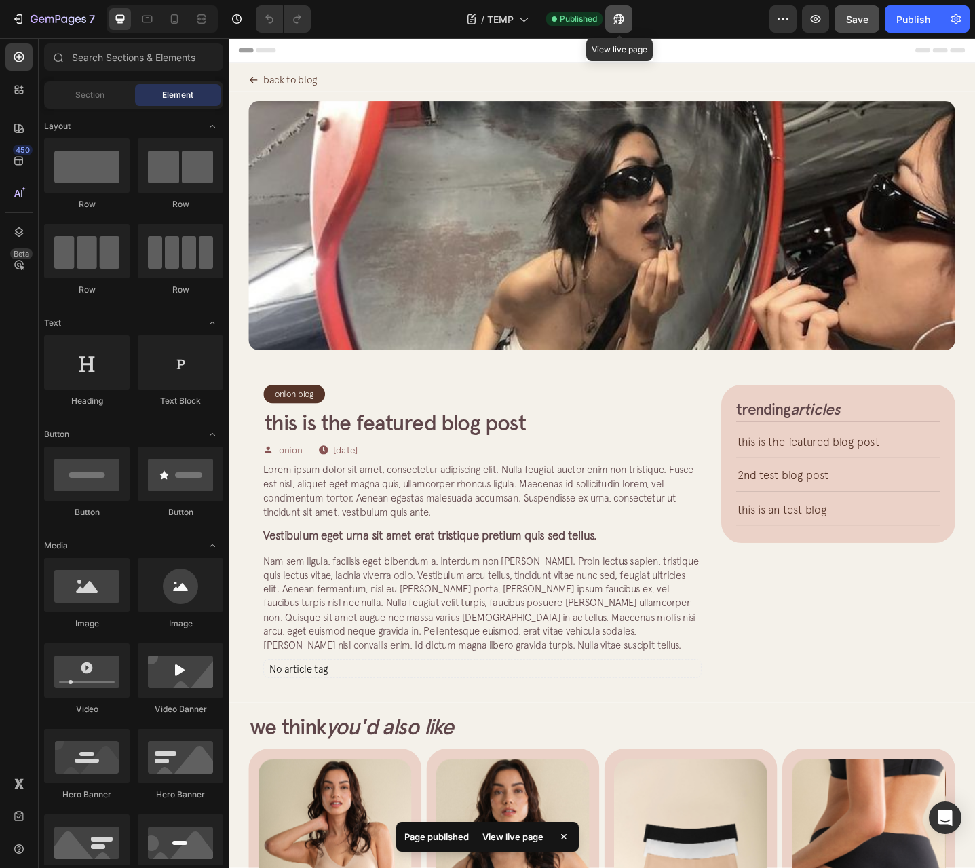
click at [617, 16] on icon "button" at bounding box center [619, 19] width 14 height 14
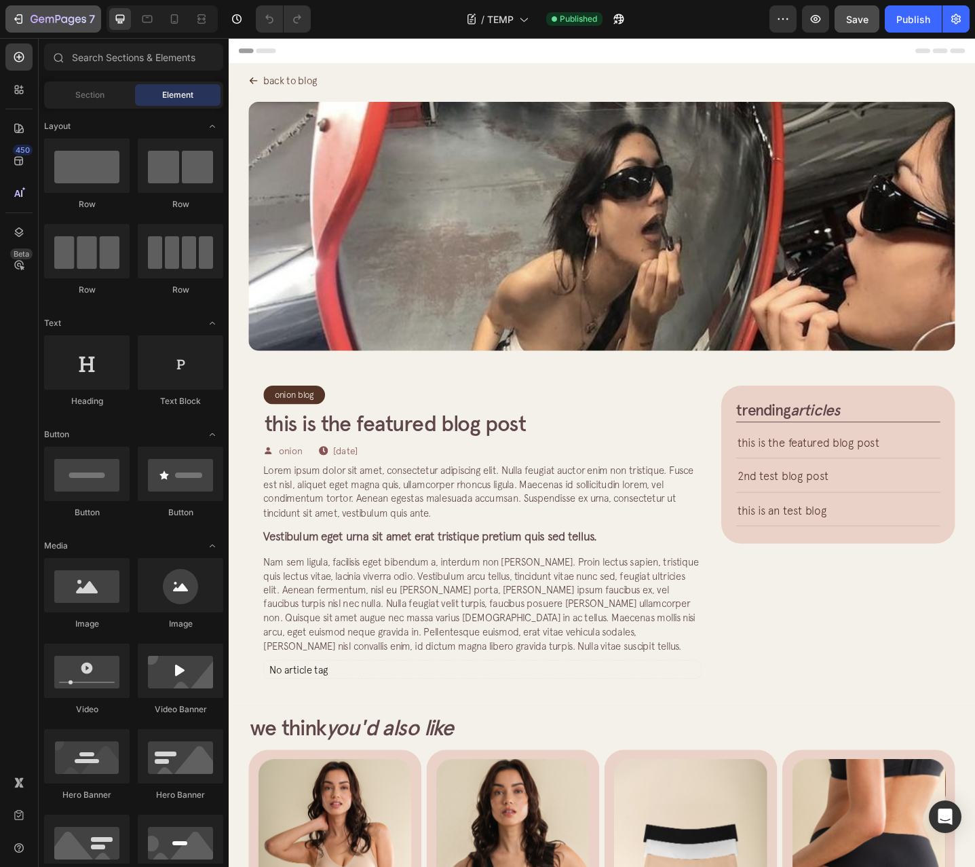
click at [8, 22] on button "7" at bounding box center [53, 18] width 96 height 27
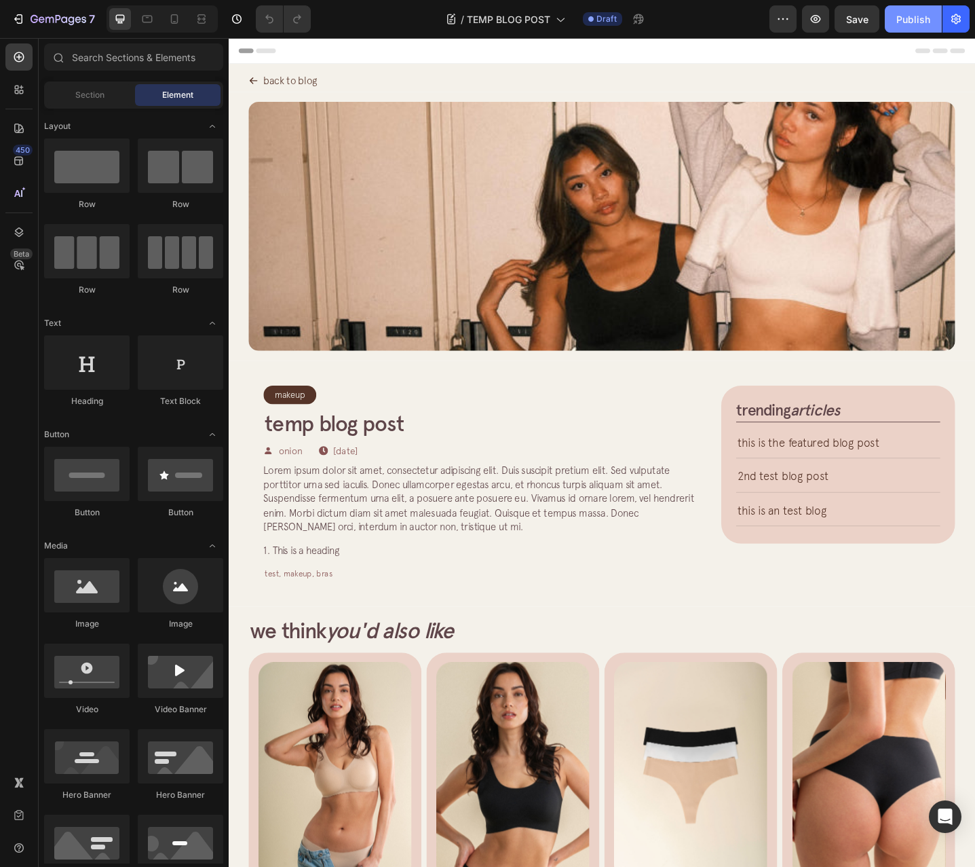
click at [913, 16] on div "Publish" at bounding box center [913, 19] width 34 height 14
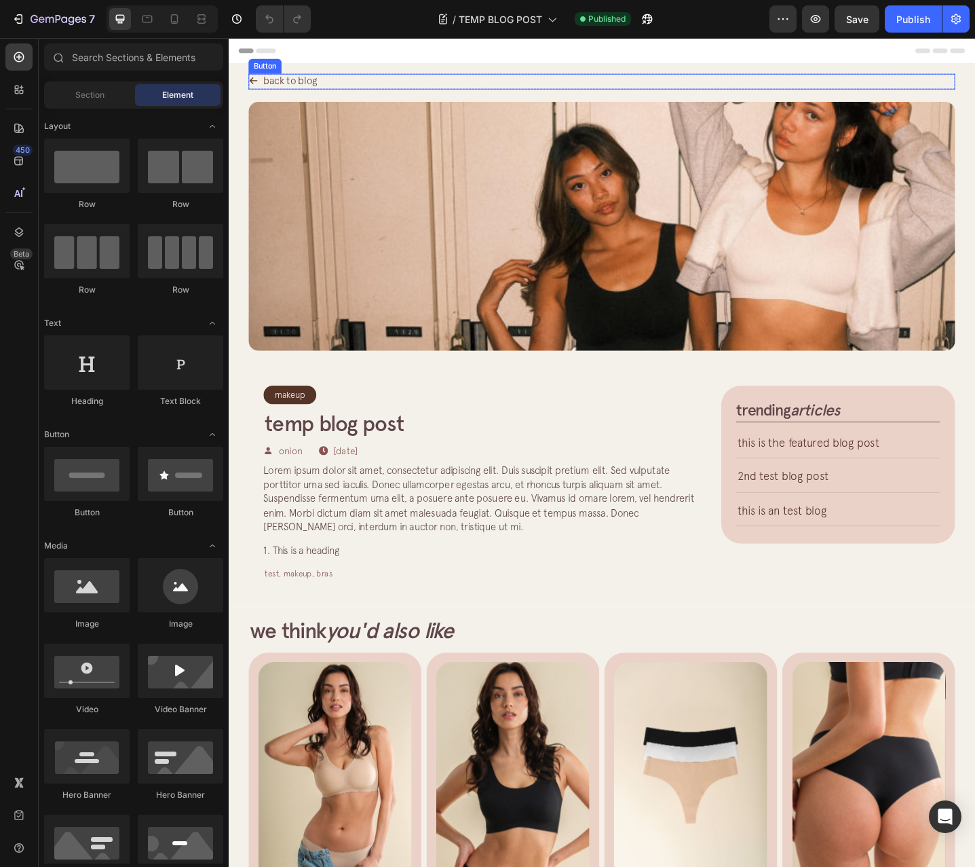
click at [263, 77] on div "back to blog" at bounding box center [287, 84] width 75 height 15
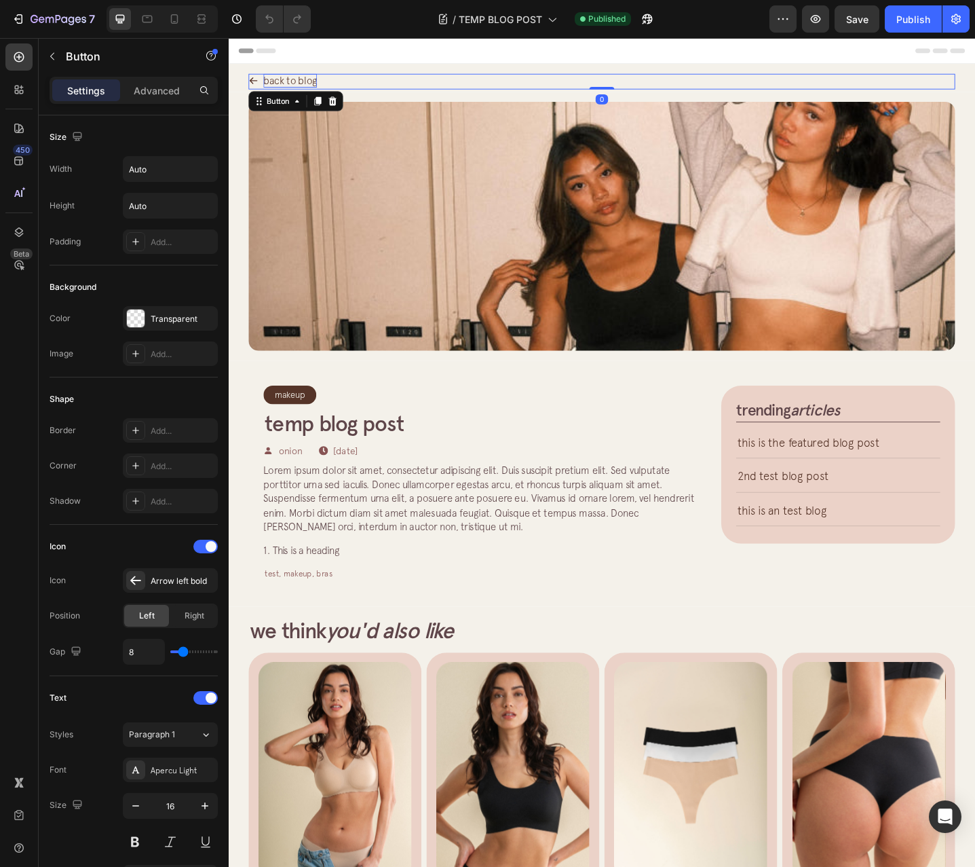
click at [284, 86] on p "back to blog" at bounding box center [296, 84] width 58 height 15
click at [506, 83] on div "back to blog Button 0" at bounding box center [635, 85] width 771 height 17
click at [284, 84] on p "back to blog" at bounding box center [296, 84] width 58 height 15
click at [534, 73] on div "back to blog Button 0 Row Section 1" at bounding box center [636, 81] width 814 height 31
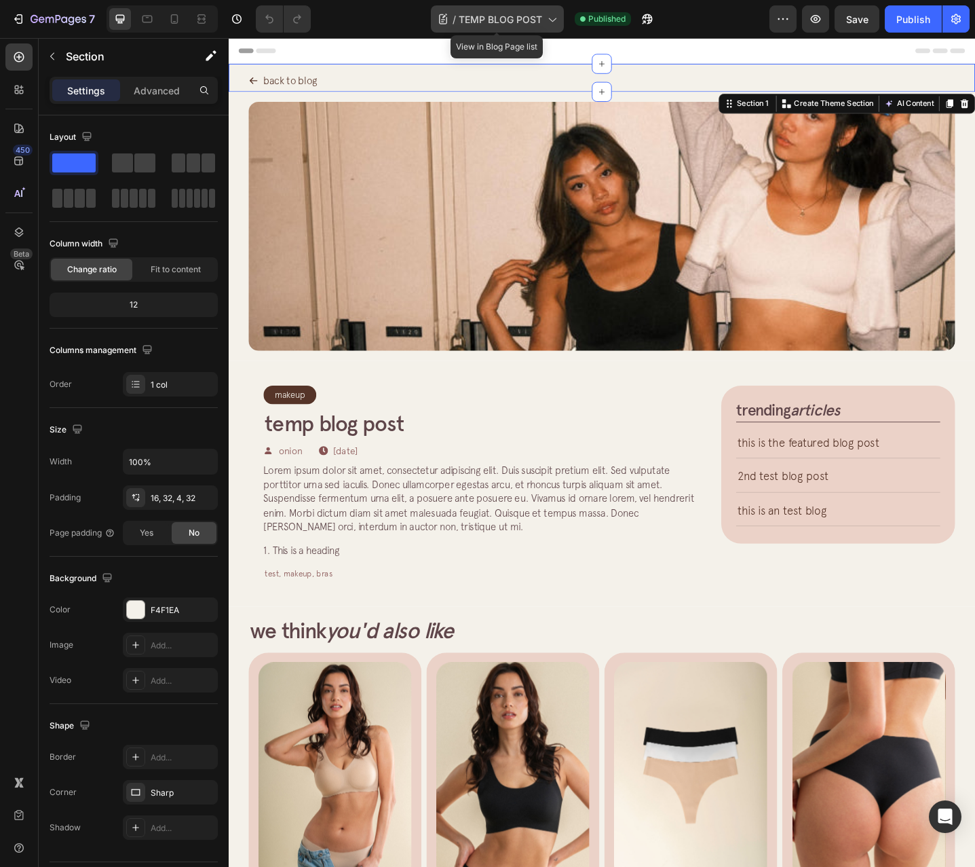
click at [502, 22] on span "TEMP BLOG POST" at bounding box center [500, 19] width 83 height 14
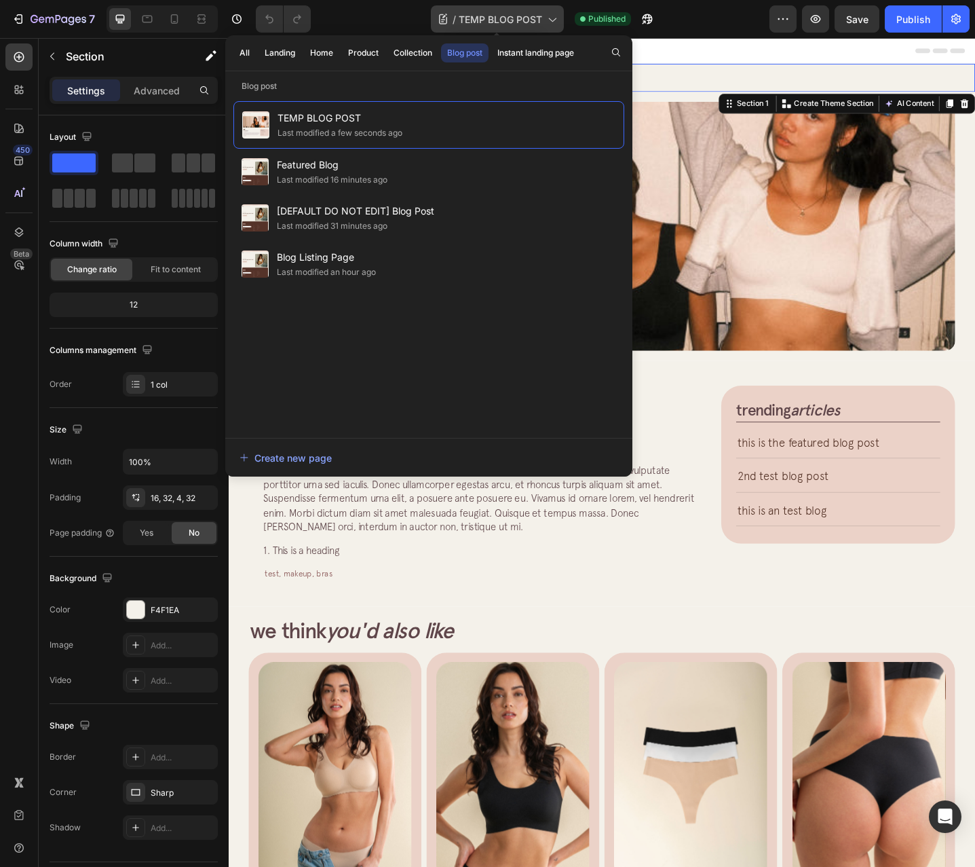
click at [502, 22] on span "TEMP BLOG POST" at bounding box center [500, 19] width 83 height 14
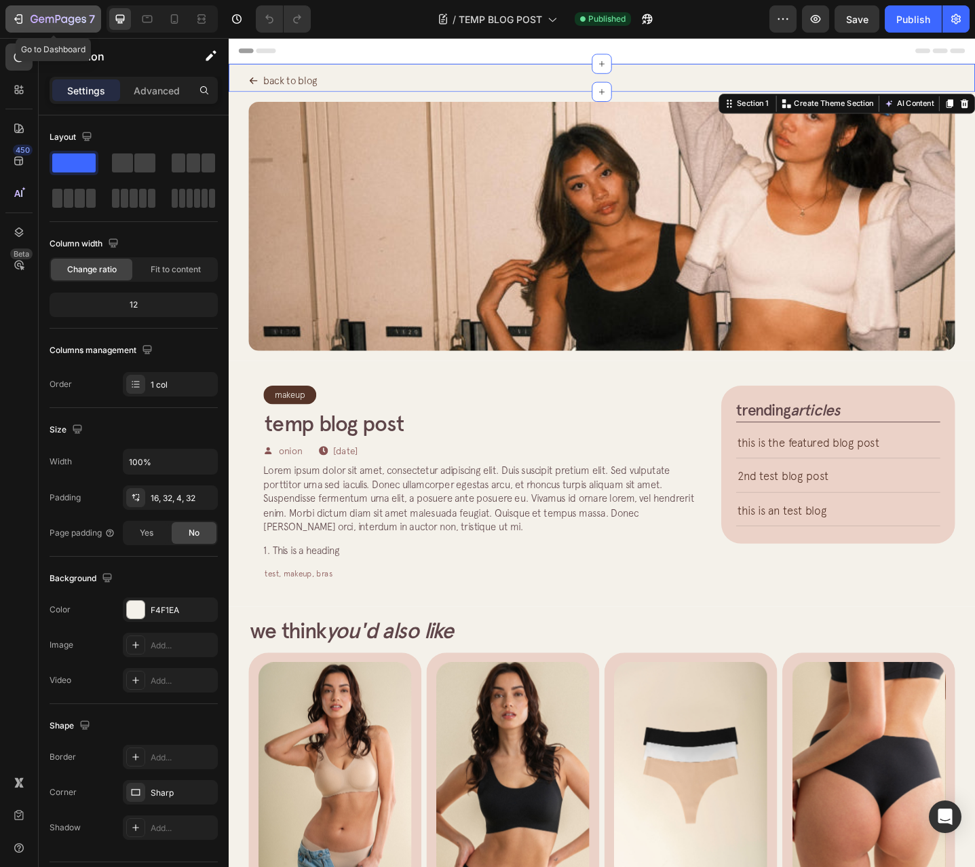
click at [43, 26] on div "7" at bounding box center [63, 19] width 64 height 16
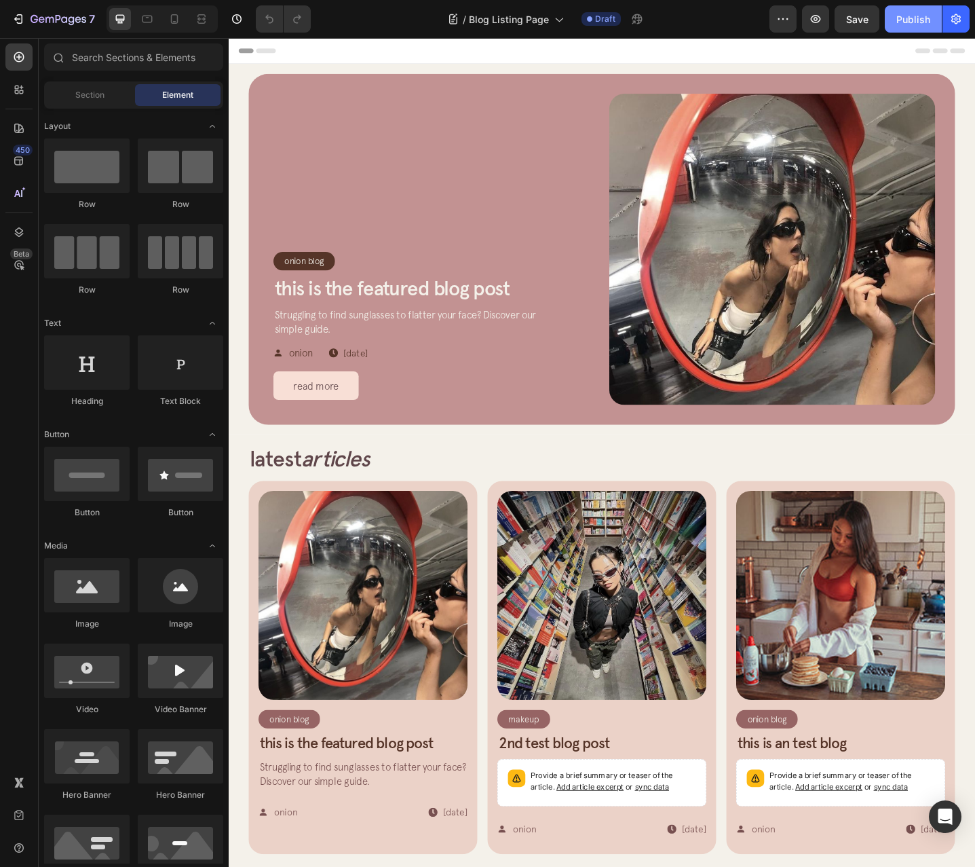
click at [917, 12] on div "Publish" at bounding box center [913, 19] width 34 height 14
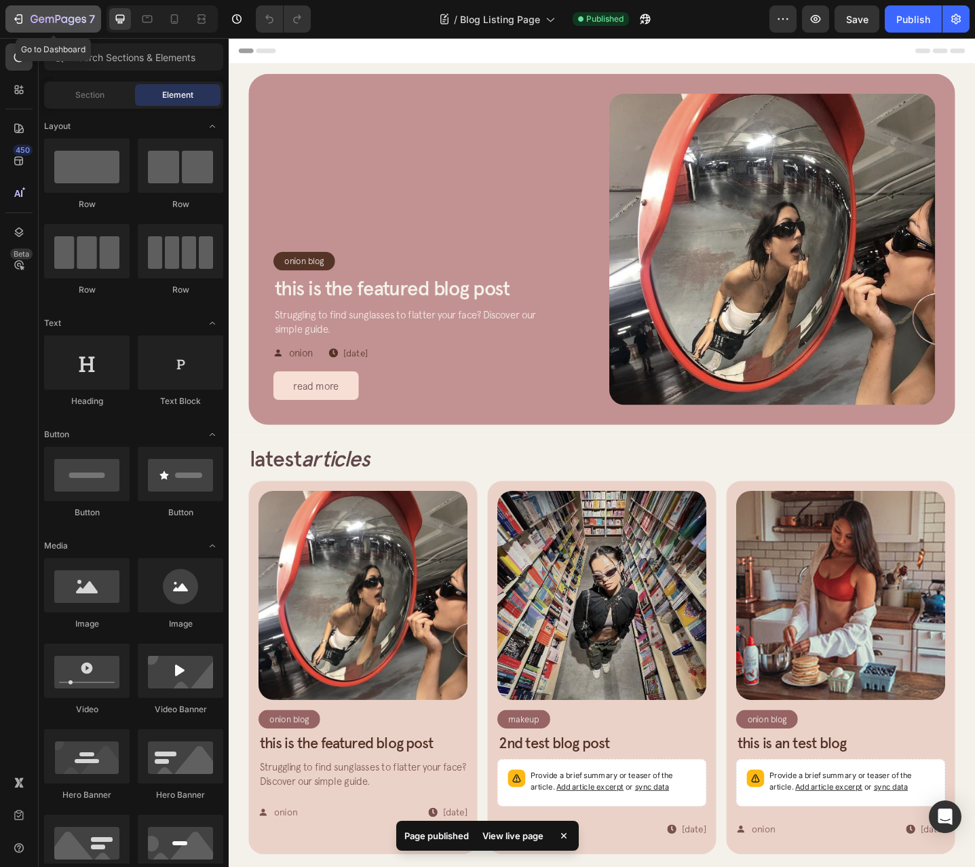
click at [31, 19] on icon "button" at bounding box center [59, 20] width 56 height 12
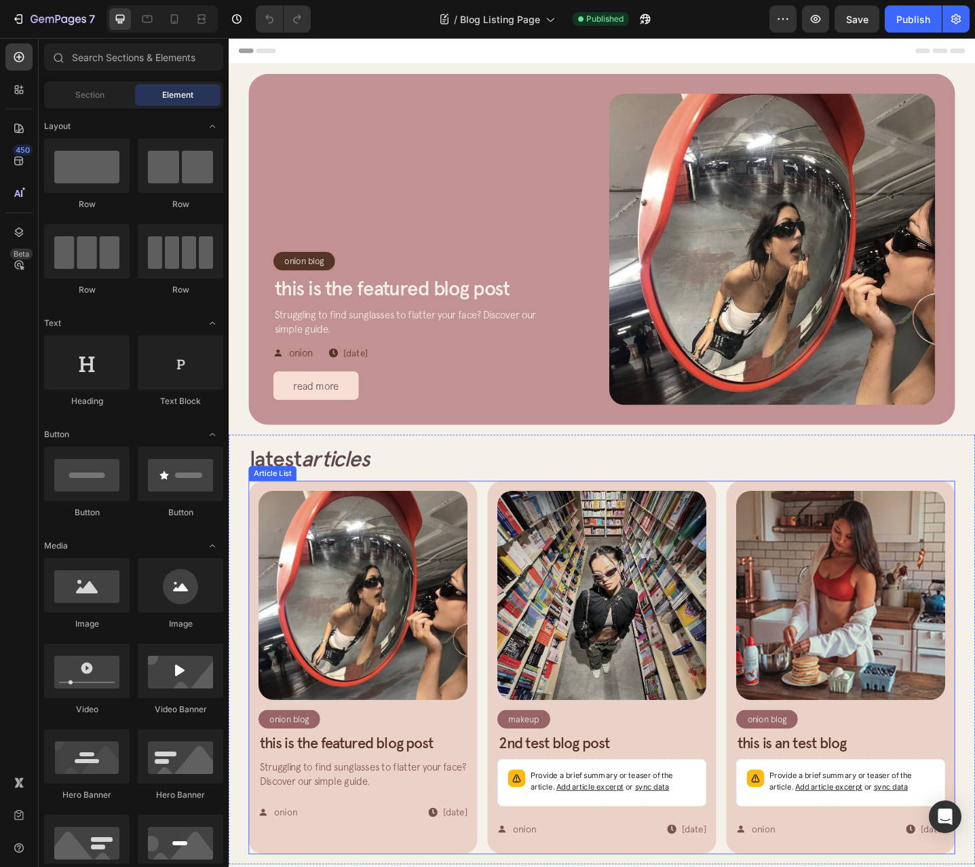
click at [497, 554] on div "Article Image Onion Blog Article Category Row Row This is the featured blog pos…" at bounding box center [635, 724] width 771 height 407
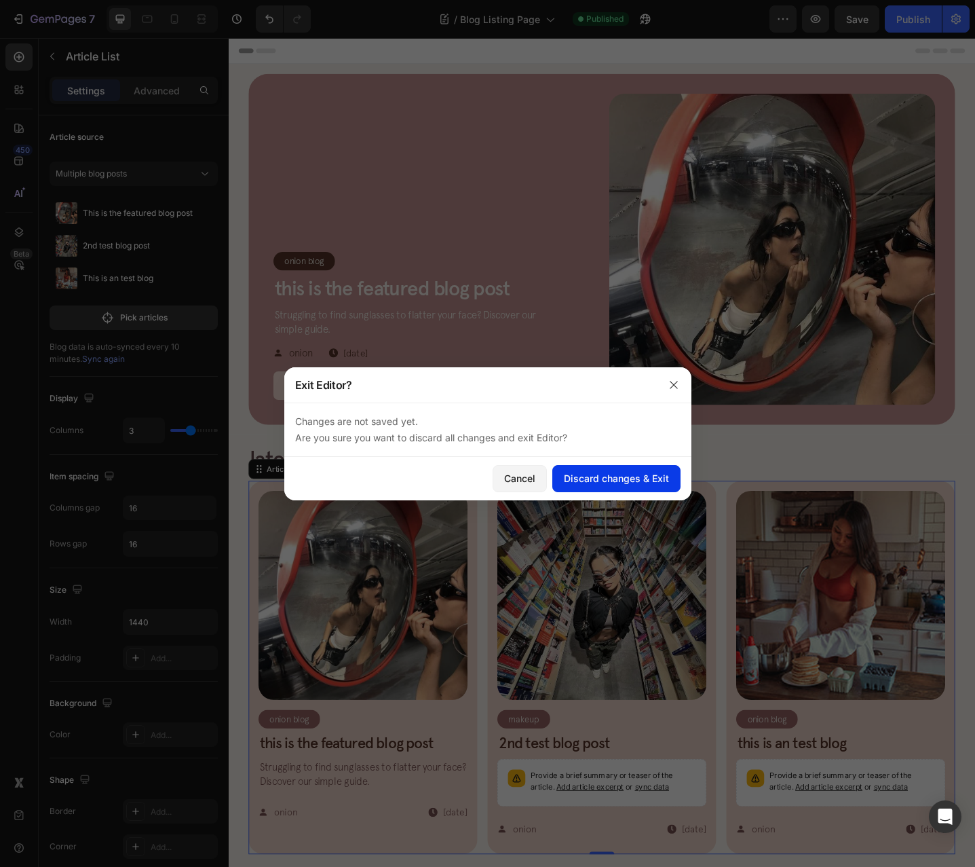
click at [607, 482] on div "Discard changes & Exit" at bounding box center [616, 478] width 105 height 14
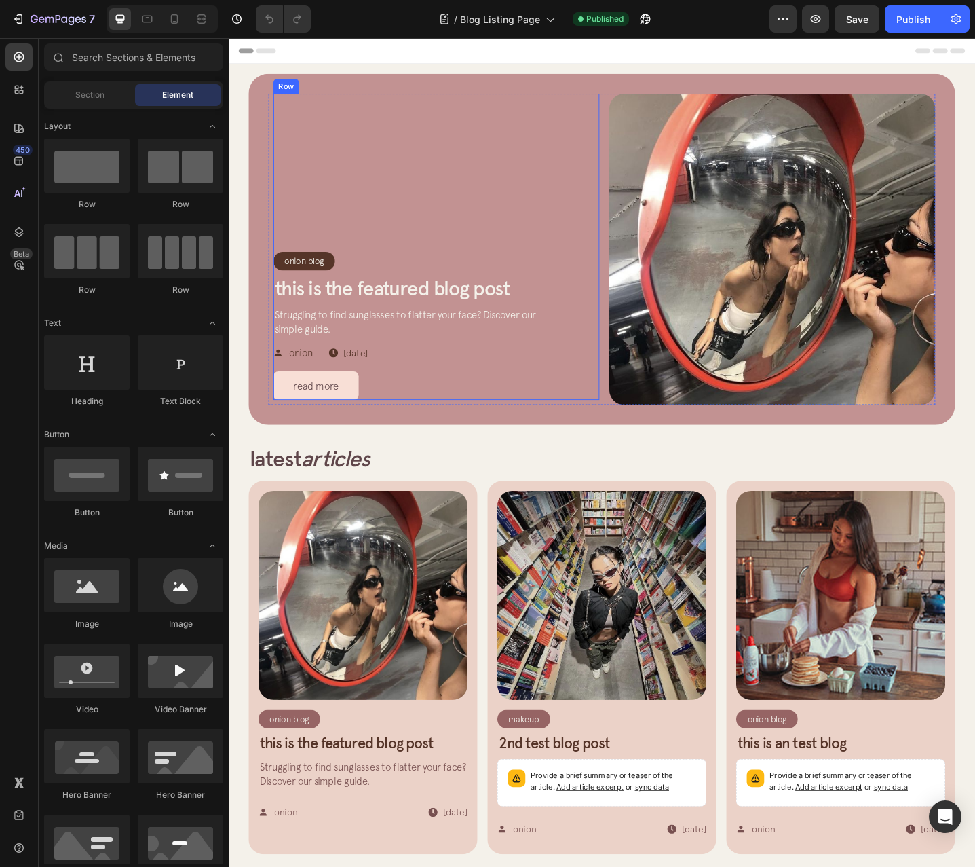
click at [502, 155] on div "Onion Blog Article Category Row Row This is the featured blog post Article Titl…" at bounding box center [456, 265] width 356 height 334
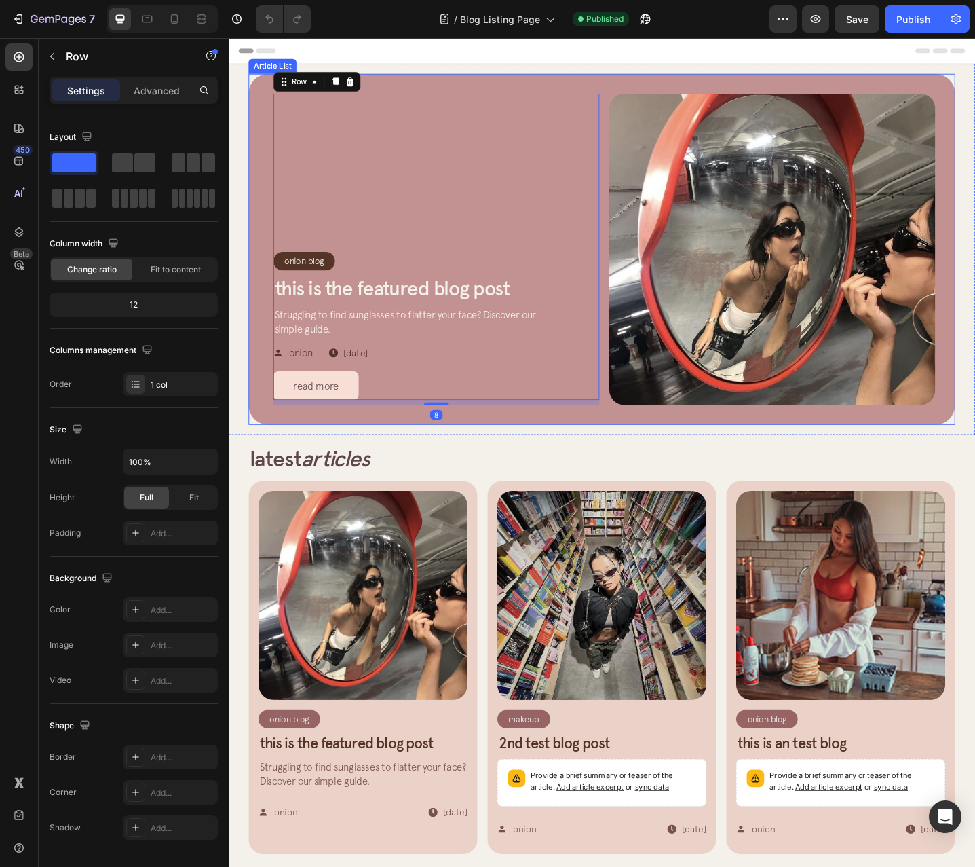
click at [475, 80] on div "Onion Blog Article Category Row Row This is the featured blog post Article Titl…" at bounding box center [635, 268] width 771 height 383
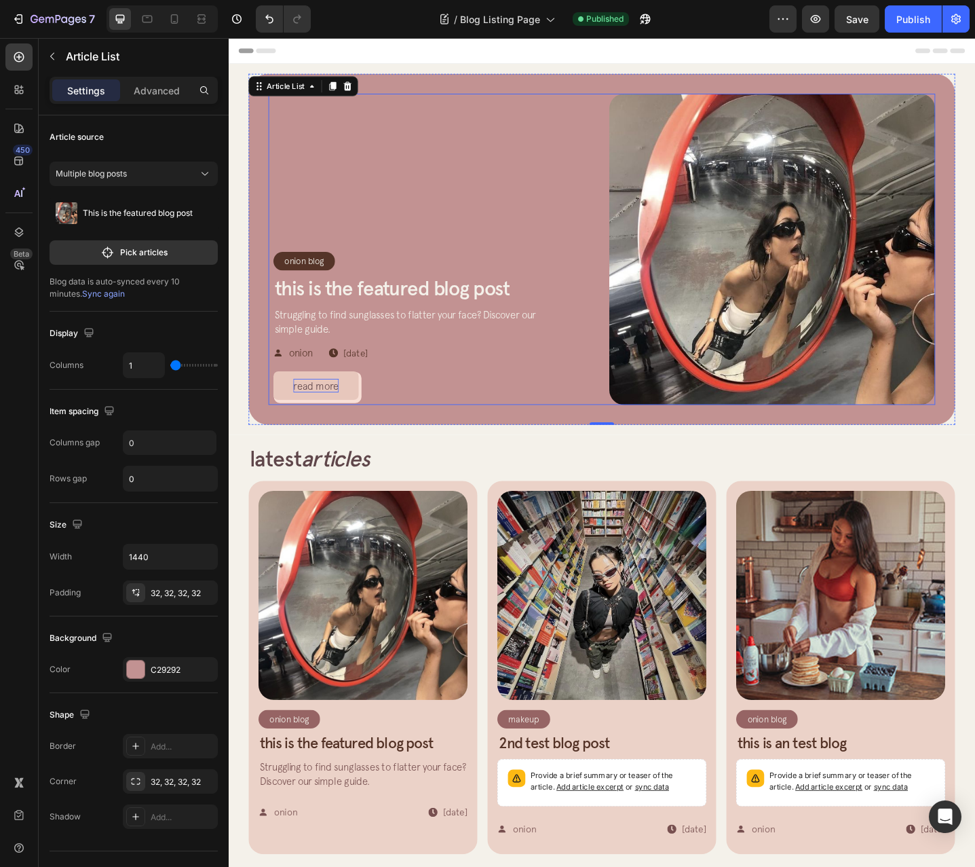
click at [333, 423] on p "read more" at bounding box center [324, 416] width 50 height 15
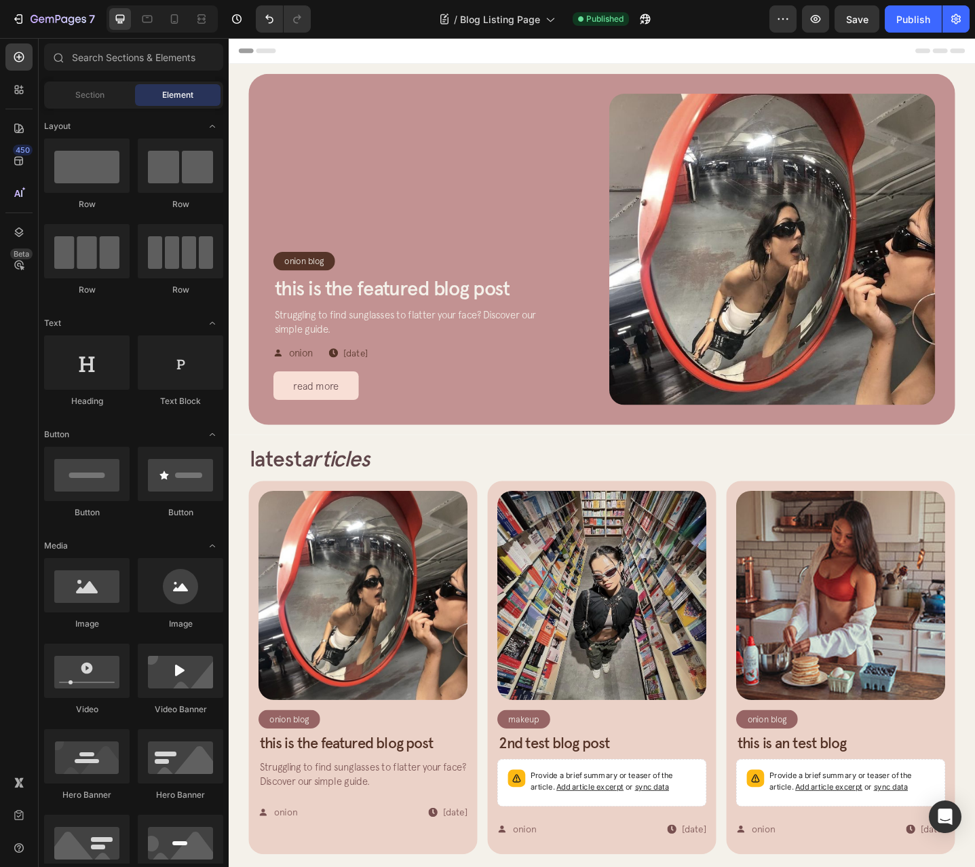
scroll to position [38, 0]
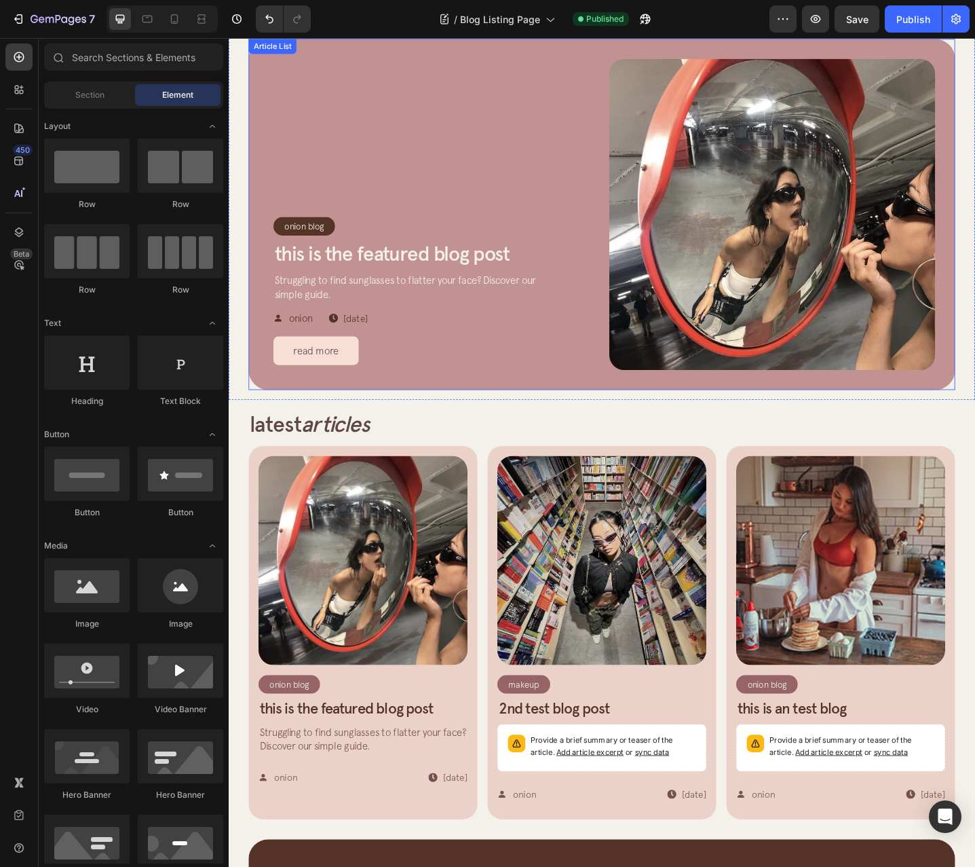
click at [346, 344] on icon at bounding box center [343, 343] width 10 height 10
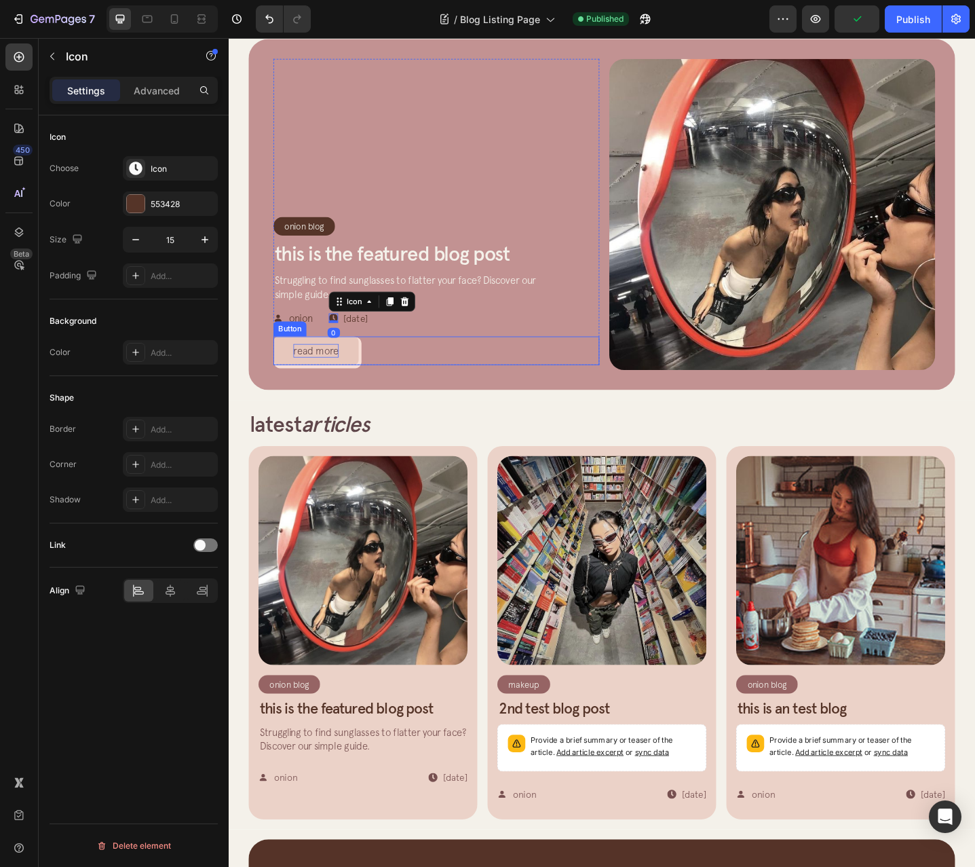
click at [347, 381] on p "read more" at bounding box center [324, 378] width 50 height 15
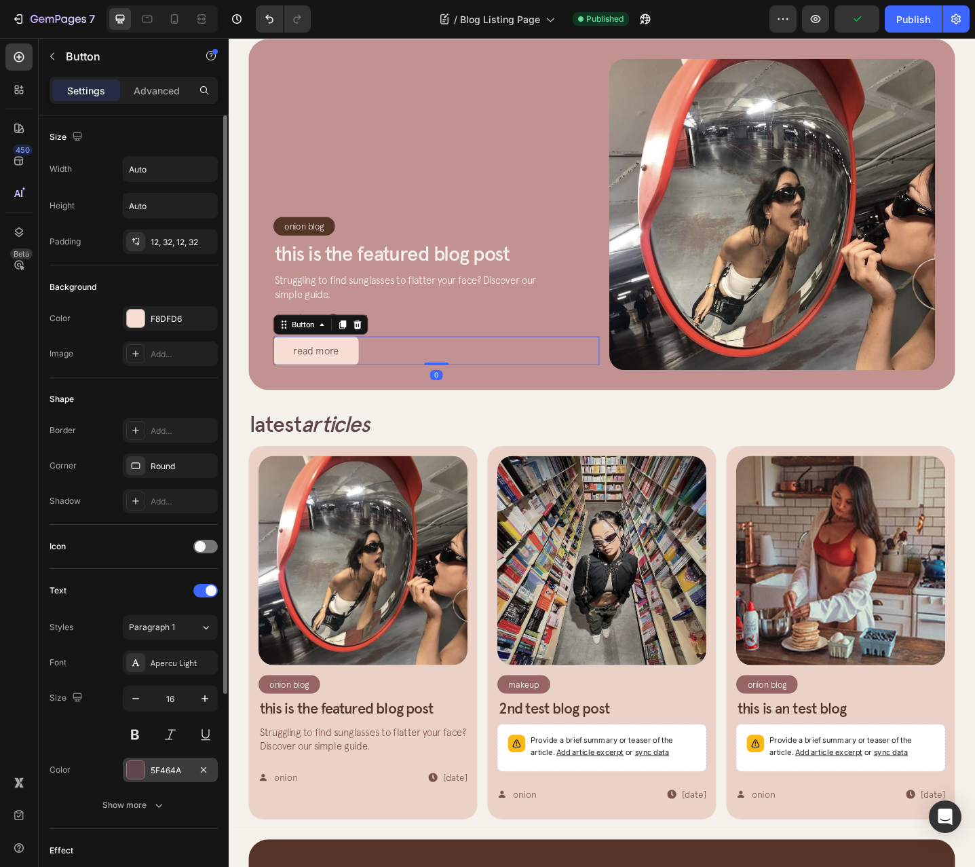
click at [167, 776] on div "5F464A" at bounding box center [170, 770] width 39 height 12
click at [148, 810] on div "Show more" at bounding box center [133, 805] width 63 height 14
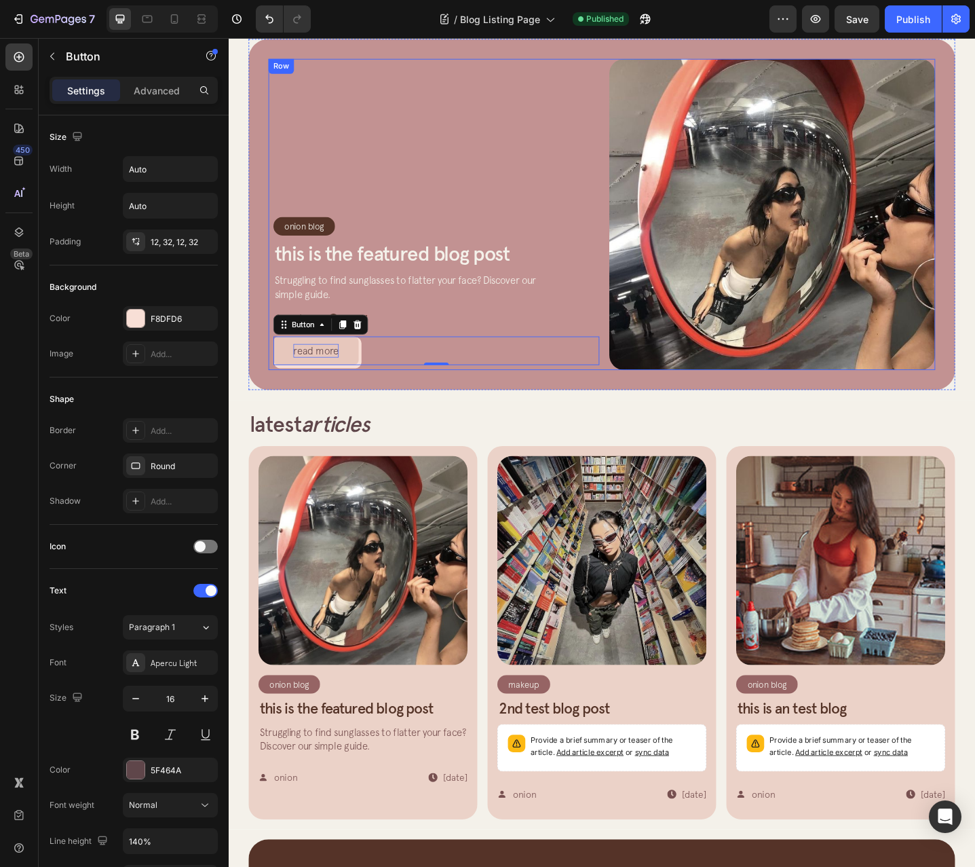
click at [315, 381] on p "read more" at bounding box center [324, 378] width 50 height 15
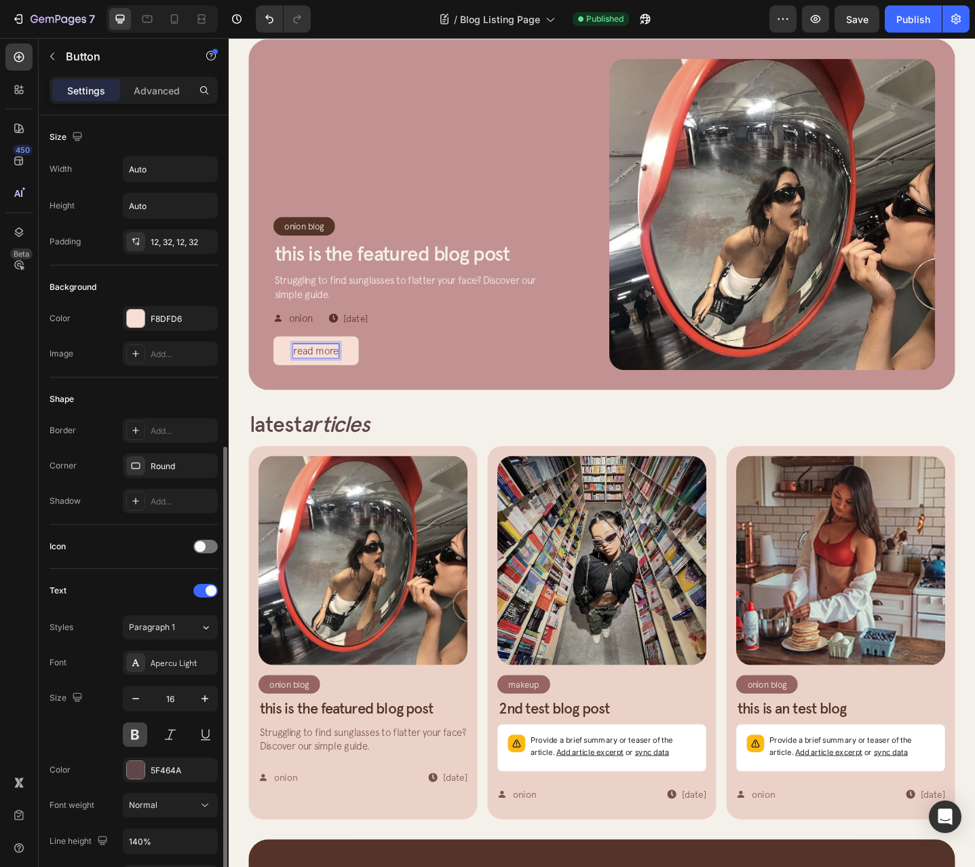
scroll to position [204, 0]
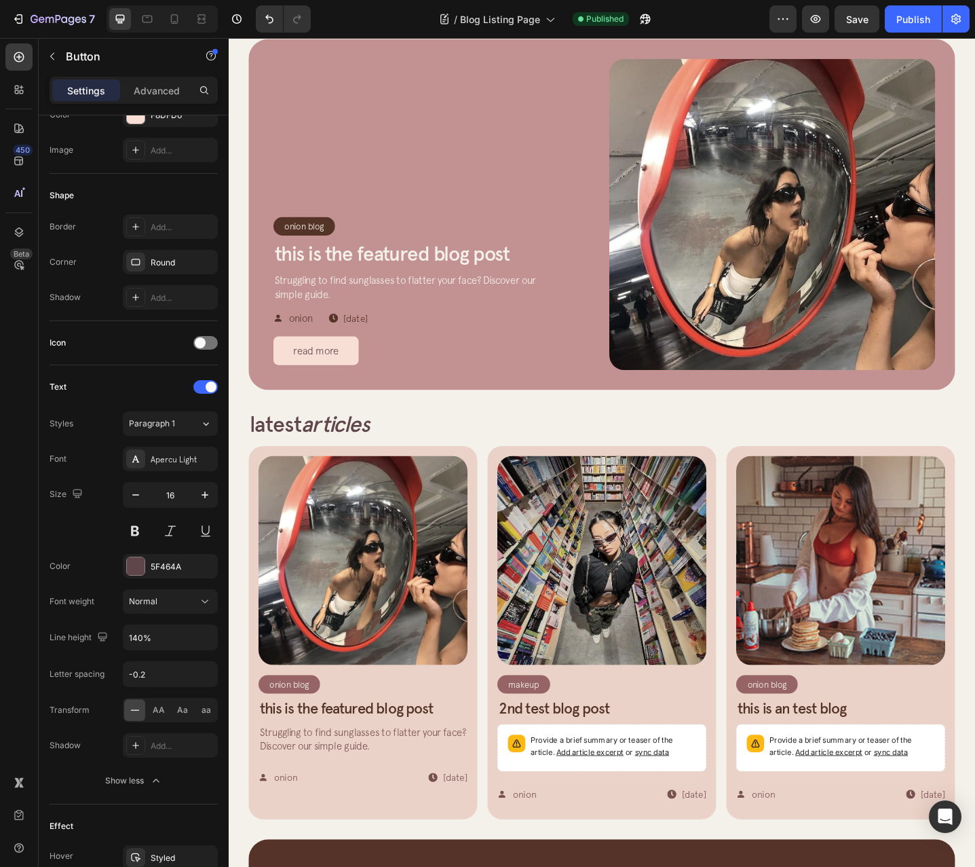
click at [493, 390] on div "read more Button 0" at bounding box center [456, 378] width 356 height 31
click at [330, 368] on link "read more" at bounding box center [324, 378] width 93 height 31
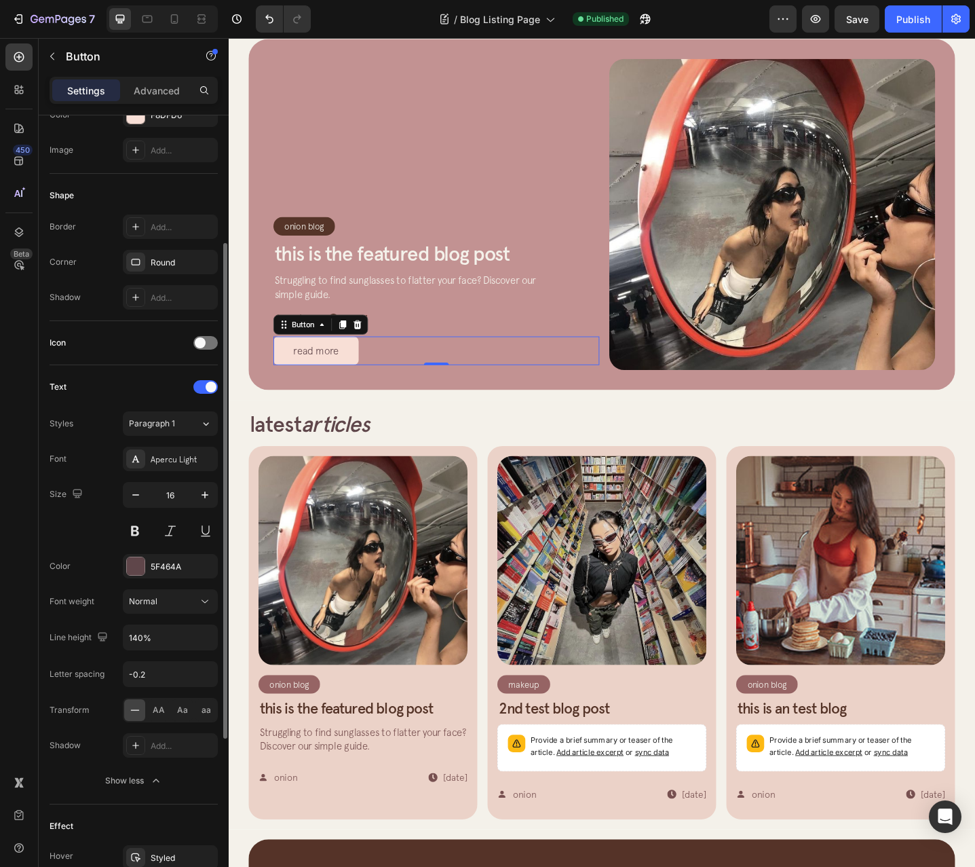
scroll to position [468, 0]
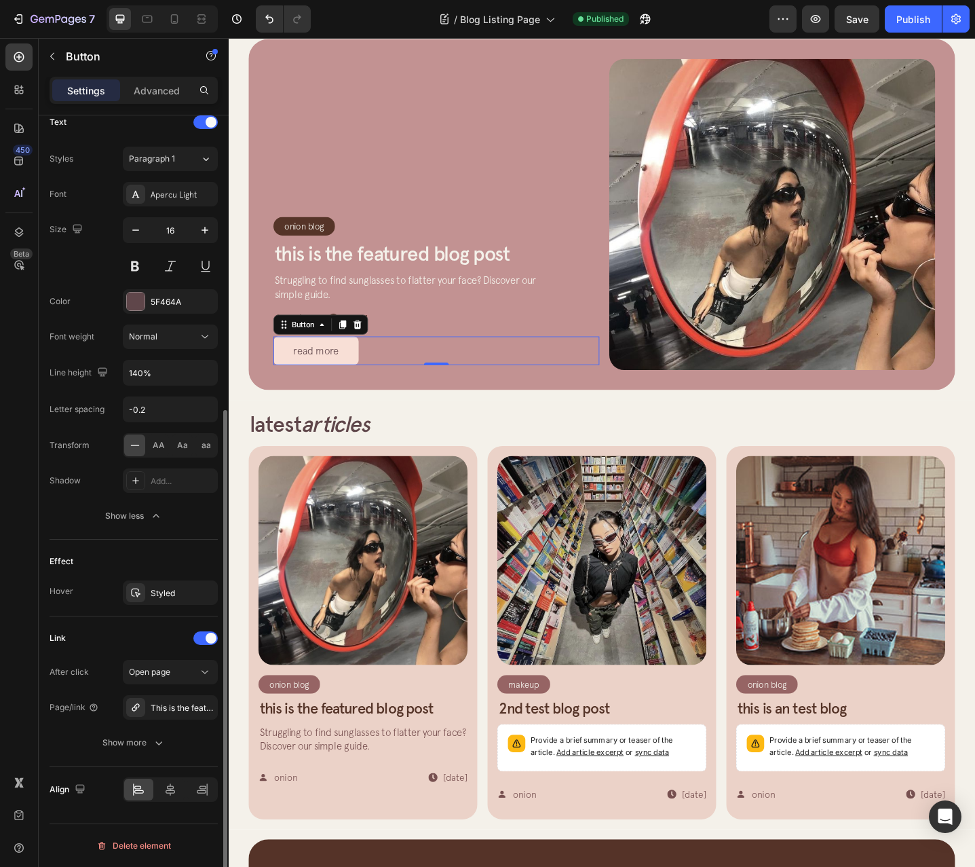
click at [152, 720] on div "After click Open page Page/link This is the featured blog post Show more" at bounding box center [134, 707] width 168 height 95
click at [162, 708] on div "This is the featured blog post" at bounding box center [170, 708] width 39 height 12
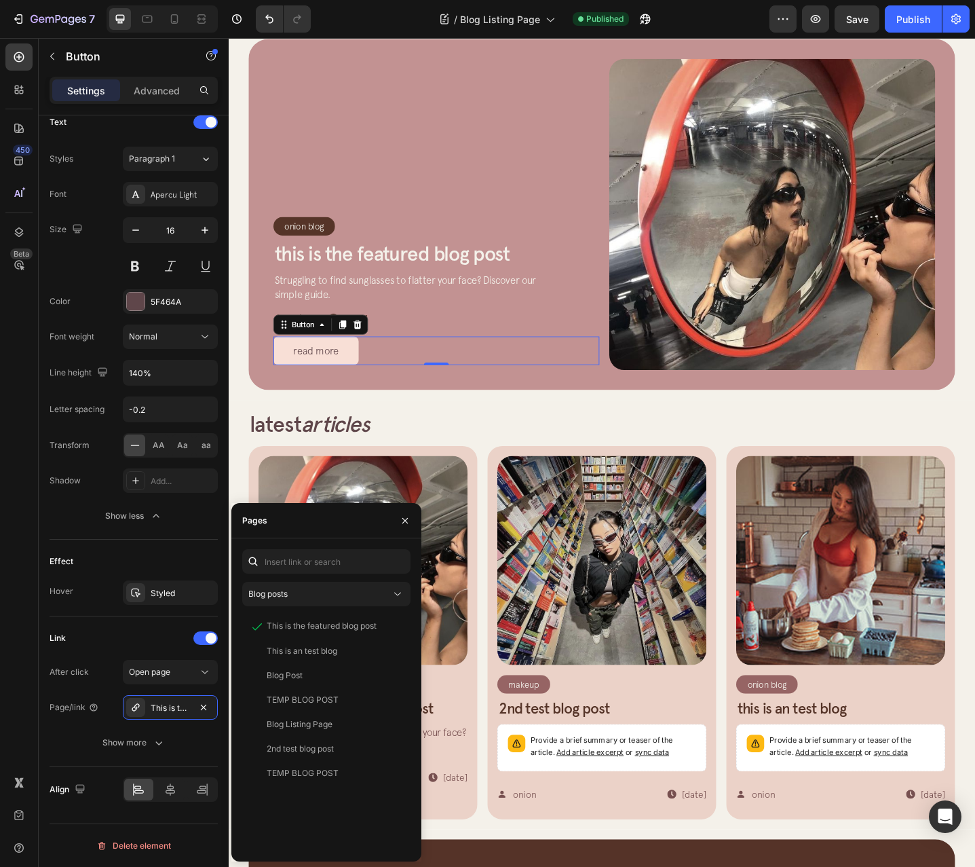
click at [320, 607] on div "Blog posts This is the featured blog post View This is an test blog View Blog P…" at bounding box center [326, 699] width 168 height 301
click at [394, 679] on div "View" at bounding box center [389, 675] width 20 height 12
click at [394, 773] on div "View" at bounding box center [389, 773] width 20 height 12
click at [396, 628] on div "View" at bounding box center [389, 626] width 20 height 12
drag, startPoint x: 454, startPoint y: 302, endPoint x: 468, endPoint y: 319, distance: 22.2
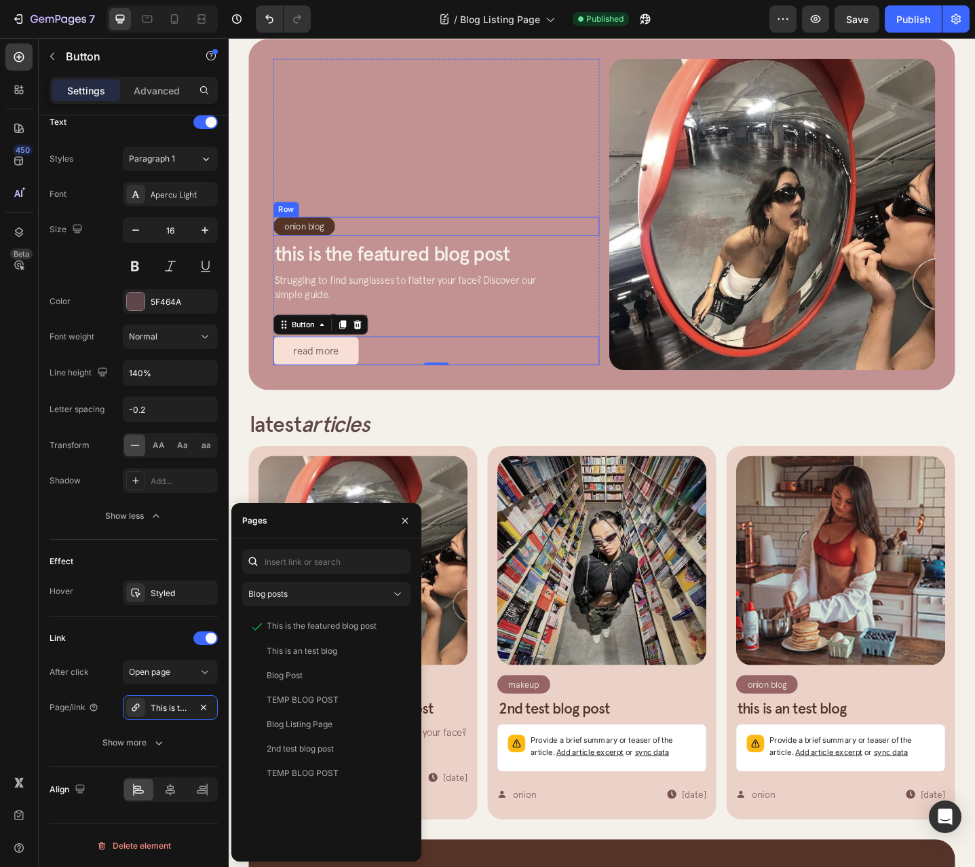
click at [455, 302] on p "Struggling to find sunglasses to flatter your face? Discover our simple guide." at bounding box center [428, 309] width 299 height 31
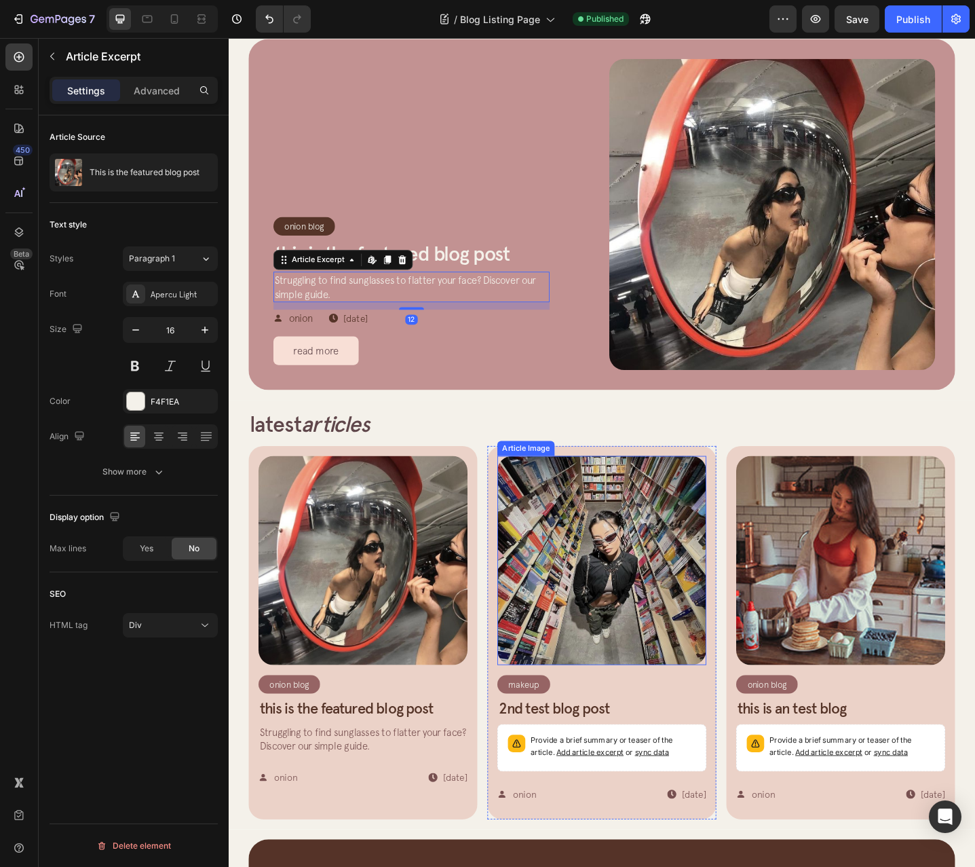
click at [637, 460] on div "latest articles" at bounding box center [635, 458] width 771 height 31
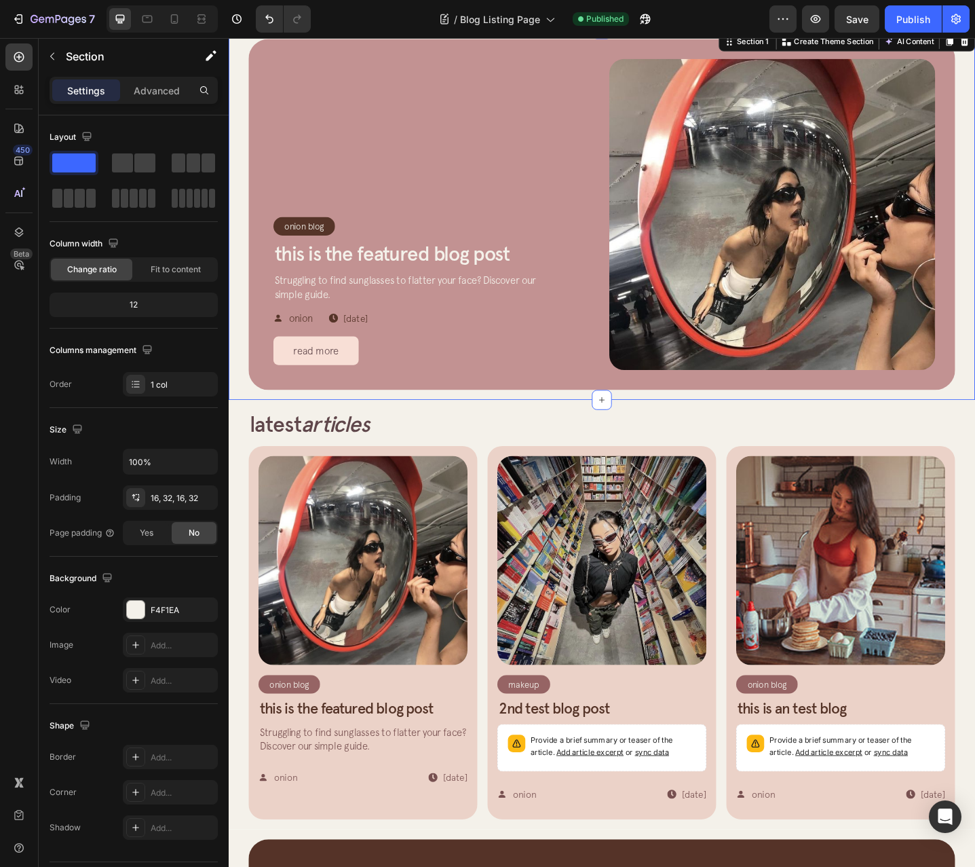
click at [240, 364] on div "Onion Blog Article Category Row Row This is the featured blog post Article Titl…" at bounding box center [636, 230] width 814 height 404
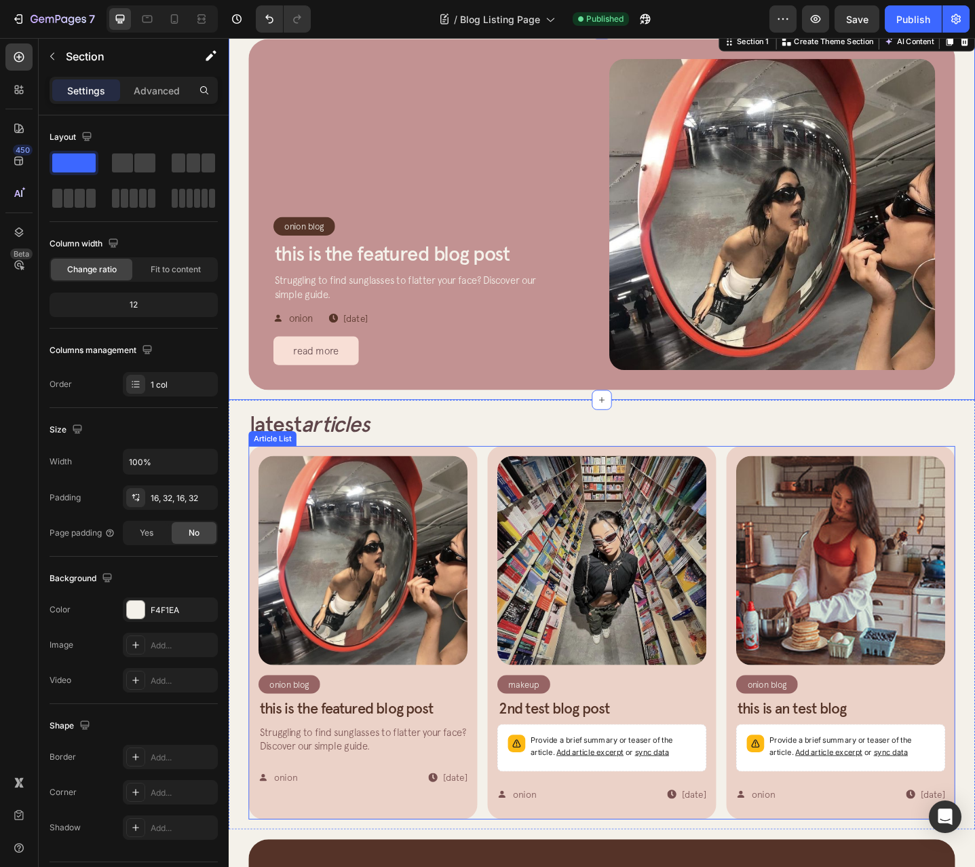
click at [275, 476] on div "Article List" at bounding box center [276, 474] width 47 height 12
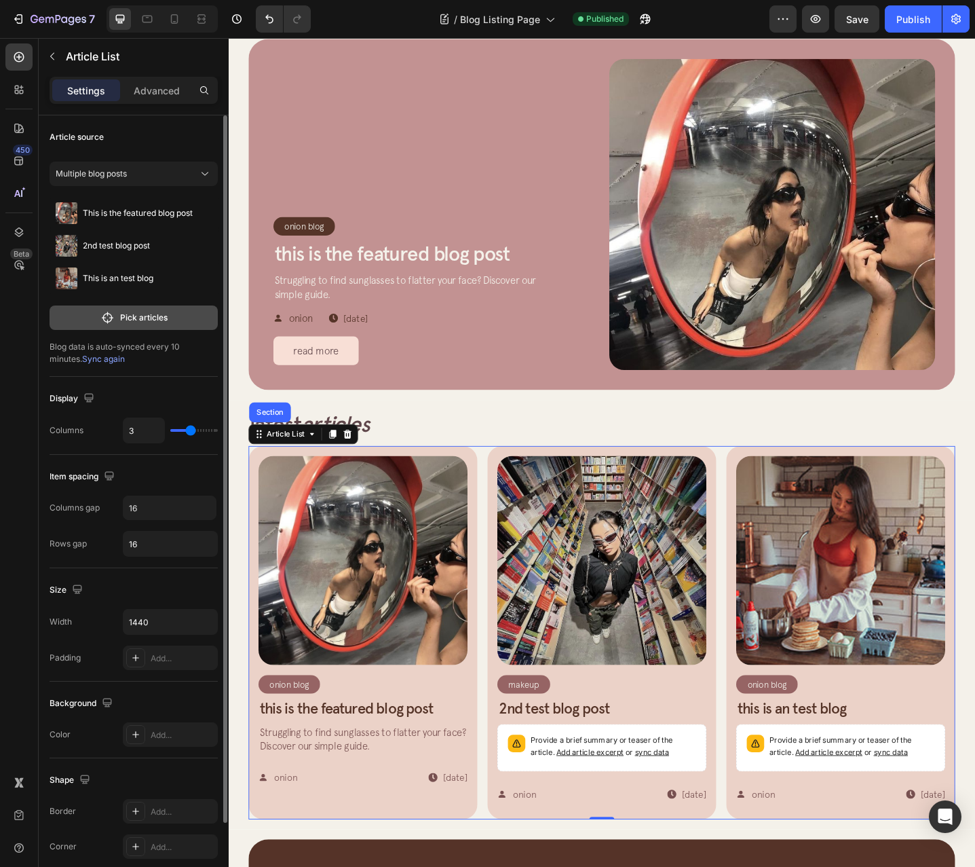
click at [168, 326] on button "Pick articles" at bounding box center [134, 317] width 168 height 24
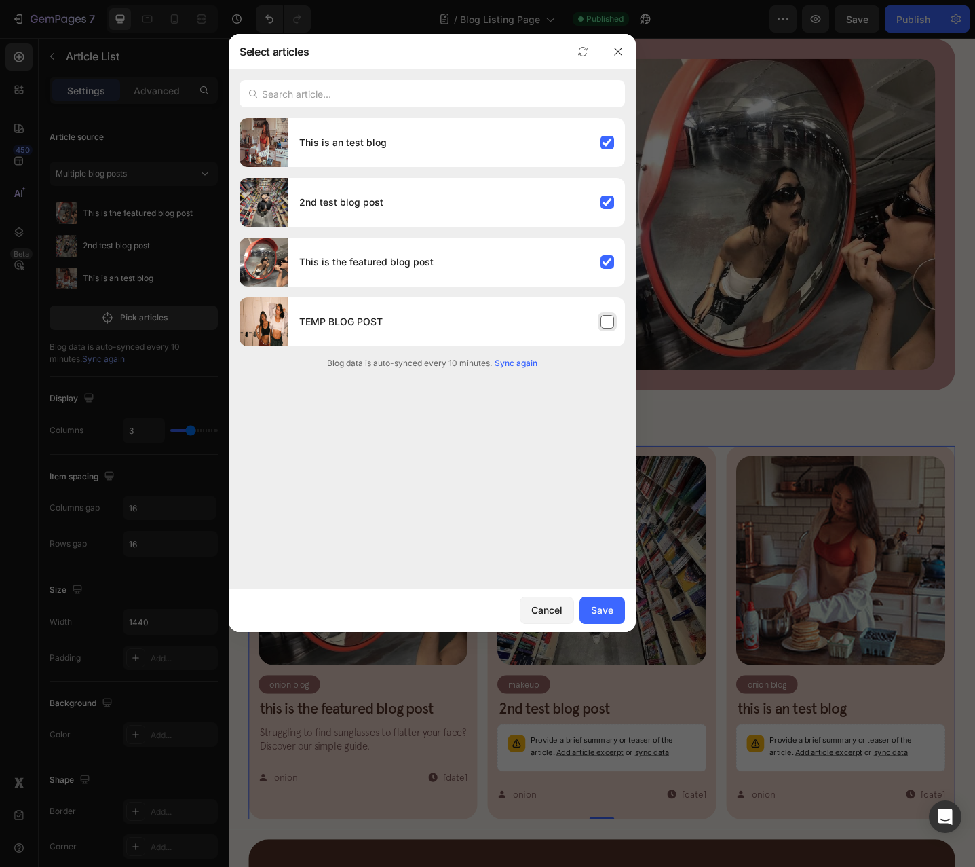
click at [564, 318] on div "TEMP BLOG POST" at bounding box center [456, 322] width 337 height 38
click at [605, 616] on div "Save" at bounding box center [602, 610] width 22 height 14
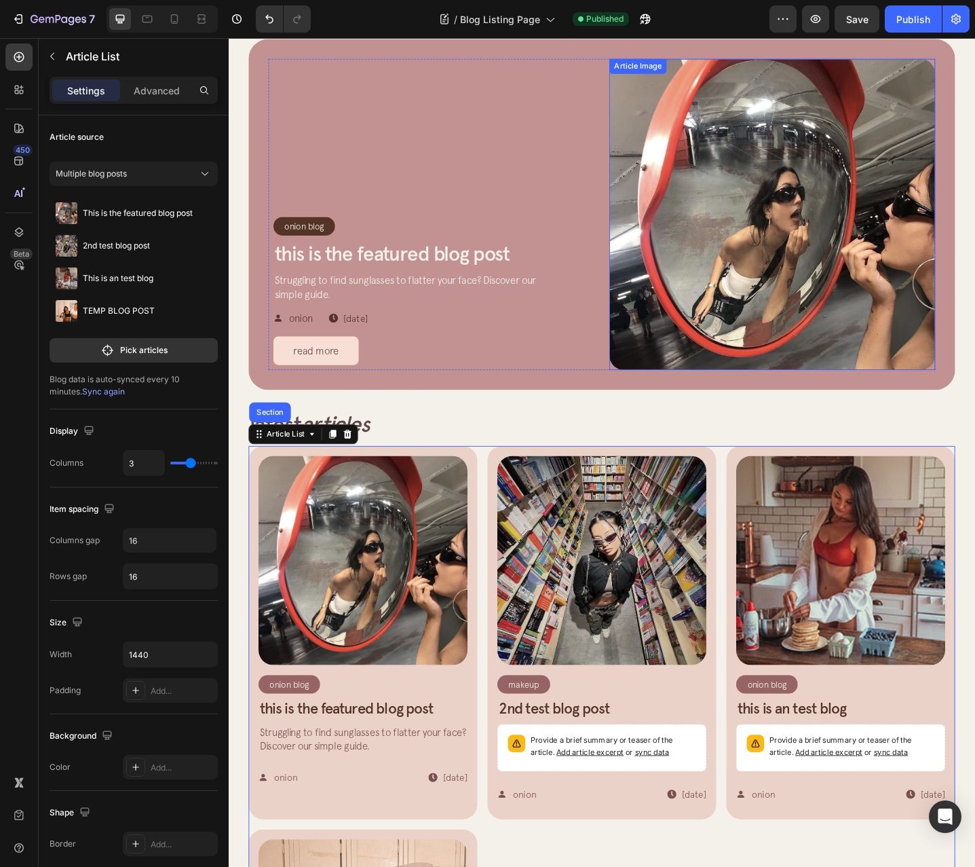
click at [878, 202] on img at bounding box center [822, 229] width 356 height 339
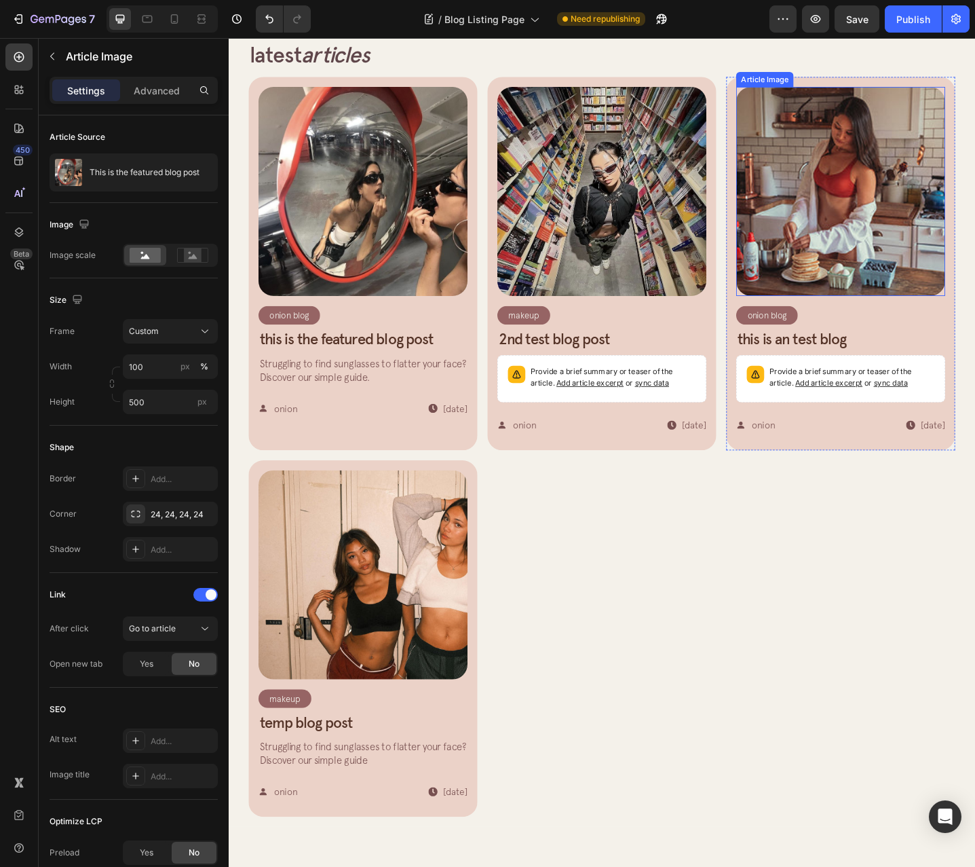
scroll to position [445, 0]
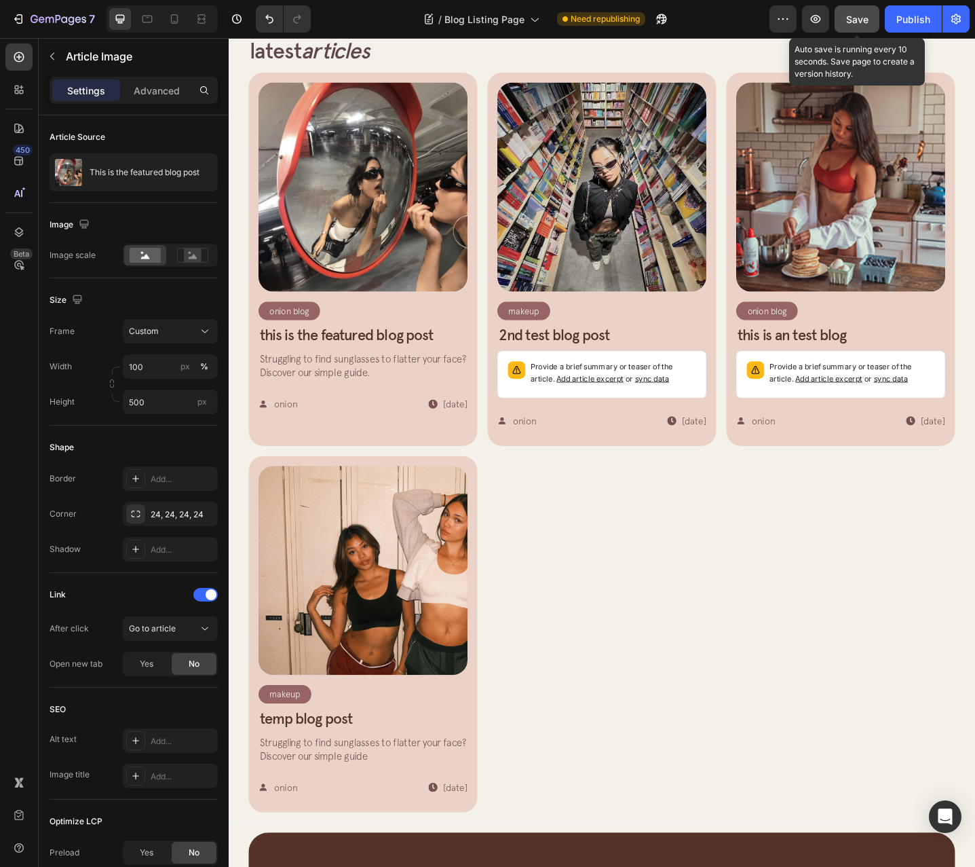
click at [847, 22] on span "Save" at bounding box center [857, 20] width 22 height 12
click at [928, 23] on div "Publish" at bounding box center [913, 19] width 34 height 14
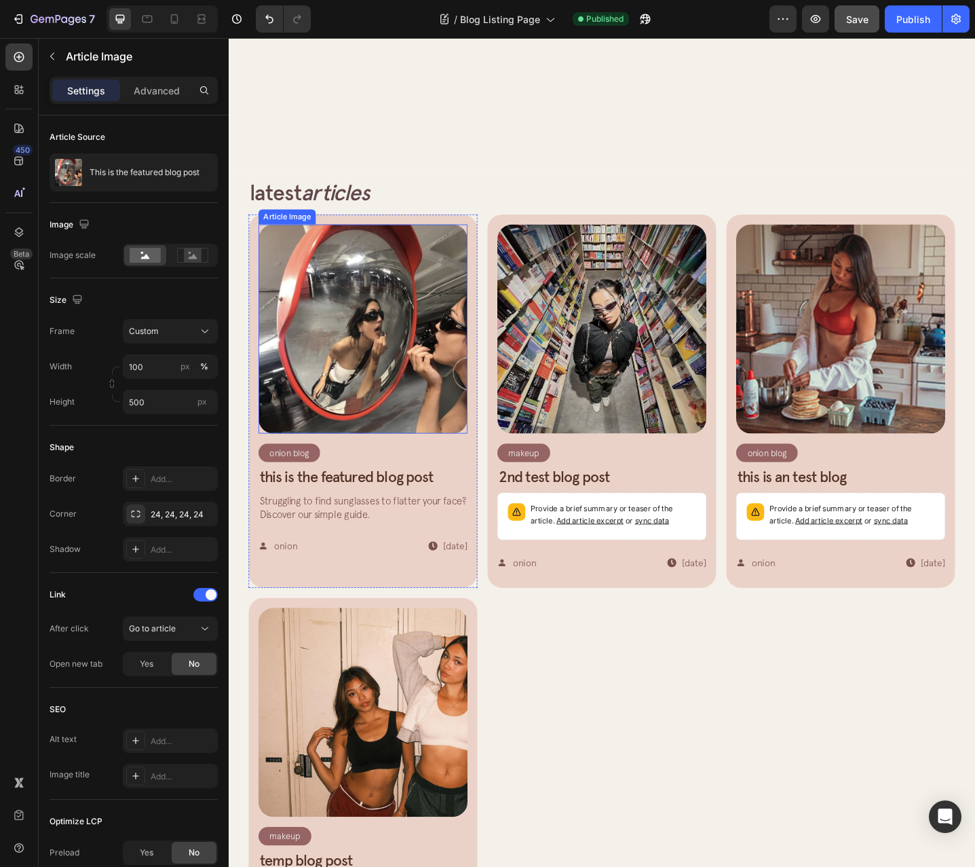
scroll to position [174, 0]
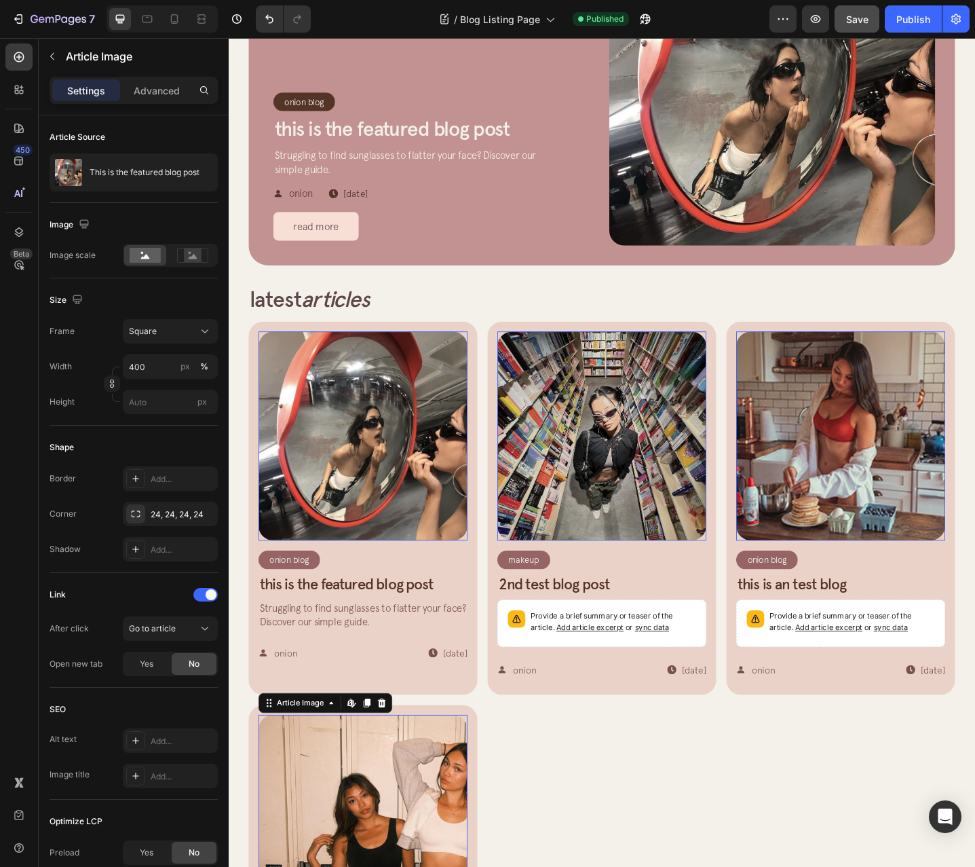
click at [507, 825] on div "Article Image Edit content in Shopify 0 Onion Blog Article Category Row Row Thi…" at bounding box center [635, 750] width 771 height 807
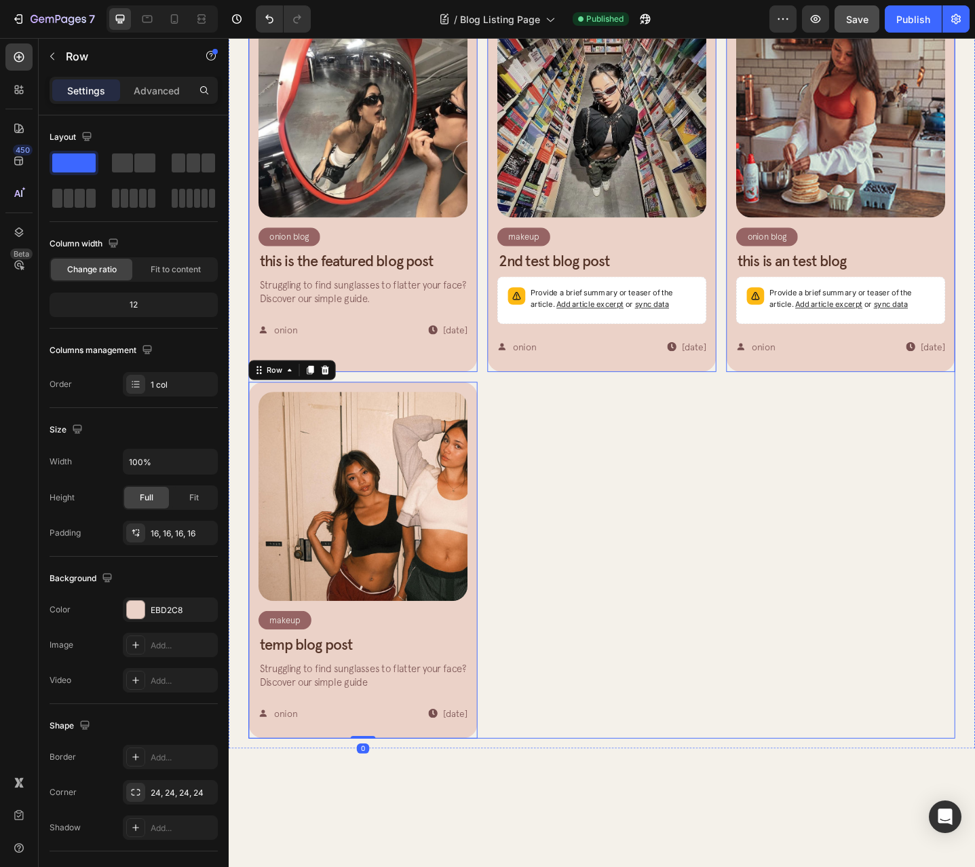
scroll to position [581, 0]
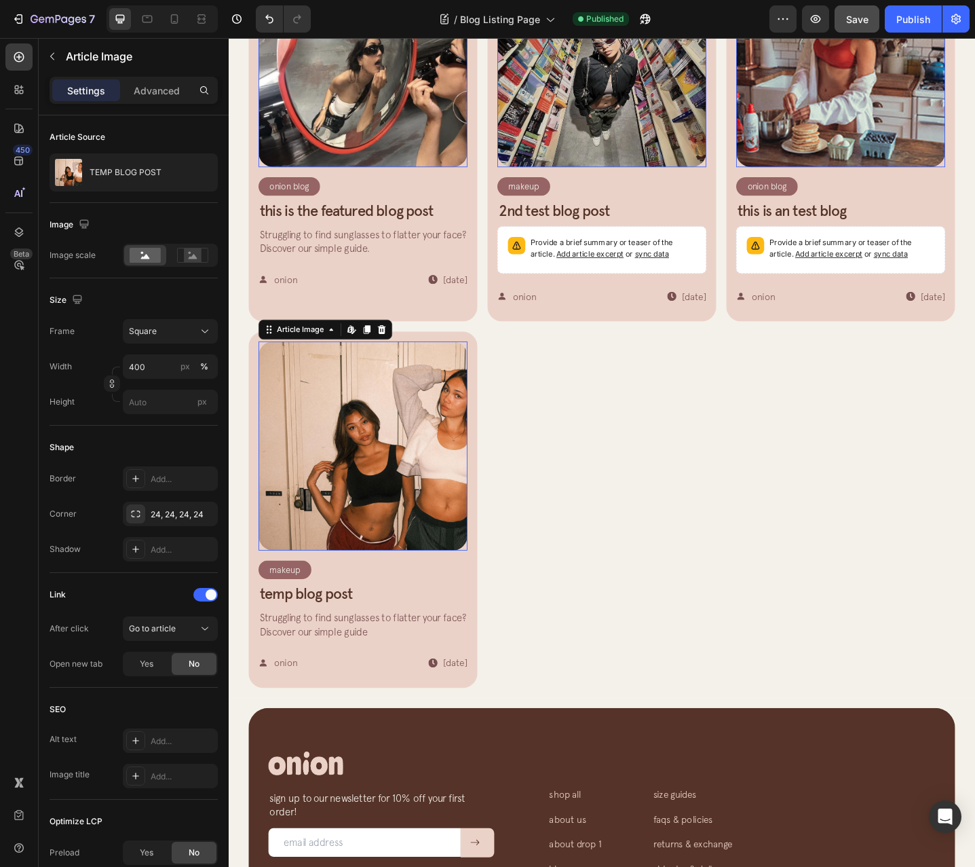
click at [291, 554] on img at bounding box center [375, 482] width 228 height 228
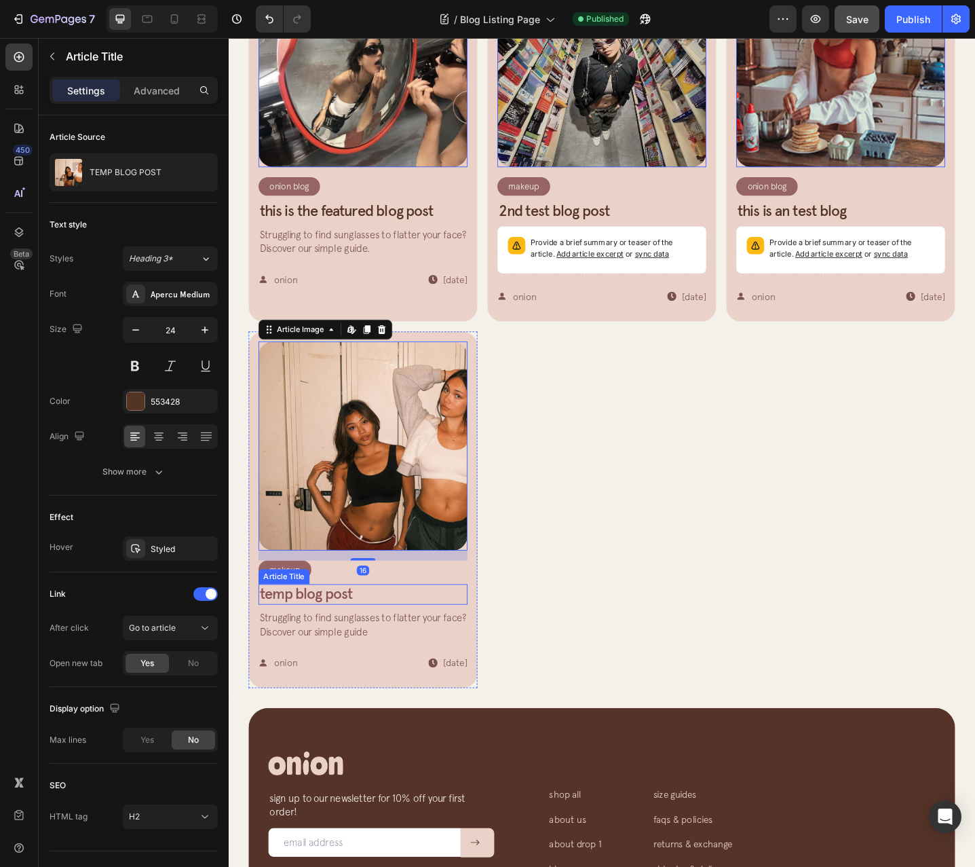
click at [323, 639] on h2 "TEMP BLOG POST" at bounding box center [375, 644] width 228 height 22
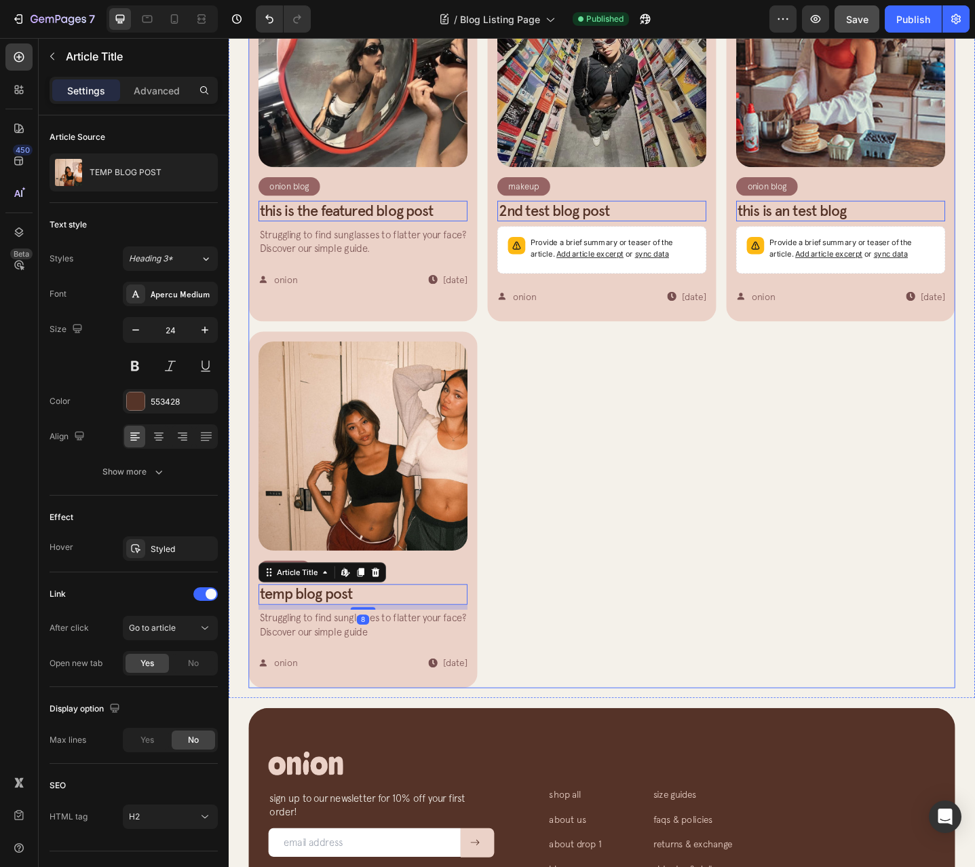
click at [693, 635] on div "Article Image Onion Blog Article Category Row Row This is the featured blog pos…" at bounding box center [635, 343] width 771 height 807
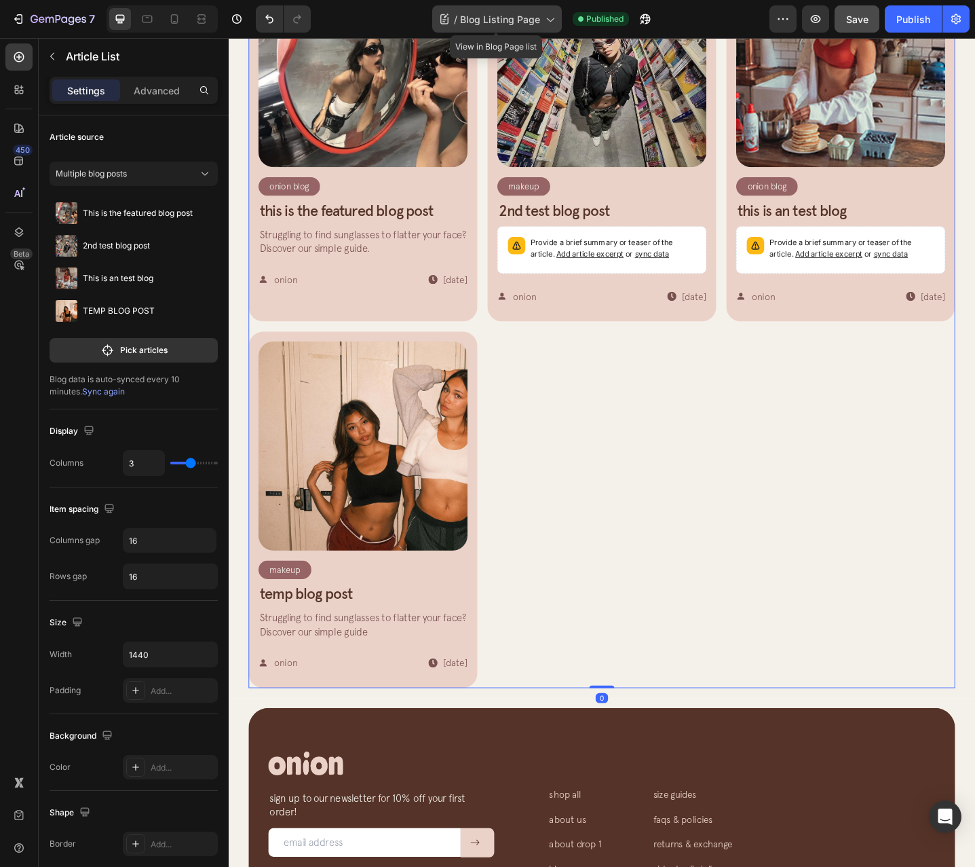
click at [489, 16] on span "Blog Listing Page" at bounding box center [500, 19] width 80 height 14
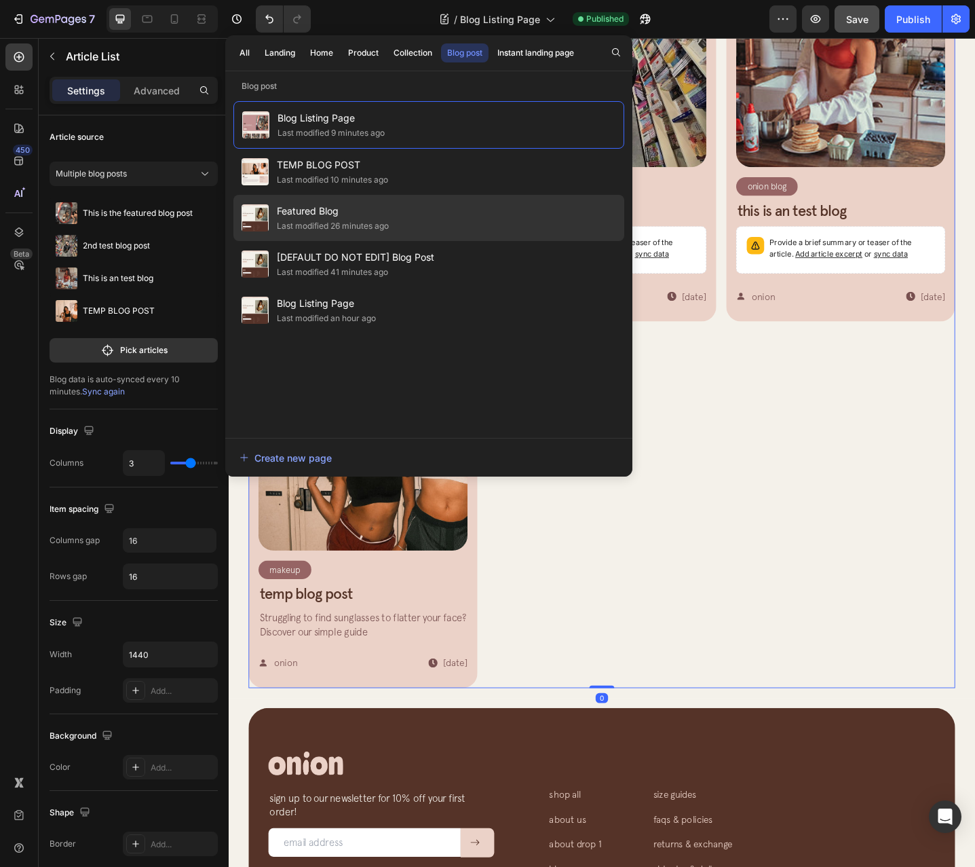
click at [382, 216] on span "Featured Blog" at bounding box center [333, 211] width 112 height 16
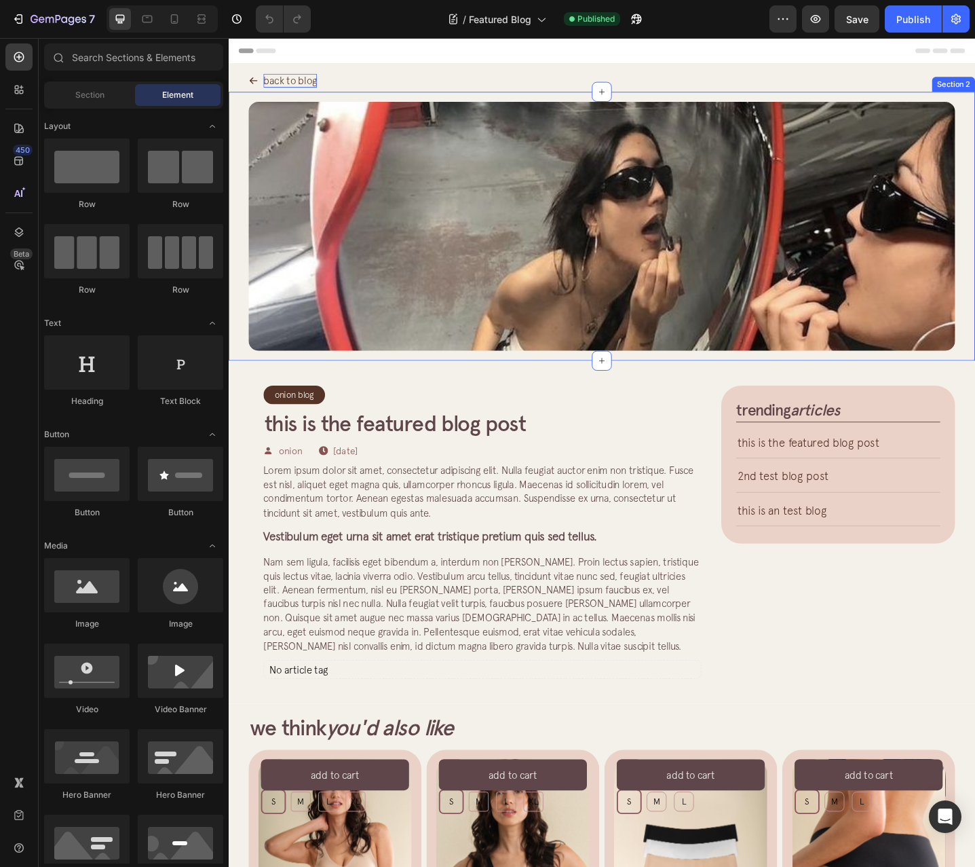
click at [299, 79] on p "back to blog" at bounding box center [296, 84] width 58 height 15
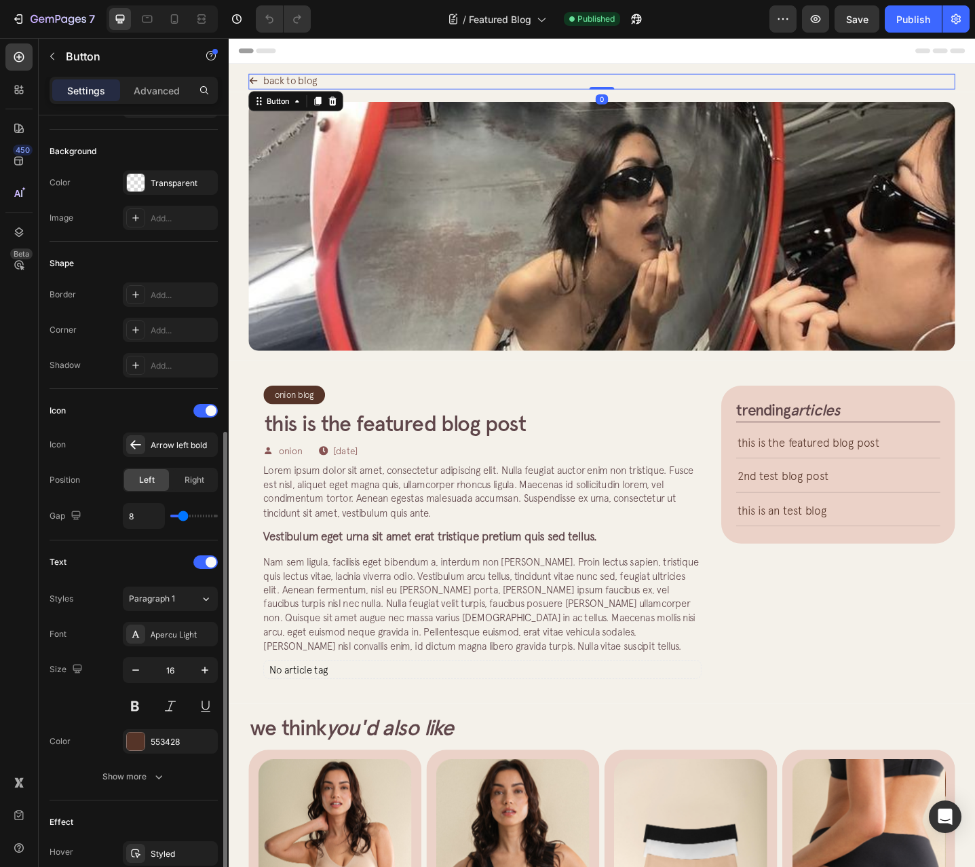
scroll to position [396, 0]
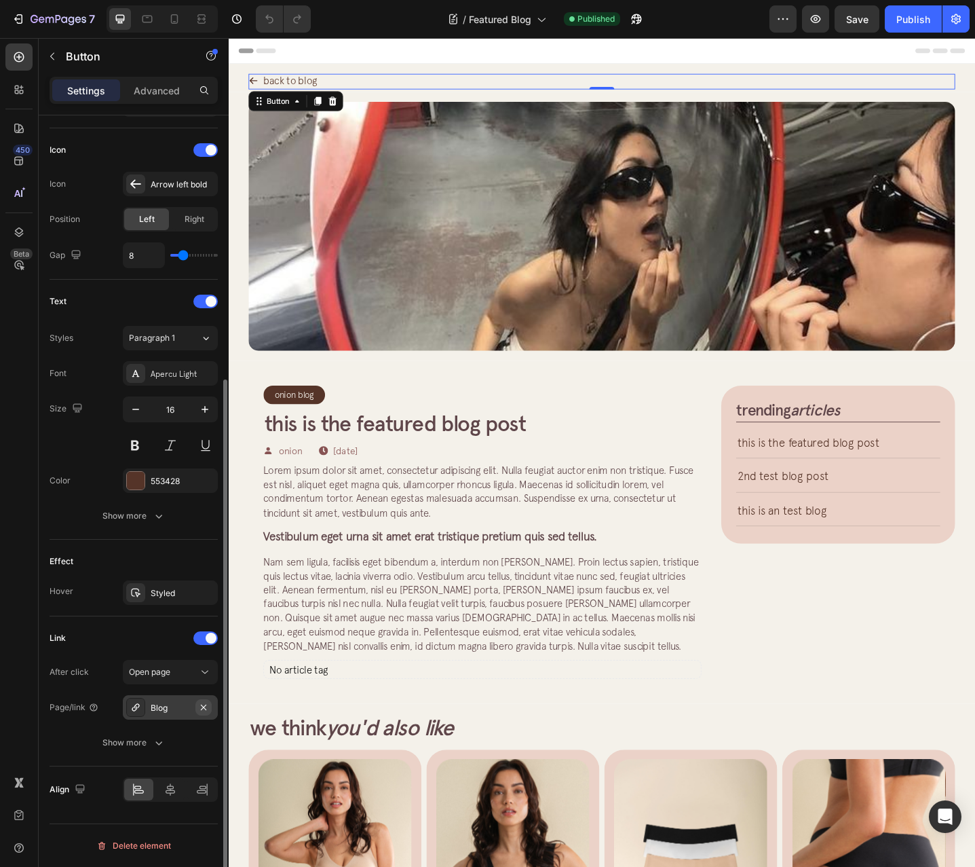
click at [202, 710] on icon "button" at bounding box center [203, 707] width 11 height 11
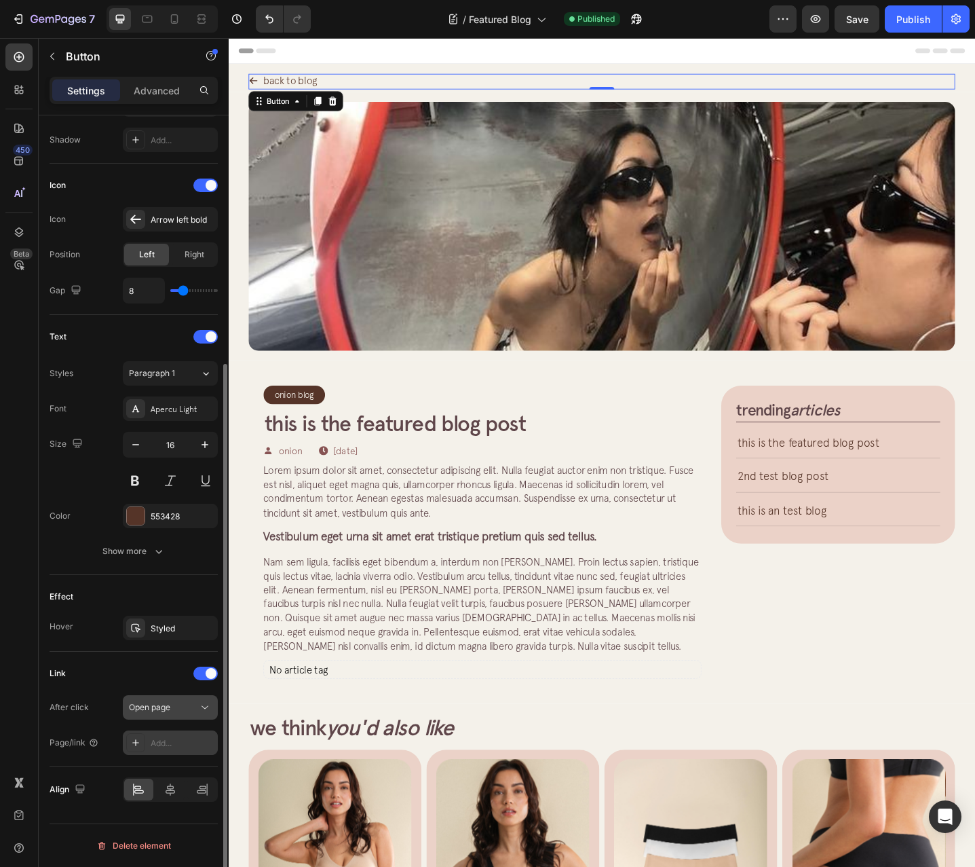
scroll to position [361, 0]
click at [197, 746] on div "Add..." at bounding box center [183, 743] width 64 height 12
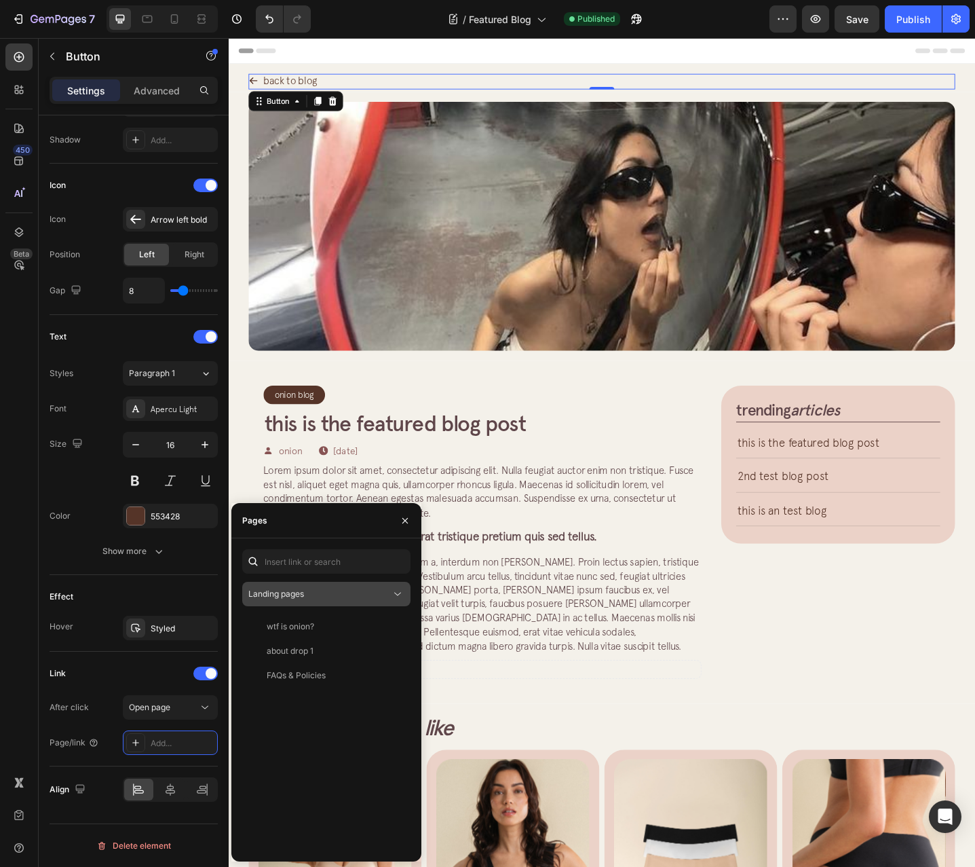
click at [333, 597] on div "Landing pages" at bounding box center [319, 594] width 143 height 12
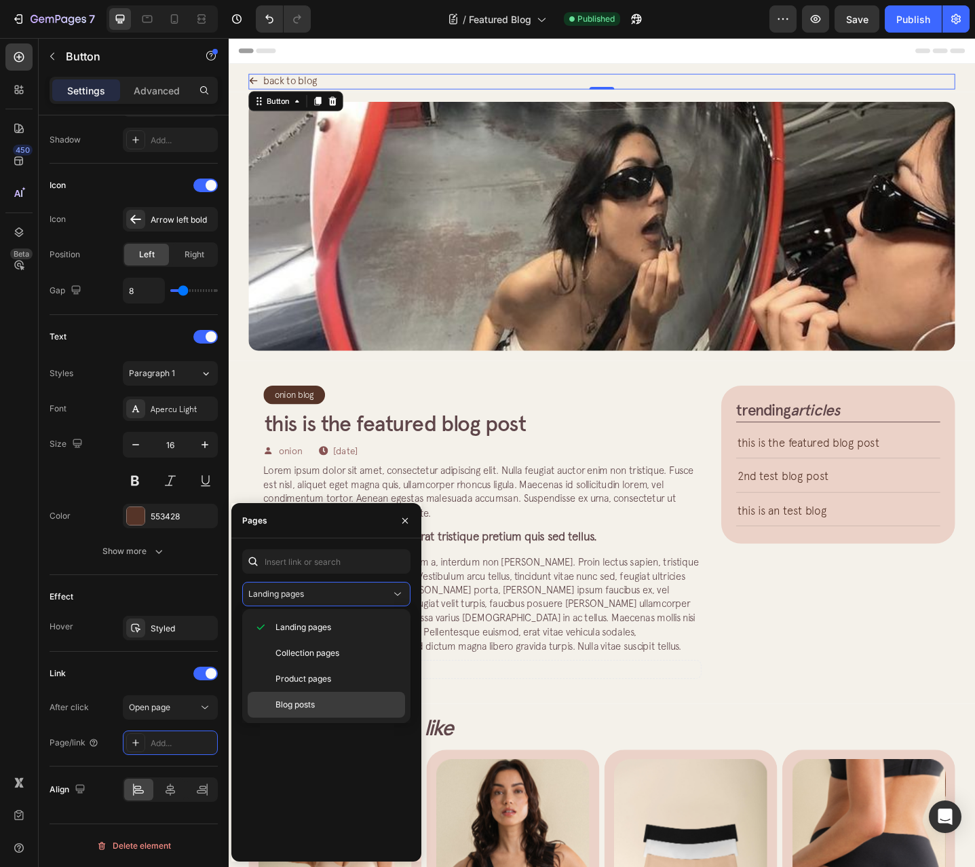
click at [316, 707] on p "Blog posts" at bounding box center [338, 704] width 124 height 12
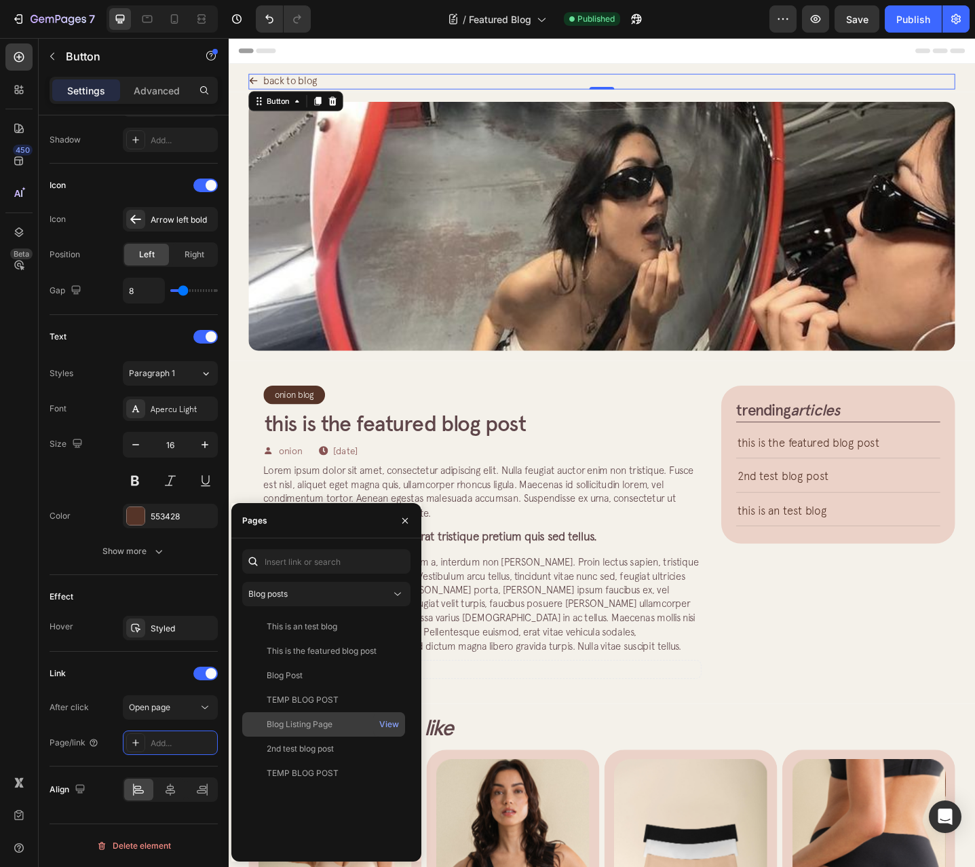
click at [333, 723] on div "Blog Listing Page" at bounding box center [300, 724] width 66 height 12
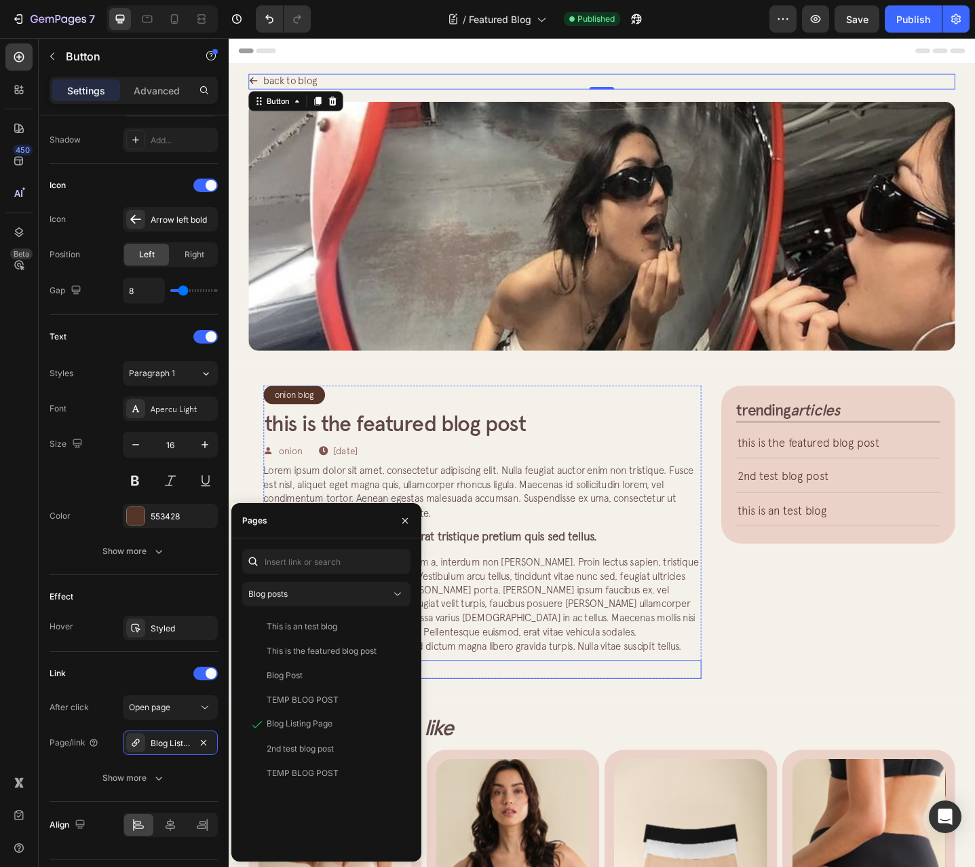
click at [577, 717] on p "No article tag" at bounding box center [506, 726] width 478 height 20
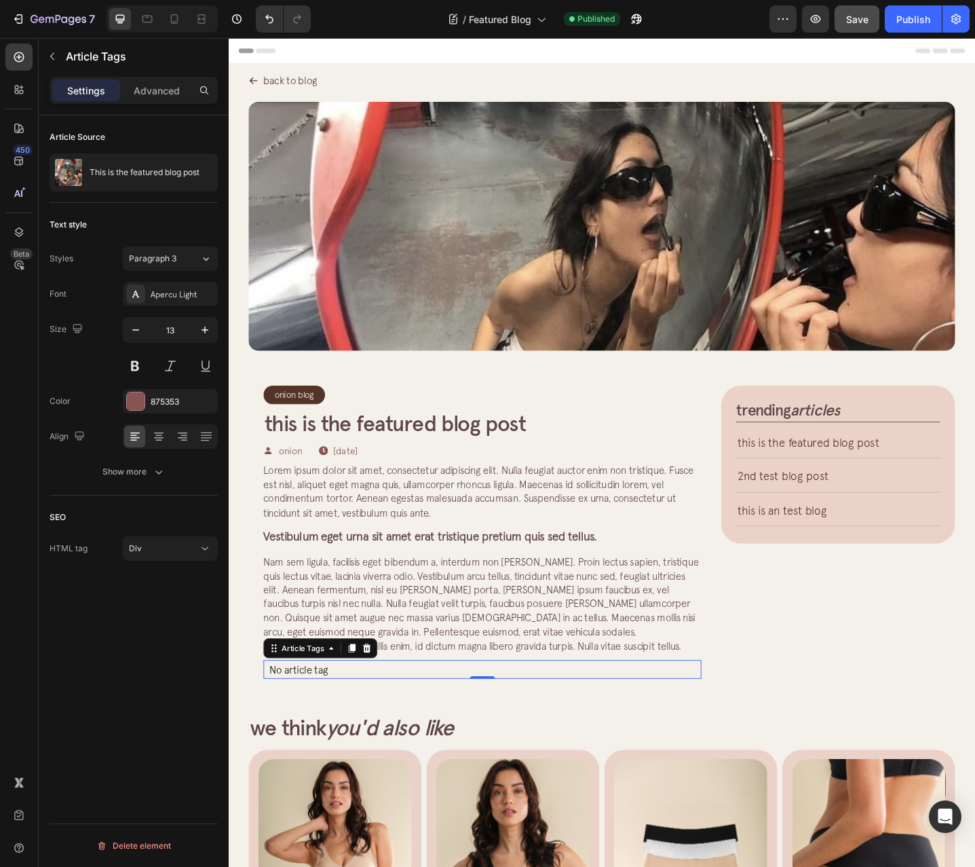
click at [847, 11] on button "Save" at bounding box center [857, 18] width 45 height 27
click at [911, 29] on button "Publish" at bounding box center [913, 18] width 57 height 27
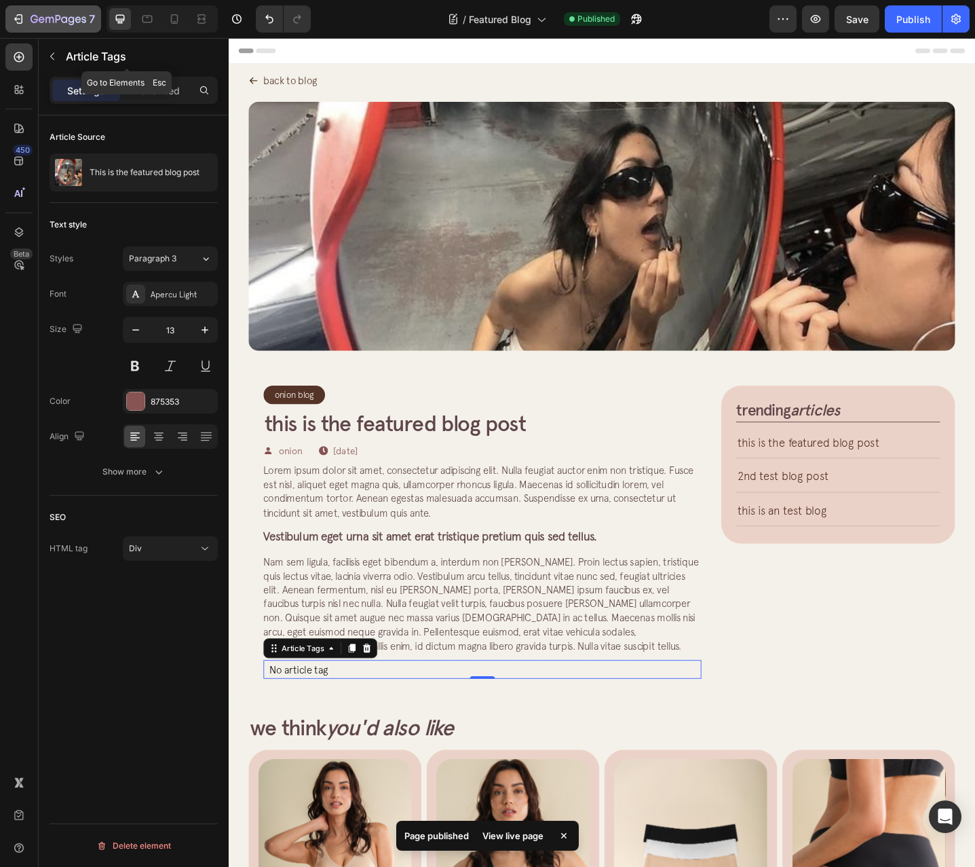
click at [31, 31] on button "7" at bounding box center [53, 18] width 96 height 27
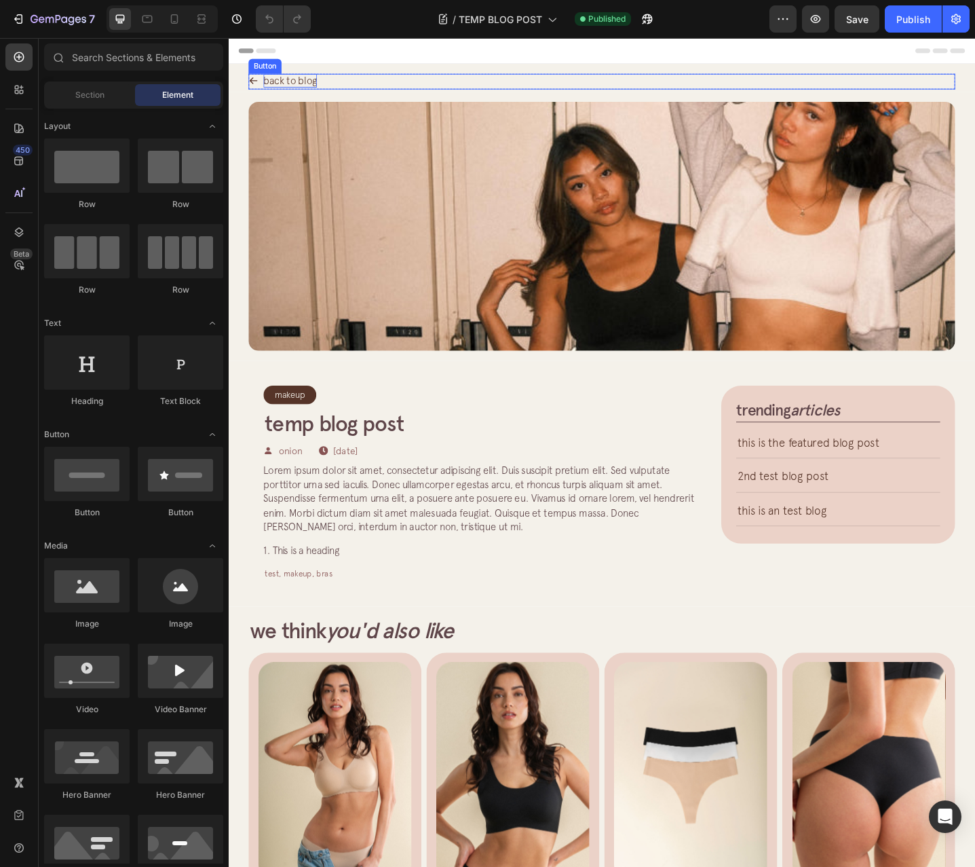
click at [313, 86] on p "back to blog" at bounding box center [296, 84] width 58 height 15
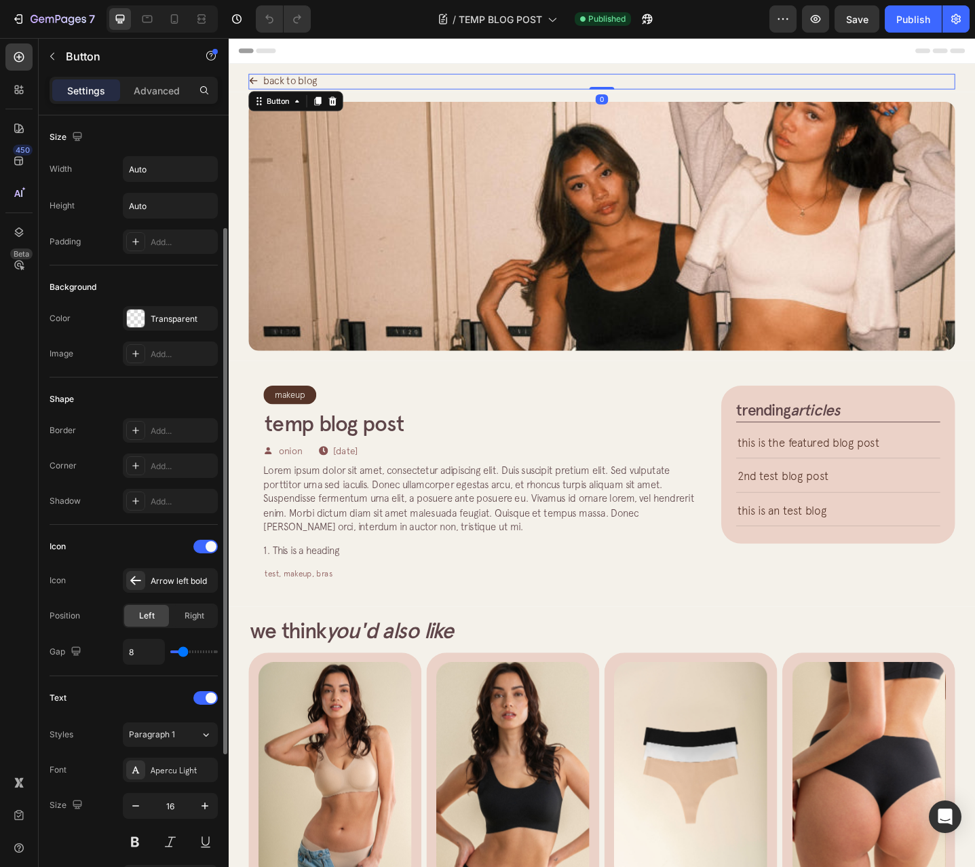
scroll to position [396, 0]
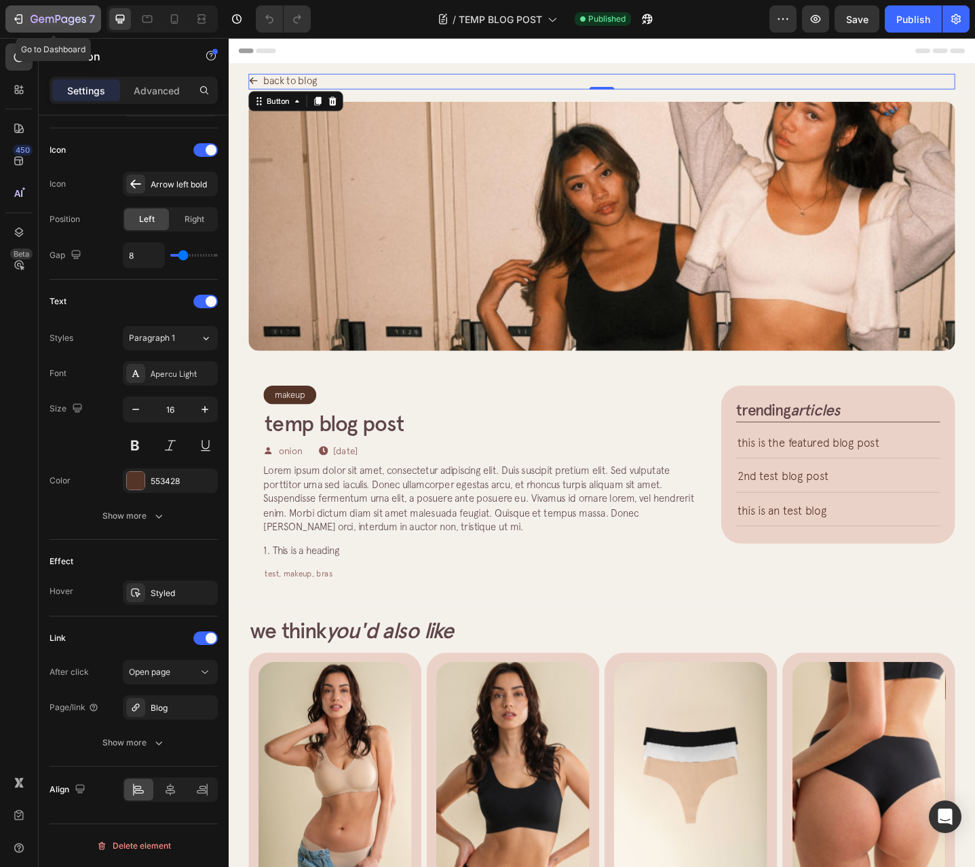
click at [20, 26] on div "7" at bounding box center [53, 19] width 83 height 16
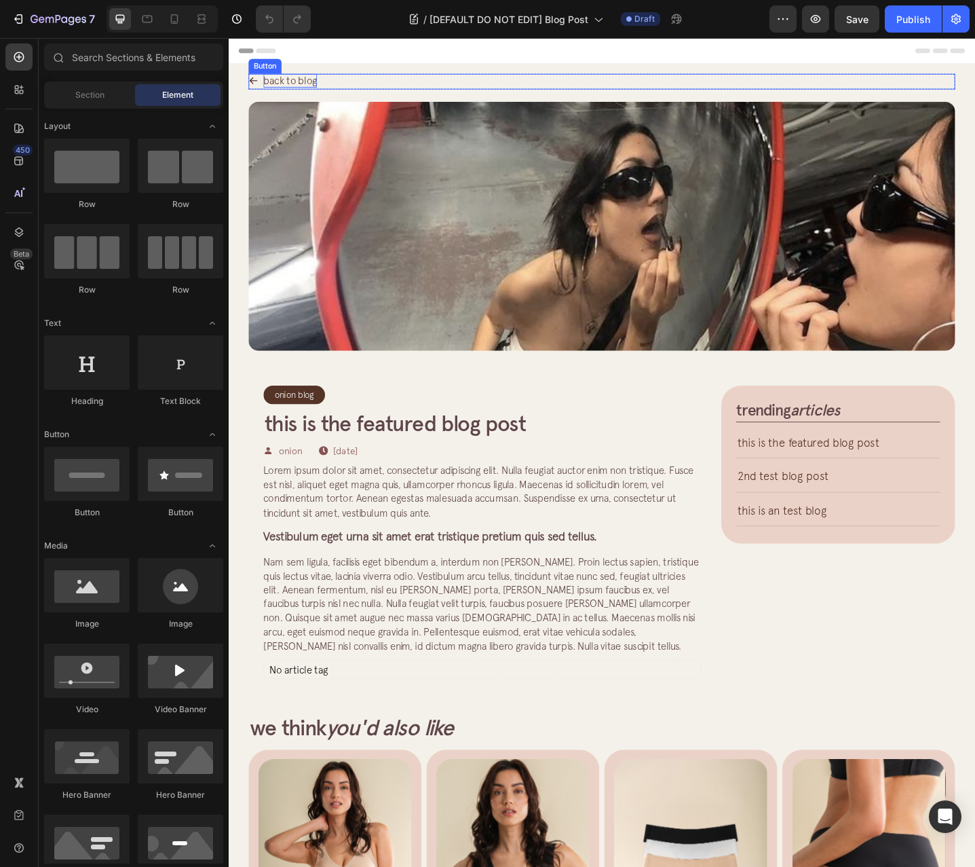
click at [315, 86] on p "back to blog" at bounding box center [296, 84] width 58 height 15
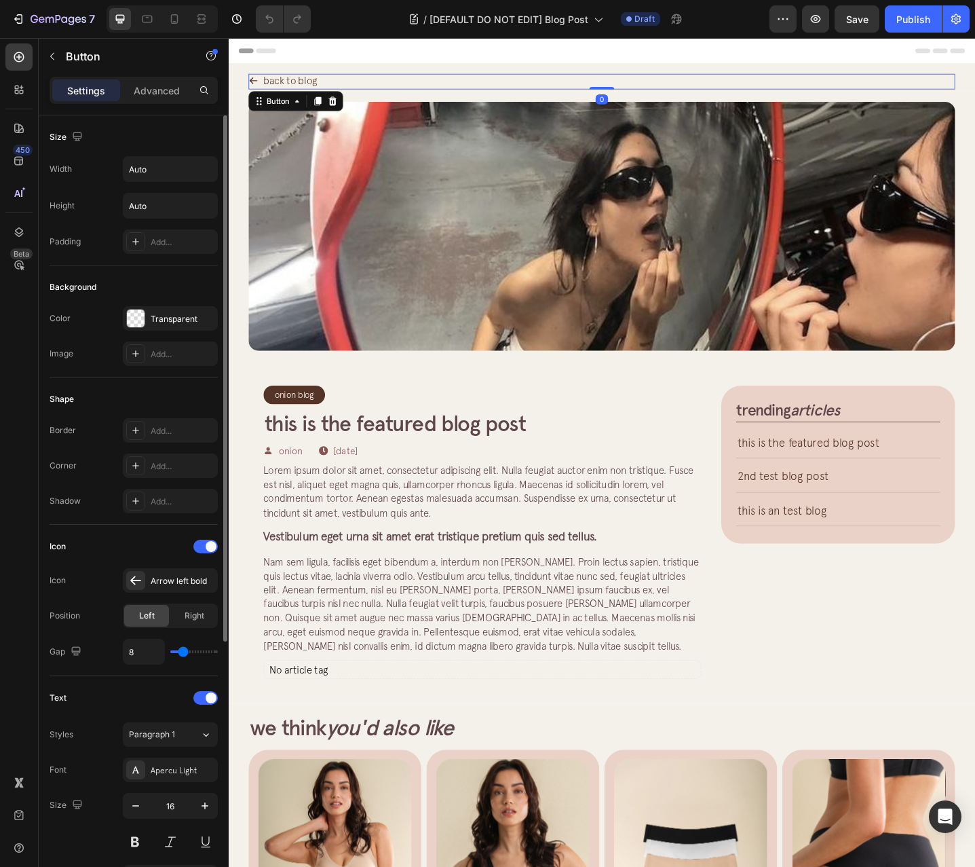
scroll to position [396, 0]
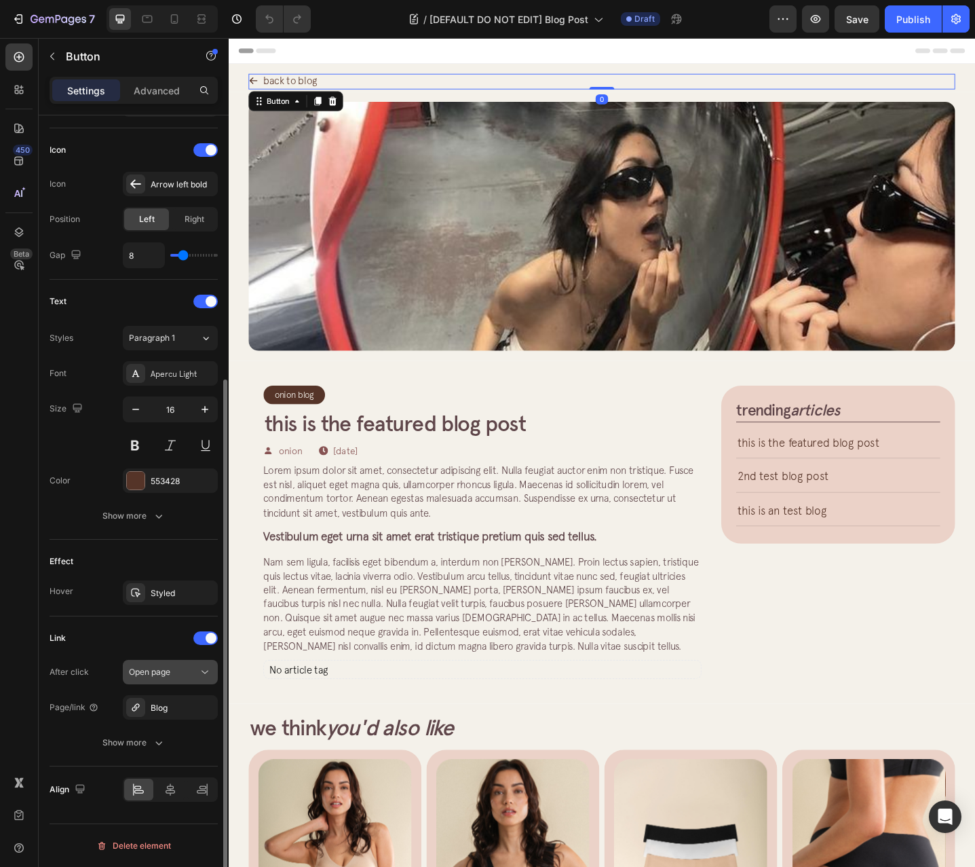
click at [0, 0] on icon "button" at bounding box center [0, 0] width 0 height 0
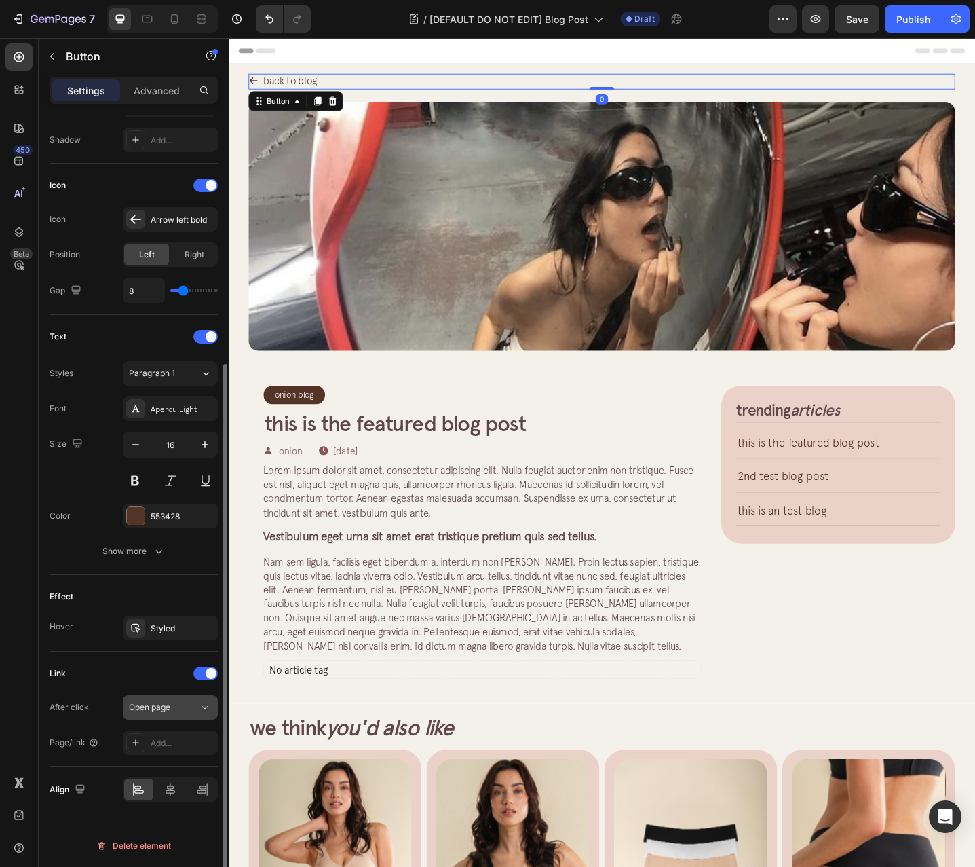
scroll to position [361, 0]
click at [209, 743] on div "Add..." at bounding box center [183, 743] width 64 height 12
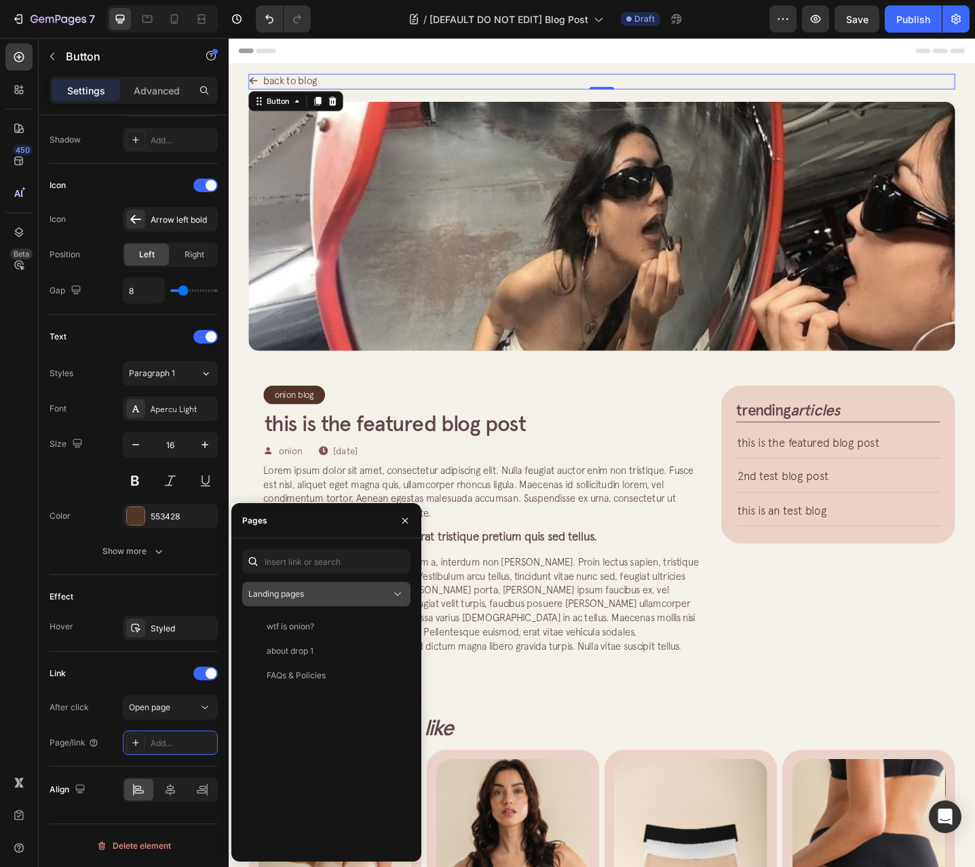
click at [358, 586] on button "Landing pages" at bounding box center [326, 594] width 168 height 24
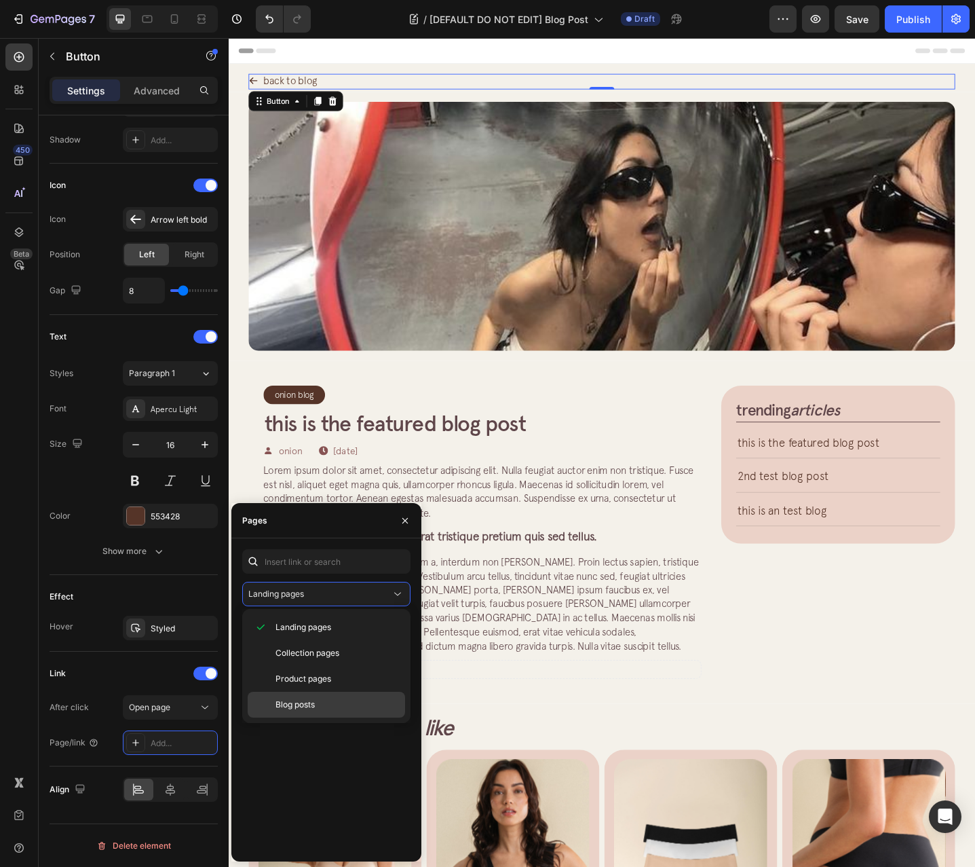
click at [341, 702] on p "Blog posts" at bounding box center [338, 704] width 124 height 12
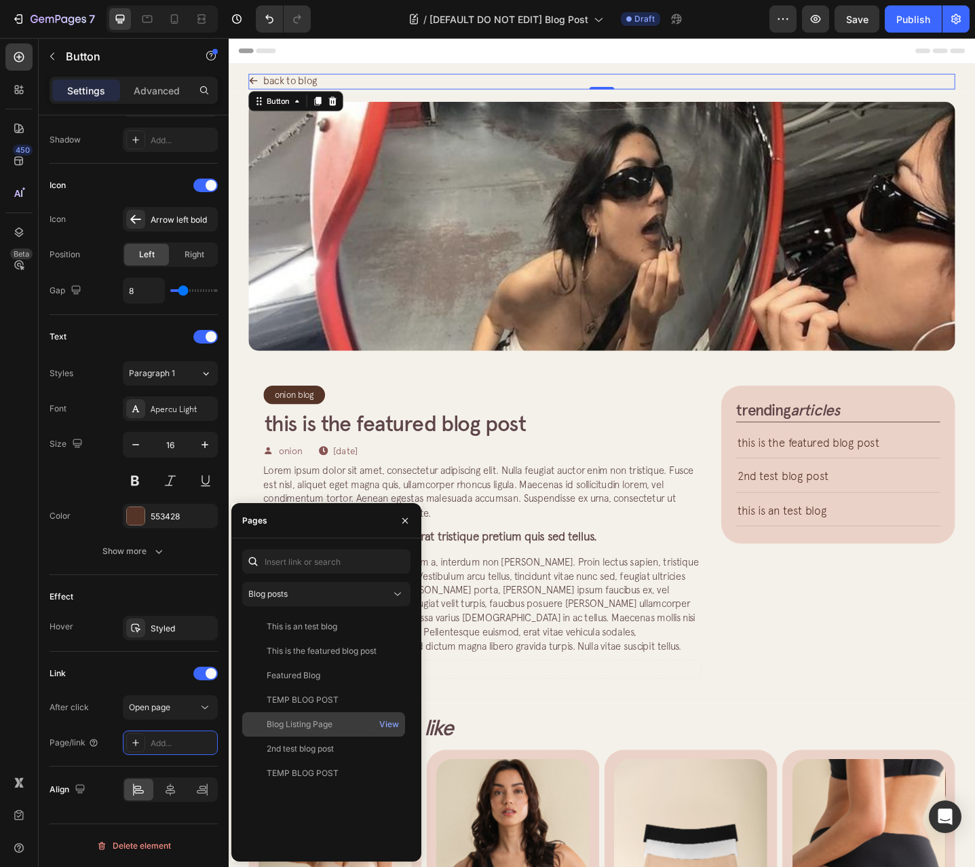
click at [335, 726] on div "Blog Listing Page" at bounding box center [324, 724] width 152 height 12
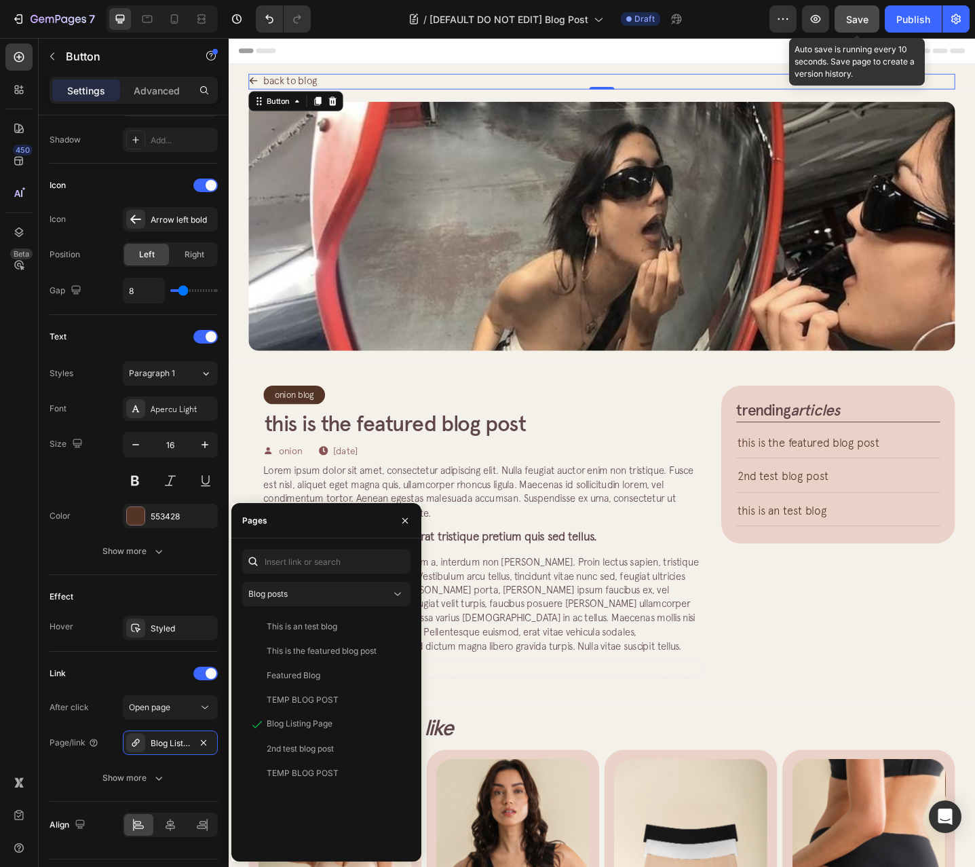
click at [852, 22] on span "Save" at bounding box center [857, 20] width 22 height 12
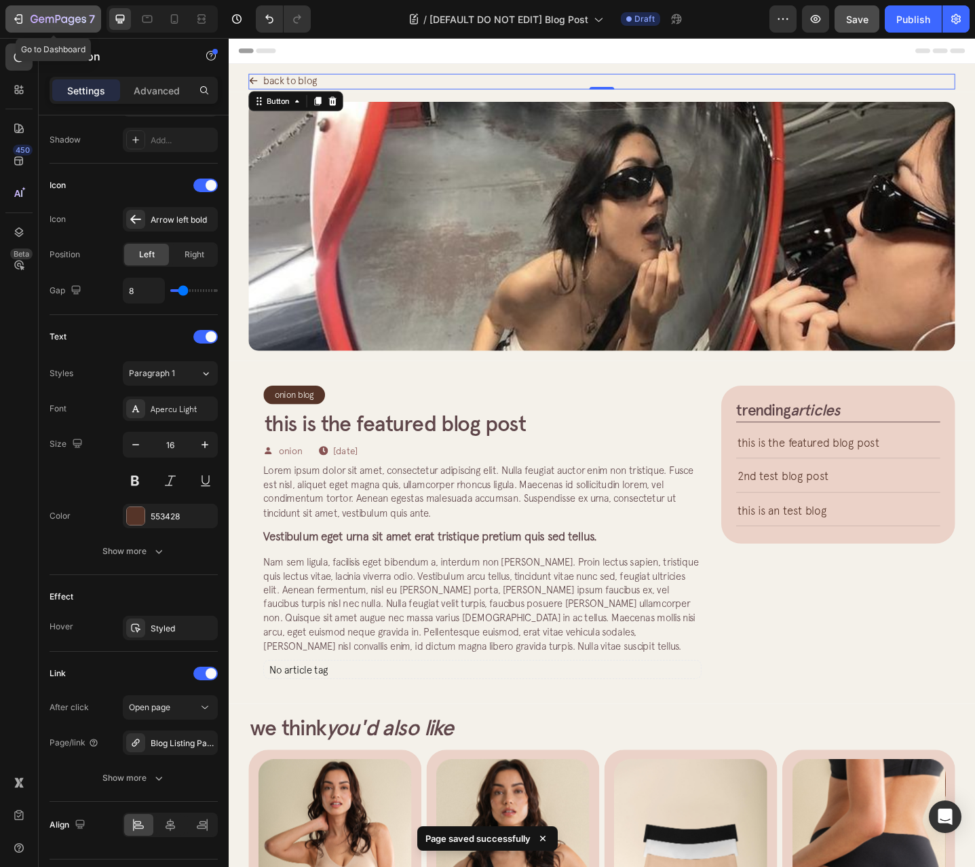
click at [15, 29] on button "7" at bounding box center [53, 18] width 96 height 27
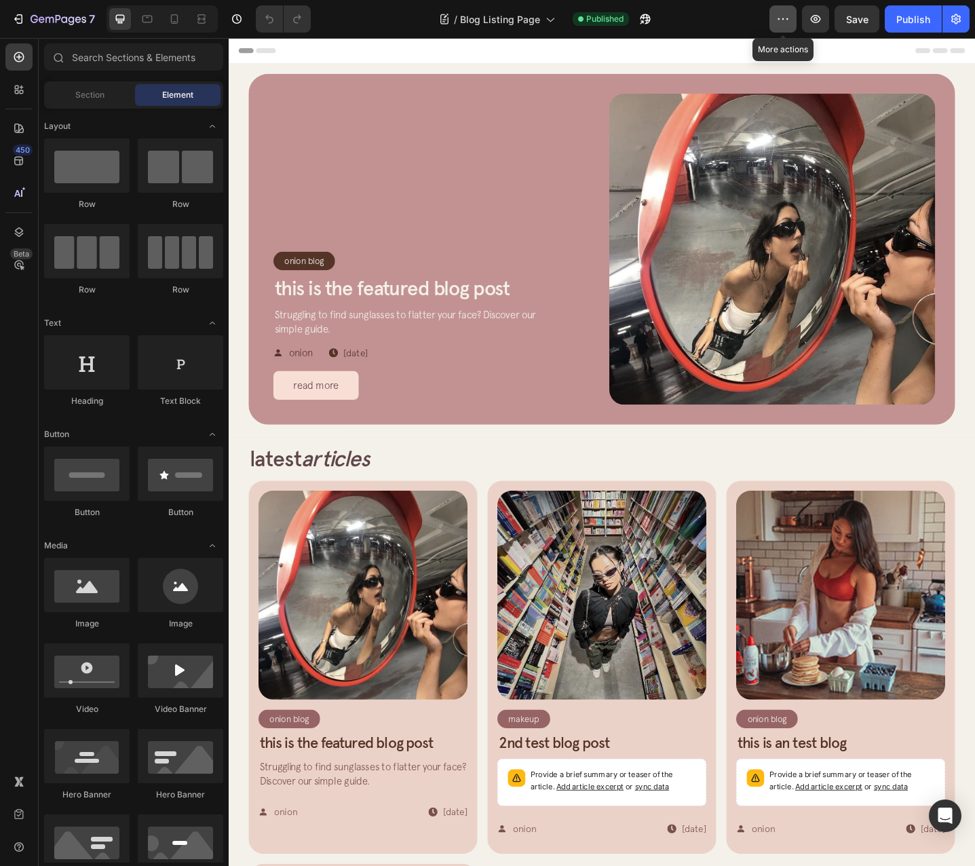
click at [785, 23] on icon "button" at bounding box center [783, 19] width 14 height 14
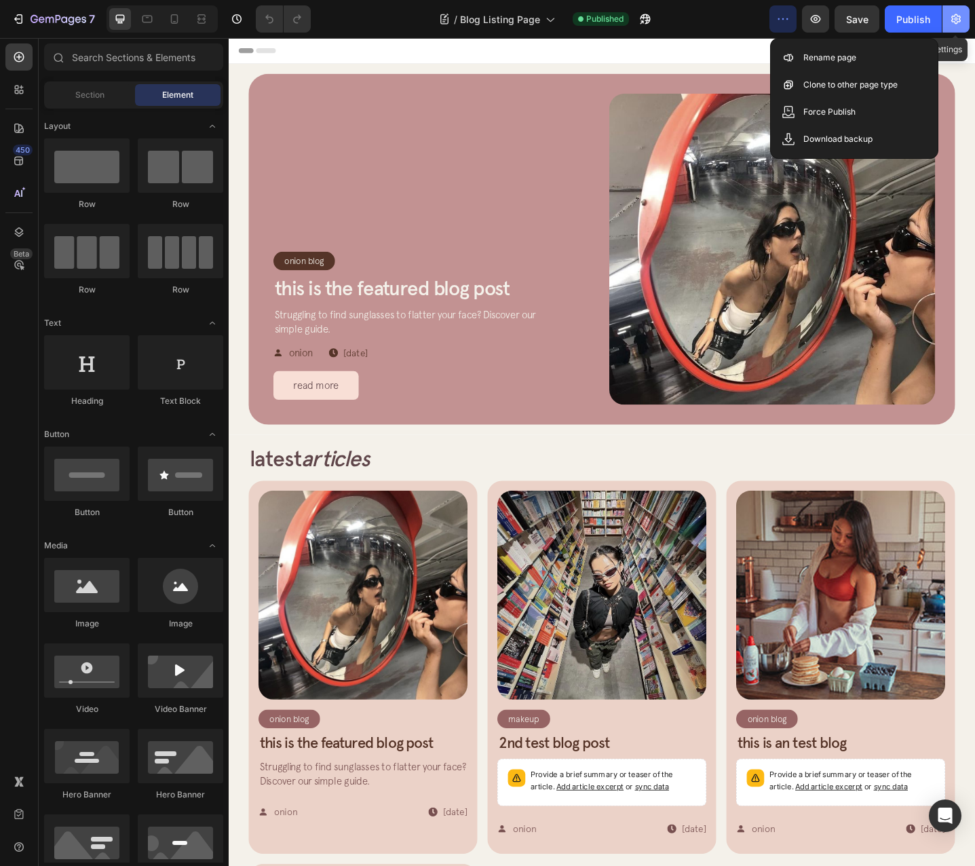
click at [958, 16] on icon "button" at bounding box center [956, 19] width 10 height 10
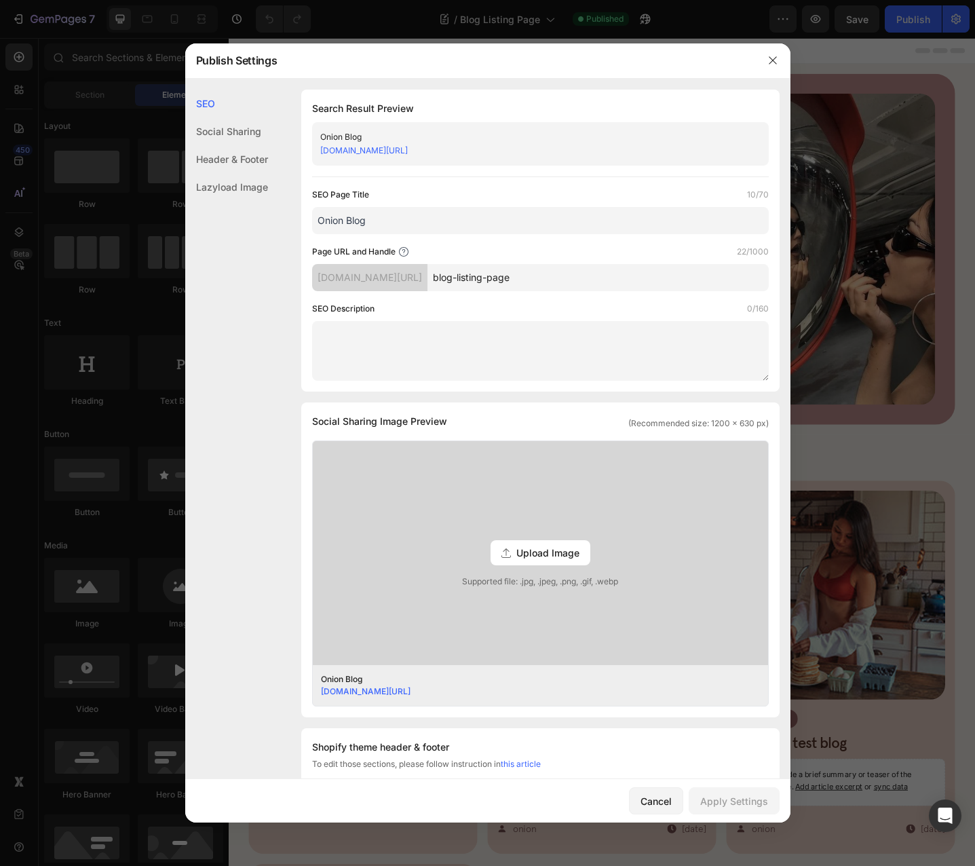
click at [533, 218] on input "Onion Blog" at bounding box center [540, 220] width 457 height 27
drag, startPoint x: 500, startPoint y: 280, endPoint x: 668, endPoint y: 288, distance: 168.5
click at [668, 288] on input "blog-listing-page" at bounding box center [598, 277] width 341 height 27
type input "b"
type input "all"
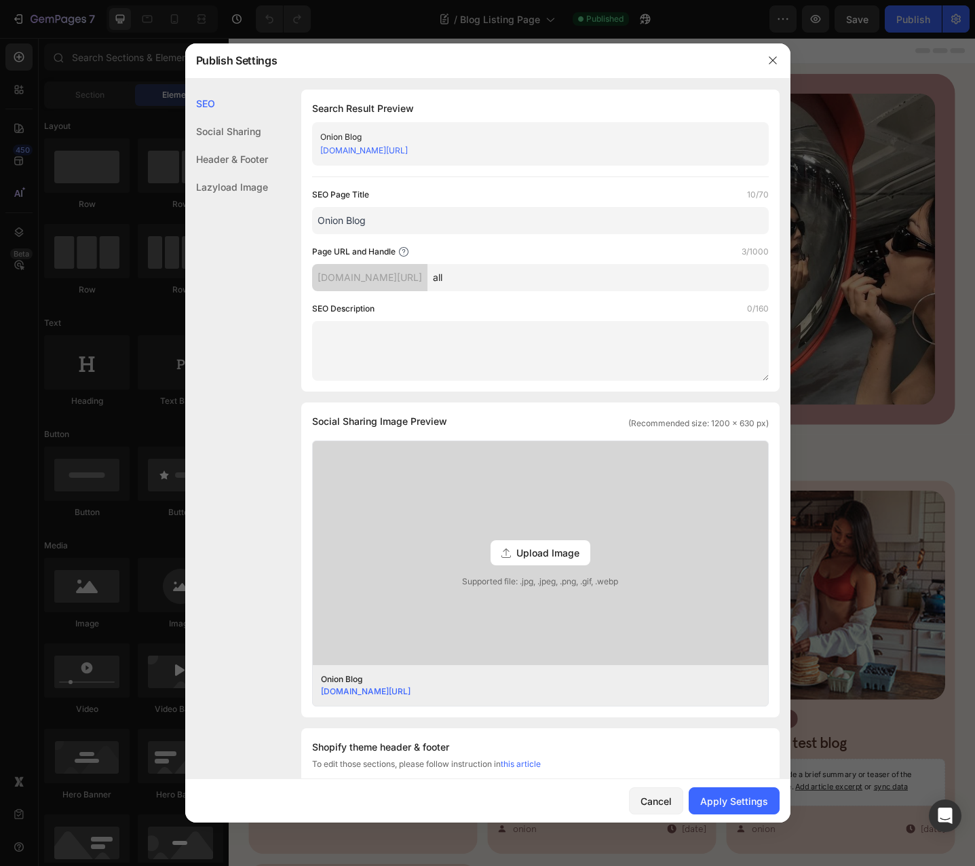
click at [546, 315] on div "SEO Description 0/160" at bounding box center [540, 309] width 457 height 14
click at [443, 223] on input "Onion Blog" at bounding box center [540, 220] width 457 height 27
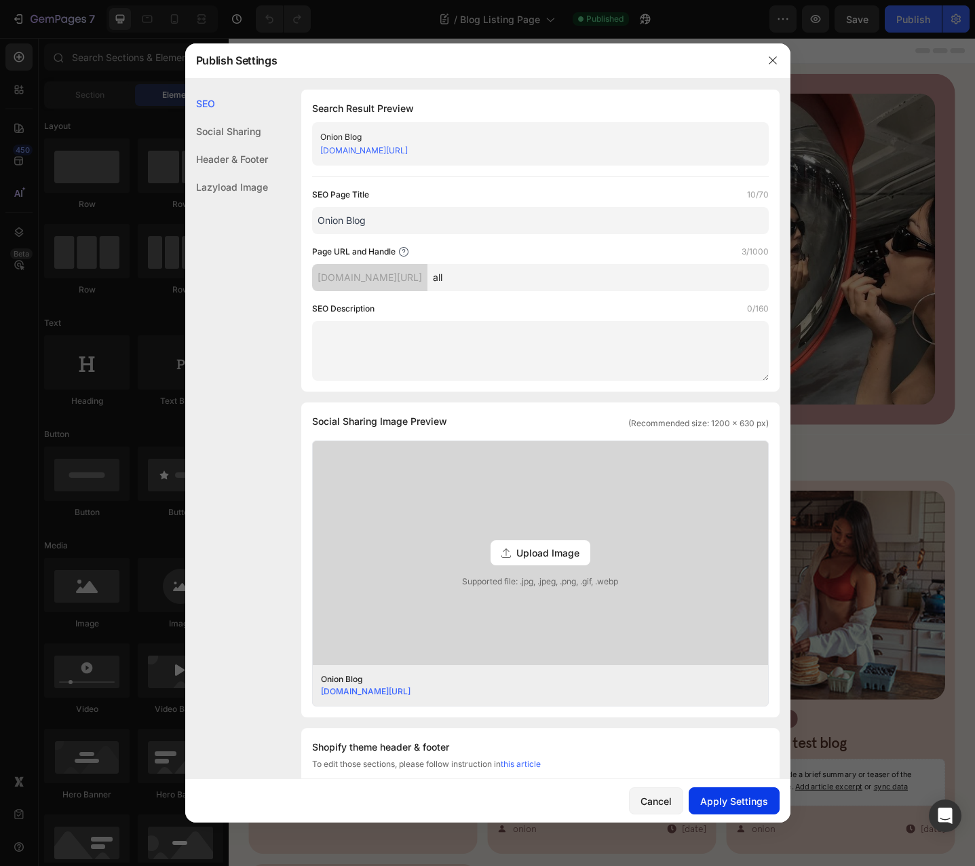
click at [733, 803] on div "Apply Settings" at bounding box center [734, 801] width 68 height 14
click at [768, 64] on icon "button" at bounding box center [773, 60] width 11 height 11
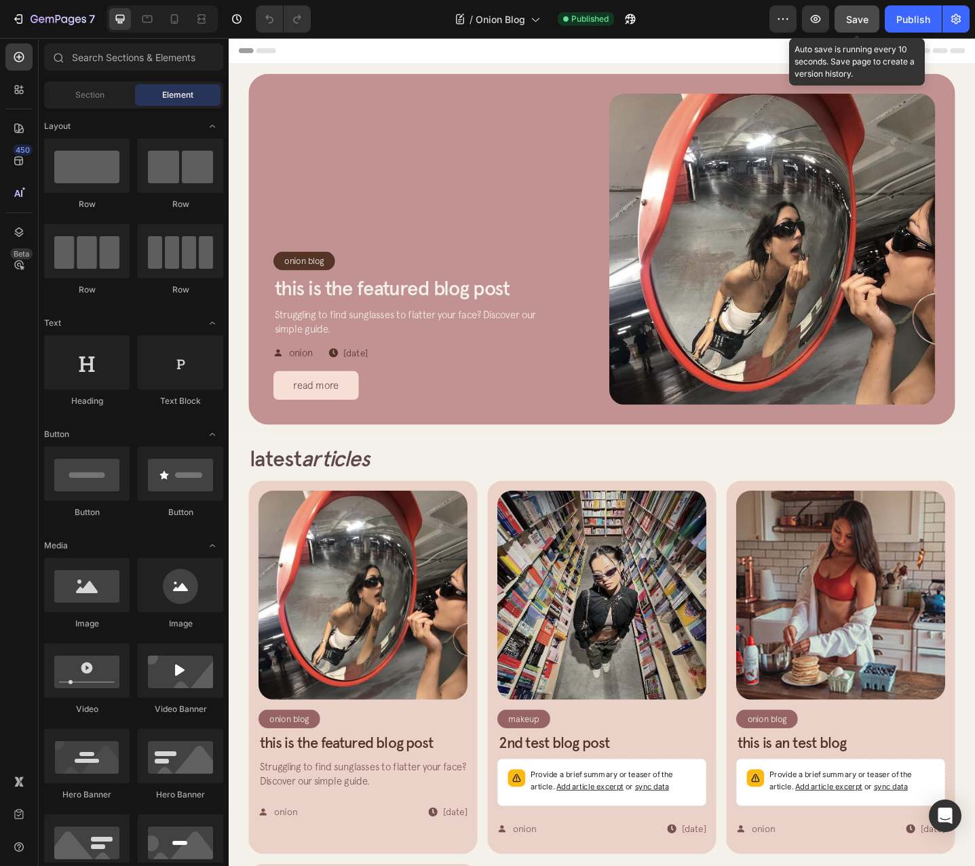
click at [839, 18] on button "Save" at bounding box center [857, 18] width 45 height 27
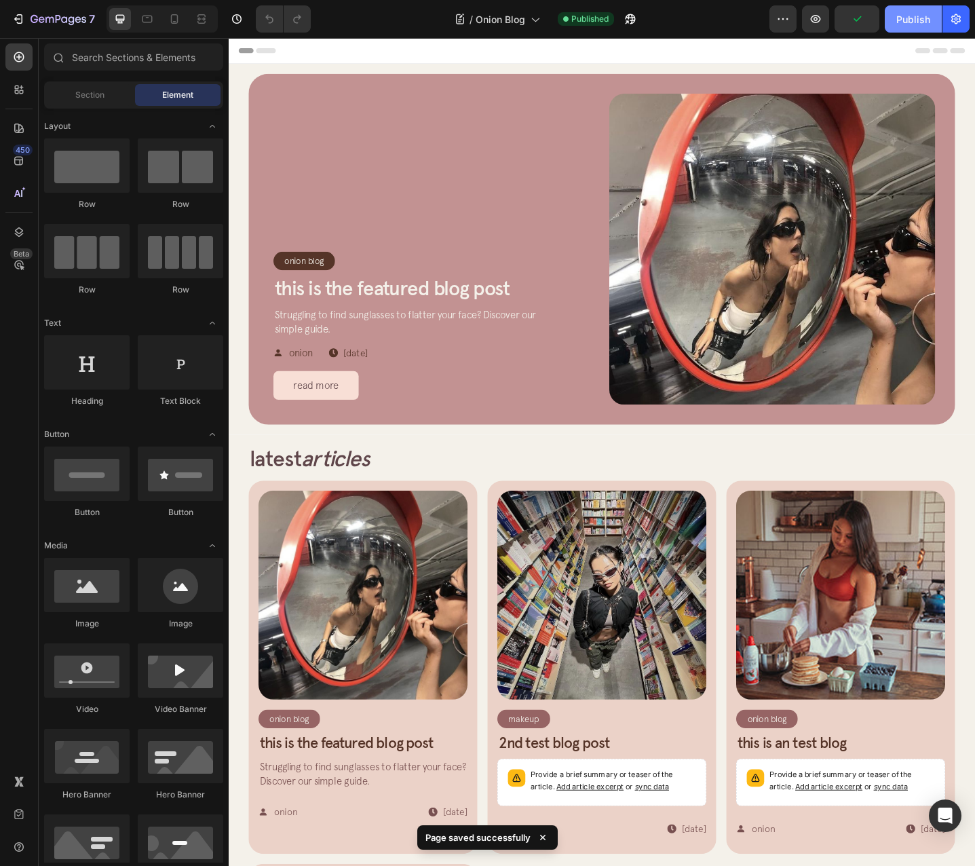
click at [914, 22] on div "Publish" at bounding box center [913, 19] width 34 height 14
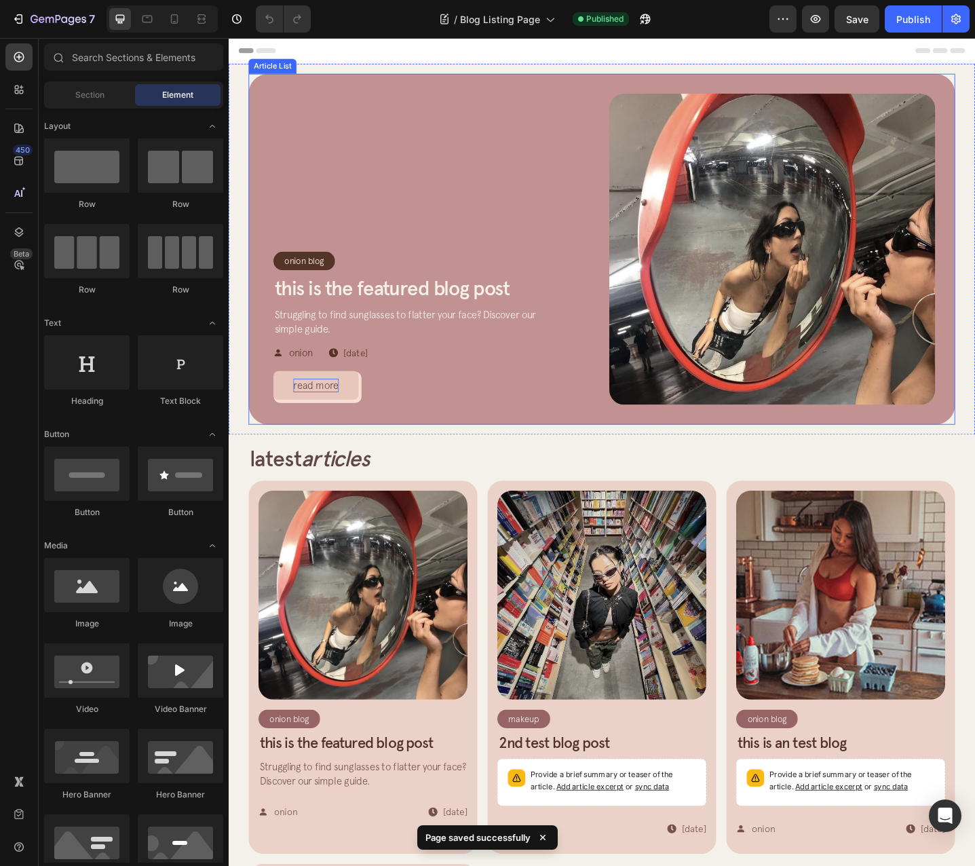
click at [335, 420] on p "read more" at bounding box center [324, 416] width 50 height 15
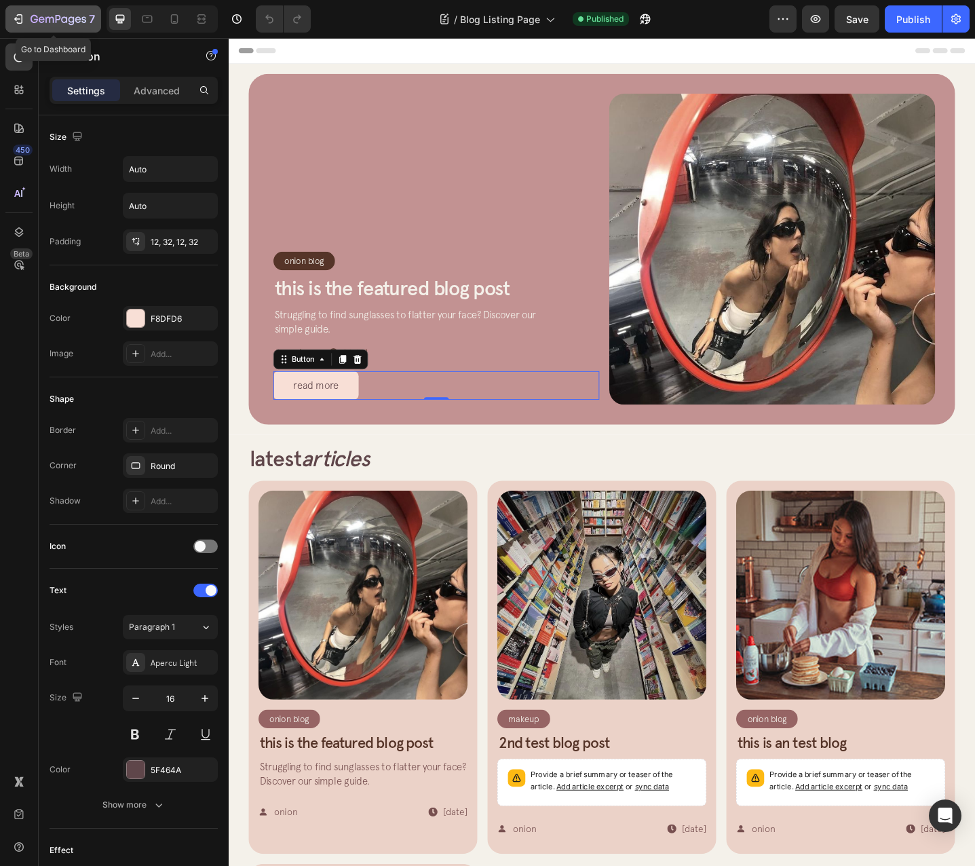
click at [28, 23] on div "7" at bounding box center [53, 19] width 83 height 16
